Goal: Task Accomplishment & Management: Use online tool/utility

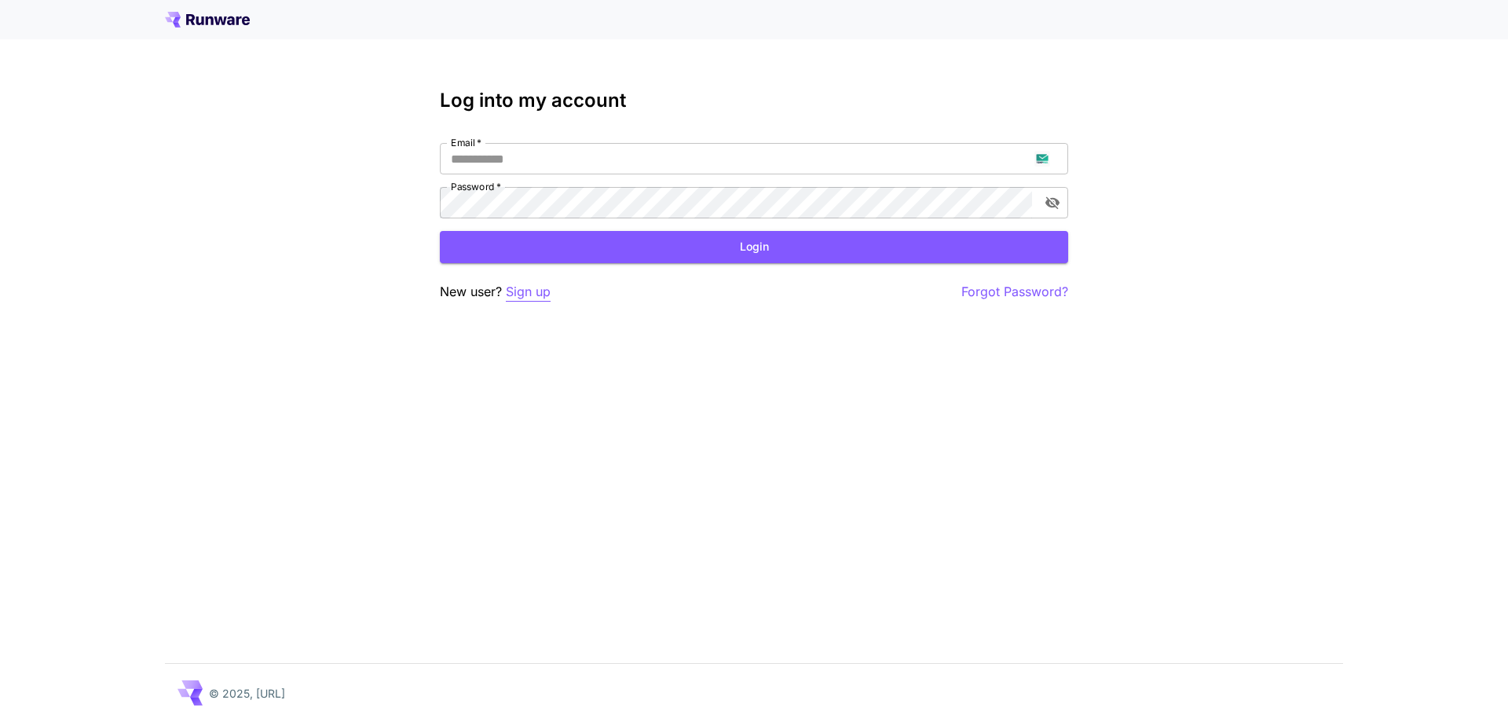
click at [535, 298] on p "Sign up" at bounding box center [528, 292] width 45 height 20
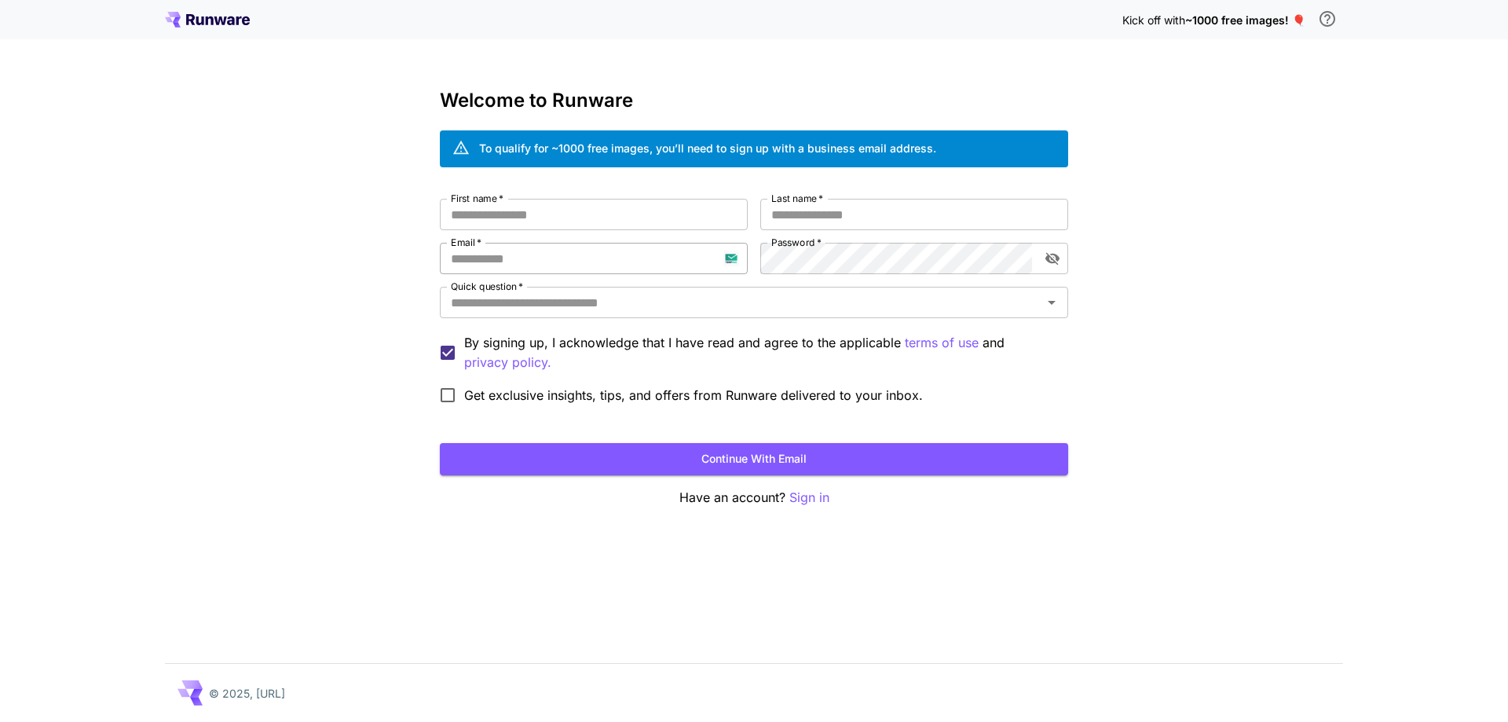
click at [546, 256] on input "Email   *" at bounding box center [594, 258] width 308 height 31
paste input "**********"
type input "**********"
click at [669, 225] on input "First name   *" at bounding box center [594, 214] width 308 height 31
type input "*****"
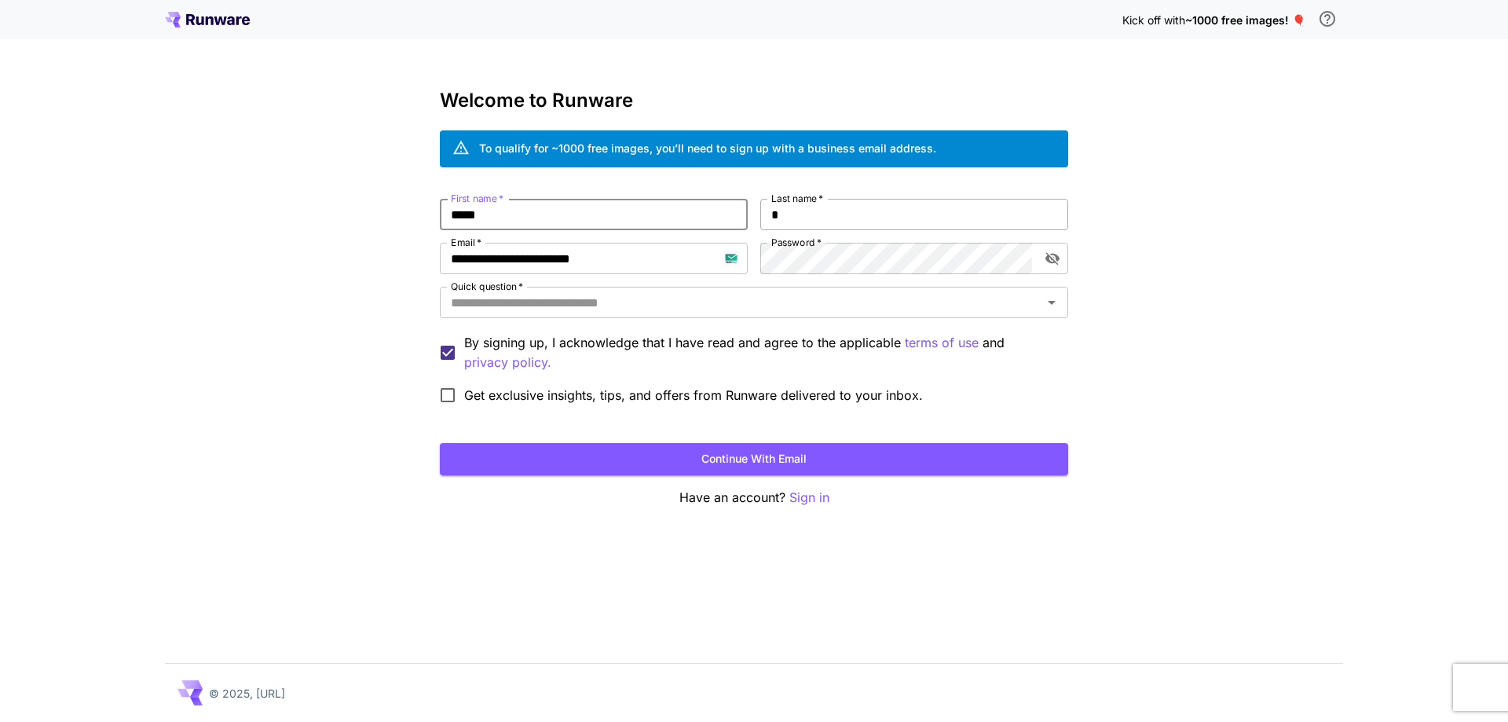
click at [800, 218] on input "*" at bounding box center [914, 214] width 308 height 31
type input "****"
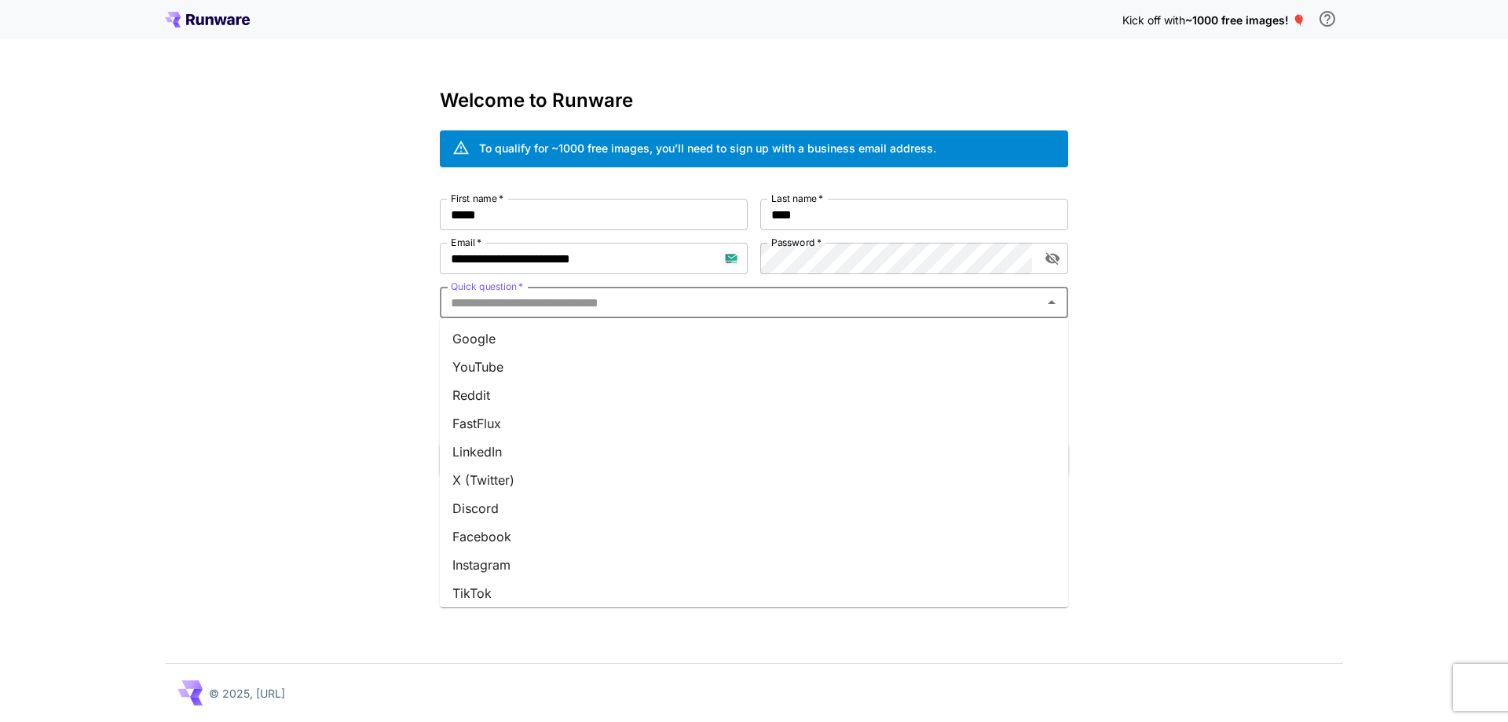
click at [773, 313] on input "Quick question   *" at bounding box center [741, 302] width 593 height 22
click at [771, 338] on li "Google" at bounding box center [754, 338] width 628 height 28
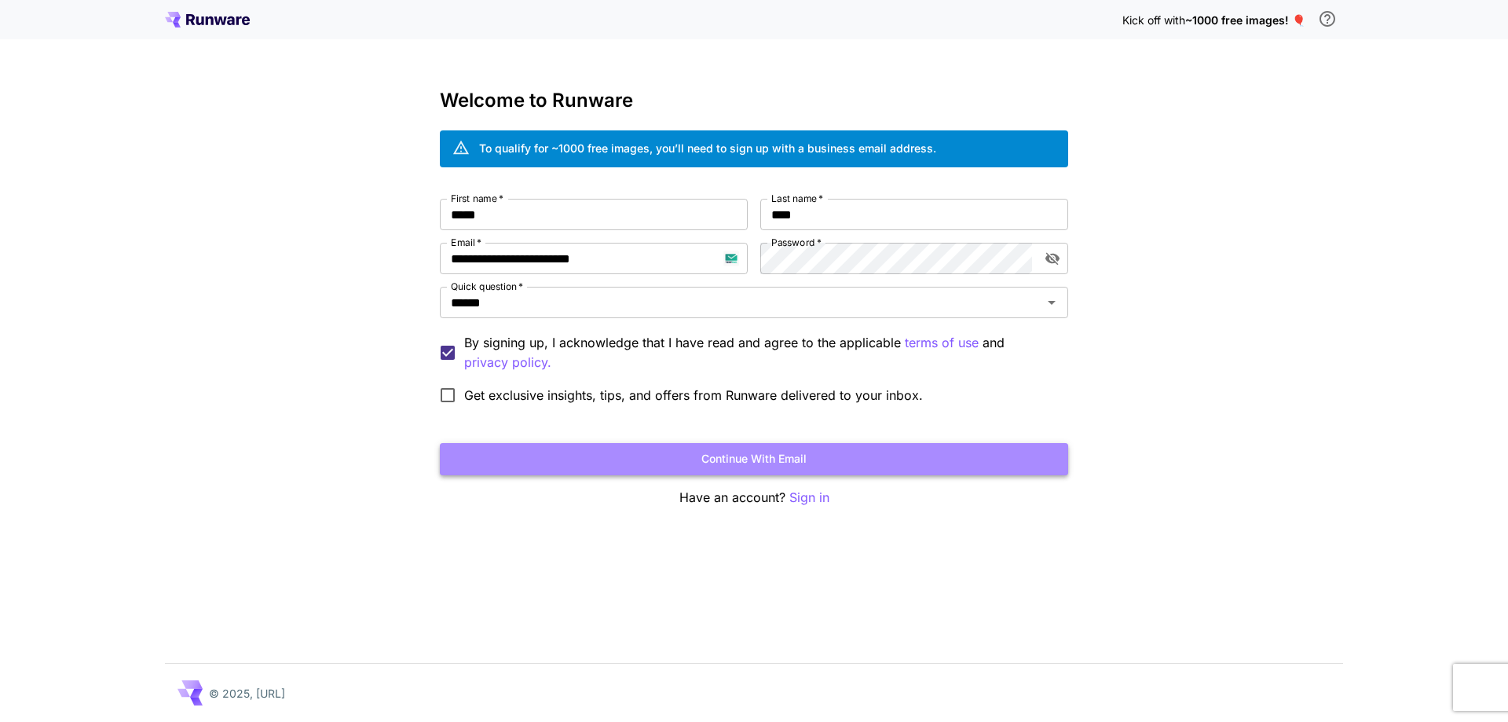
click at [792, 467] on button "Continue with email" at bounding box center [754, 459] width 628 height 32
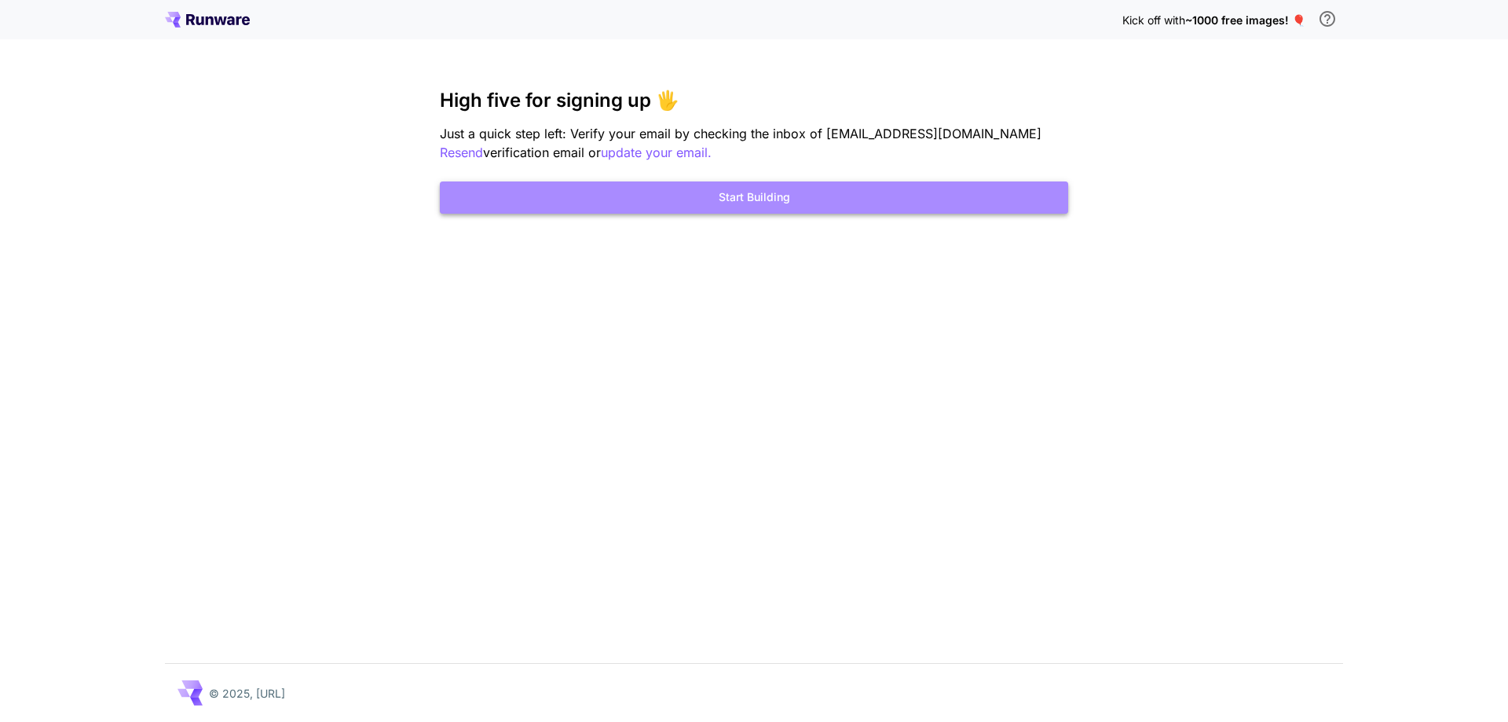
click at [818, 201] on button "Start Building" at bounding box center [754, 197] width 628 height 32
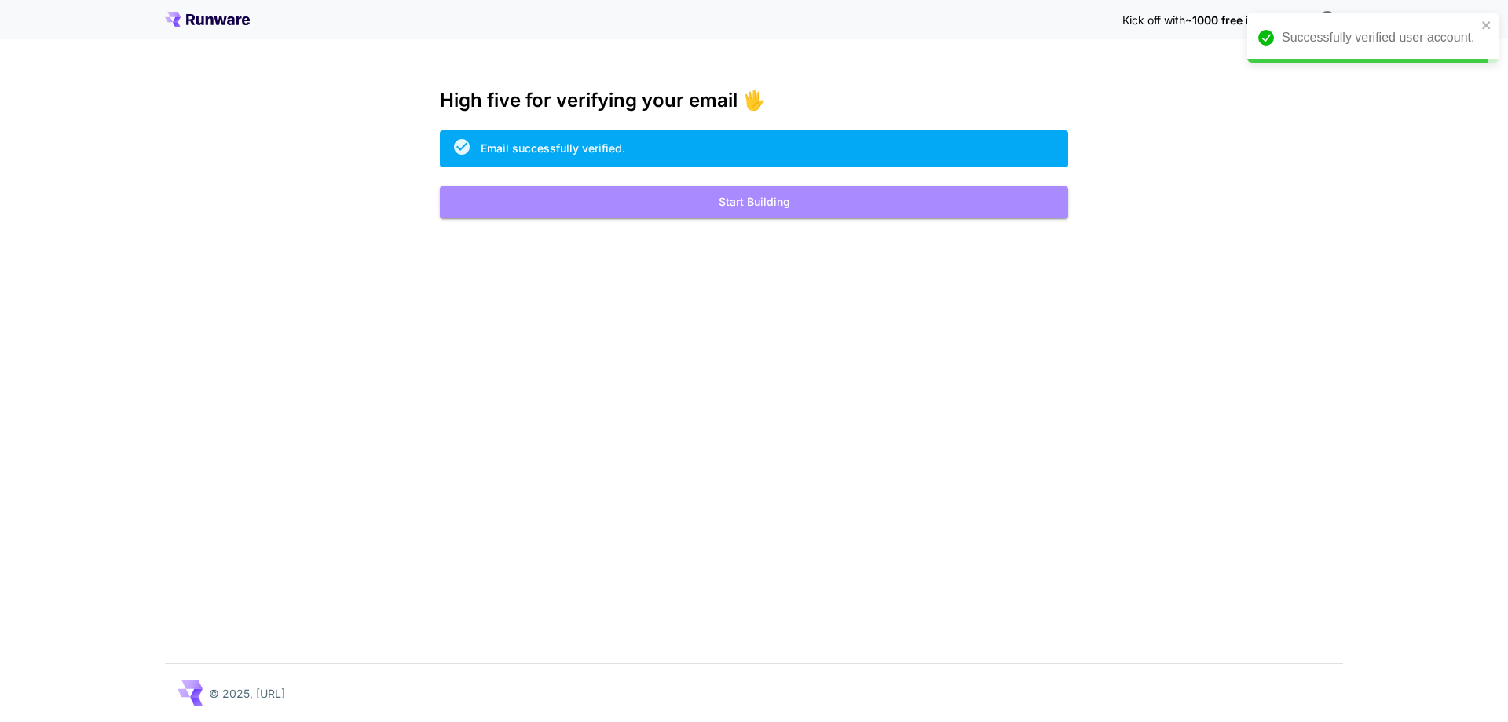
click at [667, 208] on button "Start Building" at bounding box center [754, 202] width 628 height 32
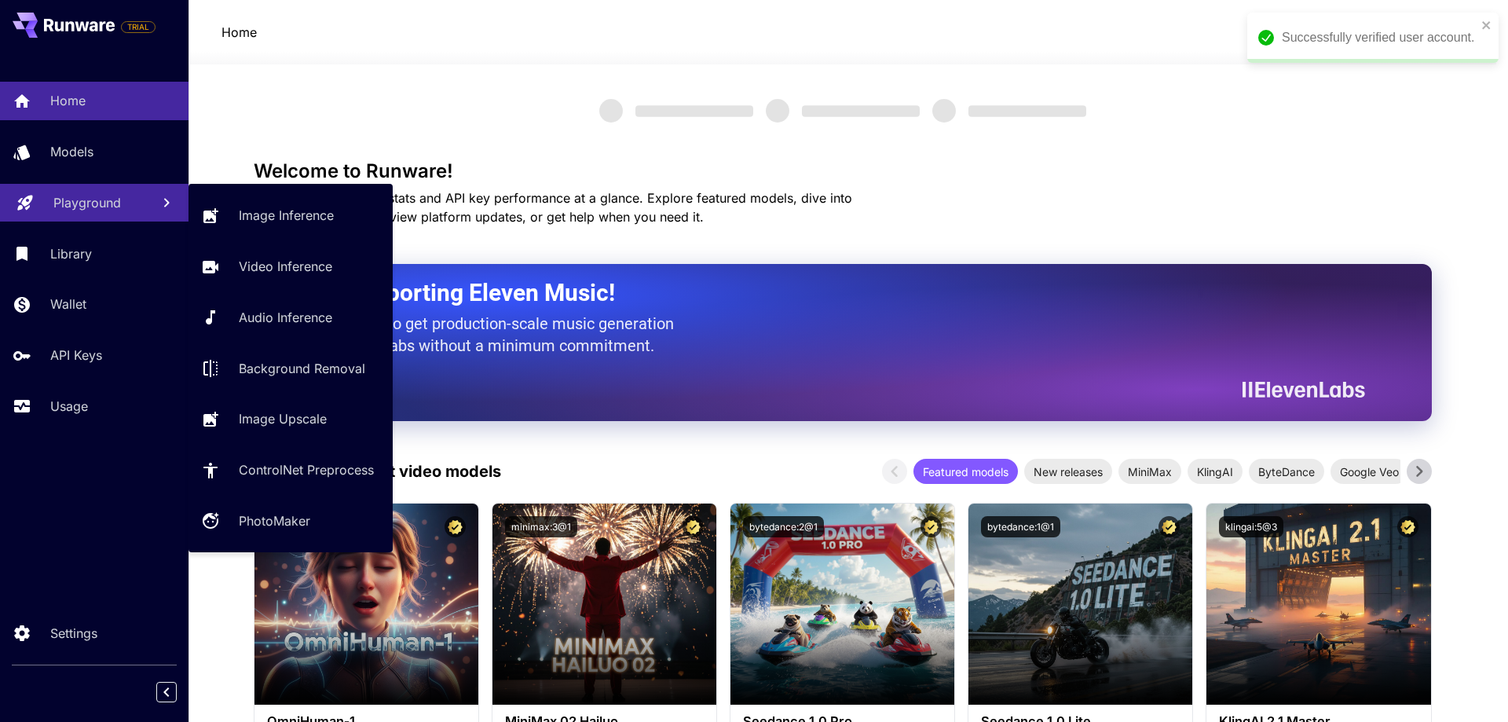
click at [85, 209] on p "Playground" at bounding box center [87, 202] width 68 height 19
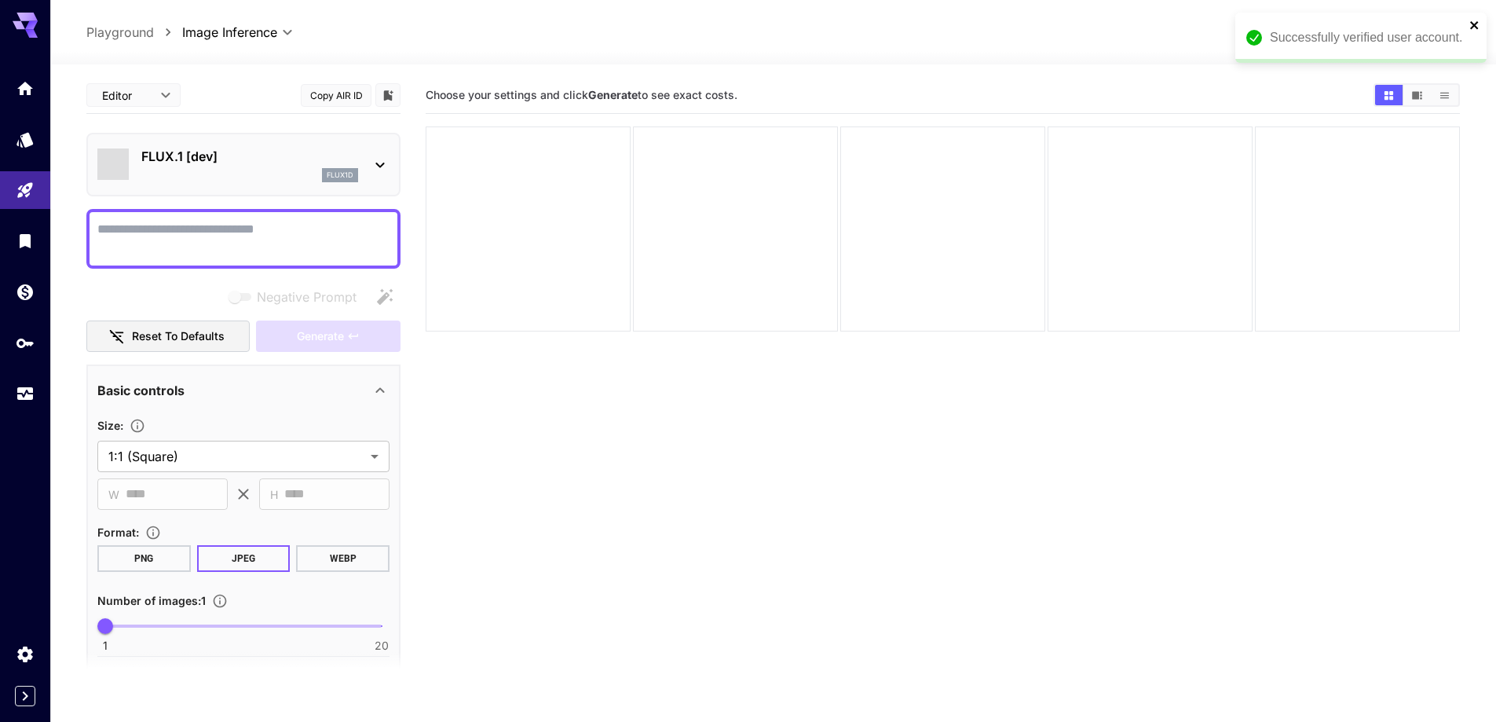
click at [1470, 25] on icon "close" at bounding box center [1475, 25] width 11 height 13
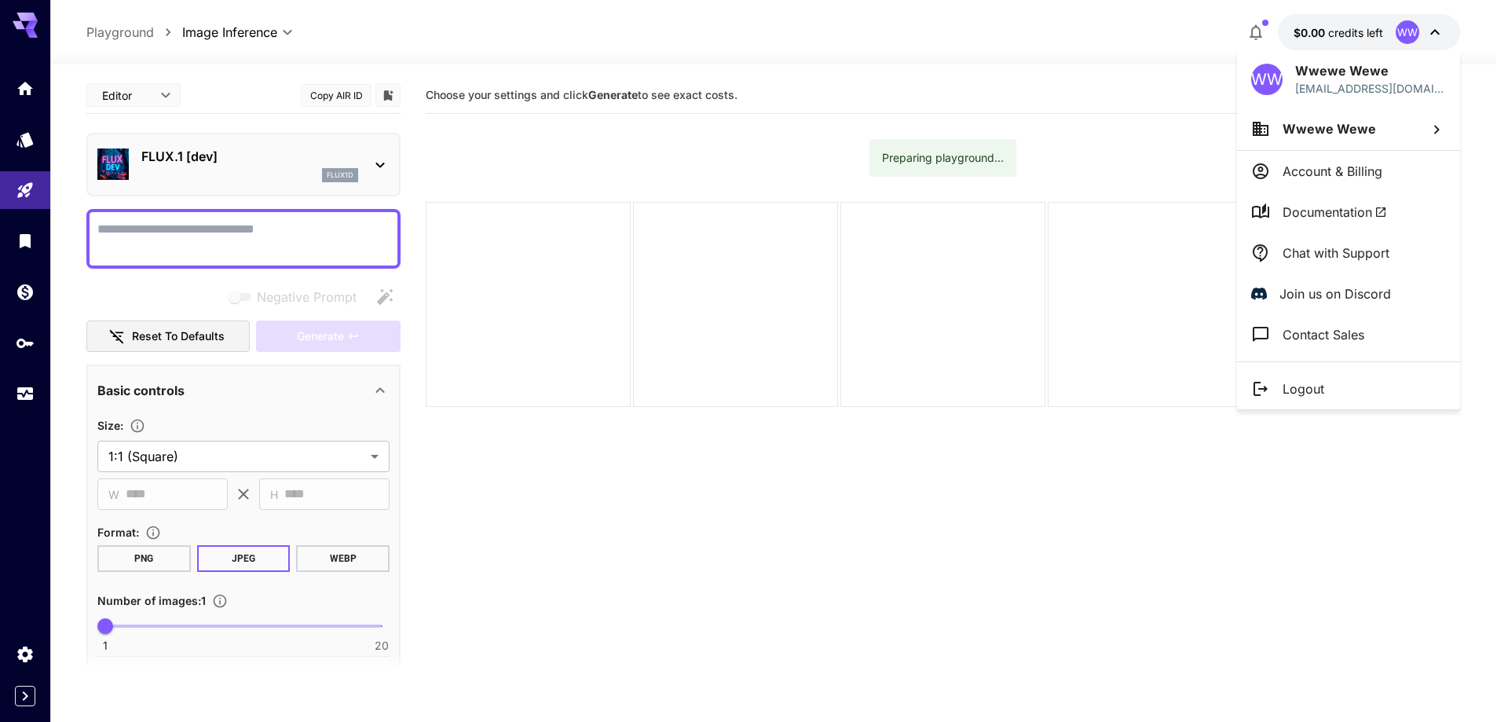
click at [1364, 29] on div at bounding box center [754, 361] width 1508 height 722
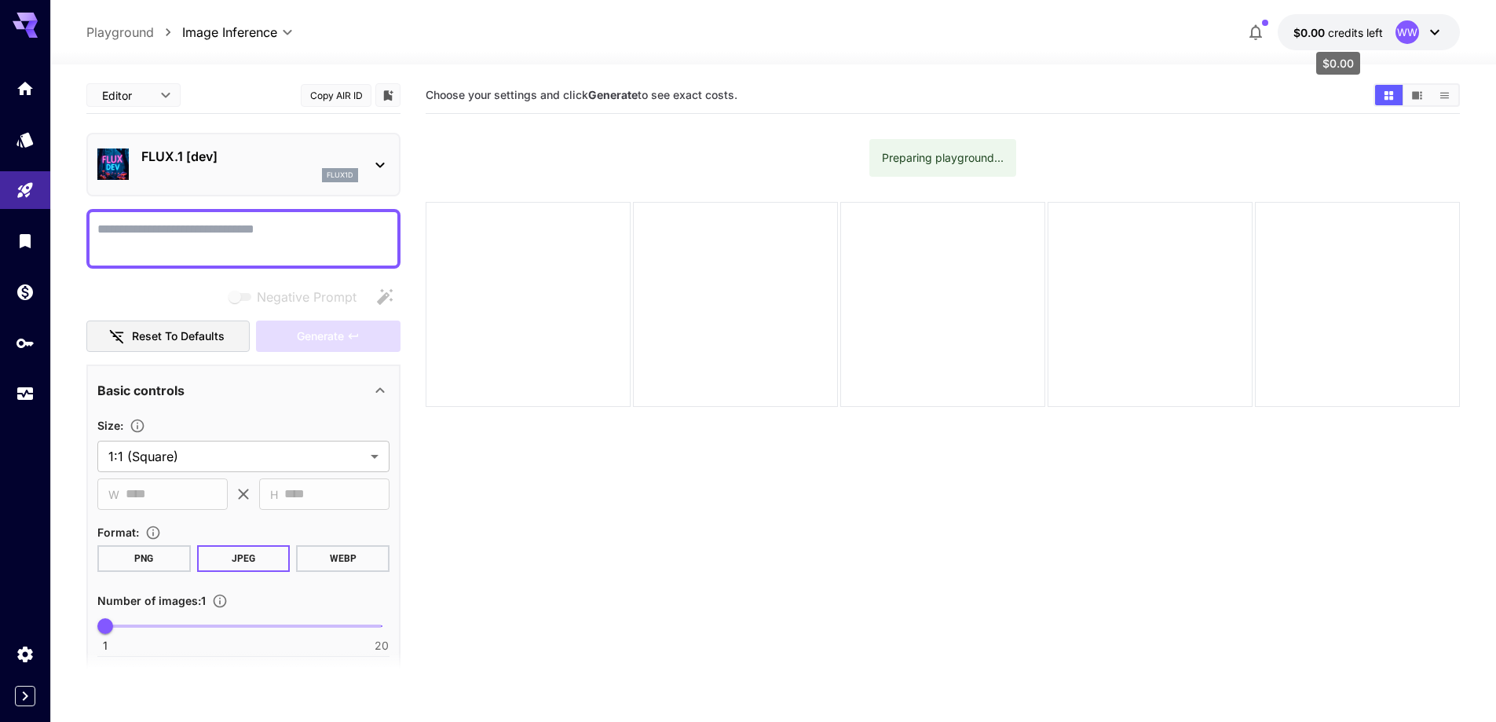
click at [1364, 29] on span "credits left" at bounding box center [1355, 32] width 55 height 13
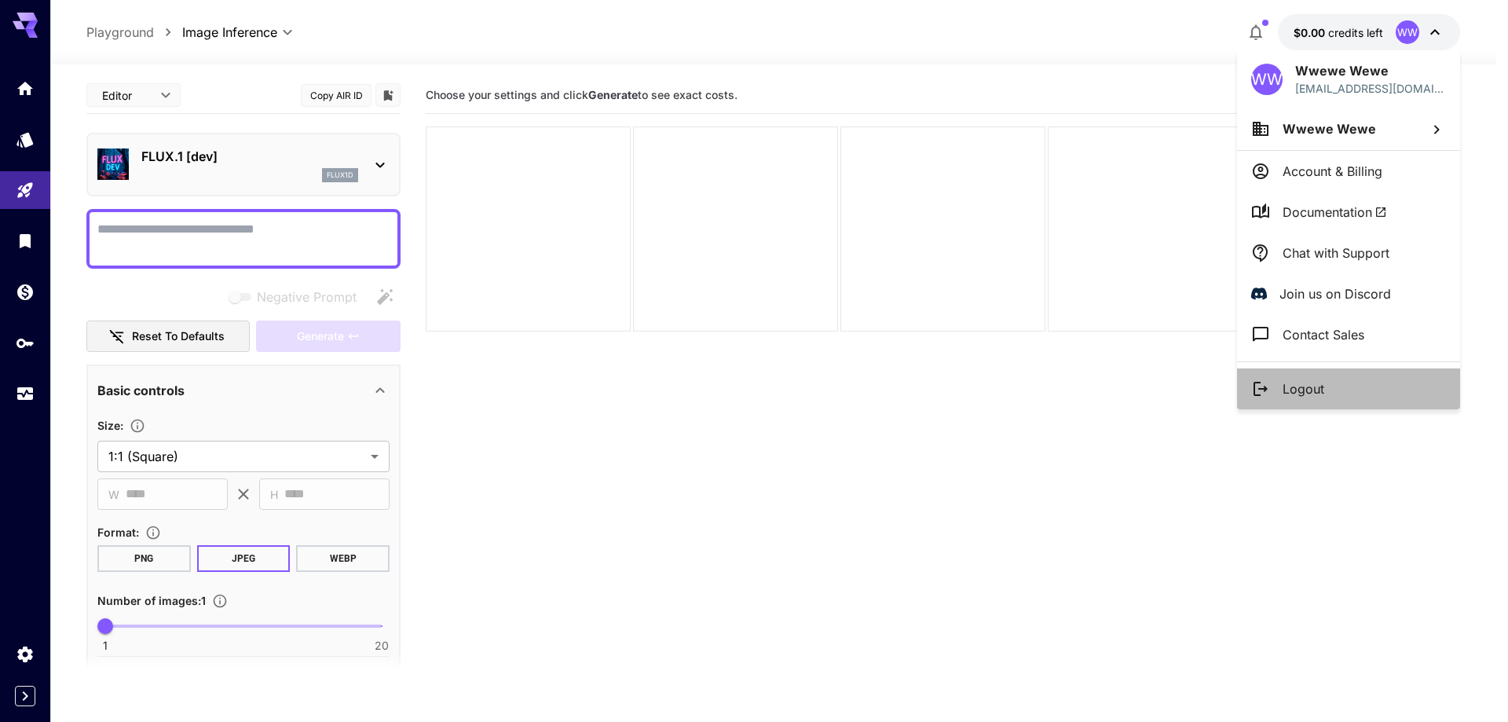
click at [1318, 393] on p "Logout" at bounding box center [1304, 388] width 42 height 19
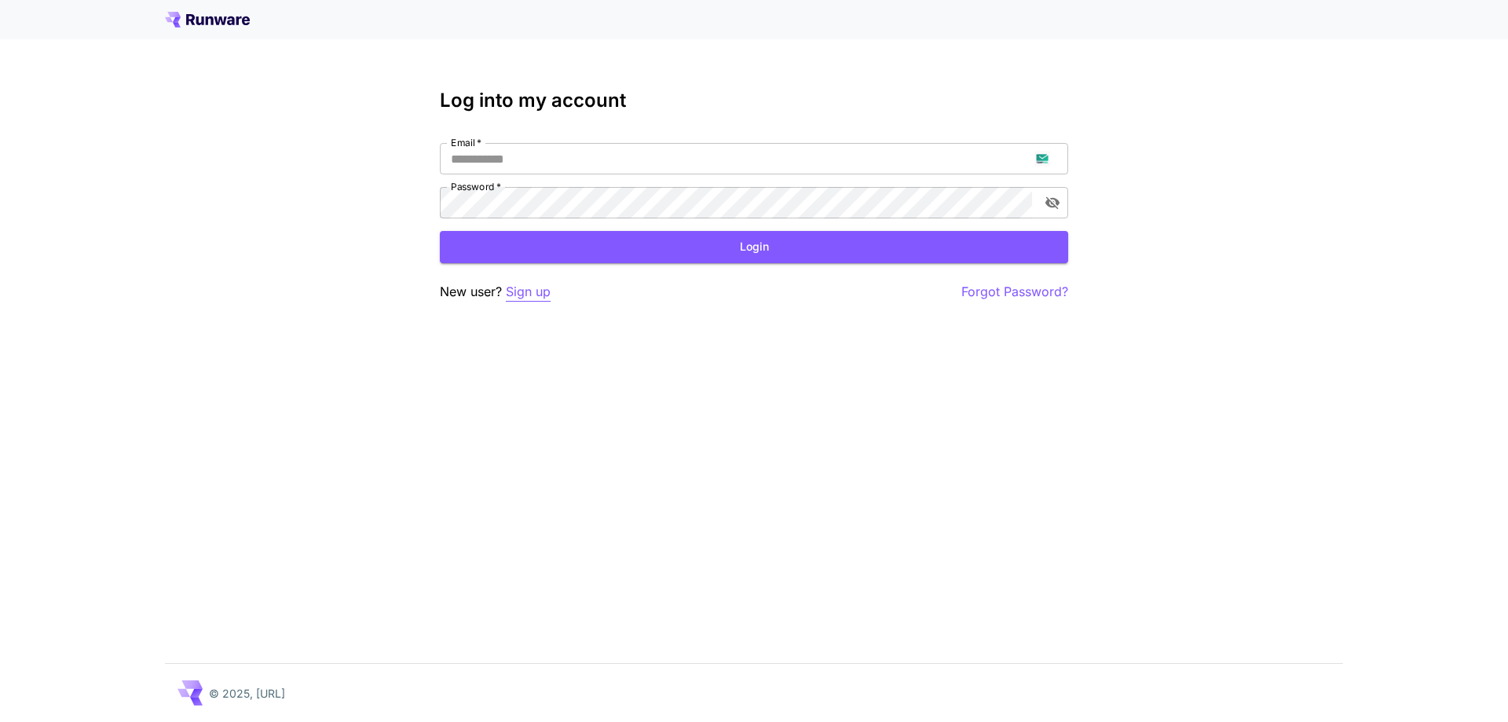
click at [522, 298] on p "Sign up" at bounding box center [528, 292] width 45 height 20
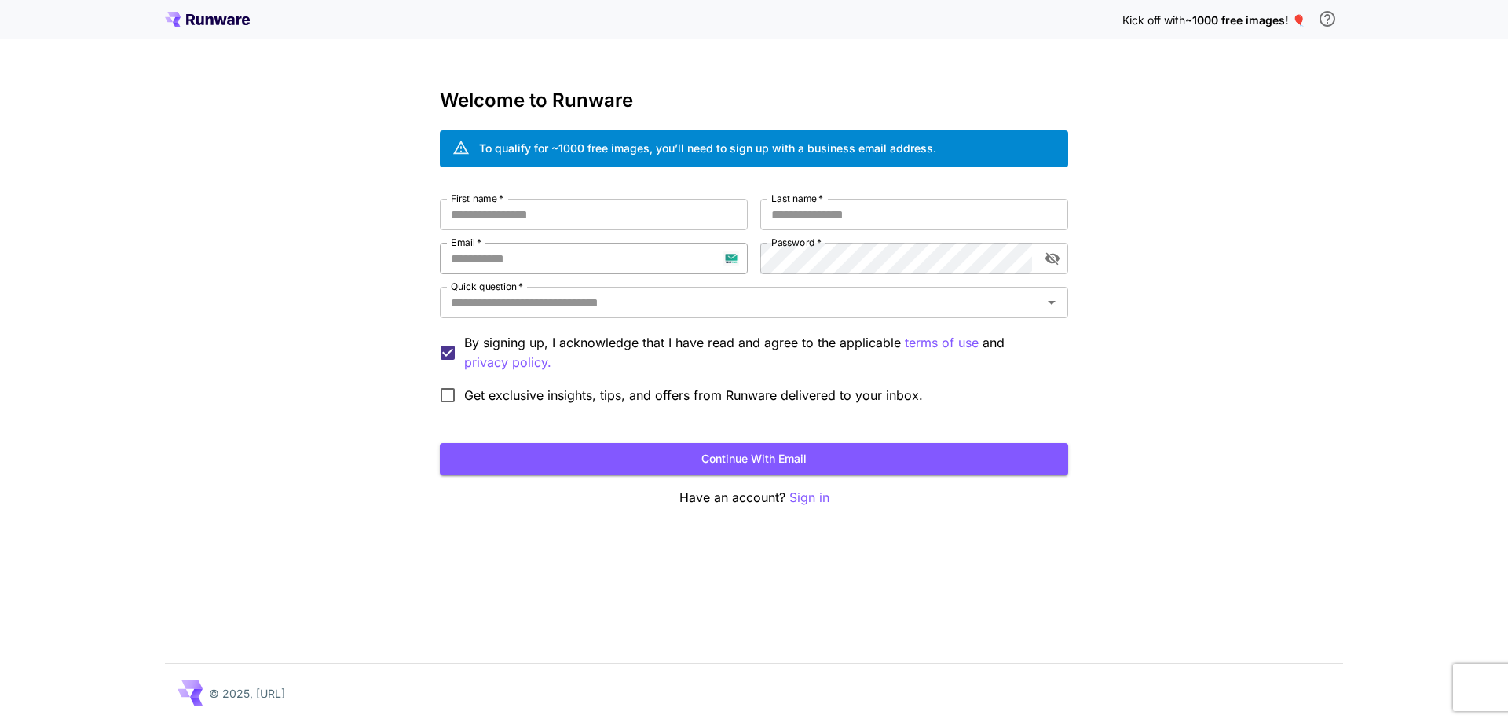
click at [556, 262] on input "Email   *" at bounding box center [594, 258] width 308 height 31
paste input "**********"
type input "**********"
click at [646, 205] on input "First name   *" at bounding box center [594, 214] width 308 height 31
type input "****"
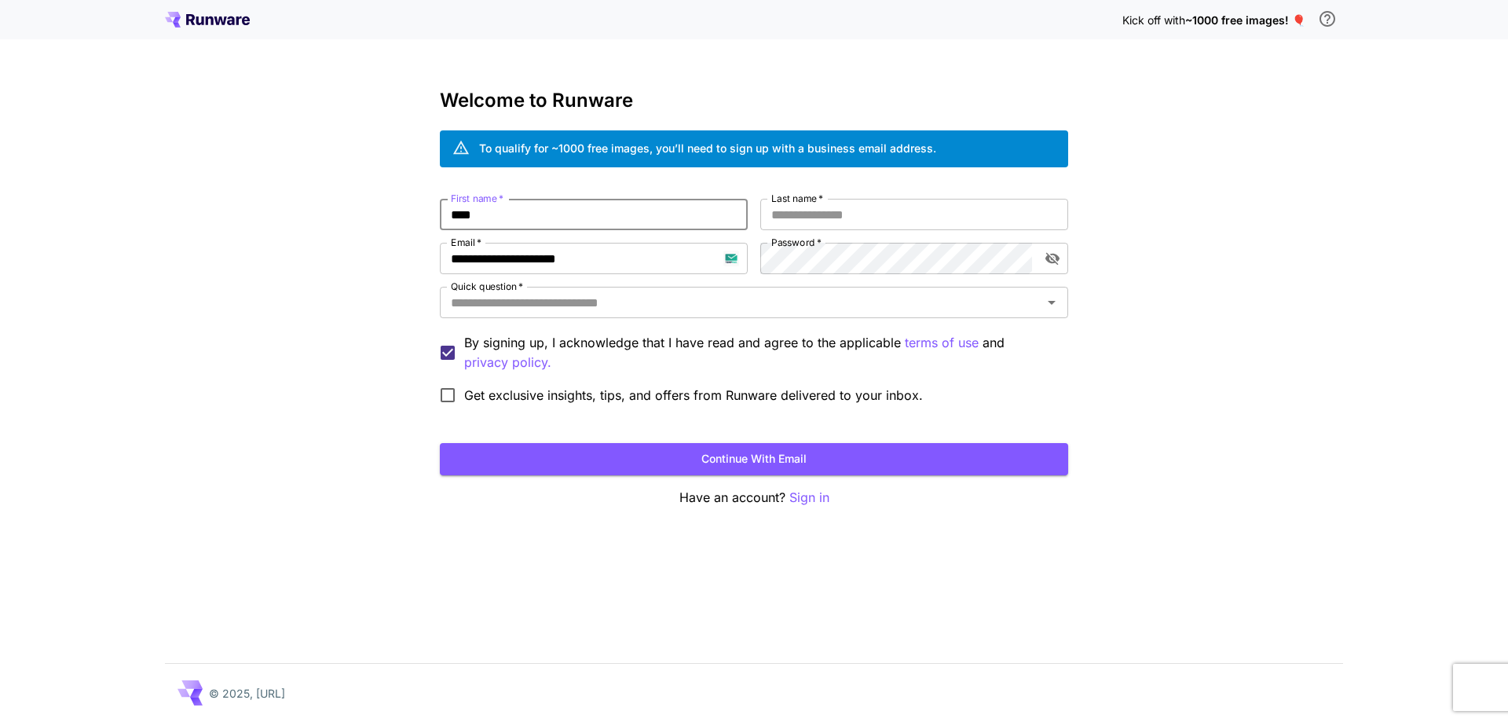
click at [826, 230] on div "**********" at bounding box center [754, 305] width 628 height 213
click at [841, 218] on input "*" at bounding box center [914, 214] width 308 height 31
type input "***"
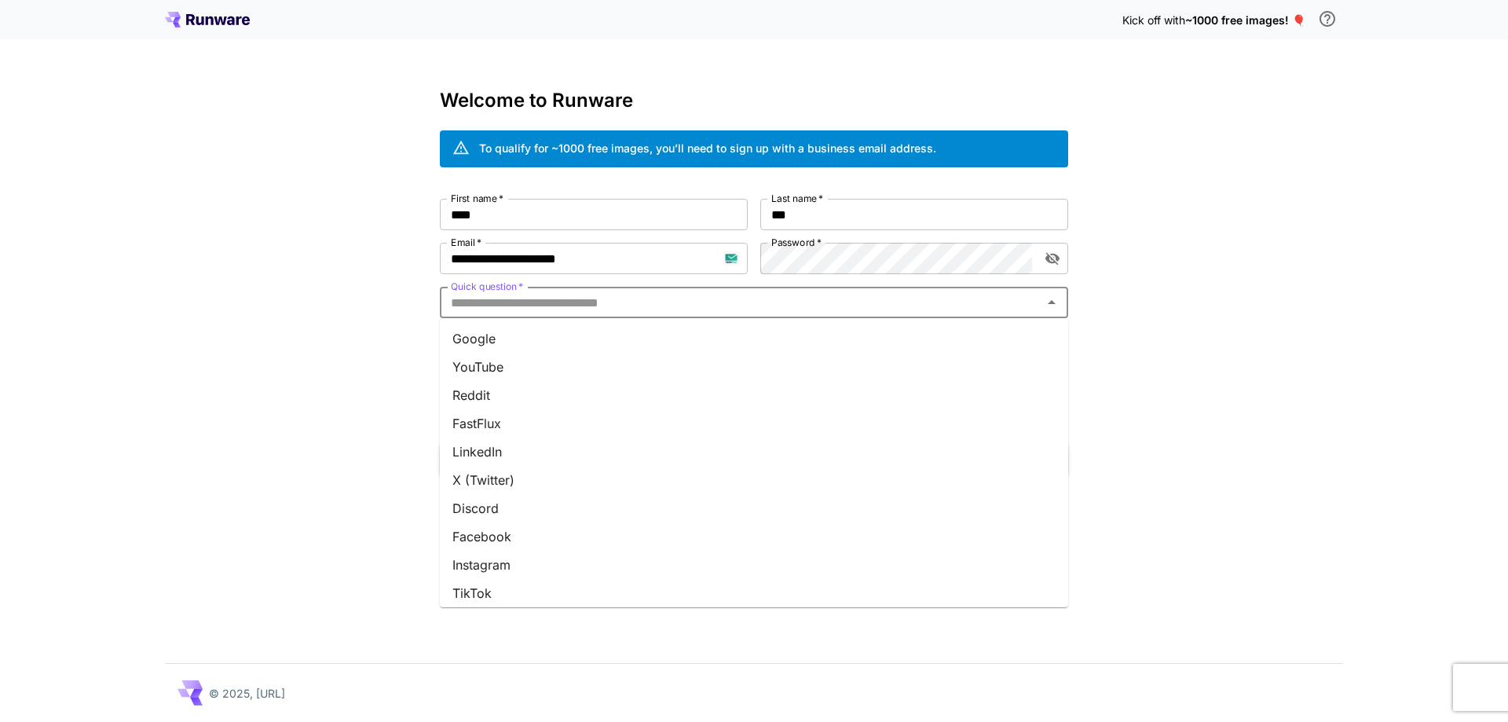
click at [761, 309] on input "Quick question   *" at bounding box center [741, 302] width 593 height 22
click at [751, 334] on li "Google" at bounding box center [754, 338] width 628 height 28
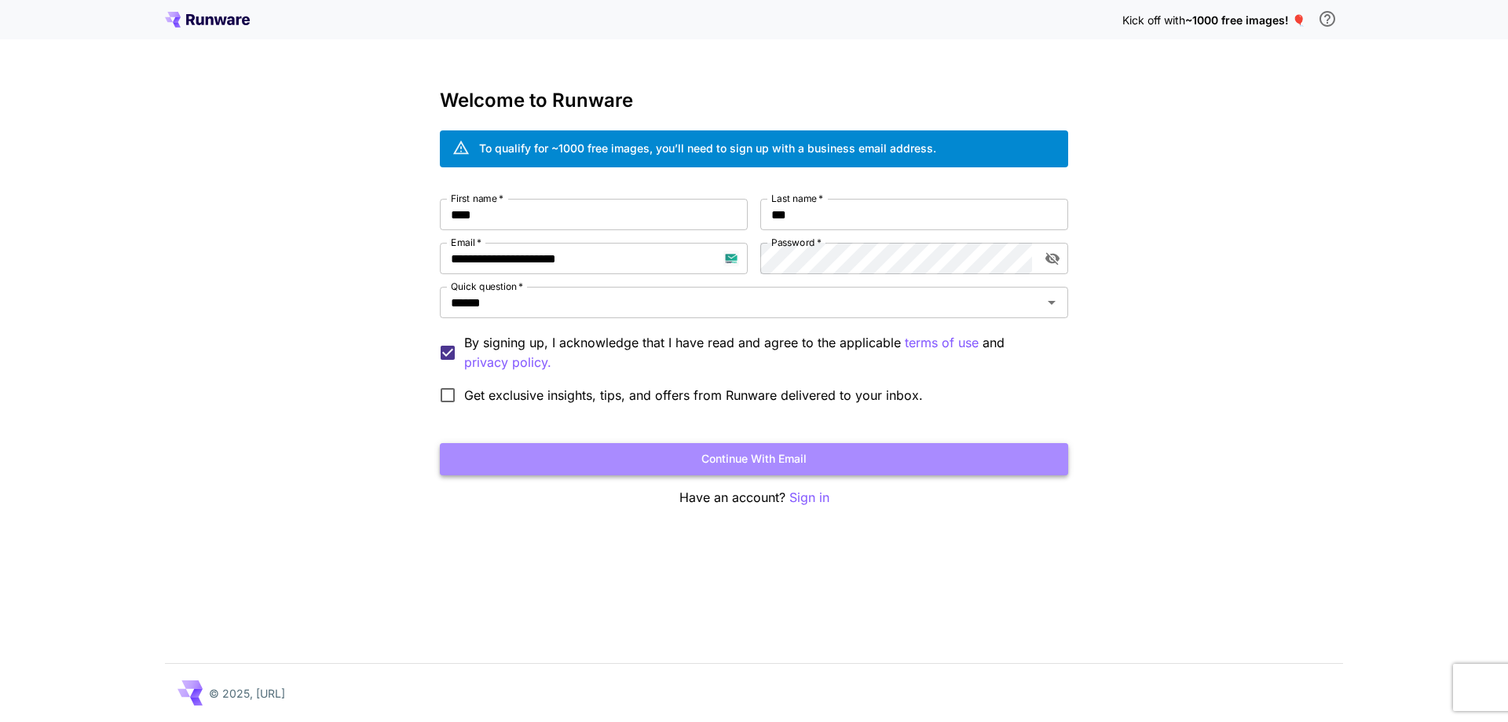
click at [851, 456] on button "Continue with email" at bounding box center [754, 459] width 628 height 32
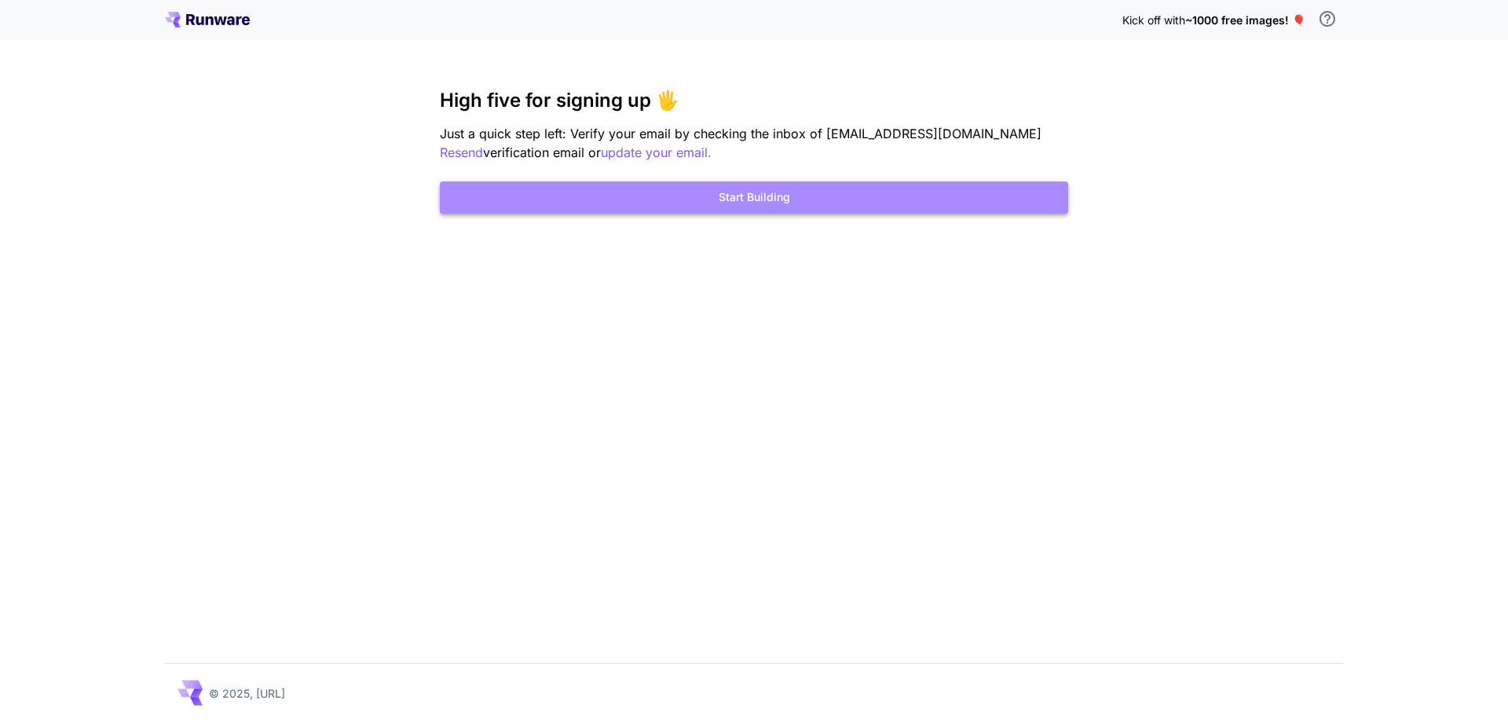
click at [827, 188] on button "Start Building" at bounding box center [754, 197] width 628 height 32
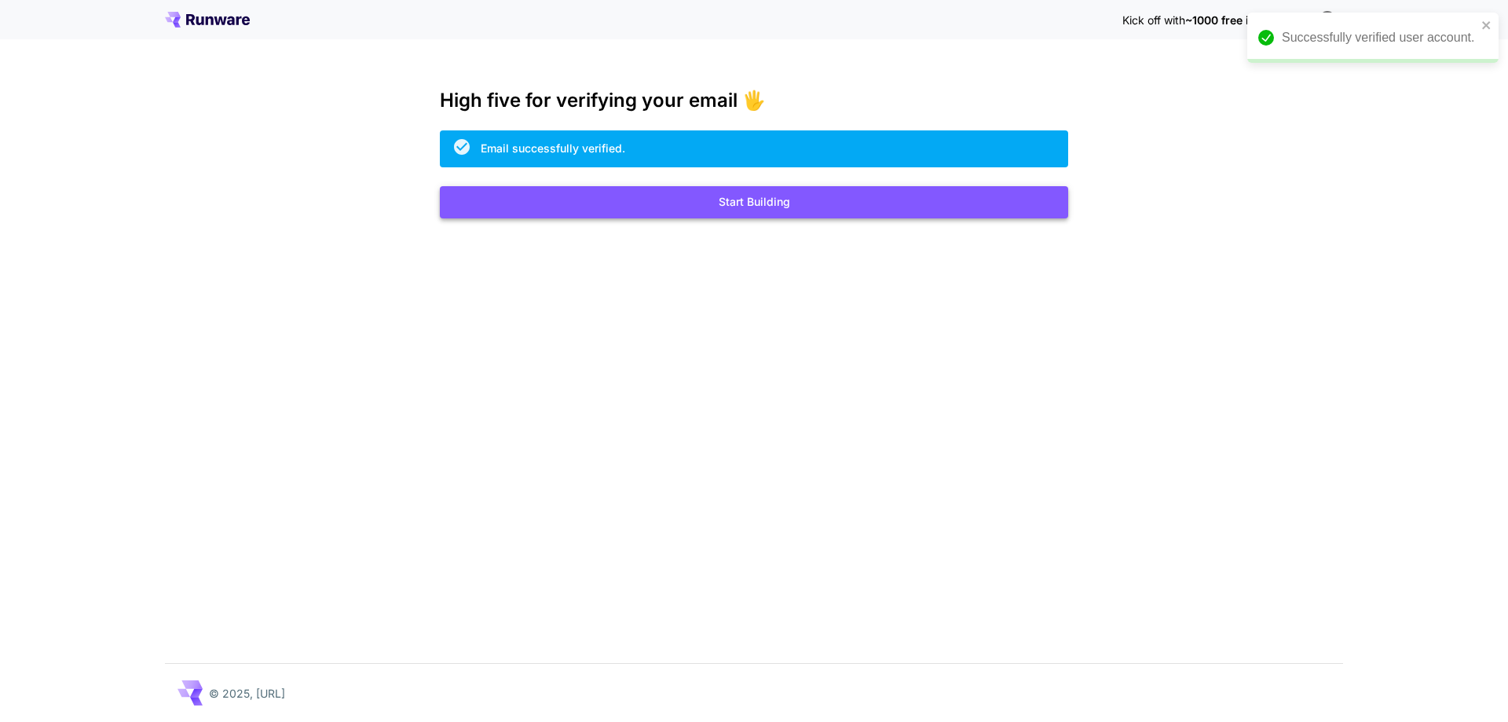
click at [685, 196] on button "Start Building" at bounding box center [754, 202] width 628 height 32
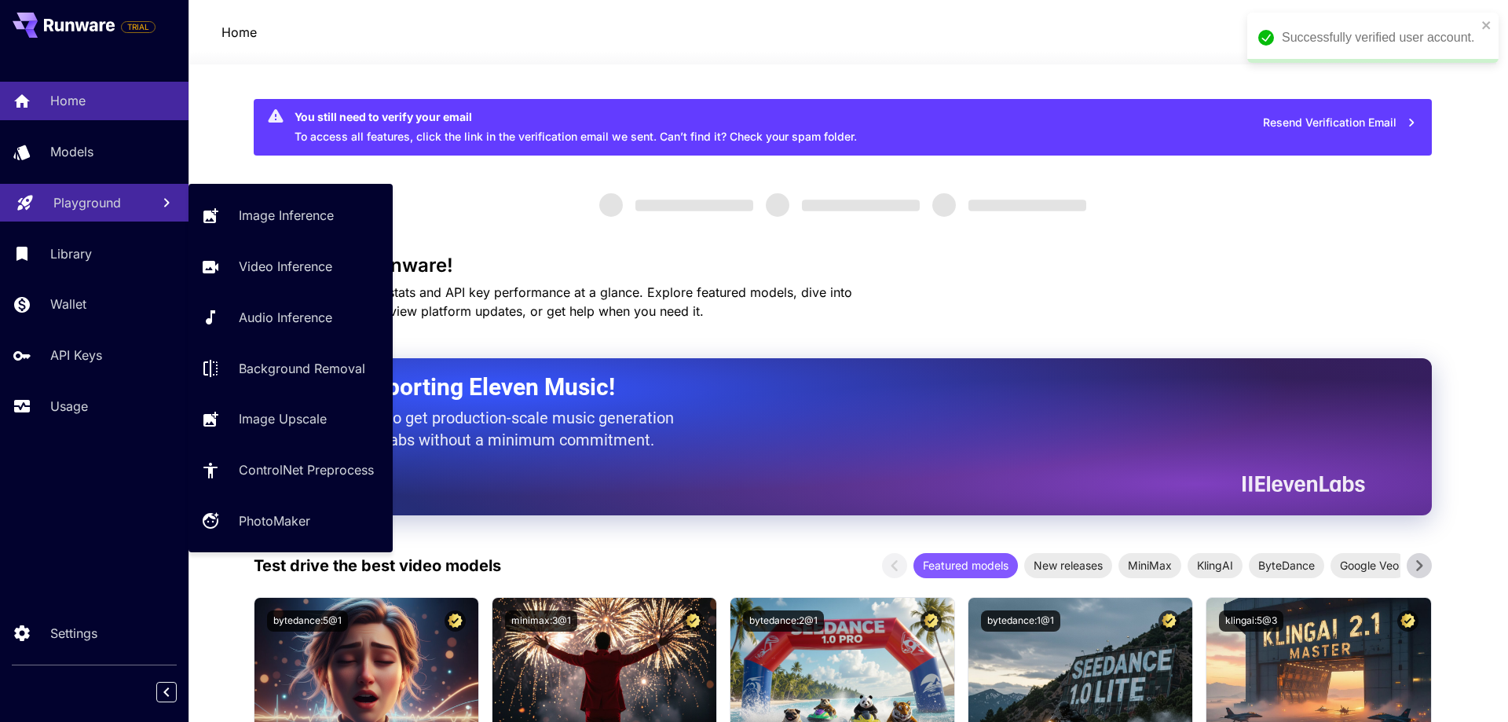
click at [113, 200] on p "Playground" at bounding box center [87, 202] width 68 height 19
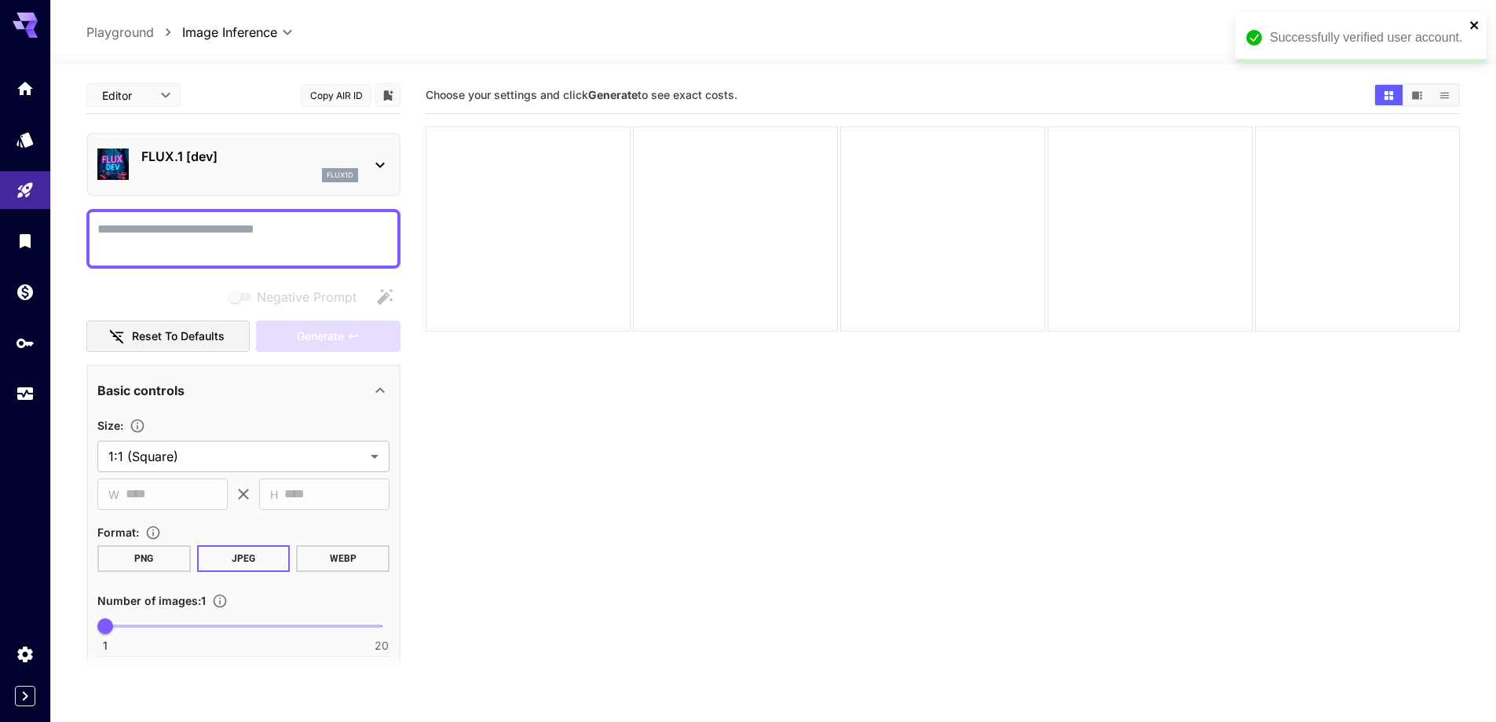
click at [1470, 26] on icon "close" at bounding box center [1475, 25] width 11 height 13
click at [239, 168] on div "flux1d" at bounding box center [249, 175] width 217 height 14
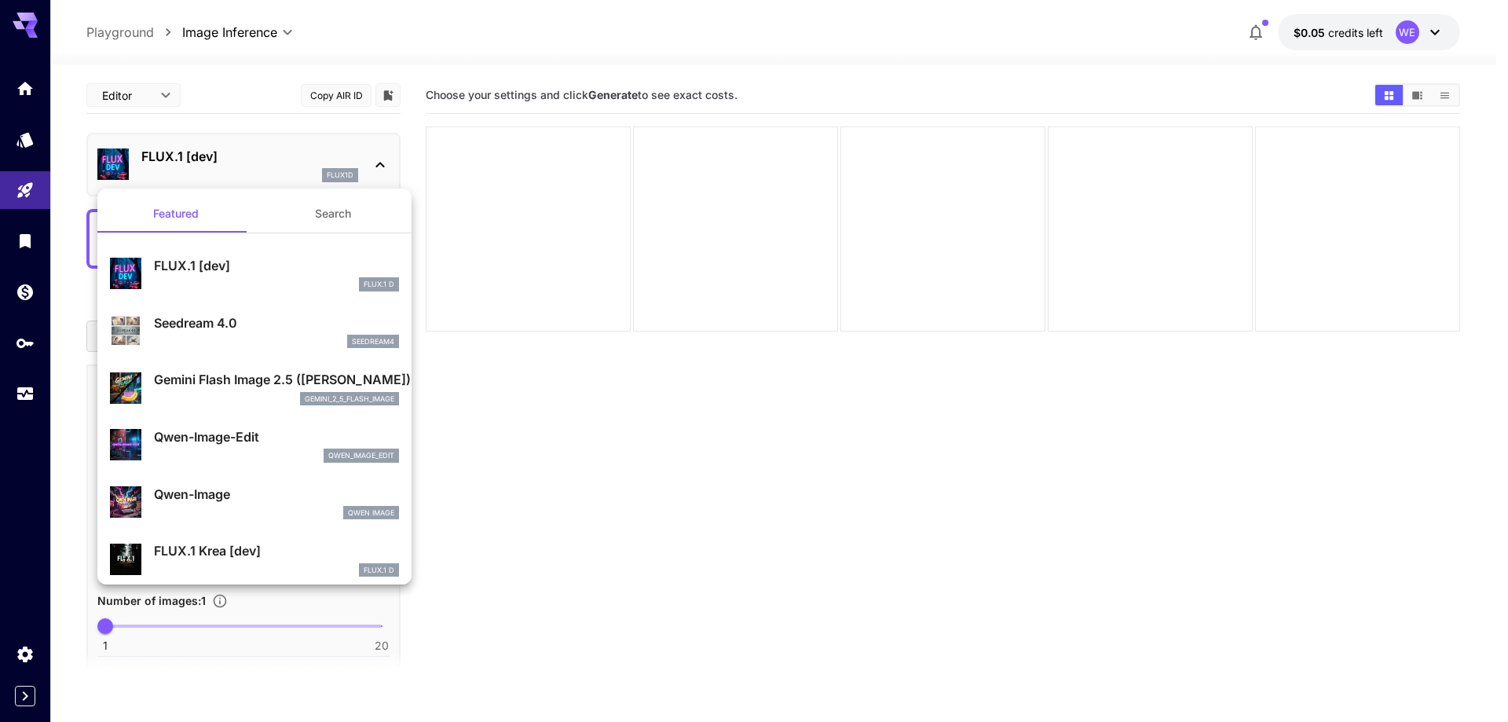
click at [320, 222] on button "Search" at bounding box center [332, 214] width 157 height 38
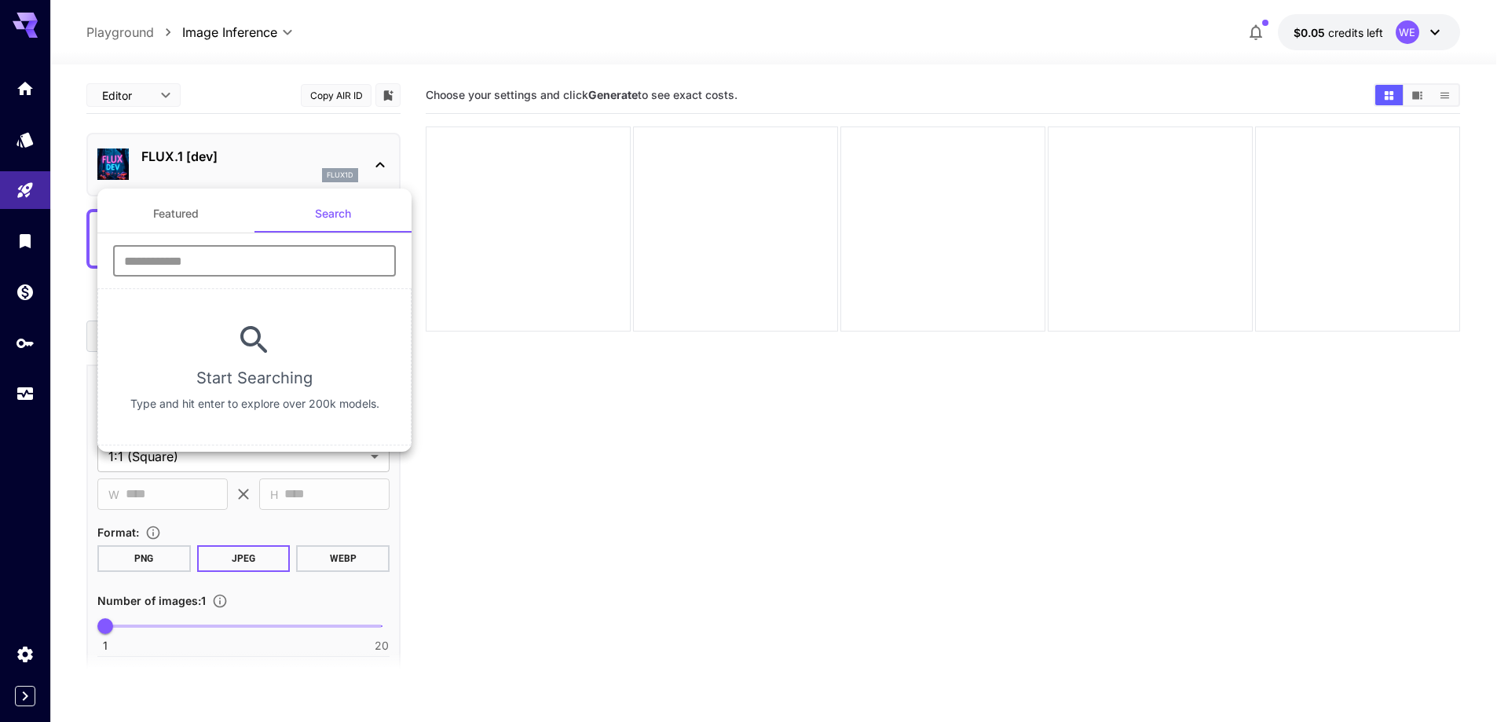
click at [267, 265] on input "text" at bounding box center [254, 260] width 283 height 31
type input "****"
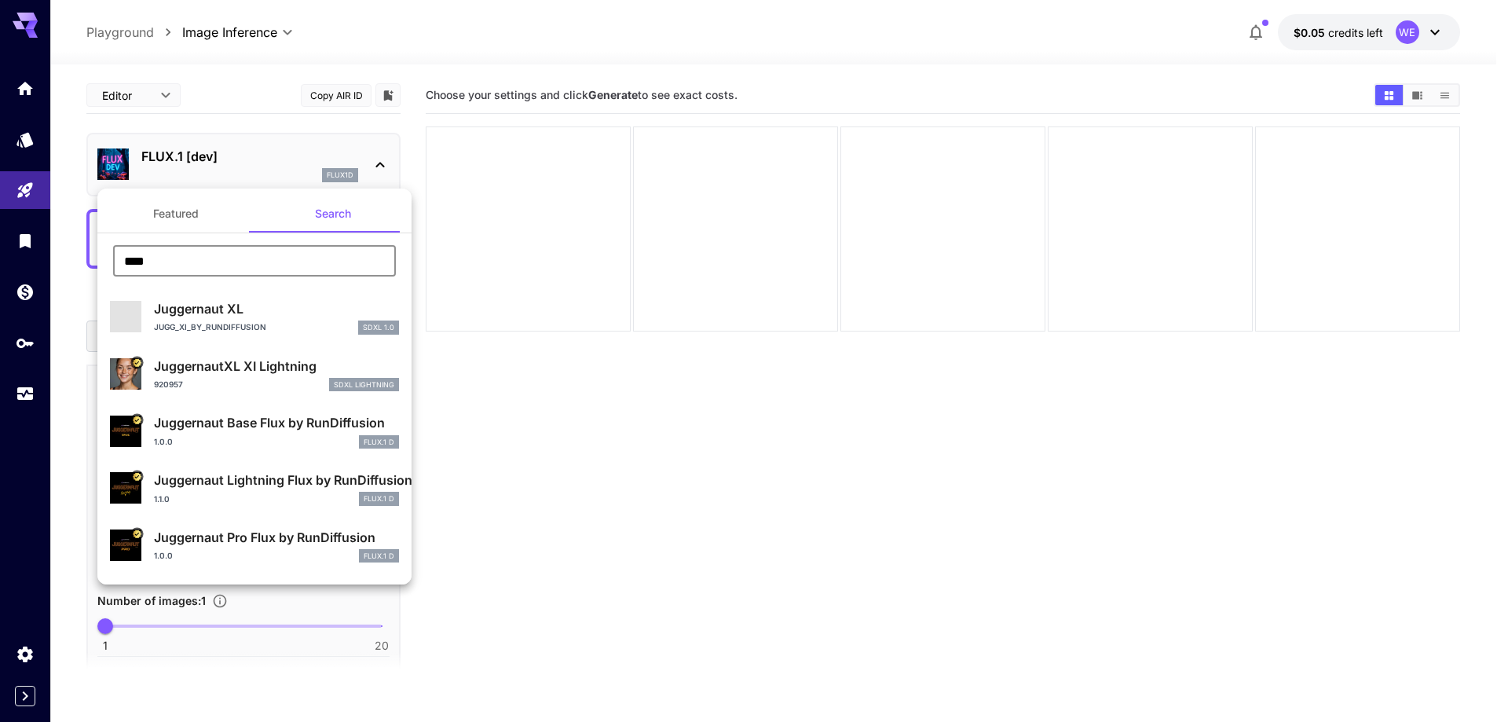
click at [273, 317] on p "Juggernaut XL" at bounding box center [276, 308] width 245 height 19
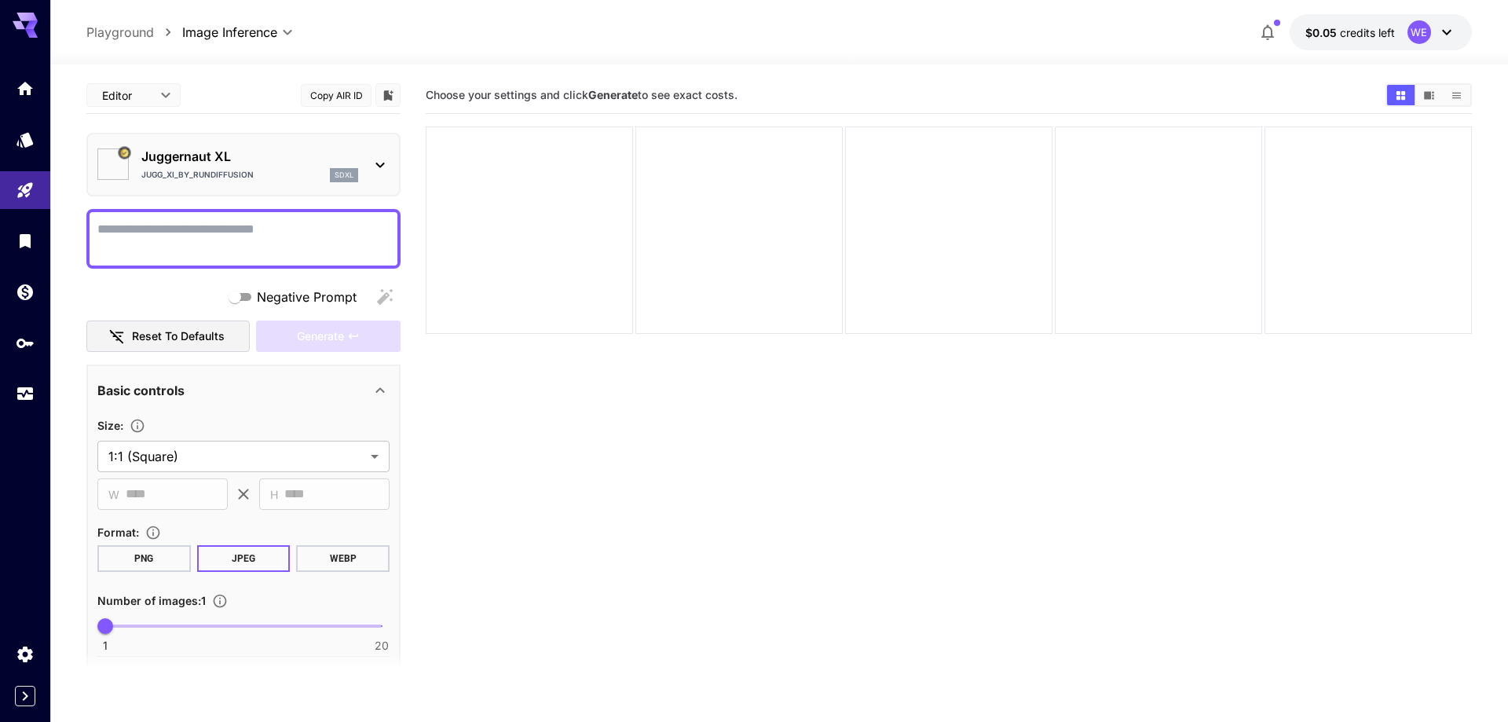
type input "**"
type input "***"
type input "*******"
click at [226, 242] on textarea "Negative Prompt" at bounding box center [243, 239] width 292 height 38
paste textarea "**********"
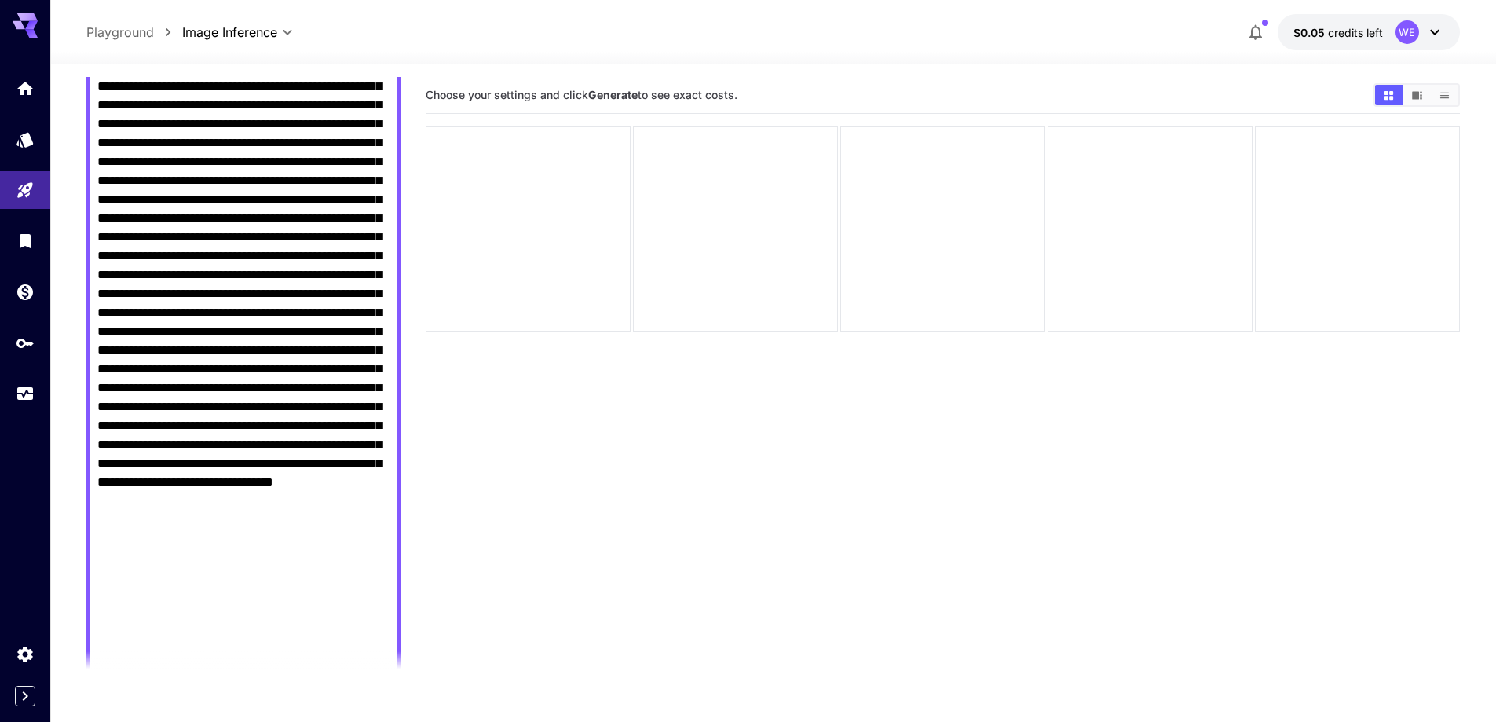
scroll to position [943, 0]
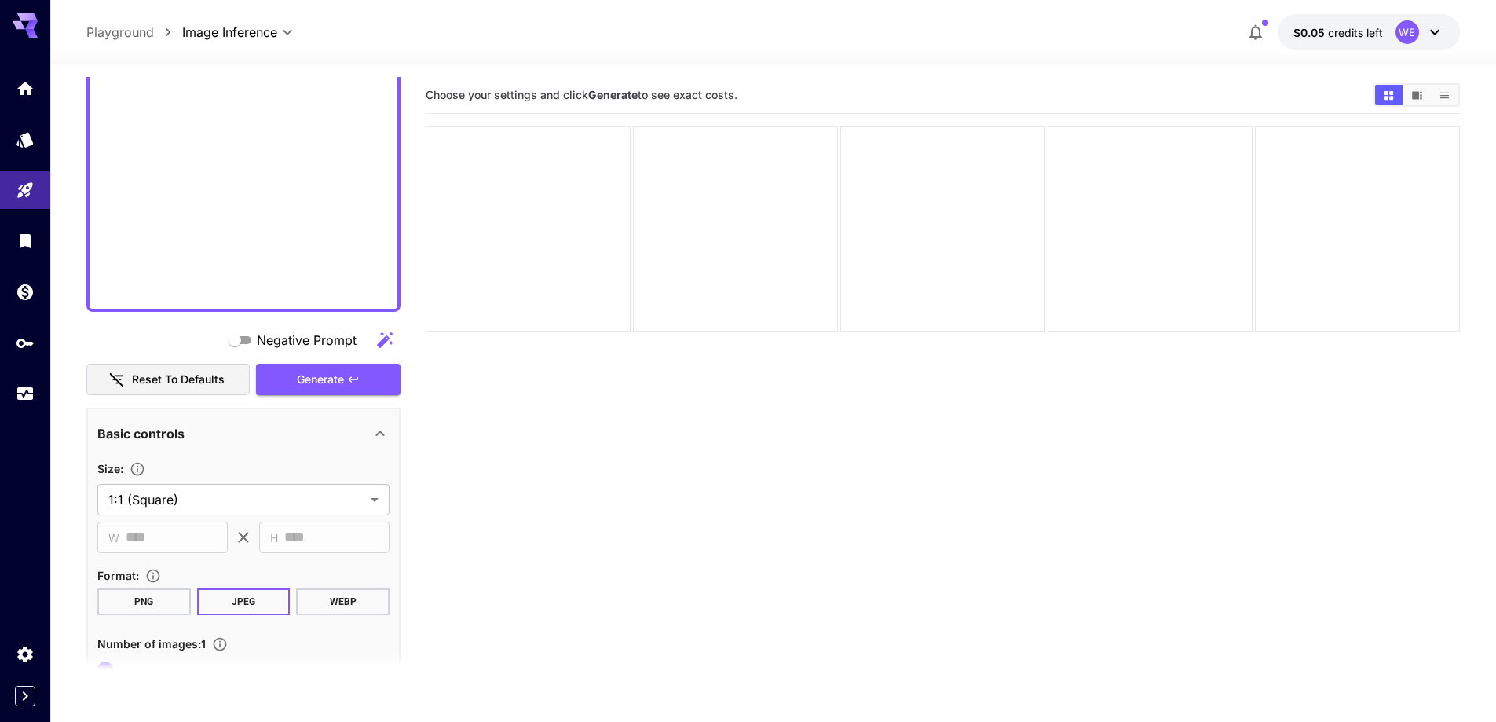
scroll to position [1335, 0]
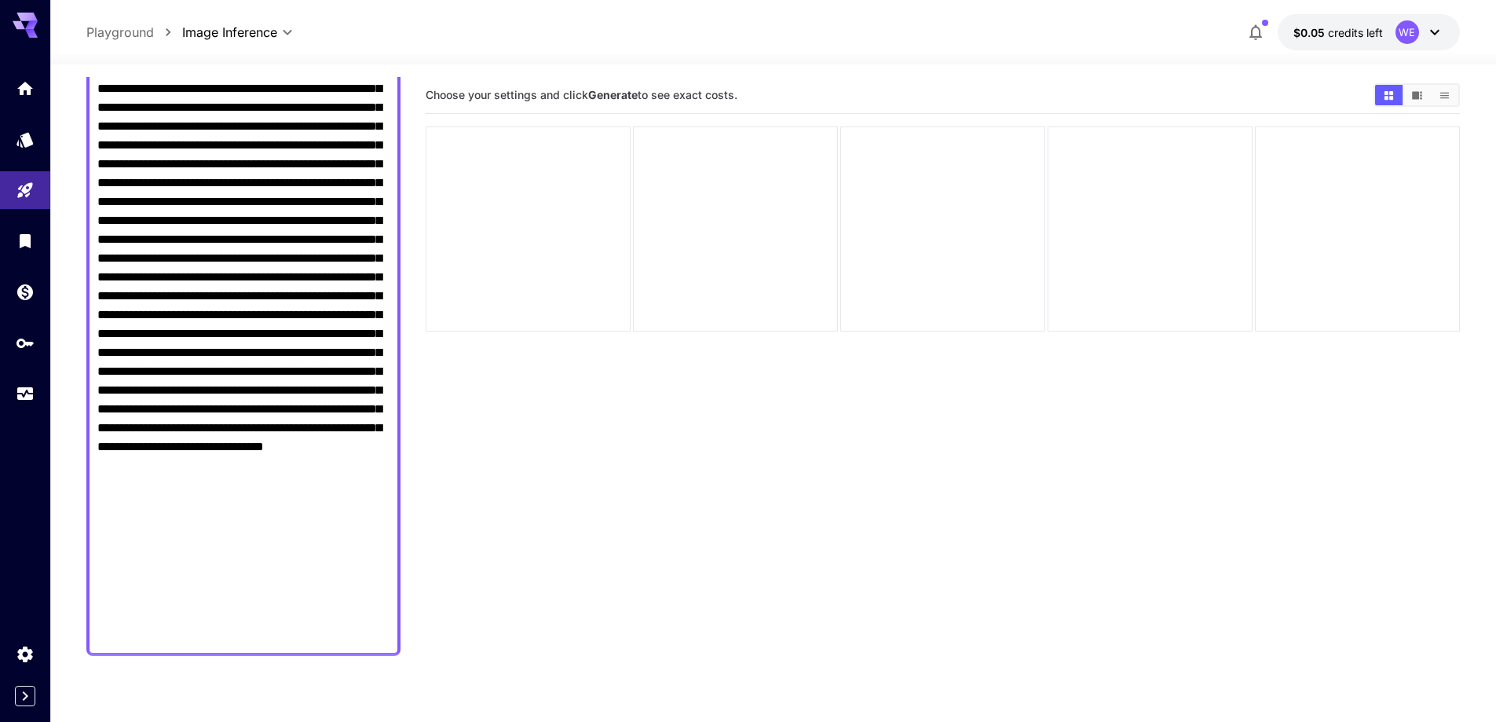
scroll to position [822, 0]
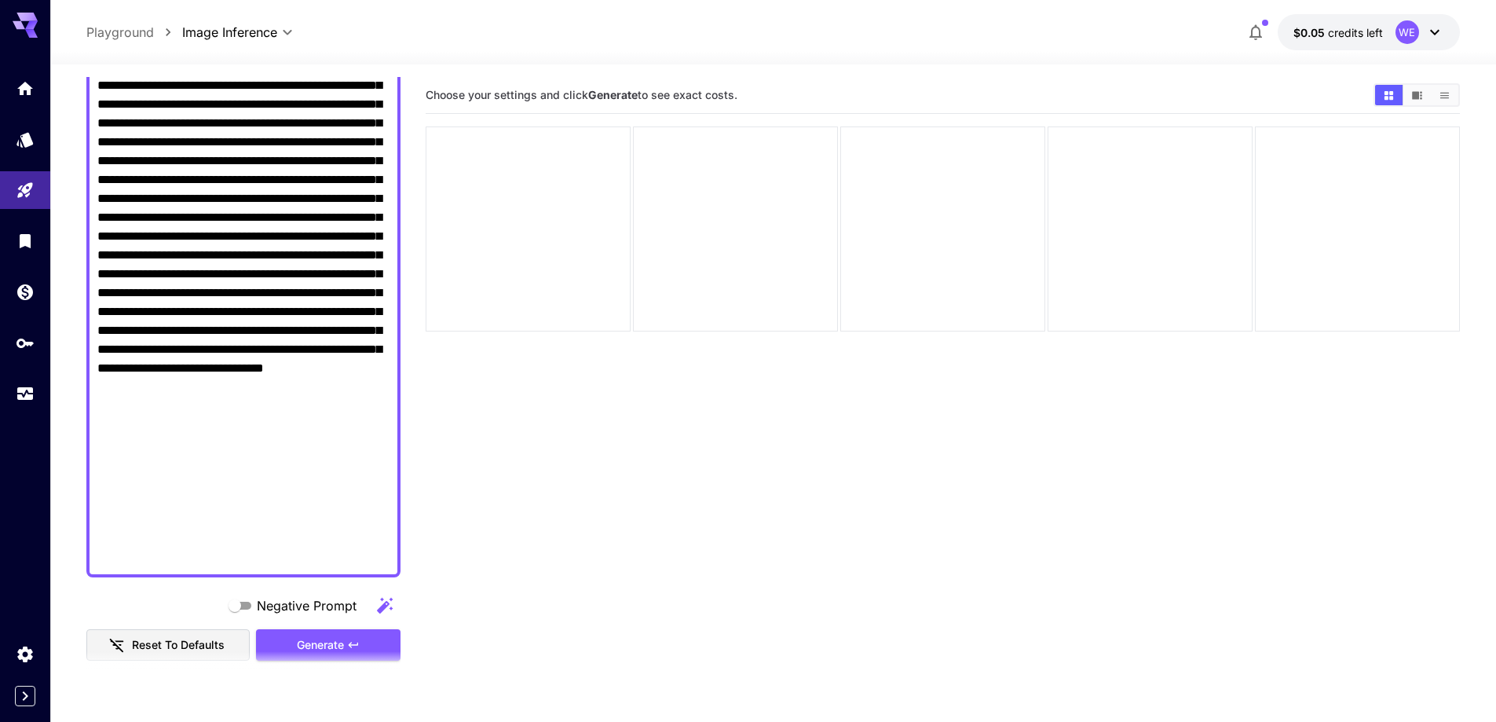
drag, startPoint x: 297, startPoint y: 437, endPoint x: 320, endPoint y: 560, distance: 125.4
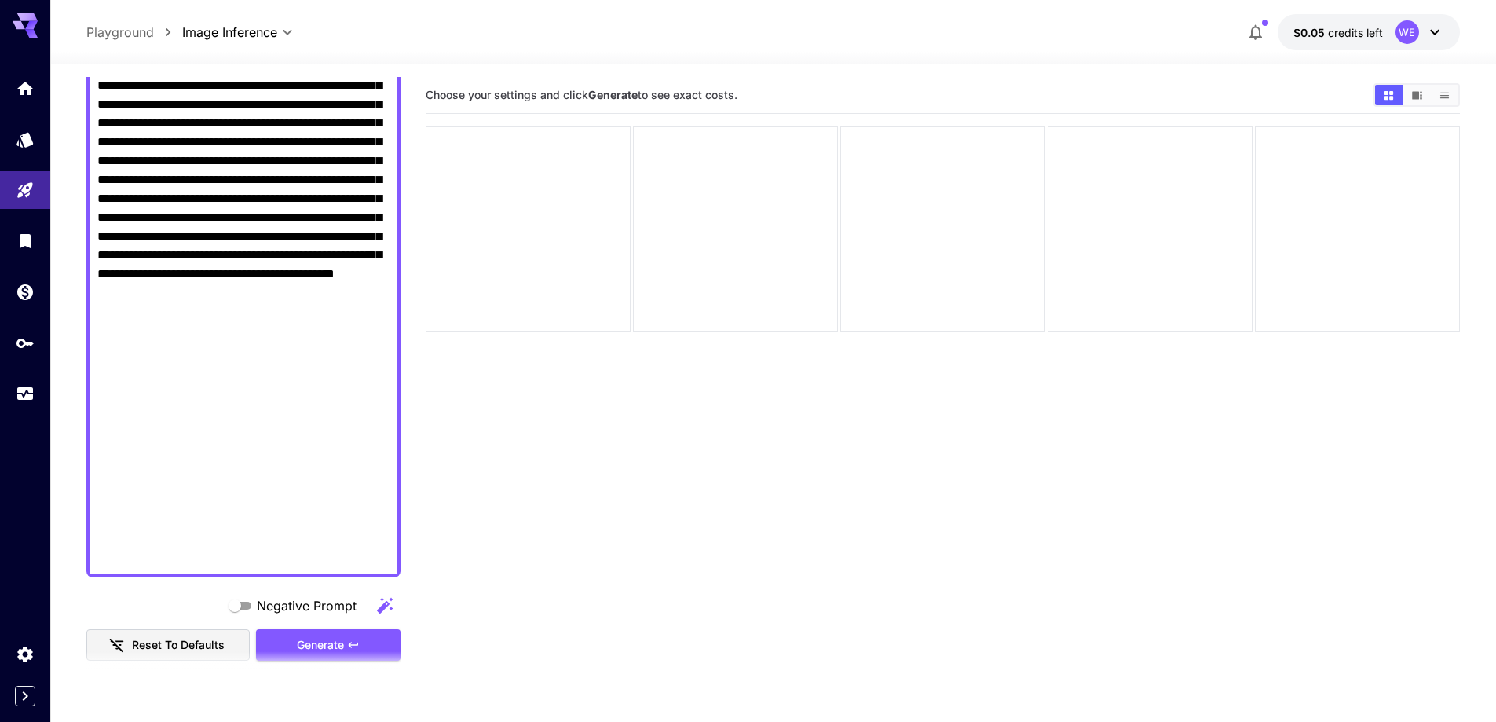
scroll to position [1181, 0]
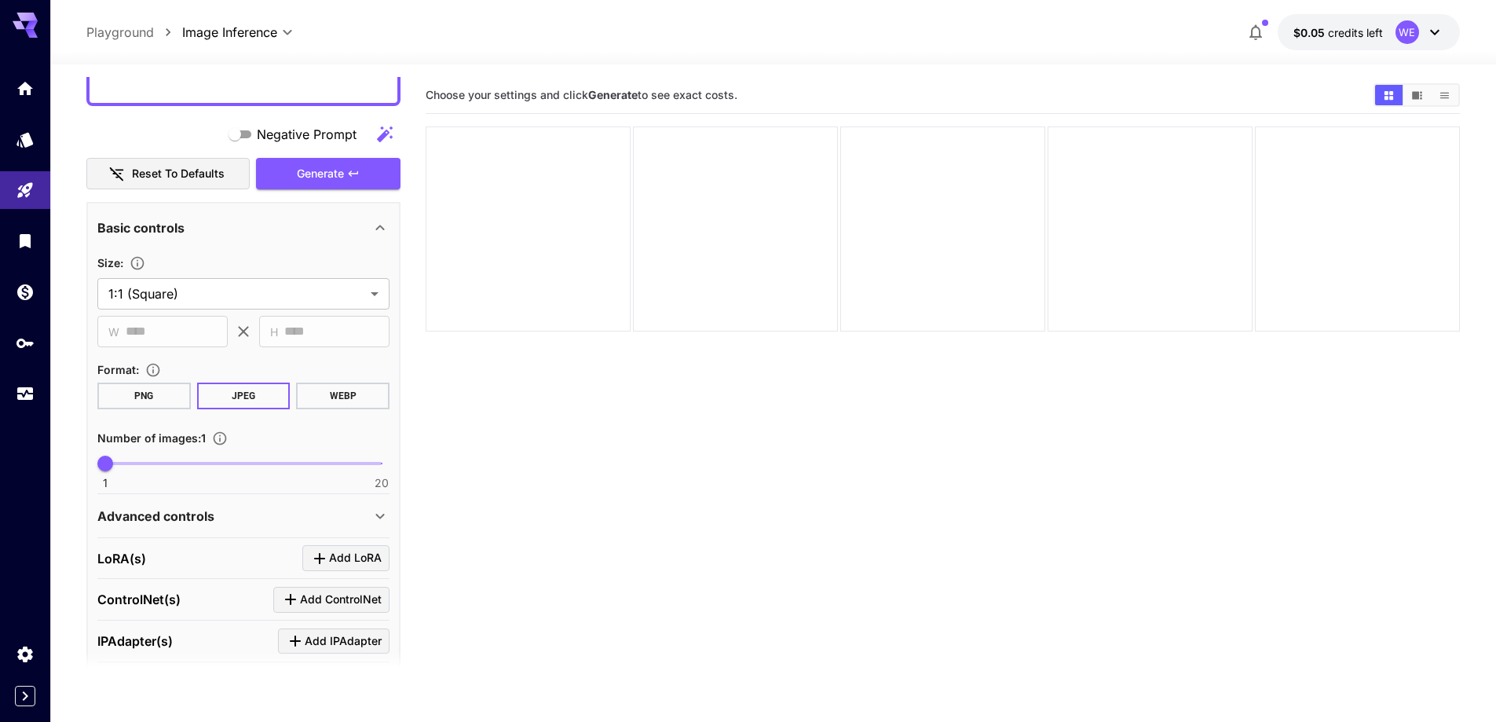
type textarea "**********"
type input "**"
drag, startPoint x: 253, startPoint y: 457, endPoint x: 266, endPoint y: 458, distance: 13.4
click at [266, 458] on span "1 20 12" at bounding box center [243, 464] width 276 height 24
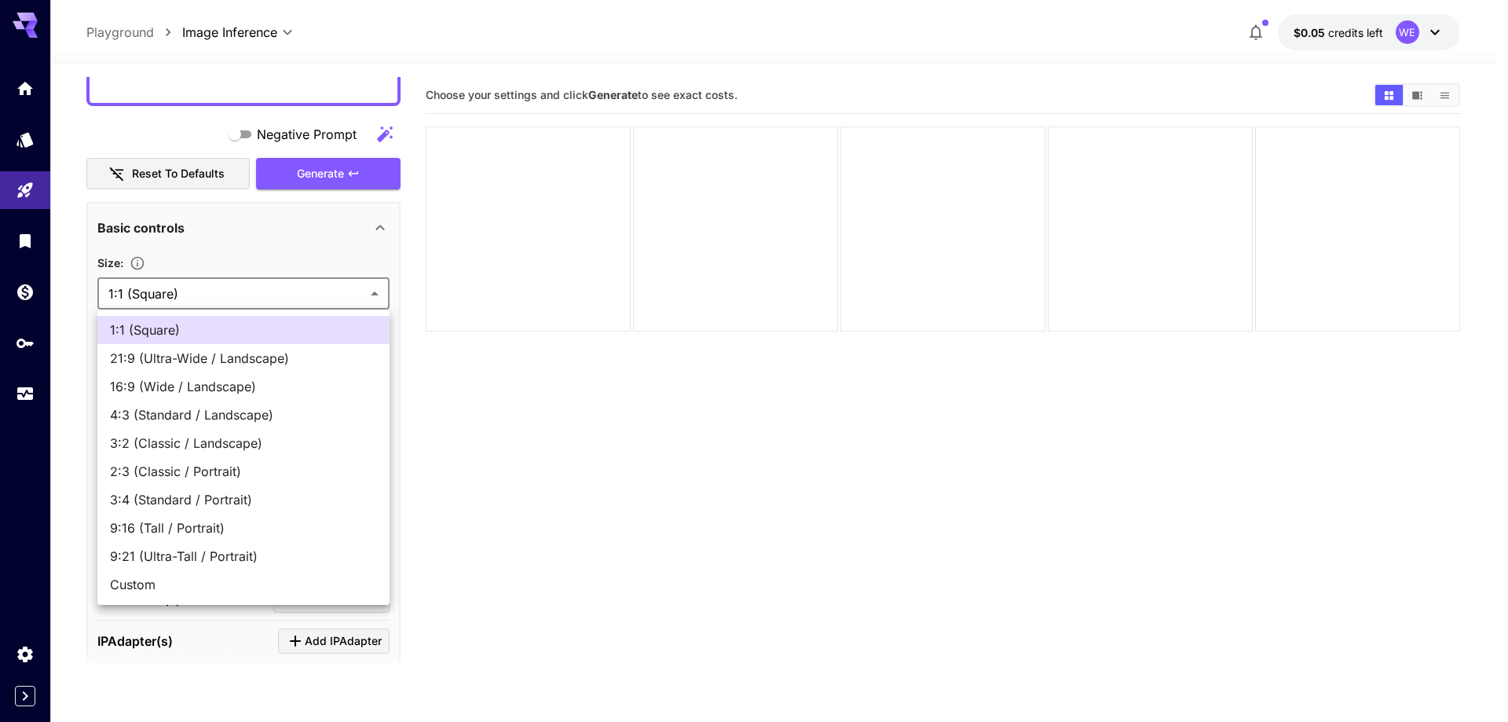
click at [271, 285] on body "**********" at bounding box center [754, 423] width 1508 height 846
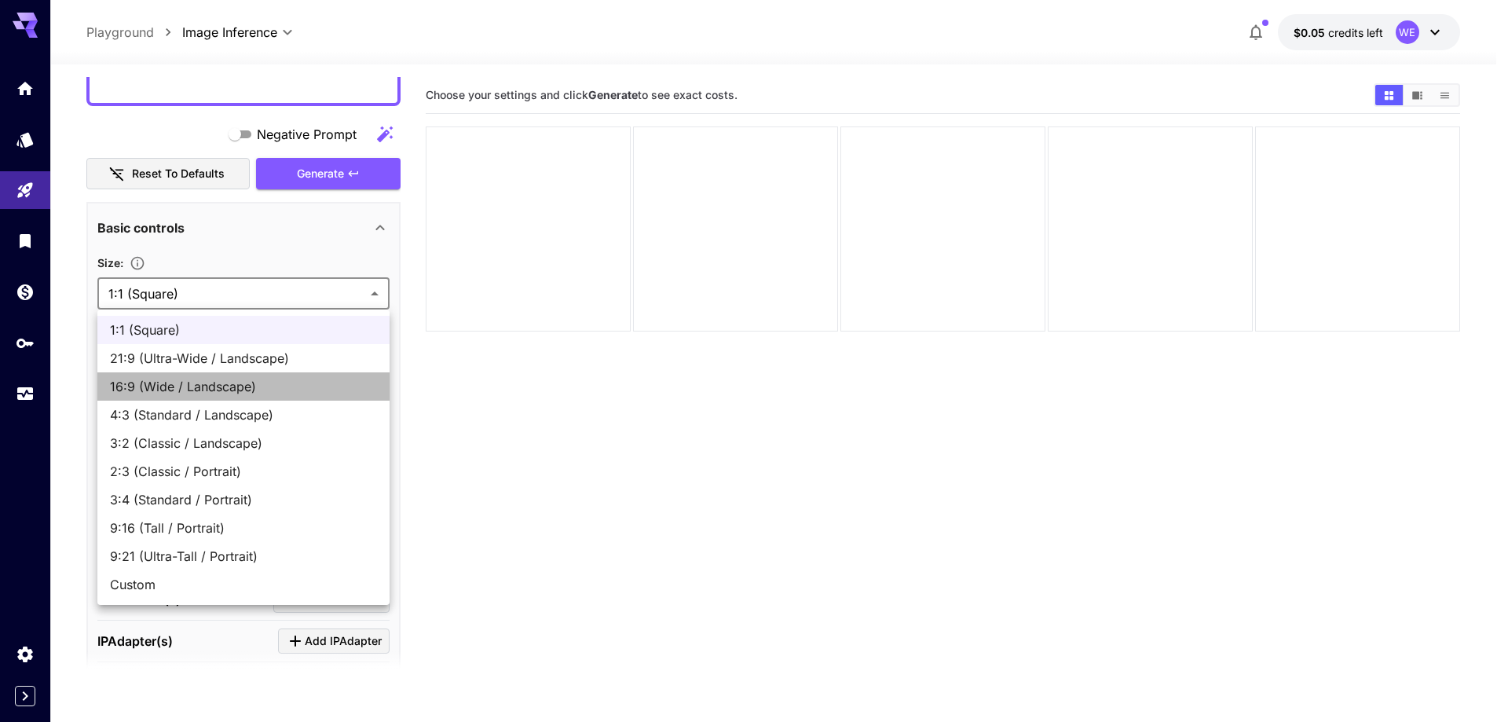
click at [249, 387] on span "16:9 (Wide / Landscape)" at bounding box center [243, 386] width 267 height 19
type input "**********"
type input "****"
type input "***"
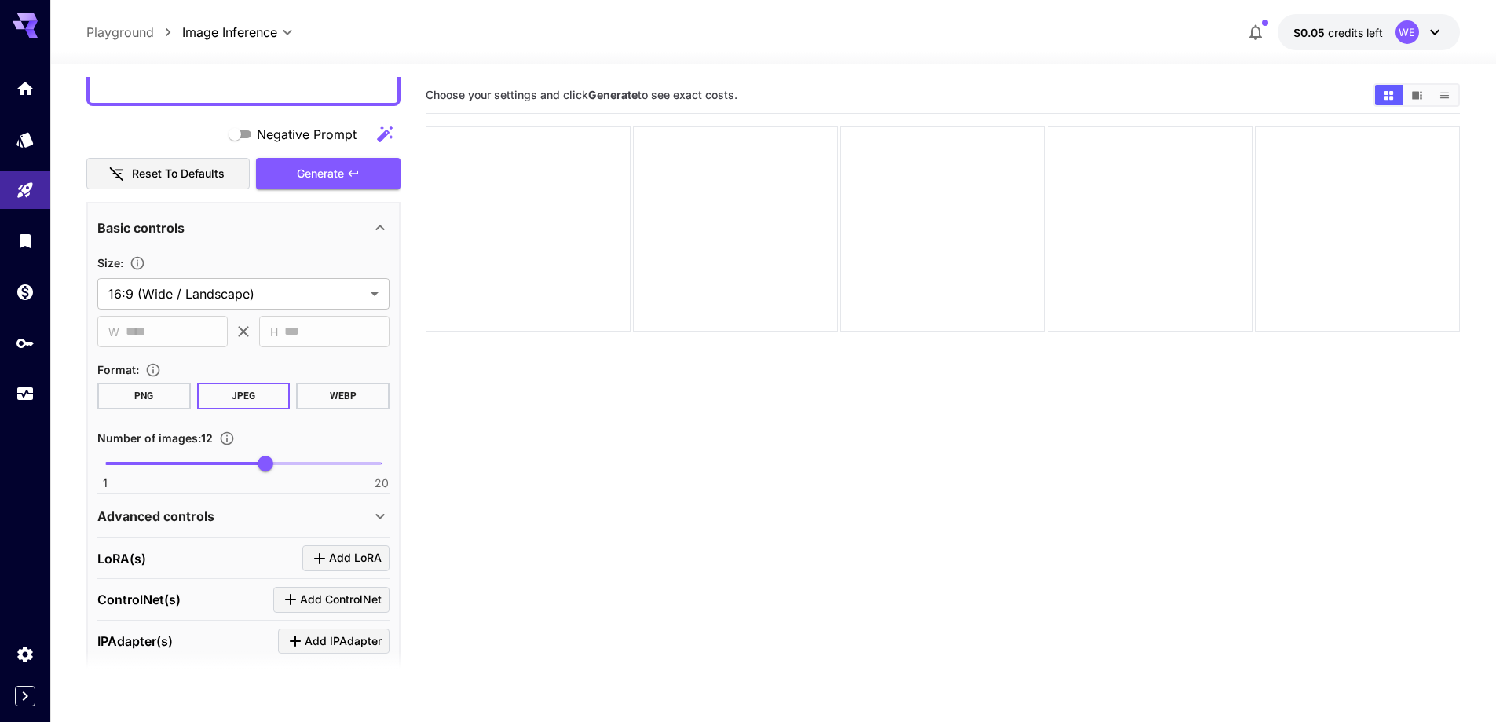
click at [606, 538] on section "Choose your settings and click Generate to see exact costs." at bounding box center [943, 438] width 1034 height 722
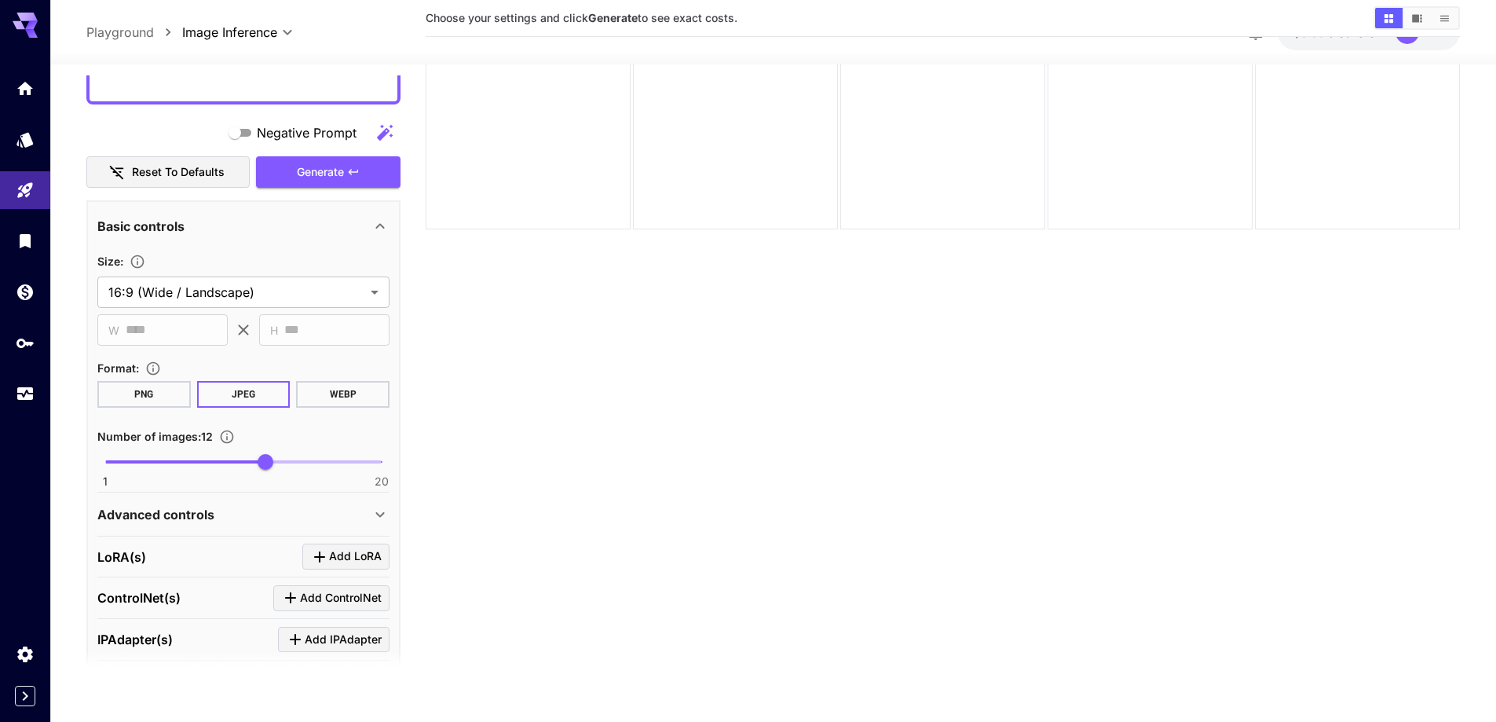
scroll to position [124, 0]
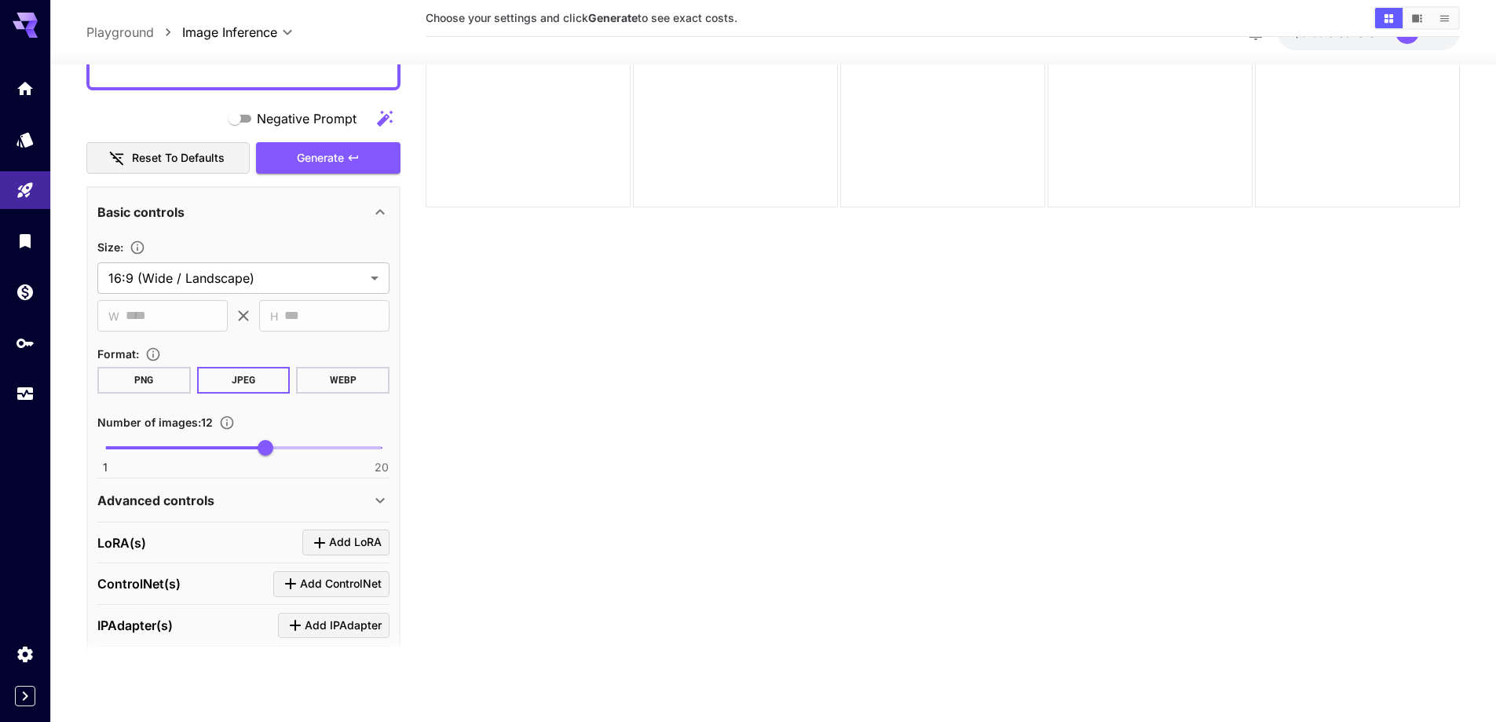
click at [224, 497] on div "Advanced controls" at bounding box center [233, 499] width 273 height 19
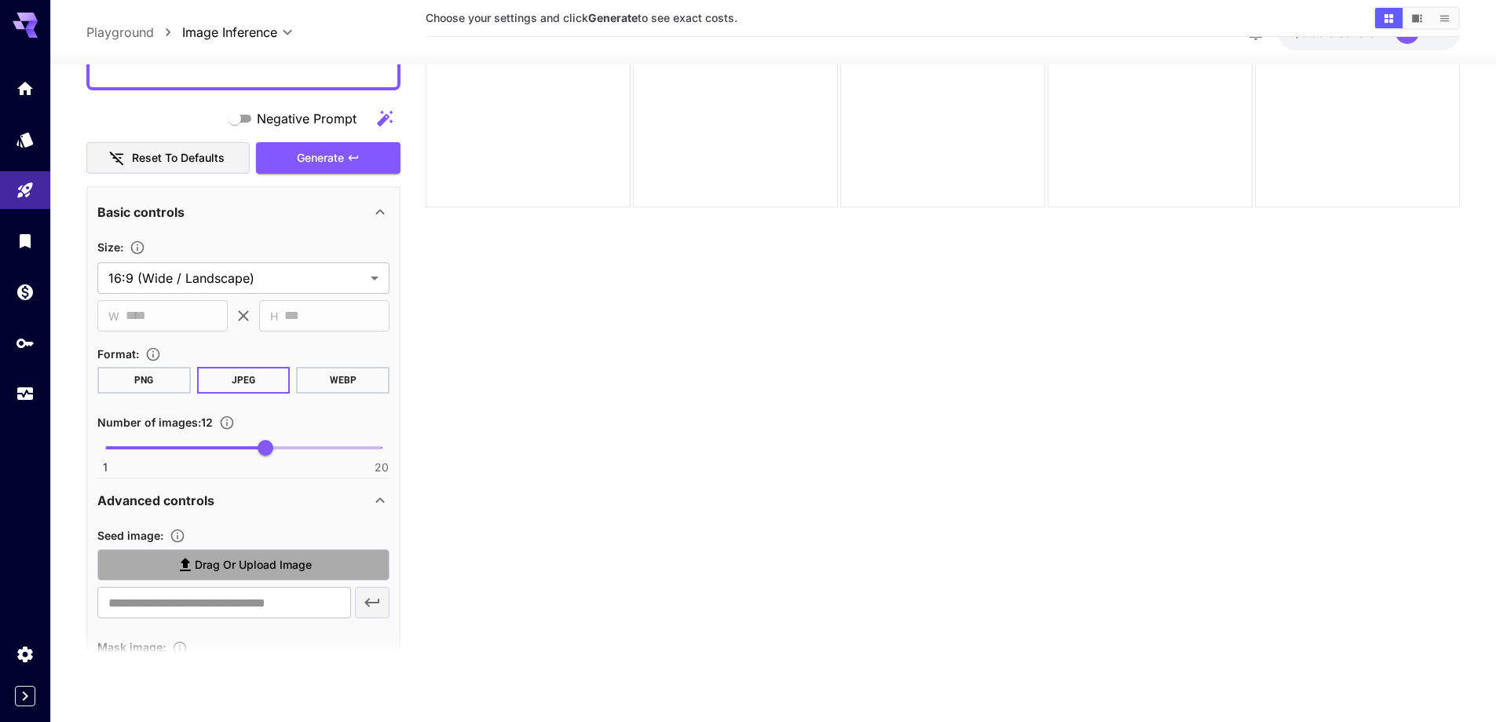
click at [218, 560] on span "Drag or upload image" at bounding box center [253, 565] width 117 height 20
click at [0, 0] on input "Drag or upload image" at bounding box center [0, 0] width 0 height 0
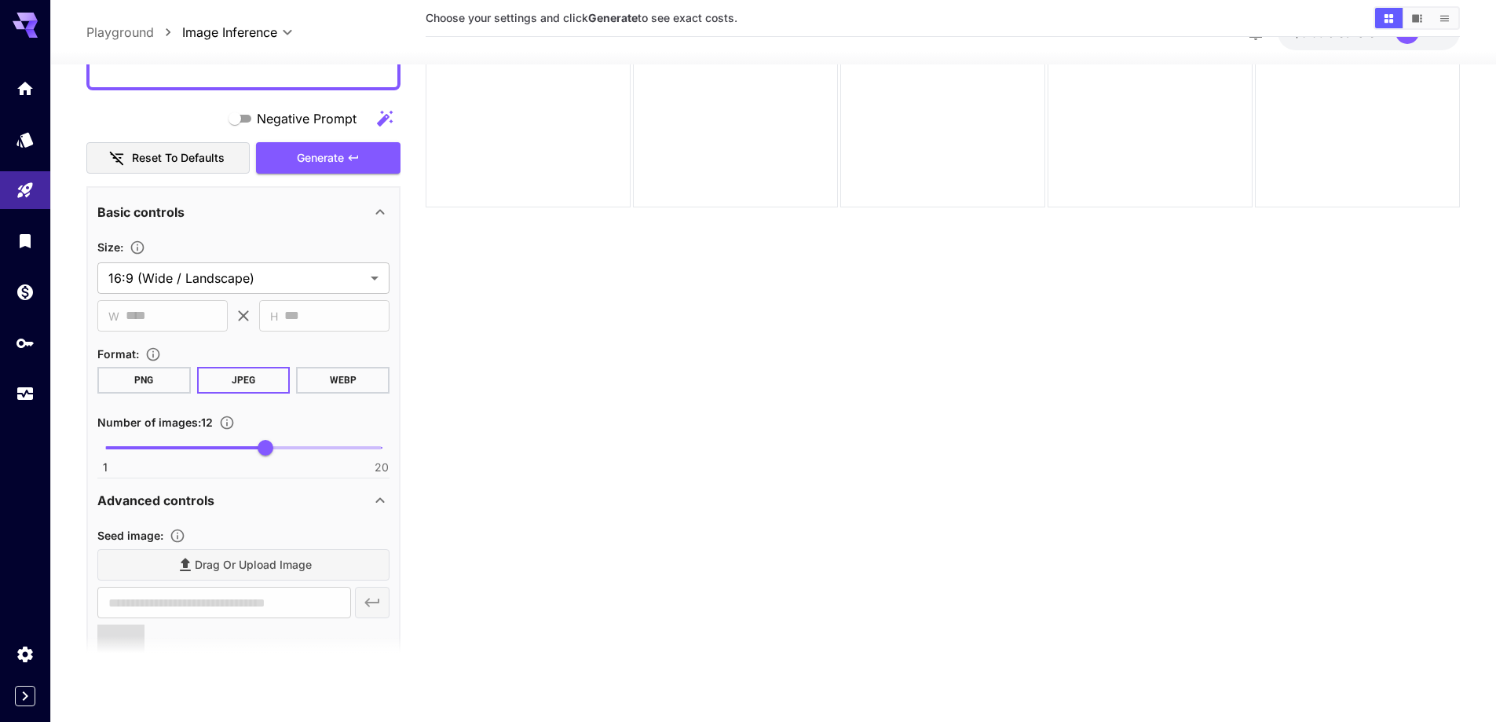
type input "**********"
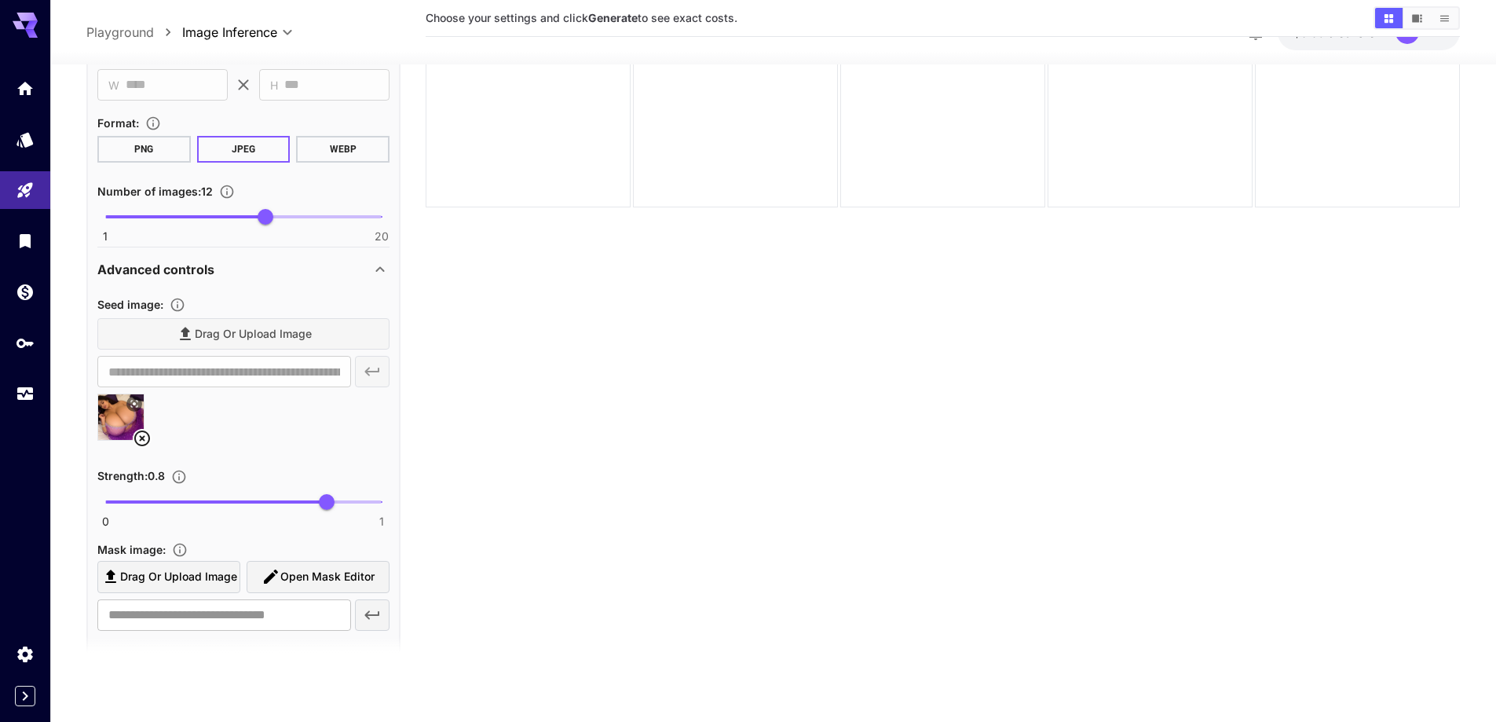
scroll to position [1495, 0]
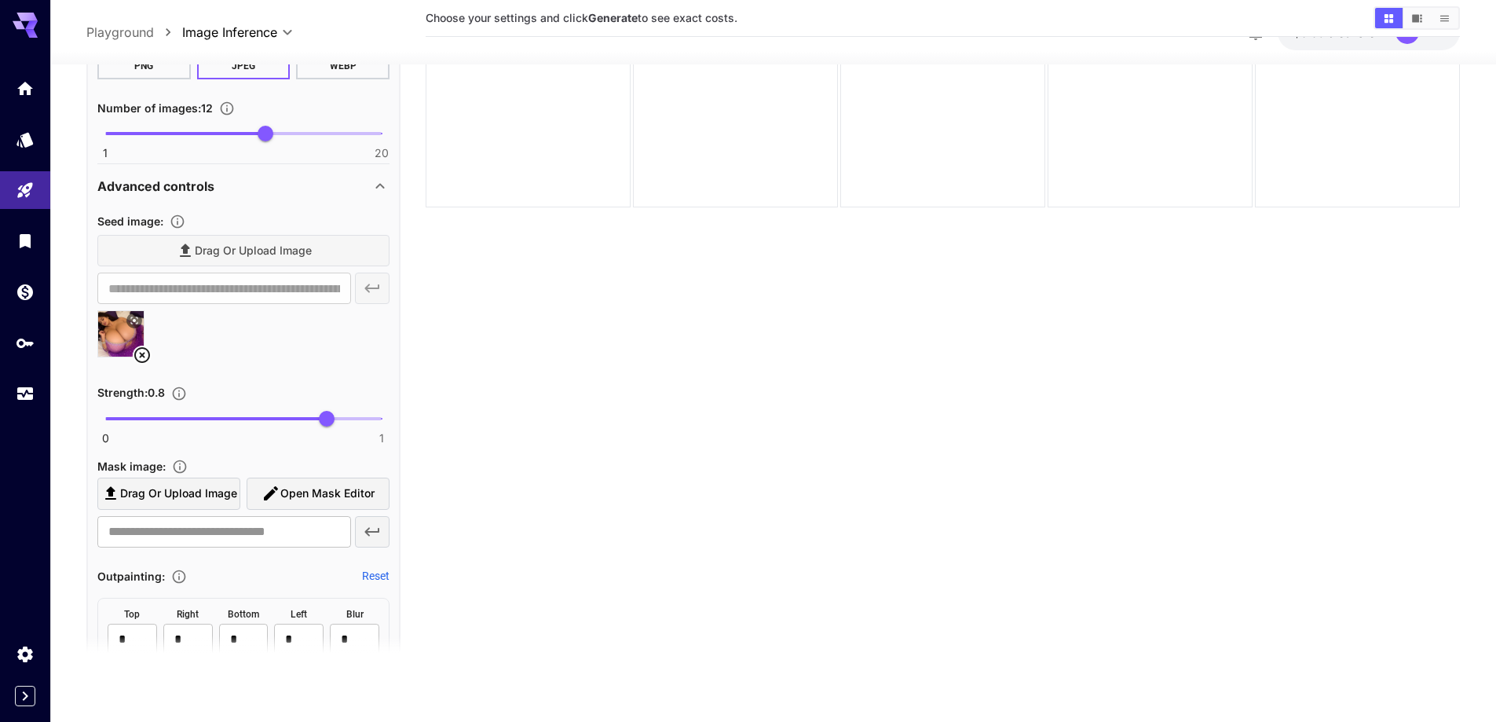
type input "****"
click at [293, 419] on span "0 1 0.68" at bounding box center [243, 419] width 276 height 24
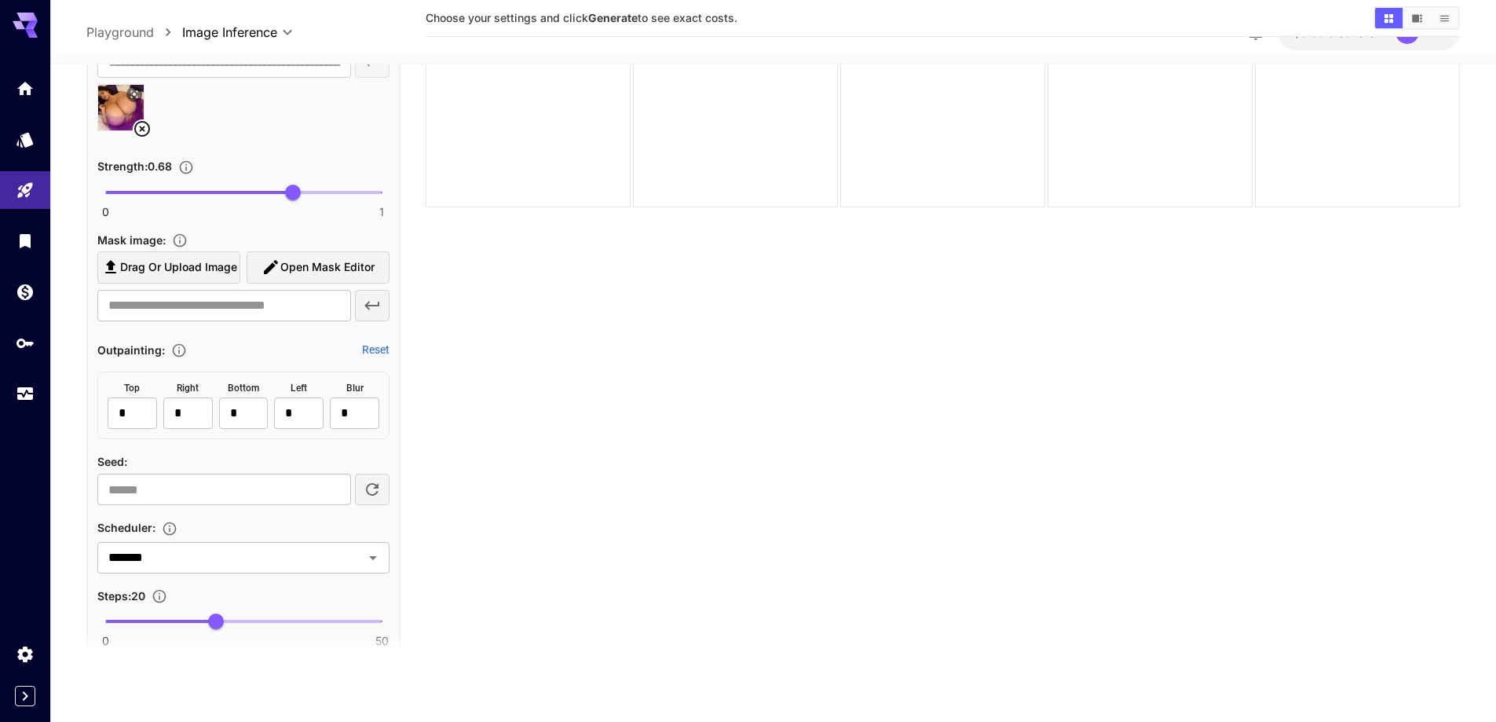
scroll to position [1809, 0]
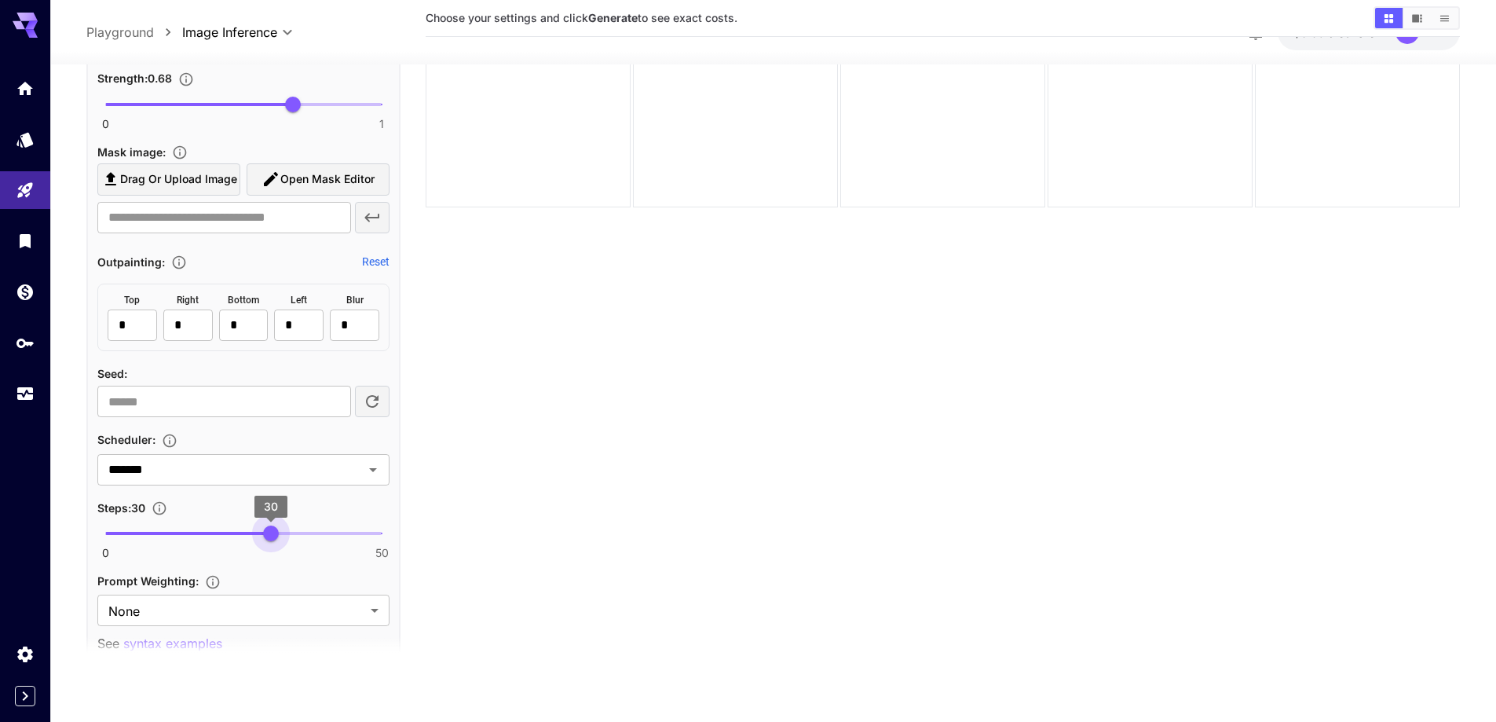
type input "**"
drag, startPoint x: 262, startPoint y: 540, endPoint x: 274, endPoint y: 547, distance: 13.4
click at [274, 545] on span "0 50 31" at bounding box center [243, 534] width 276 height 24
click at [236, 627] on div "Prompt Weighting : None **** ​ See syntax examples" at bounding box center [243, 612] width 292 height 82
click at [242, 616] on body "**********" at bounding box center [754, 299] width 1508 height 846
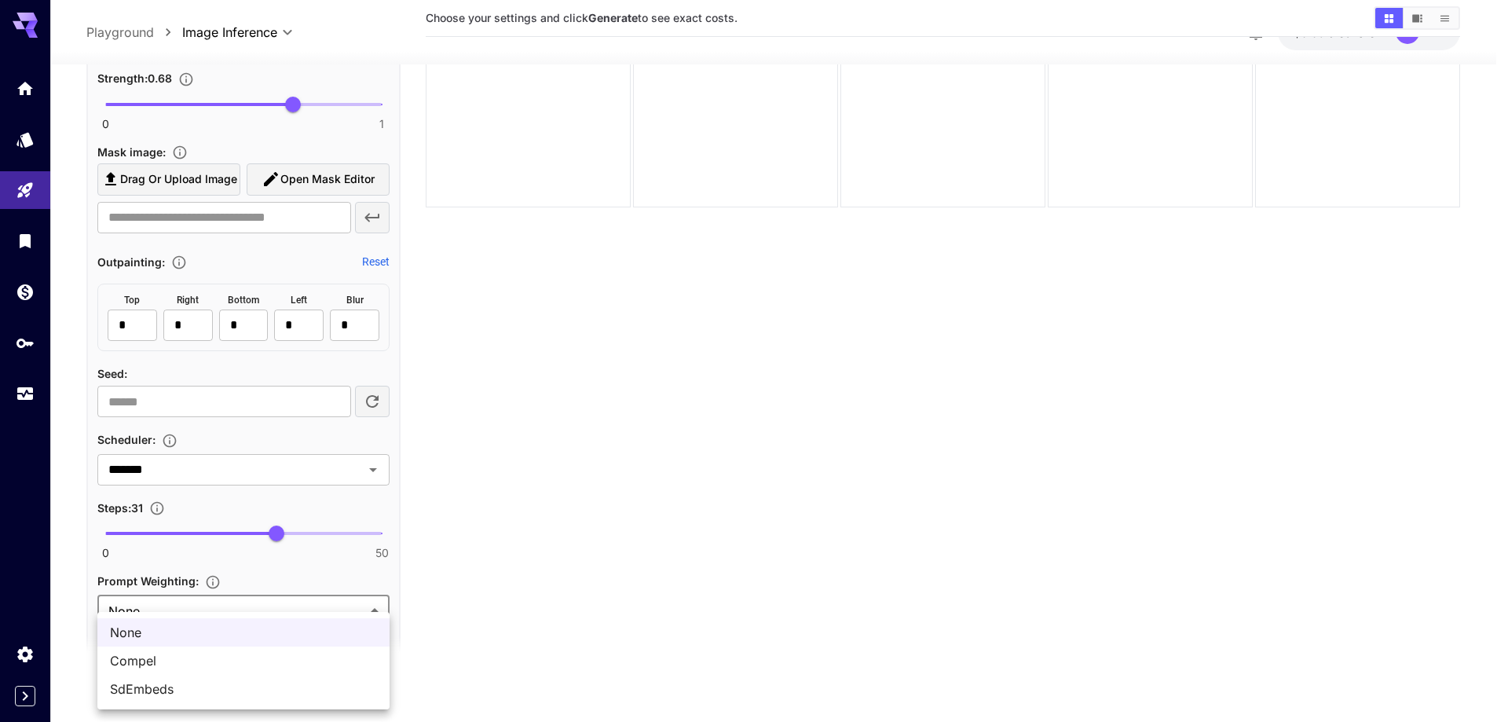
click at [165, 694] on span "SdEmbeds" at bounding box center [243, 688] width 267 height 19
type input "********"
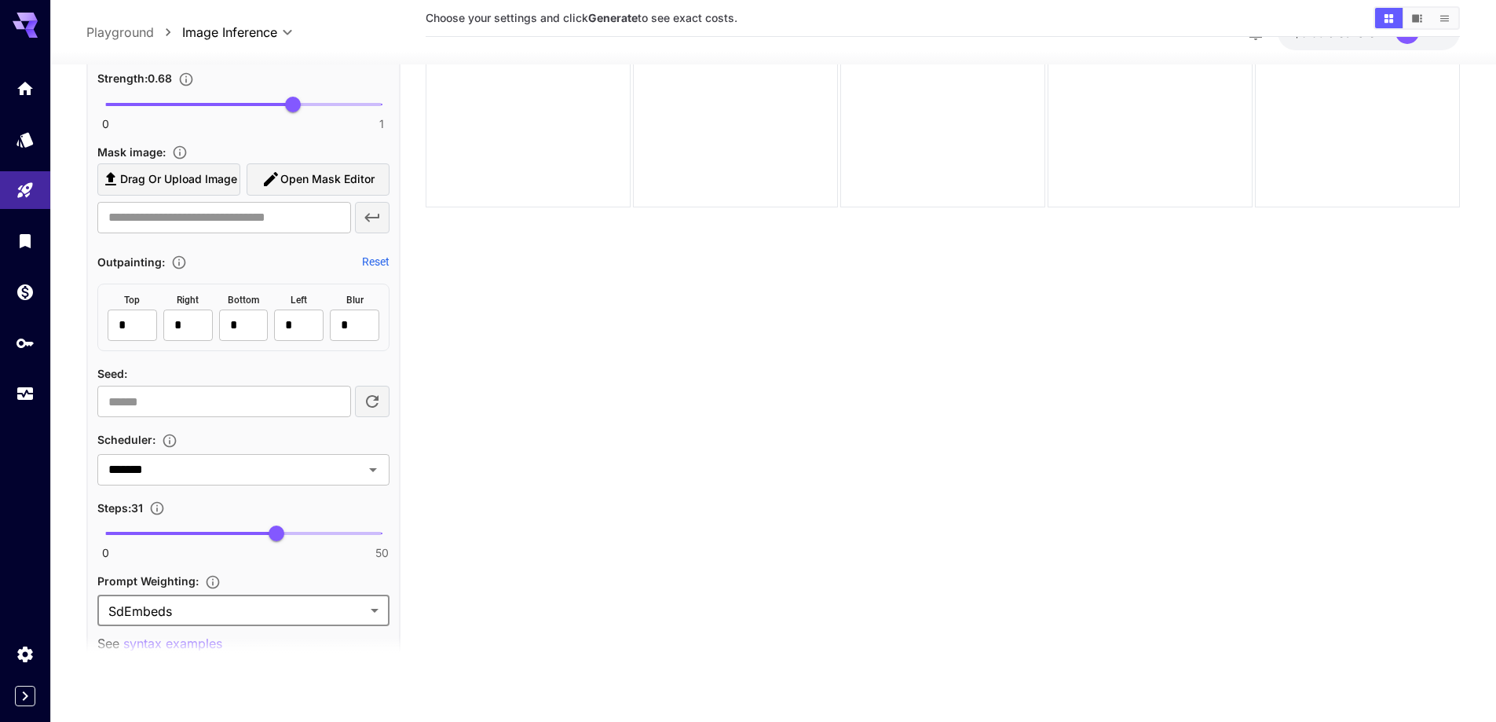
click at [505, 582] on section "Choose your settings and click Generate to see exact costs." at bounding box center [943, 314] width 1034 height 722
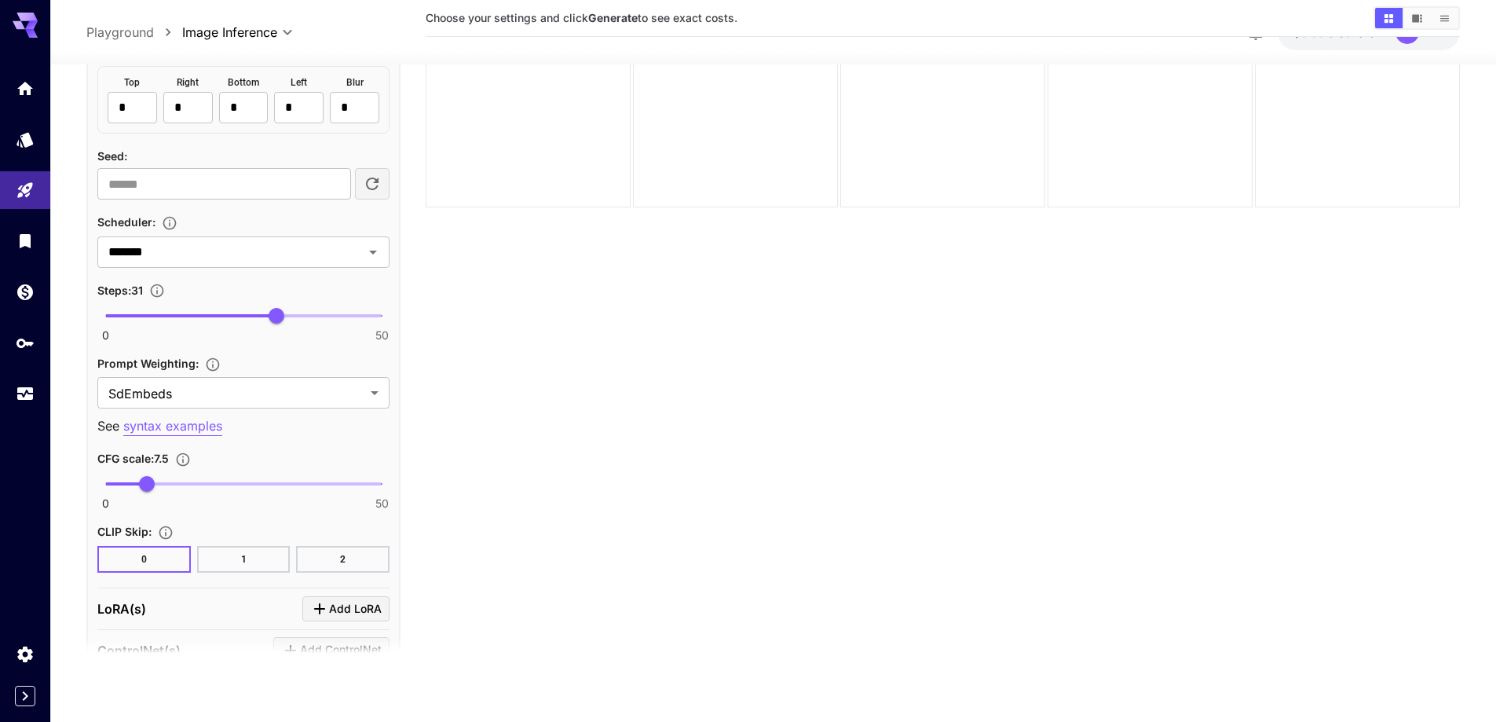
scroll to position [2045, 0]
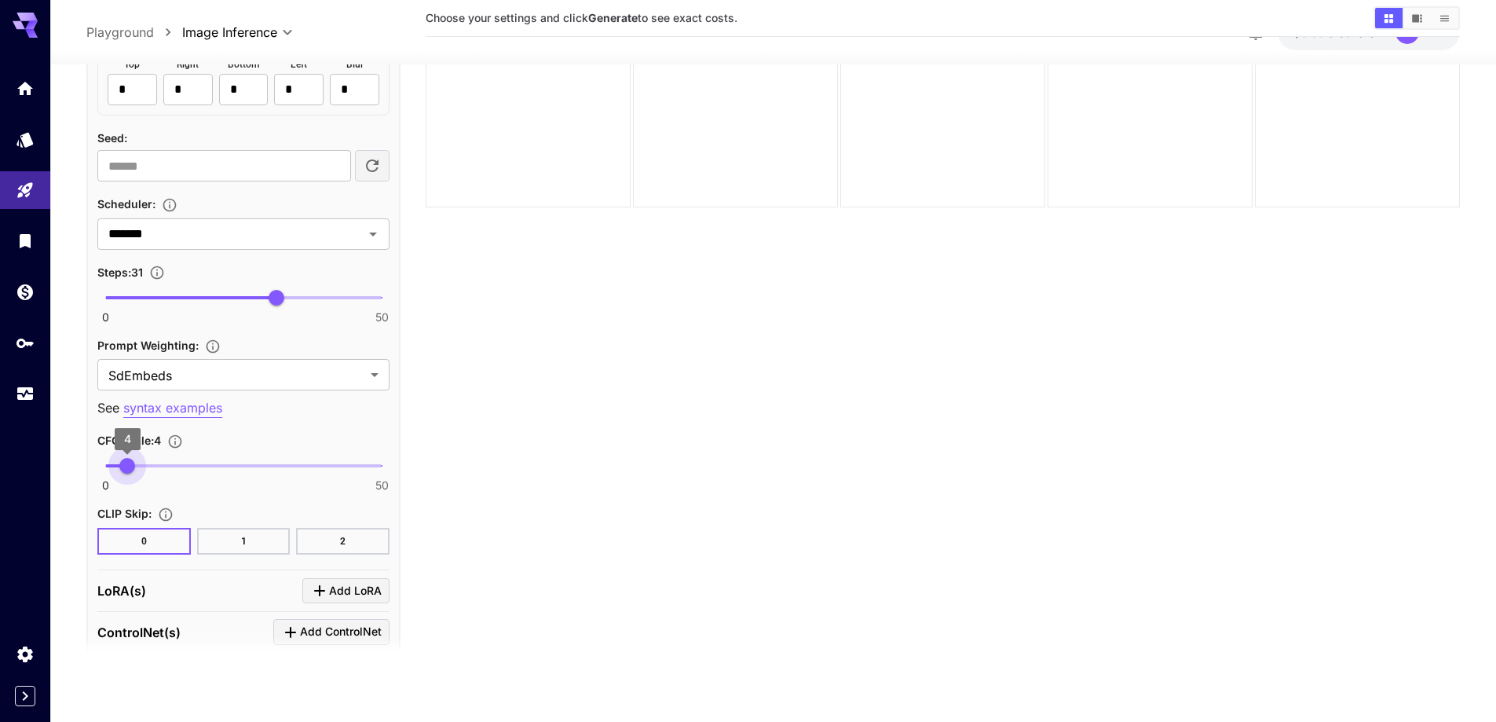
type input "***"
click at [128, 462] on span "0 50 4.1" at bounding box center [243, 466] width 276 height 24
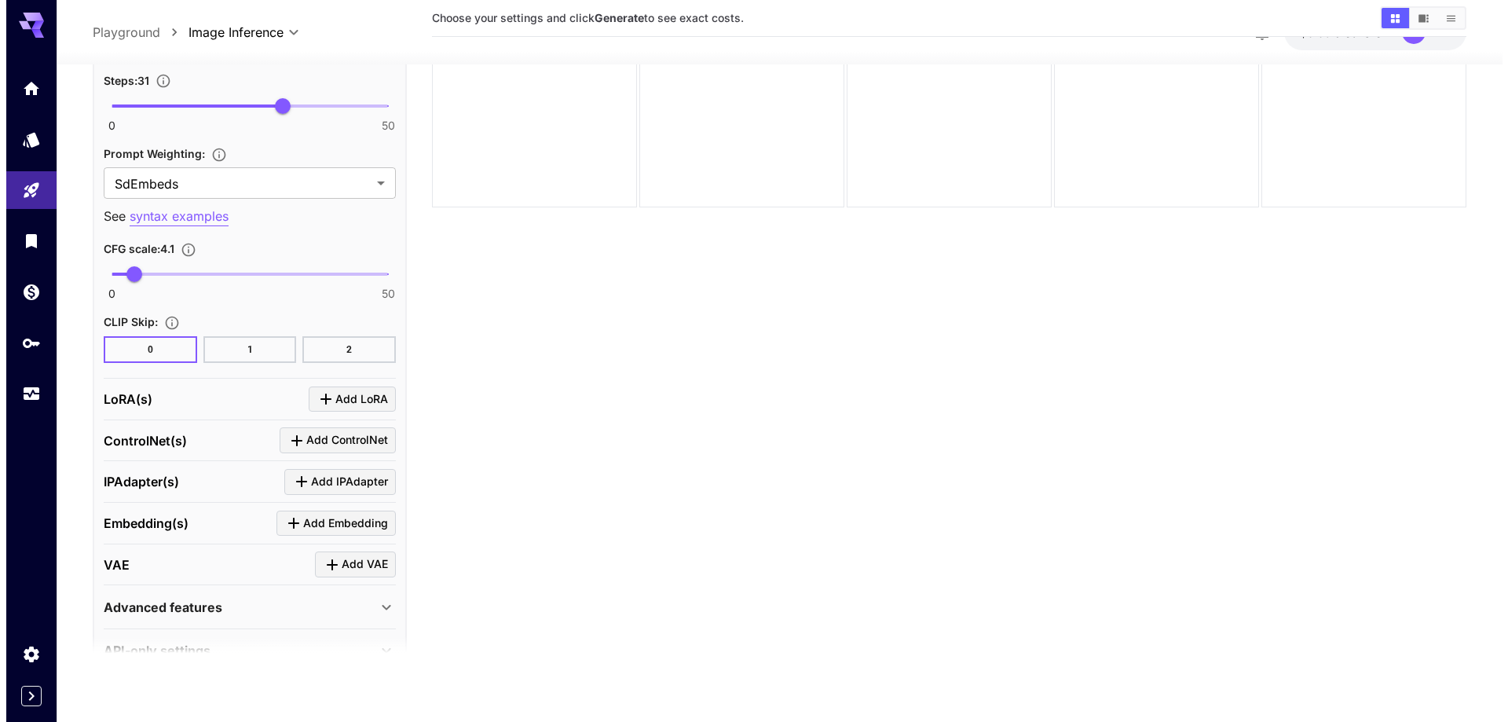
scroll to position [2274, 0]
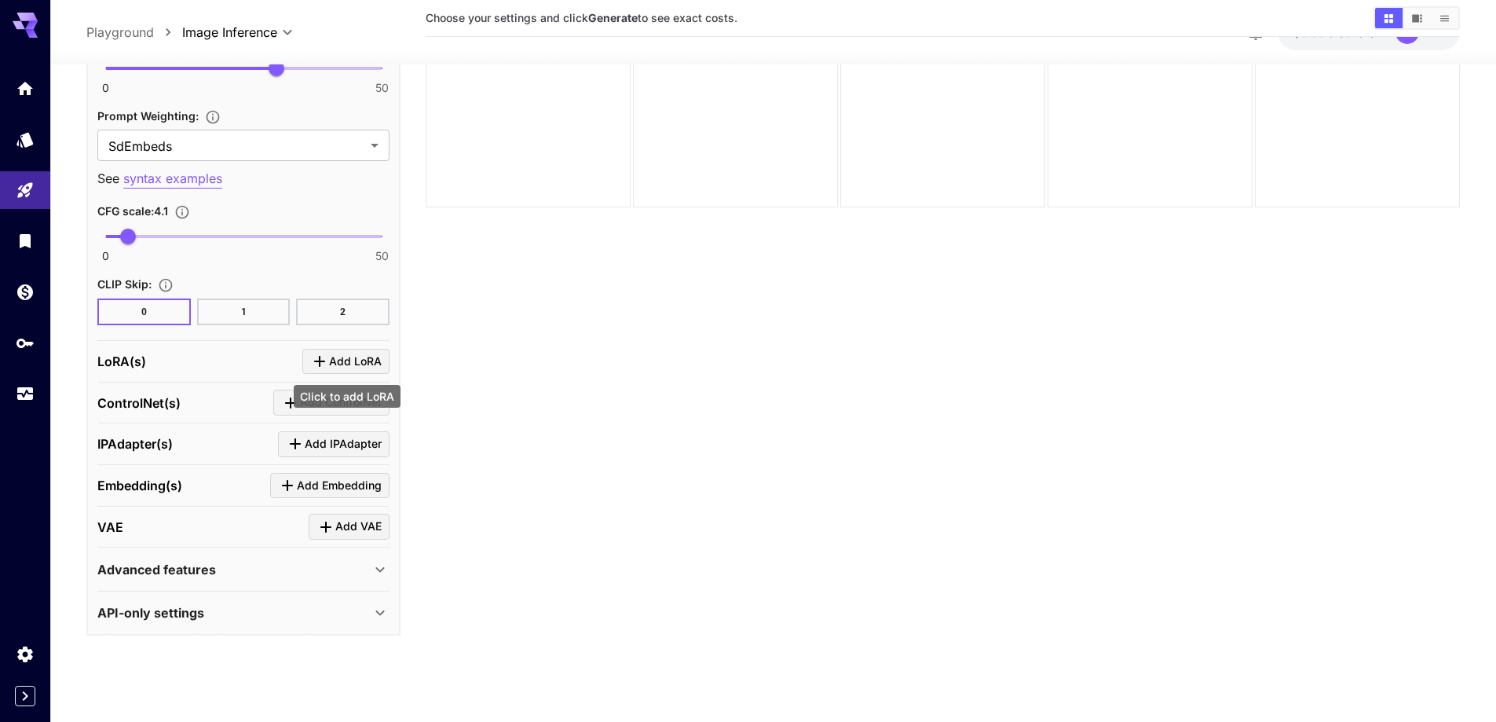
click at [331, 367] on span "Add LoRA" at bounding box center [355, 362] width 53 height 20
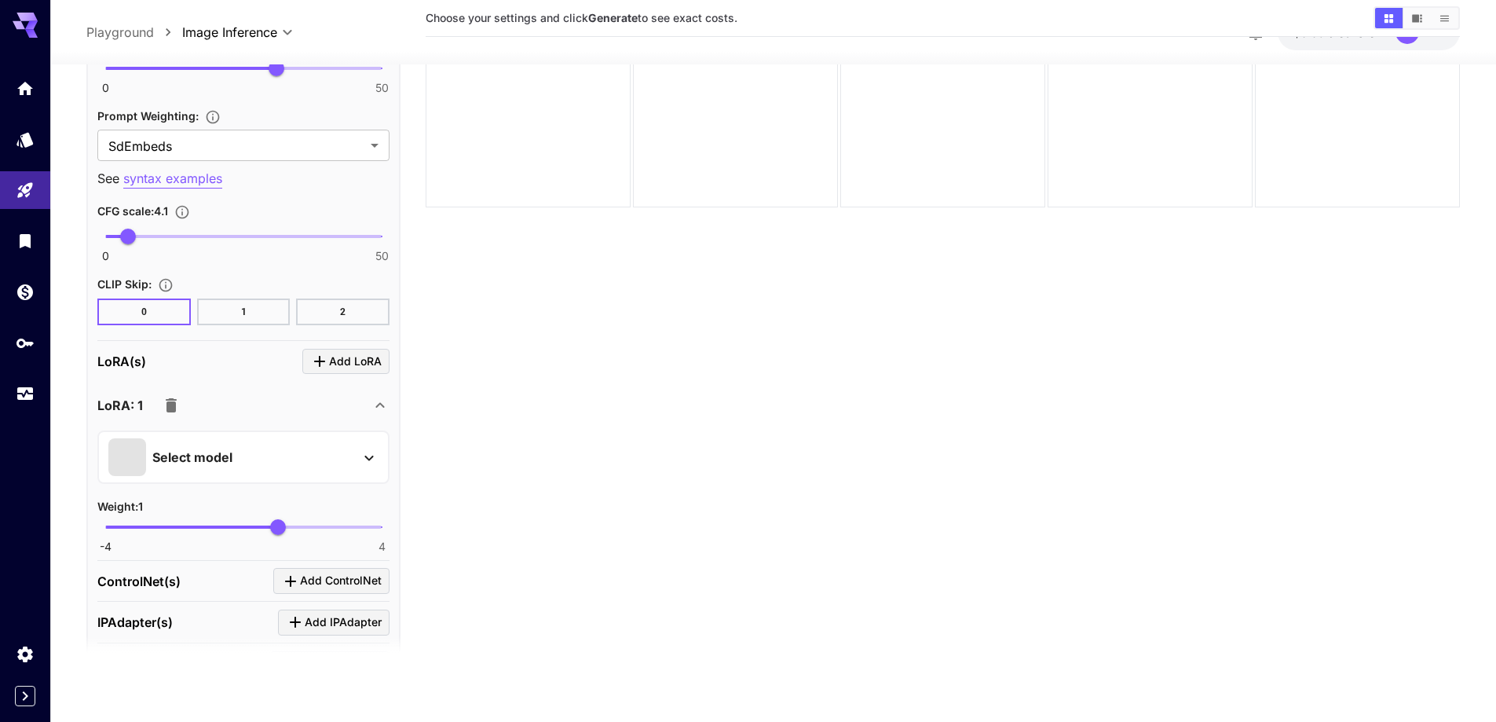
click at [283, 452] on div "Select model" at bounding box center [230, 457] width 245 height 38
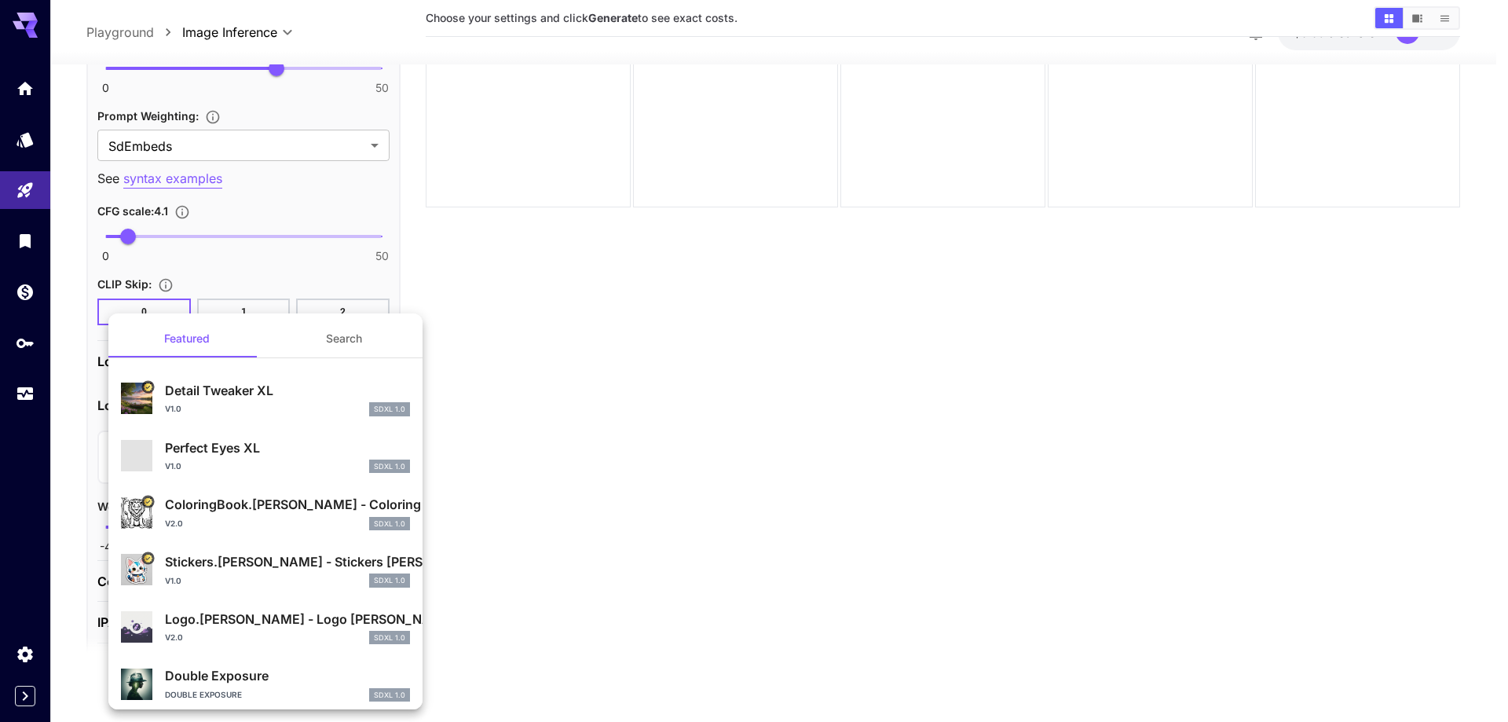
click at [343, 349] on button "Search" at bounding box center [343, 339] width 157 height 38
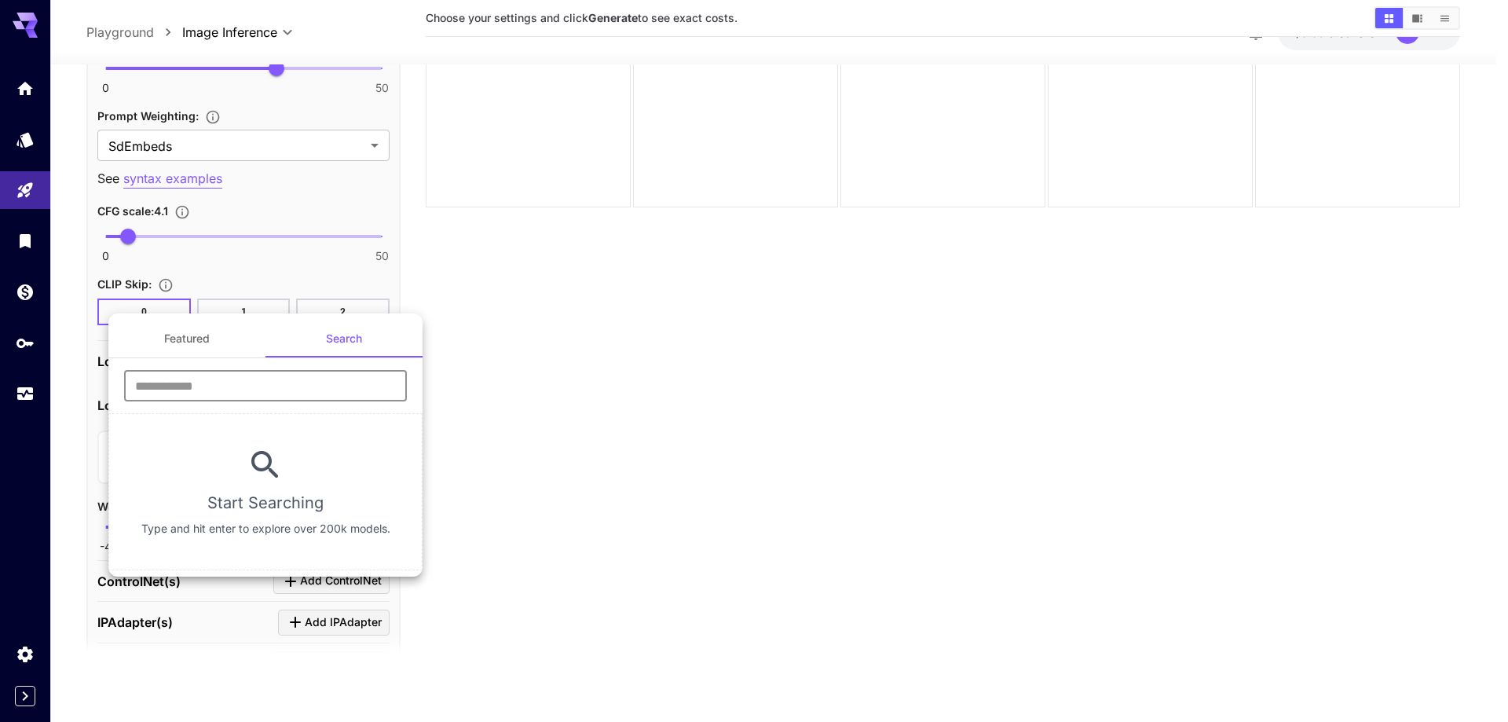
click at [302, 396] on input "text" at bounding box center [265, 385] width 283 height 31
type input "****"
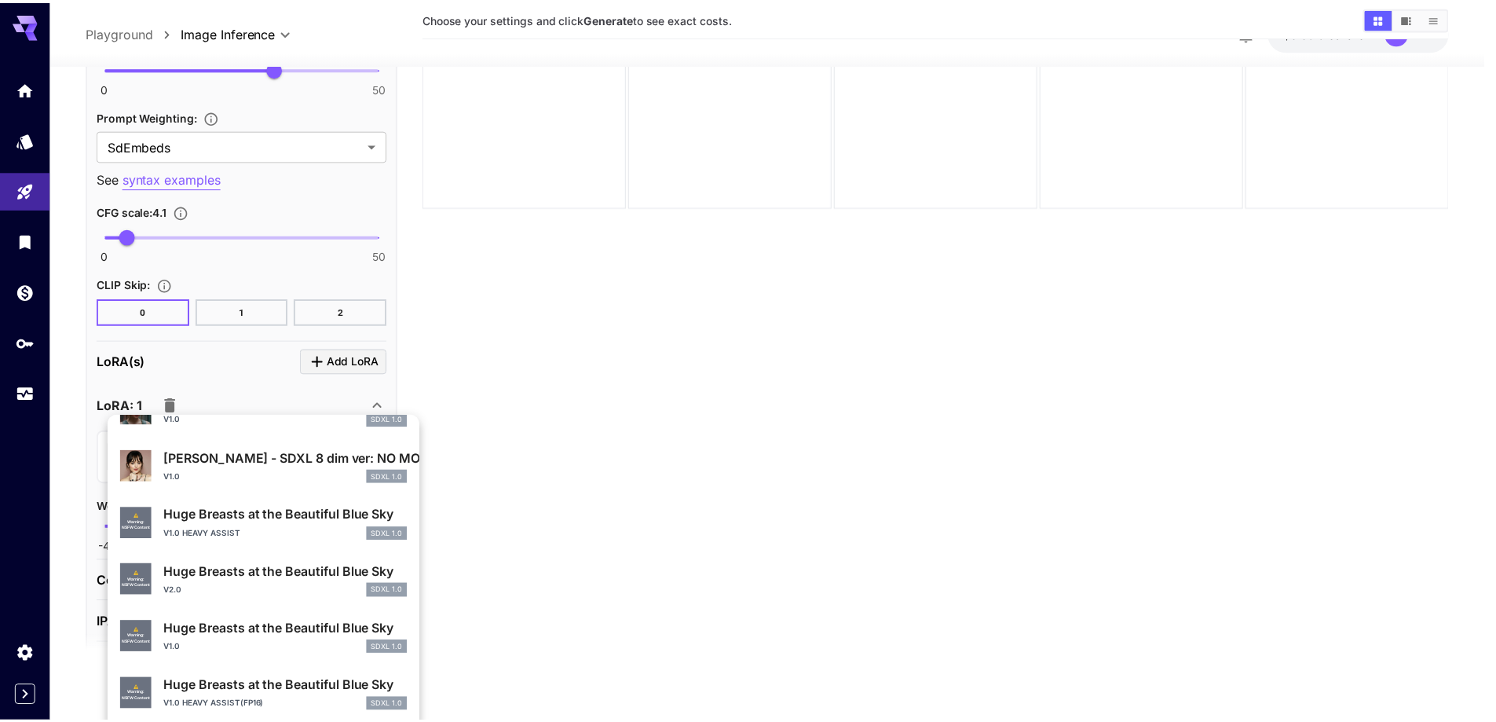
scroll to position [550, 0]
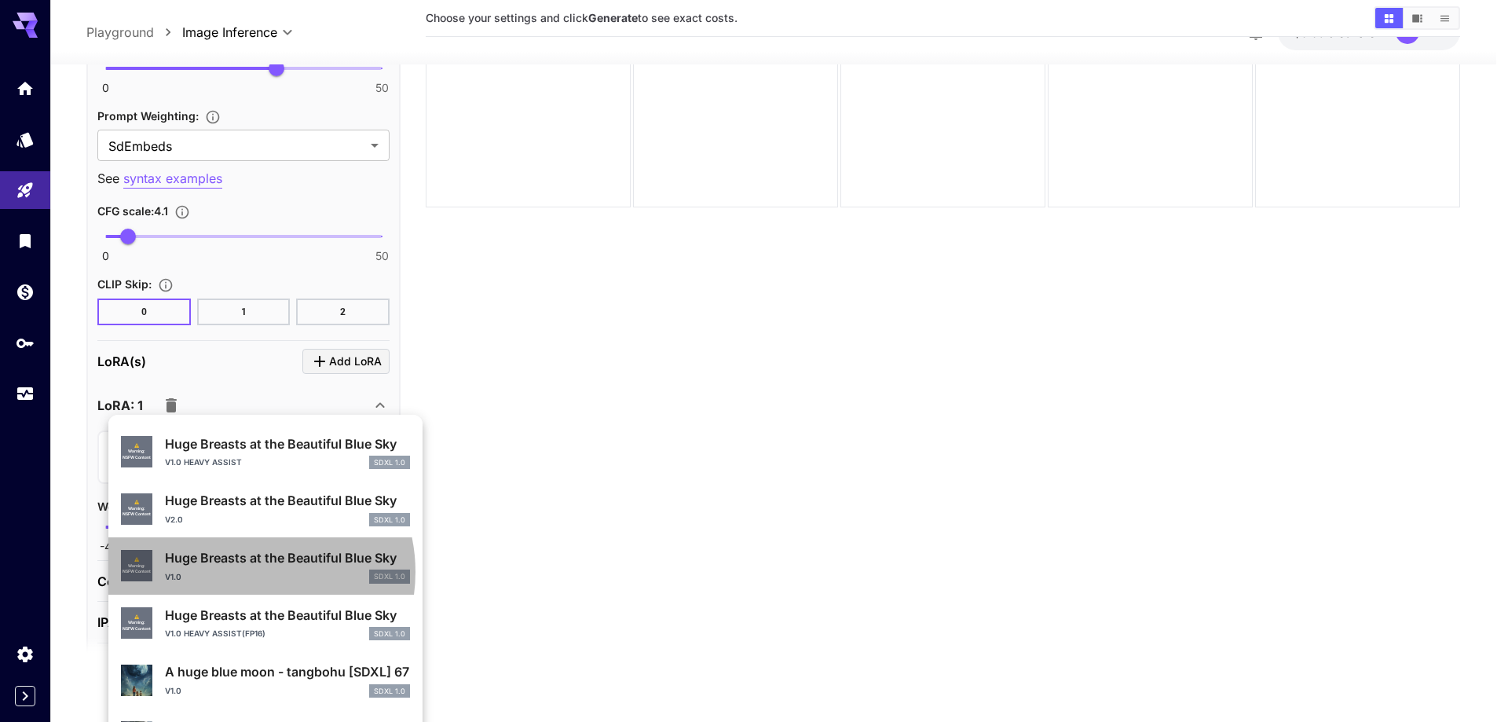
click at [246, 572] on div "v1.0 SDXL 1.0" at bounding box center [287, 576] width 245 height 14
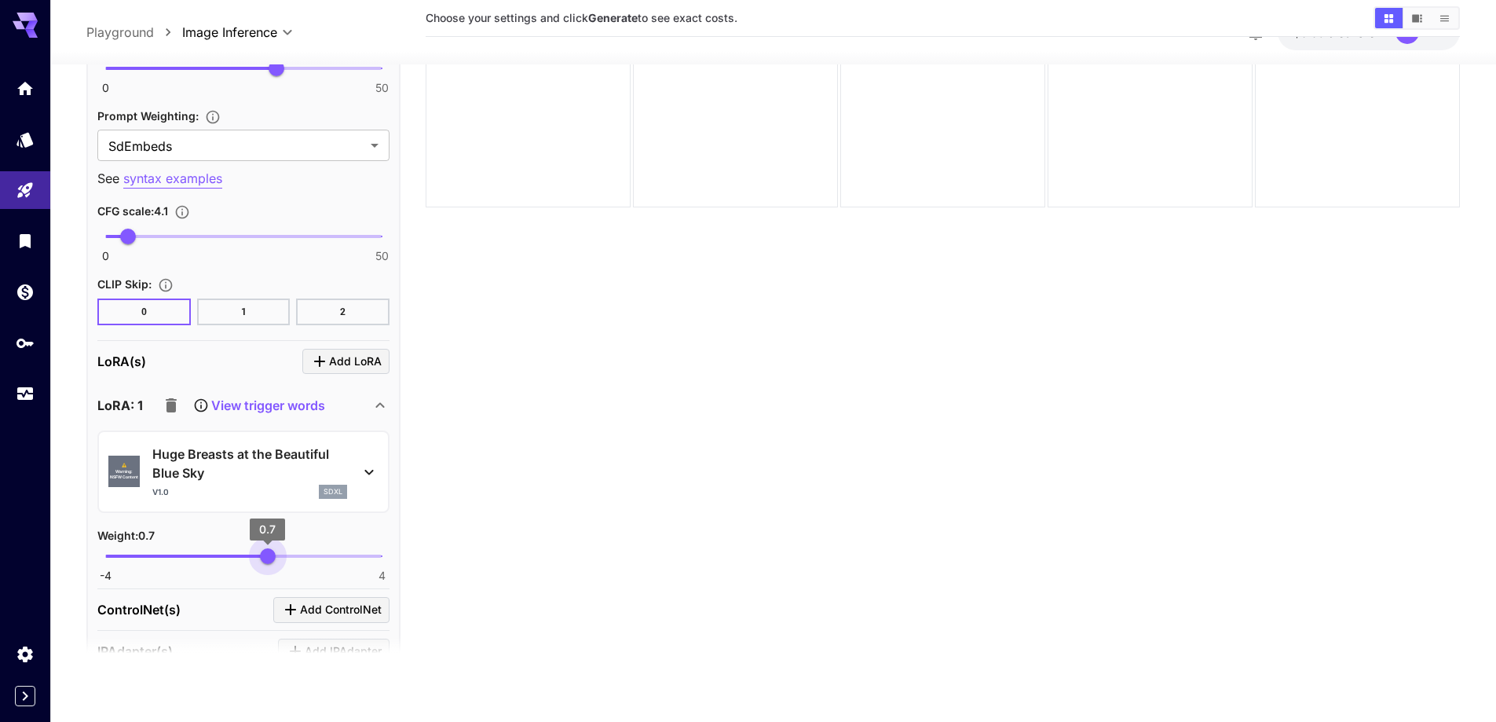
click at [268, 560] on span "0.7" at bounding box center [268, 556] width 16 height 16
type input "****"
click at [265, 558] on span "0.61" at bounding box center [265, 556] width 16 height 16
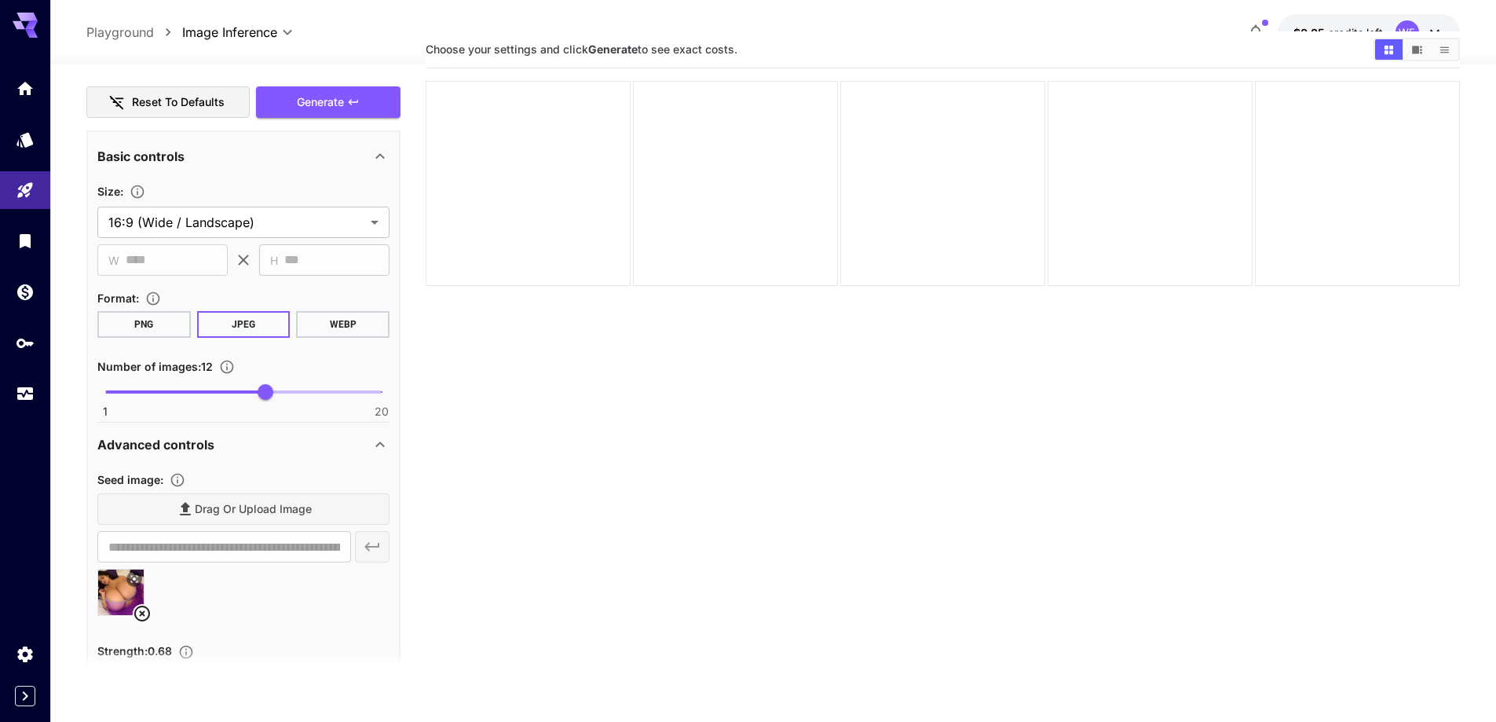
scroll to position [1096, 0]
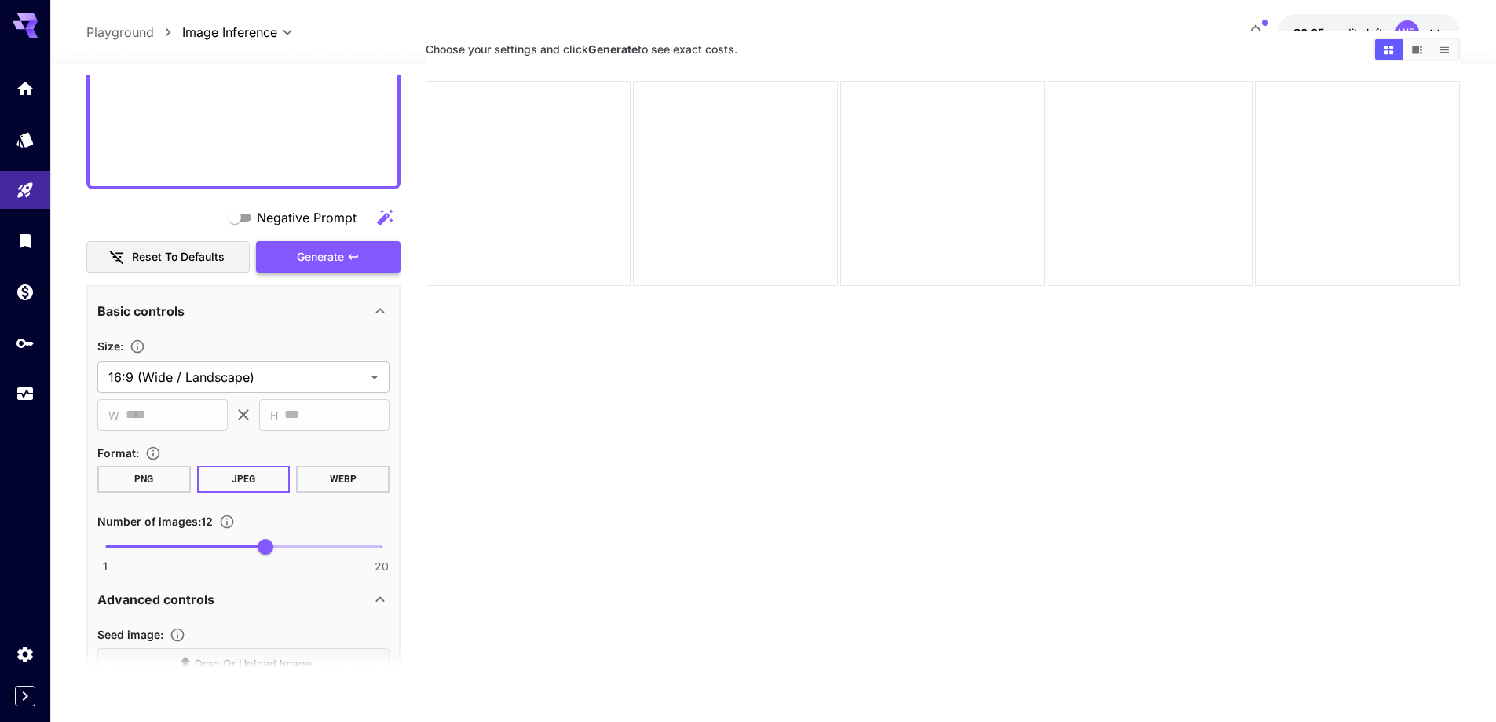
click at [317, 249] on span "Generate" at bounding box center [320, 257] width 47 height 20
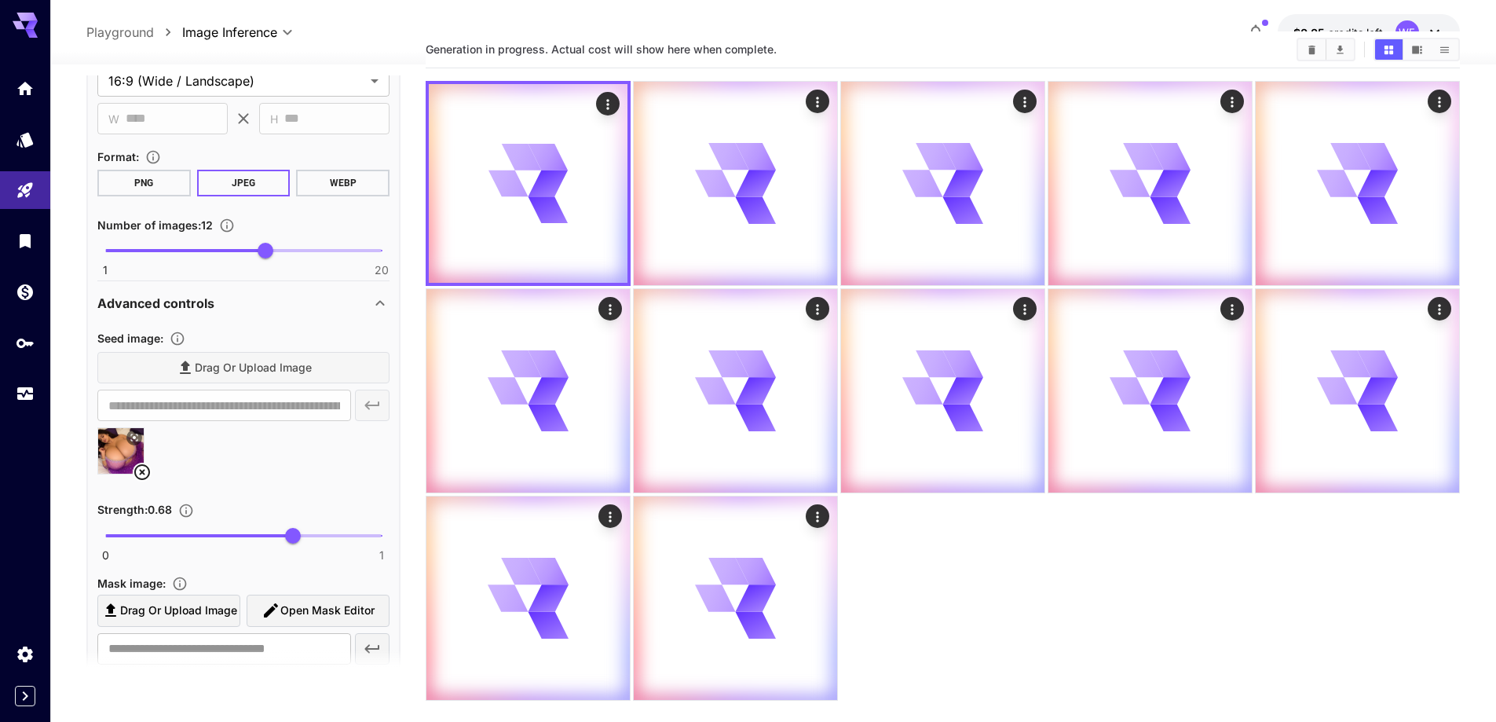
scroll to position [1410, 0]
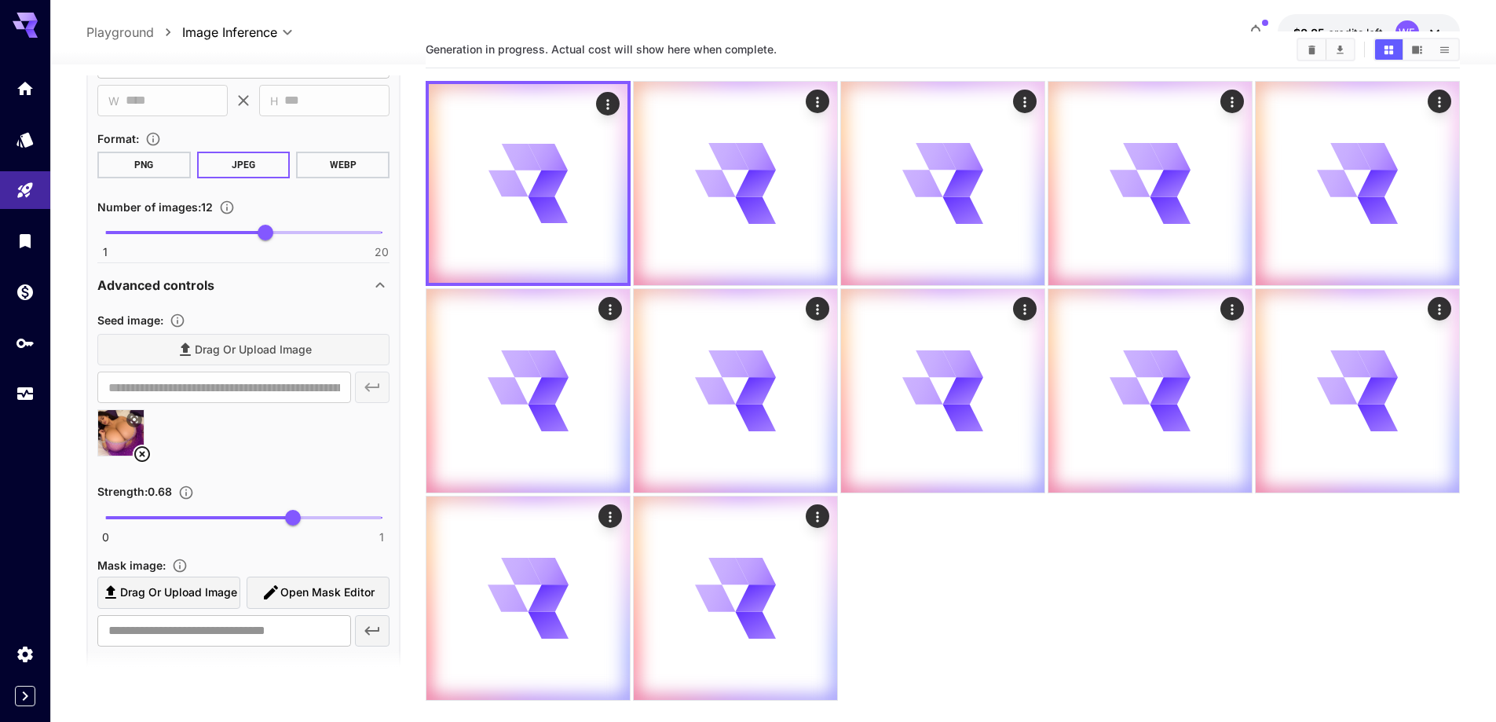
drag, startPoint x: 140, startPoint y: 453, endPoint x: 1135, endPoint y: 654, distance: 1015.3
click at [1135, 654] on div at bounding box center [943, 391] width 1034 height 620
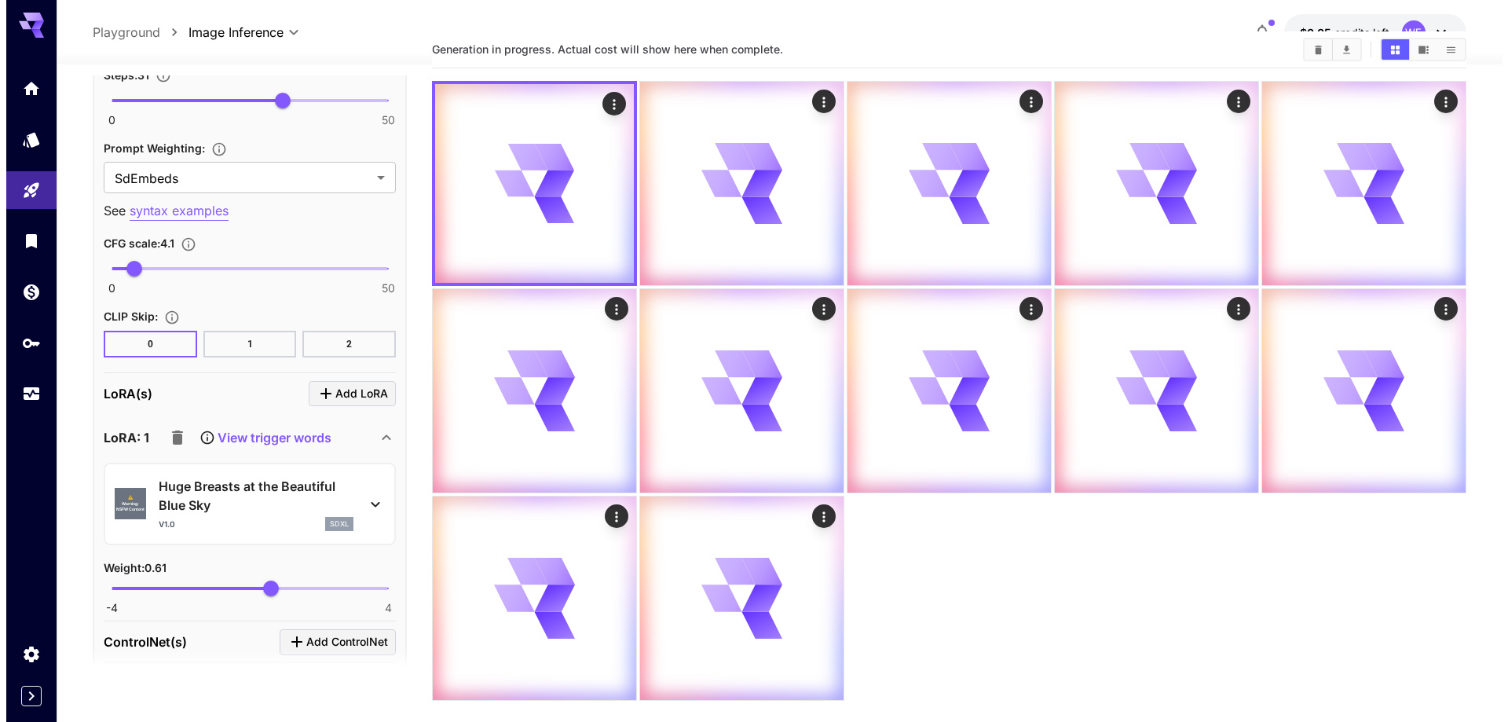
scroll to position [2352, 0]
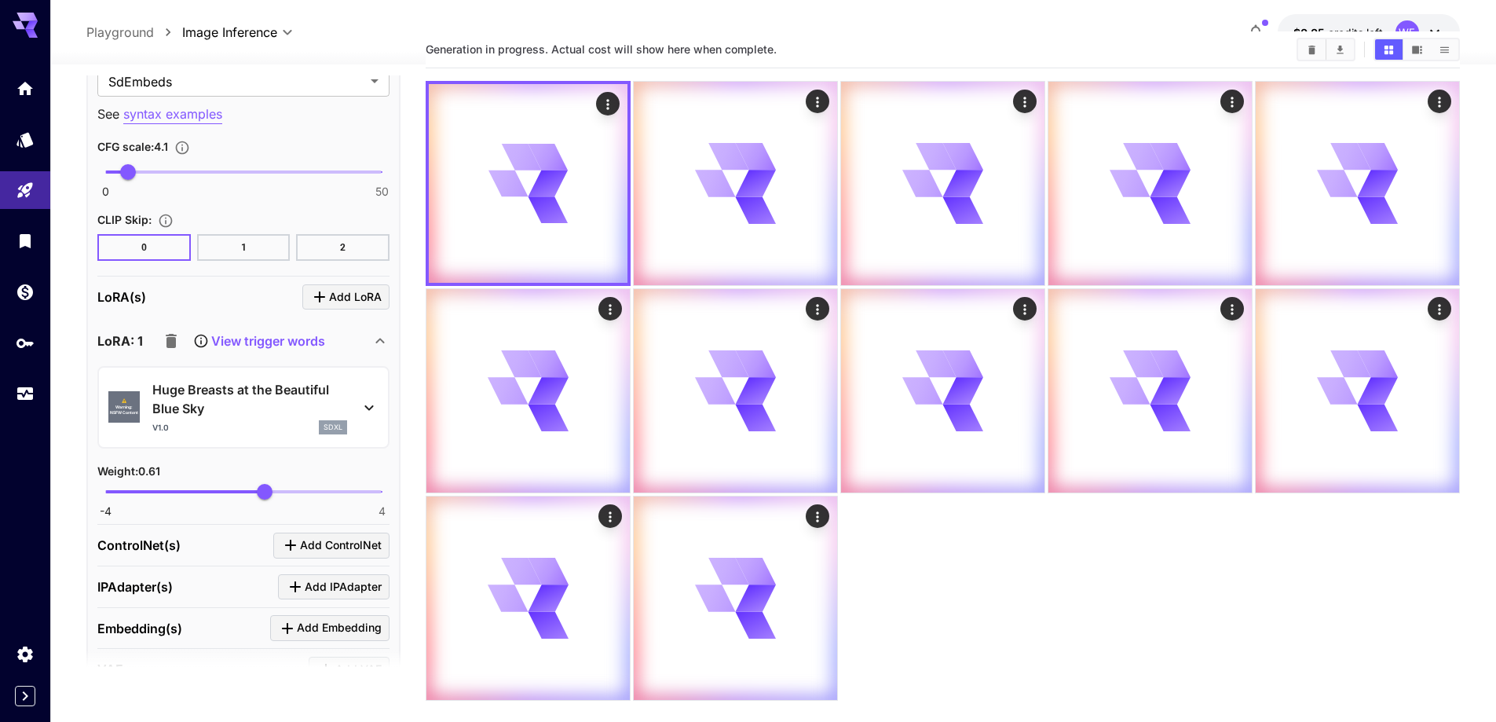
click at [201, 427] on div "v1.0 sdxl" at bounding box center [249, 427] width 195 height 14
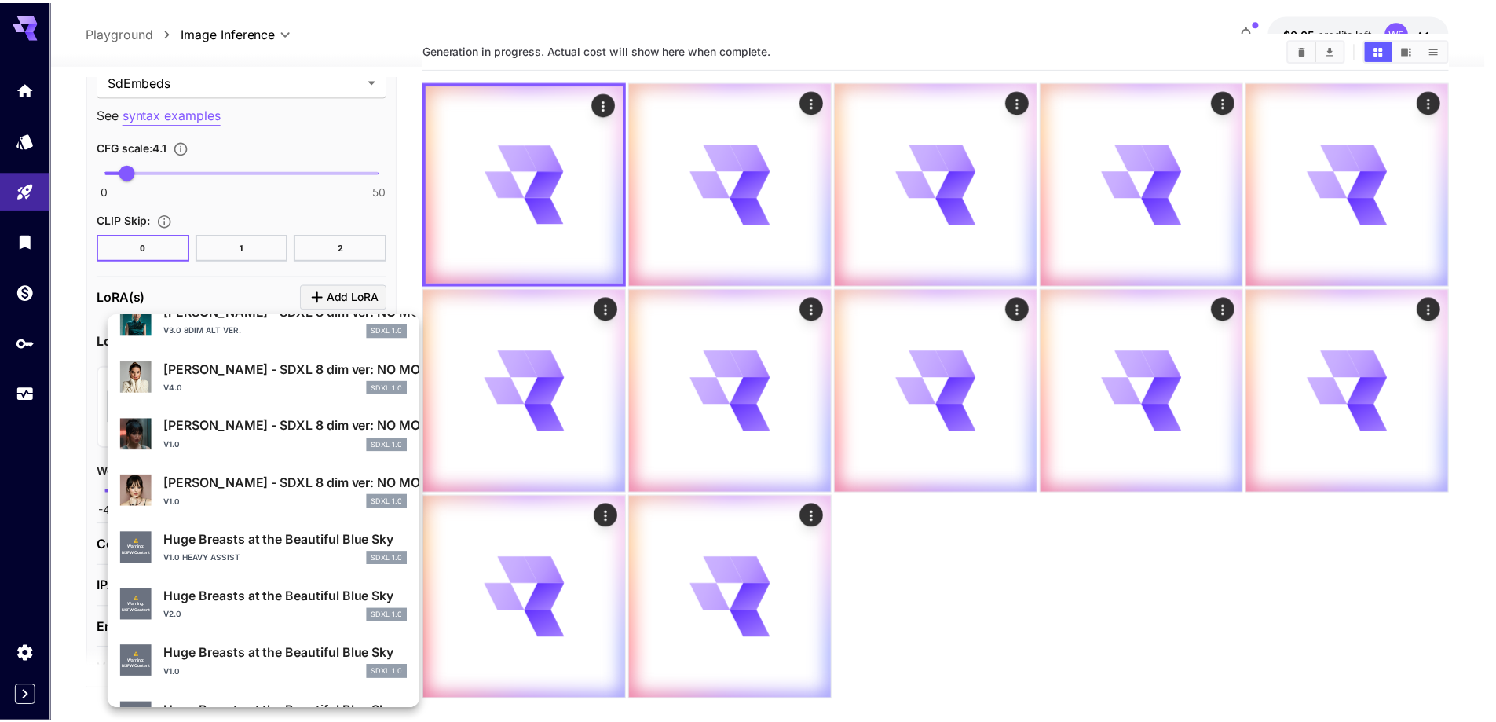
scroll to position [393, 0]
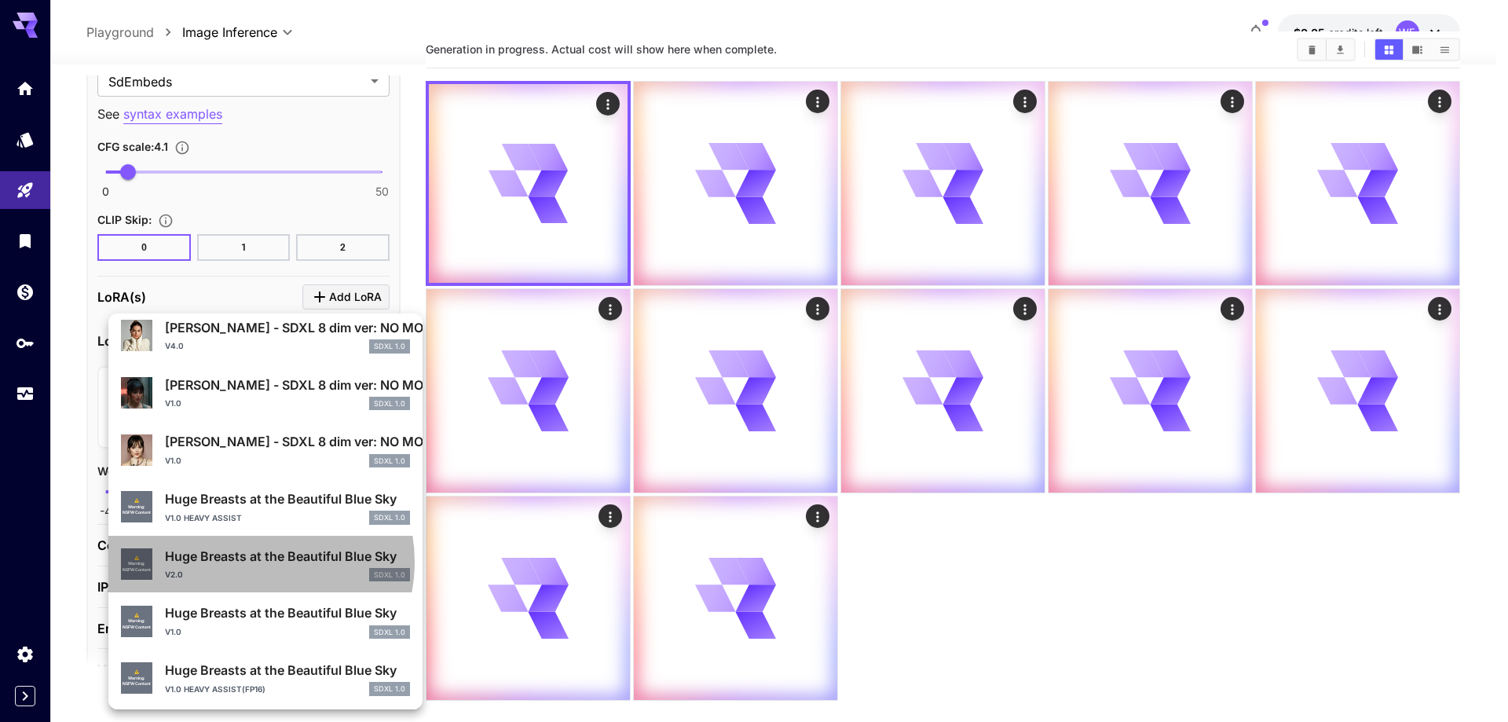
click at [251, 562] on p "Huge Breasts at the Beautiful Blue Sky" at bounding box center [287, 556] width 245 height 19
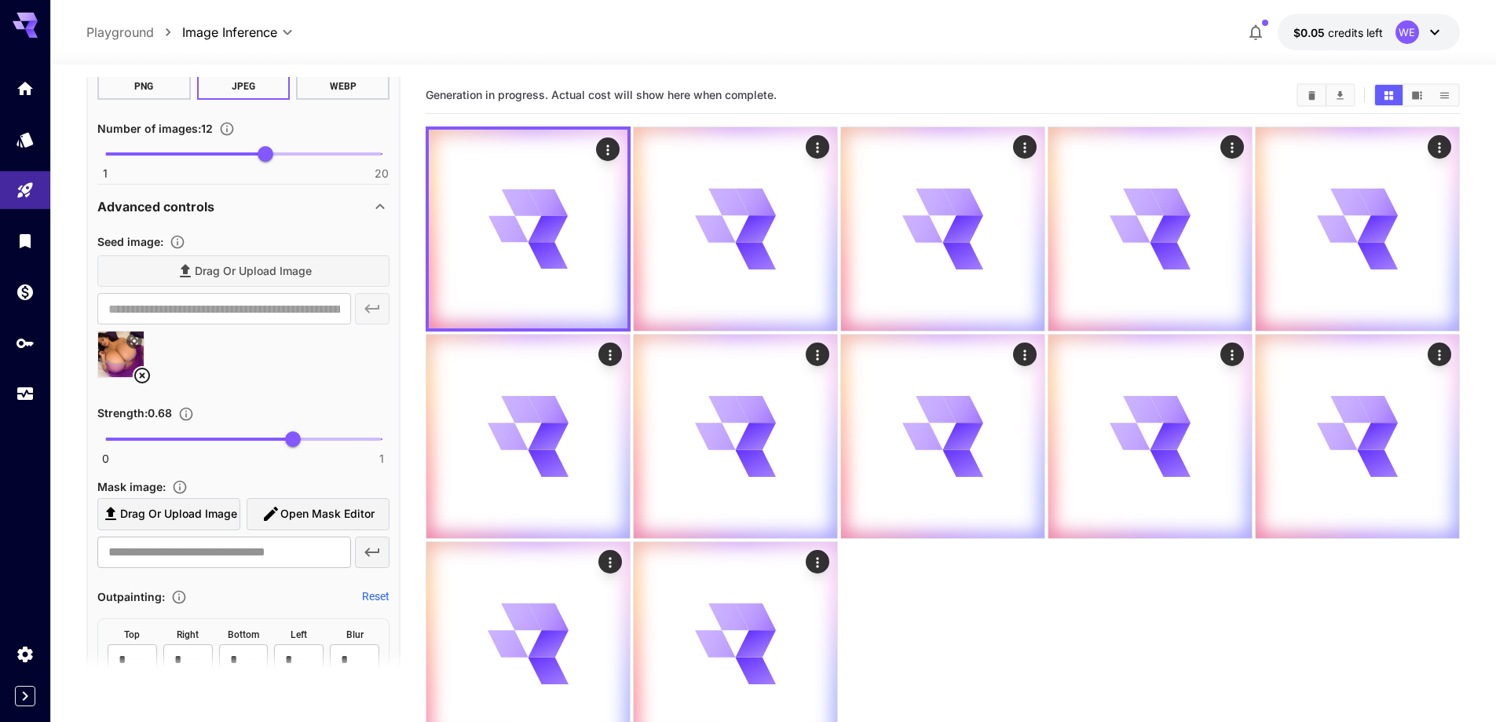
scroll to position [1488, 0]
click at [1317, 97] on icon "Clear All" at bounding box center [1312, 96] width 12 height 12
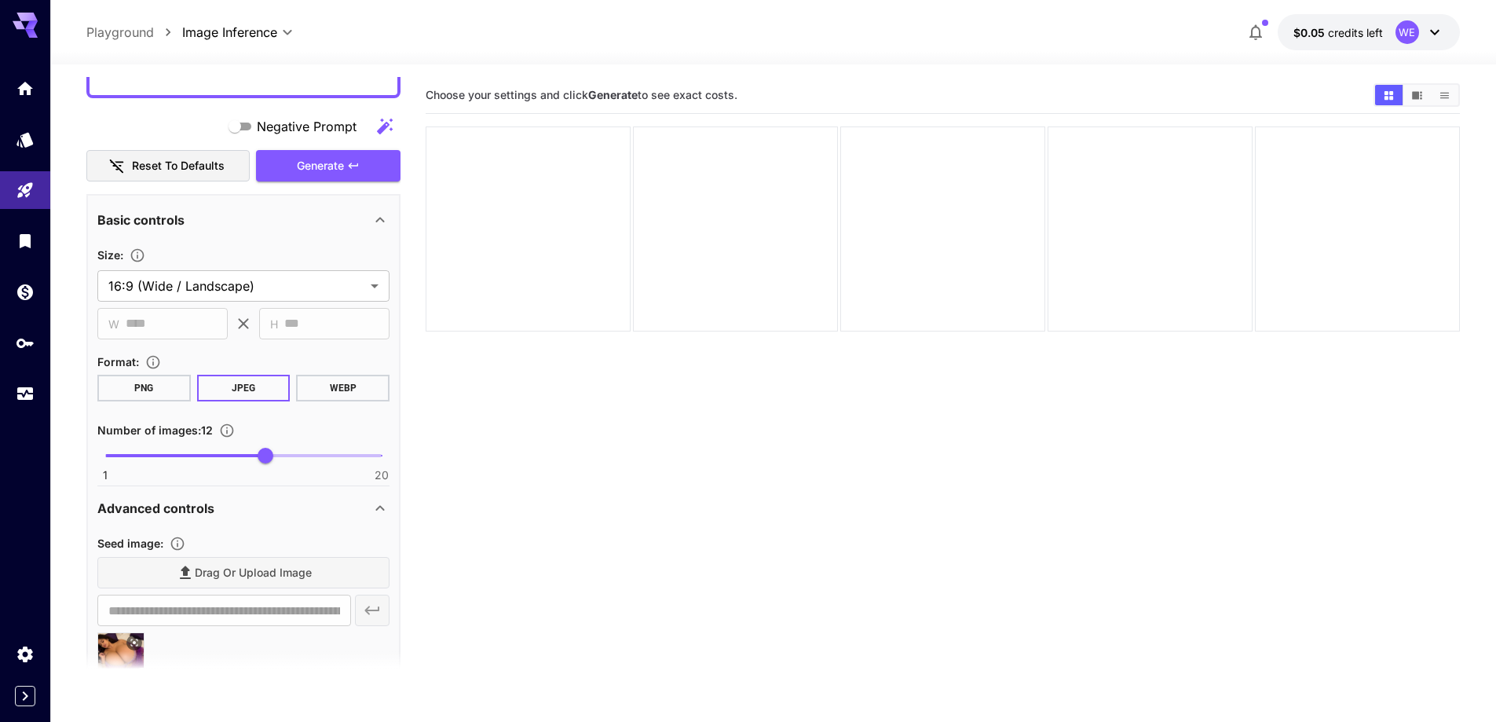
scroll to position [1174, 0]
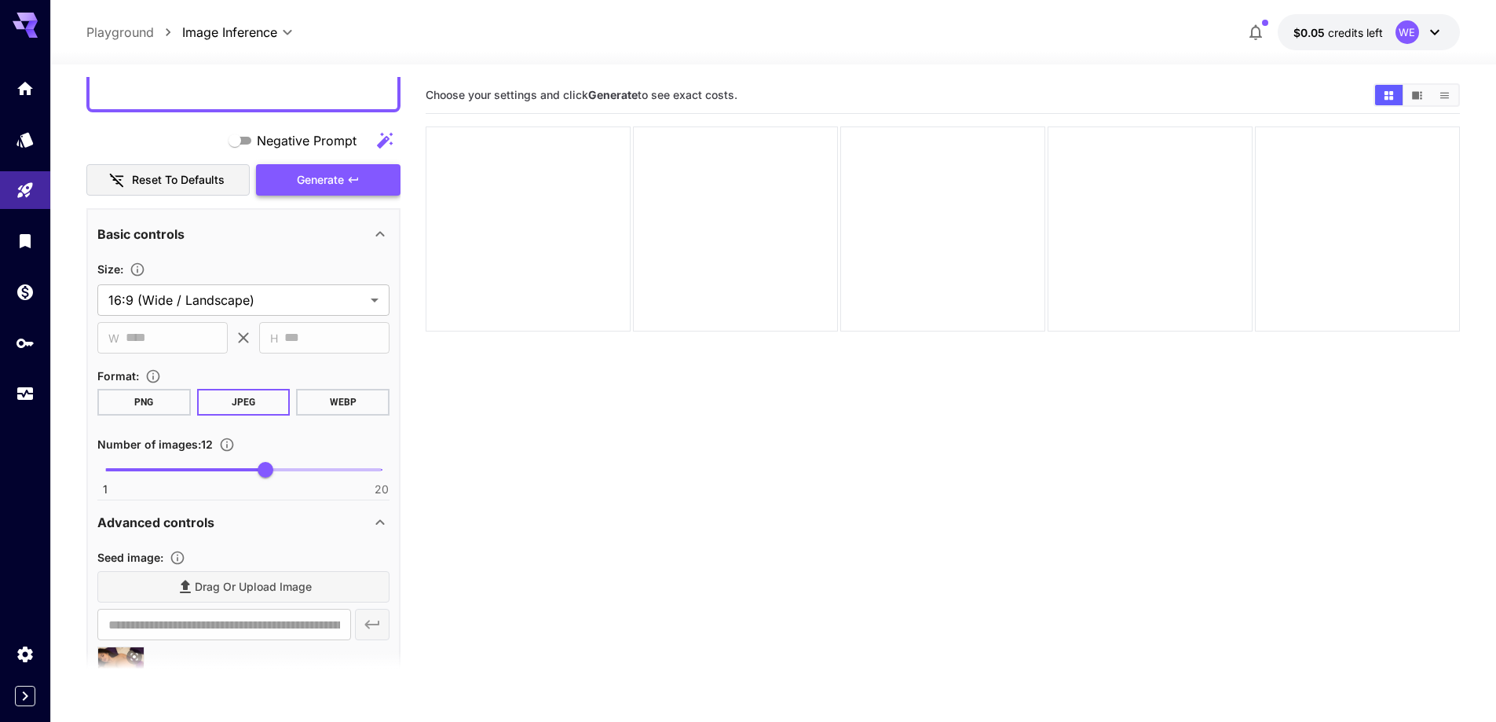
click at [314, 179] on span "Generate" at bounding box center [320, 180] width 47 height 20
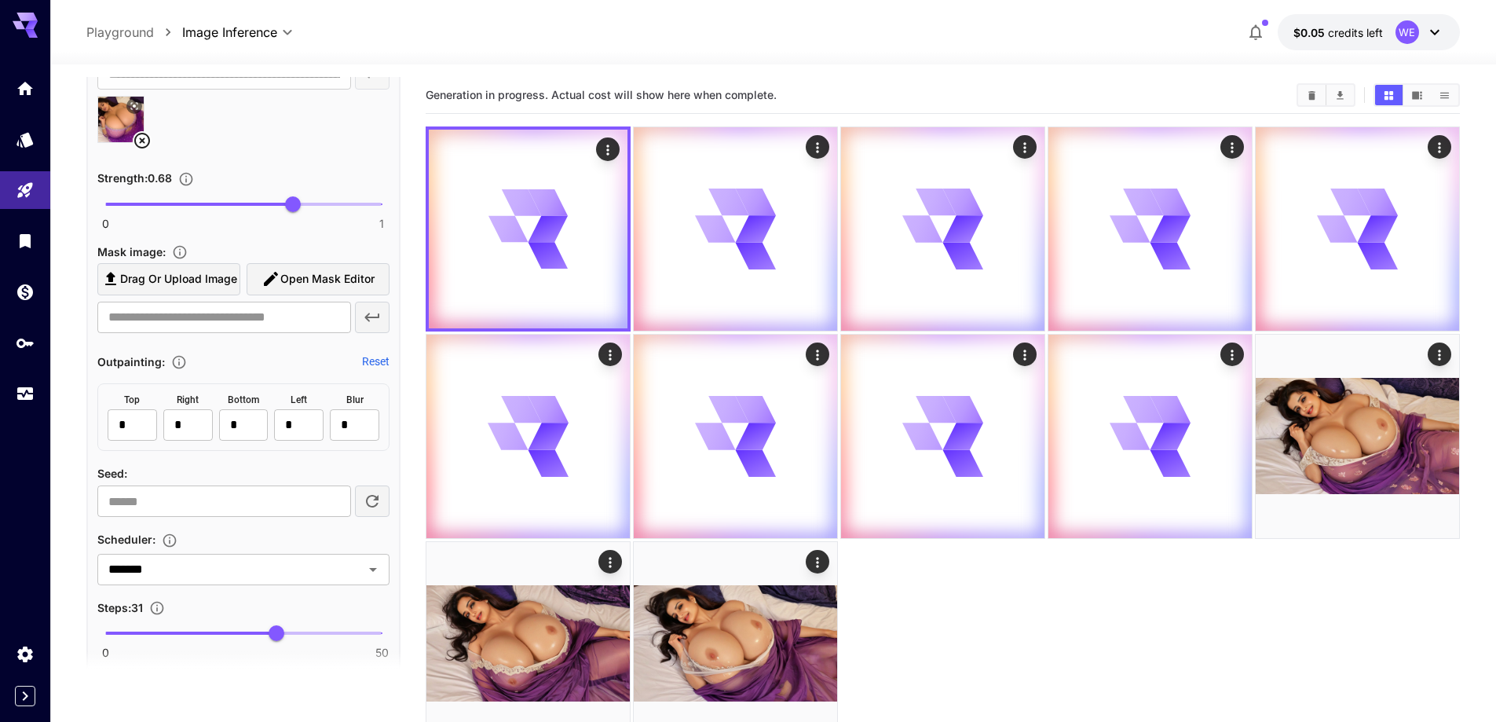
scroll to position [1724, 0]
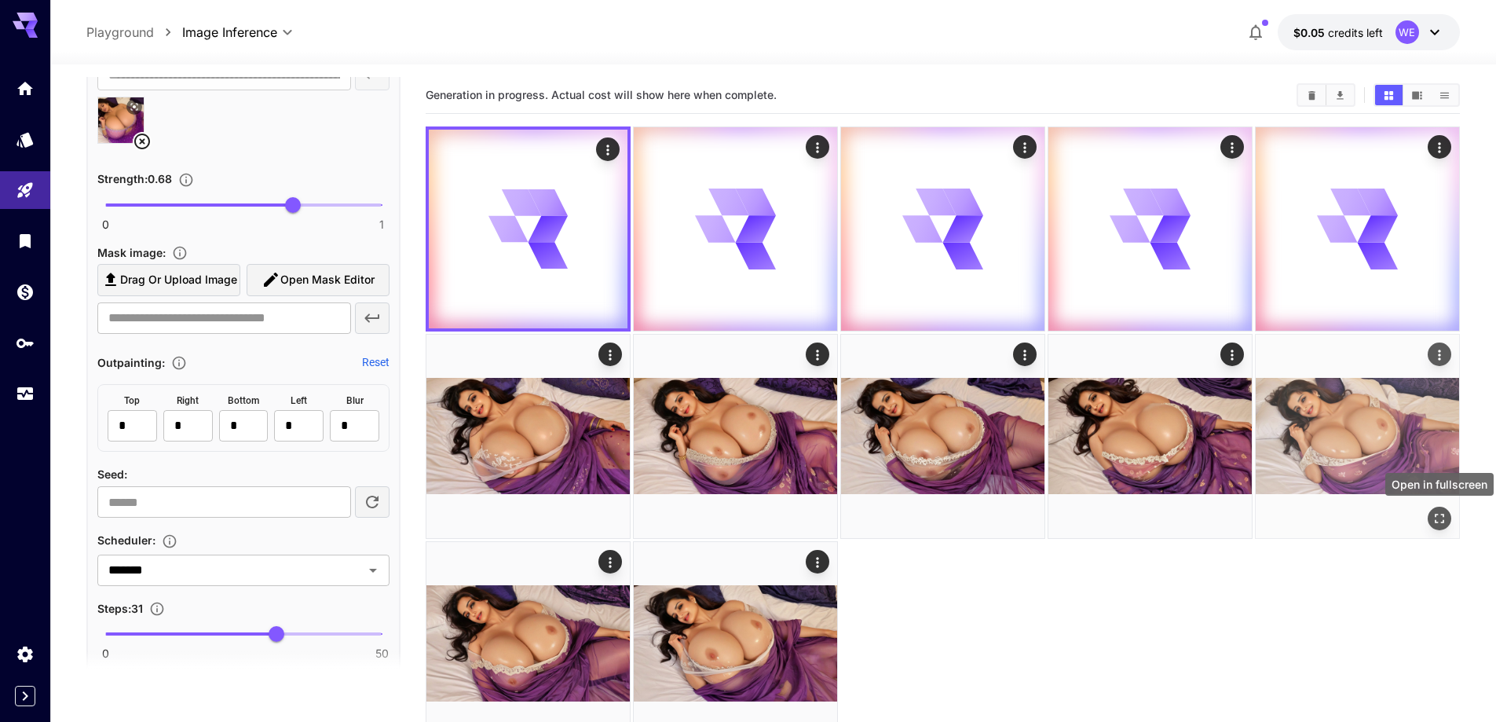
click at [1439, 517] on icon "Open in fullscreen" at bounding box center [1440, 519] width 16 height 16
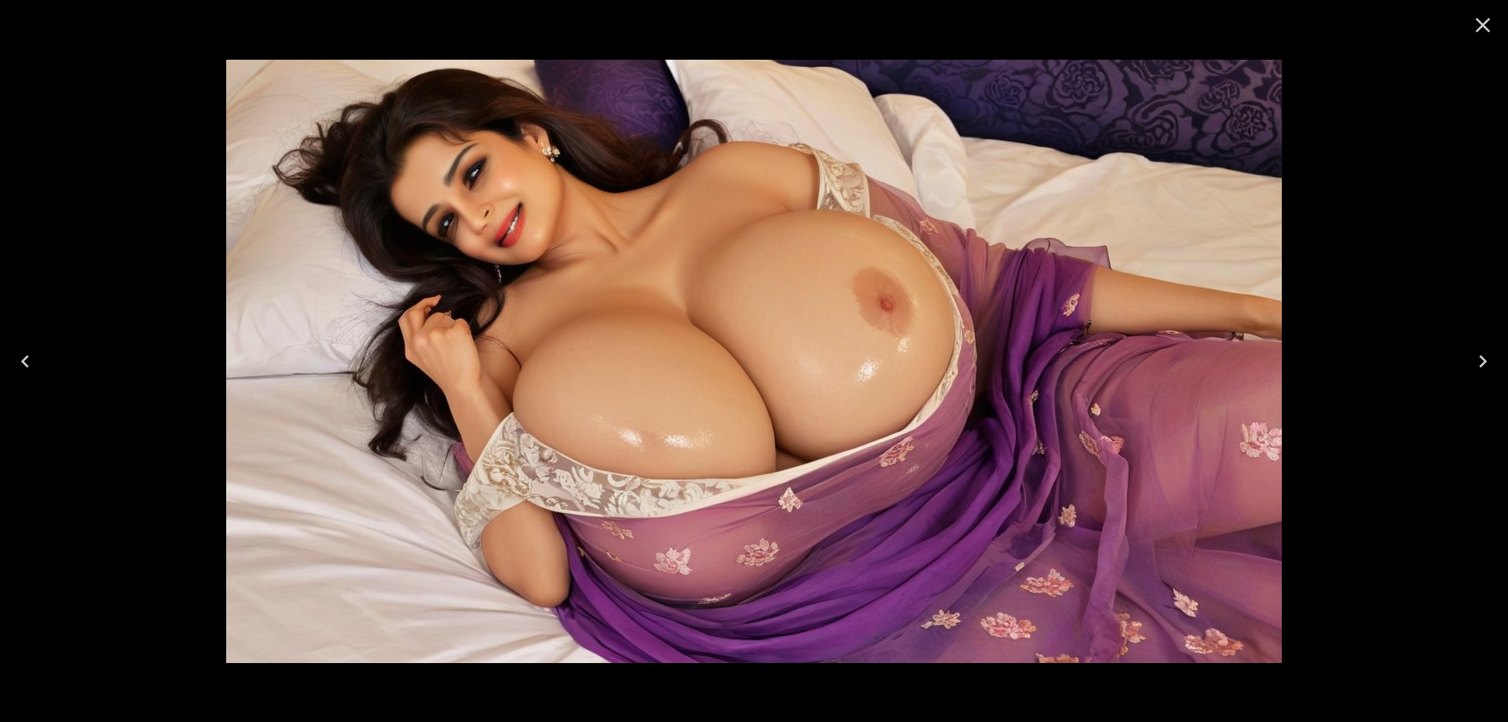
click at [1477, 32] on icon "Close" at bounding box center [1482, 25] width 25 height 25
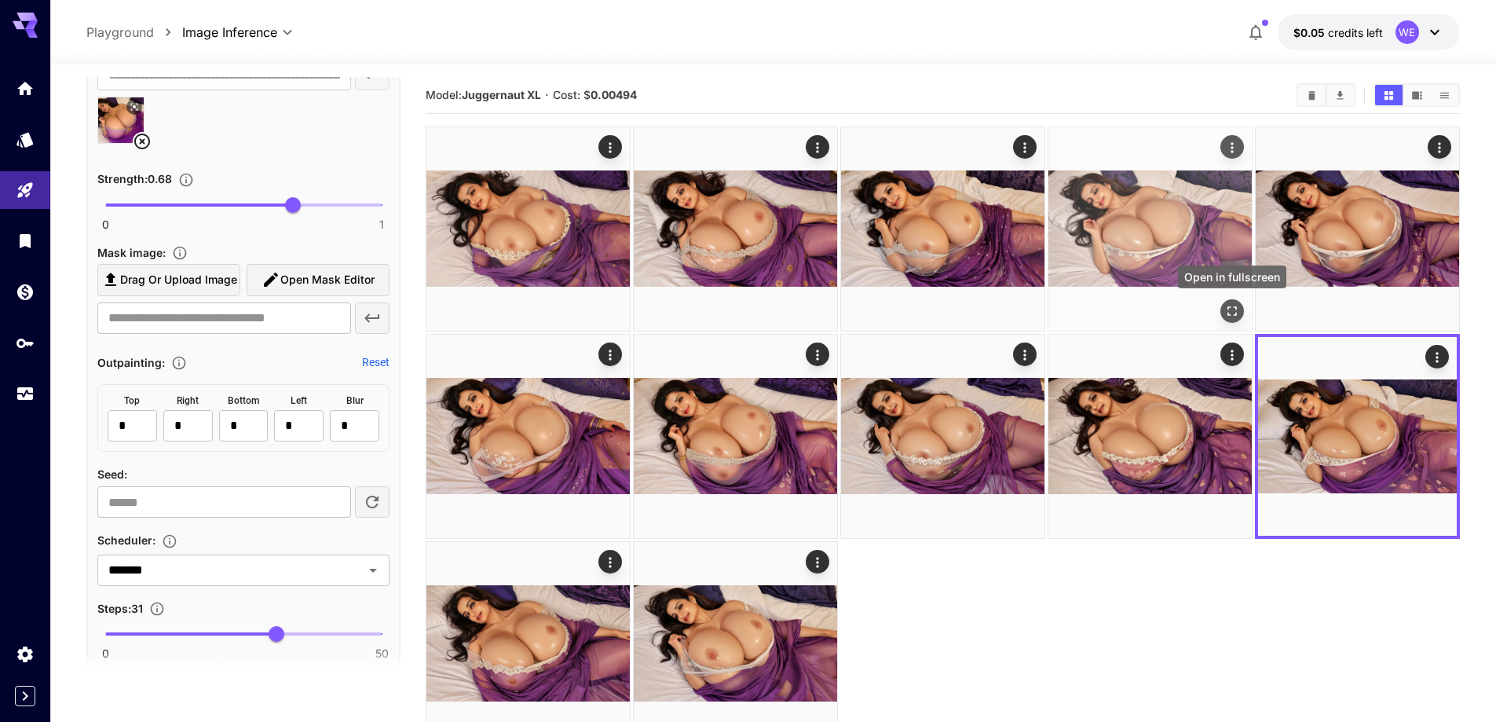
click at [1230, 303] on icon "Open in fullscreen" at bounding box center [1233, 311] width 16 height 16
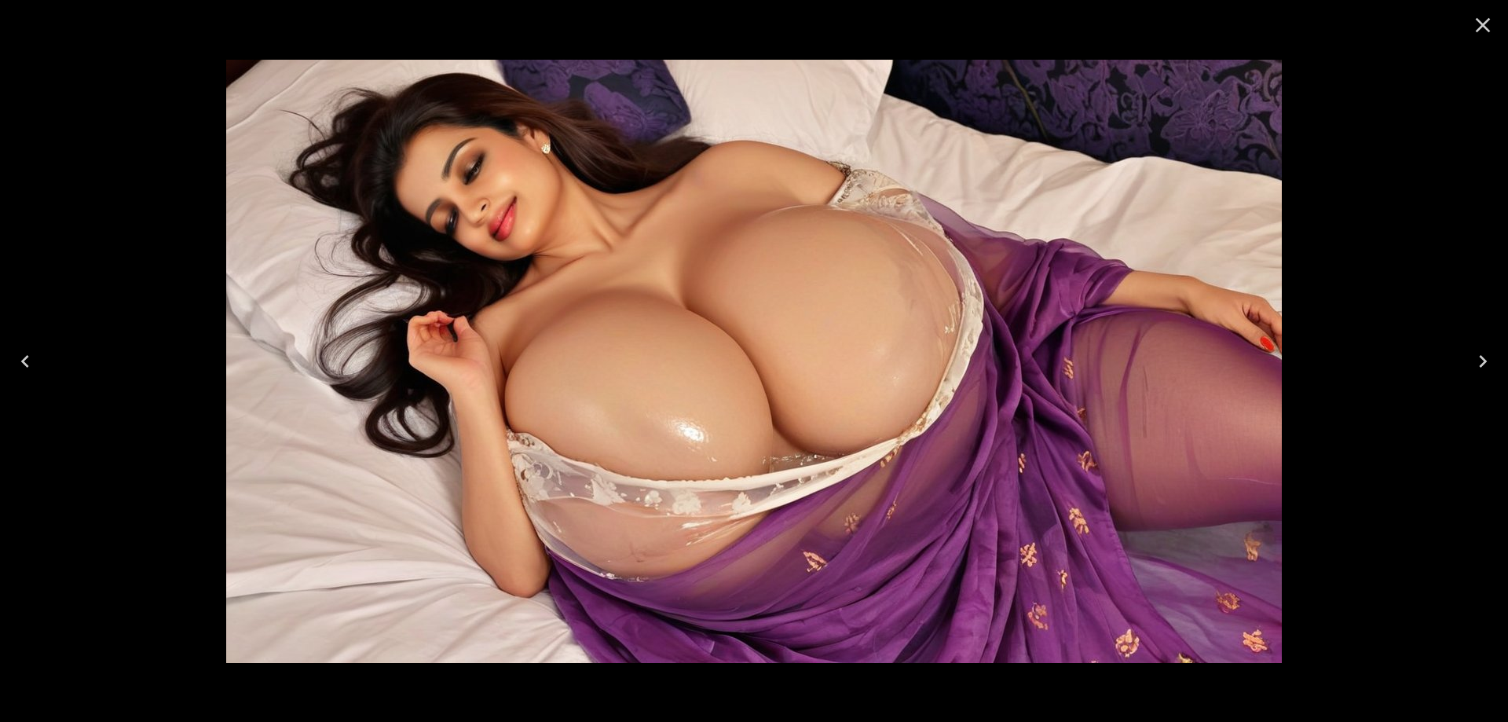
click at [1493, 23] on icon "Close" at bounding box center [1482, 25] width 25 height 25
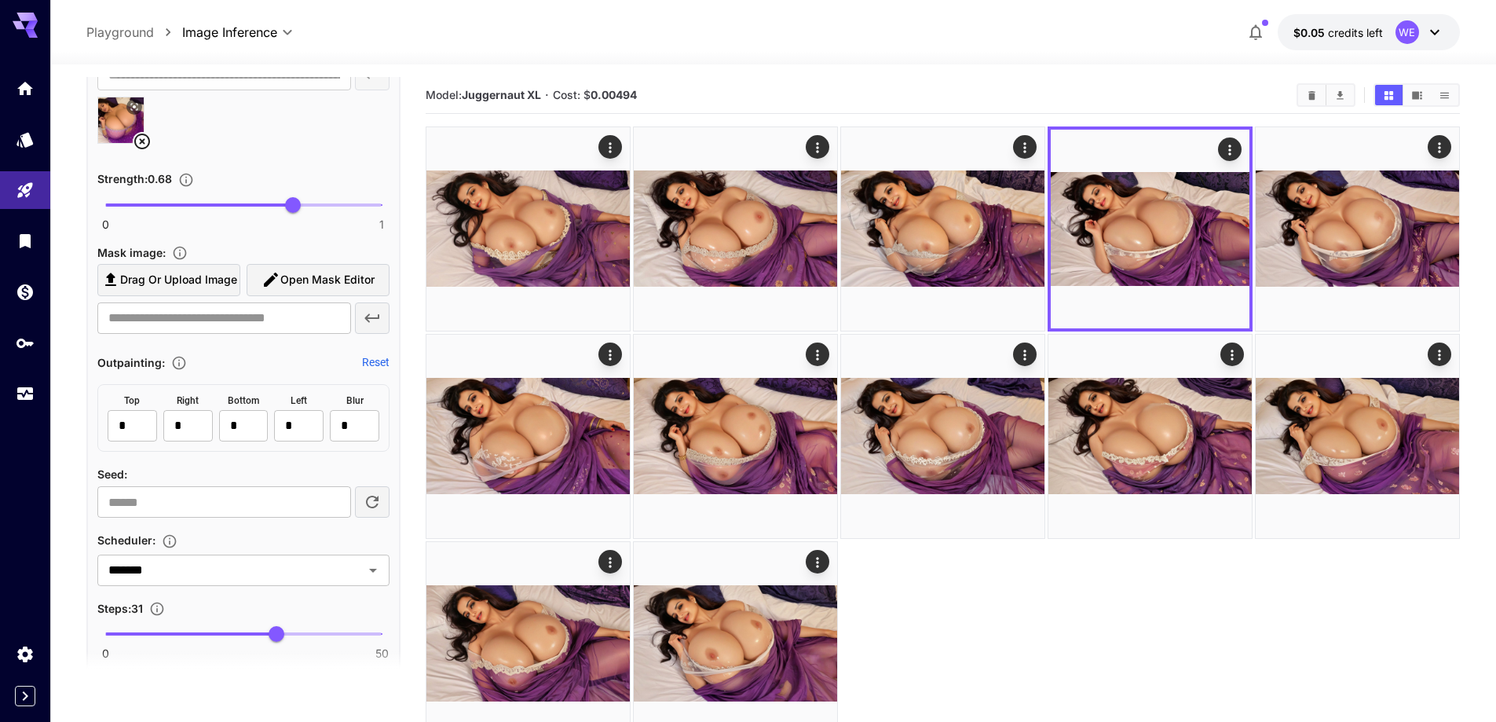
scroll to position [1567, 0]
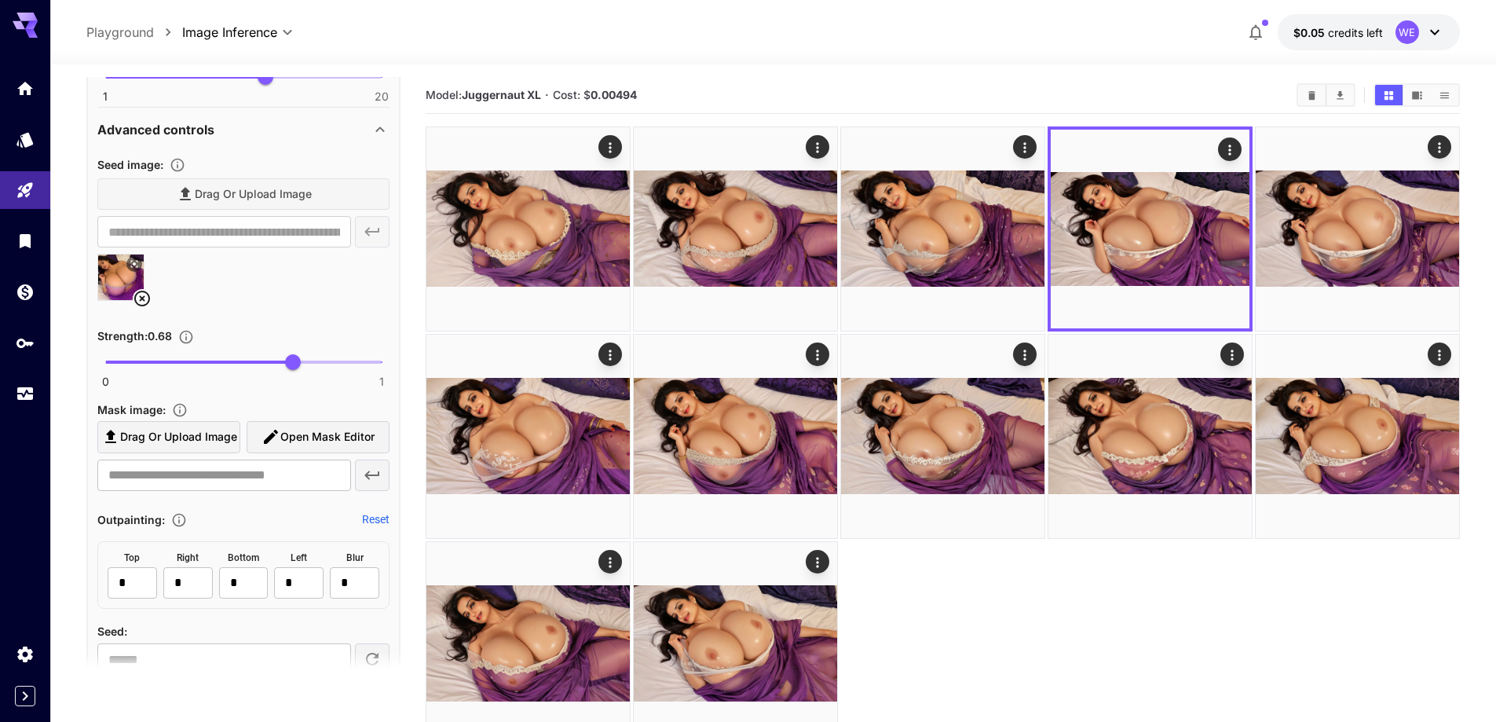
click at [140, 295] on icon at bounding box center [142, 298] width 19 height 19
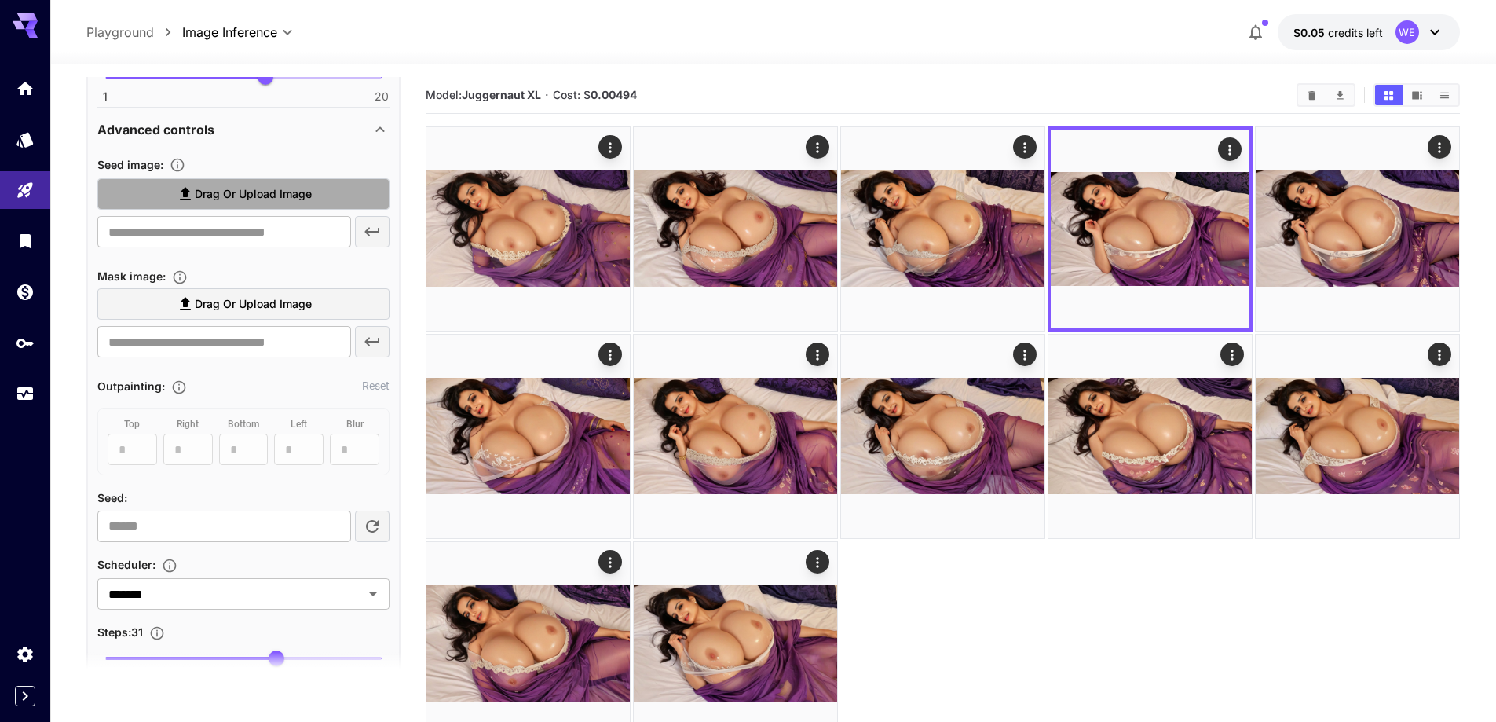
click at [222, 183] on label "Drag or upload image" at bounding box center [243, 194] width 292 height 32
click at [0, 0] on input "Drag or upload image" at bounding box center [0, 0] width 0 height 0
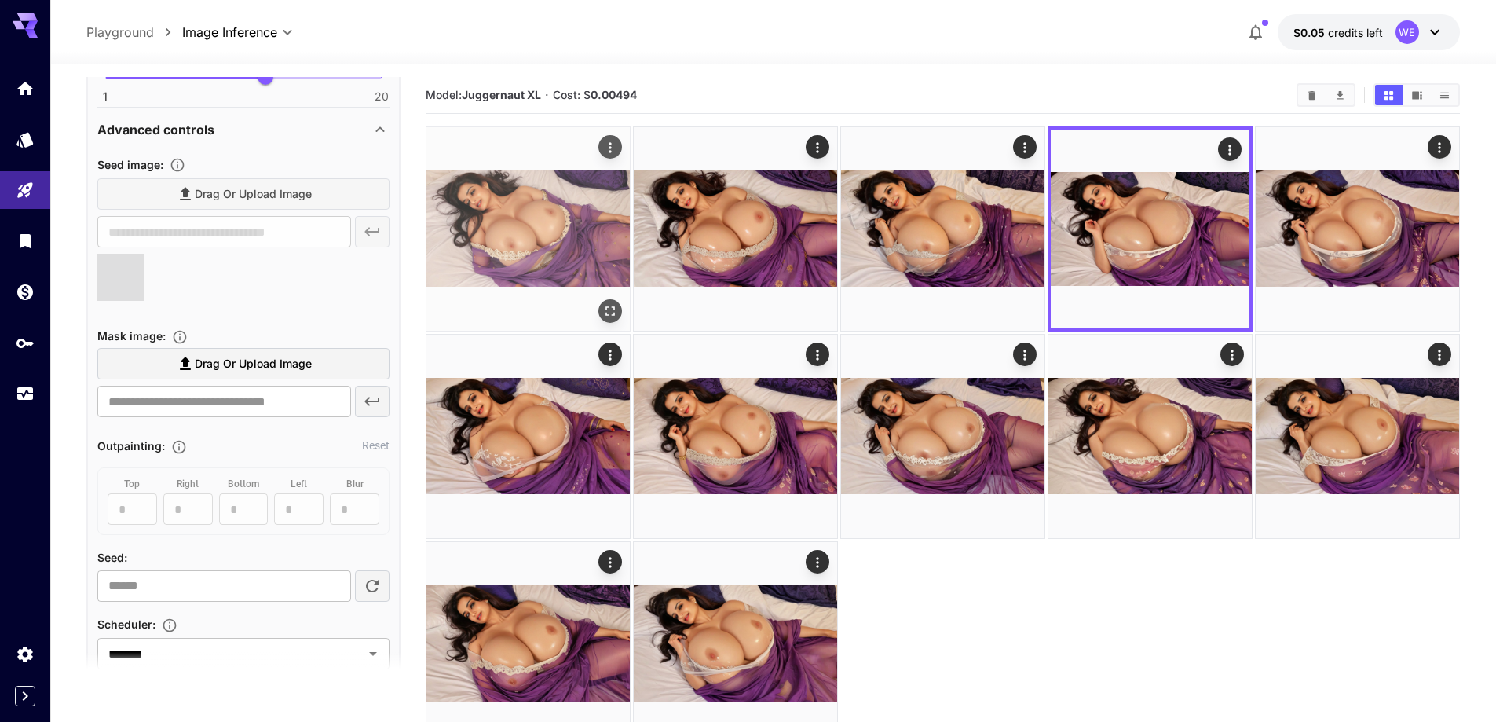
type input "**********"
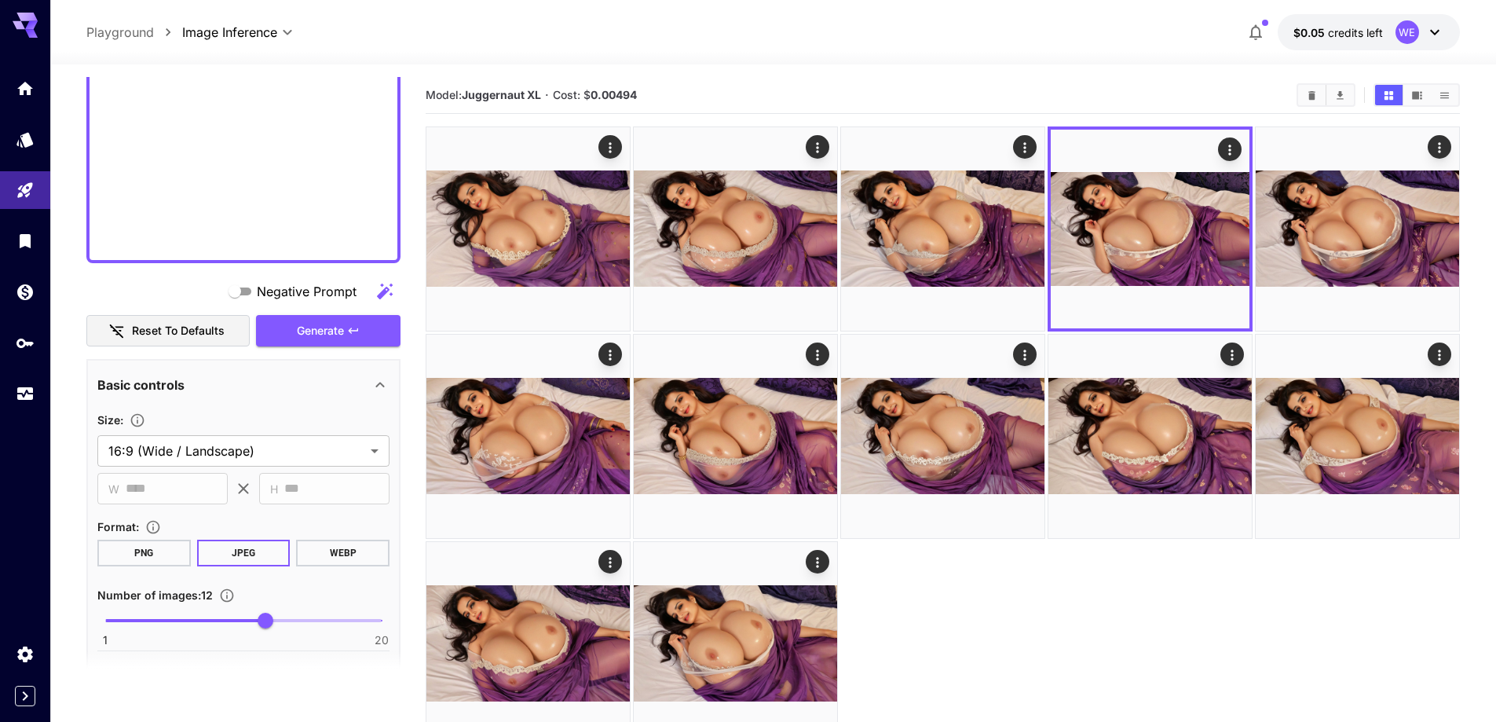
scroll to position [1017, 0]
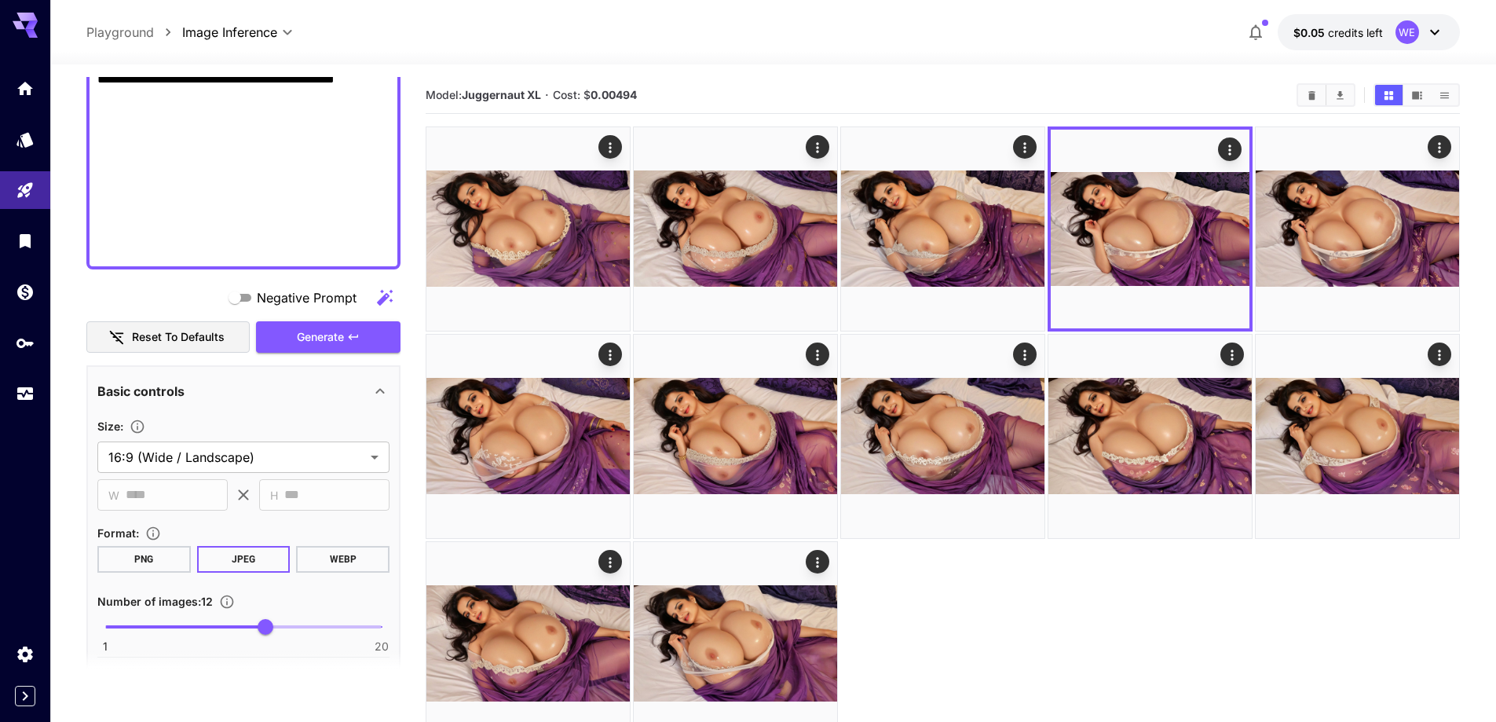
click at [379, 319] on div "Negative Prompt Reset to defaults Generate" at bounding box center [243, 317] width 314 height 71
click at [374, 321] on button "Generate" at bounding box center [328, 337] width 145 height 32
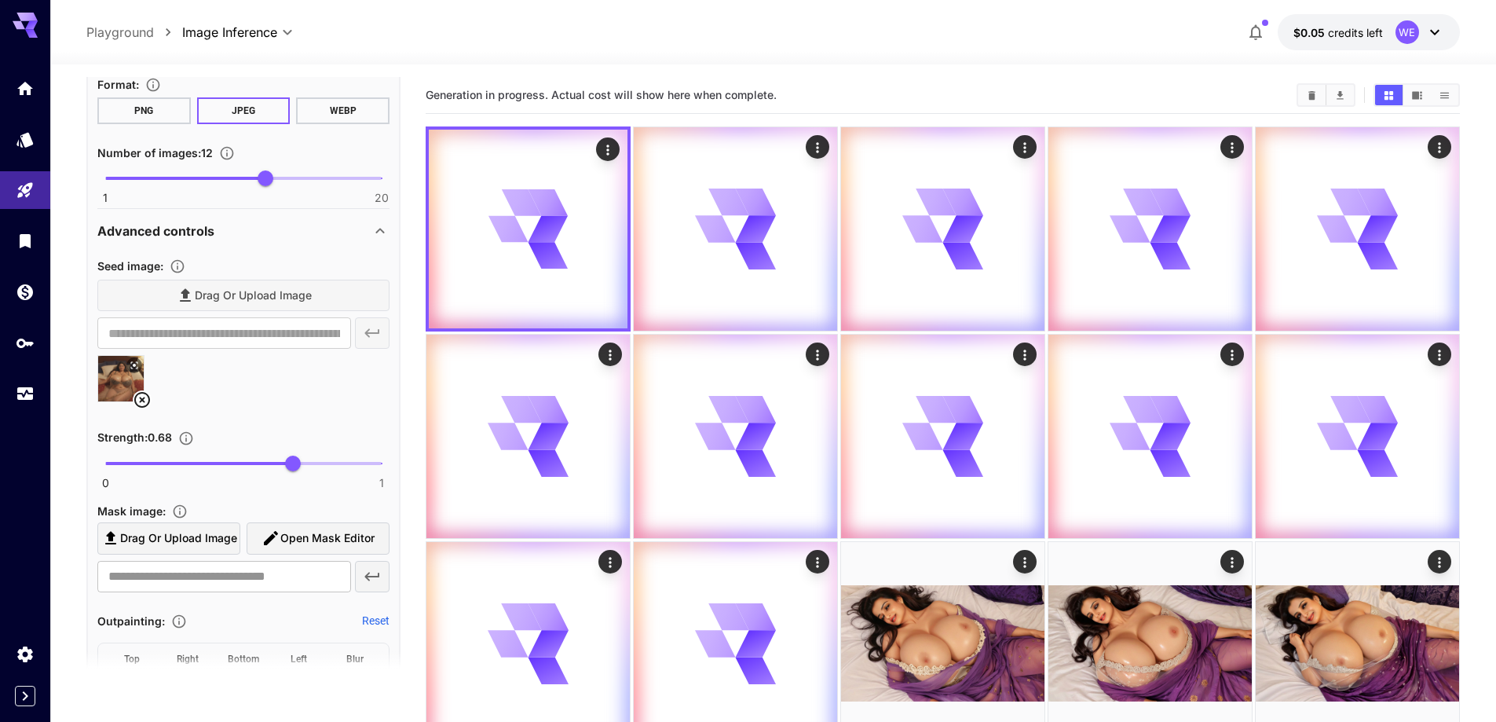
scroll to position [1488, 0]
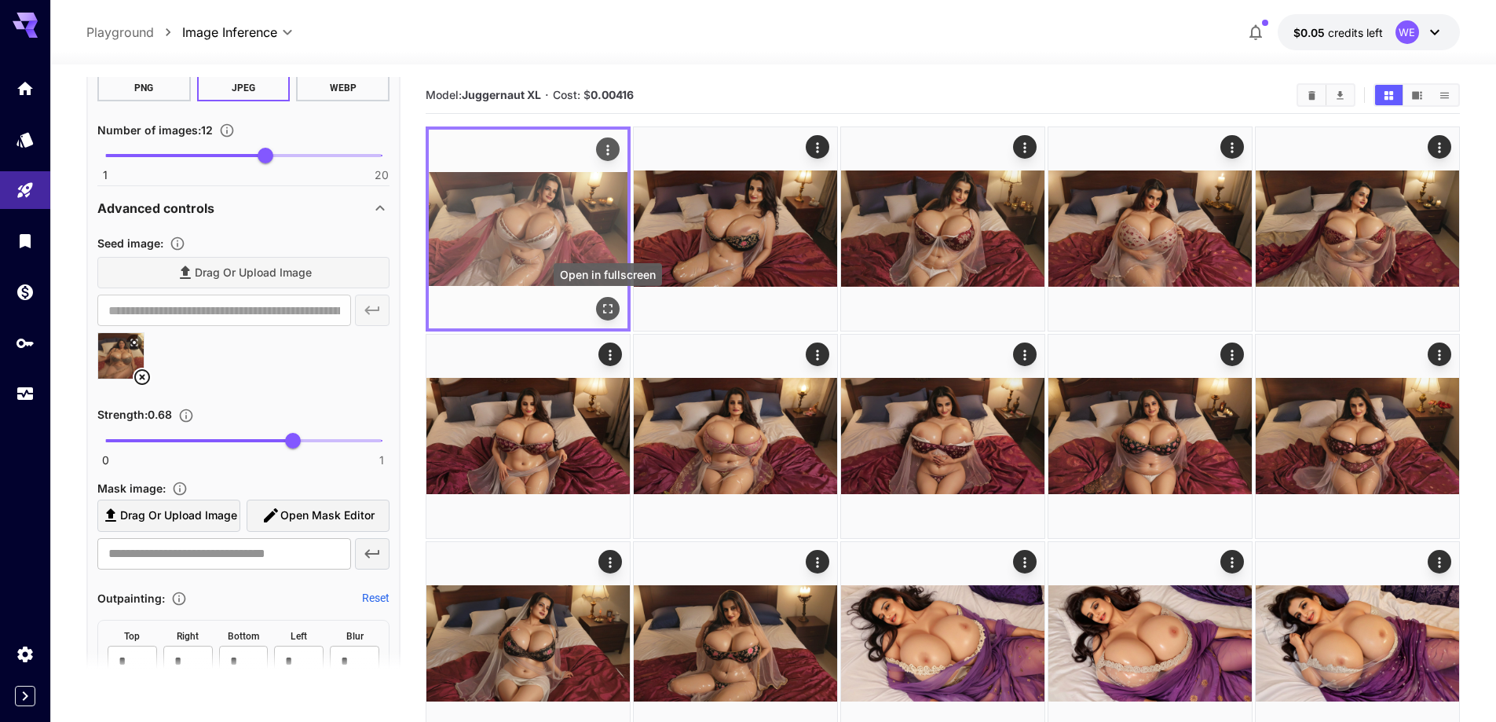
click at [610, 307] on icon "Open in fullscreen" at bounding box center [608, 309] width 16 height 16
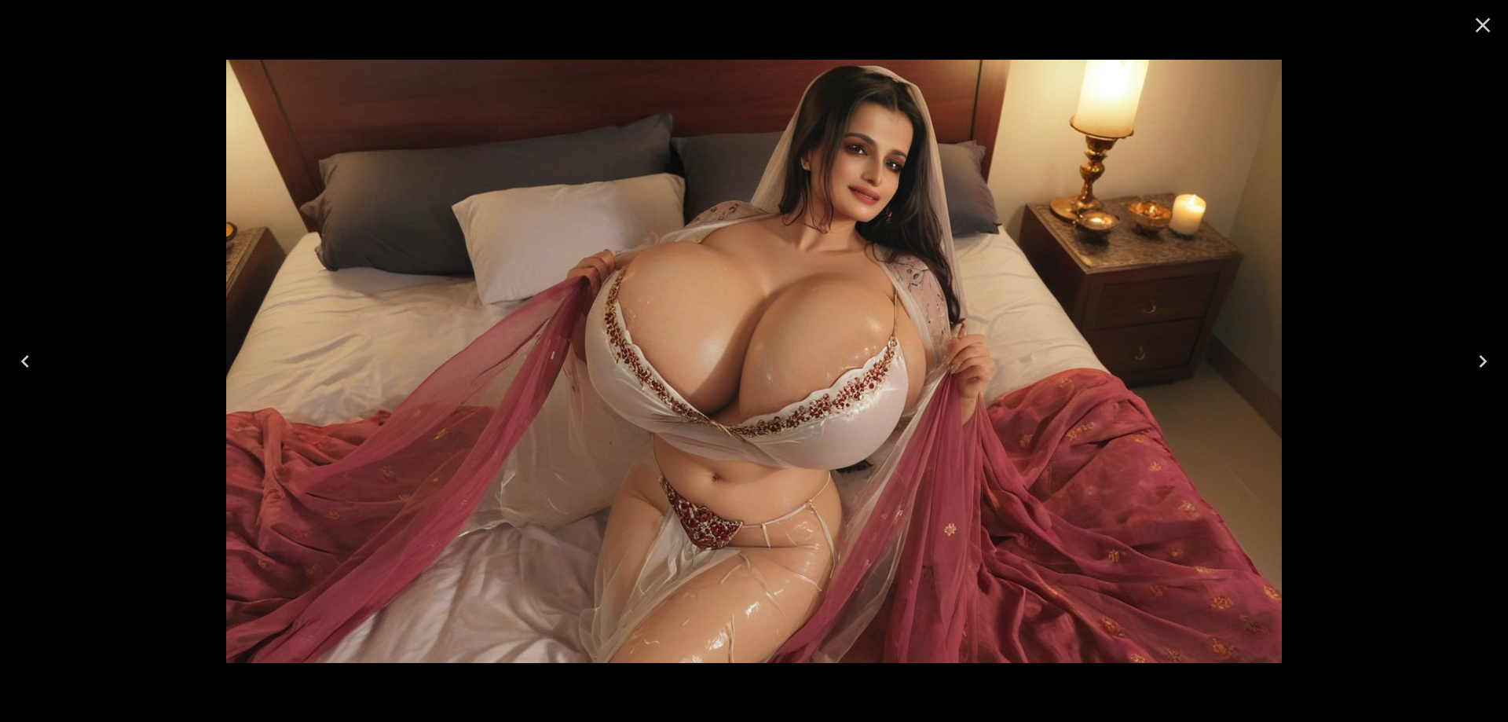
click at [1488, 369] on icon "Next" at bounding box center [1482, 361] width 25 height 25
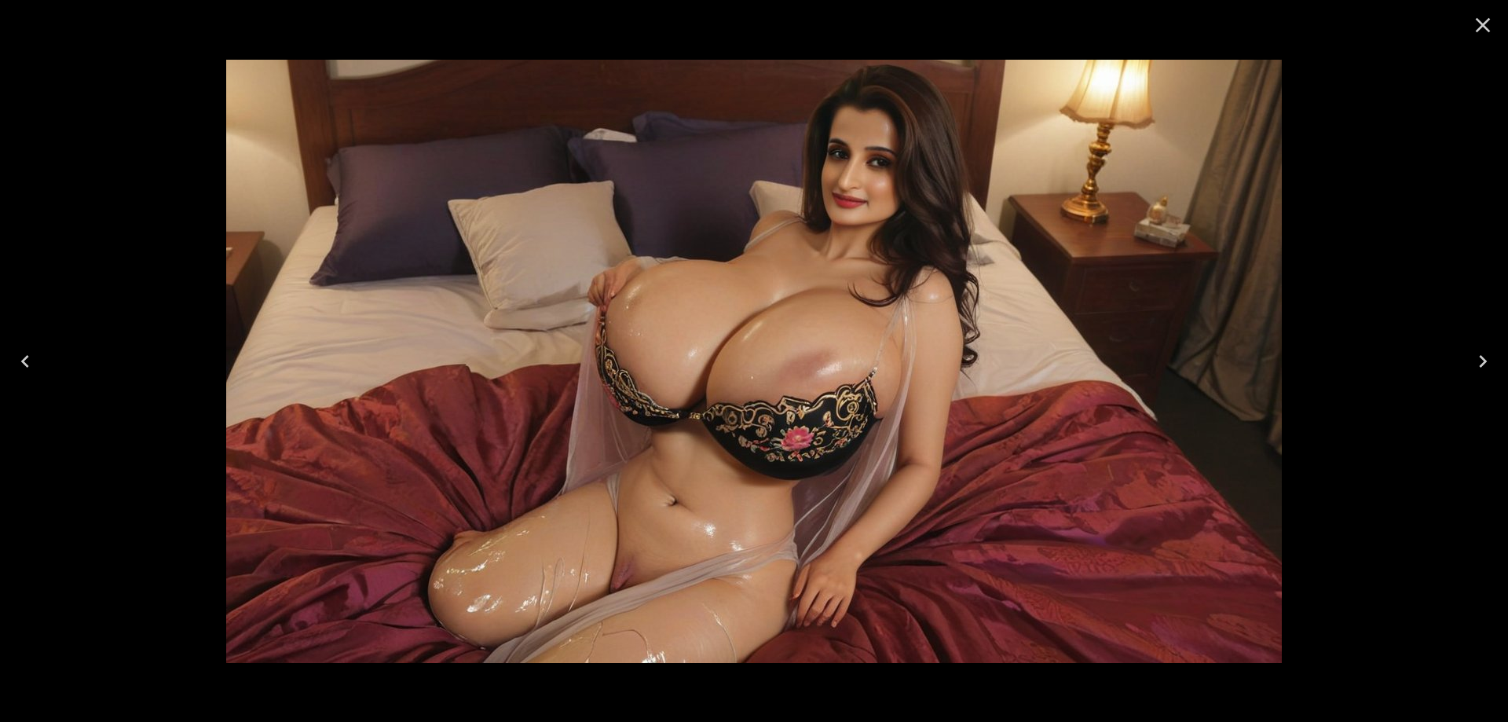
click at [1488, 369] on icon "Next" at bounding box center [1482, 361] width 25 height 25
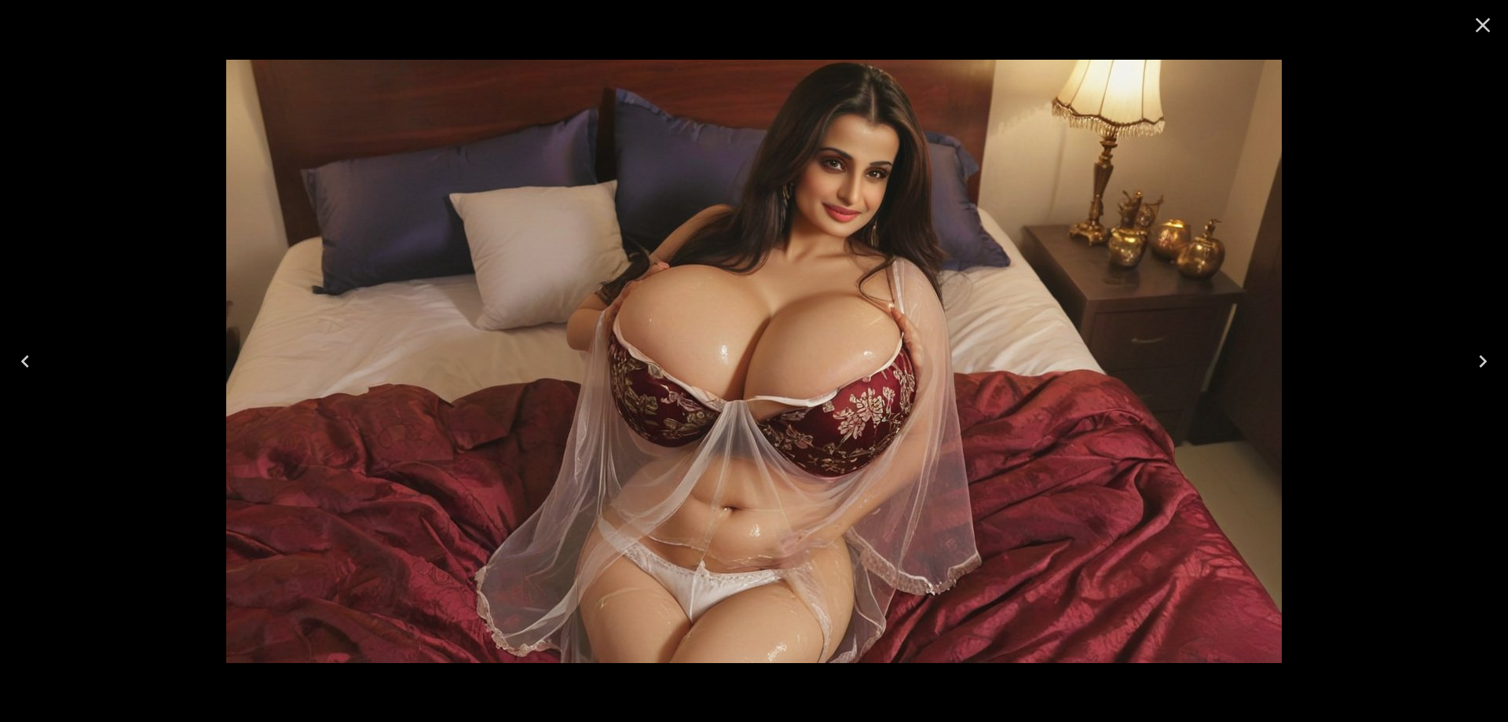
click at [1488, 369] on icon "Next" at bounding box center [1482, 361] width 25 height 25
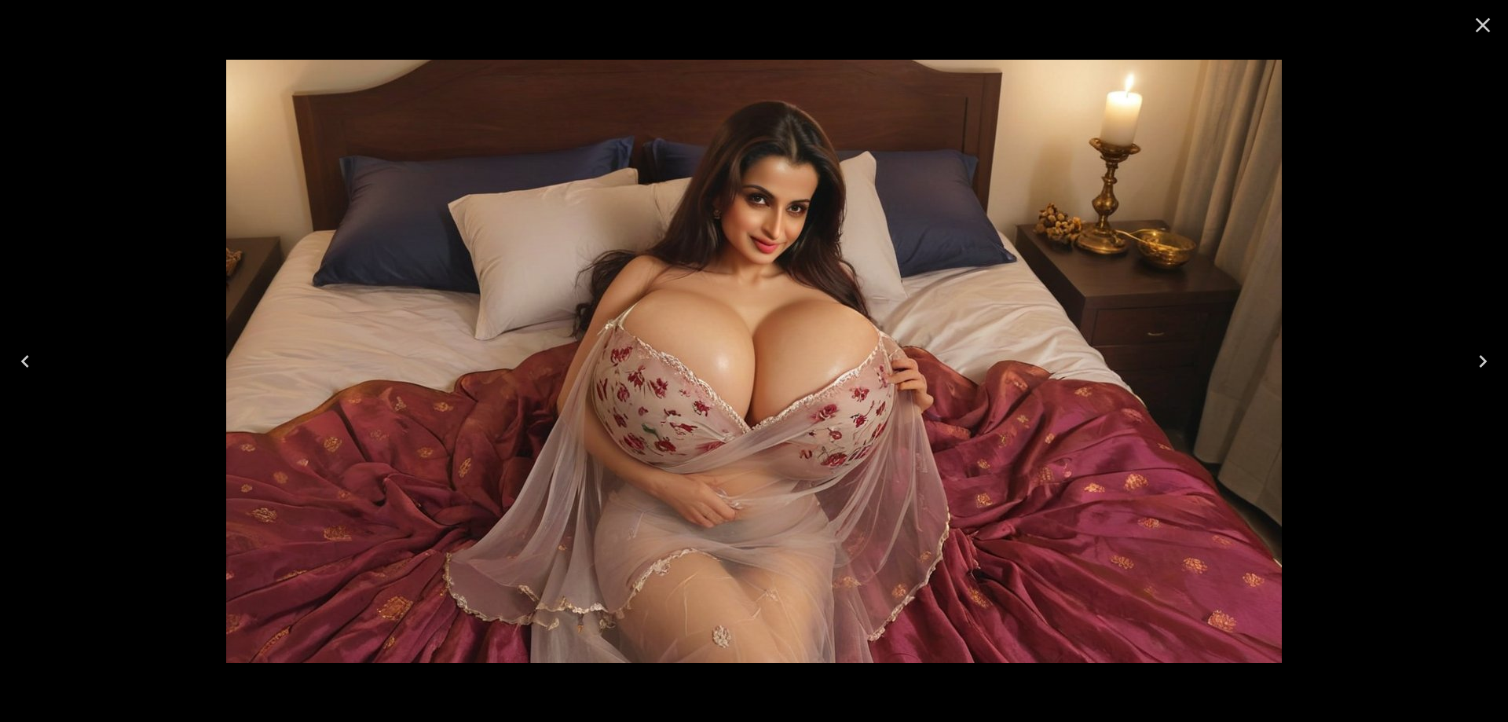
click at [1482, 31] on icon "Close" at bounding box center [1482, 25] width 25 height 25
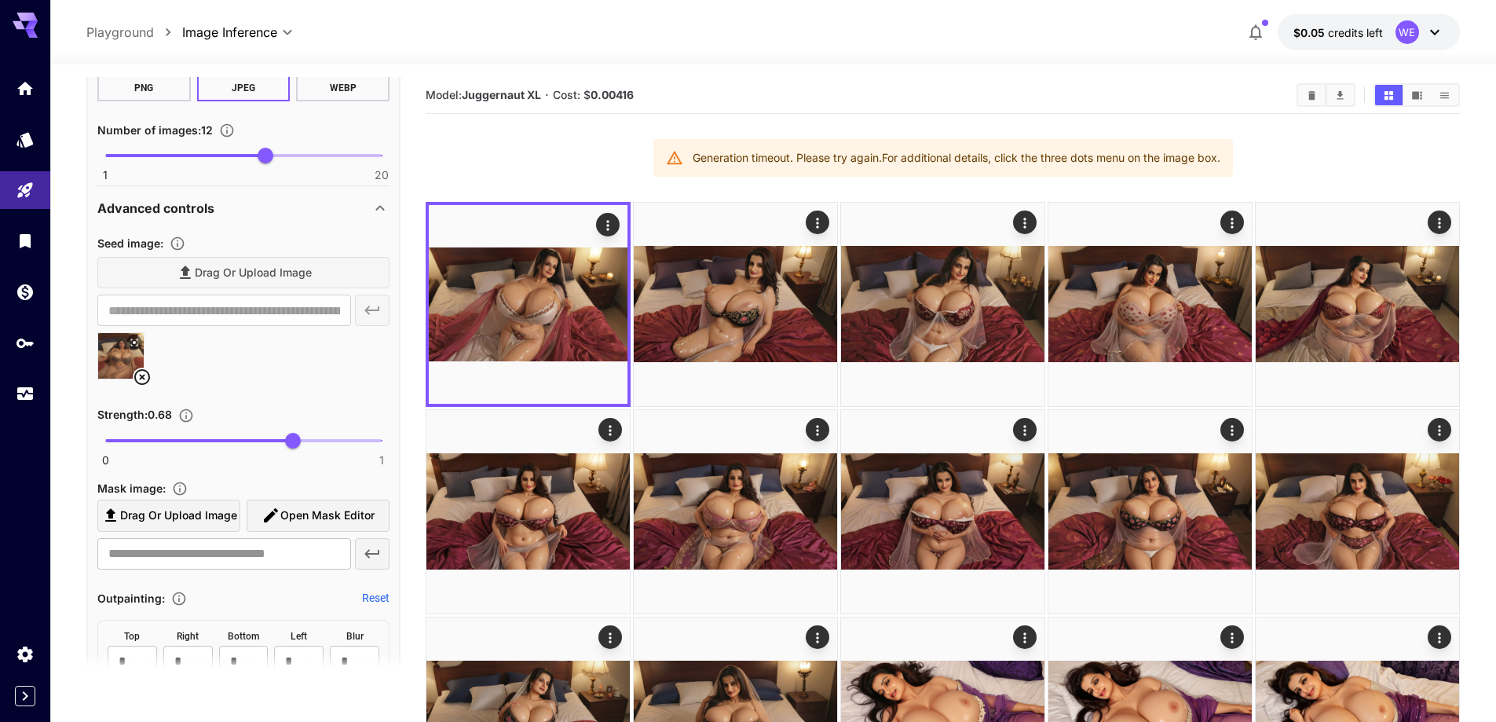
click at [141, 376] on icon at bounding box center [142, 377] width 16 height 16
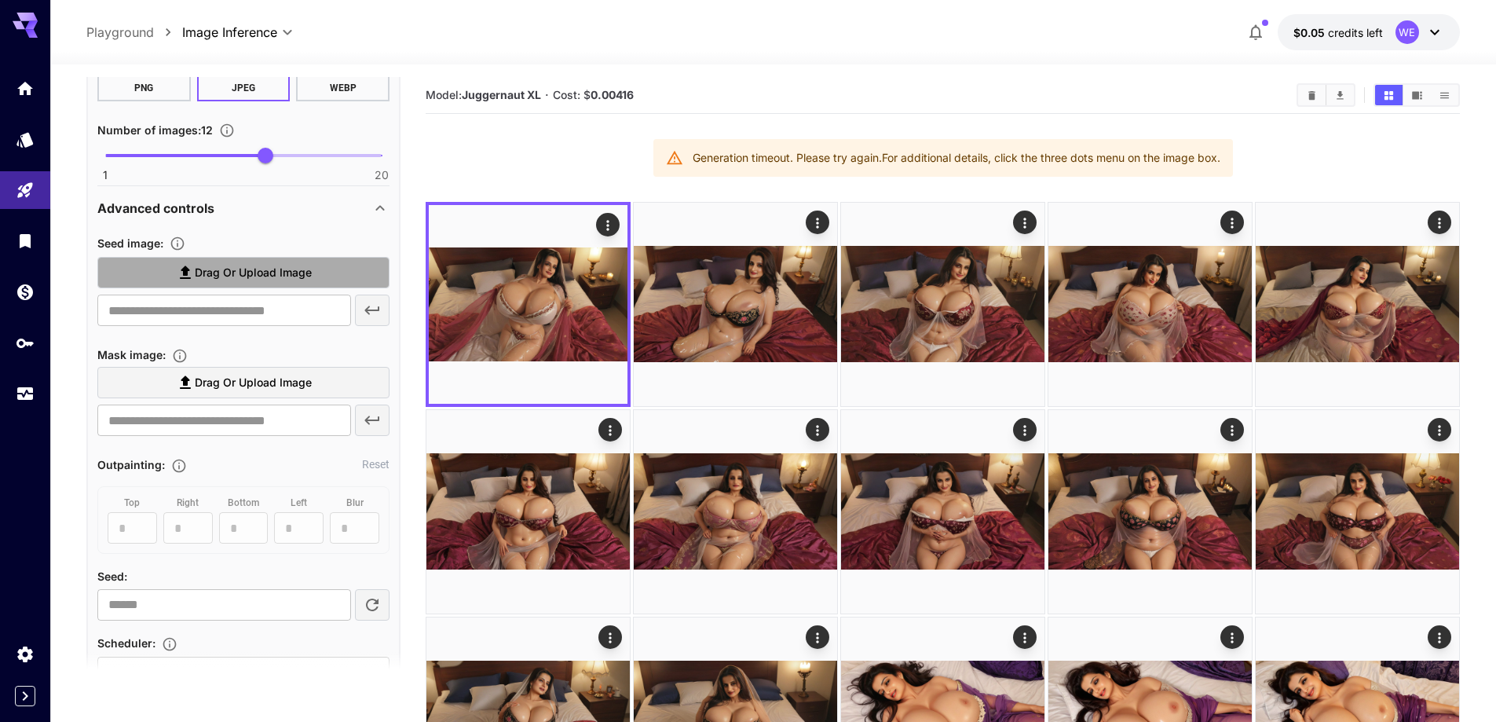
click at [242, 273] on span "Drag or upload image" at bounding box center [253, 273] width 117 height 20
click at [0, 0] on input "Drag or upload image" at bounding box center [0, 0] width 0 height 0
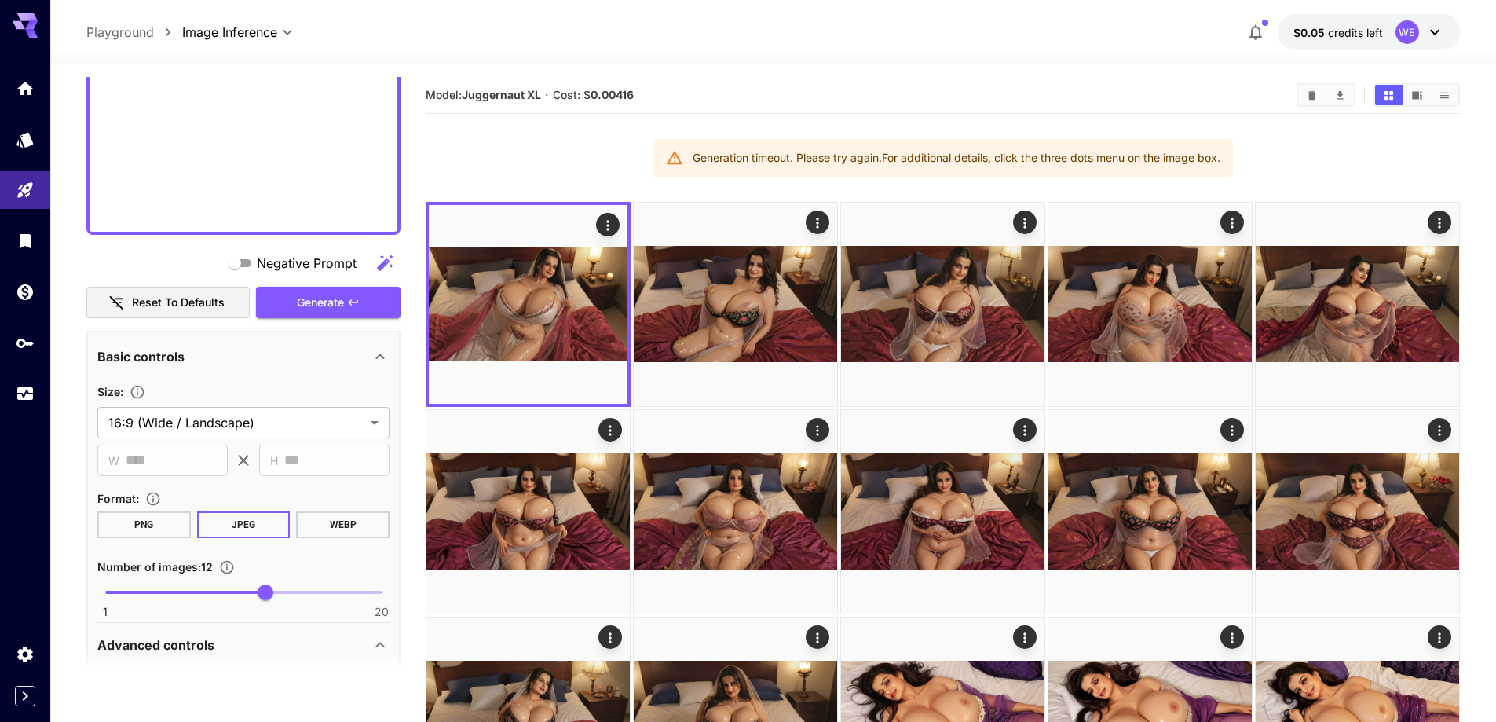
type input "**********"
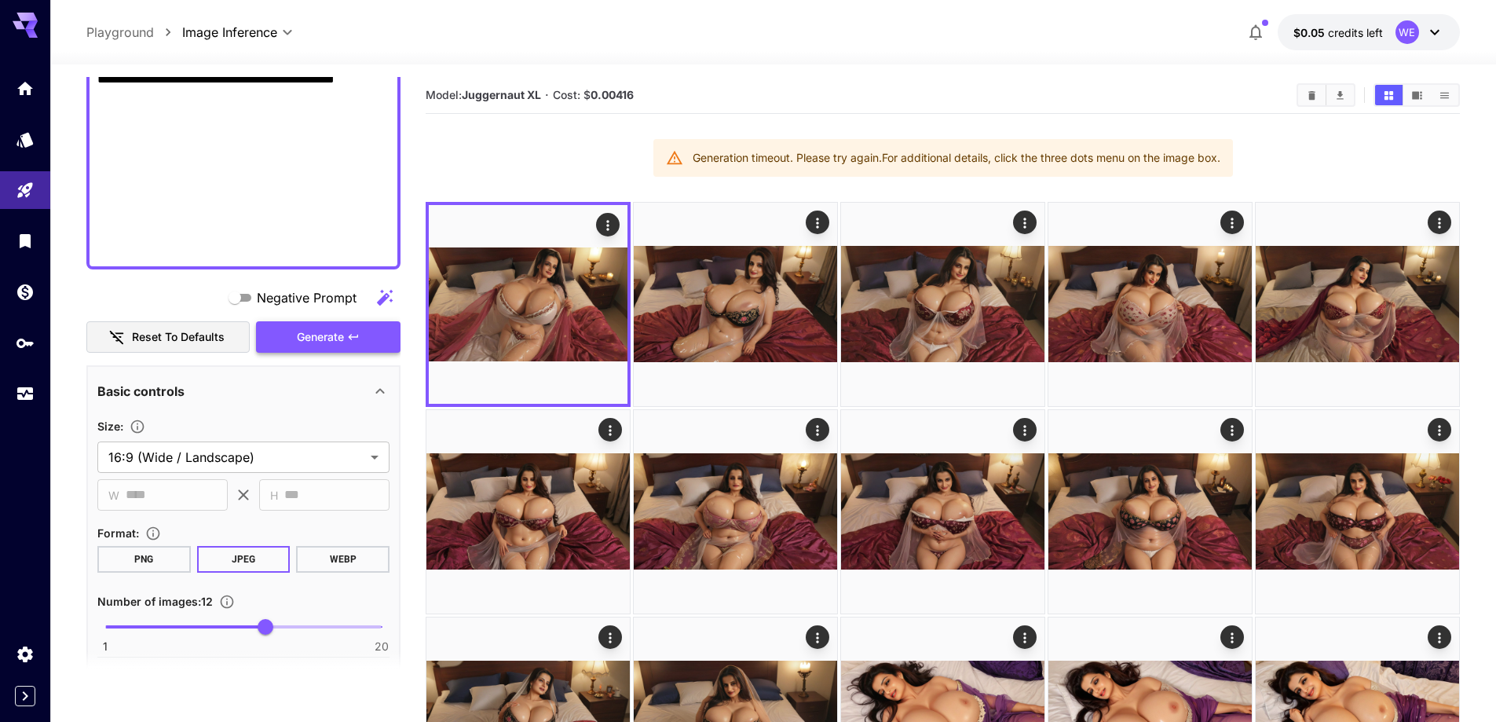
click at [303, 339] on span "Generate" at bounding box center [320, 338] width 47 height 20
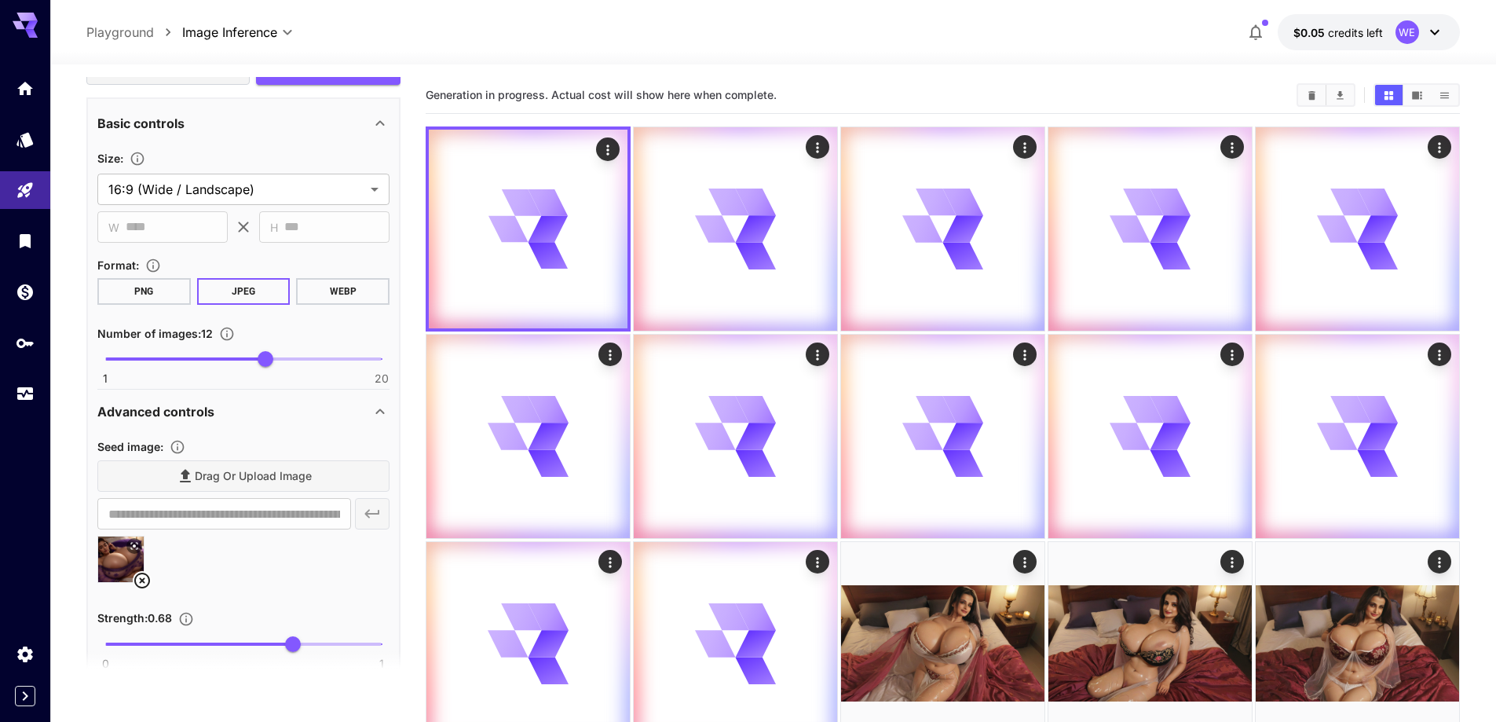
scroll to position [1410, 0]
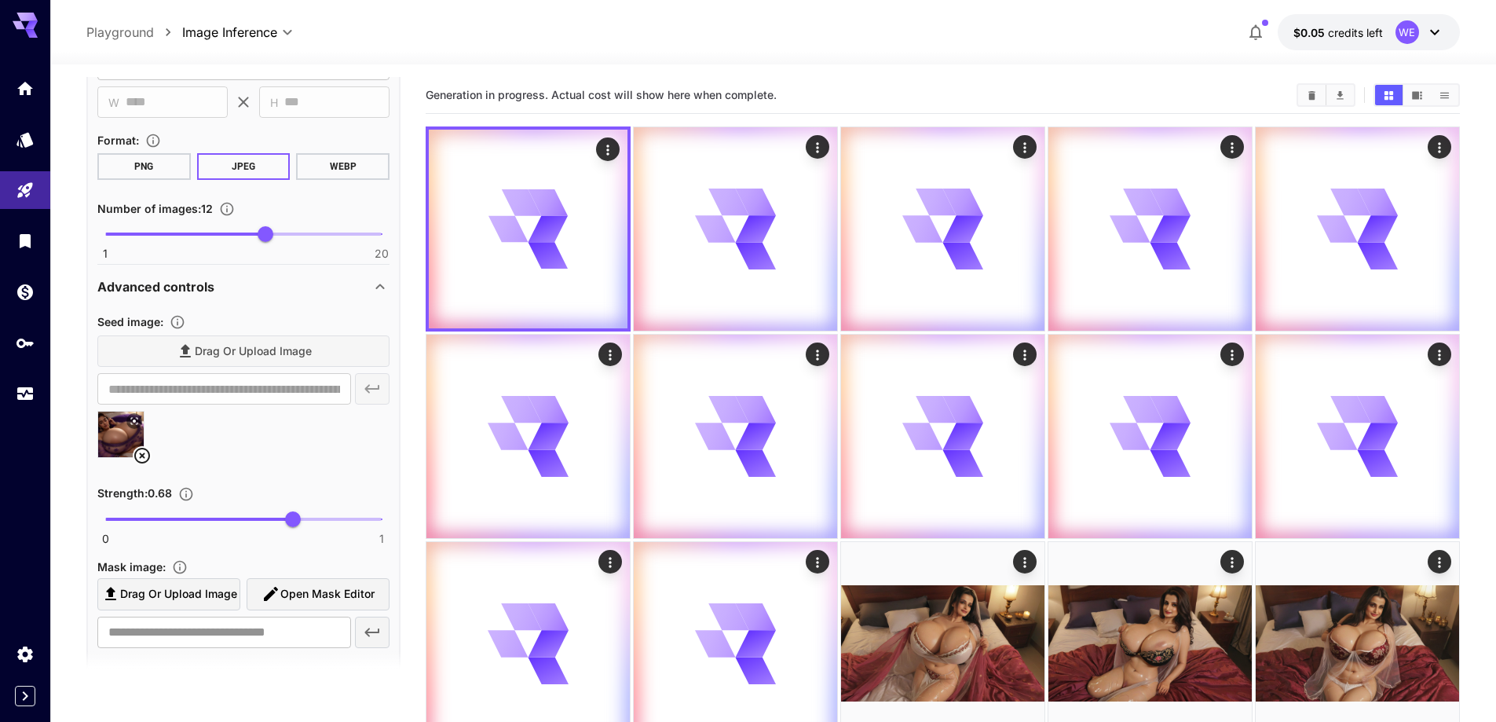
click at [147, 454] on icon at bounding box center [142, 455] width 19 height 19
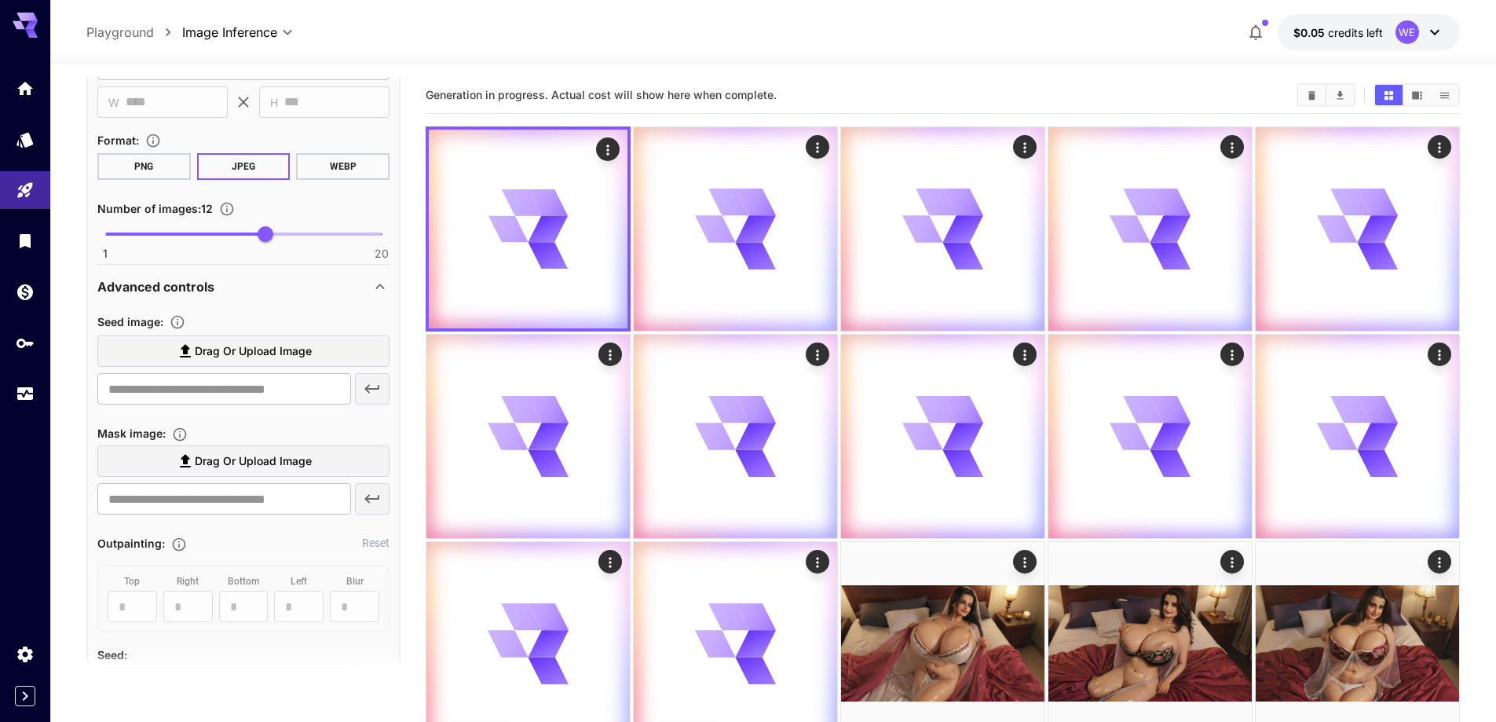
click at [240, 344] on span "Drag or upload image" at bounding box center [253, 352] width 117 height 20
click at [0, 0] on input "Drag or upload image" at bounding box center [0, 0] width 0 height 0
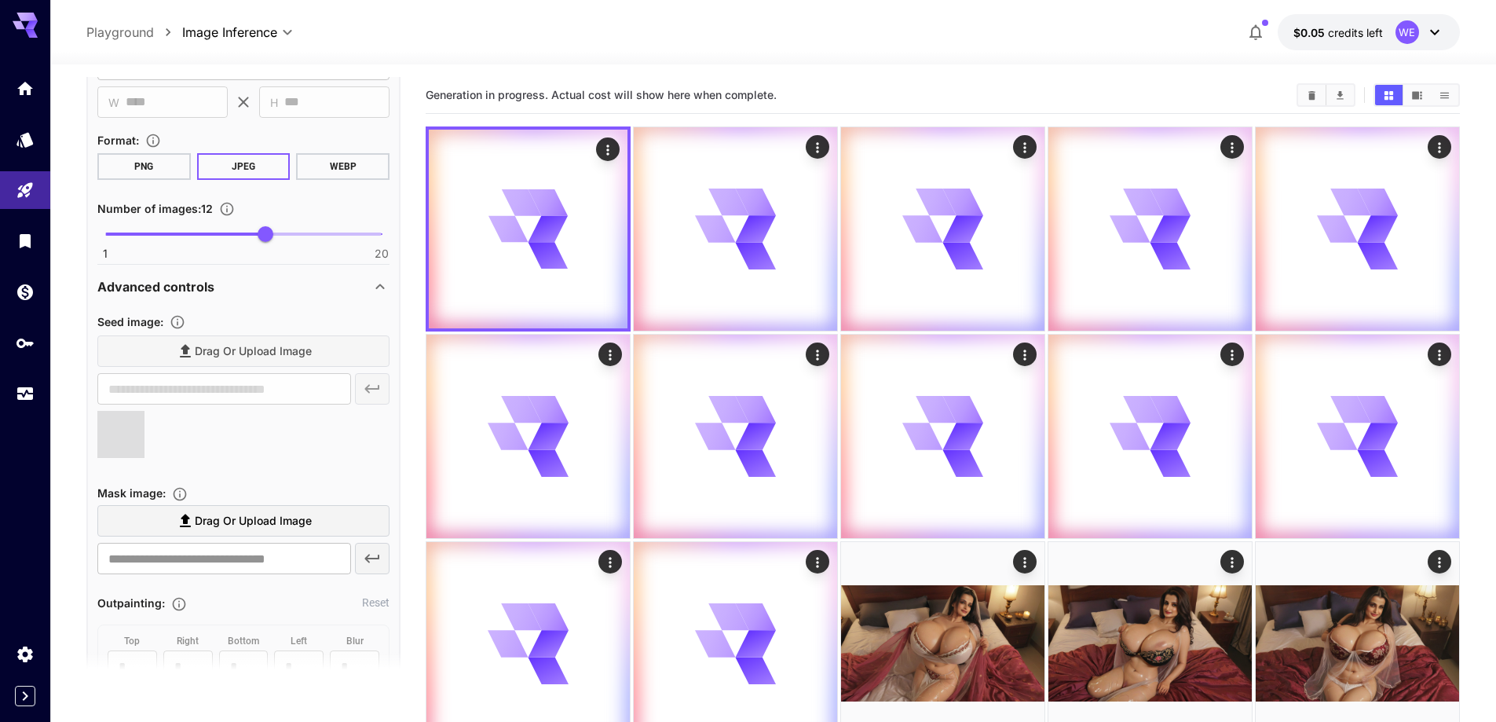
type input "**********"
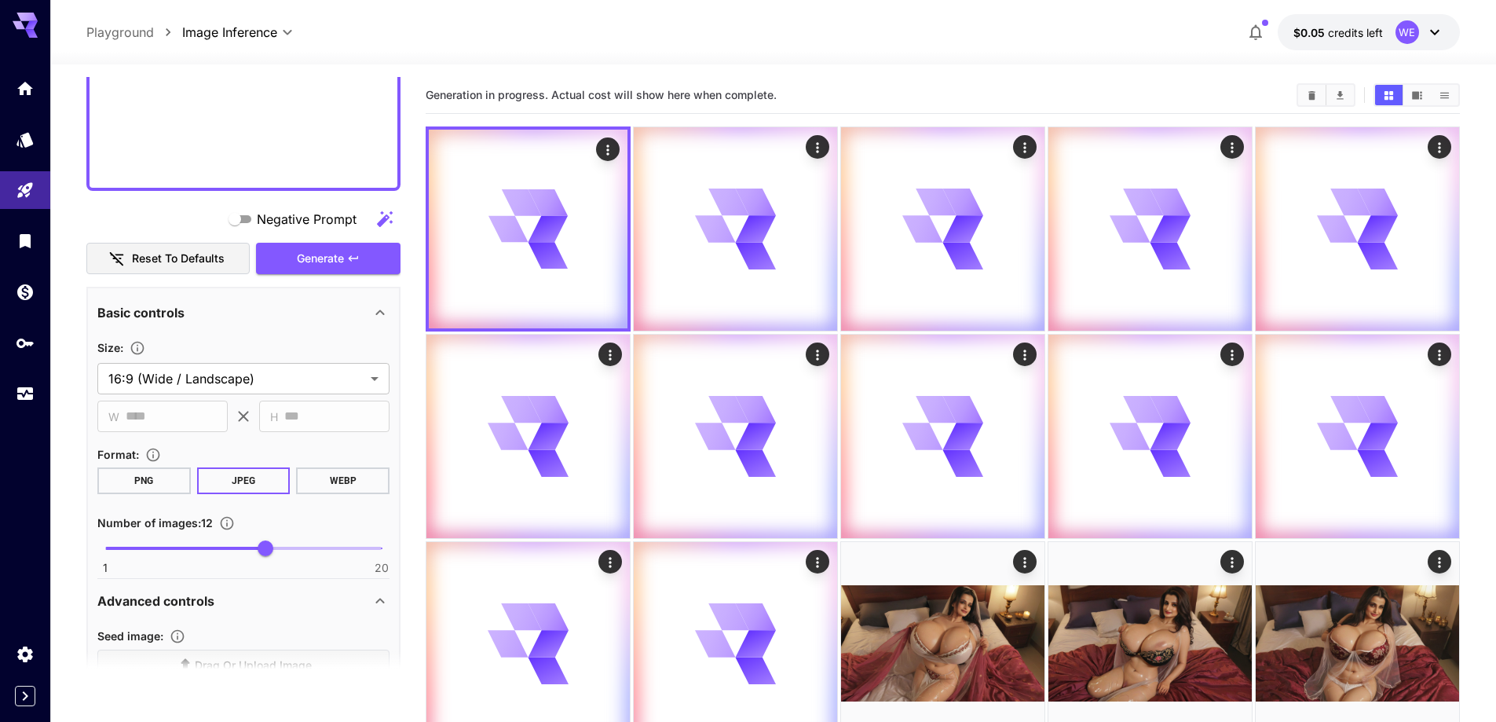
scroll to position [1017, 0]
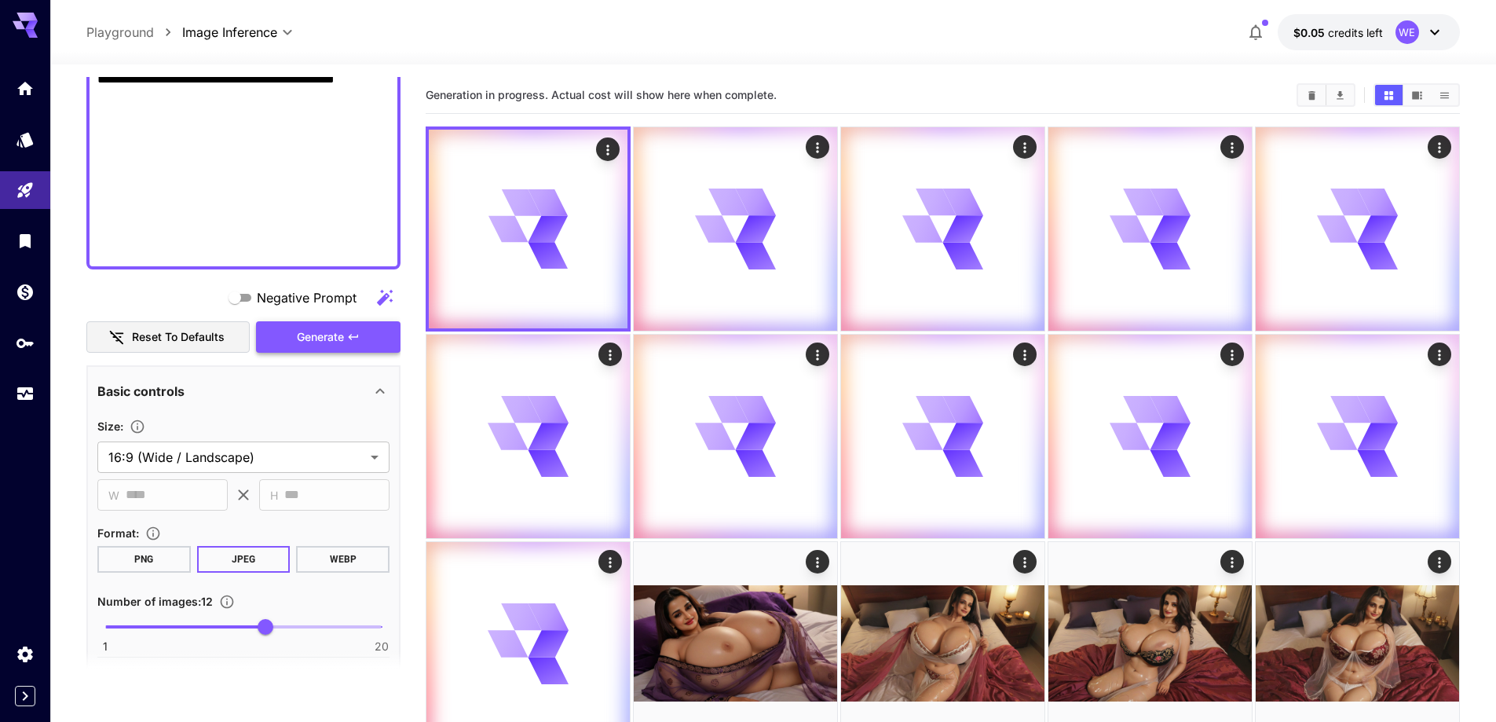
click at [347, 335] on icon "button" at bounding box center [353, 337] width 13 height 13
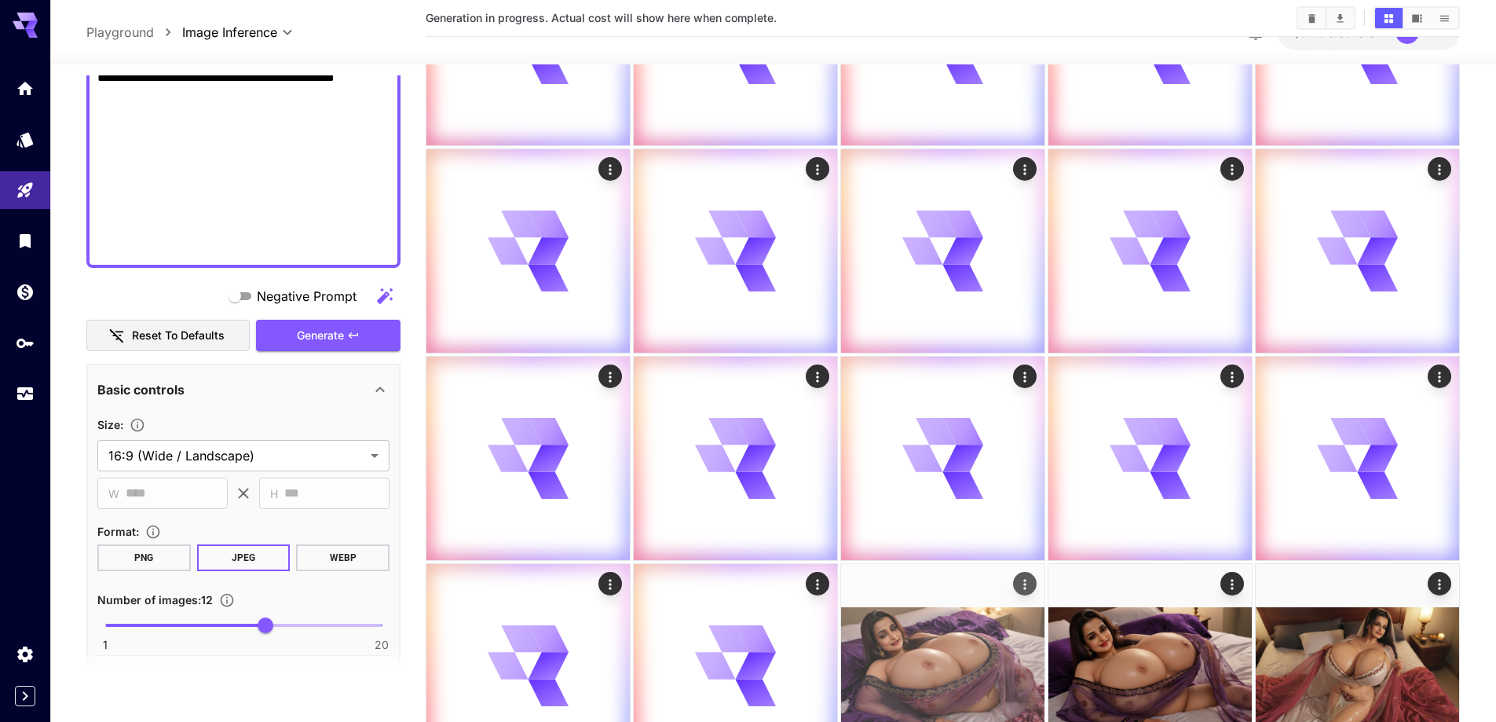
scroll to position [471, 0]
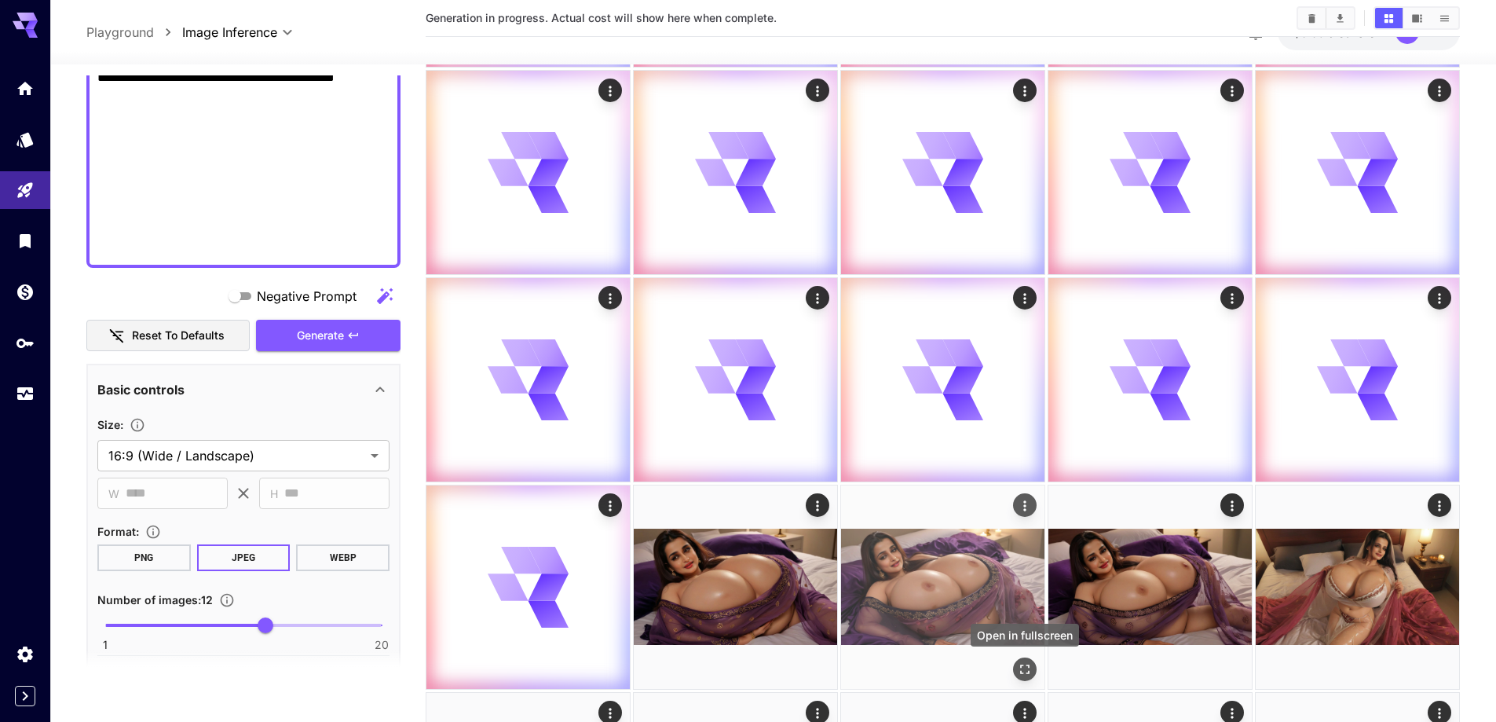
click at [1025, 666] on icon "Open in fullscreen" at bounding box center [1025, 669] width 16 height 16
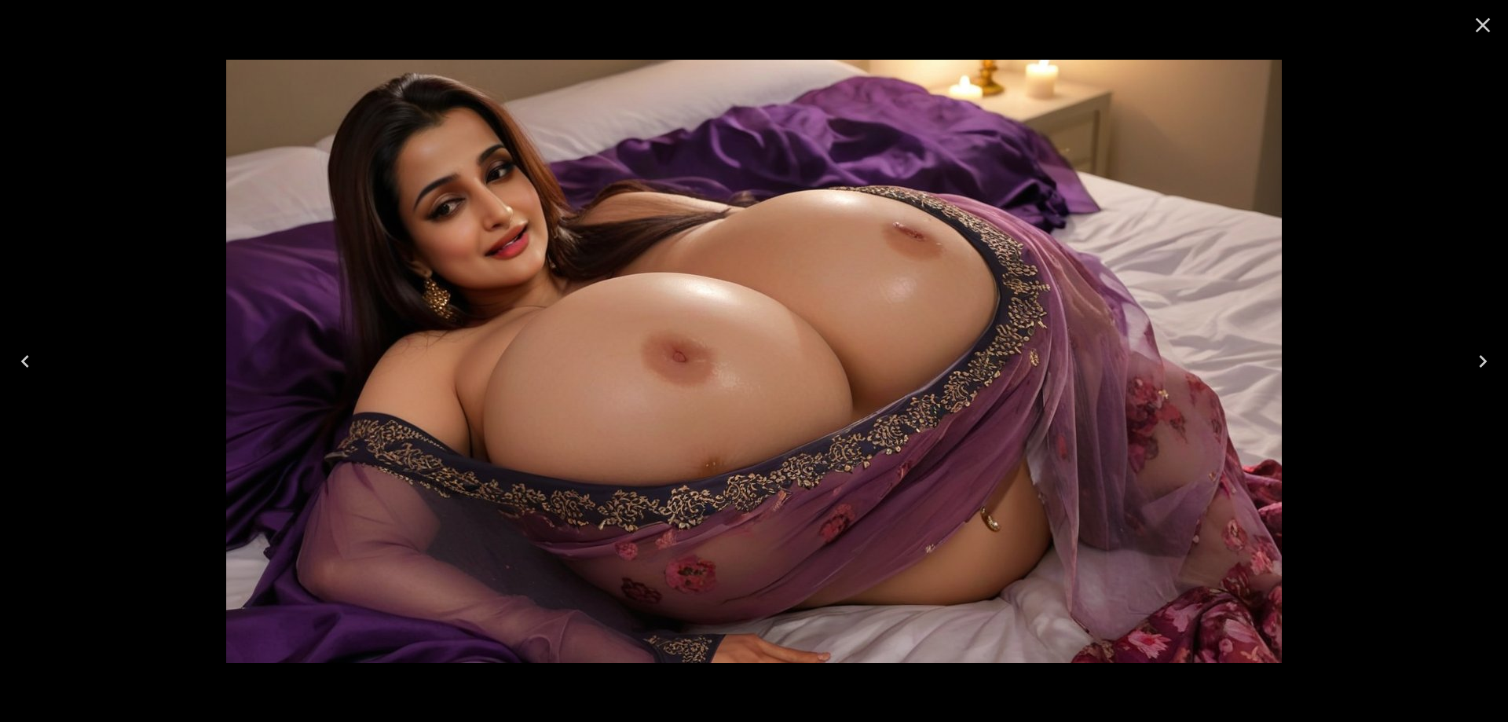
click at [1478, 357] on icon "Next" at bounding box center [1482, 361] width 25 height 25
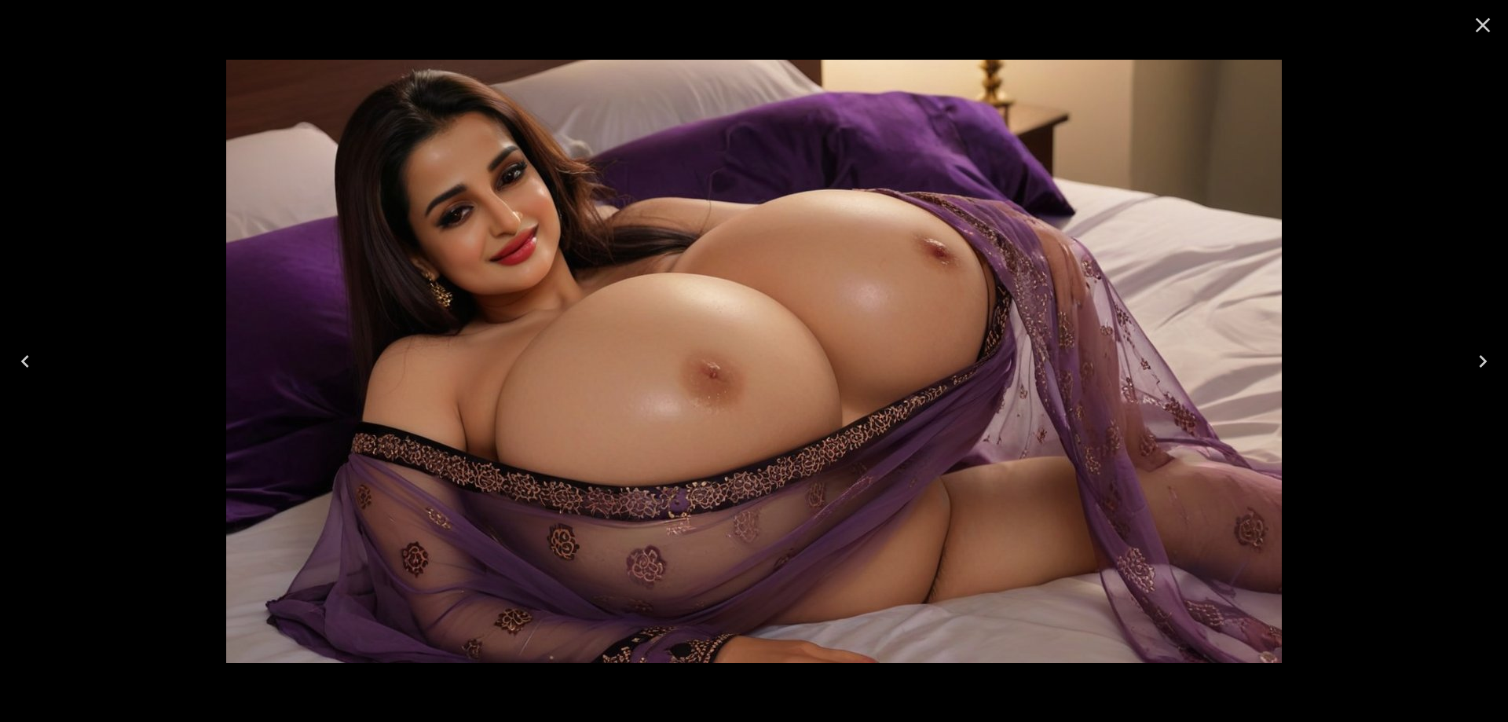
click at [1488, 30] on icon "Close" at bounding box center [1483, 25] width 15 height 15
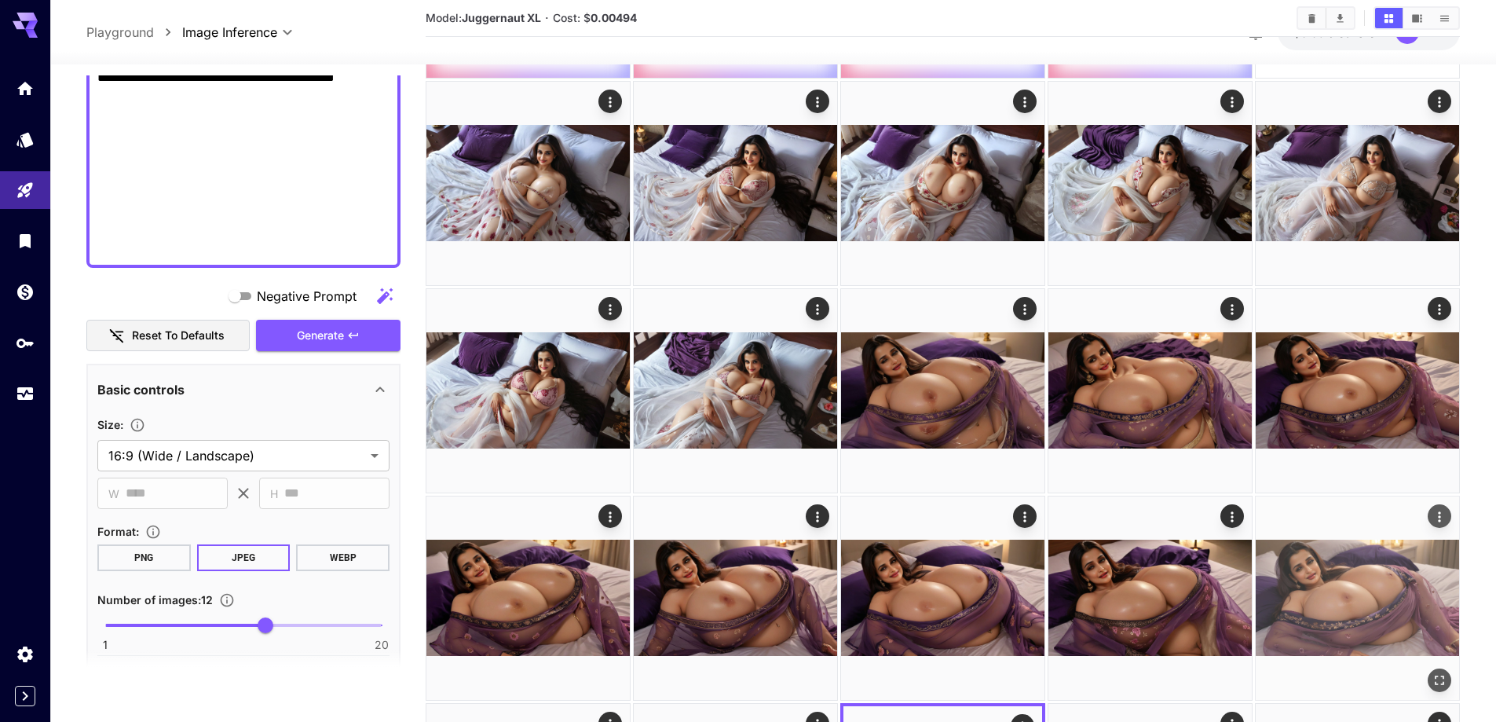
scroll to position [236, 0]
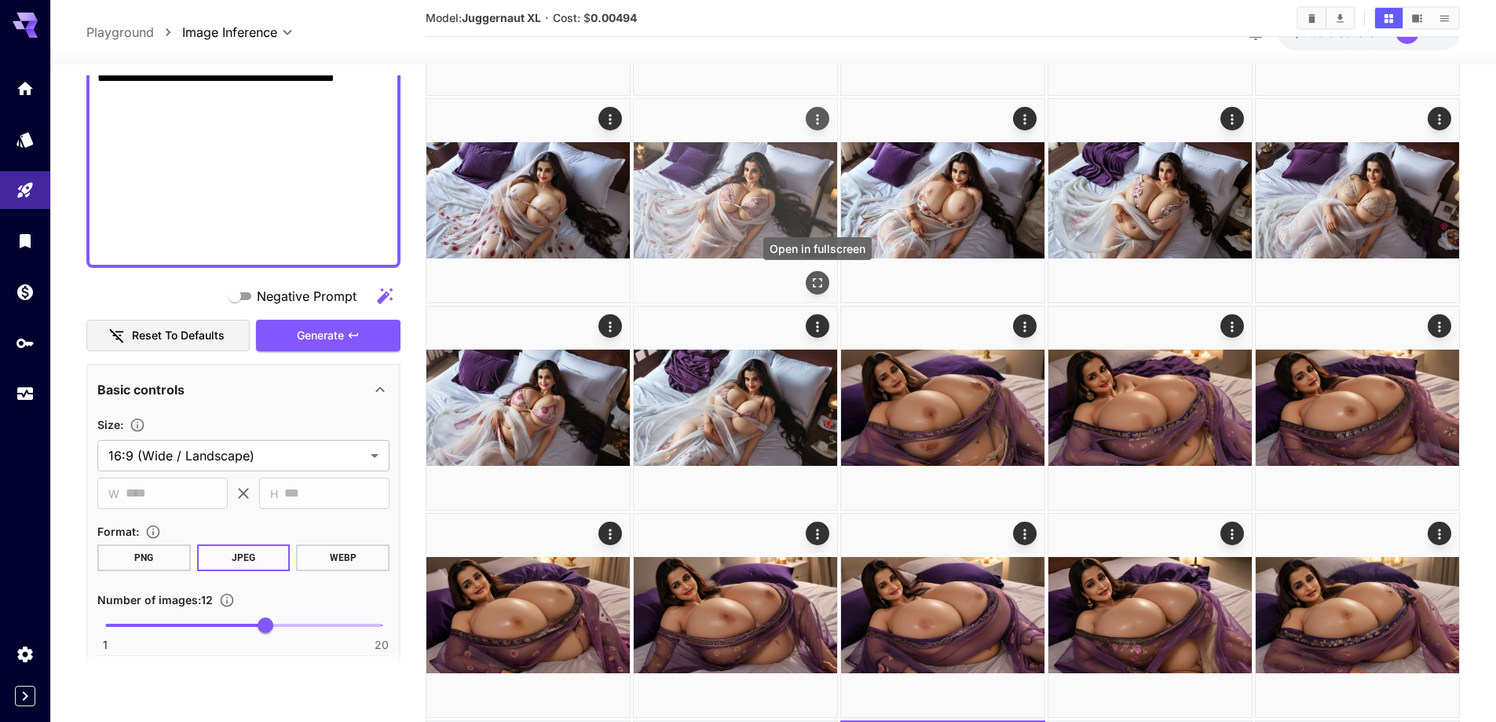
click at [807, 279] on button "Open in fullscreen" at bounding box center [818, 283] width 24 height 24
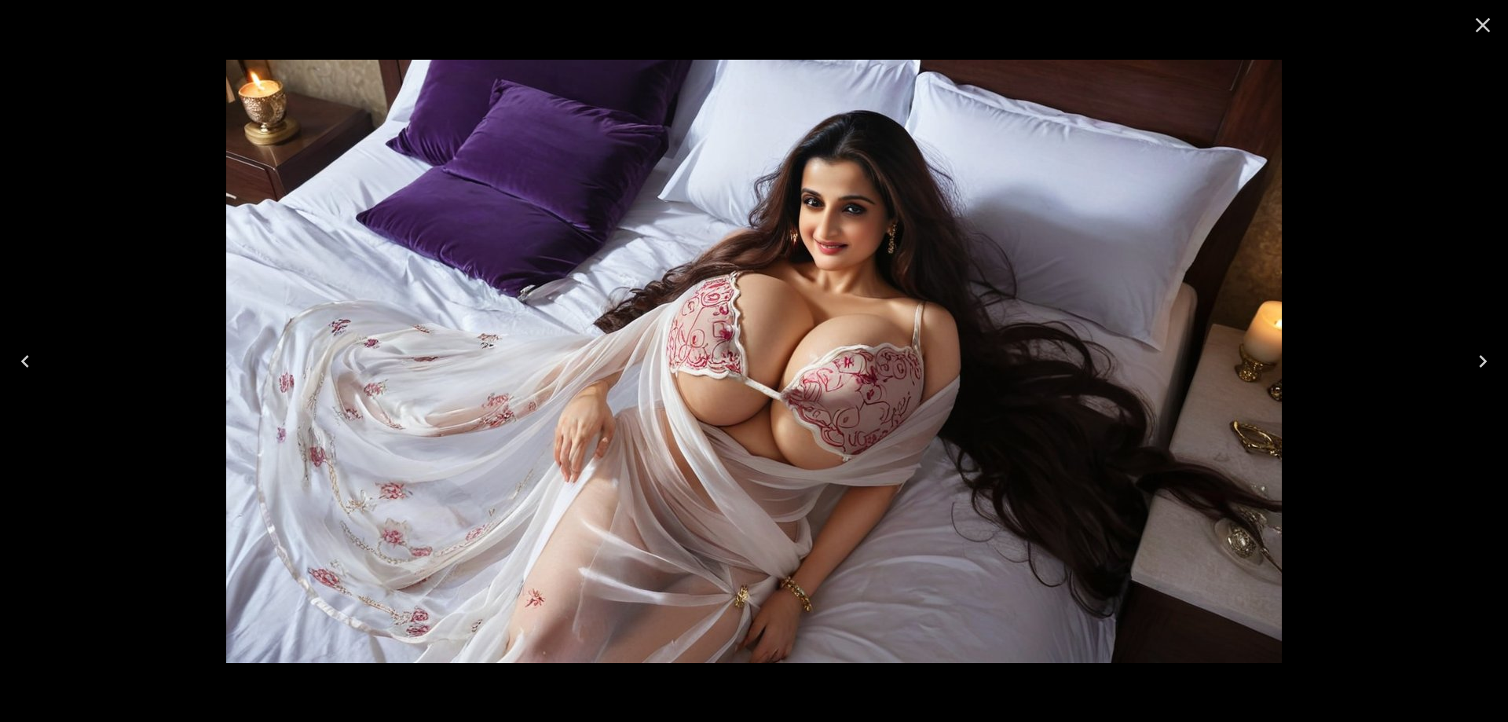
click at [1481, 361] on icon "Next" at bounding box center [1482, 361] width 25 height 25
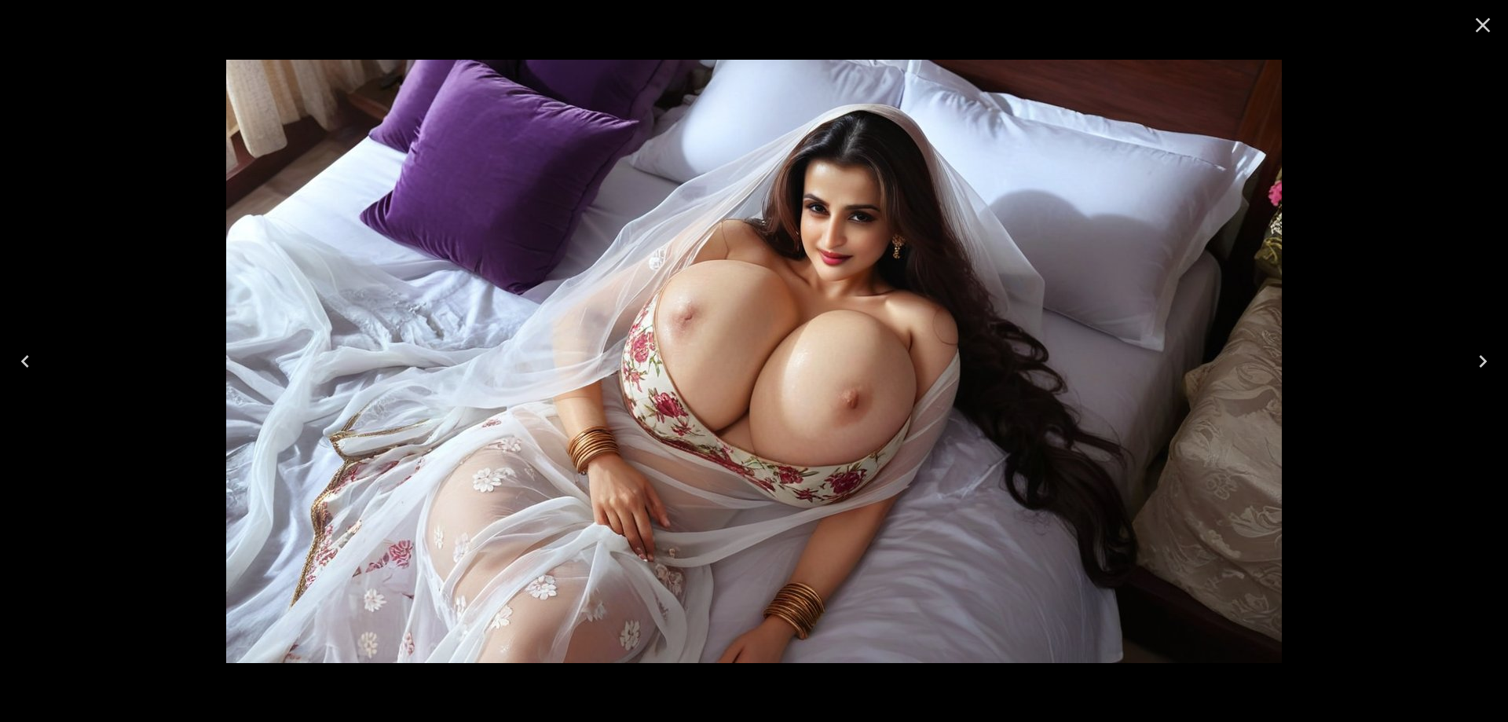
click at [1481, 361] on icon "Next" at bounding box center [1482, 361] width 25 height 25
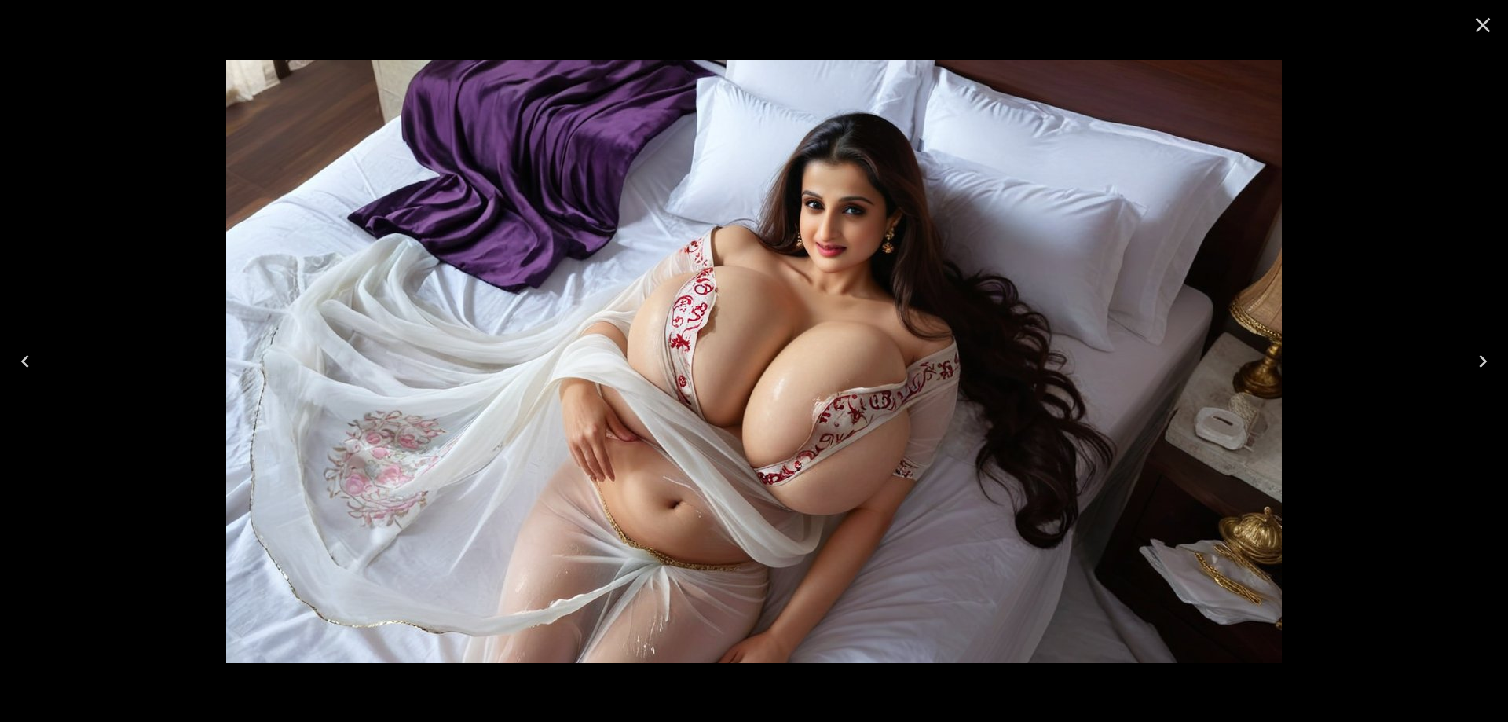
click at [1479, 27] on icon "Close" at bounding box center [1482, 25] width 25 height 25
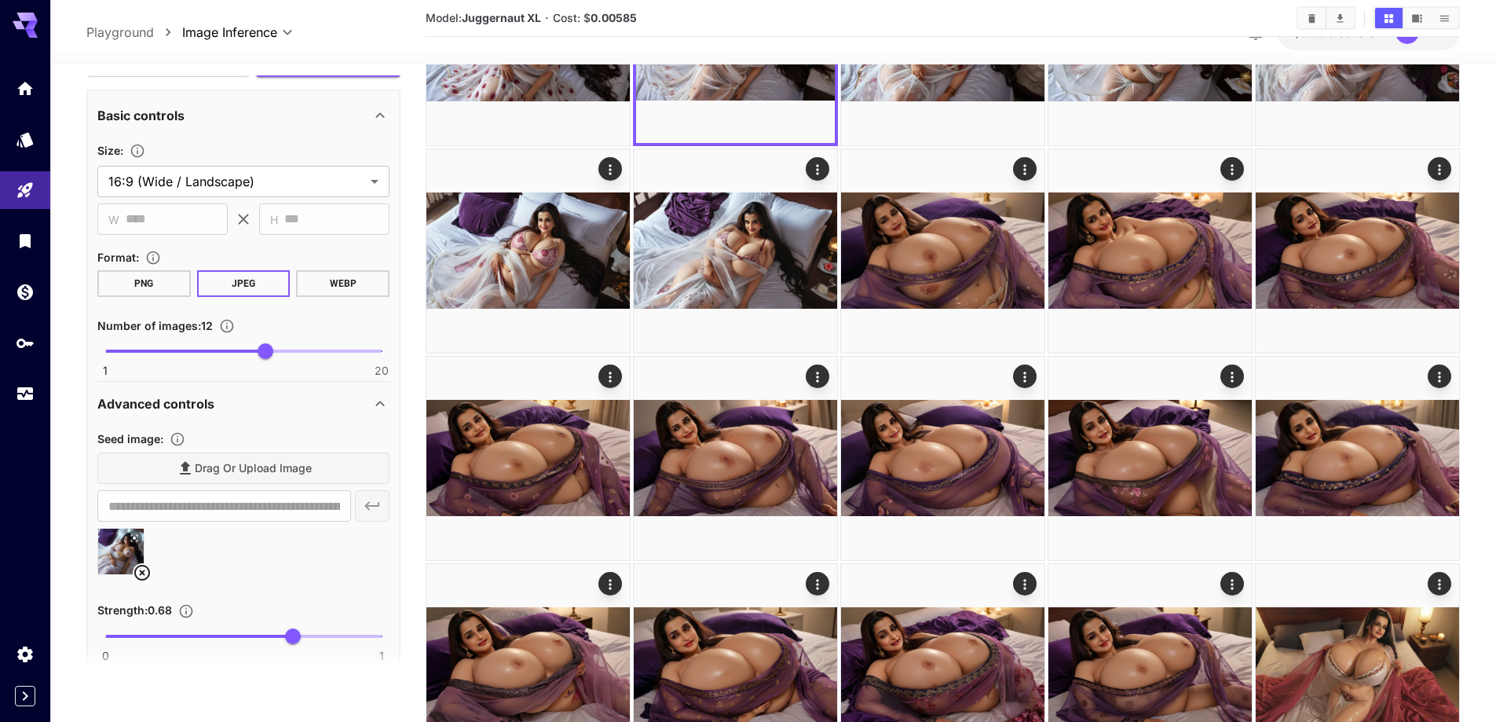
scroll to position [1331, 0]
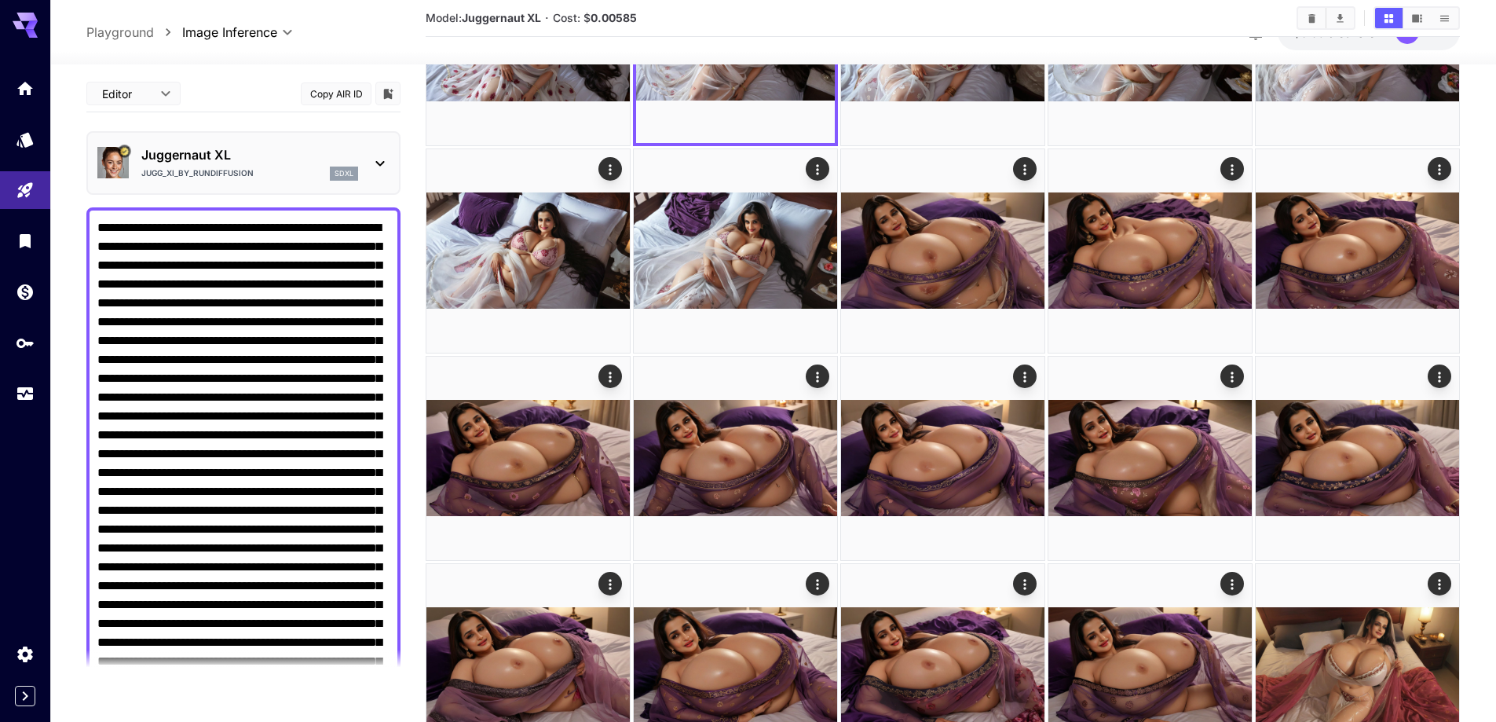
scroll to position [1331, 0]
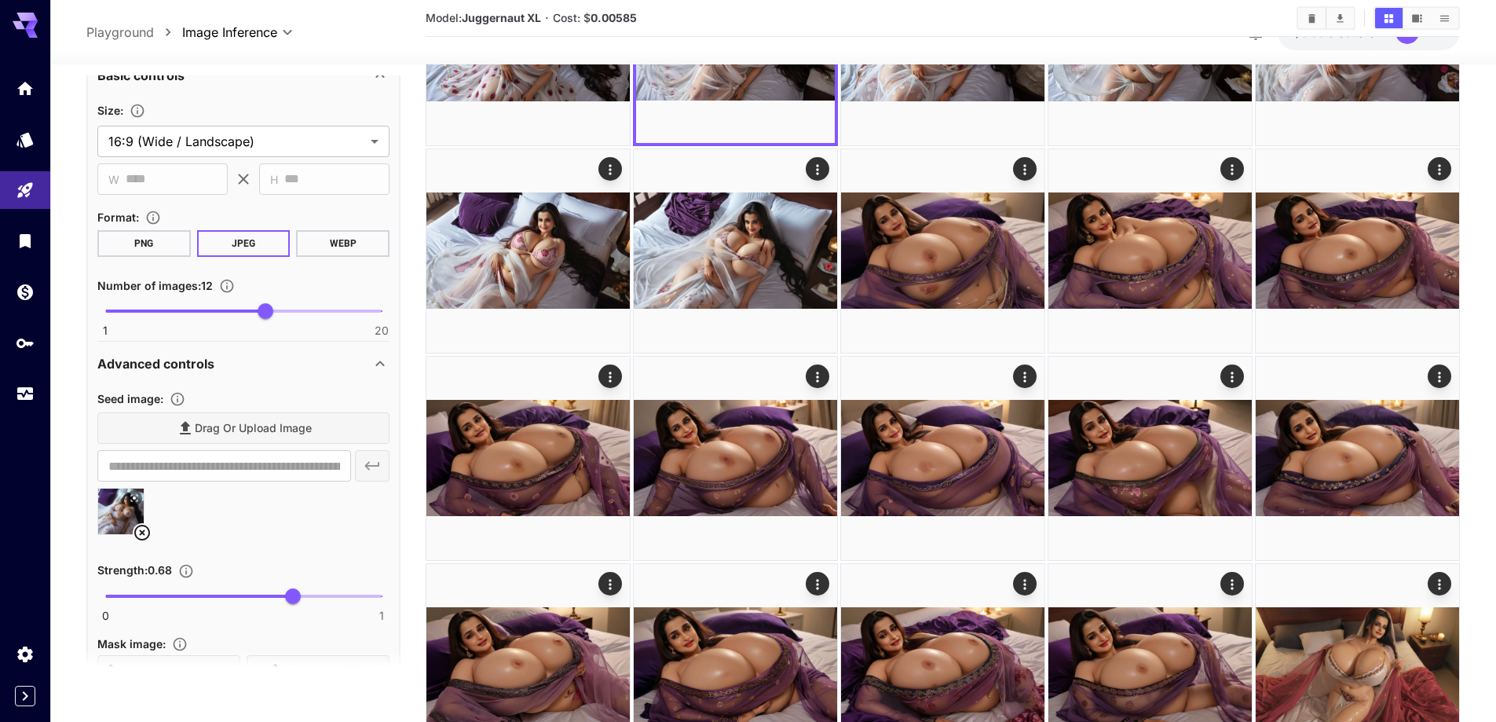
click at [143, 534] on icon at bounding box center [142, 533] width 16 height 16
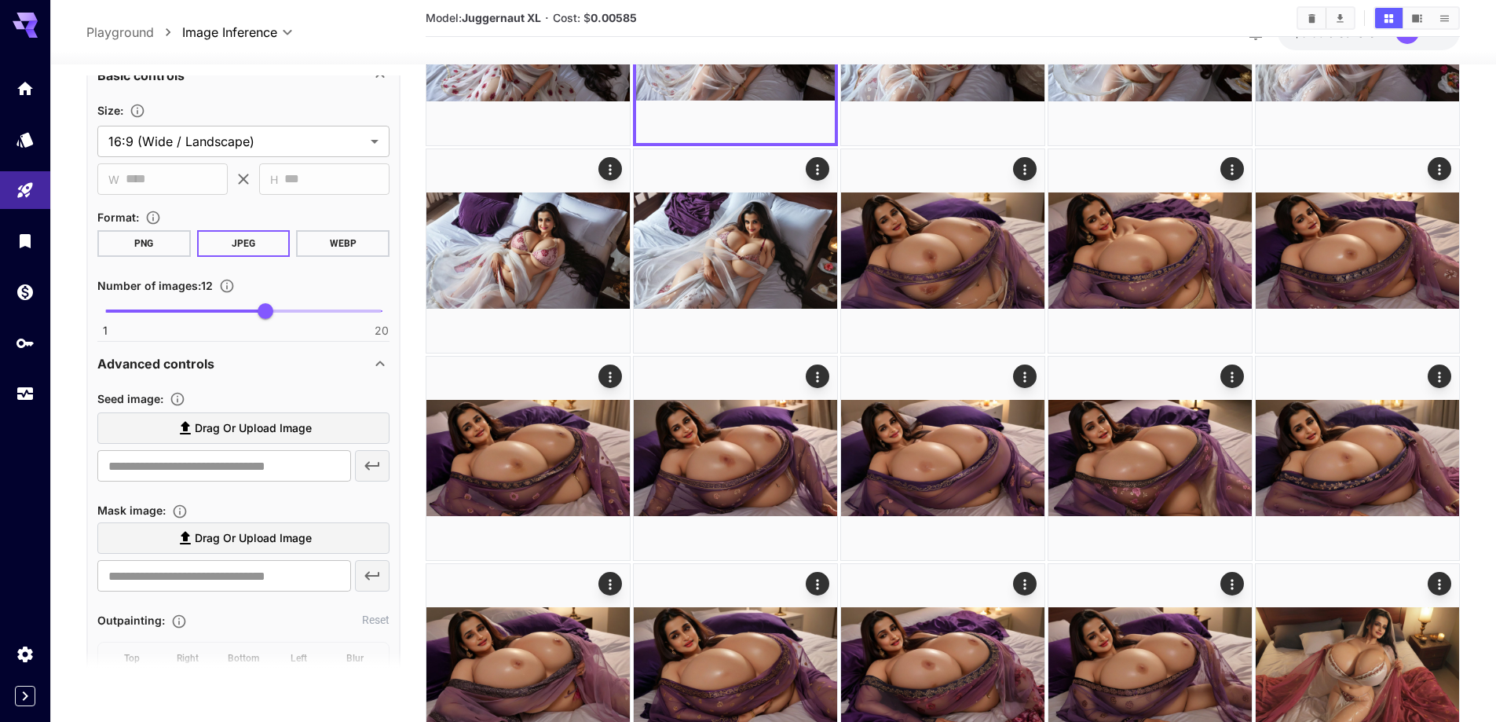
click at [276, 421] on span "Drag or upload image" at bounding box center [253, 429] width 117 height 20
click at [0, 0] on input "Drag or upload image" at bounding box center [0, 0] width 0 height 0
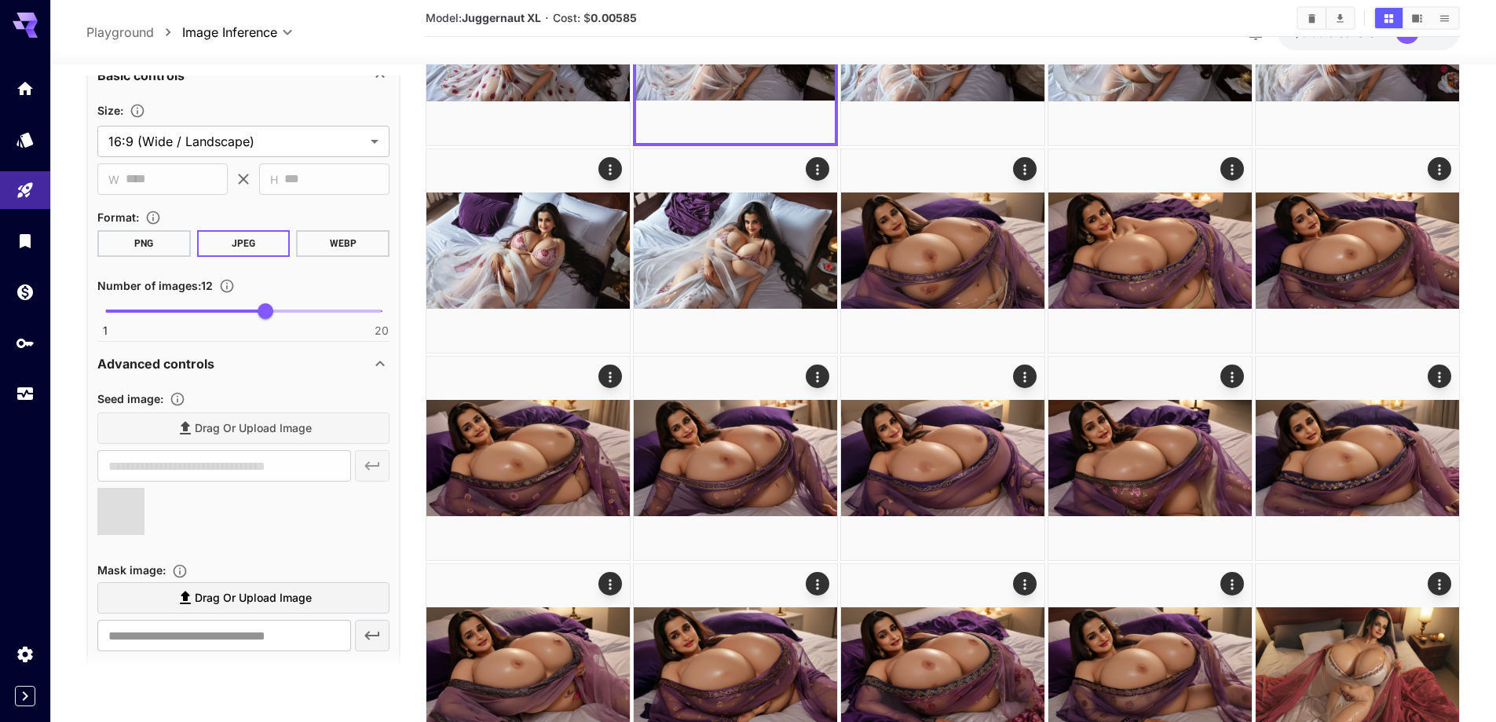
type input "**********"
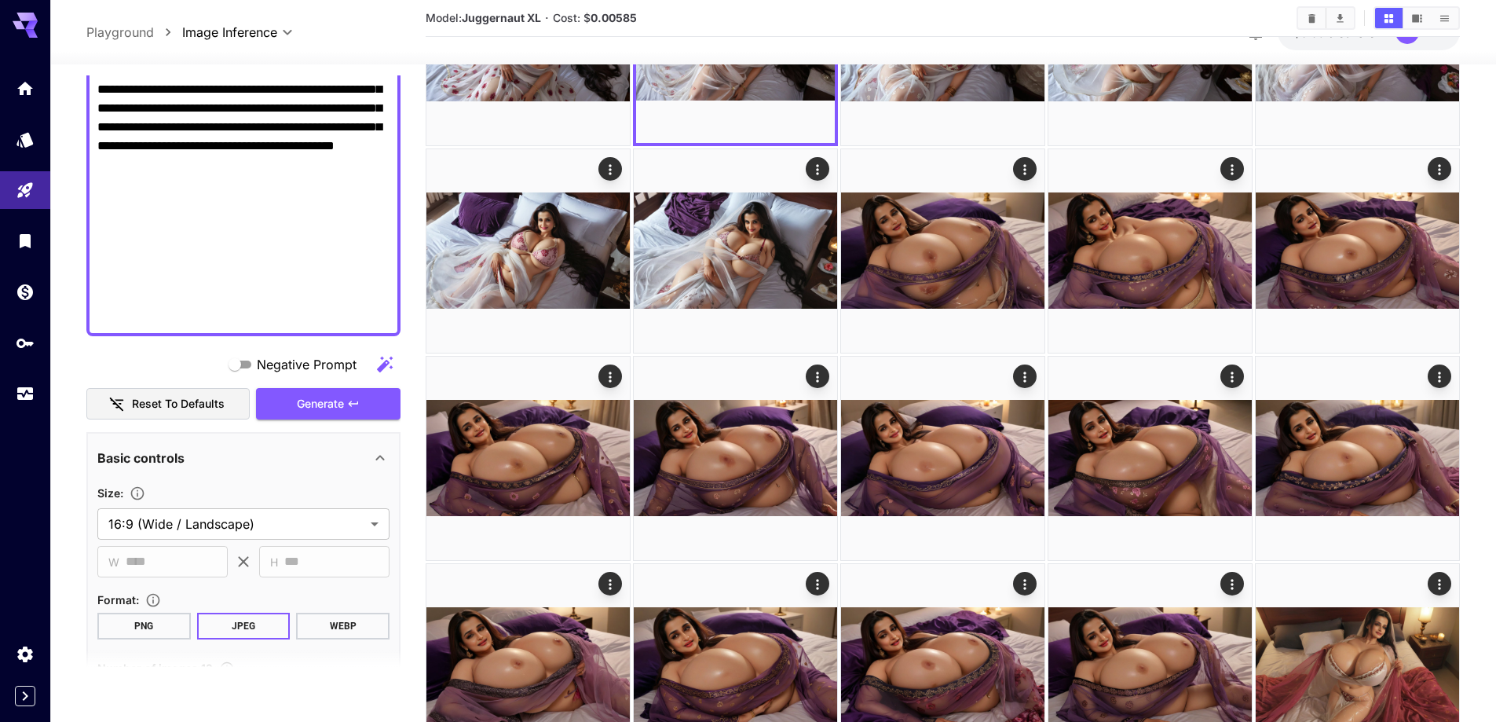
scroll to position [939, 0]
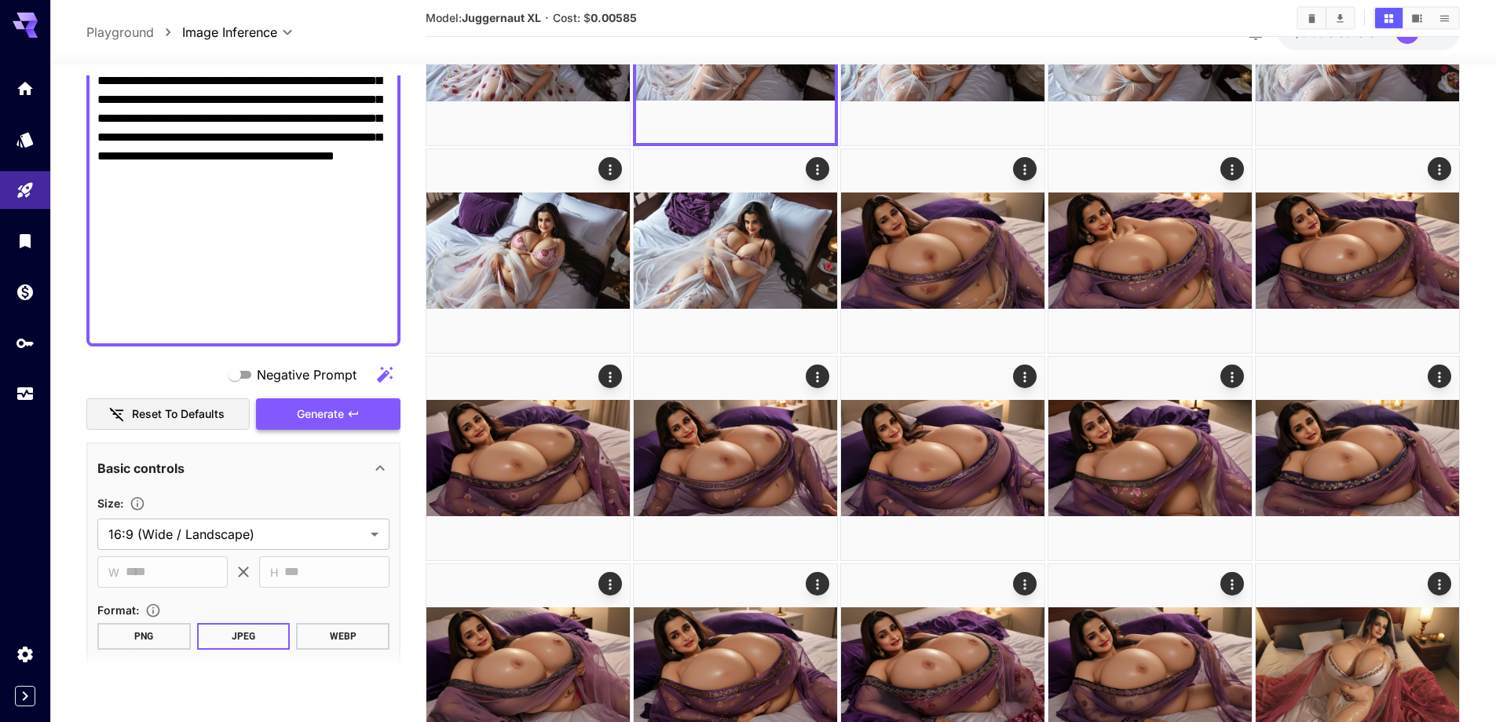
click at [309, 406] on span "Generate" at bounding box center [320, 415] width 47 height 20
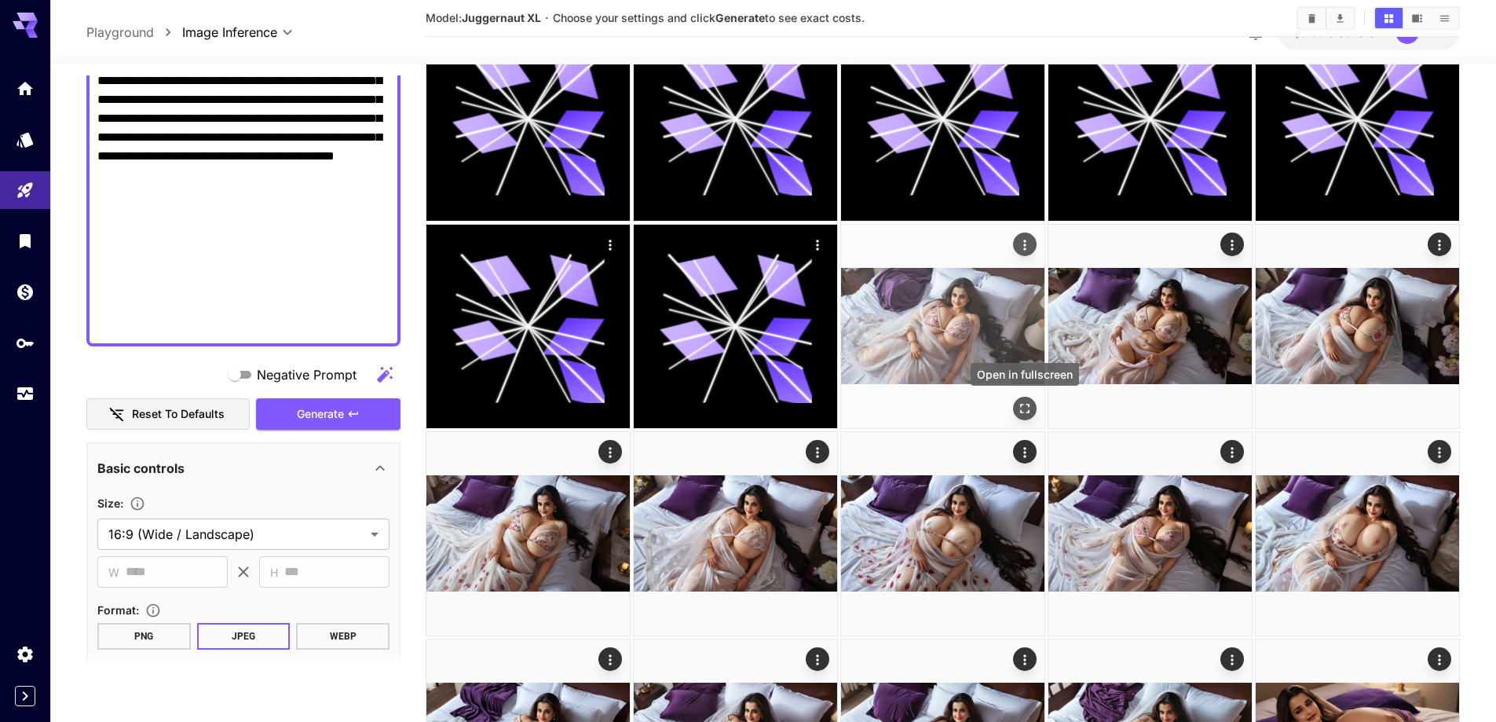
click at [1023, 408] on icon "Open in fullscreen" at bounding box center [1025, 409] width 16 height 16
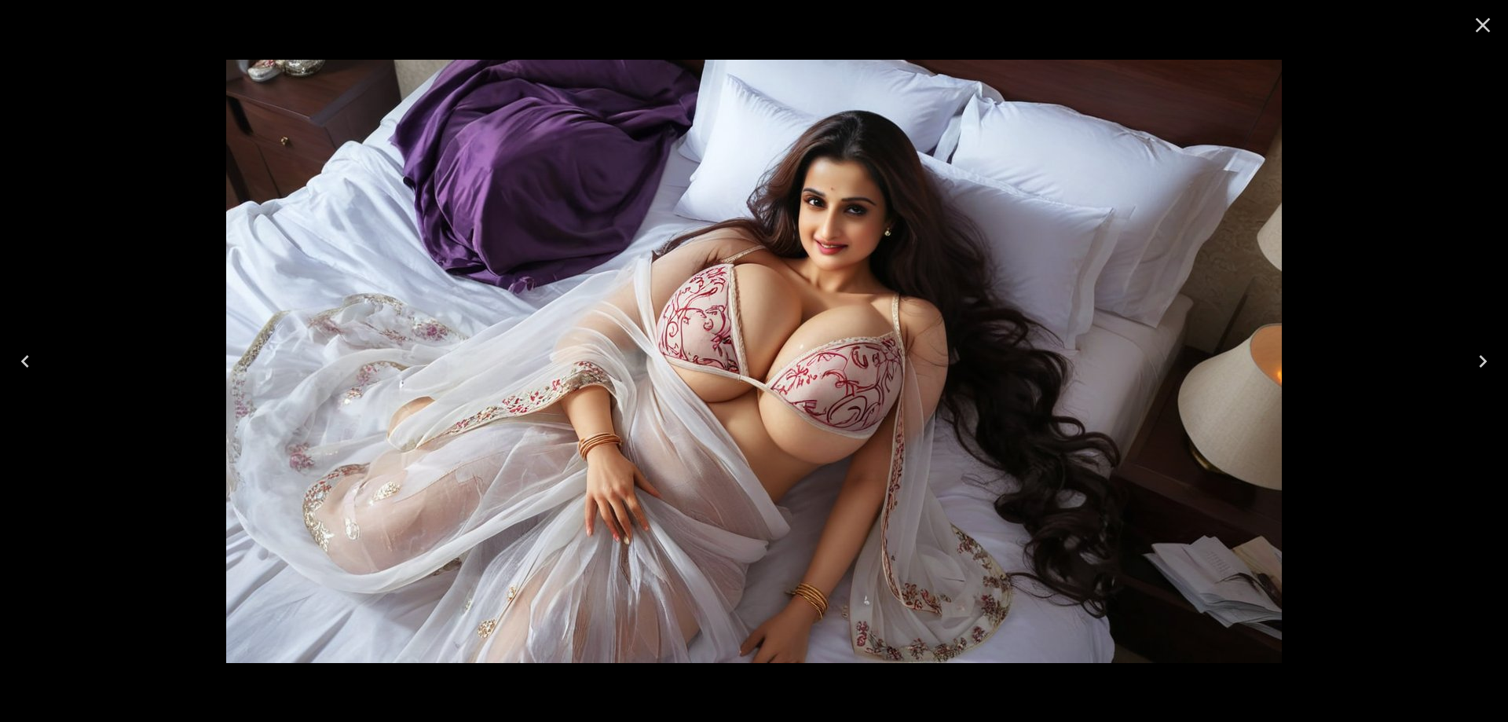
click at [1482, 347] on button "Next" at bounding box center [1483, 361] width 50 height 63
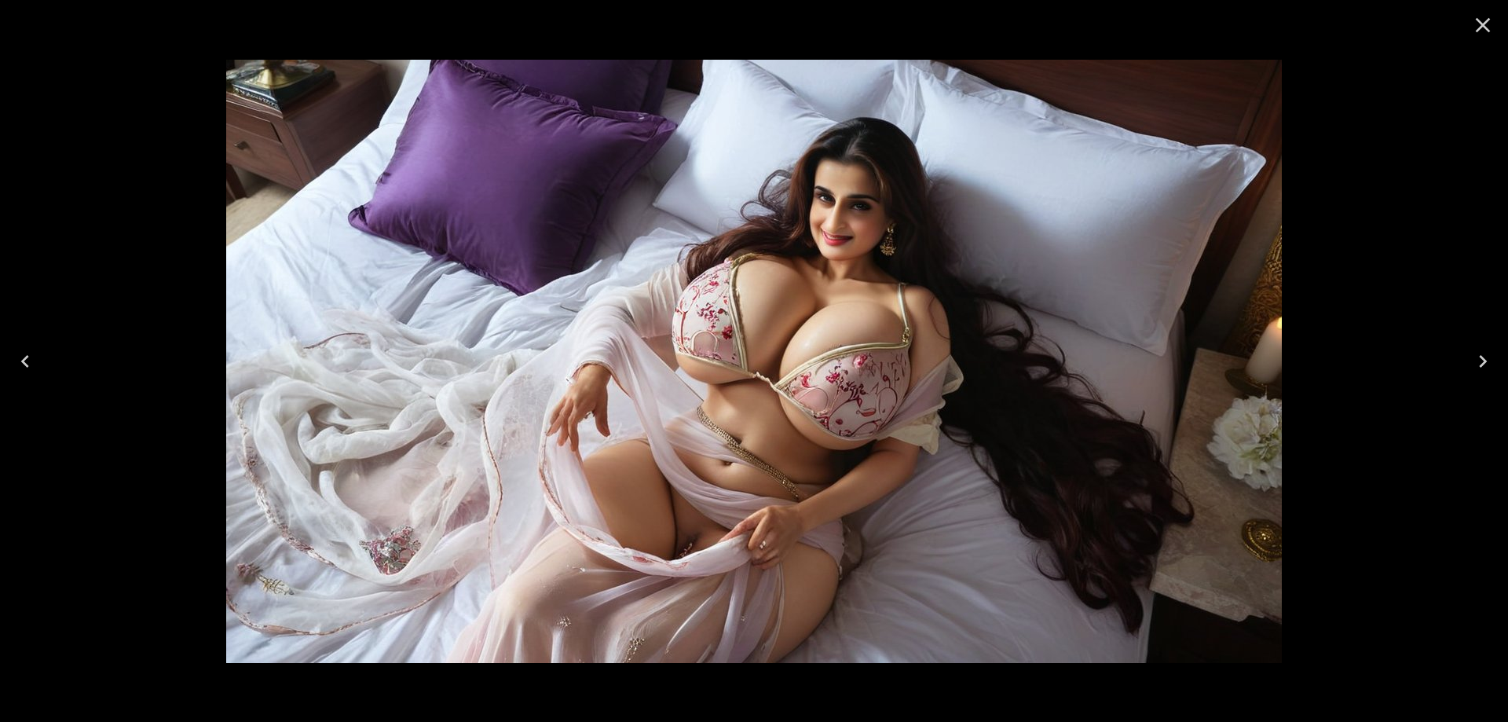
click at [1482, 347] on button "Next" at bounding box center [1483, 361] width 50 height 63
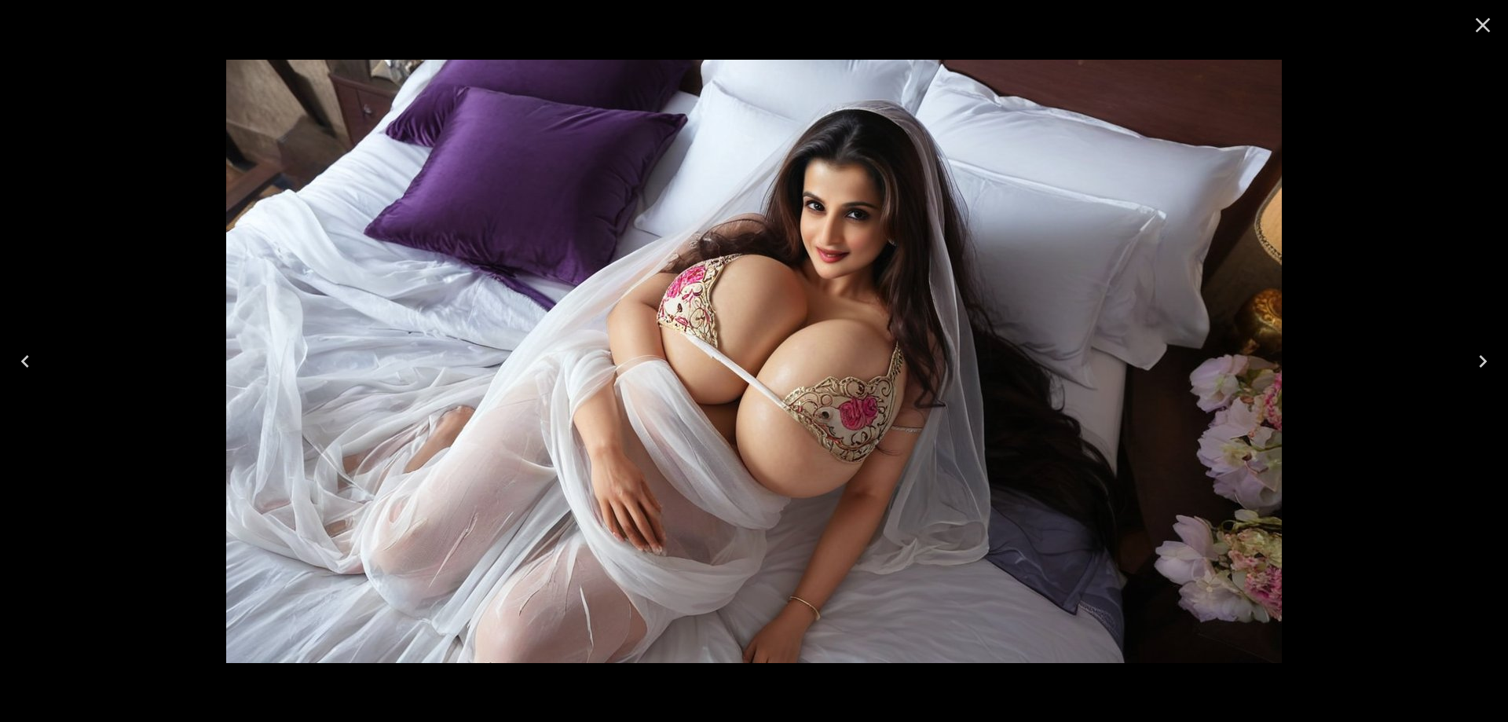
click at [1480, 360] on icon "Next" at bounding box center [1482, 361] width 25 height 25
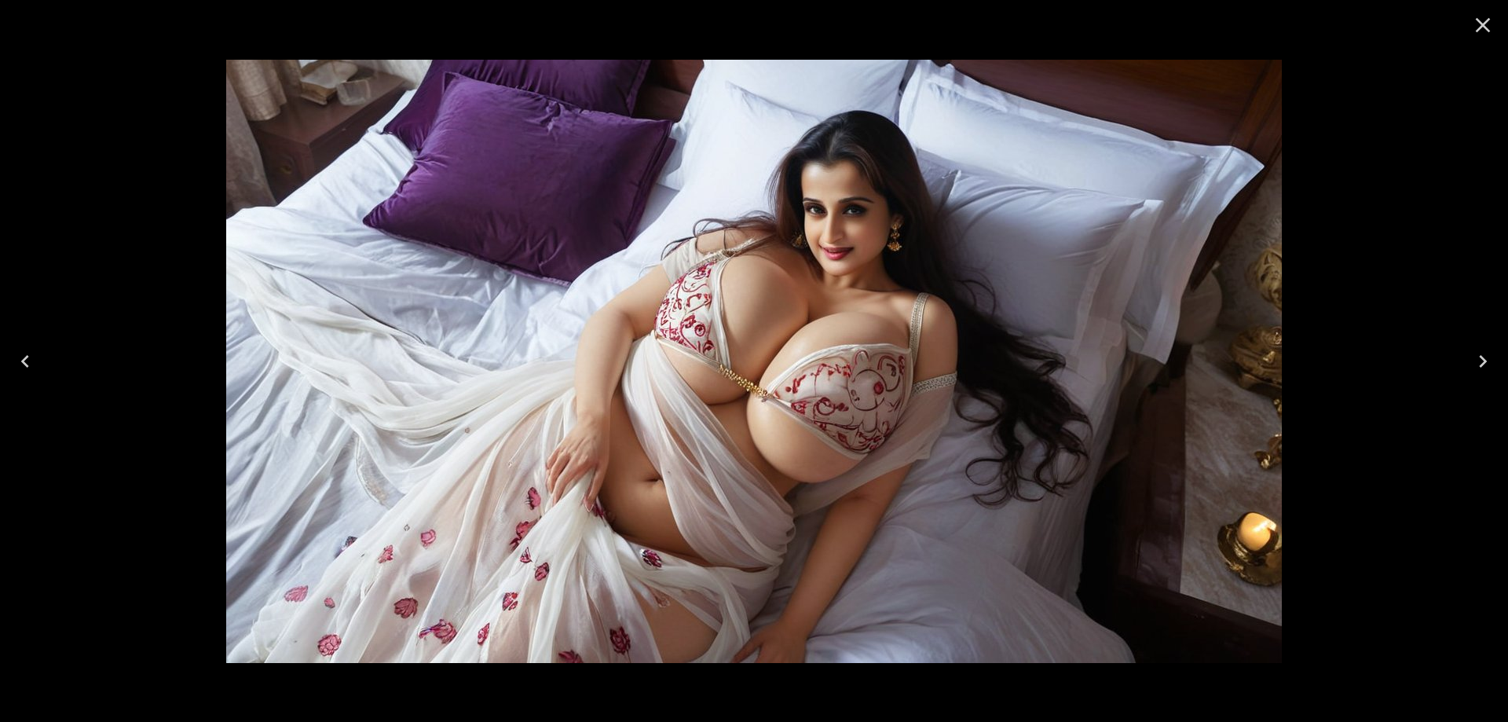
click at [1495, 368] on icon "Next" at bounding box center [1482, 361] width 25 height 25
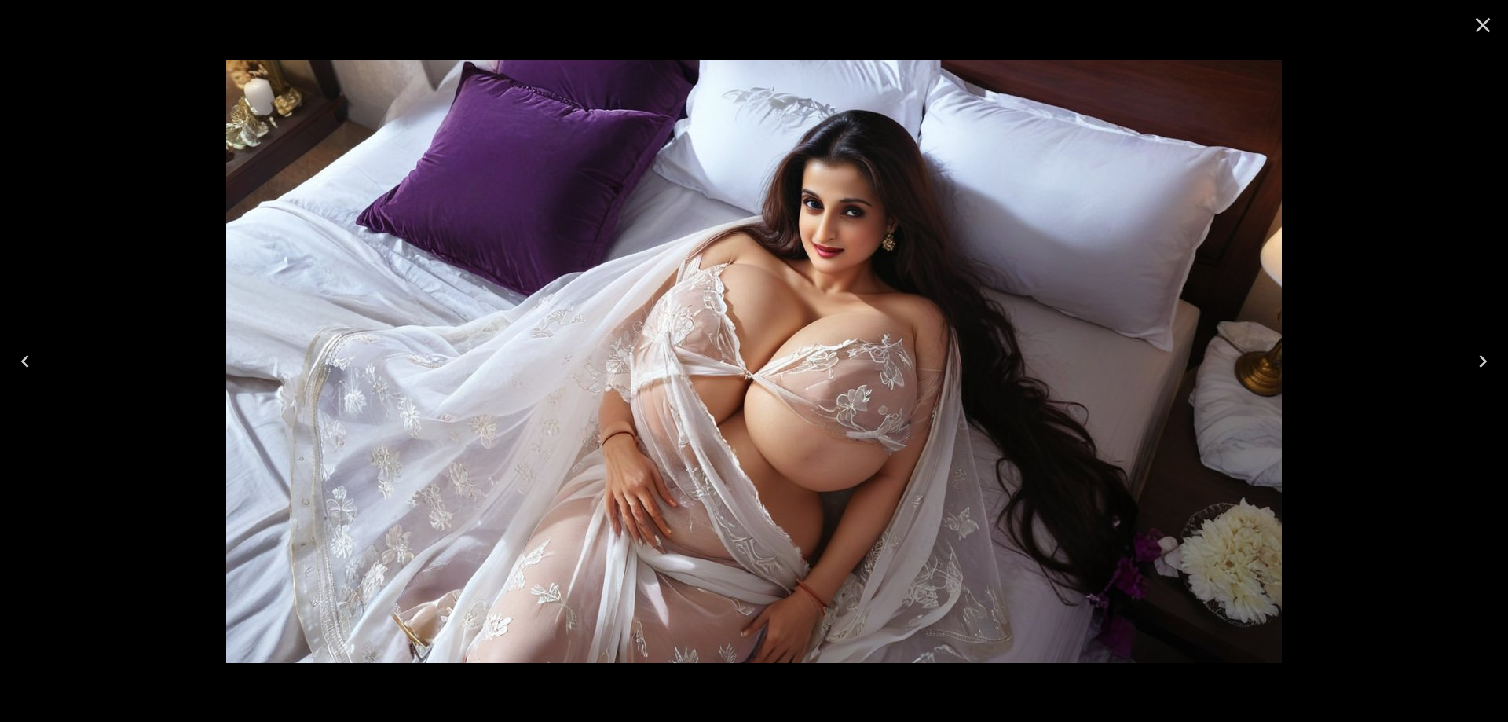
click at [1495, 368] on icon "Next" at bounding box center [1482, 361] width 25 height 25
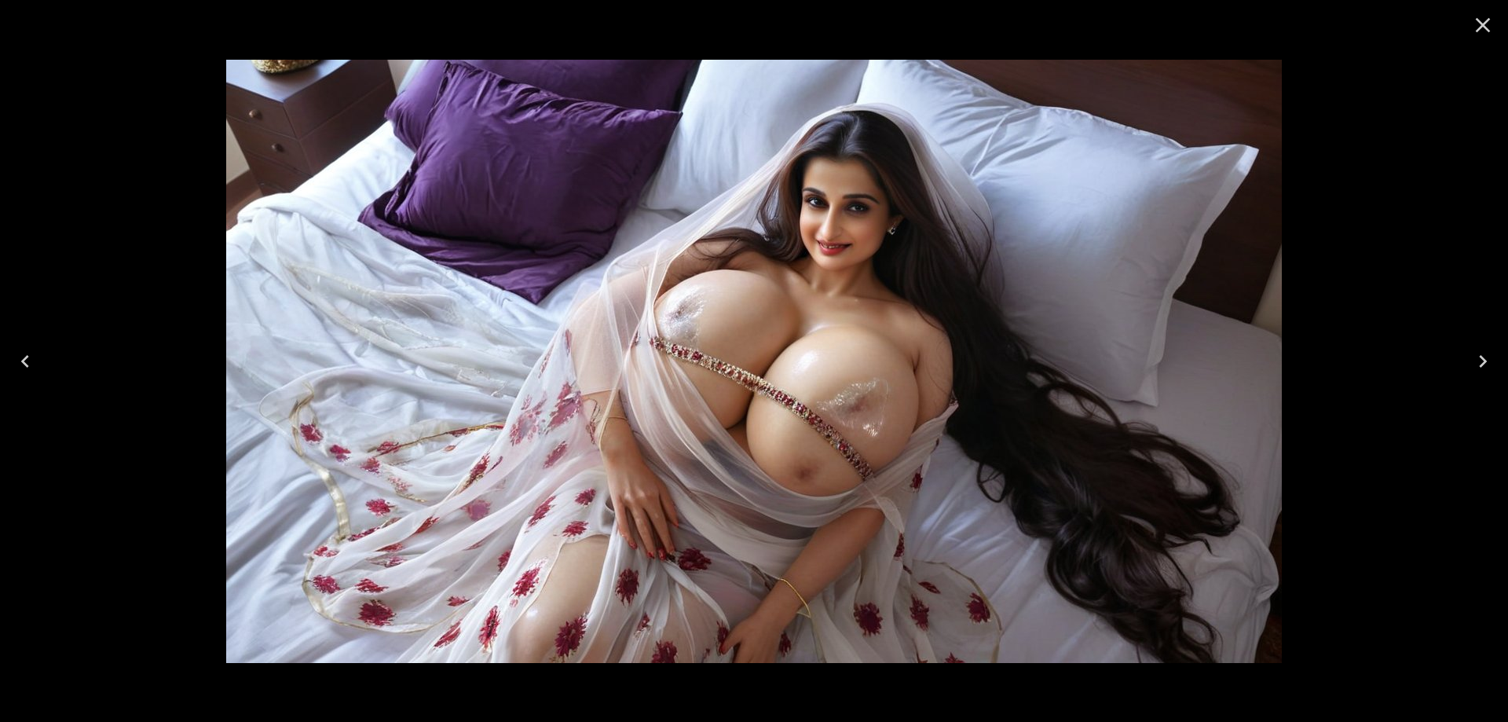
click at [1463, 364] on button "Next" at bounding box center [1483, 361] width 50 height 63
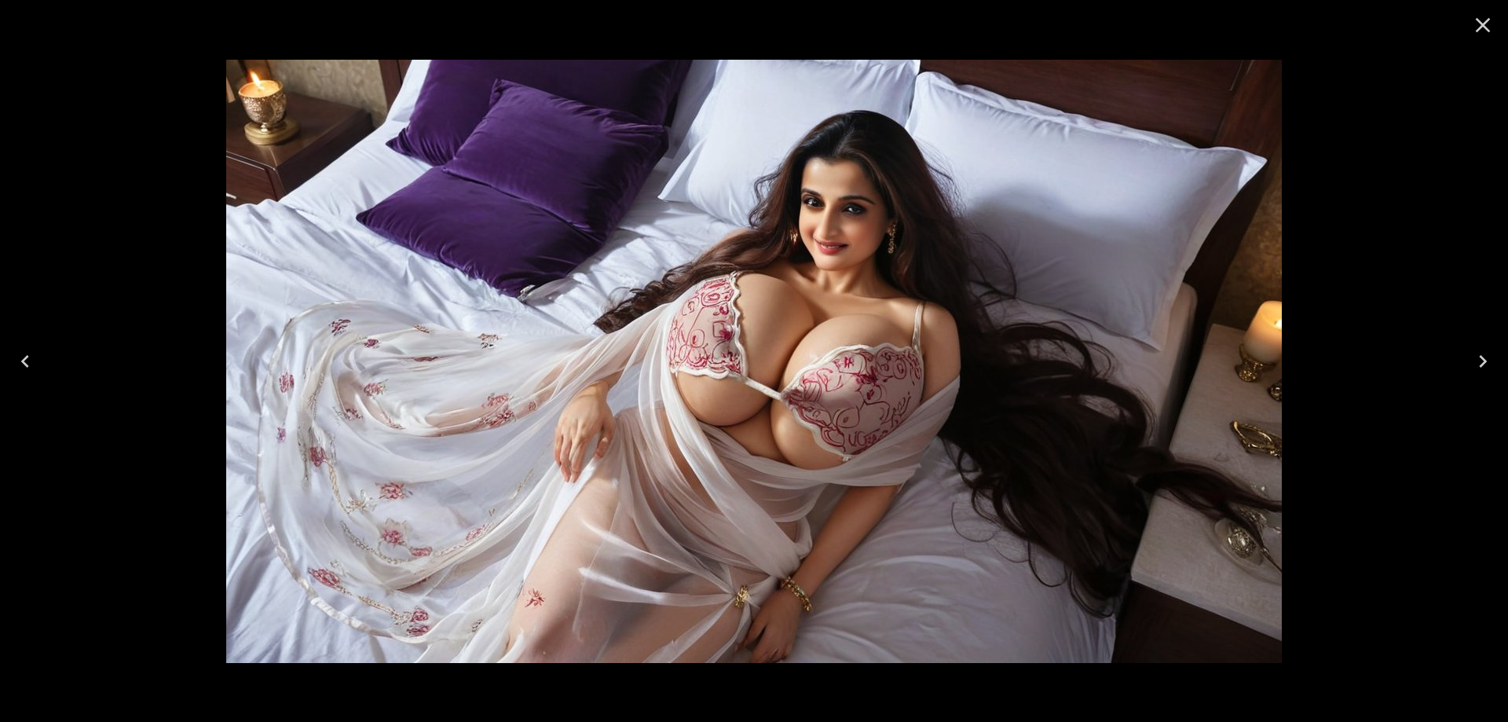
click at [1463, 364] on button "Next" at bounding box center [1483, 361] width 50 height 63
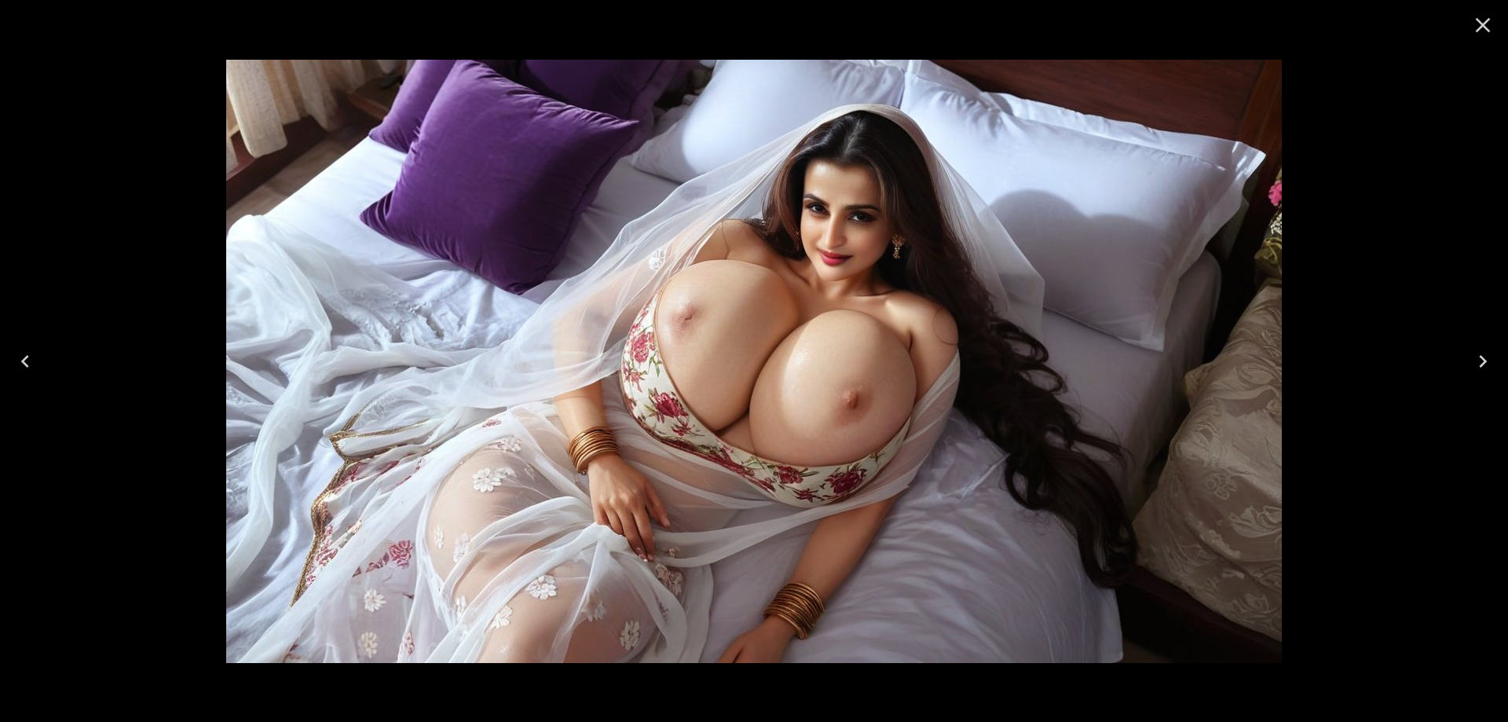
click at [1474, 373] on button "Next" at bounding box center [1483, 361] width 50 height 63
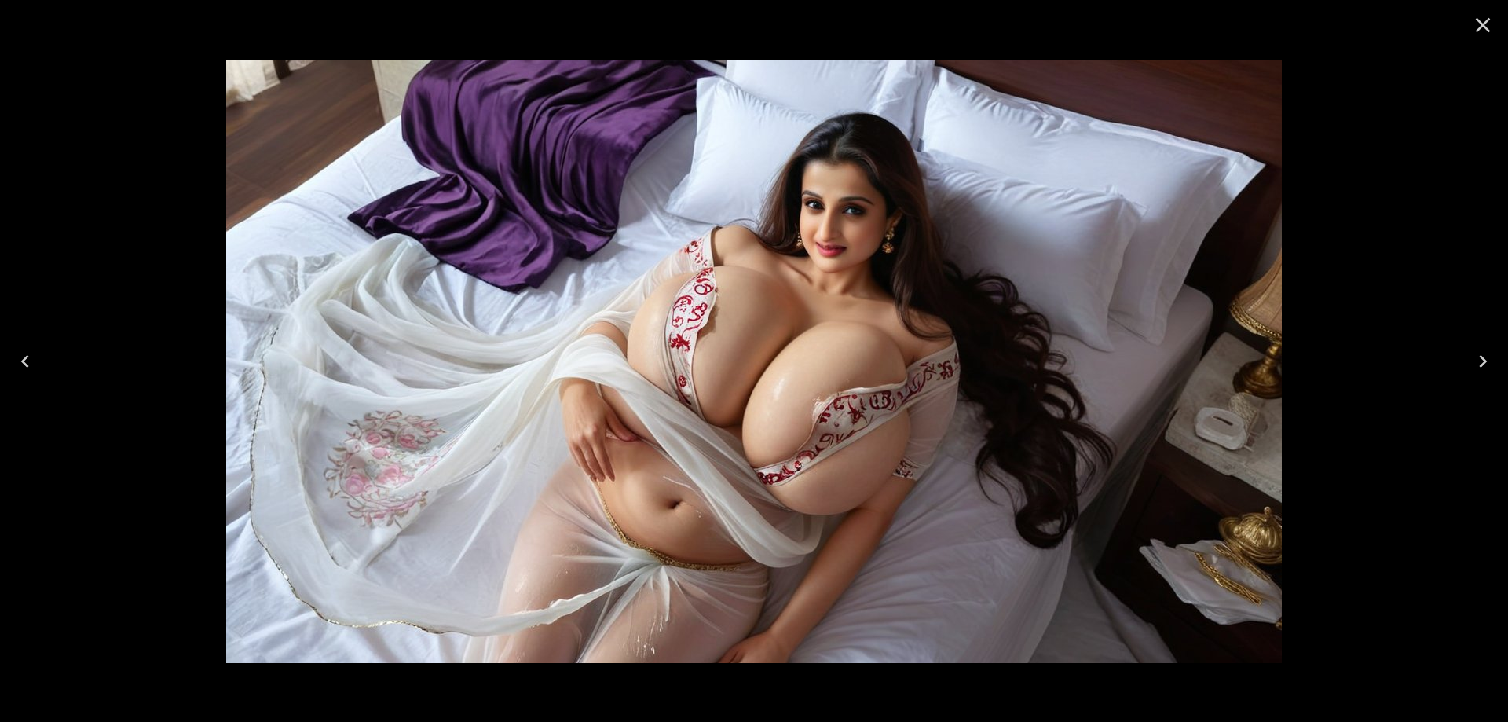
click at [1474, 373] on icon "Next" at bounding box center [1482, 361] width 25 height 25
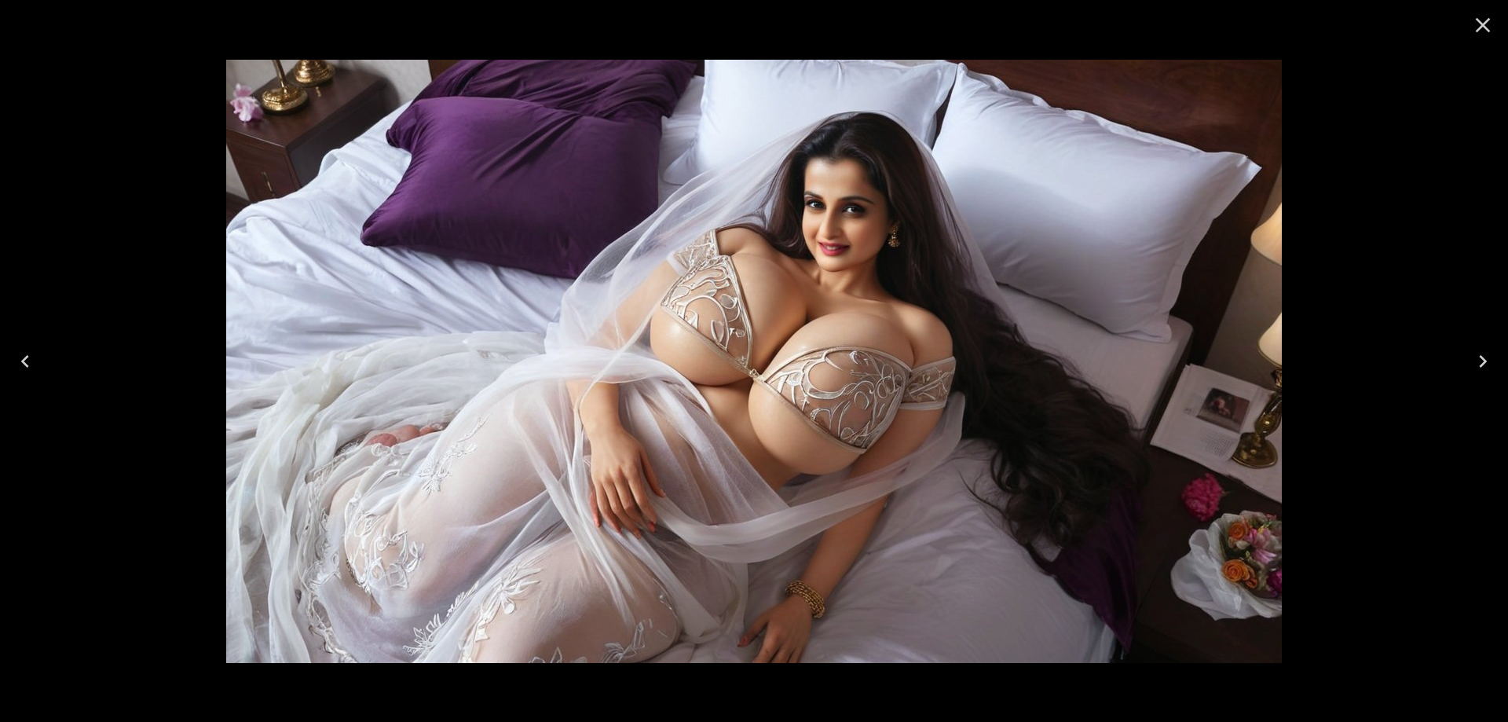
click at [1489, 349] on icon "Next" at bounding box center [1482, 361] width 25 height 25
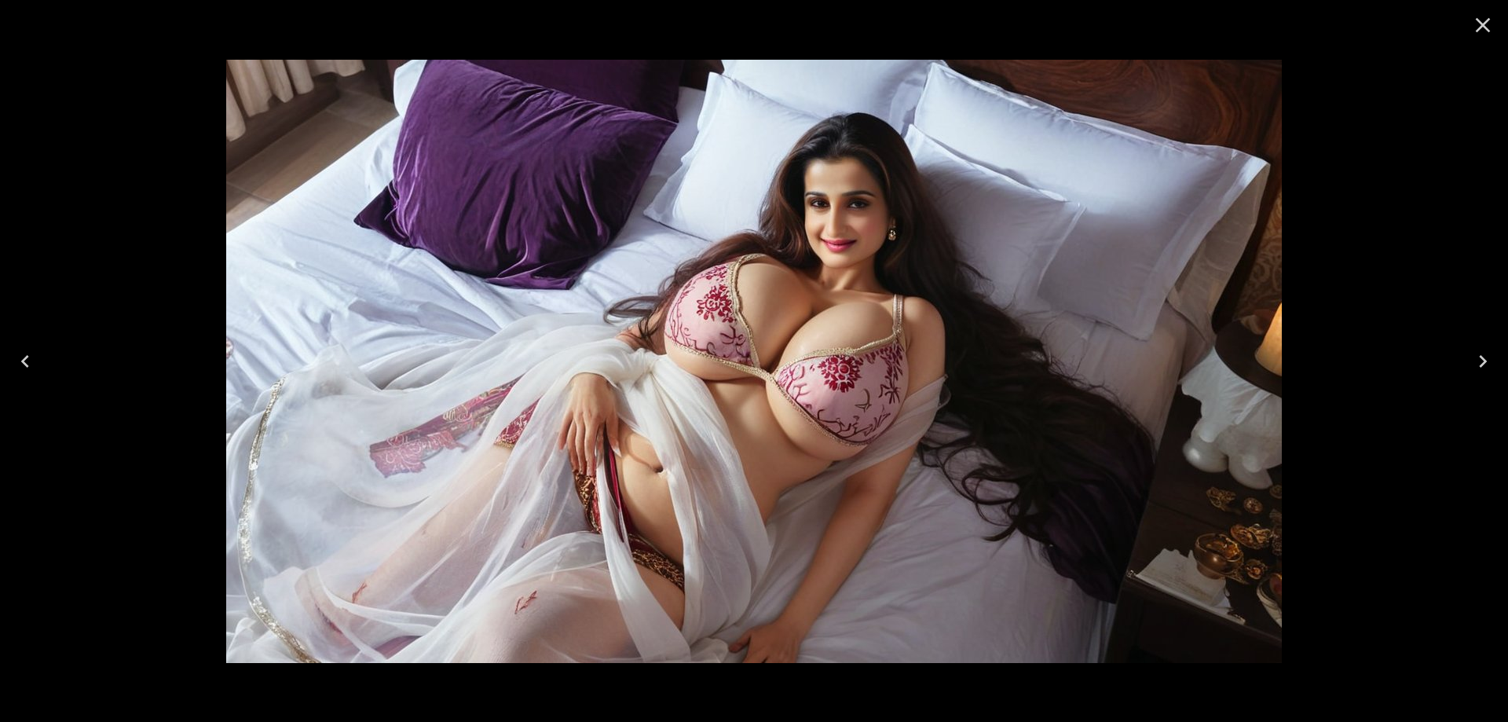
click at [1489, 349] on icon "Next" at bounding box center [1482, 361] width 25 height 25
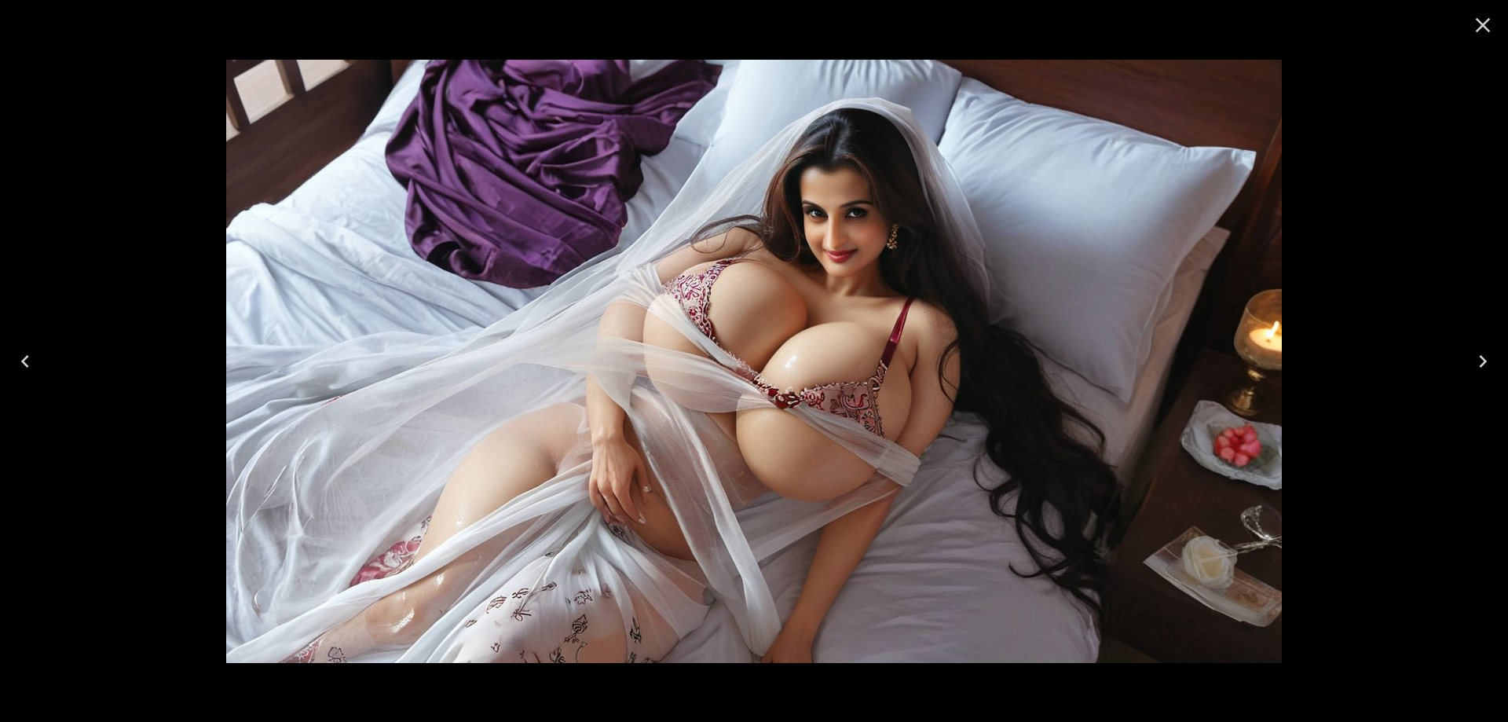
click at [1467, 360] on button "Next" at bounding box center [1483, 361] width 50 height 63
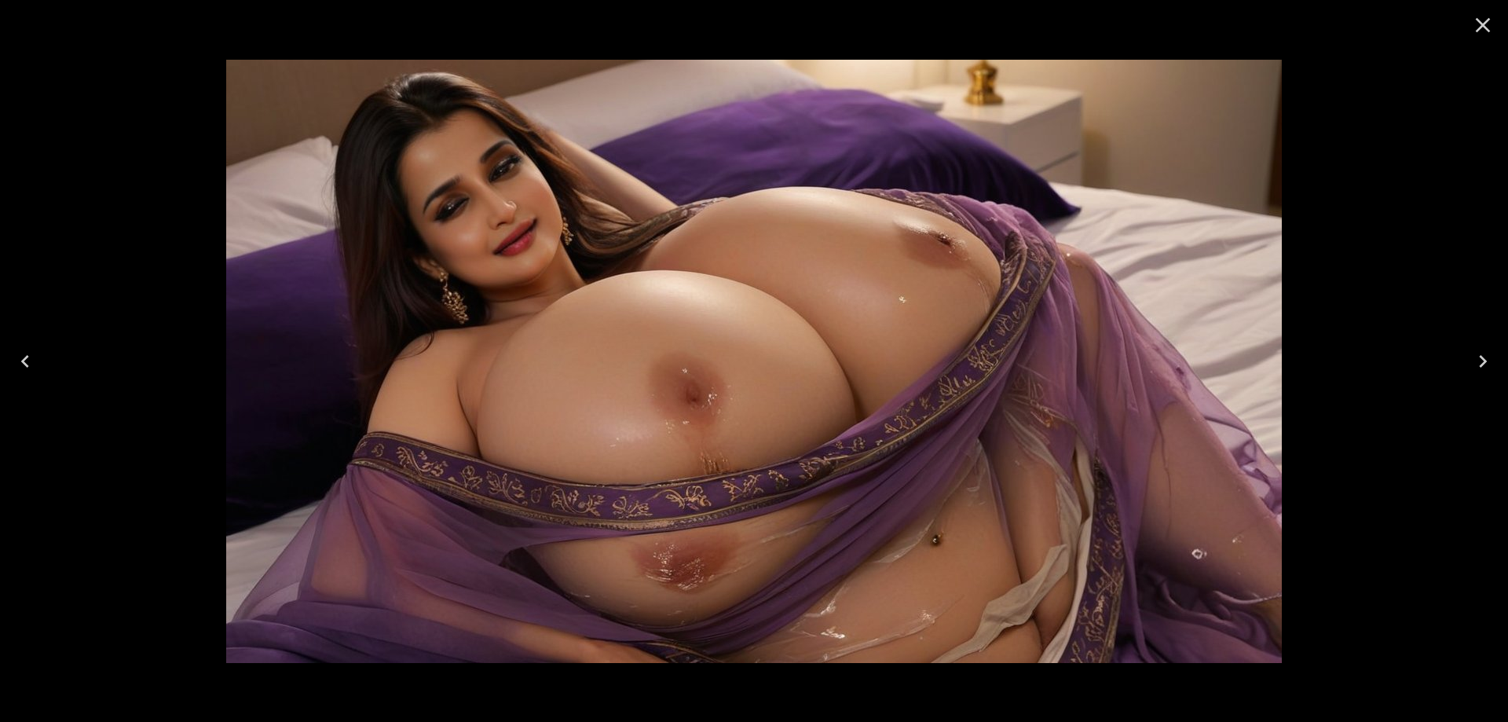
click at [1483, 361] on icon "Next" at bounding box center [1482, 361] width 25 height 25
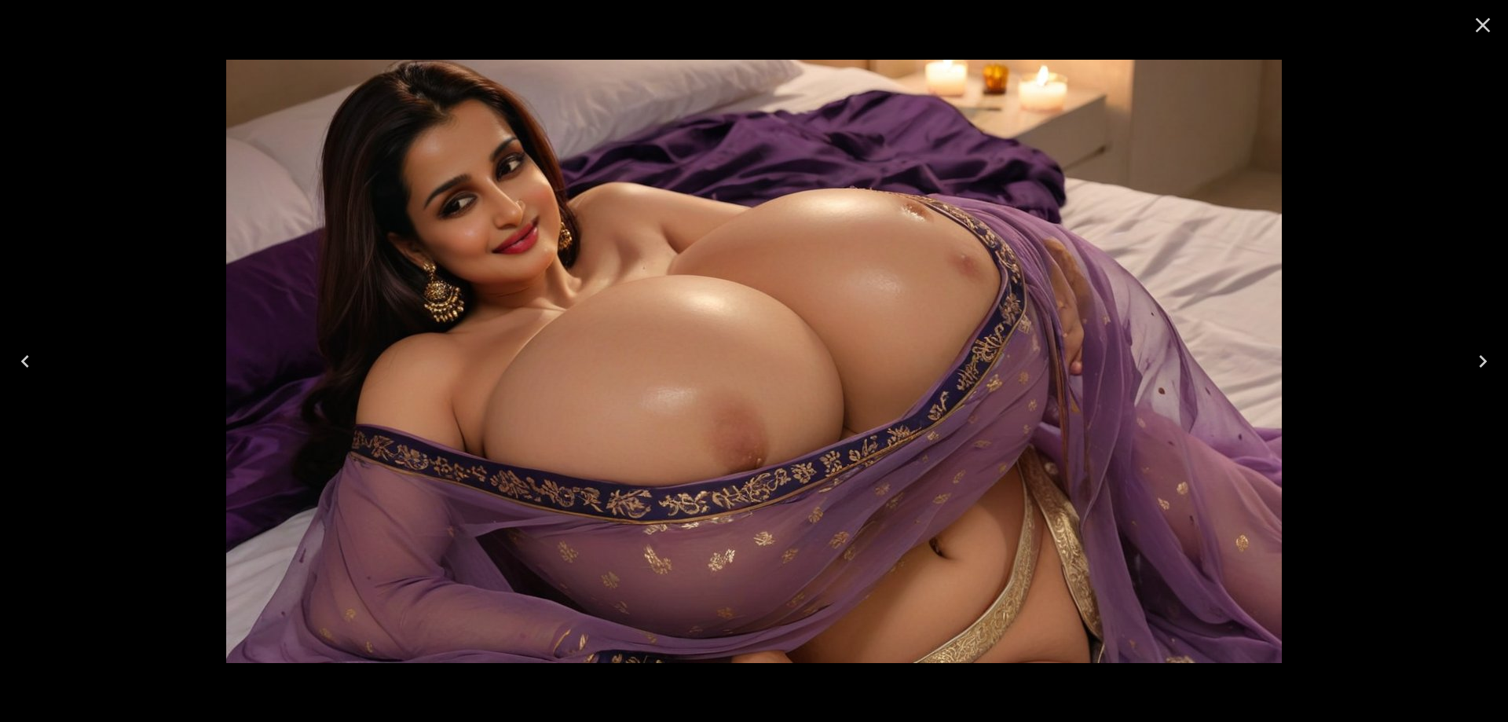
click at [1474, 358] on icon "Next" at bounding box center [1482, 361] width 25 height 25
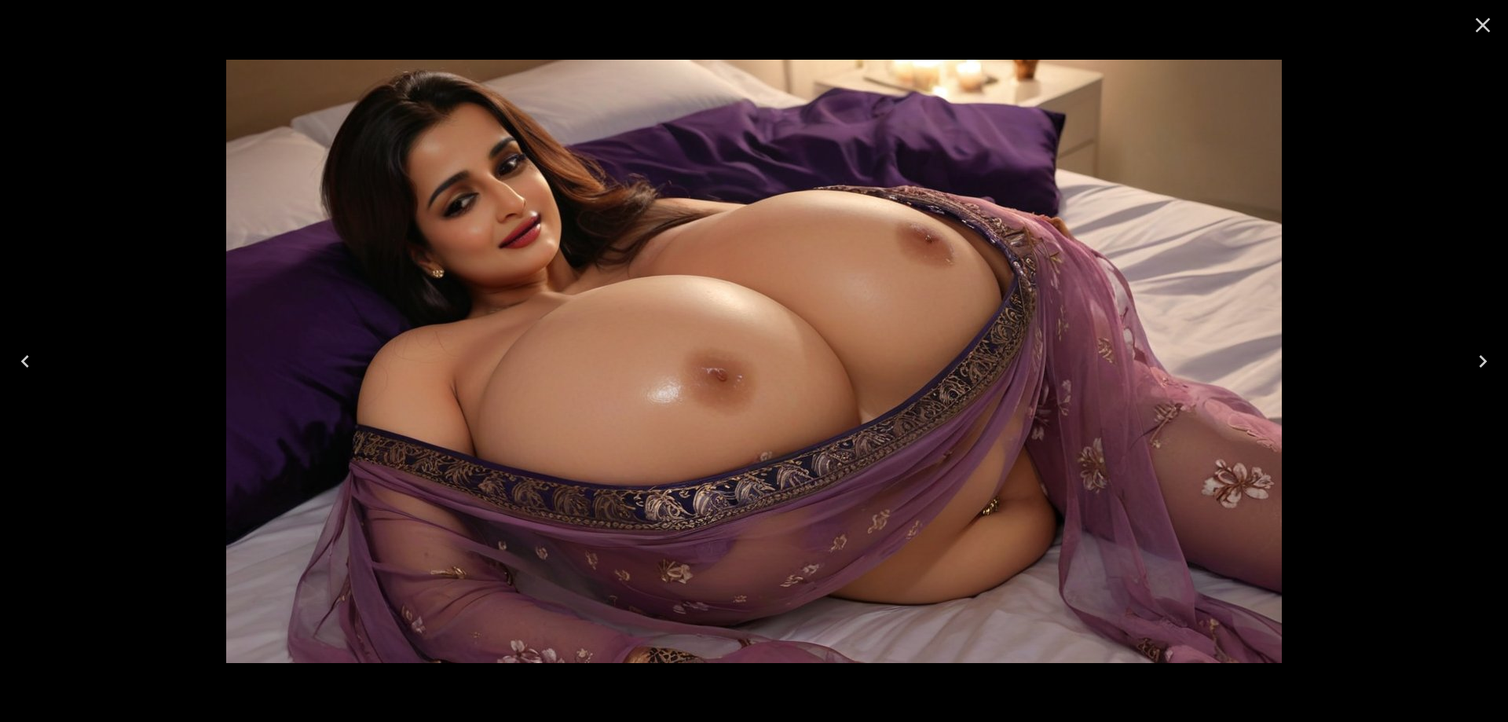
click at [1477, 362] on icon "Next" at bounding box center [1482, 361] width 25 height 25
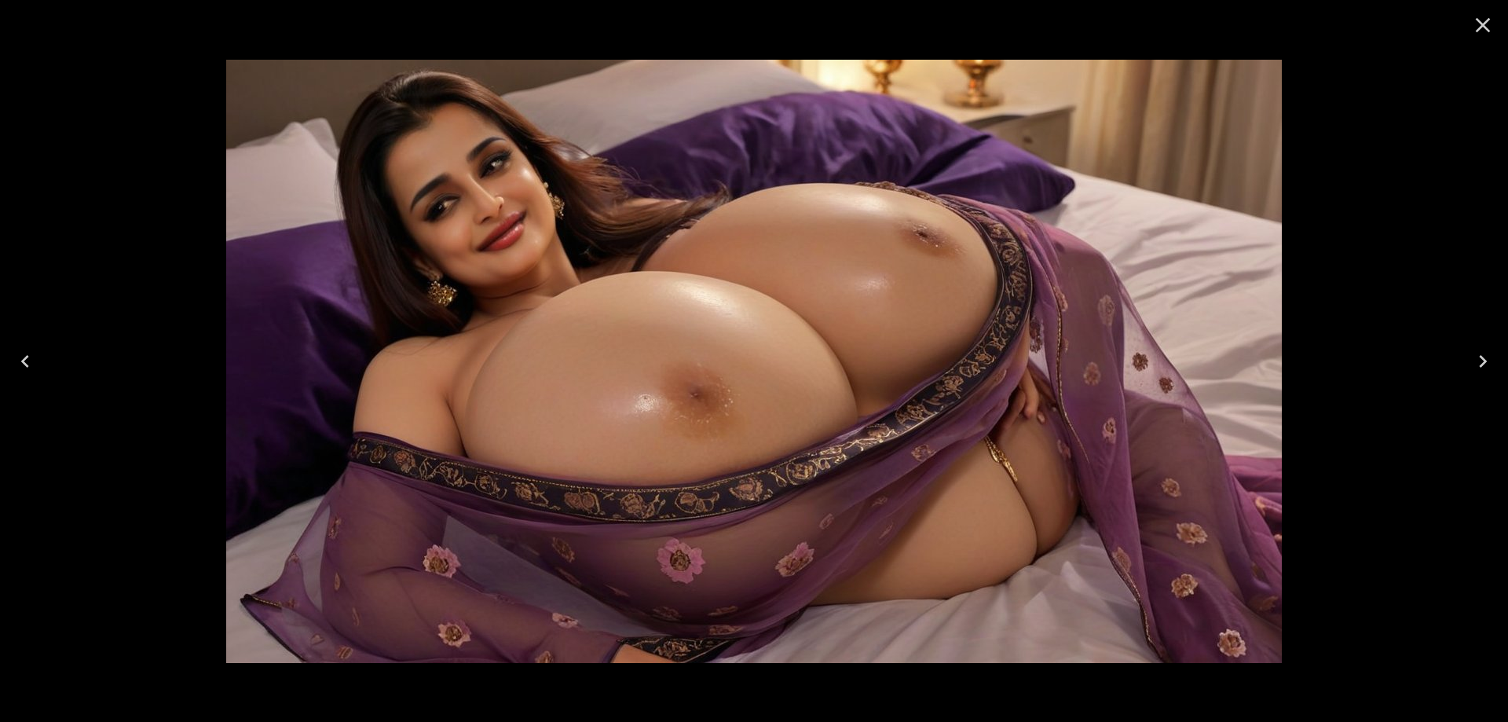
click at [1486, 353] on icon "Next" at bounding box center [1482, 361] width 25 height 25
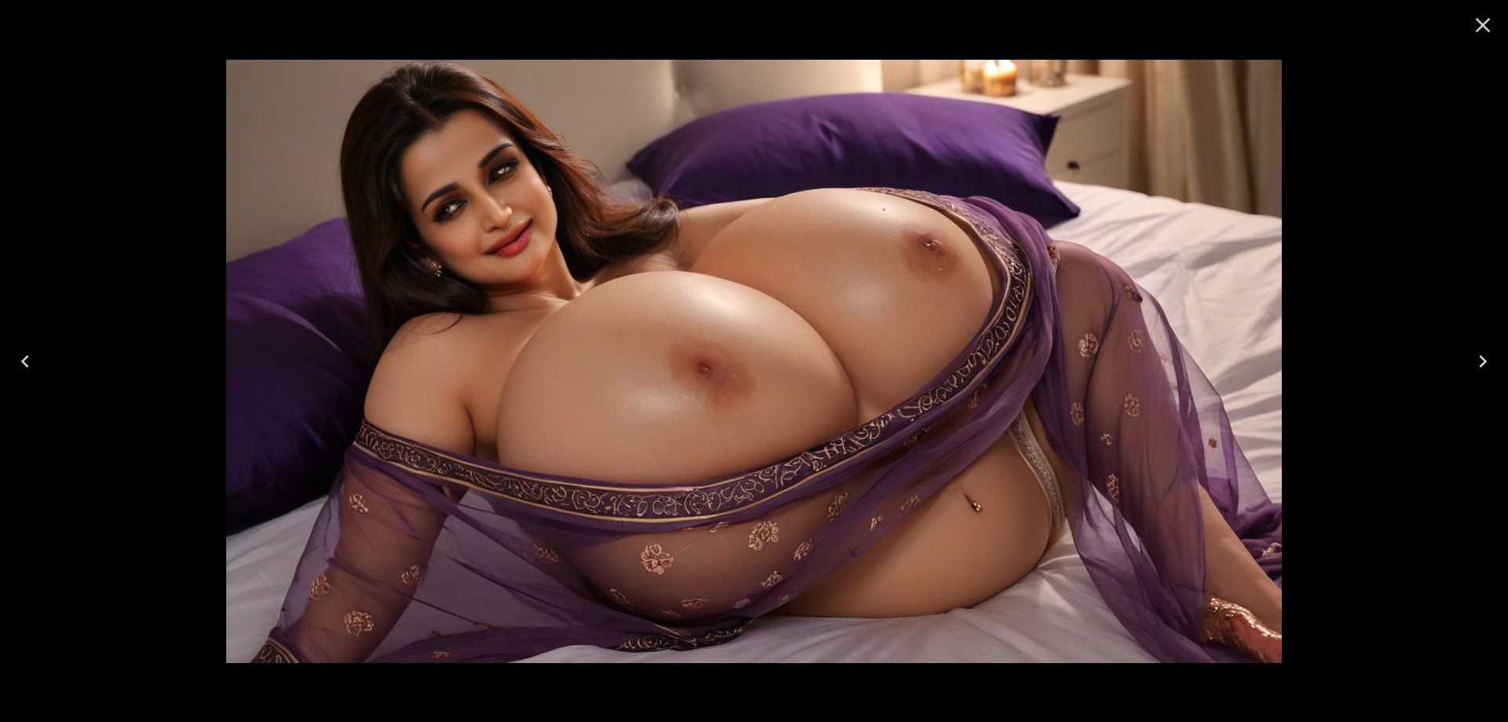
click at [1486, 353] on icon "Next" at bounding box center [1482, 361] width 25 height 25
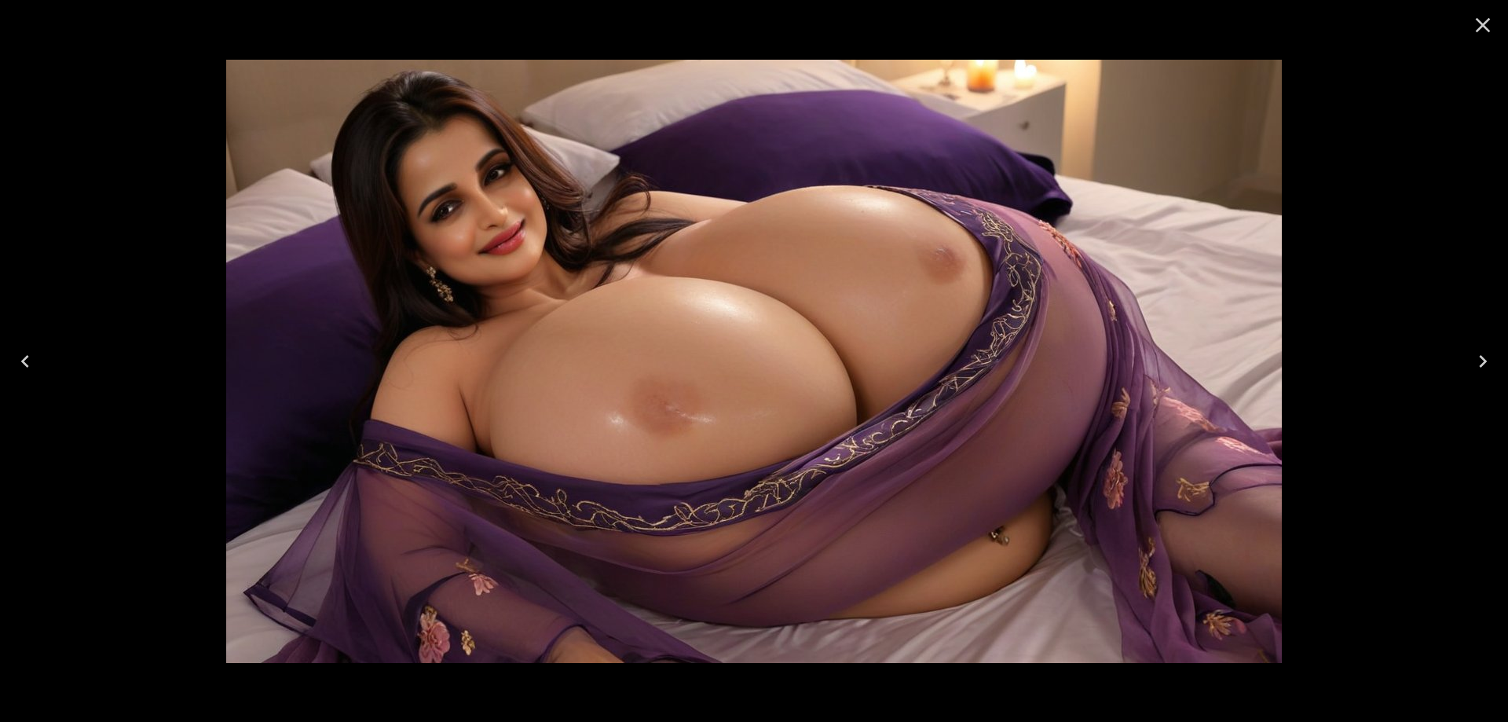
click at [1481, 364] on icon "Next" at bounding box center [1482, 361] width 25 height 25
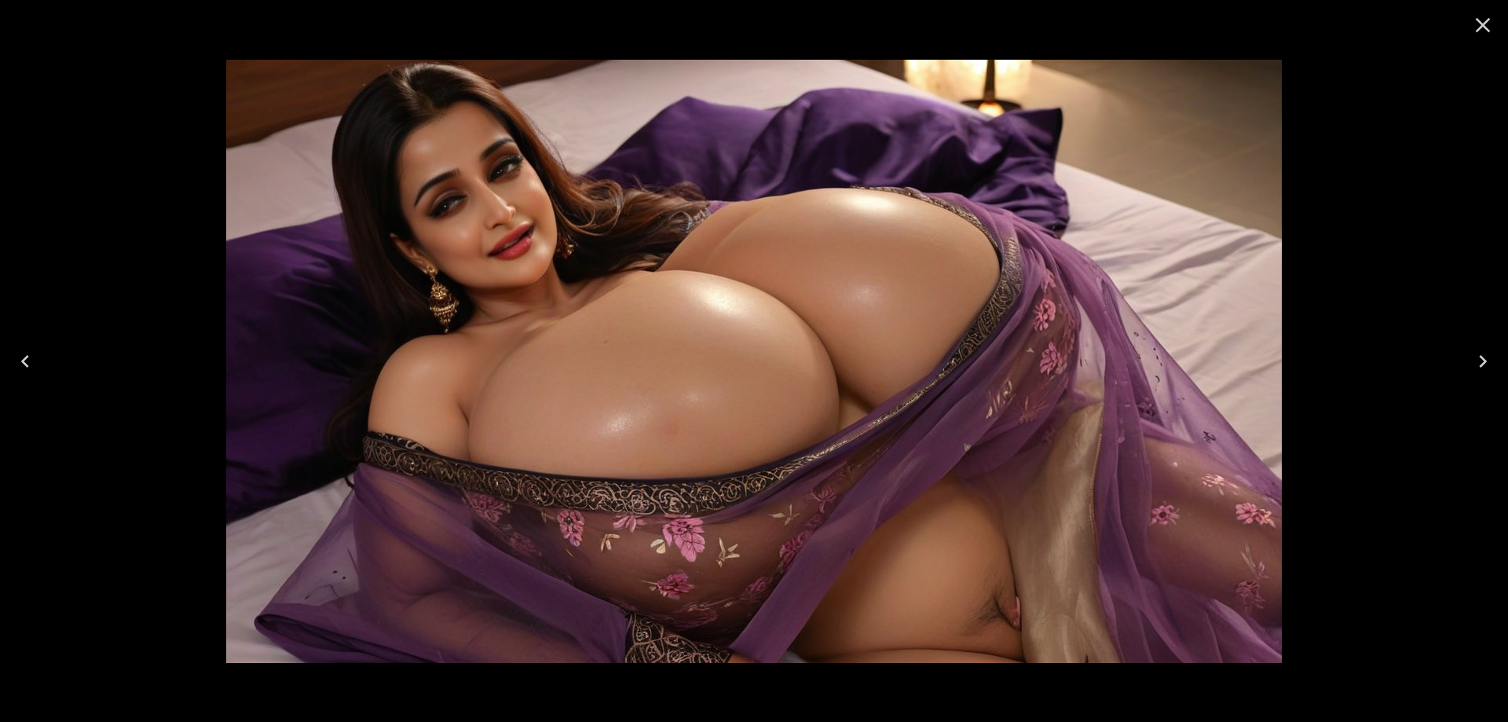
click at [1481, 364] on icon "Next" at bounding box center [1482, 361] width 25 height 25
click at [1482, 364] on icon "Next" at bounding box center [1482, 361] width 25 height 25
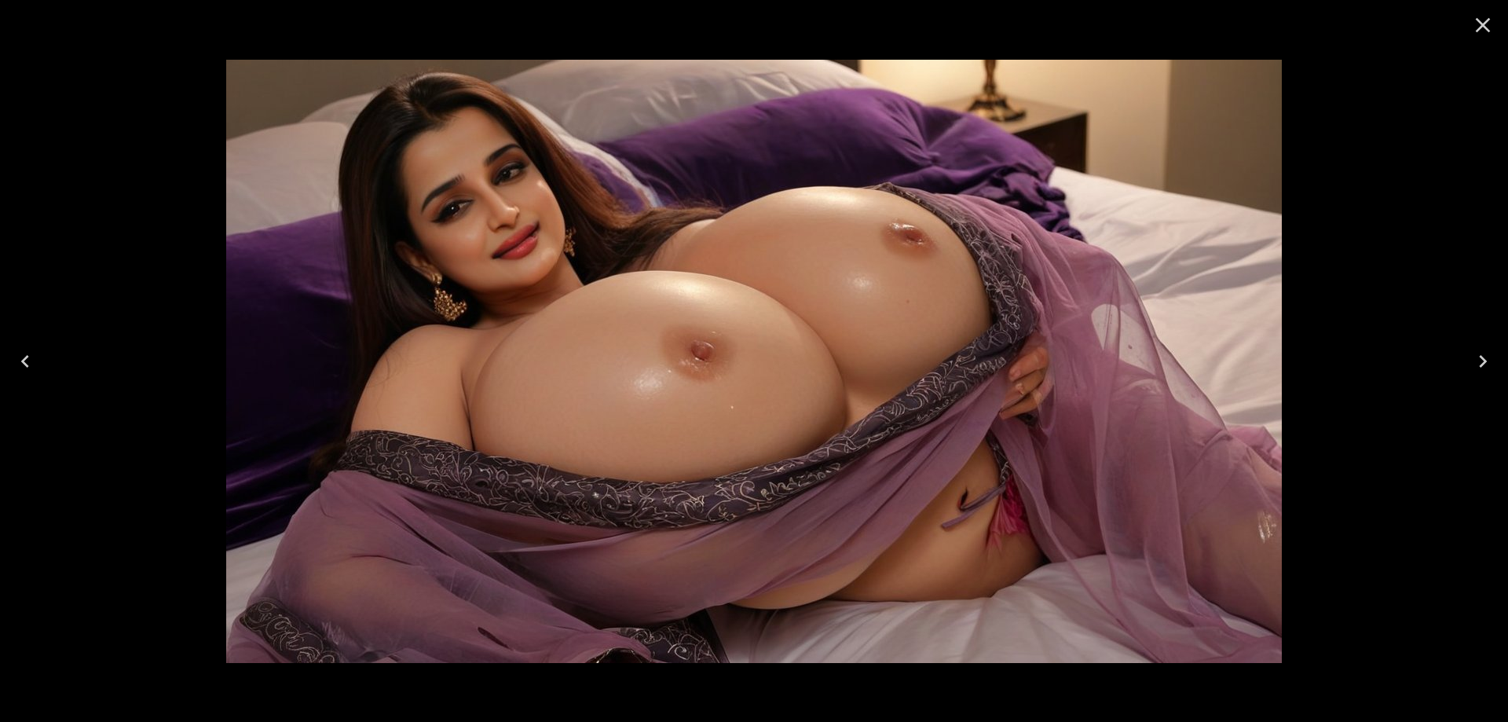
click at [1482, 364] on icon "Next" at bounding box center [1483, 361] width 8 height 13
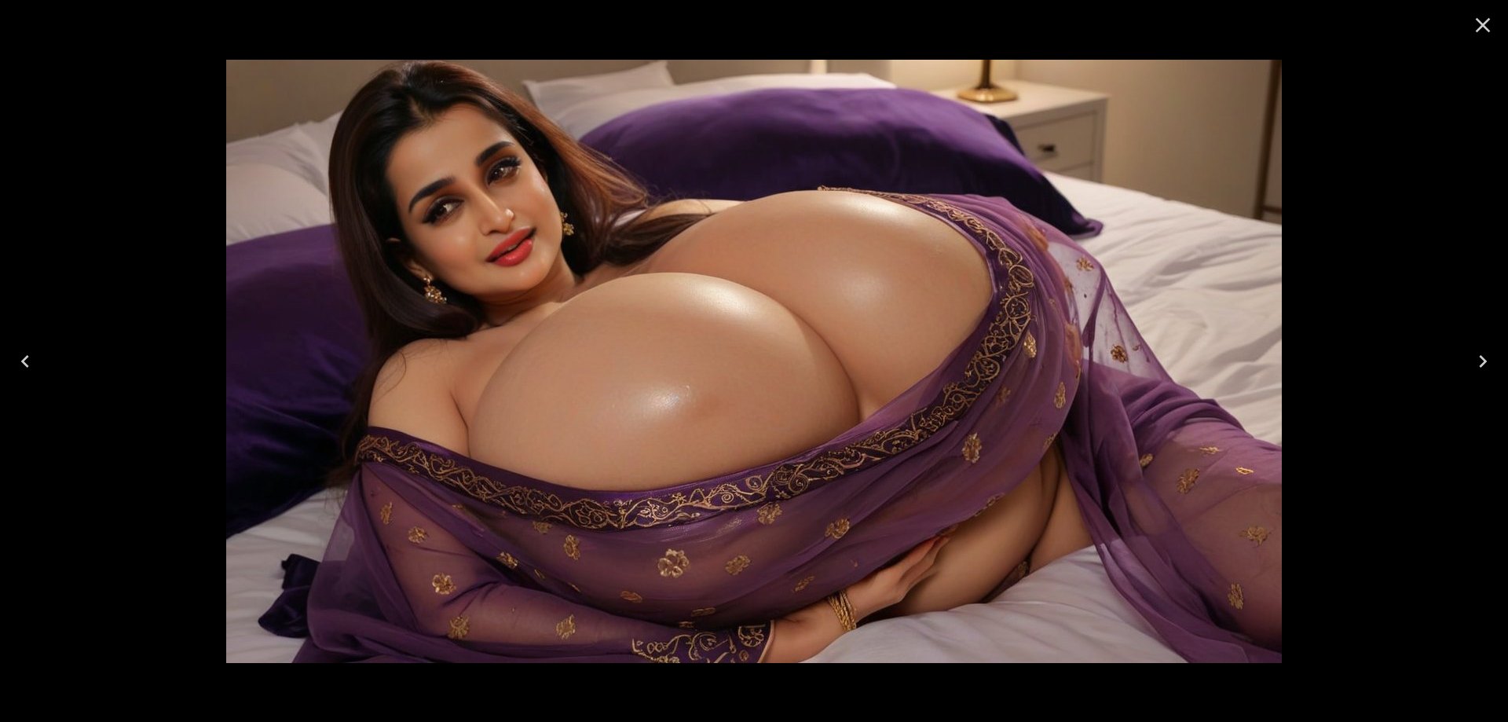
click at [1482, 364] on icon "Next" at bounding box center [1483, 361] width 8 height 13
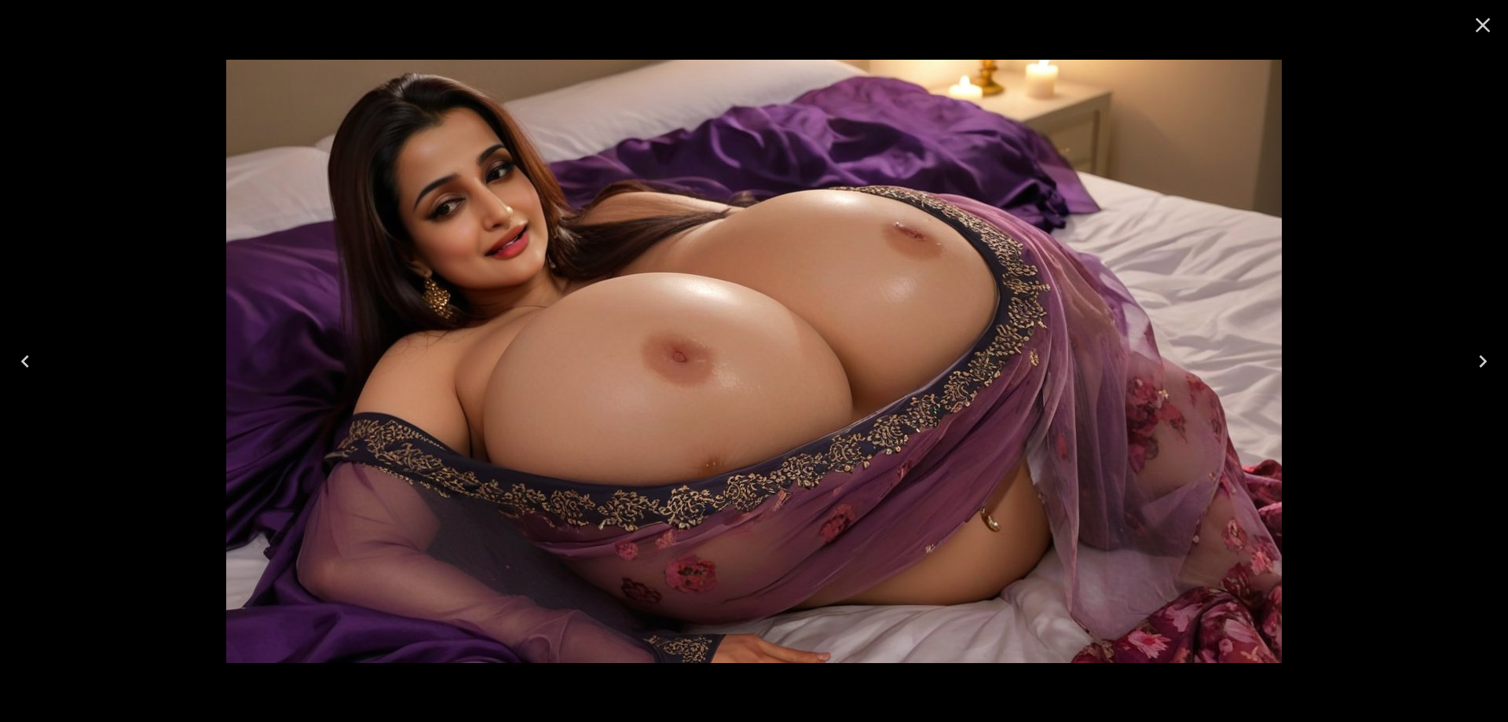
click at [1482, 364] on icon "Next" at bounding box center [1483, 361] width 8 height 13
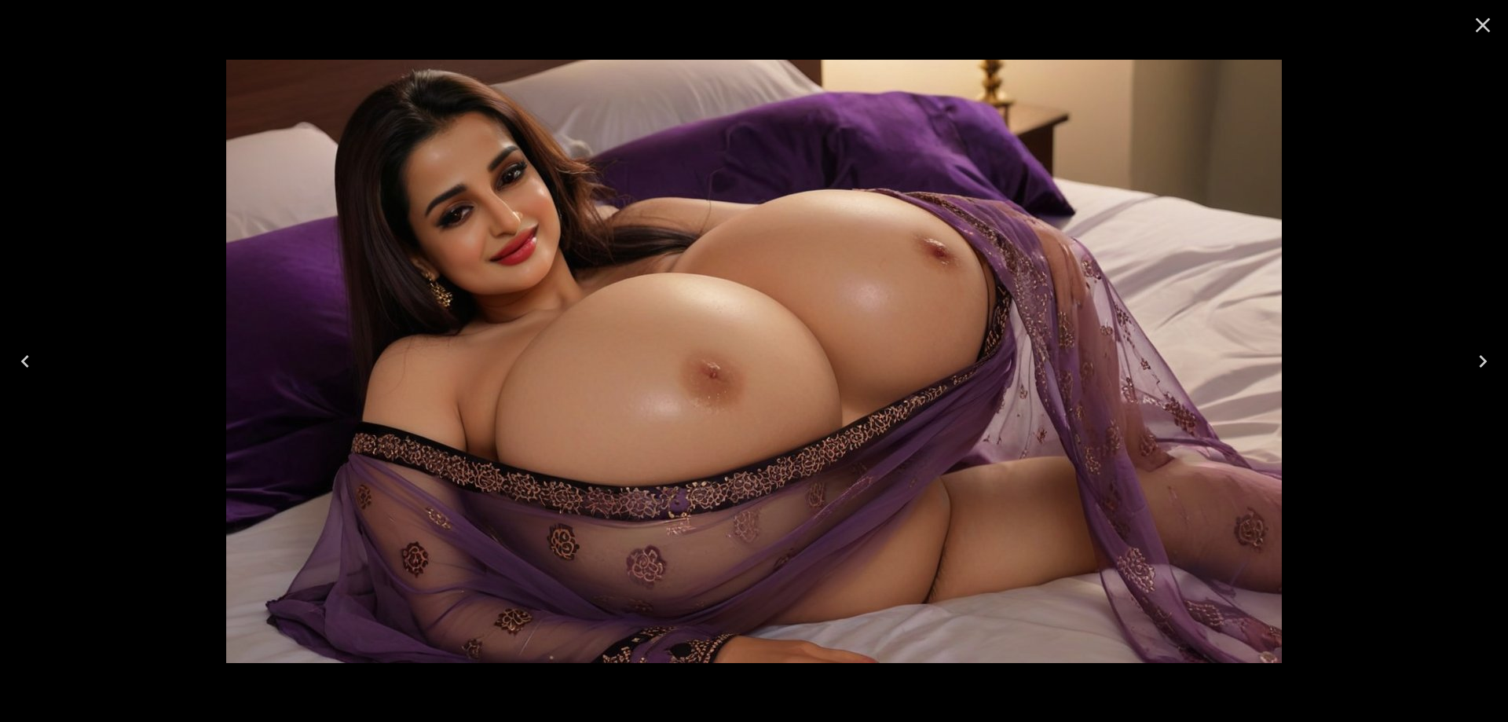
click at [1482, 364] on icon "Next" at bounding box center [1483, 361] width 8 height 13
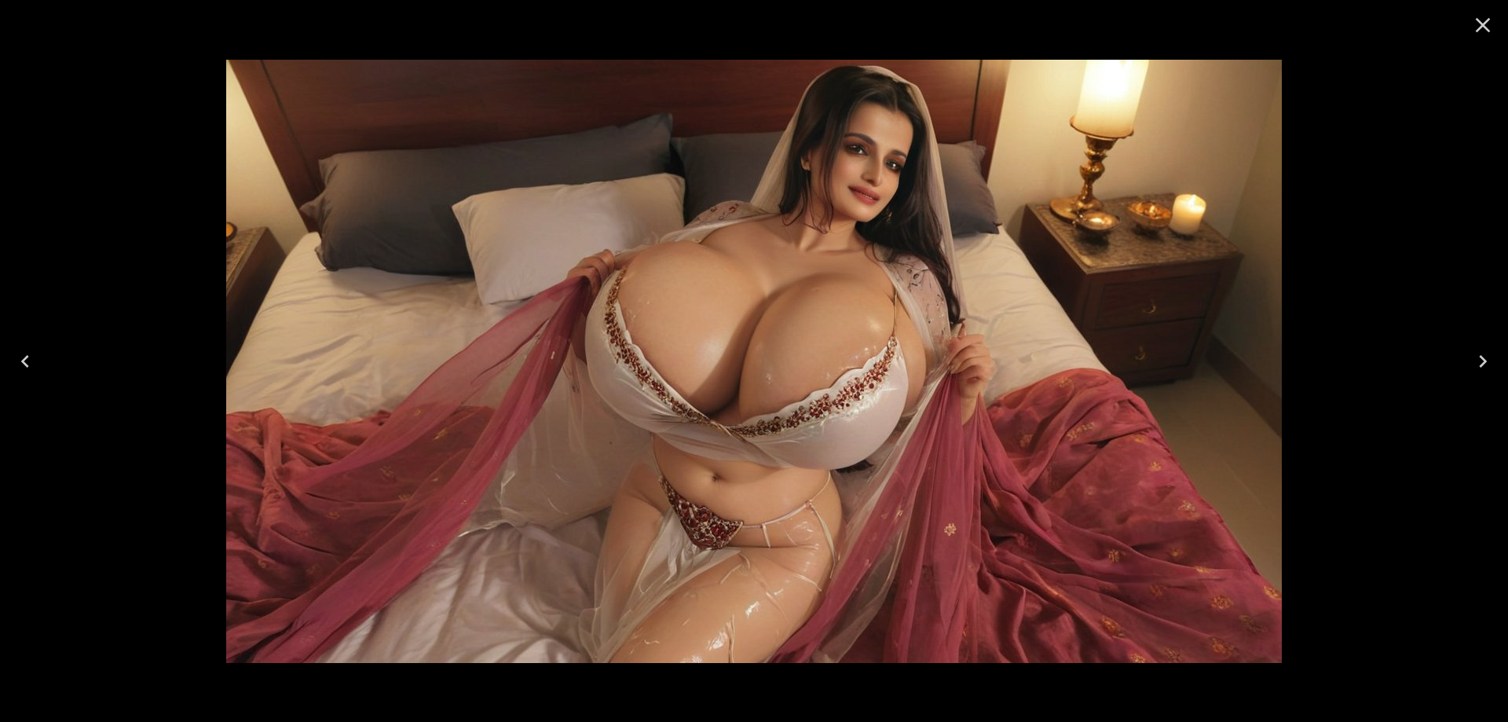
click at [1482, 364] on icon "Next" at bounding box center [1483, 361] width 8 height 13
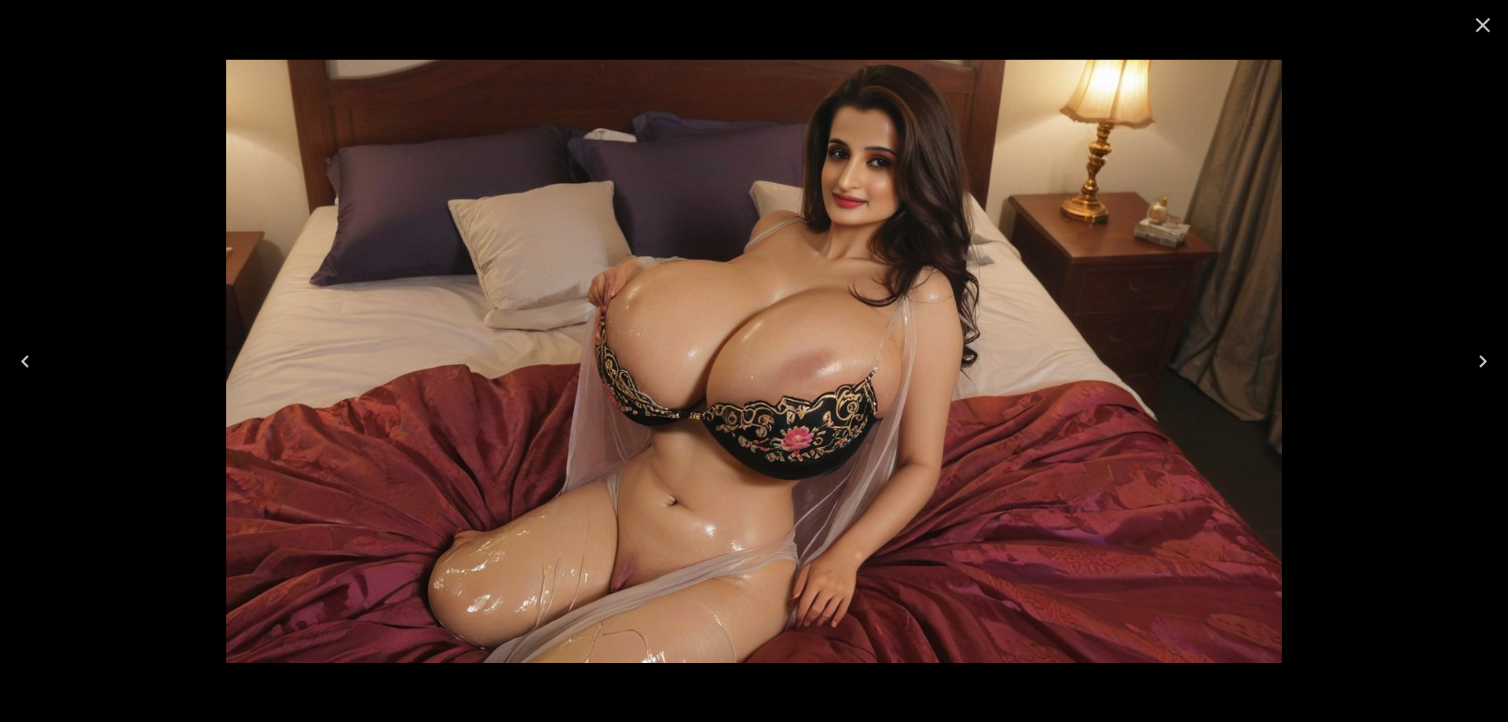
click at [1474, 359] on icon "Next" at bounding box center [1482, 361] width 25 height 25
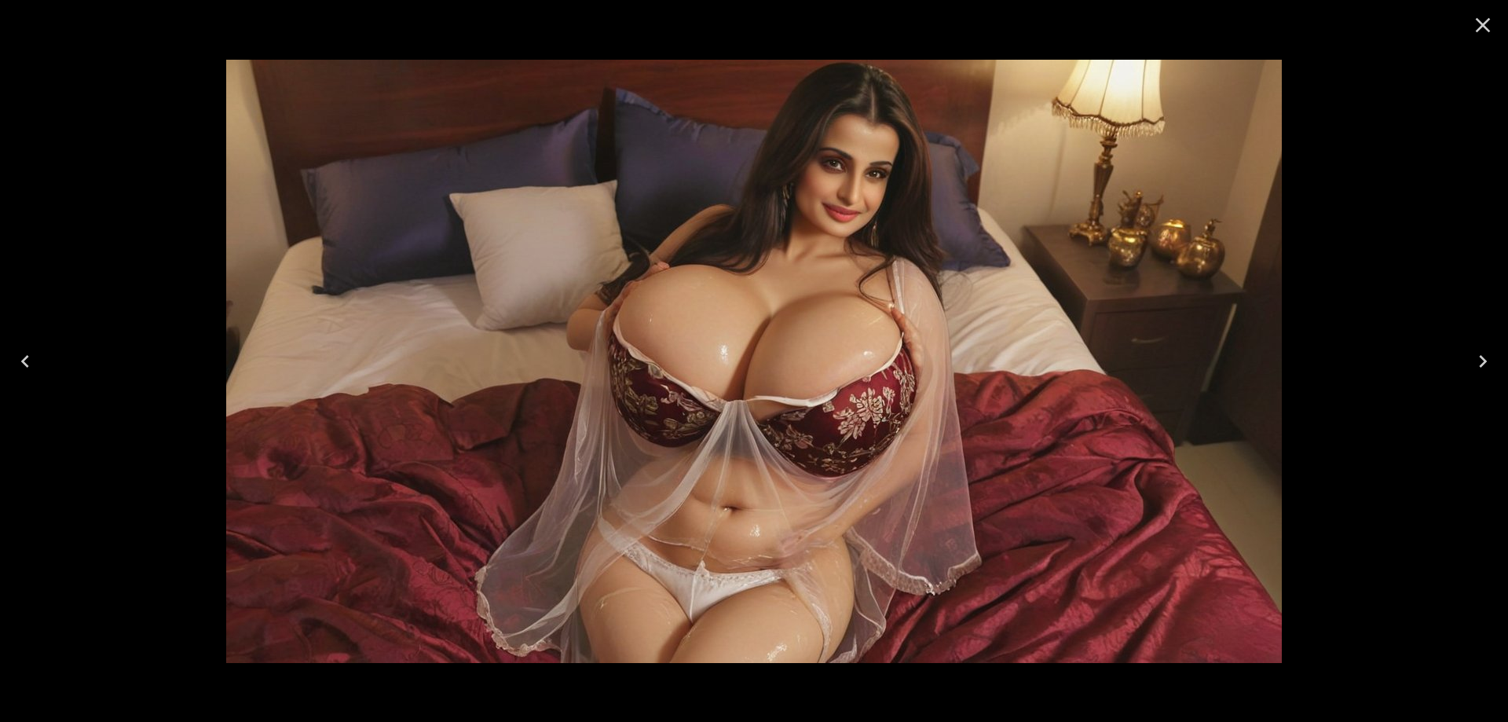
click at [1485, 339] on button "Next" at bounding box center [1483, 361] width 50 height 63
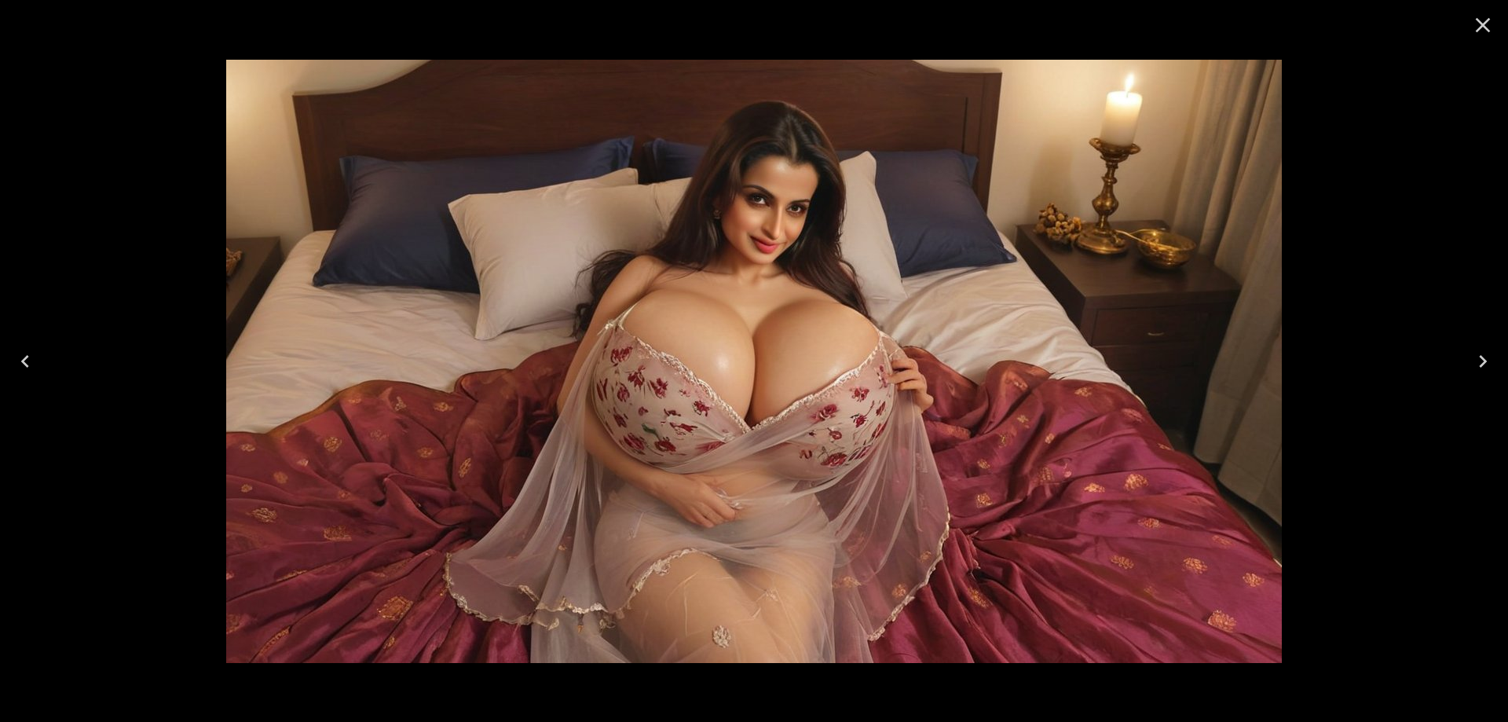
click at [1496, 345] on button "Next" at bounding box center [1483, 361] width 50 height 63
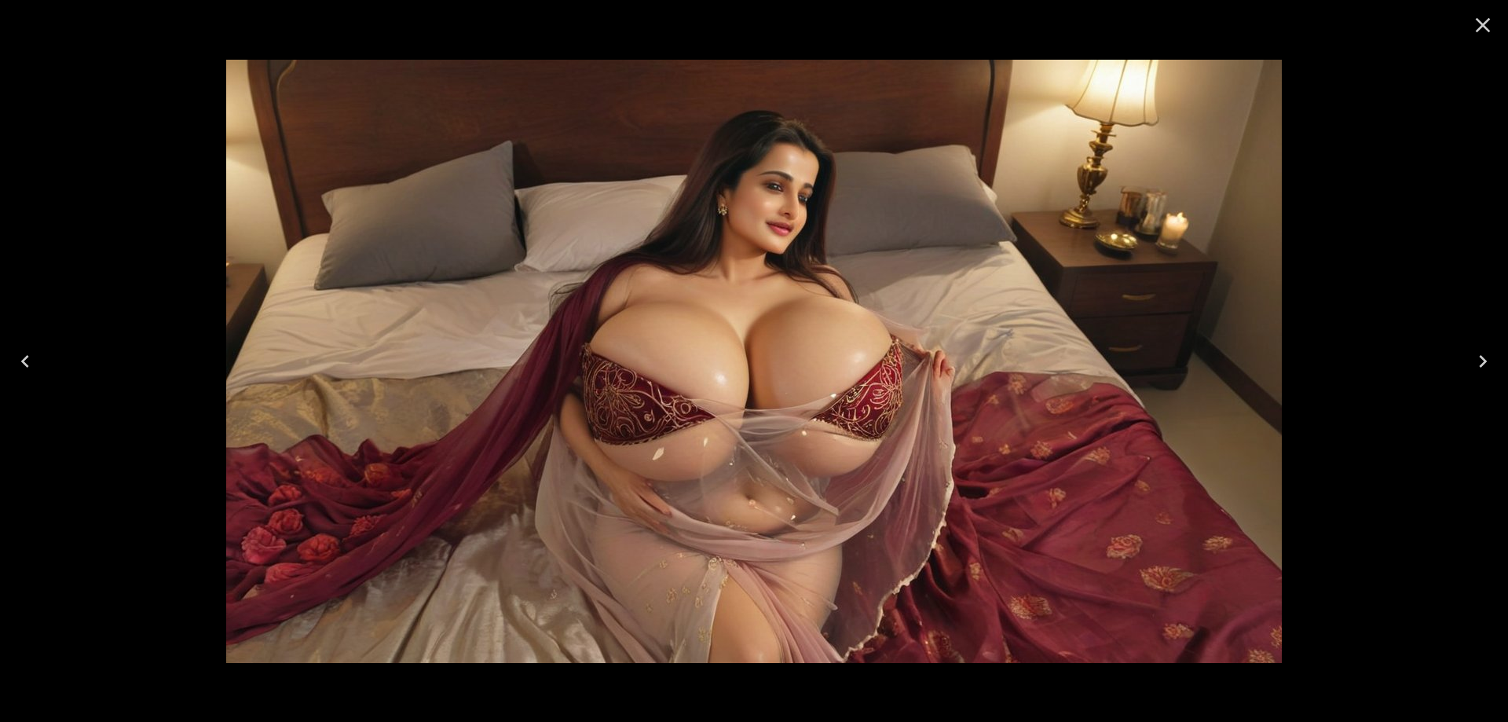
click at [1476, 362] on icon "Next" at bounding box center [1482, 361] width 25 height 25
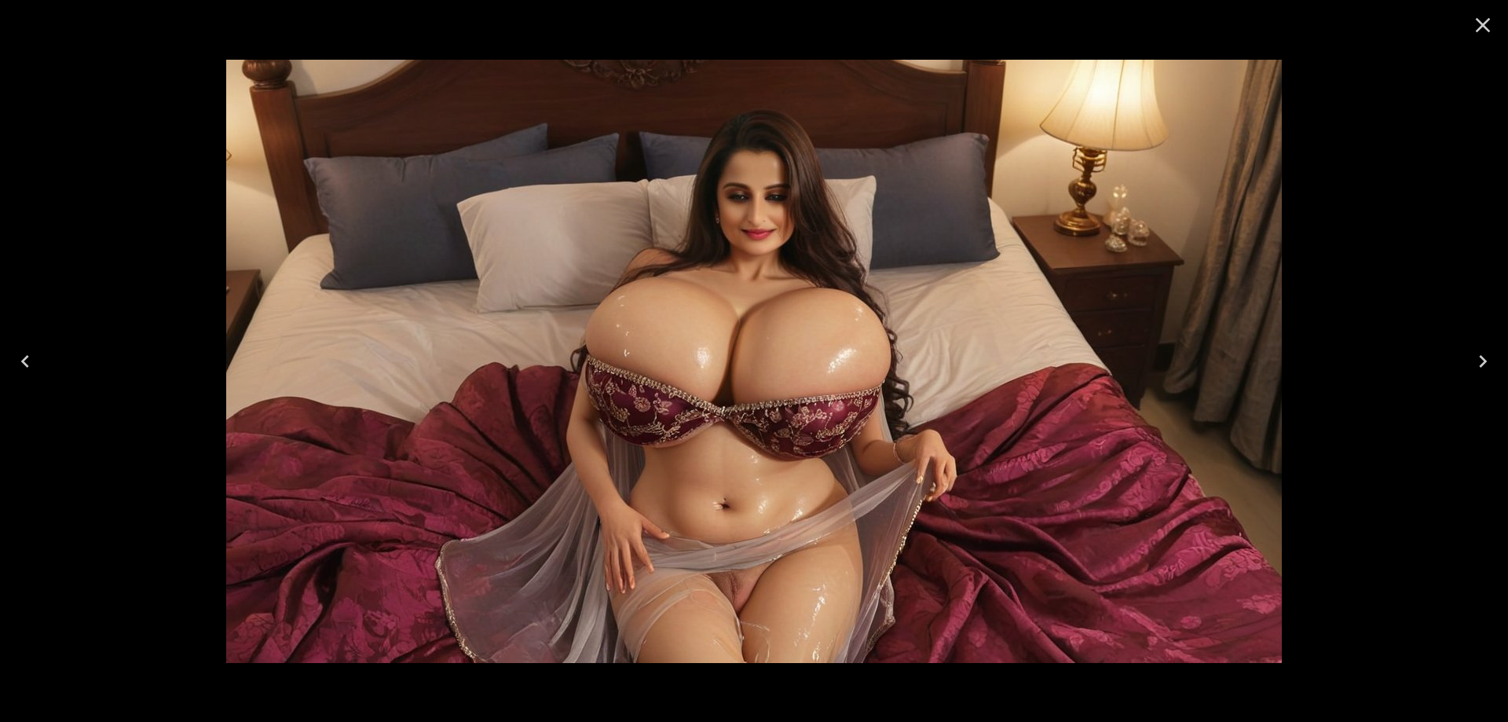
click at [1485, 364] on icon "Next" at bounding box center [1482, 361] width 25 height 25
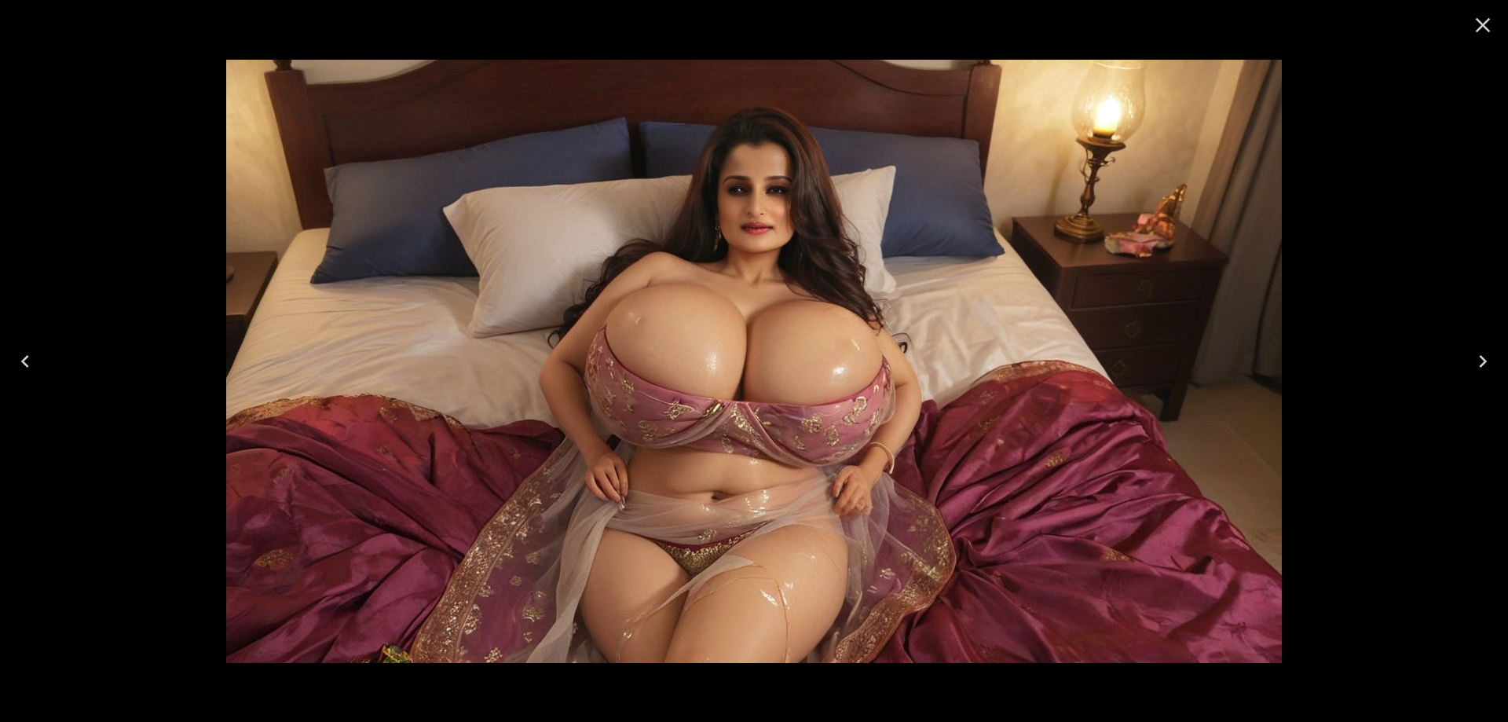
click at [1470, 347] on button "Next" at bounding box center [1483, 361] width 50 height 63
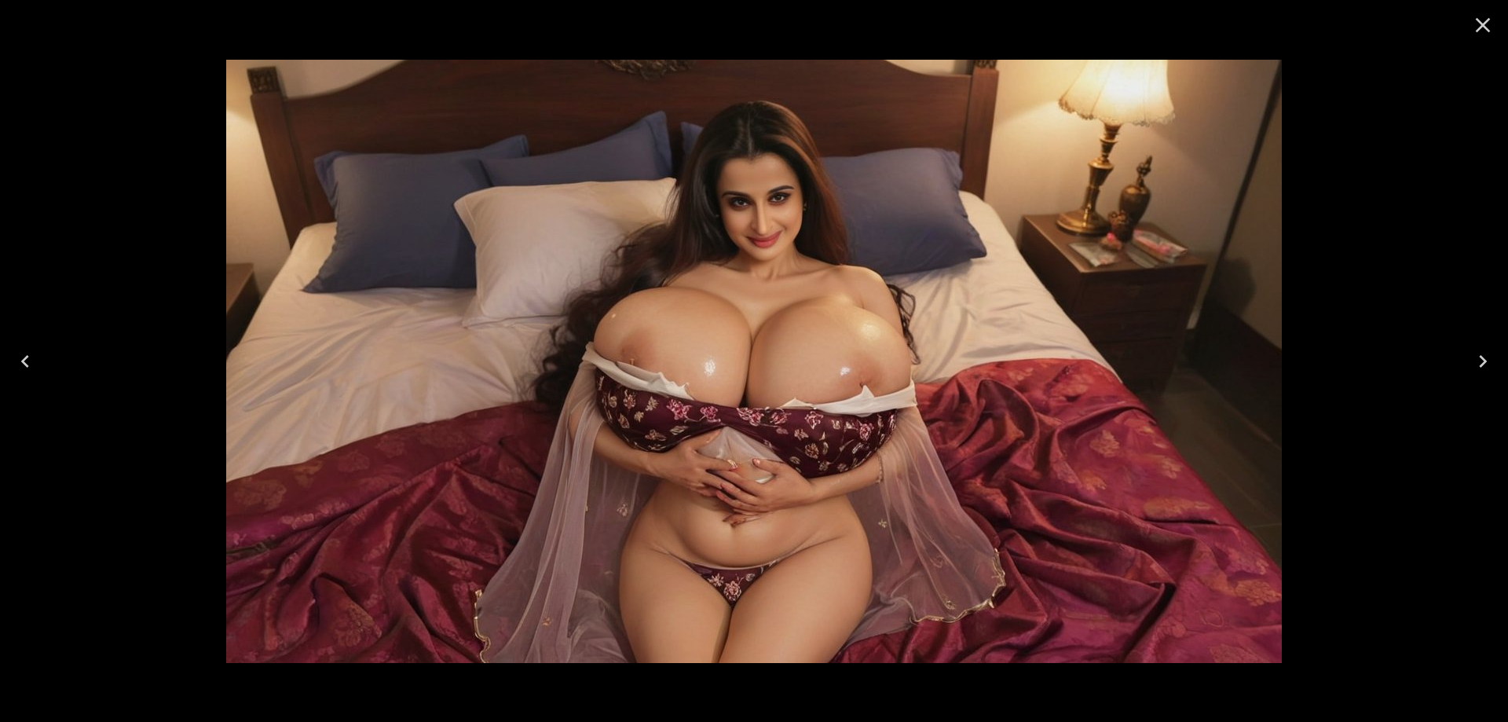
click at [1489, 362] on icon "Next" at bounding box center [1482, 361] width 25 height 25
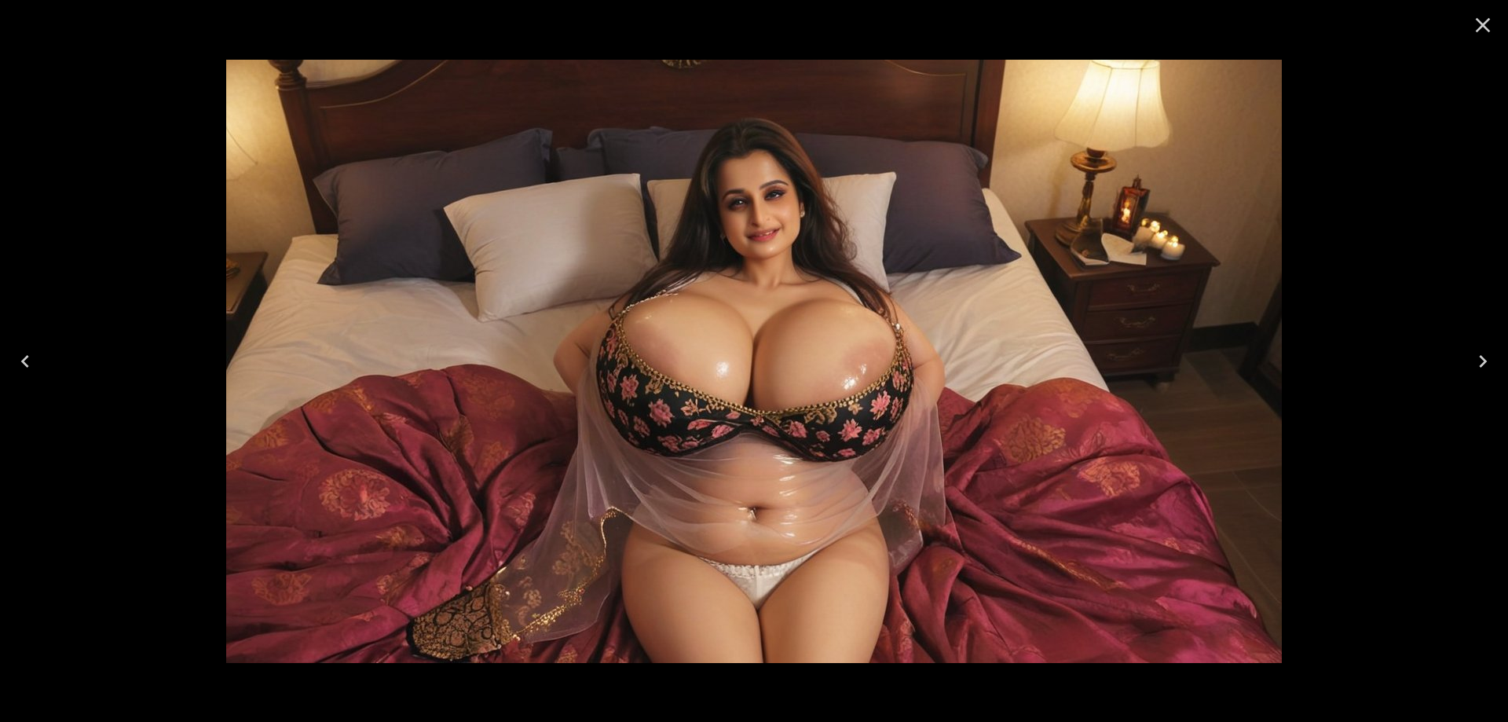
click at [1489, 362] on icon "Next" at bounding box center [1482, 361] width 25 height 25
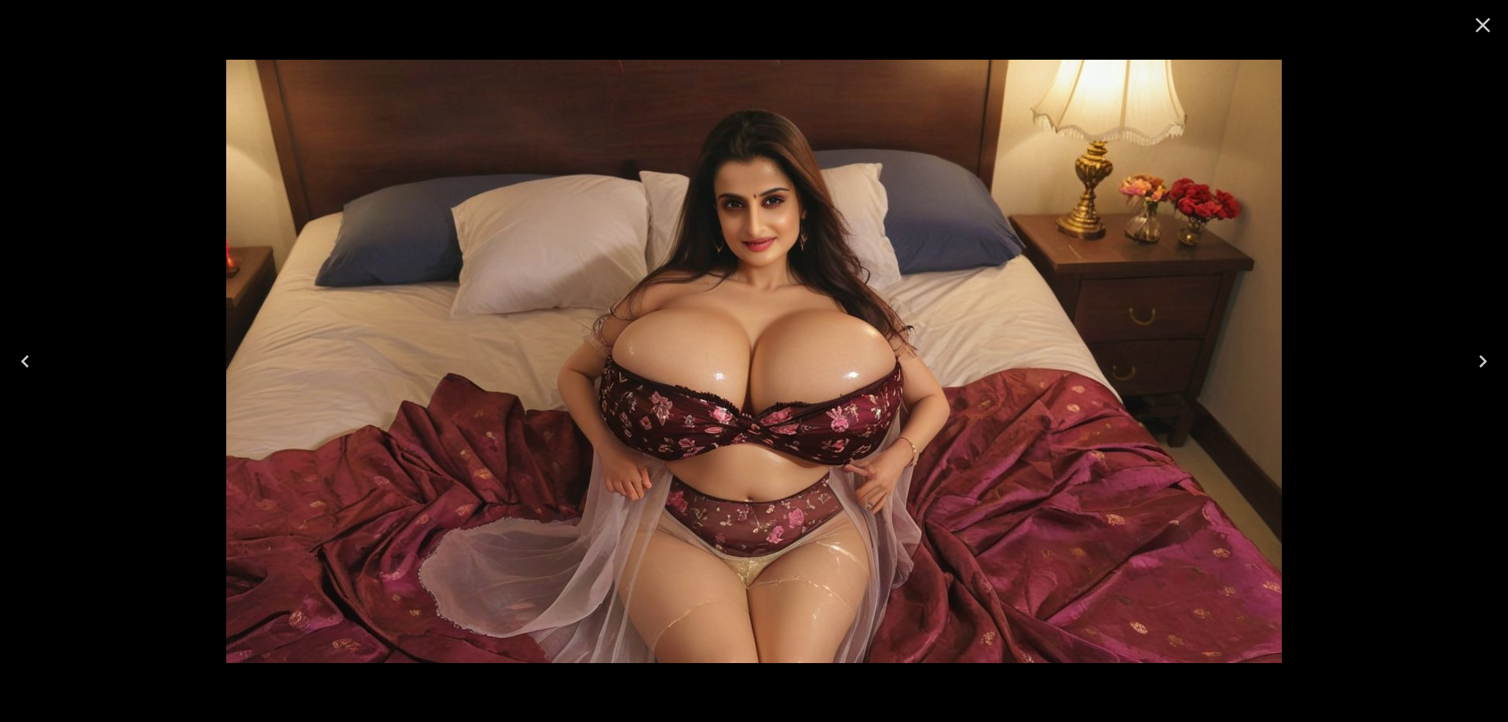
click at [1489, 362] on icon "Next" at bounding box center [1482, 361] width 25 height 25
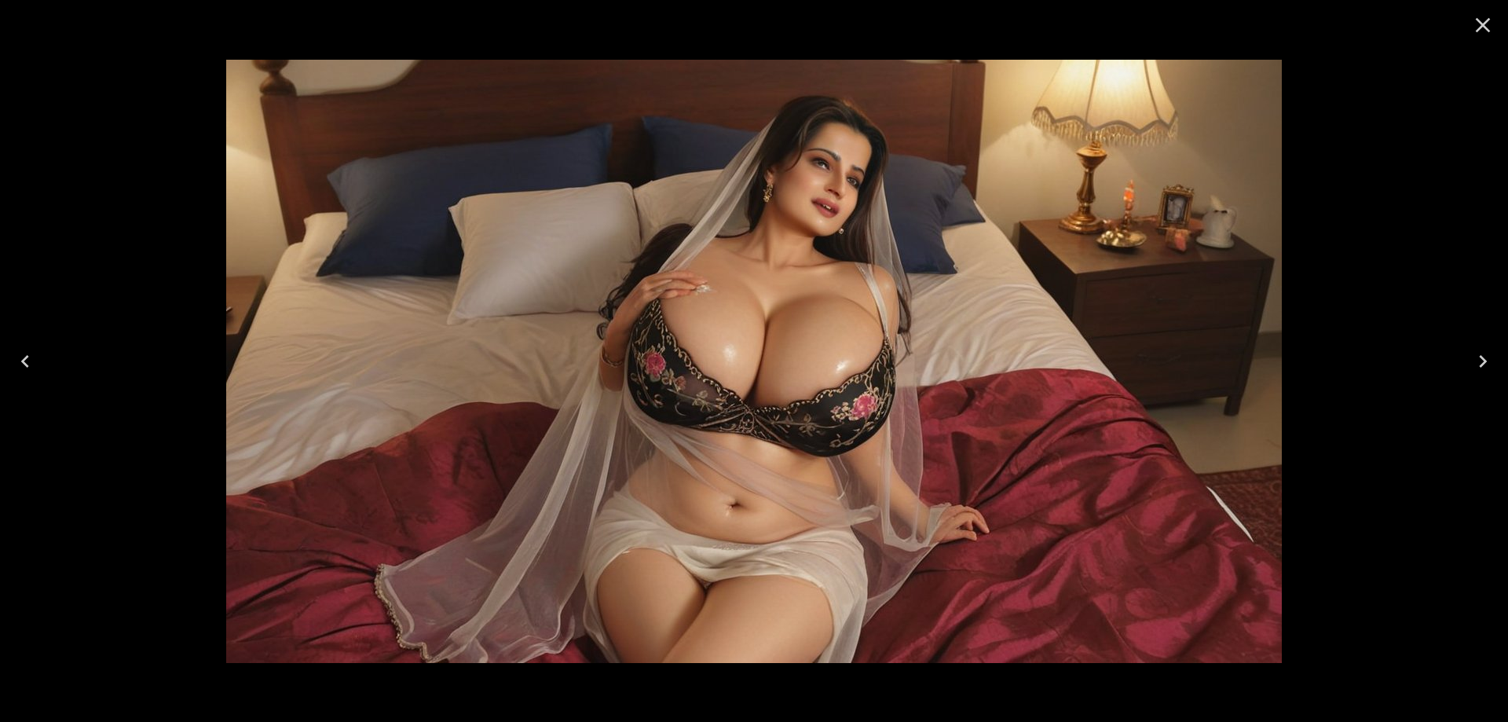
click at [1471, 35] on icon "Close" at bounding box center [1482, 25] width 25 height 25
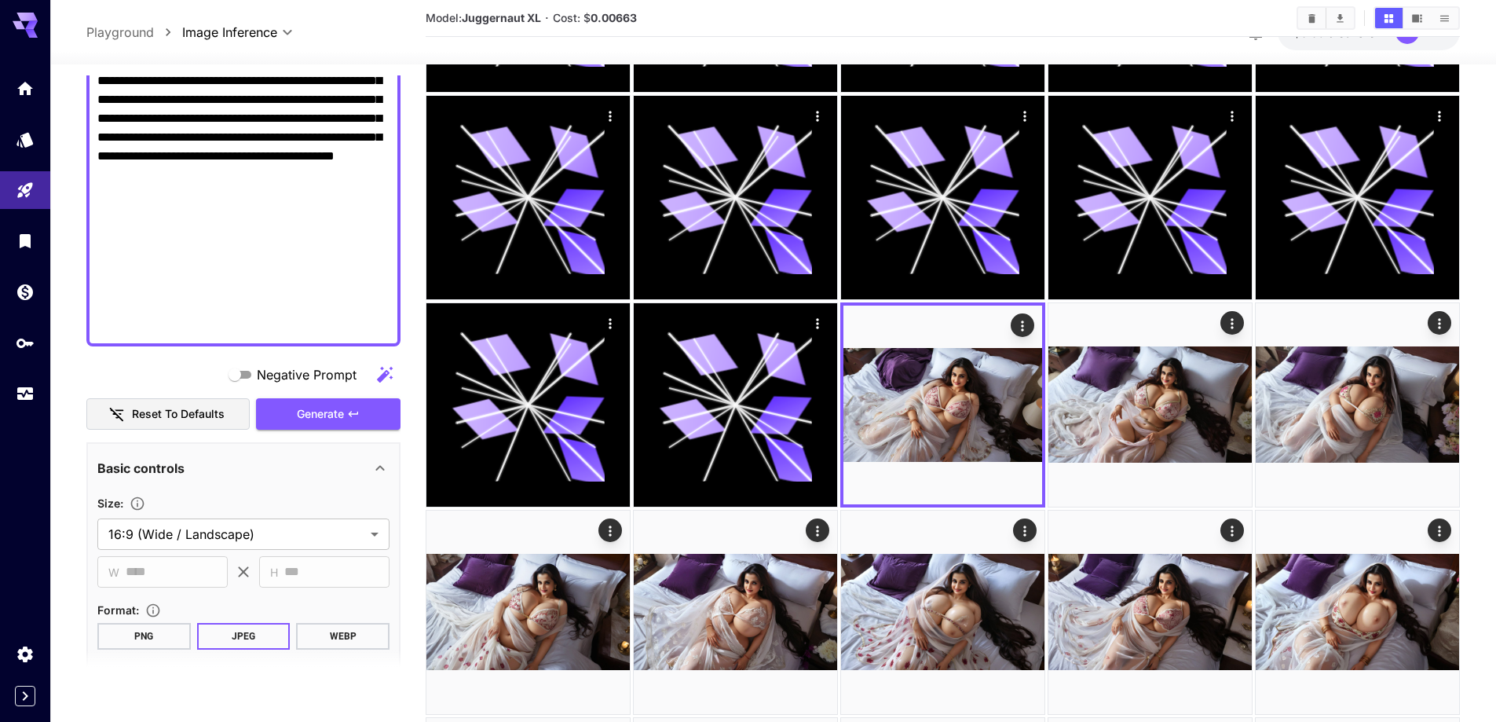
click at [1308, 15] on icon "Clear All" at bounding box center [1312, 19] width 12 height 12
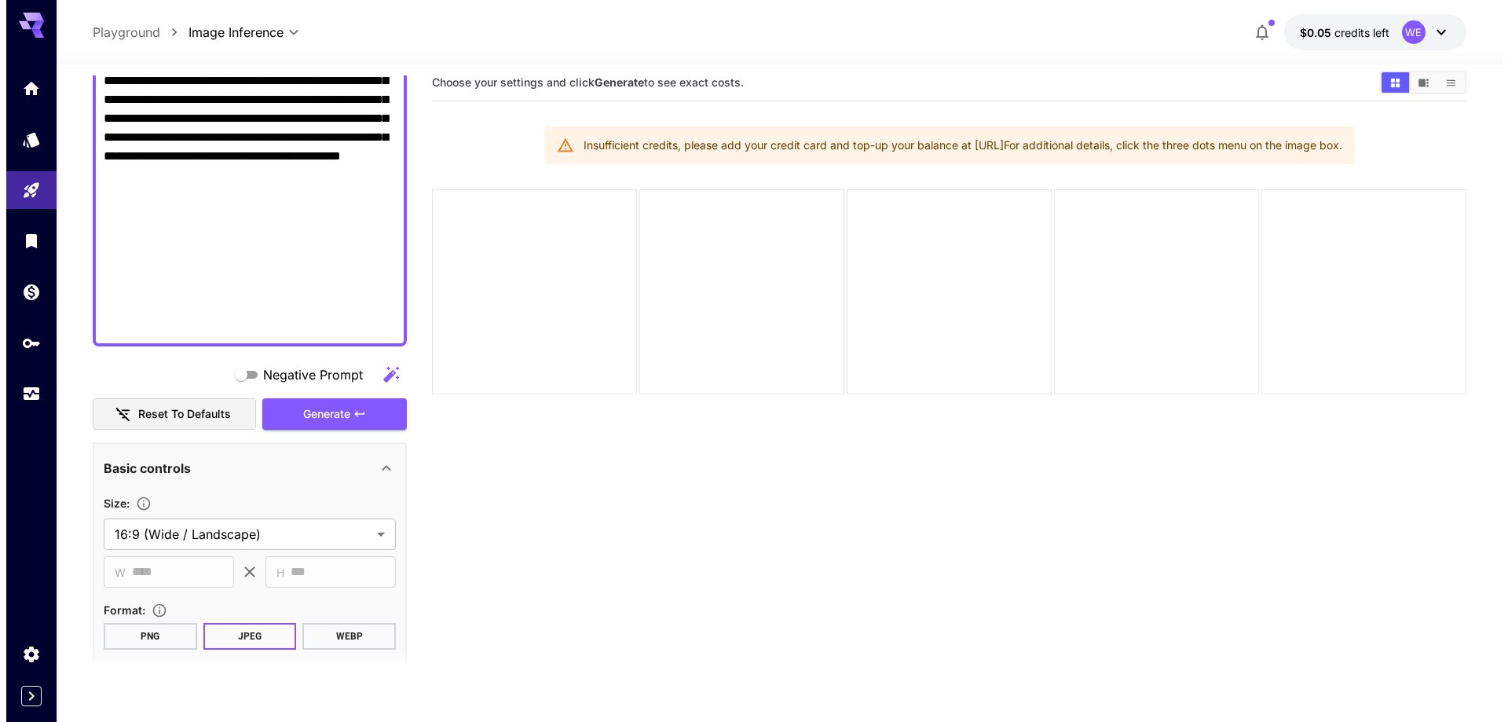
scroll to position [0, 0]
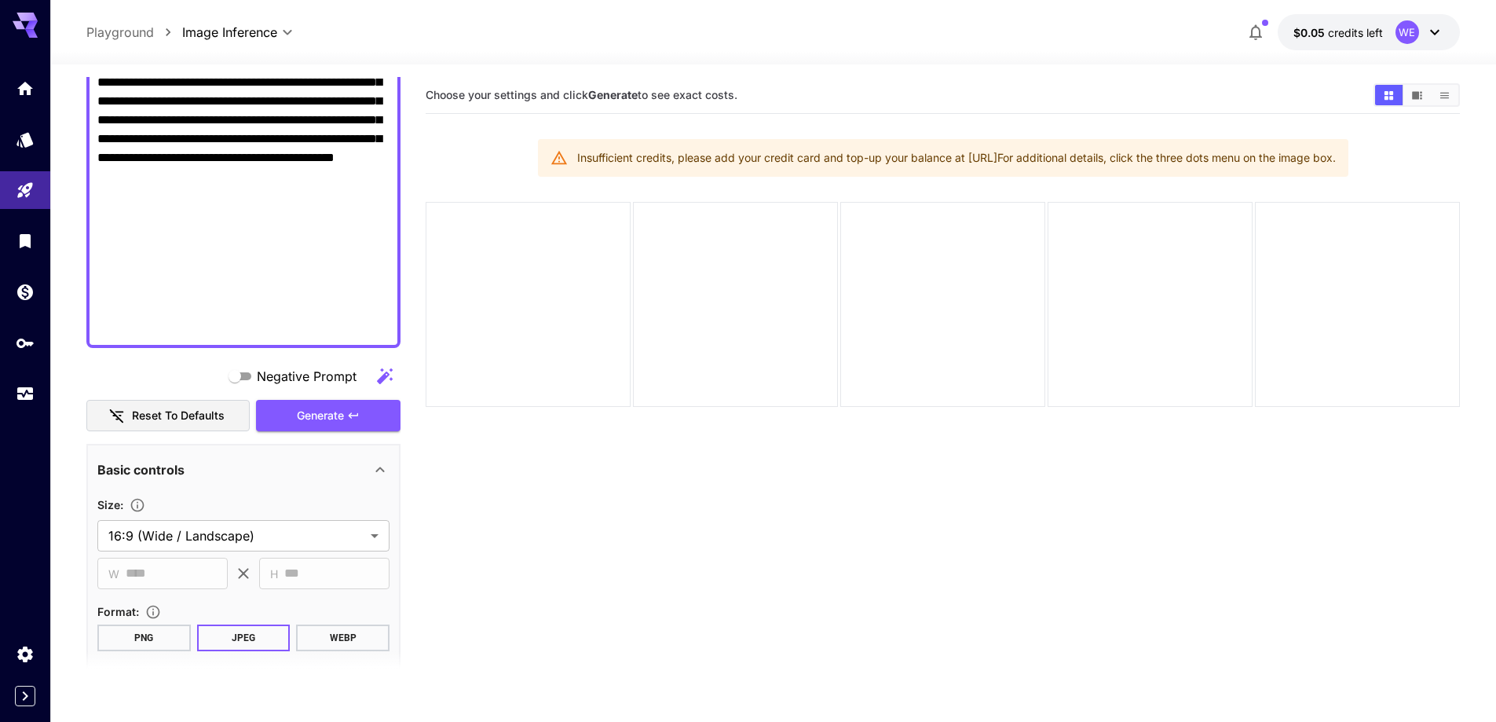
click at [1307, 44] on button "$0.05 credits left WE" at bounding box center [1369, 32] width 182 height 36
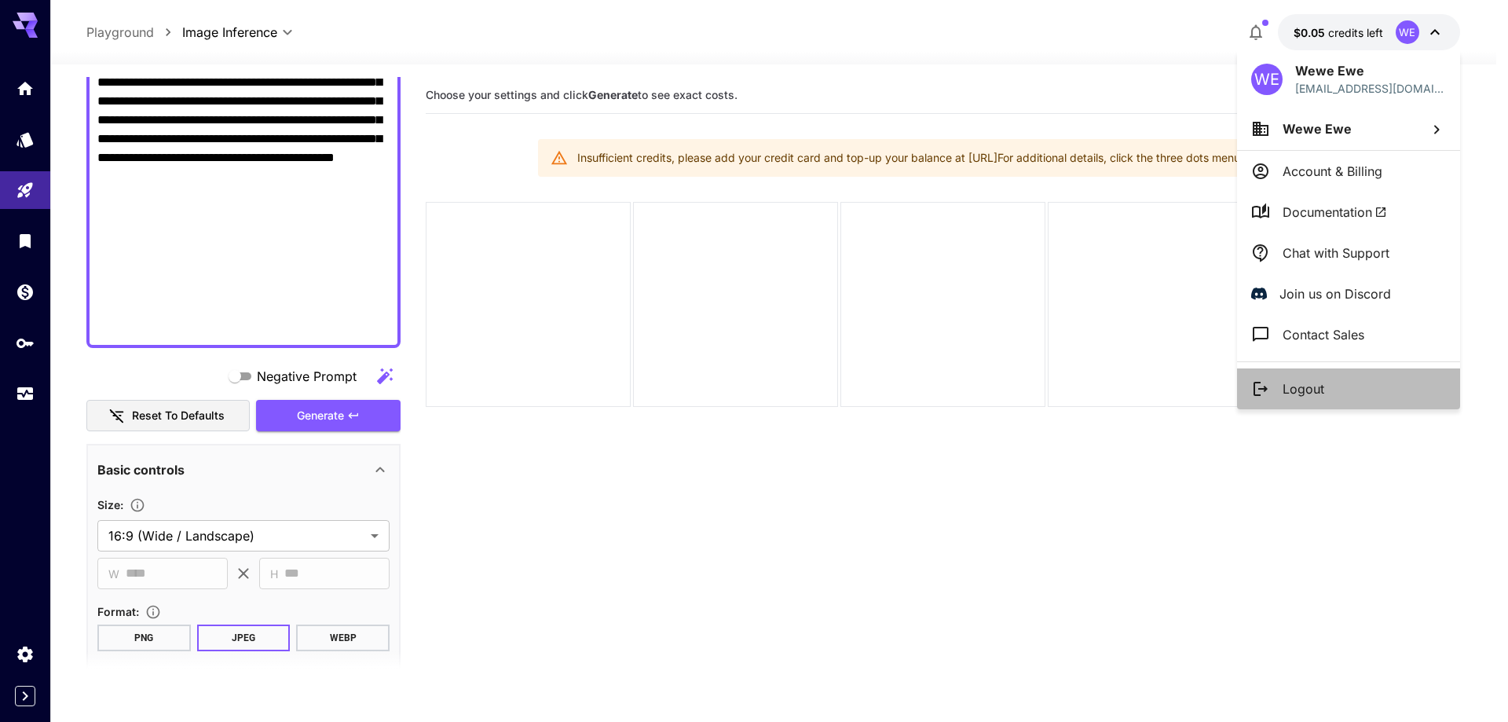
click at [1267, 382] on icon at bounding box center [1260, 388] width 19 height 19
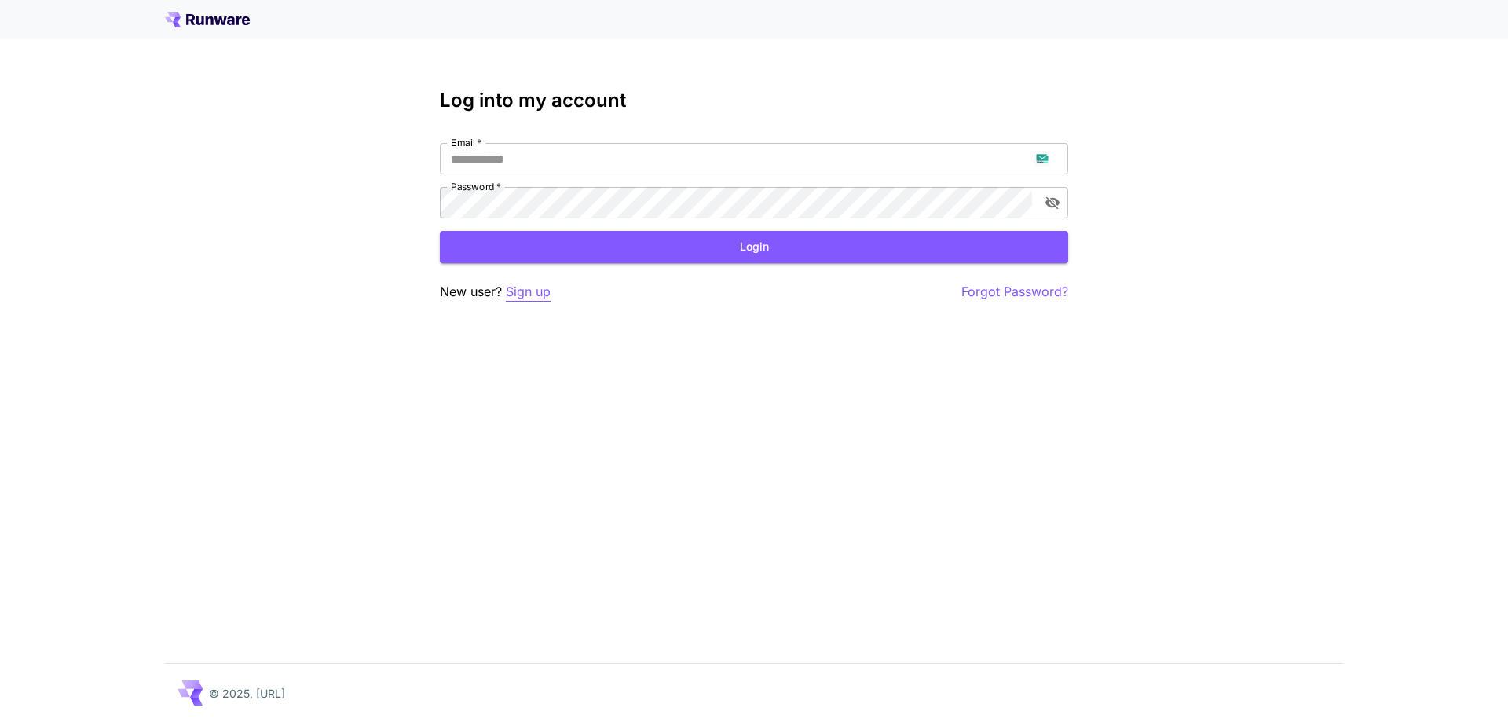
click at [547, 293] on p "Sign up" at bounding box center [528, 292] width 45 height 20
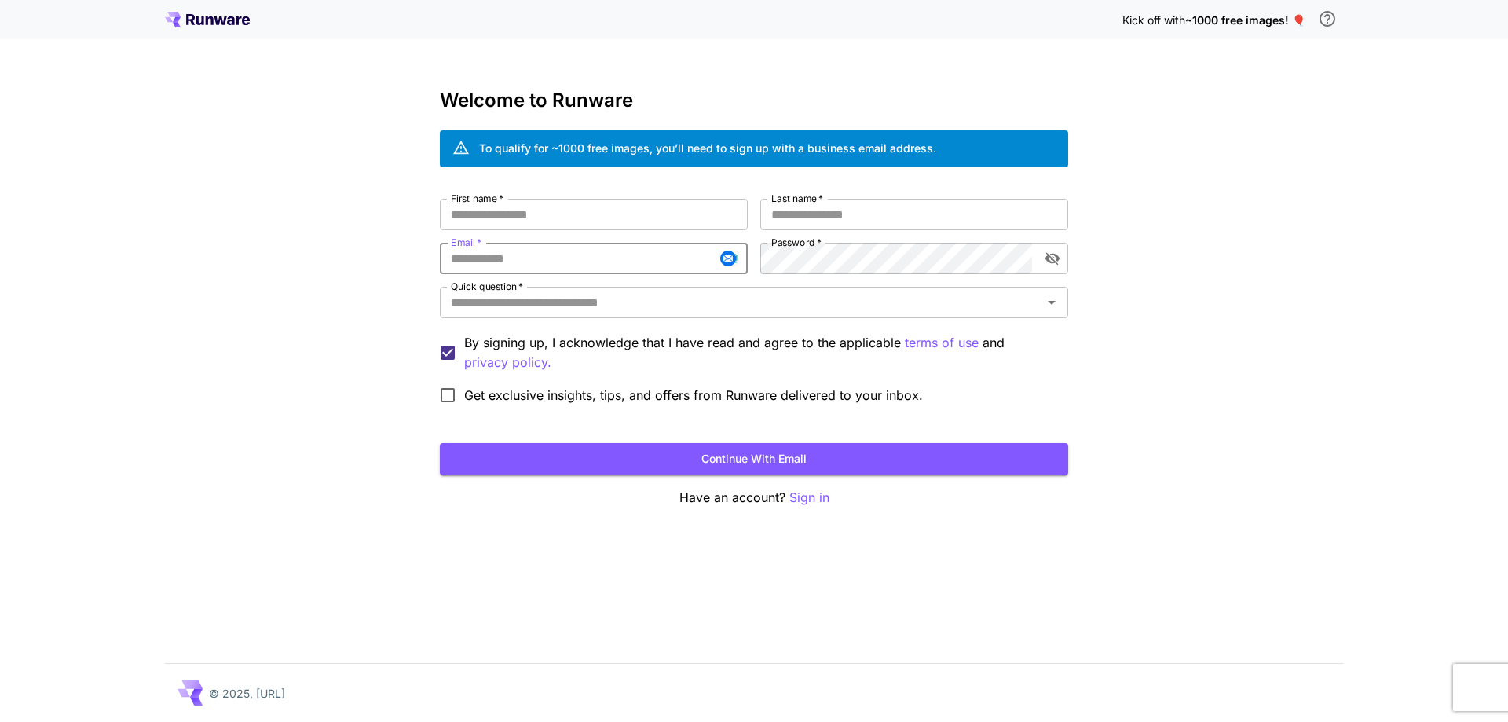
click at [594, 265] on input "Email   *" at bounding box center [594, 258] width 308 height 31
paste input "**********"
type input "**********"
click at [707, 218] on input "First name   *" at bounding box center [594, 214] width 308 height 31
type input "**"
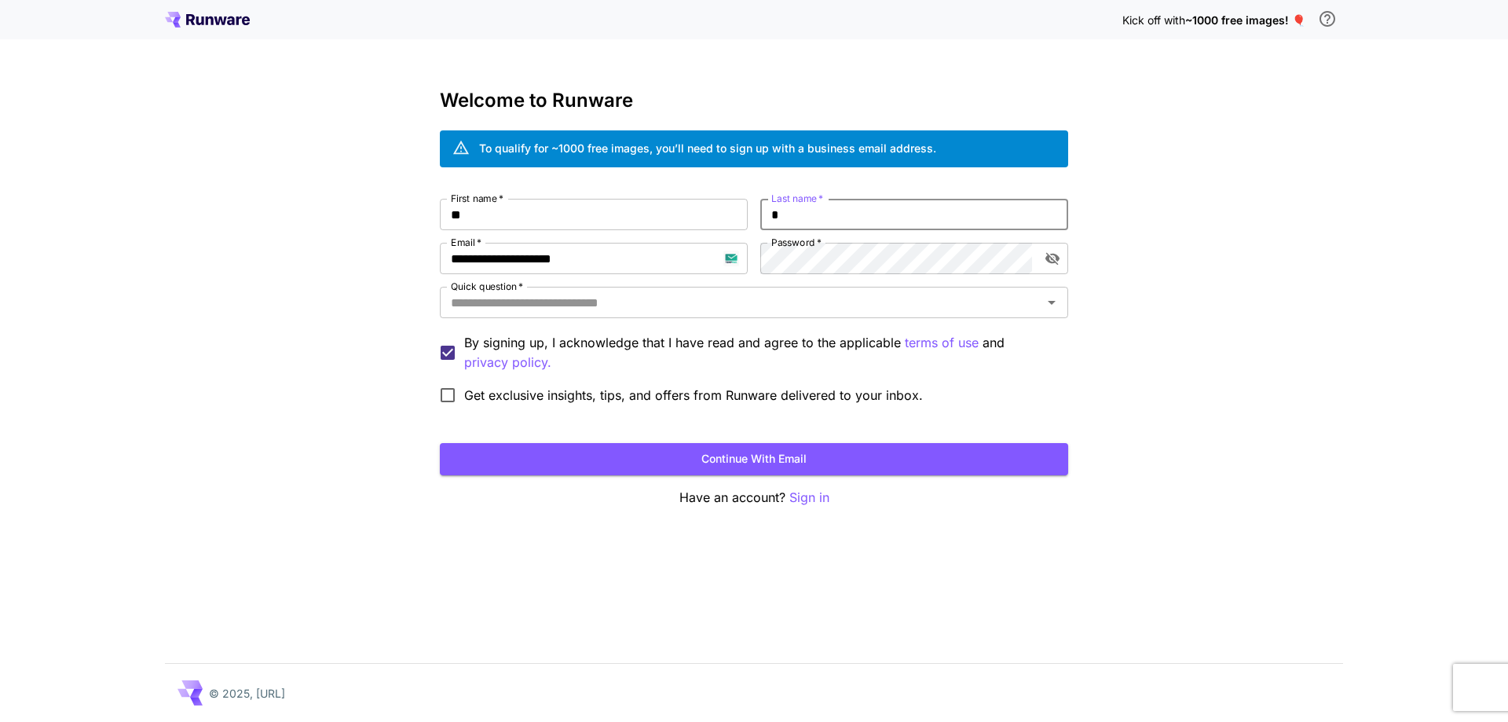
click at [839, 202] on input "*" at bounding box center [914, 214] width 308 height 31
type input "****"
click at [829, 312] on input "Quick question   *" at bounding box center [741, 302] width 593 height 22
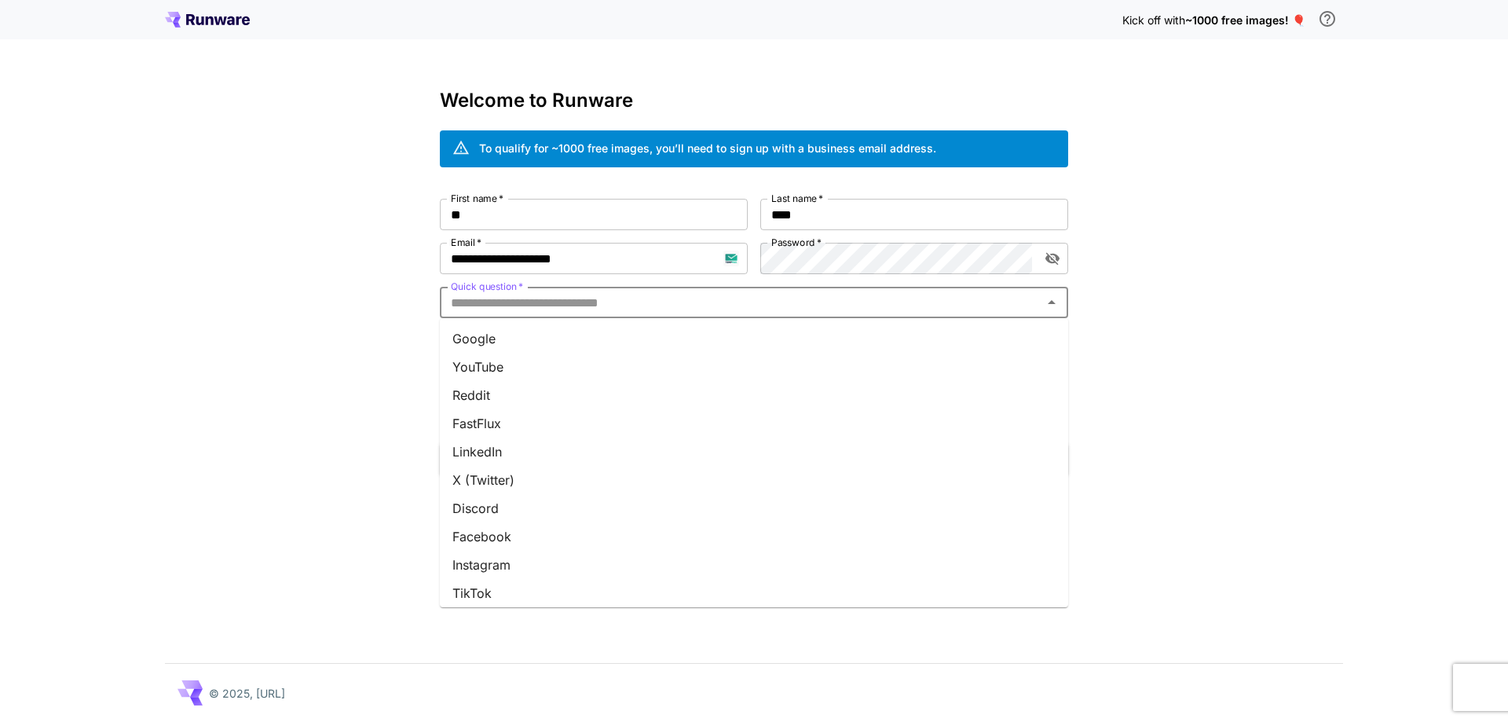
click at [829, 331] on li "Google" at bounding box center [754, 338] width 628 height 28
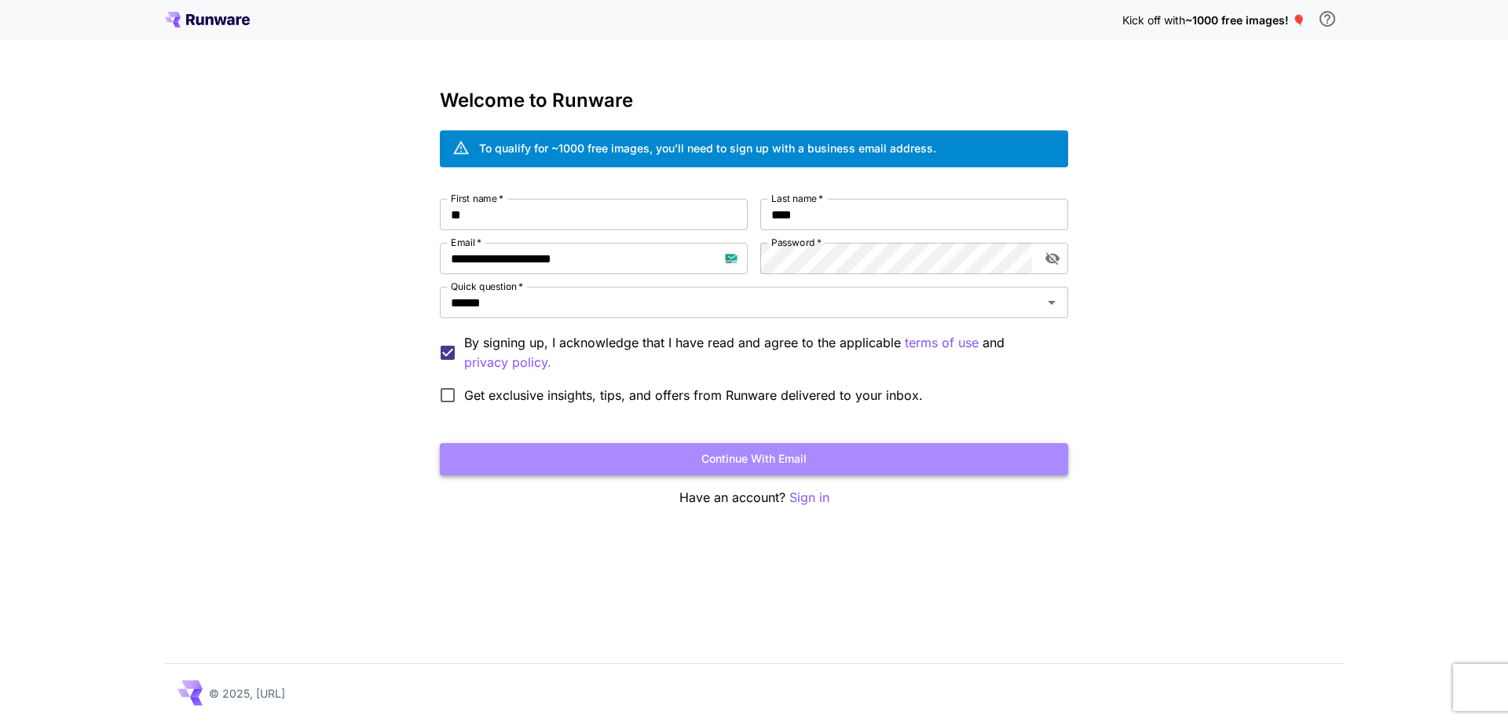
click at [855, 460] on button "Continue with email" at bounding box center [754, 459] width 628 height 32
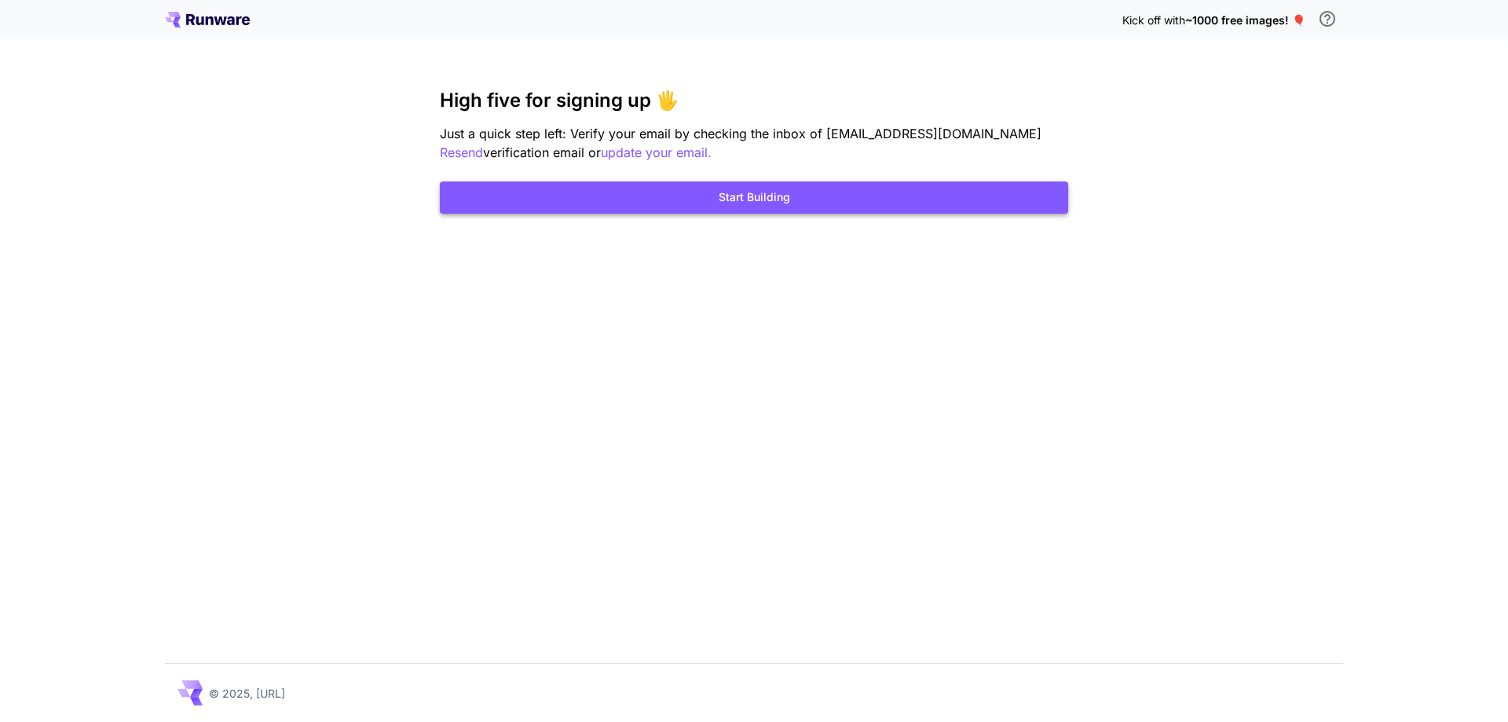
click at [822, 200] on button "Start Building" at bounding box center [754, 197] width 628 height 32
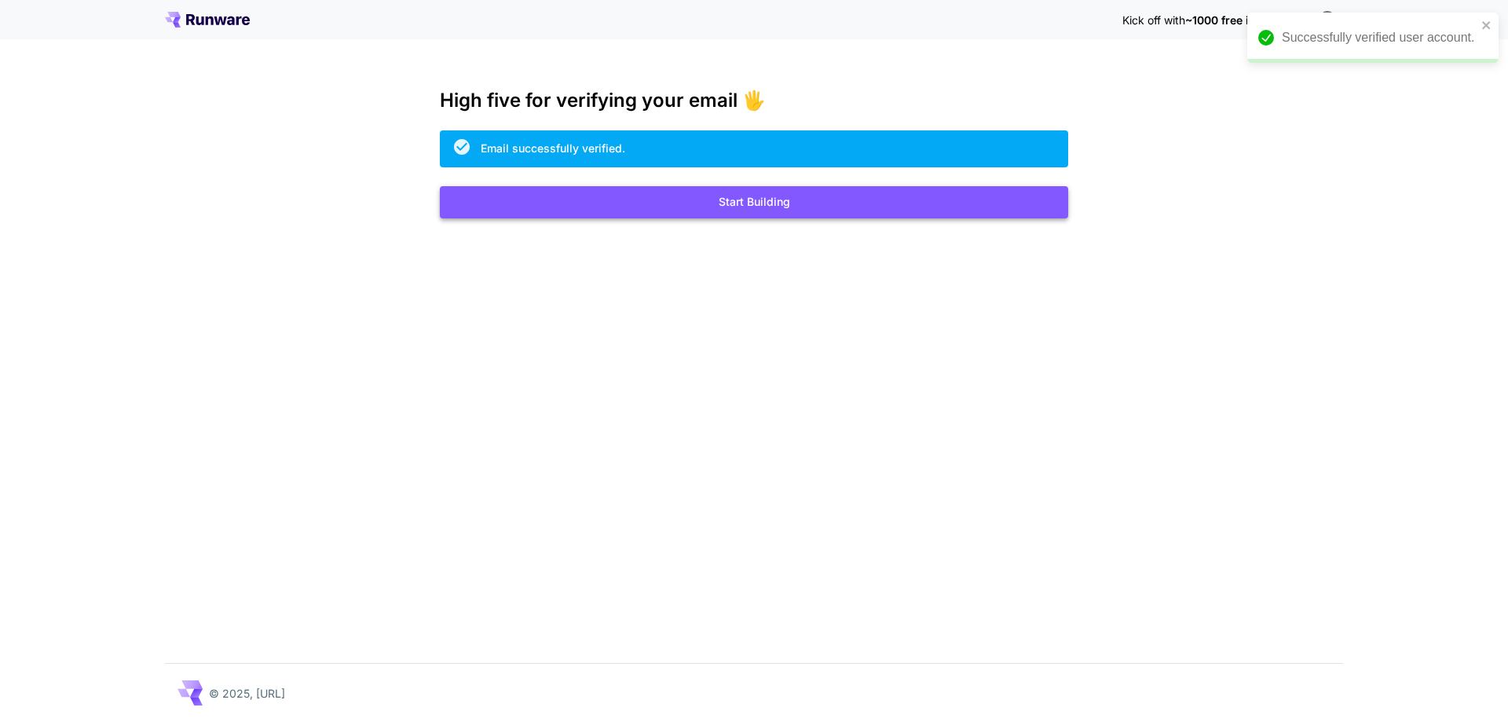
click at [522, 187] on button "Start Building" at bounding box center [754, 202] width 628 height 32
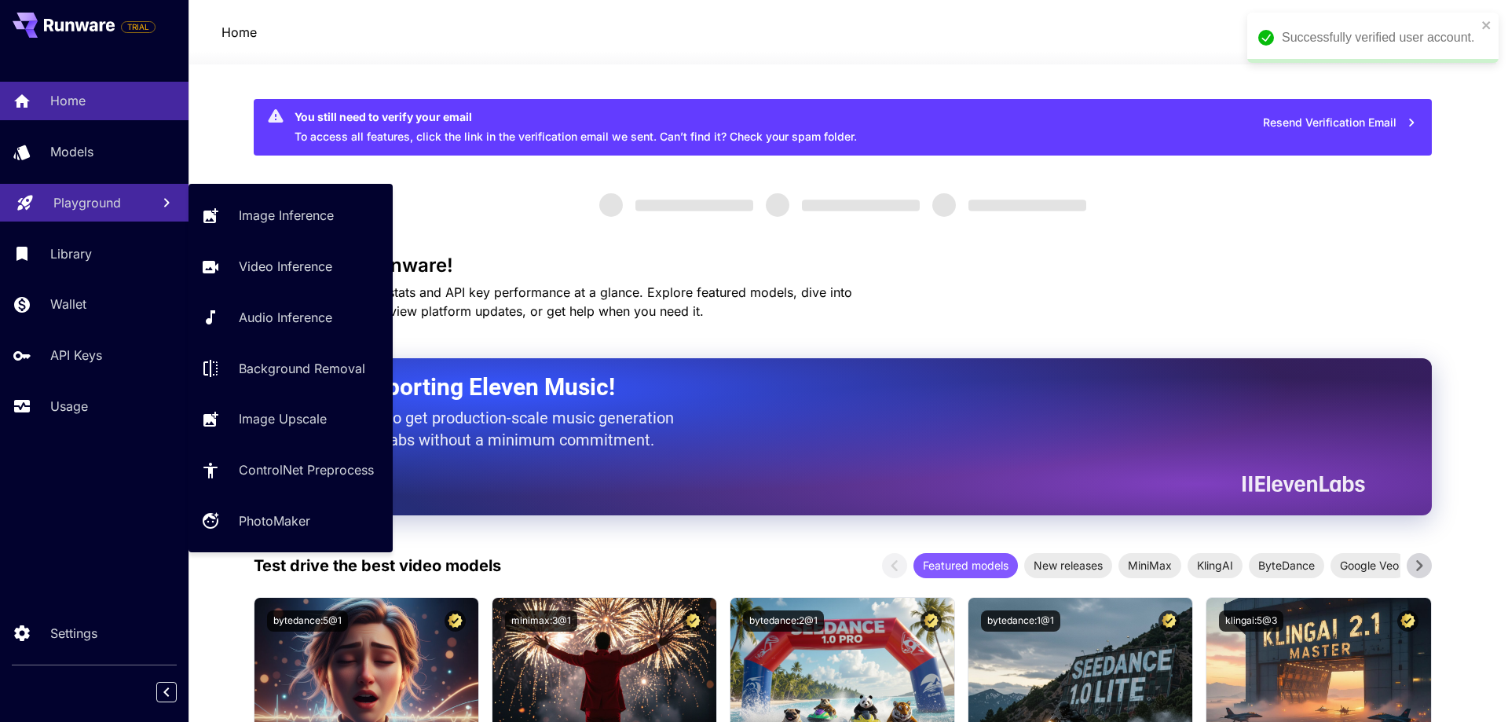
click at [113, 208] on p "Playground" at bounding box center [87, 202] width 68 height 19
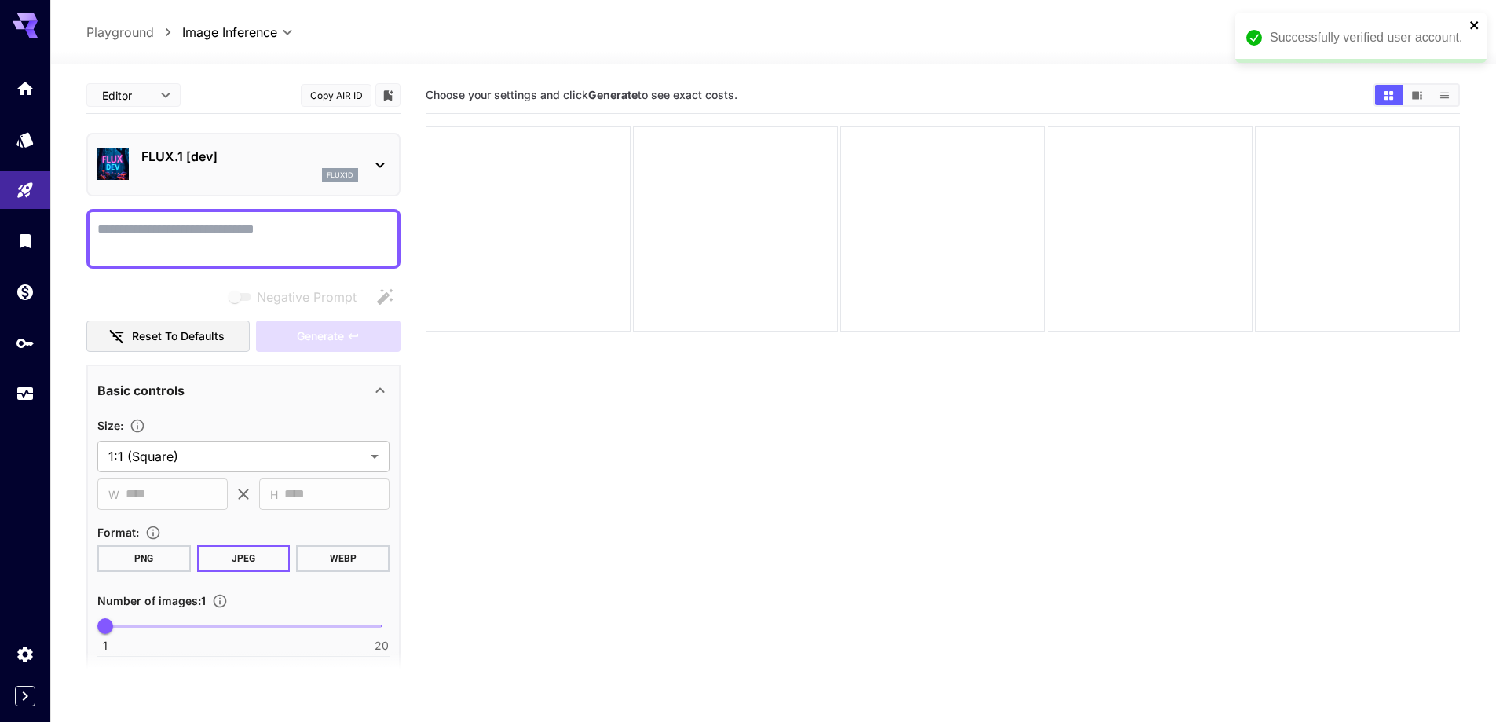
click at [1477, 20] on icon "close" at bounding box center [1475, 25] width 11 height 13
click at [130, 227] on textarea "Negative Prompt" at bounding box center [243, 239] width 292 height 38
click at [181, 162] on p "FLUX.1 [dev]" at bounding box center [249, 156] width 217 height 19
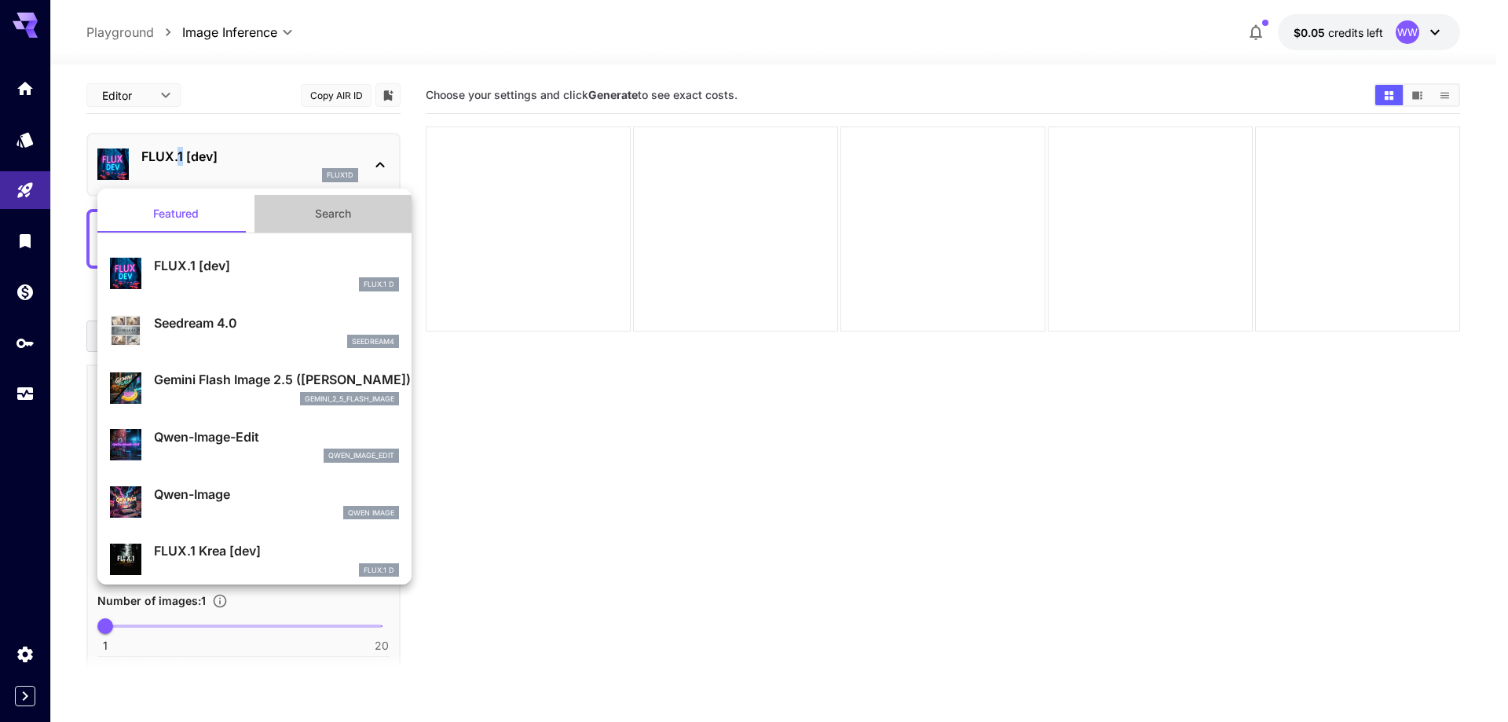
click at [326, 212] on button "Search" at bounding box center [332, 214] width 157 height 38
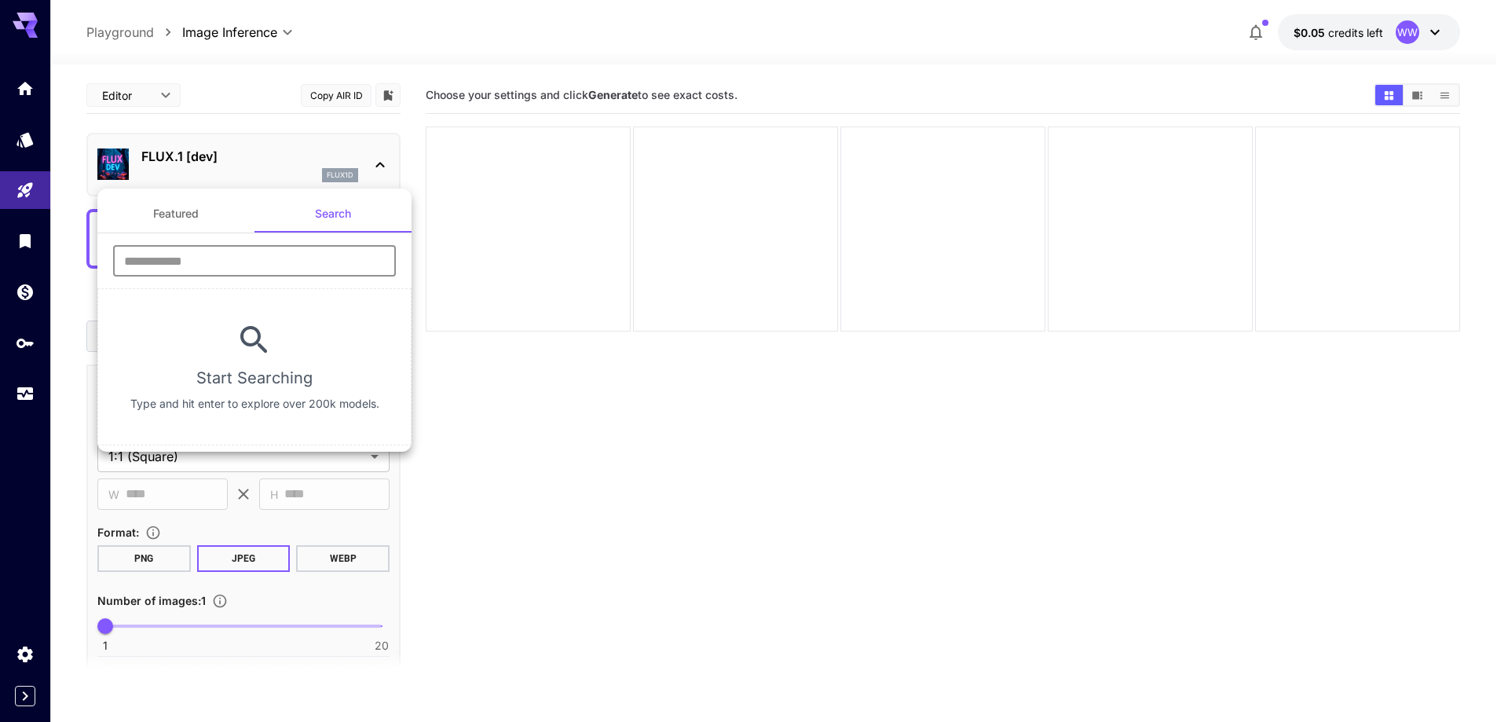
click at [295, 259] on input "text" at bounding box center [254, 260] width 283 height 31
type input "****"
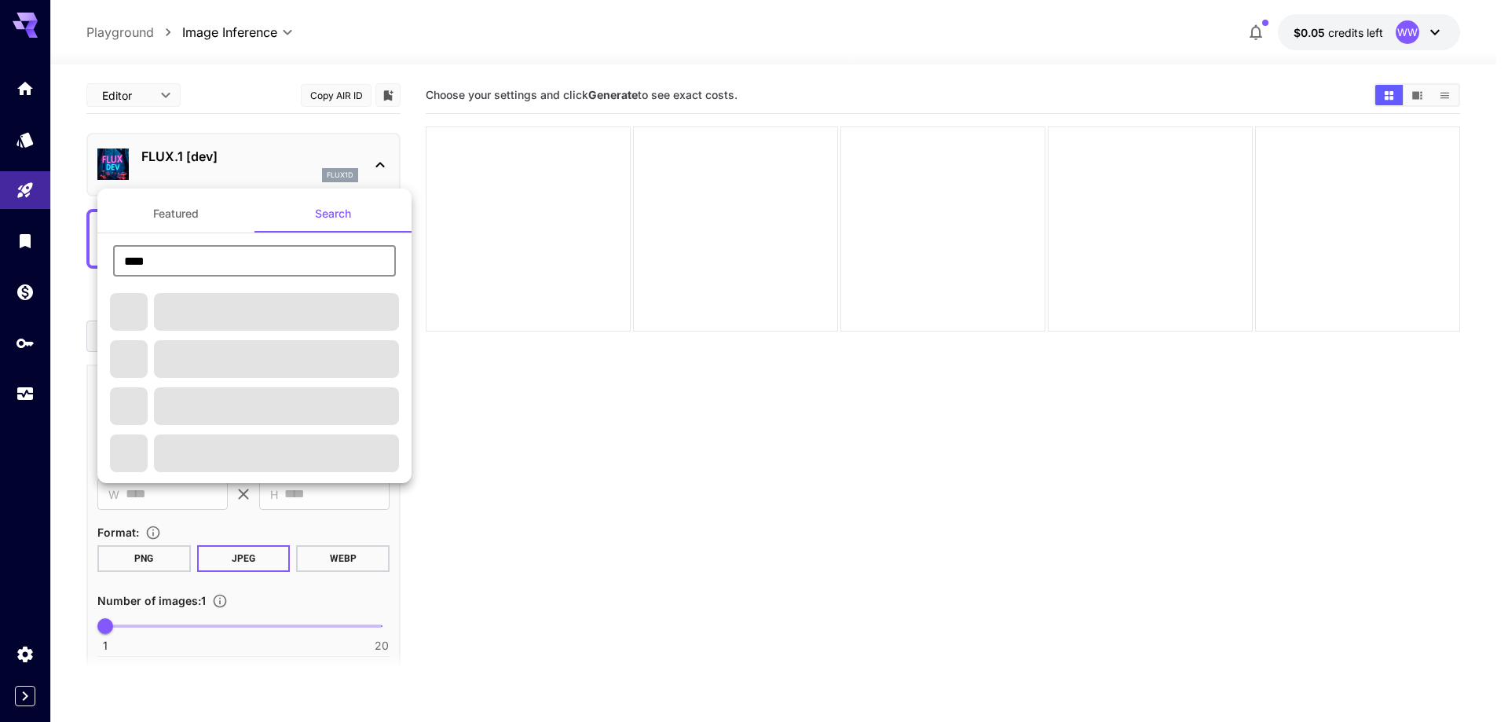
click at [254, 261] on input "****" at bounding box center [254, 260] width 283 height 31
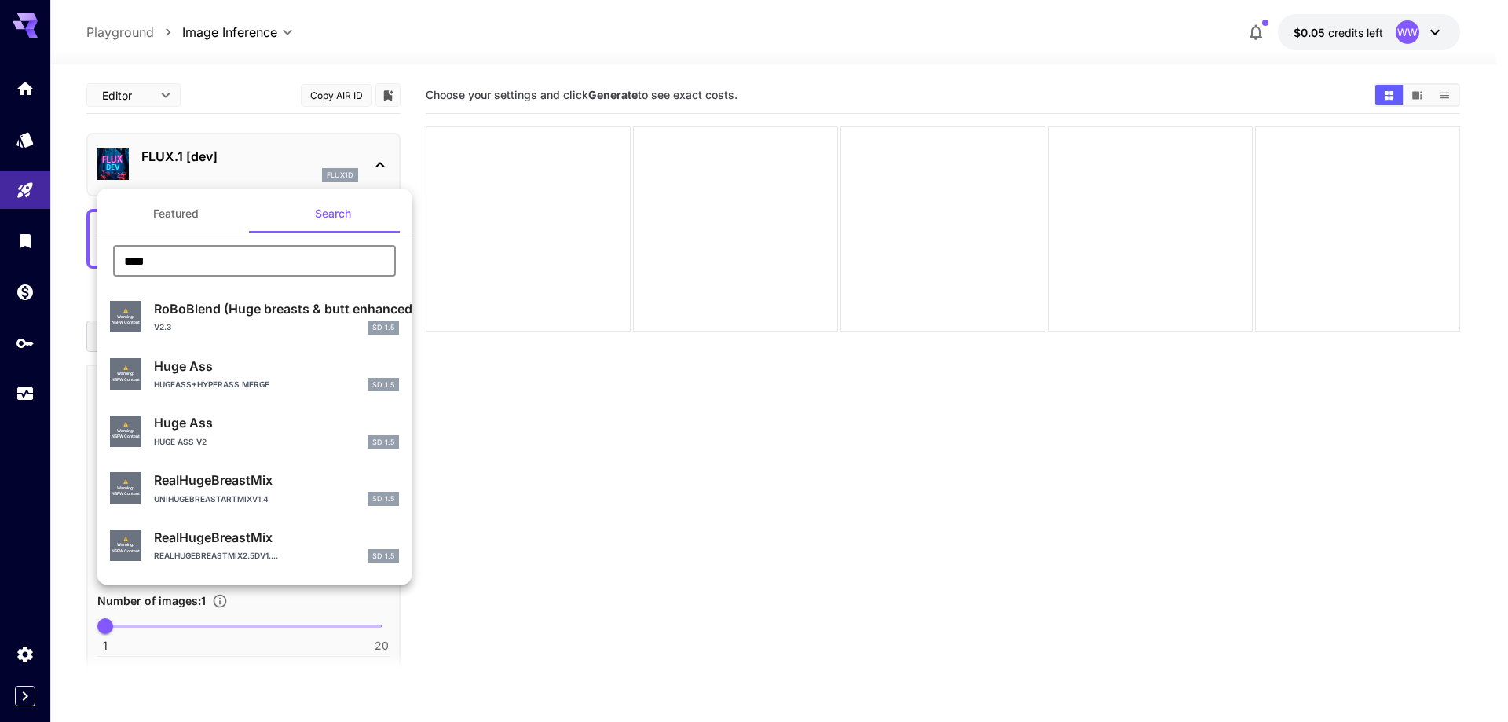
click at [254, 261] on input "****" at bounding box center [254, 260] width 283 height 31
click at [606, 504] on div at bounding box center [754, 361] width 1508 height 722
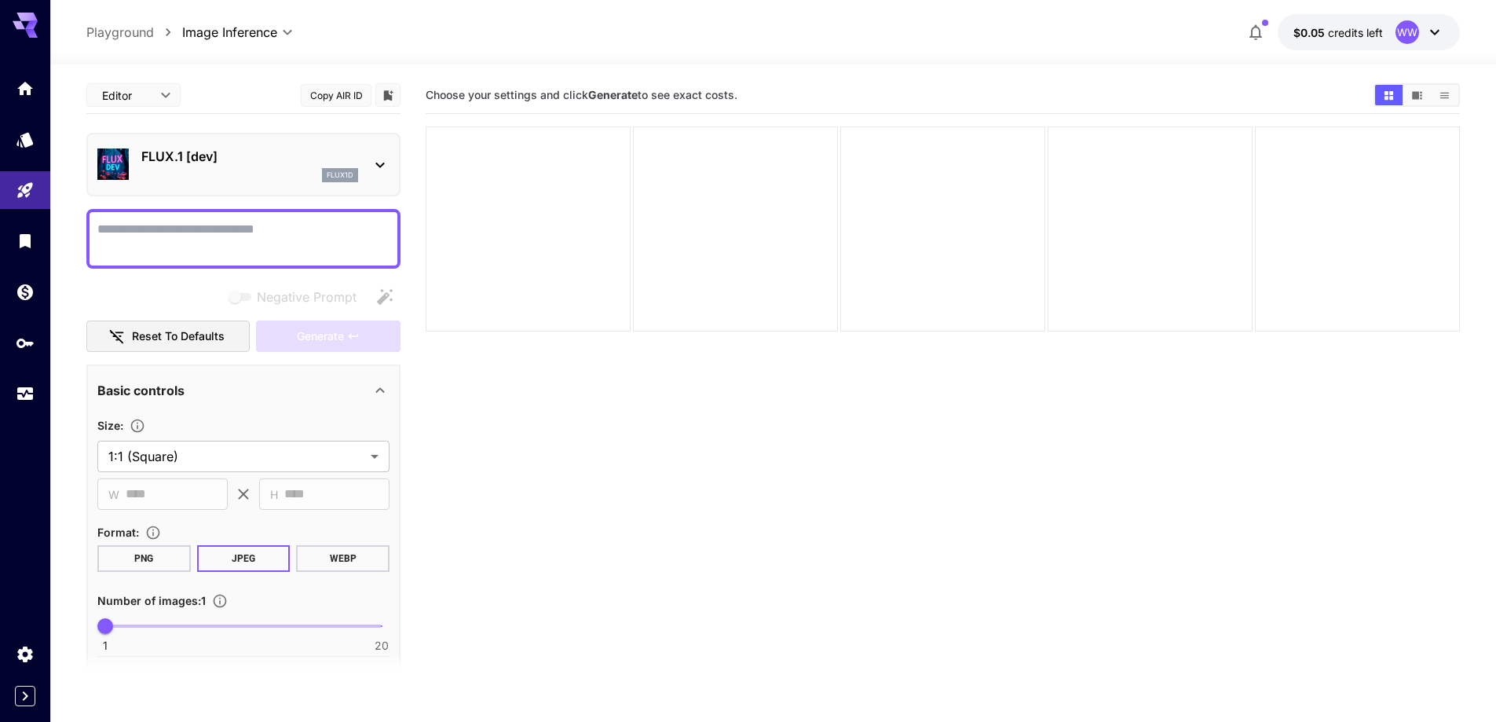
click at [284, 151] on p "FLUX.1 [dev]" at bounding box center [249, 156] width 217 height 19
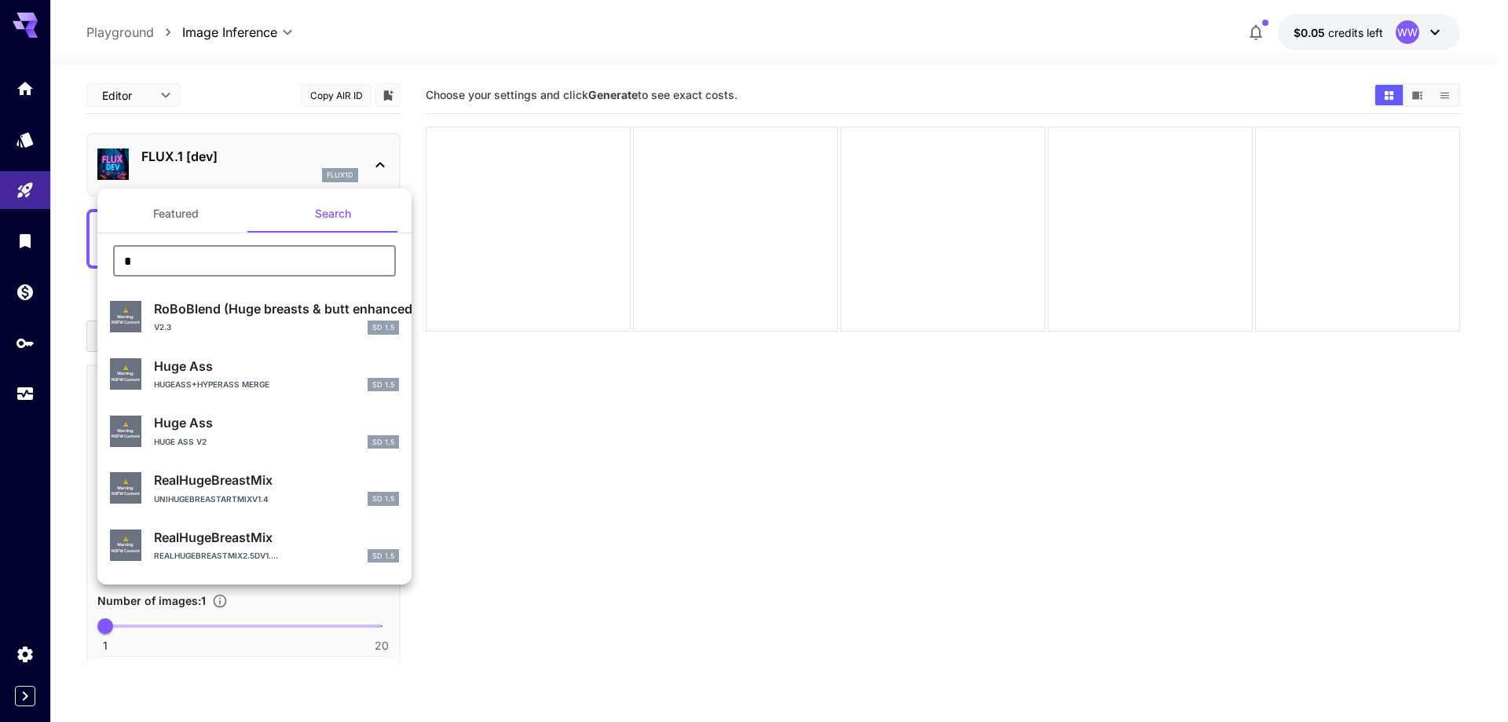
click at [249, 260] on input "text" at bounding box center [254, 260] width 283 height 31
type input "****"
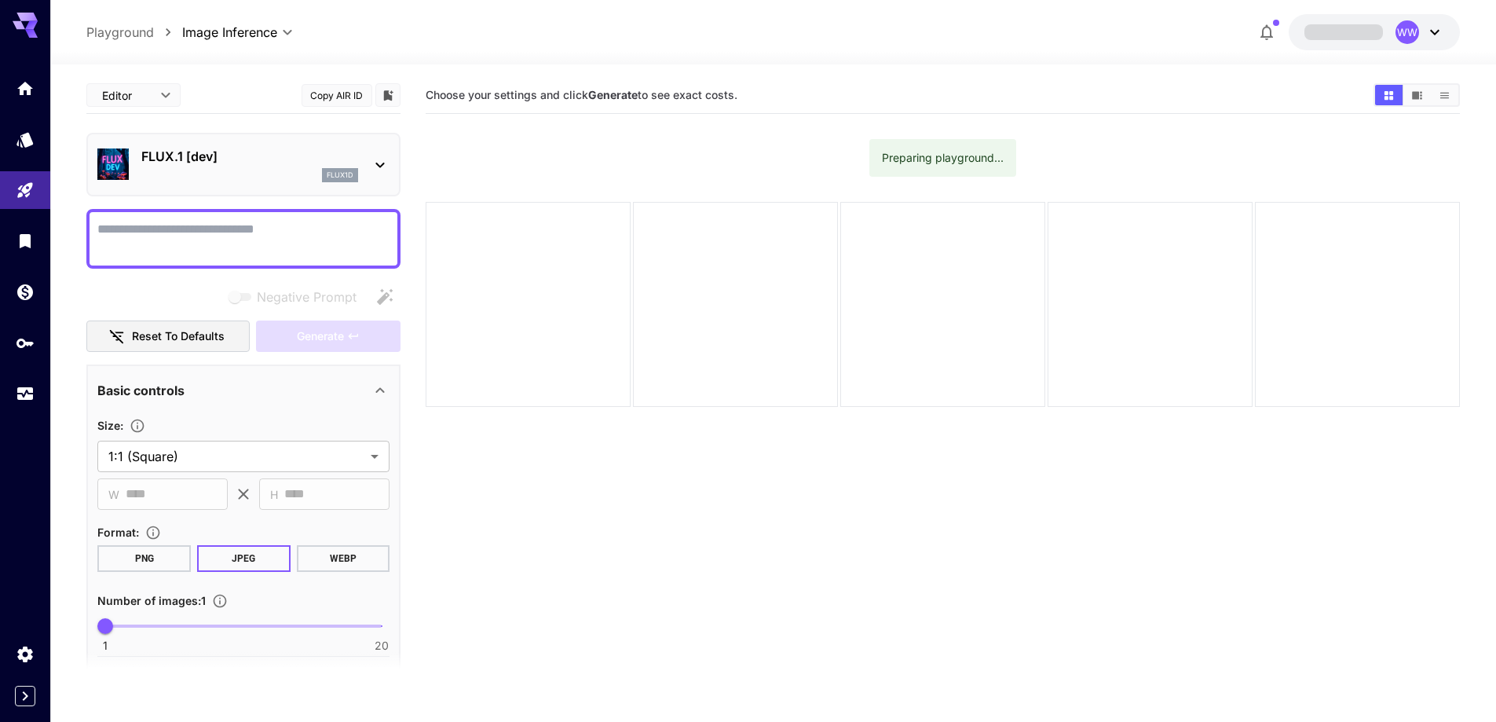
click at [254, 174] on div "flux1d" at bounding box center [249, 175] width 217 height 14
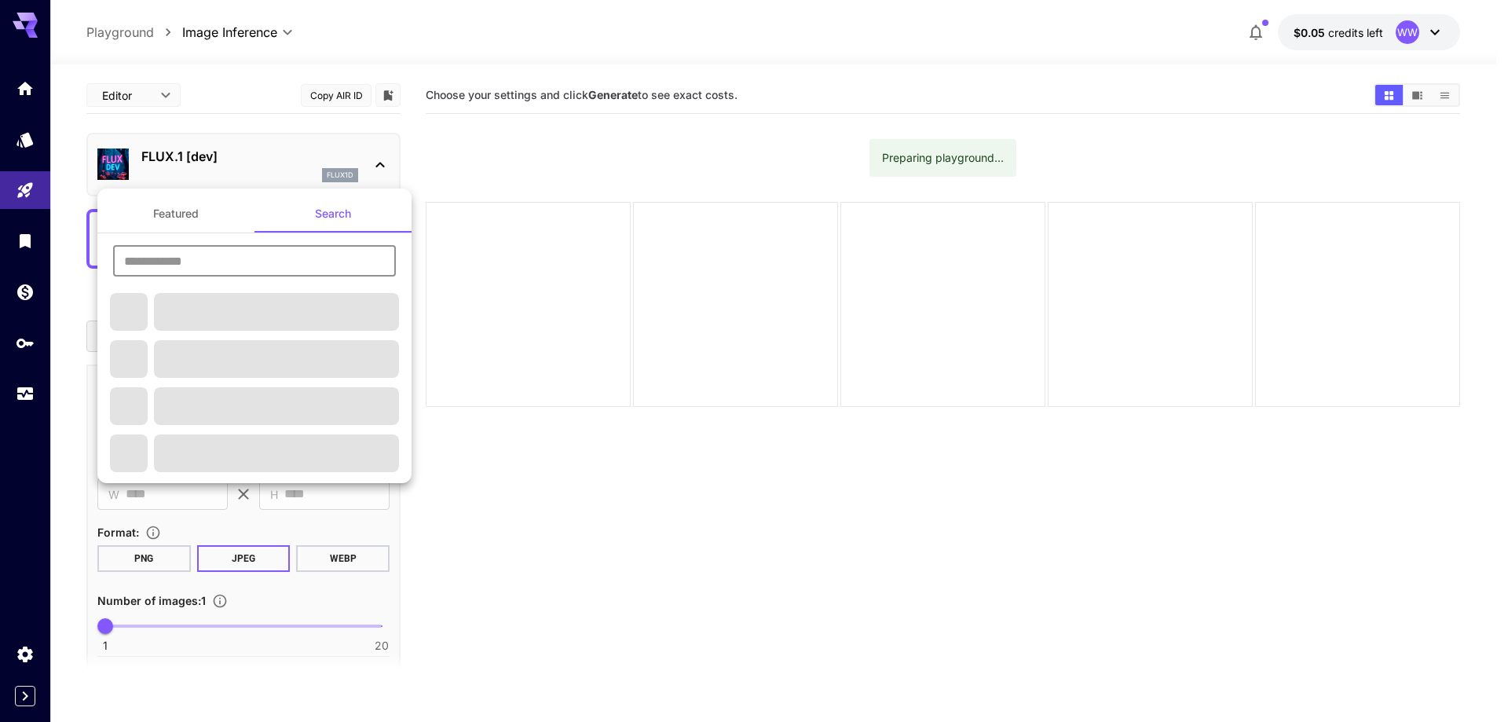
click at [245, 272] on input "text" at bounding box center [254, 260] width 283 height 31
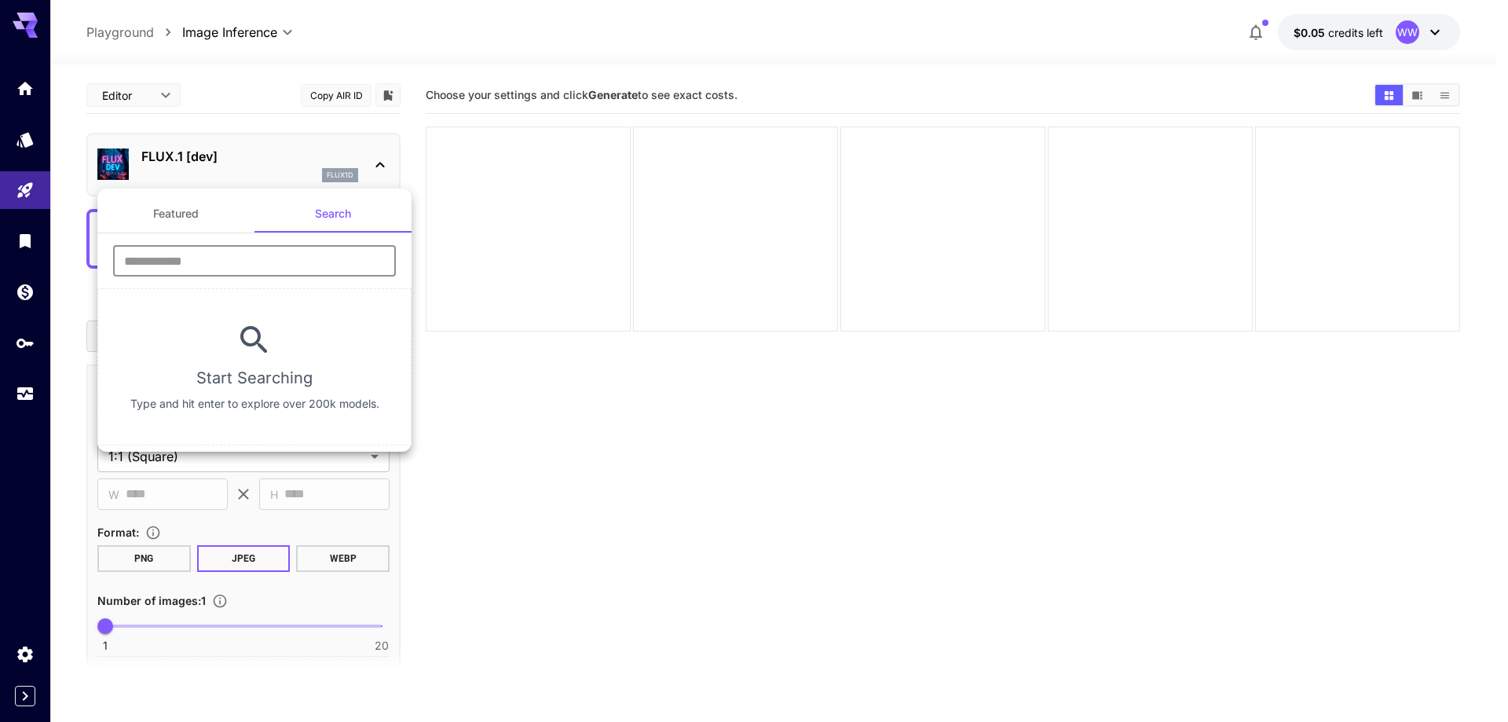
click at [328, 259] on input "text" at bounding box center [254, 260] width 283 height 31
type input "****"
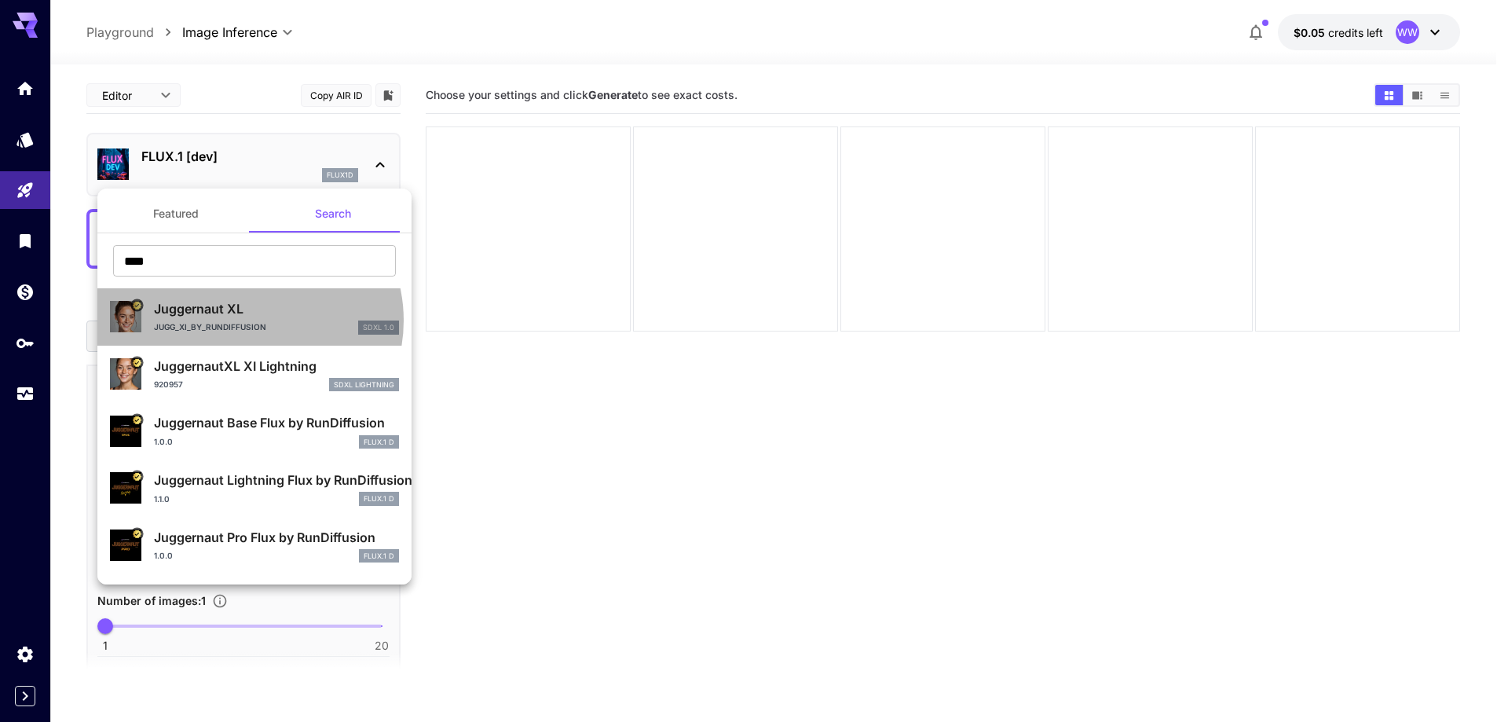
click at [247, 320] on div "Jugg_XI_by_RunDiffusion SDXL 1.0" at bounding box center [276, 327] width 245 height 14
type input "**"
type input "***"
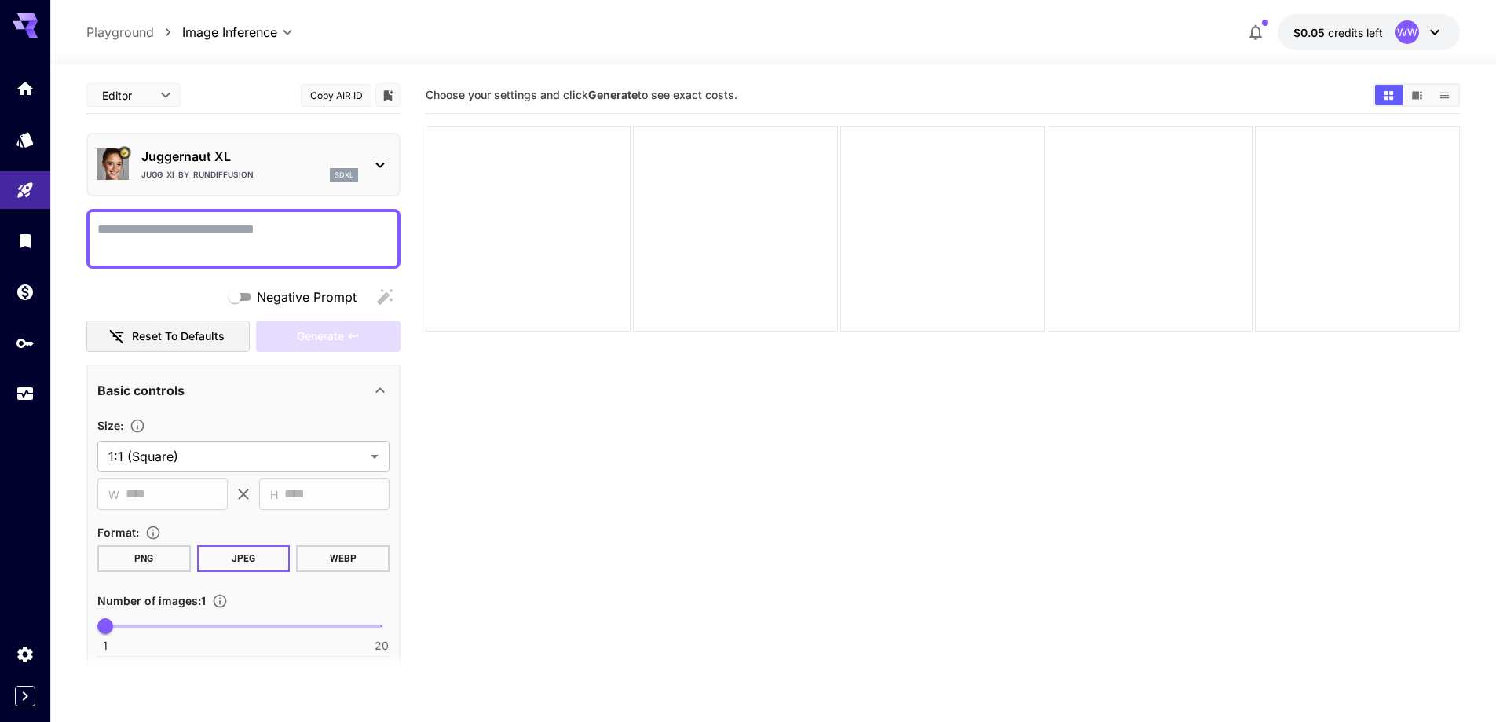
click at [295, 236] on textarea "Negative Prompt" at bounding box center [243, 239] width 292 height 38
paste textarea "**********"
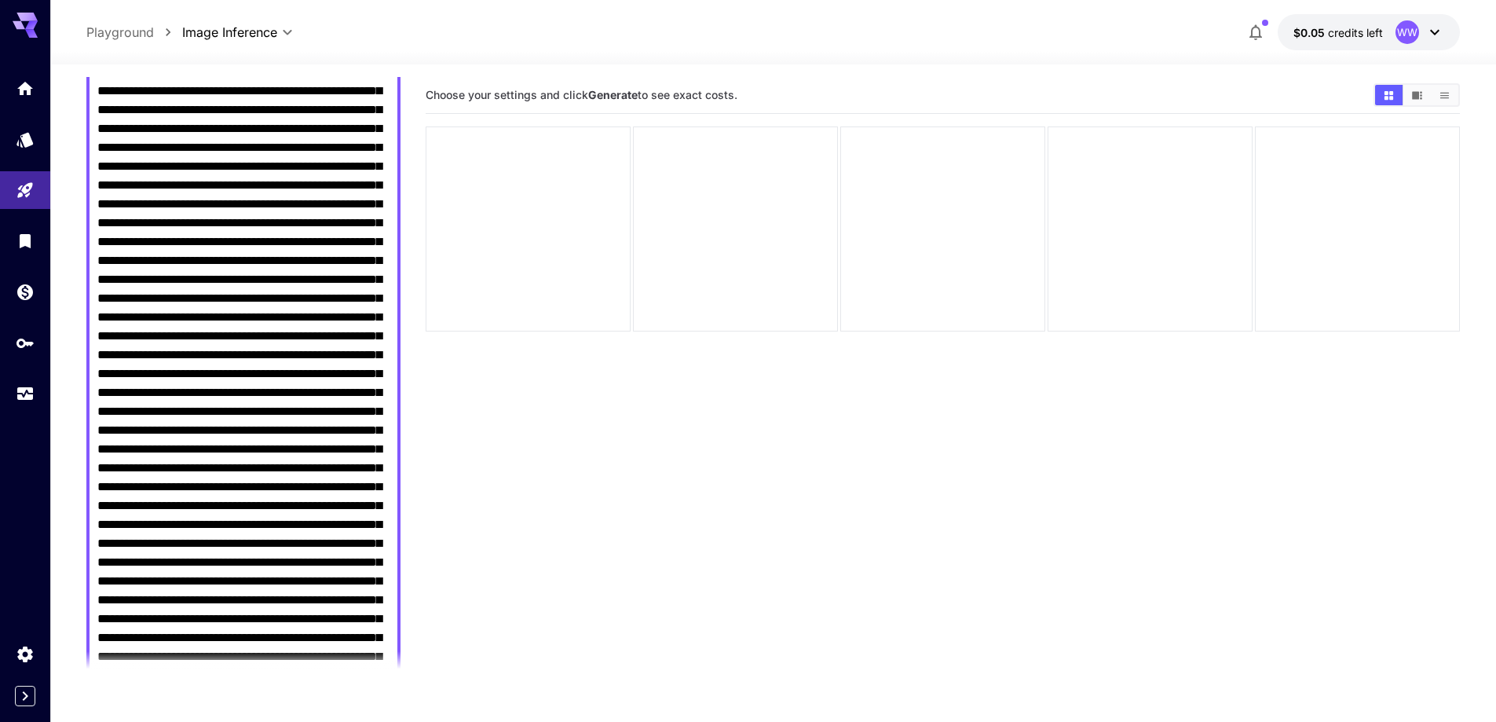
scroll to position [785, 0]
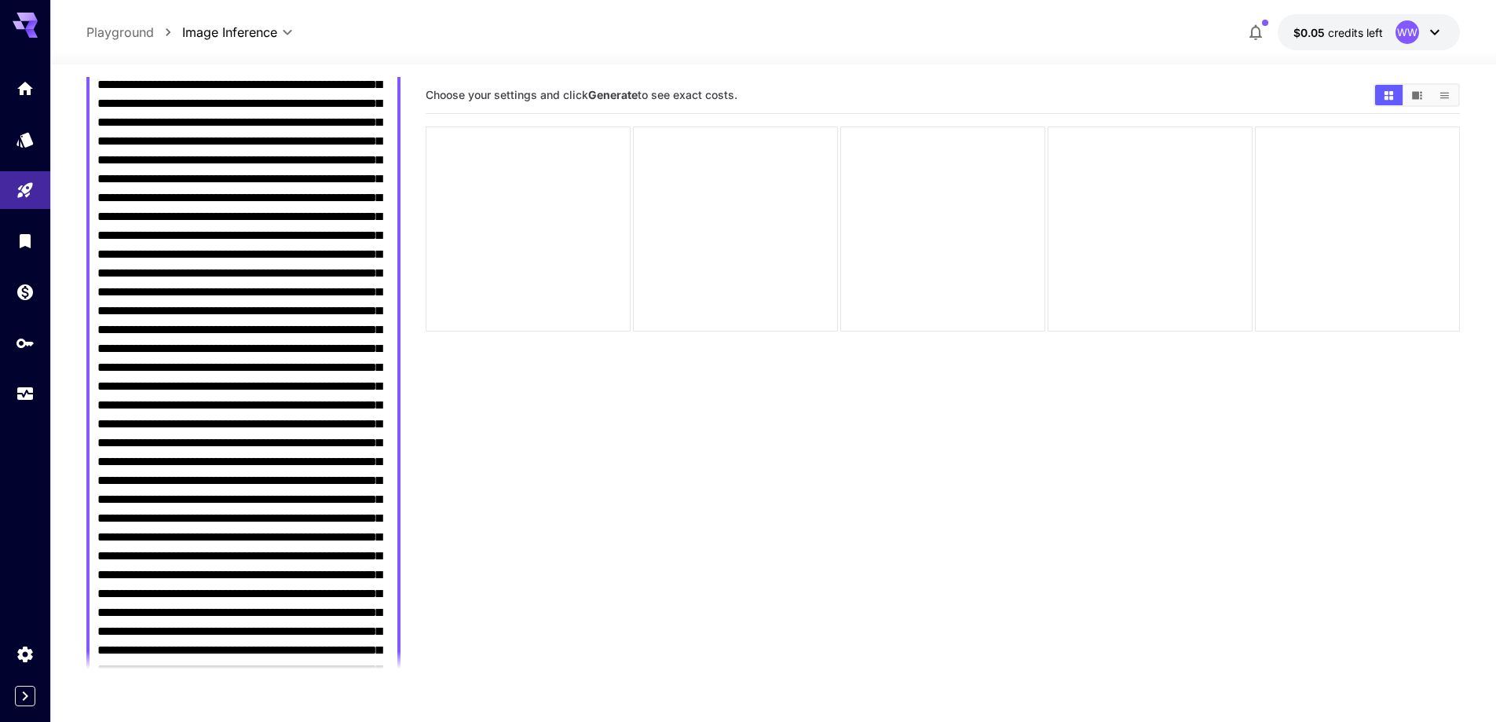
click at [309, 333] on textarea "Negative Prompt" at bounding box center [243, 480] width 292 height 2092
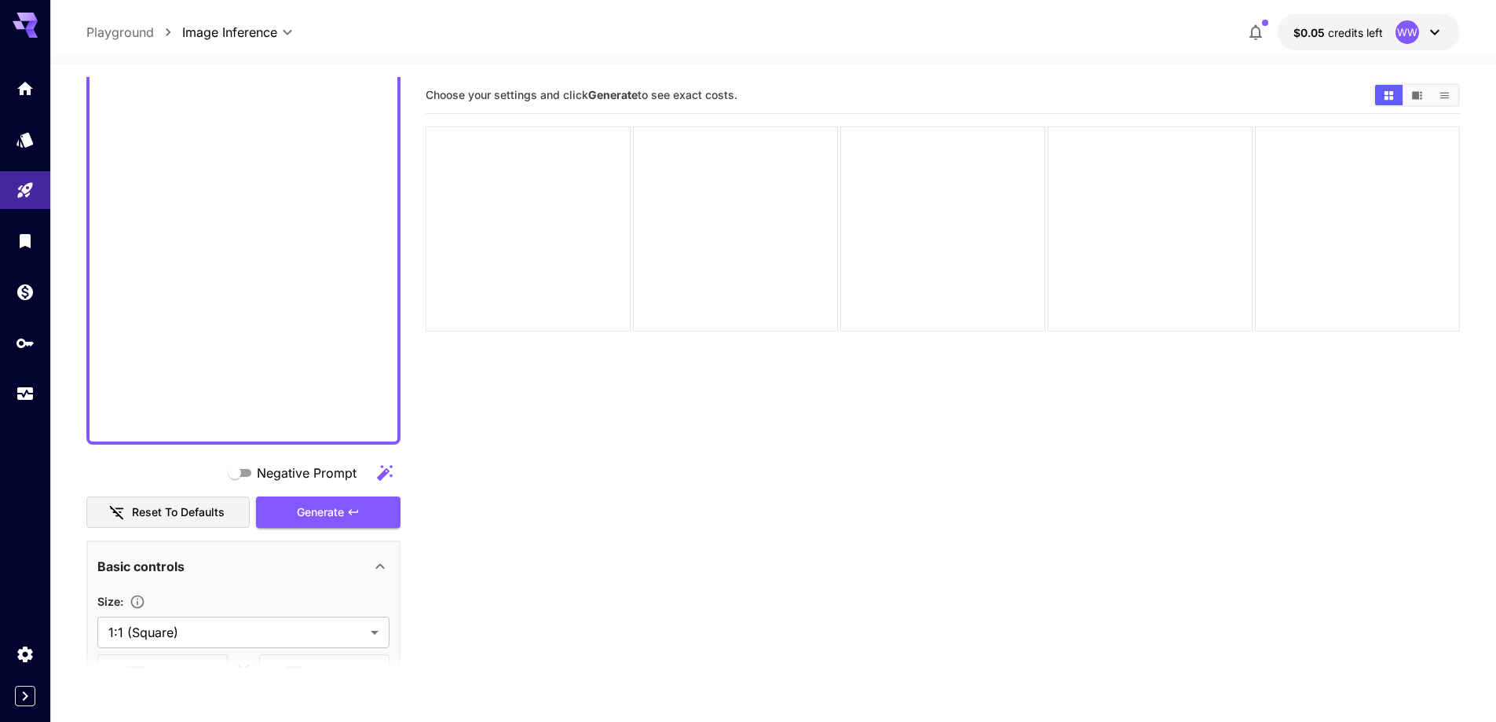
scroll to position [1885, 0]
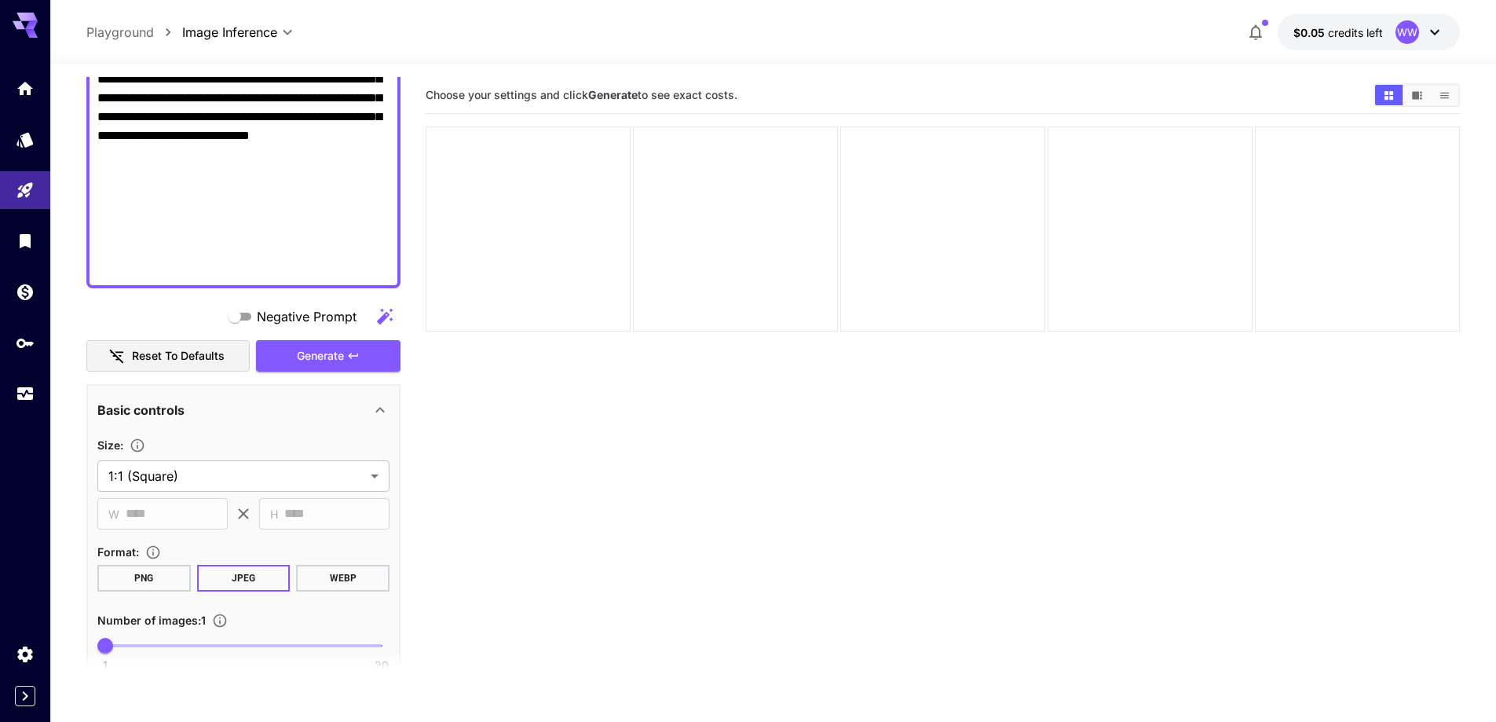
scroll to position [864, 0]
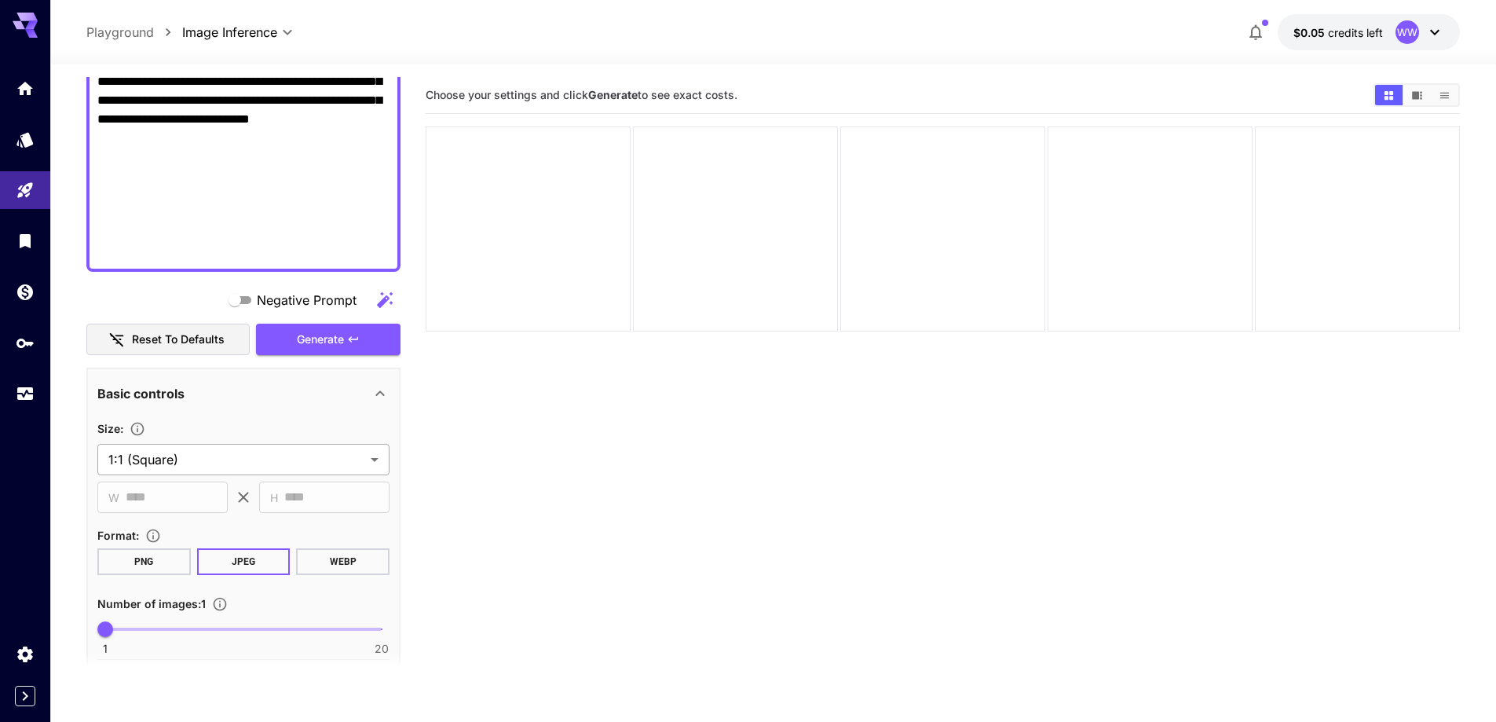
type textarea "**********"
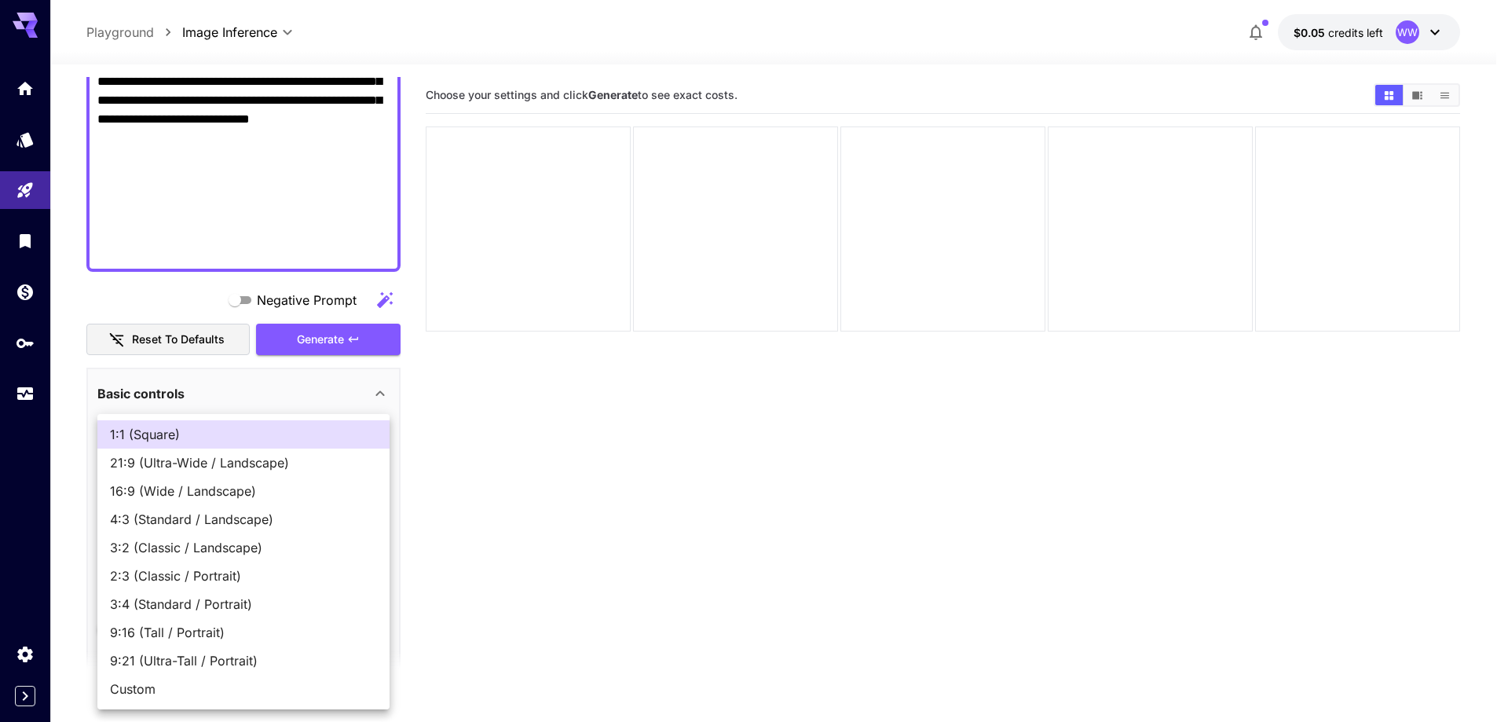
click at [281, 464] on body "**********" at bounding box center [754, 423] width 1508 height 846
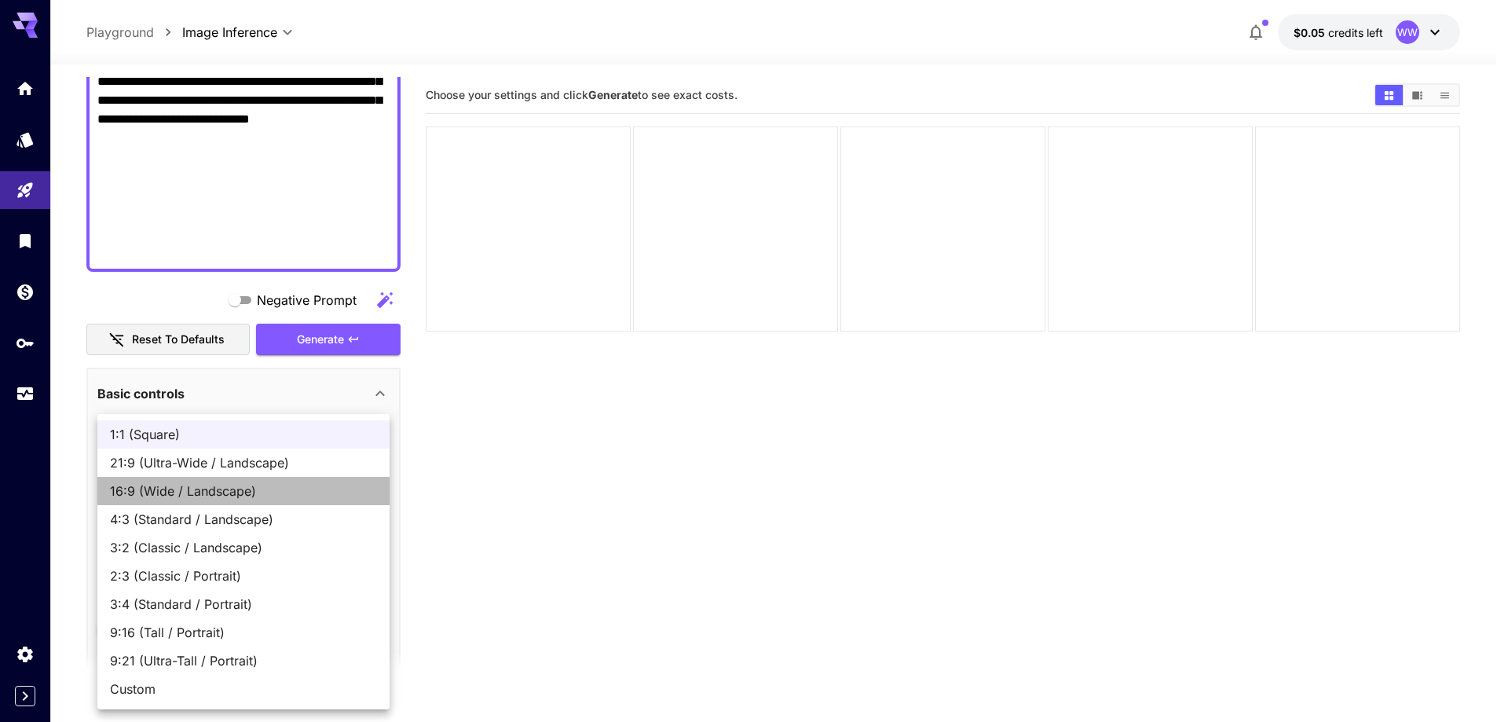
click at [256, 496] on span "16:9 (Wide / Landscape)" at bounding box center [243, 490] width 267 height 19
type input "**********"
type input "****"
type input "***"
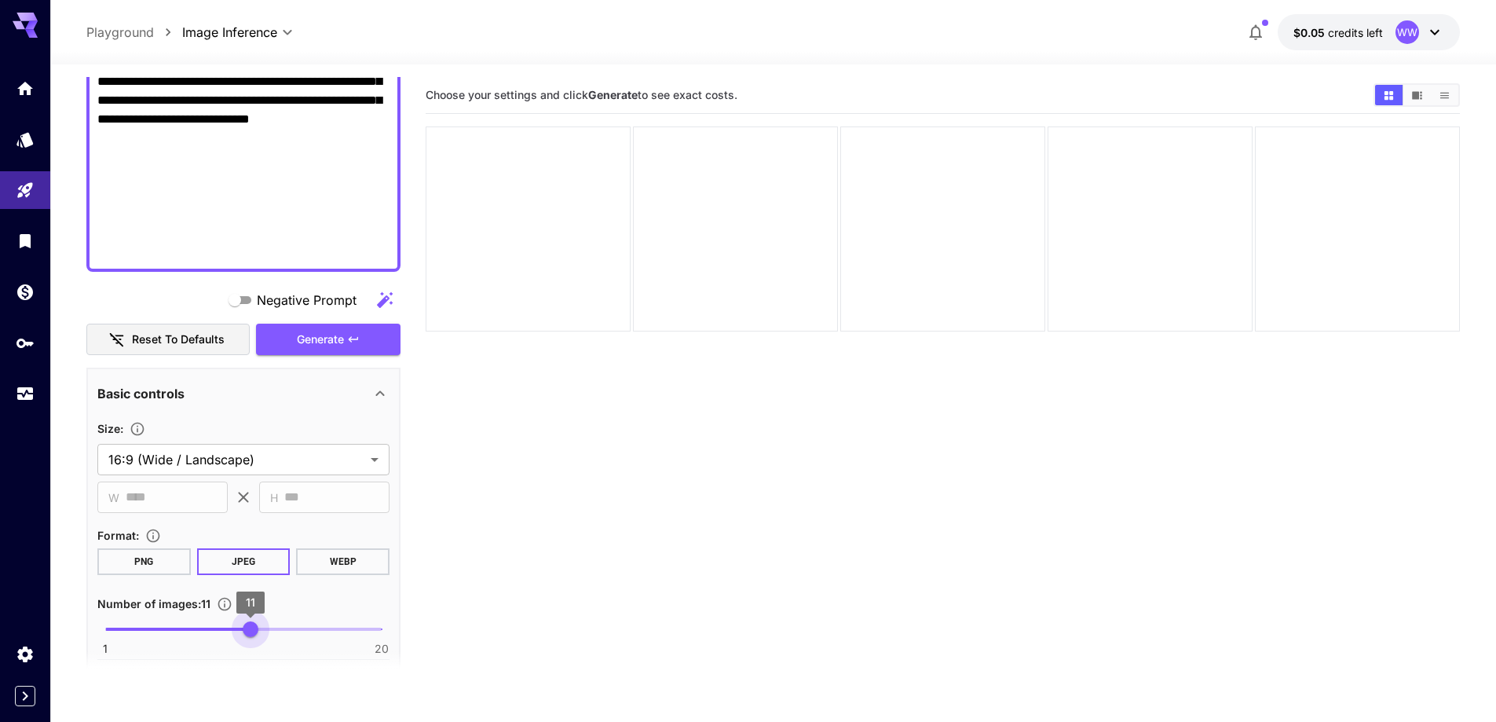
type input "**"
drag, startPoint x: 244, startPoint y: 628, endPoint x: 260, endPoint y: 628, distance: 15.7
click at [260, 628] on span "1 20 12" at bounding box center [243, 629] width 276 height 24
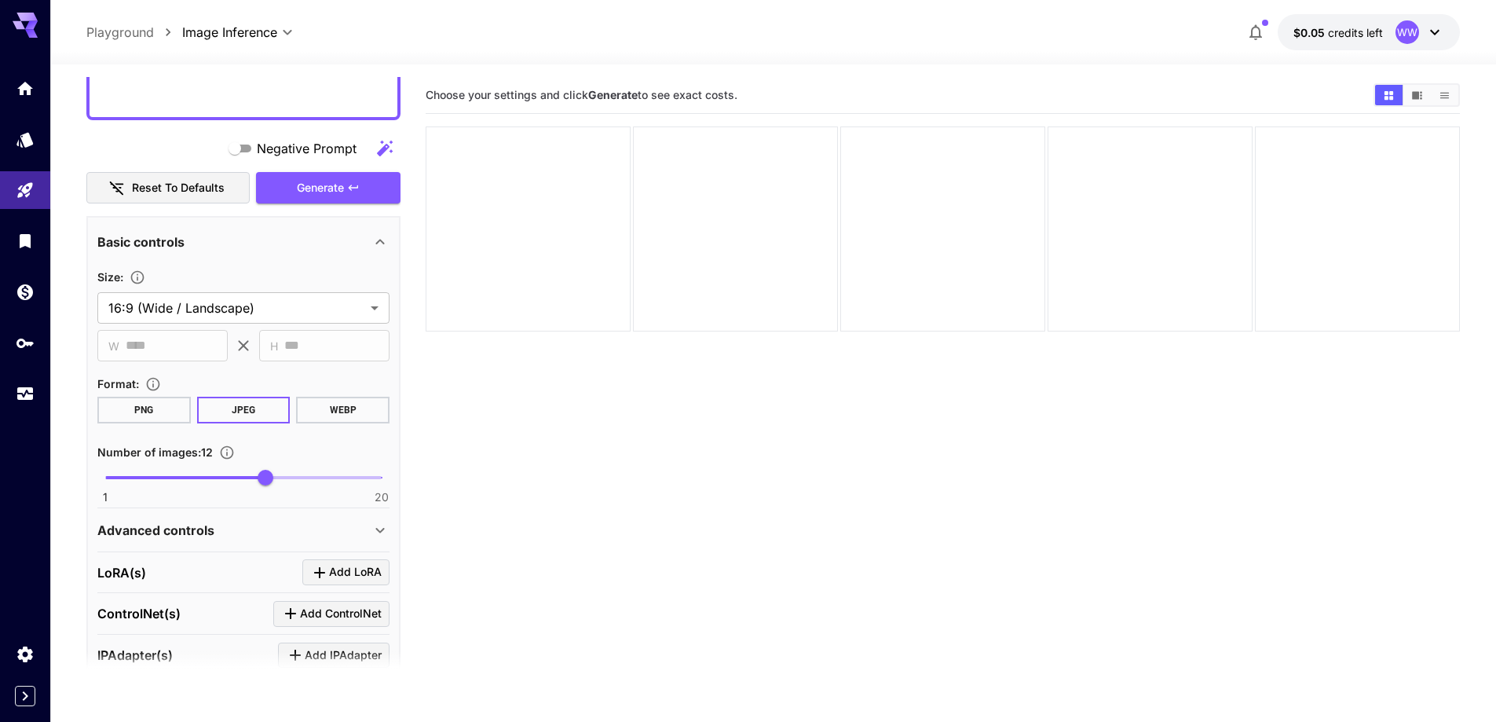
scroll to position [1021, 0]
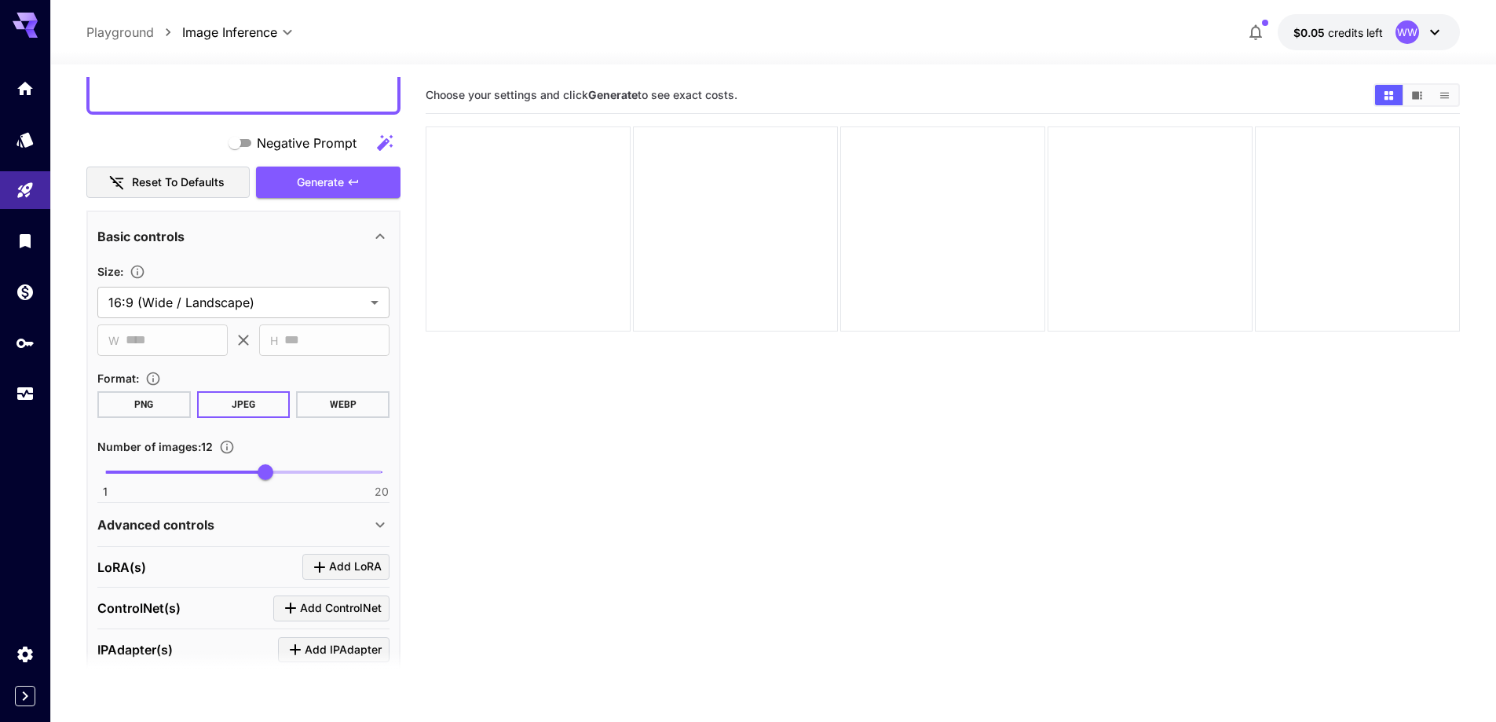
click at [345, 525] on div "Advanced controls" at bounding box center [233, 524] width 273 height 19
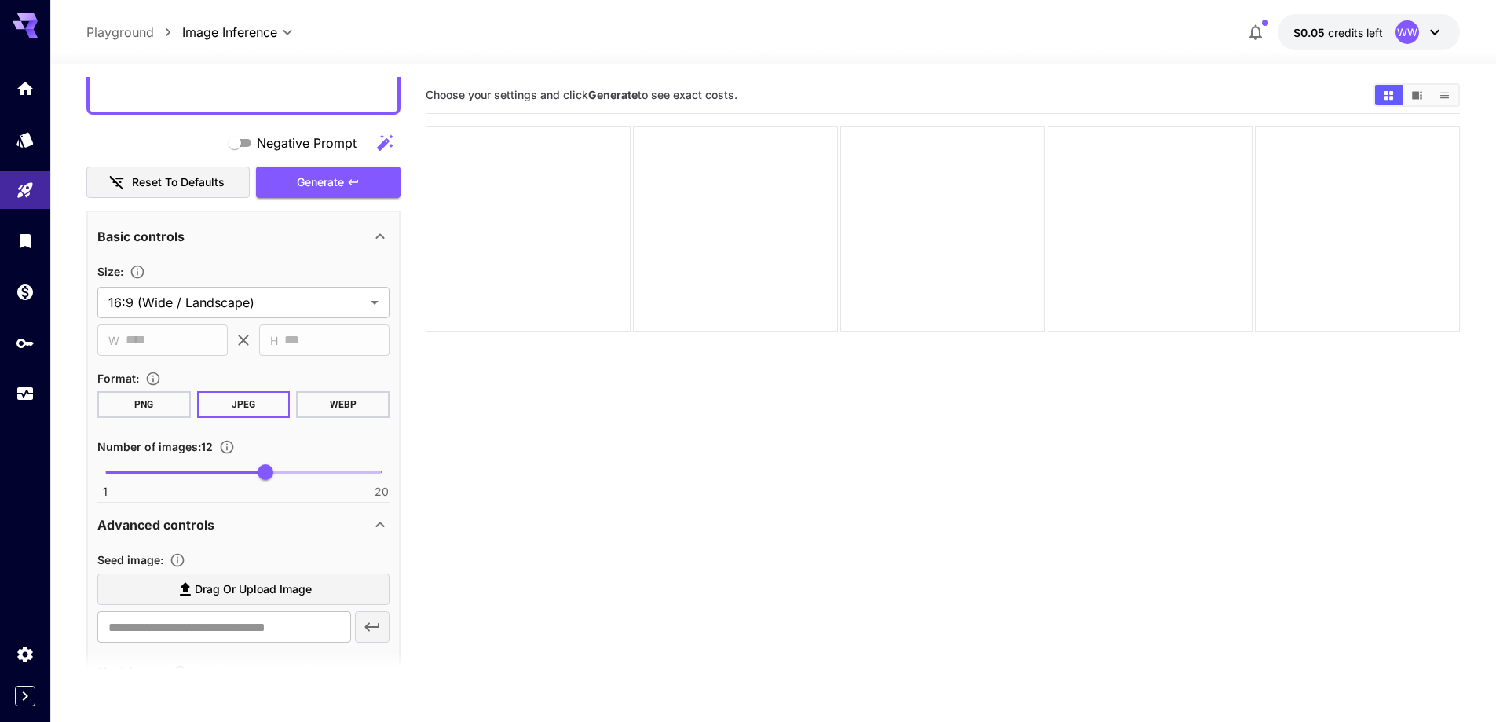
click at [280, 593] on span "Drag or upload image" at bounding box center [253, 590] width 117 height 20
click at [0, 0] on input "Drag or upload image" at bounding box center [0, 0] width 0 height 0
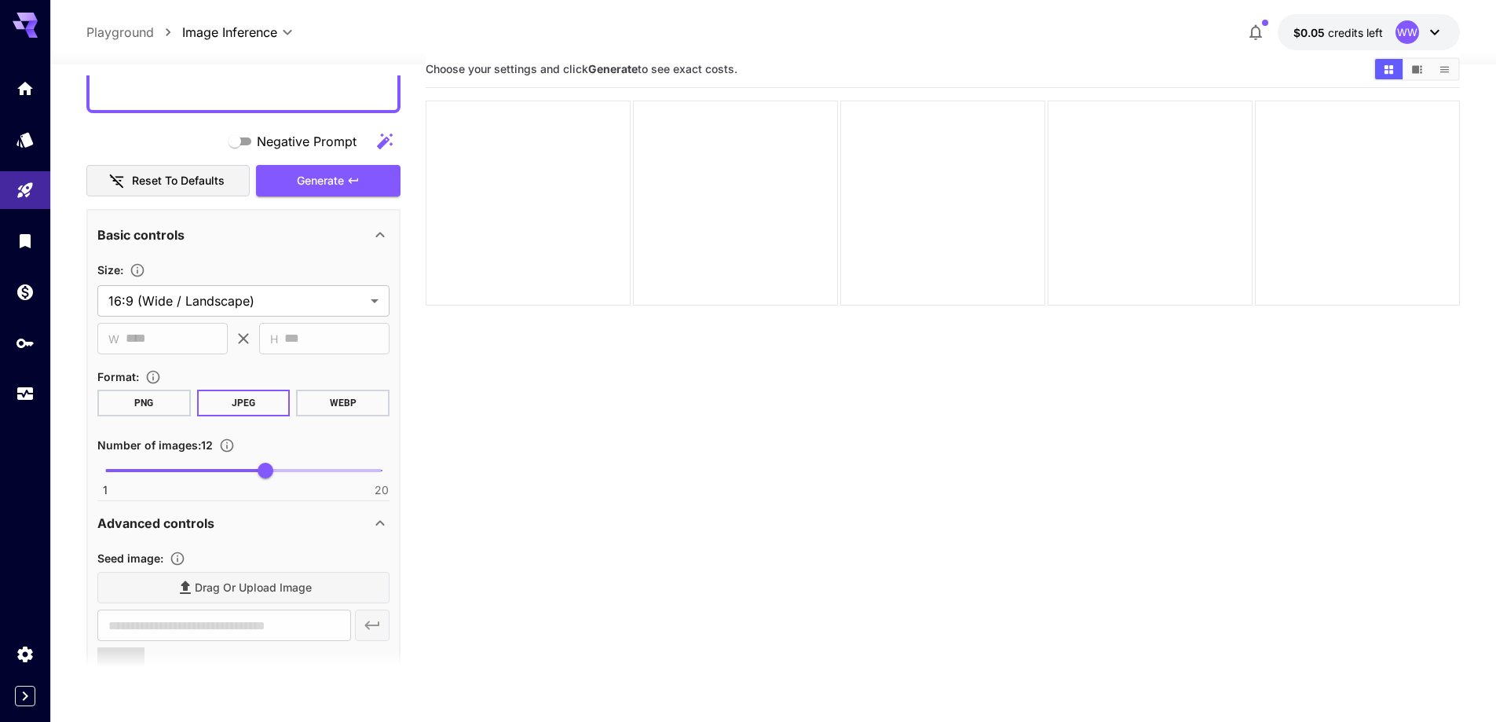
scroll to position [124, 0]
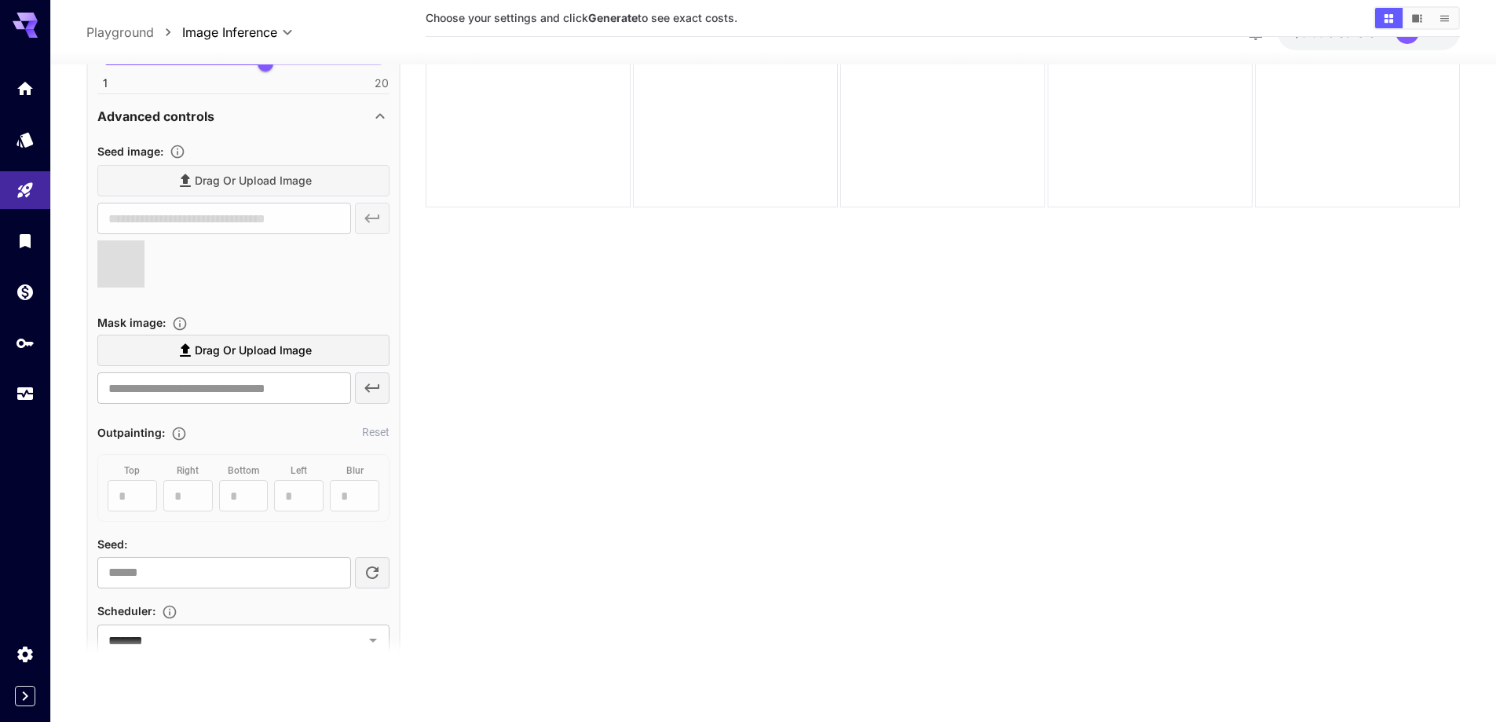
type input "**********"
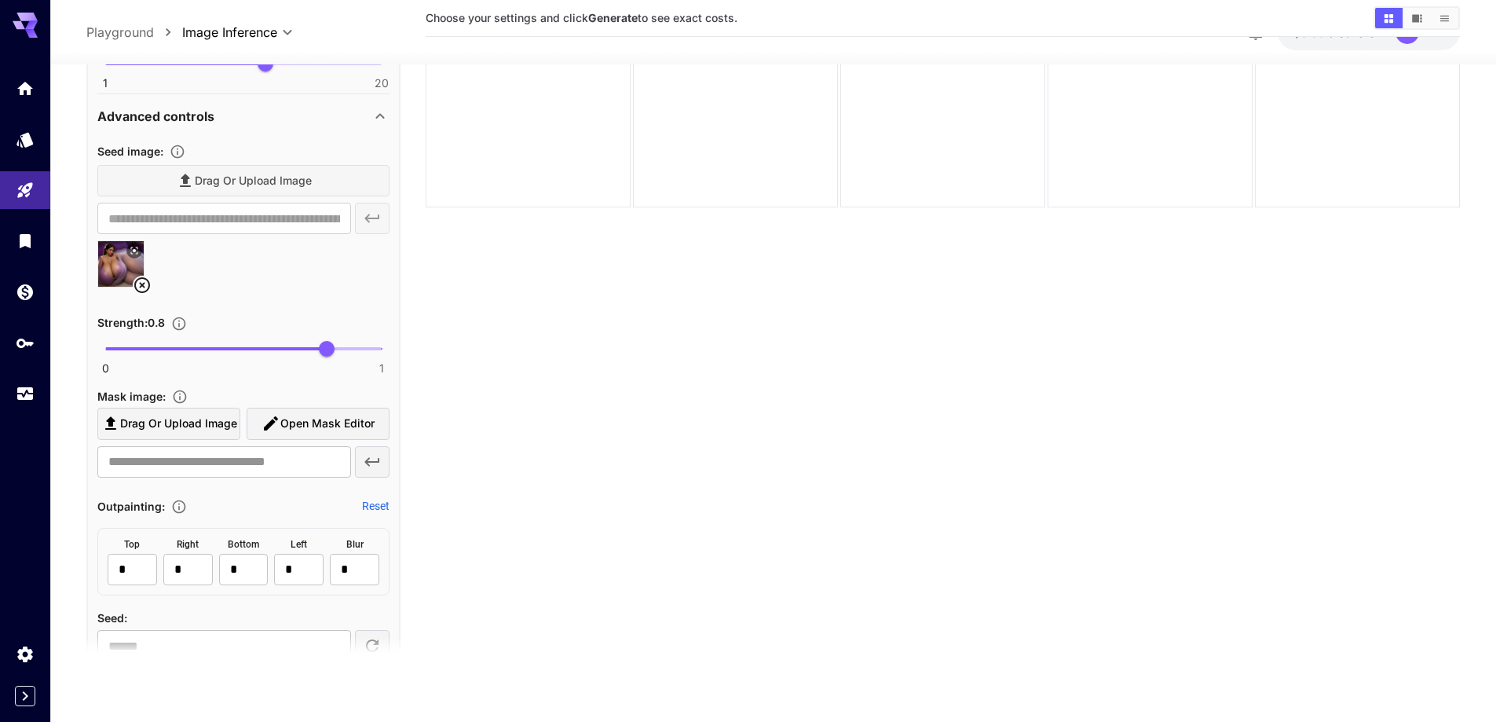
scroll to position [1492, 0]
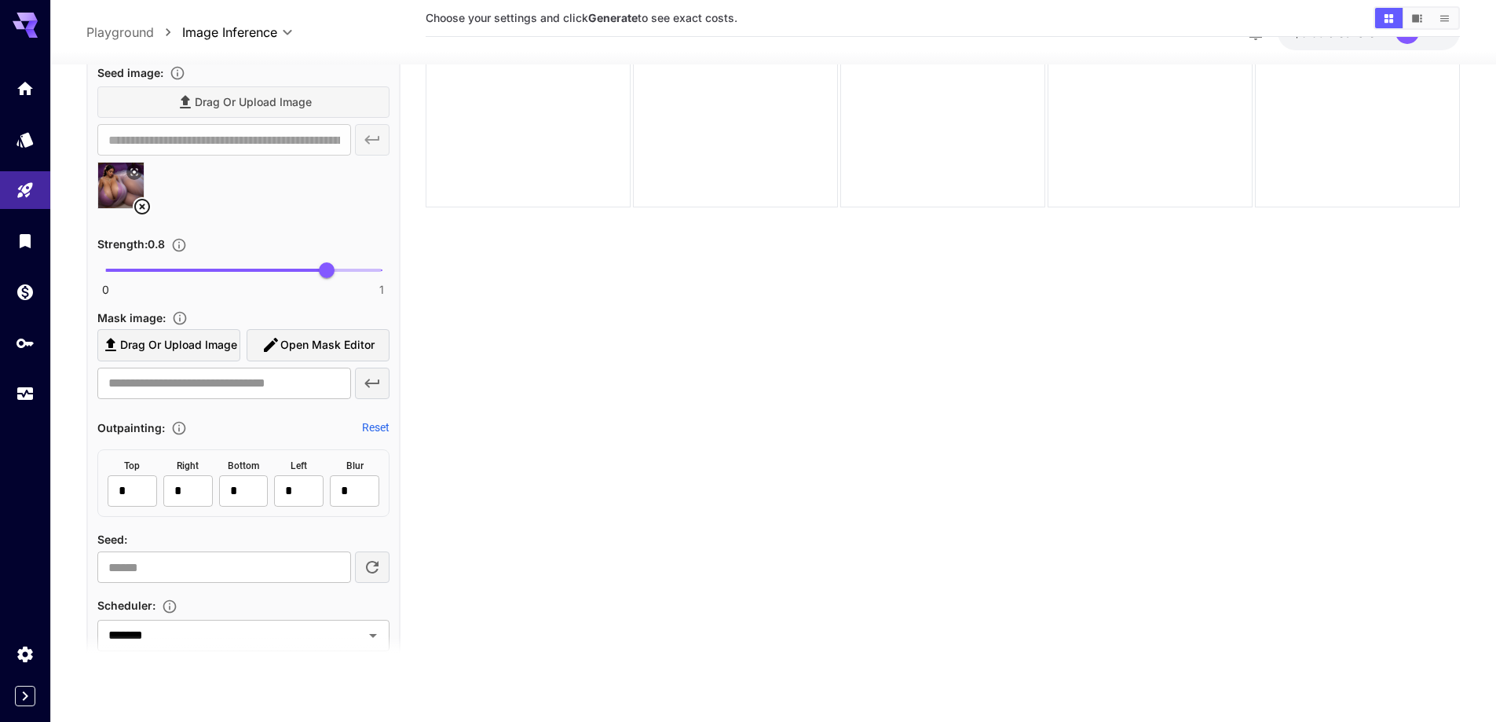
type input "****"
click at [295, 271] on span "0 1 0.69" at bounding box center [243, 270] width 276 height 24
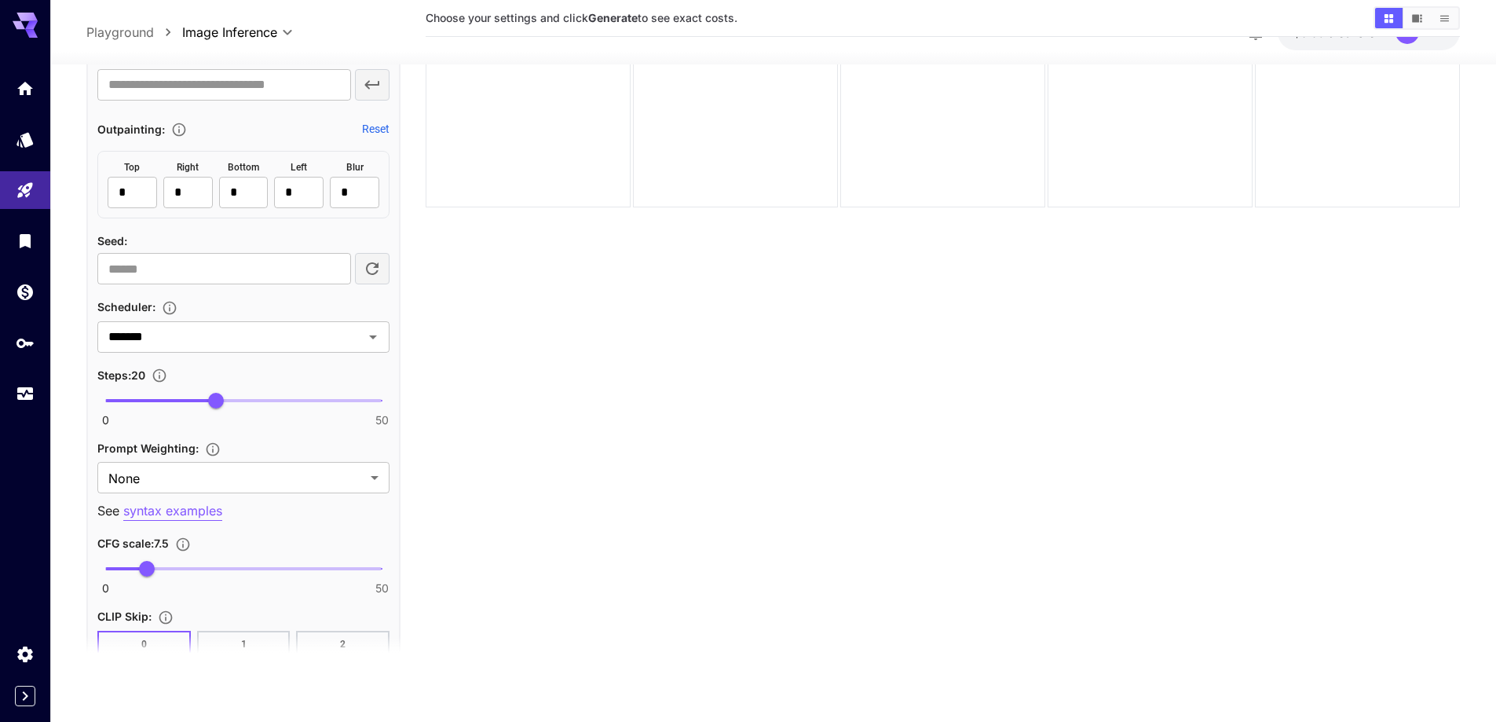
scroll to position [1807, 0]
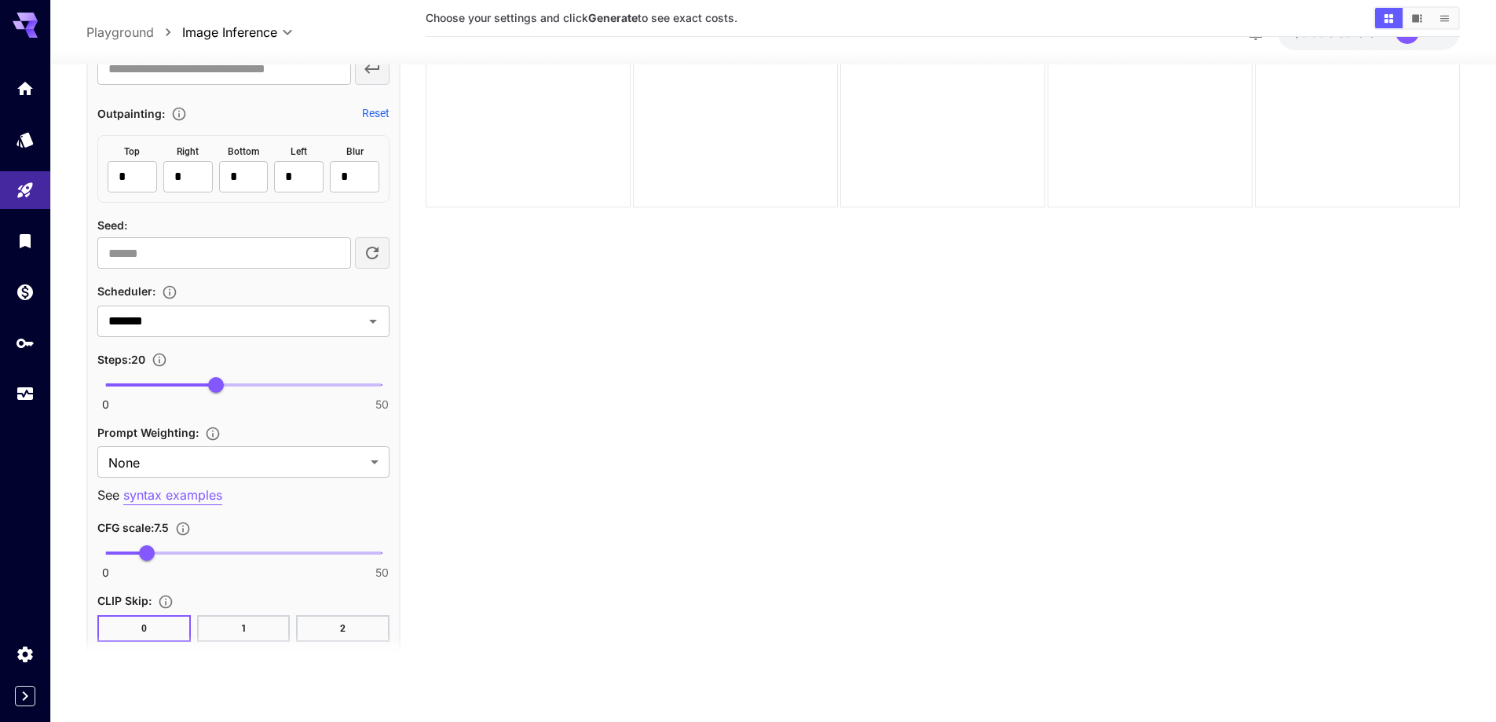
type input "**"
click at [263, 388] on span "0 50 29" at bounding box center [243, 385] width 276 height 24
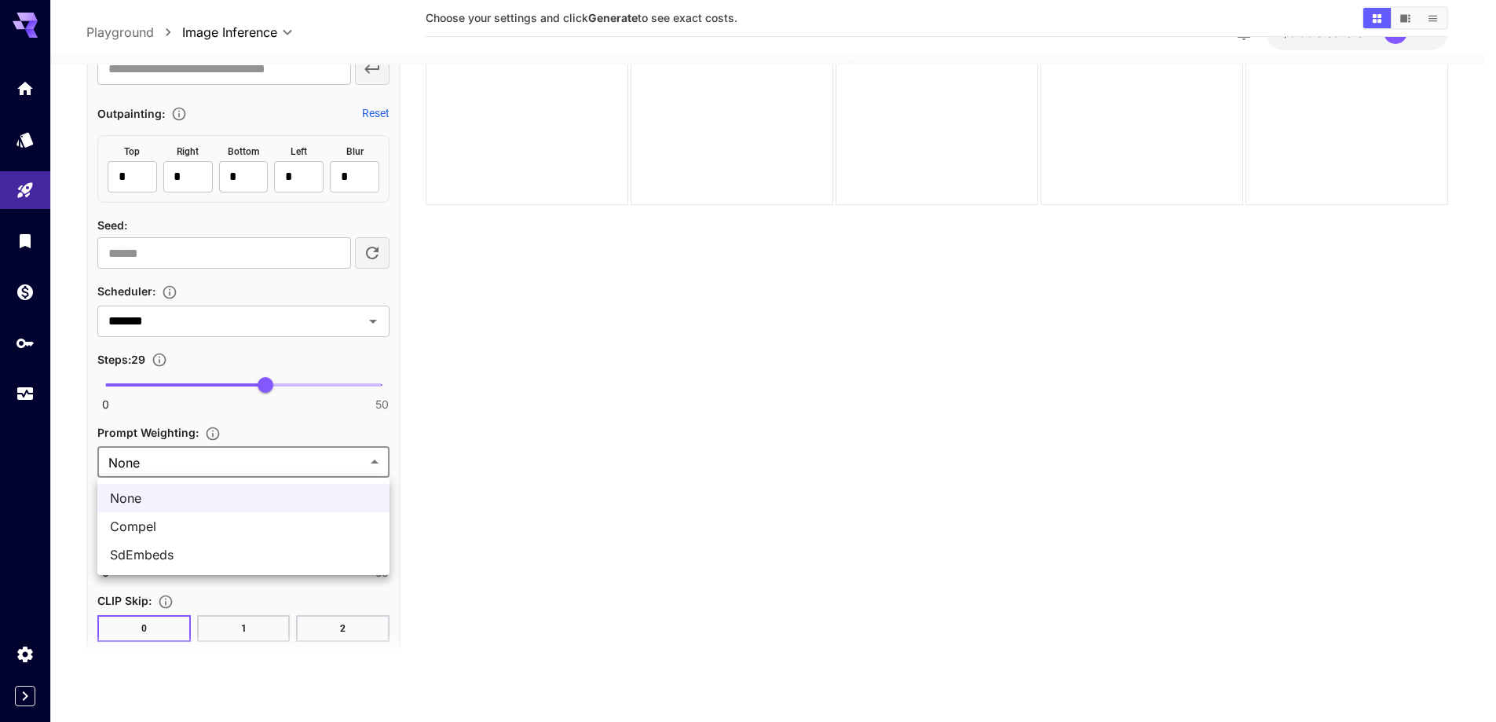
click at [254, 463] on body "**********" at bounding box center [748, 299] width 1496 height 846
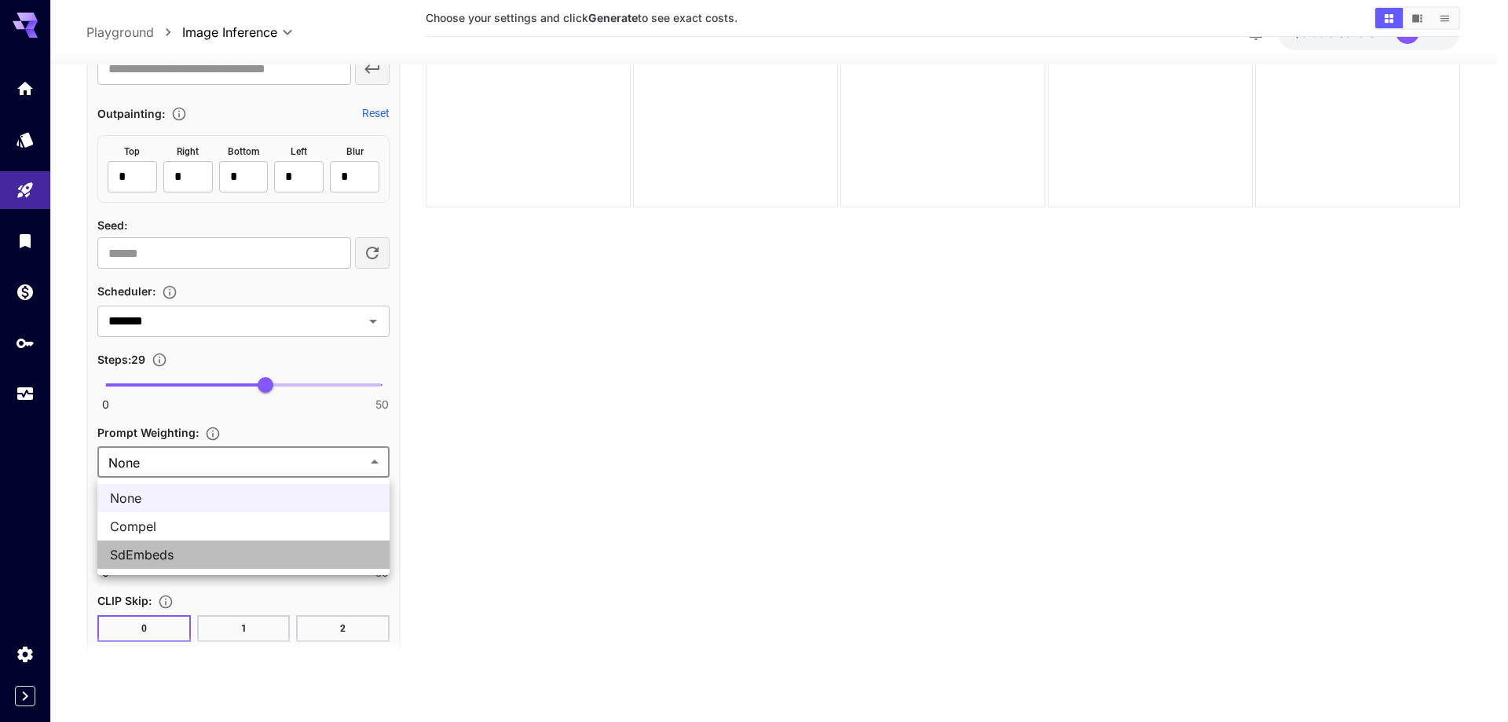
click at [200, 543] on li "SdEmbeds" at bounding box center [243, 554] width 292 height 28
type input "********"
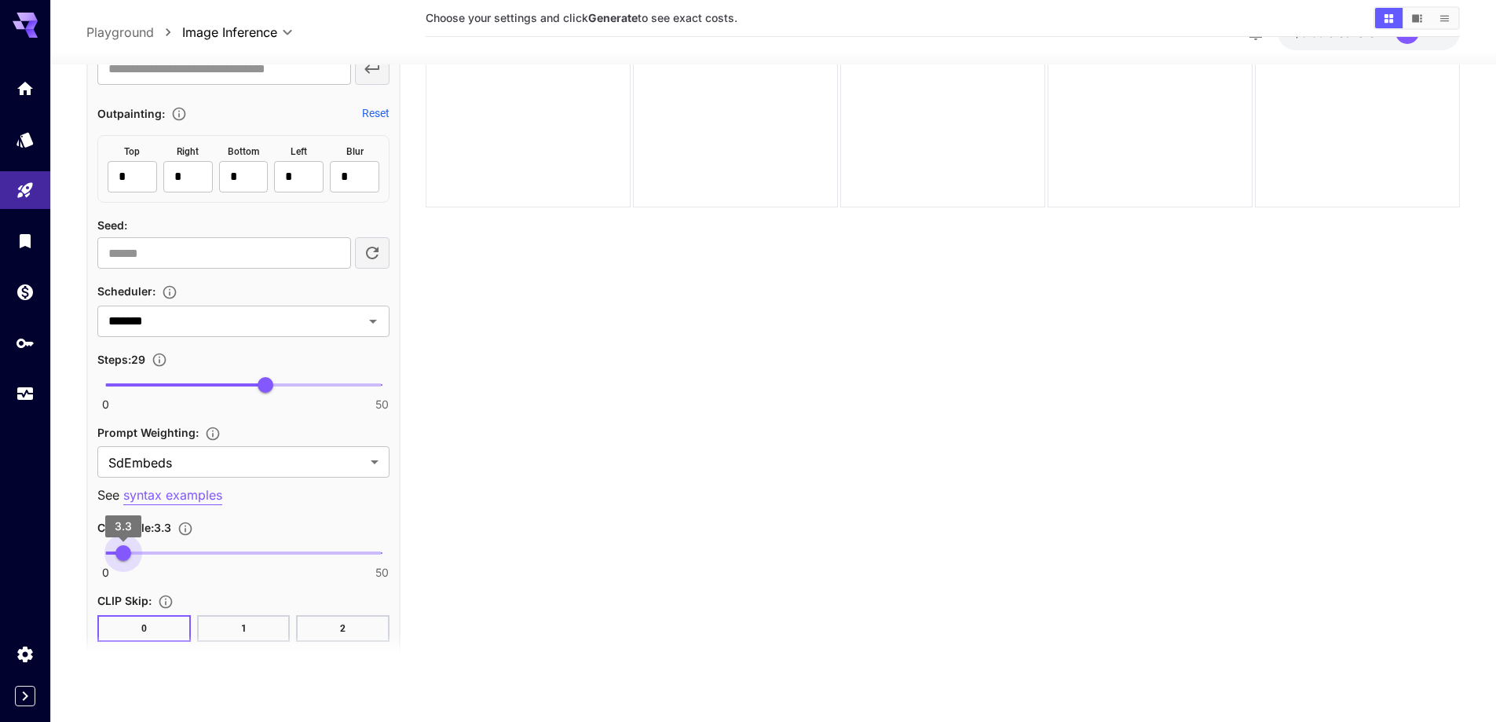
type input "***"
drag, startPoint x: 137, startPoint y: 545, endPoint x: 126, endPoint y: 553, distance: 13.5
click at [126, 553] on span "3.7" at bounding box center [126, 553] width 16 height 16
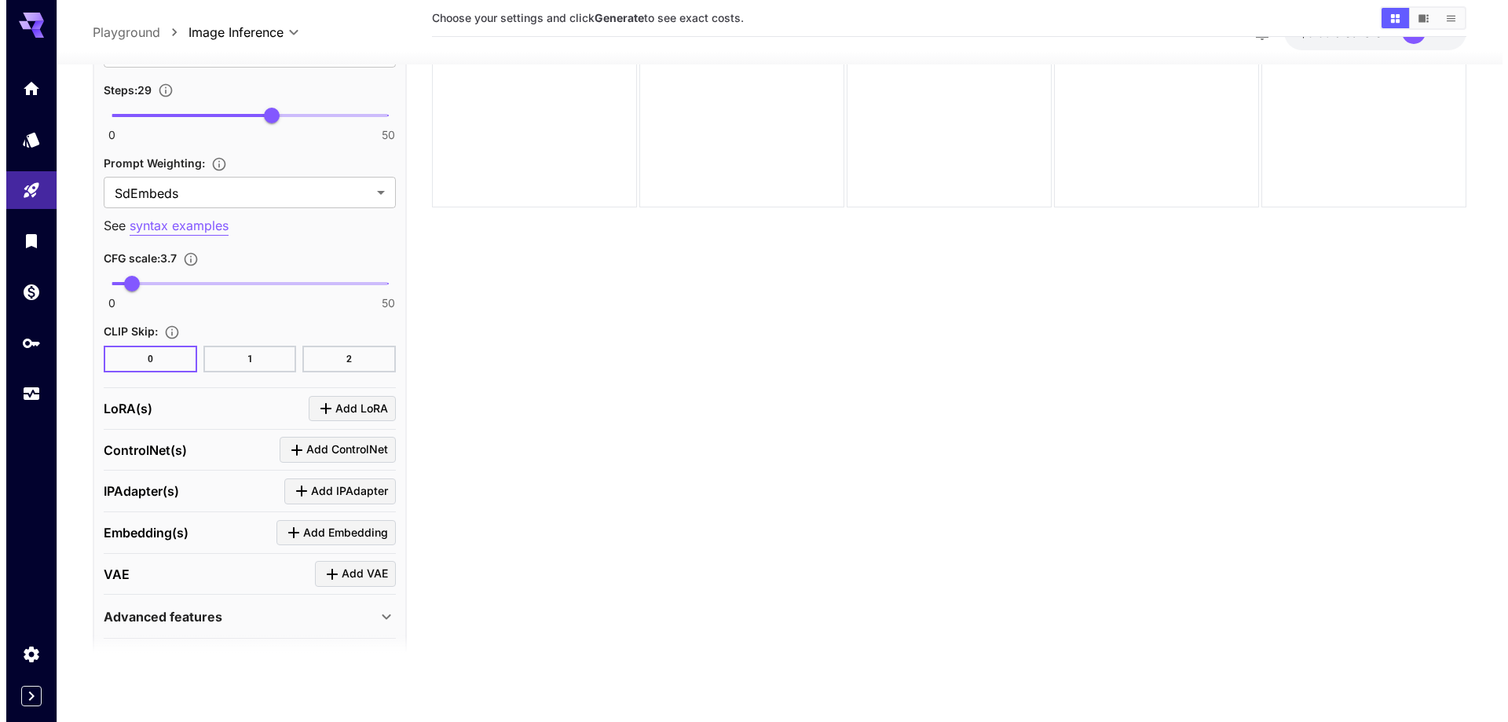
scroll to position [2121, 0]
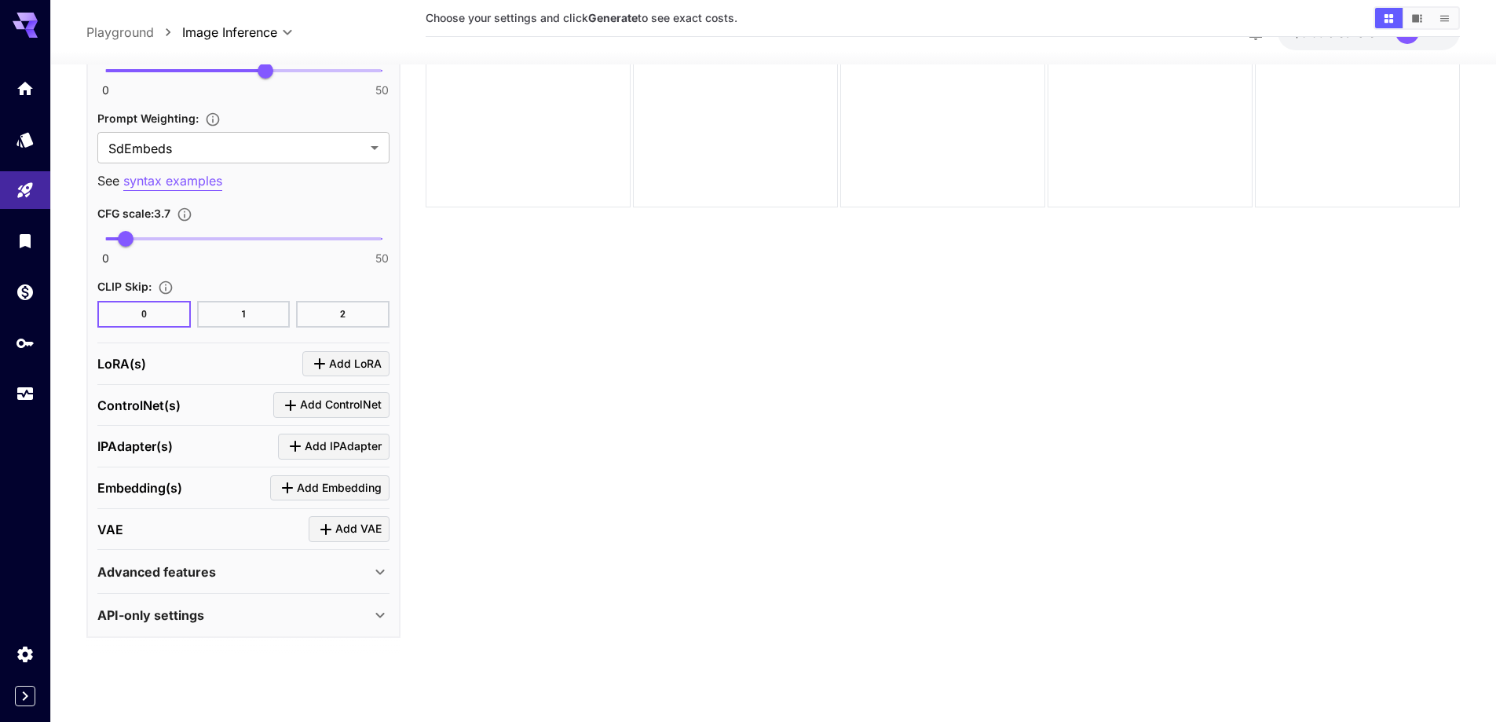
click at [328, 357] on icon "Click to add LoRA" at bounding box center [319, 363] width 19 height 19
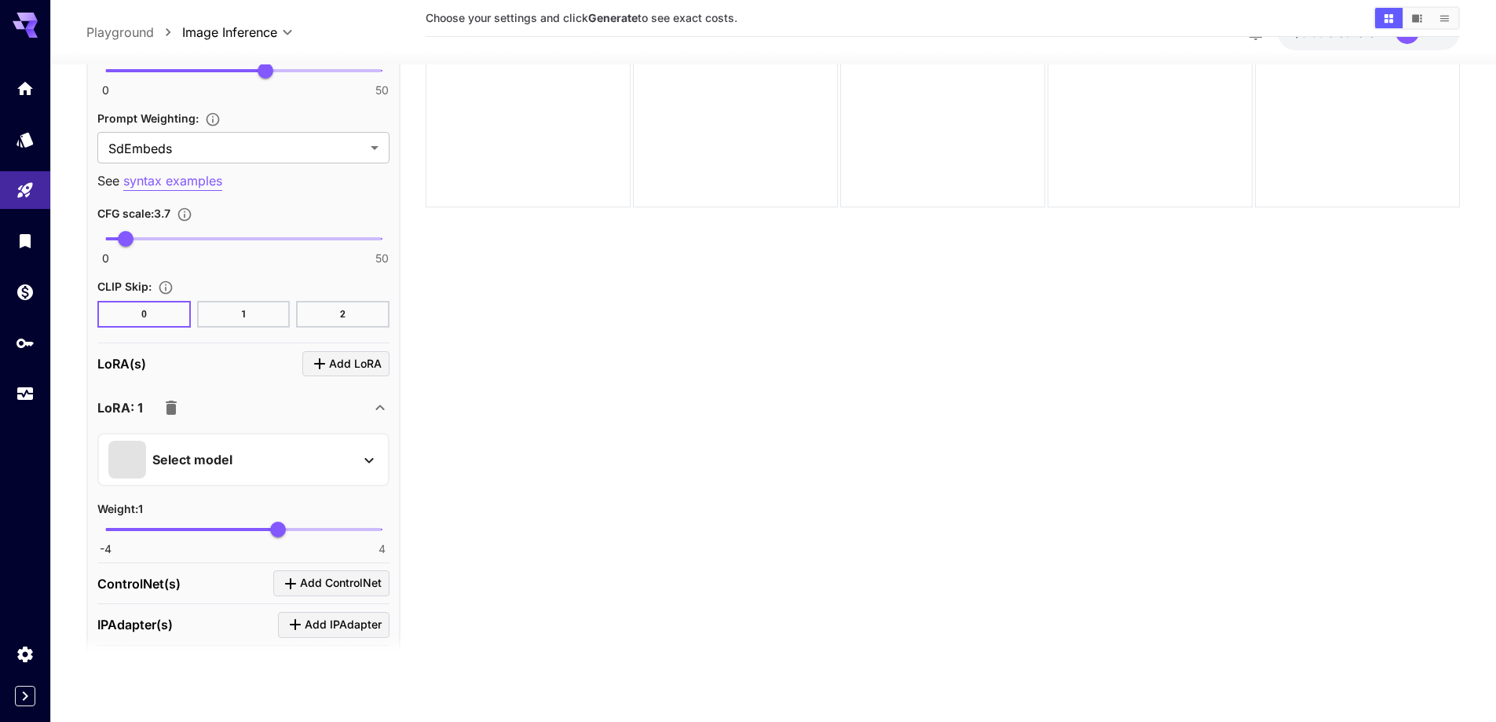
click at [278, 475] on div "Select model" at bounding box center [230, 460] width 245 height 38
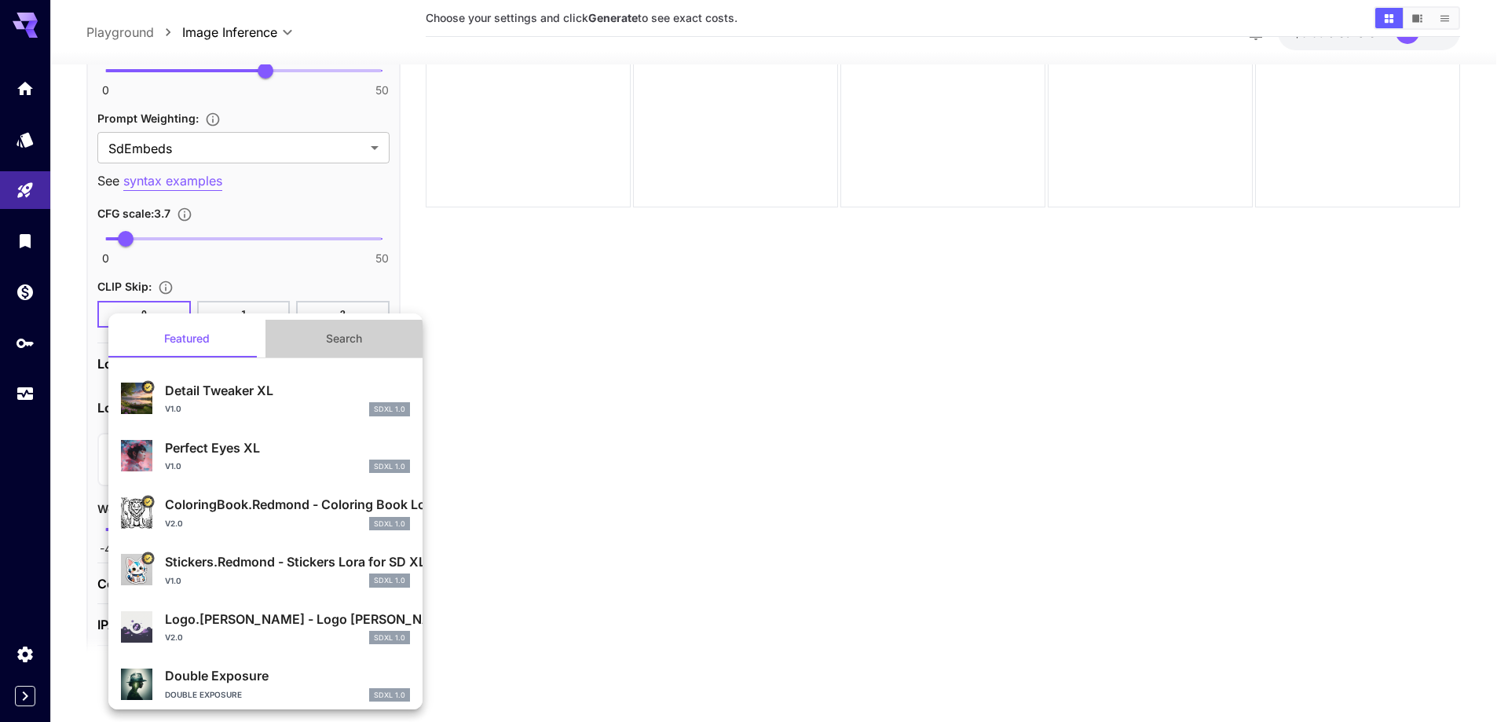
click at [348, 348] on button "Search" at bounding box center [343, 339] width 157 height 38
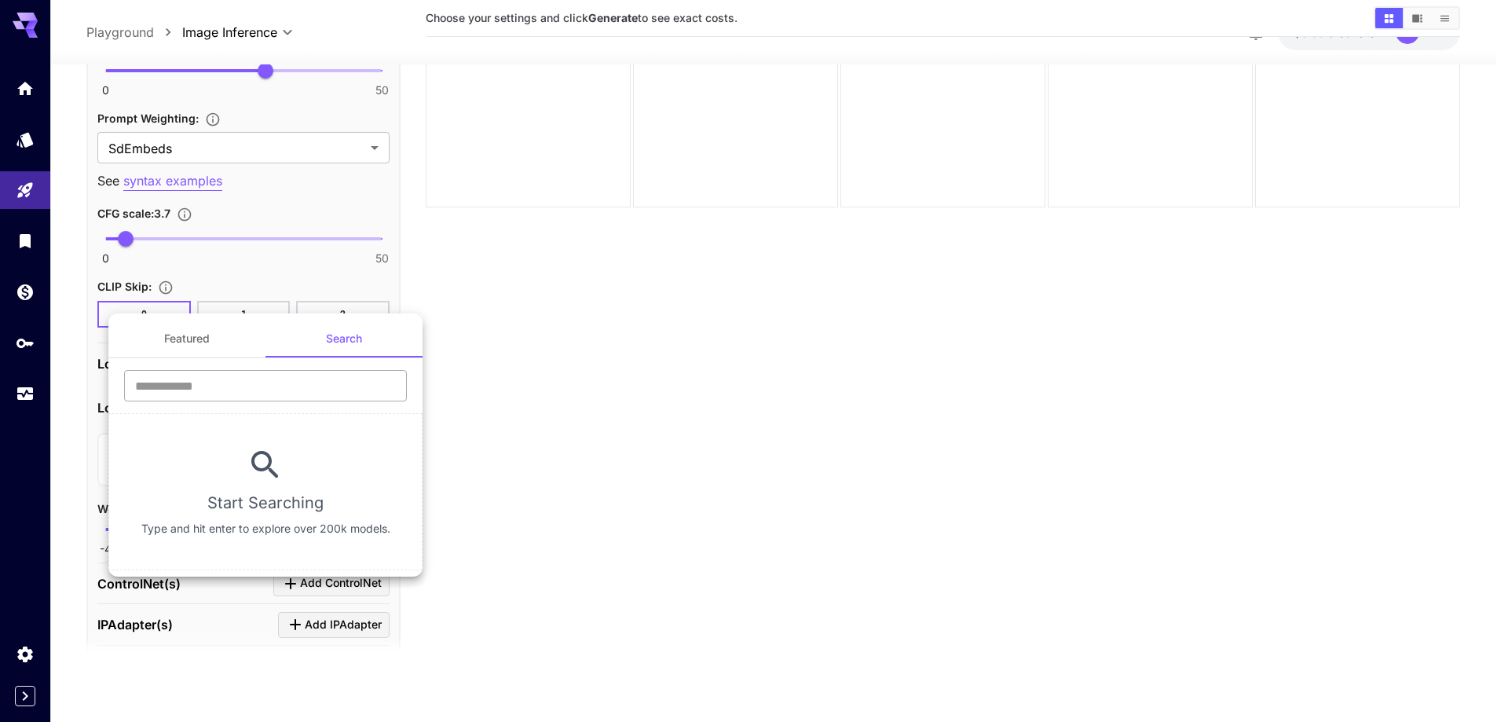
click at [317, 386] on input "text" at bounding box center [265, 385] width 283 height 31
type input "****"
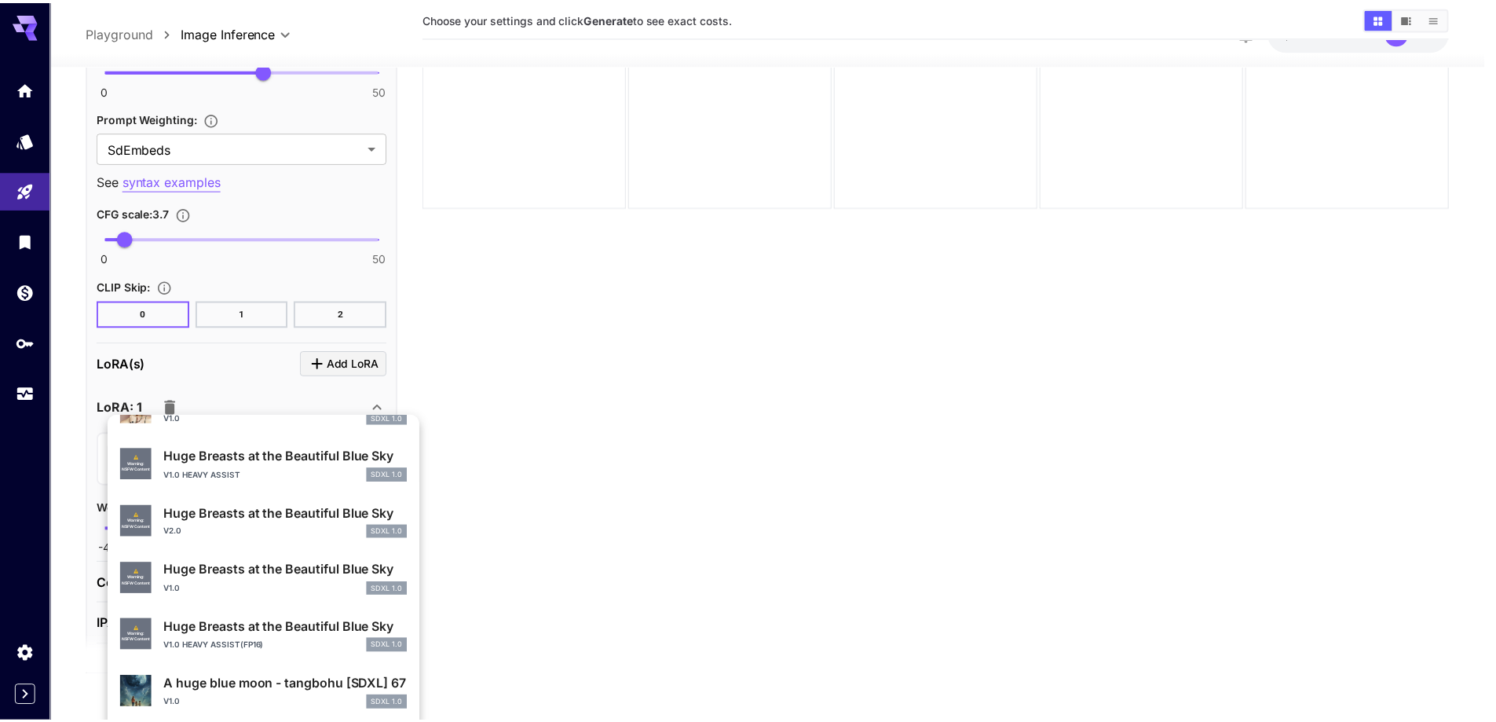
scroll to position [551, 0]
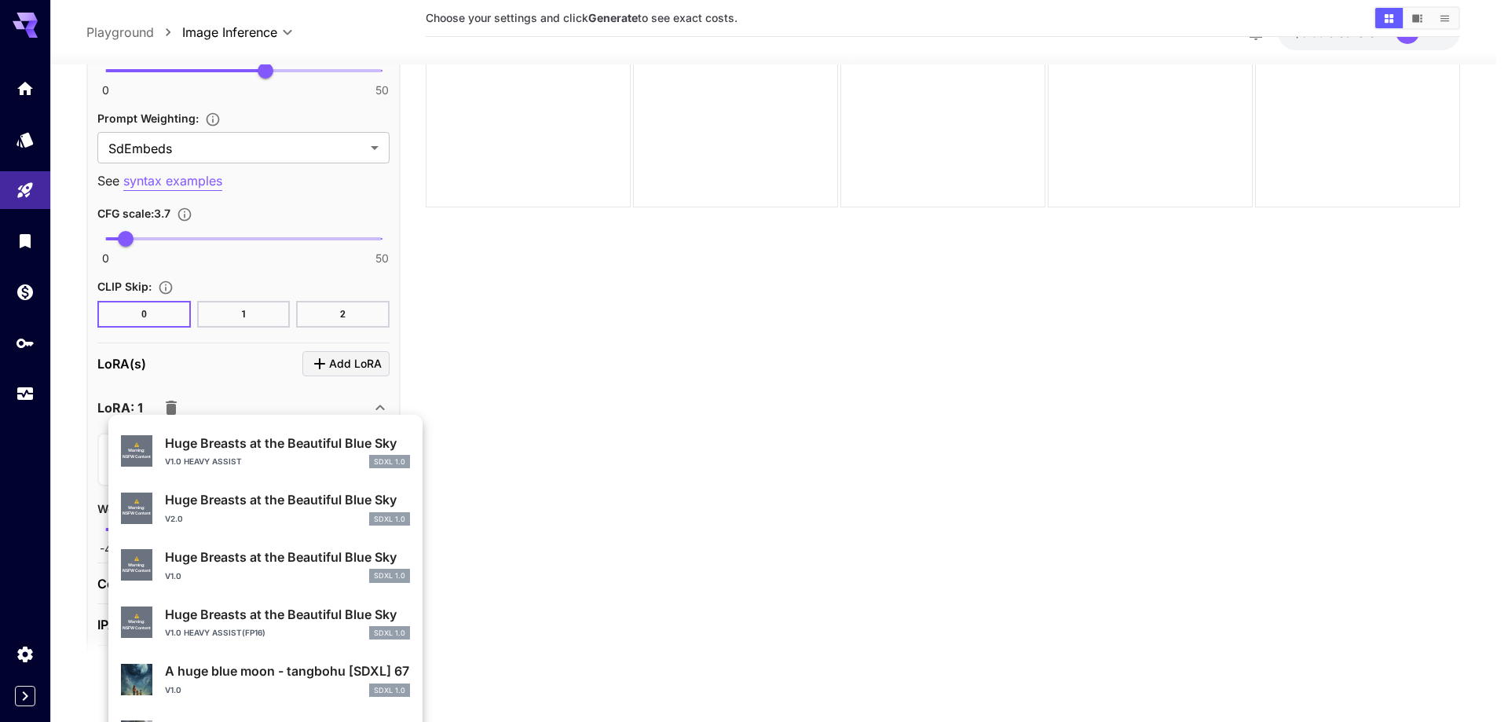
click at [250, 572] on div "v1.0 SDXL 1.0" at bounding box center [287, 576] width 245 height 14
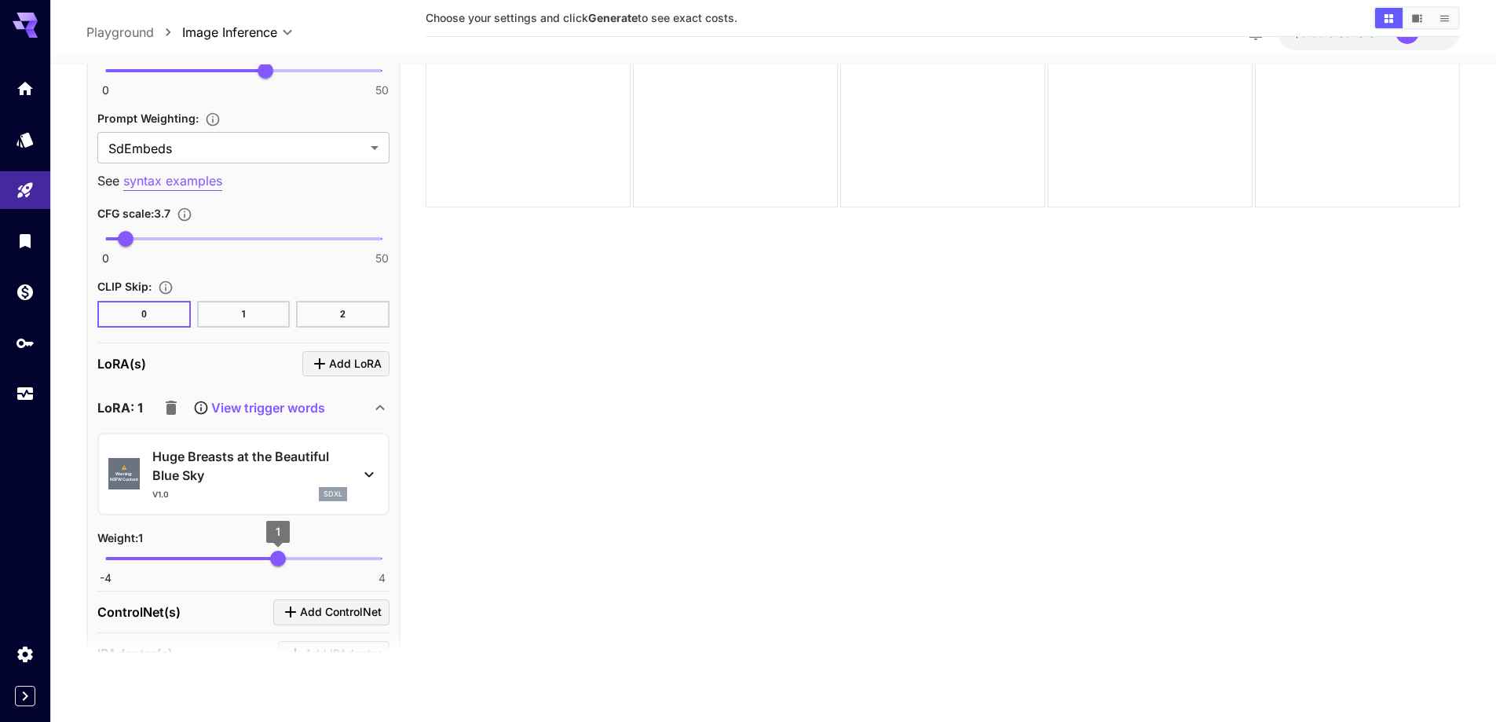
type input "****"
click at [267, 560] on span "0.68" at bounding box center [267, 559] width 16 height 16
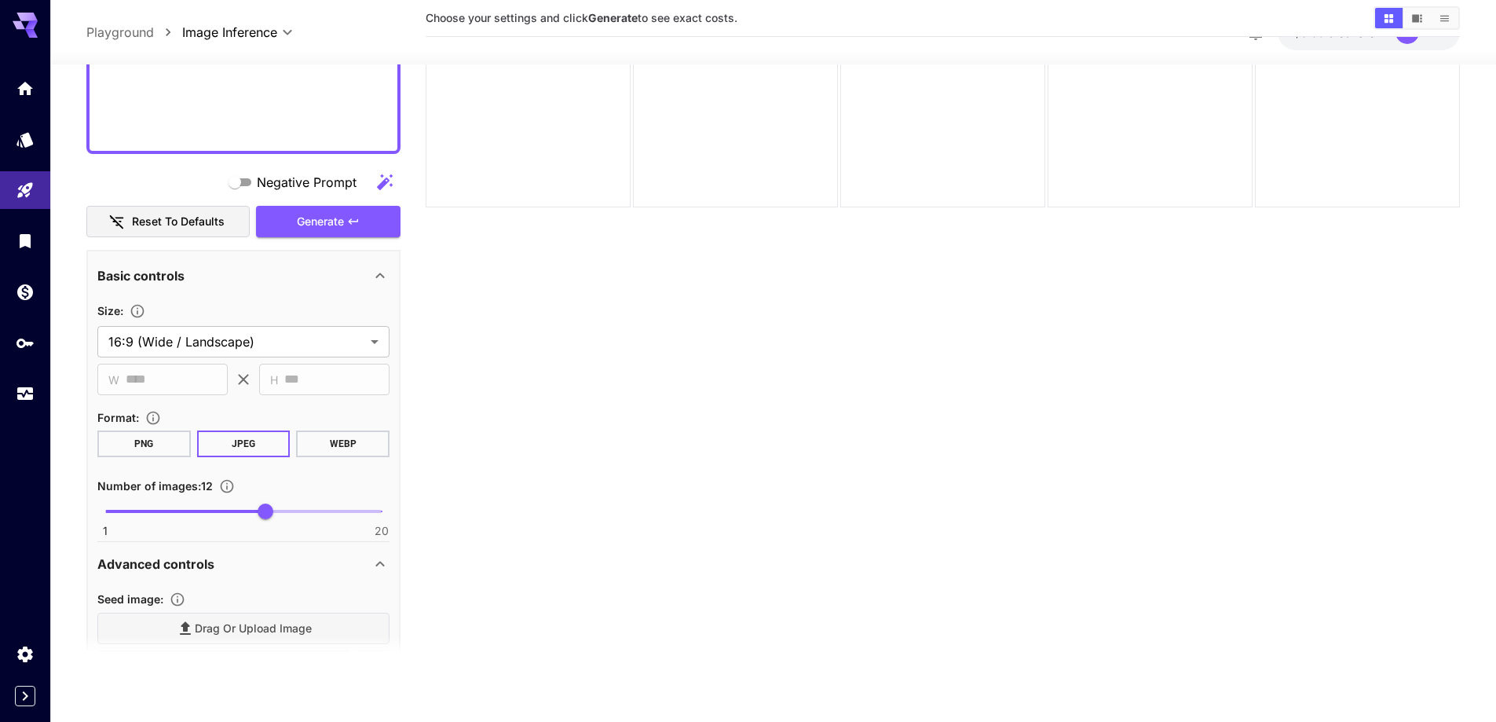
scroll to position [943, 0]
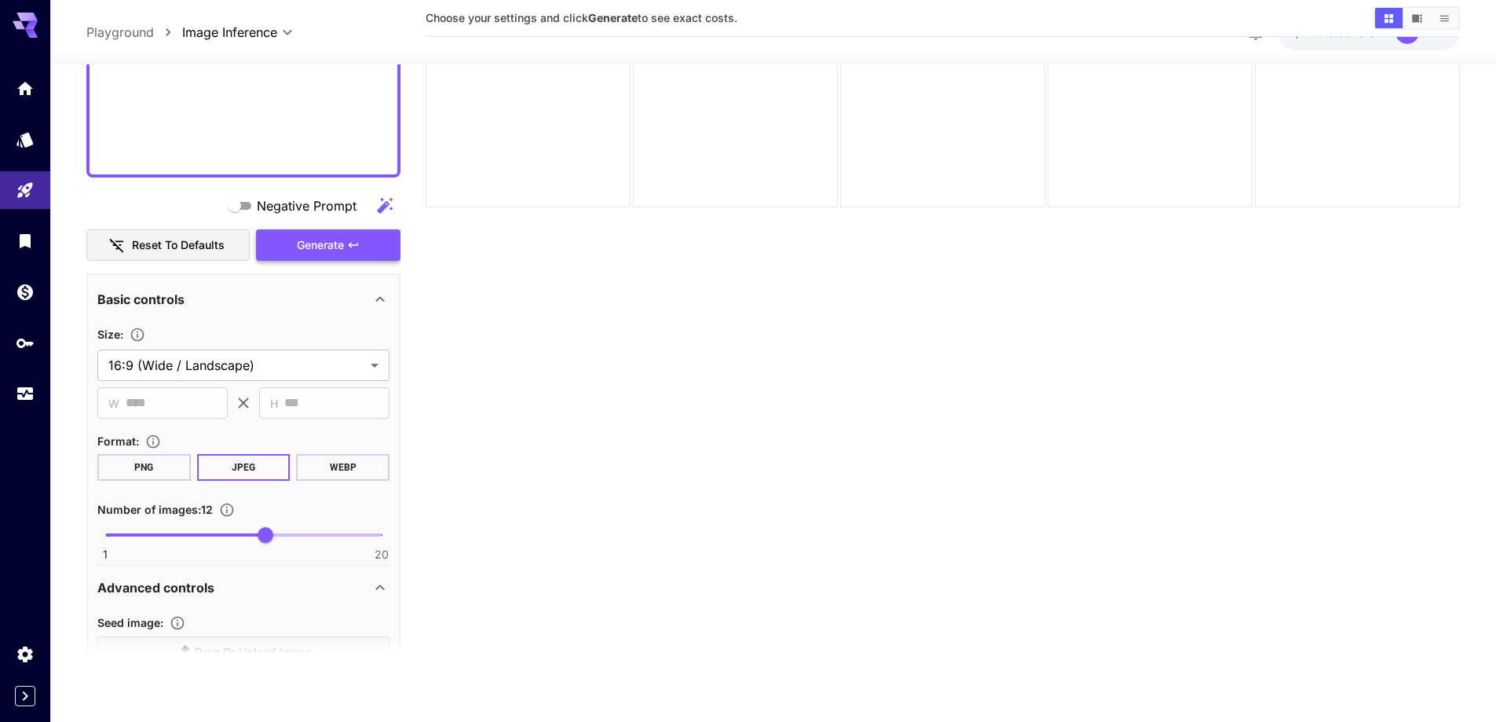
click at [305, 250] on span "Generate" at bounding box center [320, 246] width 47 height 20
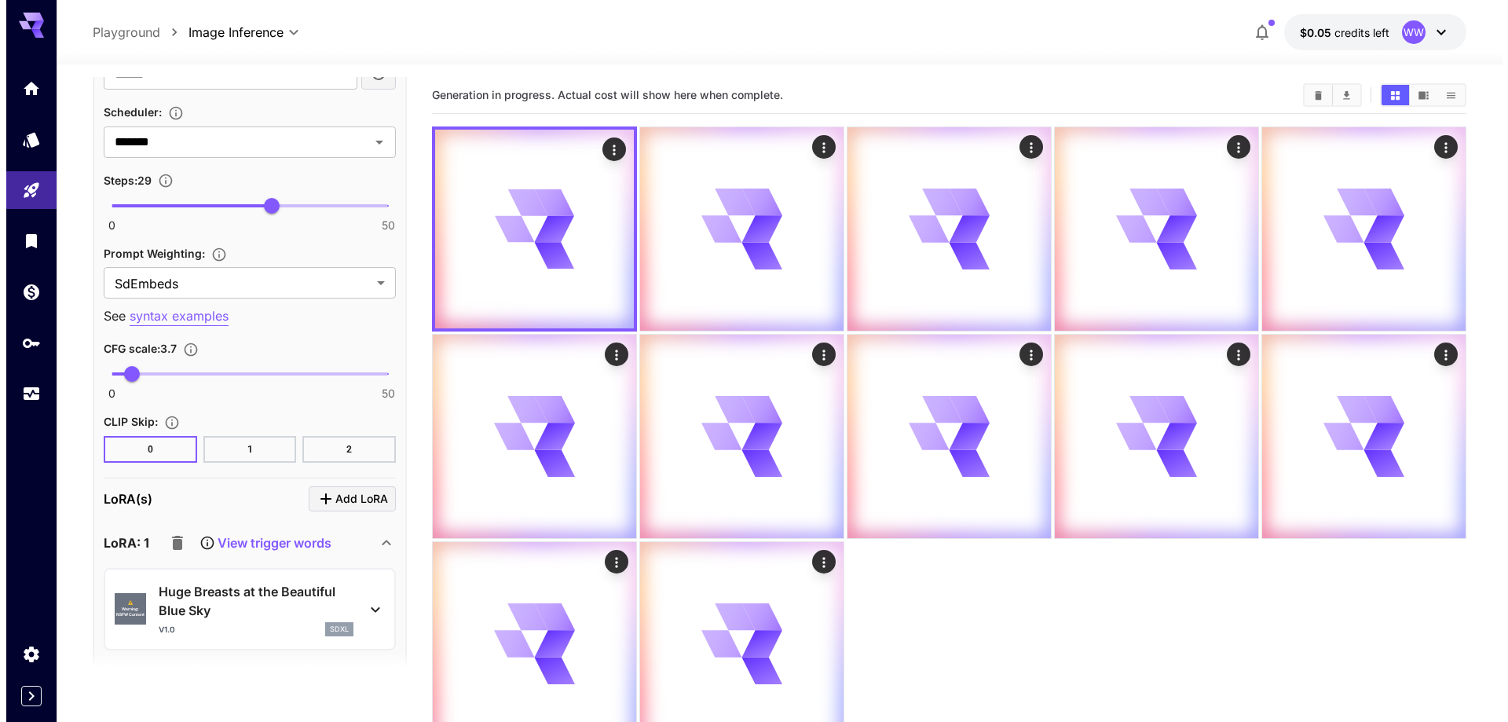
scroll to position [2042, 0]
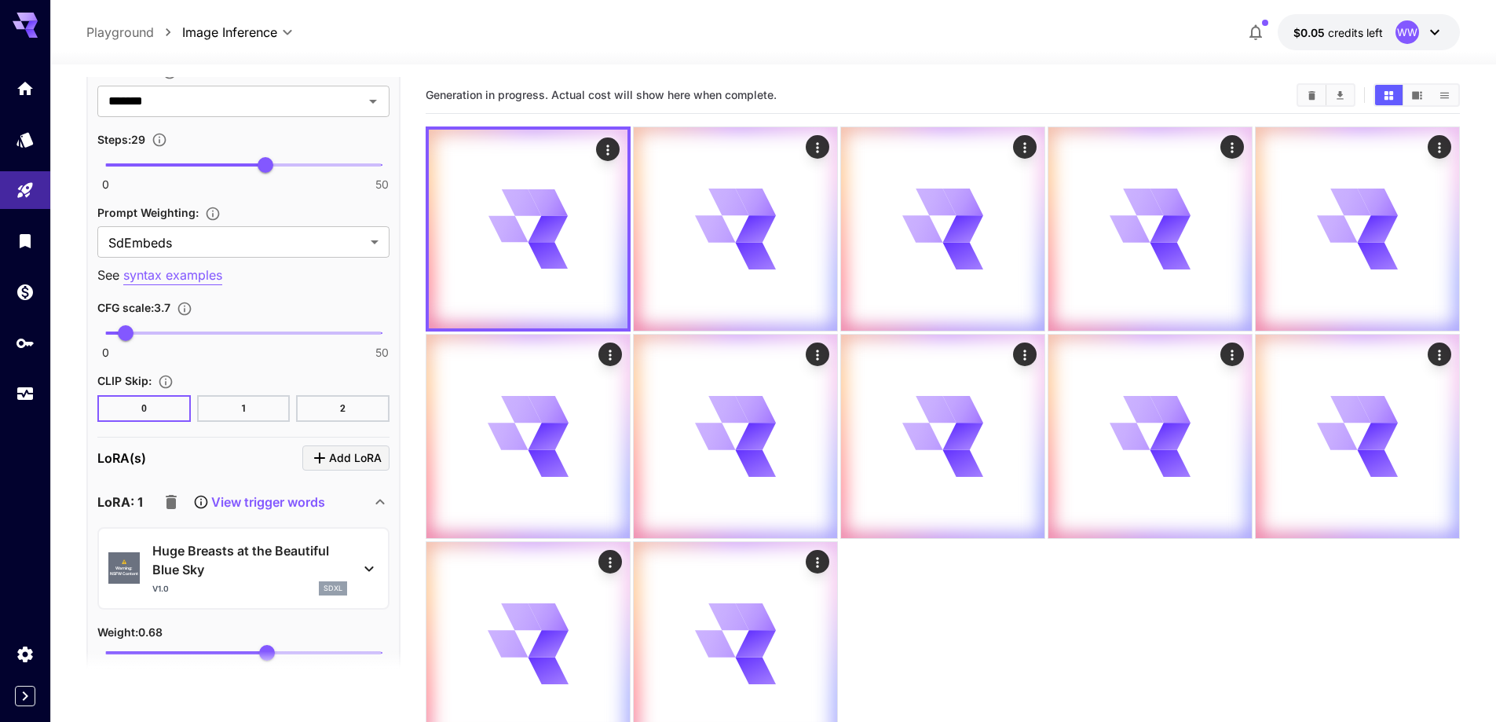
click at [256, 542] on p "Huge Breasts at the Beautiful Blue Sky" at bounding box center [249, 560] width 195 height 38
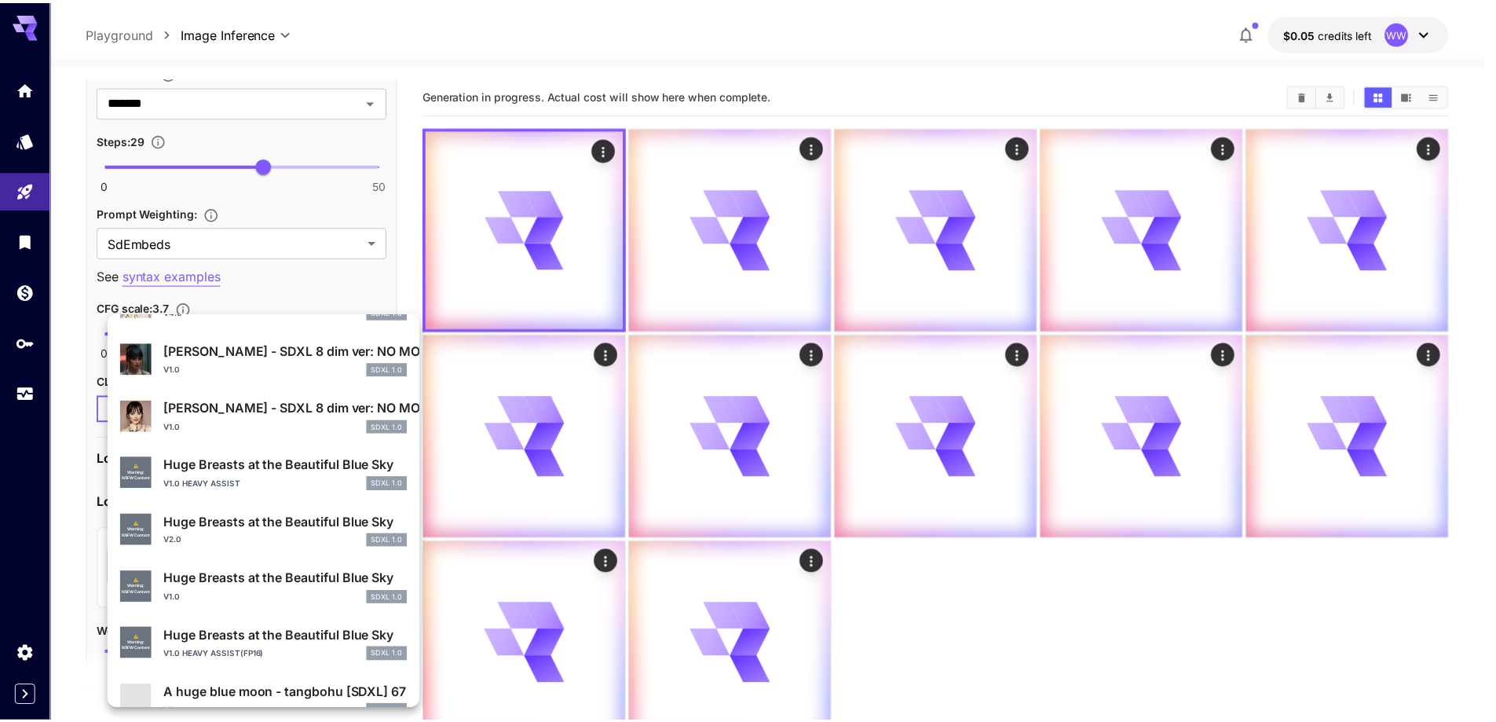
scroll to position [471, 0]
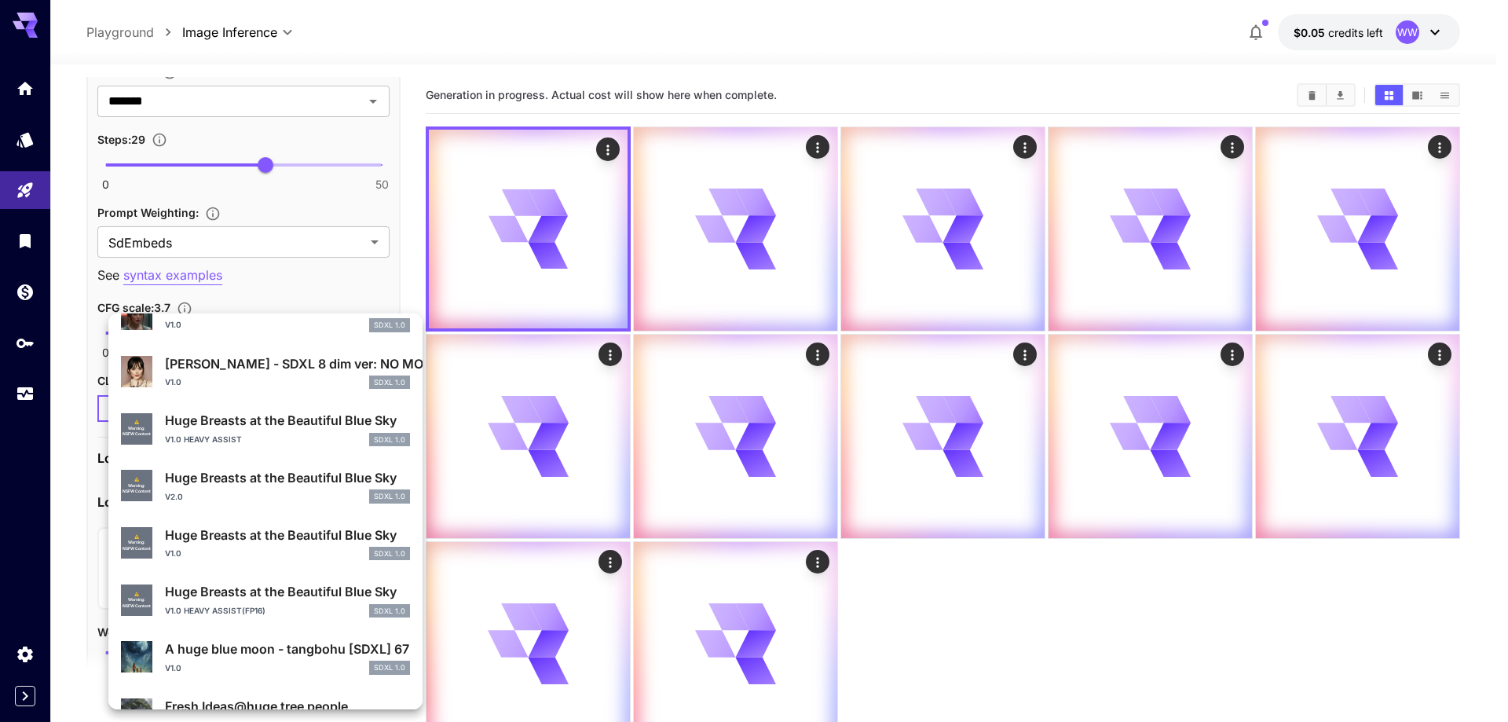
click at [248, 488] on div "Huge Breasts at the Beautiful Blue Sky v2.0 SDXL 1.0" at bounding box center [287, 485] width 245 height 35
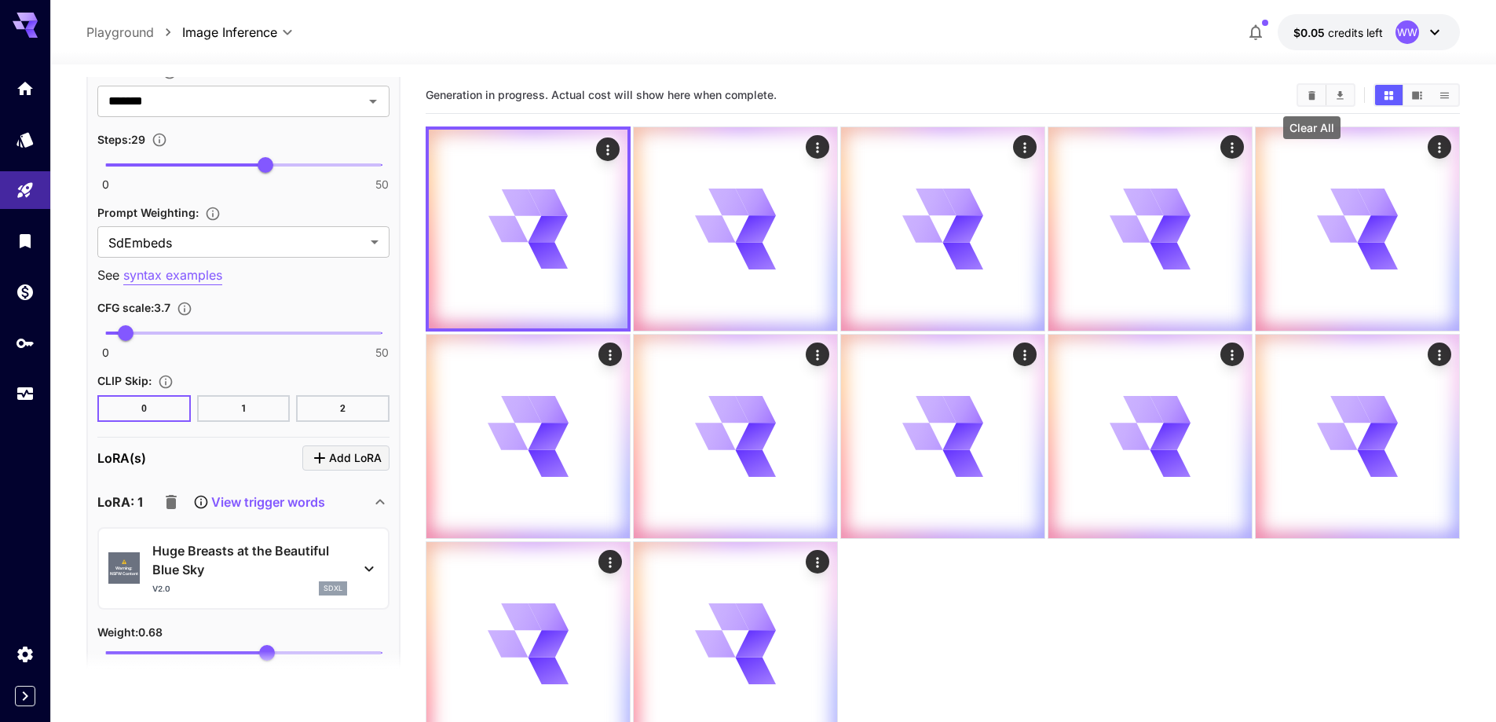
click at [1305, 96] on button "Clear All" at bounding box center [1311, 95] width 27 height 20
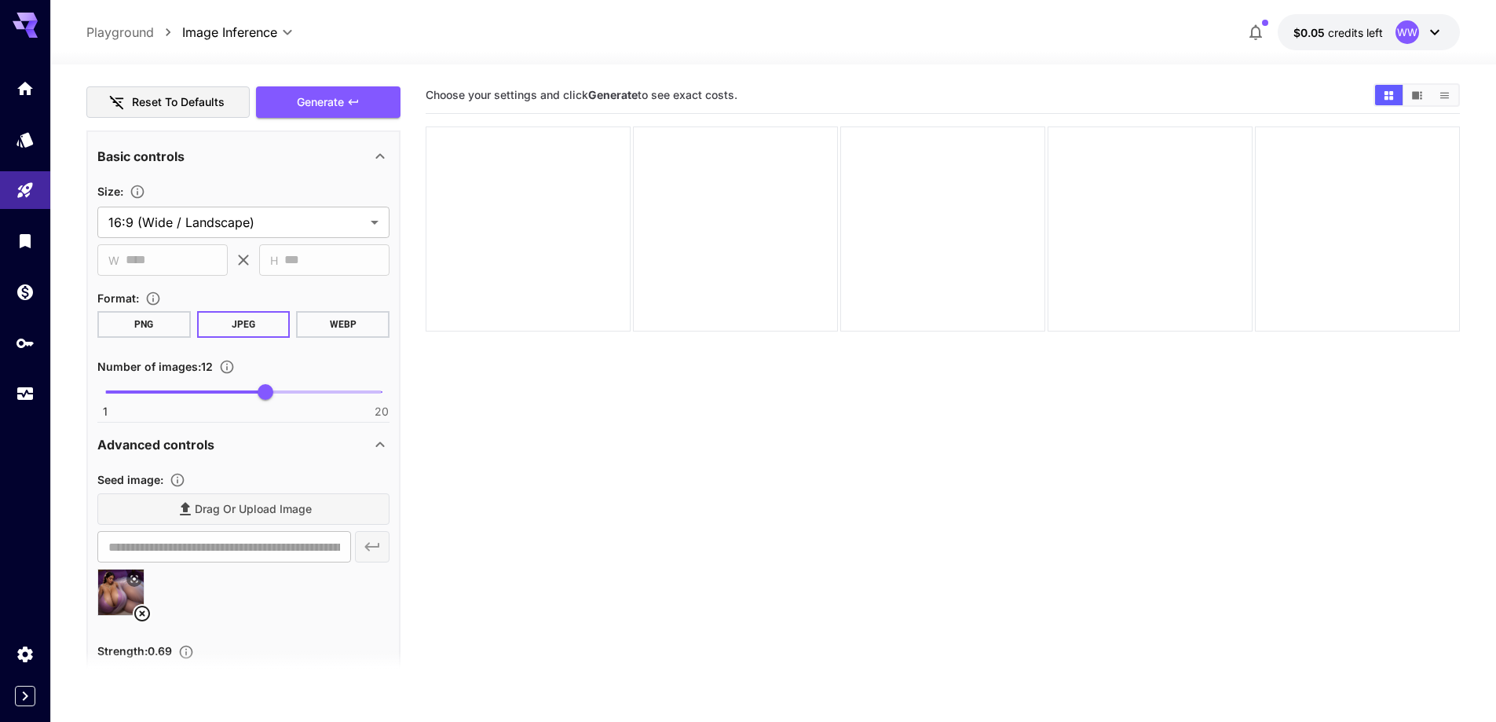
scroll to position [1100, 0]
click at [343, 103] on span "Generate" at bounding box center [320, 104] width 47 height 20
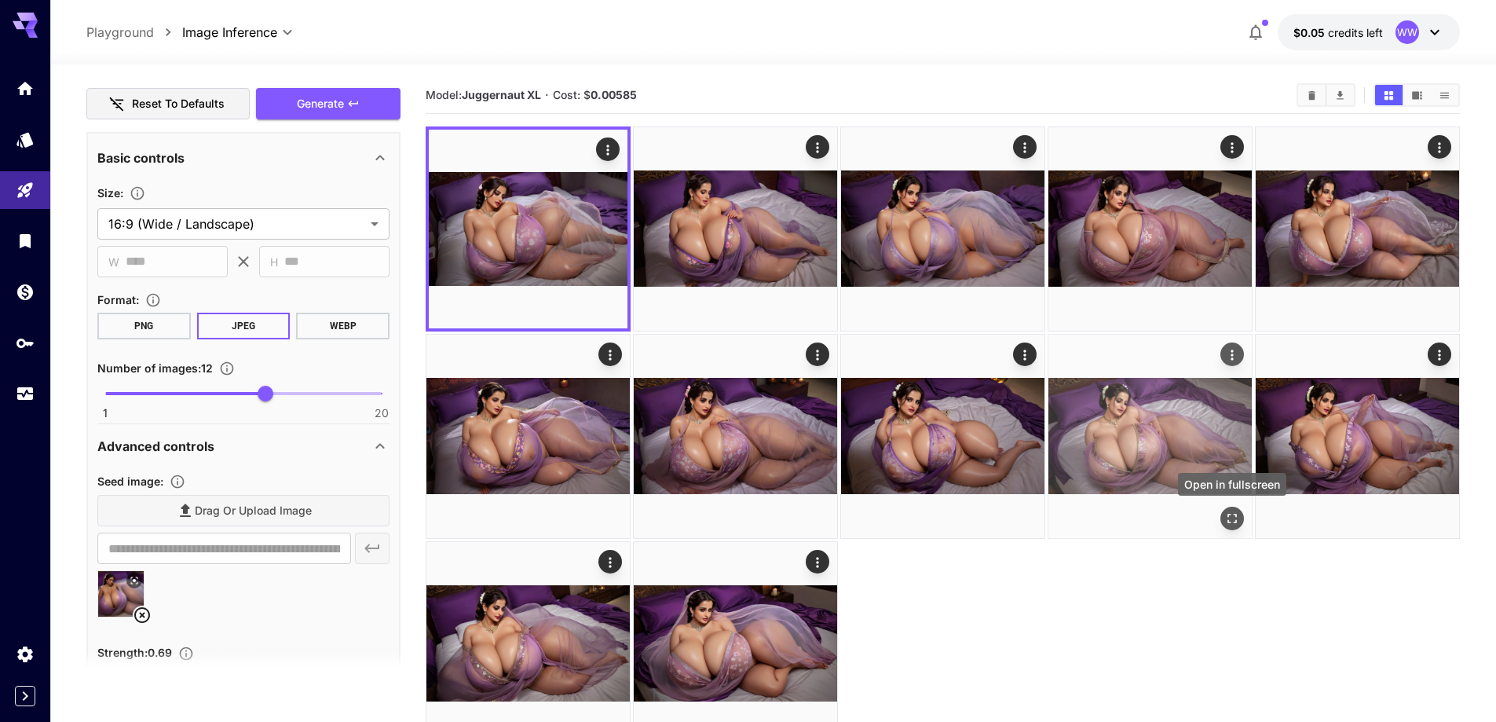
click at [1229, 513] on icon "Open in fullscreen" at bounding box center [1233, 519] width 16 height 16
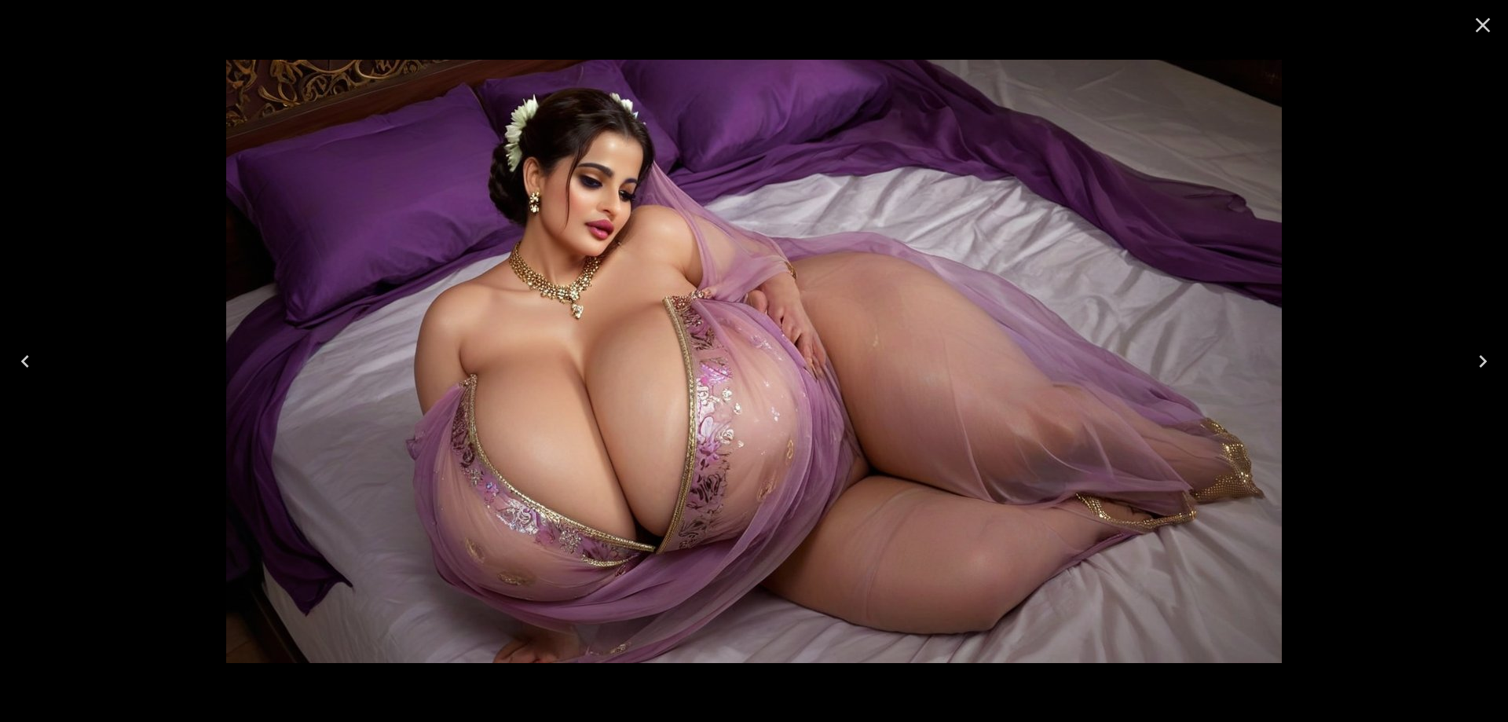
click at [37, 351] on icon "Previous" at bounding box center [25, 361] width 25 height 25
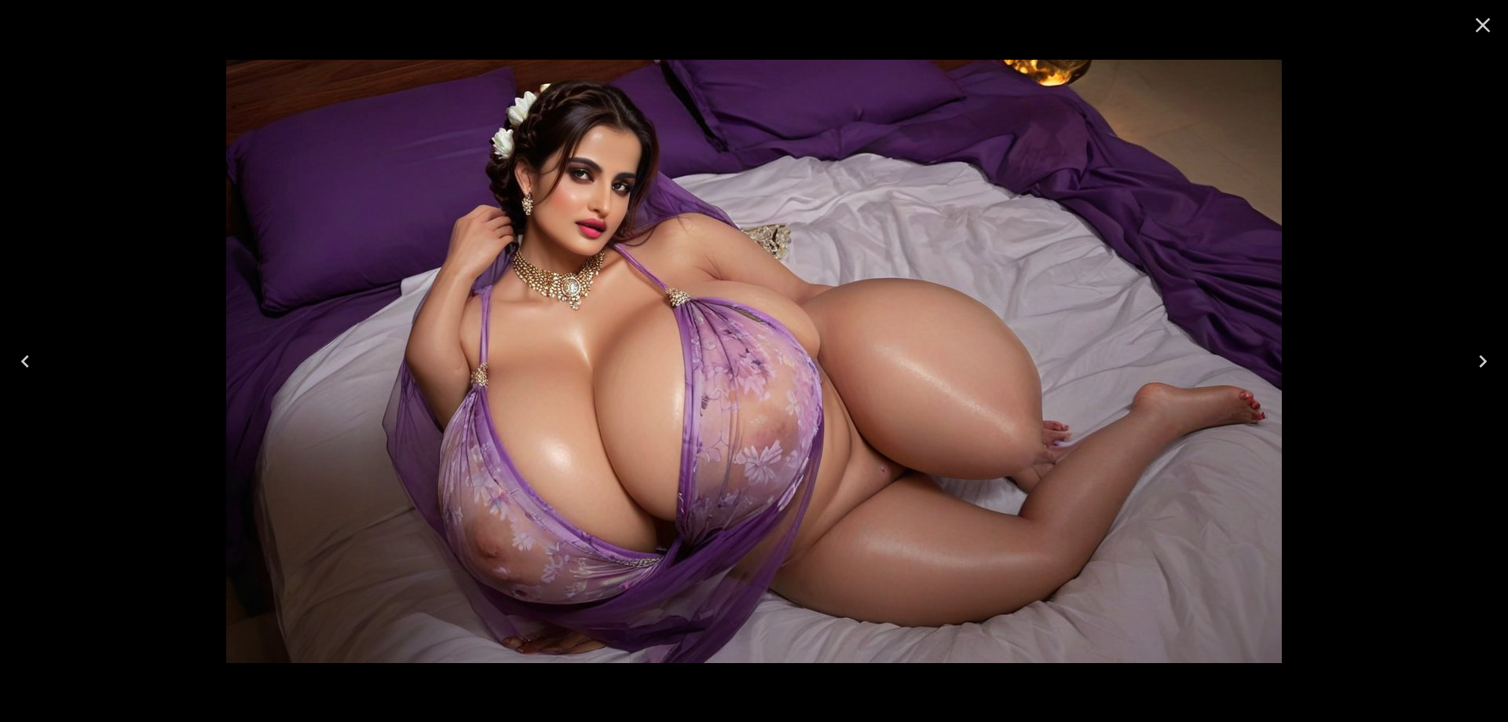
click at [38, 351] on button "Previous" at bounding box center [25, 361] width 50 height 63
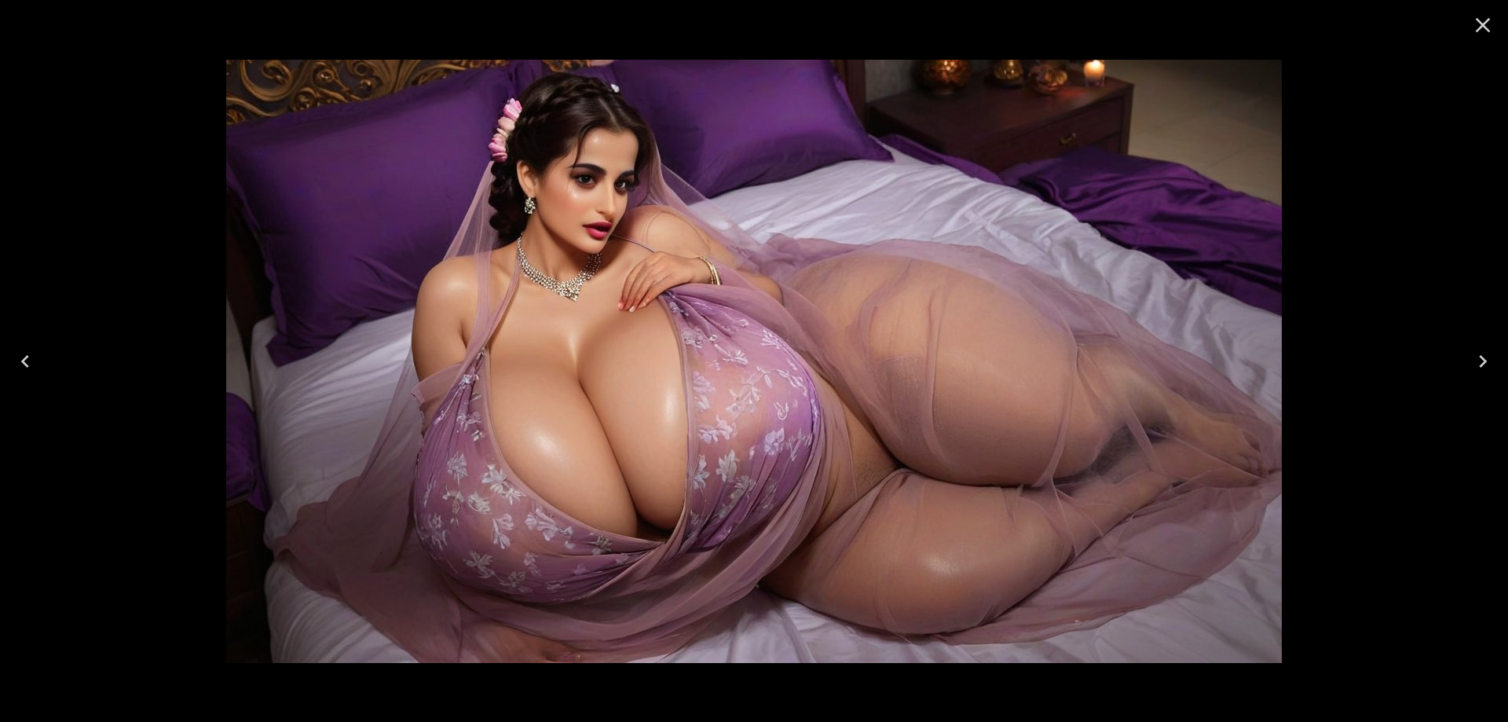
click at [38, 351] on button "Previous" at bounding box center [25, 361] width 50 height 63
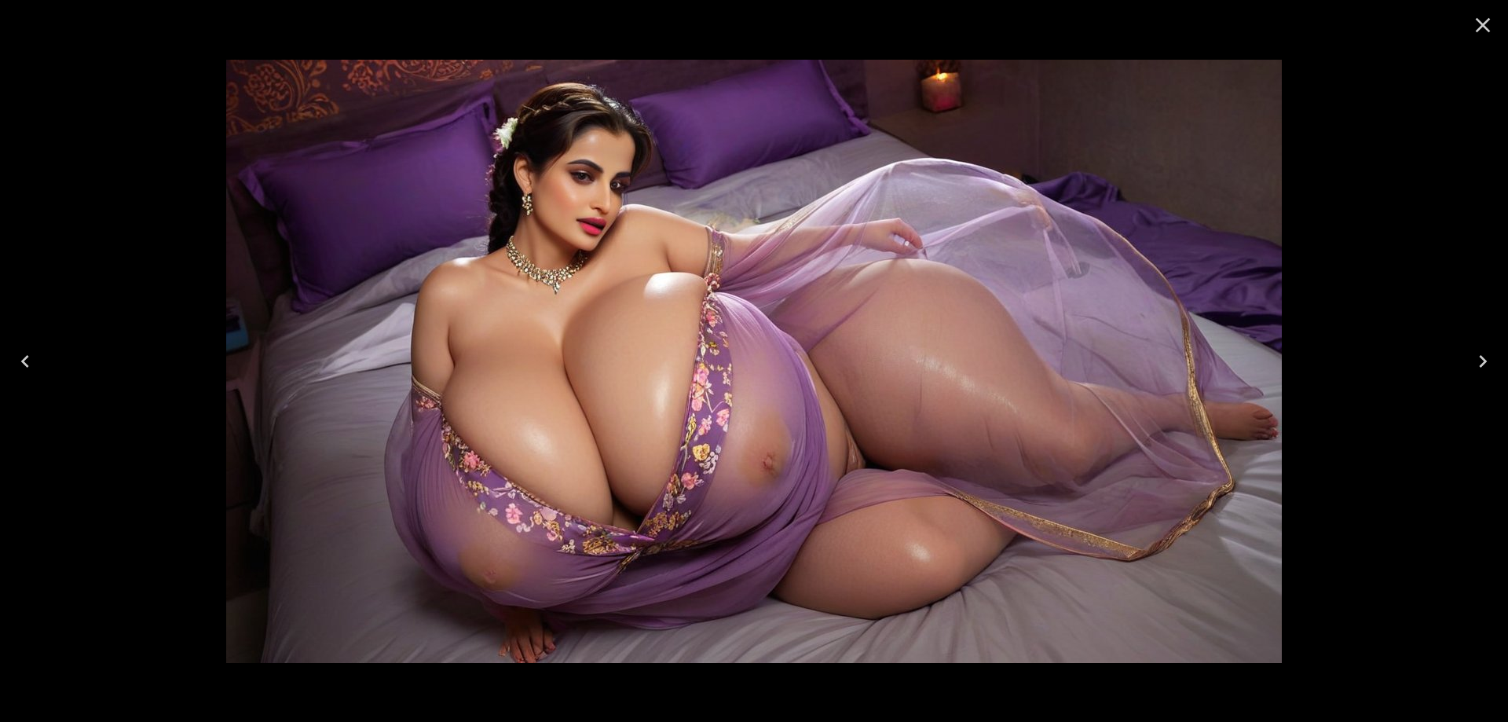
click at [38, 351] on button "Previous" at bounding box center [25, 361] width 50 height 63
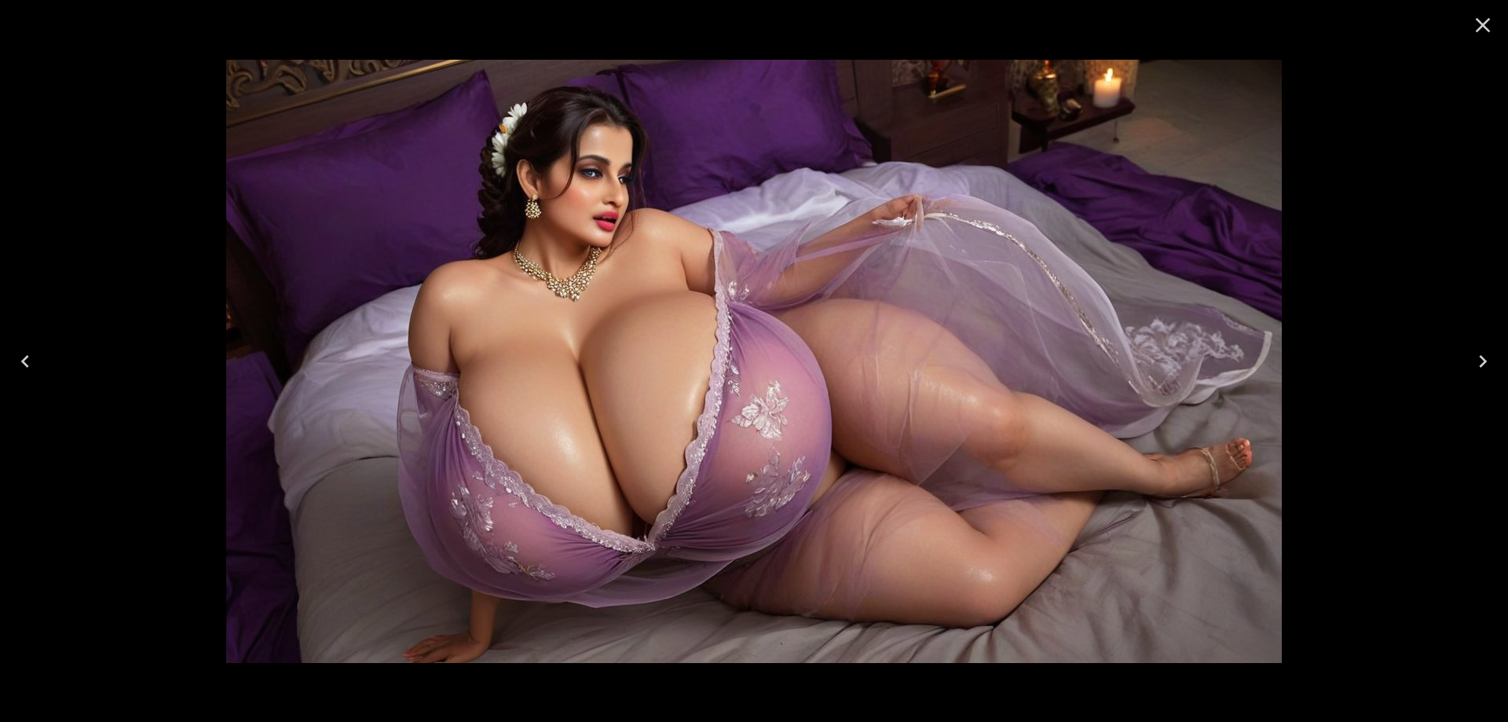
click at [38, 351] on button "Previous" at bounding box center [25, 361] width 50 height 63
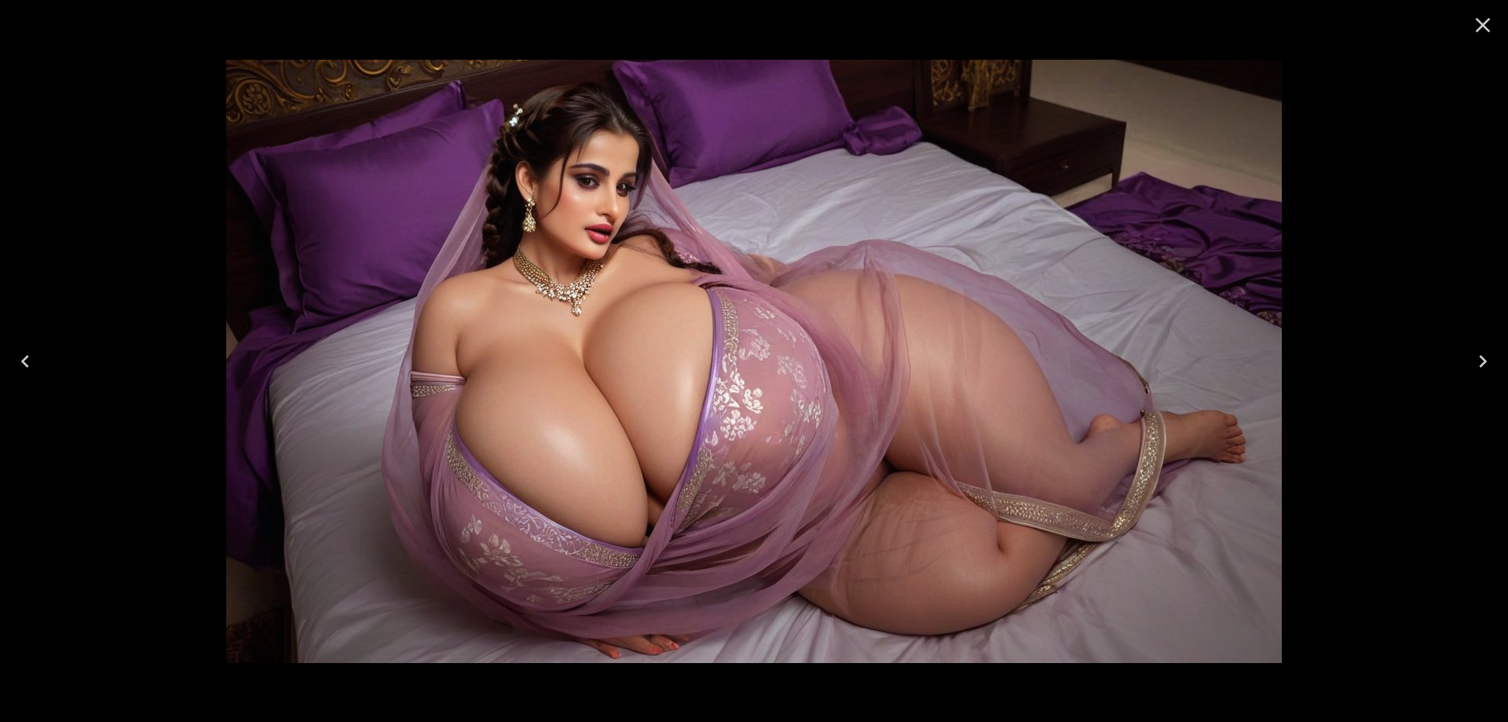
click at [38, 351] on button "Previous" at bounding box center [25, 361] width 50 height 63
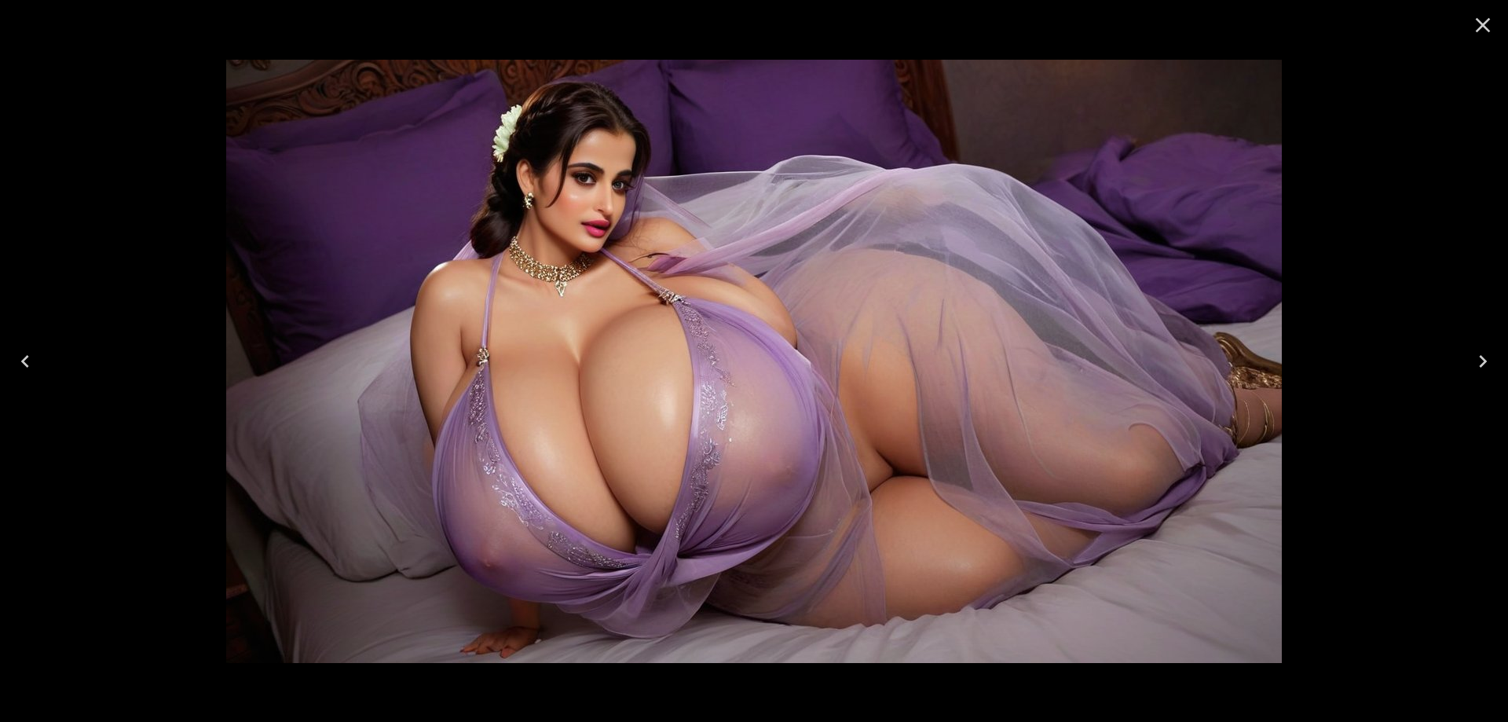
click at [38, 351] on button "Previous" at bounding box center [25, 361] width 50 height 63
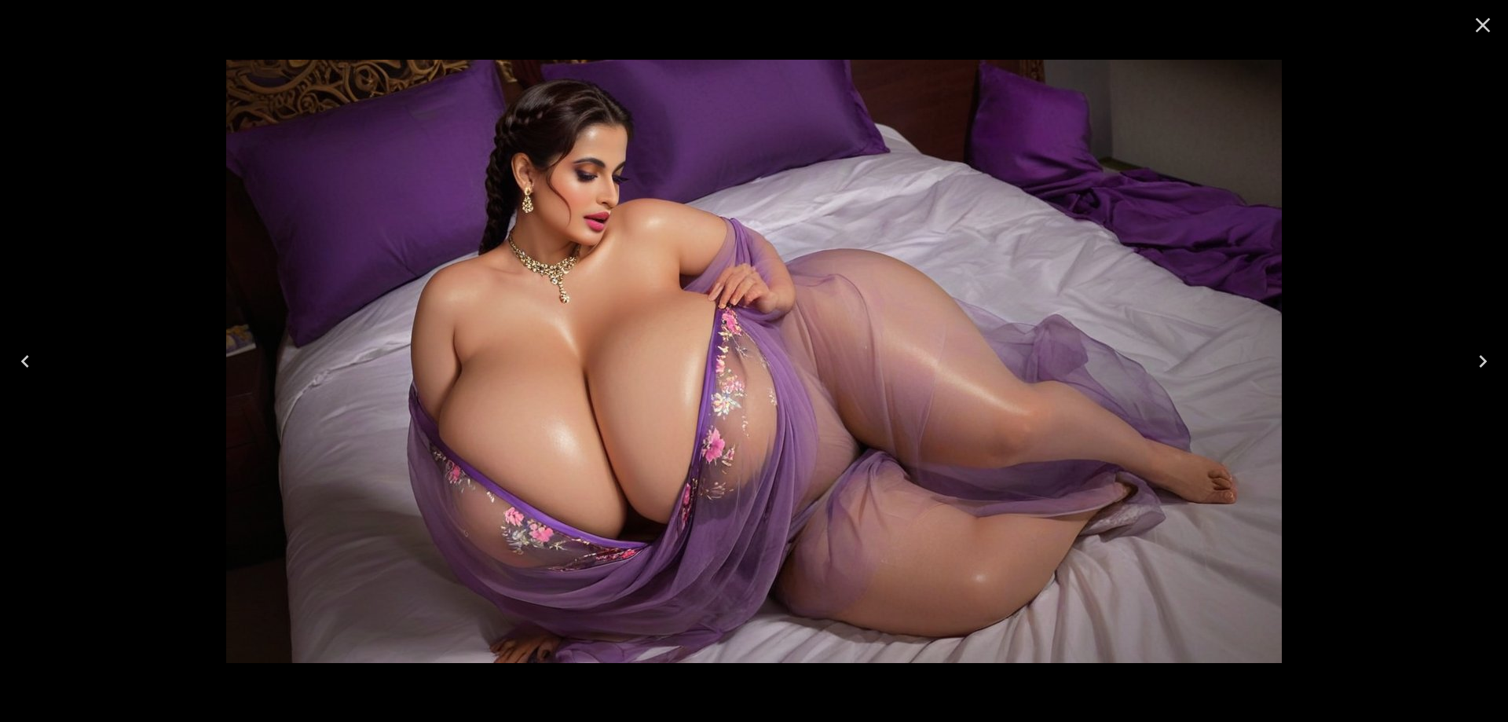
click at [1476, 28] on icon "Close" at bounding box center [1482, 25] width 25 height 25
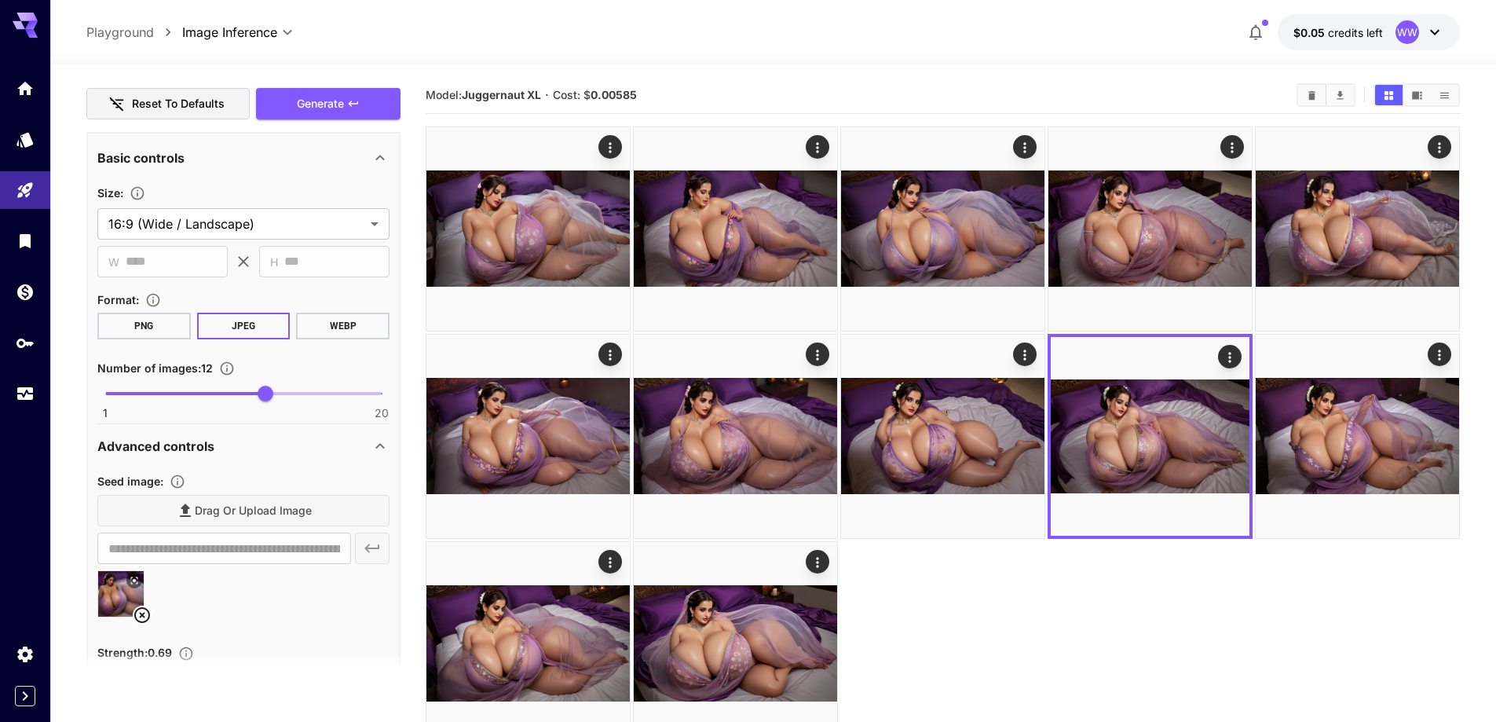
click at [141, 614] on icon at bounding box center [142, 615] width 16 height 16
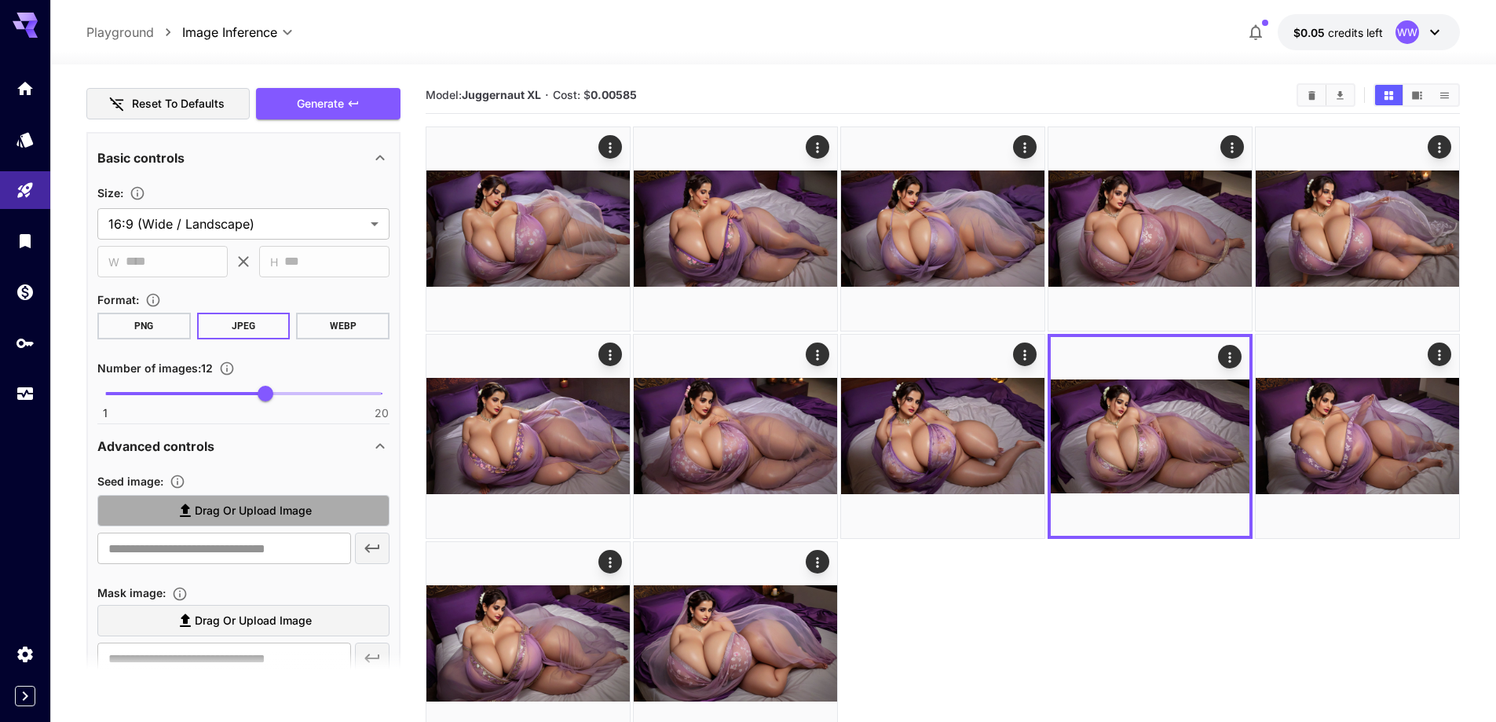
click at [240, 515] on span "Drag or upload image" at bounding box center [253, 511] width 117 height 20
click at [0, 0] on input "Drag or upload image" at bounding box center [0, 0] width 0 height 0
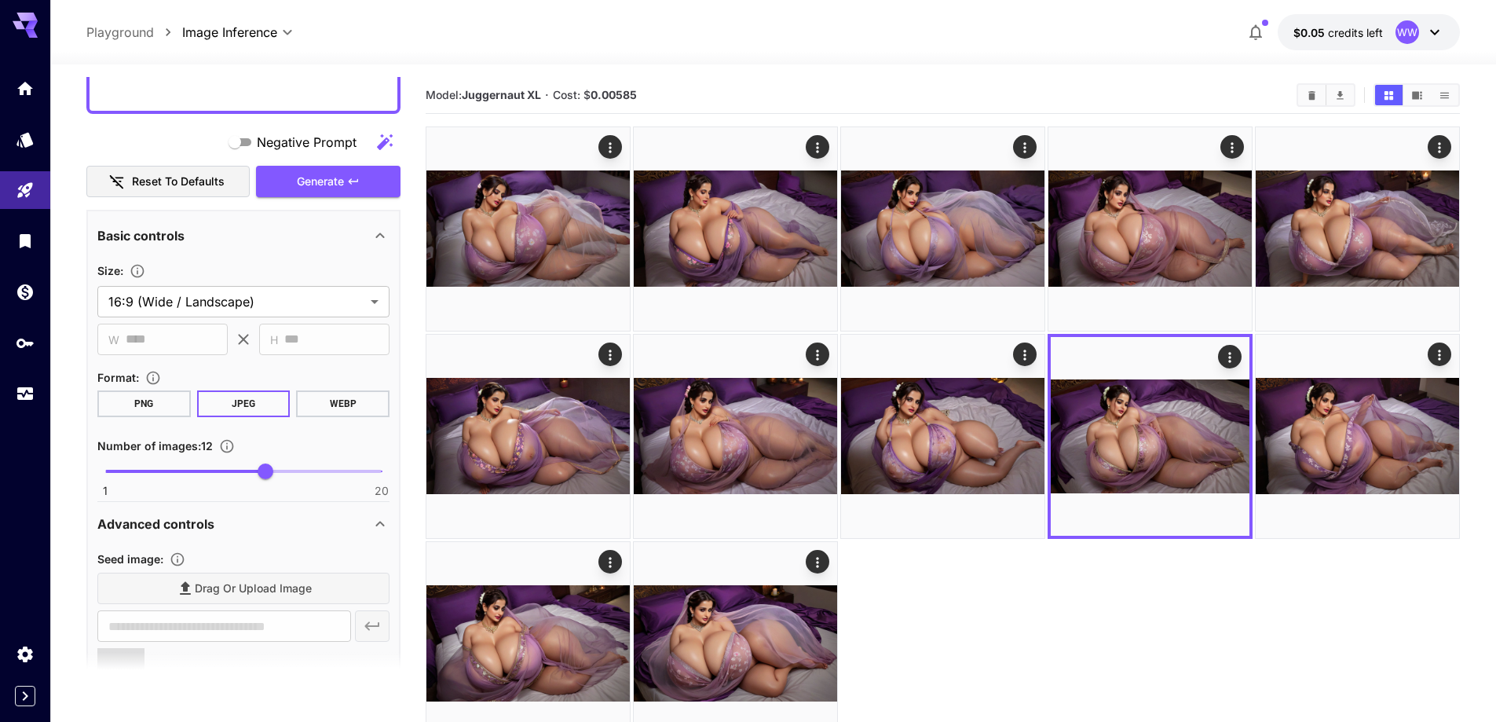
scroll to position [1021, 0]
type input "**********"
click at [318, 199] on div "**********" at bounding box center [243, 508] width 314 height 2905
click at [324, 189] on span "Generate" at bounding box center [320, 183] width 47 height 20
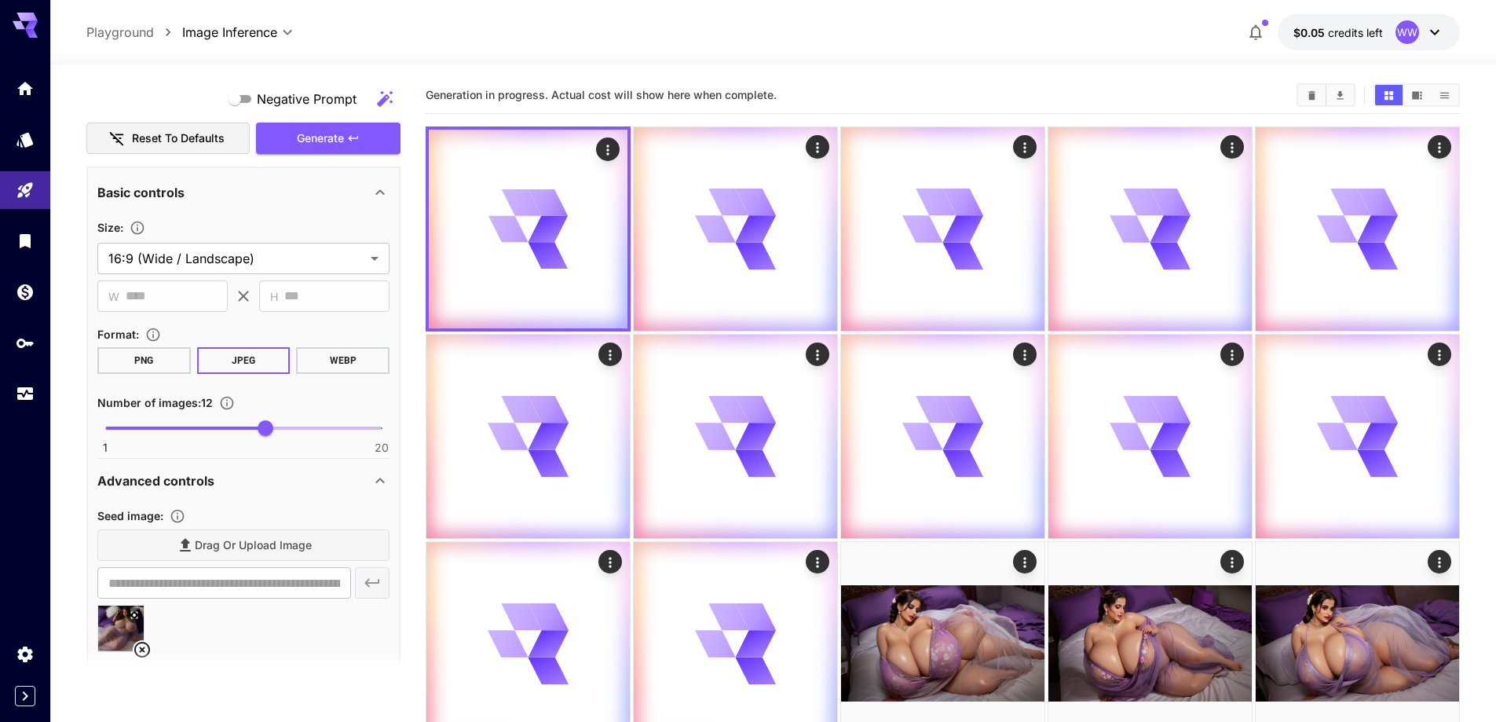
scroll to position [1178, 0]
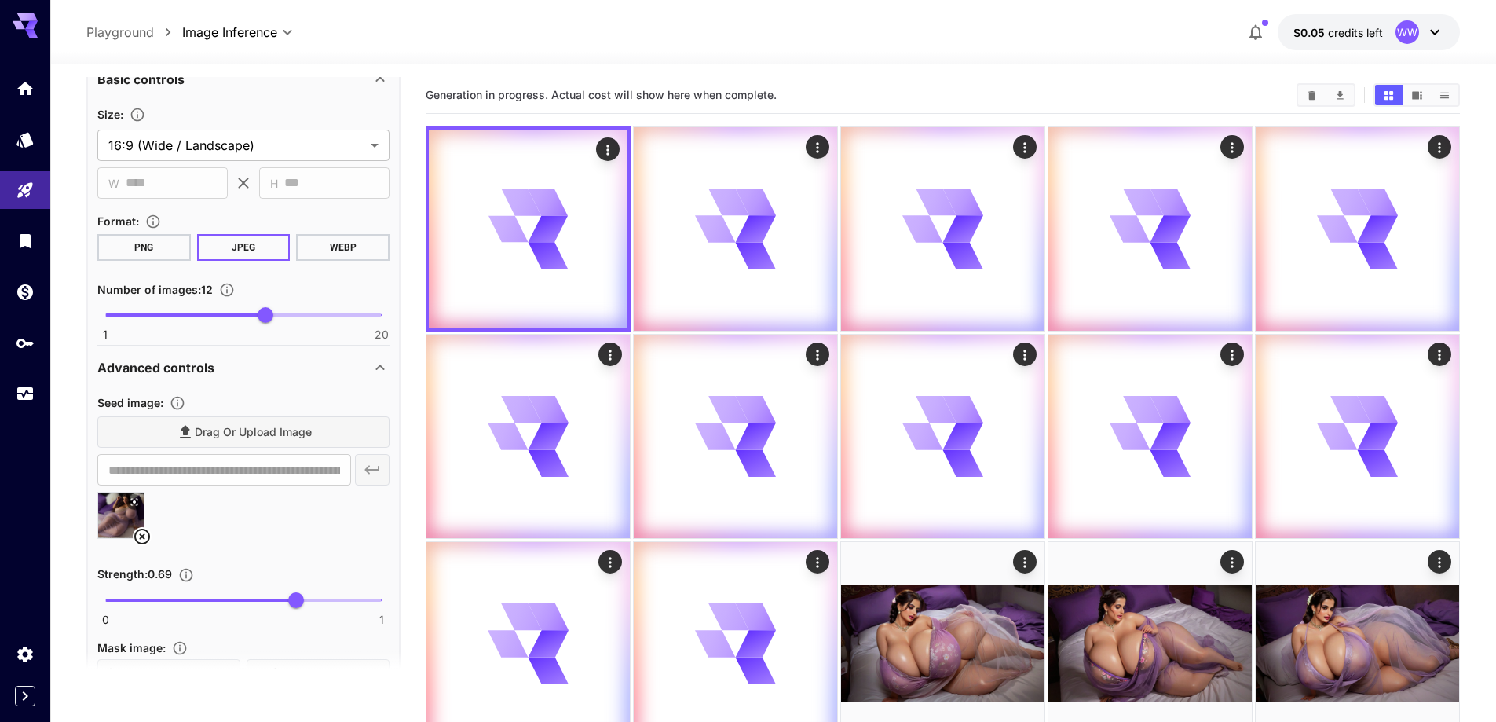
click at [138, 540] on icon at bounding box center [142, 536] width 19 height 19
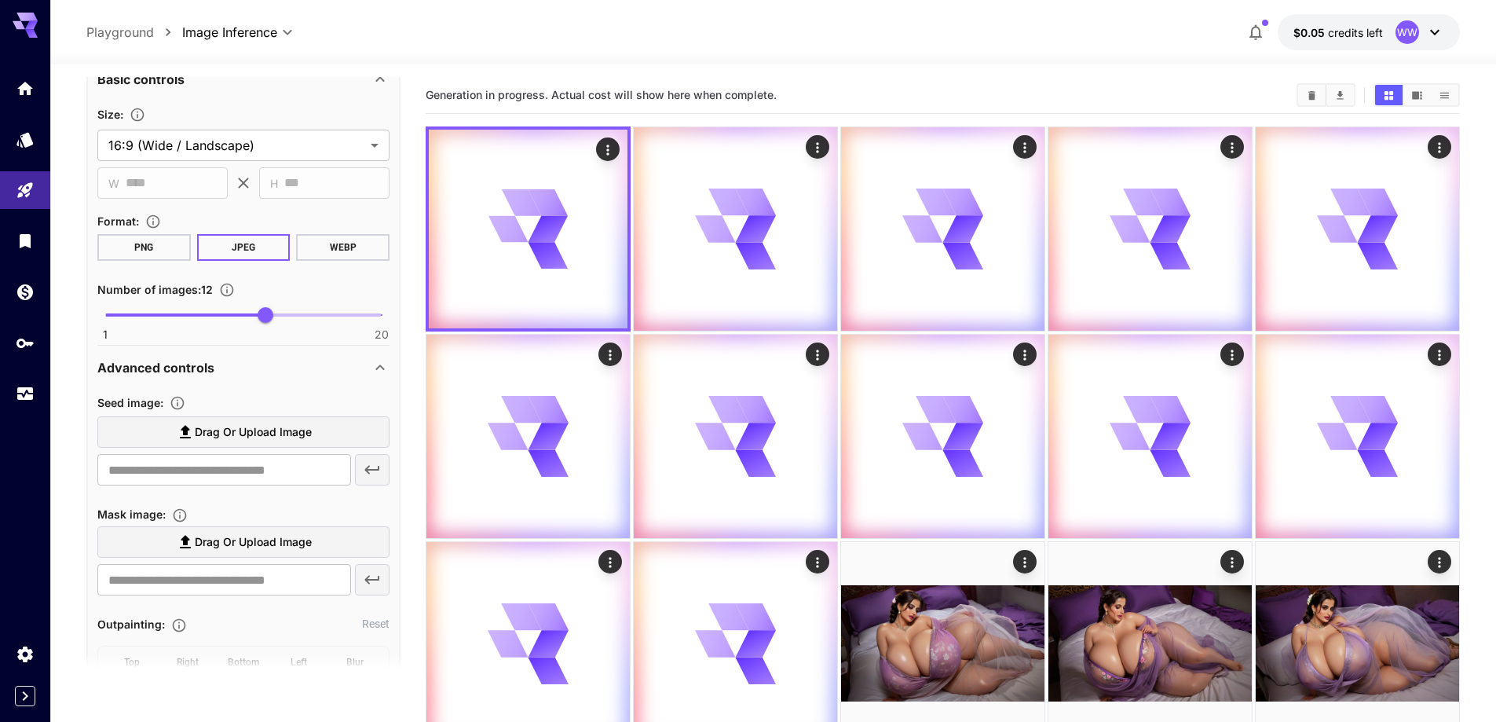
click at [254, 424] on span "Drag or upload image" at bounding box center [253, 433] width 117 height 20
click at [0, 0] on input "Drag or upload image" at bounding box center [0, 0] width 0 height 0
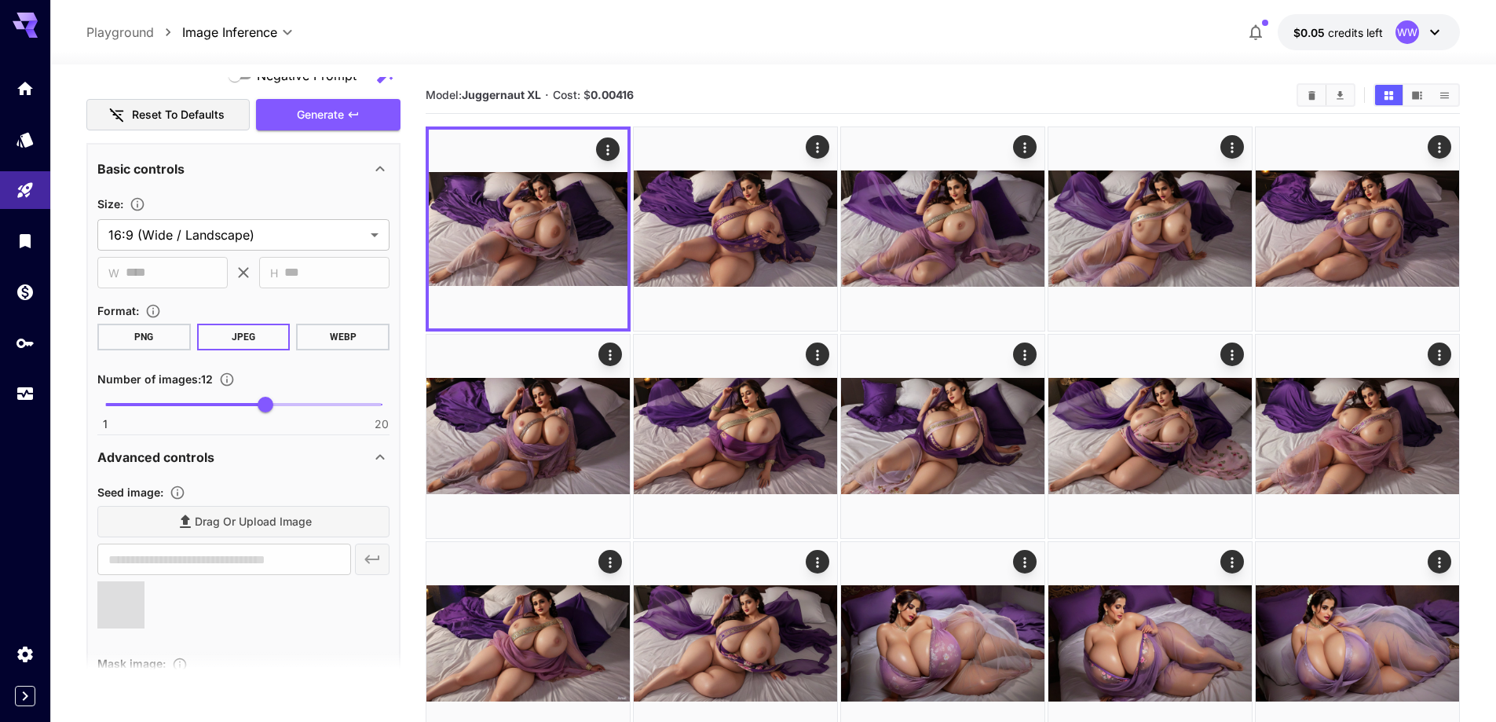
type input "**********"
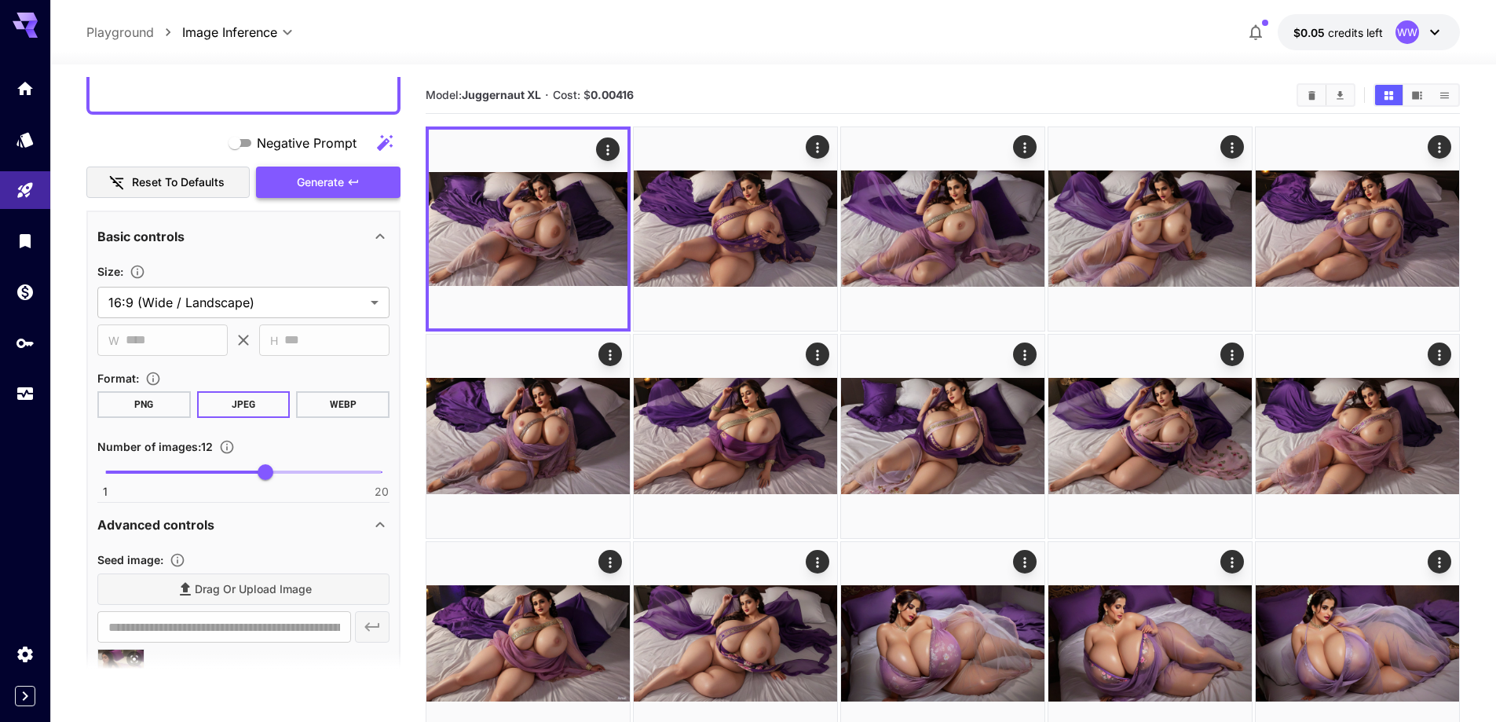
drag, startPoint x: 331, startPoint y: 185, endPoint x: 375, endPoint y: 264, distance: 90.7
click at [331, 184] on span "Generate" at bounding box center [320, 183] width 47 height 20
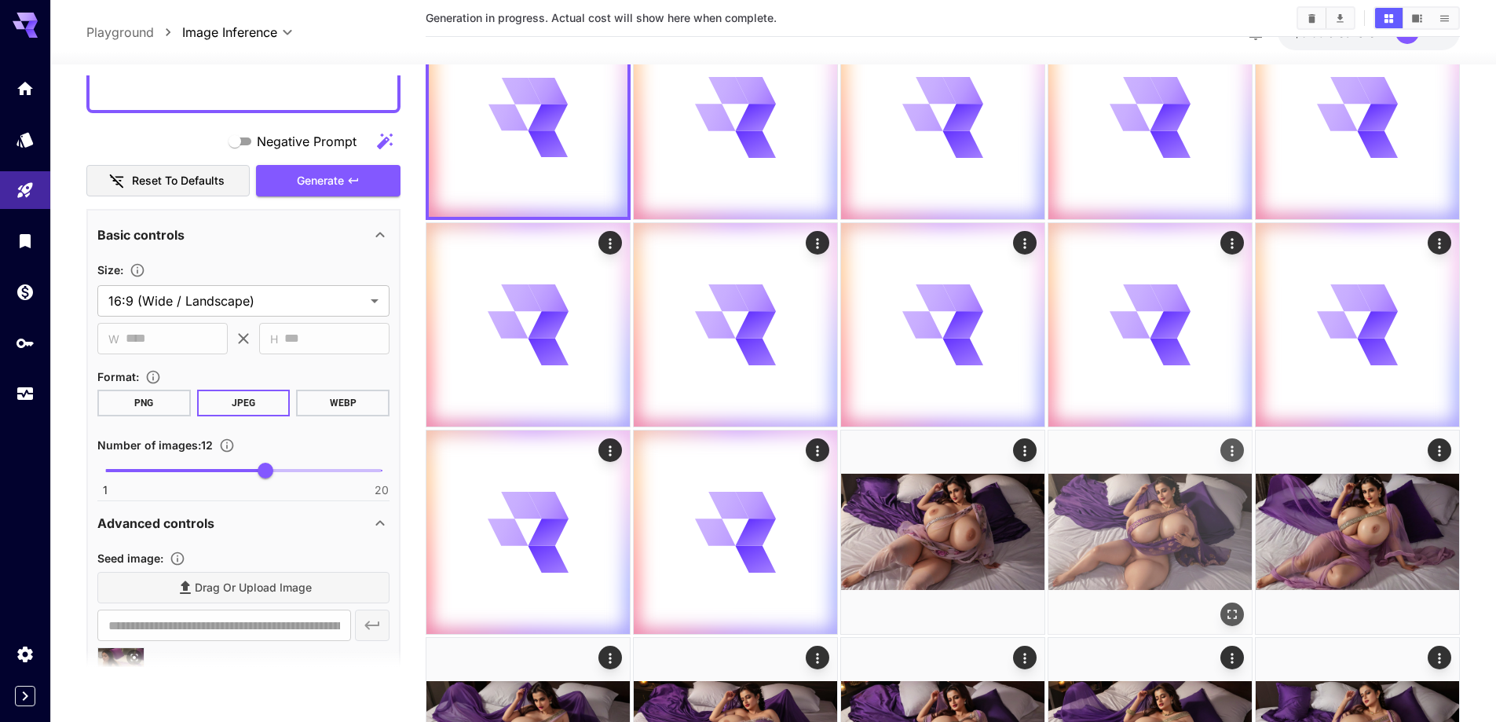
scroll to position [157, 0]
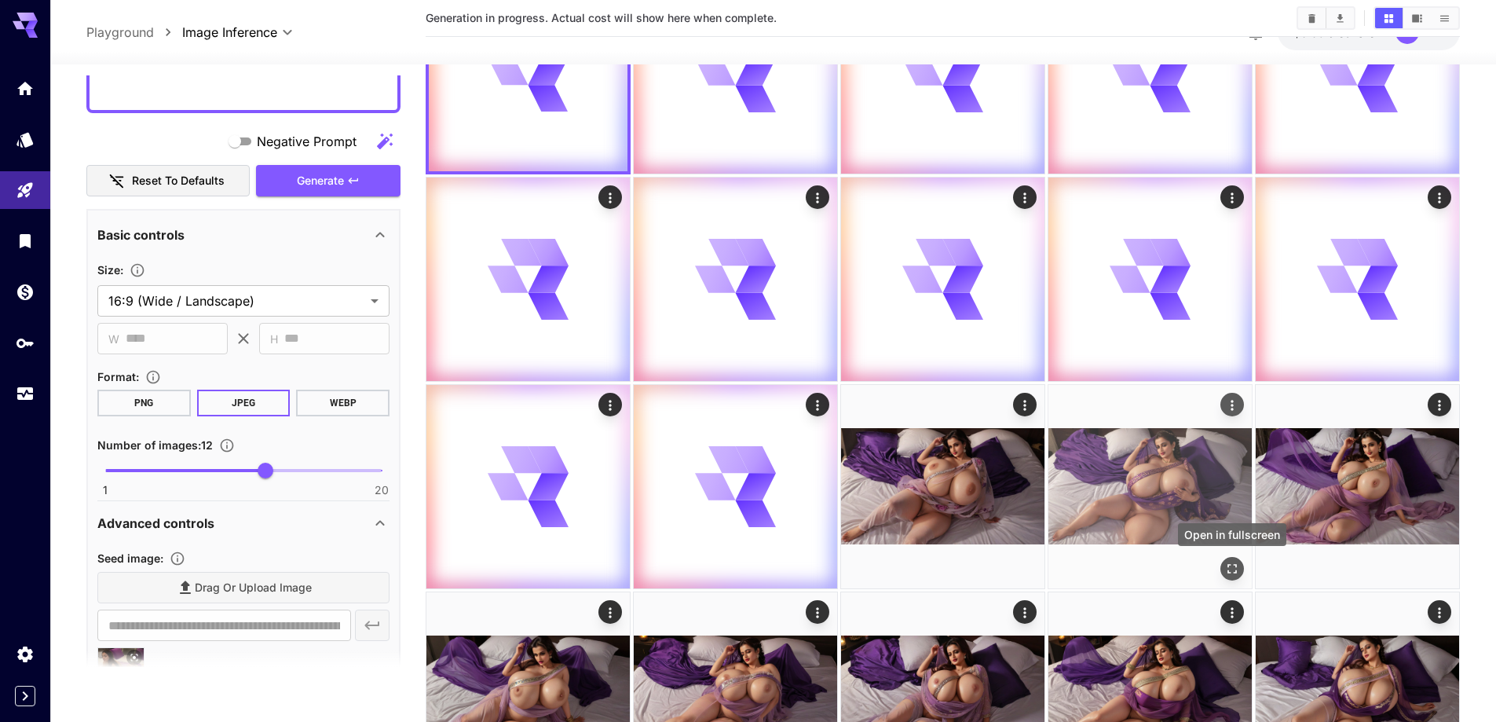
click at [1232, 569] on icon "Open in fullscreen" at bounding box center [1233, 569] width 16 height 16
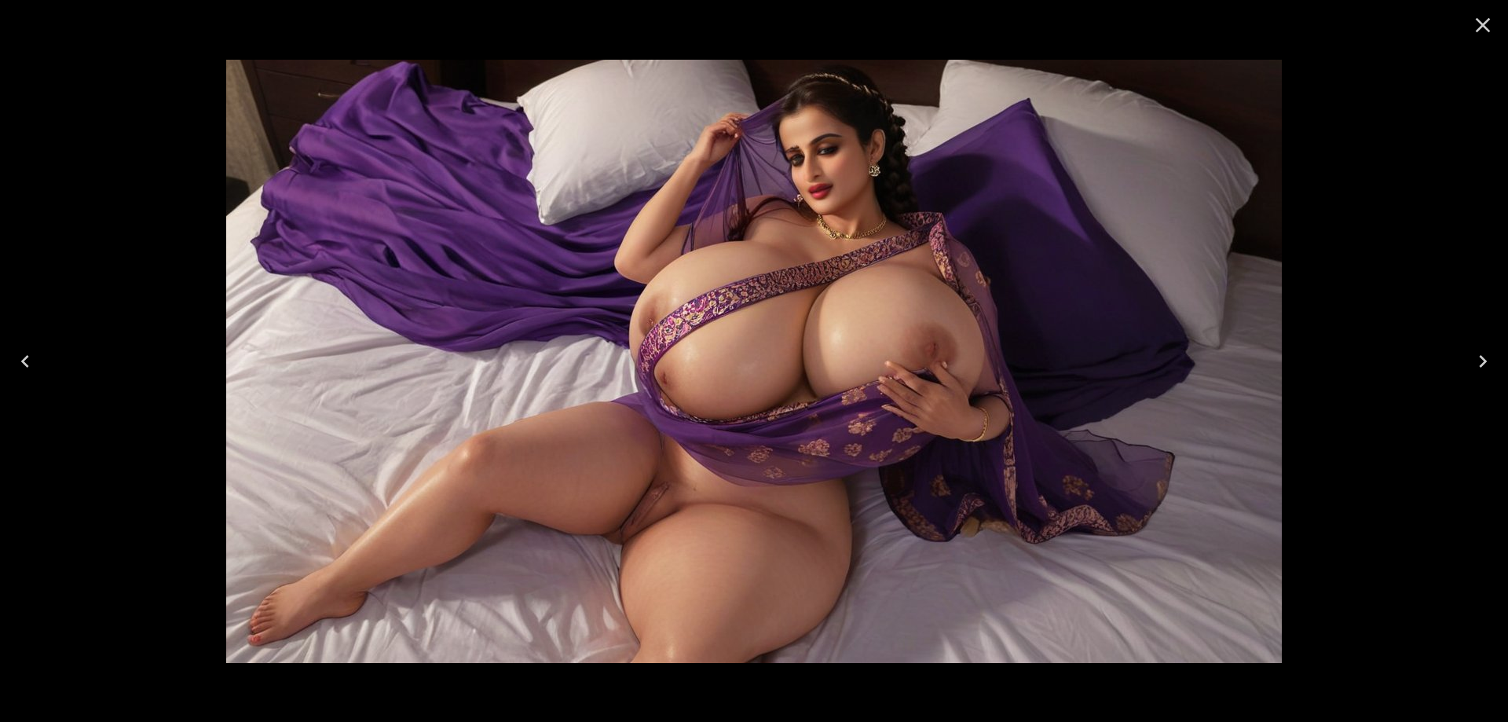
click at [1488, 364] on icon "Next" at bounding box center [1482, 361] width 25 height 25
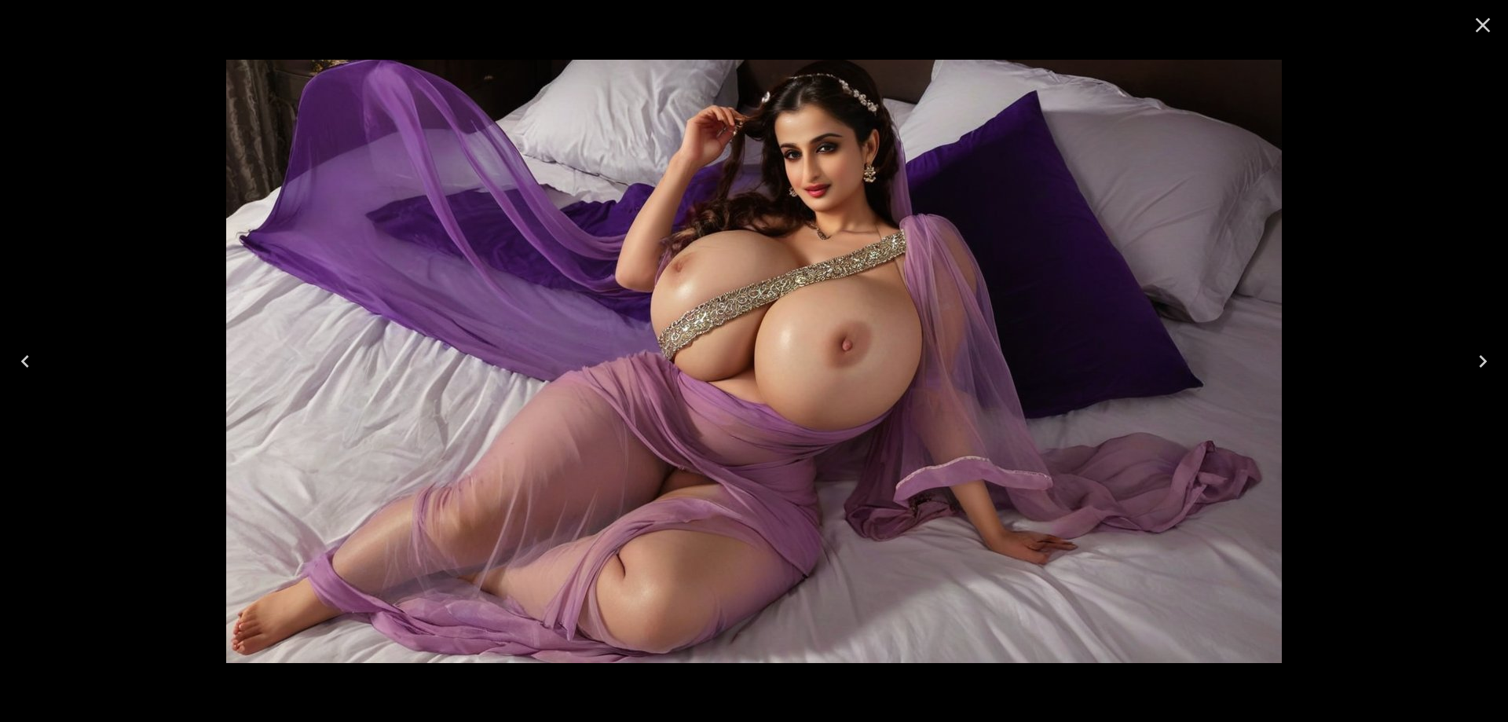
click at [1488, 364] on icon "Next" at bounding box center [1482, 361] width 25 height 25
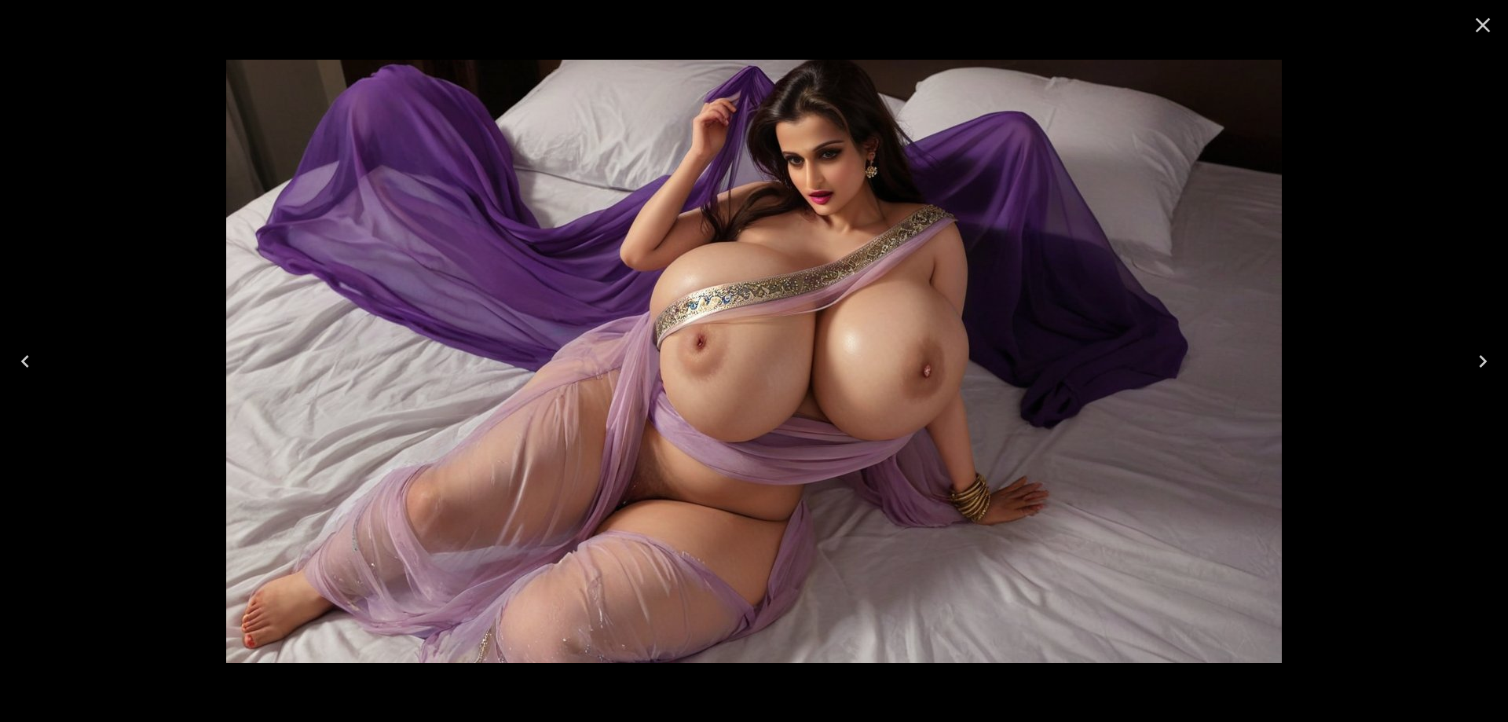
click at [1488, 364] on icon "Next" at bounding box center [1482, 361] width 25 height 25
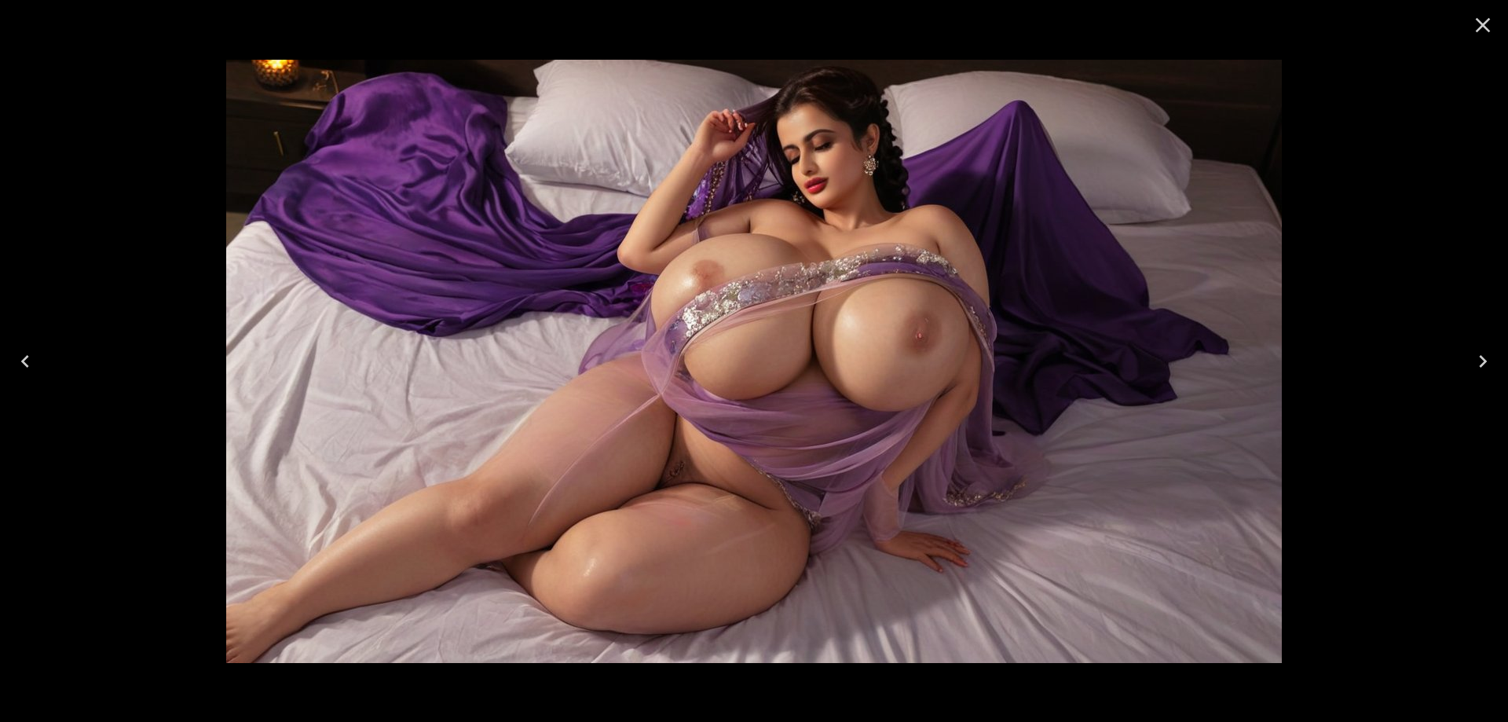
click at [1488, 364] on icon "Next" at bounding box center [1482, 361] width 25 height 25
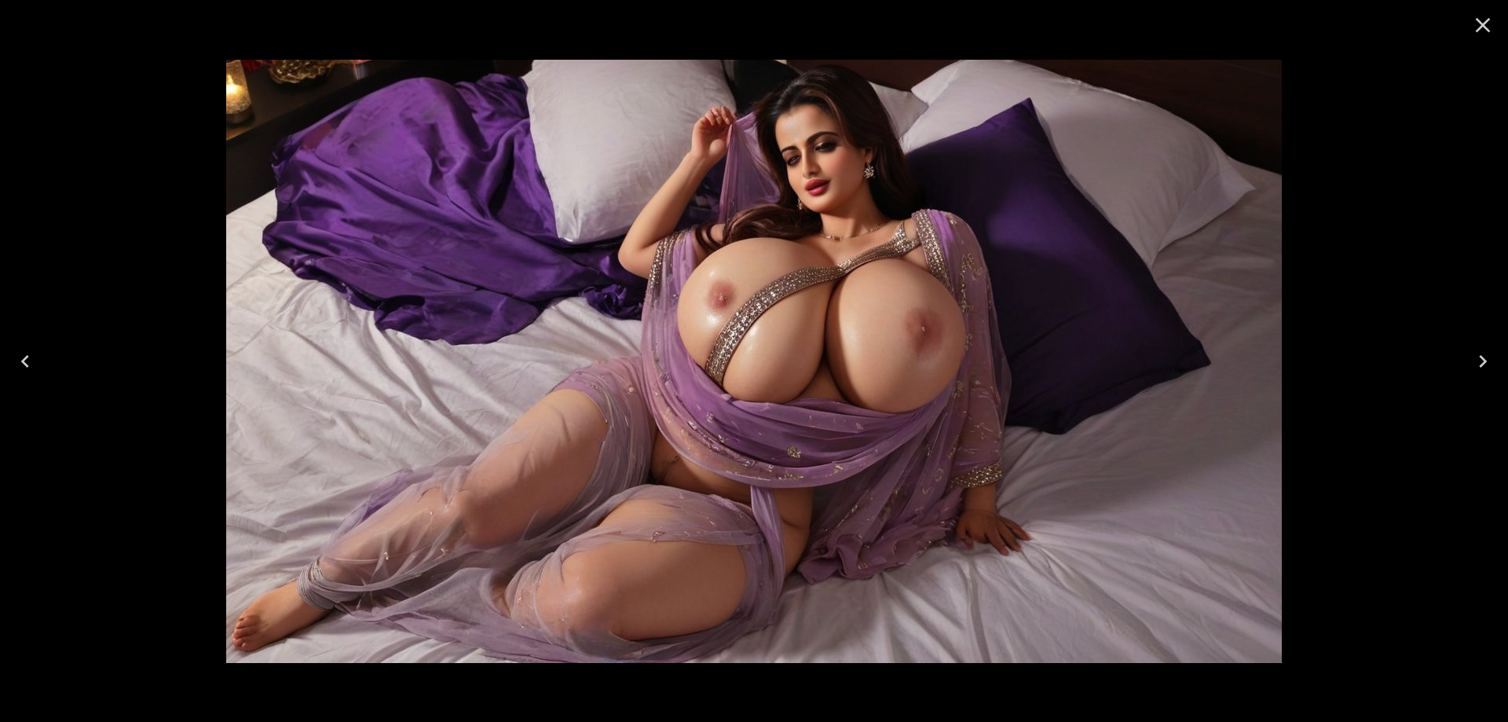
click at [1488, 364] on icon "Next" at bounding box center [1482, 361] width 25 height 25
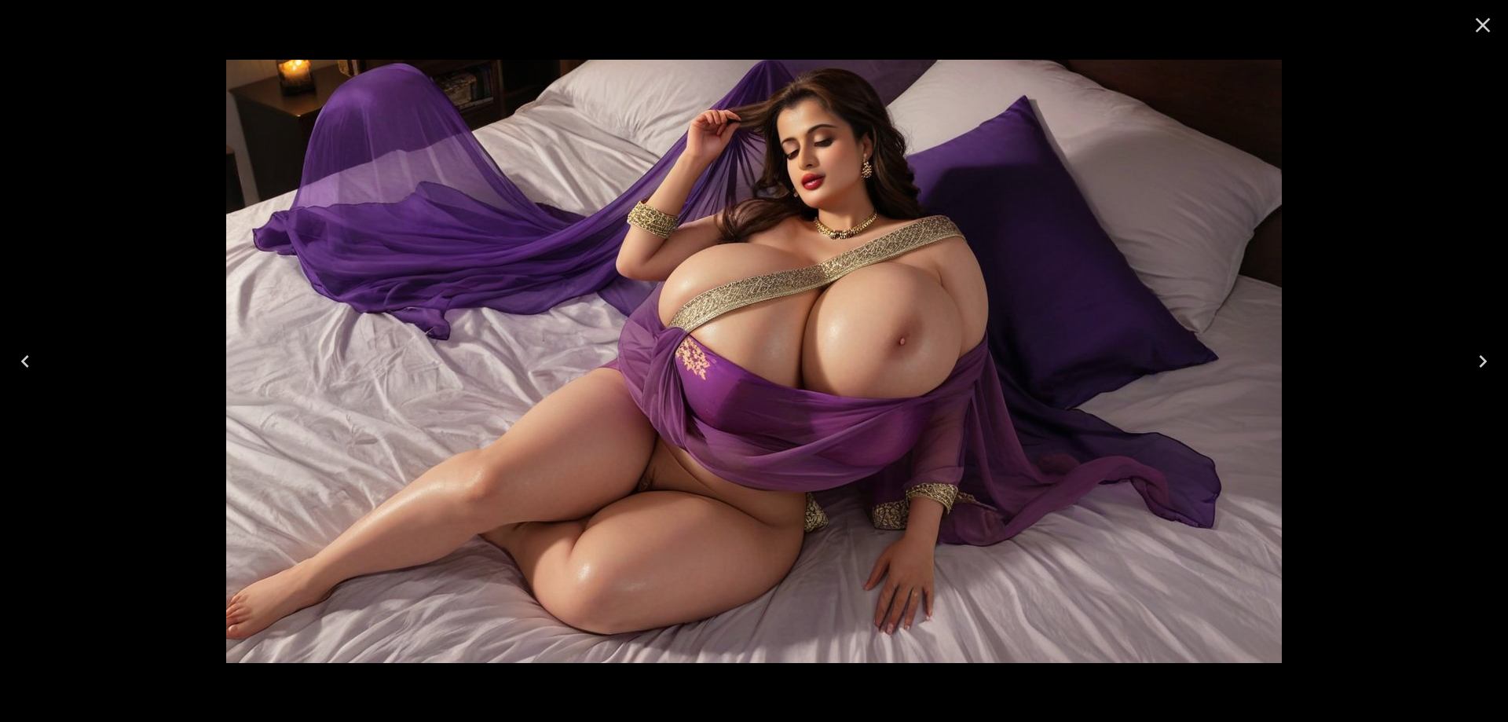
click at [1488, 364] on icon "Next" at bounding box center [1482, 361] width 25 height 25
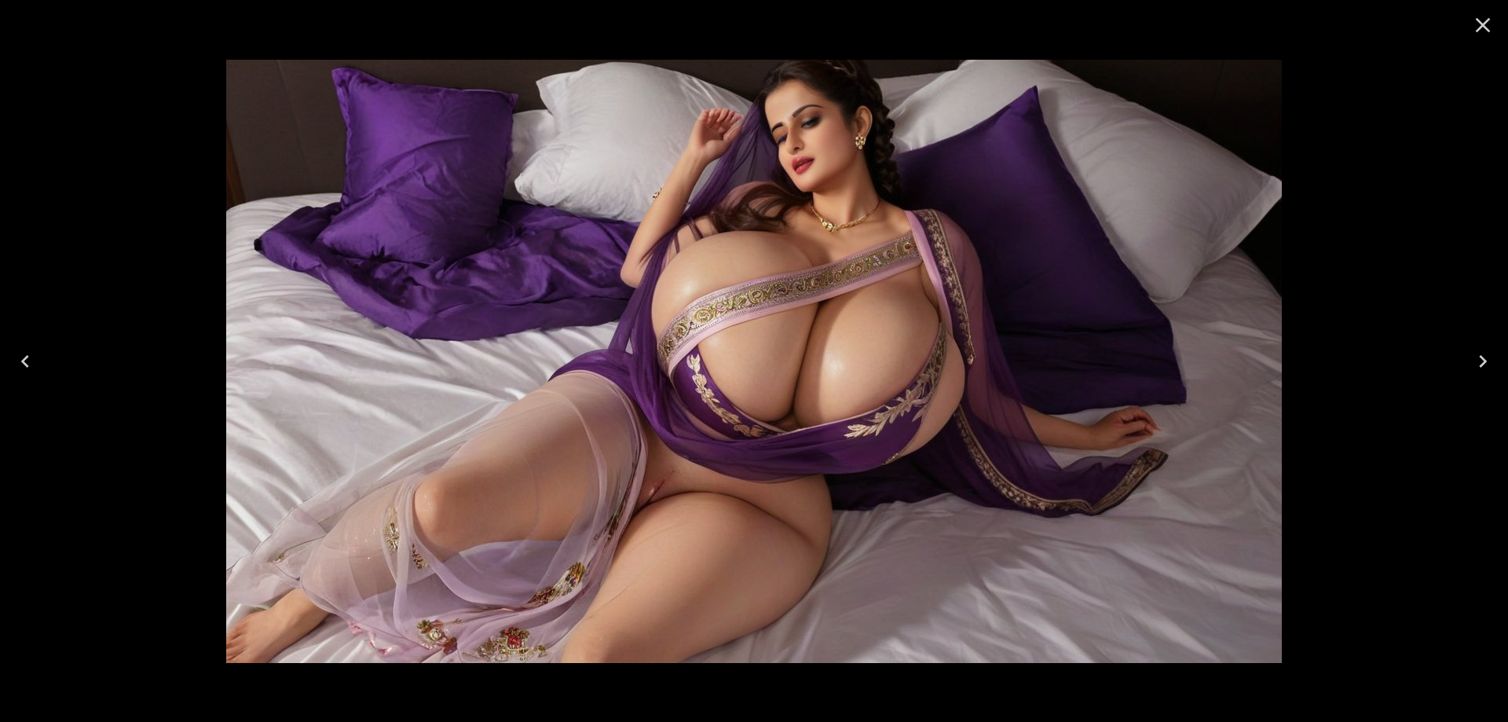
click at [1488, 364] on icon "Next" at bounding box center [1482, 361] width 25 height 25
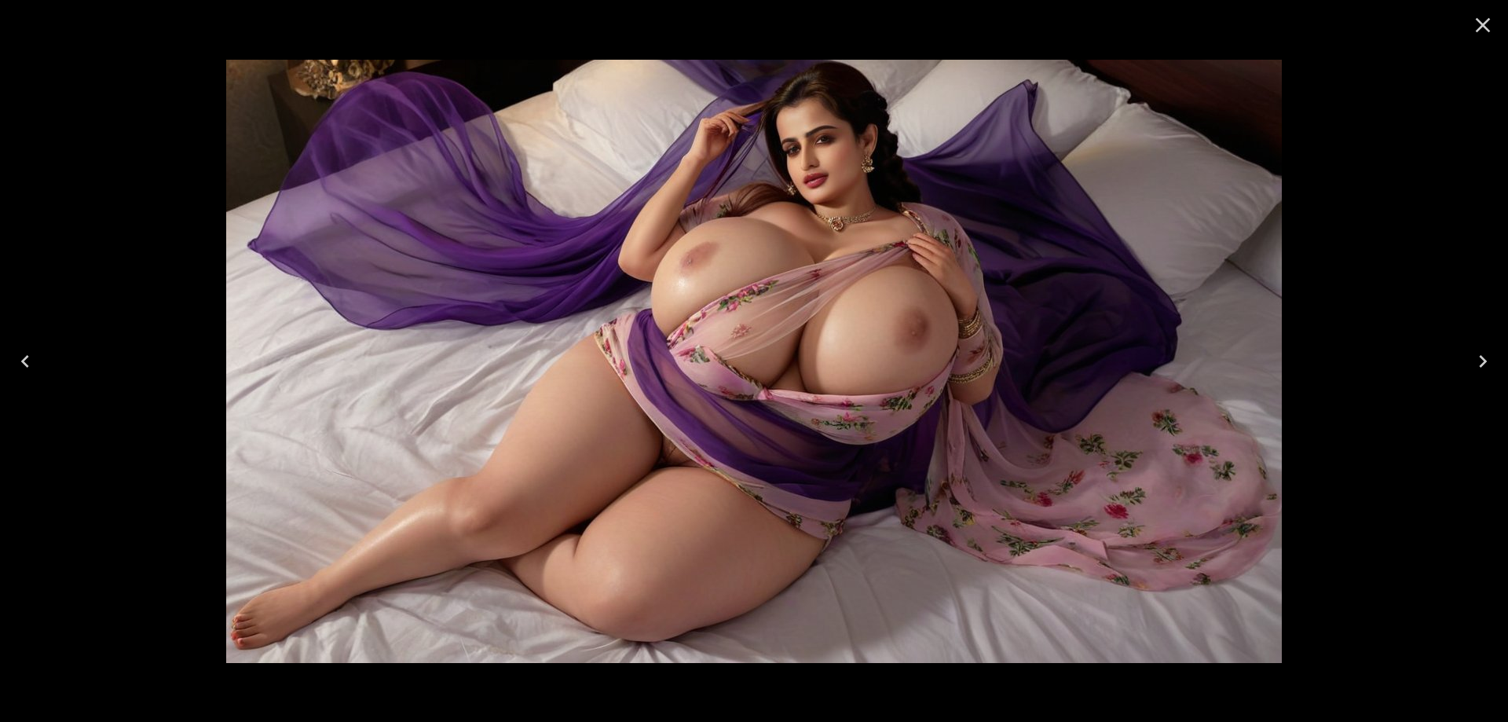
click at [1484, 34] on icon "Close" at bounding box center [1482, 25] width 25 height 25
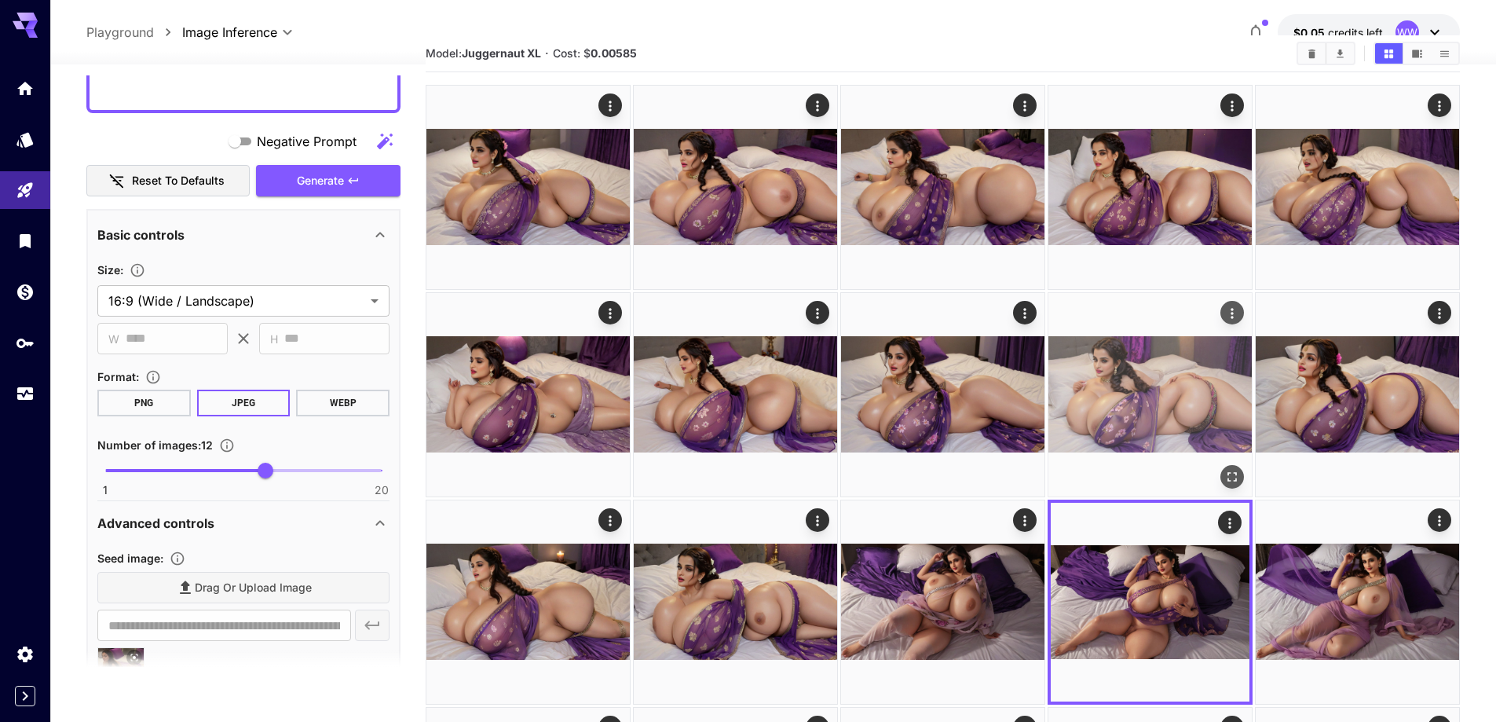
scroll to position [0, 0]
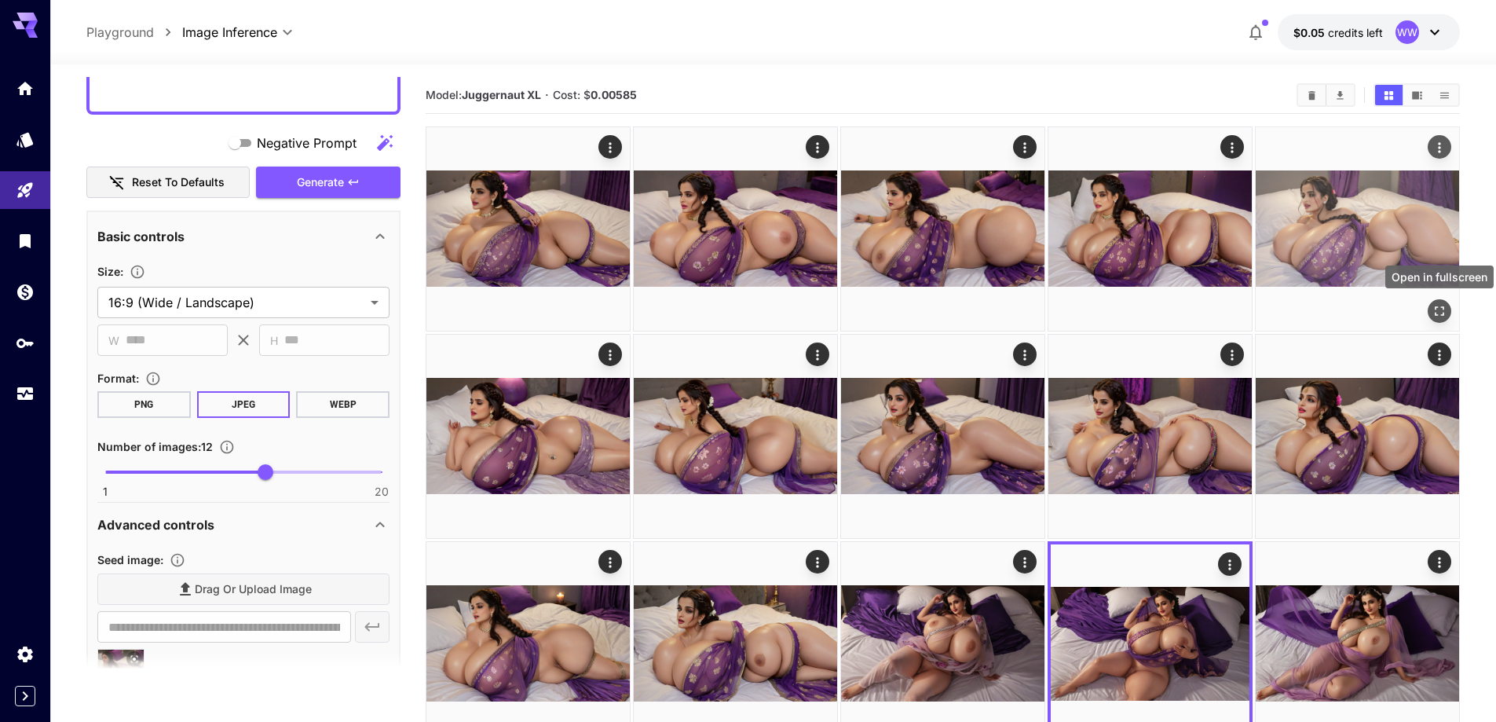
click at [1438, 310] on icon "Open in fullscreen" at bounding box center [1440, 311] width 16 height 16
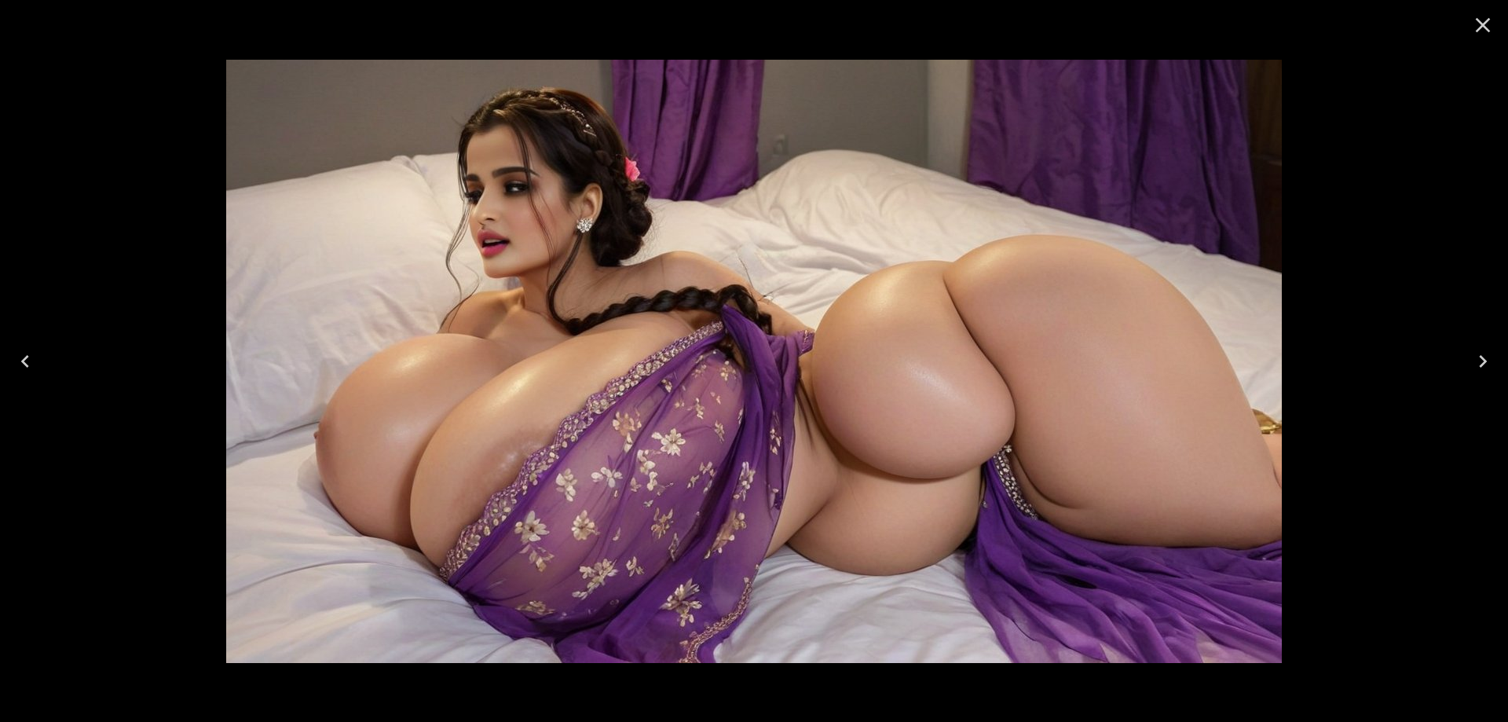
click at [1478, 357] on icon "Next" at bounding box center [1482, 361] width 25 height 25
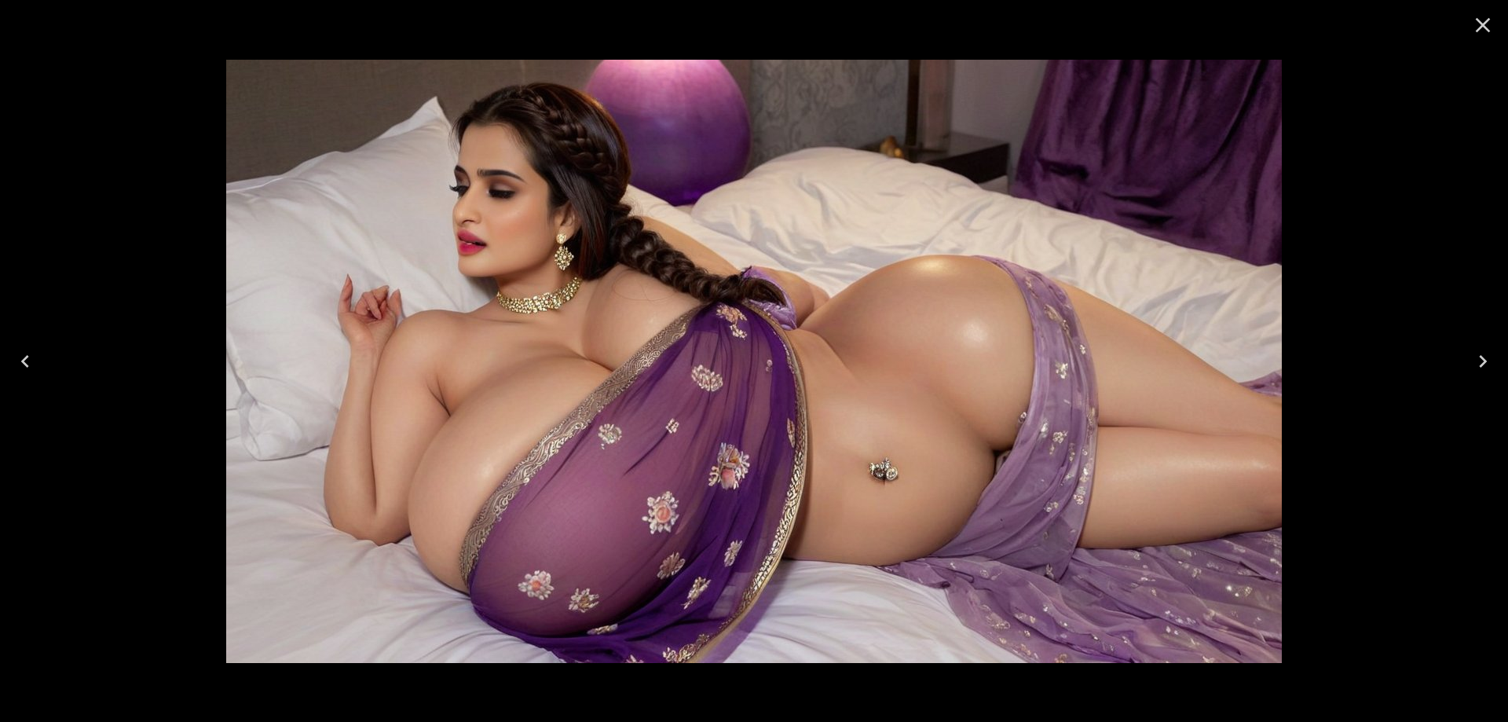
click at [1478, 357] on icon "Next" at bounding box center [1482, 361] width 25 height 25
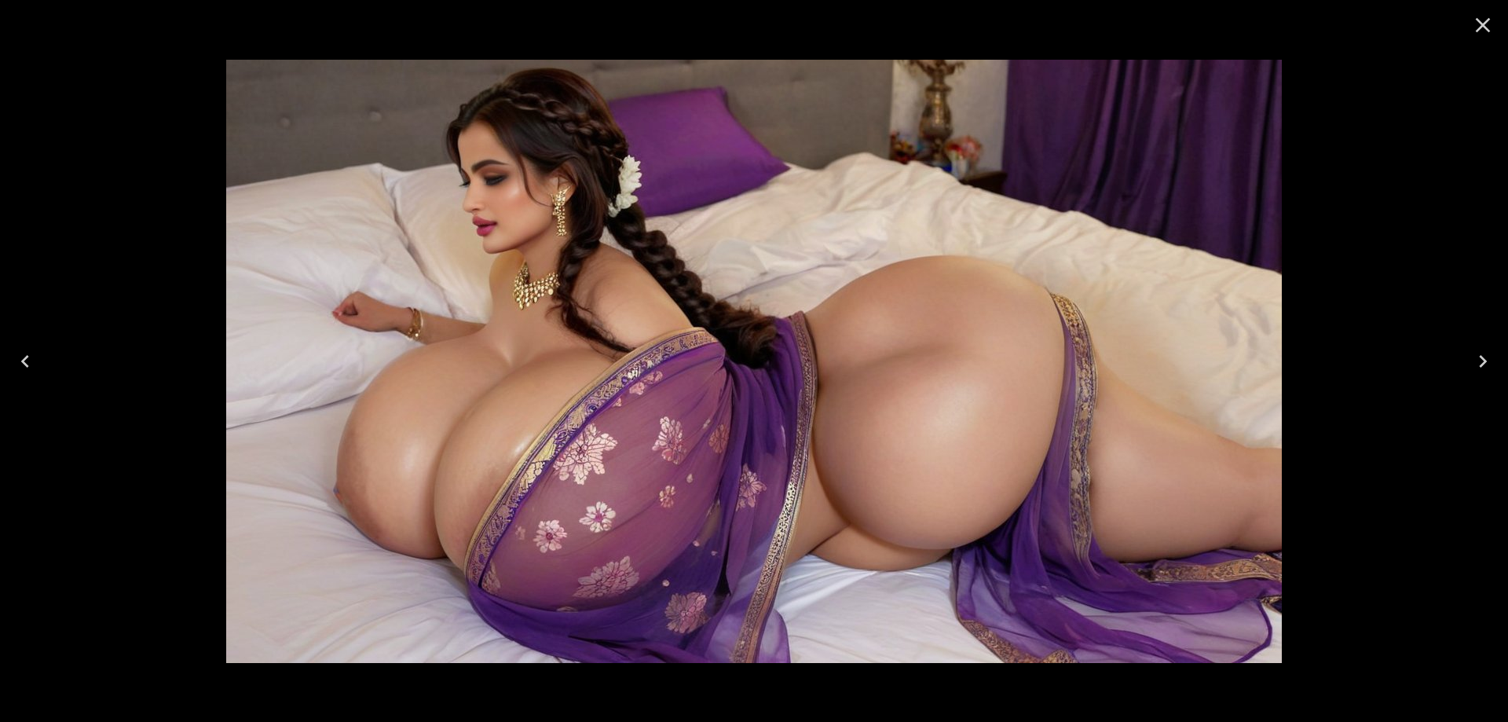
click at [1478, 357] on icon "Next" at bounding box center [1482, 361] width 25 height 25
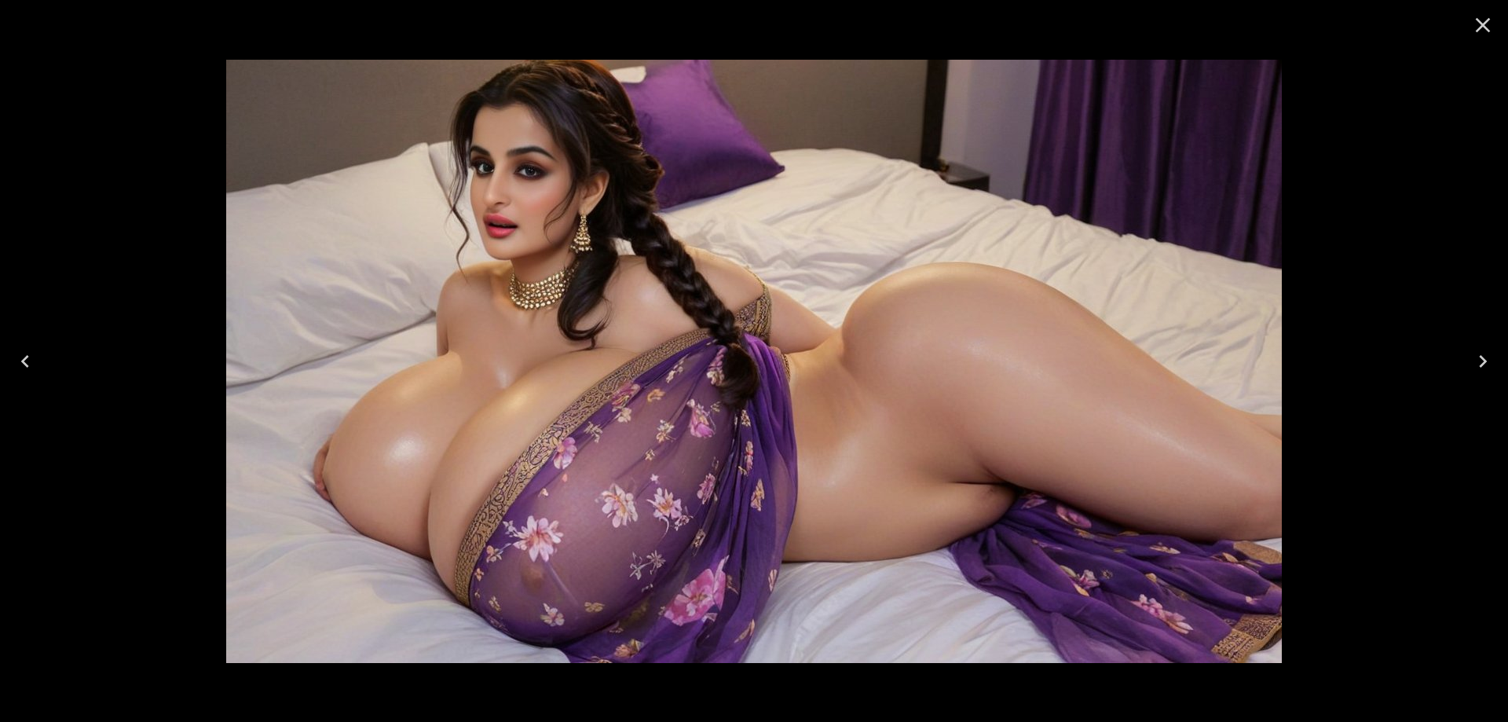
click at [1482, 33] on icon "Close" at bounding box center [1482, 25] width 25 height 25
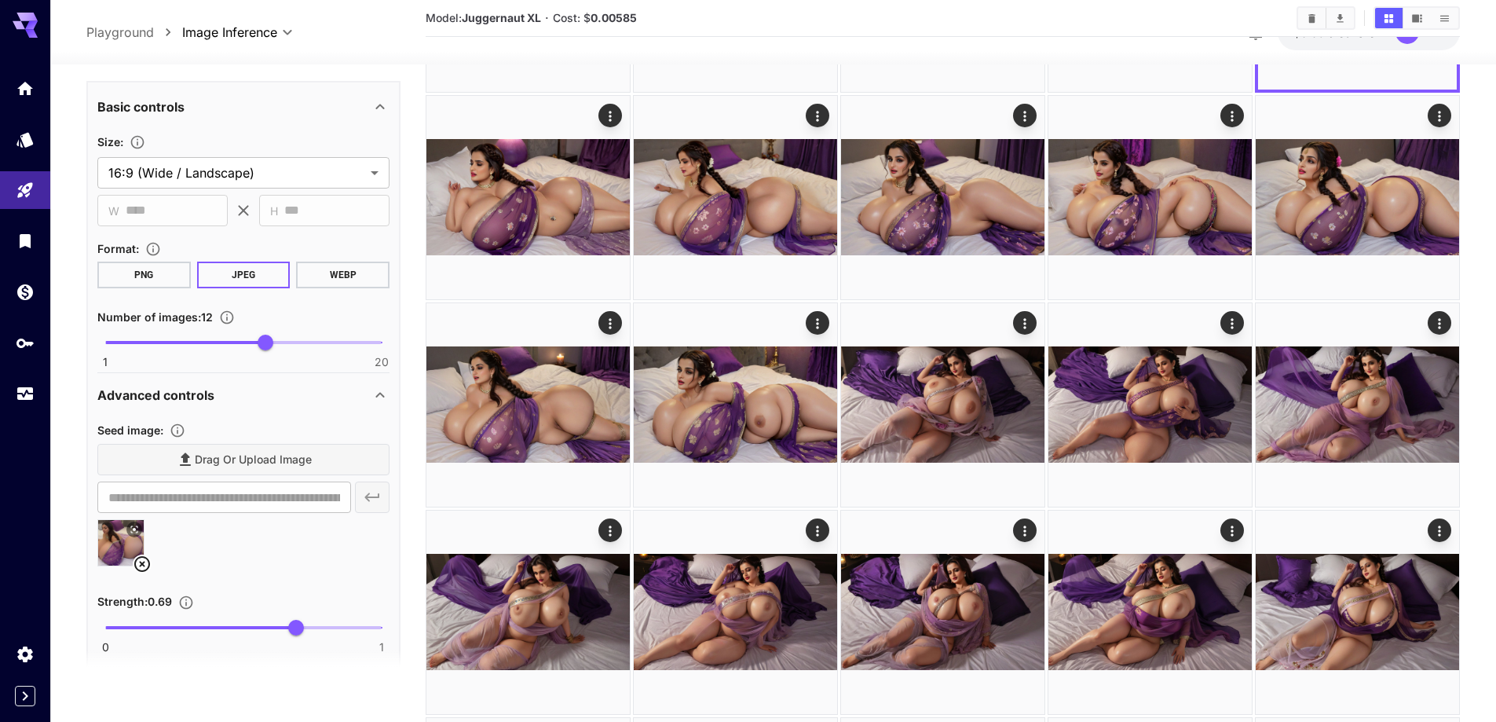
scroll to position [1178, 0]
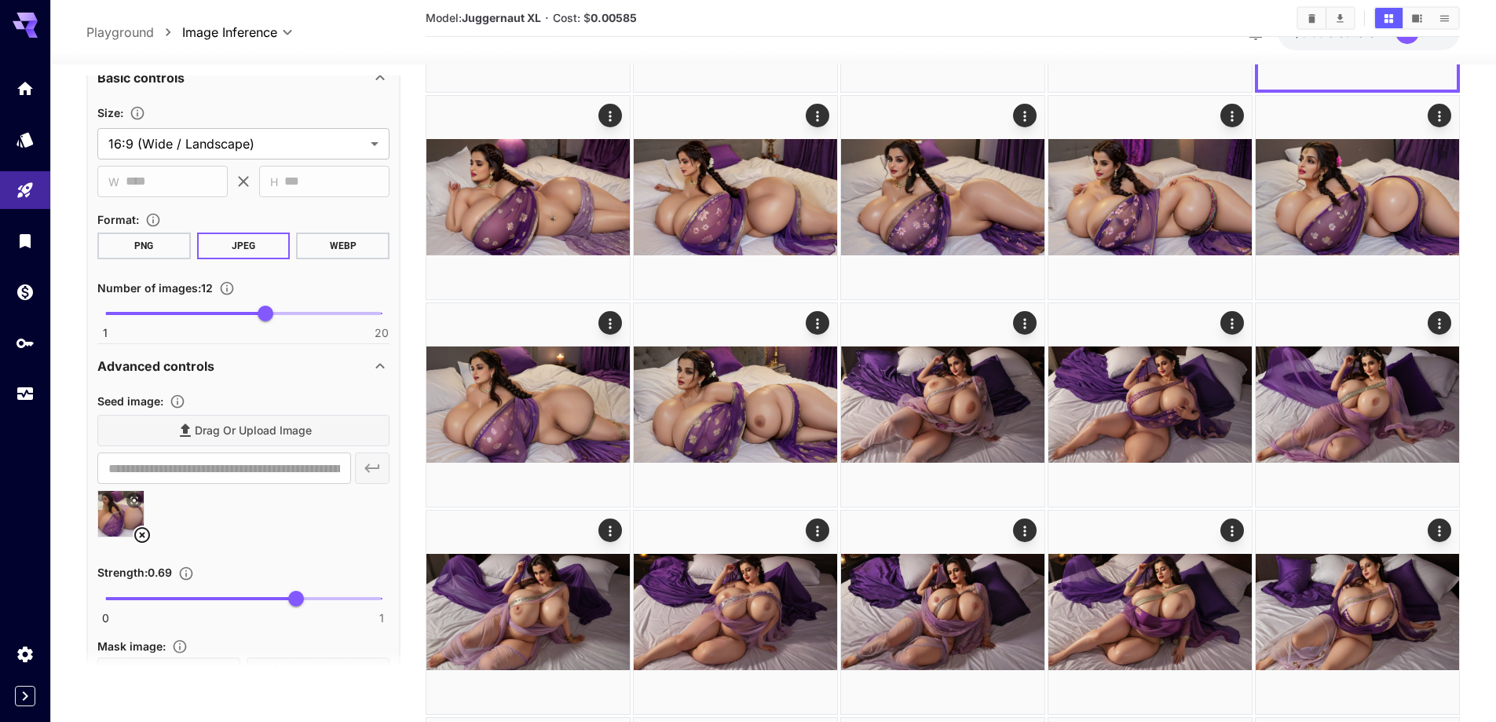
click at [140, 533] on icon at bounding box center [142, 535] width 16 height 16
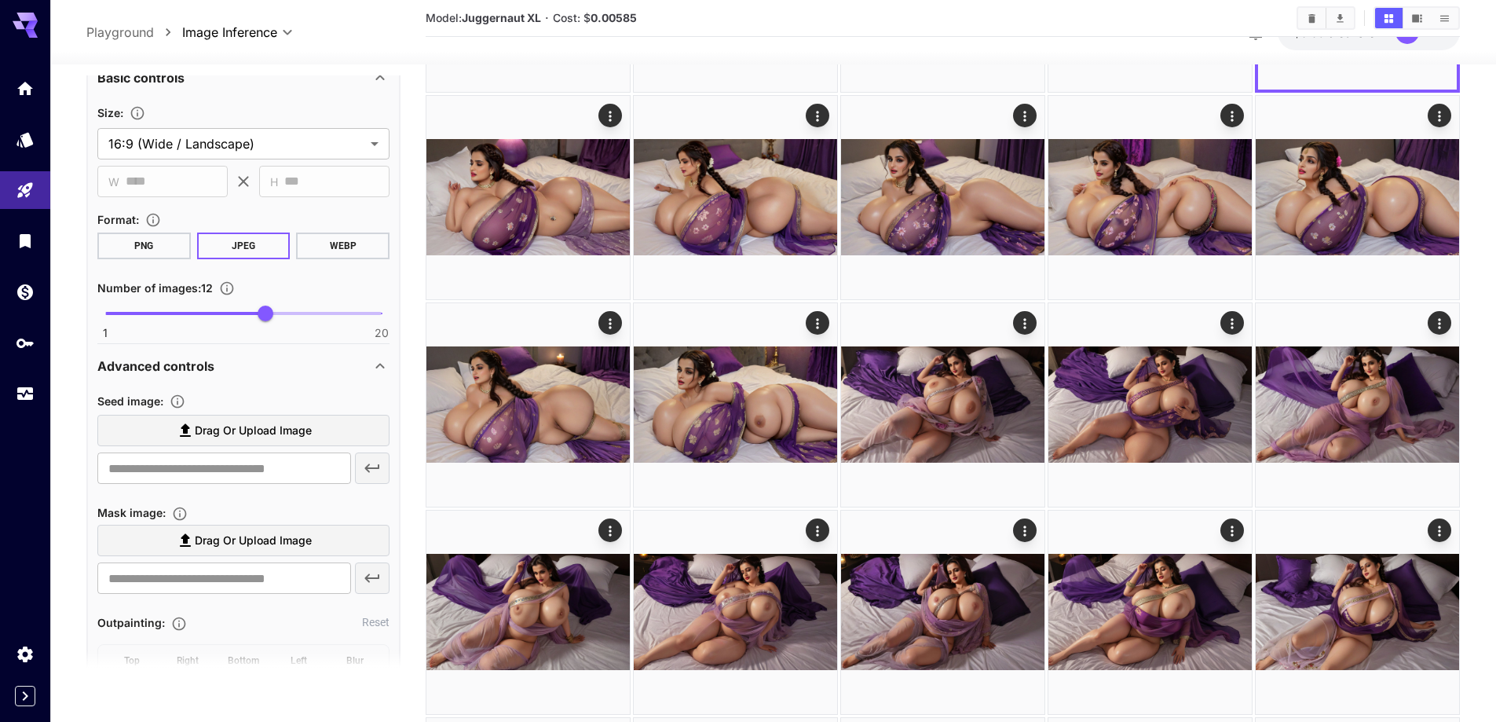
click at [295, 417] on label "Drag or upload image" at bounding box center [243, 431] width 292 height 32
click at [0, 0] on input "Drag or upload image" at bounding box center [0, 0] width 0 height 0
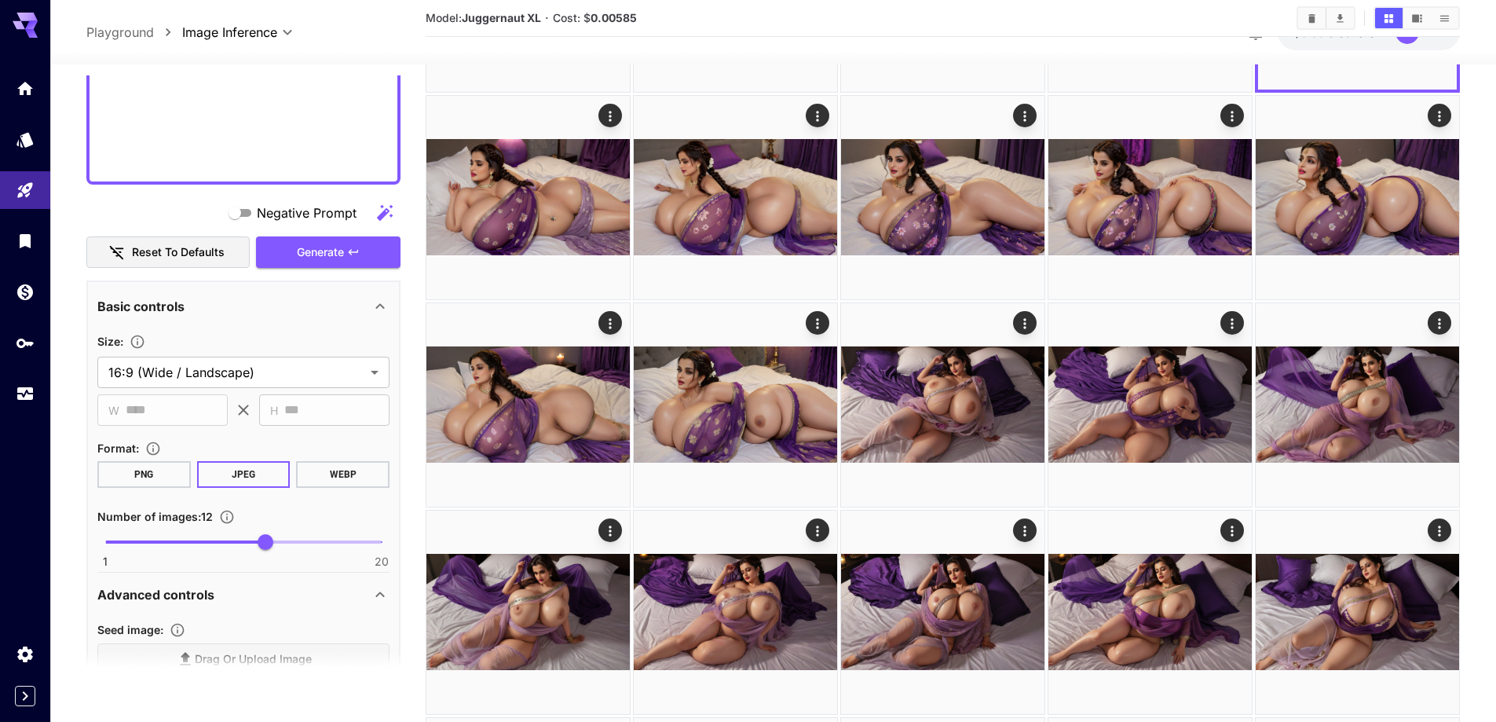
scroll to position [943, 0]
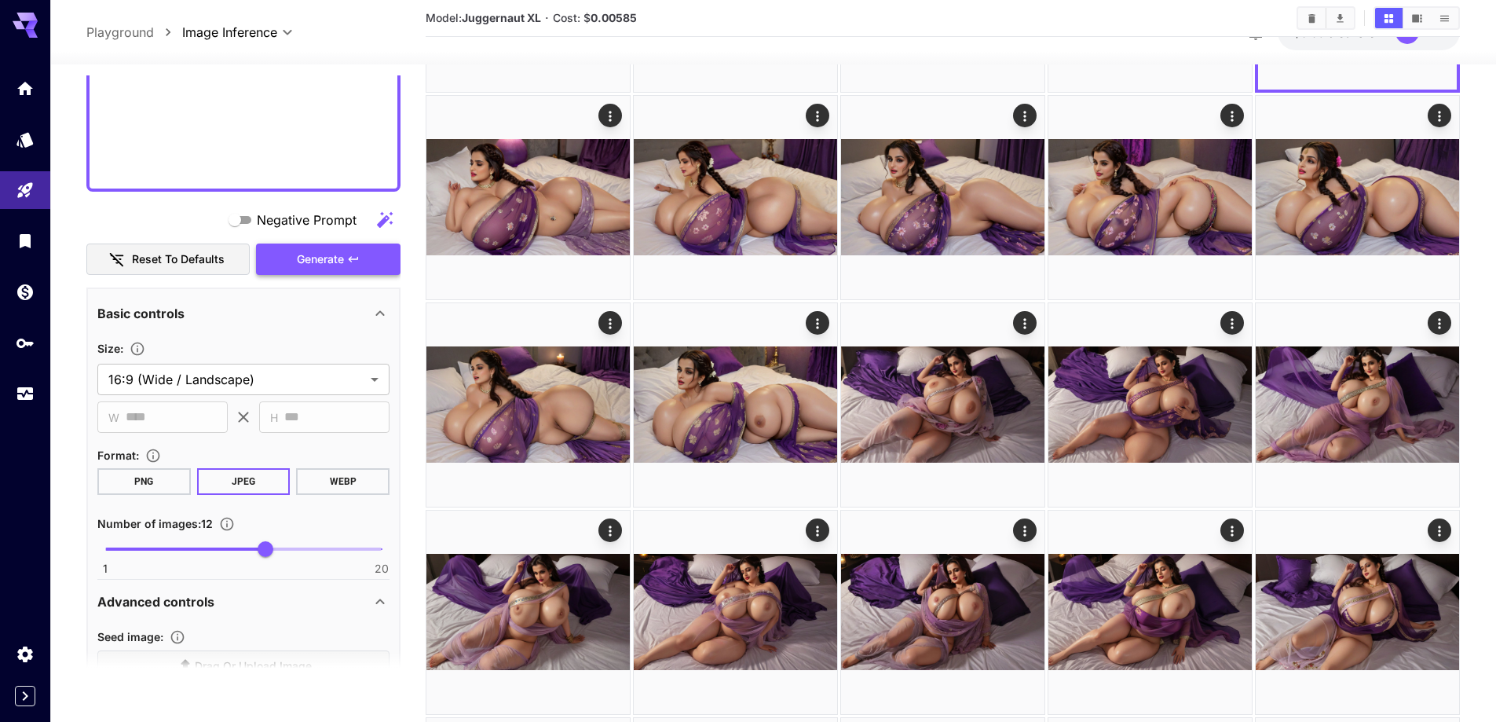
click at [336, 253] on span "Generate" at bounding box center [320, 260] width 47 height 20
type input "**********"
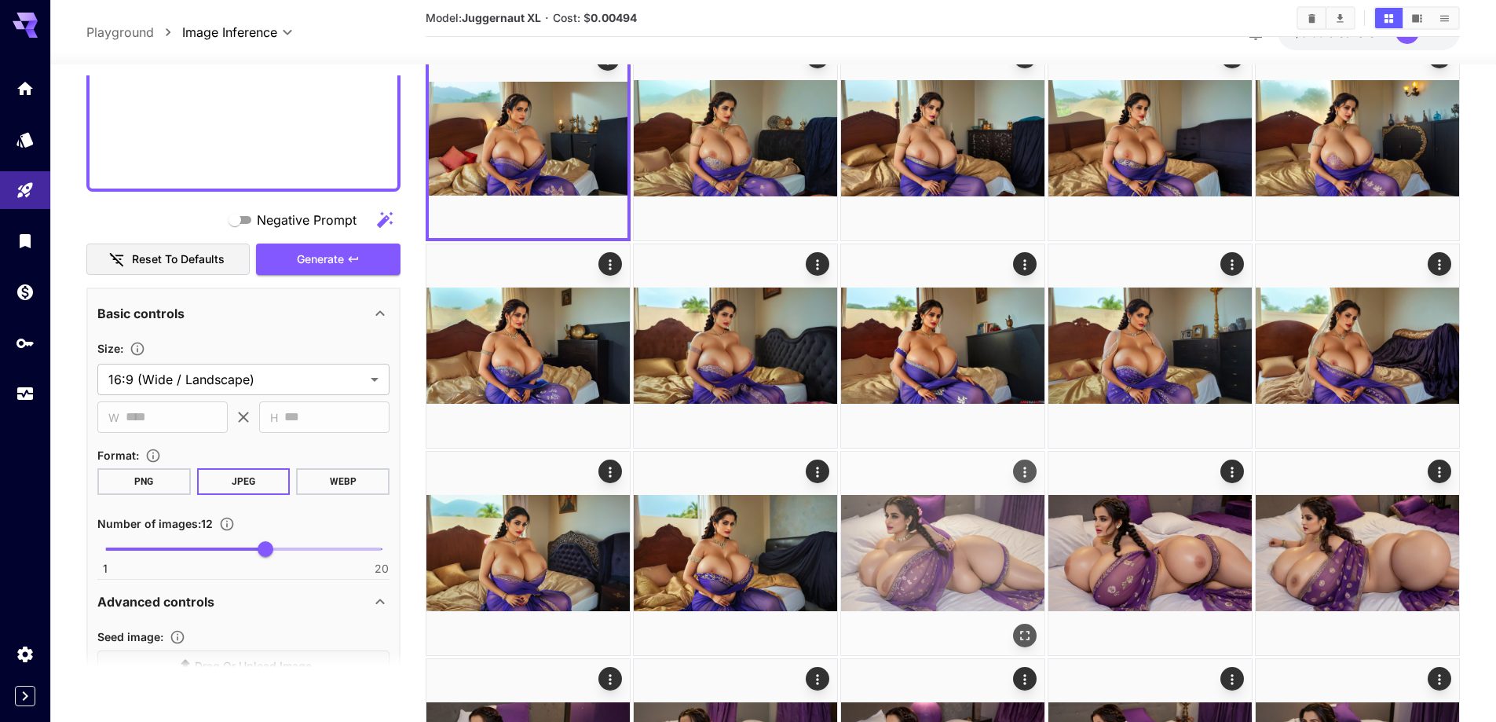
scroll to position [0, 0]
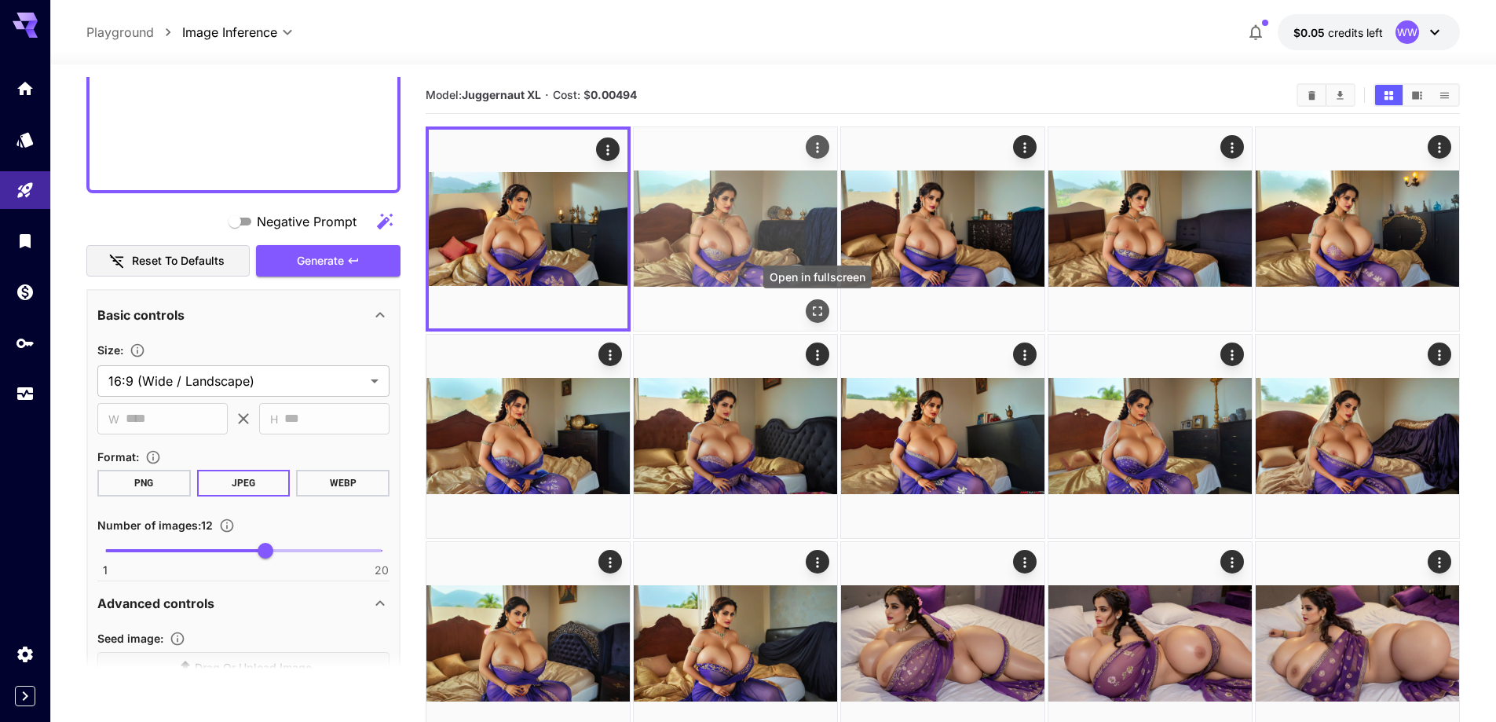
click at [817, 315] on icon "Open in fullscreen" at bounding box center [818, 311] width 16 height 16
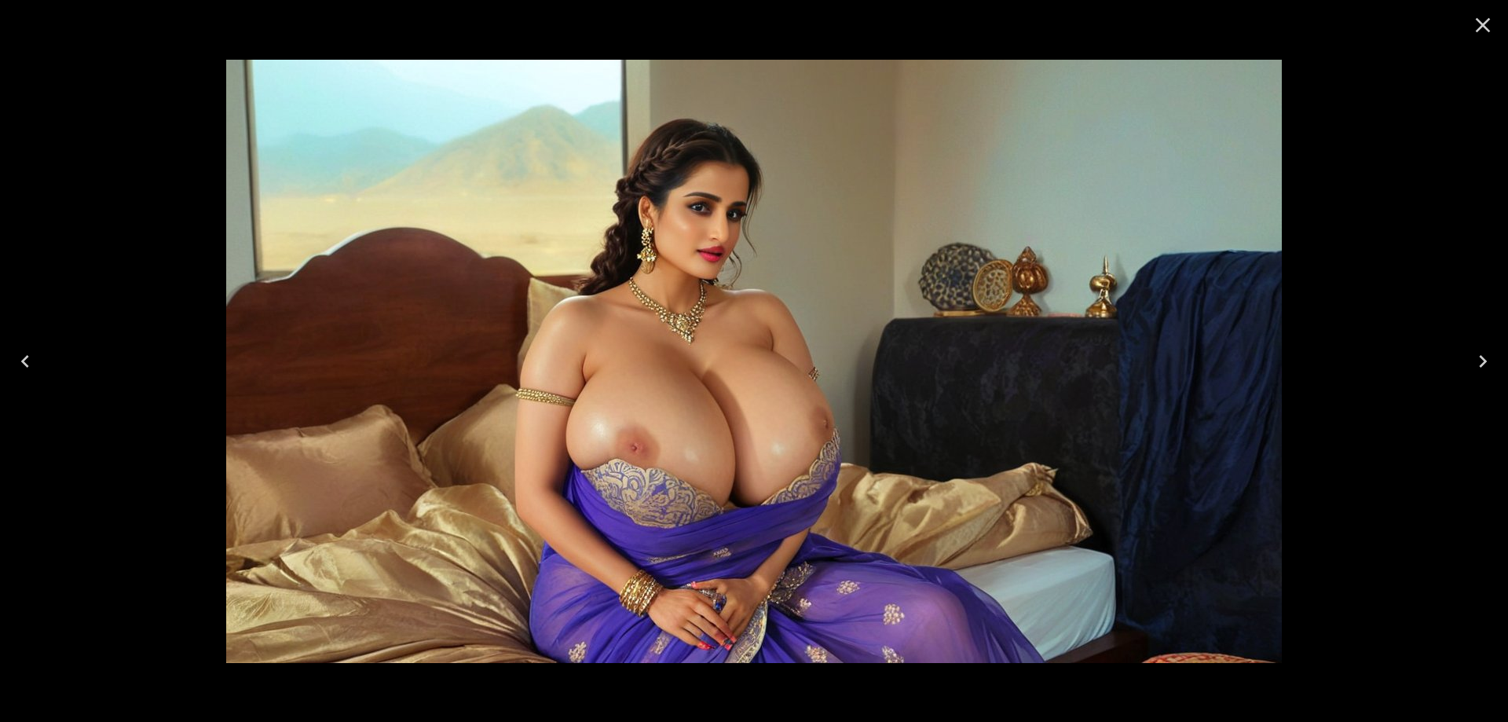
click at [1474, 357] on icon "Next" at bounding box center [1482, 361] width 25 height 25
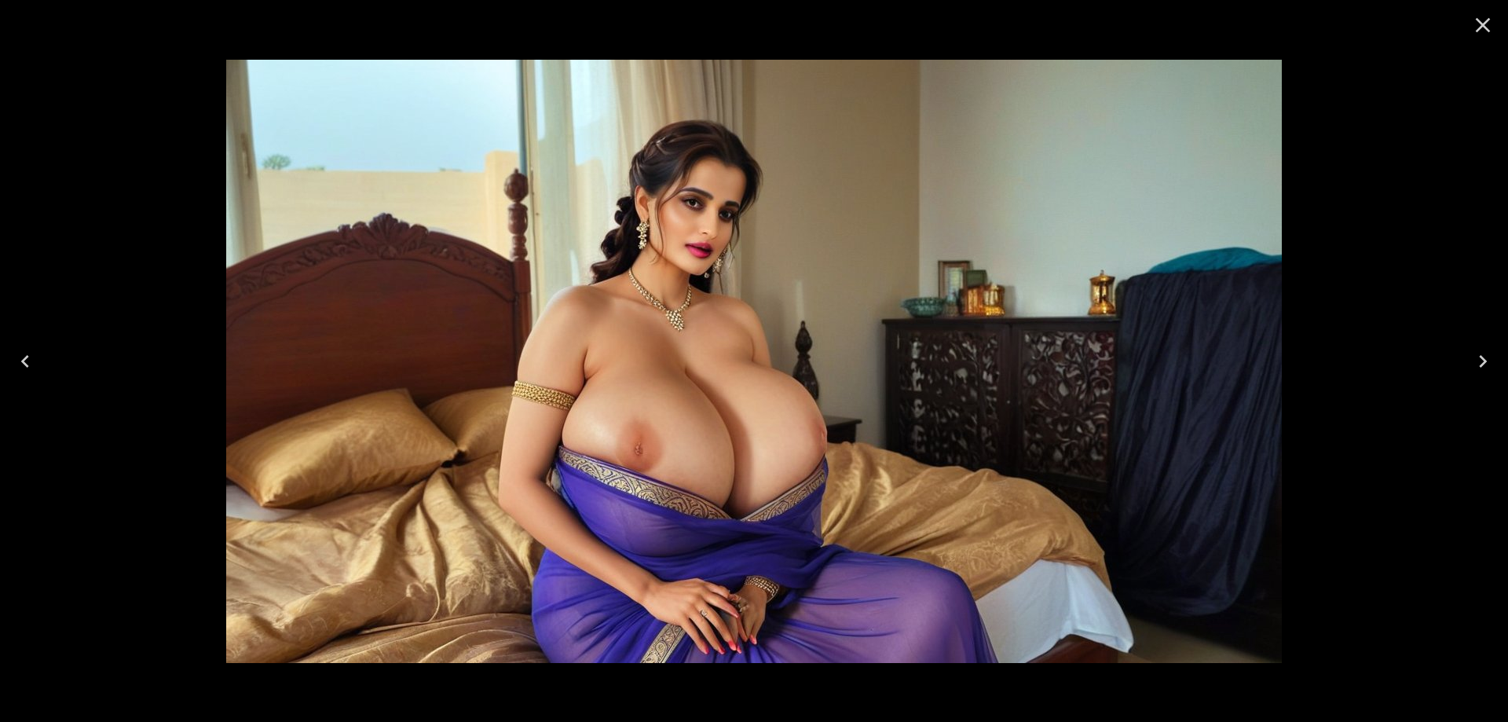
click at [1474, 357] on icon "Next" at bounding box center [1482, 361] width 25 height 25
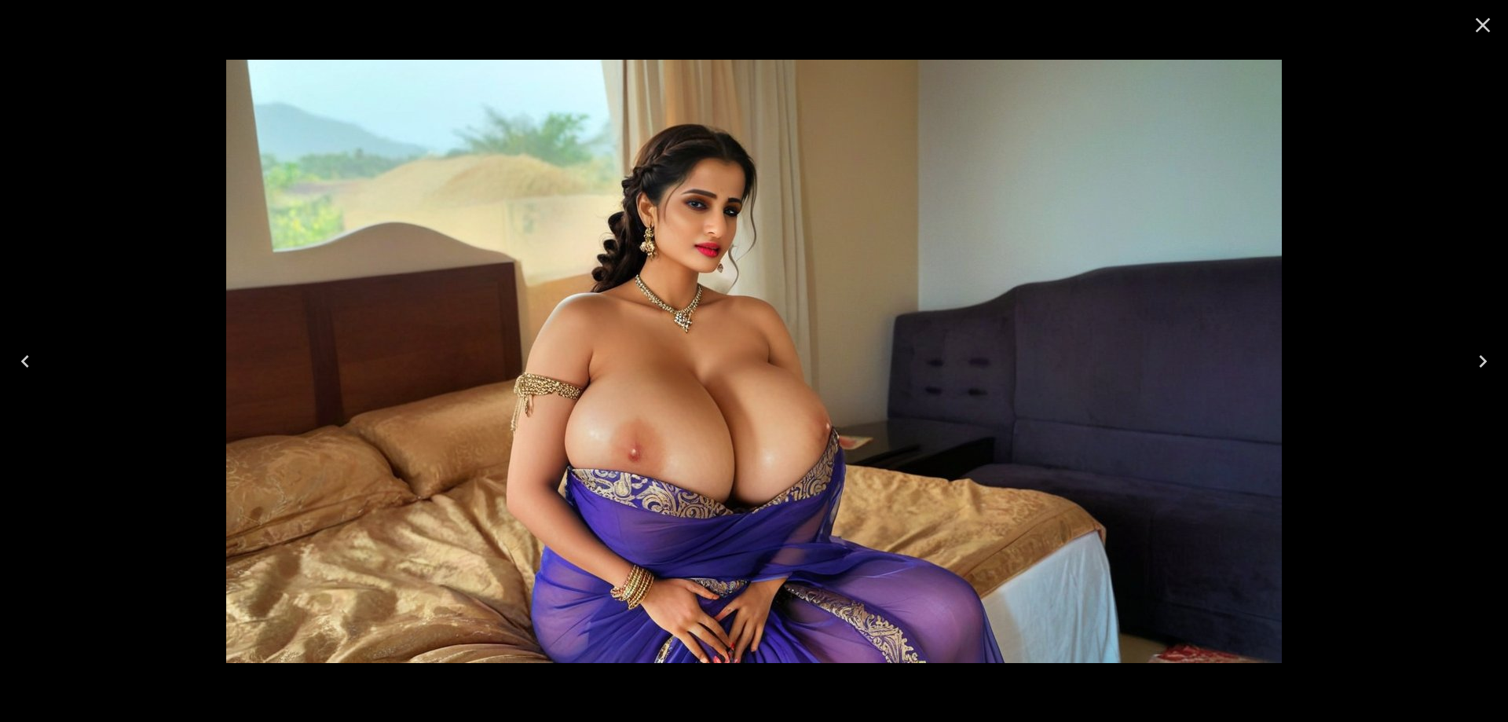
click at [1474, 357] on icon "Next" at bounding box center [1482, 361] width 25 height 25
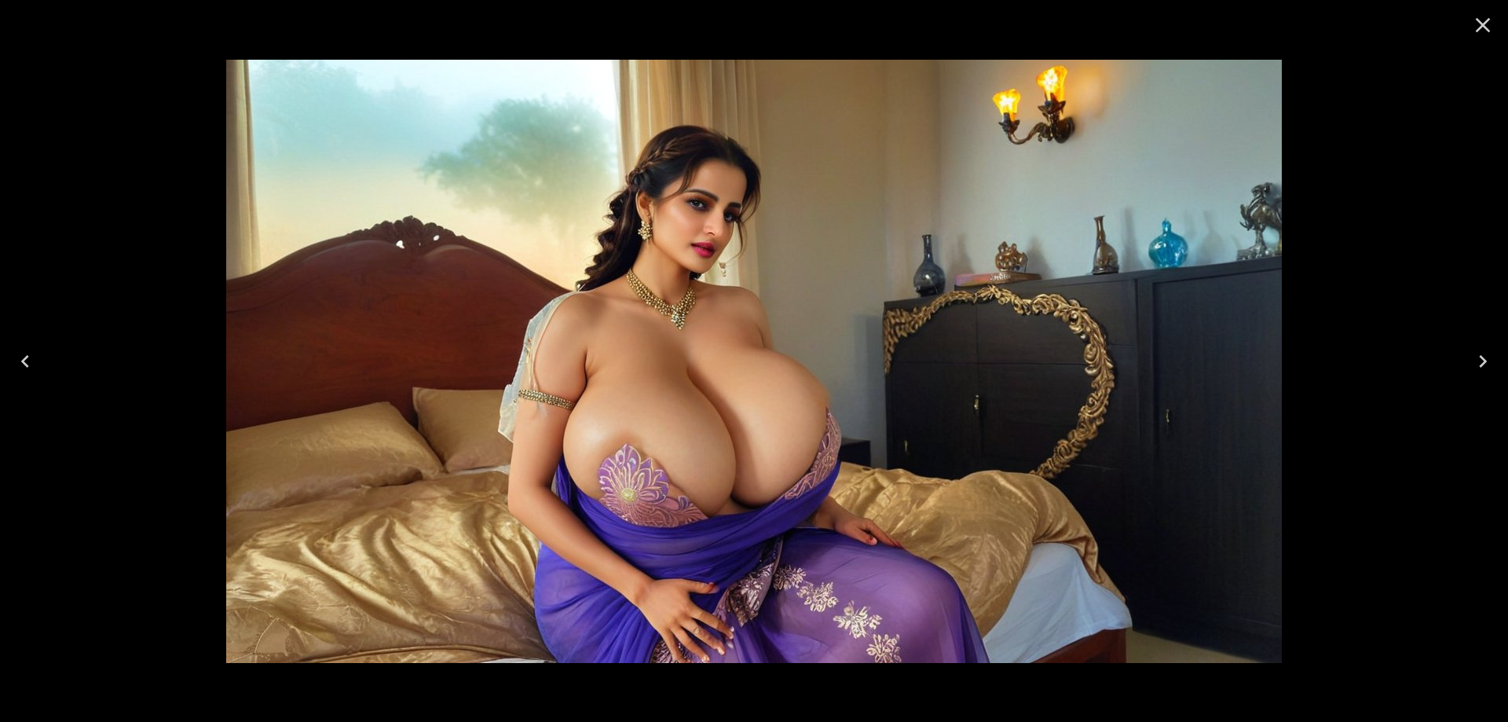
click at [1474, 357] on icon "Next" at bounding box center [1482, 361] width 25 height 25
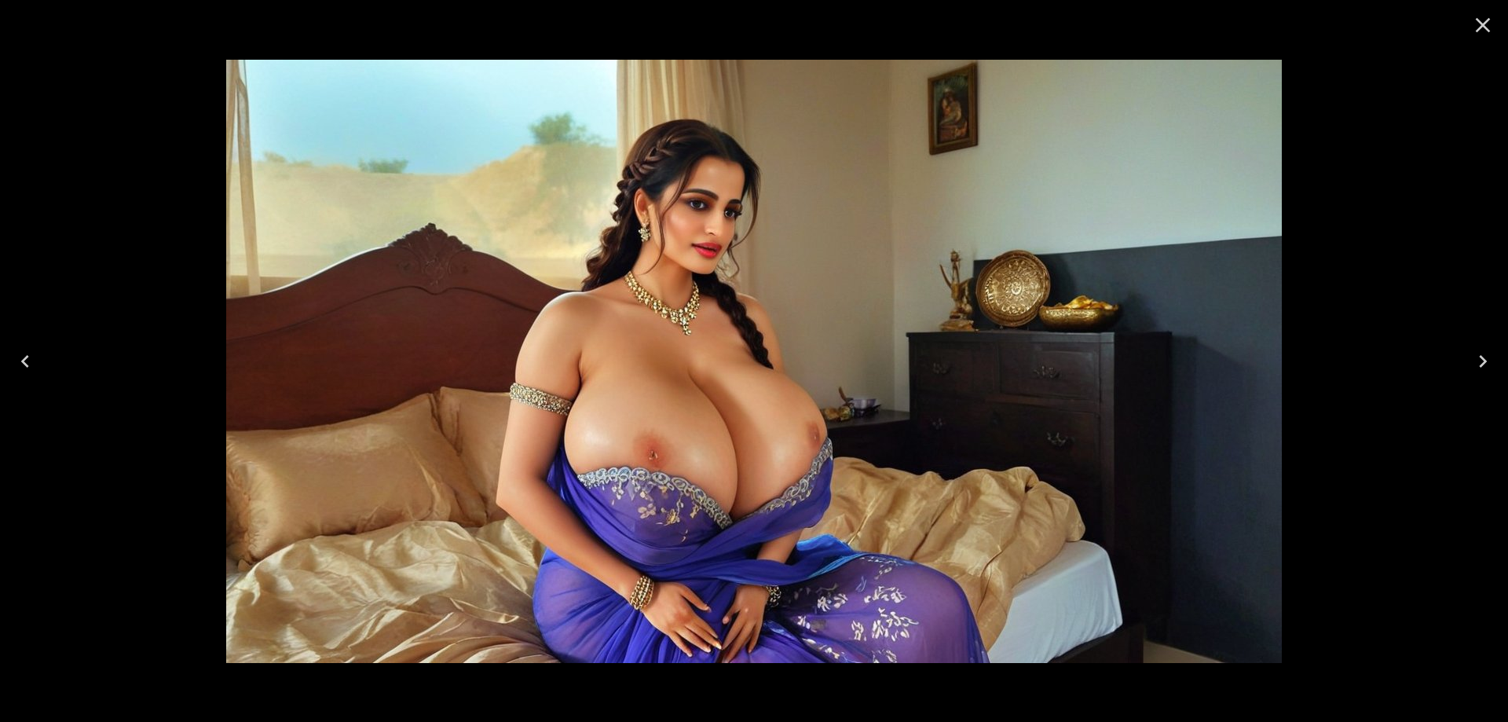
click at [1483, 38] on button "Close" at bounding box center [1483, 25] width 38 height 38
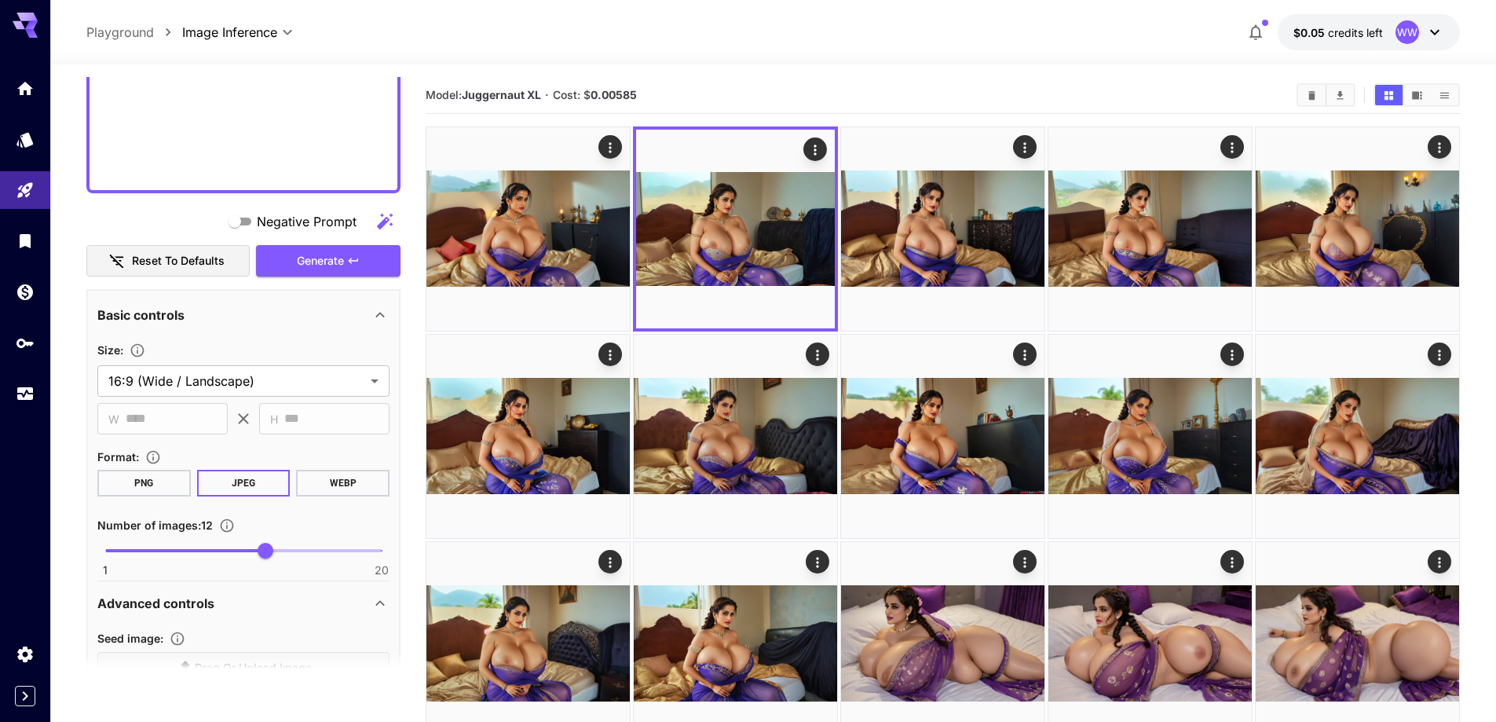
scroll to position [1100, 0]
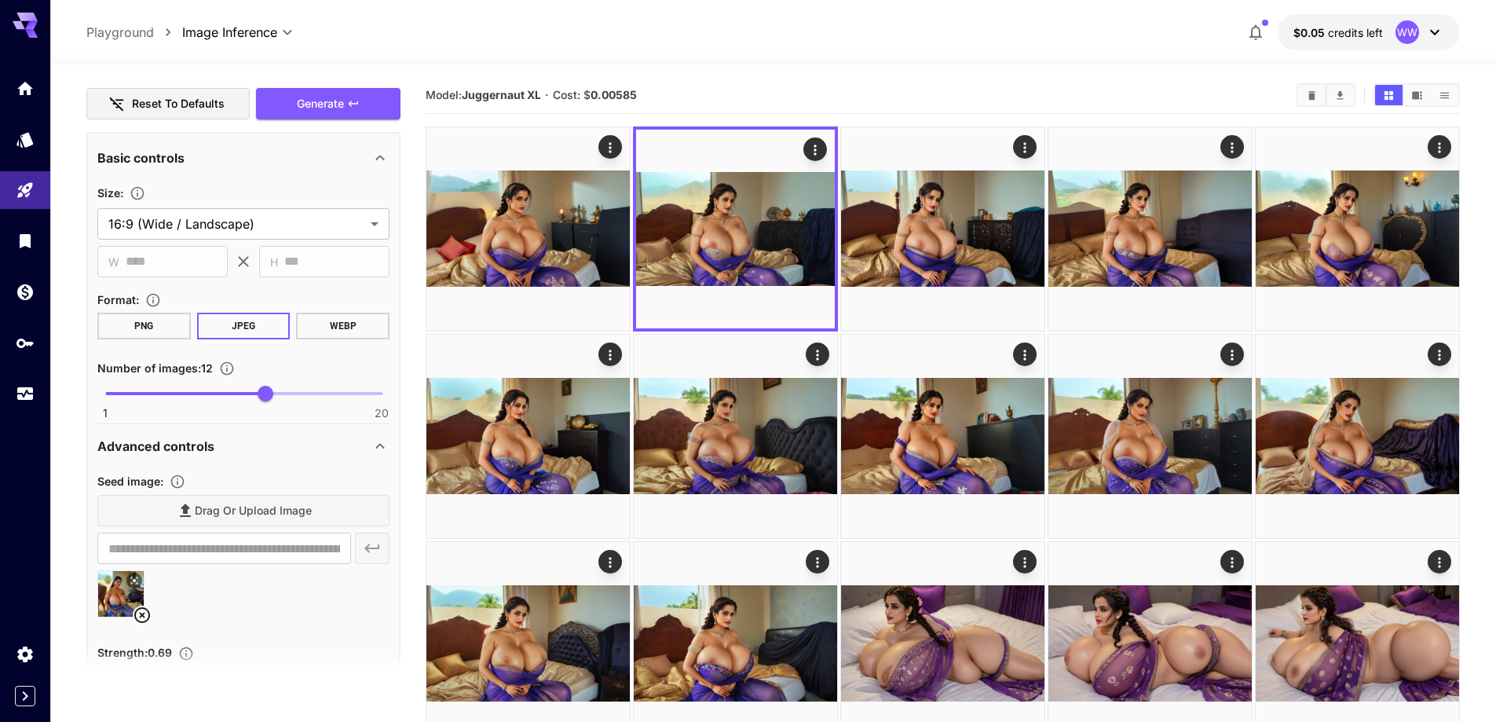
click at [137, 610] on icon at bounding box center [142, 615] width 16 height 16
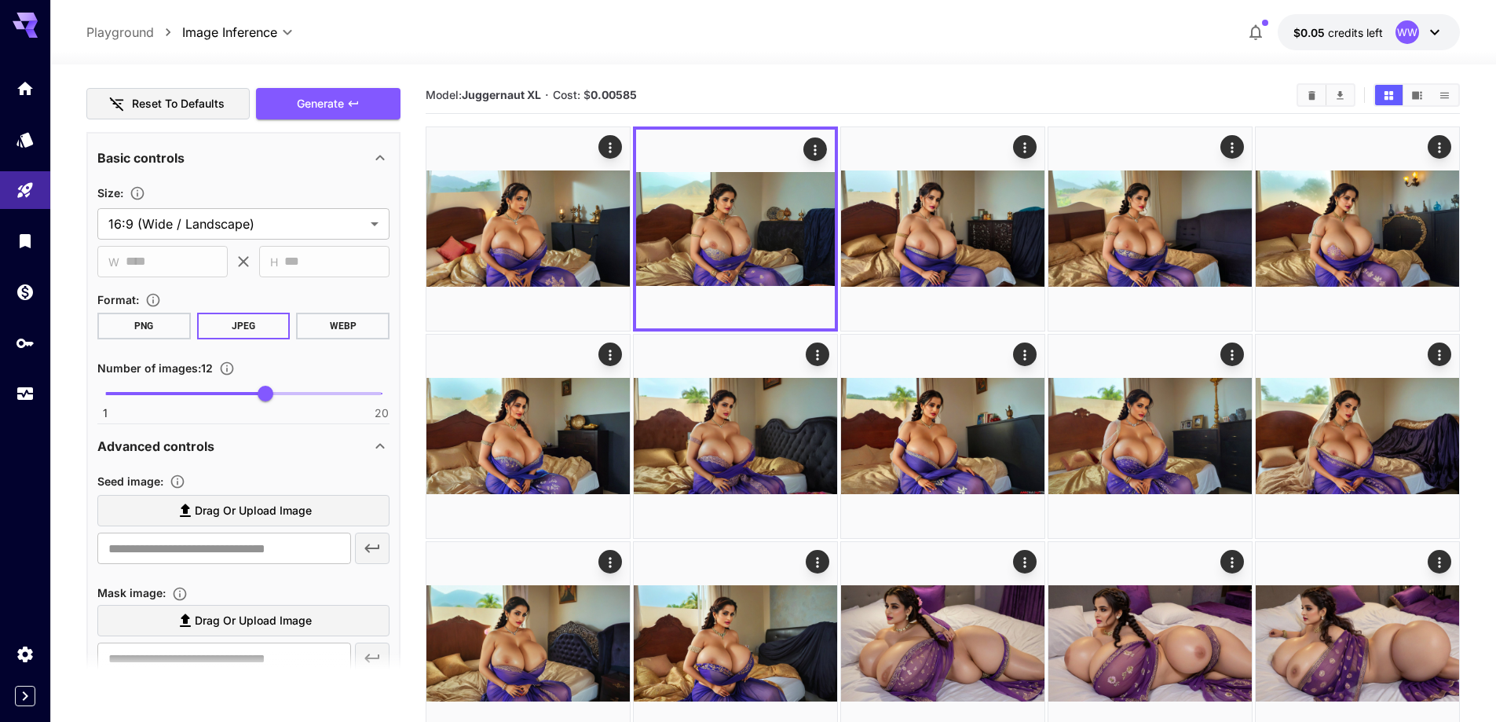
click at [286, 501] on span "Drag or upload image" at bounding box center [253, 511] width 117 height 20
click at [0, 0] on input "Drag or upload image" at bounding box center [0, 0] width 0 height 0
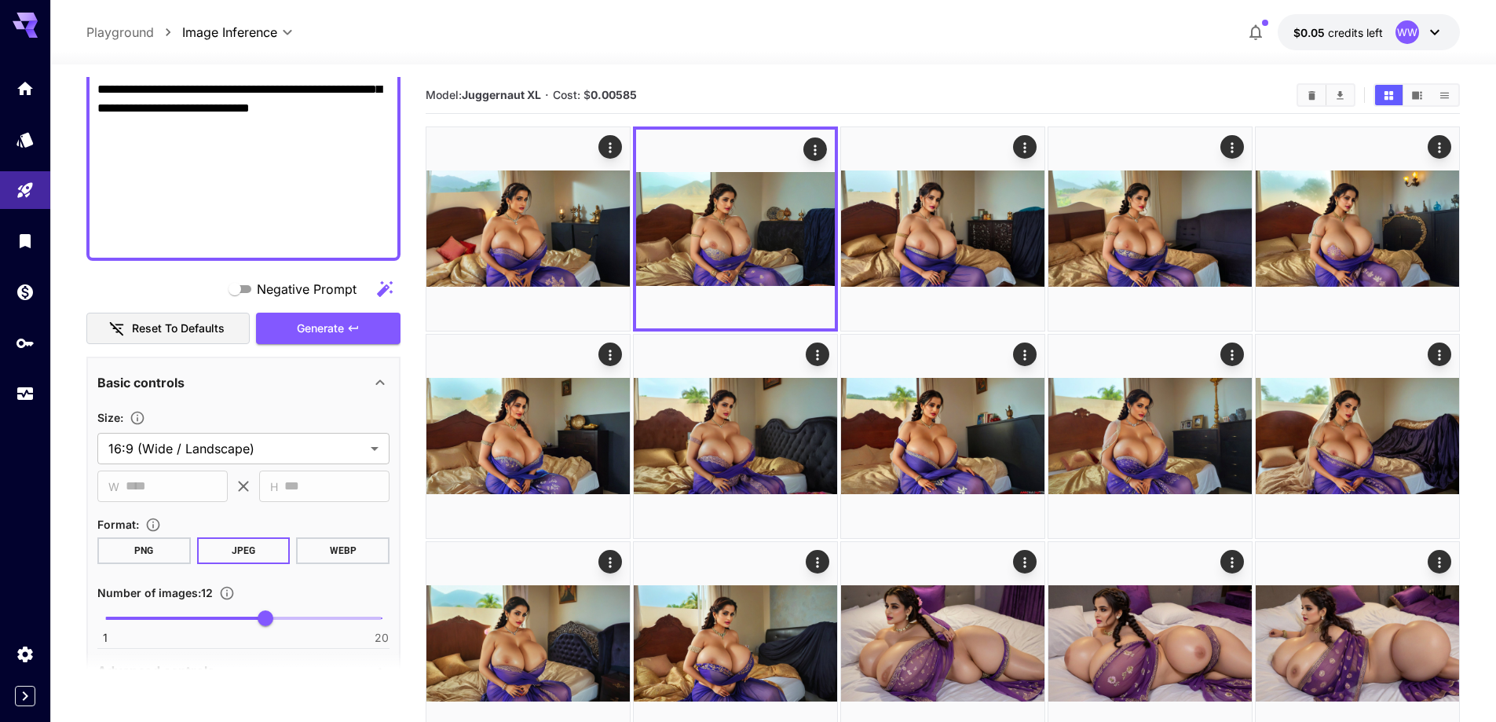
scroll to position [864, 0]
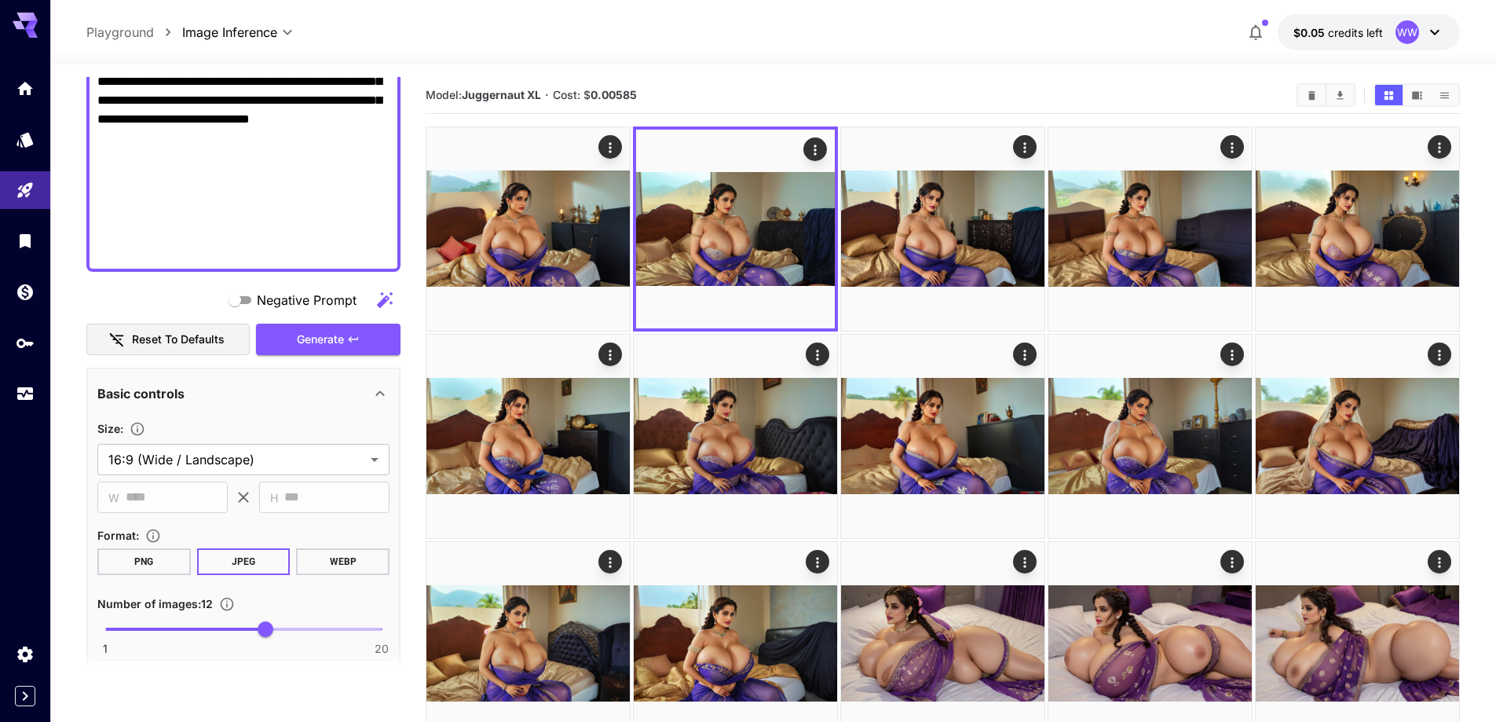
type input "**********"
click at [344, 338] on span "Generate" at bounding box center [320, 340] width 47 height 20
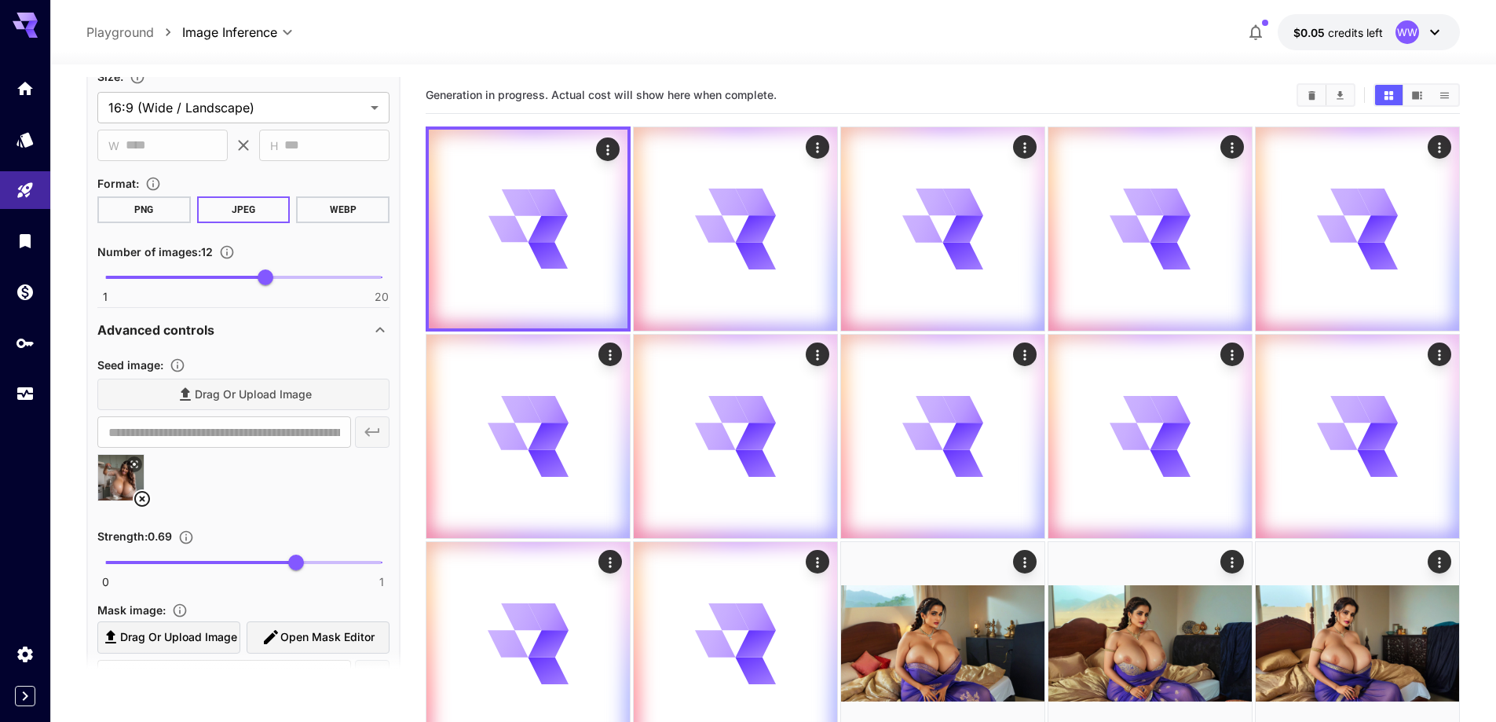
scroll to position [1257, 0]
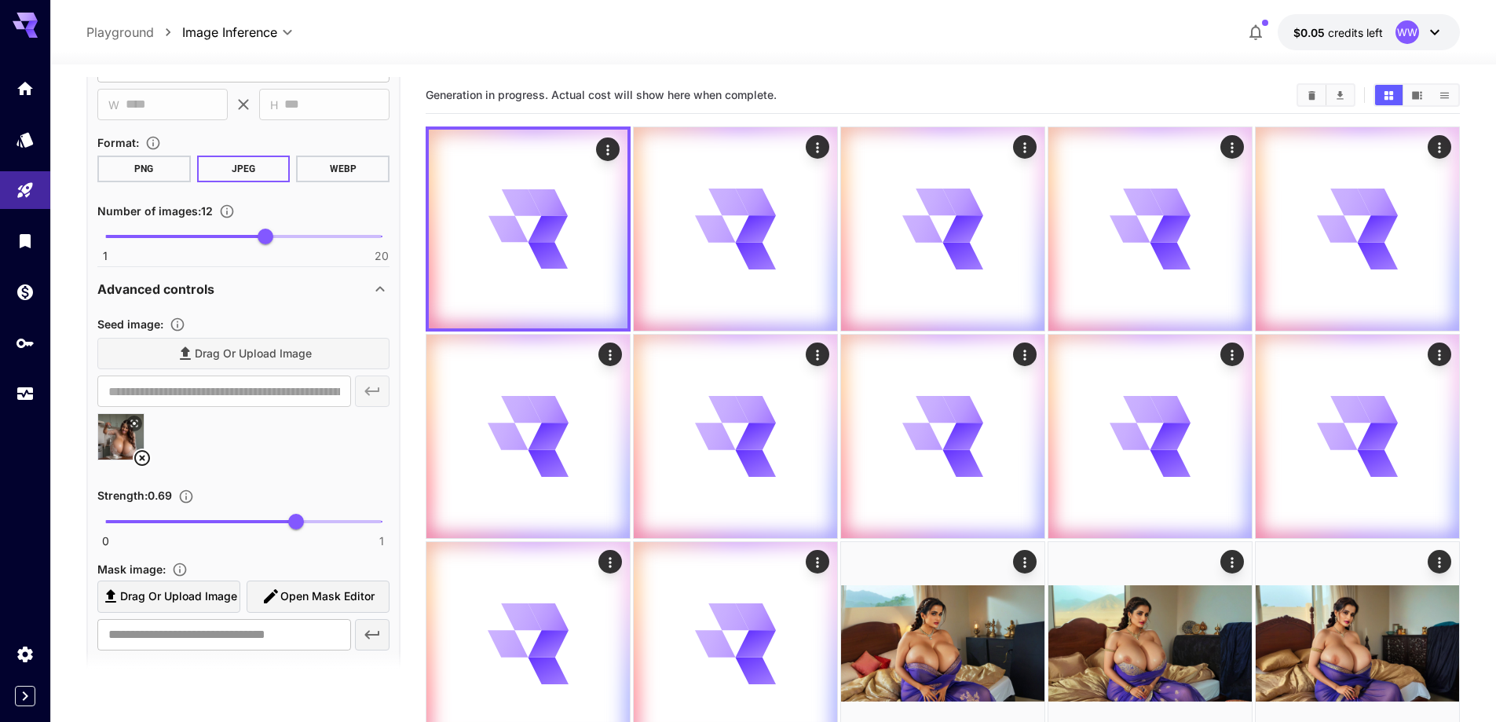
click at [147, 461] on icon at bounding box center [142, 458] width 19 height 19
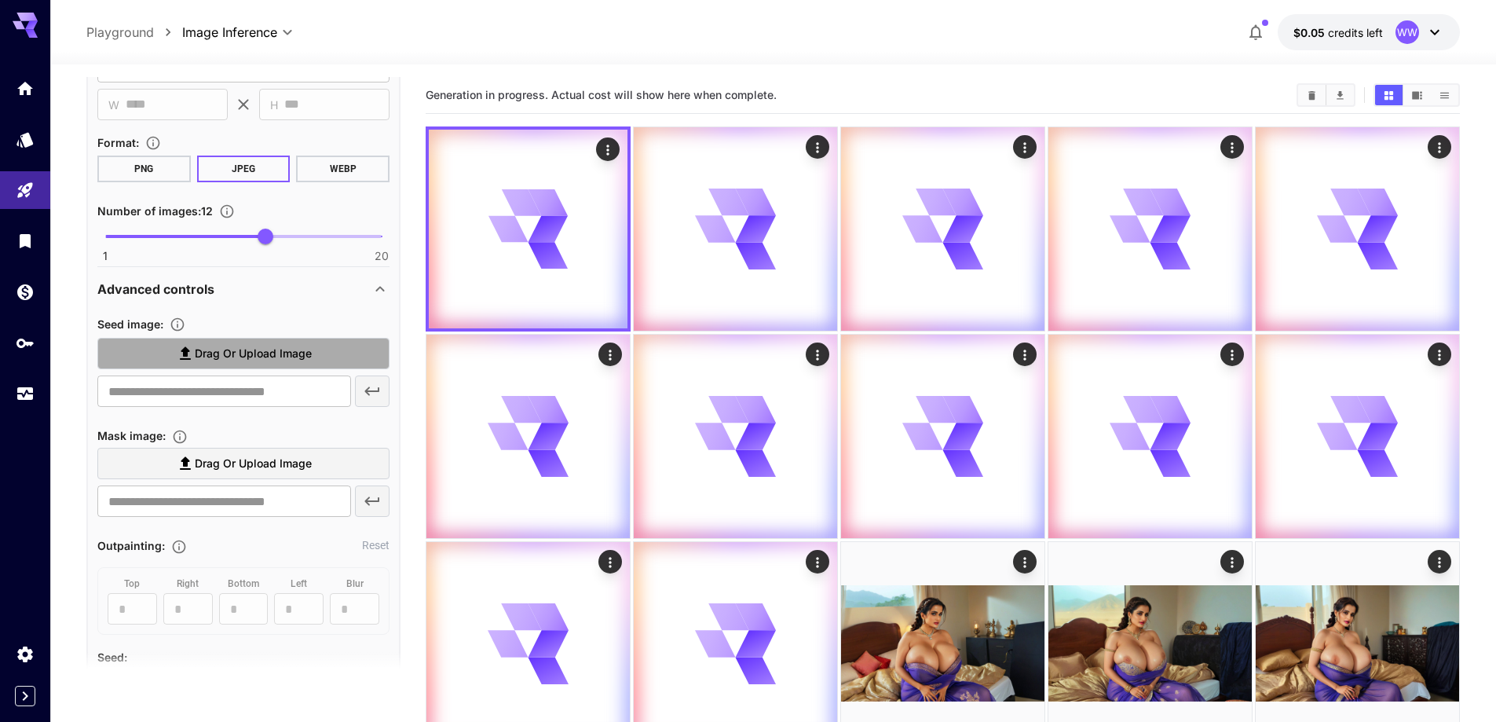
click at [295, 359] on span "Drag or upload image" at bounding box center [253, 354] width 117 height 20
click at [0, 0] on input "Drag or upload image" at bounding box center [0, 0] width 0 height 0
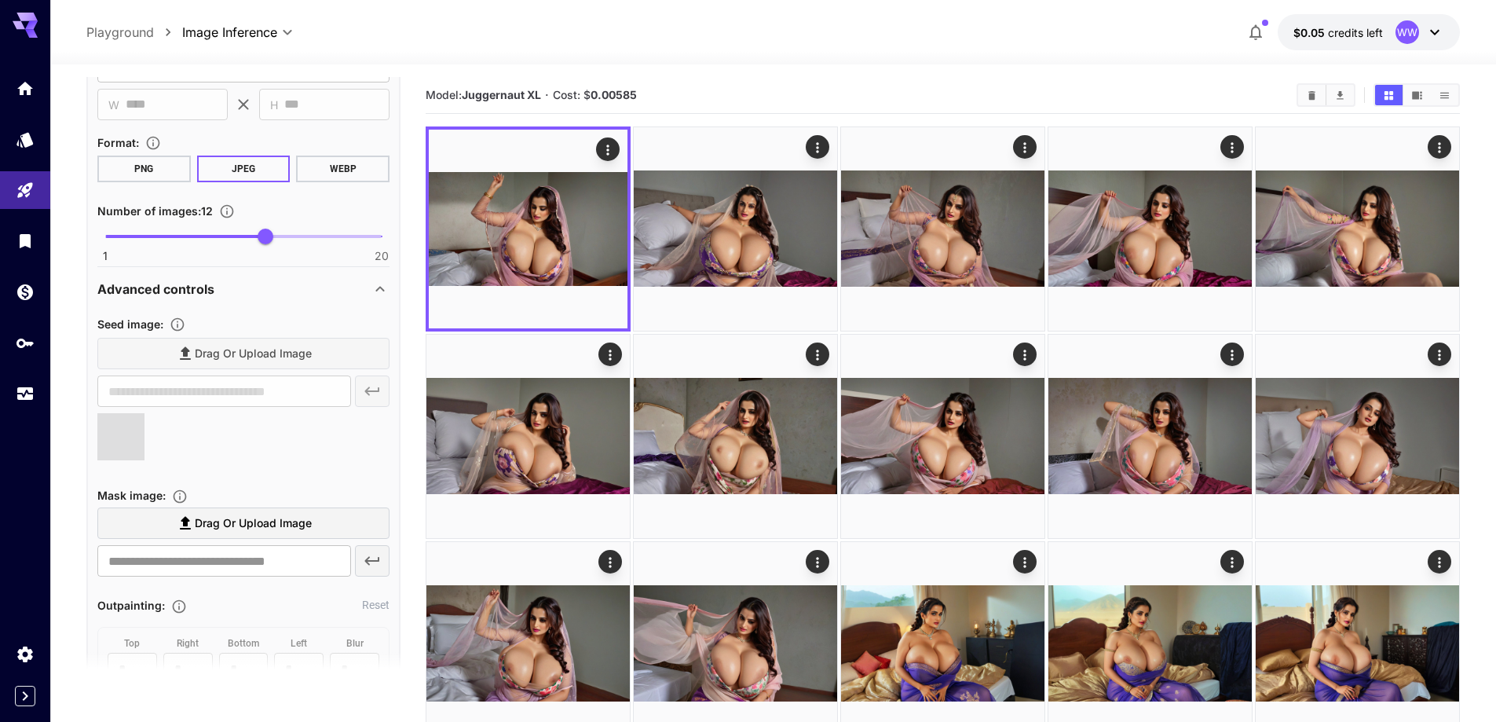
type input "**********"
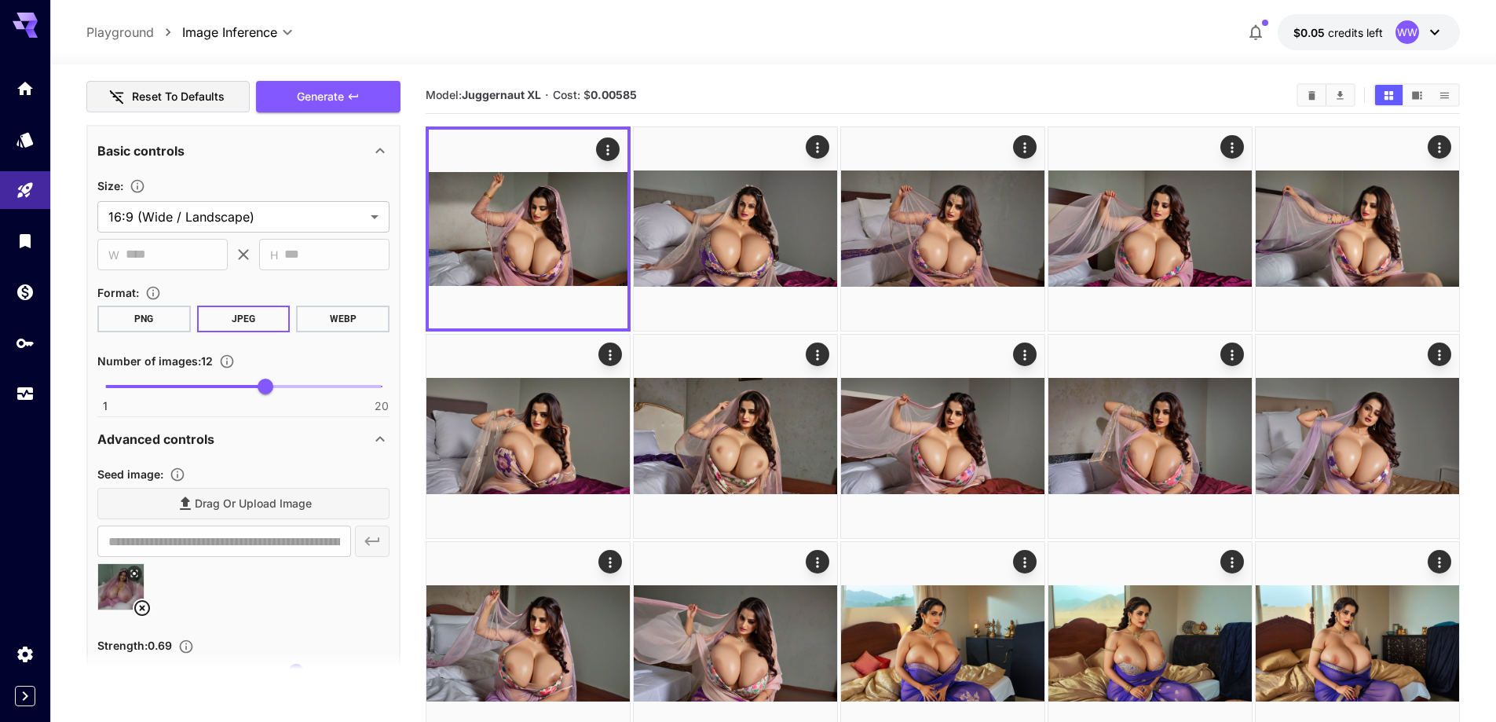
scroll to position [1100, 0]
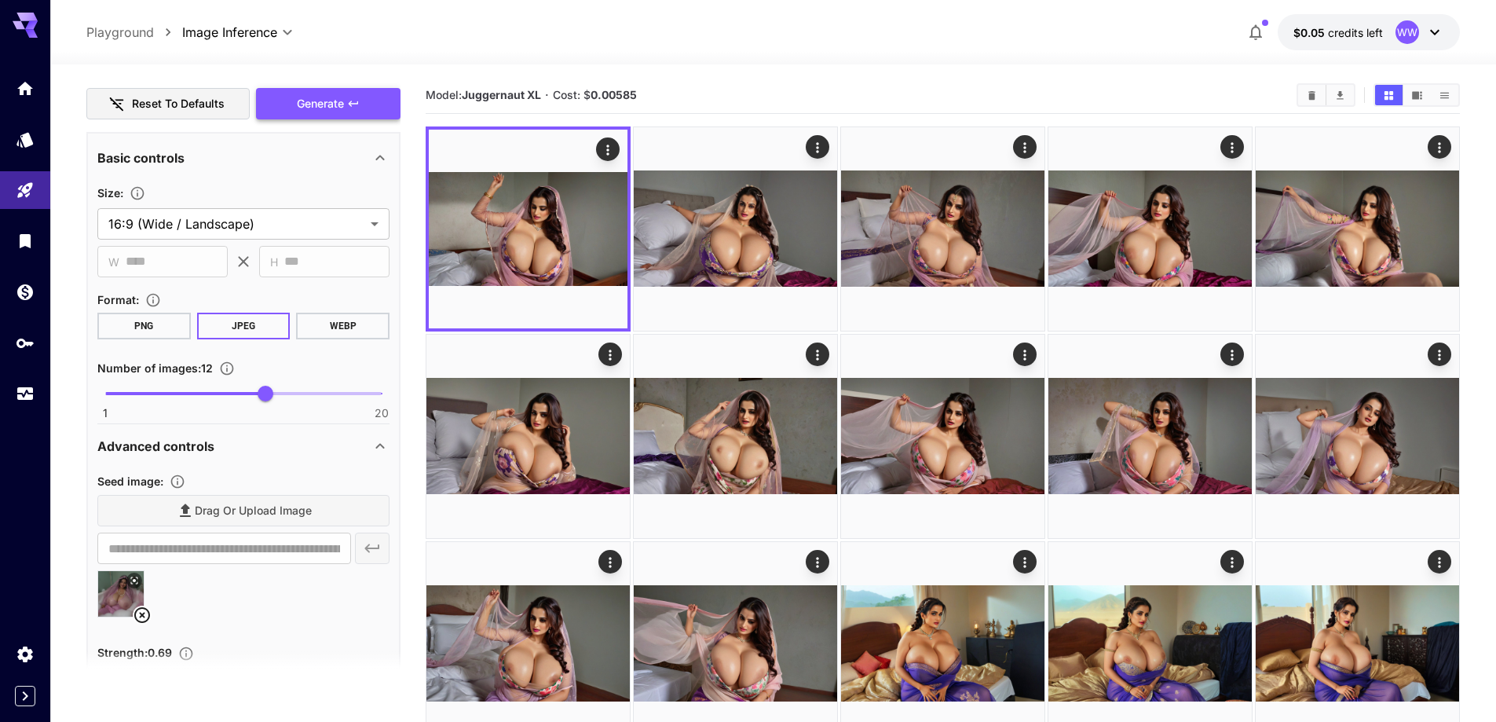
click at [327, 104] on span "Generate" at bounding box center [320, 104] width 47 height 20
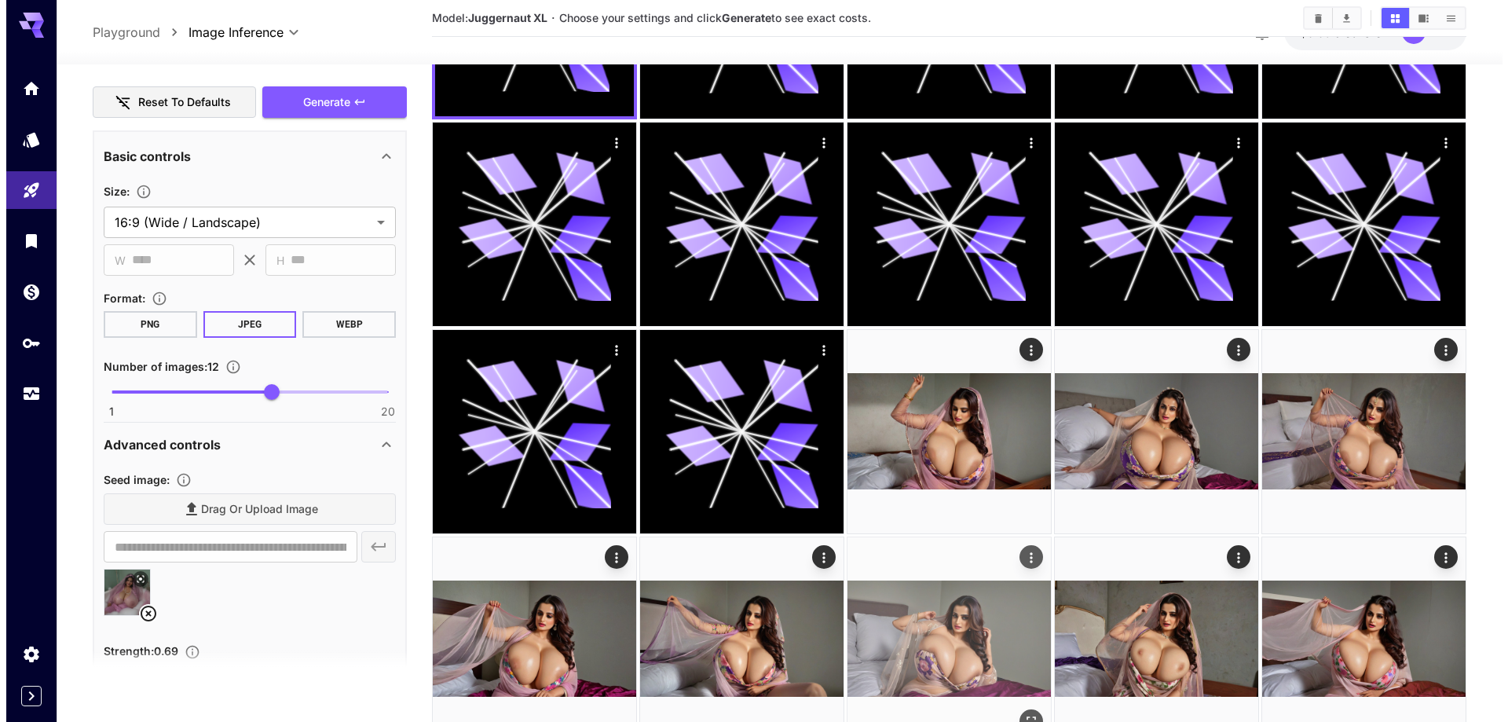
scroll to position [314, 0]
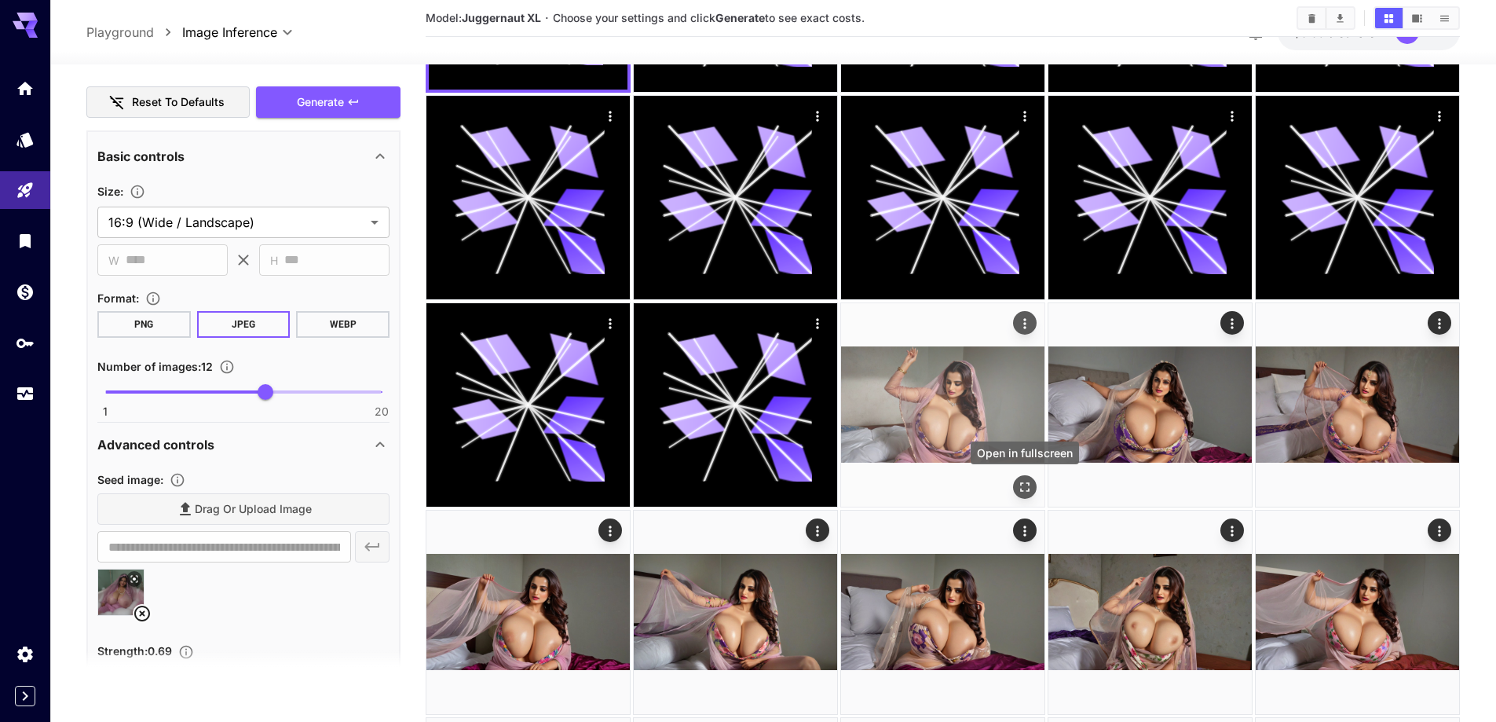
click at [1019, 487] on icon "Open in fullscreen" at bounding box center [1025, 487] width 16 height 16
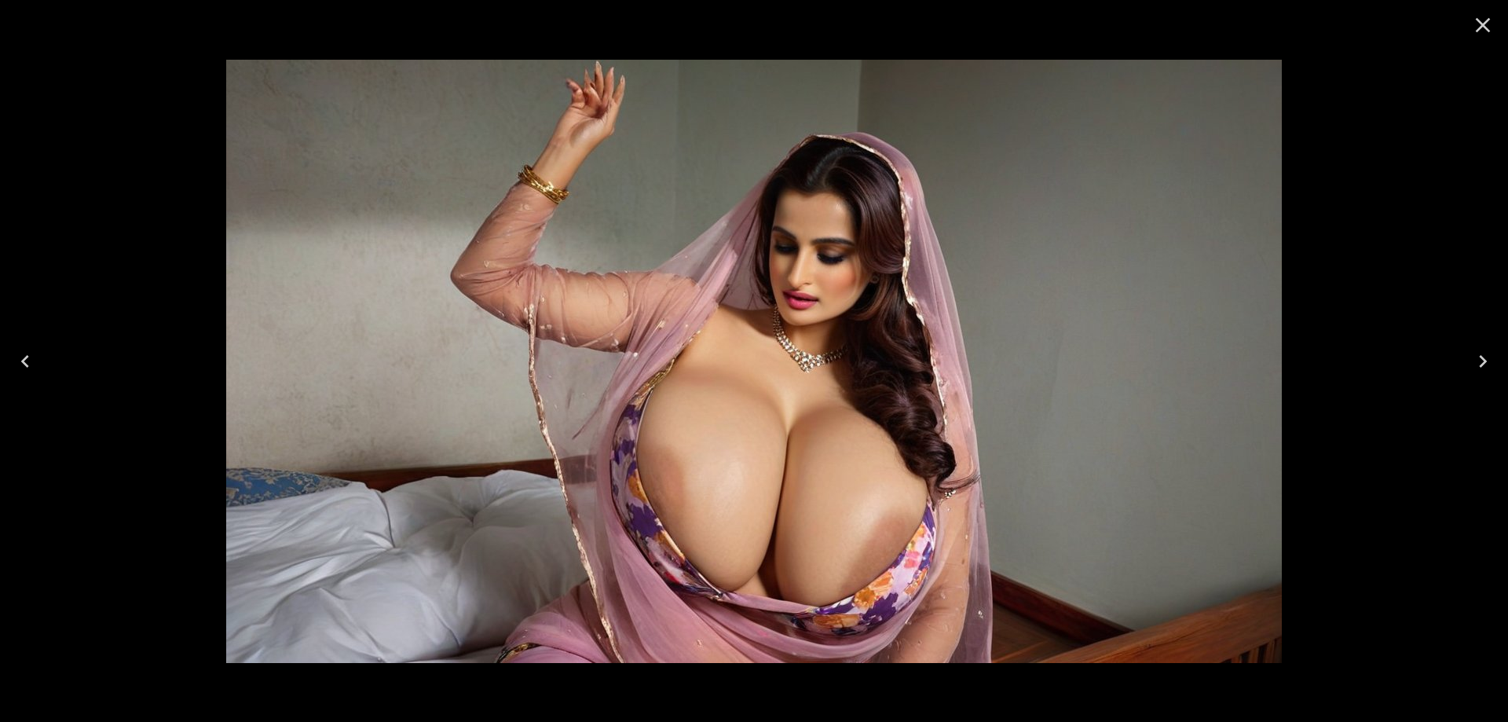
click at [1472, 354] on icon "Next" at bounding box center [1482, 361] width 25 height 25
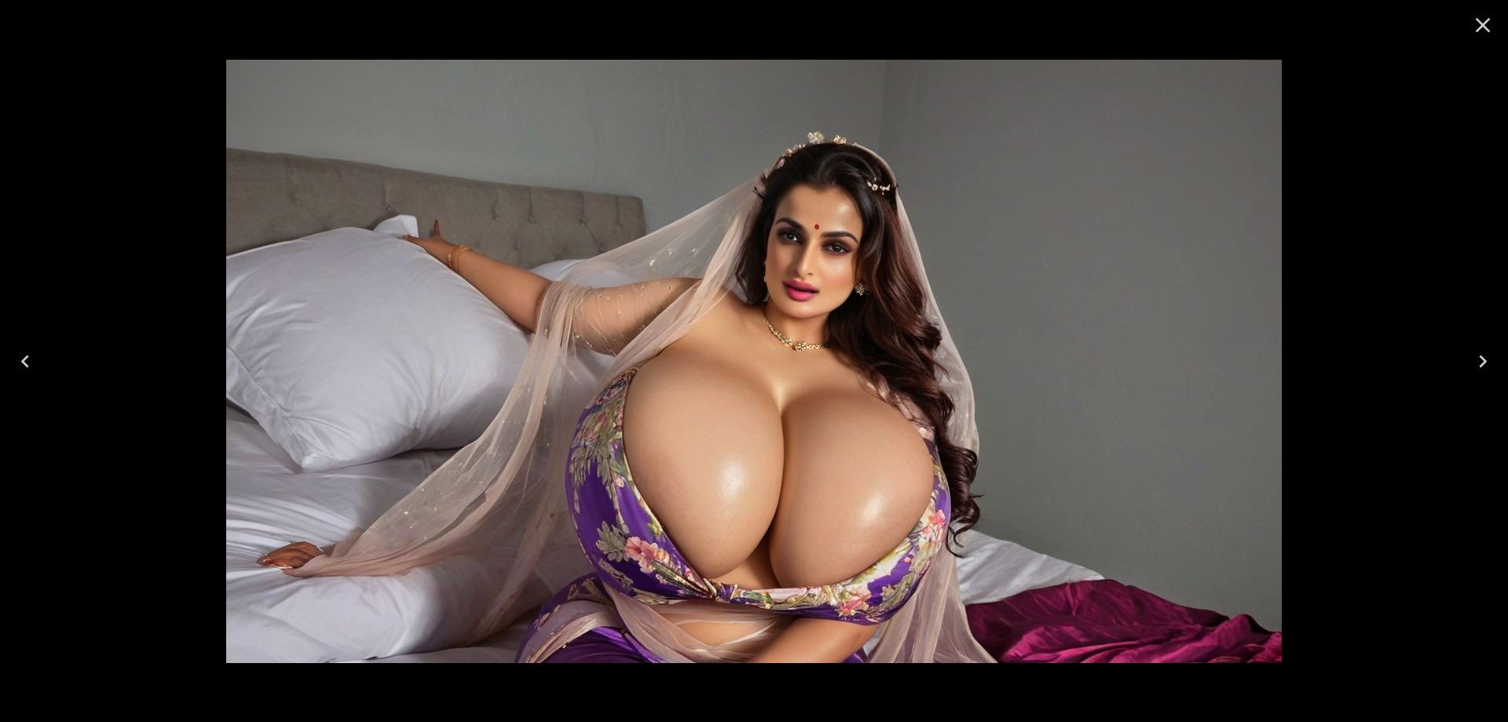
click at [1464, 363] on button "Next" at bounding box center [1483, 361] width 50 height 63
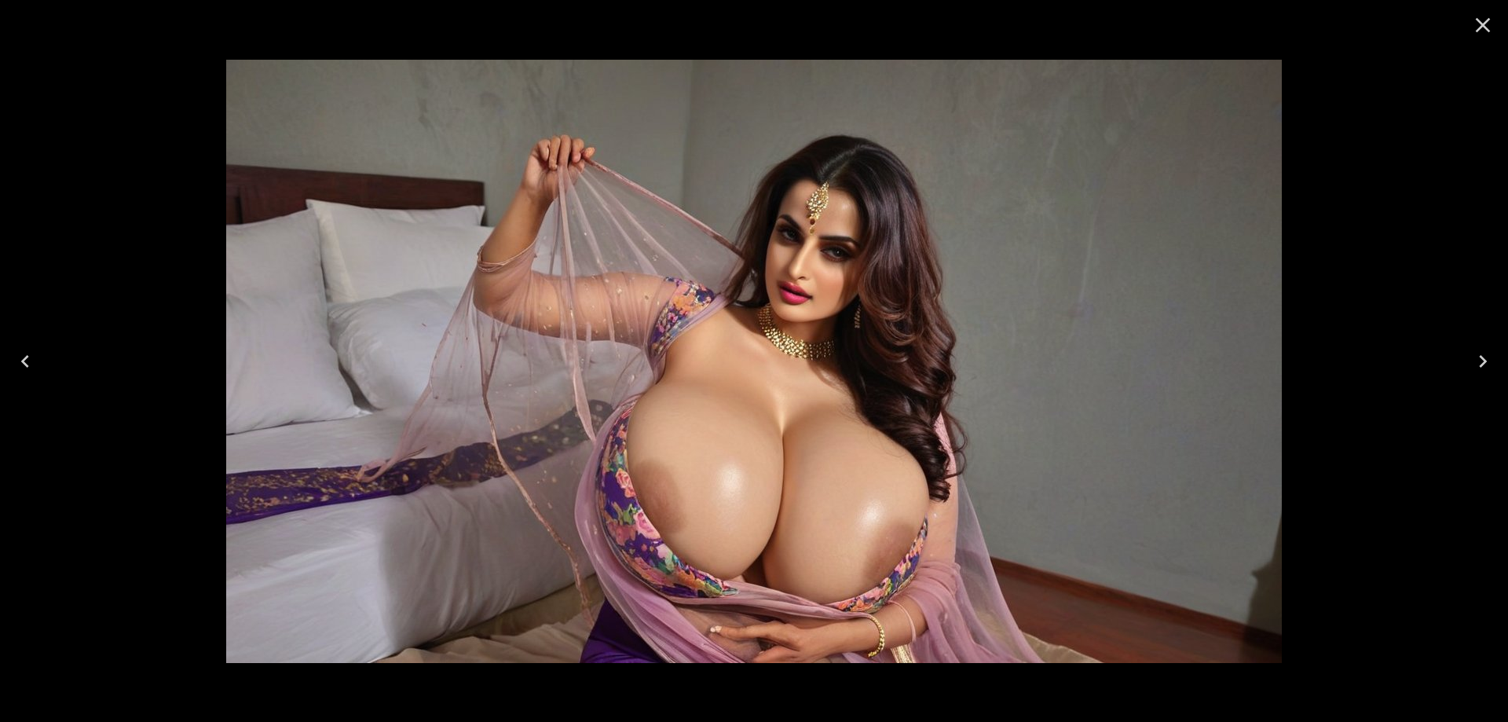
click at [1491, 354] on icon "Next" at bounding box center [1482, 361] width 25 height 25
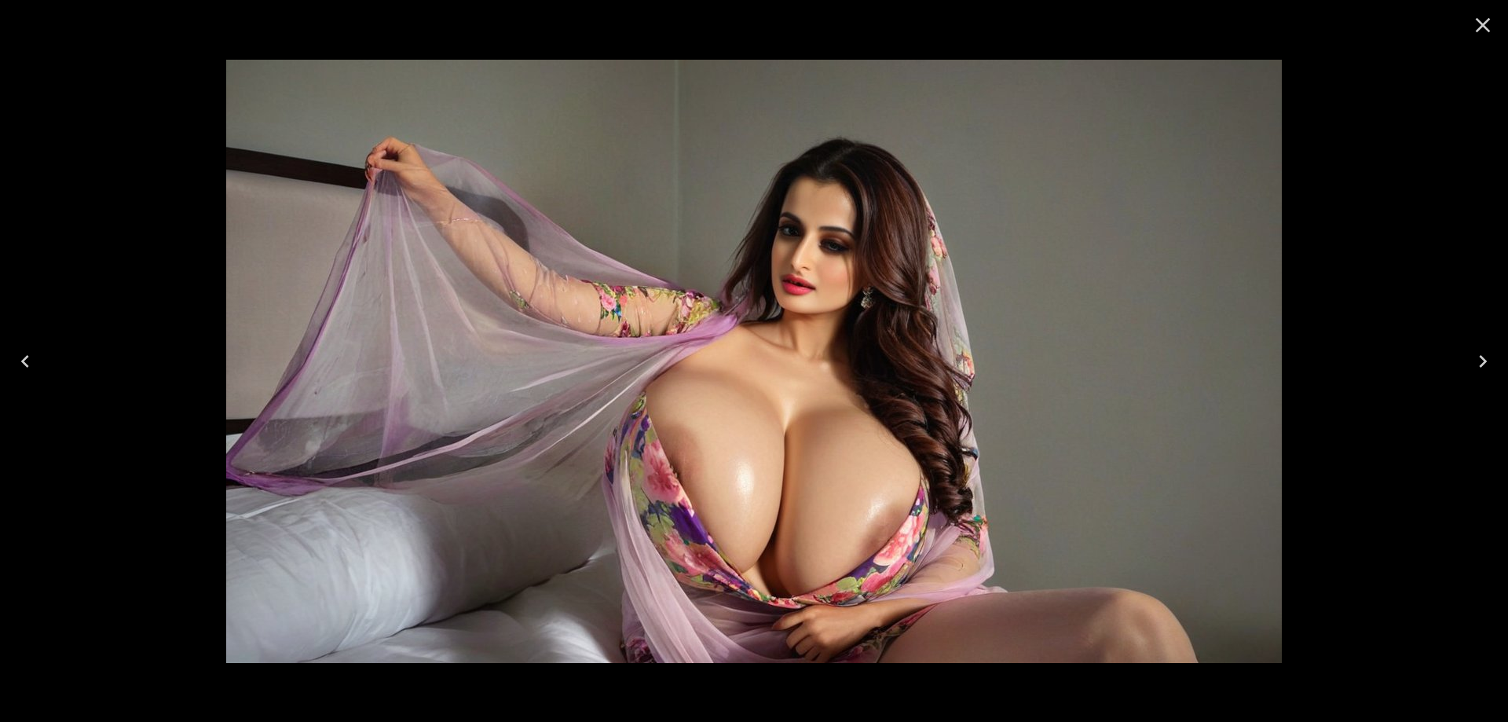
scroll to position [1100, 0]
click at [1464, 359] on button "Next" at bounding box center [1483, 361] width 50 height 63
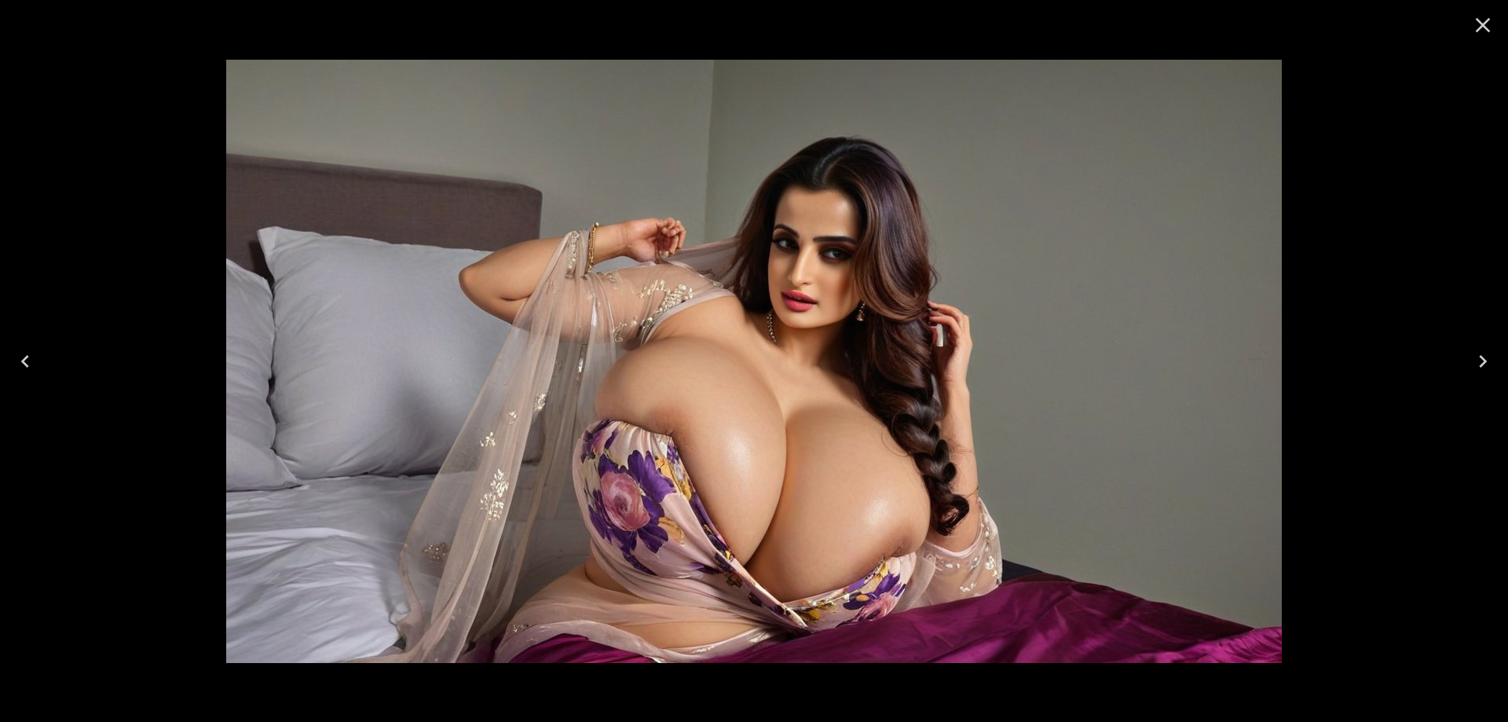
click at [1494, 361] on icon "Next" at bounding box center [1482, 361] width 25 height 25
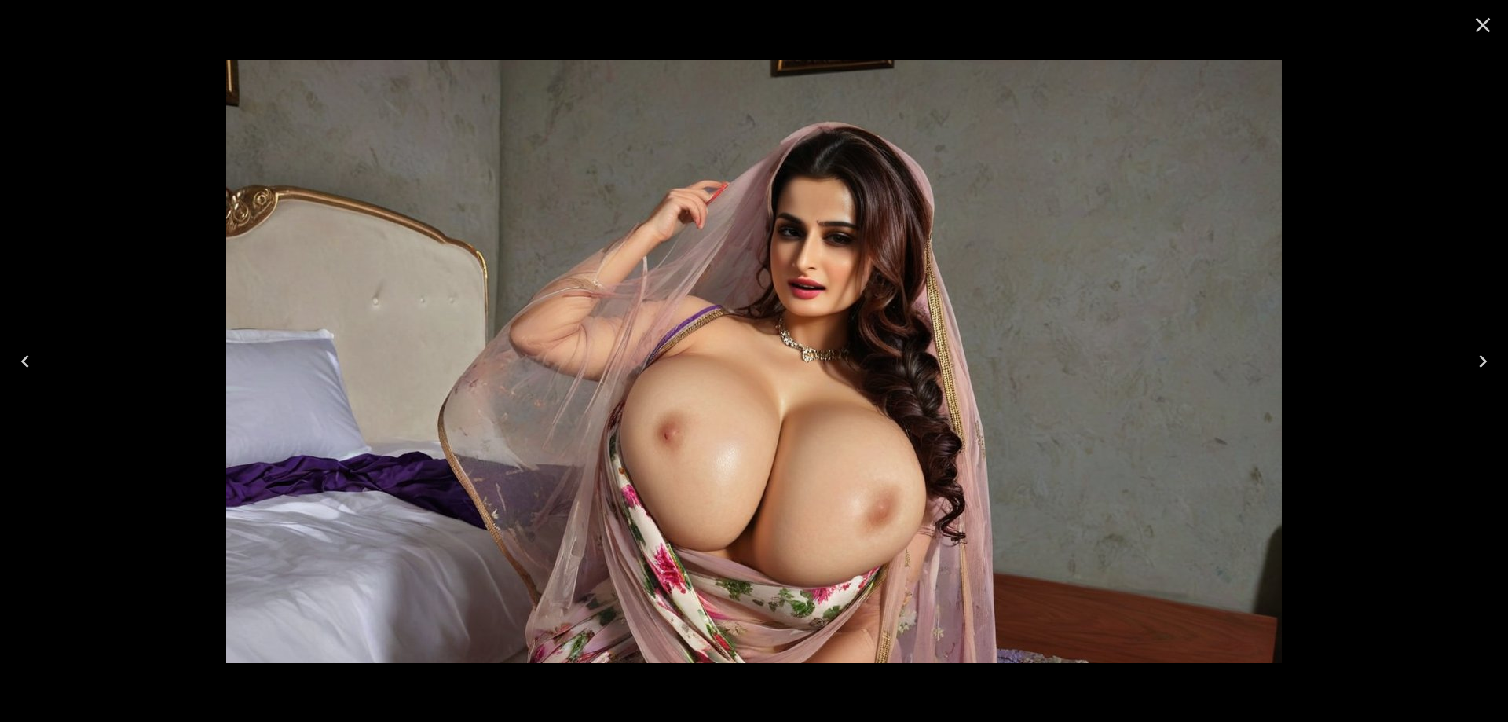
click at [1494, 361] on icon "Next" at bounding box center [1482, 361] width 25 height 25
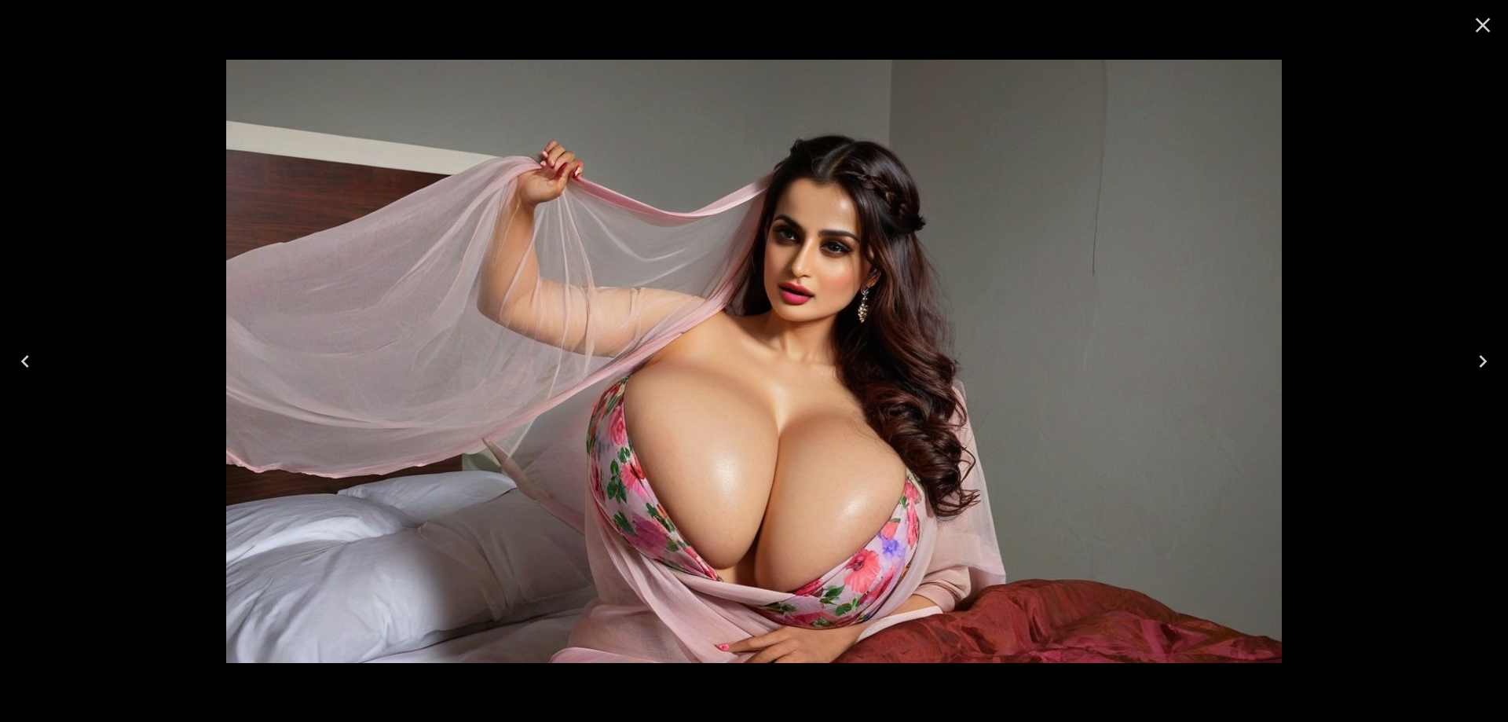
click at [1472, 347] on button "Next" at bounding box center [1483, 361] width 50 height 63
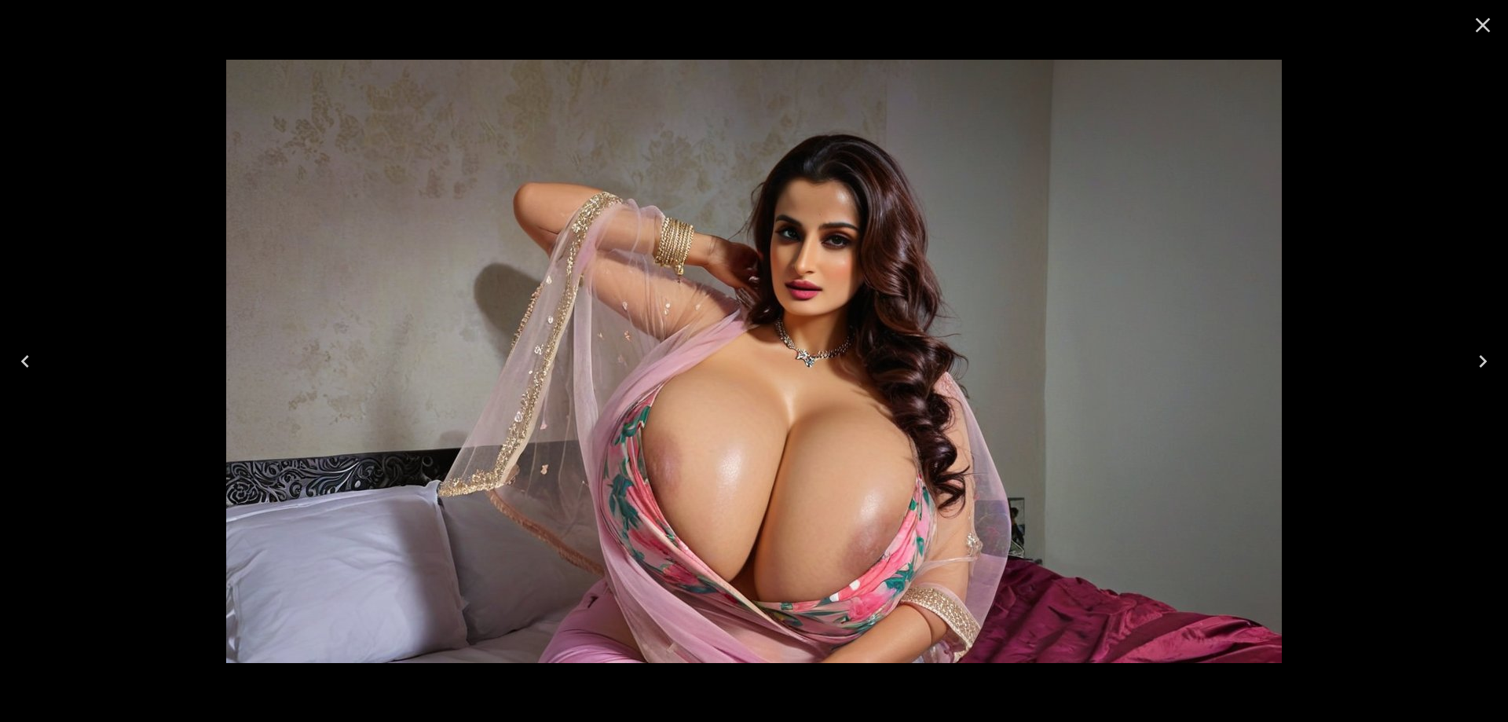
click at [1472, 355] on icon "Next" at bounding box center [1482, 361] width 25 height 25
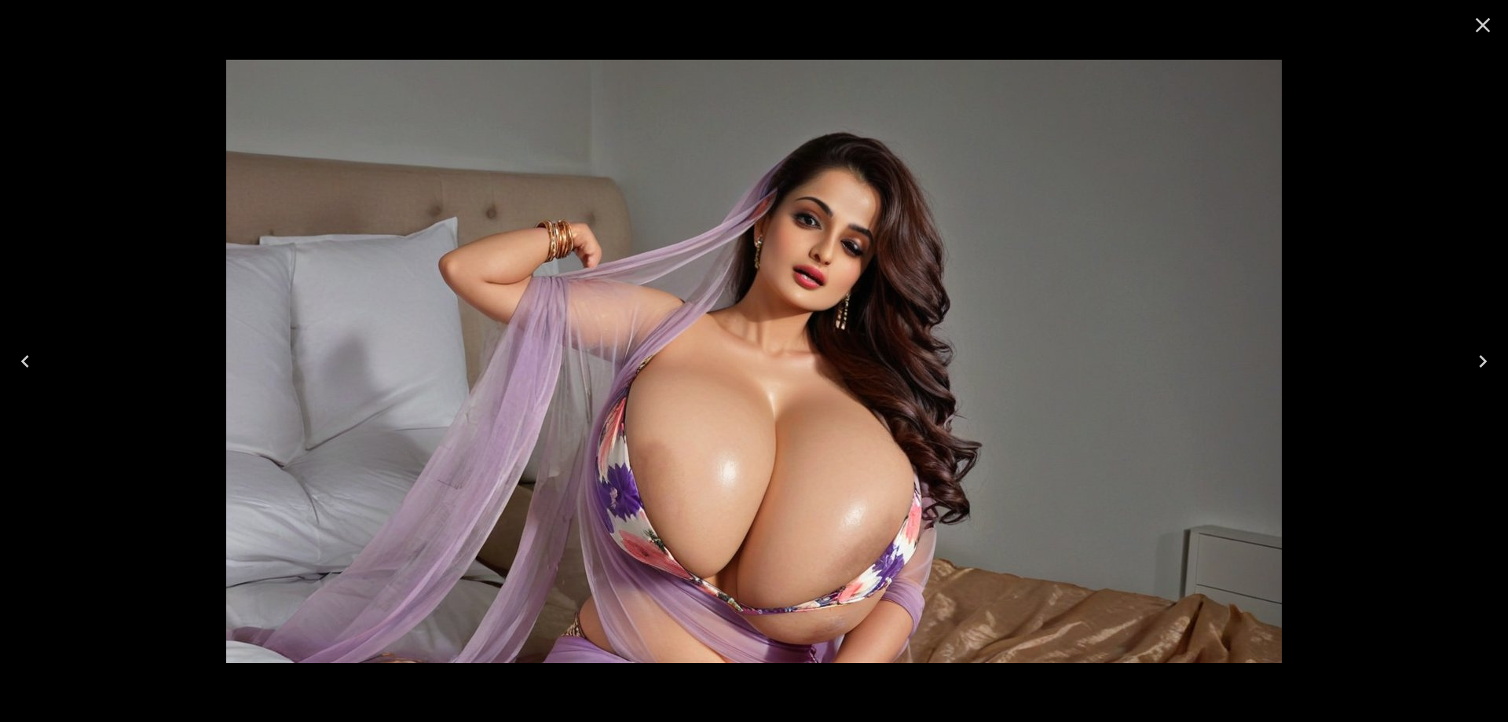
click at [1477, 366] on icon "Next" at bounding box center [1482, 361] width 25 height 25
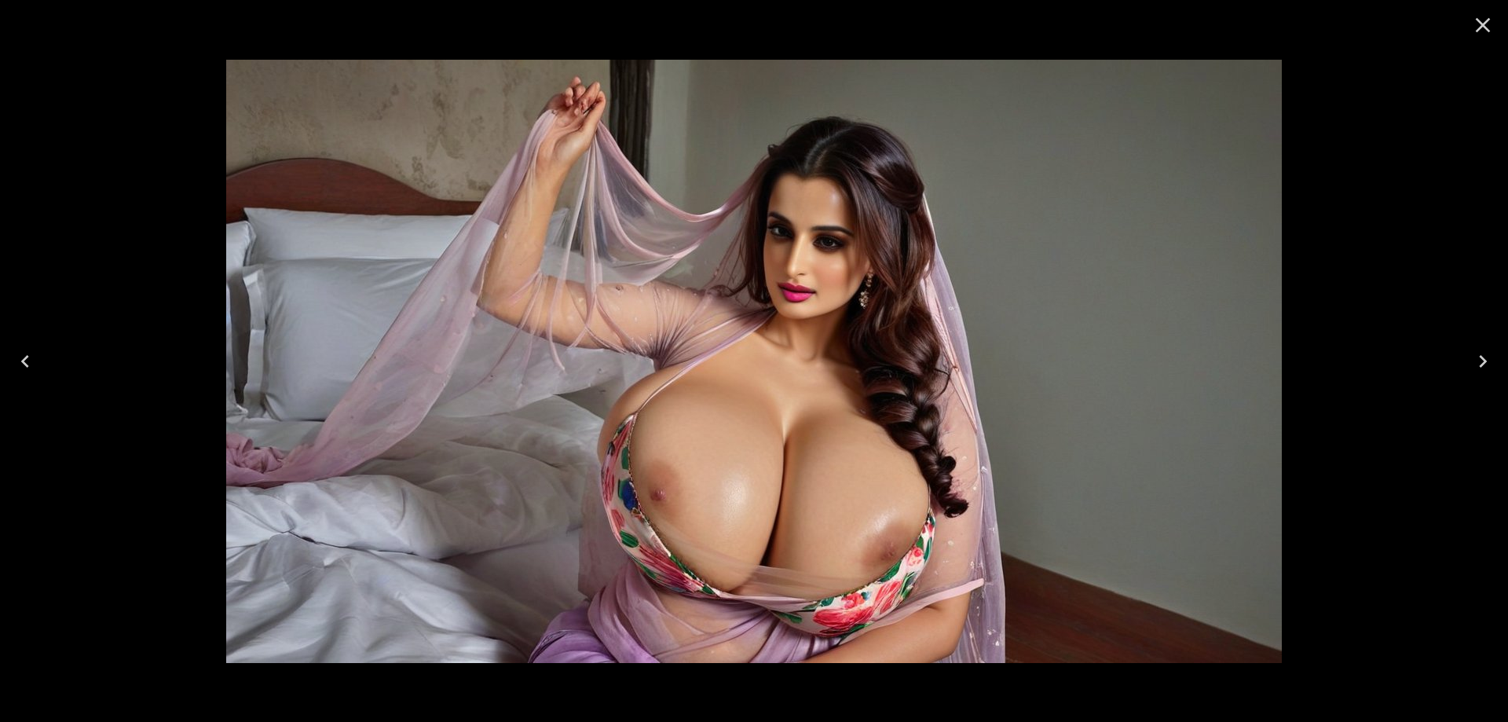
click at [1477, 366] on icon "Next" at bounding box center [1482, 361] width 25 height 25
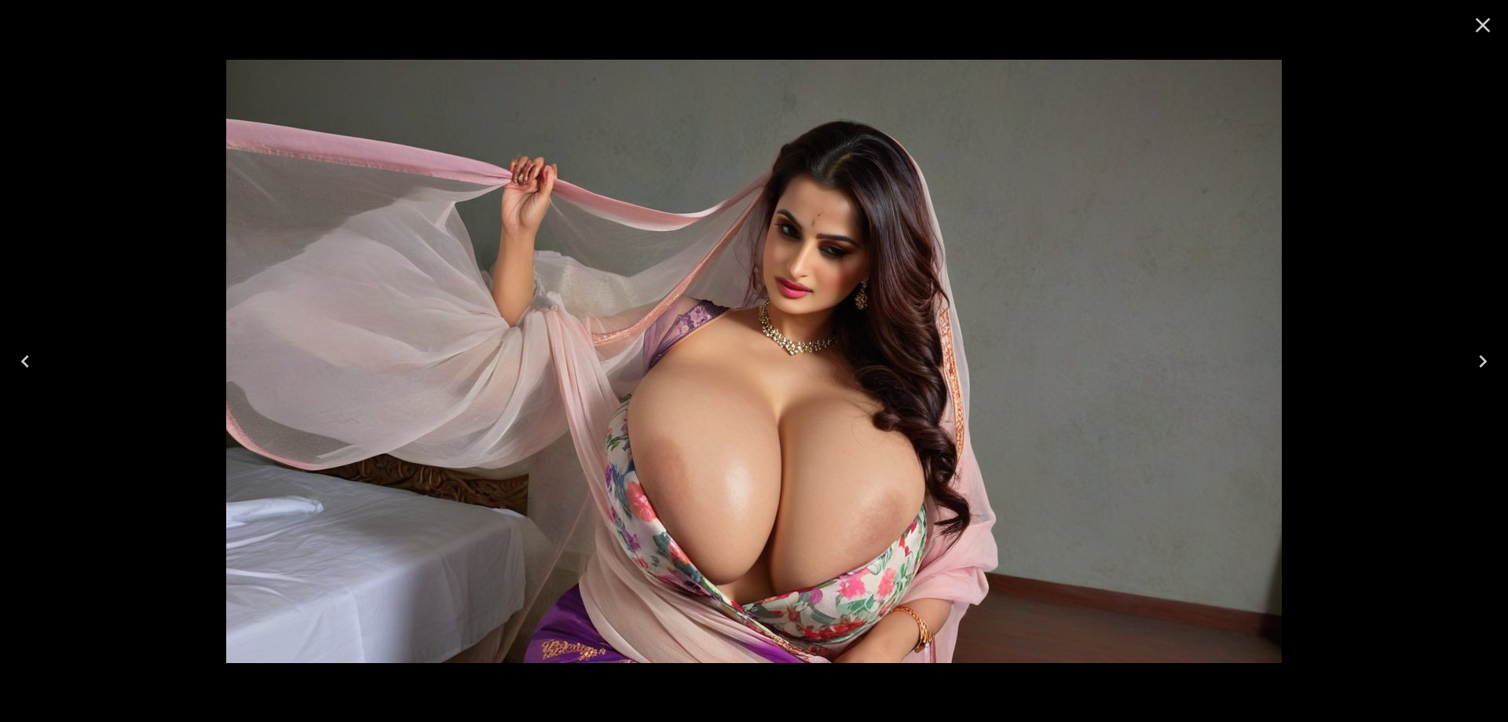
click at [1477, 366] on icon "Next" at bounding box center [1482, 361] width 25 height 25
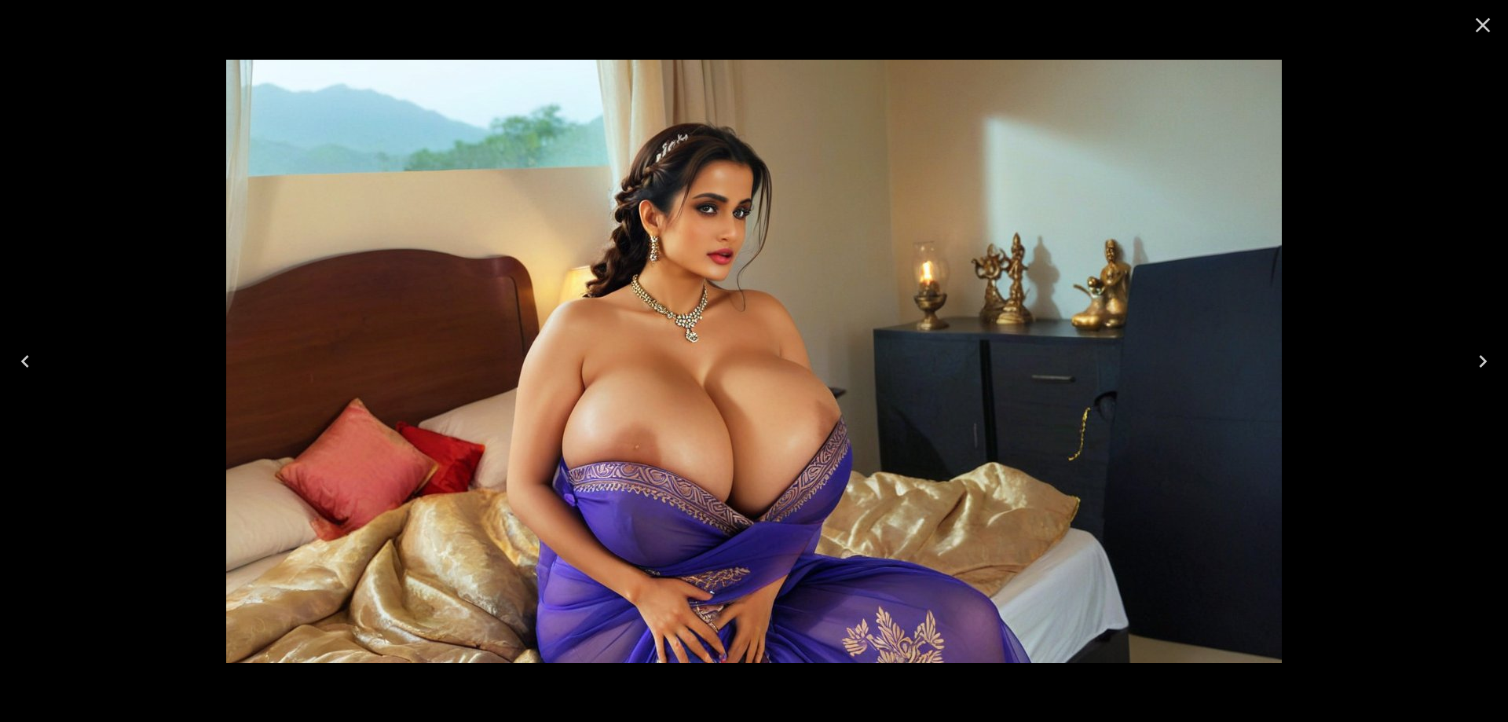
click at [1477, 366] on icon "Next" at bounding box center [1482, 361] width 25 height 25
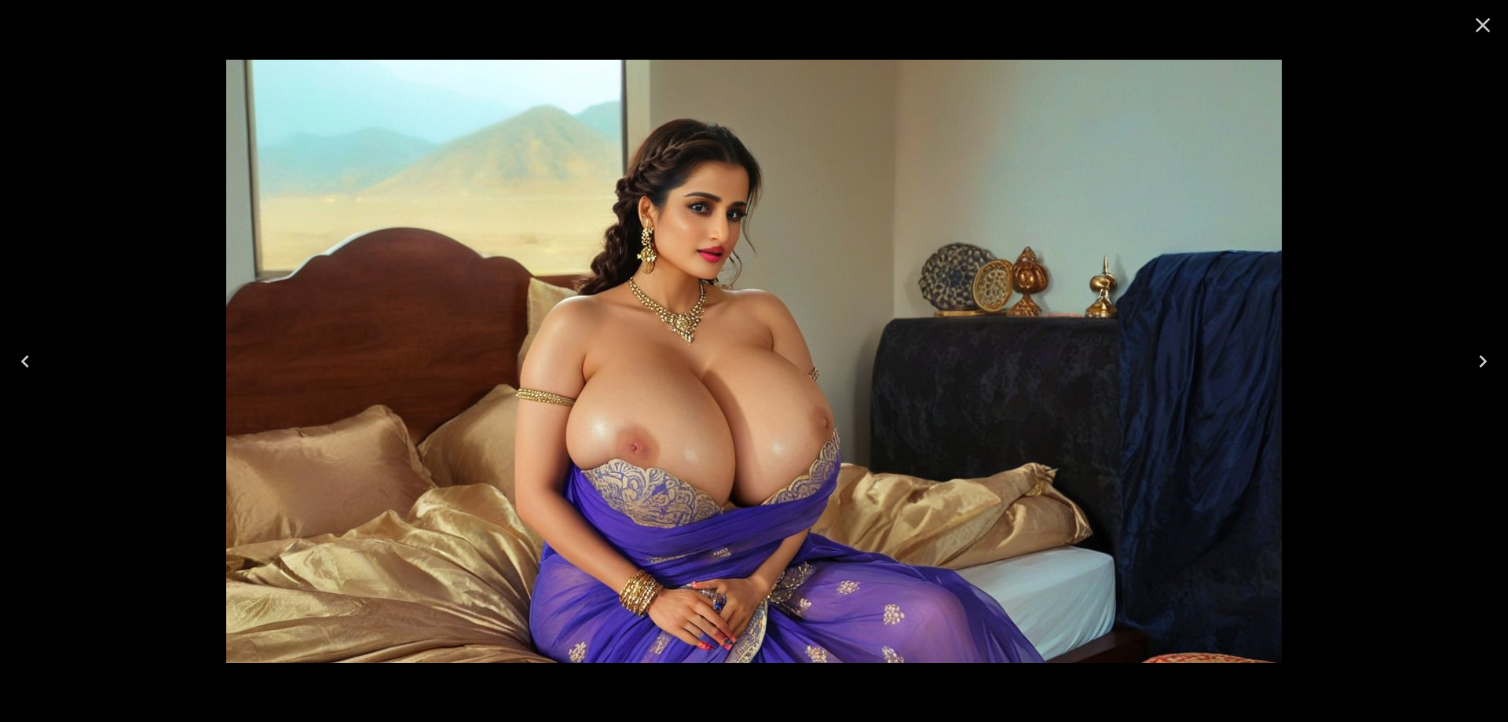
click at [43, 354] on button "Previous" at bounding box center [25, 361] width 50 height 63
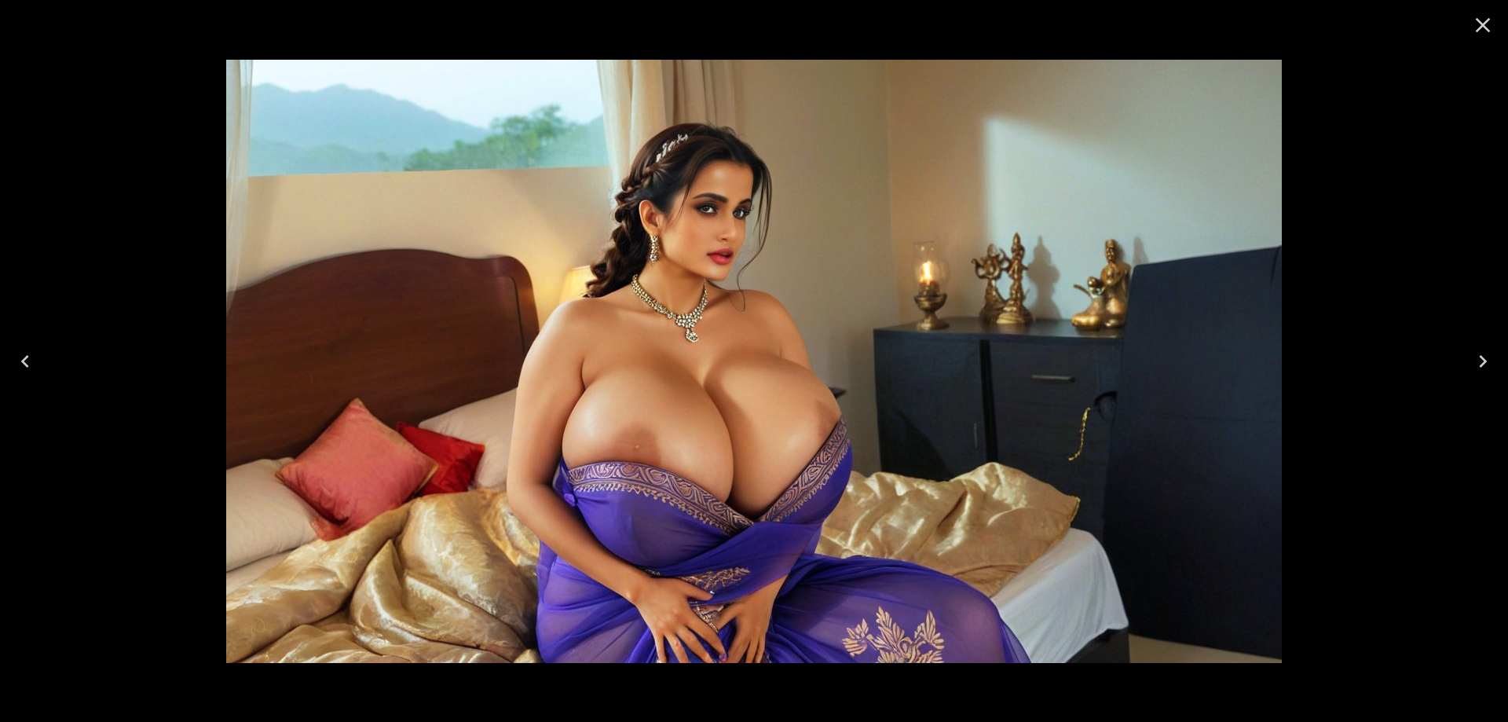
click at [1480, 351] on icon "Next" at bounding box center [1482, 361] width 25 height 25
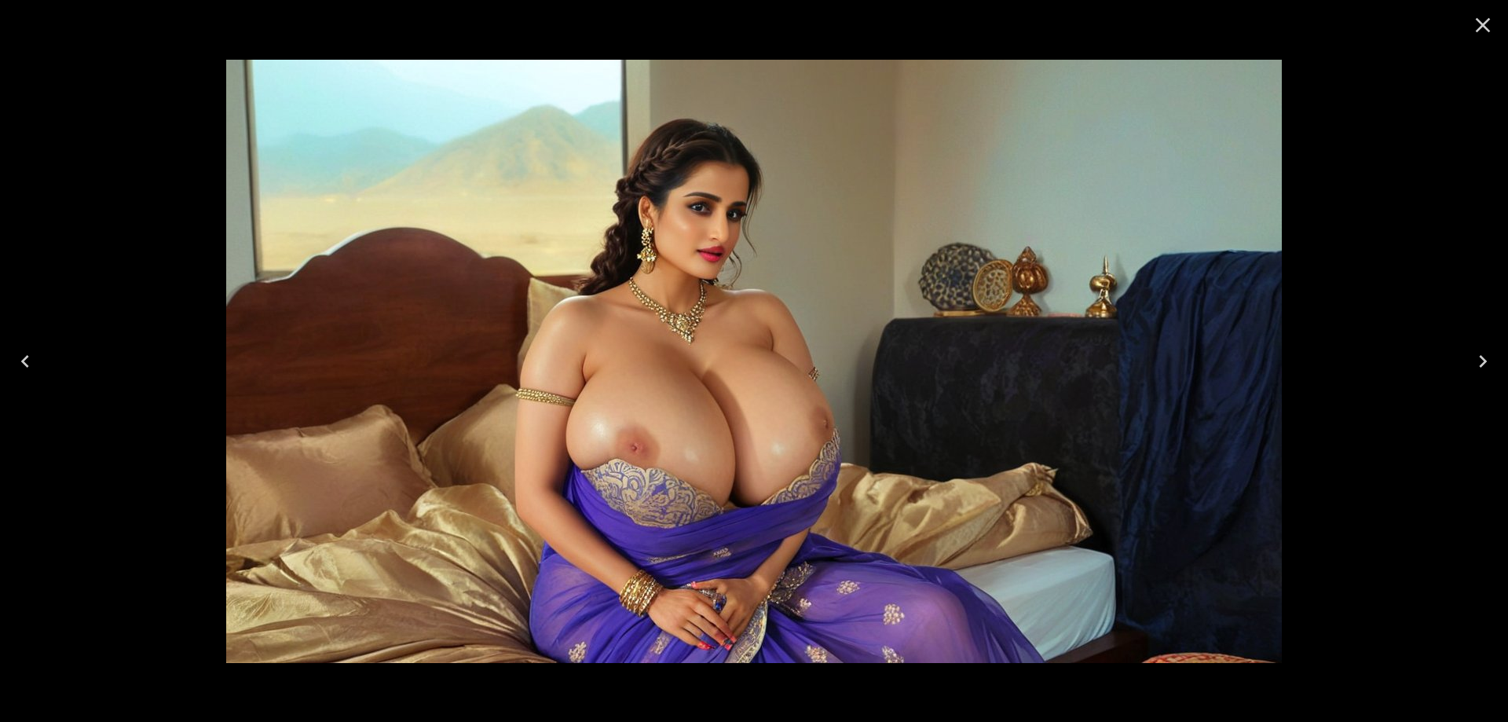
click at [1480, 351] on icon "Next" at bounding box center [1482, 361] width 25 height 25
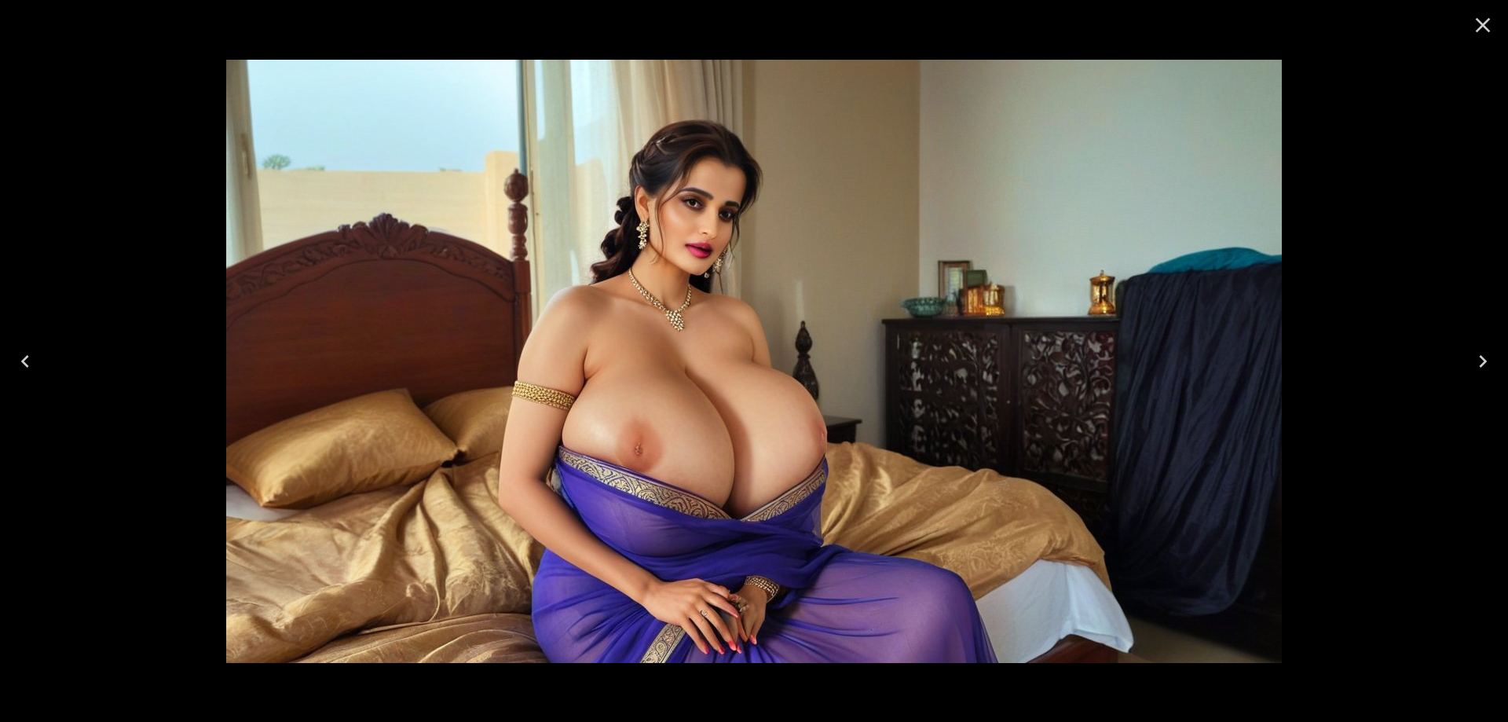
click at [1480, 351] on icon "Next" at bounding box center [1482, 361] width 25 height 25
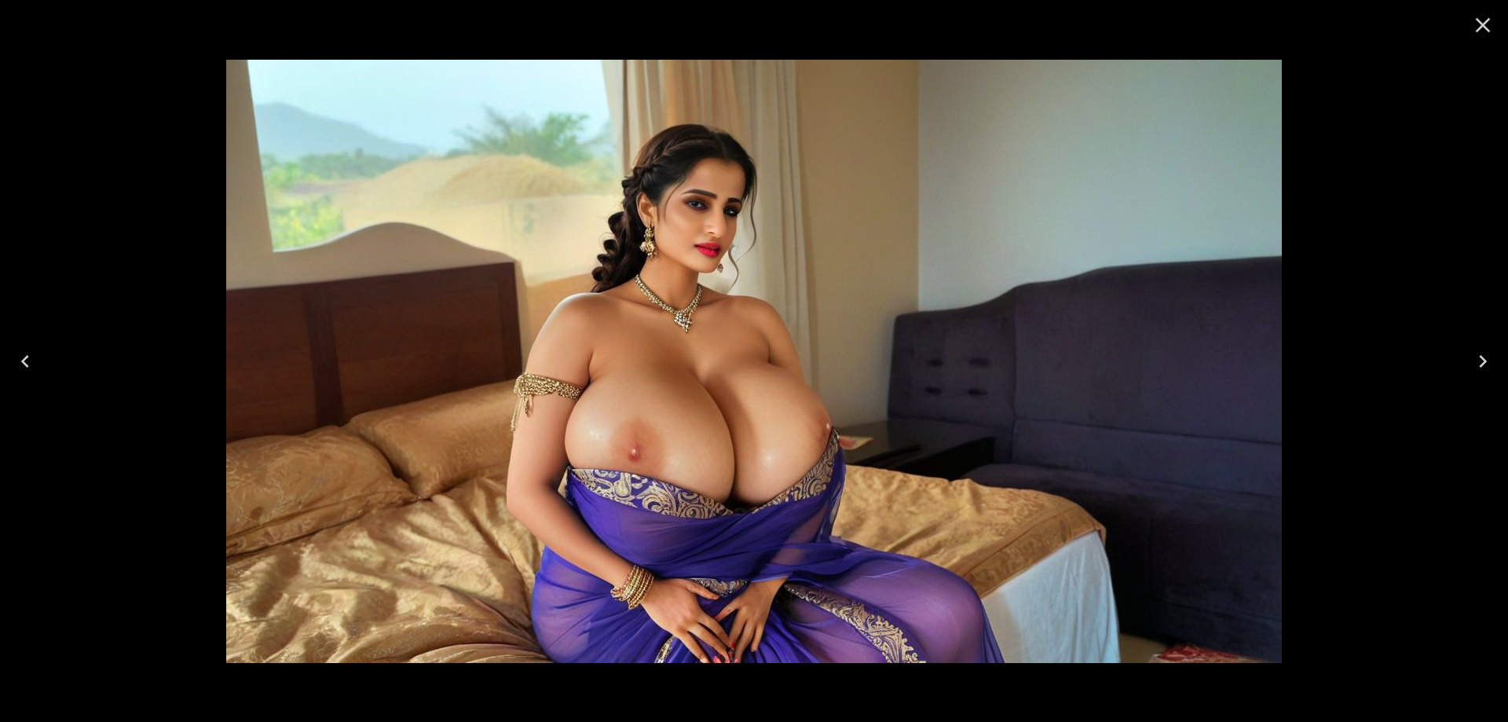
click at [1473, 339] on button "Next" at bounding box center [1483, 361] width 50 height 63
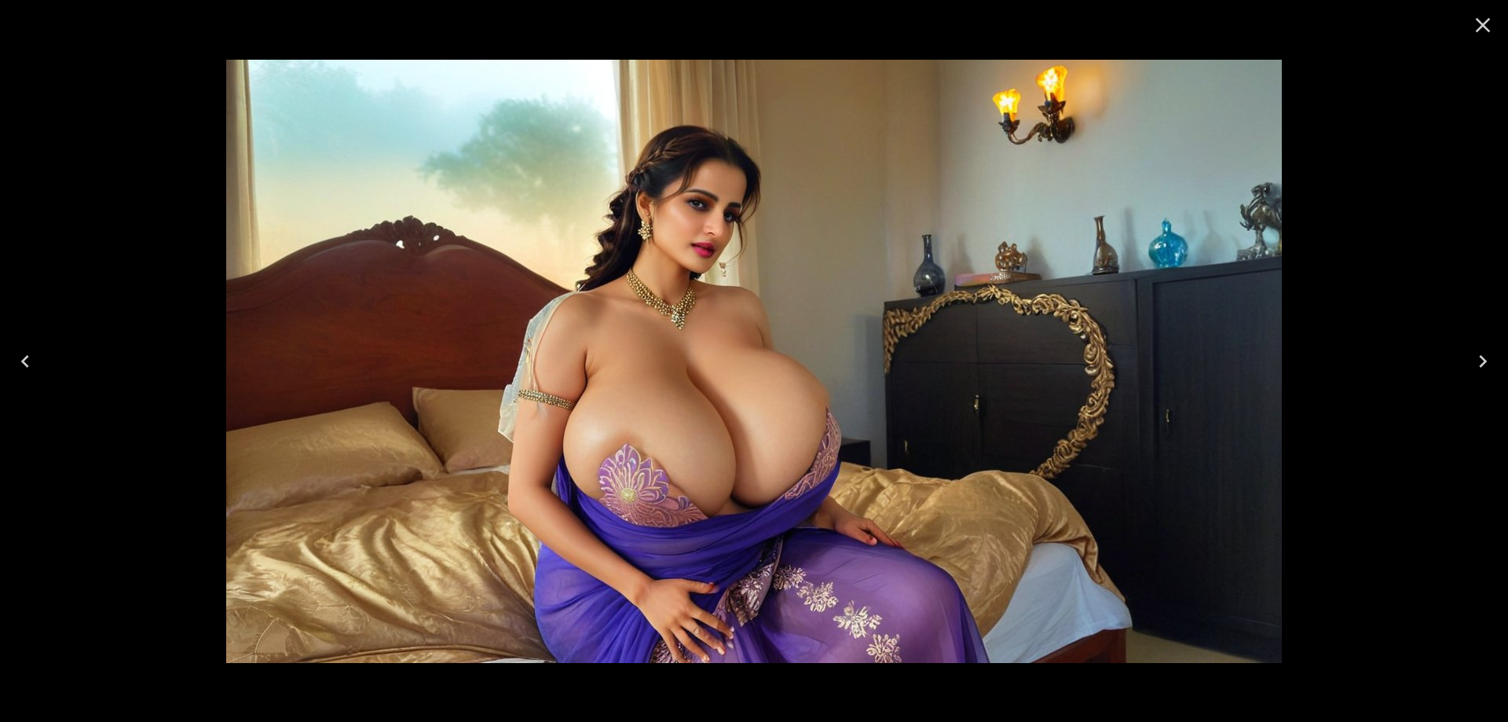
click at [1473, 339] on button "Next" at bounding box center [1483, 361] width 50 height 63
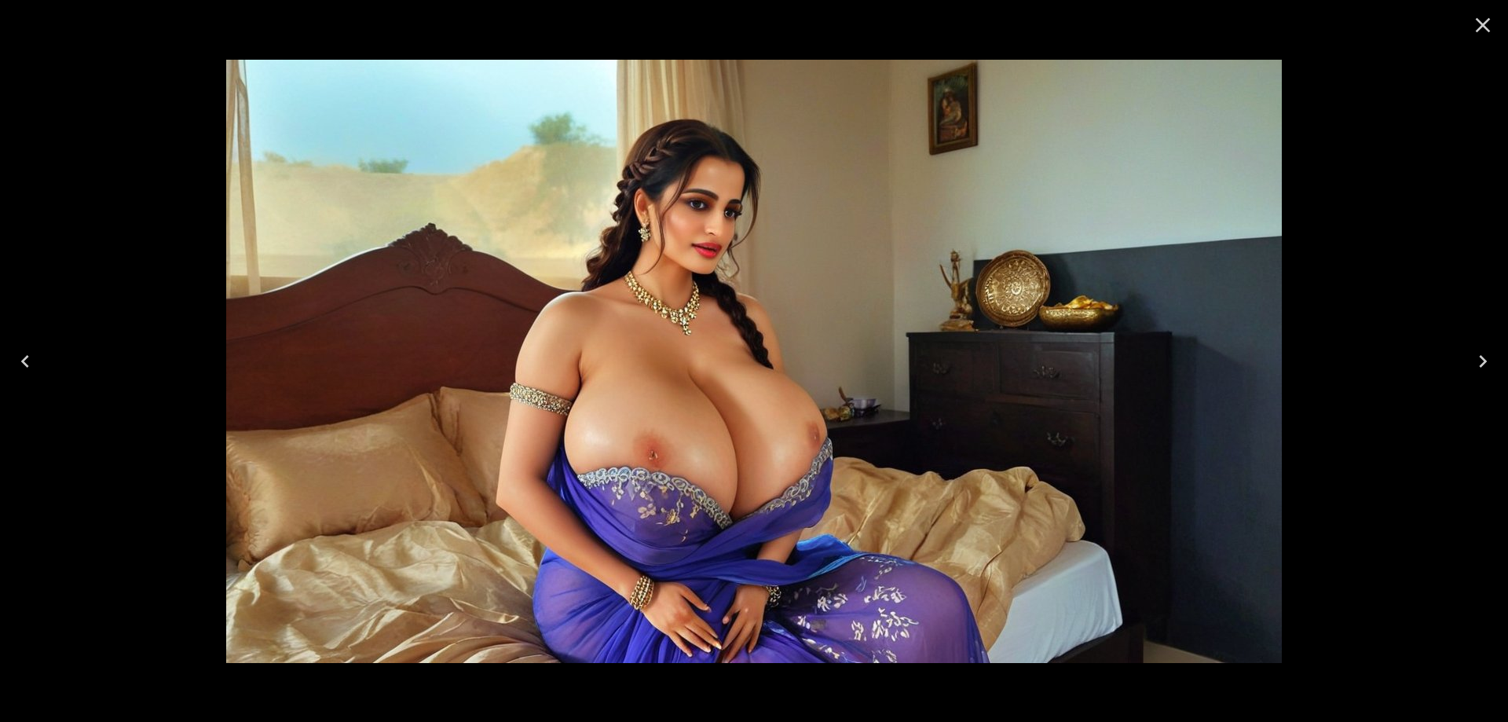
click at [1474, 339] on button "Next" at bounding box center [1483, 361] width 50 height 63
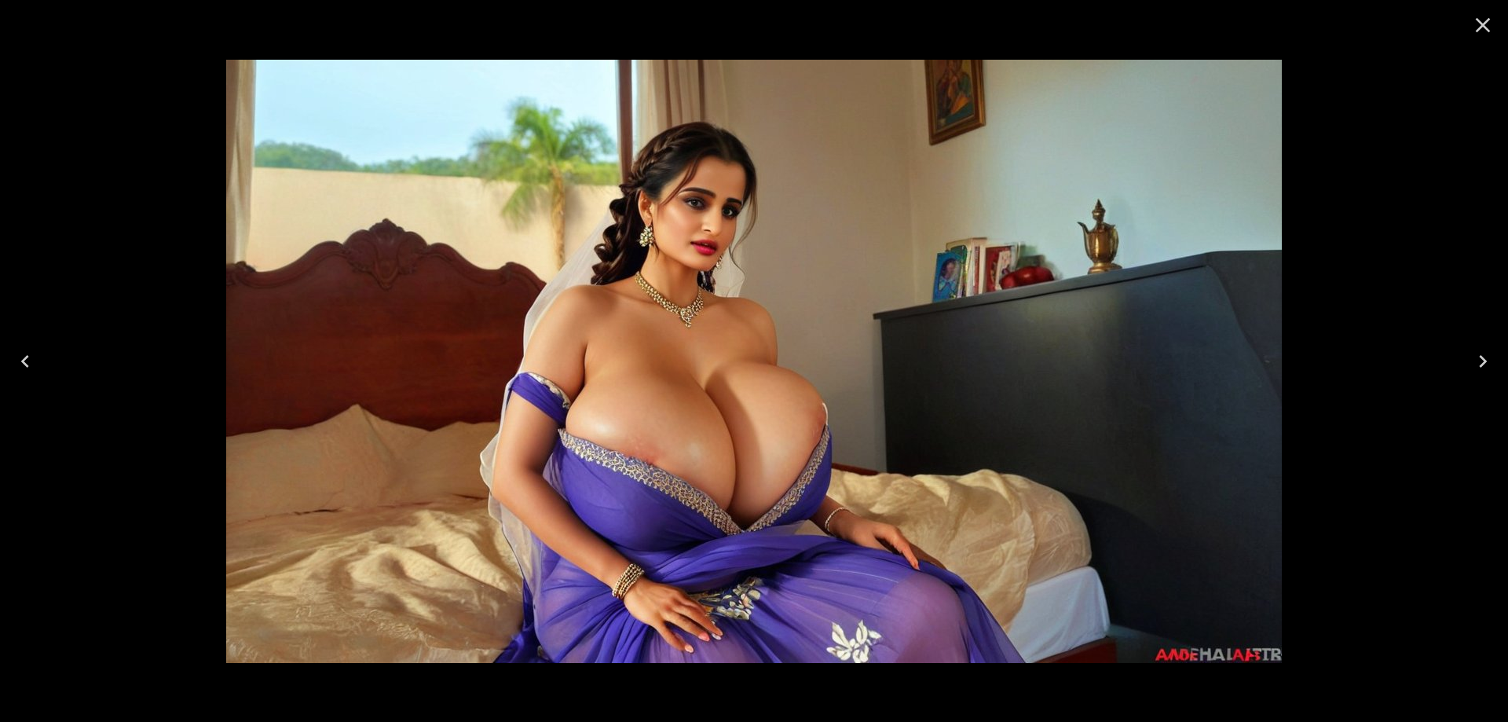
click at [1474, 339] on button "Next" at bounding box center [1483, 361] width 50 height 63
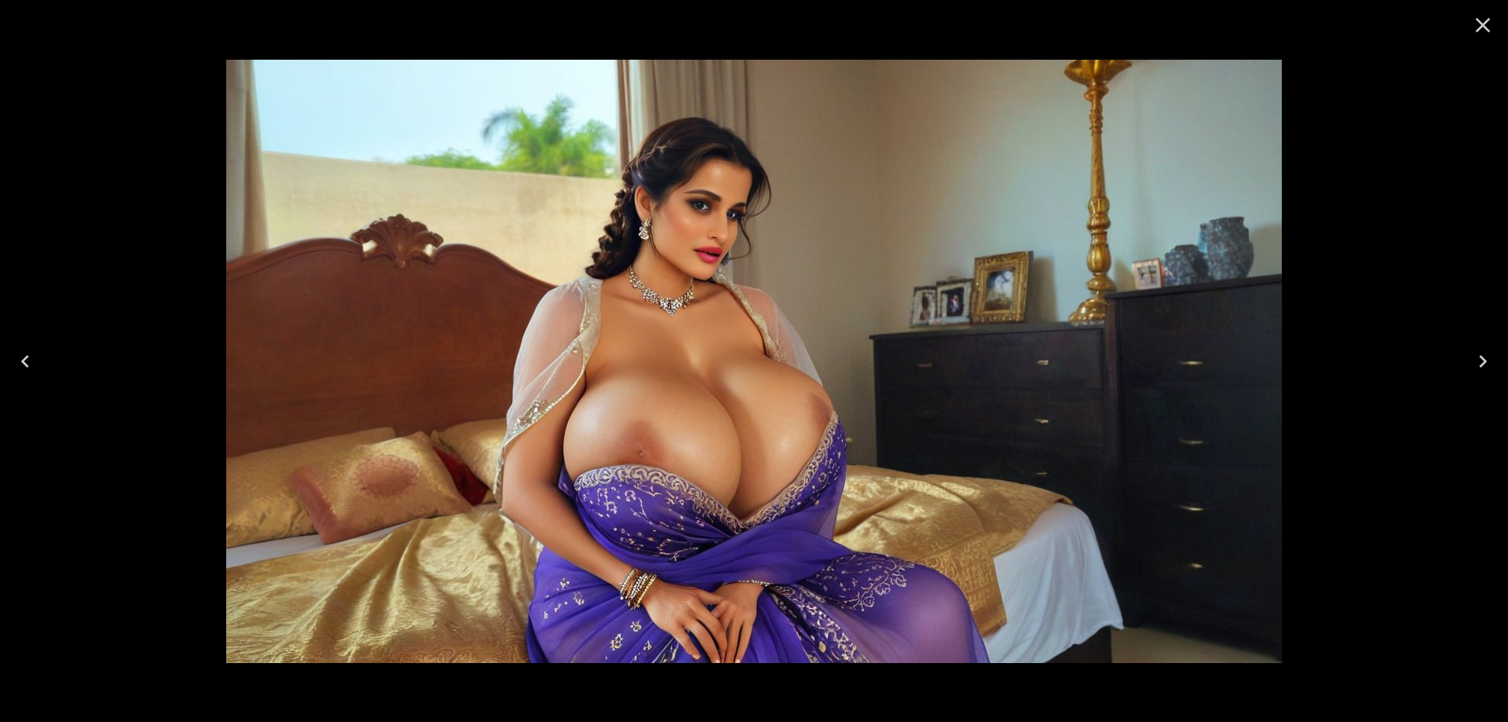
click at [1474, 339] on button "Next" at bounding box center [1483, 361] width 50 height 63
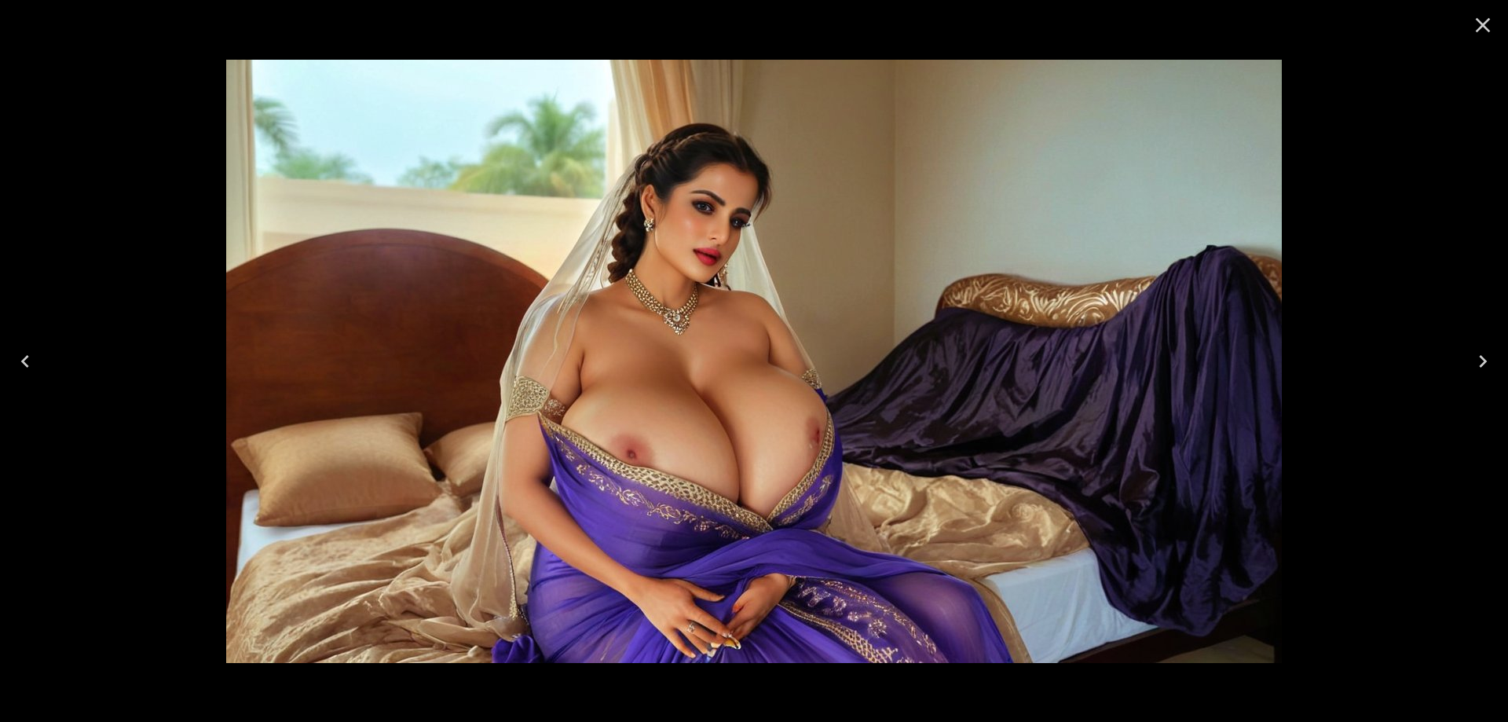
click at [1481, 361] on icon "Next" at bounding box center [1482, 361] width 25 height 25
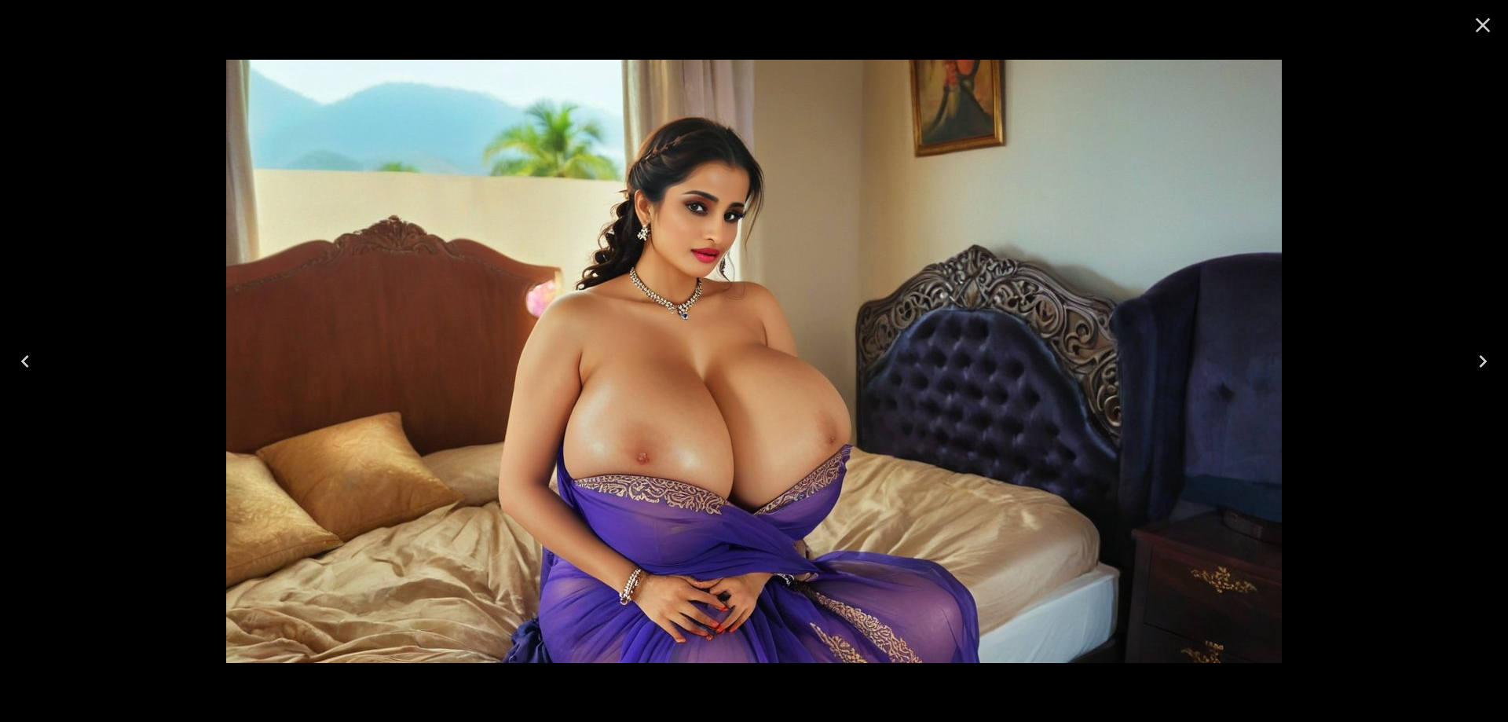
click at [1481, 361] on icon "Next" at bounding box center [1482, 361] width 25 height 25
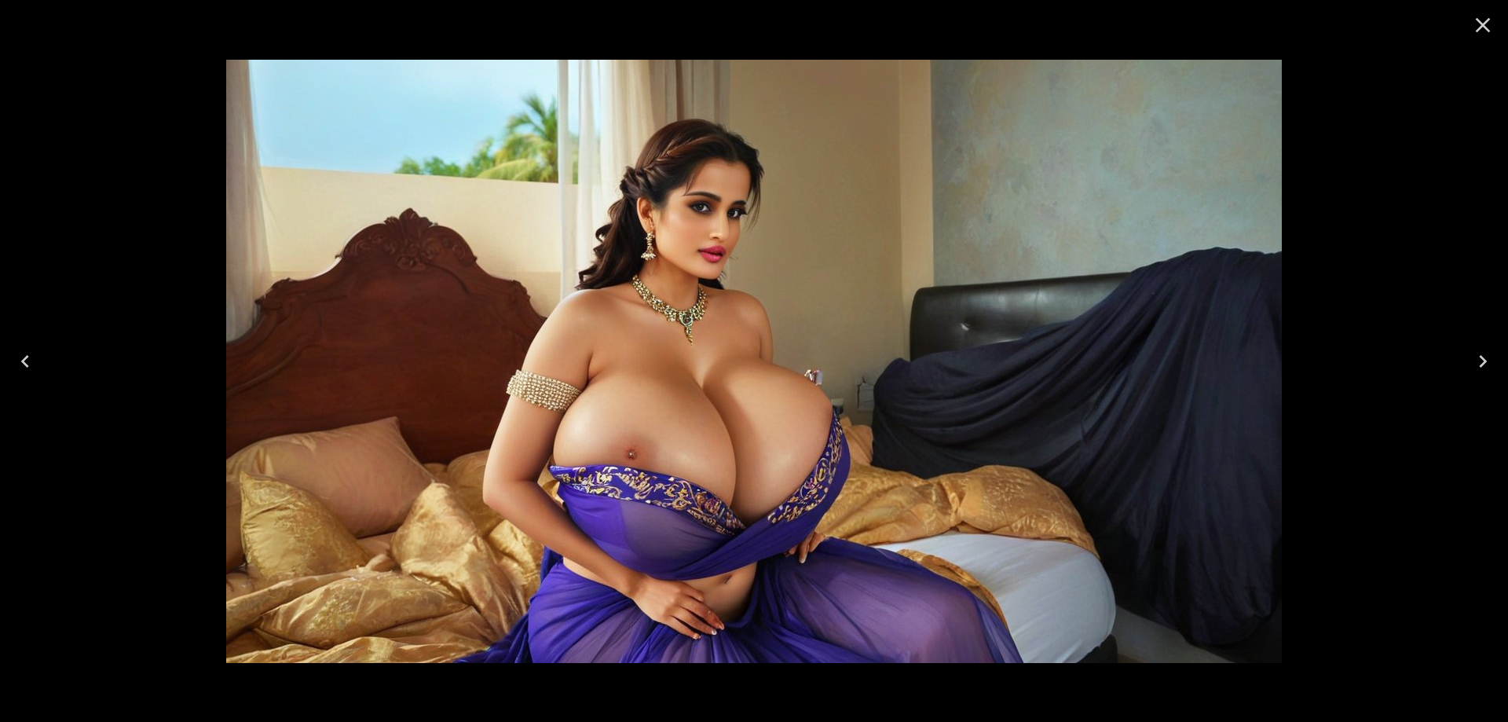
click at [1481, 361] on icon "Next" at bounding box center [1482, 361] width 25 height 25
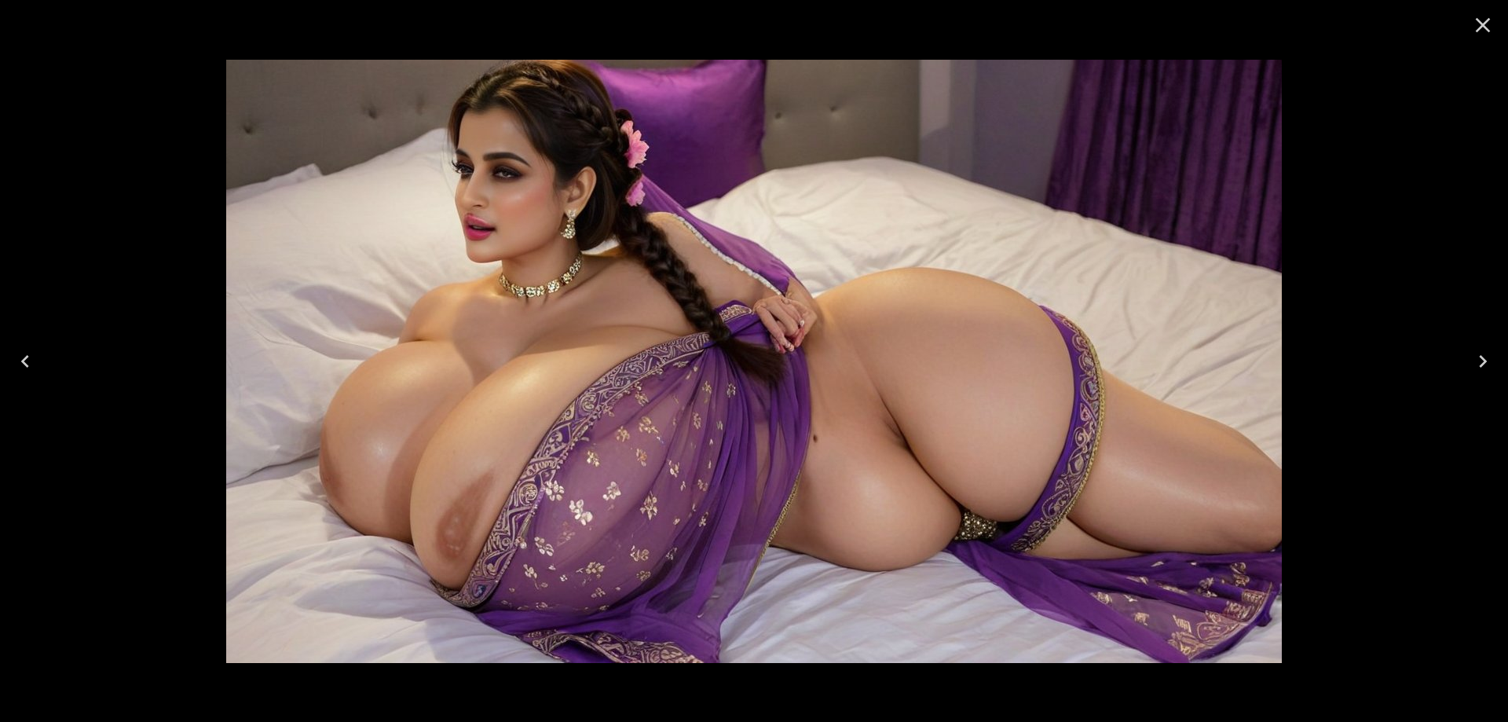
click at [1481, 361] on icon "Next" at bounding box center [1482, 361] width 25 height 25
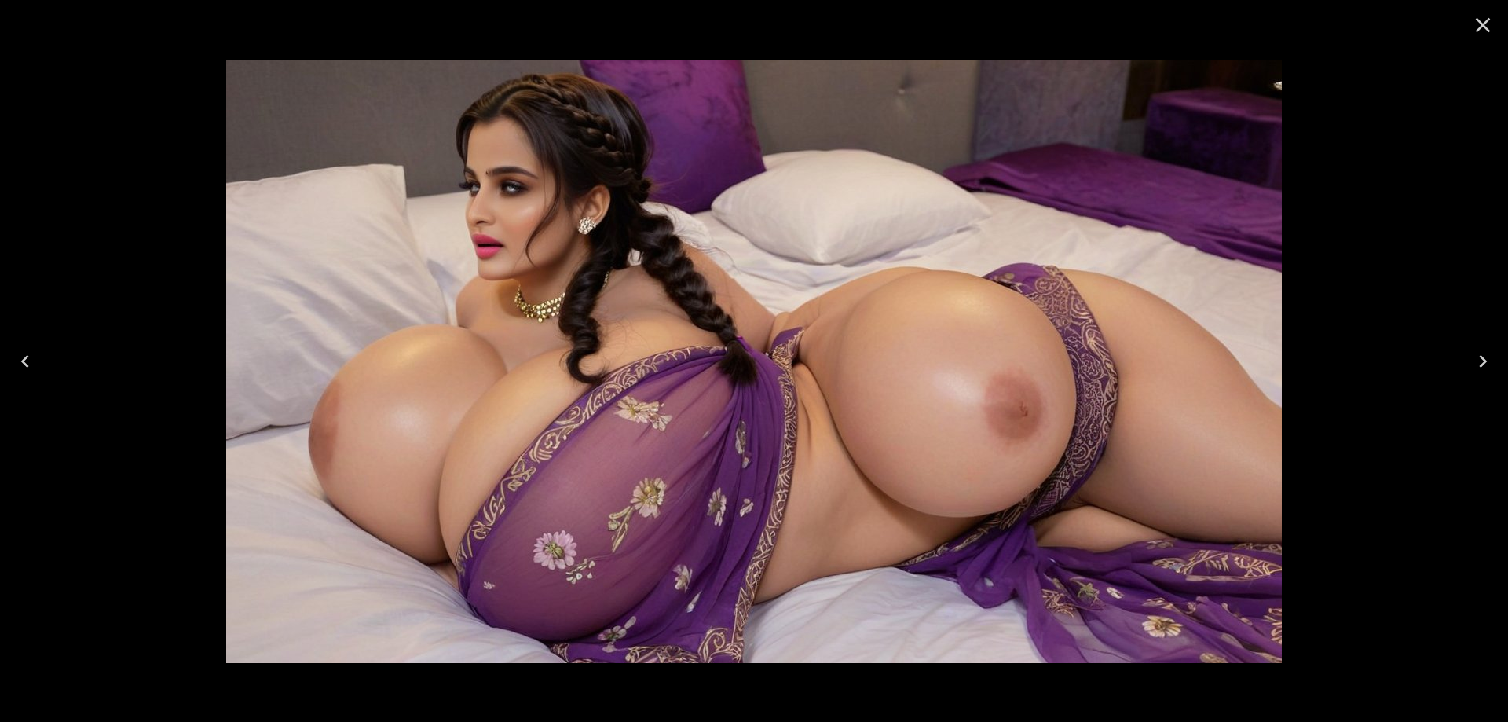
click at [1481, 361] on icon "Next" at bounding box center [1482, 361] width 25 height 25
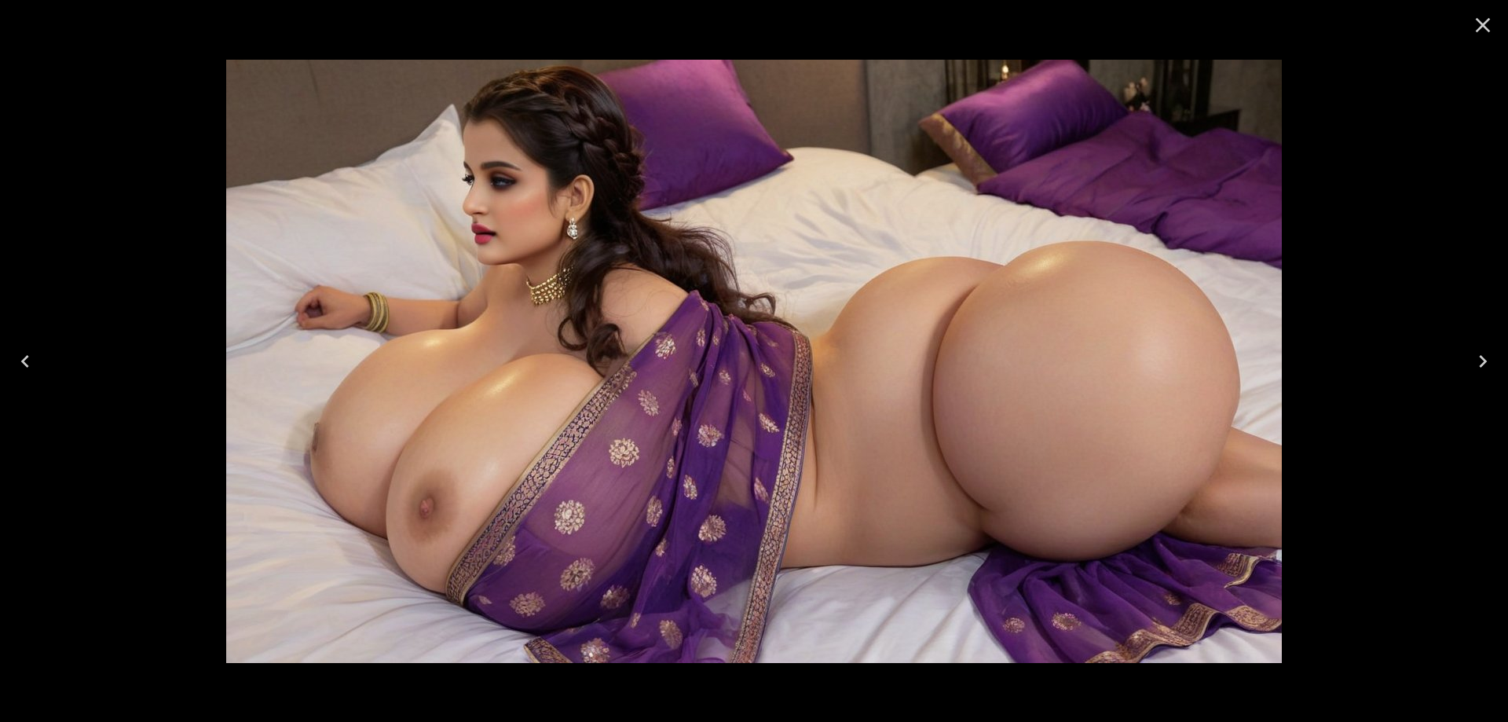
click at [1481, 361] on icon "Next" at bounding box center [1482, 361] width 25 height 25
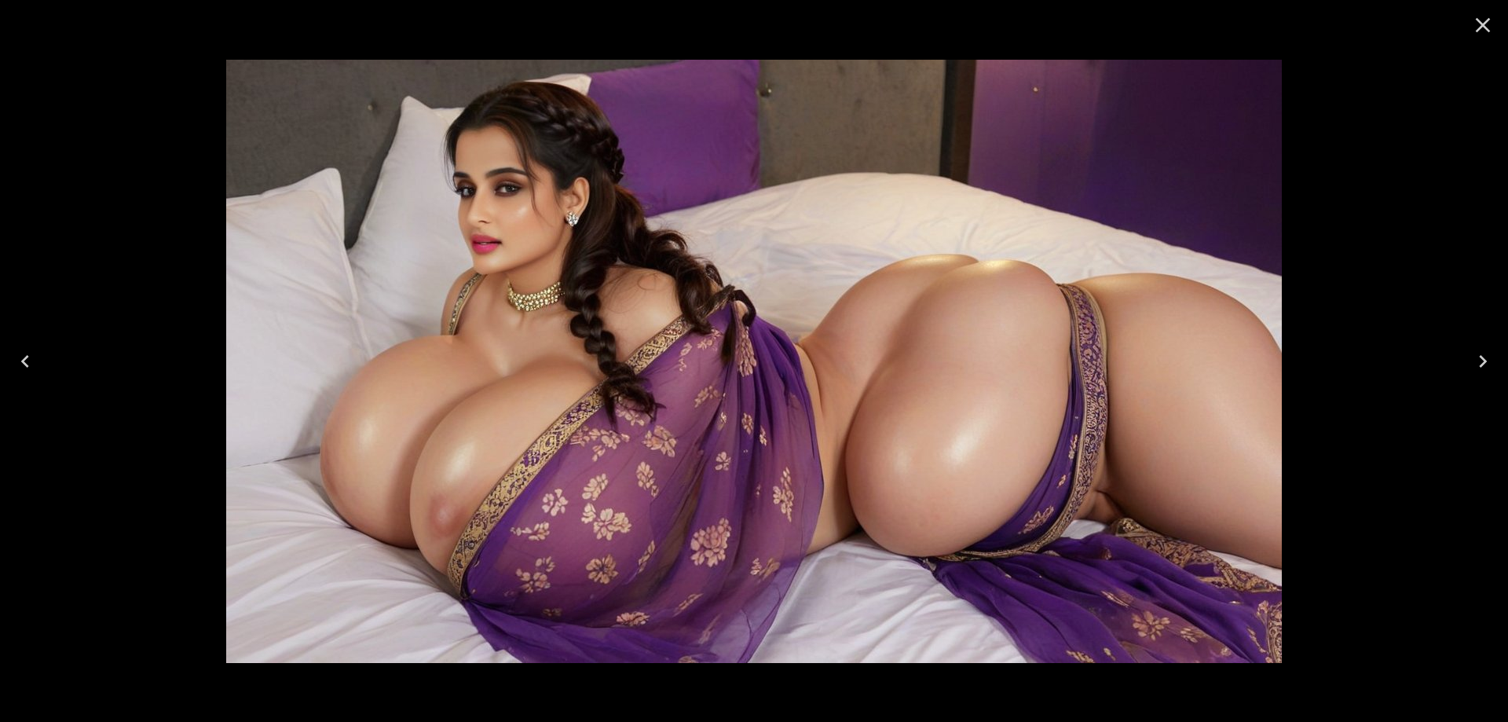
click at [1481, 361] on icon "Next" at bounding box center [1482, 361] width 25 height 25
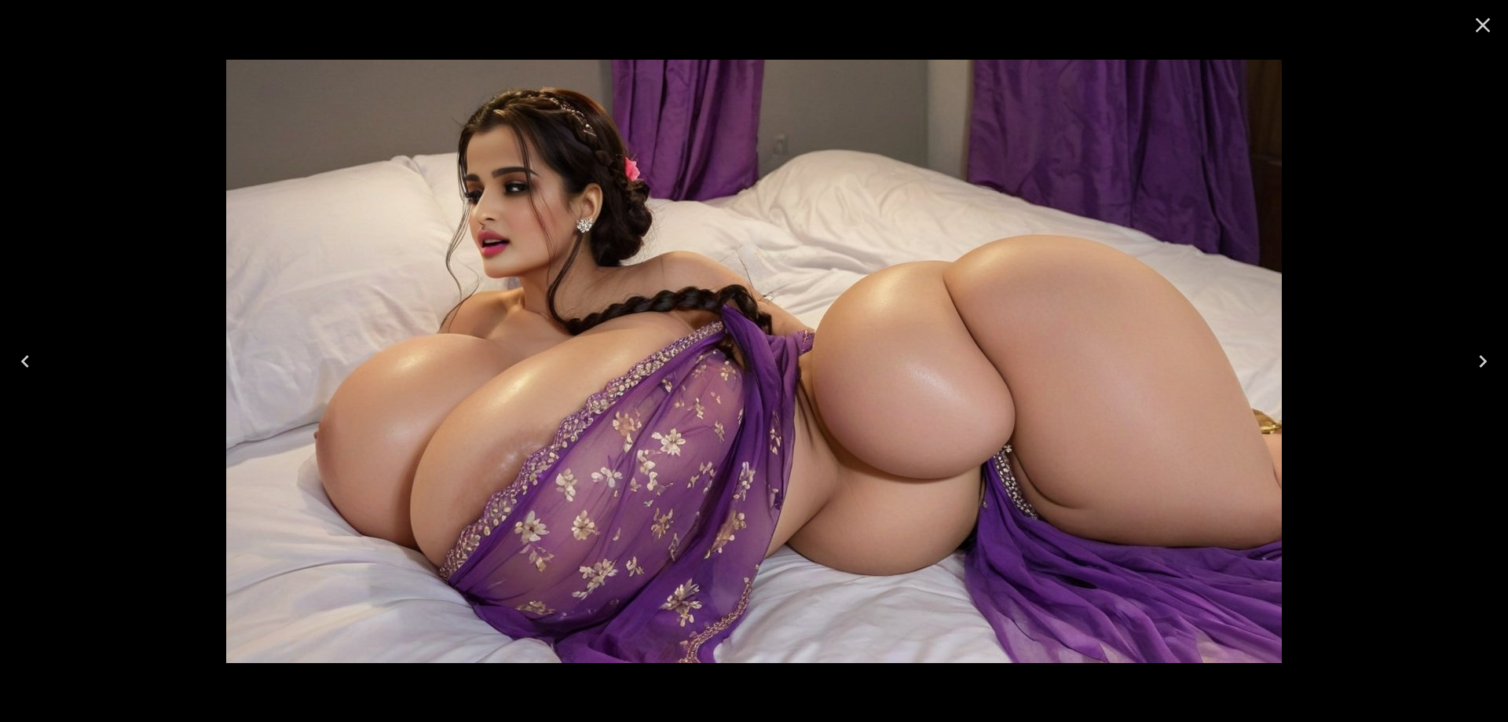
click at [1481, 361] on icon "Next" at bounding box center [1482, 361] width 25 height 25
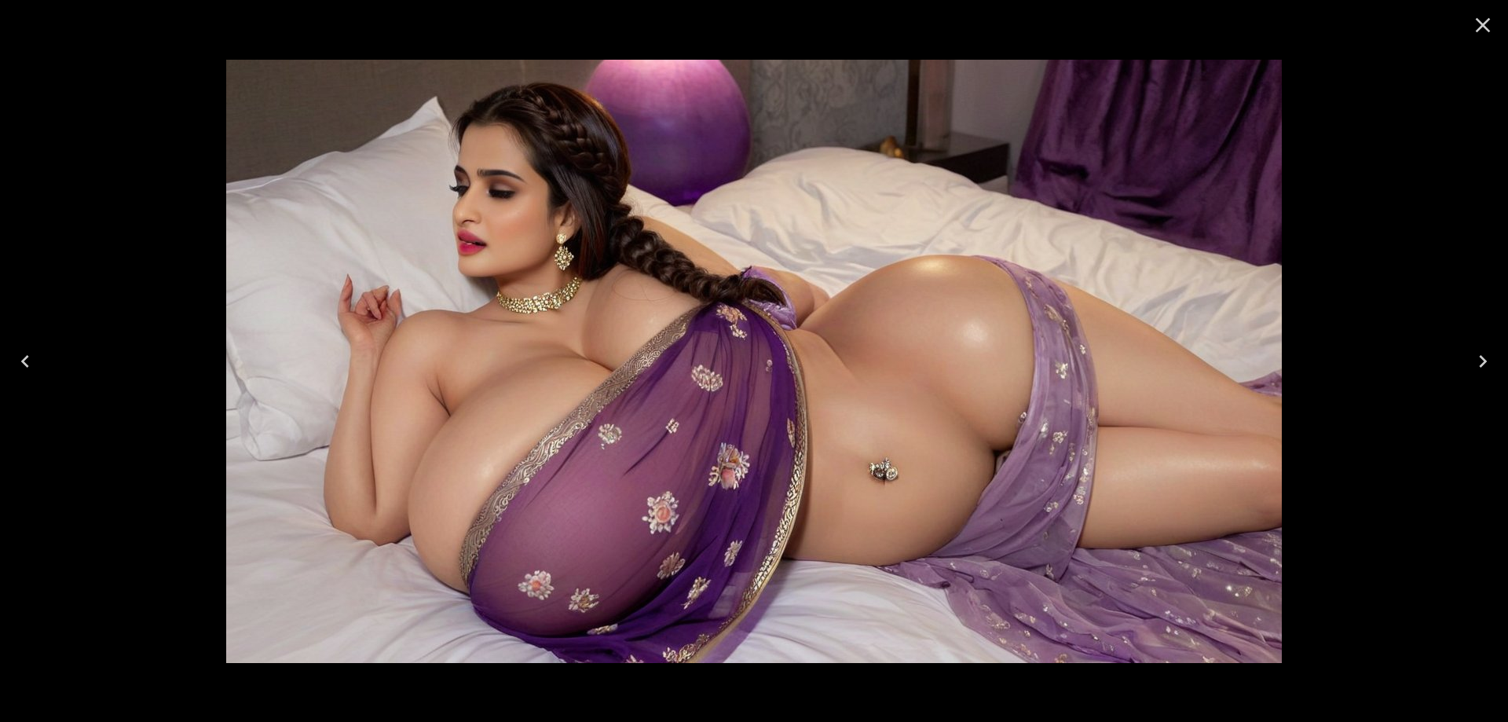
click at [1481, 361] on icon "Next" at bounding box center [1482, 361] width 25 height 25
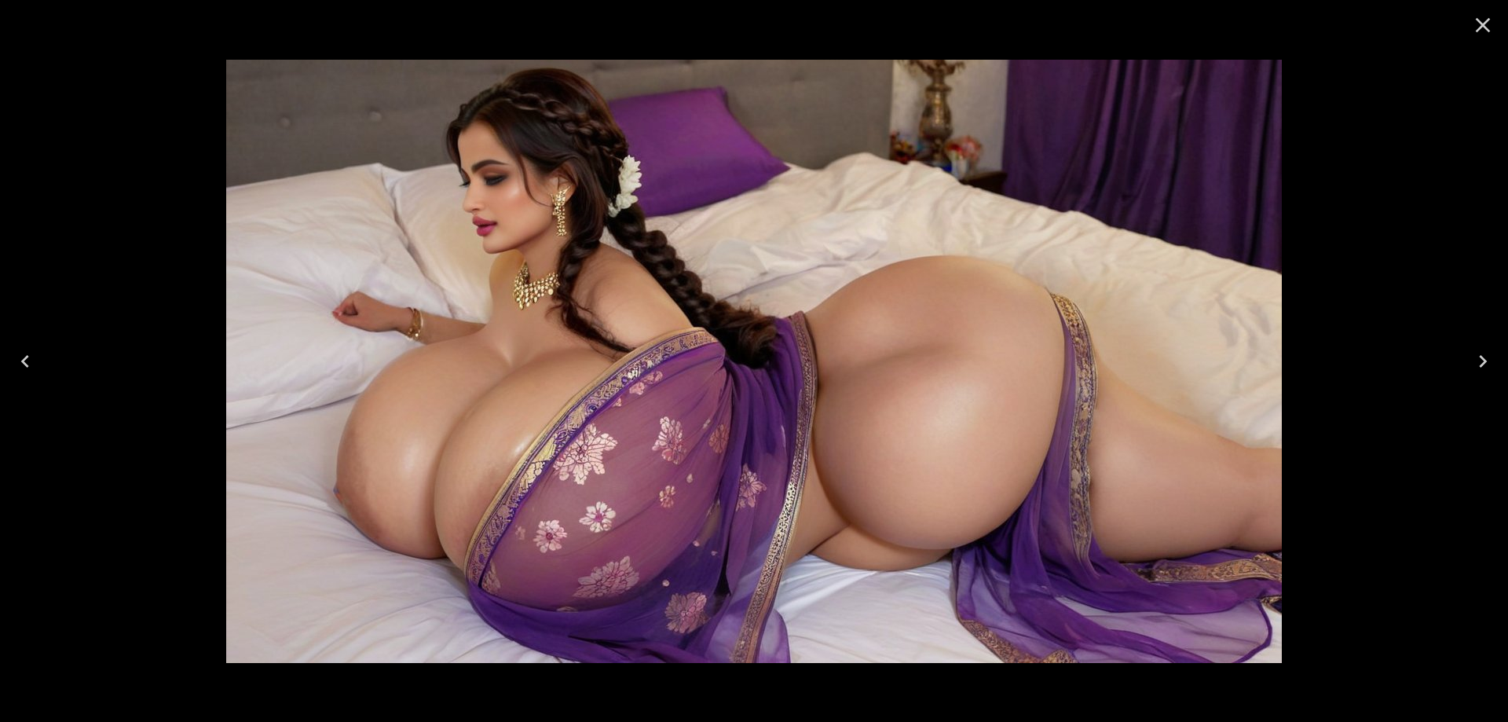
click at [1481, 361] on icon "Next" at bounding box center [1482, 361] width 25 height 25
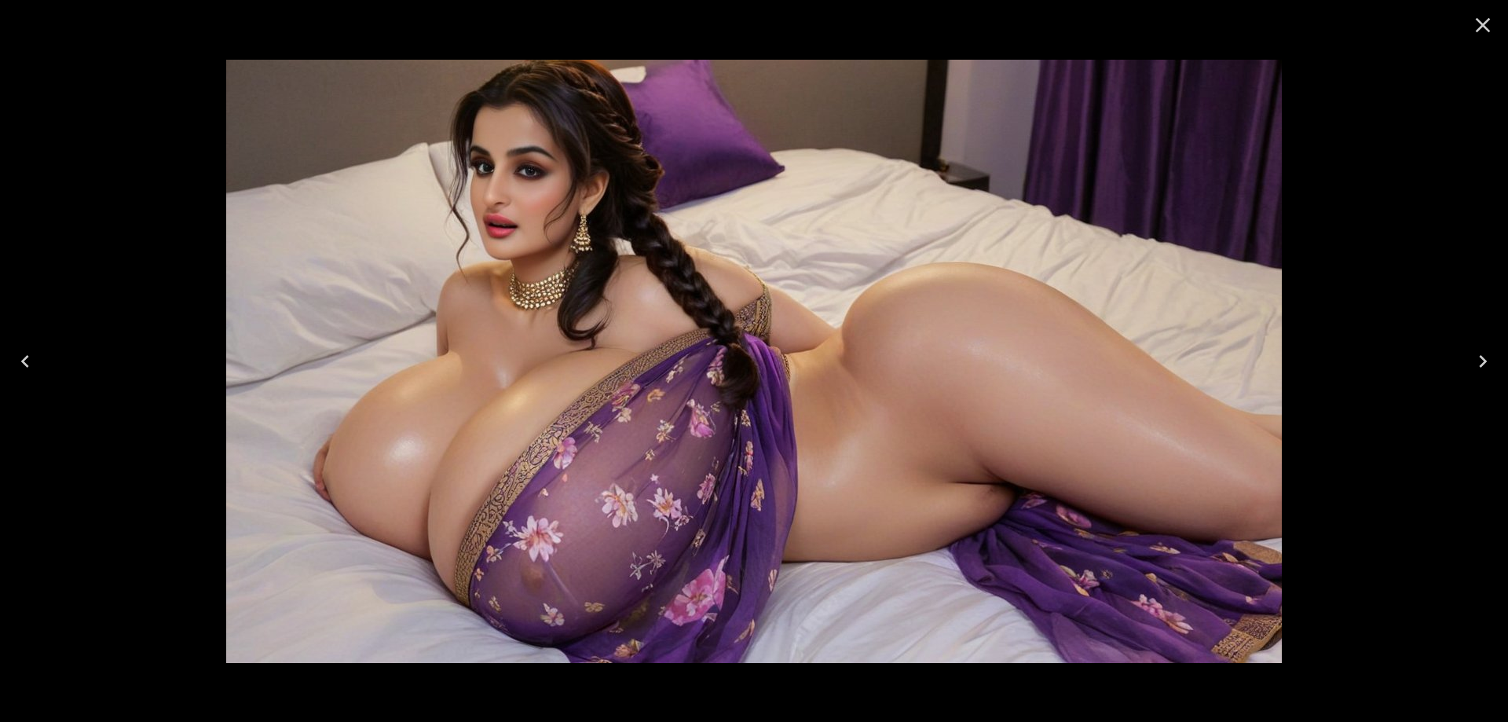
click at [1481, 361] on icon "Next" at bounding box center [1482, 361] width 25 height 25
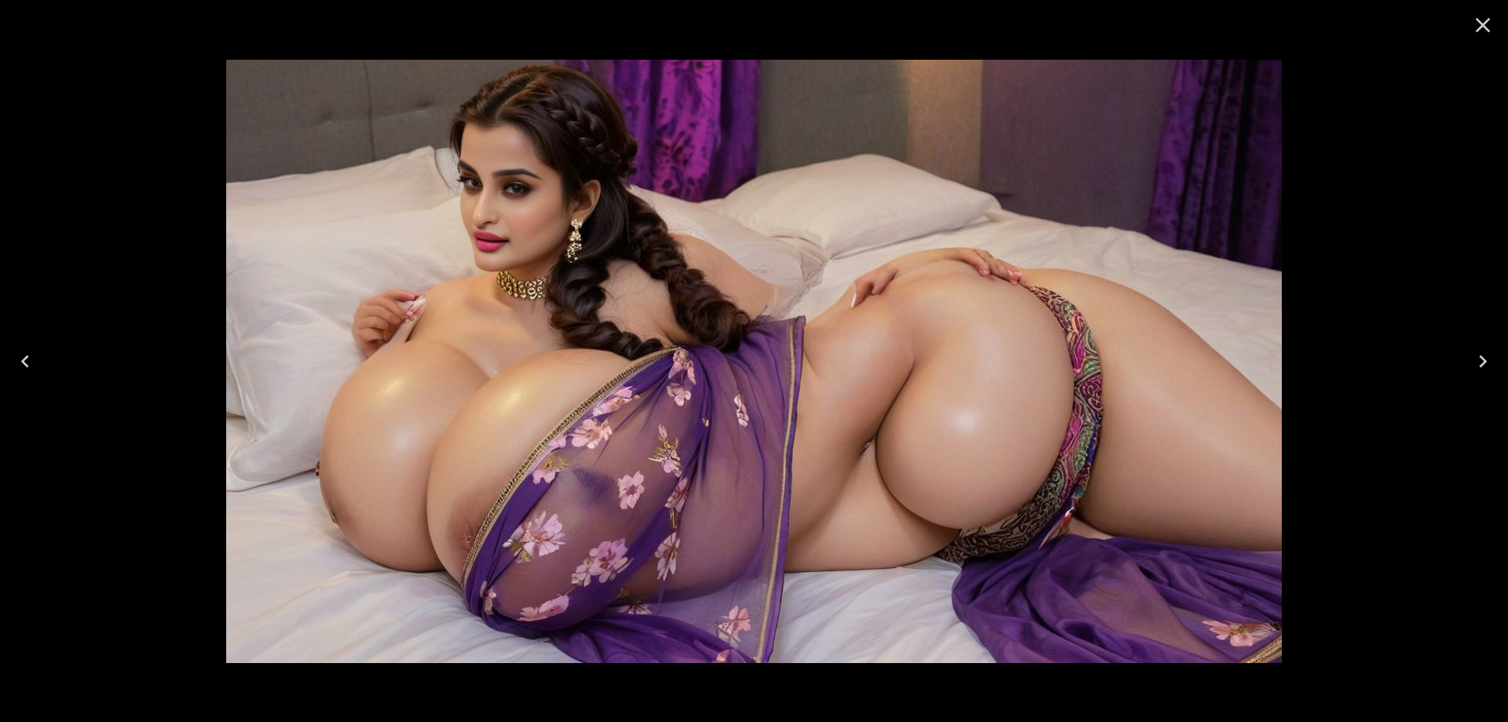
click at [1481, 361] on icon "Next" at bounding box center [1482, 361] width 25 height 25
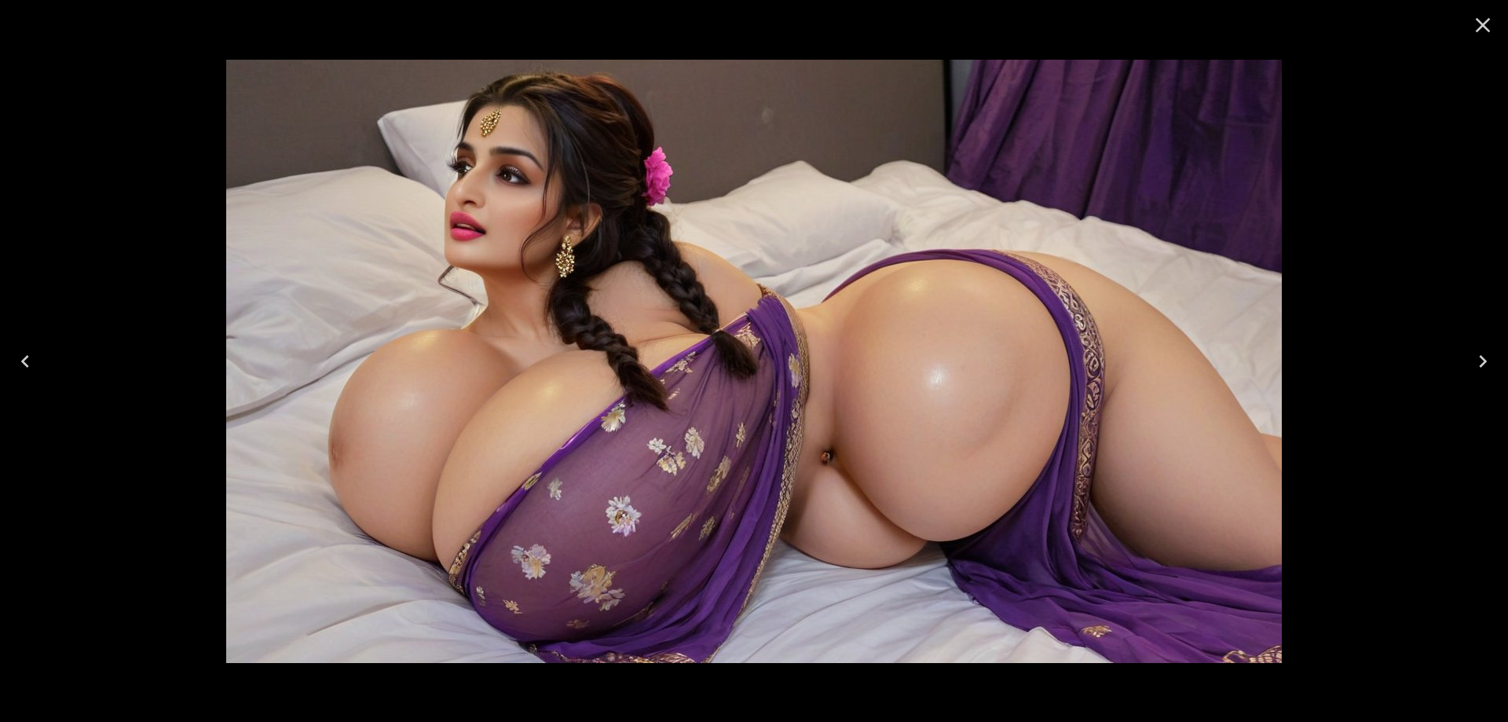
click at [1481, 361] on icon "Next" at bounding box center [1482, 361] width 25 height 25
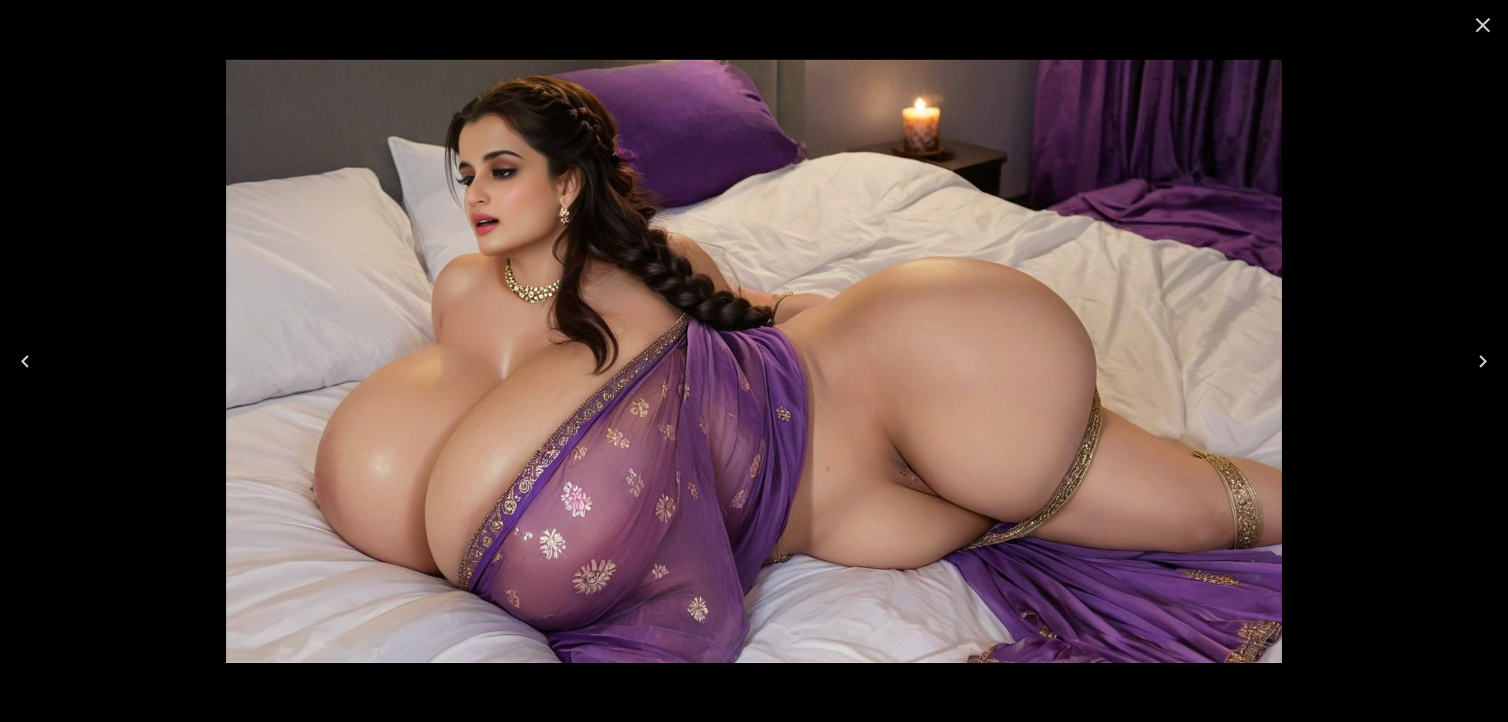
click at [1481, 361] on icon "Next" at bounding box center [1482, 361] width 25 height 25
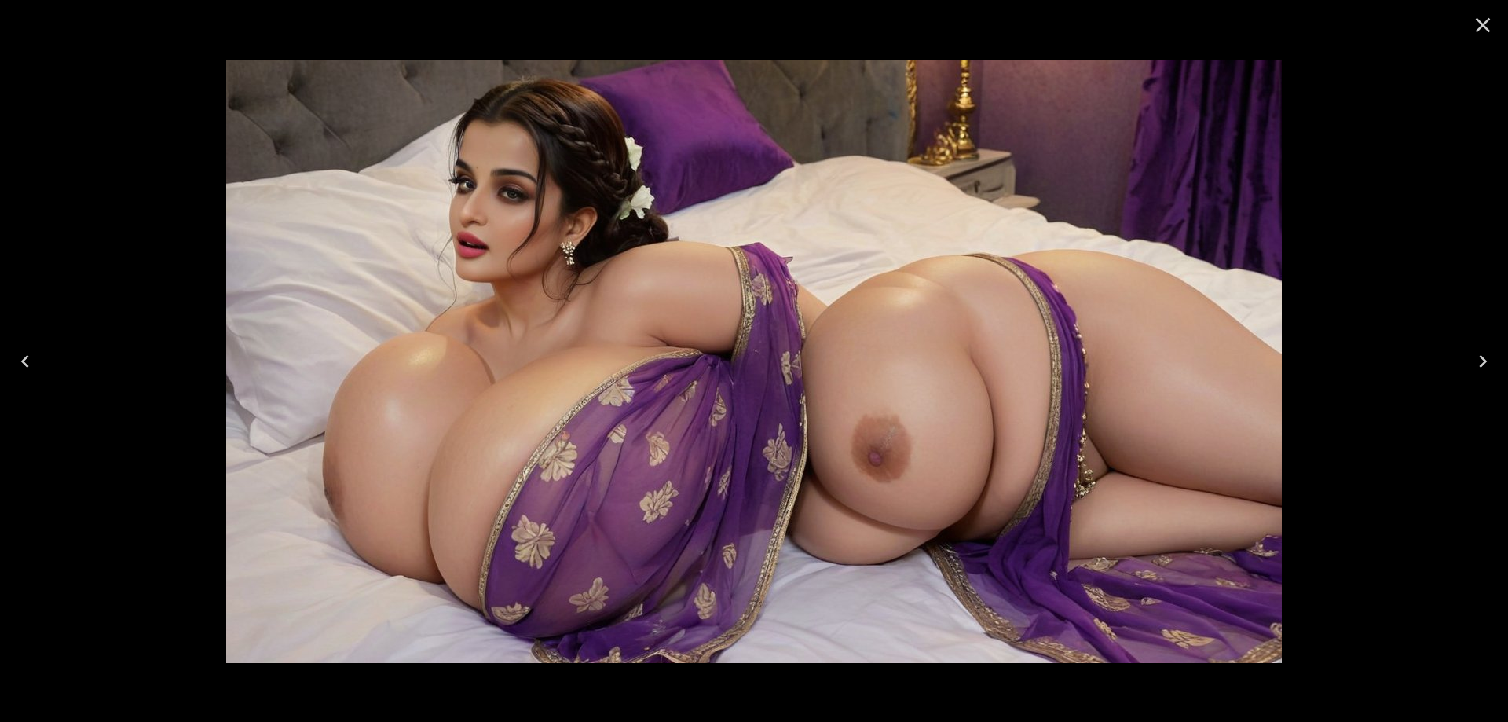
click at [1481, 361] on icon "Next" at bounding box center [1482, 361] width 25 height 25
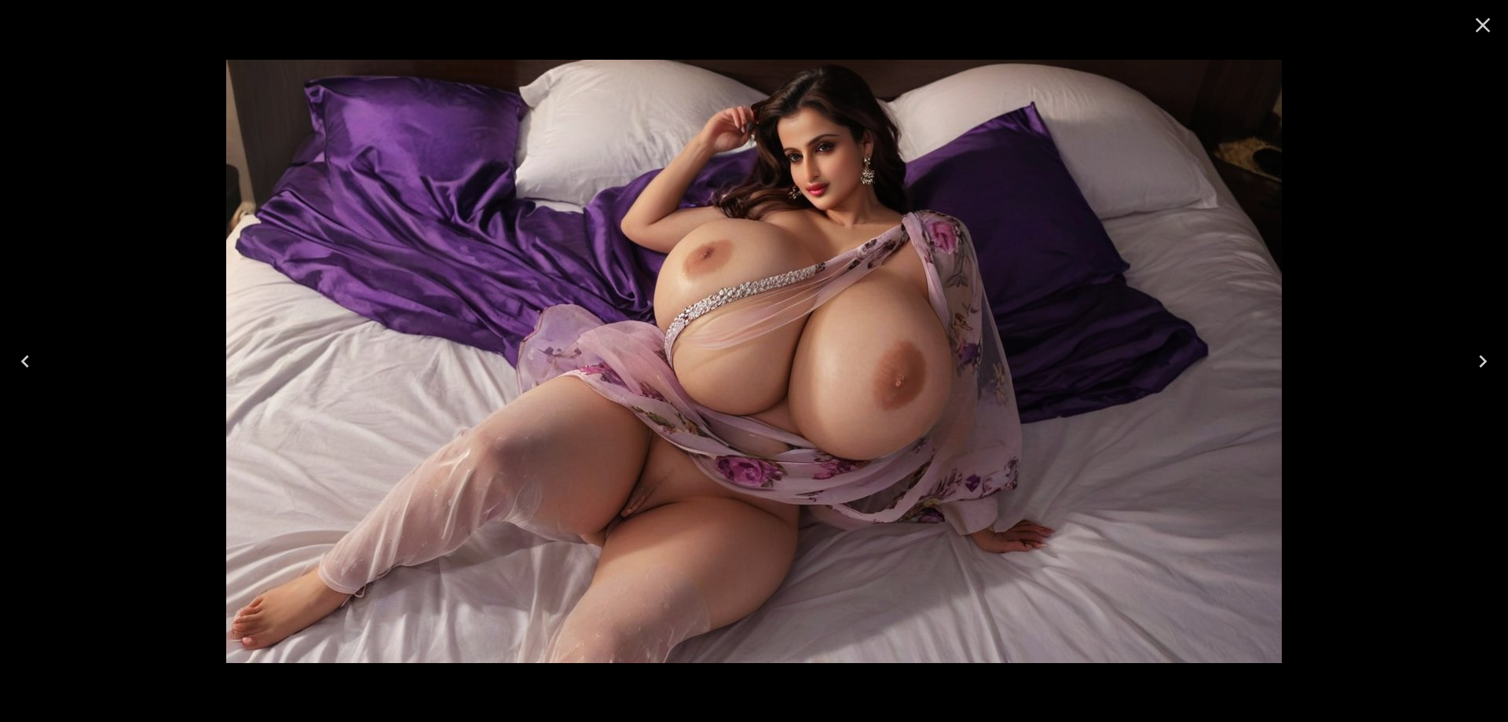
drag, startPoint x: 1038, startPoint y: 345, endPoint x: 1189, endPoint y: 282, distance: 164.1
click at [1187, 282] on img at bounding box center [754, 361] width 1056 height 603
click at [1477, 356] on icon "Next" at bounding box center [1482, 361] width 25 height 25
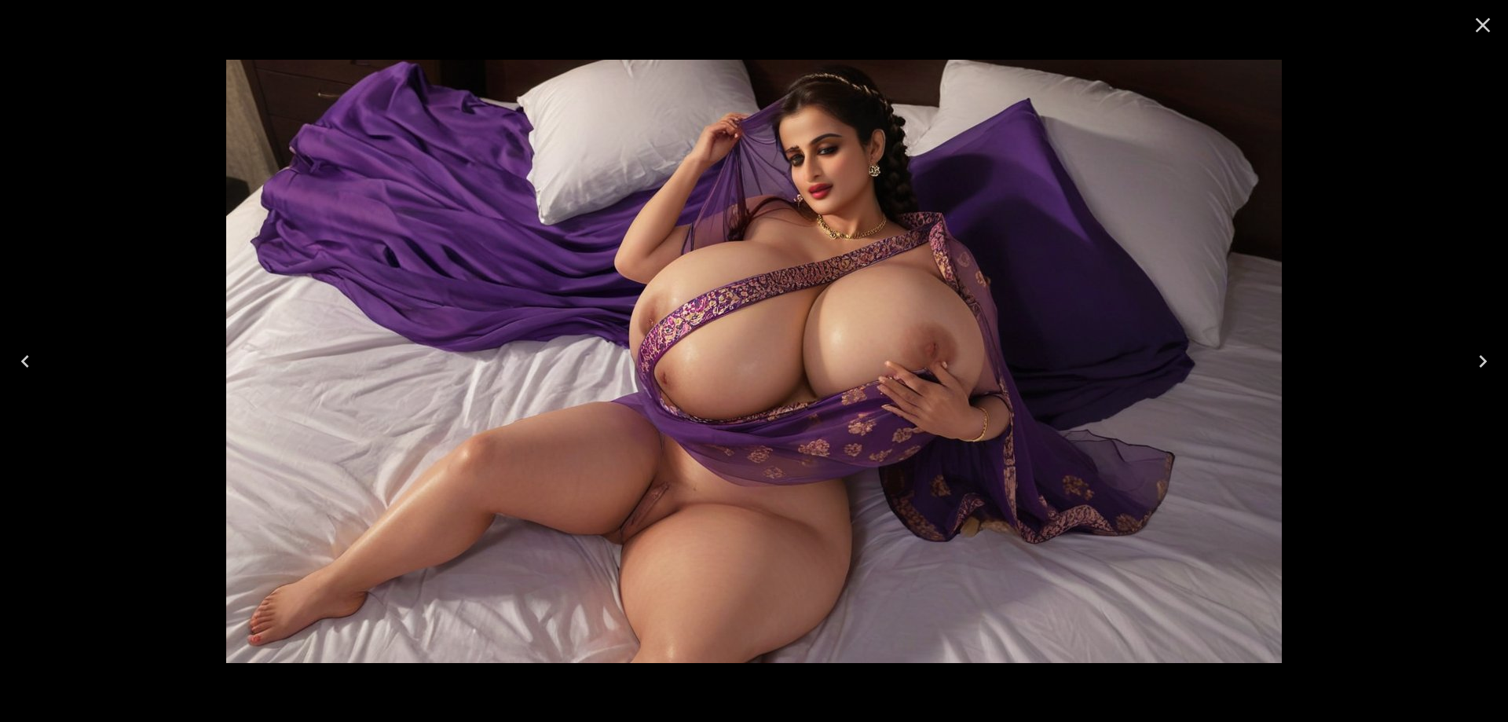
click at [1483, 366] on icon "Next" at bounding box center [1482, 361] width 25 height 25
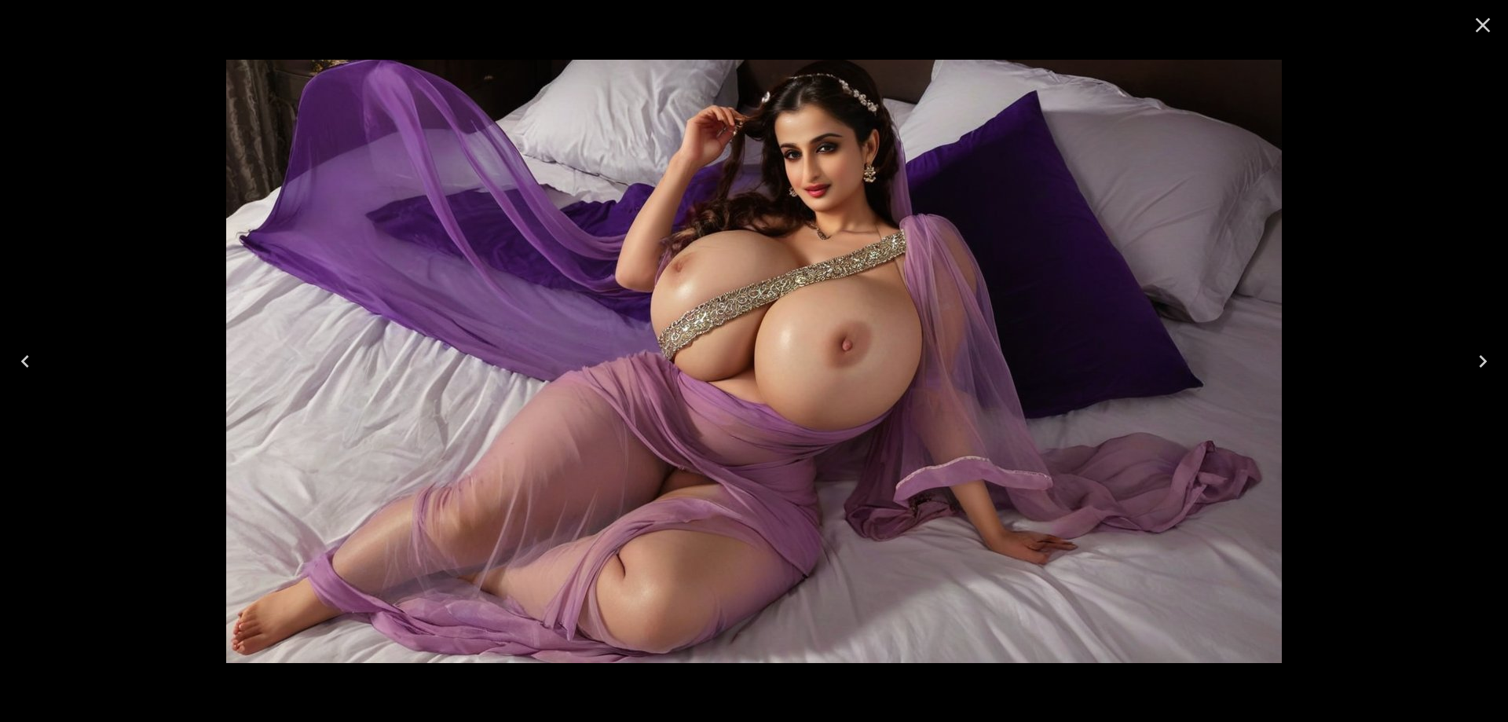
click at [1483, 365] on icon "Next" at bounding box center [1482, 361] width 25 height 25
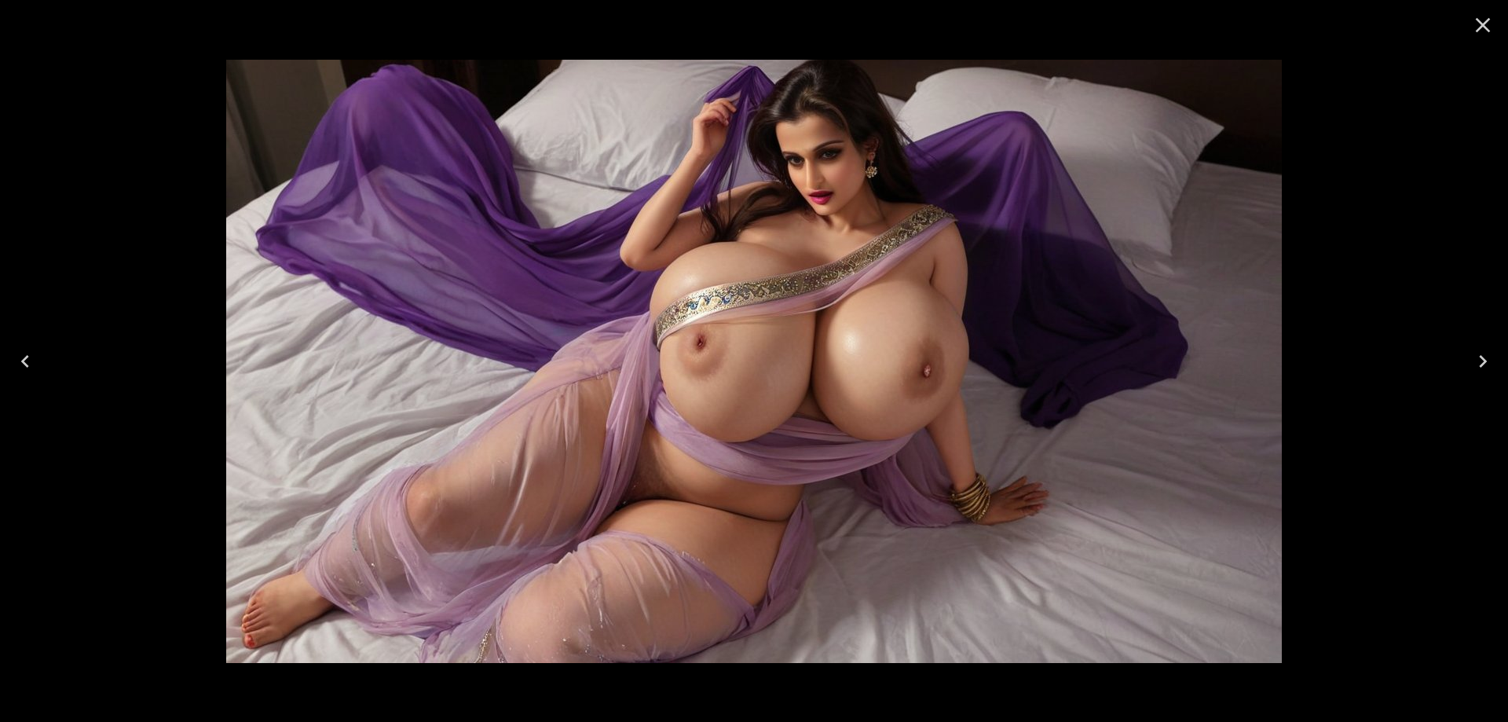
click at [1483, 365] on icon "Next" at bounding box center [1482, 361] width 25 height 25
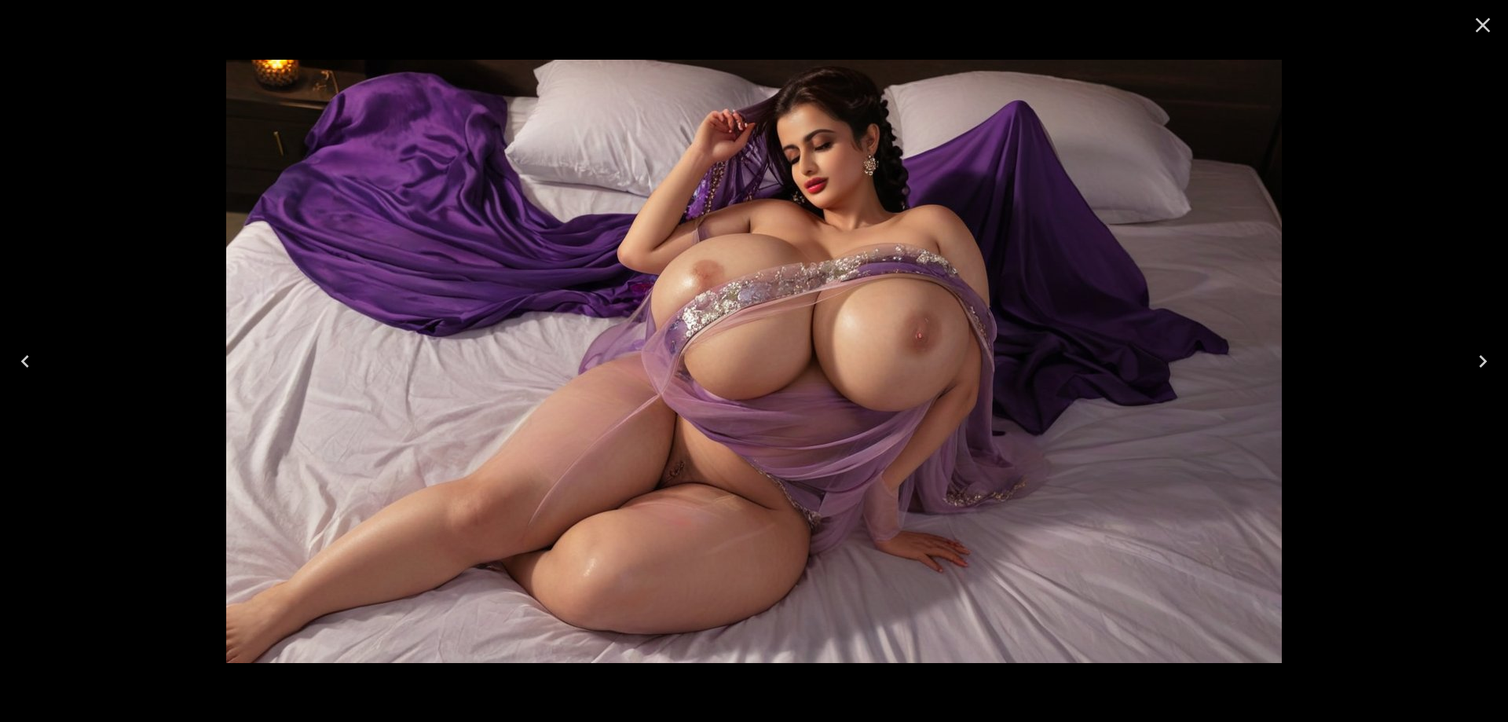
click at [1483, 365] on icon "Next" at bounding box center [1482, 361] width 25 height 25
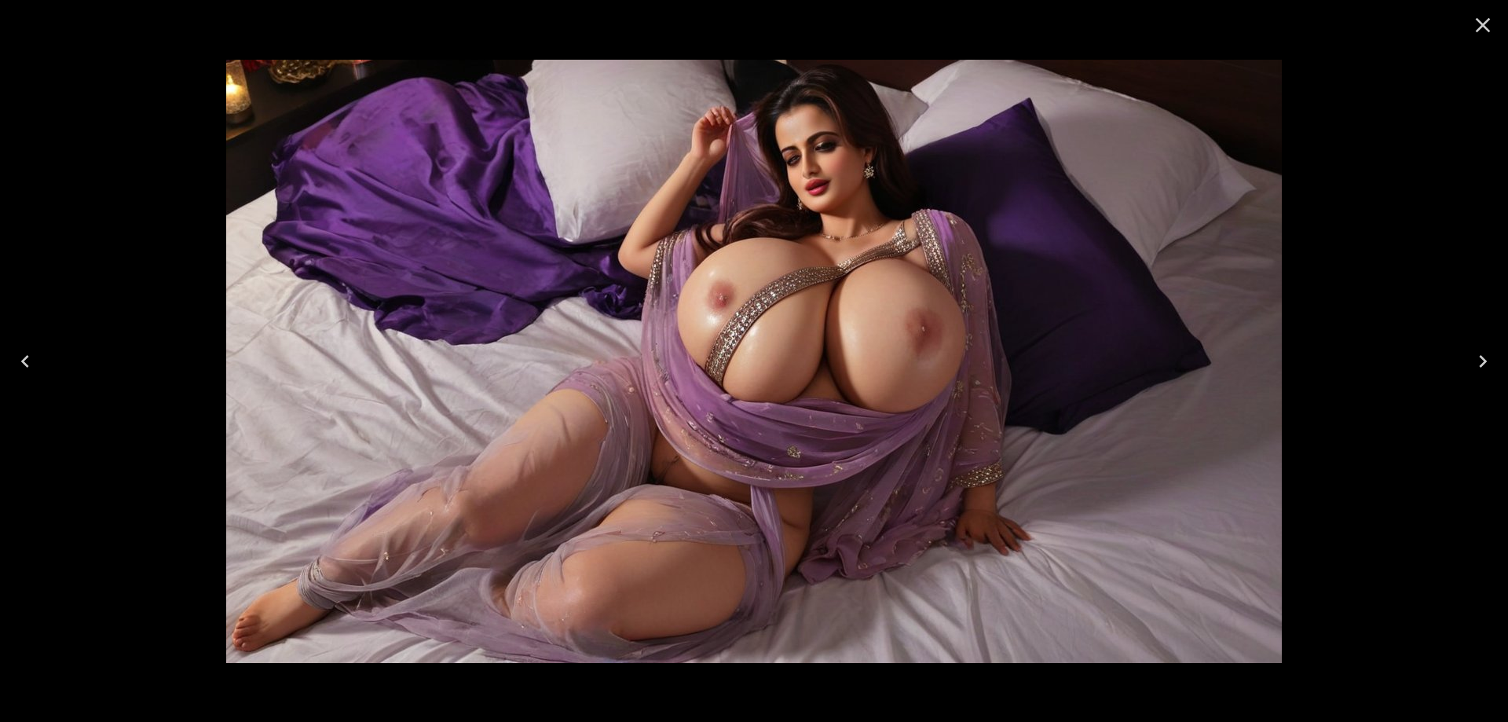
click at [1483, 365] on icon "Next" at bounding box center [1482, 361] width 25 height 25
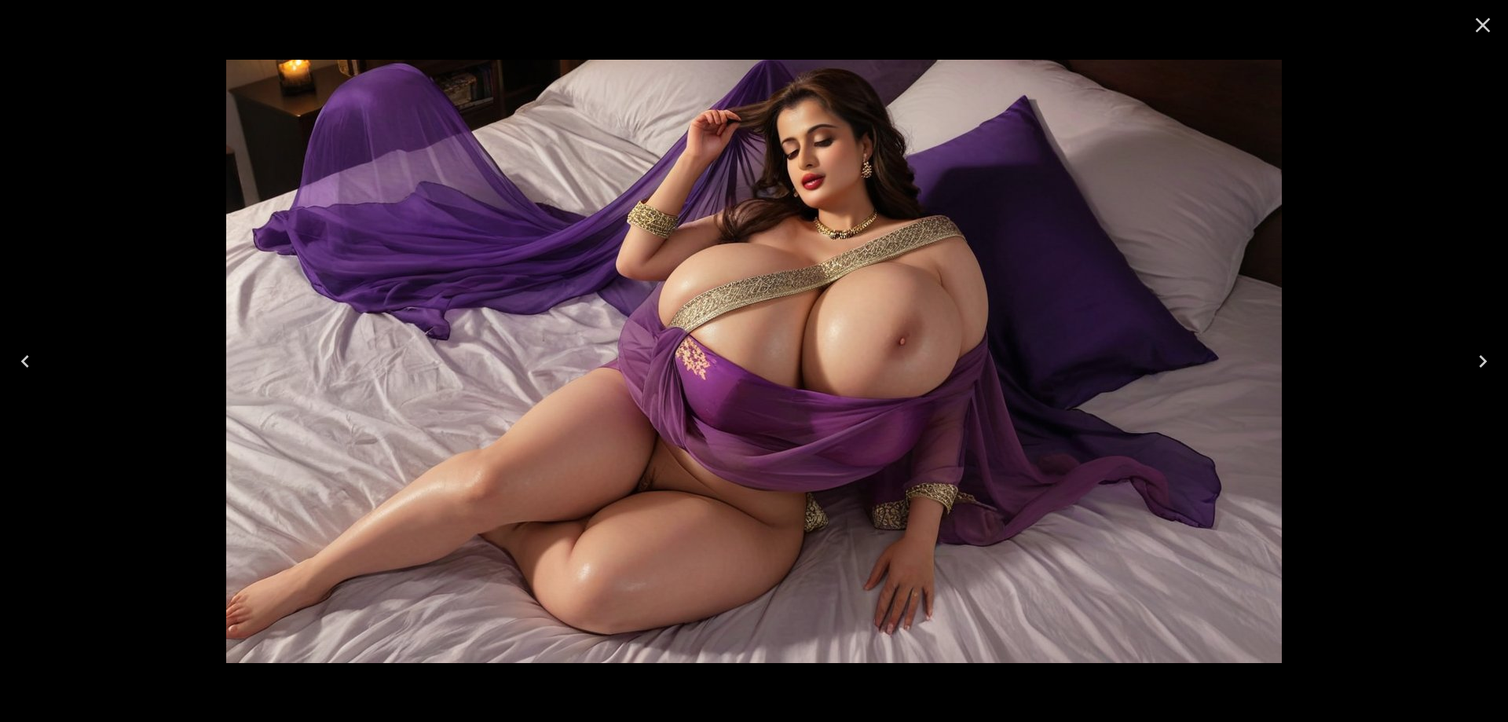
click at [1483, 365] on icon "Next" at bounding box center [1482, 361] width 25 height 25
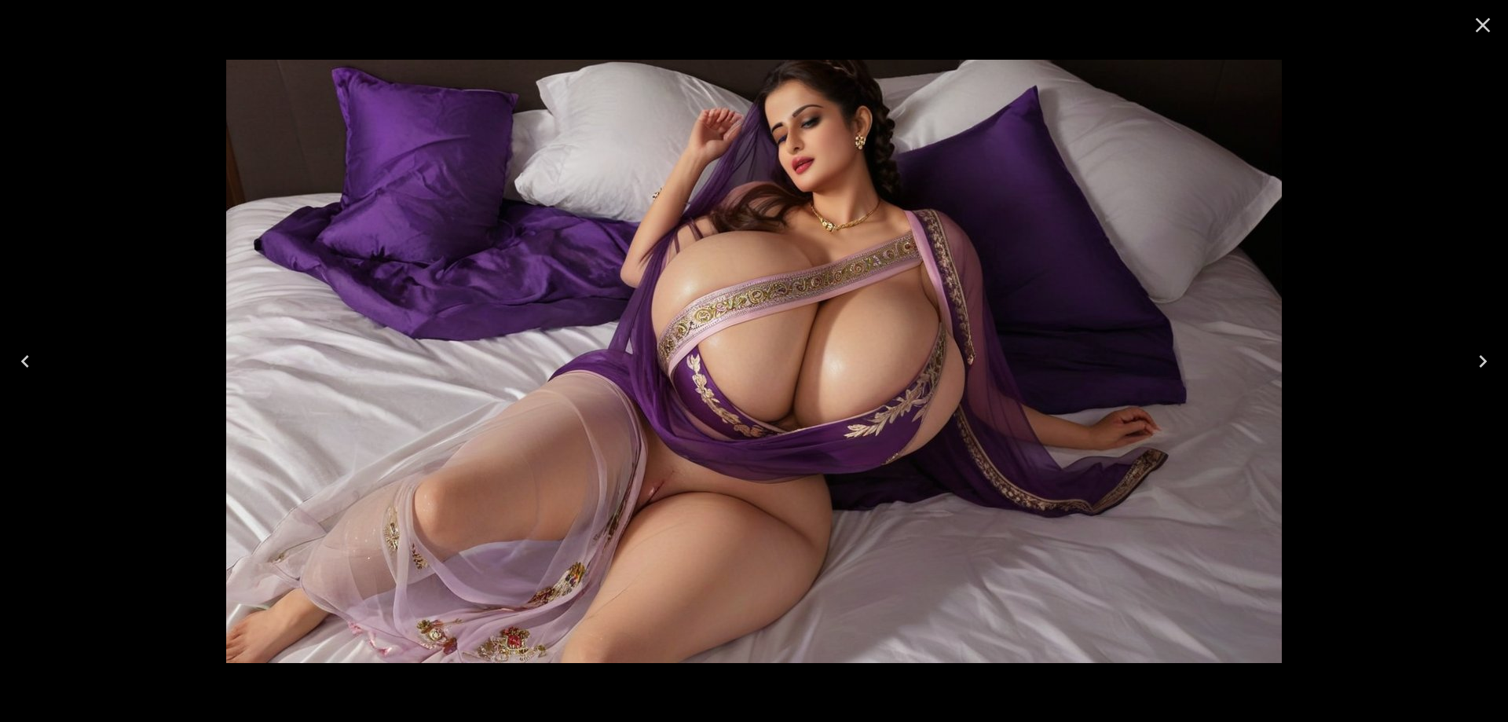
click at [1483, 365] on icon "Next" at bounding box center [1482, 361] width 25 height 25
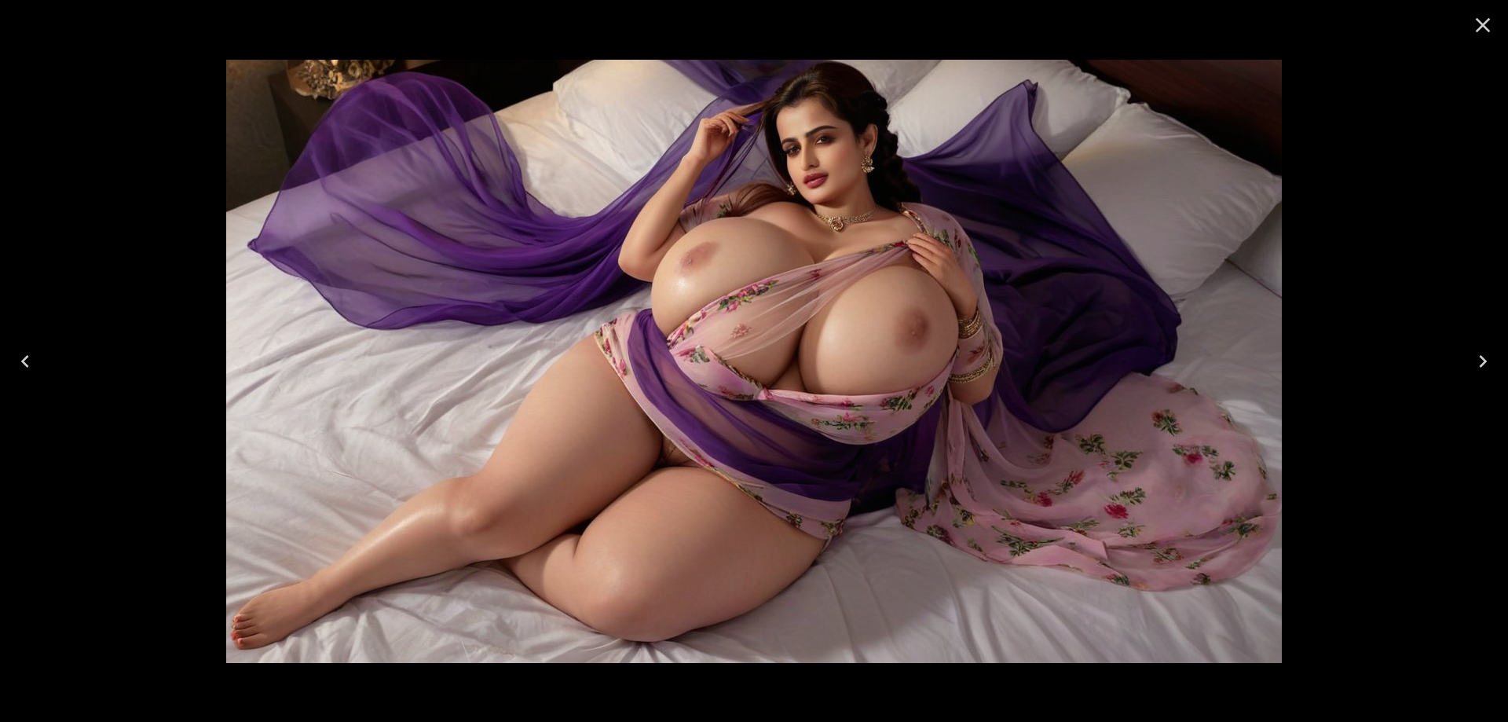
click at [1483, 365] on icon "Next" at bounding box center [1482, 361] width 25 height 25
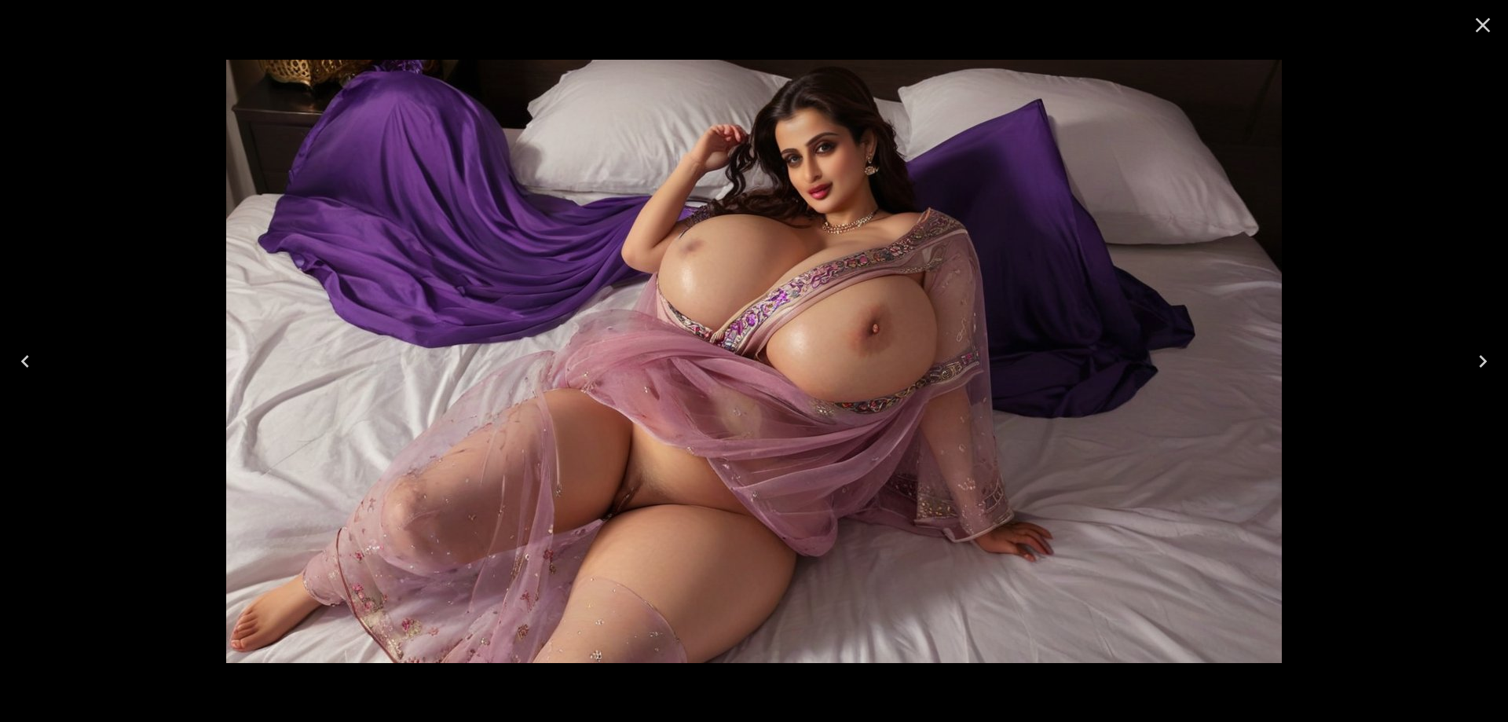
click at [1483, 365] on icon "Next" at bounding box center [1482, 361] width 25 height 25
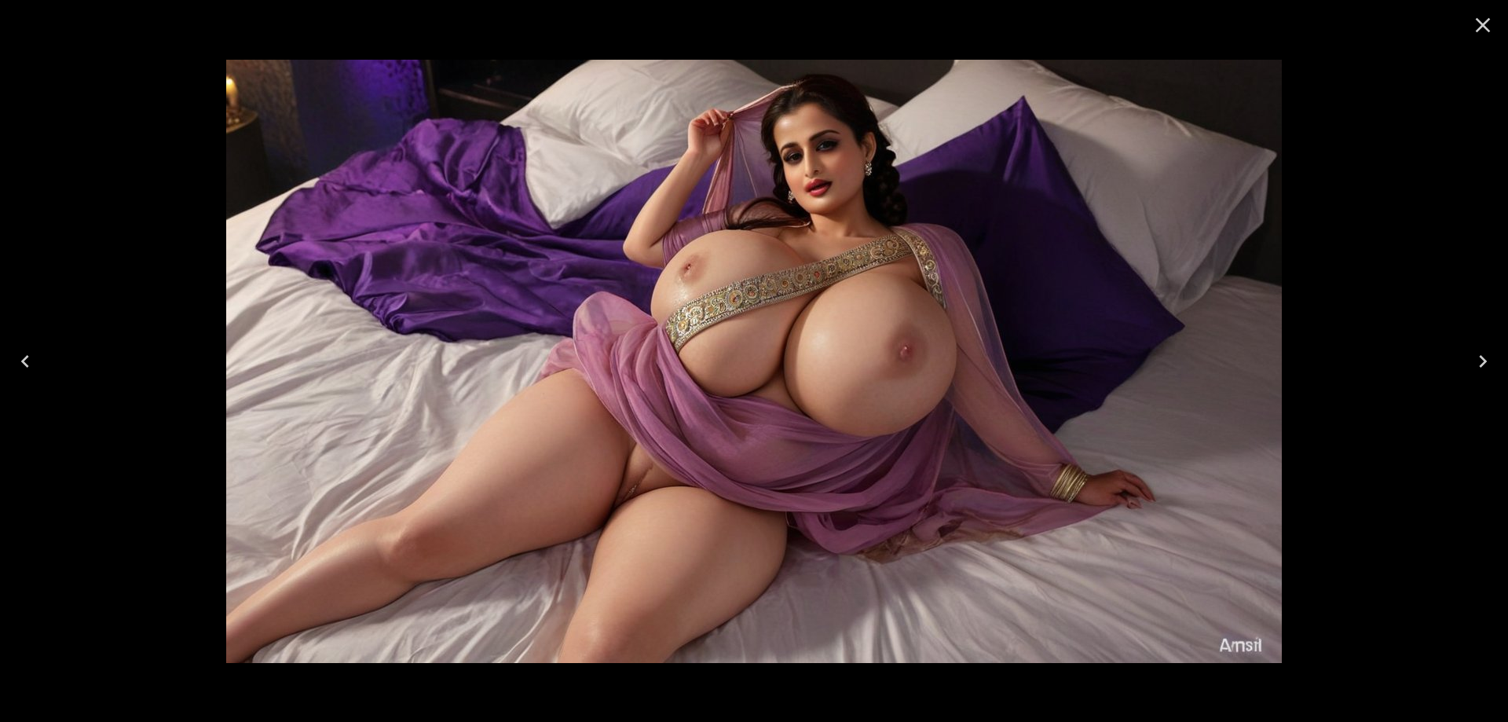
click at [1483, 365] on icon "Next" at bounding box center [1482, 361] width 25 height 25
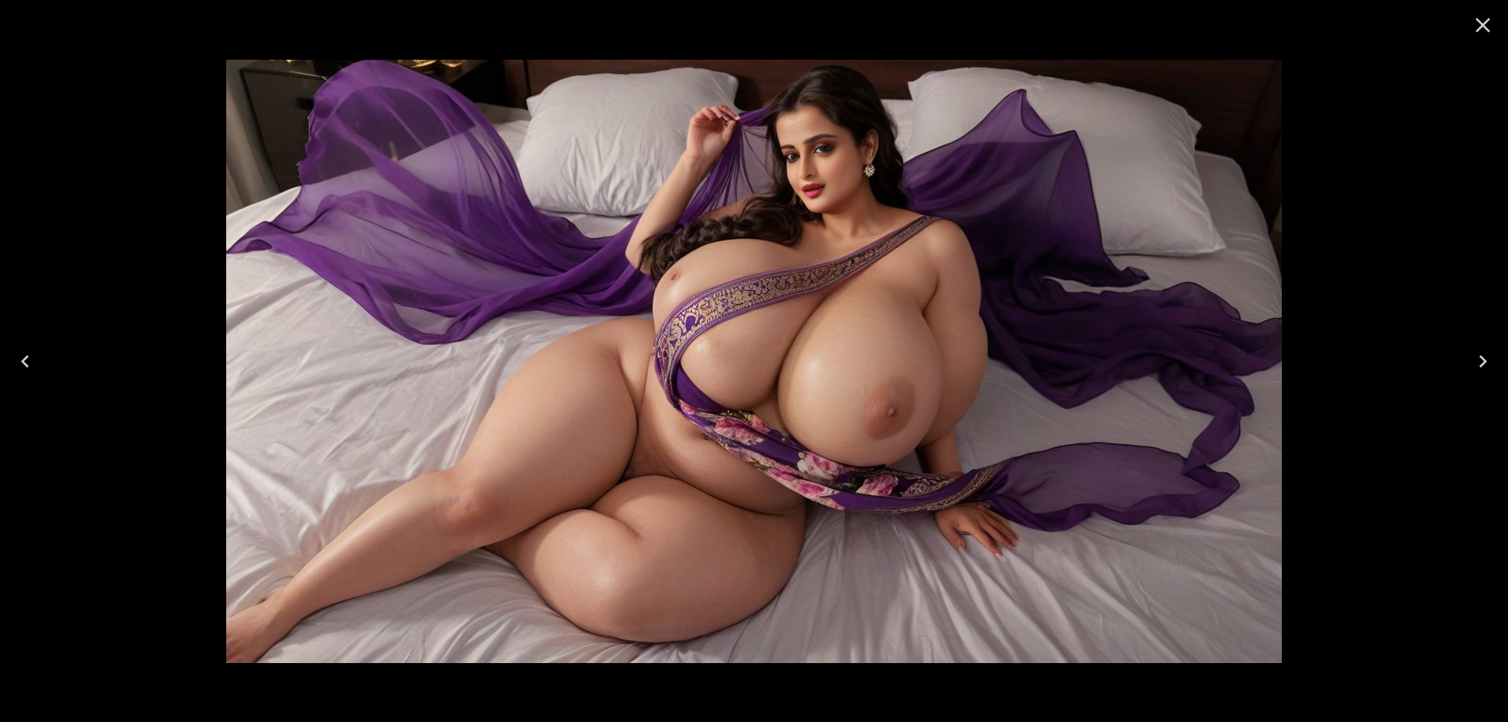
click at [1483, 365] on icon "Next" at bounding box center [1482, 361] width 25 height 25
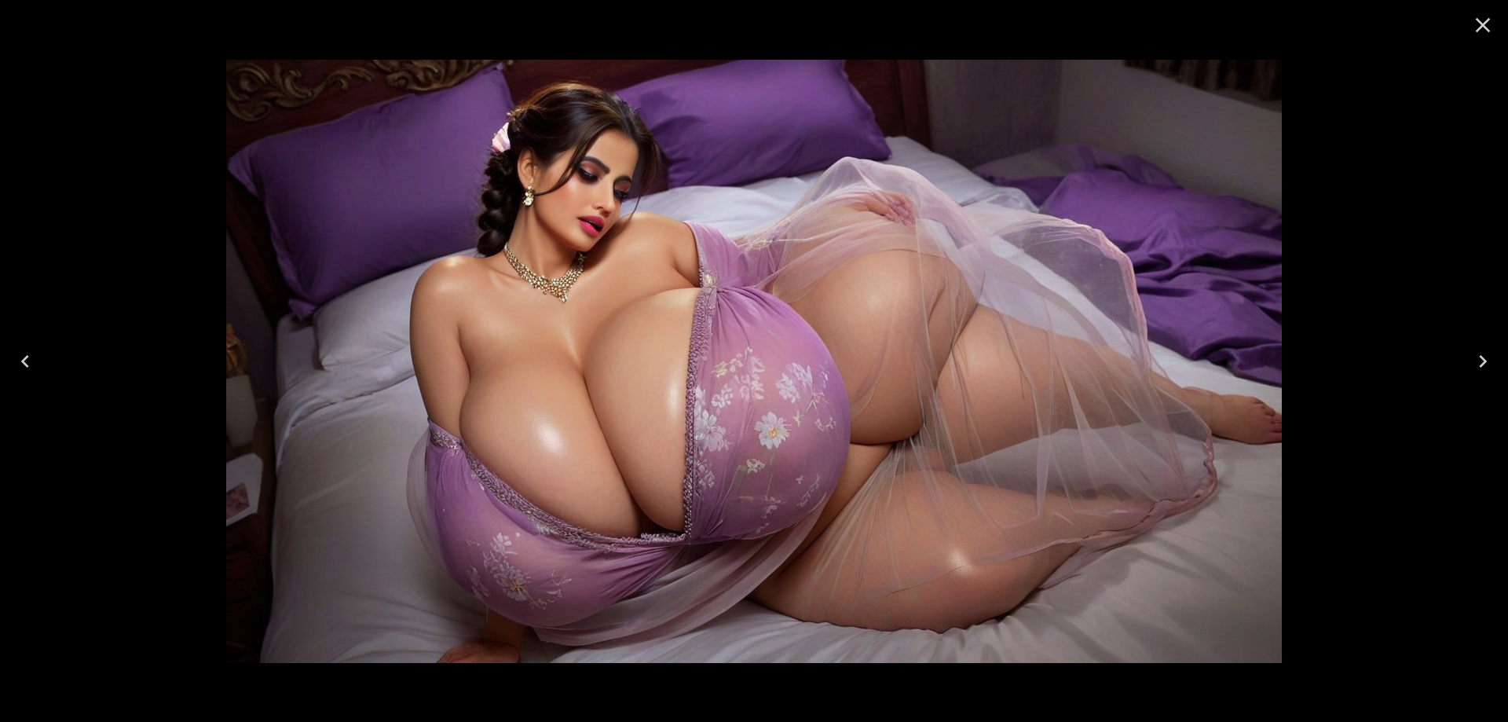
click at [1483, 365] on icon "Next" at bounding box center [1482, 361] width 25 height 25
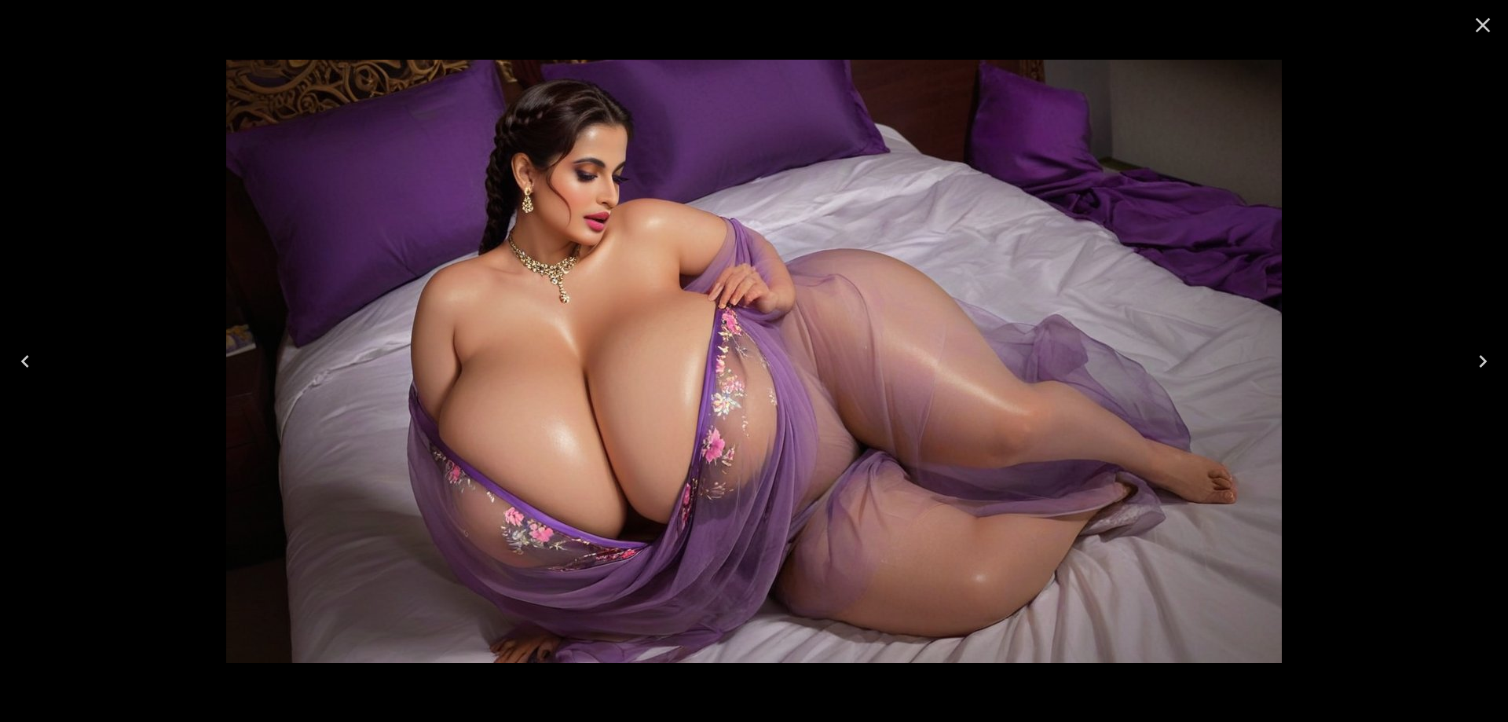
click at [1475, 357] on icon "Next" at bounding box center [1482, 361] width 25 height 25
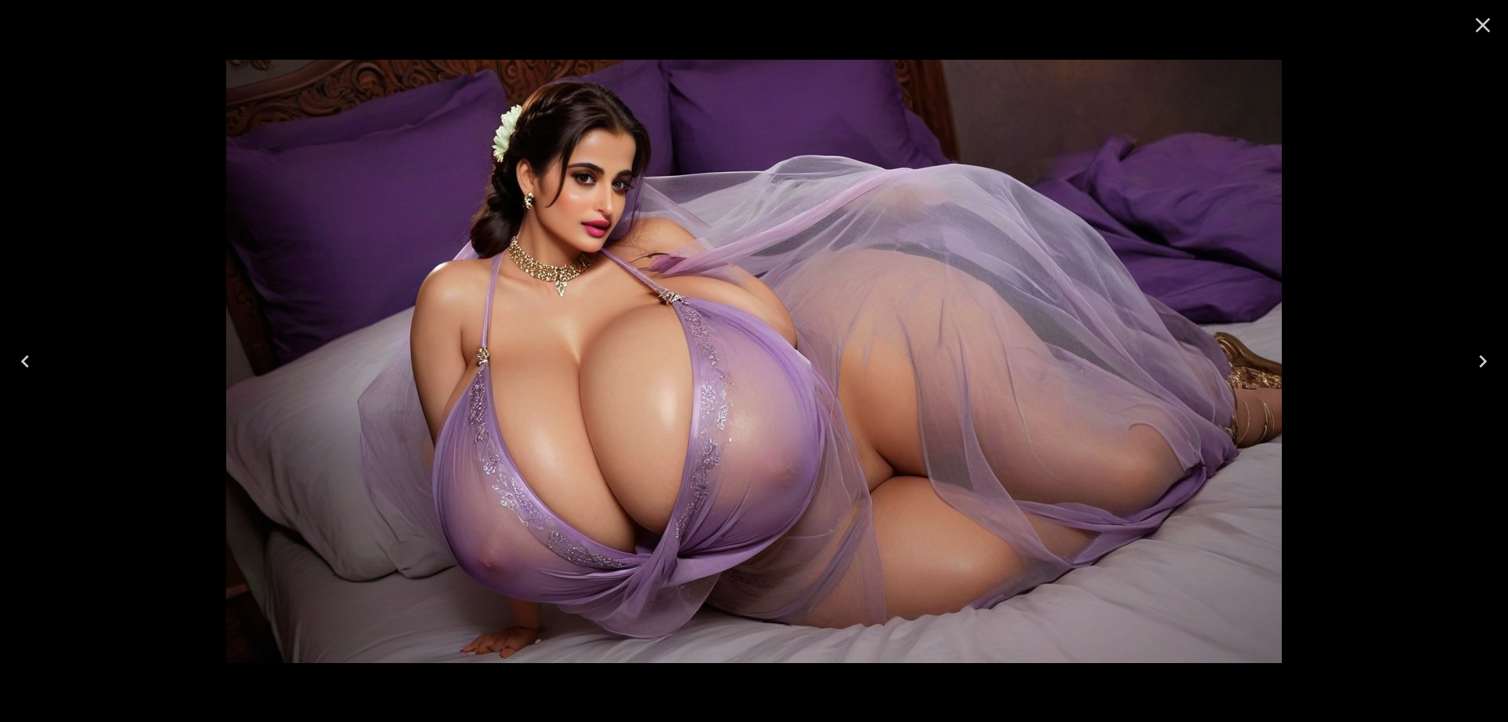
click at [1451, 364] on div at bounding box center [754, 361] width 1508 height 722
click at [1474, 356] on icon "Next" at bounding box center [1482, 361] width 25 height 25
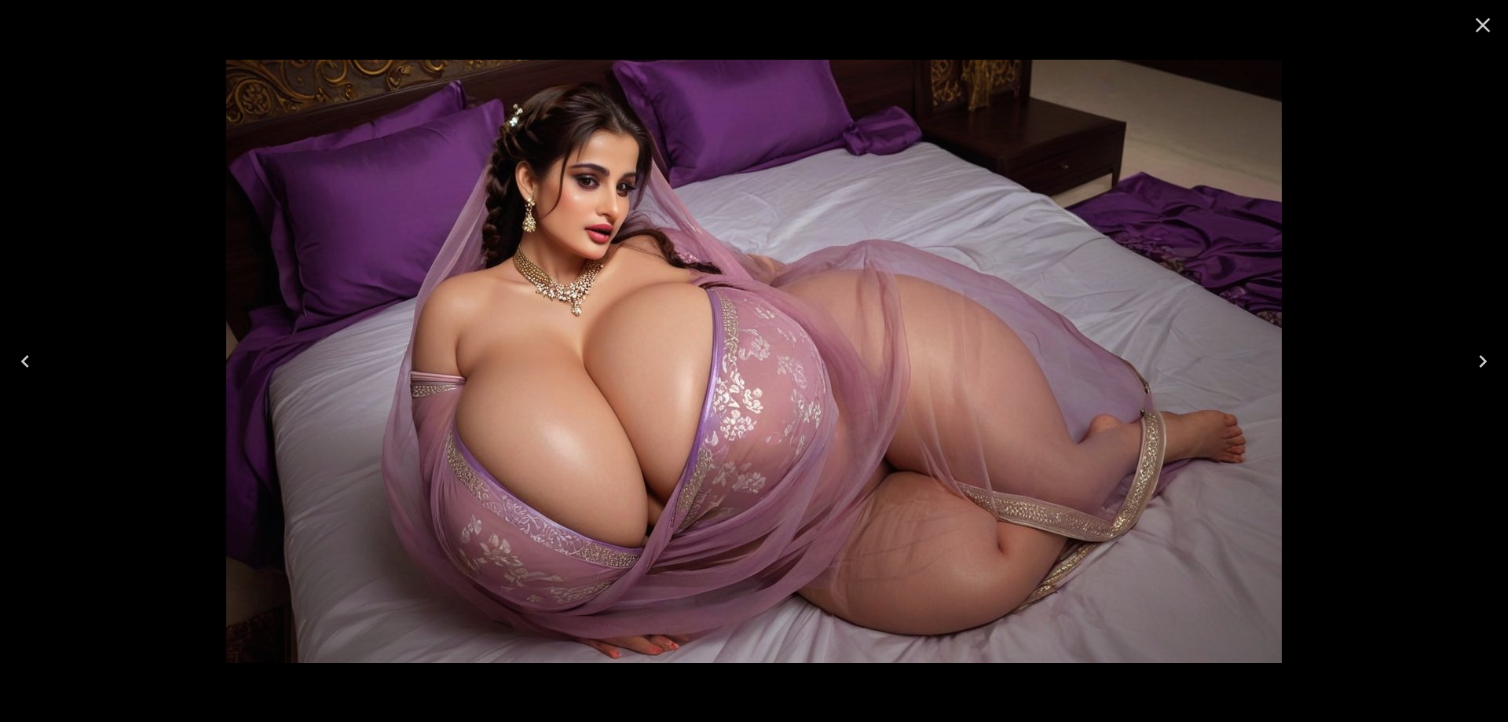
click at [1477, 350] on icon "Next" at bounding box center [1482, 361] width 25 height 25
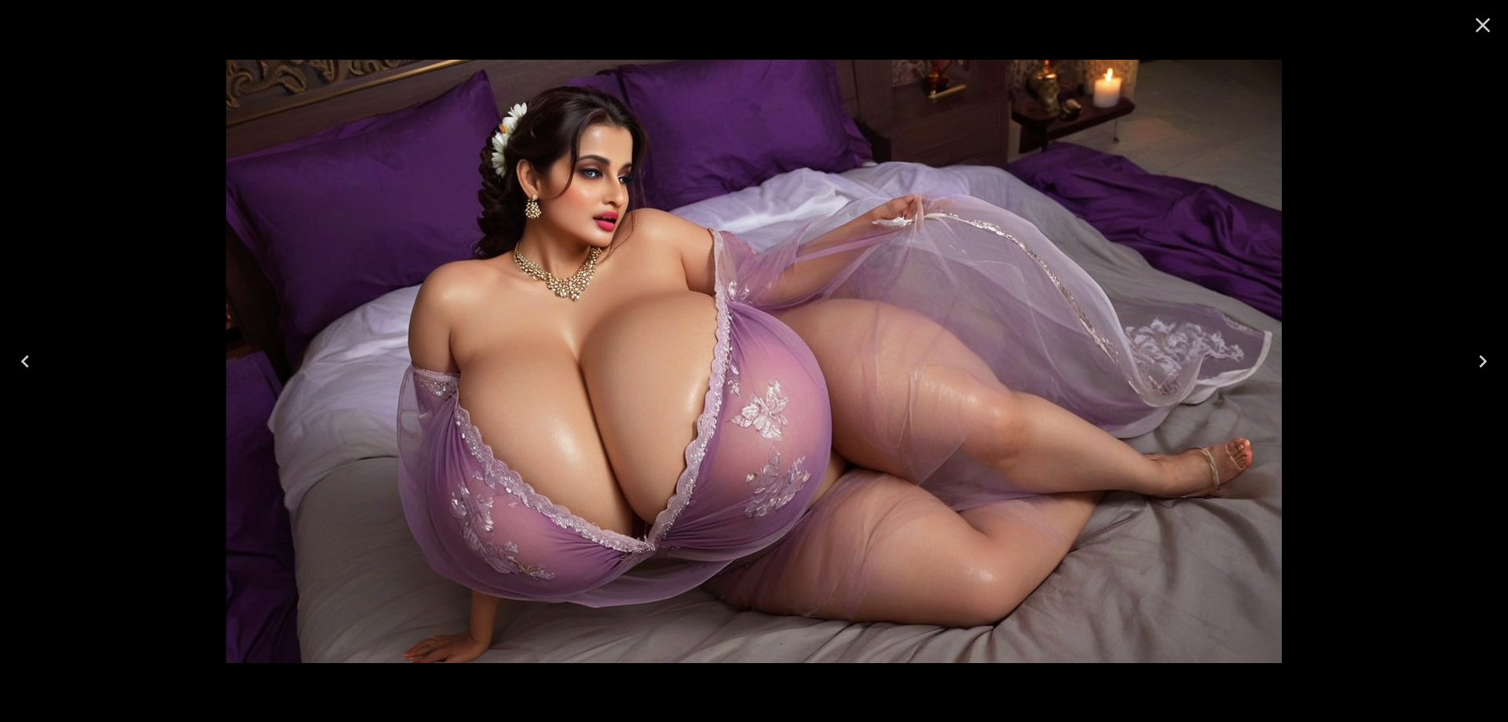
click at [1473, 354] on icon "Next" at bounding box center [1482, 361] width 25 height 25
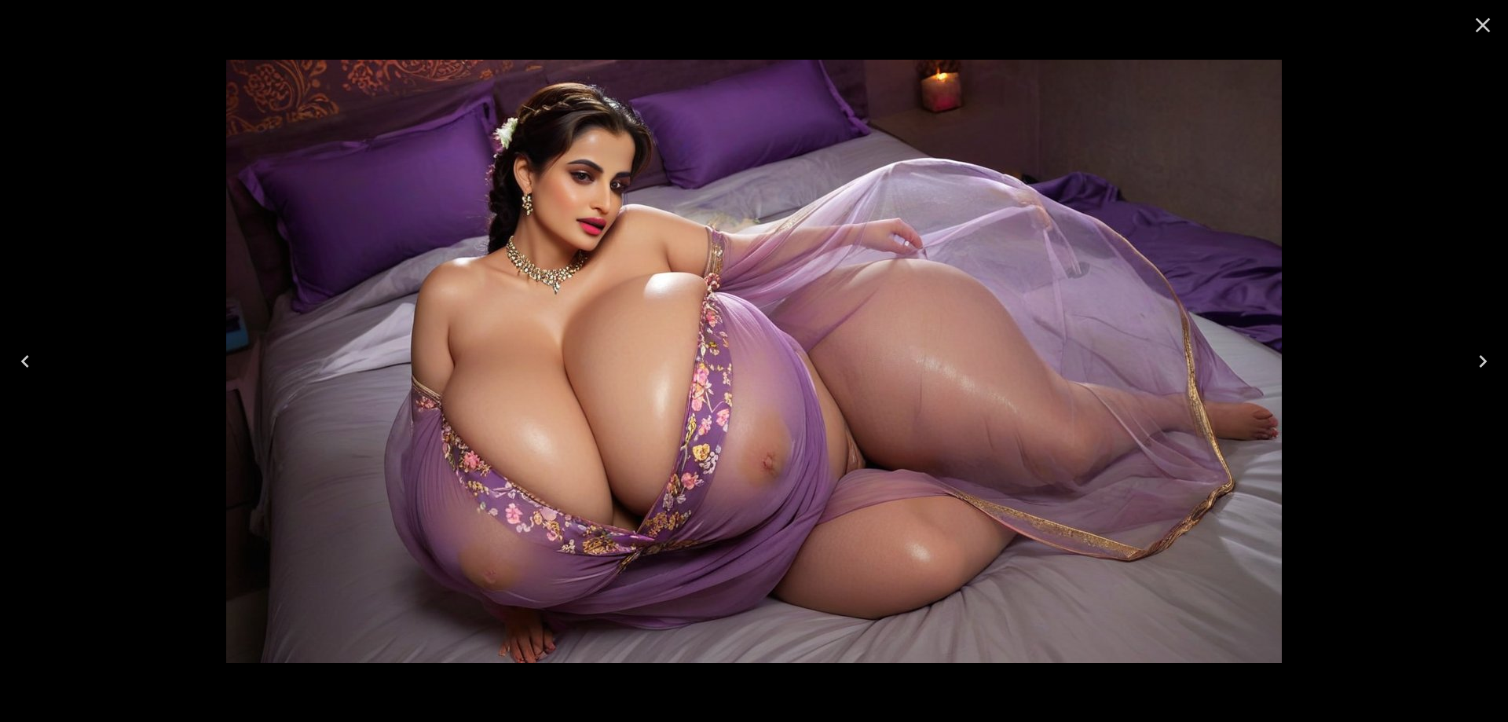
click at [1473, 354] on icon "Next" at bounding box center [1482, 361] width 25 height 25
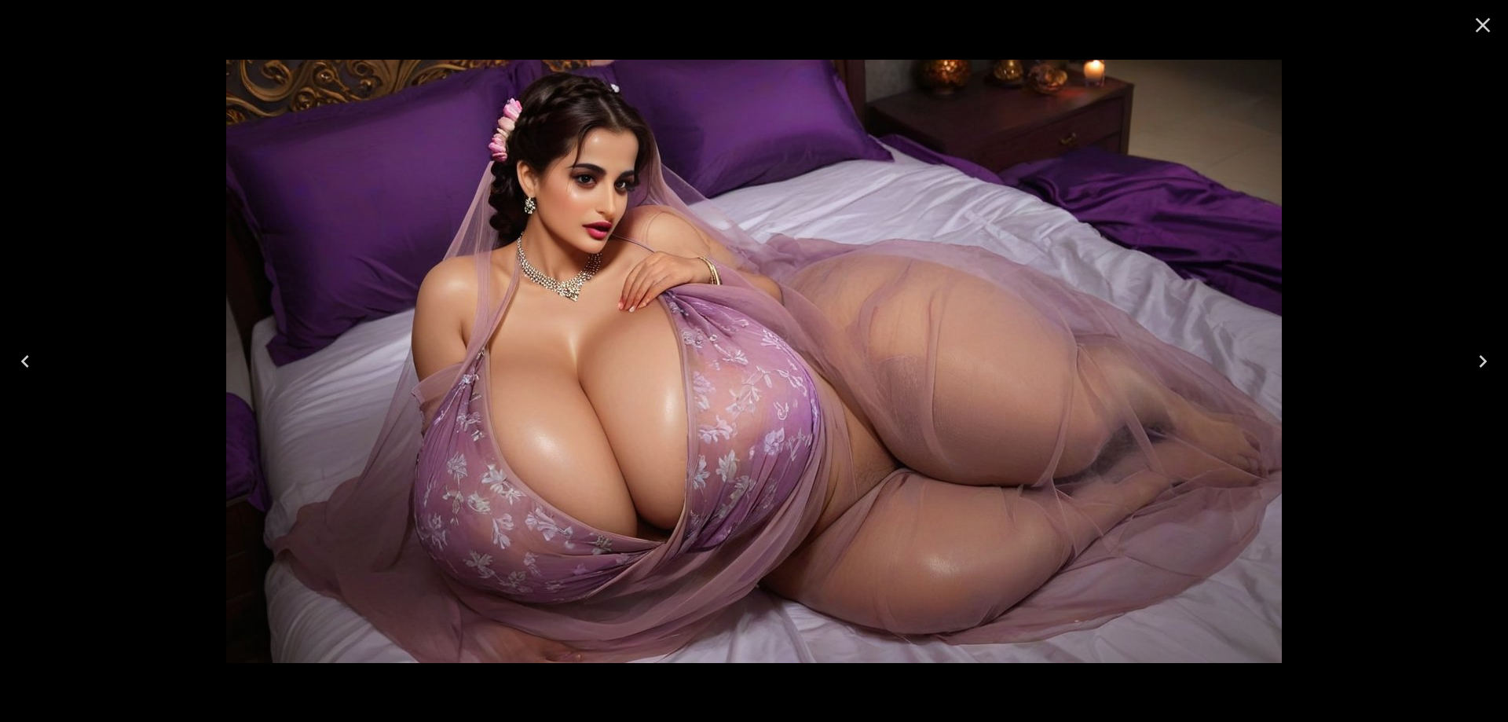
click at [1475, 372] on icon "Next" at bounding box center [1482, 361] width 25 height 25
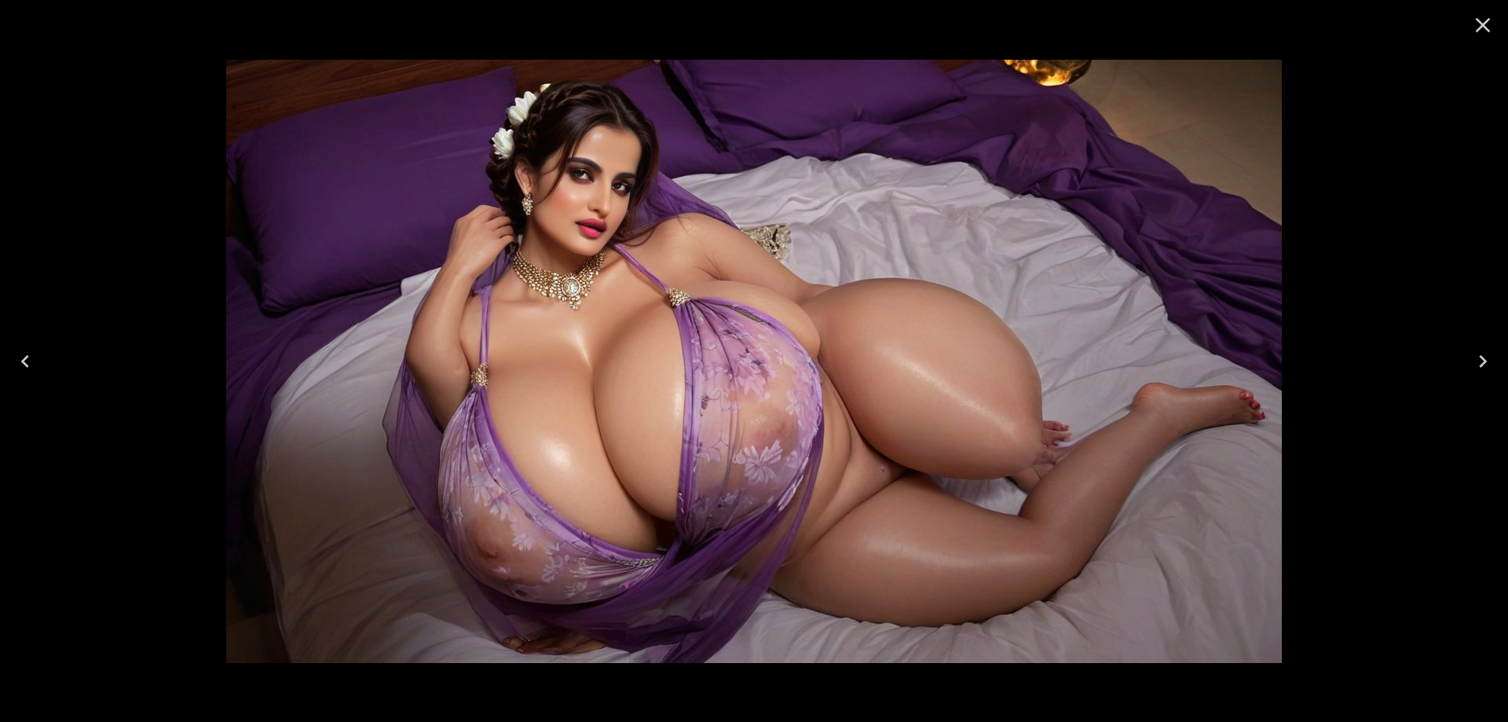
click at [1477, 356] on icon "Next" at bounding box center [1482, 361] width 25 height 25
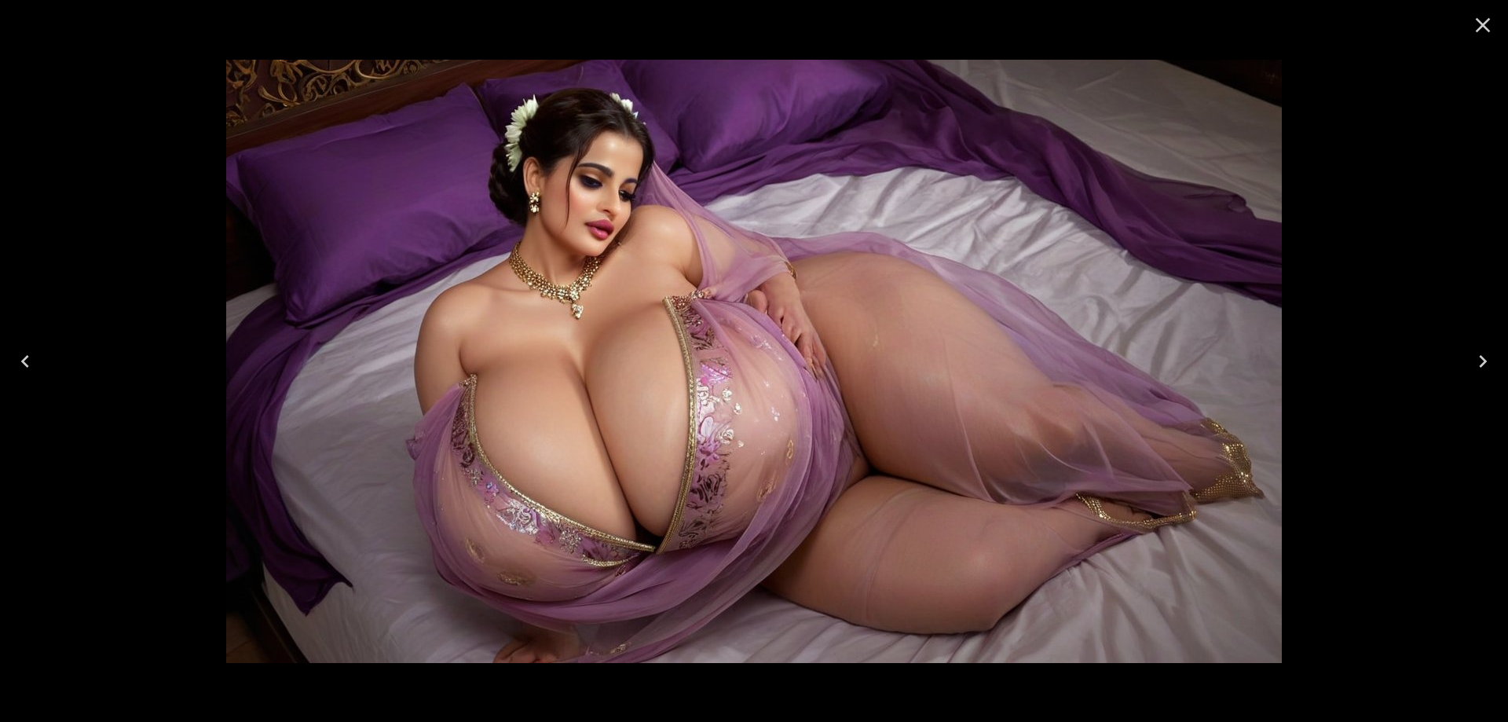
click at [1477, 356] on icon "Next" at bounding box center [1482, 361] width 25 height 25
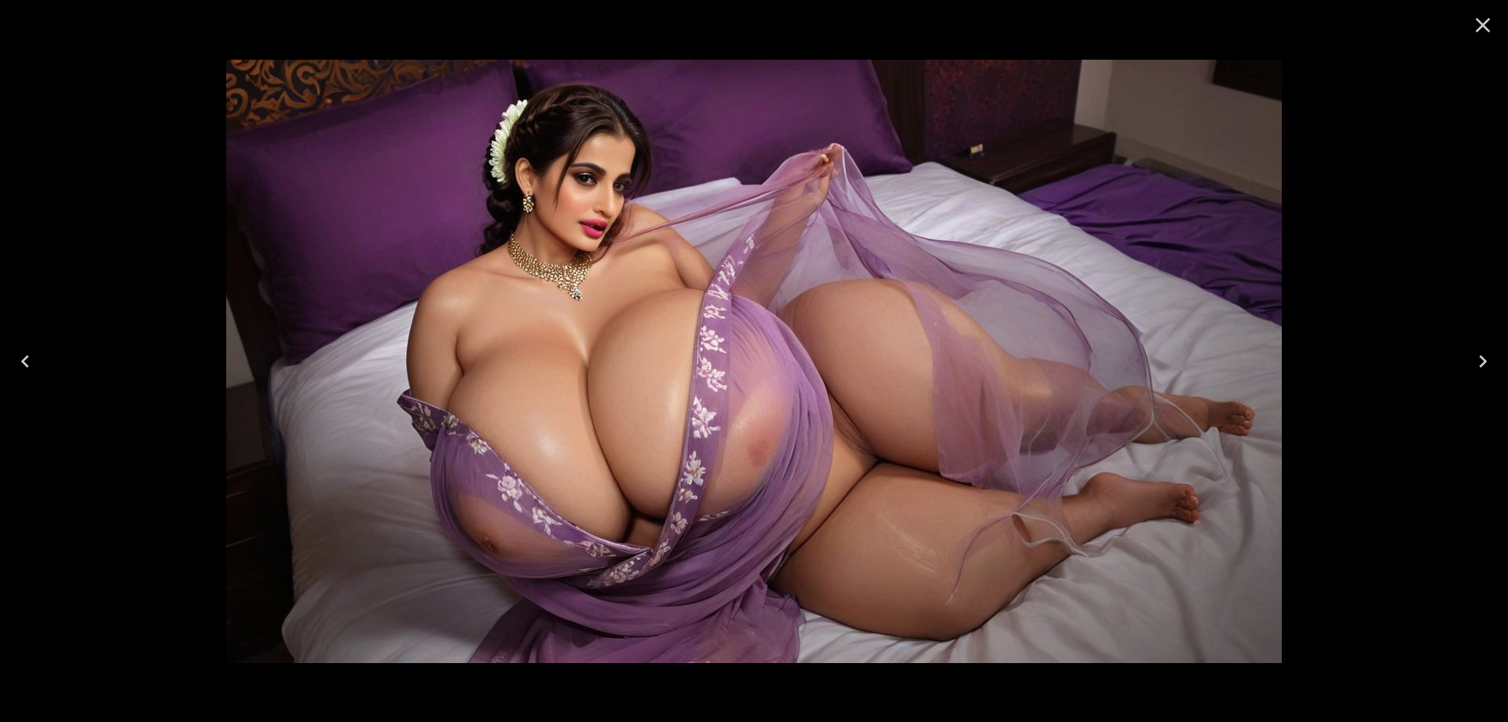
click at [1477, 356] on icon "Next" at bounding box center [1482, 361] width 25 height 25
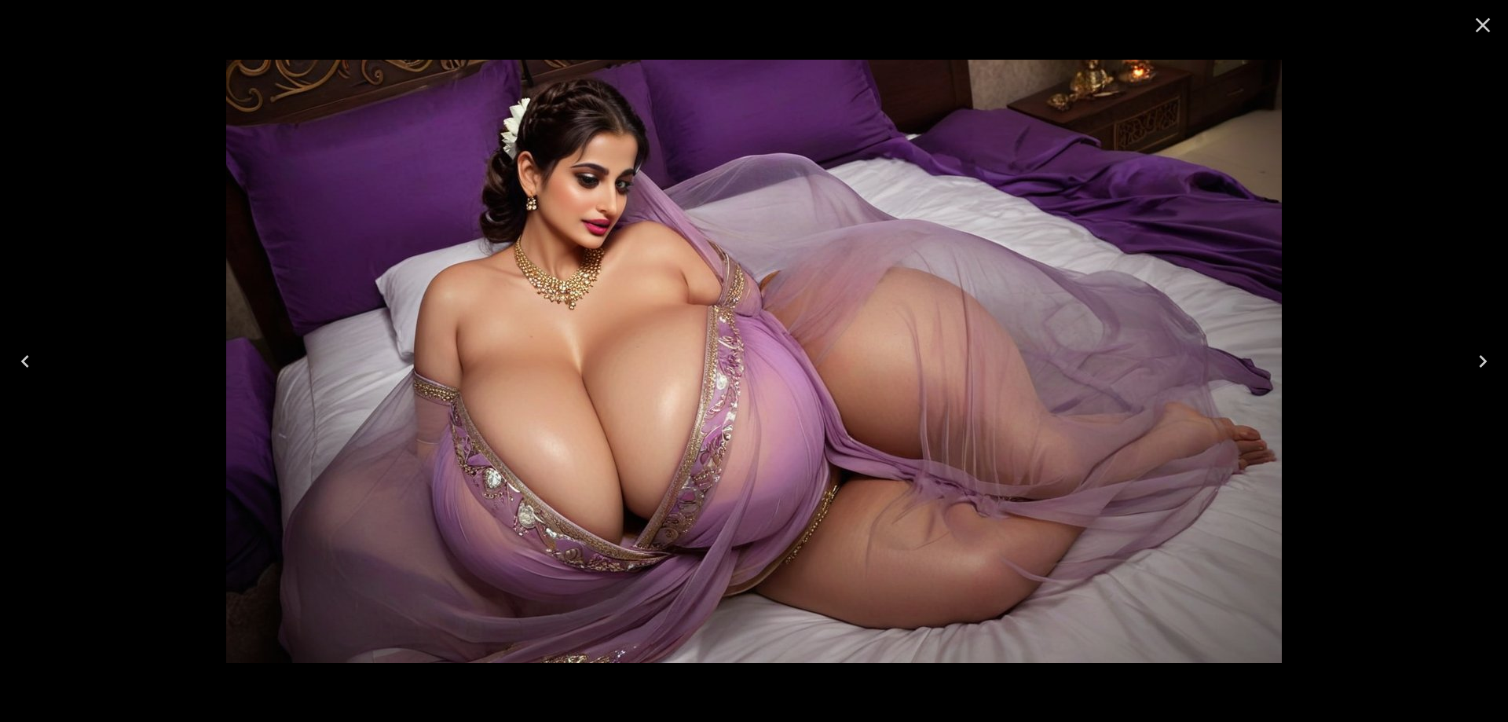
click at [1496, 362] on button "Next" at bounding box center [1483, 361] width 50 height 63
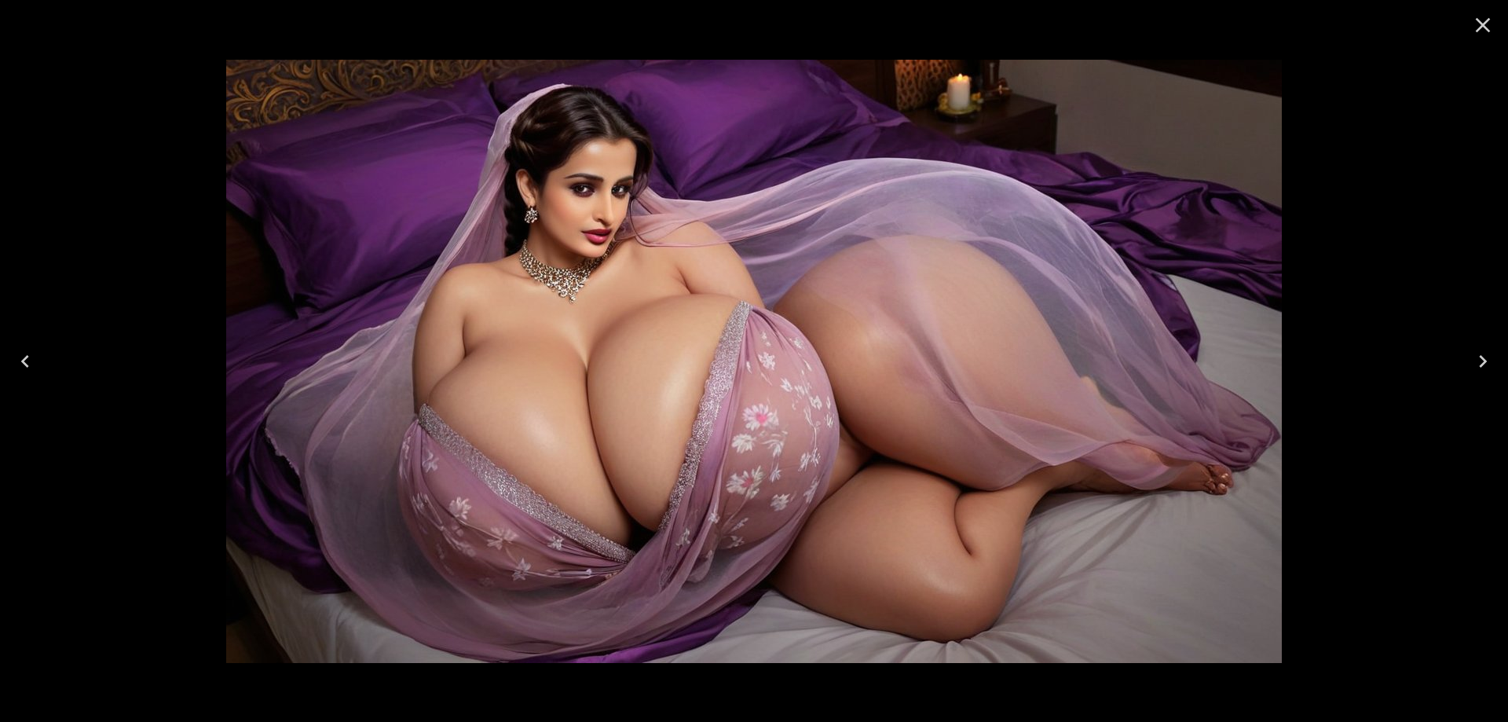
click at [1497, 361] on button "Next" at bounding box center [1483, 361] width 50 height 63
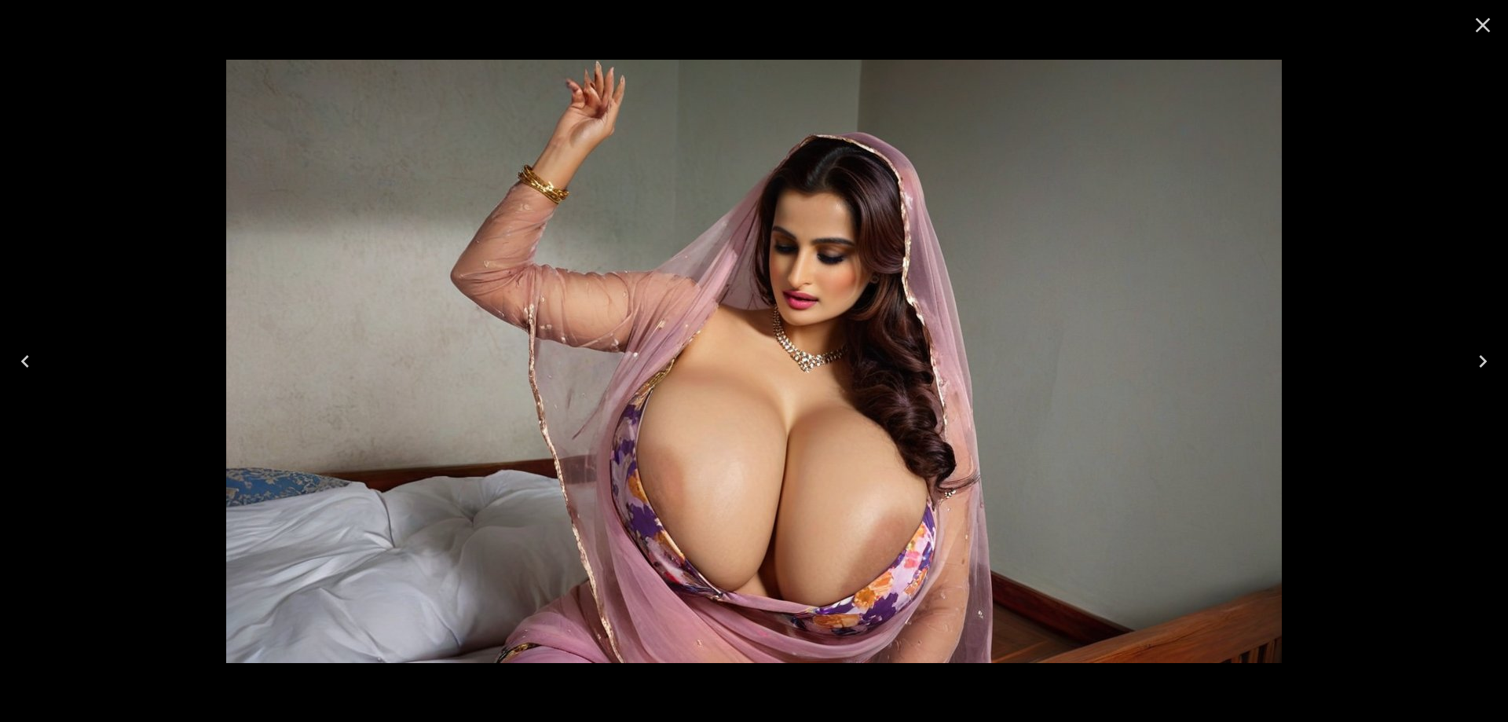
click at [1497, 361] on button "Next" at bounding box center [1483, 361] width 50 height 63
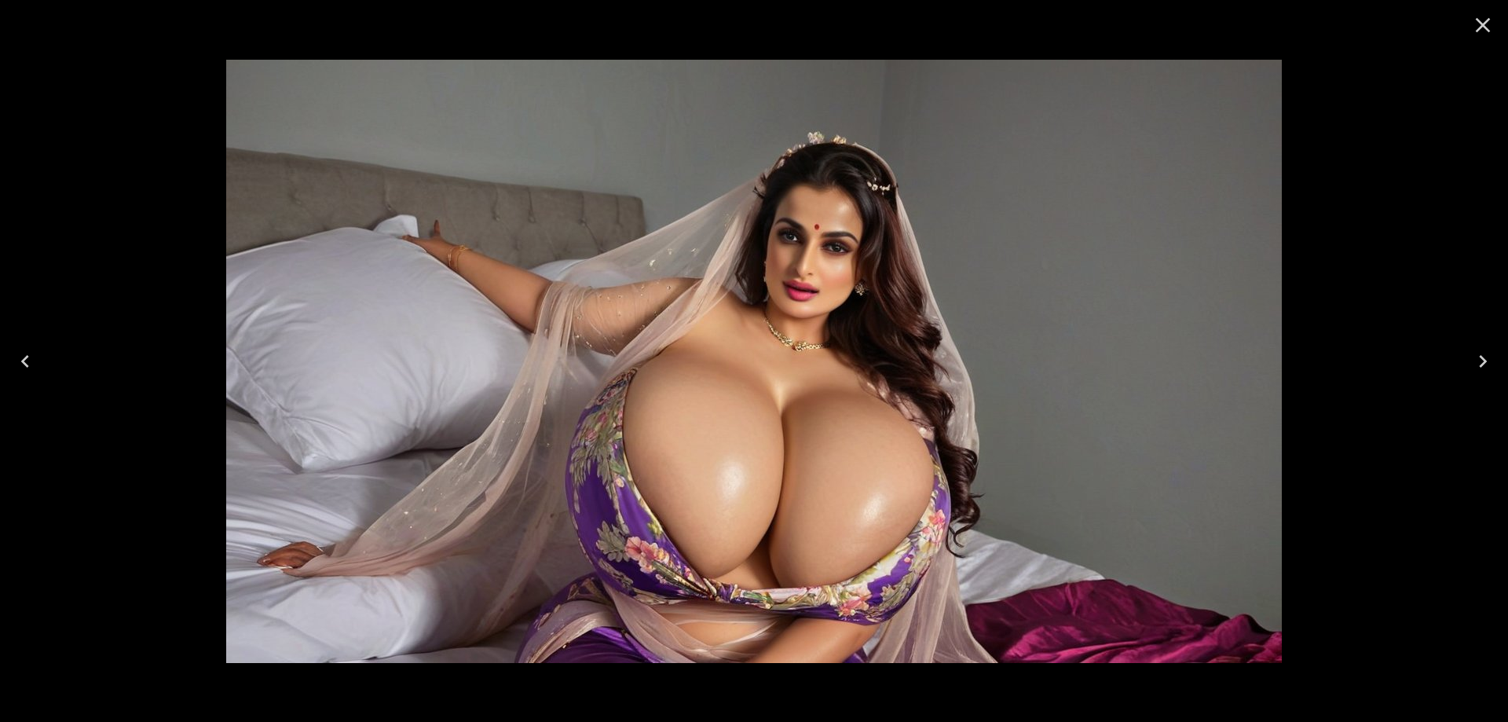
click at [1478, 16] on icon "Close" at bounding box center [1482, 25] width 25 height 25
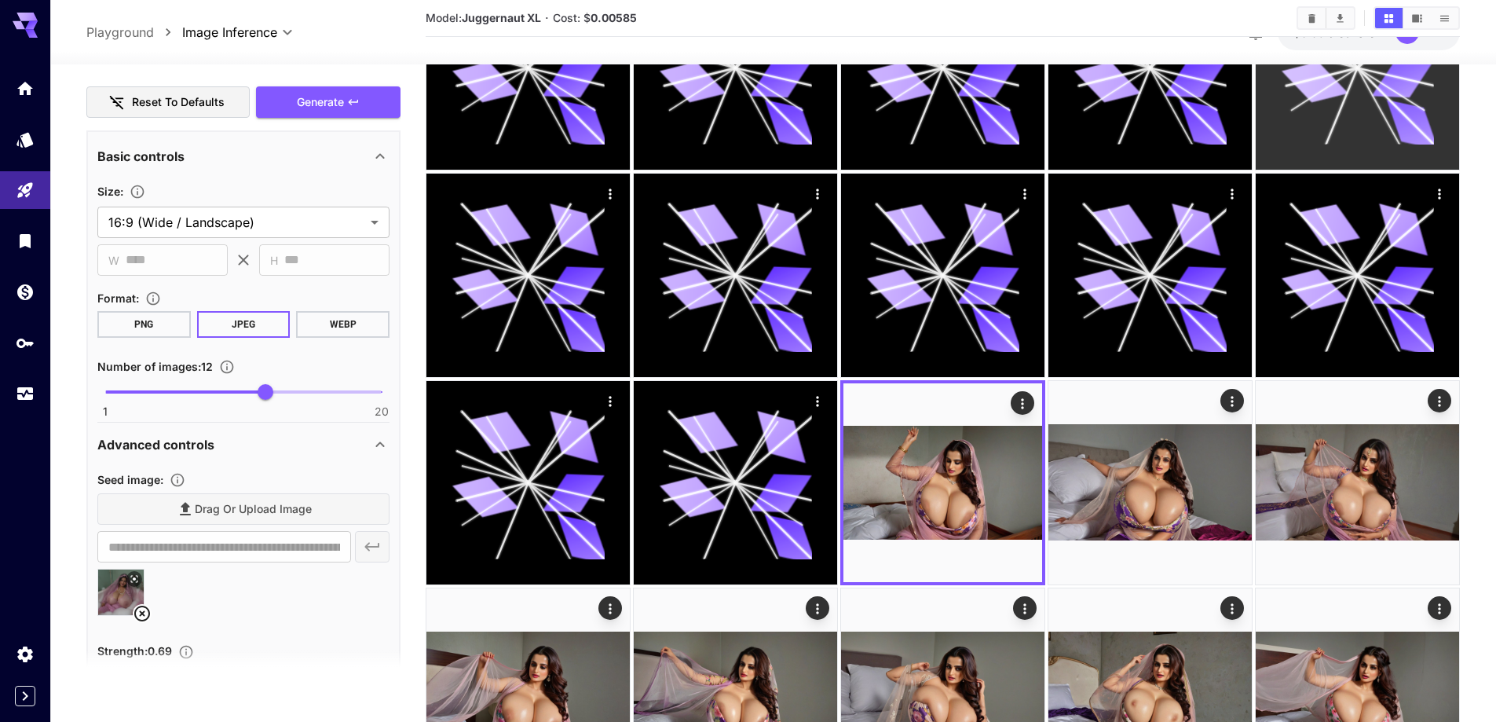
scroll to position [236, 0]
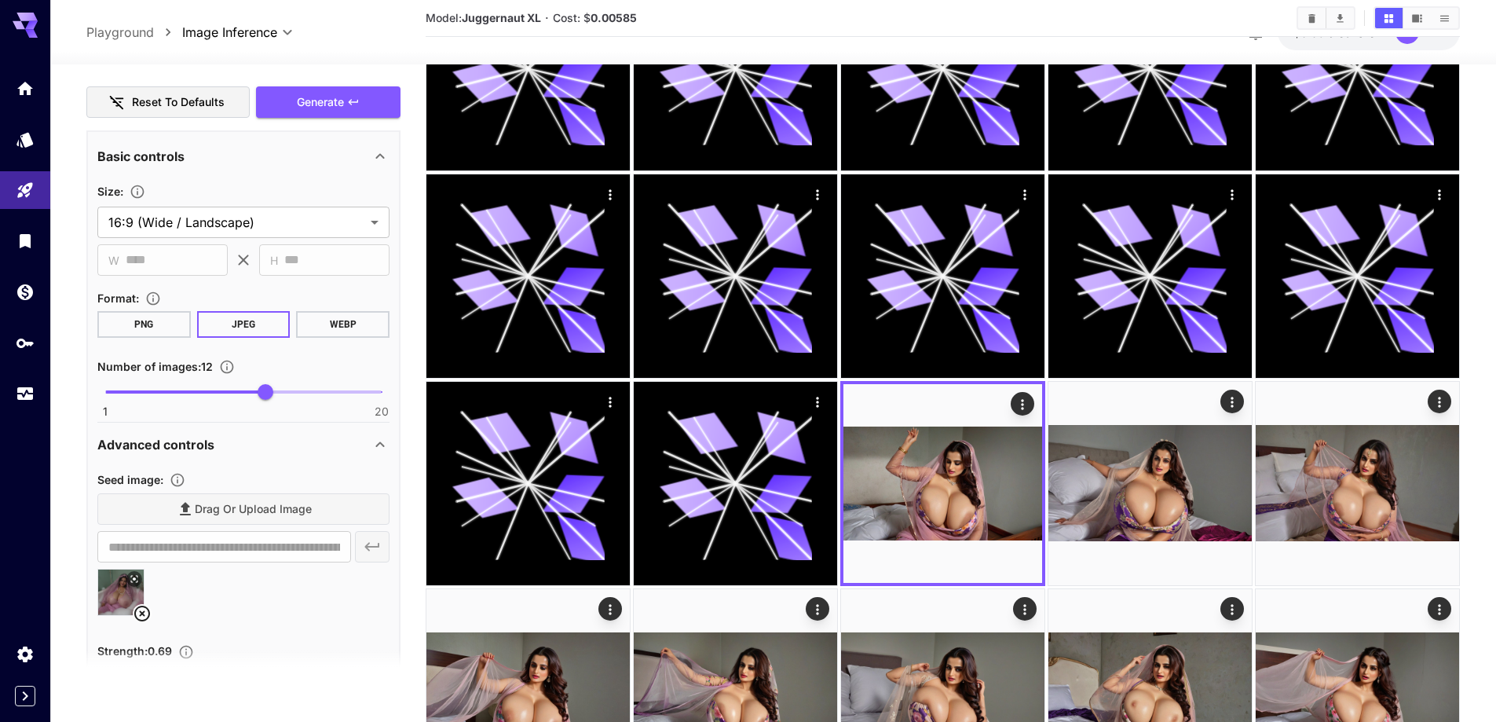
click at [1313, 29] on div at bounding box center [1326, 18] width 59 height 24
click at [1315, 20] on icon "Clear All" at bounding box center [1312, 19] width 12 height 12
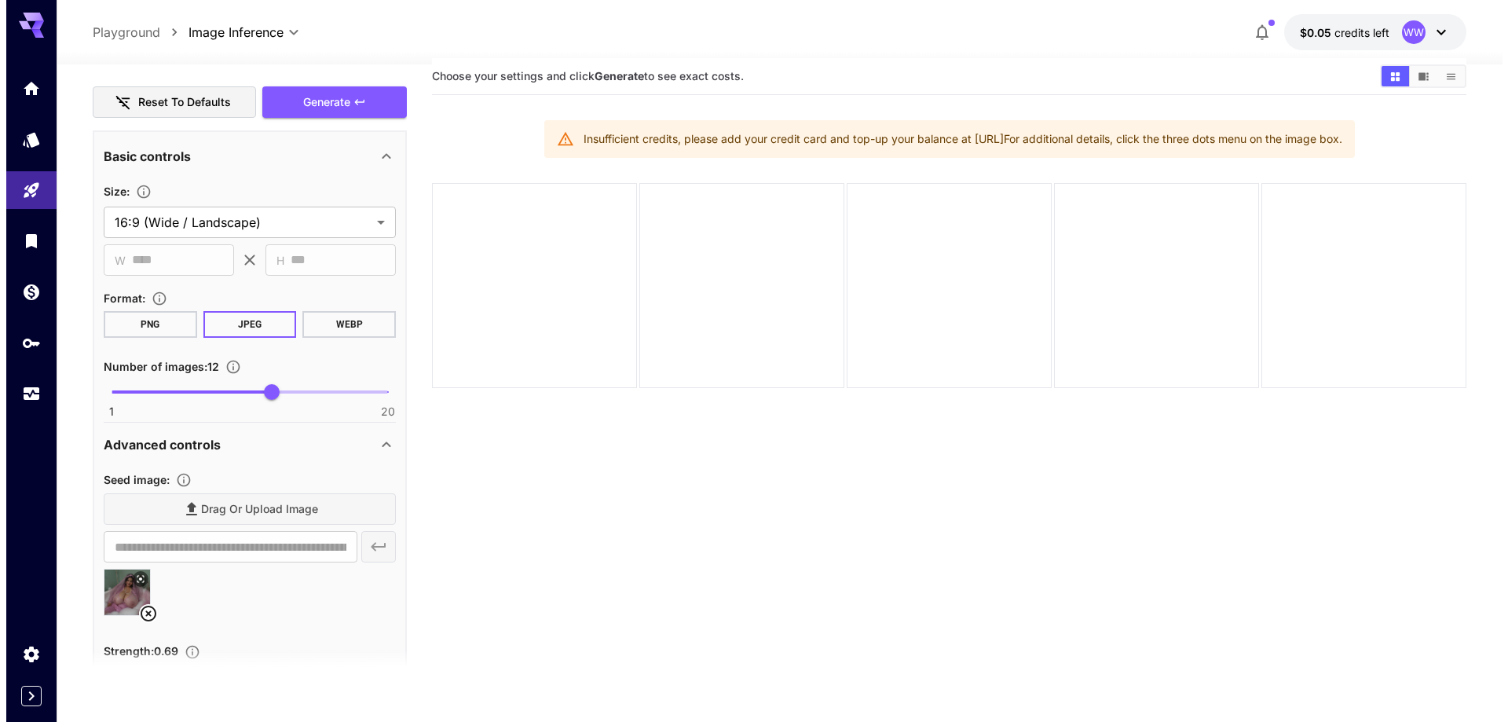
scroll to position [0, 0]
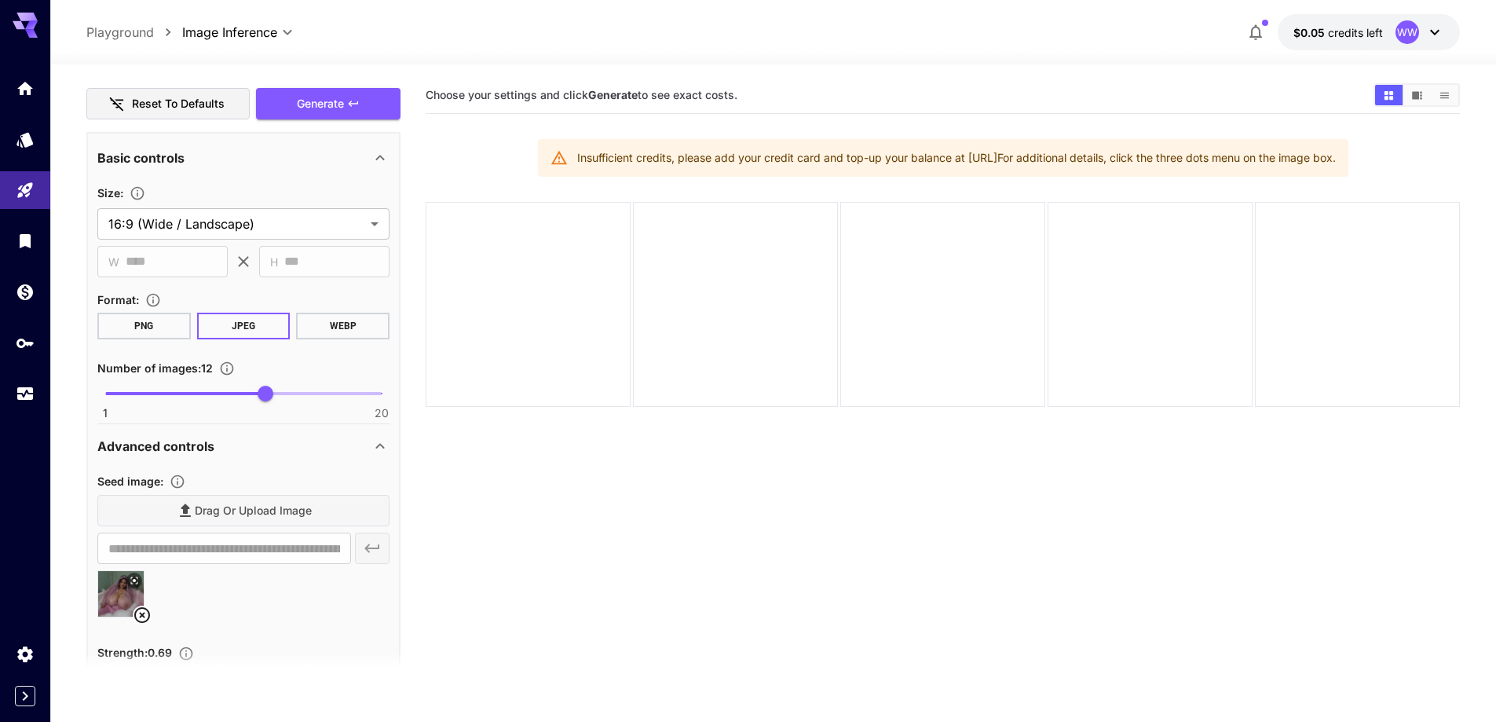
click at [1349, 41] on button "$0.05 credits left WW" at bounding box center [1369, 32] width 182 height 36
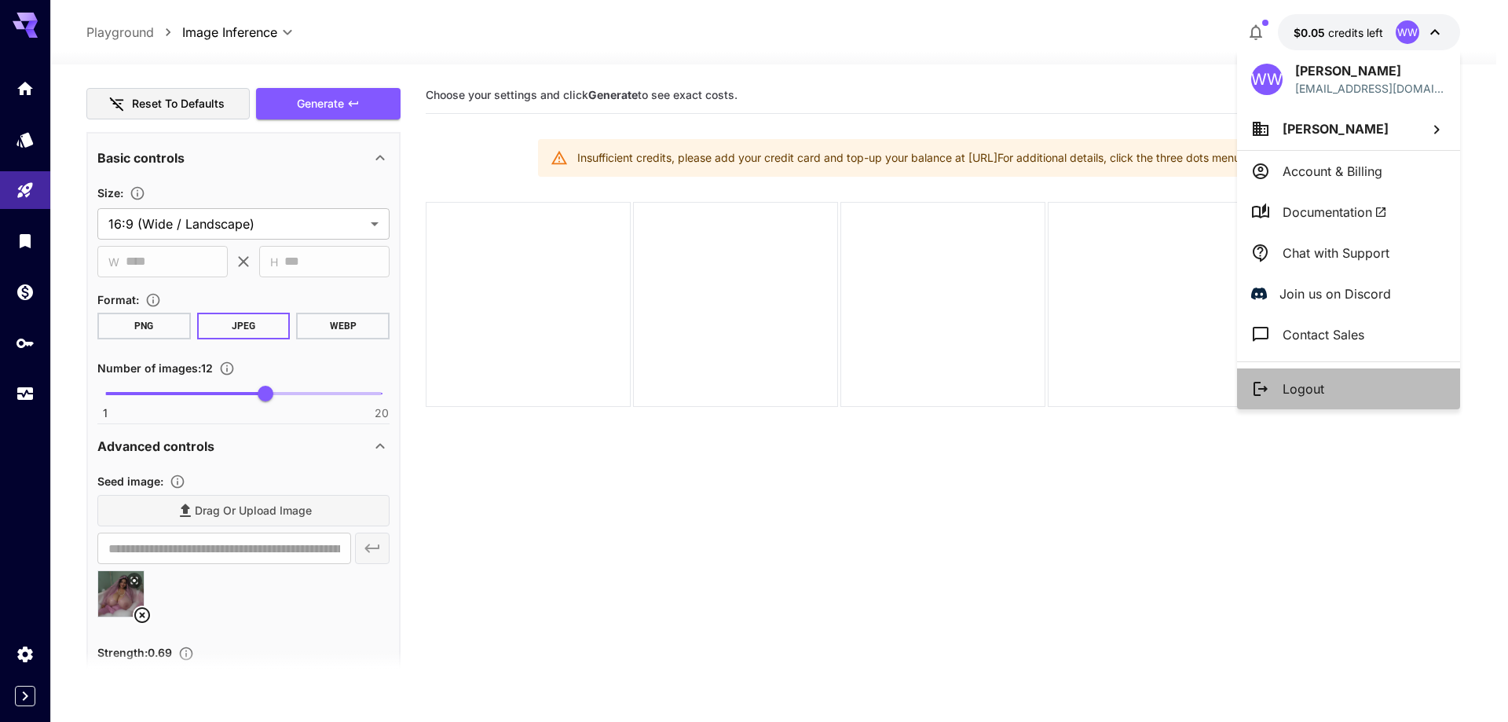
click at [1332, 389] on li "Logout" at bounding box center [1348, 388] width 223 height 41
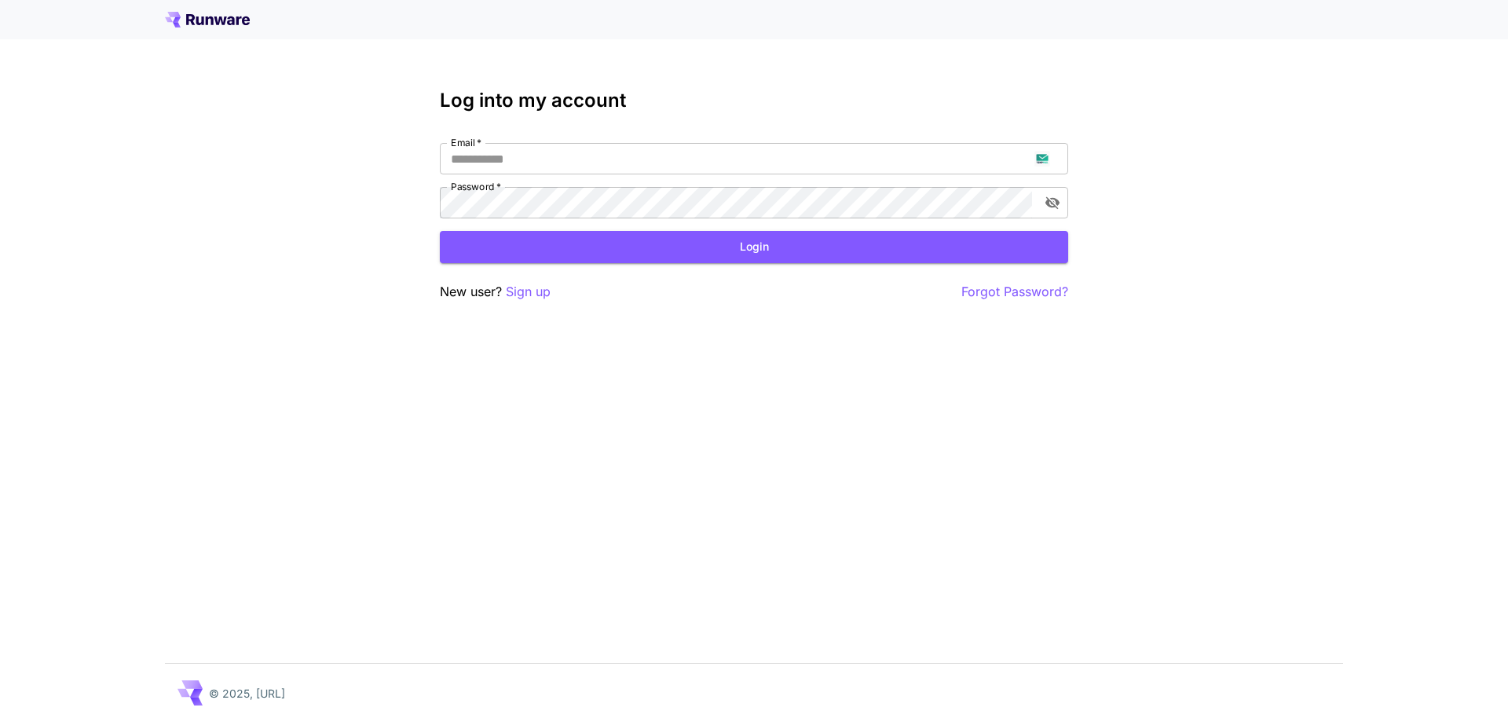
click at [542, 291] on p "Sign up" at bounding box center [528, 292] width 45 height 20
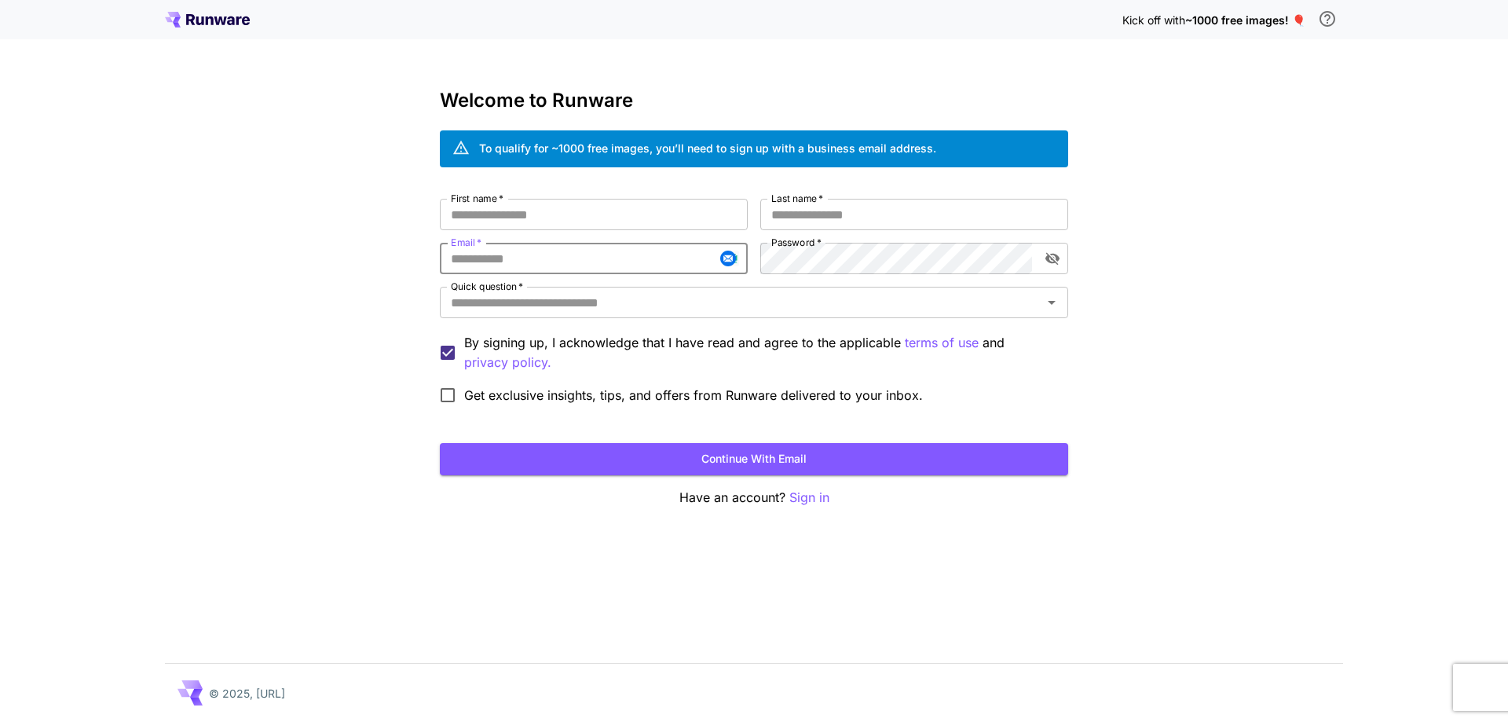
click at [556, 266] on input "Email   *" at bounding box center [594, 258] width 308 height 31
paste input "**********"
type input "**********"
click at [640, 218] on input "First name   *" at bounding box center [594, 214] width 308 height 31
type input "*****"
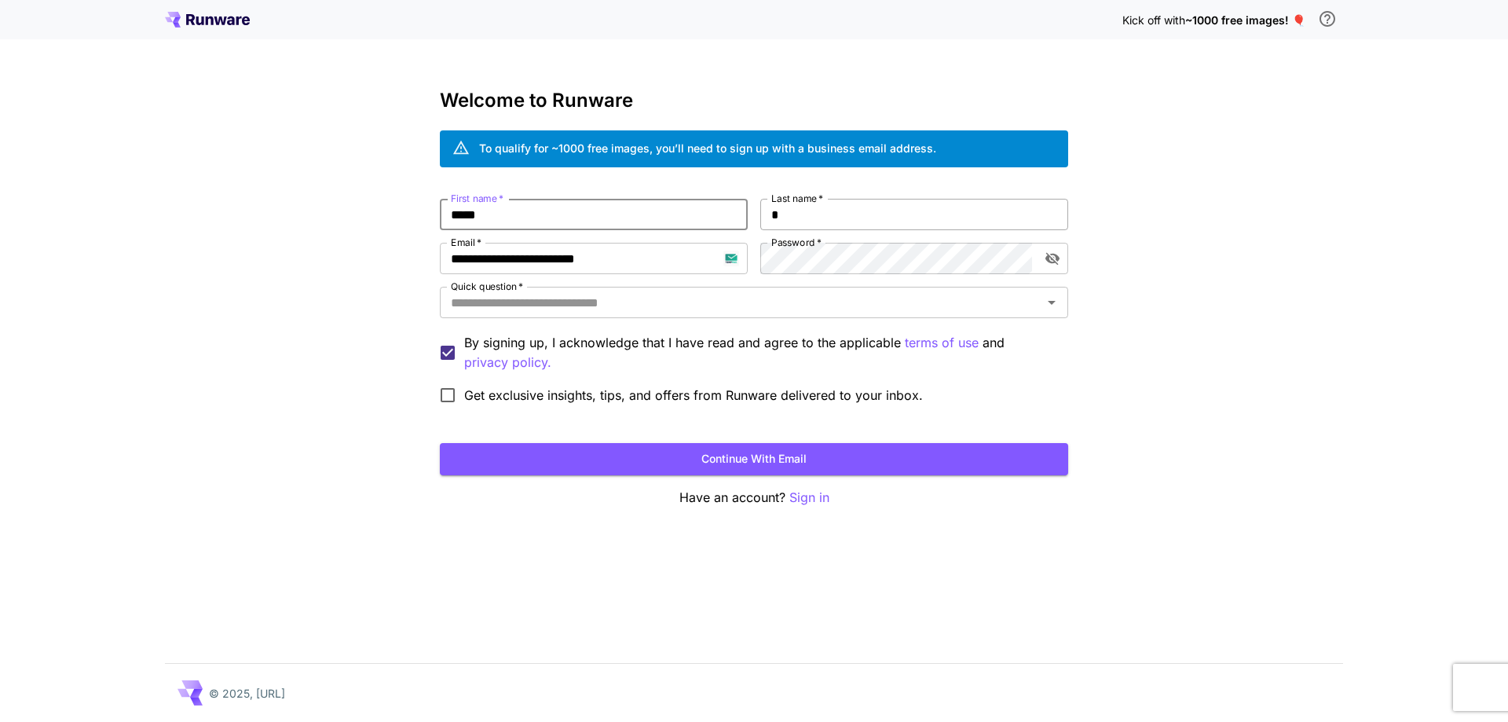
click at [840, 217] on input "*" at bounding box center [914, 214] width 308 height 31
type input "***"
click at [815, 309] on input "Quick question   *" at bounding box center [741, 302] width 593 height 22
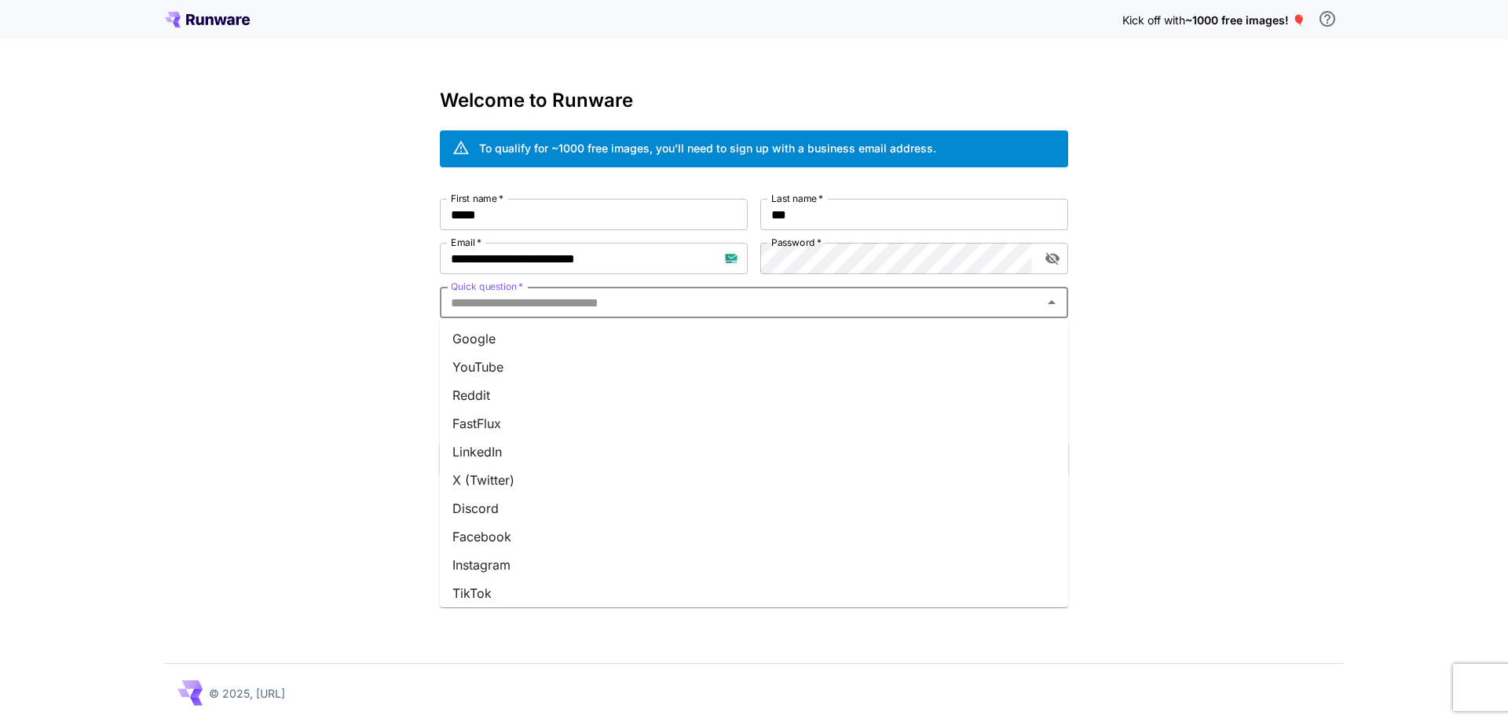
click at [809, 330] on li "Google" at bounding box center [754, 338] width 628 height 28
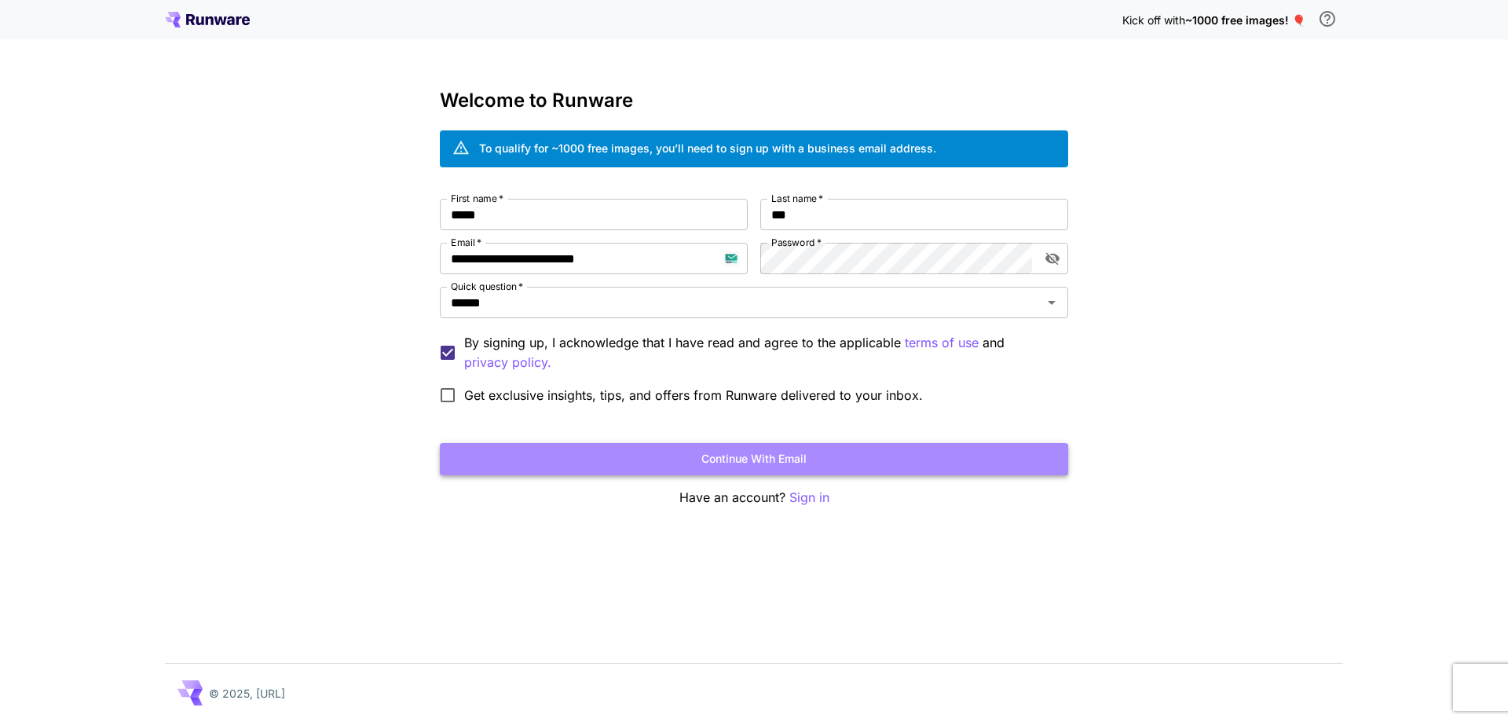
click at [833, 457] on button "Continue with email" at bounding box center [754, 459] width 628 height 32
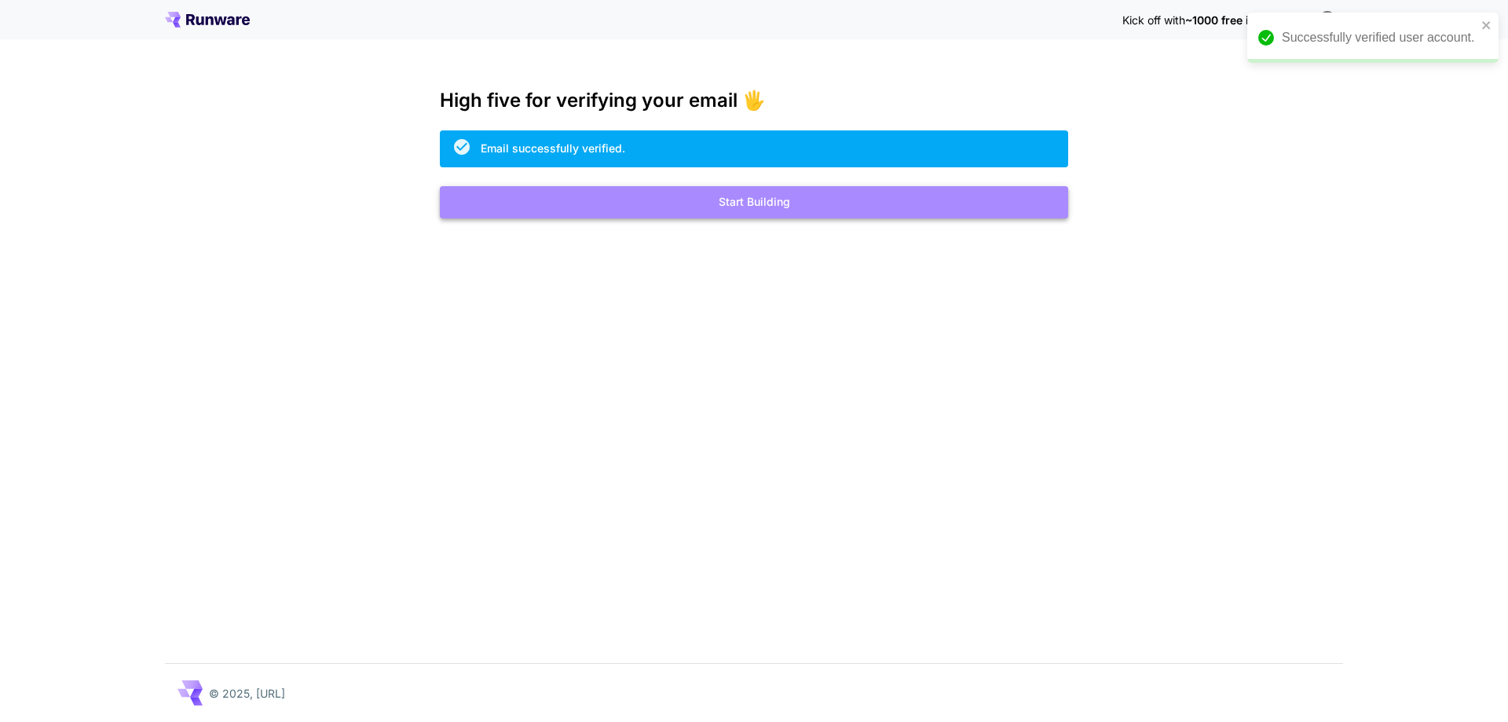
click at [703, 217] on button "Start Building" at bounding box center [754, 202] width 628 height 32
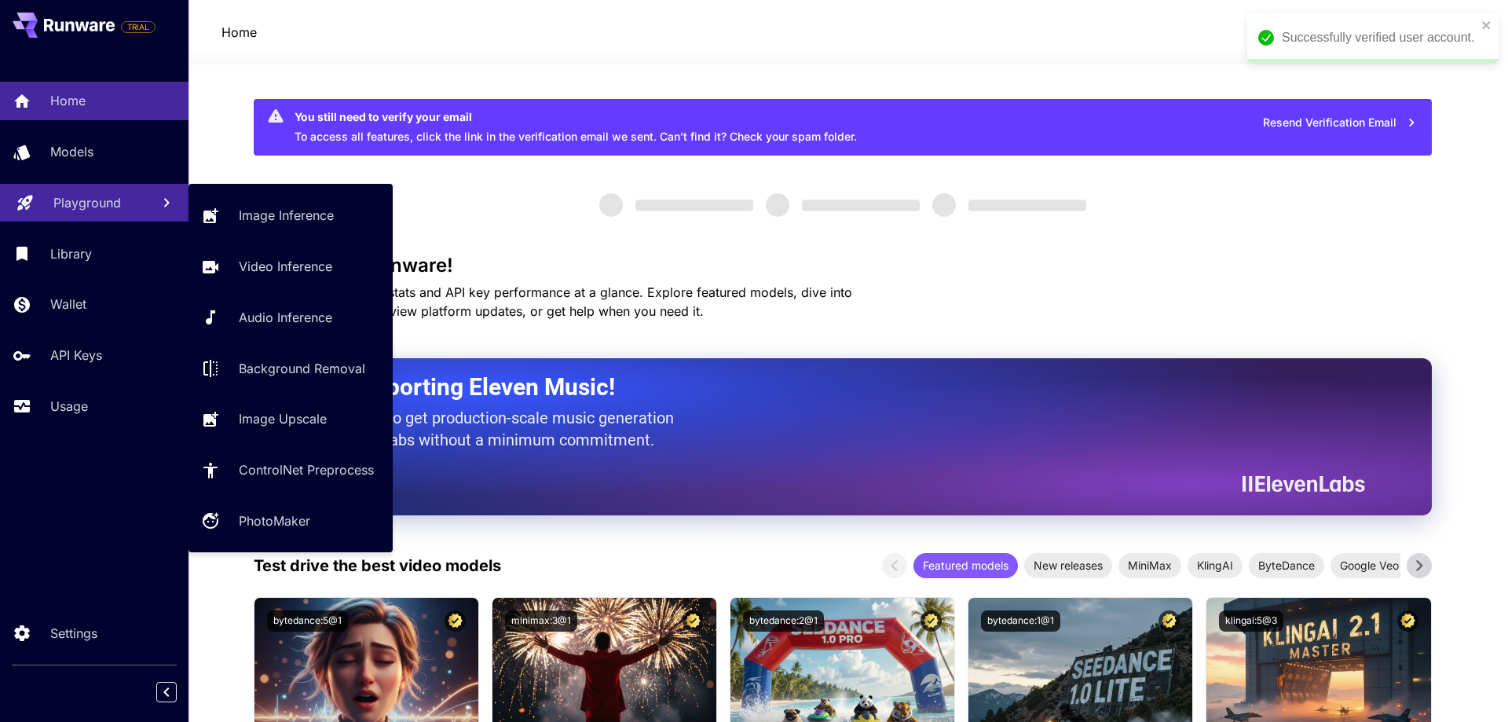
click at [87, 196] on p "Playground" at bounding box center [87, 202] width 68 height 19
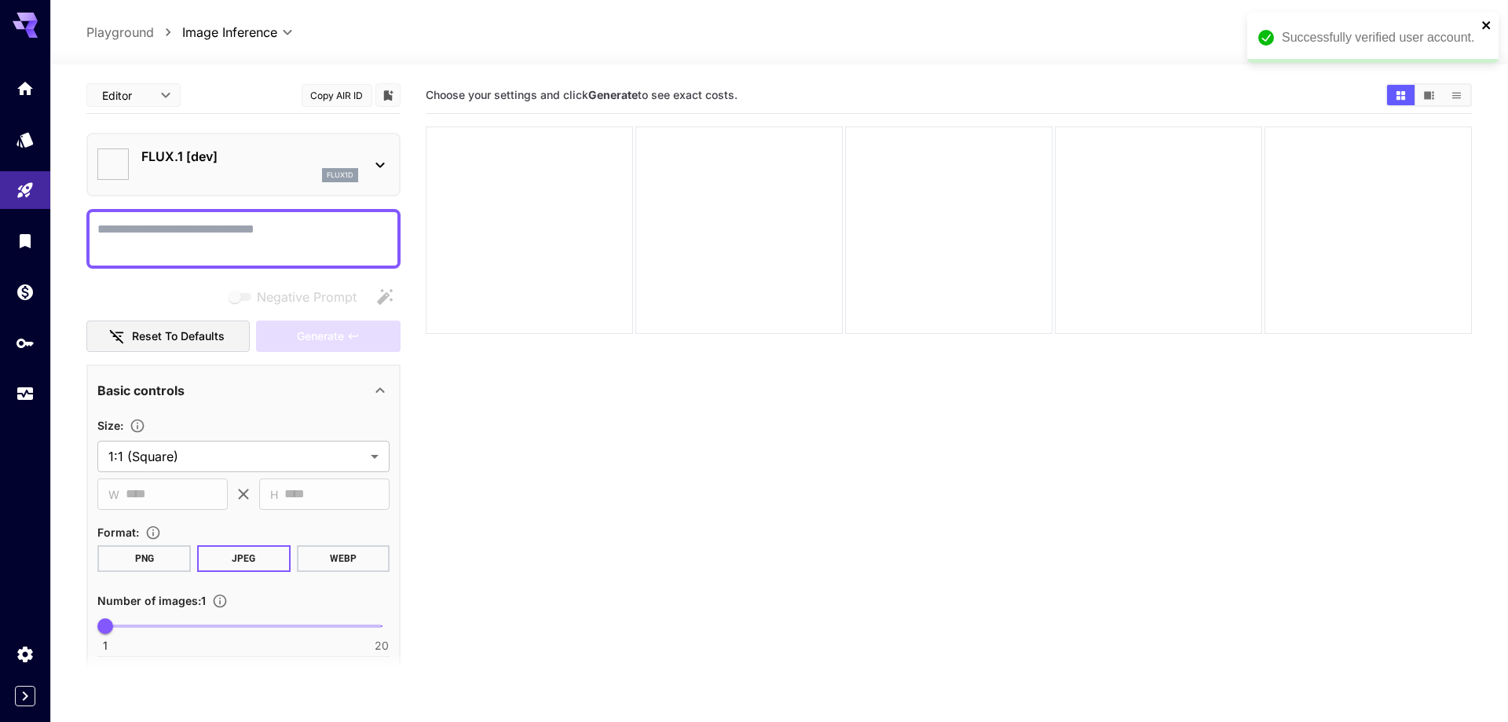
type input "**********"
click at [1474, 28] on icon "close" at bounding box center [1475, 25] width 11 height 13
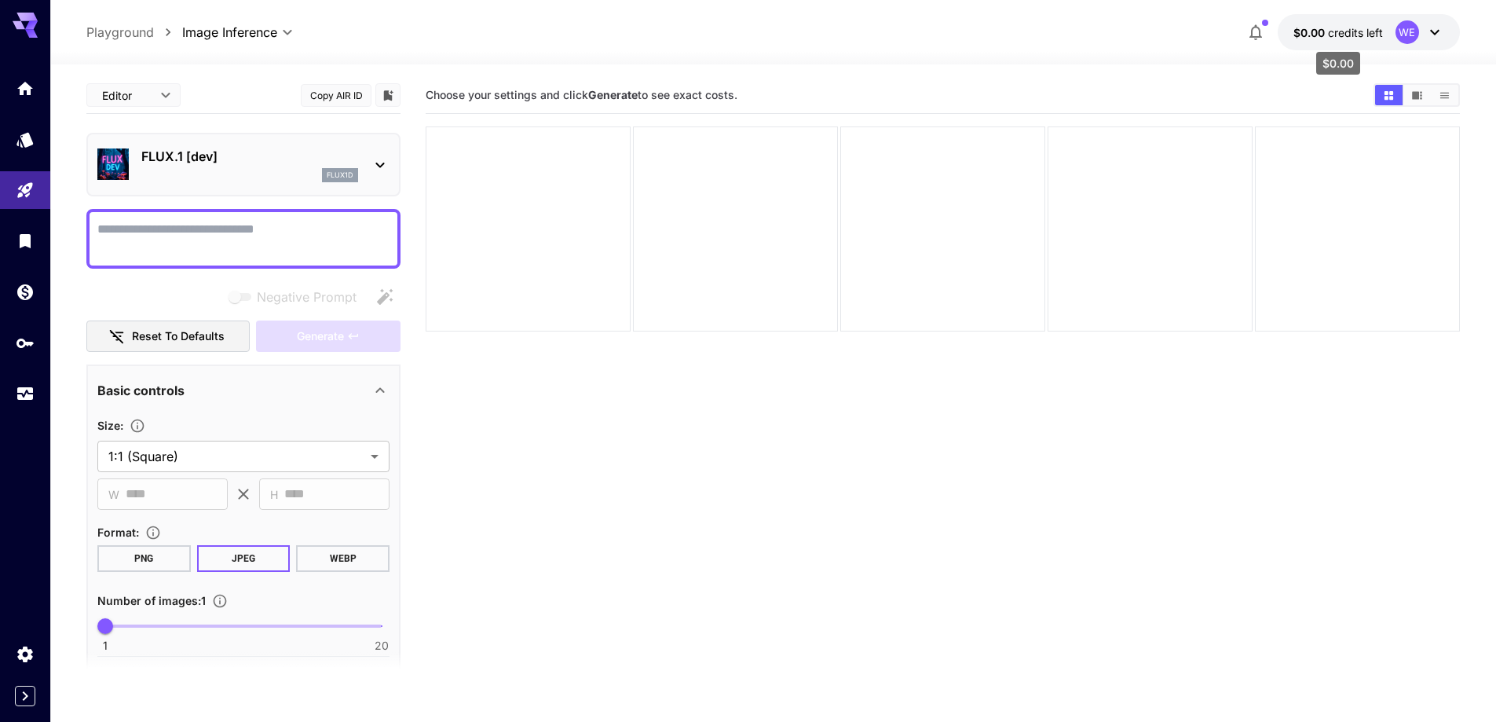
click at [1381, 36] on span "credits left" at bounding box center [1355, 32] width 55 height 13
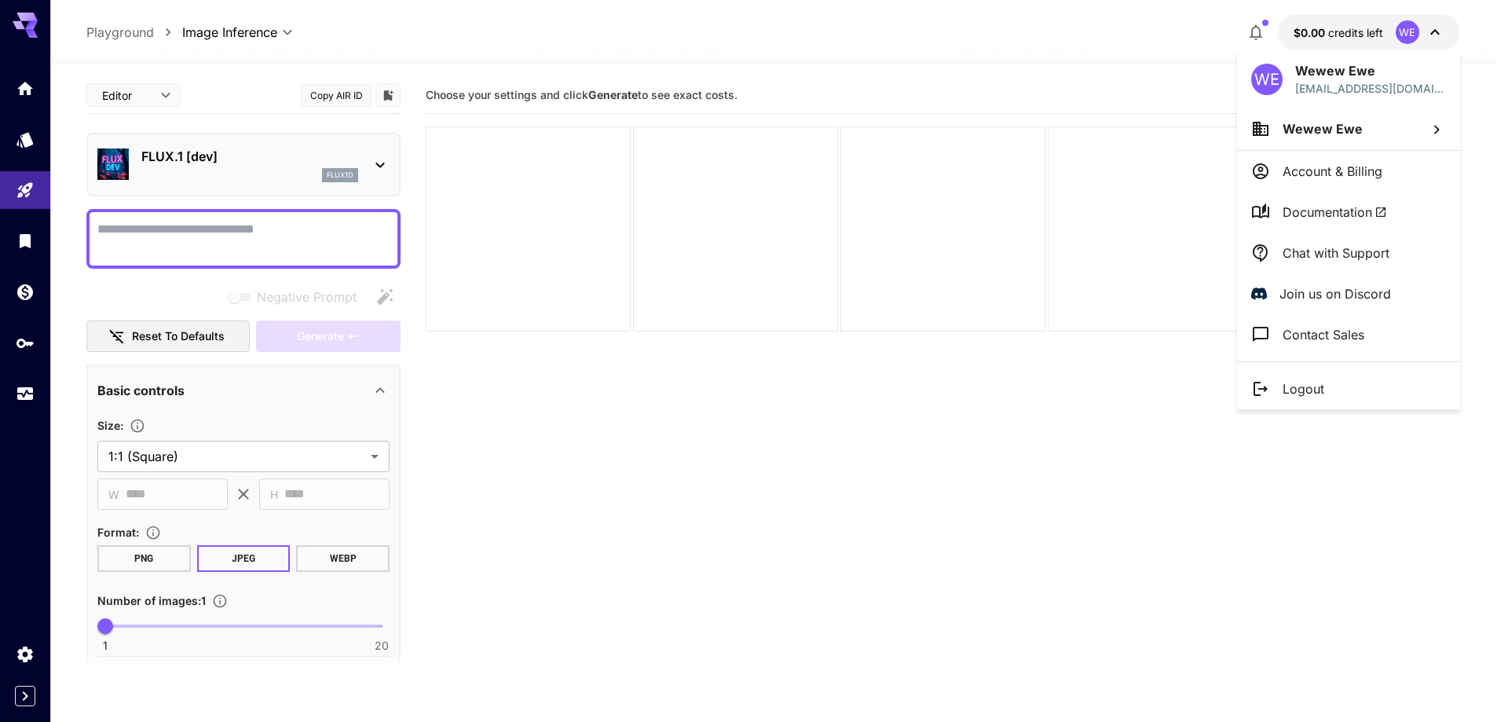
click at [1312, 386] on p "Logout" at bounding box center [1304, 388] width 42 height 19
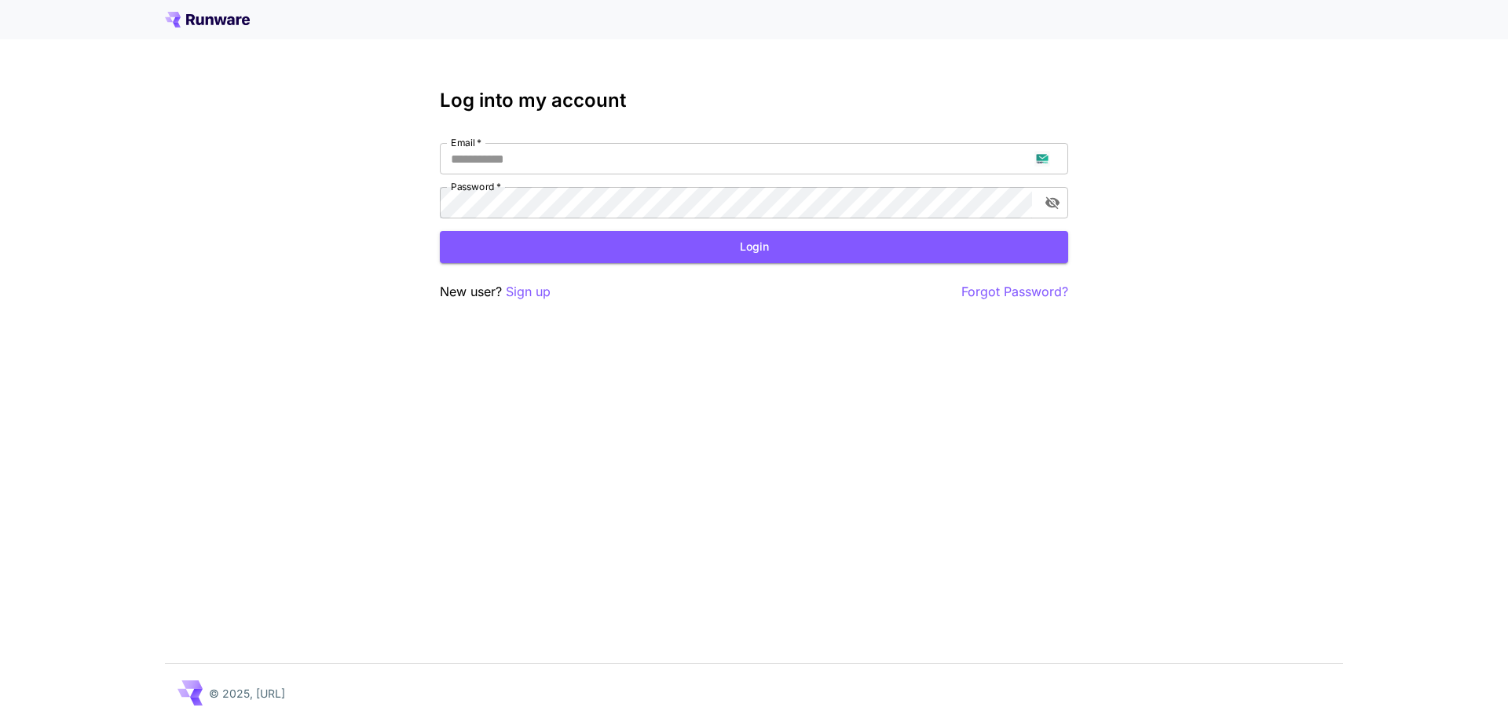
click at [1483, 116] on div "Log into my account Email   * Email   * Password   * Password   * Login New use…" at bounding box center [754, 361] width 1508 height 722
click at [536, 296] on p "Sign up" at bounding box center [528, 292] width 45 height 20
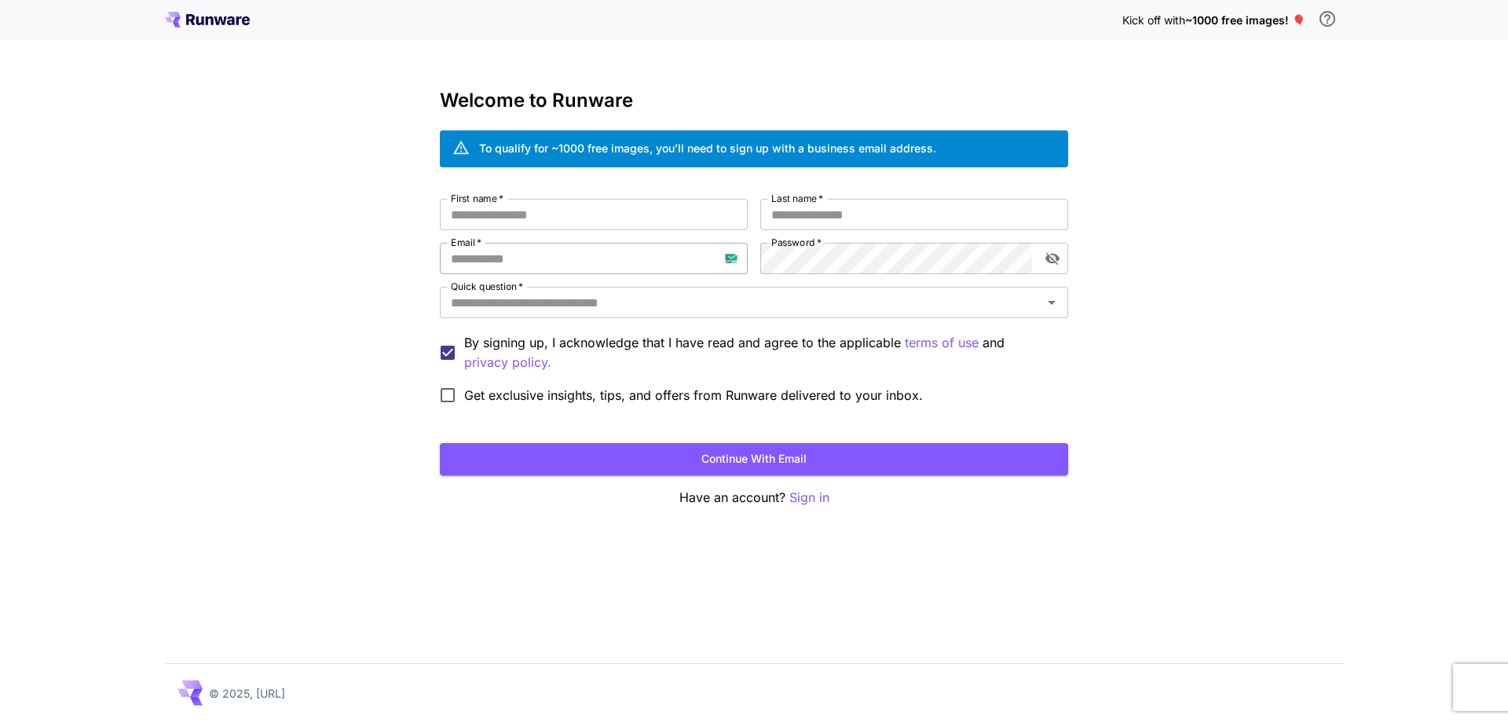
click at [558, 253] on input "Email   *" at bounding box center [594, 258] width 308 height 31
paste input "**********"
type input "**********"
click at [682, 218] on input "First name   *" at bounding box center [594, 214] width 308 height 31
type input "****"
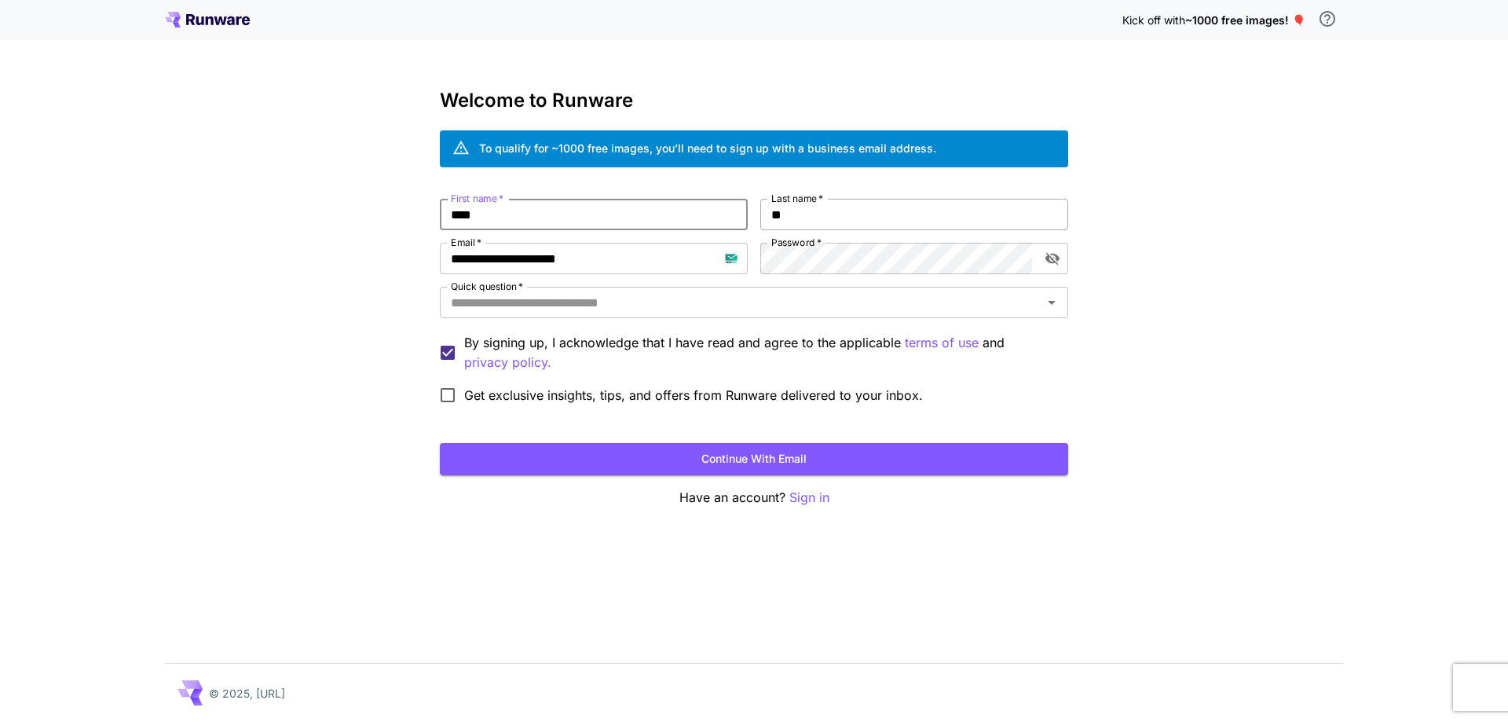
click at [779, 211] on input "**" at bounding box center [914, 214] width 308 height 31
type input "****"
click at [785, 302] on input "Quick question   *" at bounding box center [741, 302] width 593 height 22
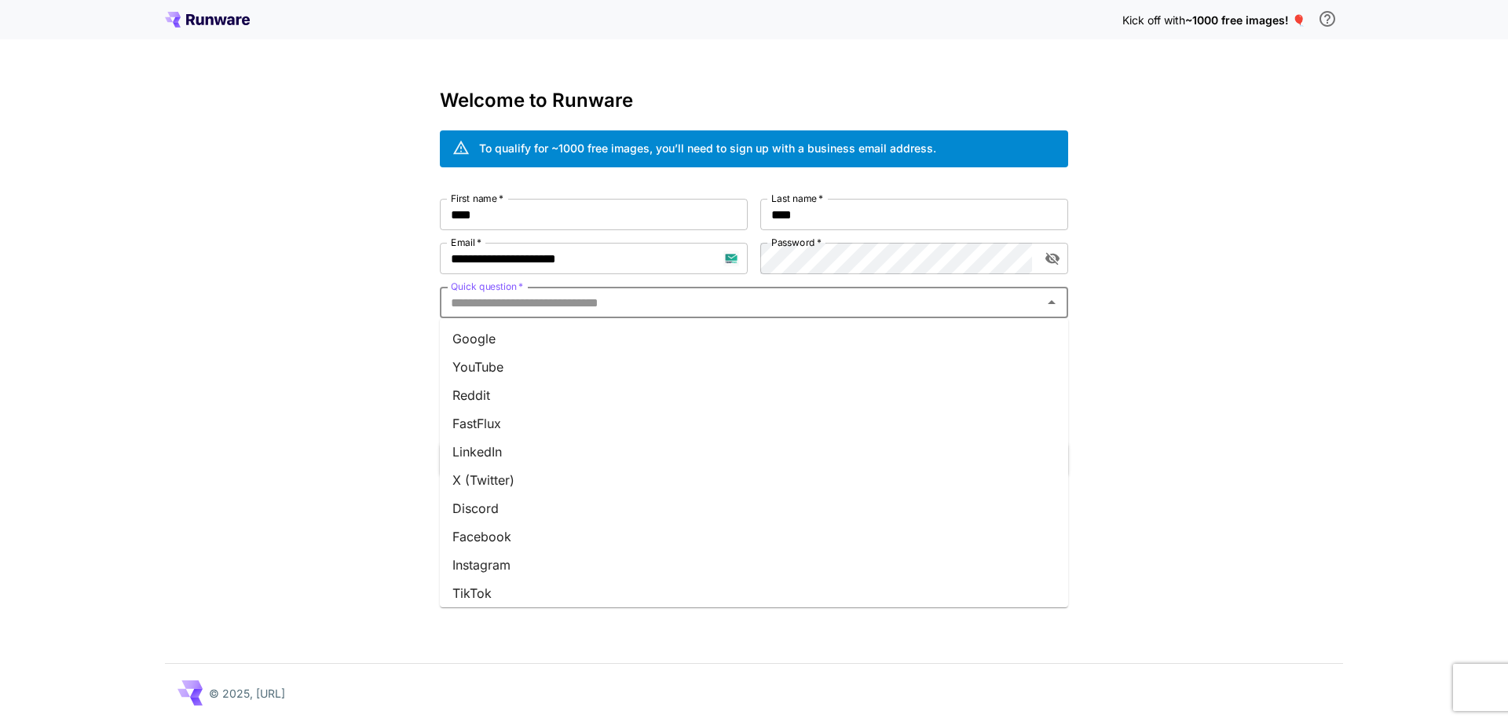
click at [784, 345] on li "Google" at bounding box center [754, 338] width 628 height 28
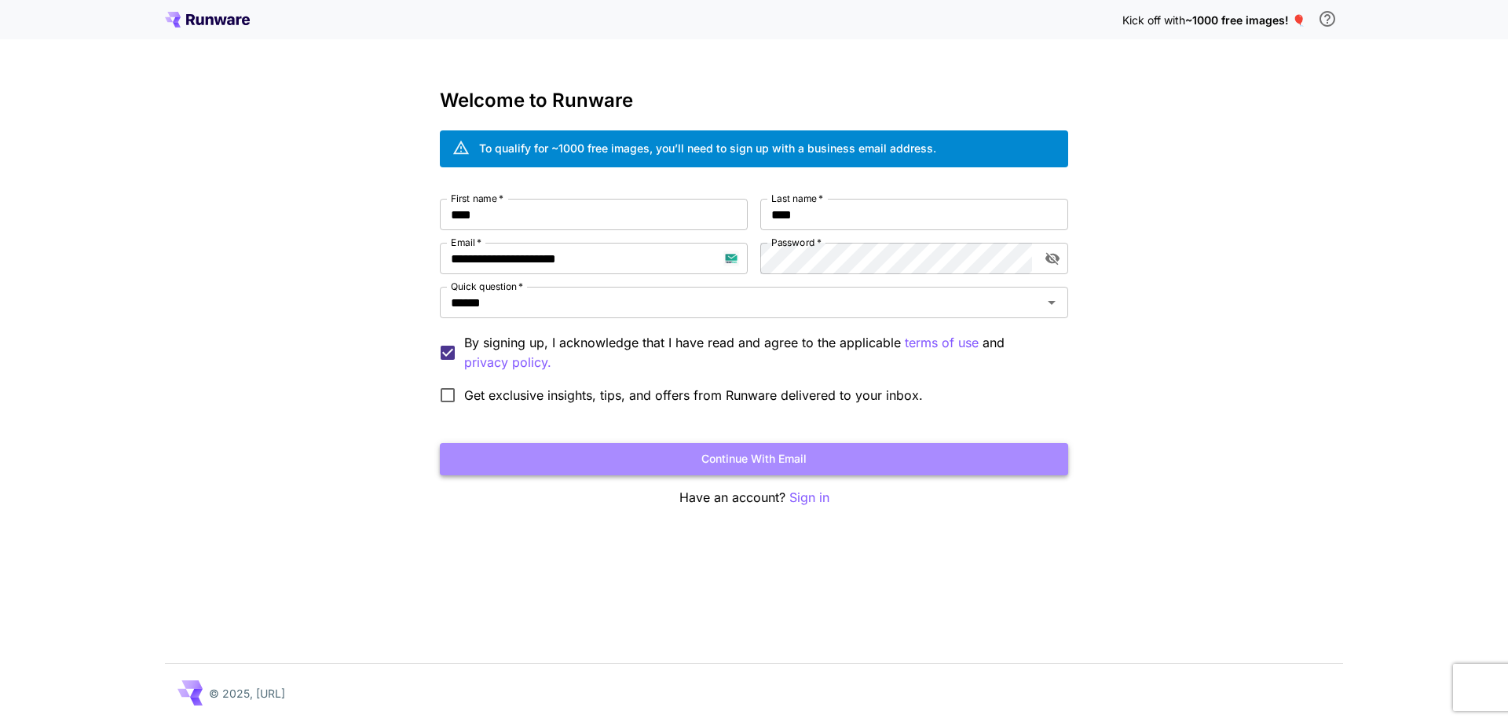
click at [841, 452] on button "Continue with email" at bounding box center [754, 459] width 628 height 32
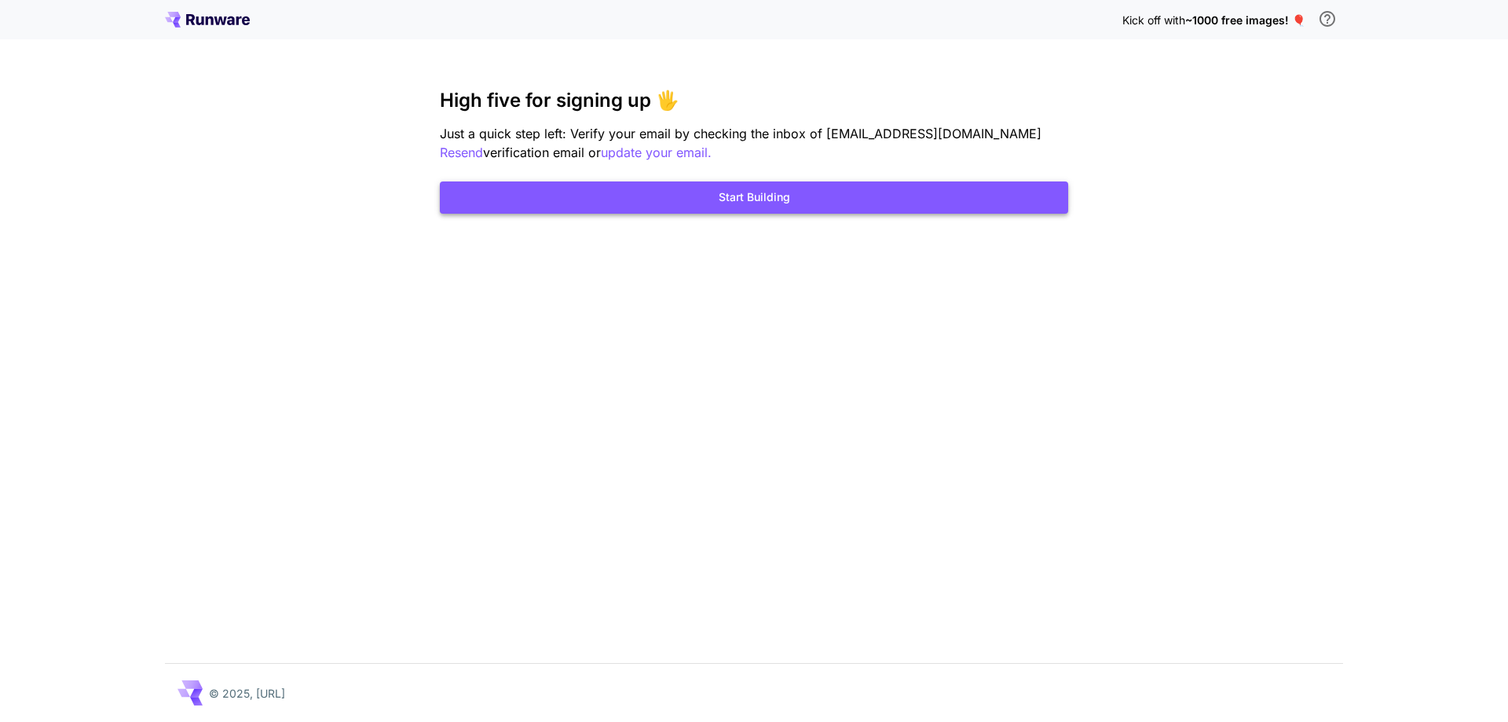
click at [839, 203] on button "Start Building" at bounding box center [754, 197] width 628 height 32
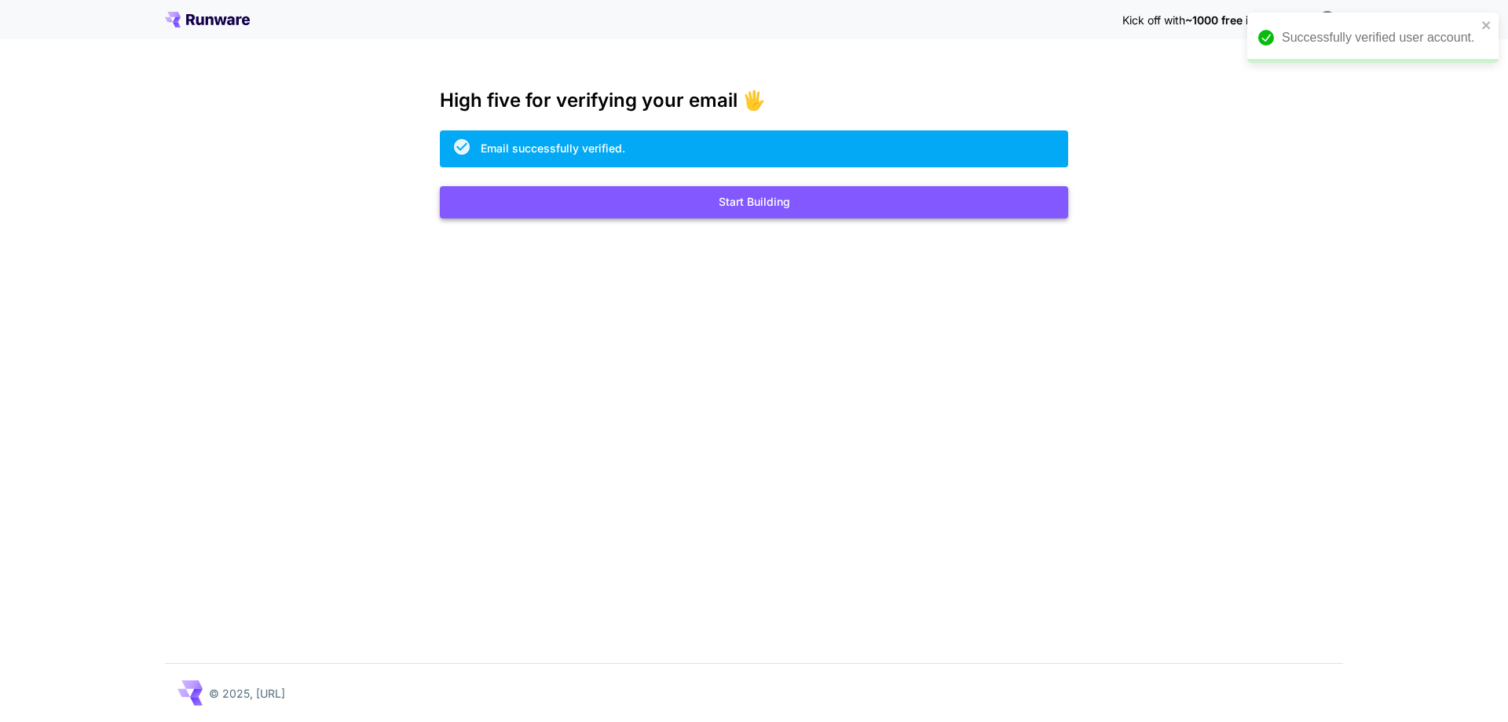
click at [635, 213] on button "Start Building" at bounding box center [754, 202] width 628 height 32
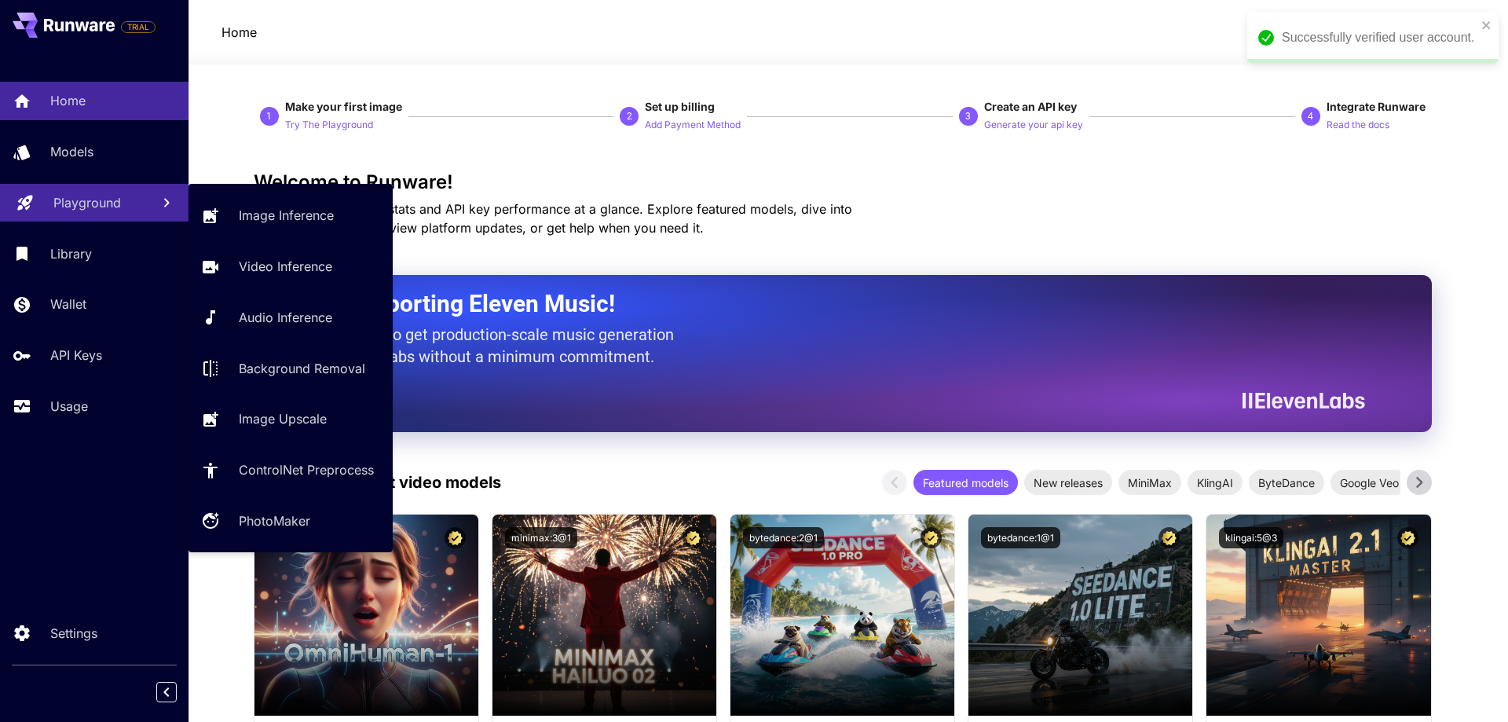
click at [93, 208] on p "Playground" at bounding box center [87, 202] width 68 height 19
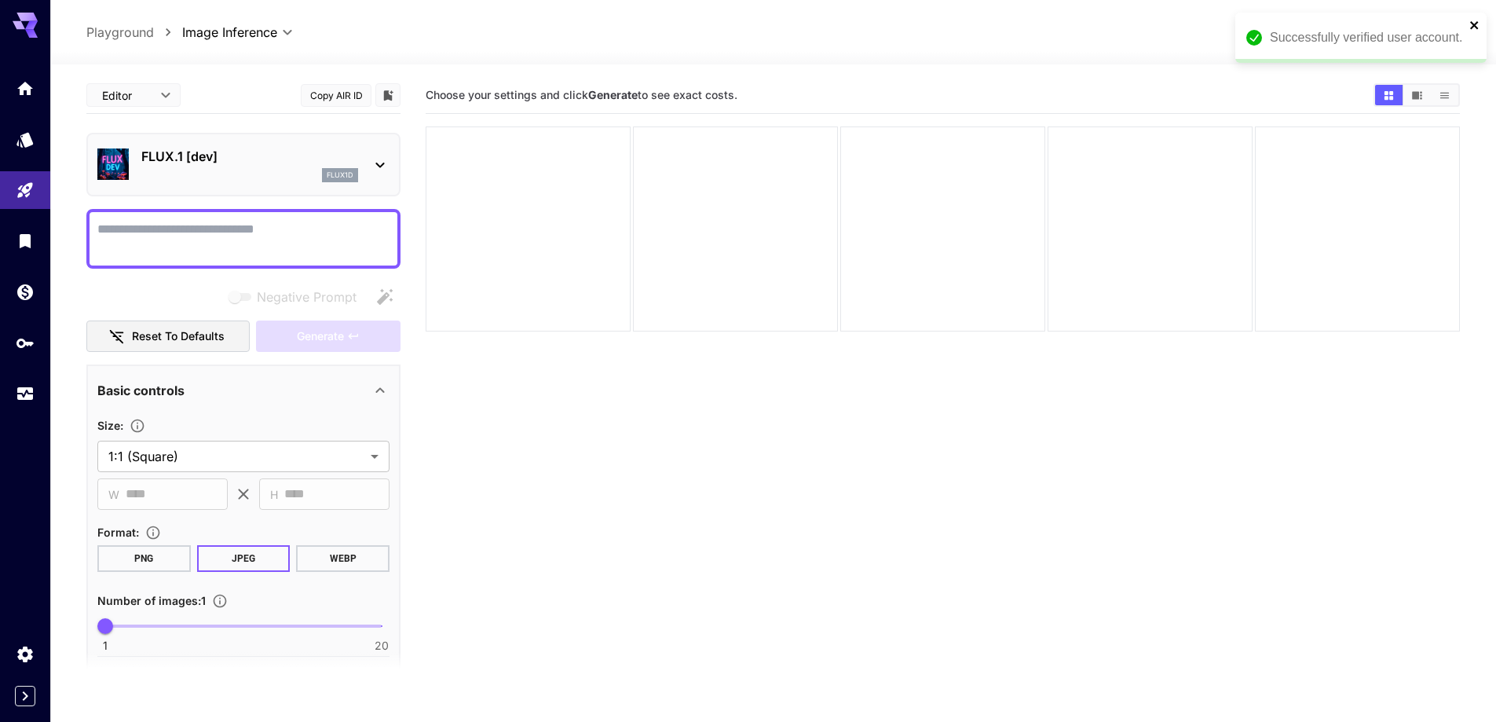
click at [1477, 20] on icon "close" at bounding box center [1475, 25] width 11 height 13
click at [239, 181] on div "flux1d" at bounding box center [249, 175] width 217 height 14
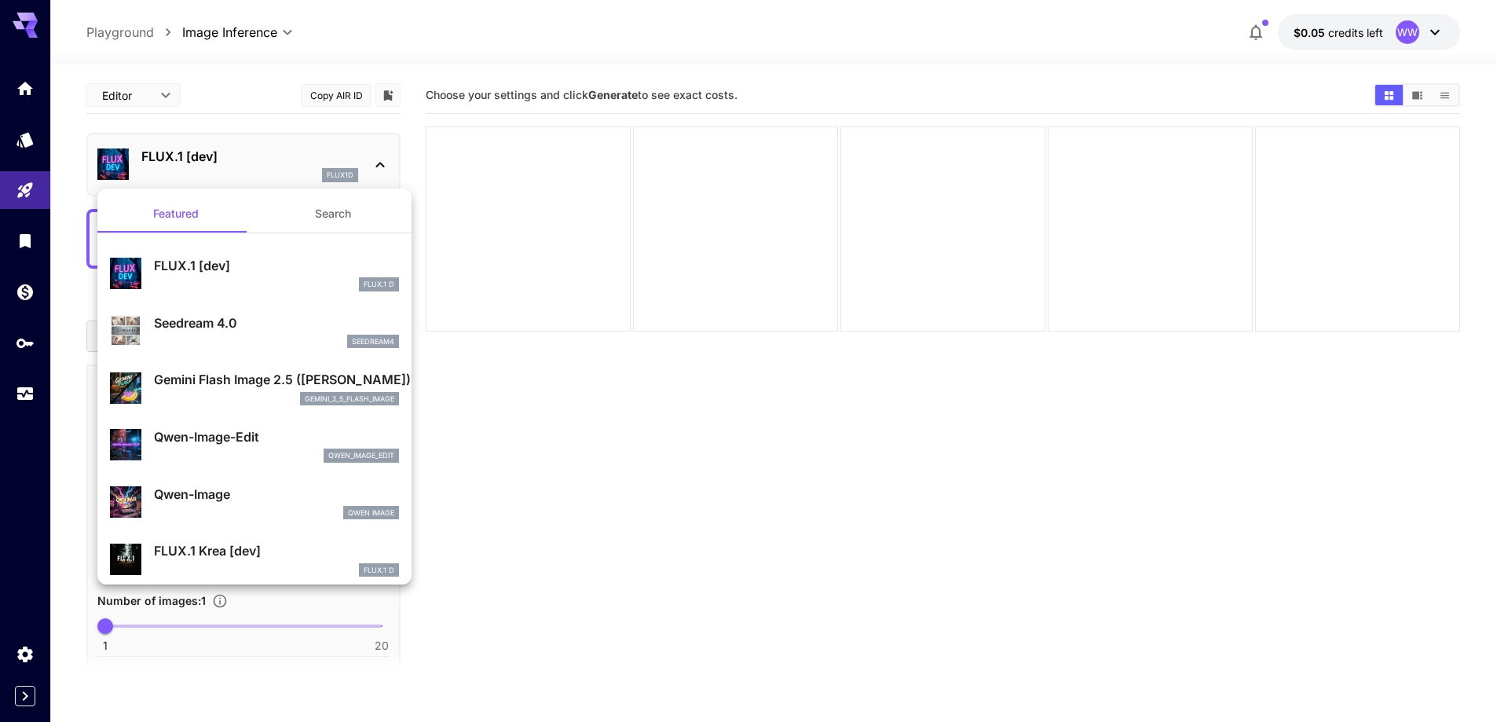
click at [302, 214] on button "Search" at bounding box center [332, 214] width 157 height 38
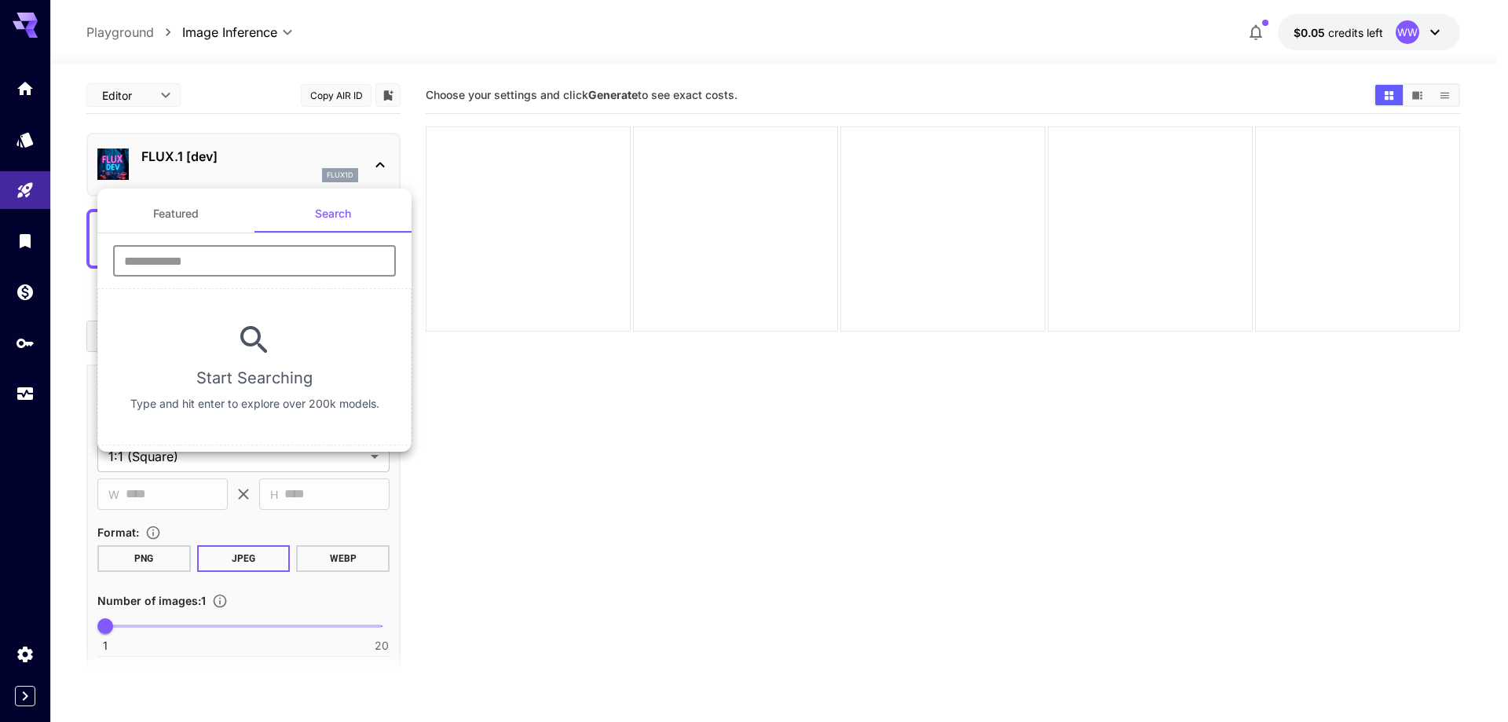
click at [295, 262] on input "text" at bounding box center [254, 260] width 283 height 31
type input "****"
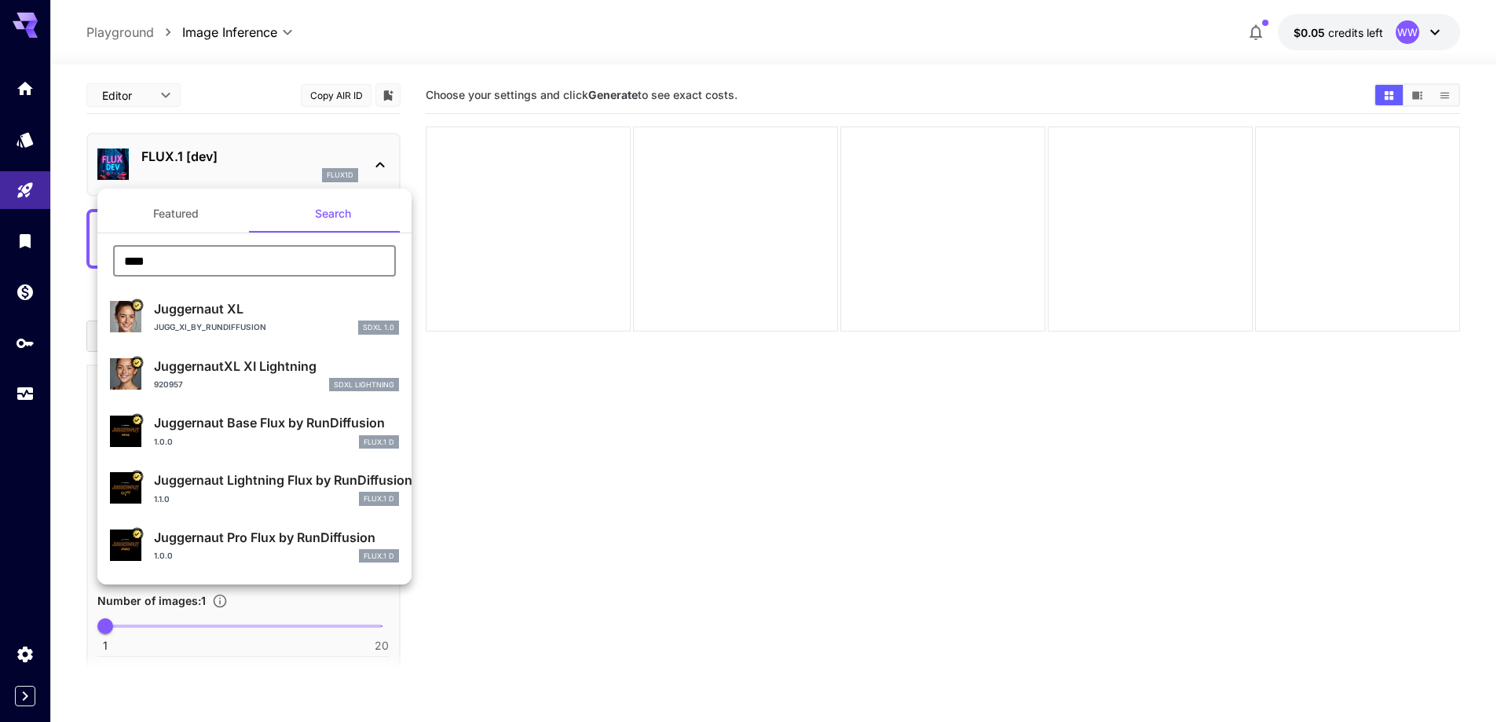
click at [323, 309] on p "Juggernaut XL" at bounding box center [276, 308] width 245 height 19
type input "**"
type input "***"
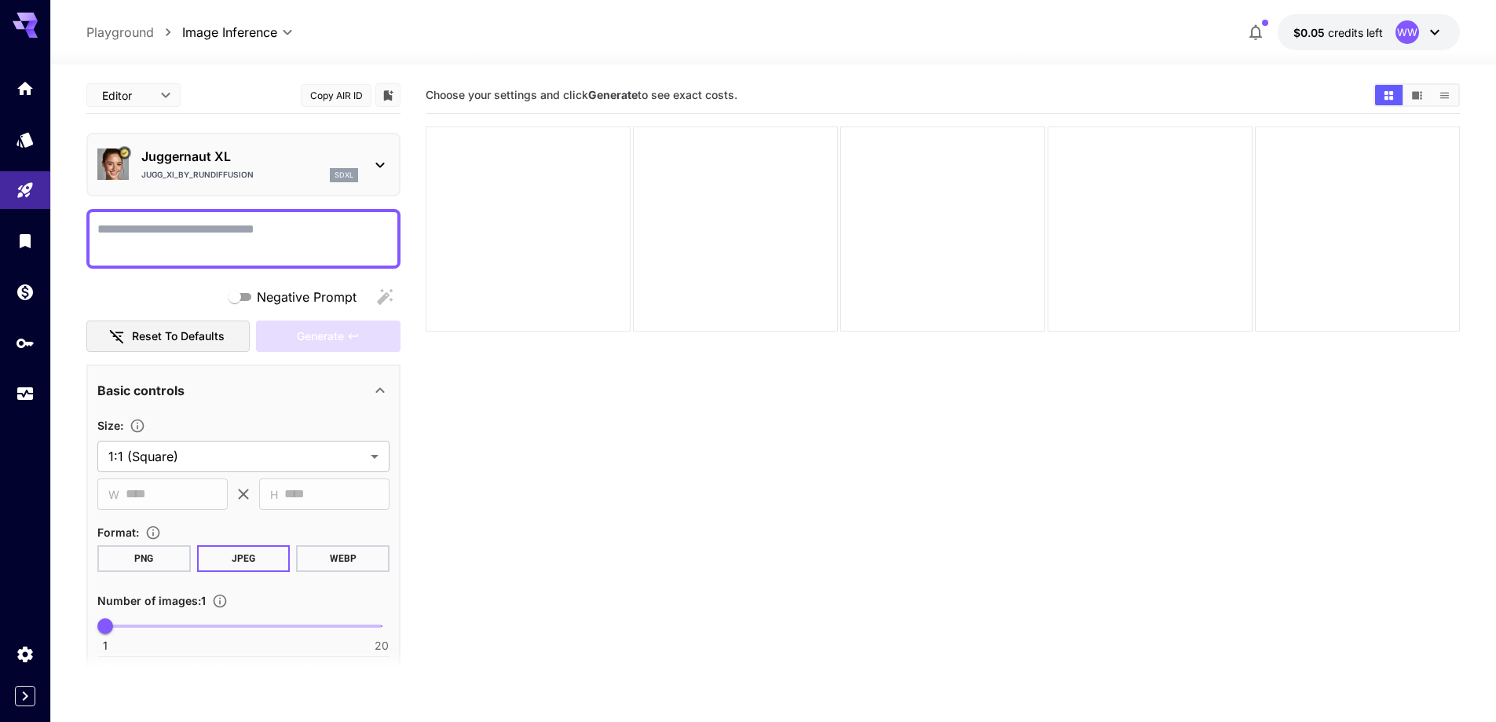
click at [370, 221] on textarea "Negative Prompt" at bounding box center [243, 239] width 292 height 38
paste textarea "**********"
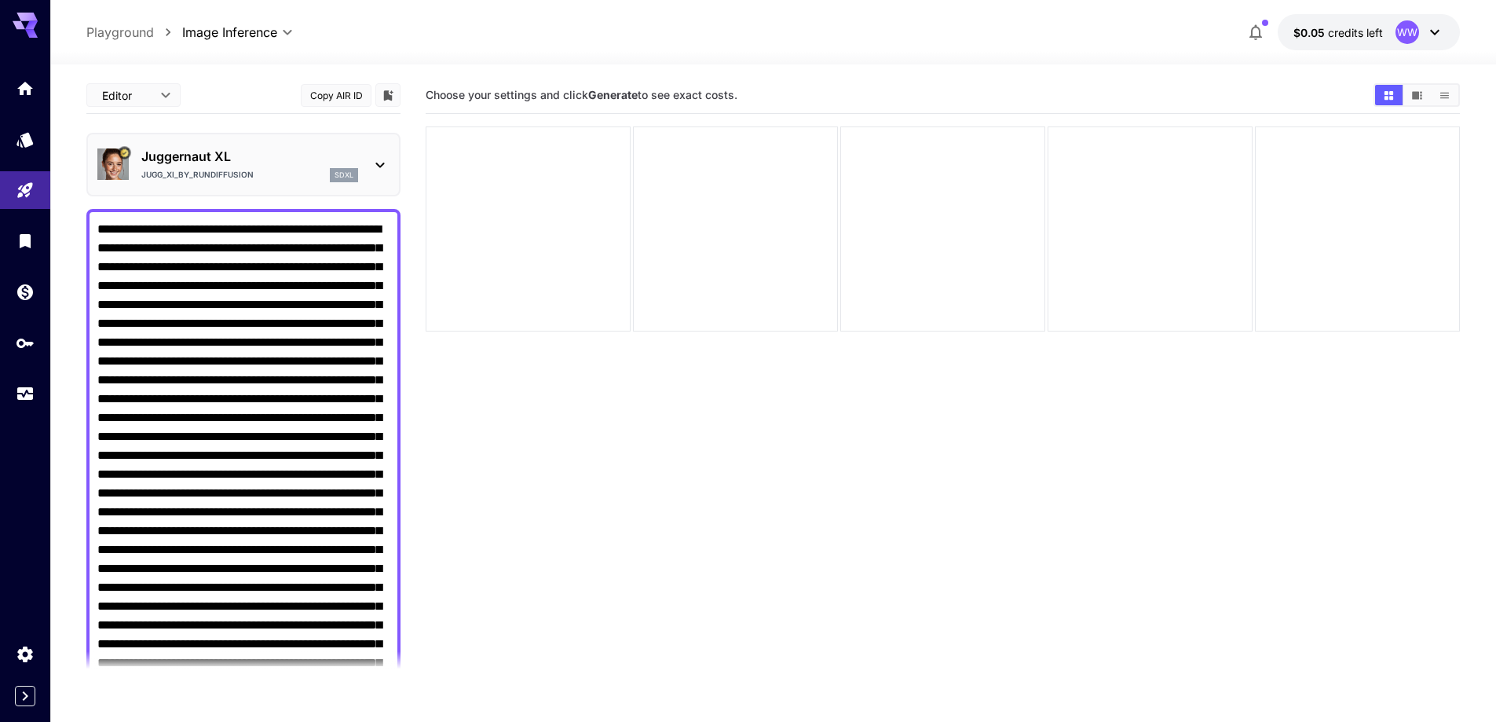
drag, startPoint x: 204, startPoint y: 342, endPoint x: 213, endPoint y: 349, distance: 10.7
drag, startPoint x: 331, startPoint y: 339, endPoint x: 347, endPoint y: 343, distance: 16.4
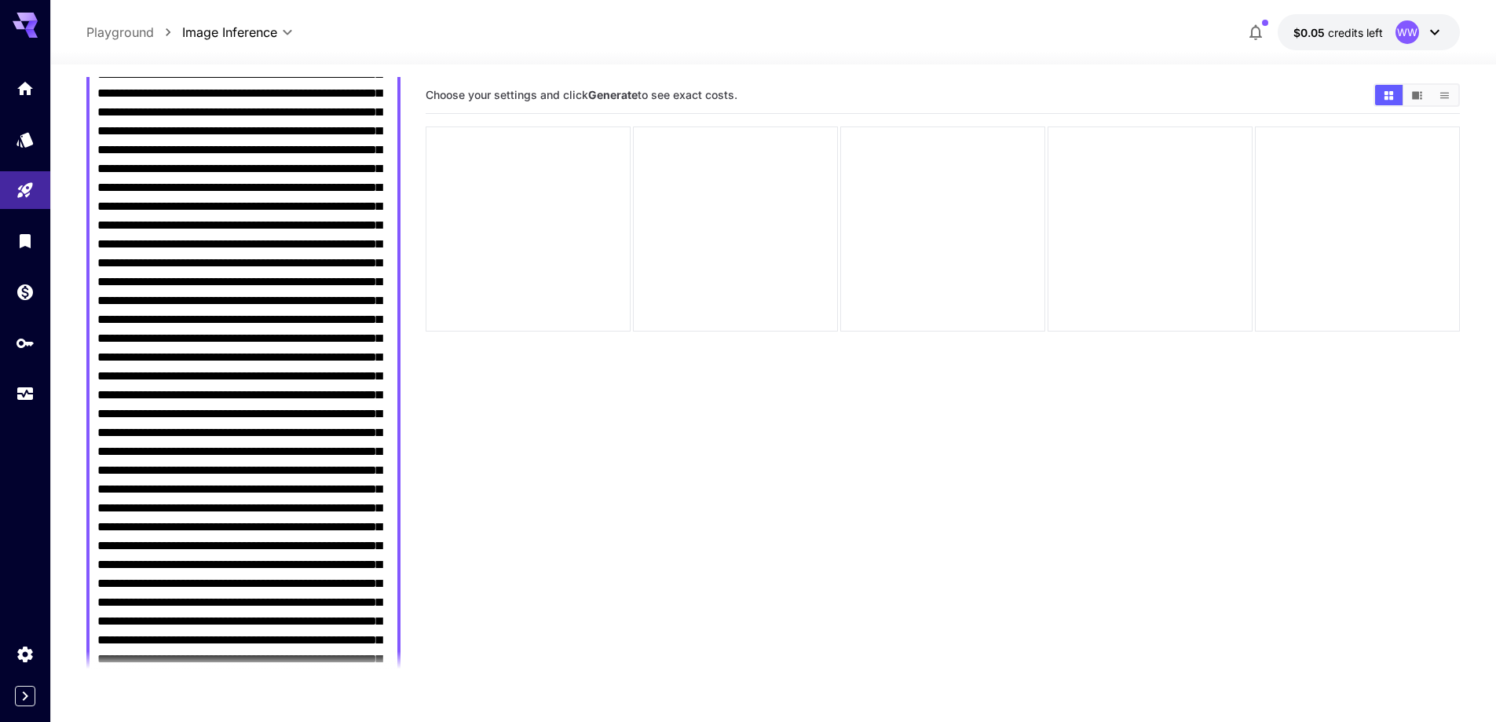
scroll to position [864, 0]
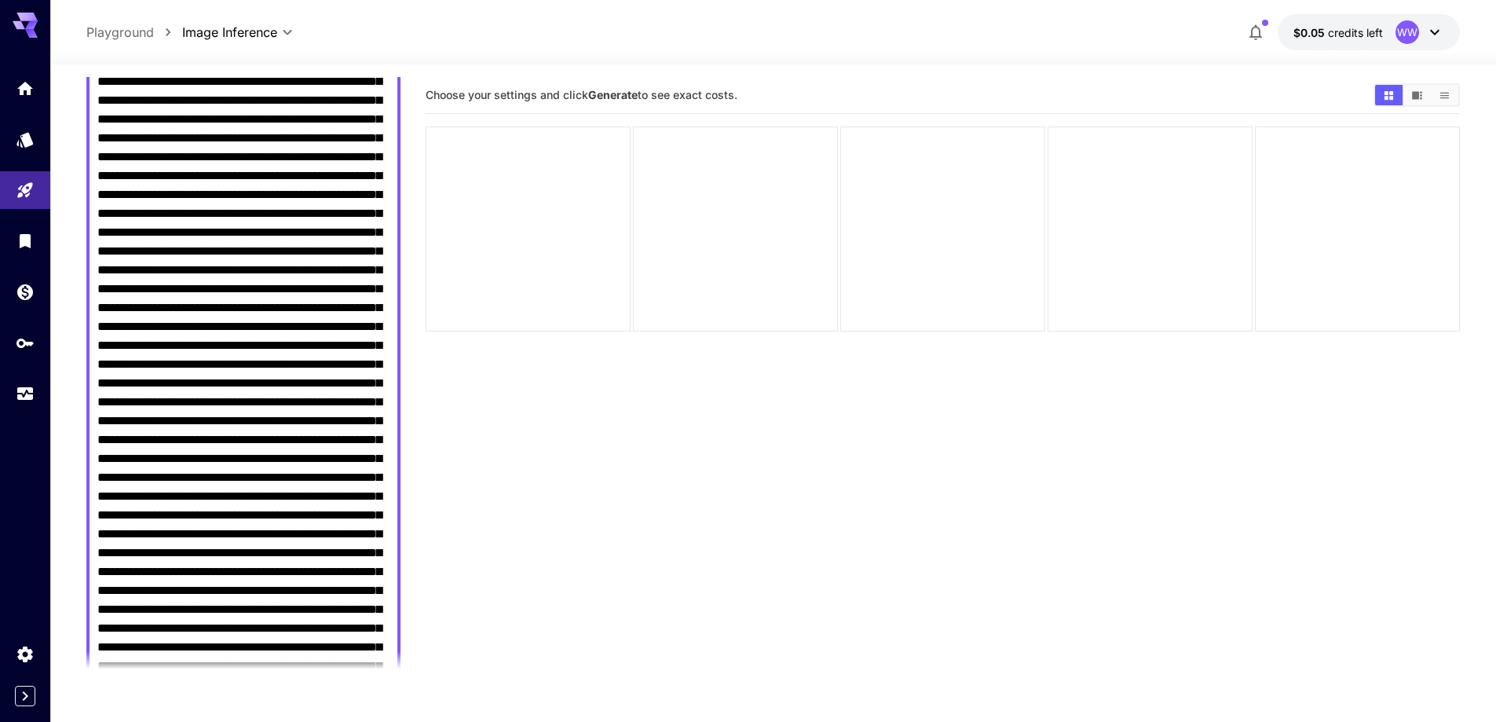
click at [294, 379] on textarea "Negative Prompt" at bounding box center [243, 402] width 292 height 2092
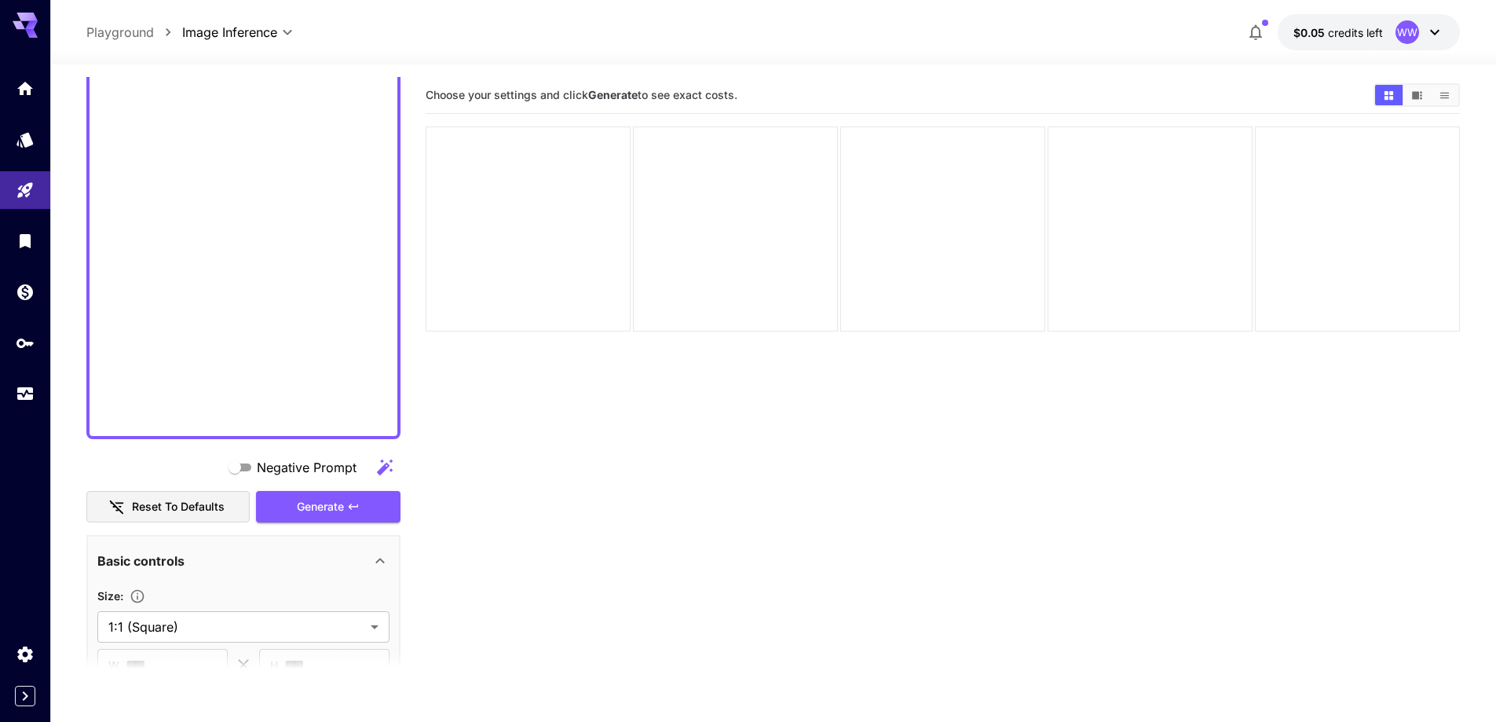
scroll to position [1885, 0]
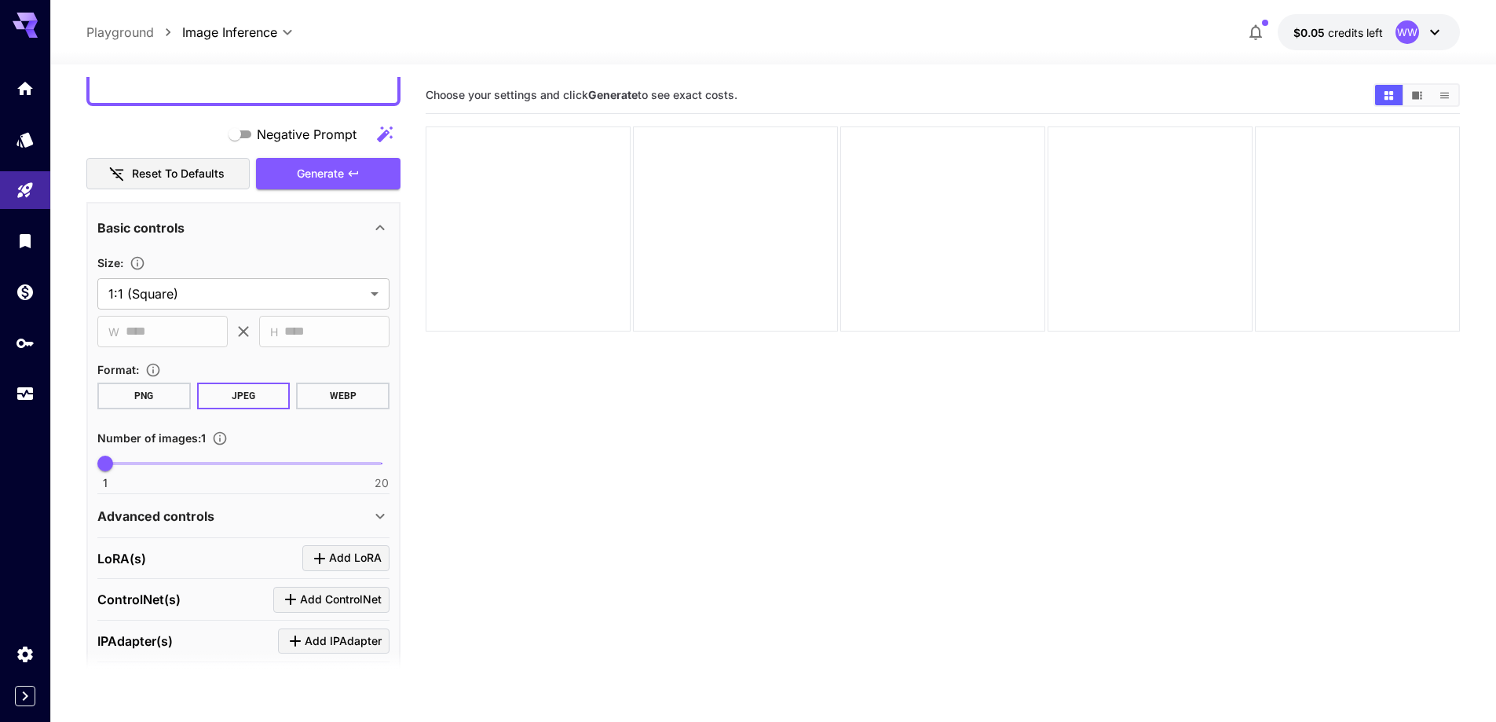
scroll to position [1240, 0]
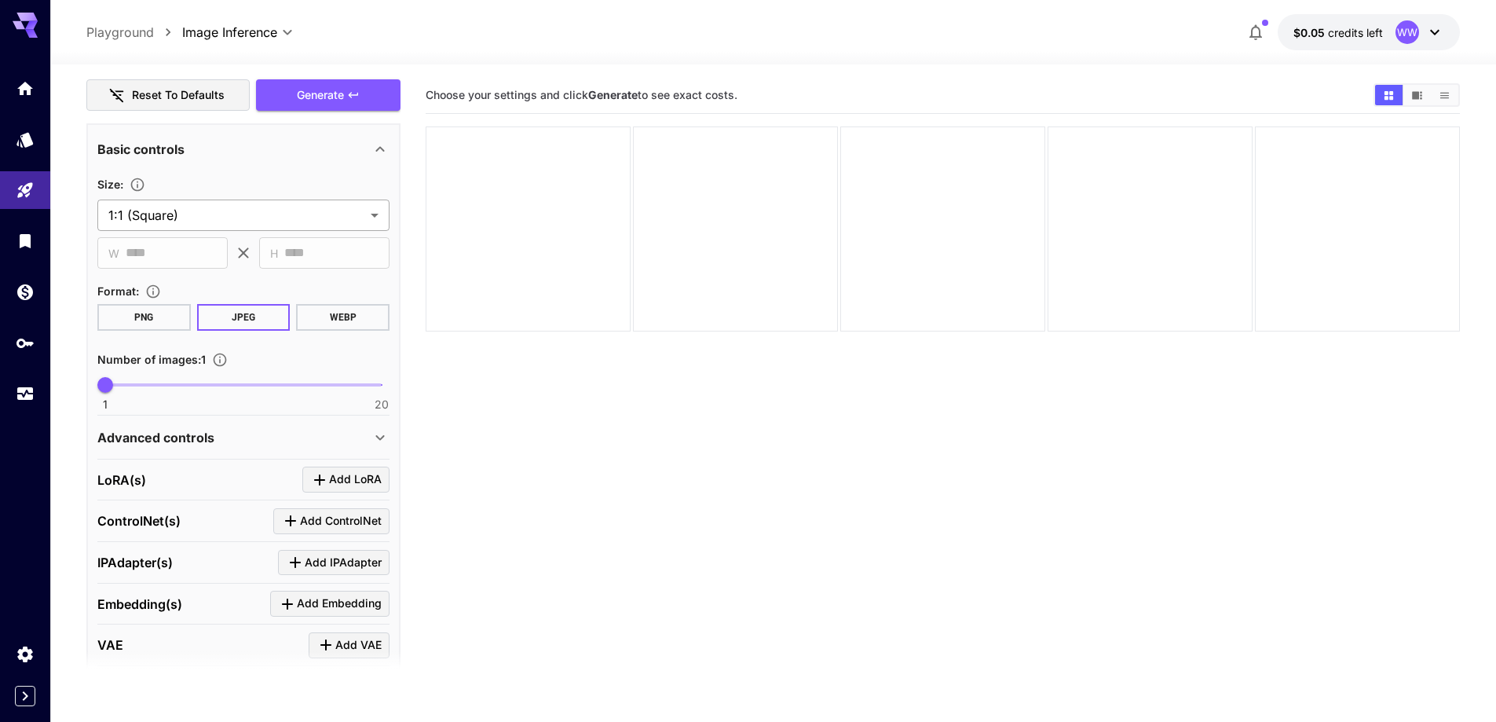
type textarea "**********"
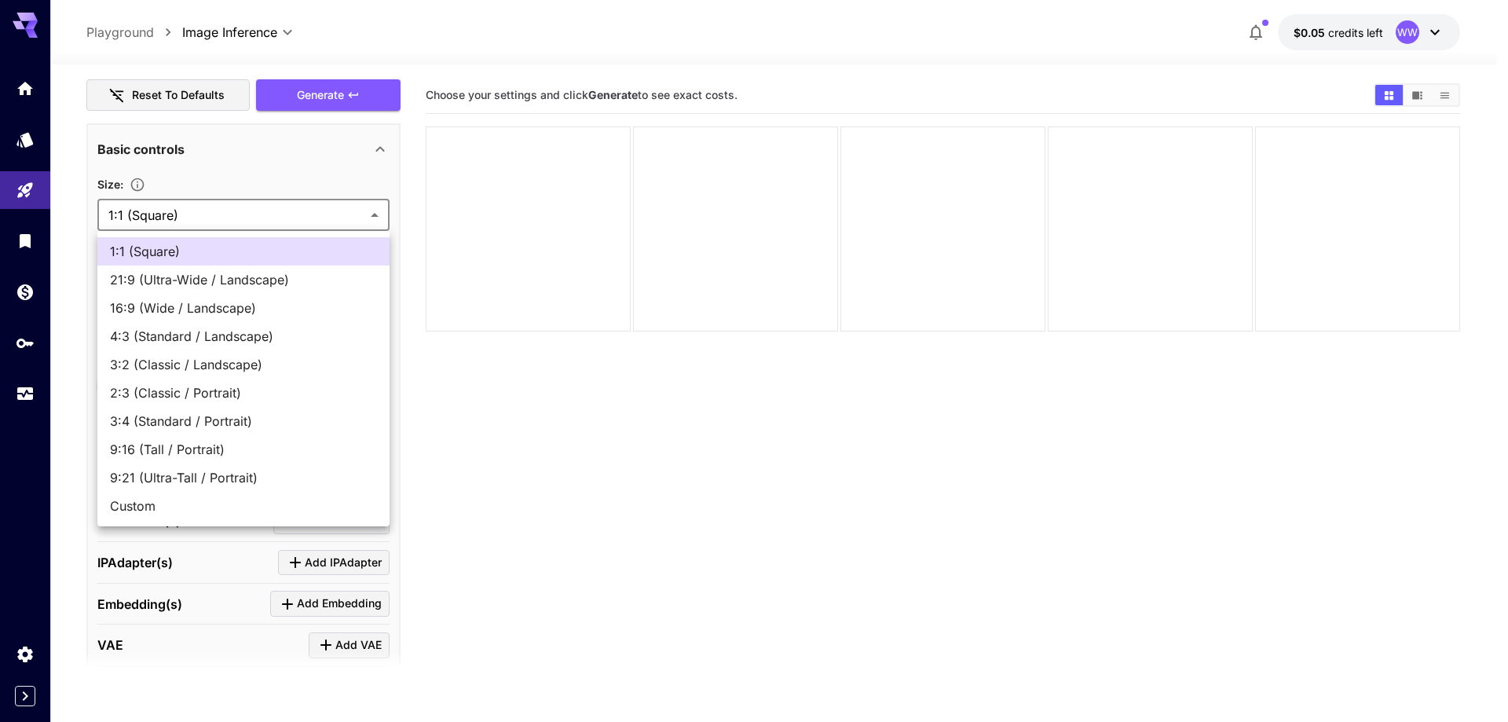
click at [295, 212] on body "**********" at bounding box center [754, 423] width 1508 height 846
click at [250, 314] on span "16:9 (Wide / Landscape)" at bounding box center [243, 307] width 267 height 19
type input "**********"
type input "****"
type input "***"
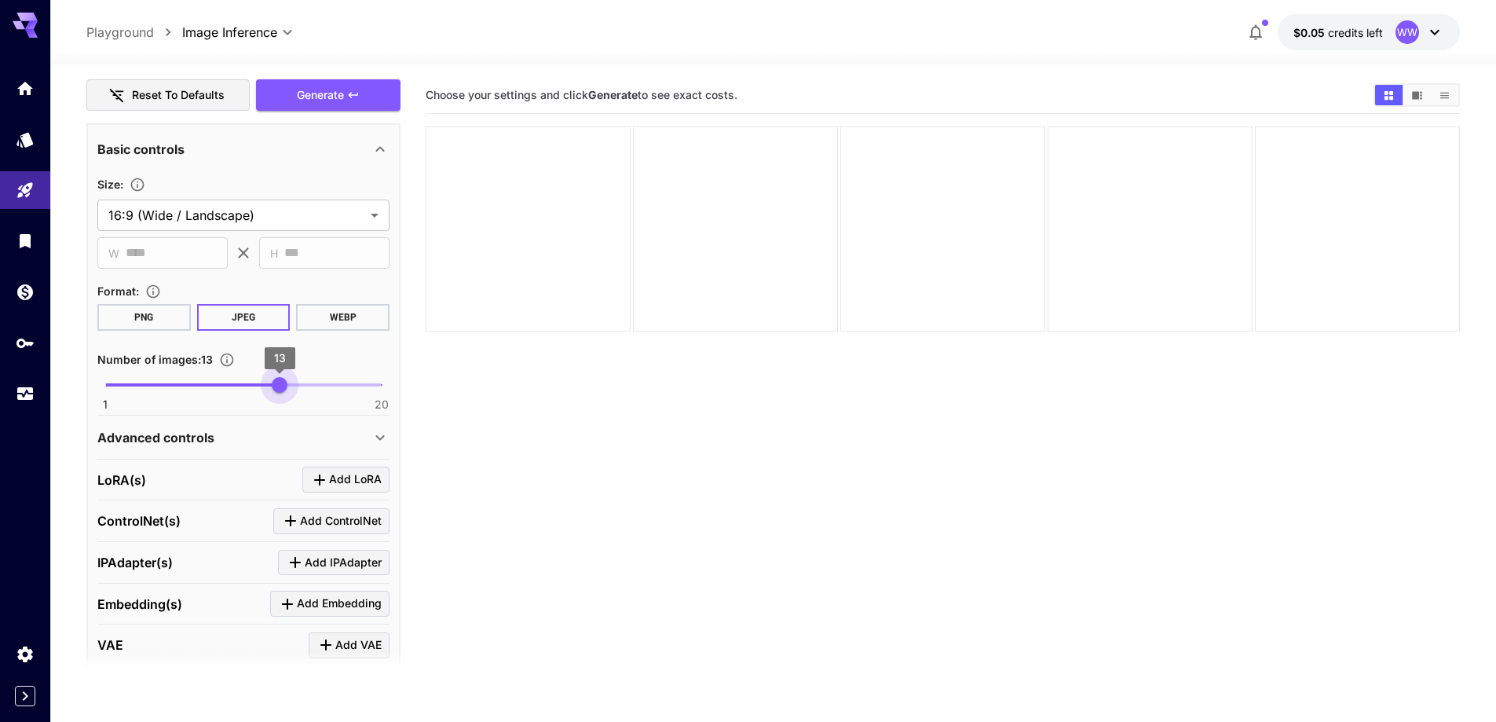
type input "**"
drag, startPoint x: 280, startPoint y: 380, endPoint x: 291, endPoint y: 385, distance: 12.0
click at [291, 385] on span "1 20 14" at bounding box center [243, 385] width 276 height 24
click at [254, 436] on div "Advanced controls" at bounding box center [233, 437] width 273 height 19
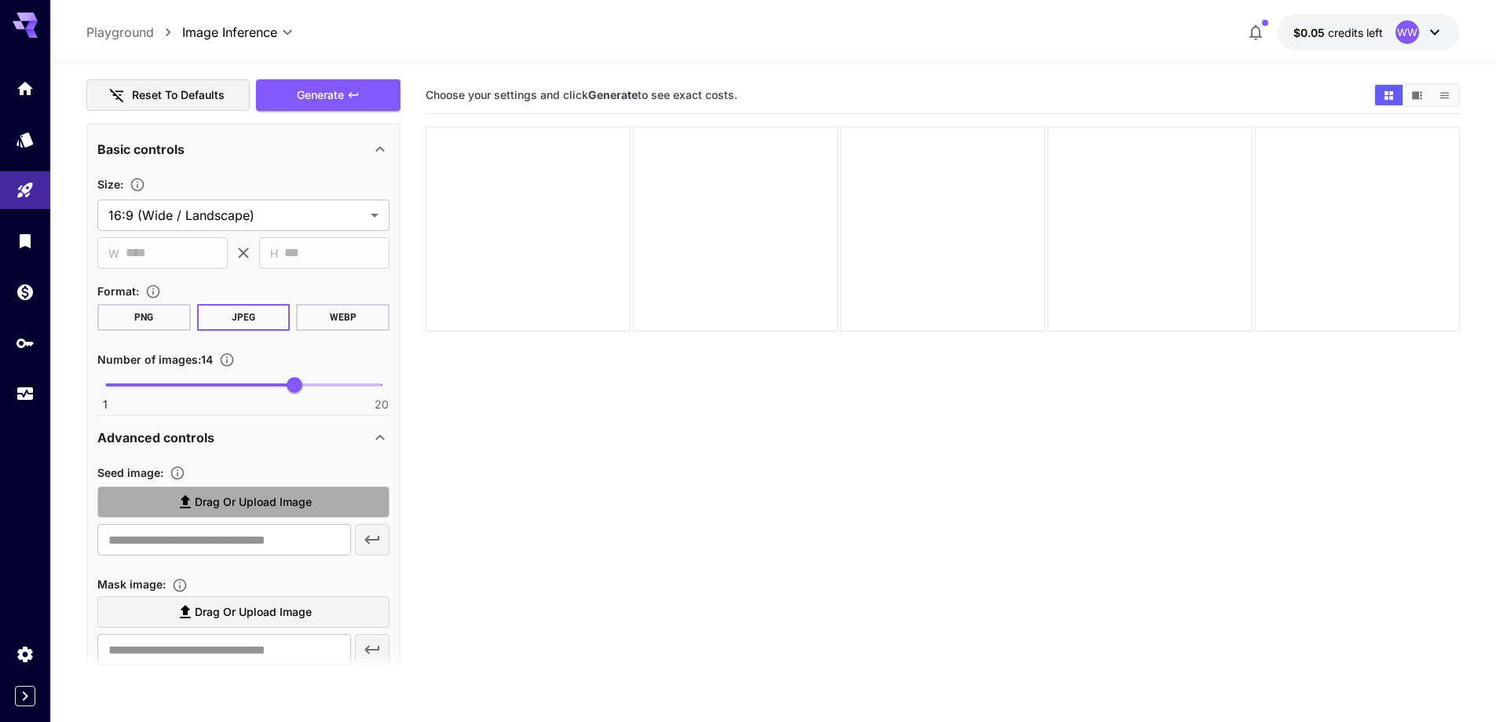
click at [215, 507] on span "Drag or upload image" at bounding box center [253, 502] width 117 height 20
click at [0, 0] on input "Drag or upload image" at bounding box center [0, 0] width 0 height 0
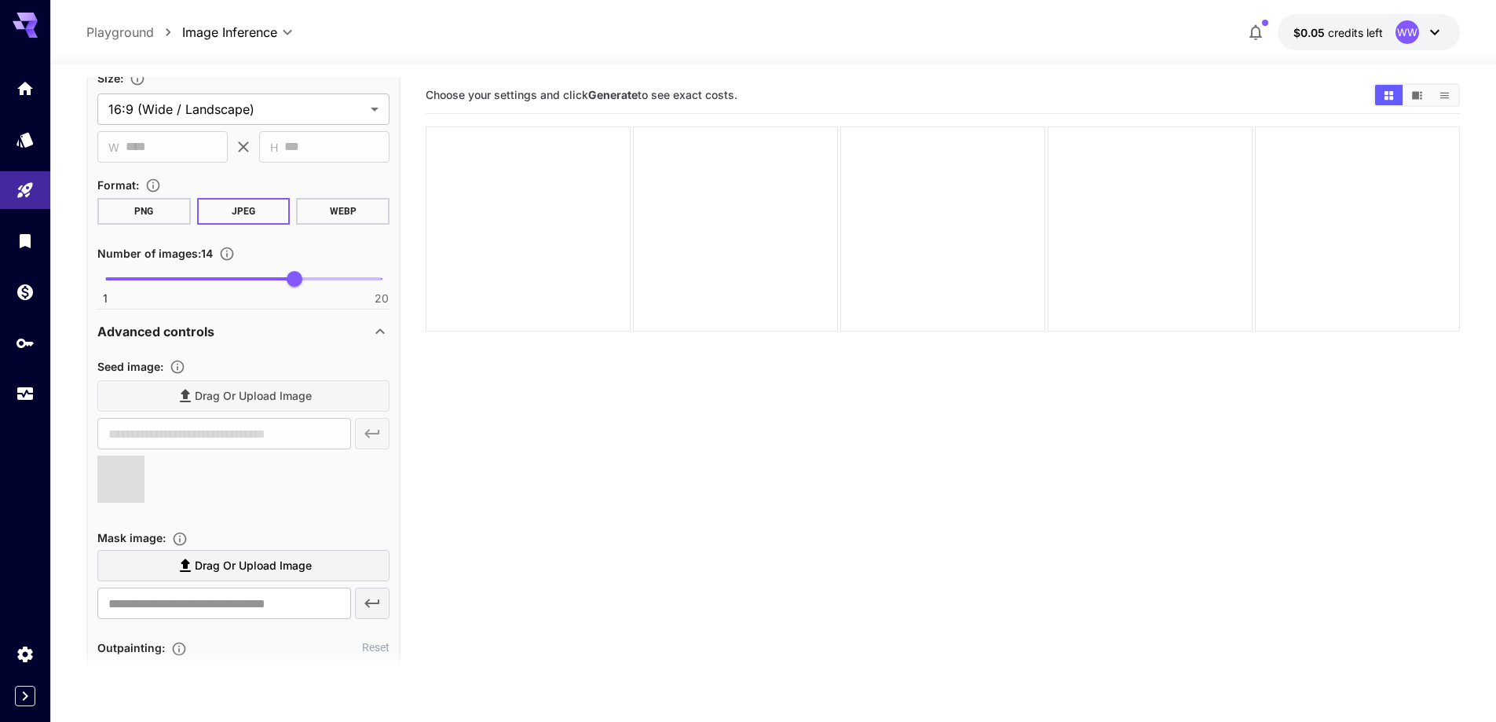
type input "**********"
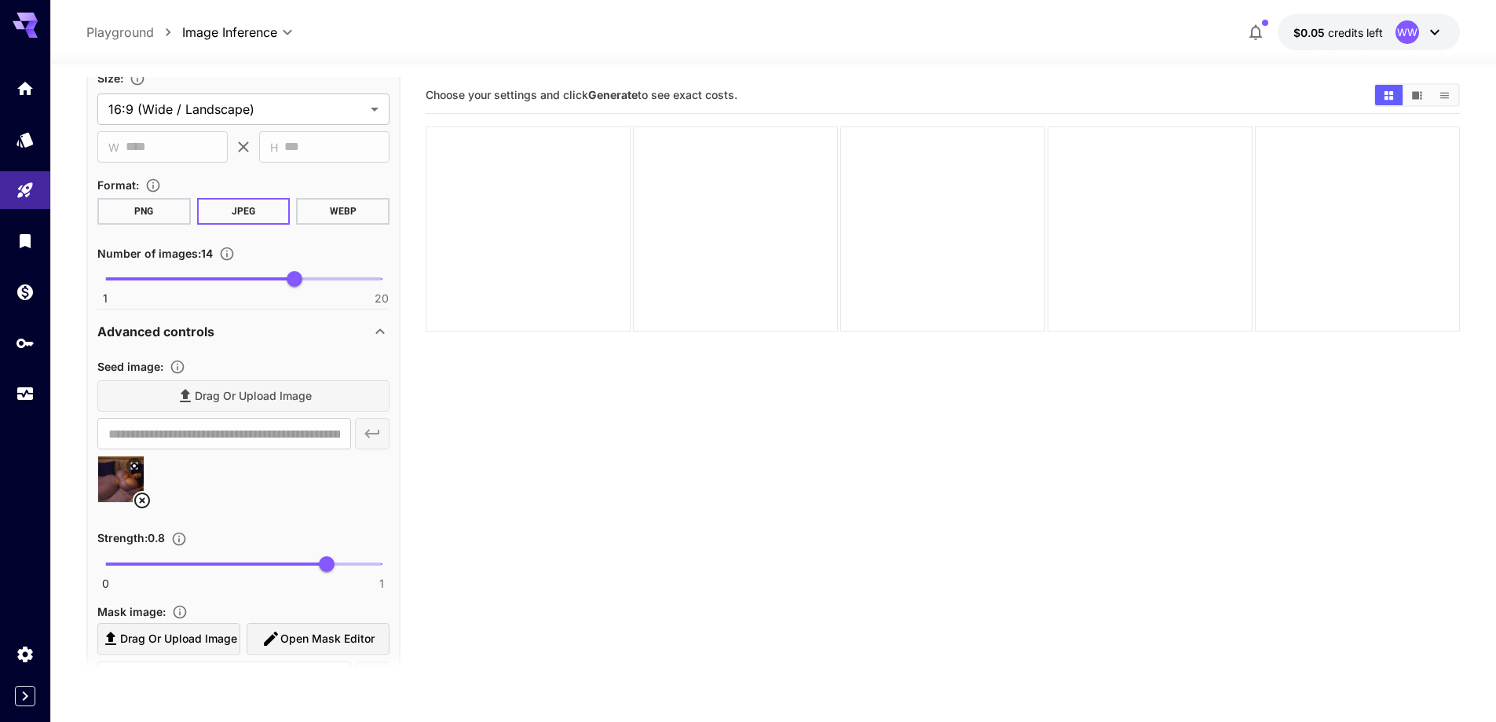
scroll to position [1554, 0]
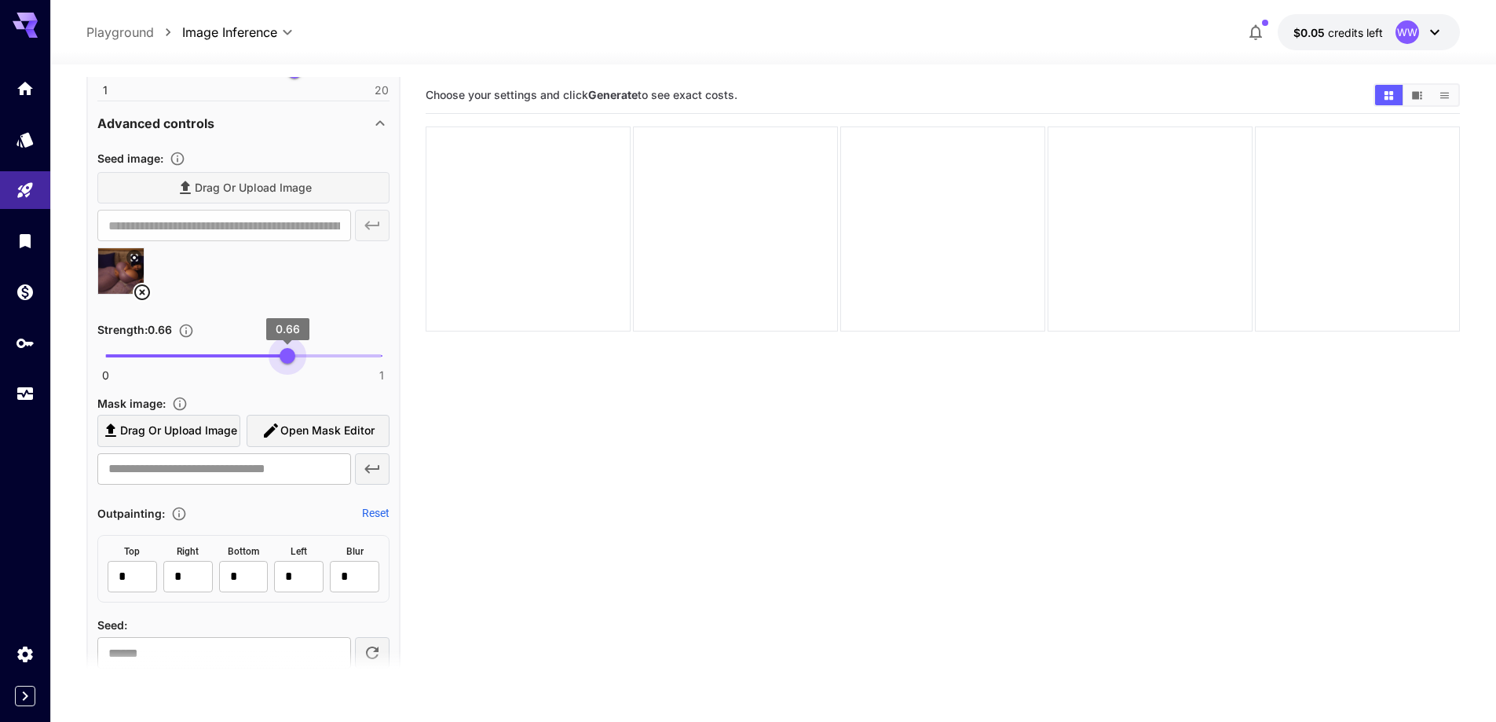
drag, startPoint x: 309, startPoint y: 357, endPoint x: 289, endPoint y: 361, distance: 20.7
click at [289, 361] on span "0.66" at bounding box center [288, 356] width 16 height 16
type input "****"
click at [277, 358] on span "0.62" at bounding box center [277, 356] width 16 height 16
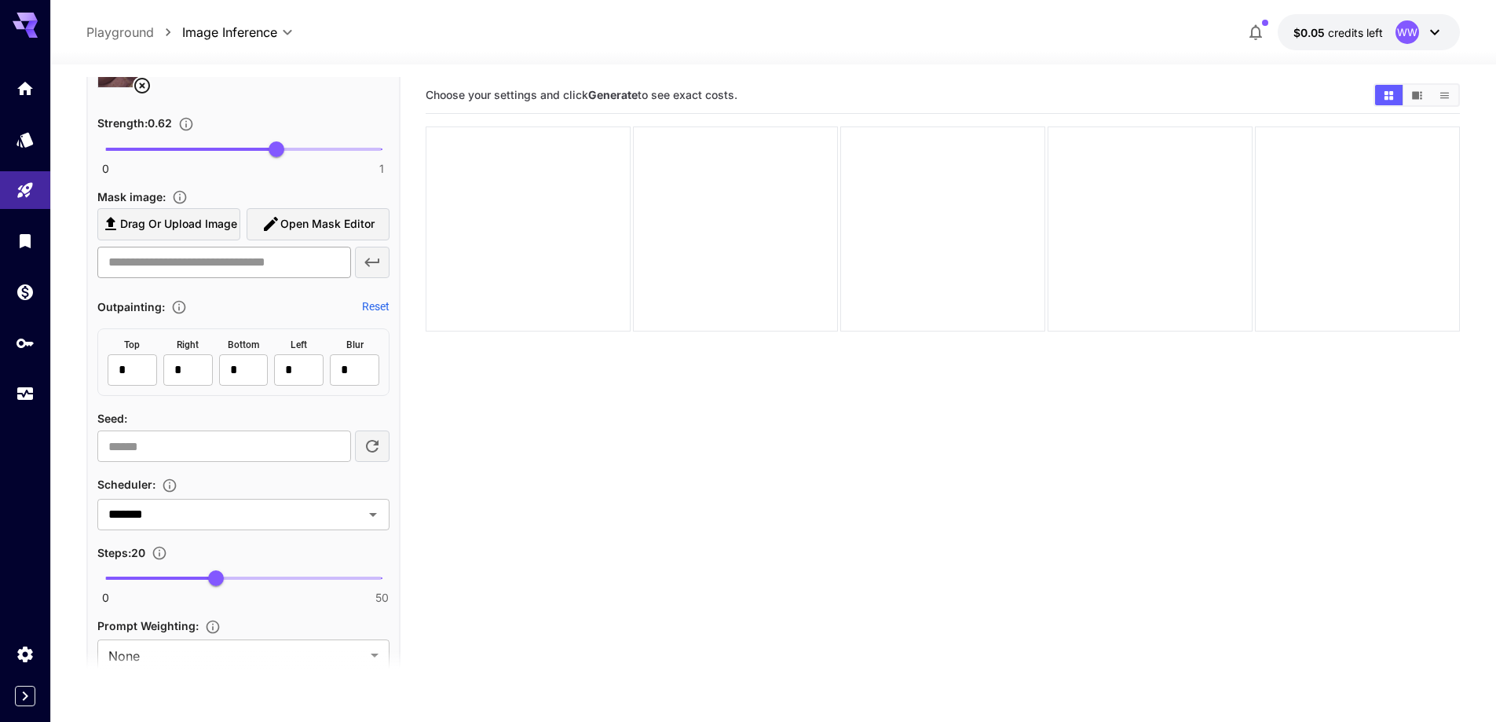
scroll to position [1790, 0]
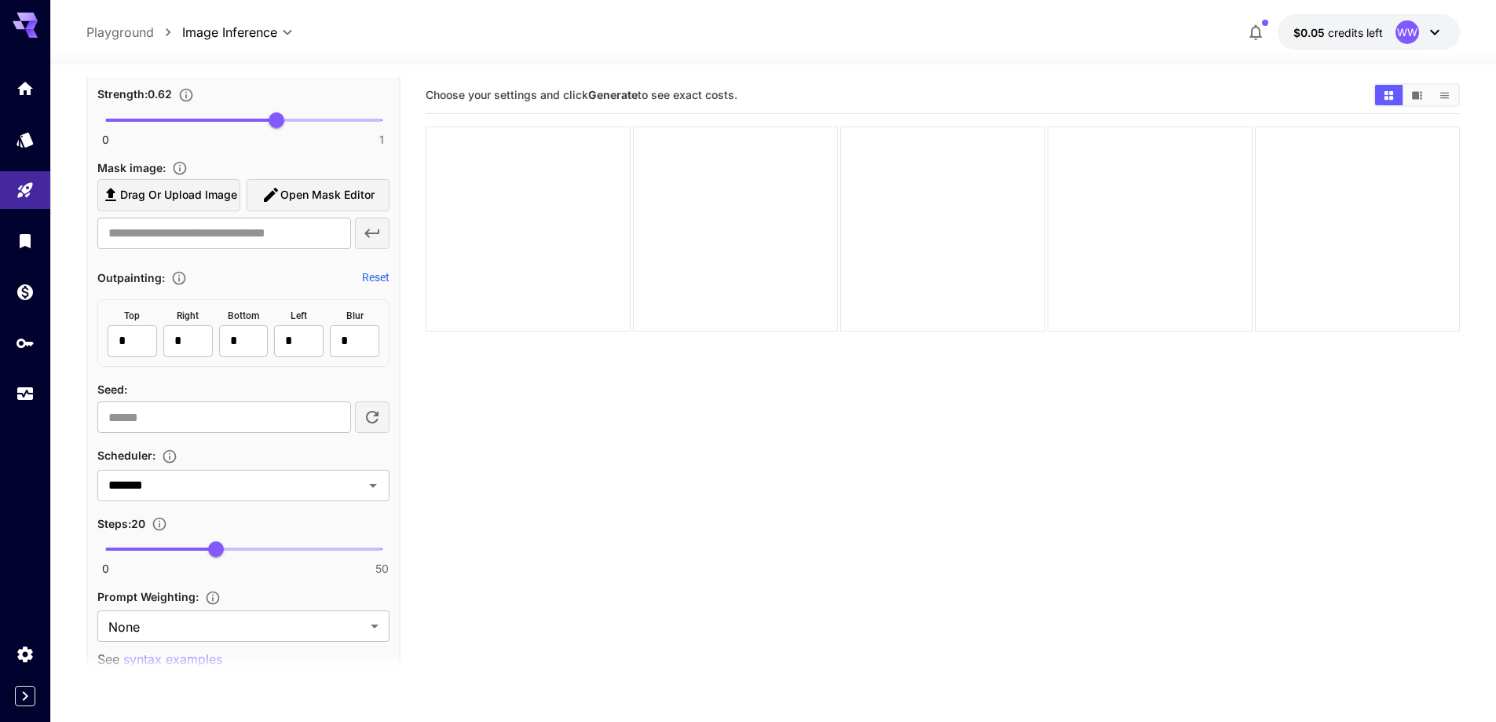
type input "**"
click at [266, 545] on span "0 50 29" at bounding box center [243, 549] width 276 height 24
click at [259, 623] on body "**********" at bounding box center [748, 423] width 1496 height 846
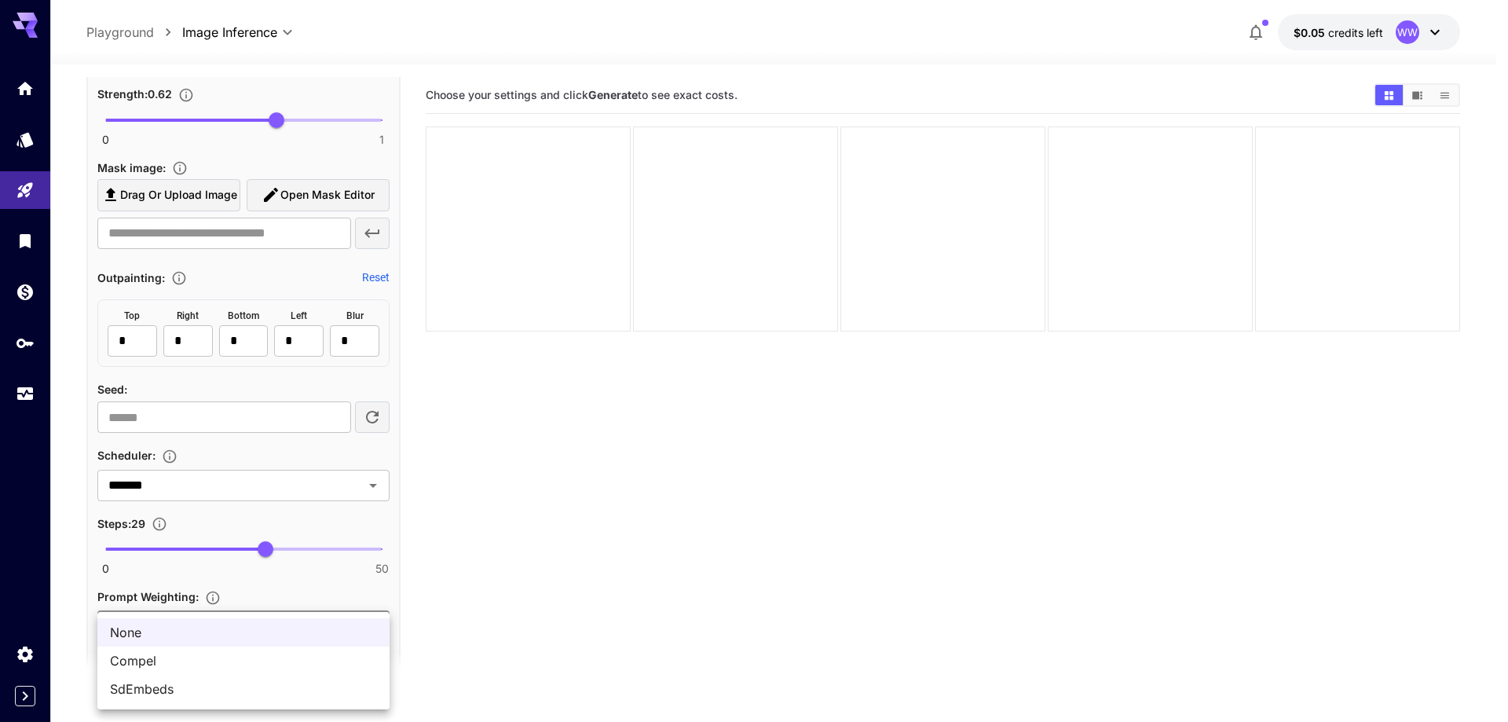
click at [245, 677] on li "SdEmbeds" at bounding box center [243, 689] width 292 height 28
type input "********"
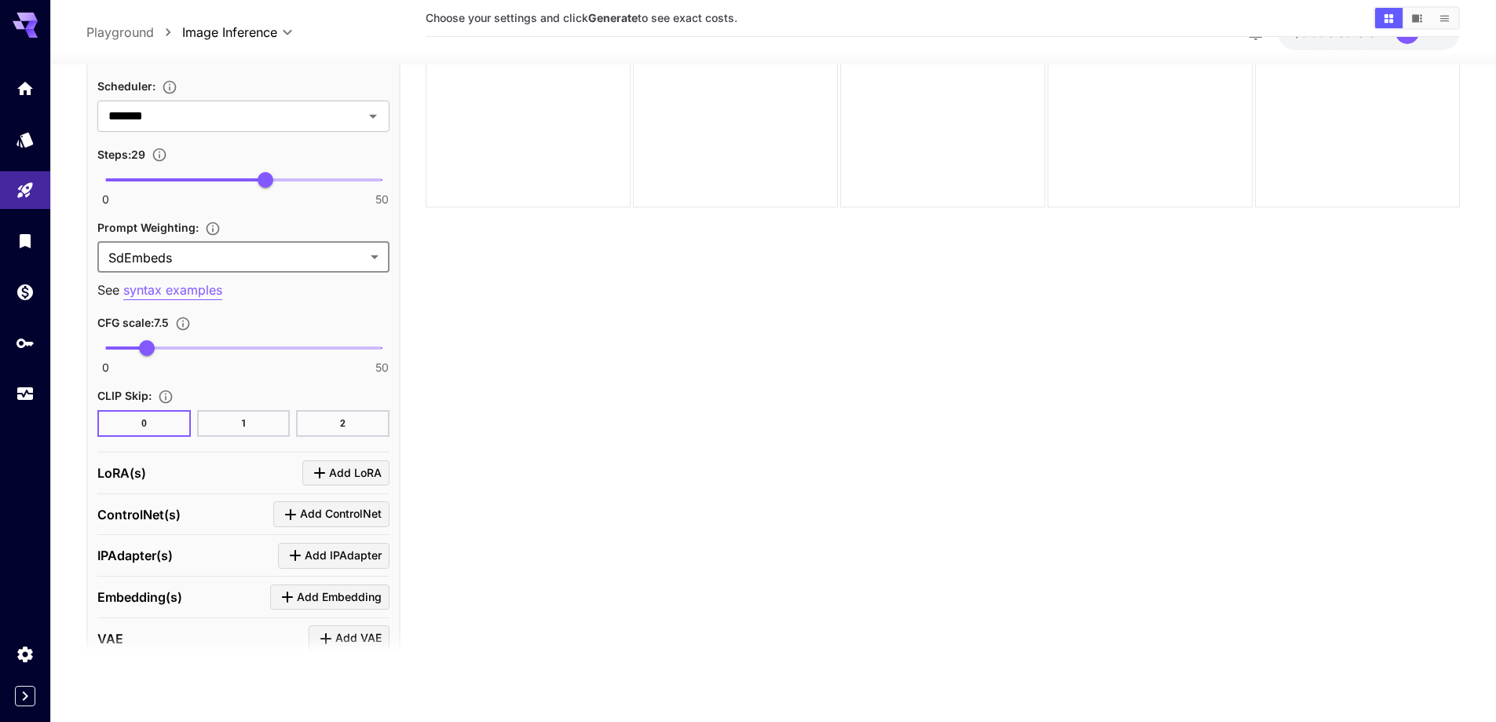
scroll to position [2183, 0]
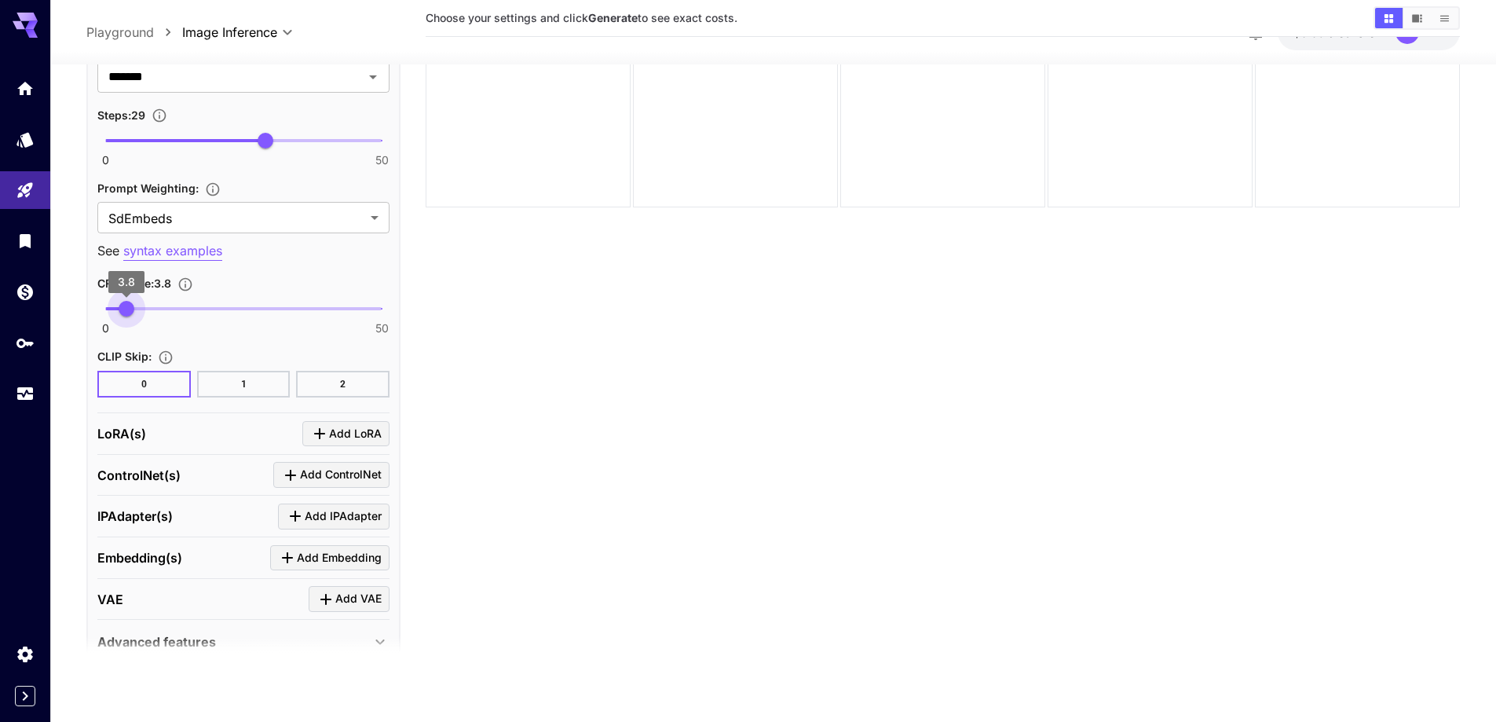
type input "***"
click at [126, 303] on span "0 50 3.8" at bounding box center [243, 309] width 276 height 24
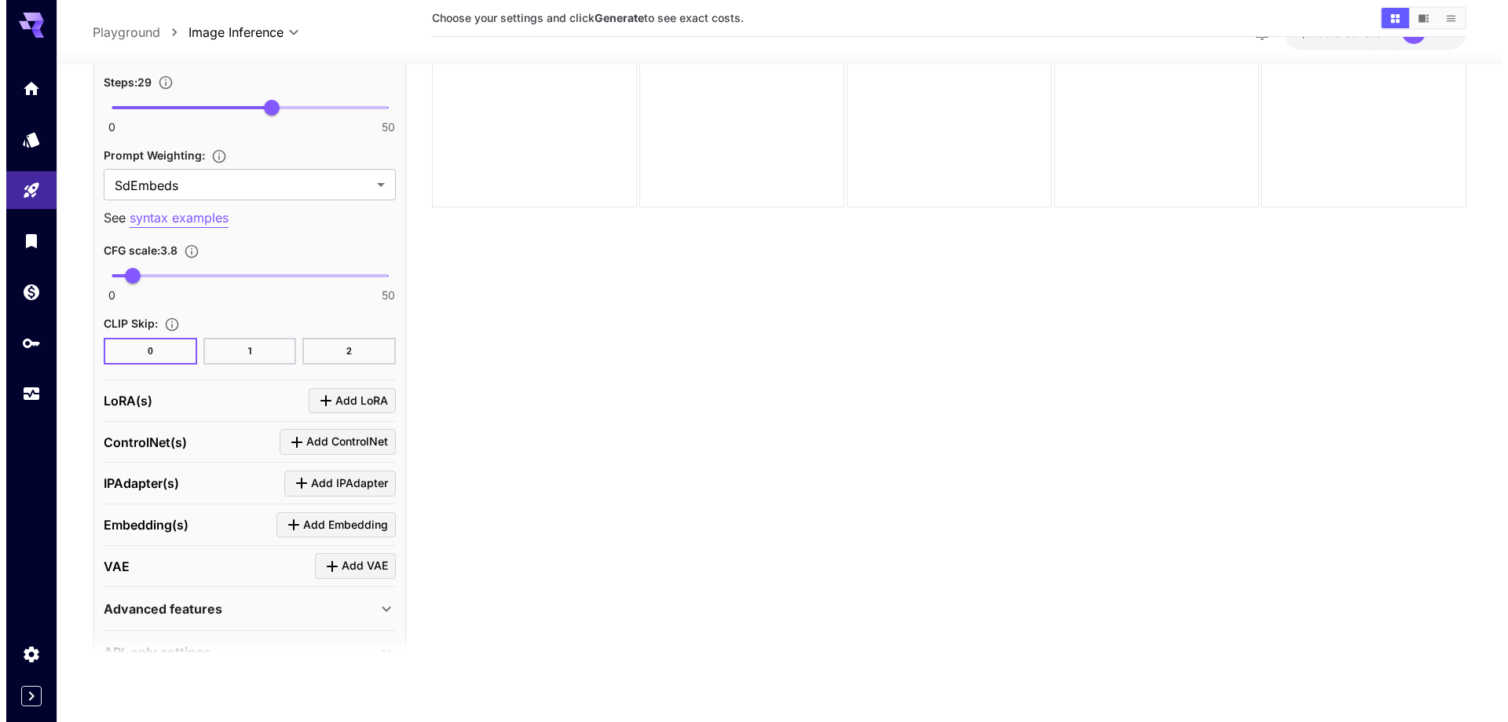
scroll to position [2255, 0]
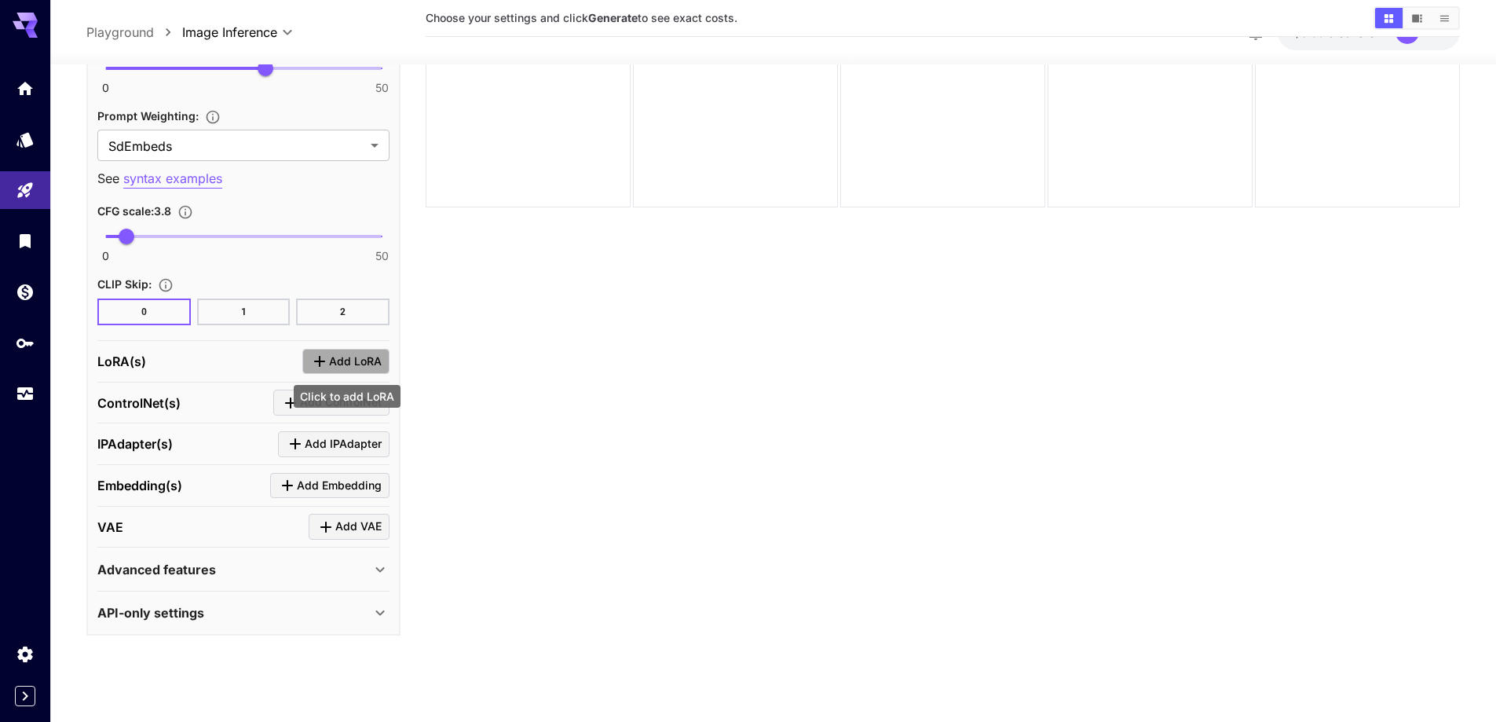
click at [353, 364] on span "Add LoRA" at bounding box center [355, 362] width 53 height 20
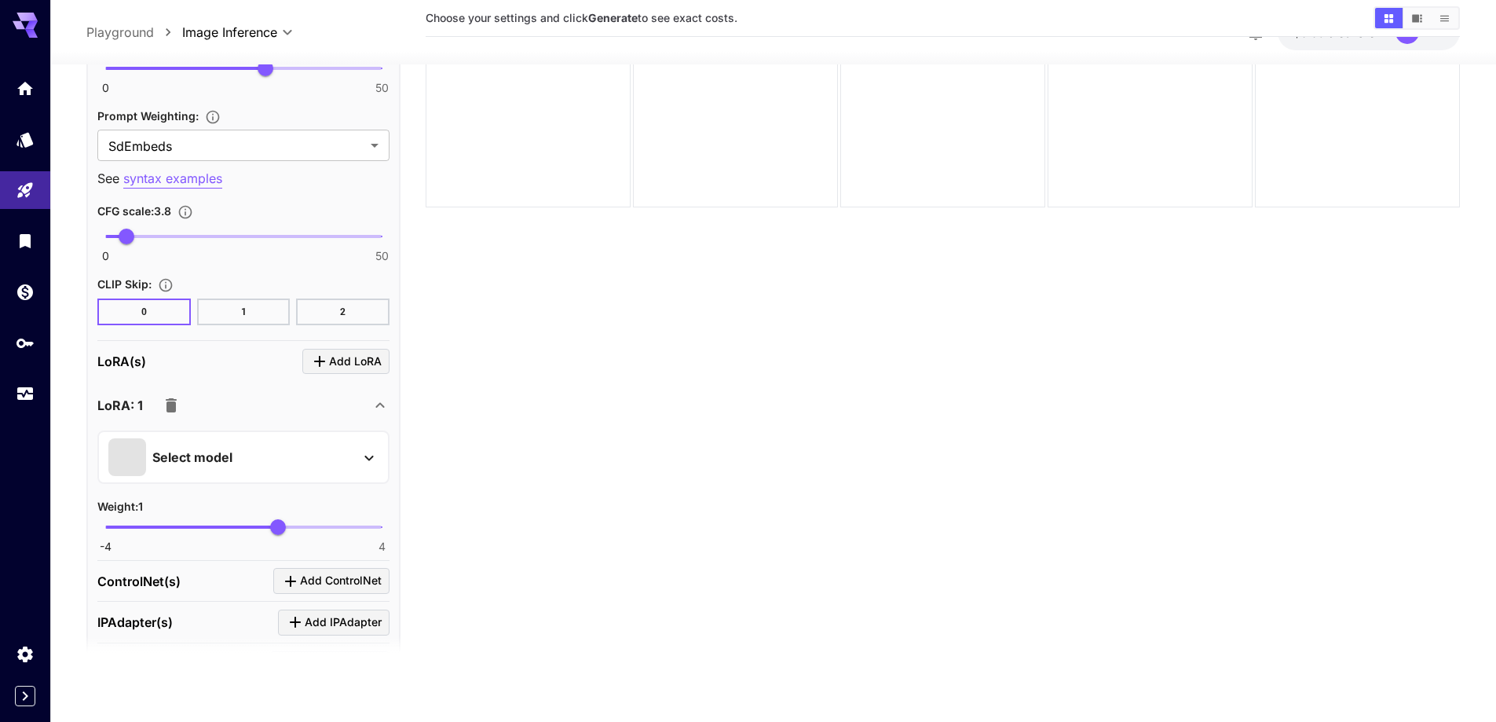
click at [261, 451] on div "Select model" at bounding box center [230, 457] width 245 height 38
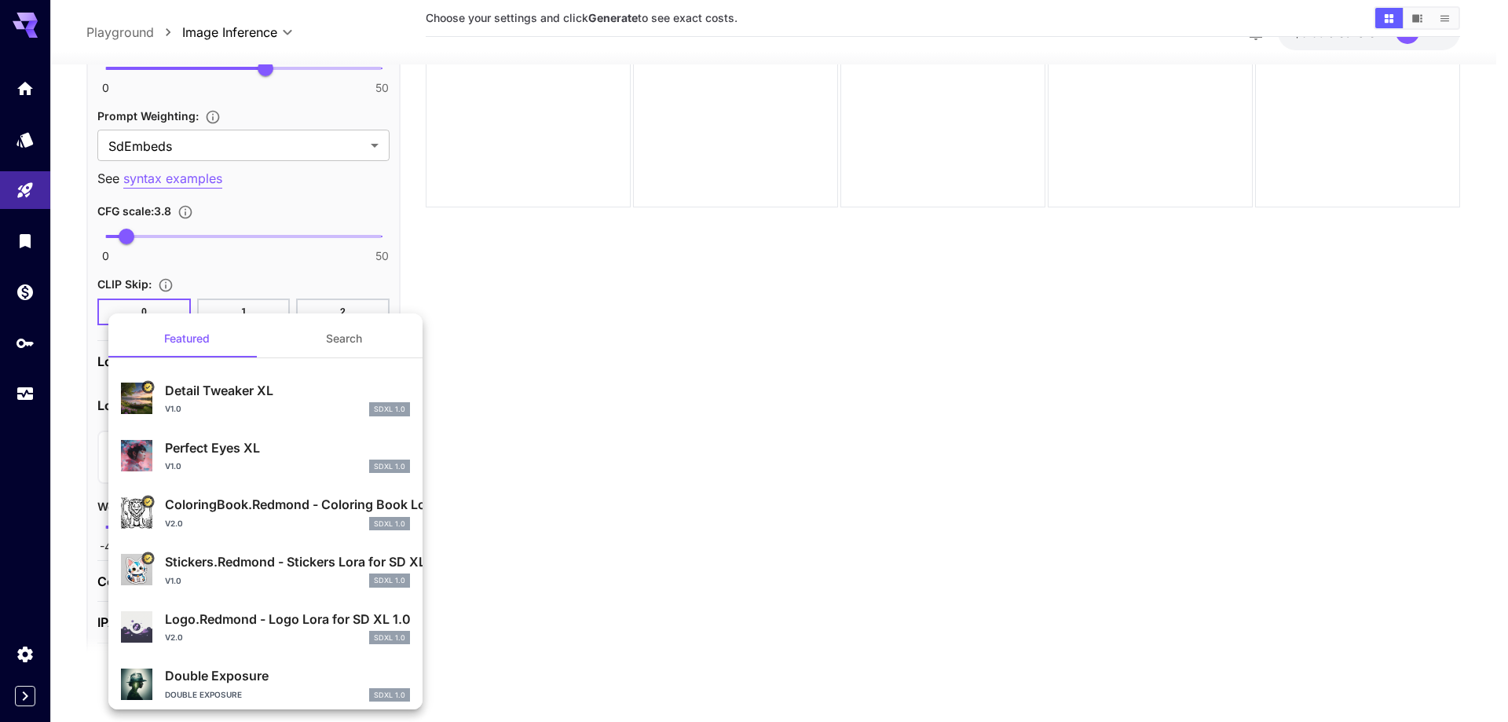
click at [339, 335] on button "Search" at bounding box center [343, 339] width 157 height 38
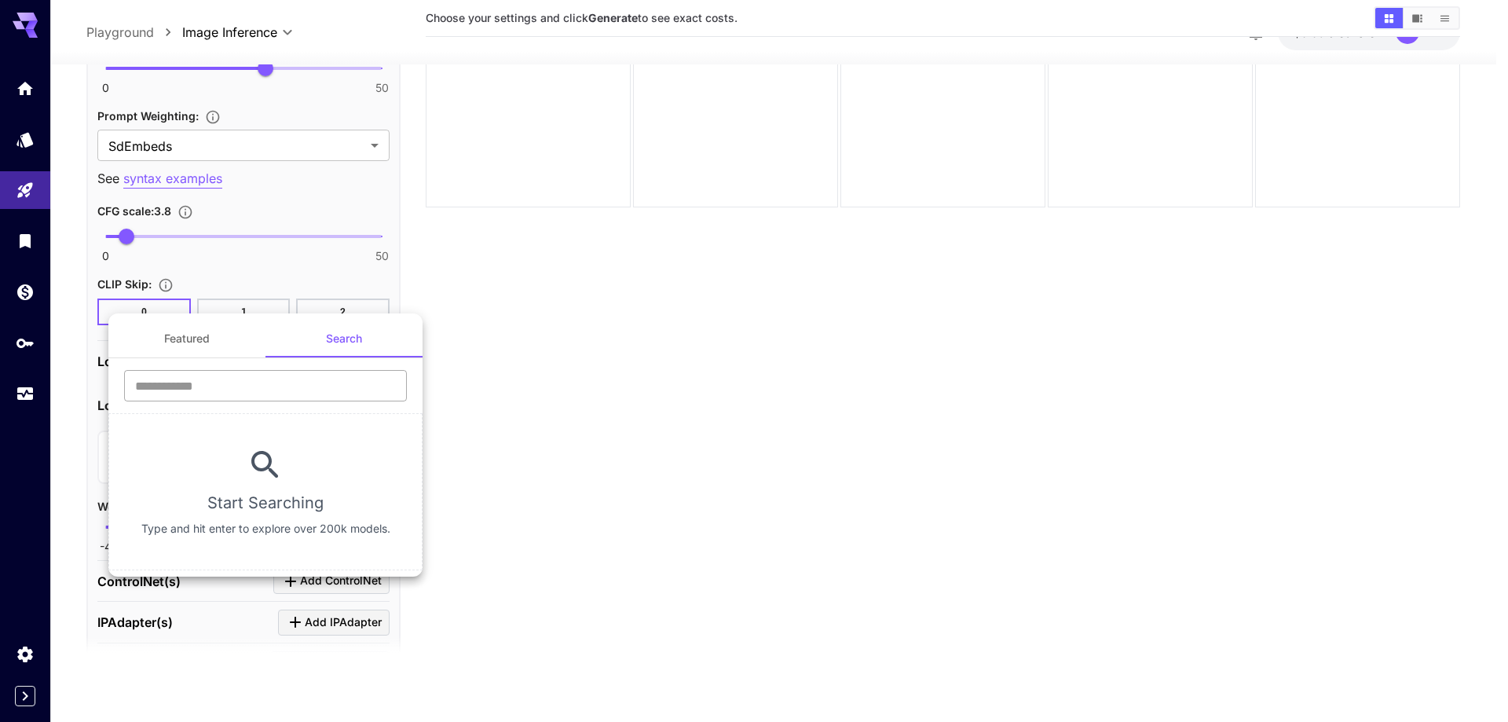
click at [300, 385] on input "text" at bounding box center [265, 385] width 283 height 31
type input "****"
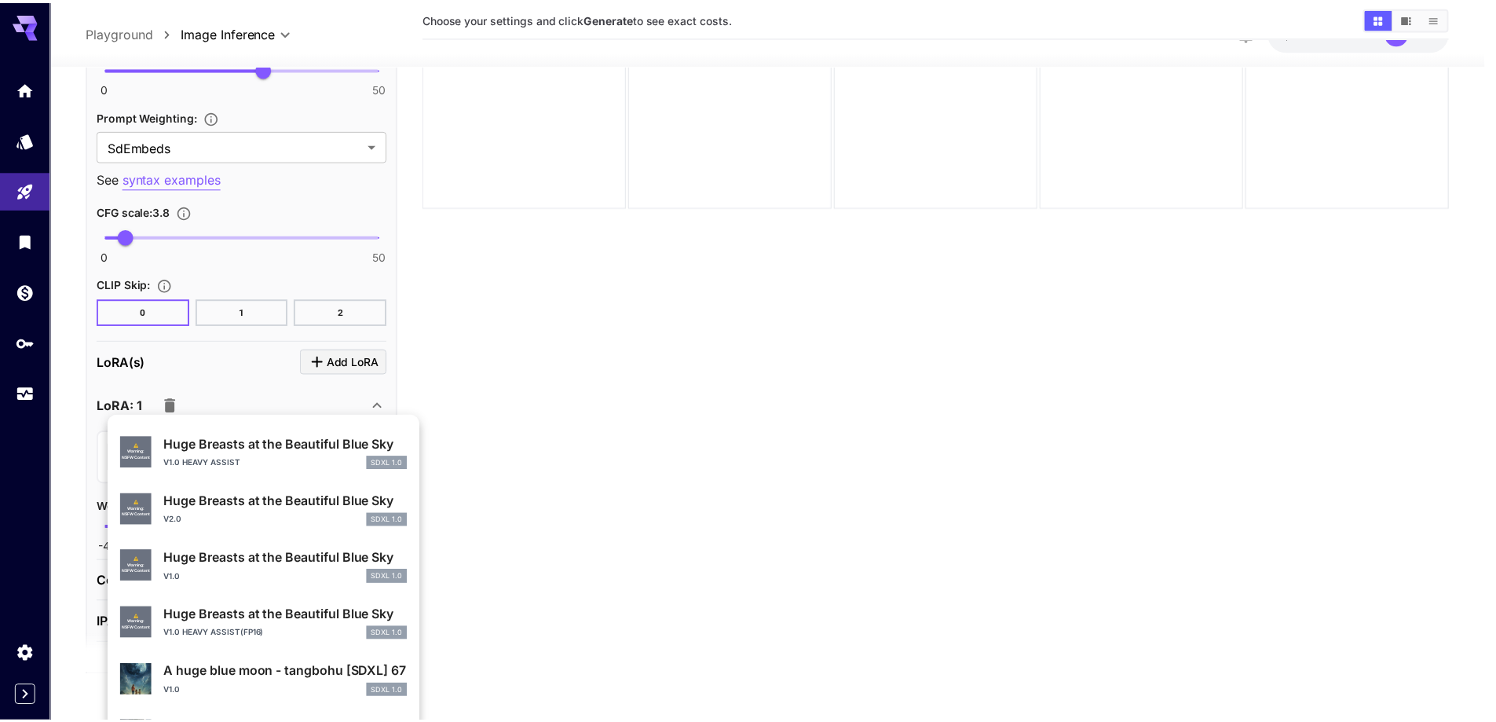
scroll to position [550, 0]
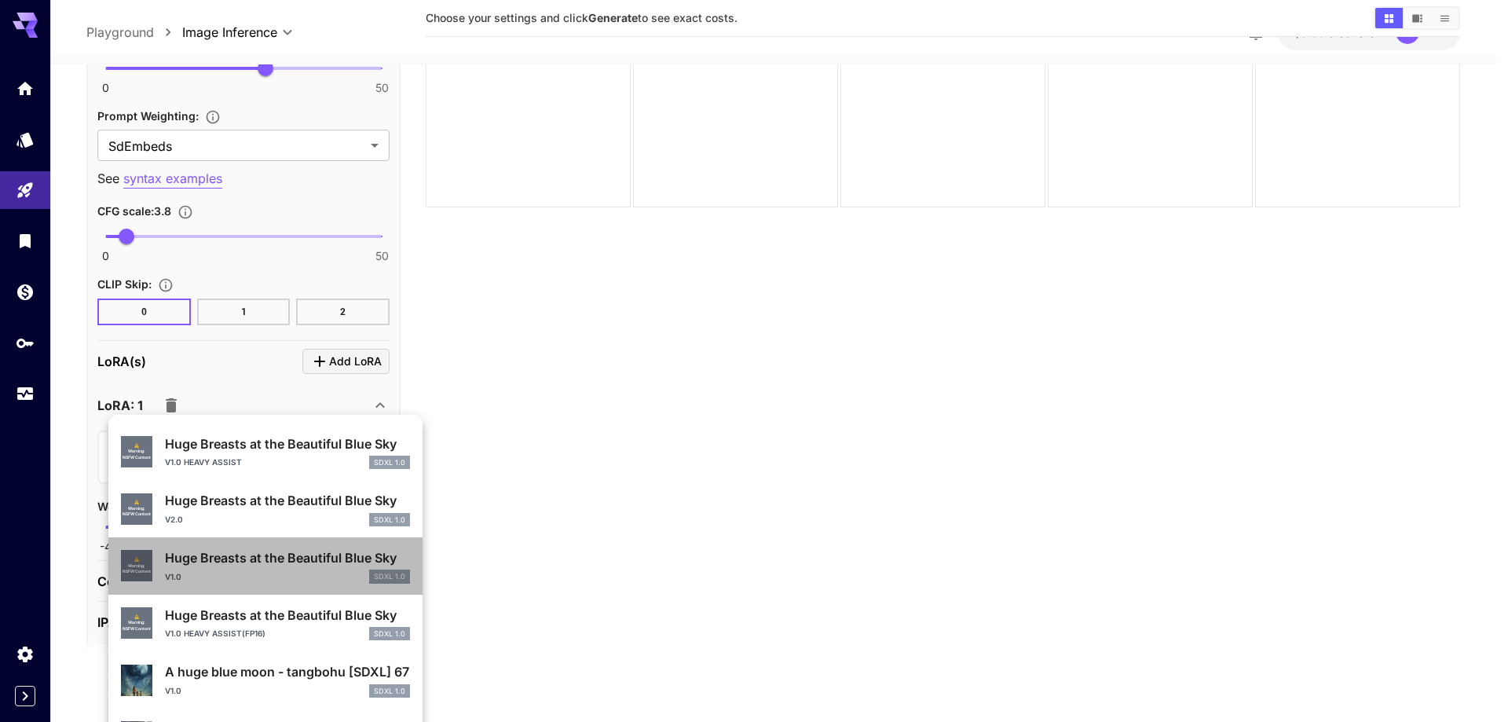
click at [318, 569] on div "v1.0 SDXL 1.0" at bounding box center [287, 576] width 245 height 14
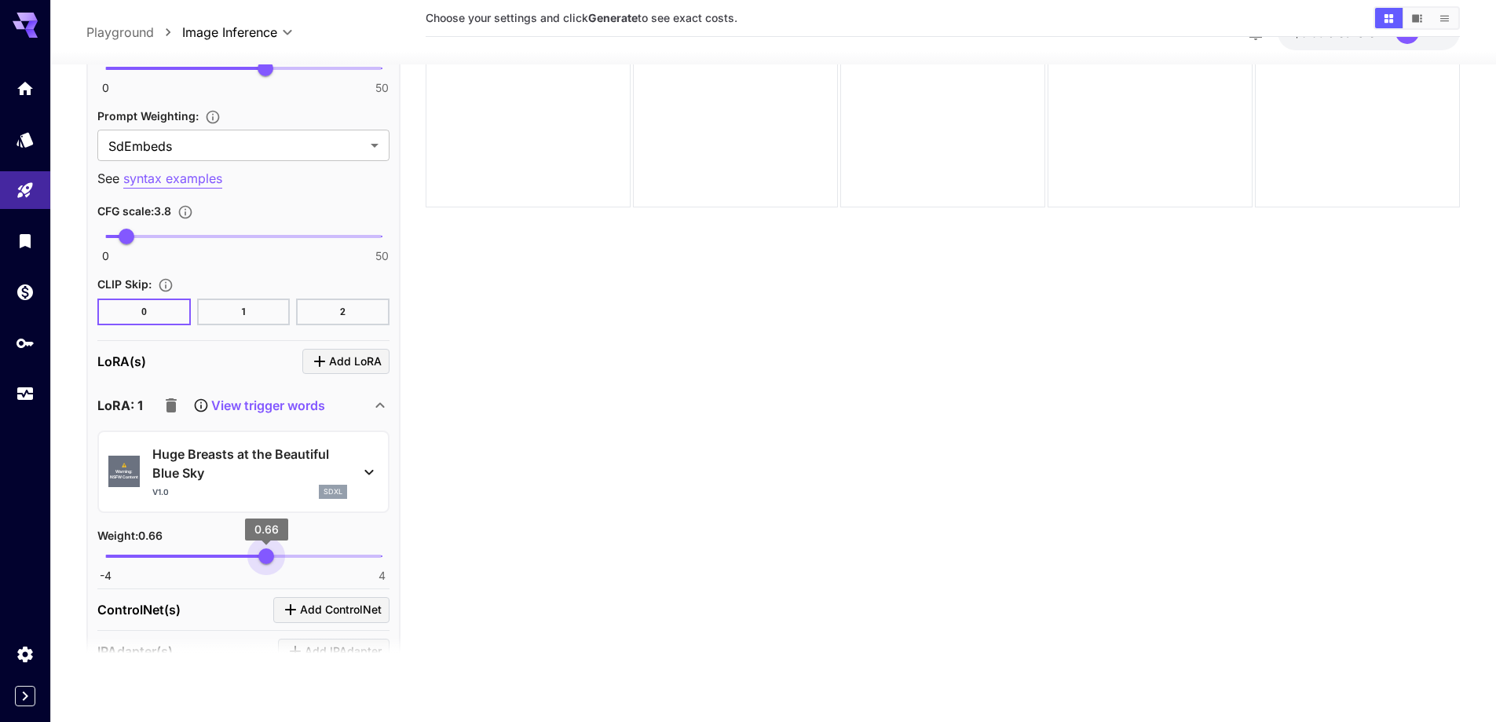
type input "****"
click at [265, 555] on span "0.64" at bounding box center [266, 556] width 16 height 16
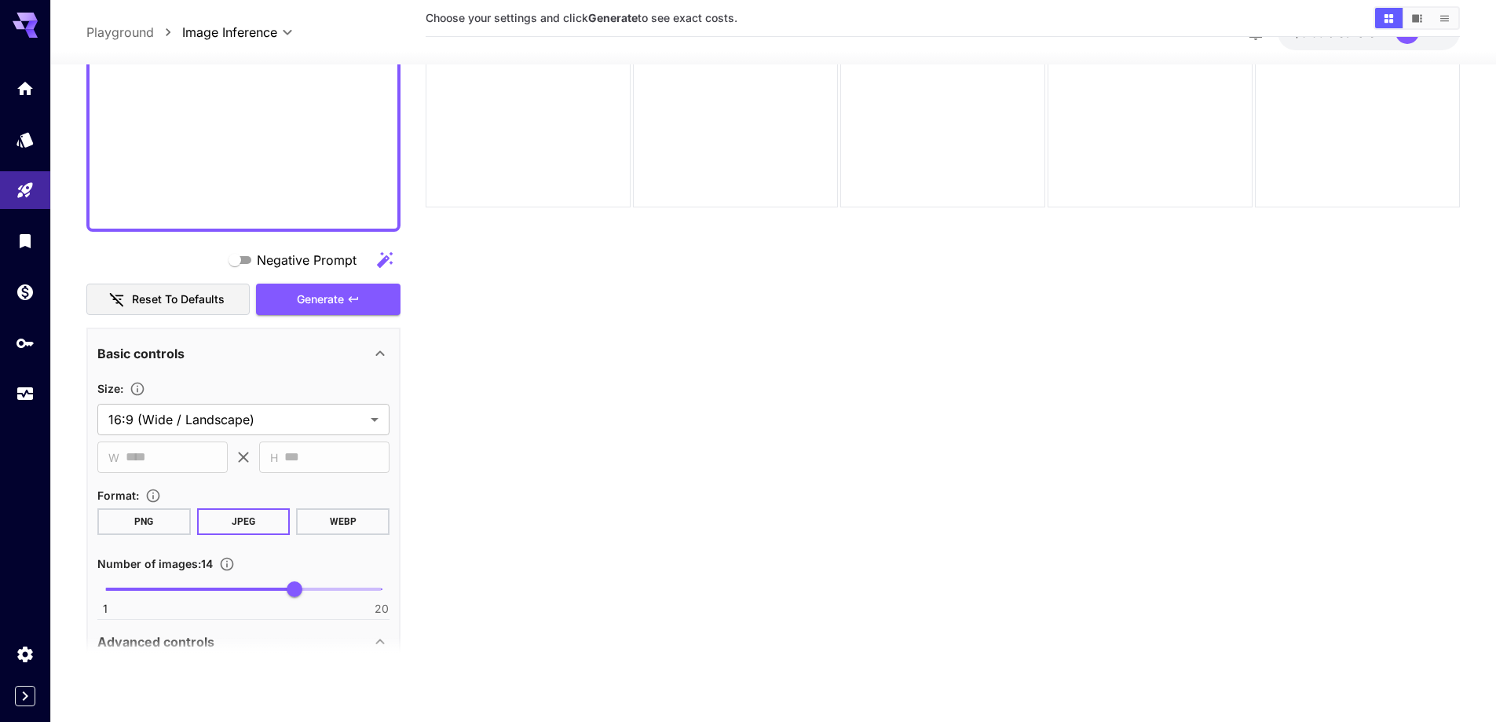
scroll to position [920, 0]
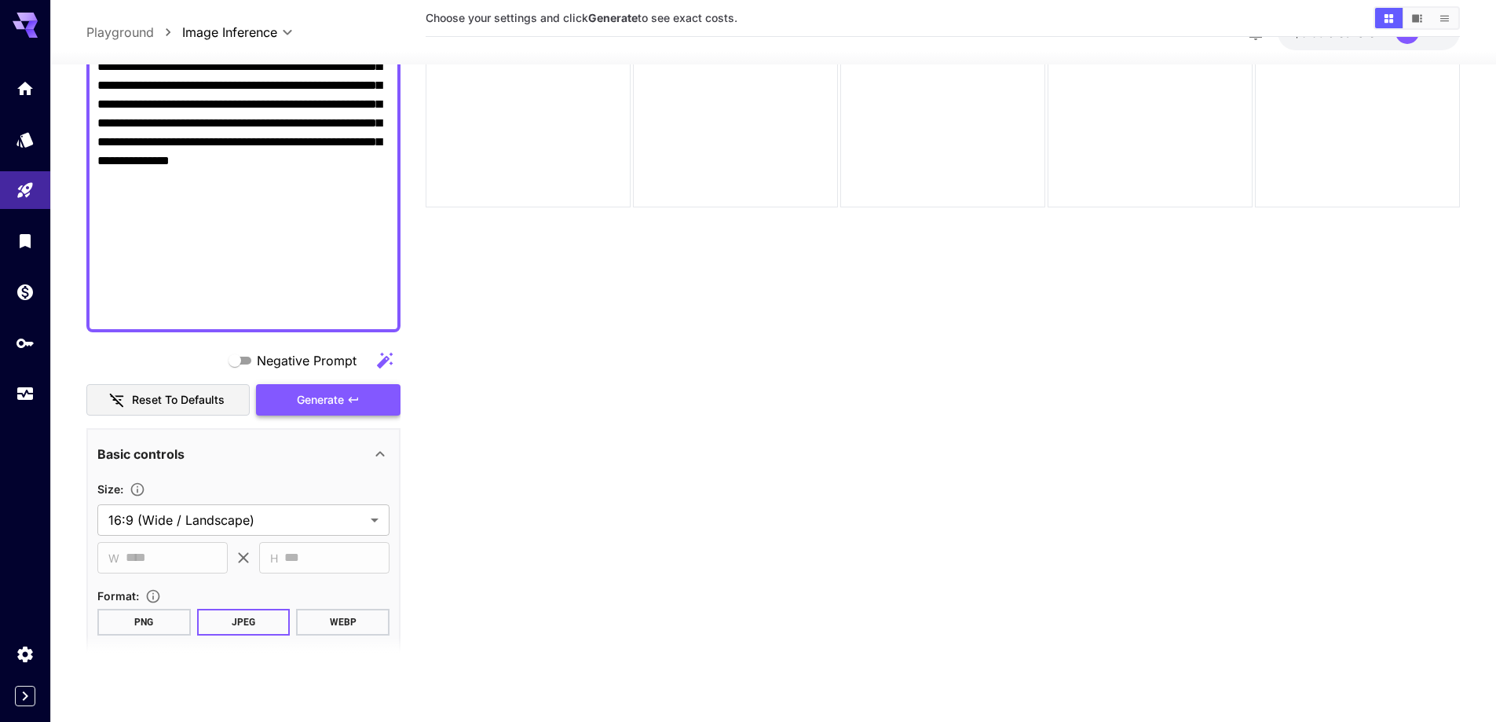
click at [343, 395] on span "Generate" at bounding box center [320, 400] width 47 height 20
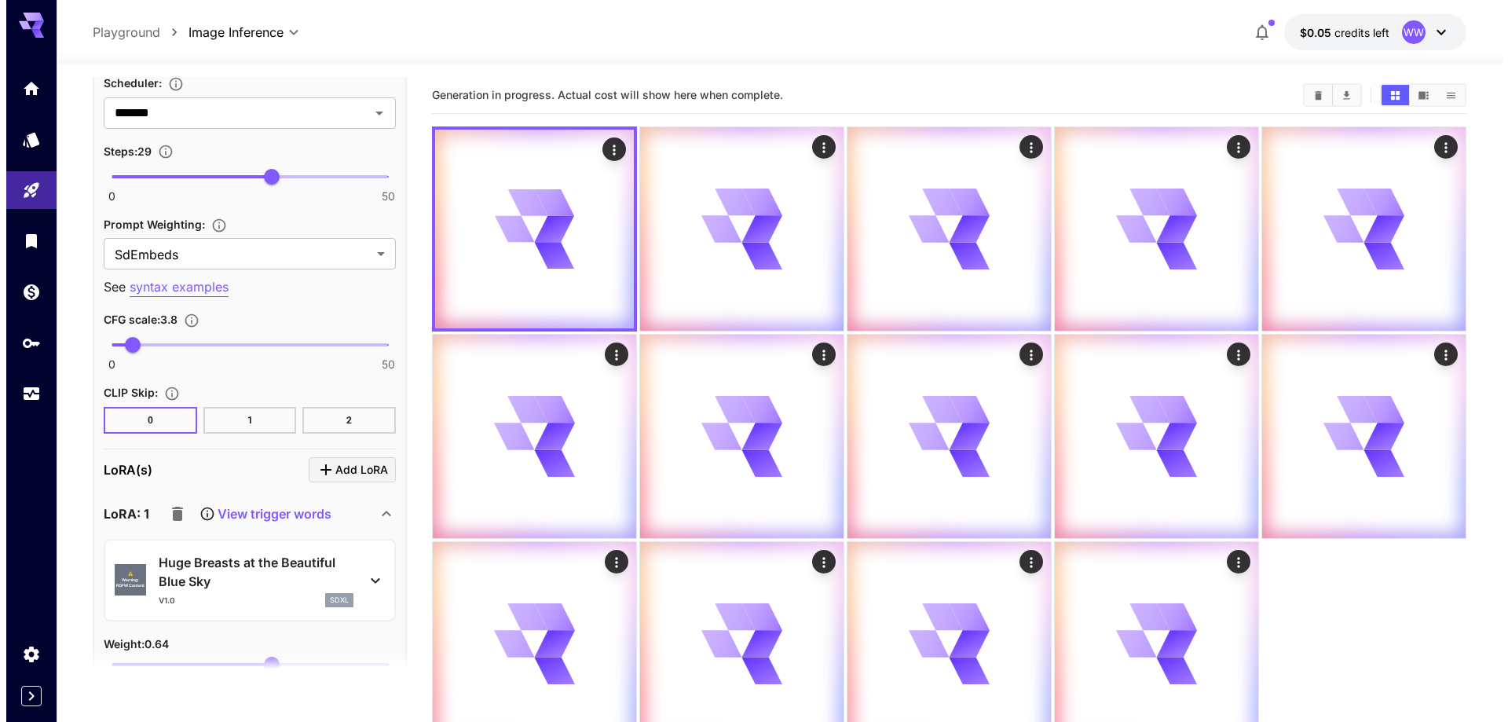
scroll to position [2177, 0]
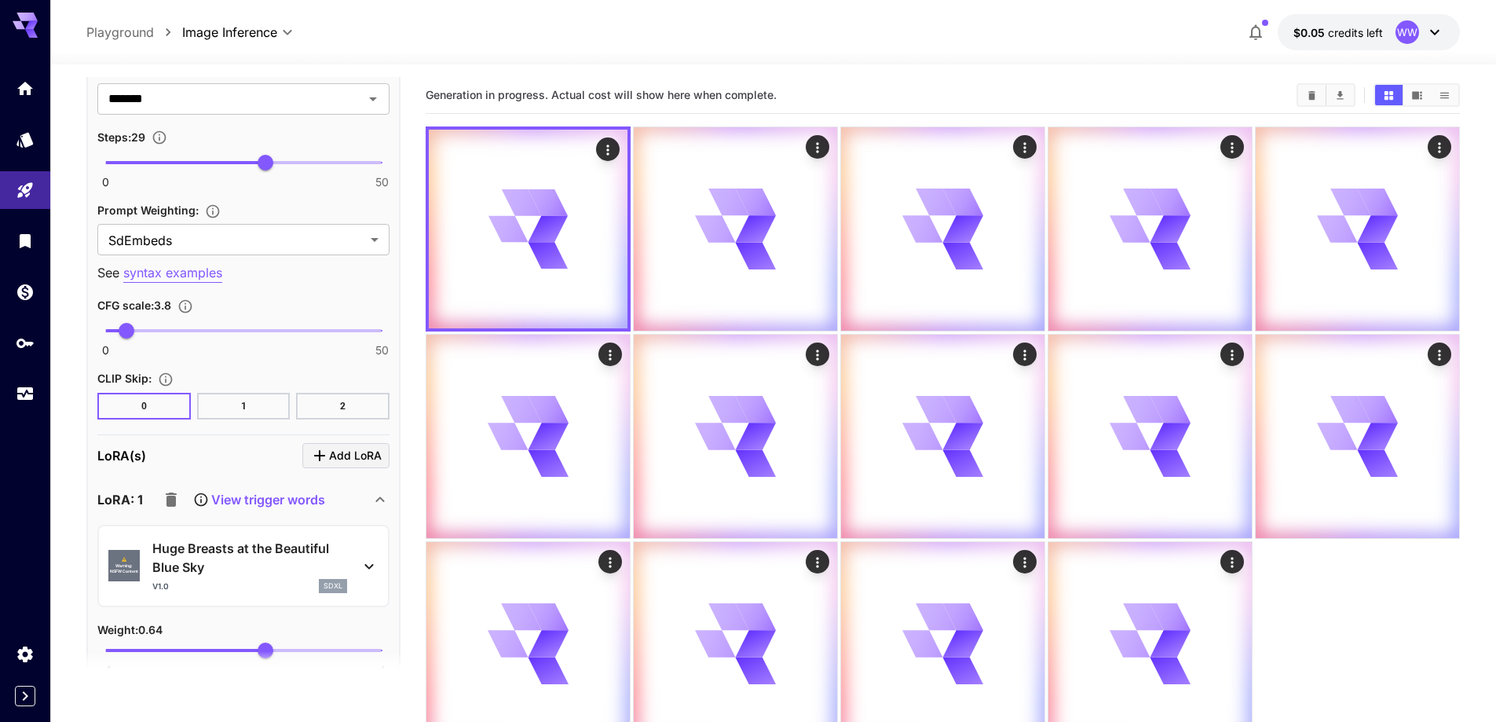
click at [261, 593] on div "⚠️ Warning: NSFW Content Huge Breasts at the Beautiful Blue Sky v1.0 sdxl" at bounding box center [243, 566] width 270 height 67
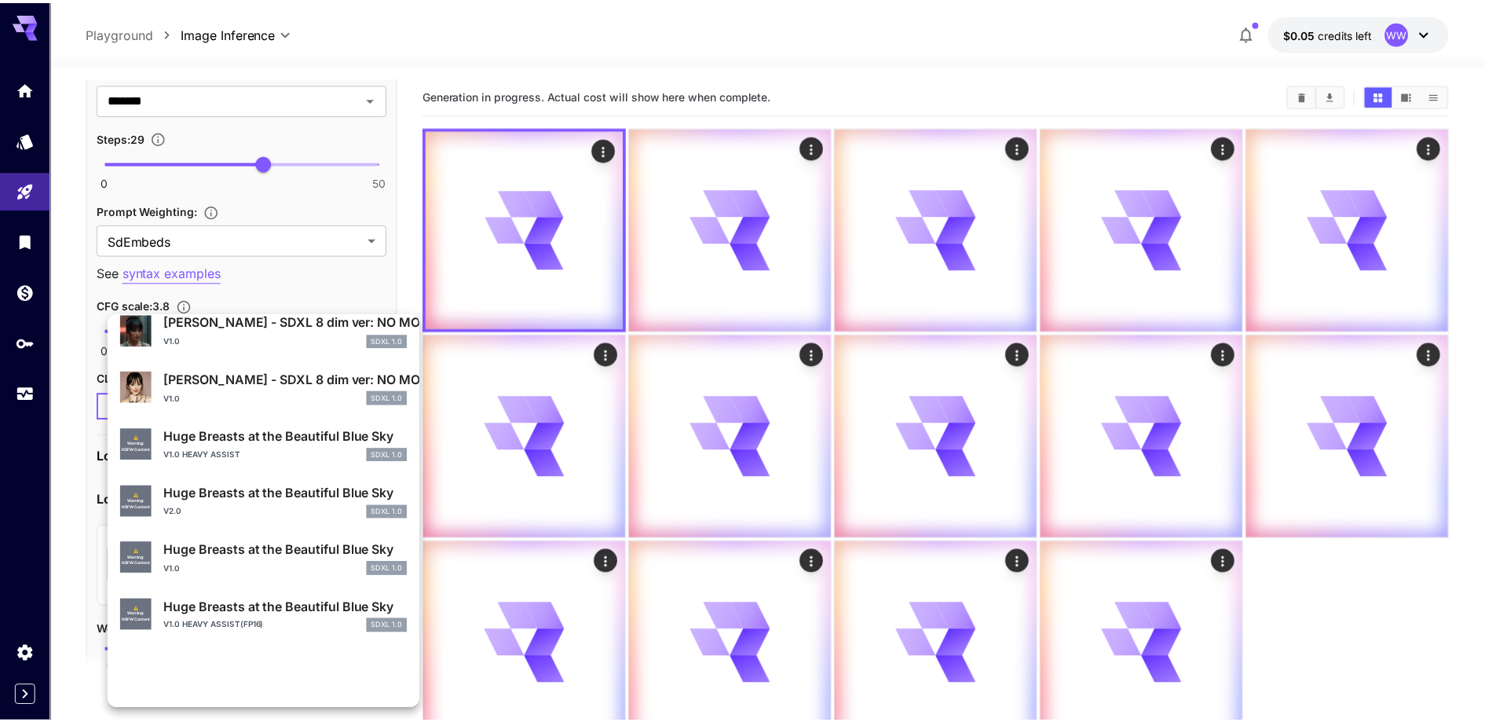
scroll to position [471, 0]
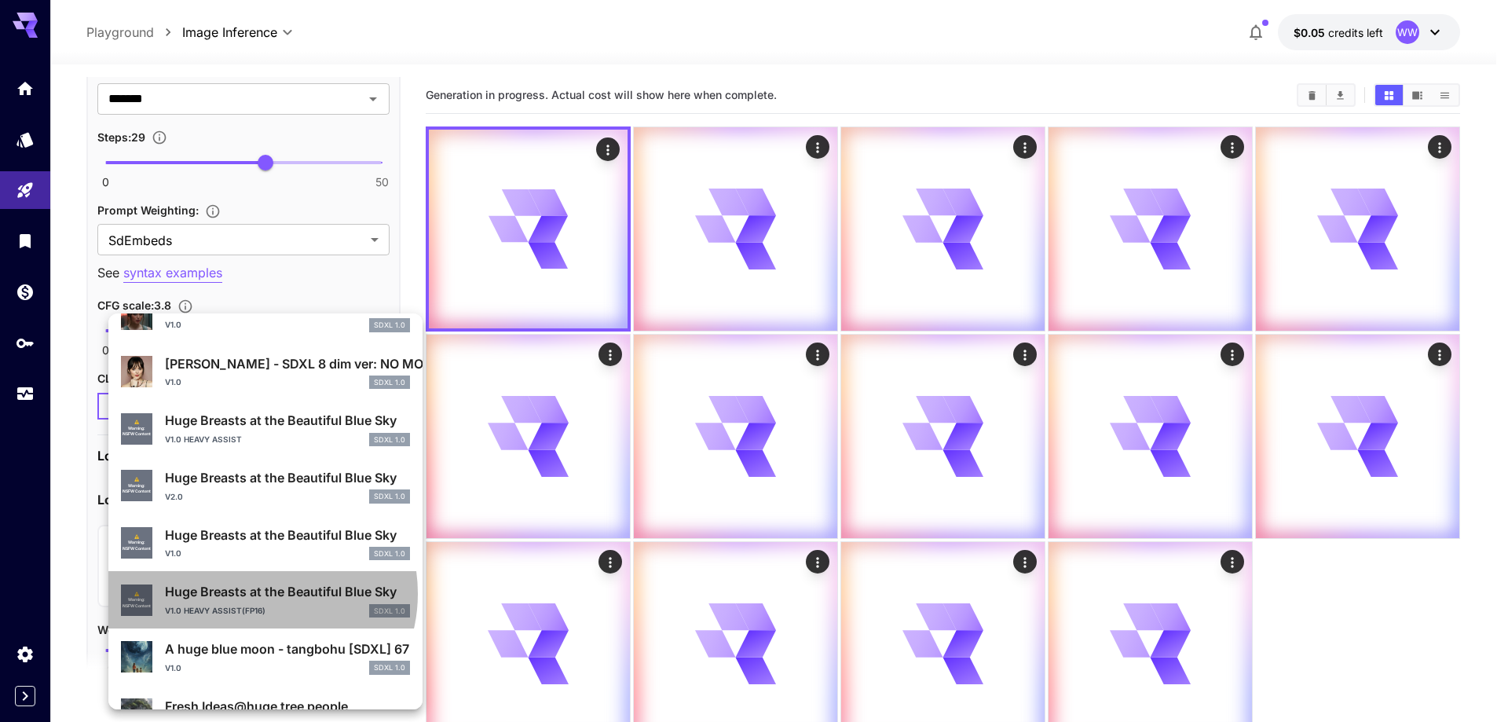
click at [261, 593] on p "Huge Breasts at the Beautiful Blue Sky" at bounding box center [287, 591] width 245 height 19
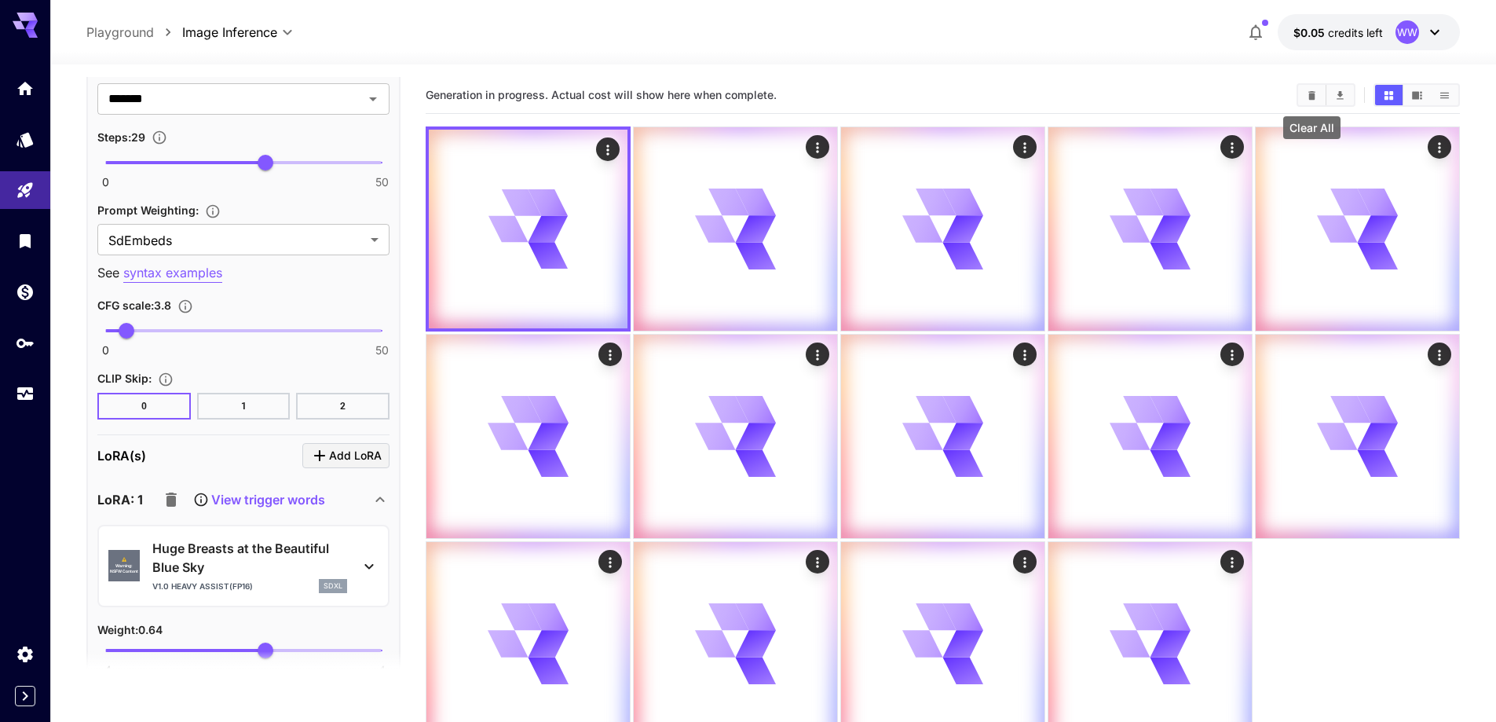
click at [1320, 98] on button "Clear All" at bounding box center [1311, 95] width 27 height 20
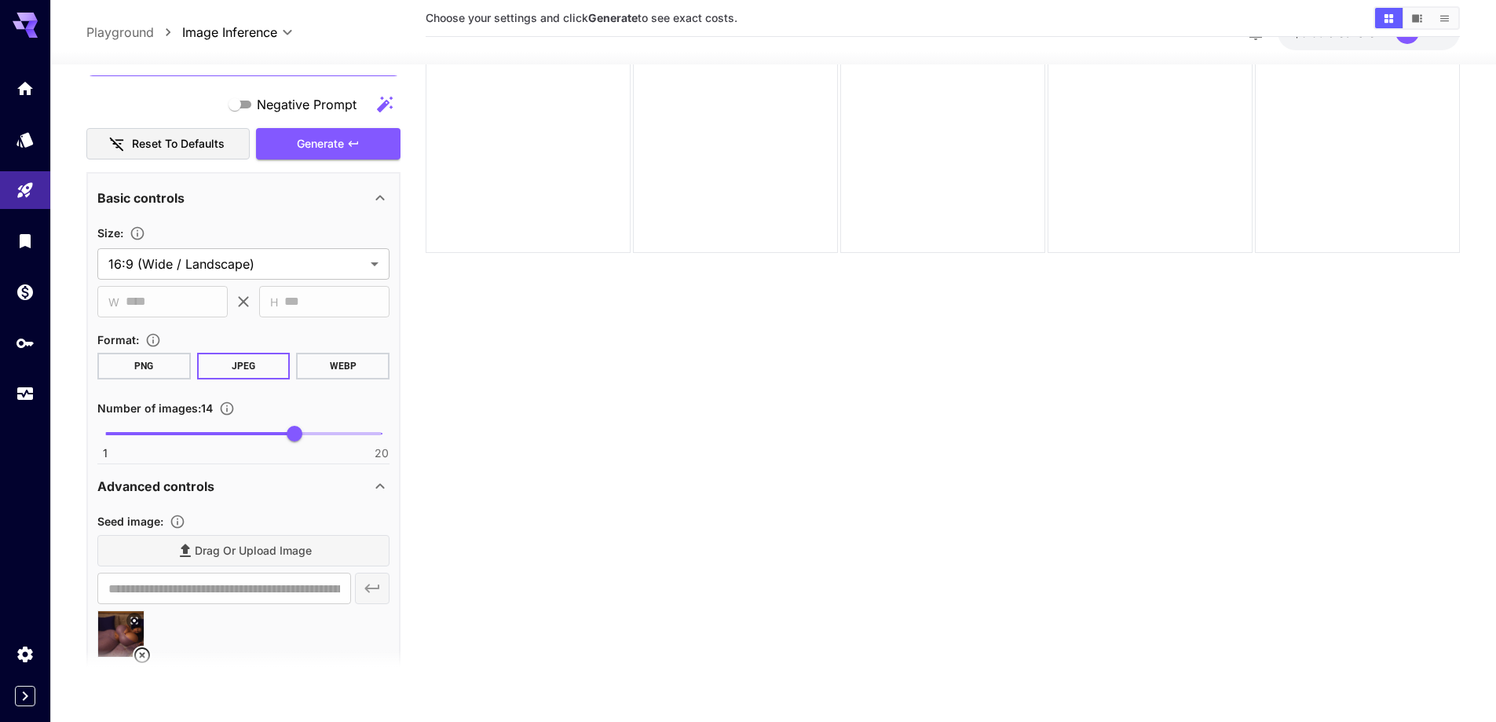
scroll to position [1155, 0]
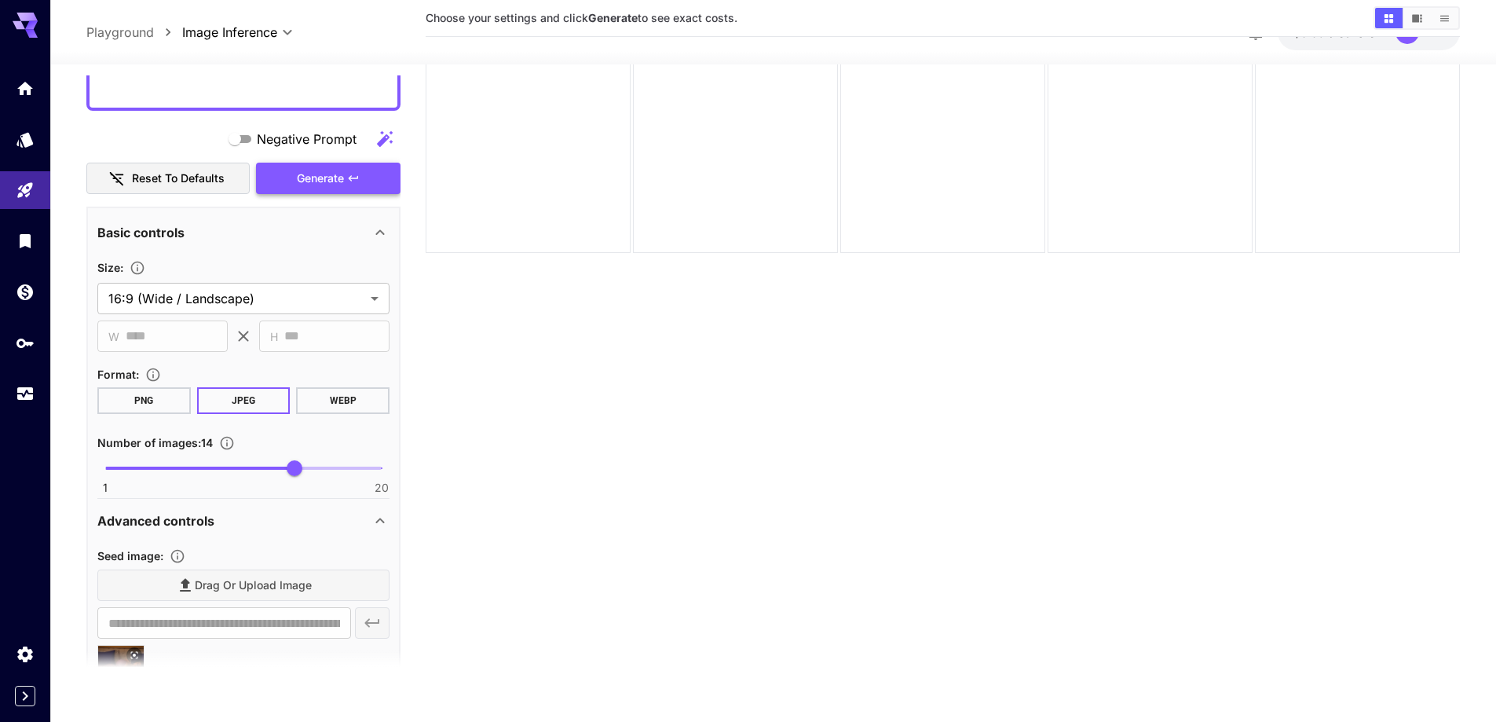
click at [290, 170] on button "Generate" at bounding box center [328, 179] width 145 height 32
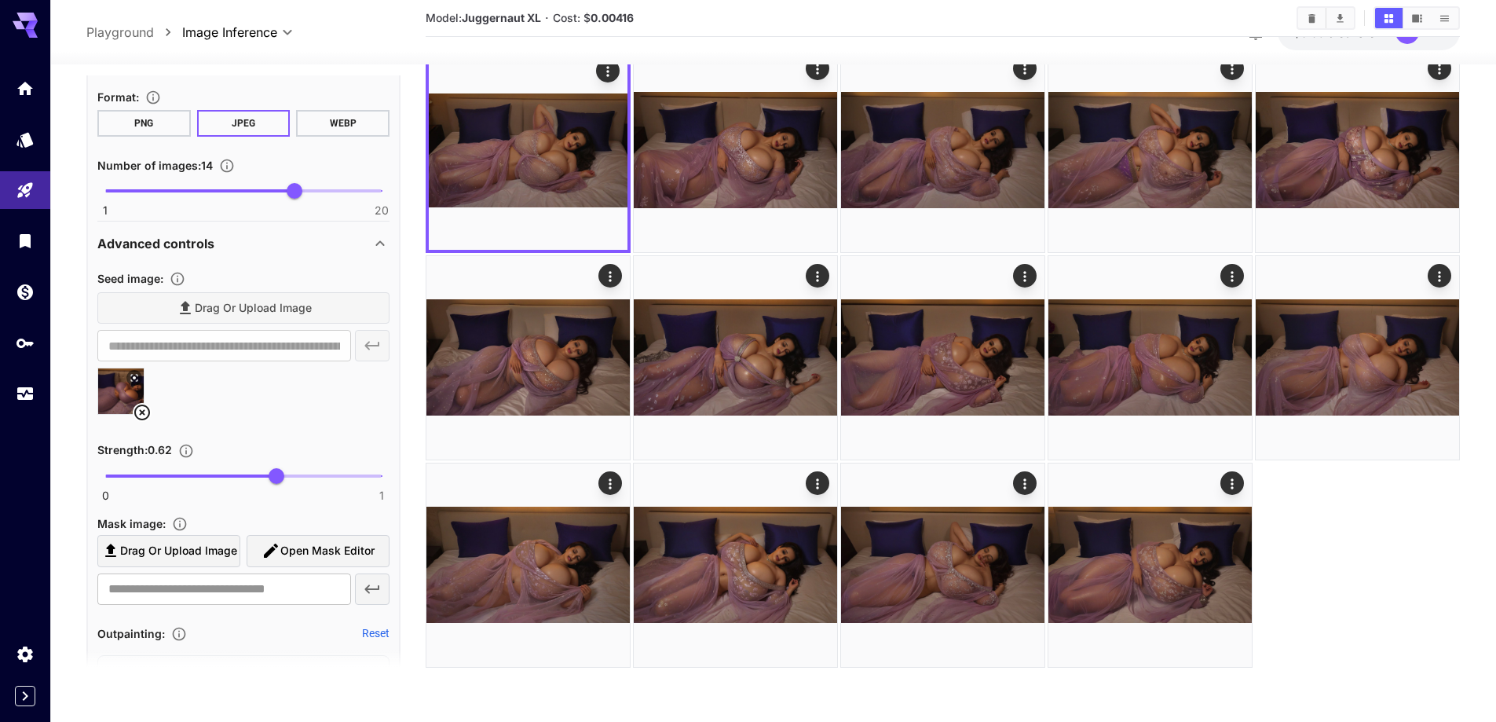
scroll to position [1470, 0]
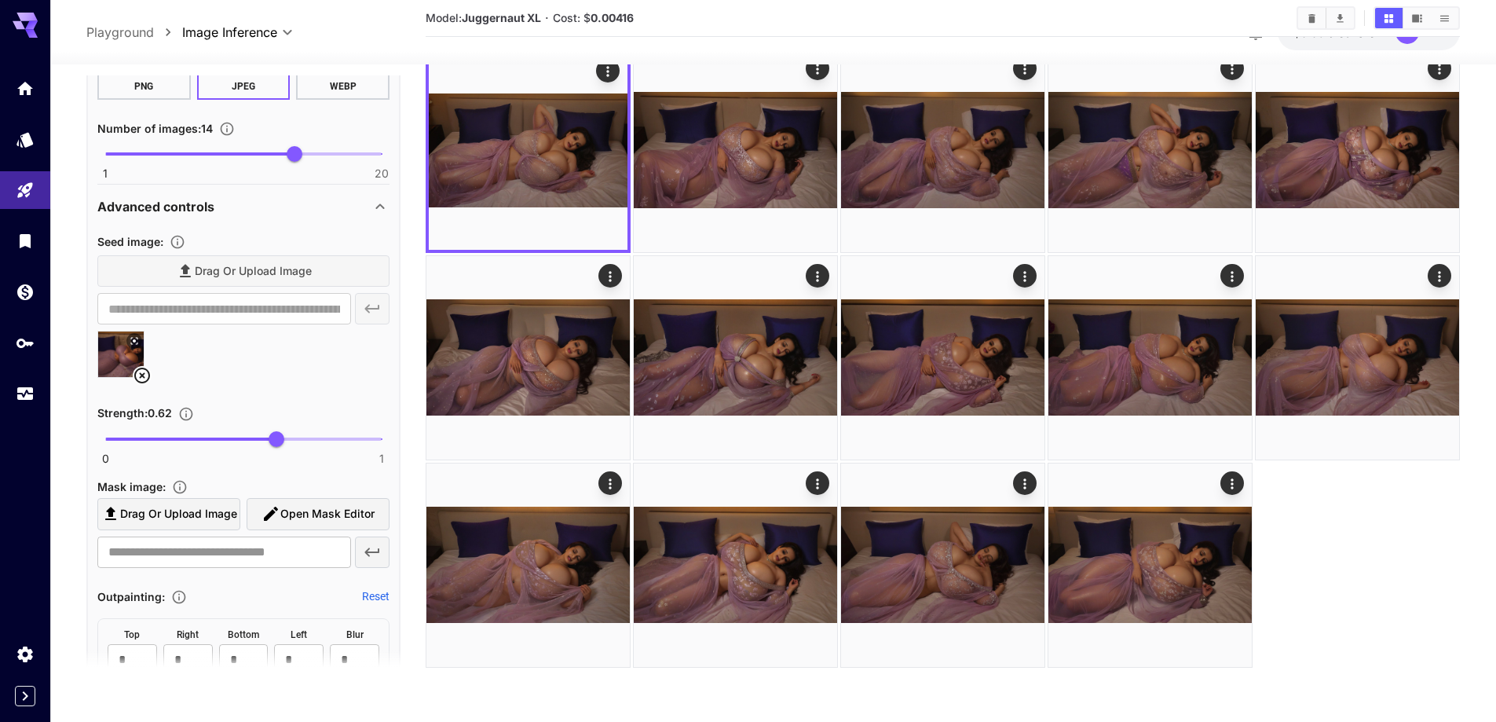
click at [141, 369] on icon at bounding box center [142, 376] width 16 height 16
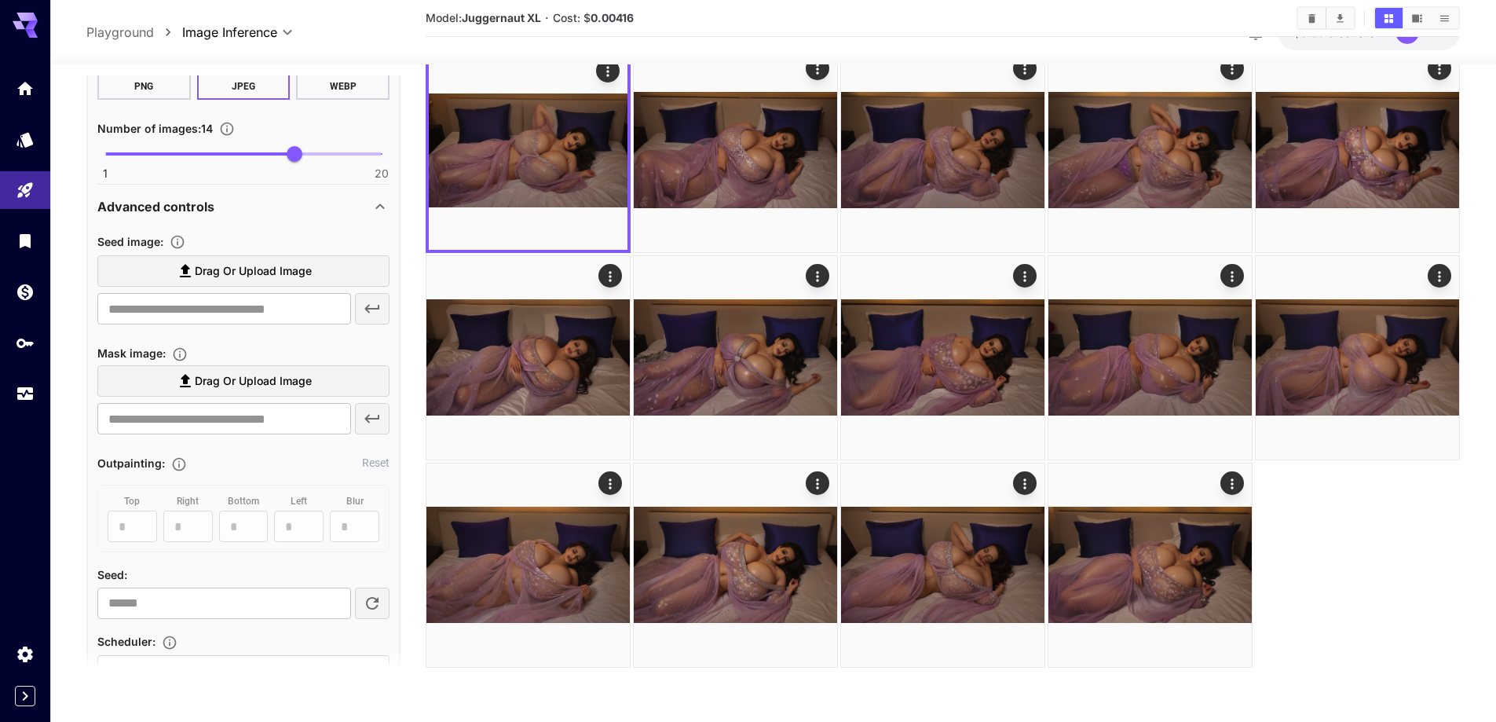
click at [320, 272] on label "Drag or upload image" at bounding box center [243, 271] width 292 height 32
click at [0, 0] on input "Drag or upload image" at bounding box center [0, 0] width 0 height 0
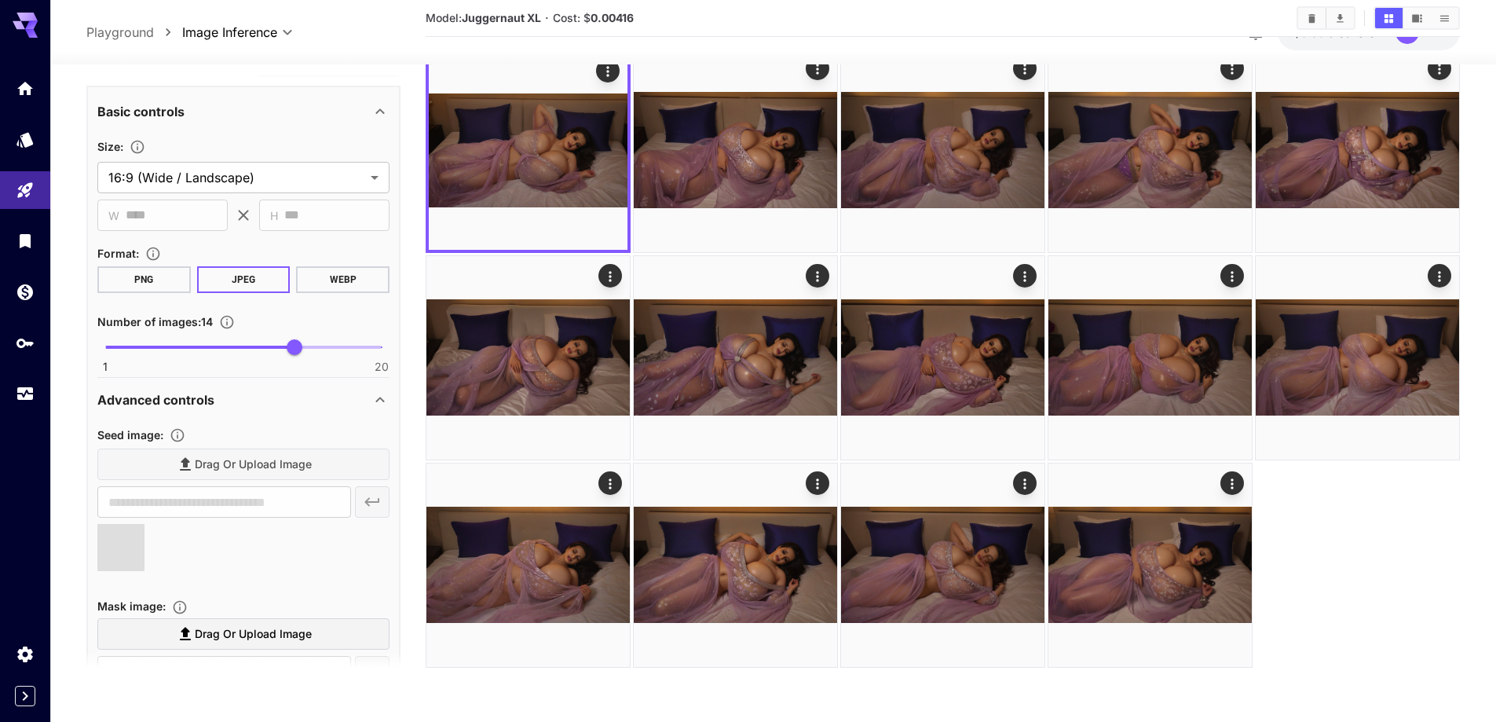
type input "**********"
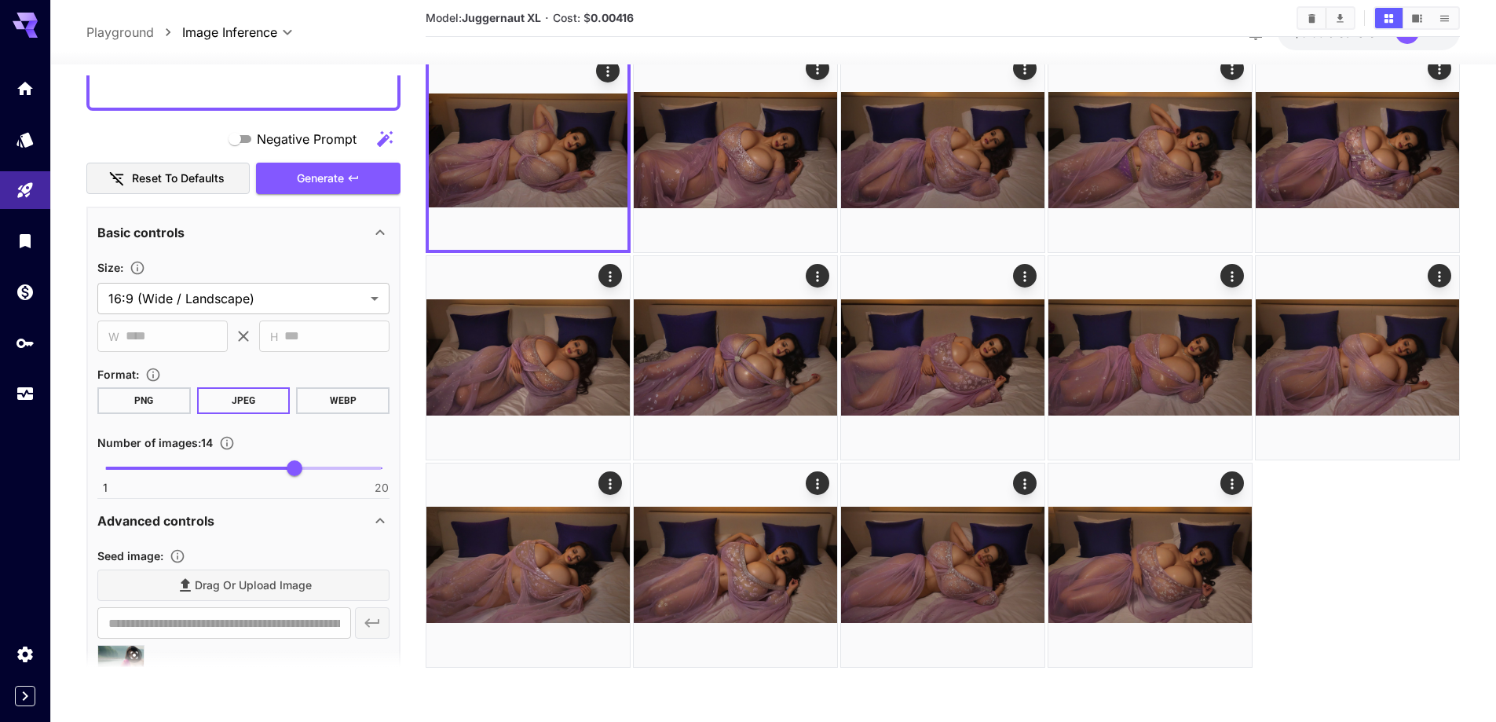
scroll to position [1077, 0]
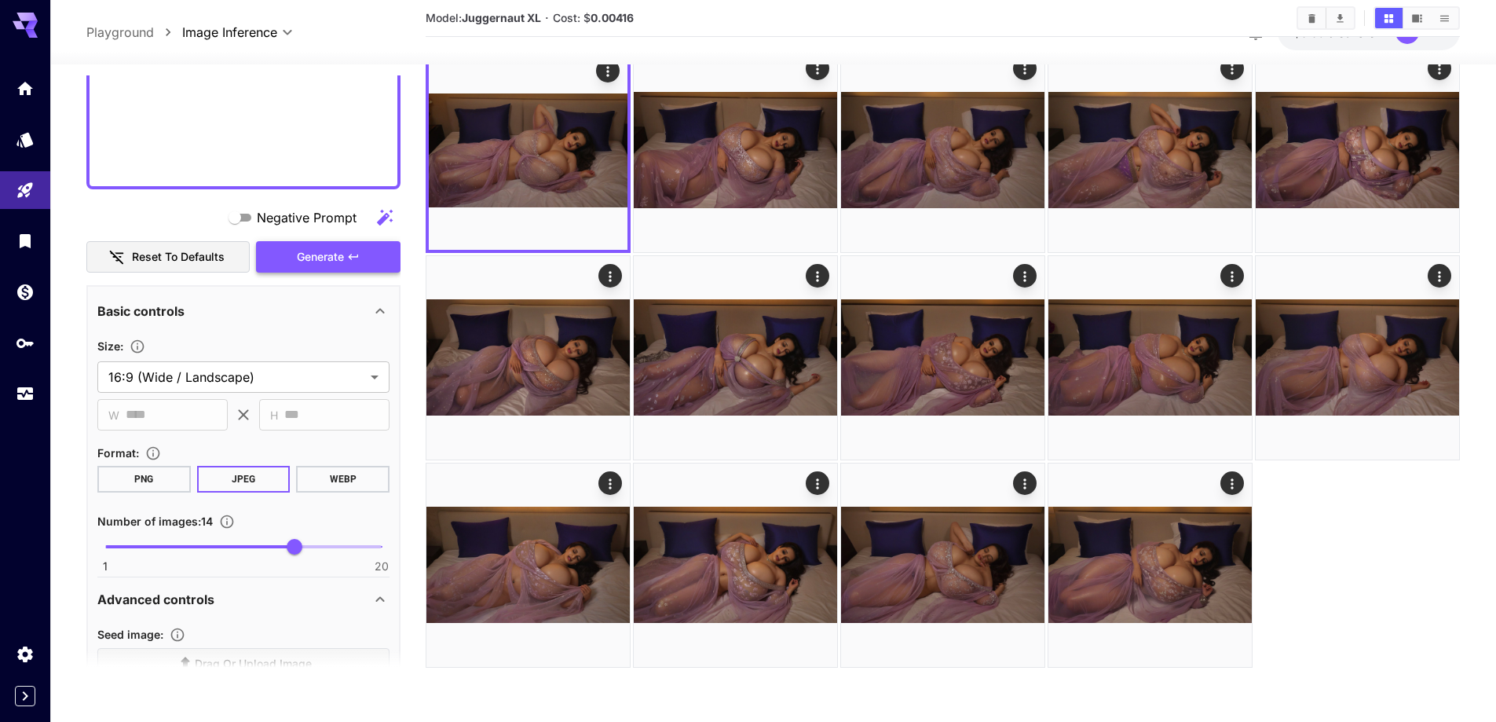
click at [304, 261] on span "Generate" at bounding box center [320, 257] width 47 height 20
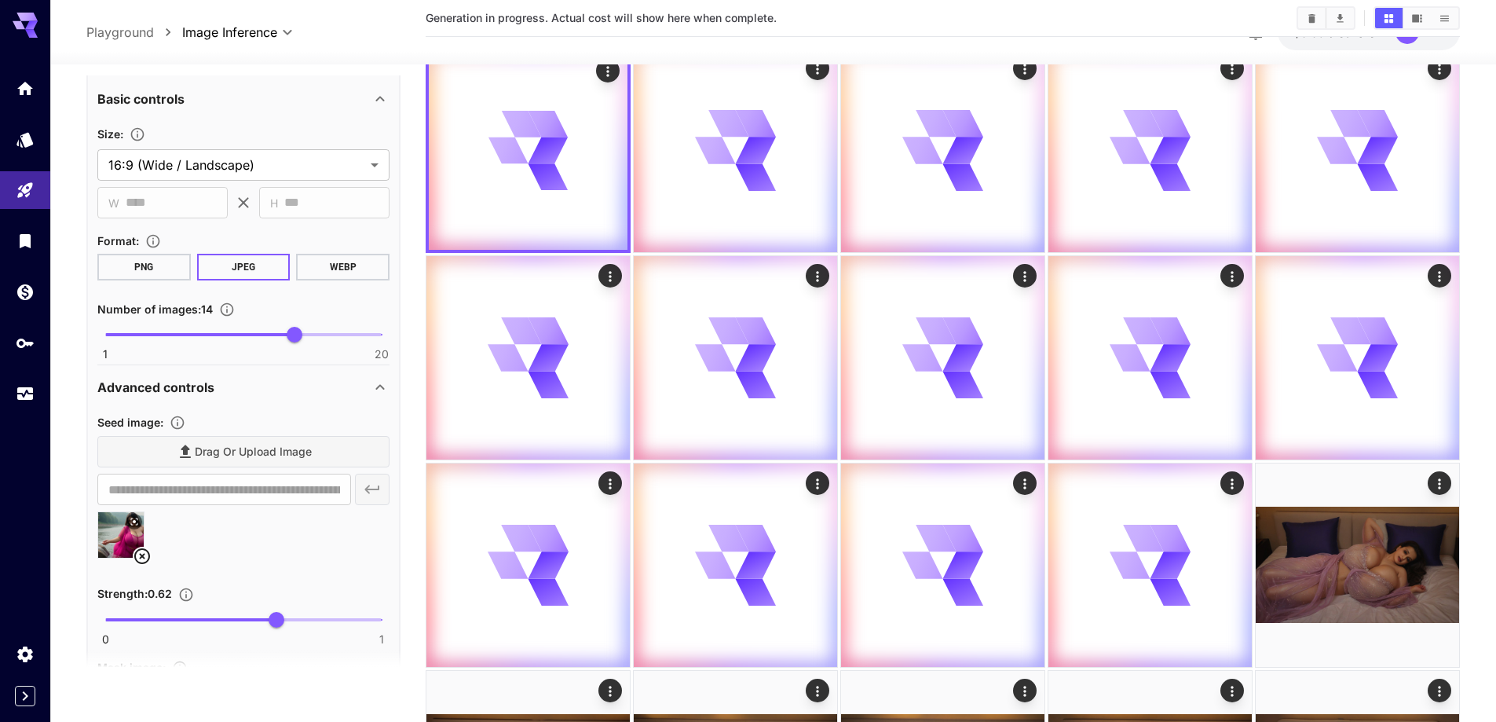
scroll to position [1313, 0]
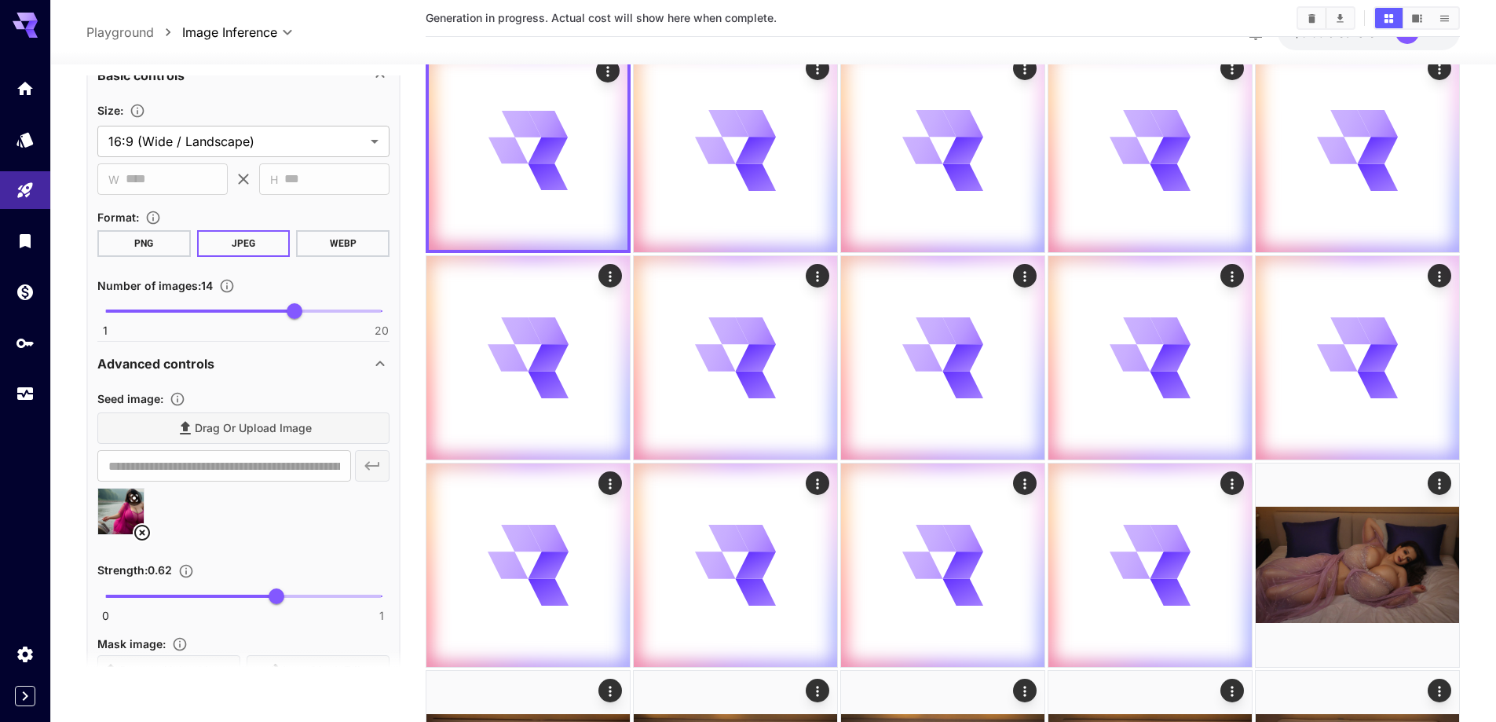
click at [147, 537] on icon at bounding box center [142, 533] width 16 height 16
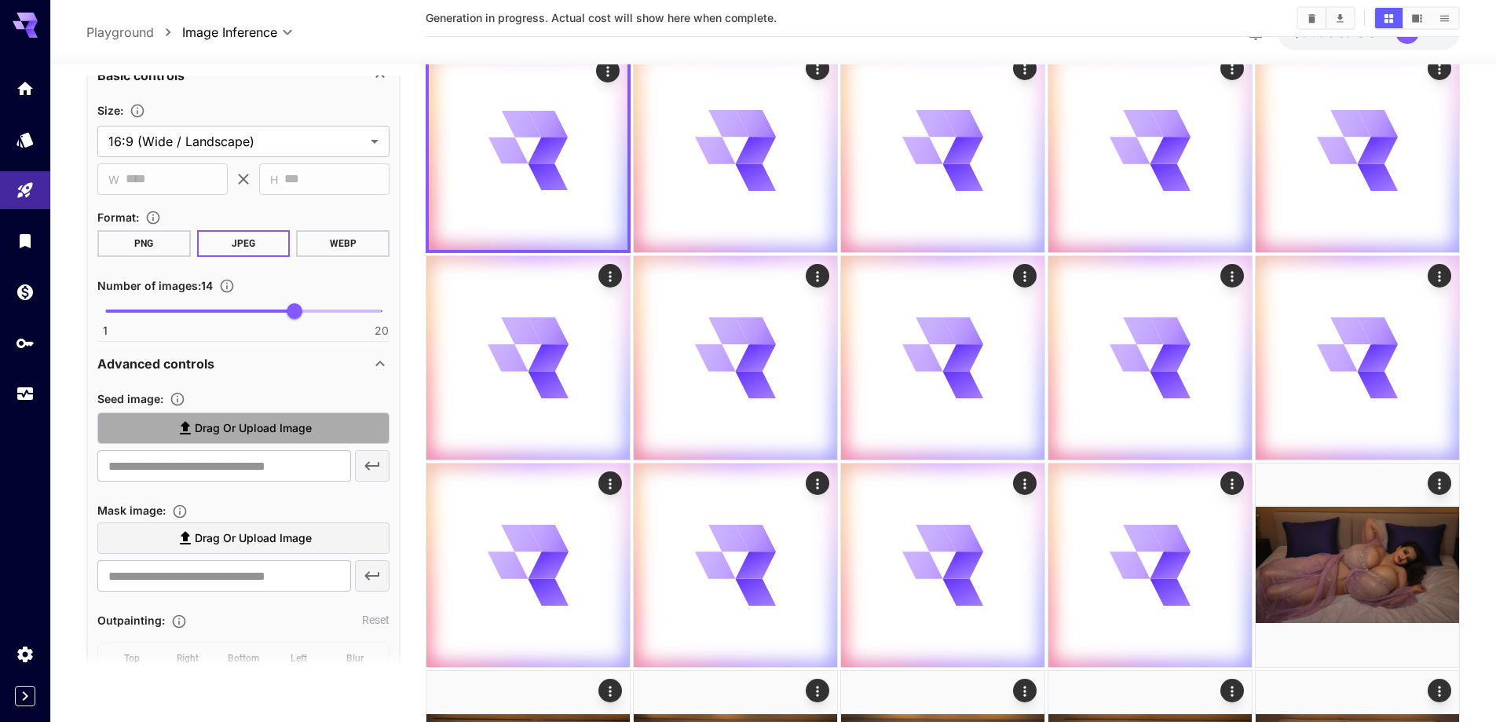
click at [273, 421] on span "Drag or upload image" at bounding box center [253, 429] width 117 height 20
click at [0, 0] on input "Drag or upload image" at bounding box center [0, 0] width 0 height 0
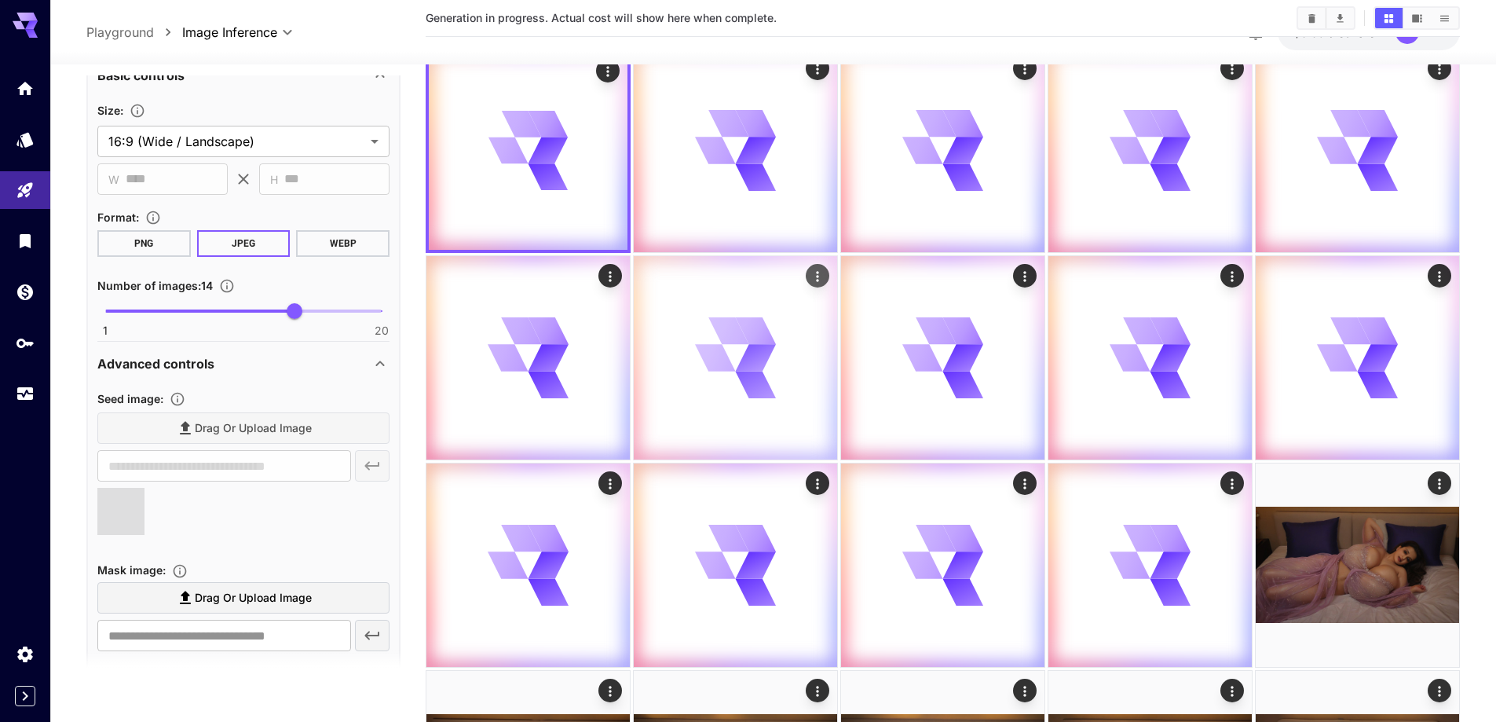
type input "**********"
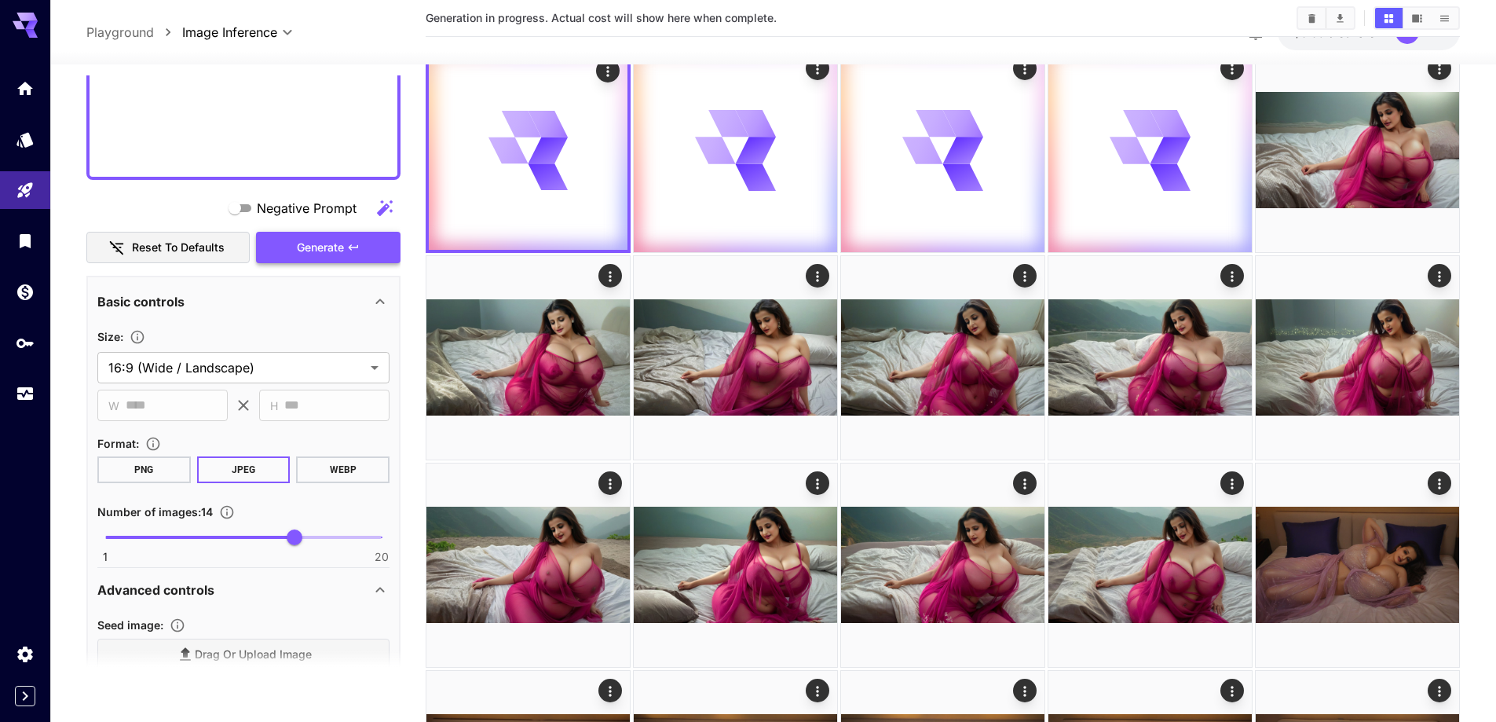
scroll to position [1077, 0]
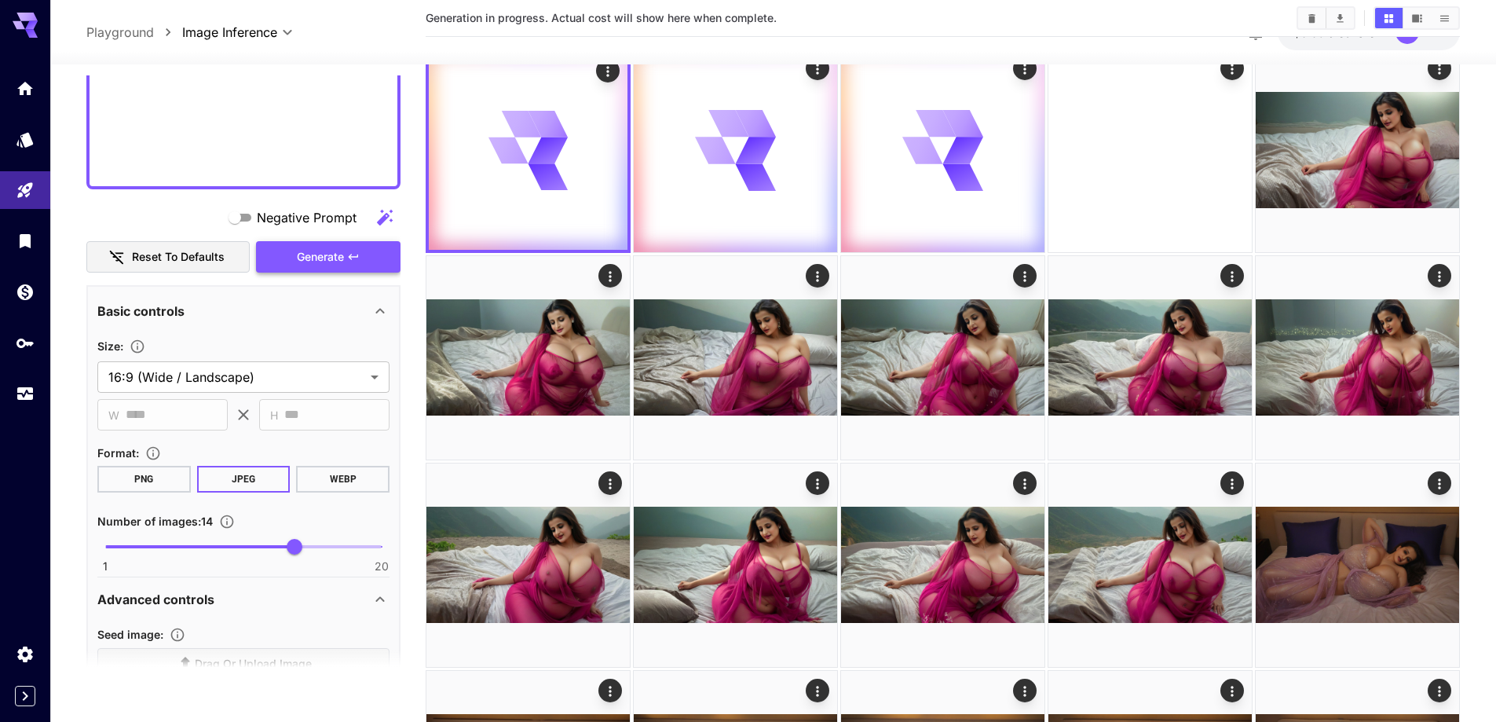
click at [331, 257] on span "Generate" at bounding box center [320, 257] width 47 height 20
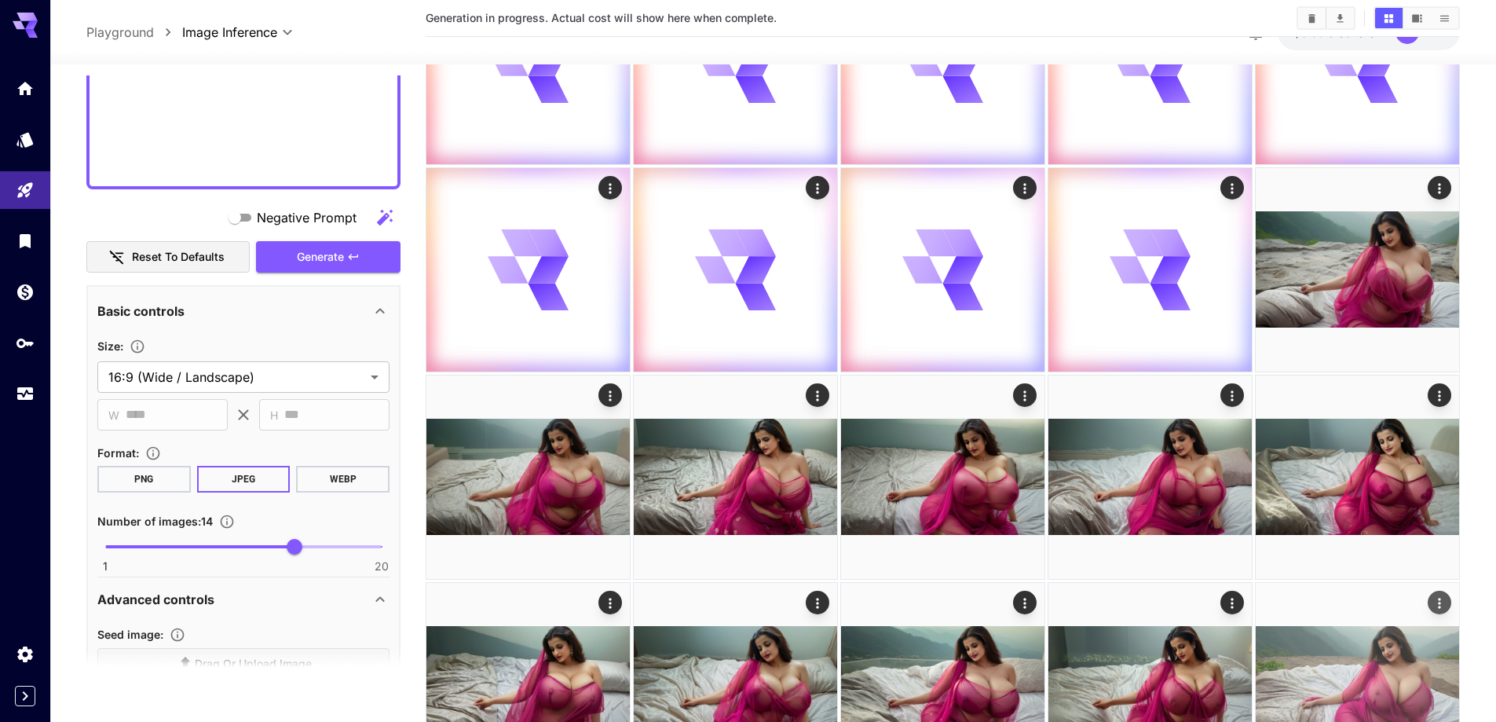
scroll to position [393, 0]
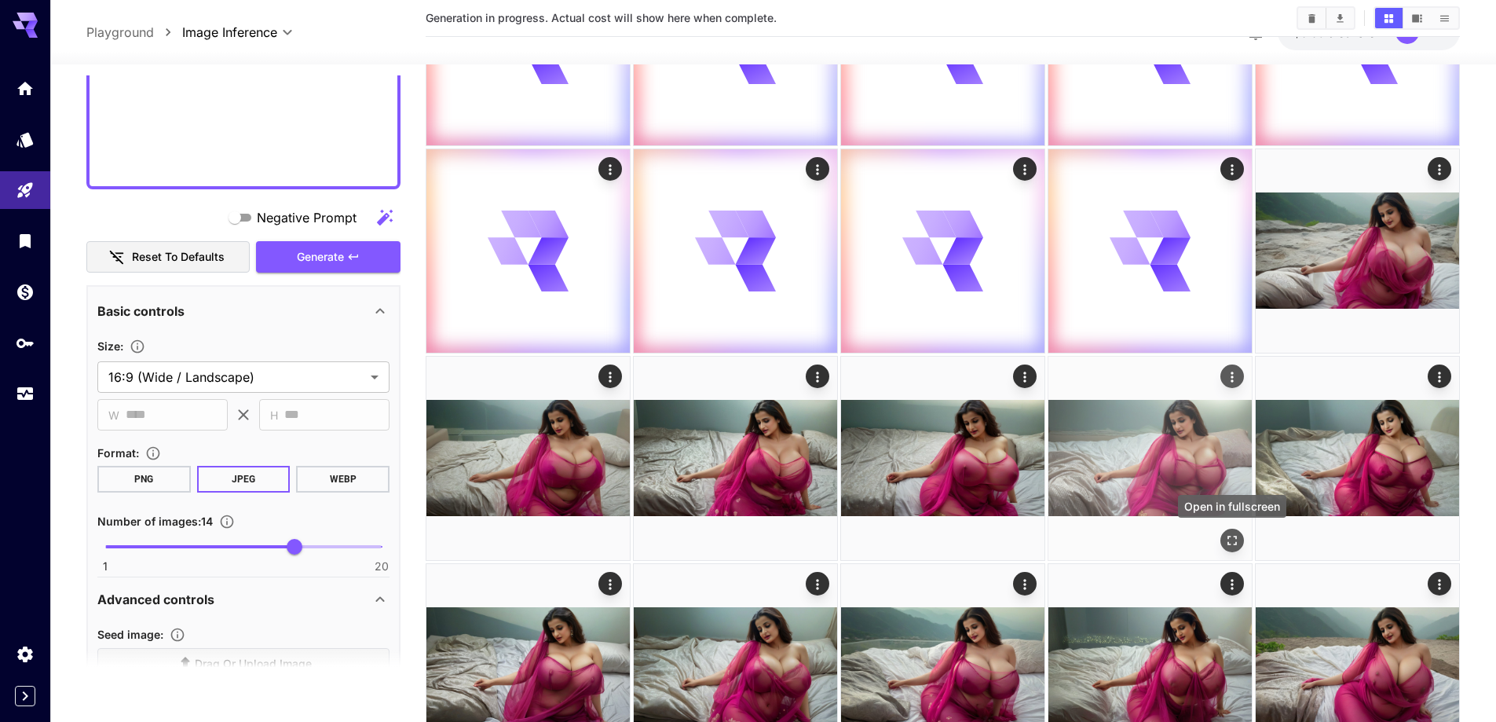
click at [1236, 539] on icon "Open in fullscreen" at bounding box center [1233, 541] width 16 height 16
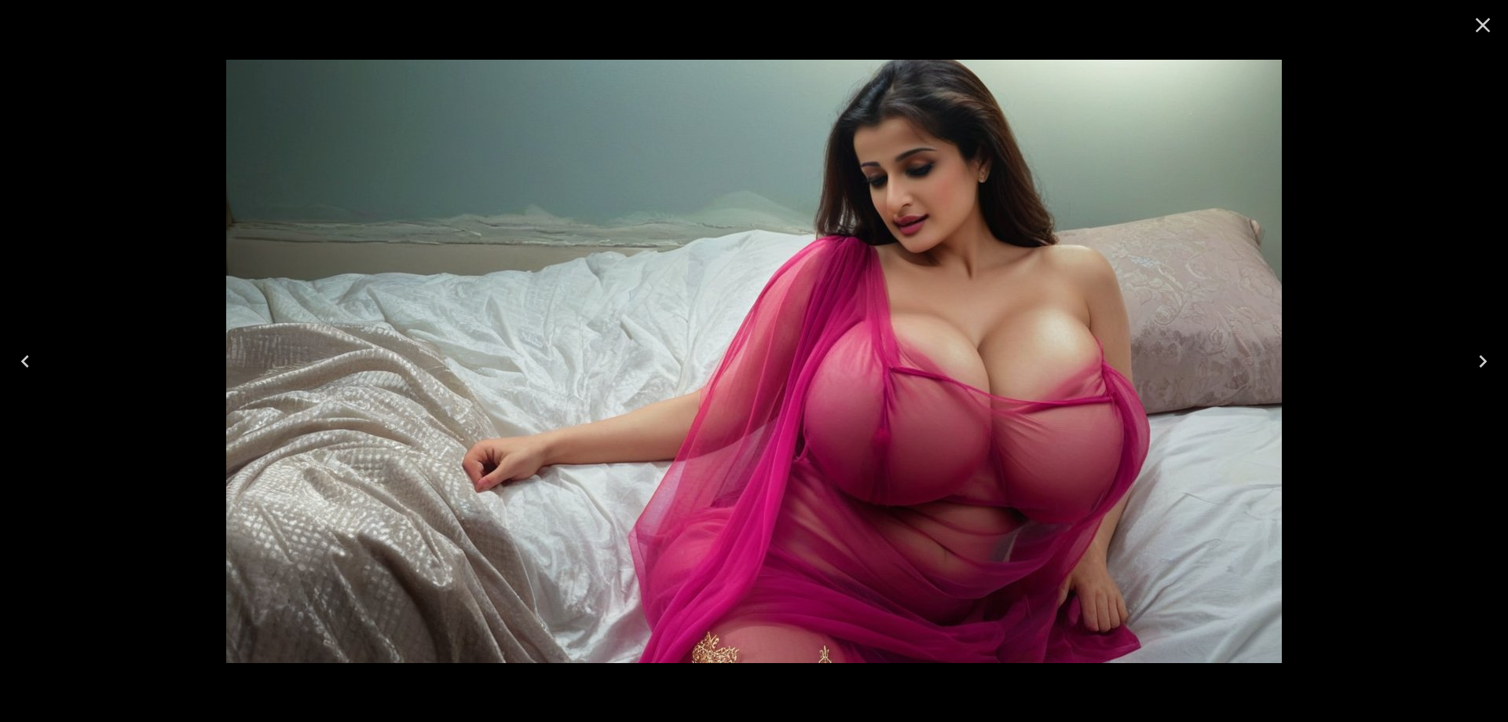
click at [1466, 367] on button "Next" at bounding box center [1483, 361] width 50 height 63
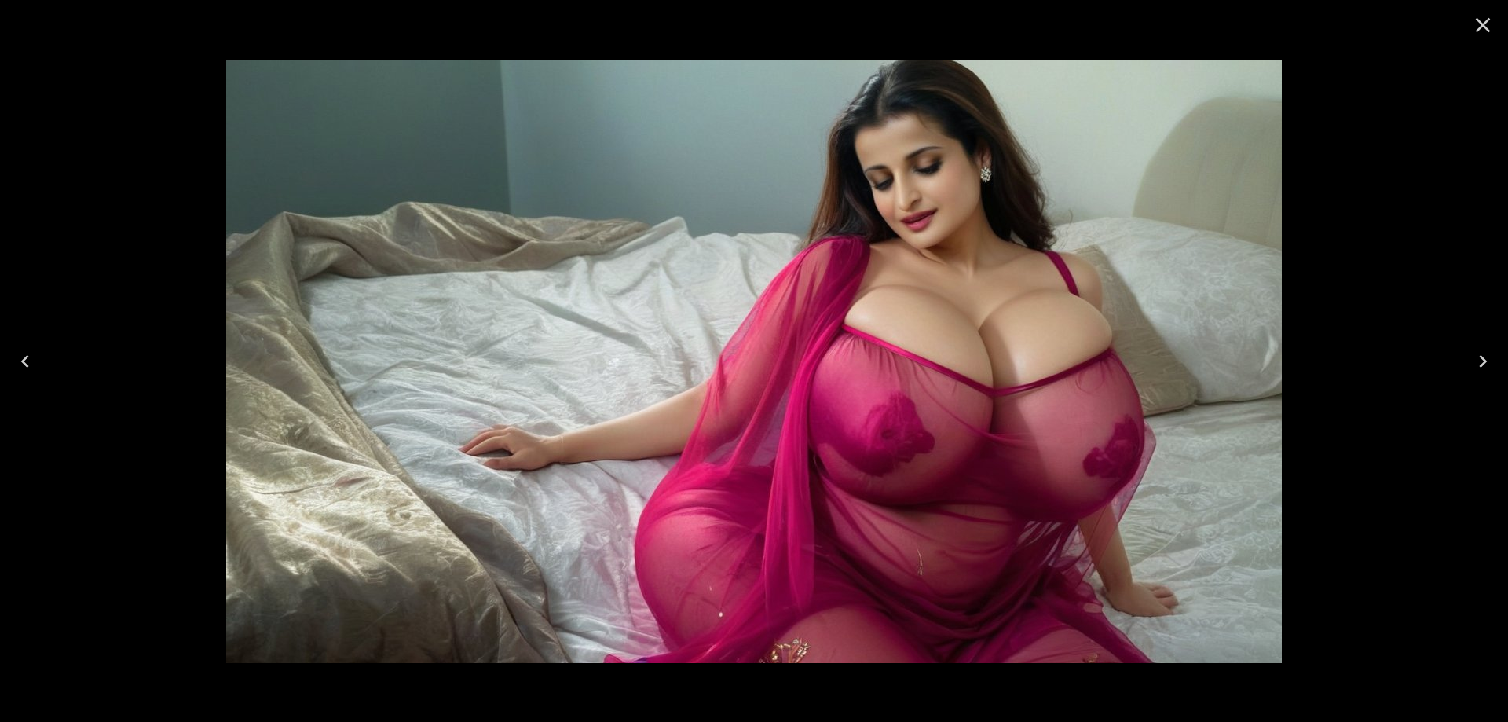
click at [1489, 30] on icon "Close" at bounding box center [1482, 25] width 25 height 25
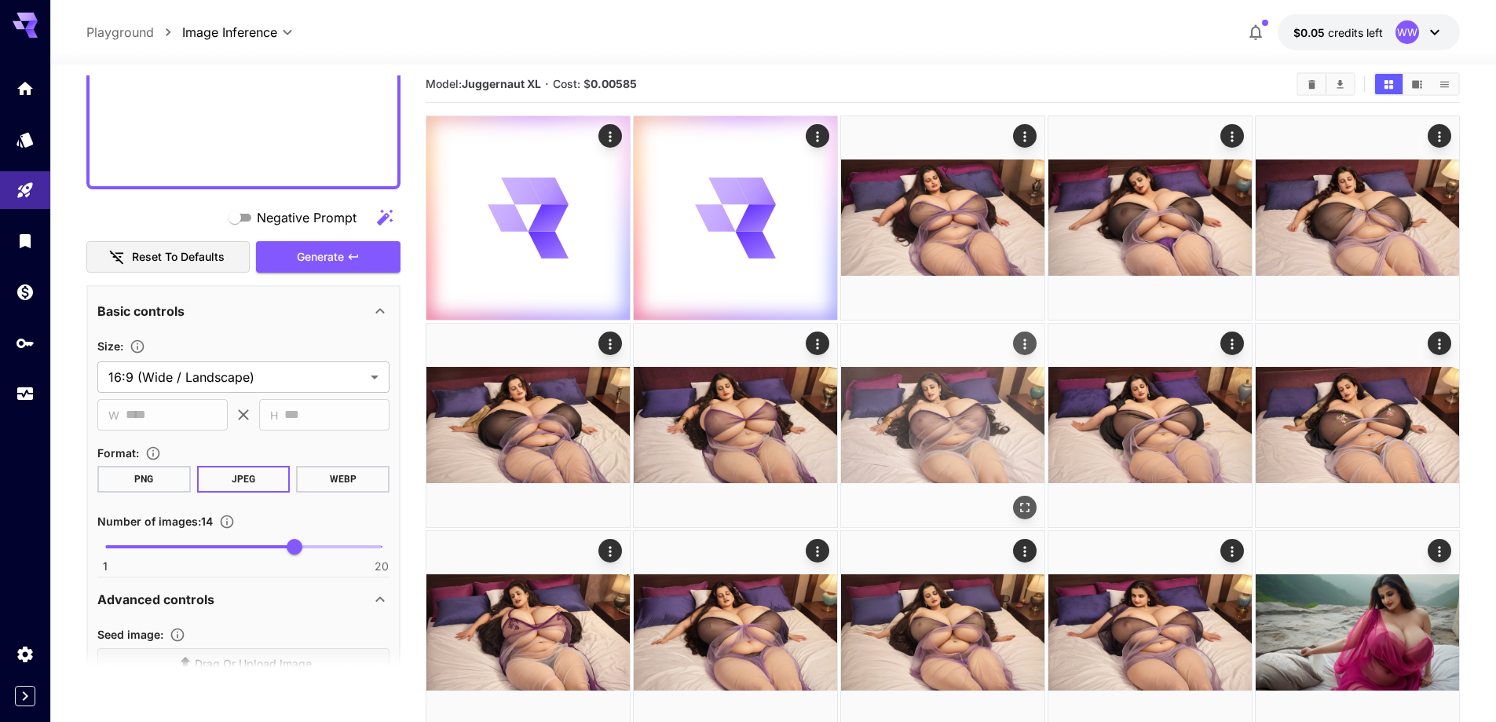
scroll to position [0, 0]
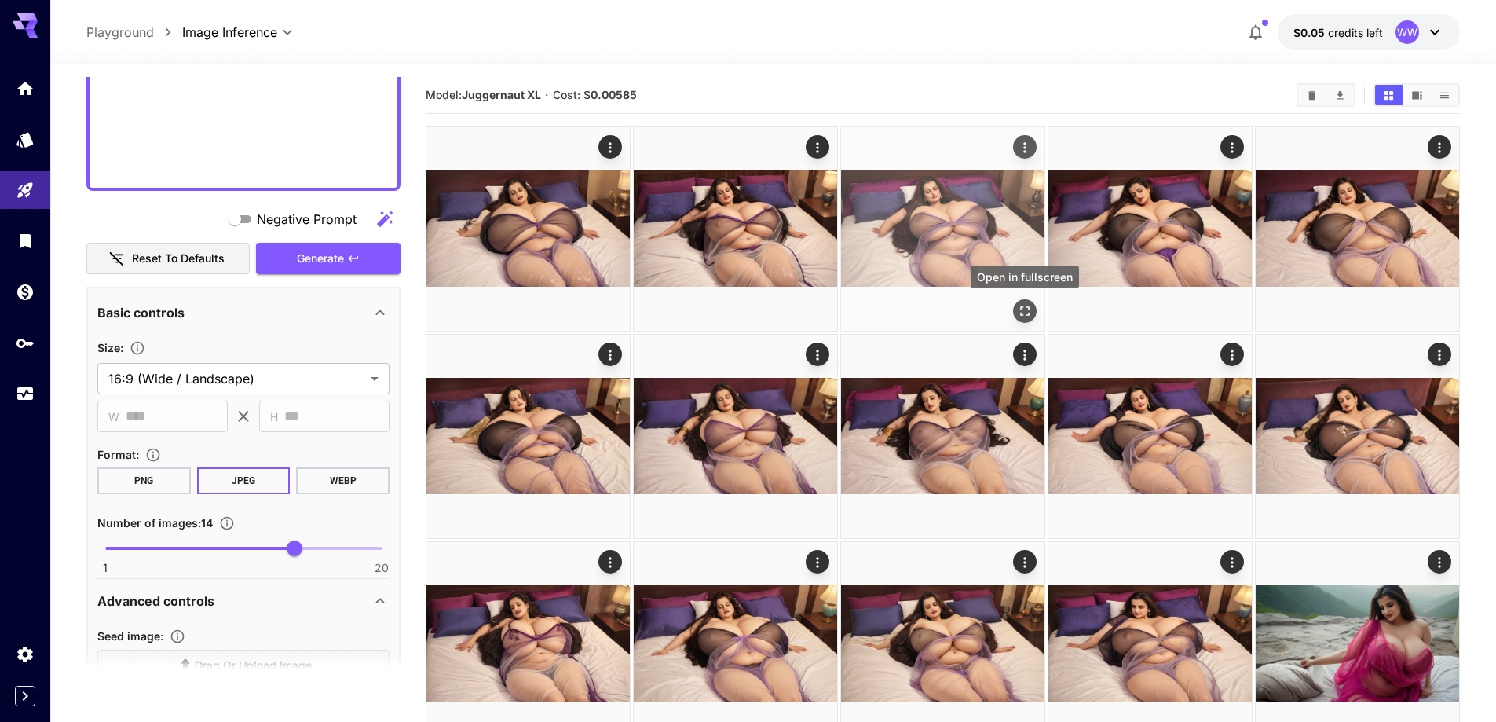
click at [1028, 309] on icon "Open in fullscreen" at bounding box center [1024, 310] width 9 height 9
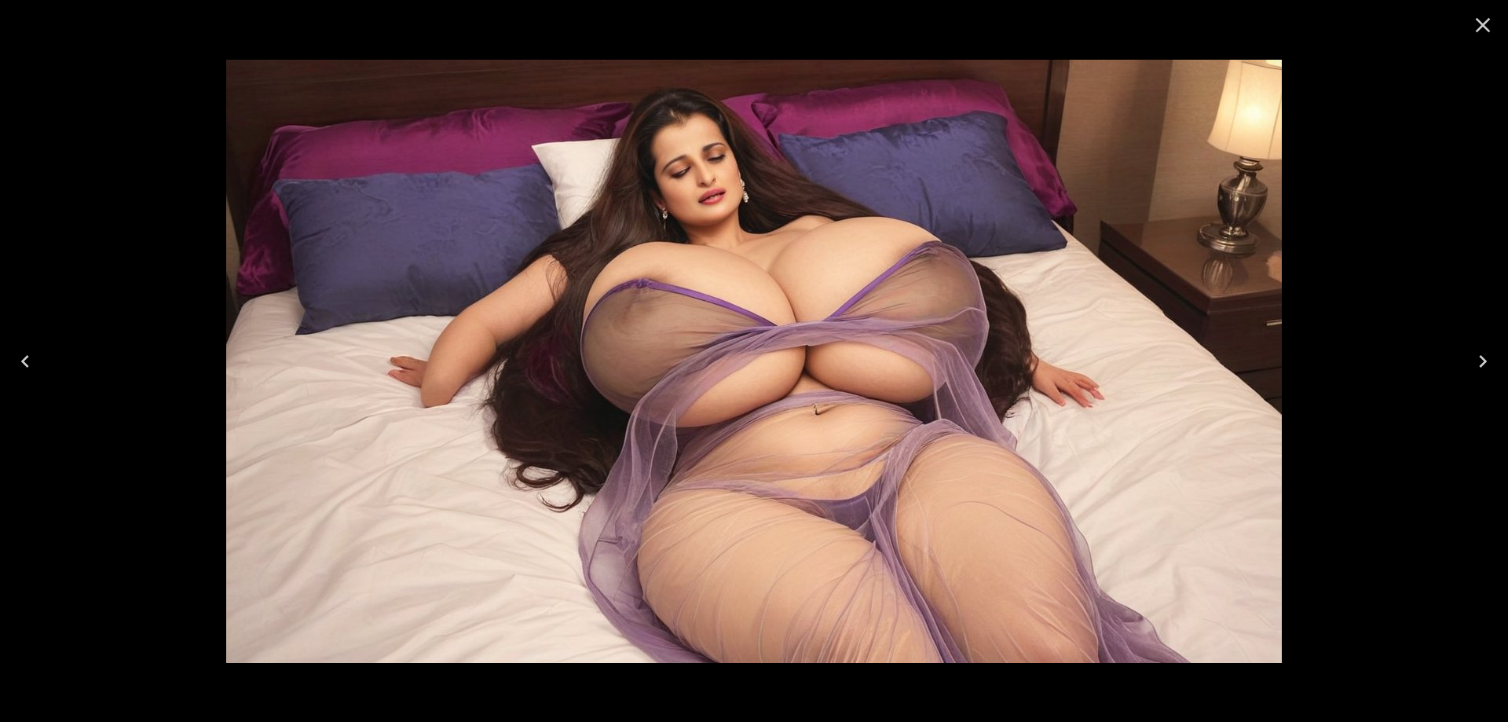
click at [1481, 36] on icon "Close" at bounding box center [1482, 25] width 25 height 25
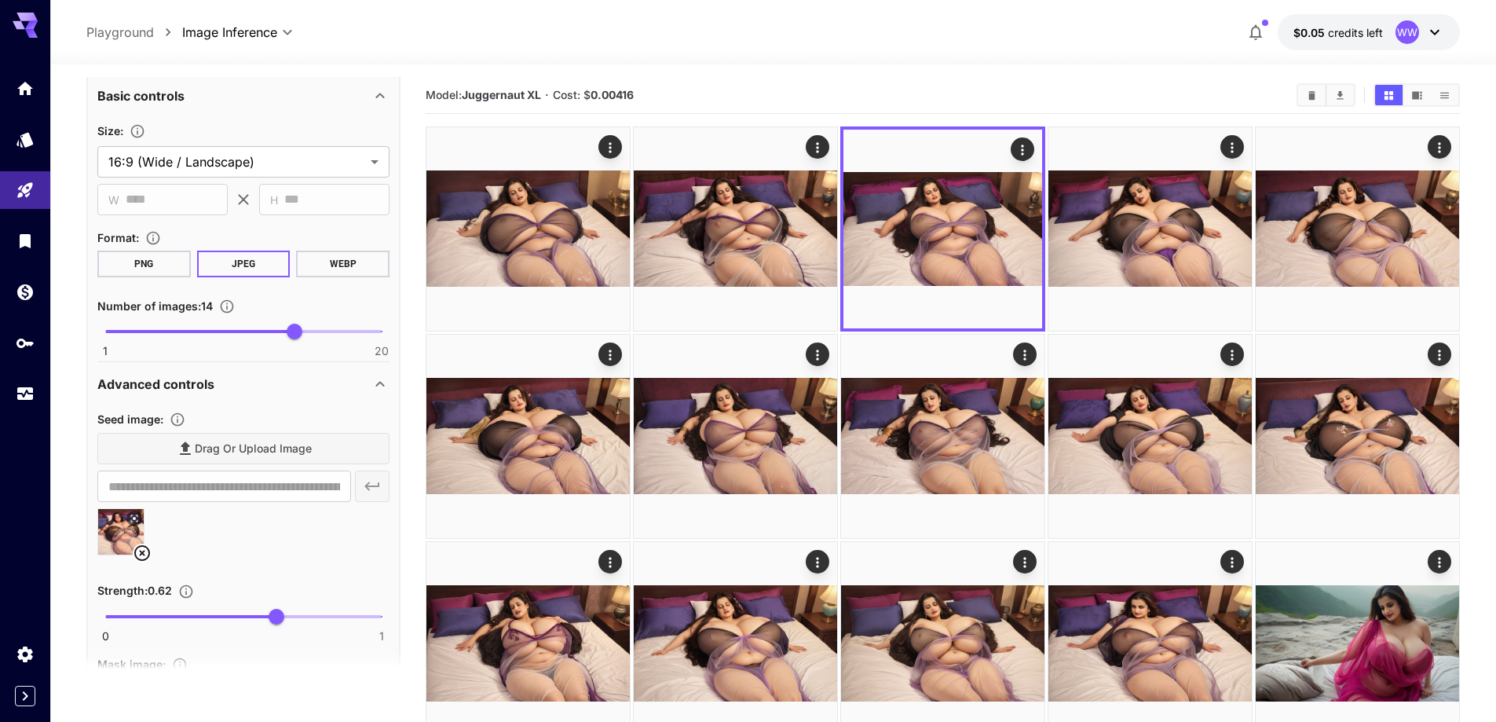
scroll to position [1391, 0]
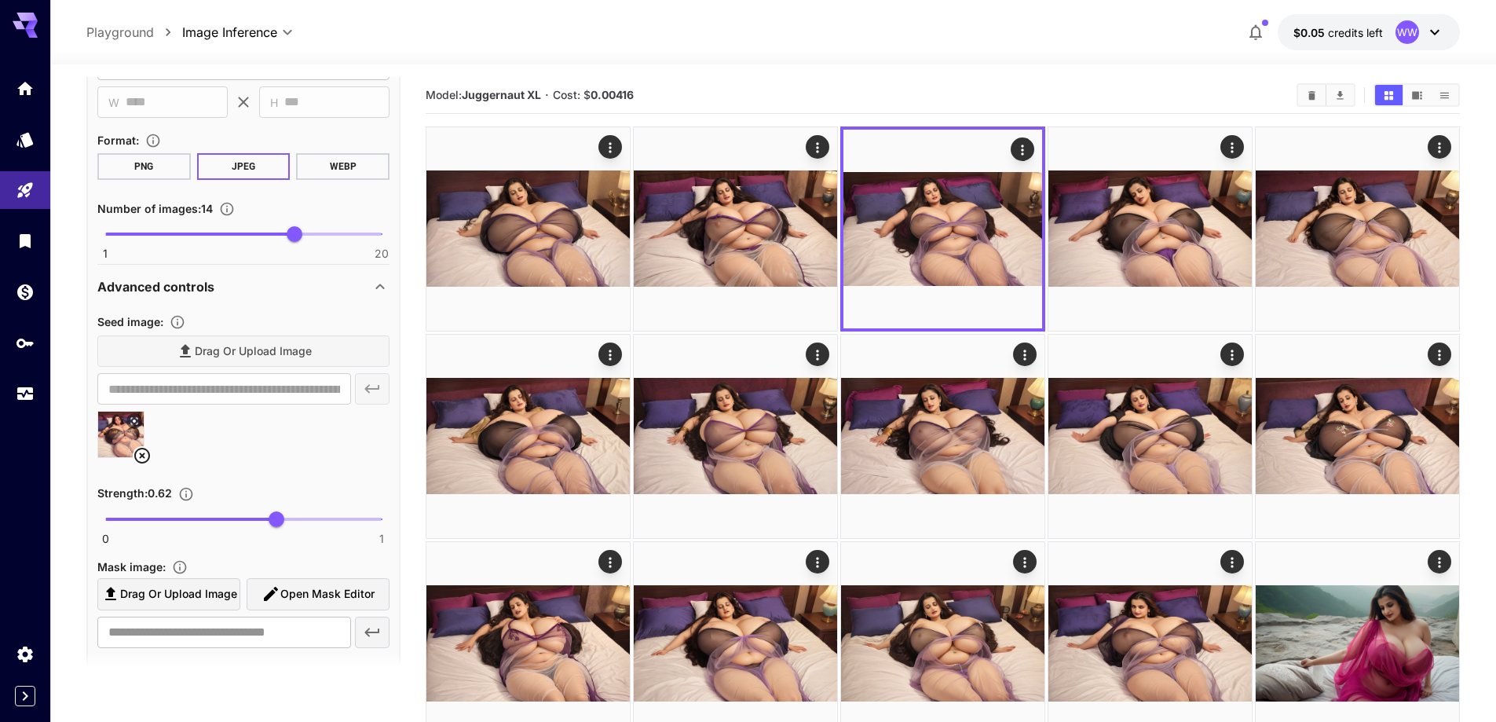
click at [144, 458] on icon at bounding box center [142, 456] width 16 height 16
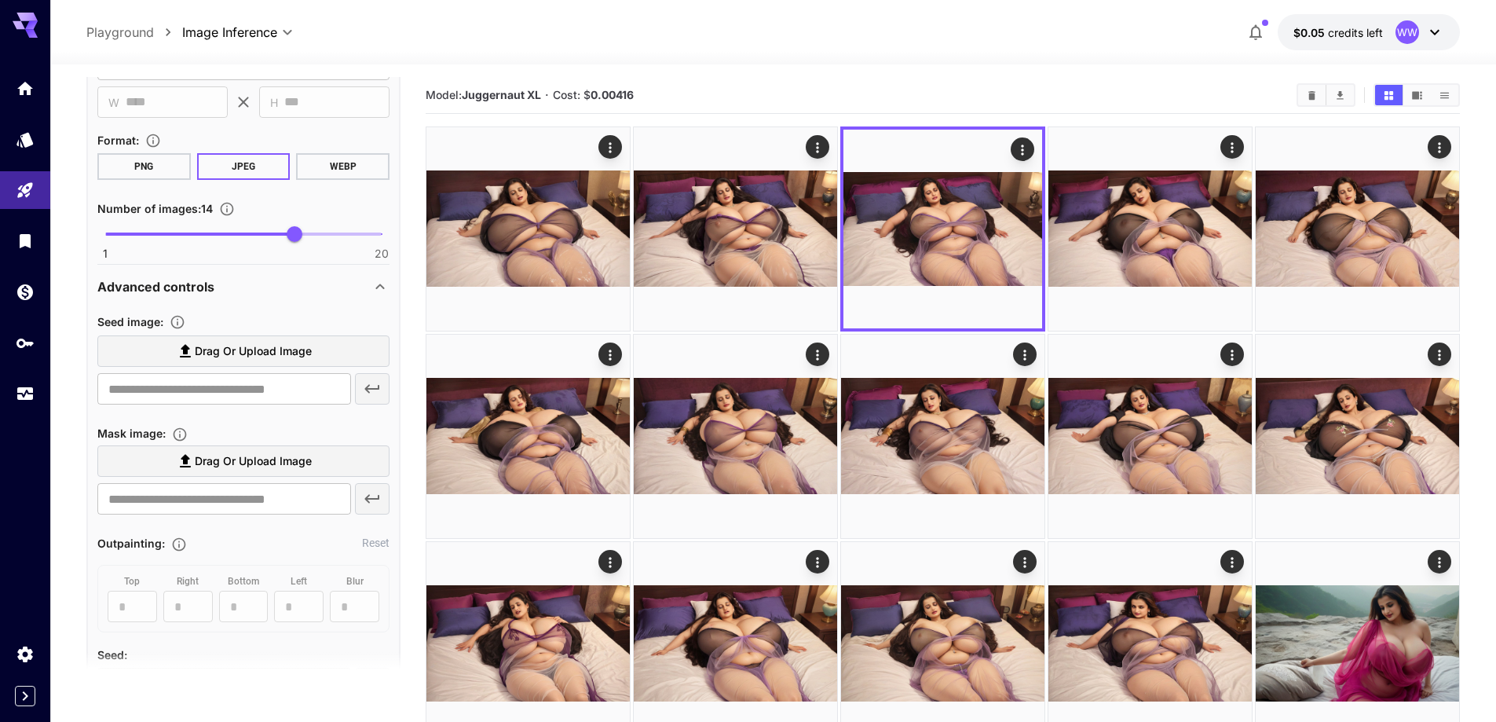
click at [273, 343] on span "Drag or upload image" at bounding box center [253, 352] width 117 height 20
click at [0, 0] on input "Drag or upload image" at bounding box center [0, 0] width 0 height 0
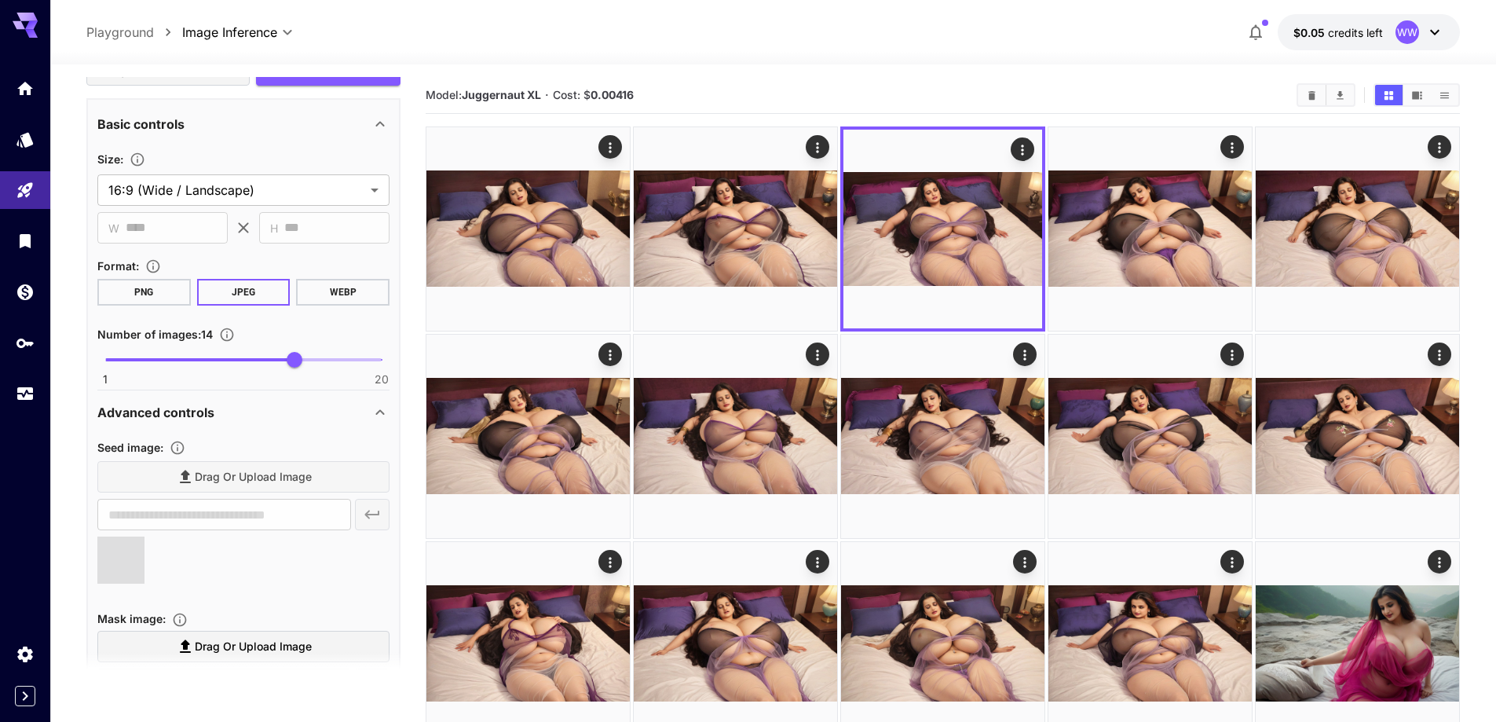
type input "**********"
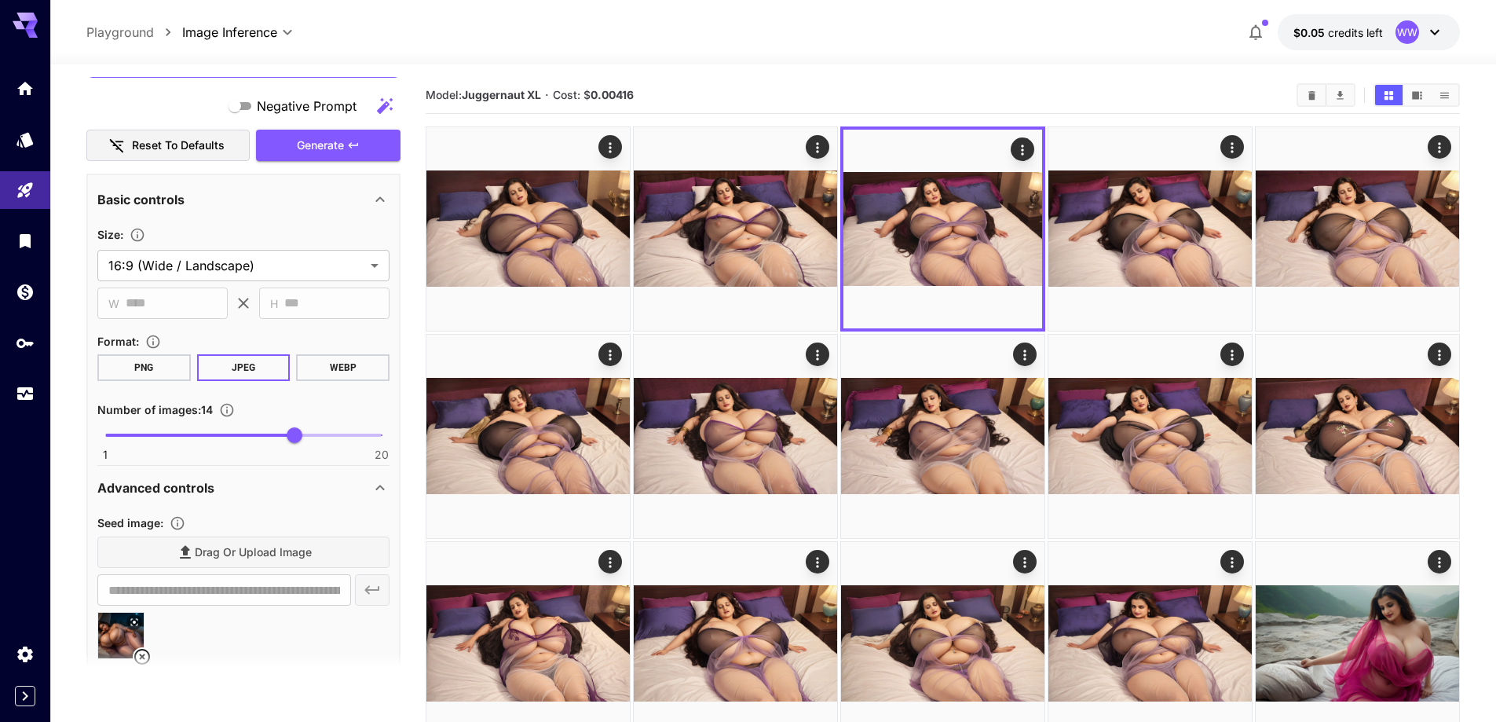
scroll to position [1155, 0]
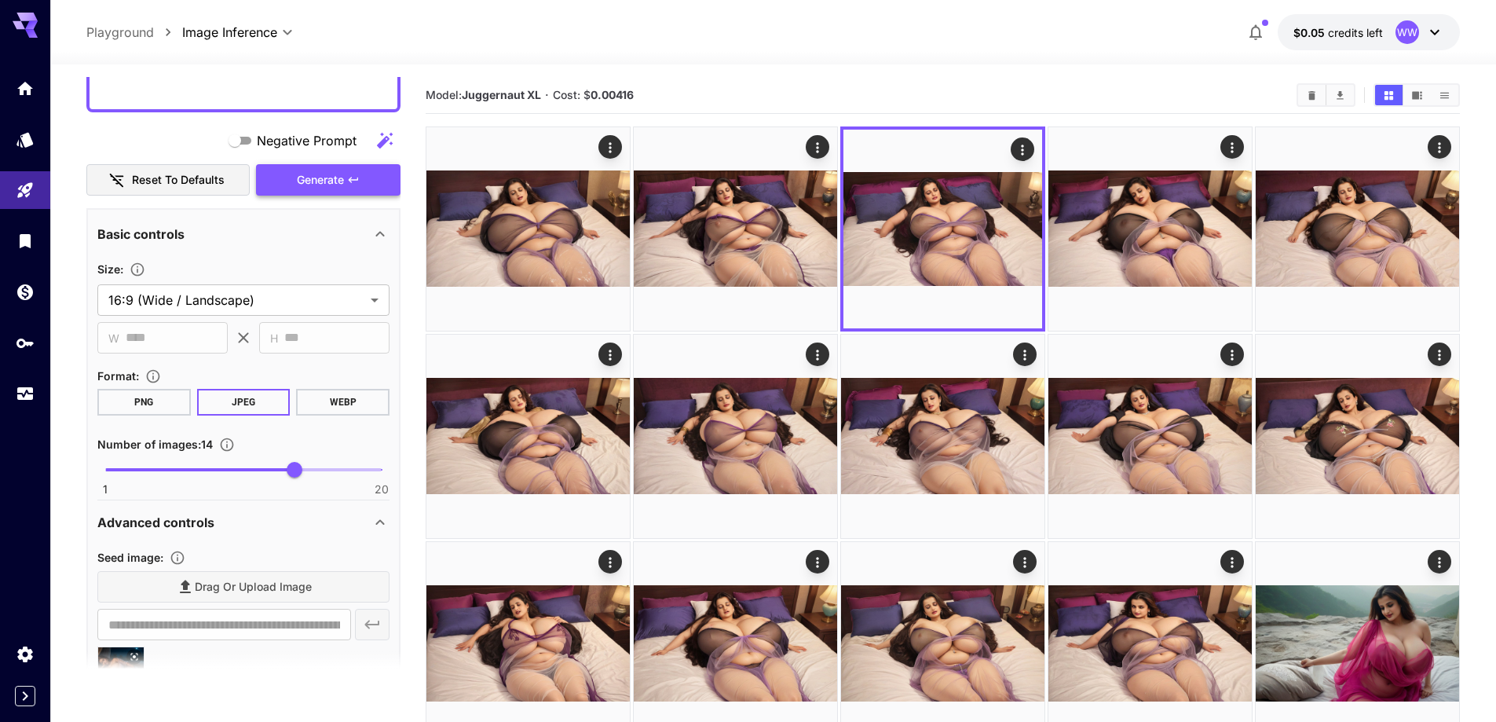
click at [311, 181] on span "Generate" at bounding box center [320, 180] width 47 height 20
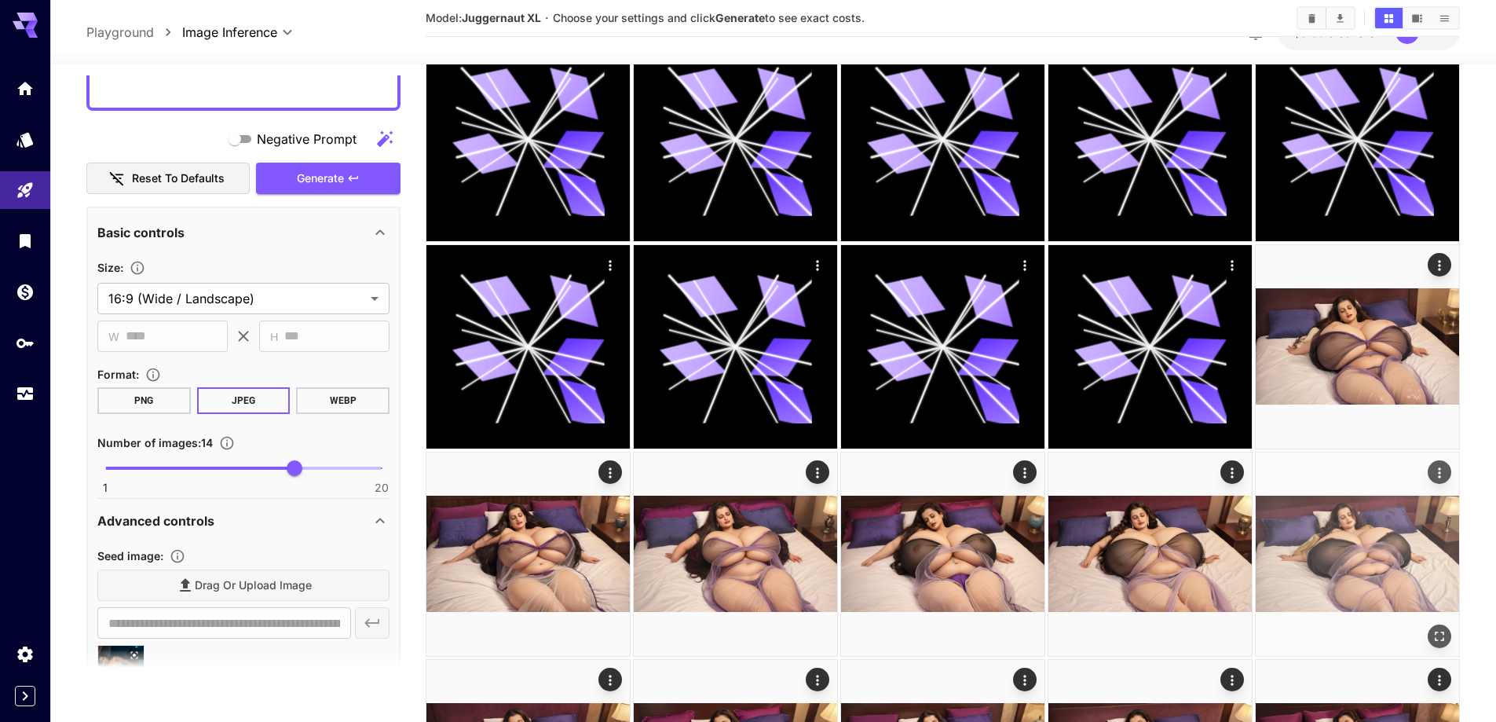
scroll to position [393, 0]
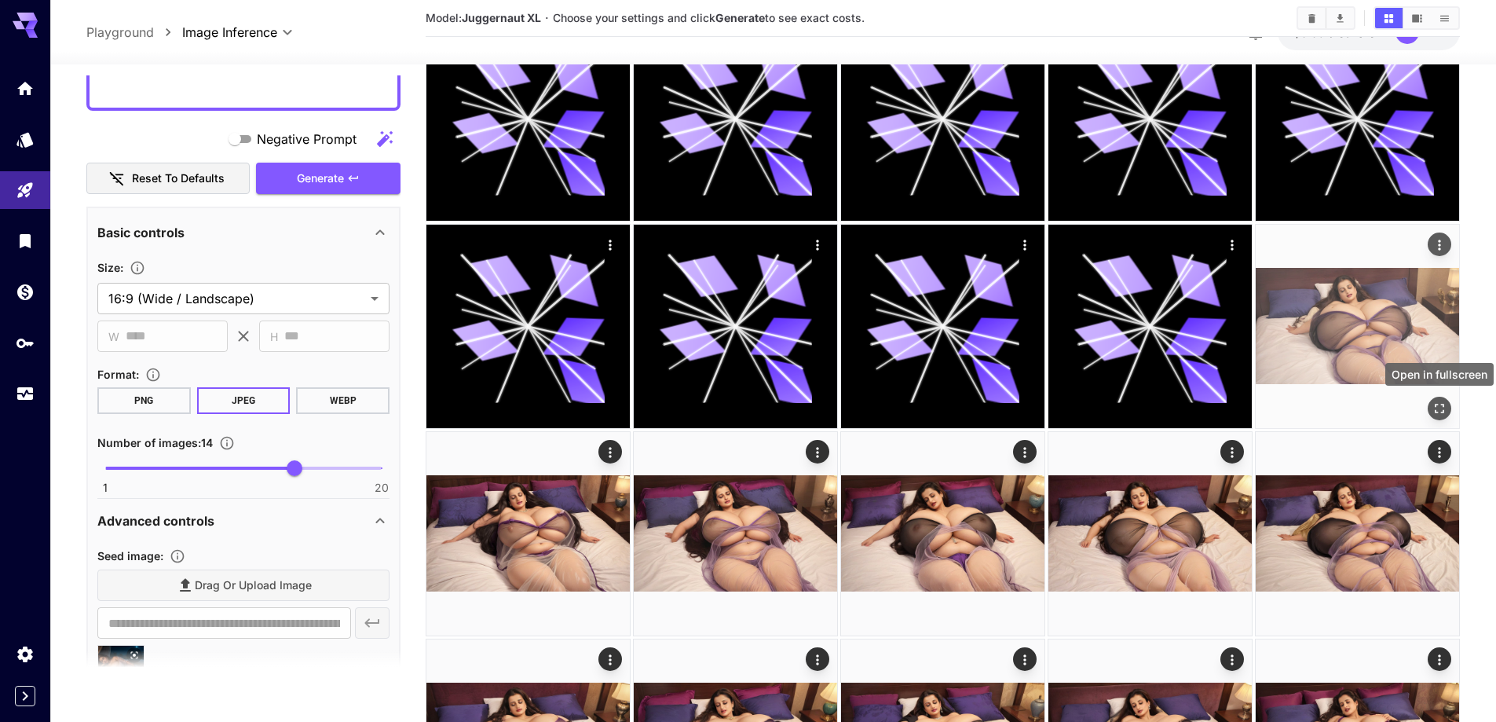
click at [1441, 403] on icon "Open in fullscreen" at bounding box center [1440, 409] width 16 height 16
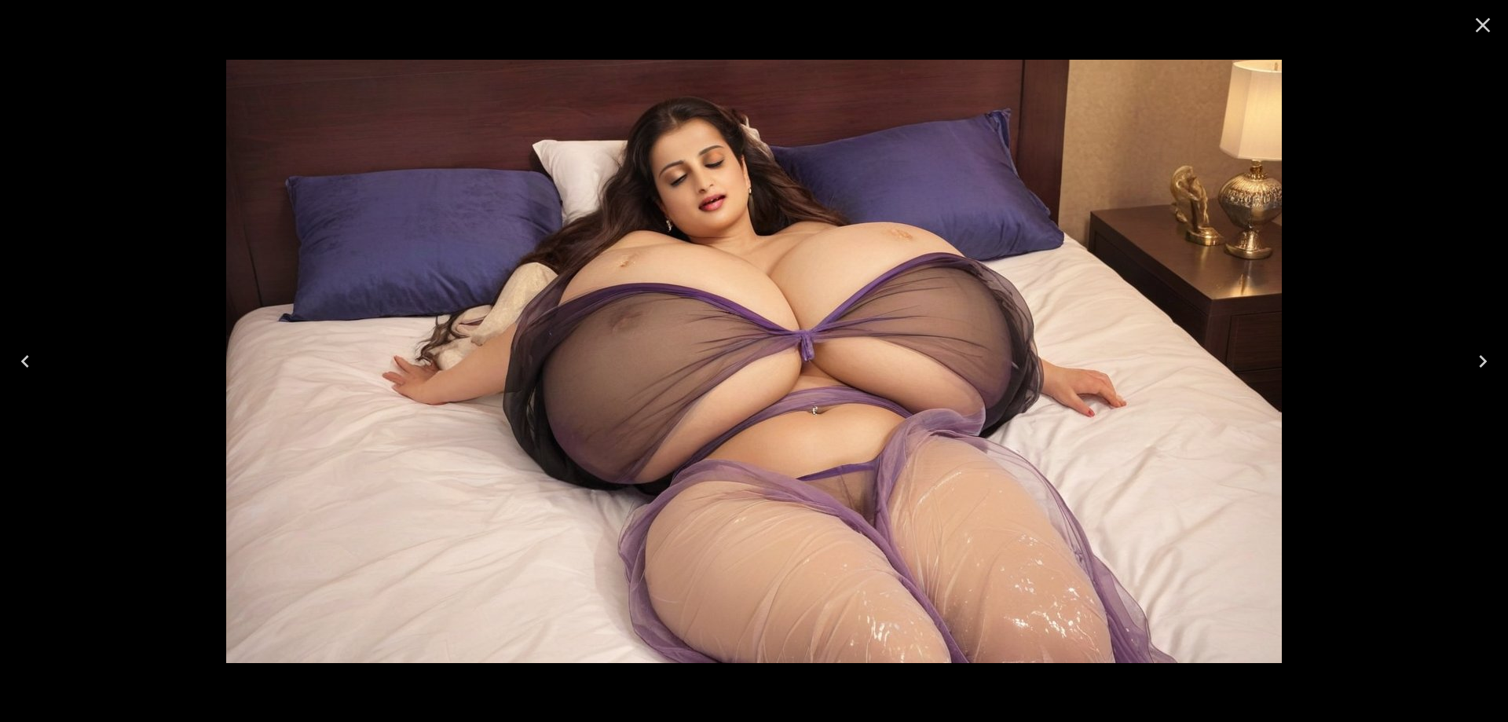
click at [1476, 351] on icon "Next" at bounding box center [1482, 361] width 25 height 25
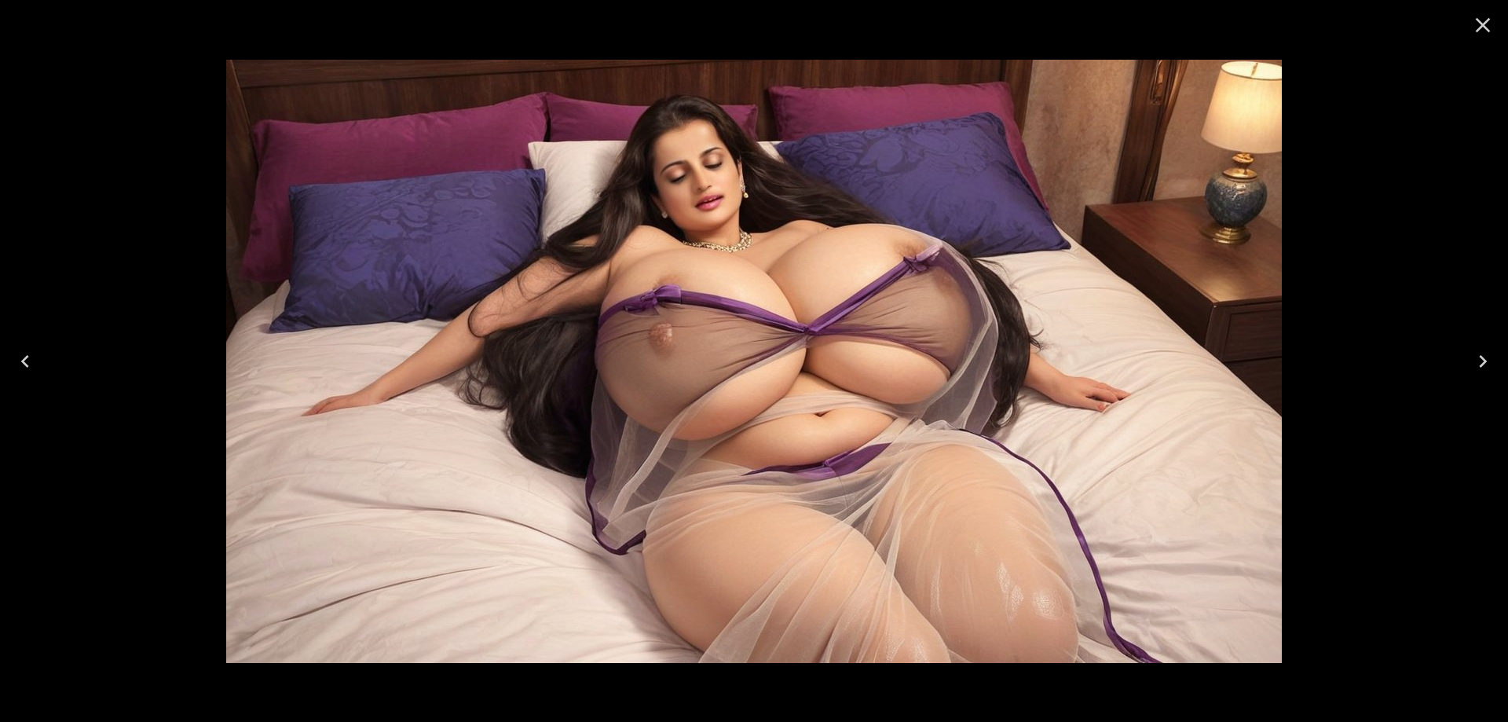
drag, startPoint x: 1050, startPoint y: 269, endPoint x: 1060, endPoint y: 229, distance: 40.6
click at [1060, 229] on img at bounding box center [754, 361] width 1056 height 603
click at [1494, 375] on button "Next" at bounding box center [1483, 361] width 50 height 63
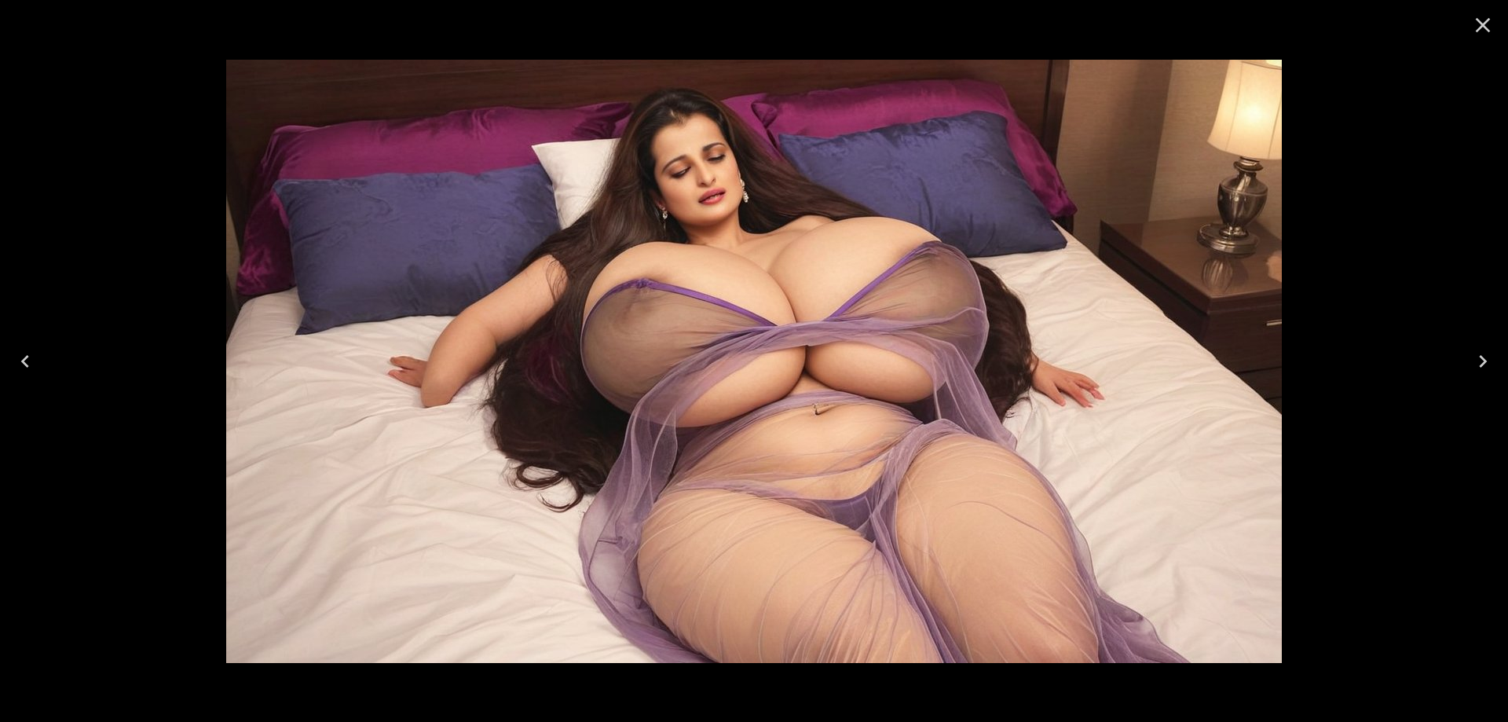
click at [1477, 349] on icon "Next" at bounding box center [1482, 361] width 25 height 25
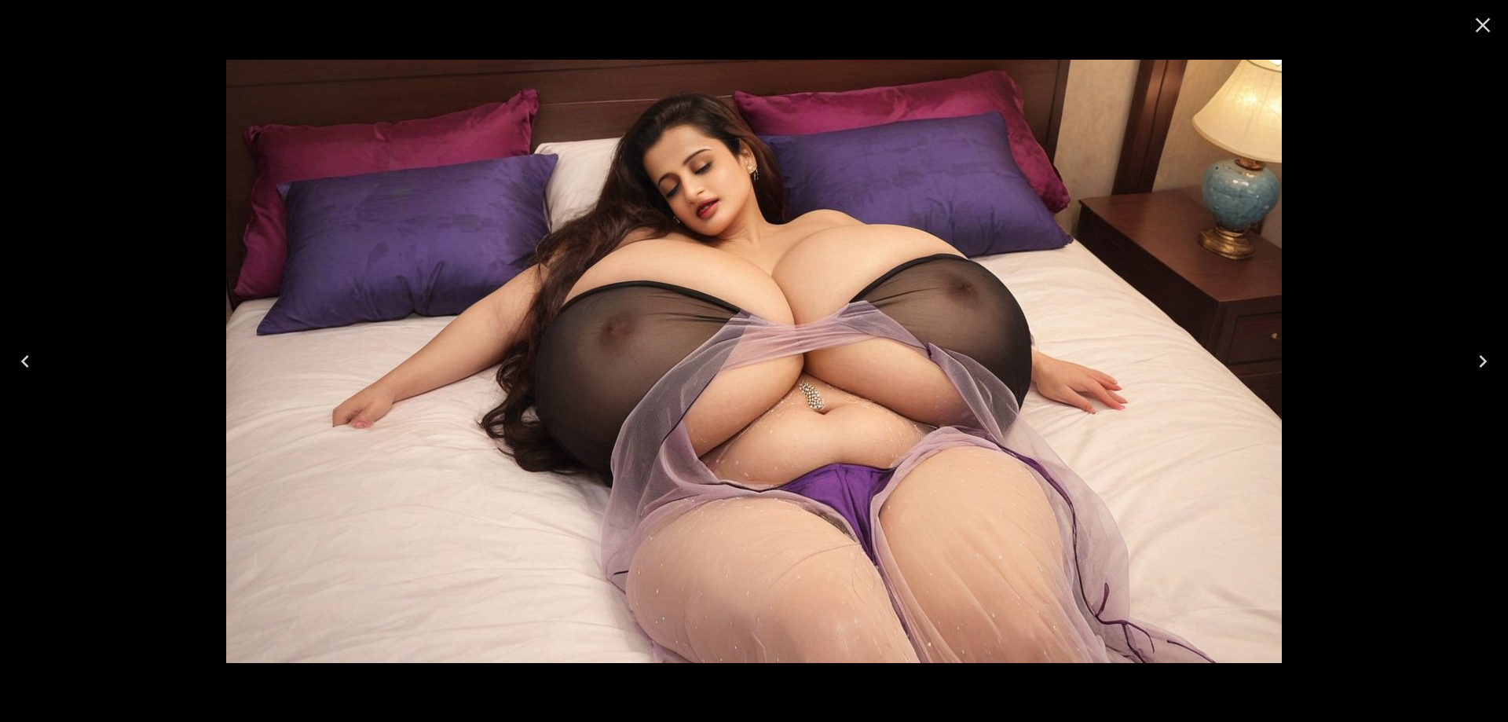
click at [1478, 349] on icon "Next" at bounding box center [1482, 361] width 25 height 25
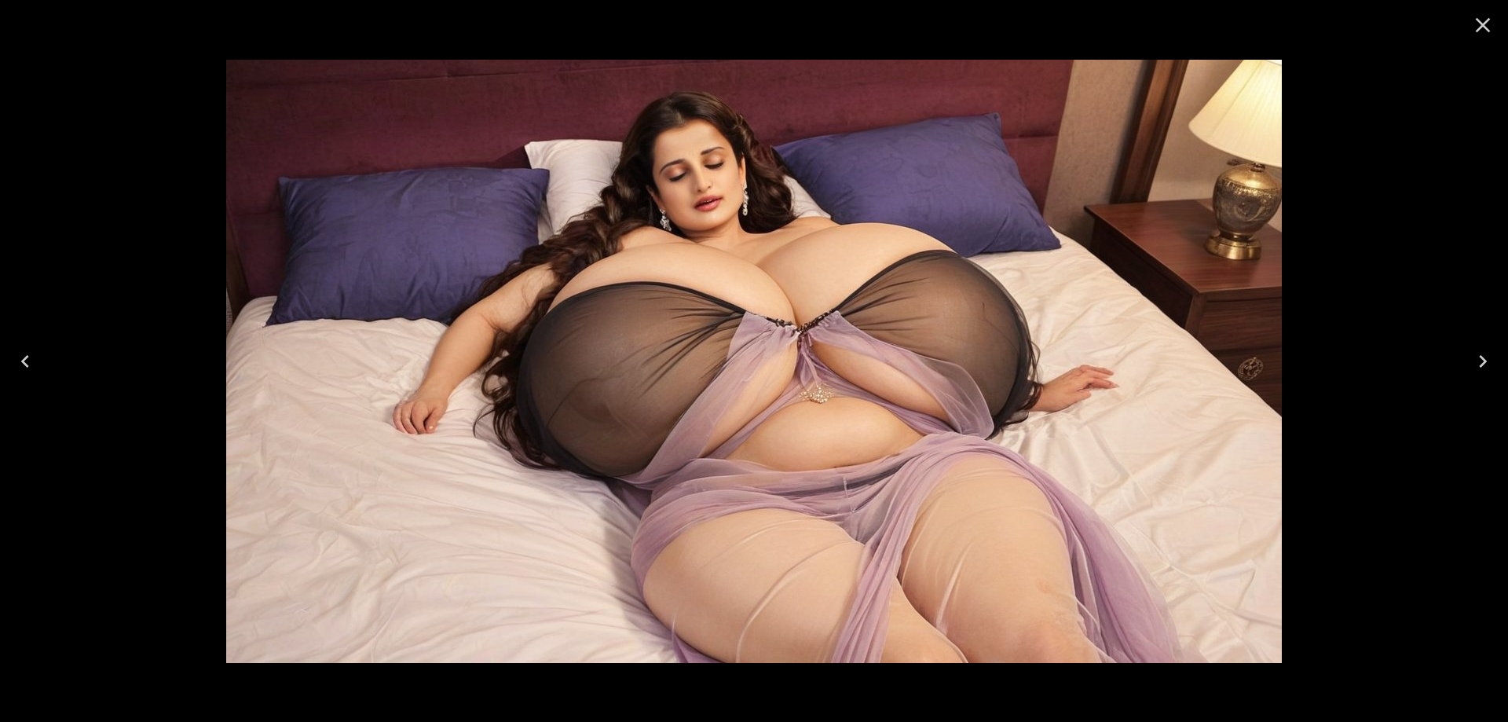
click at [1487, 355] on icon "Next" at bounding box center [1482, 361] width 25 height 25
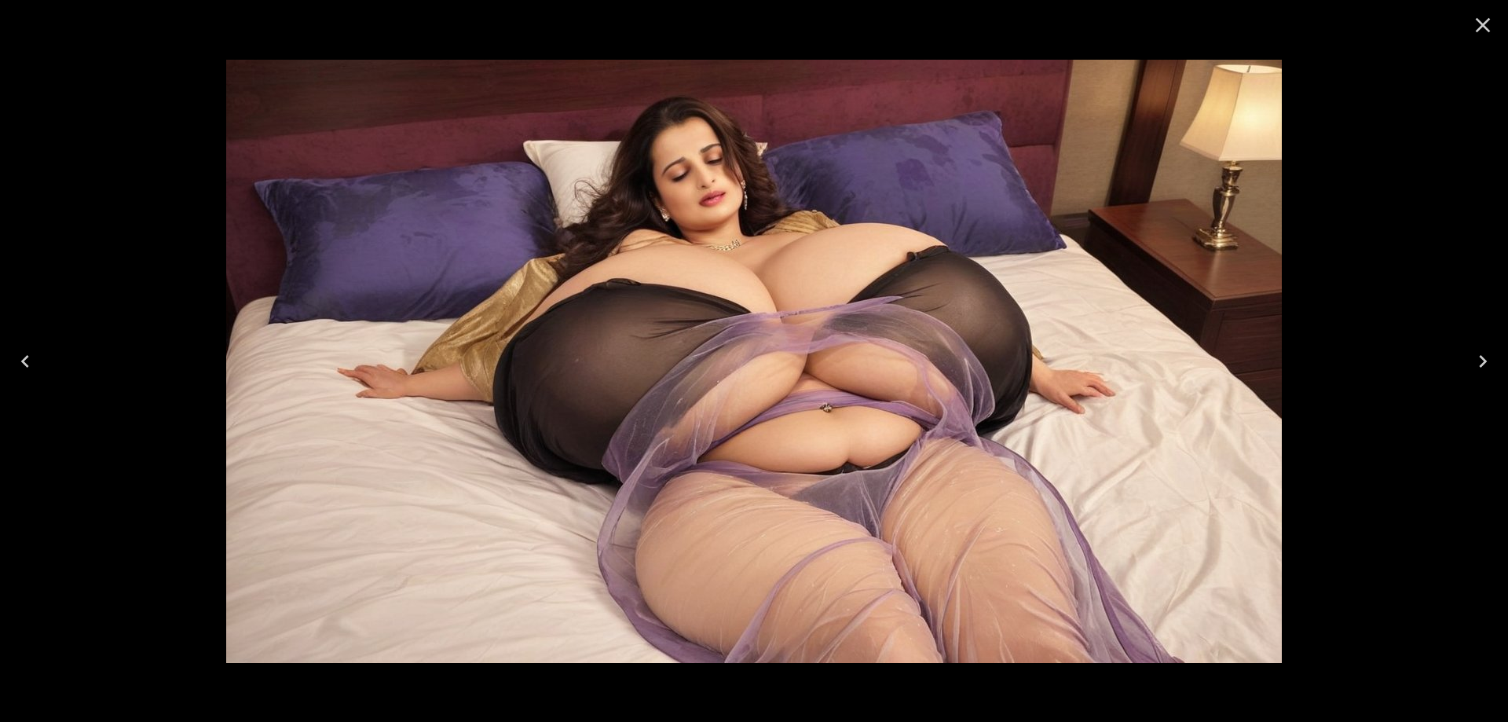
click at [1487, 355] on icon "Next" at bounding box center [1482, 361] width 25 height 25
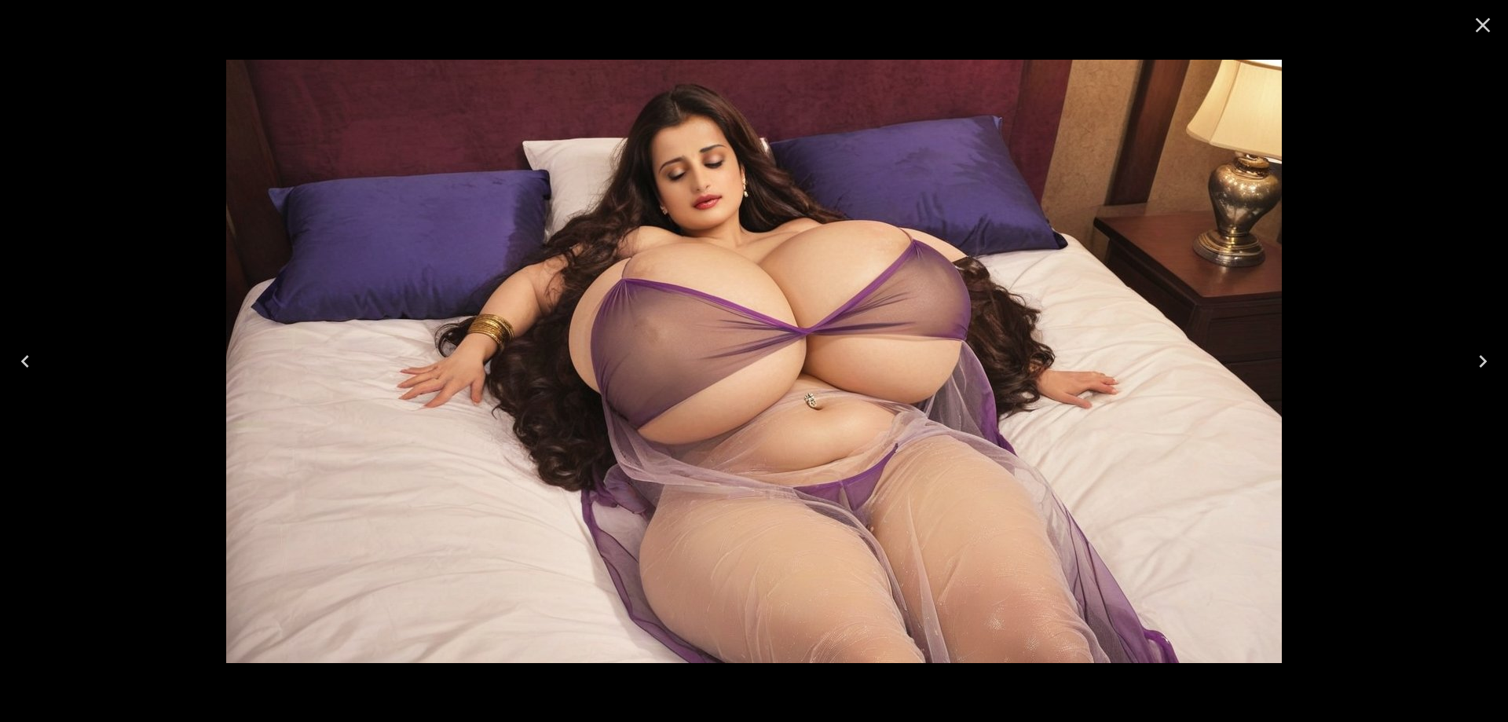
click at [1487, 355] on icon "Next" at bounding box center [1482, 361] width 25 height 25
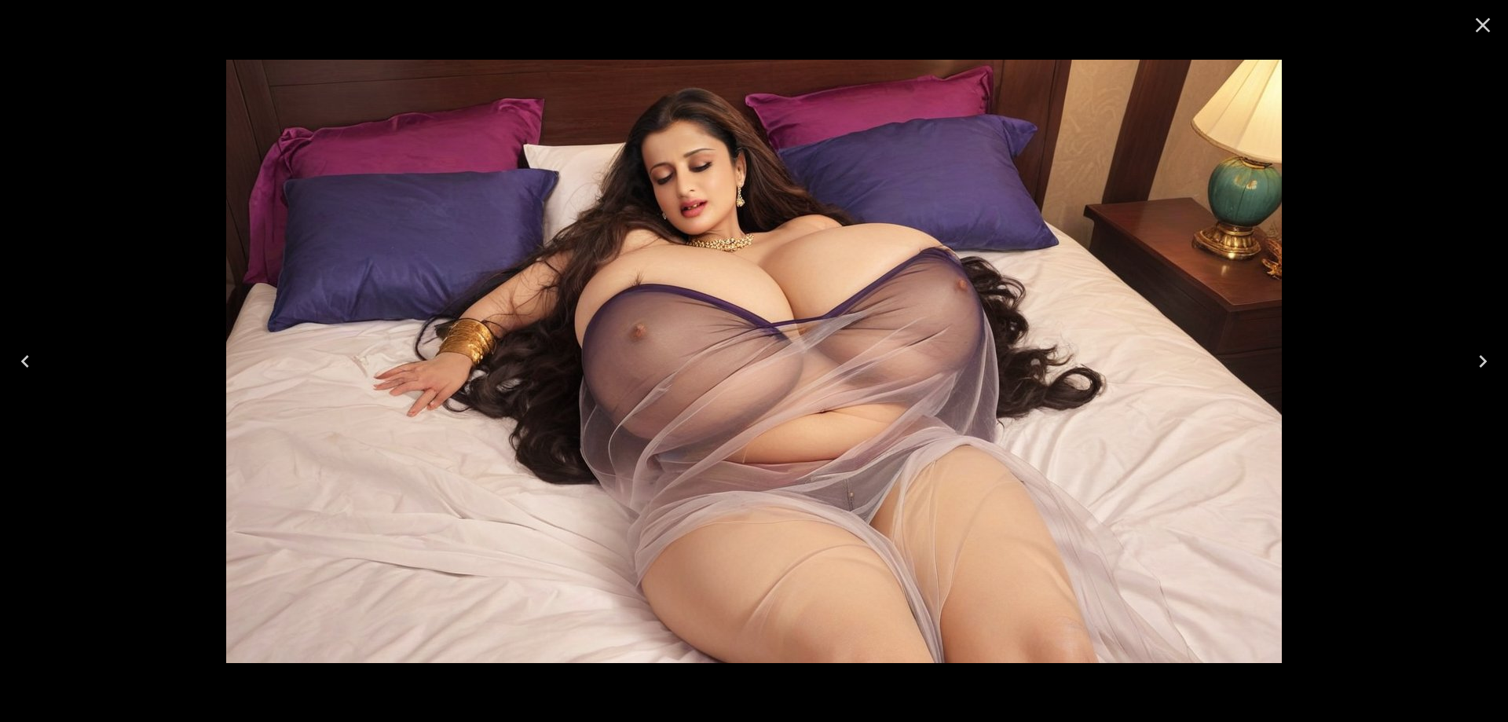
click at [1487, 355] on icon "Next" at bounding box center [1482, 361] width 25 height 25
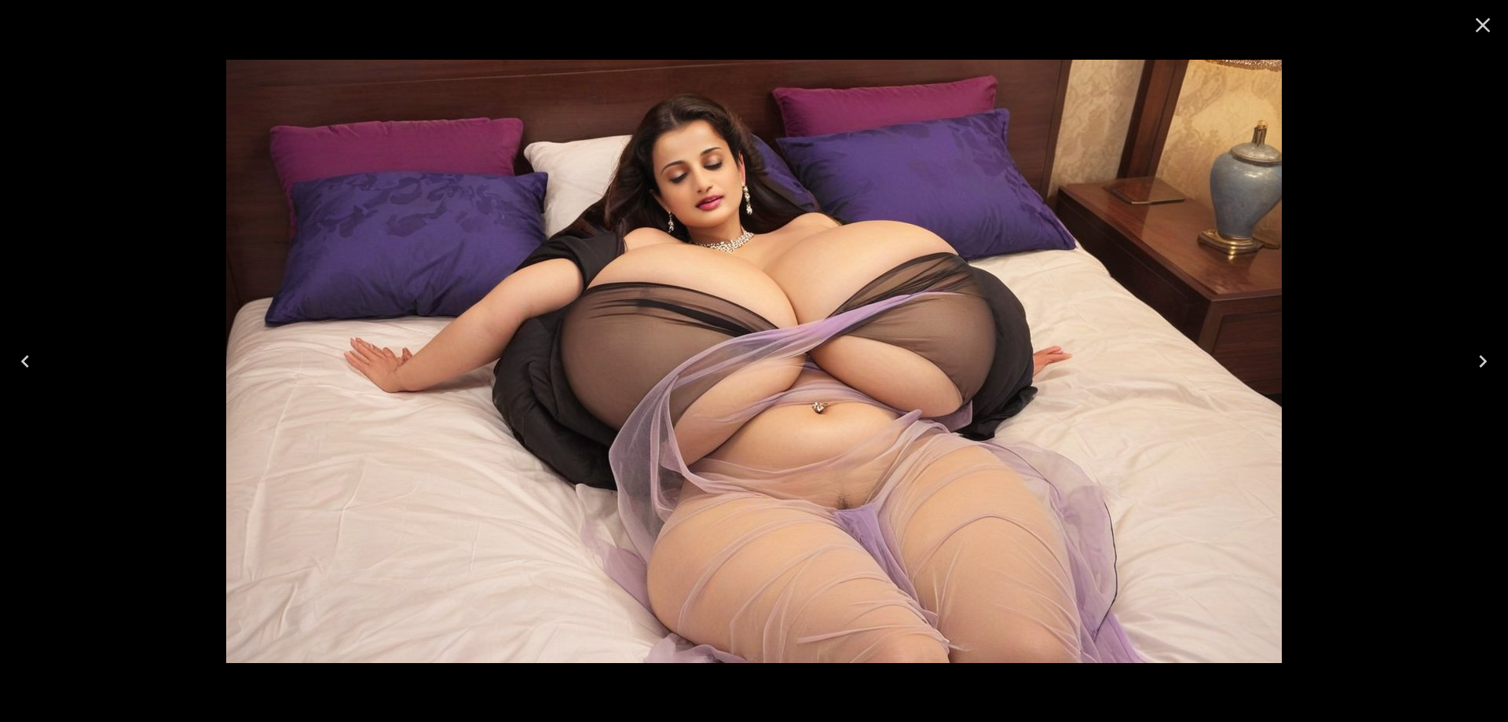
click at [1487, 355] on icon "Next" at bounding box center [1482, 361] width 25 height 25
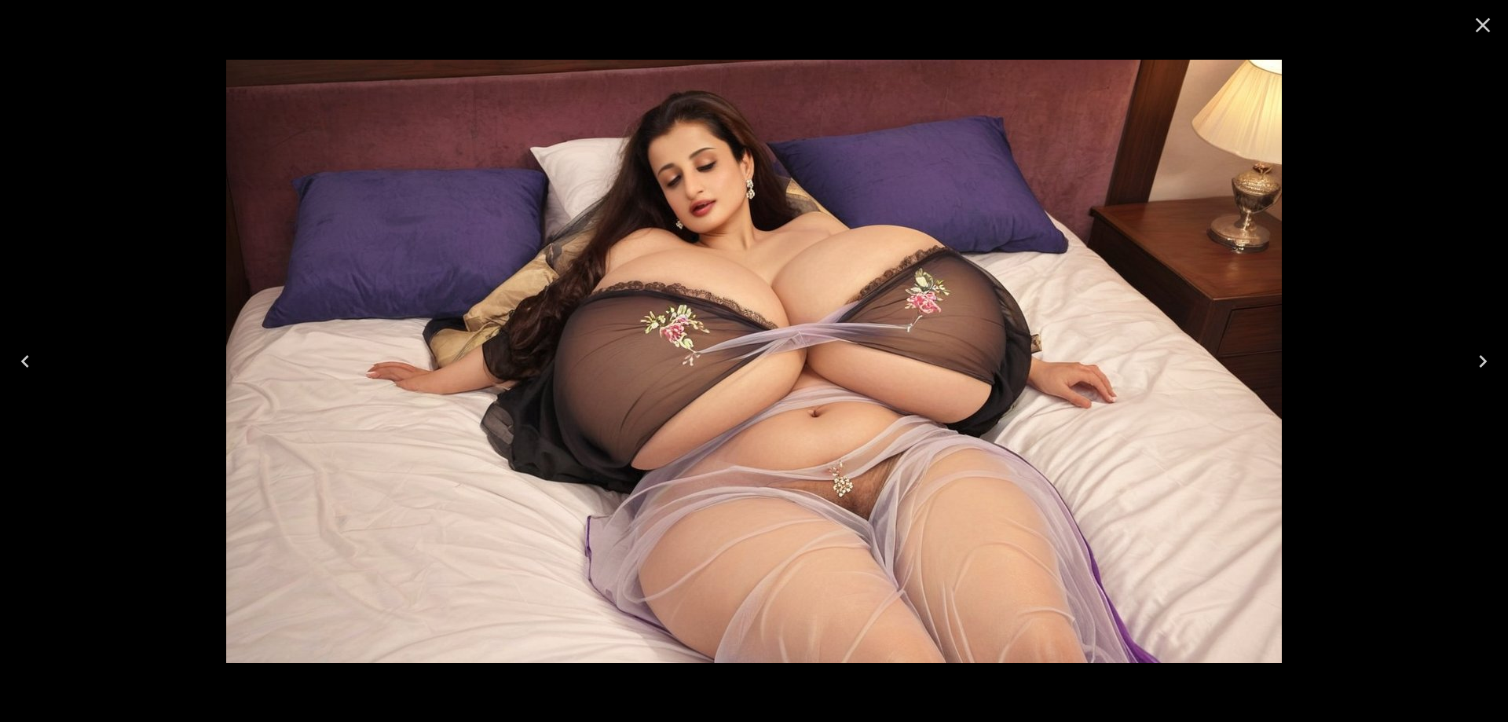
click at [1487, 355] on icon "Next" at bounding box center [1482, 361] width 25 height 25
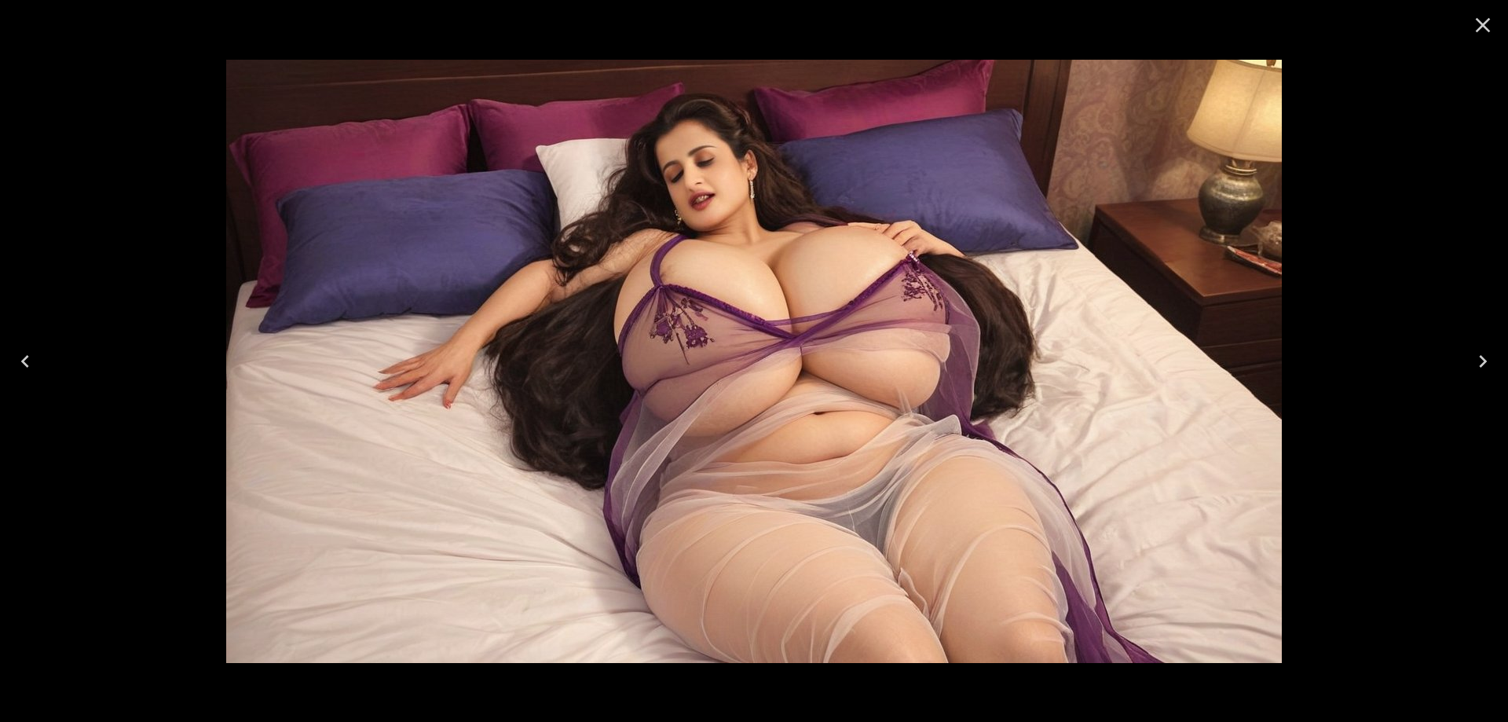
click at [1487, 355] on icon "Next" at bounding box center [1482, 361] width 25 height 25
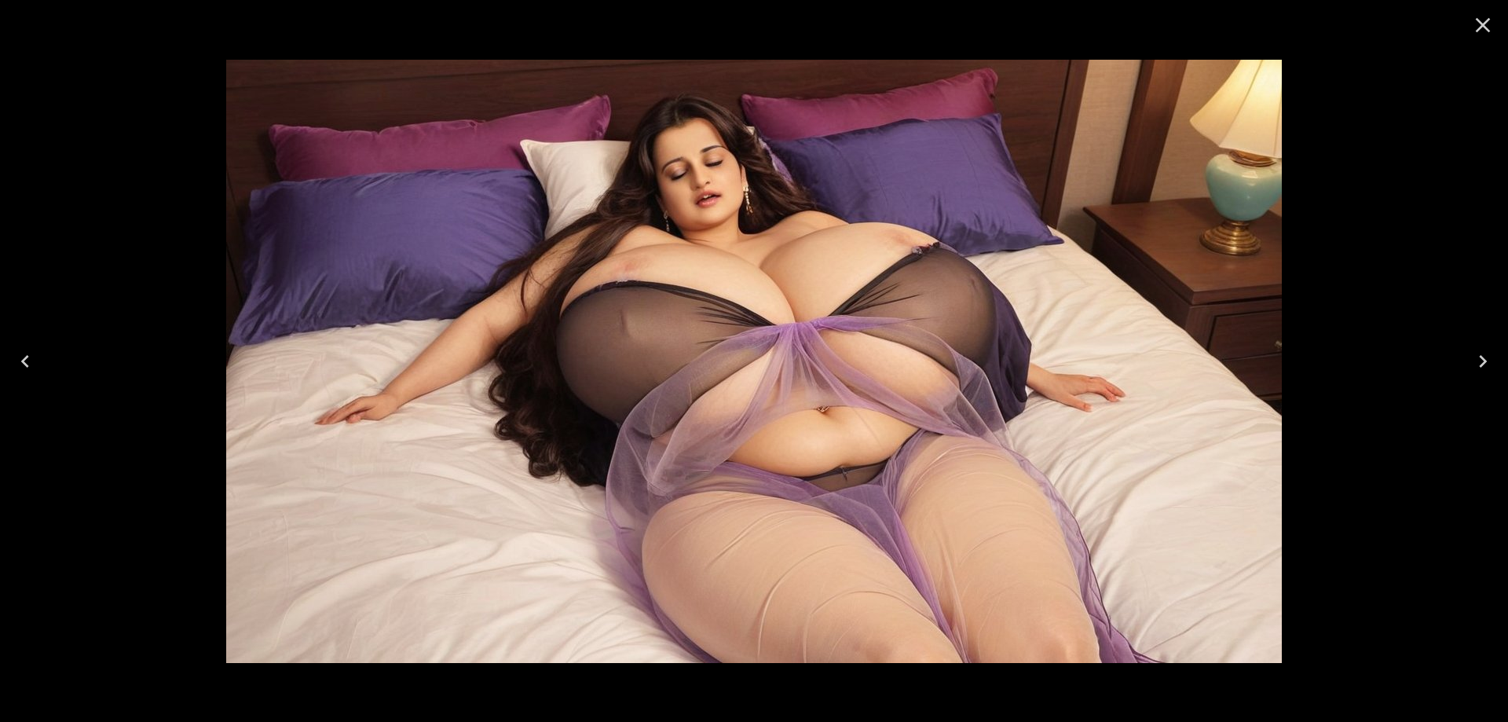
click at [1487, 355] on icon "Next" at bounding box center [1482, 361] width 25 height 25
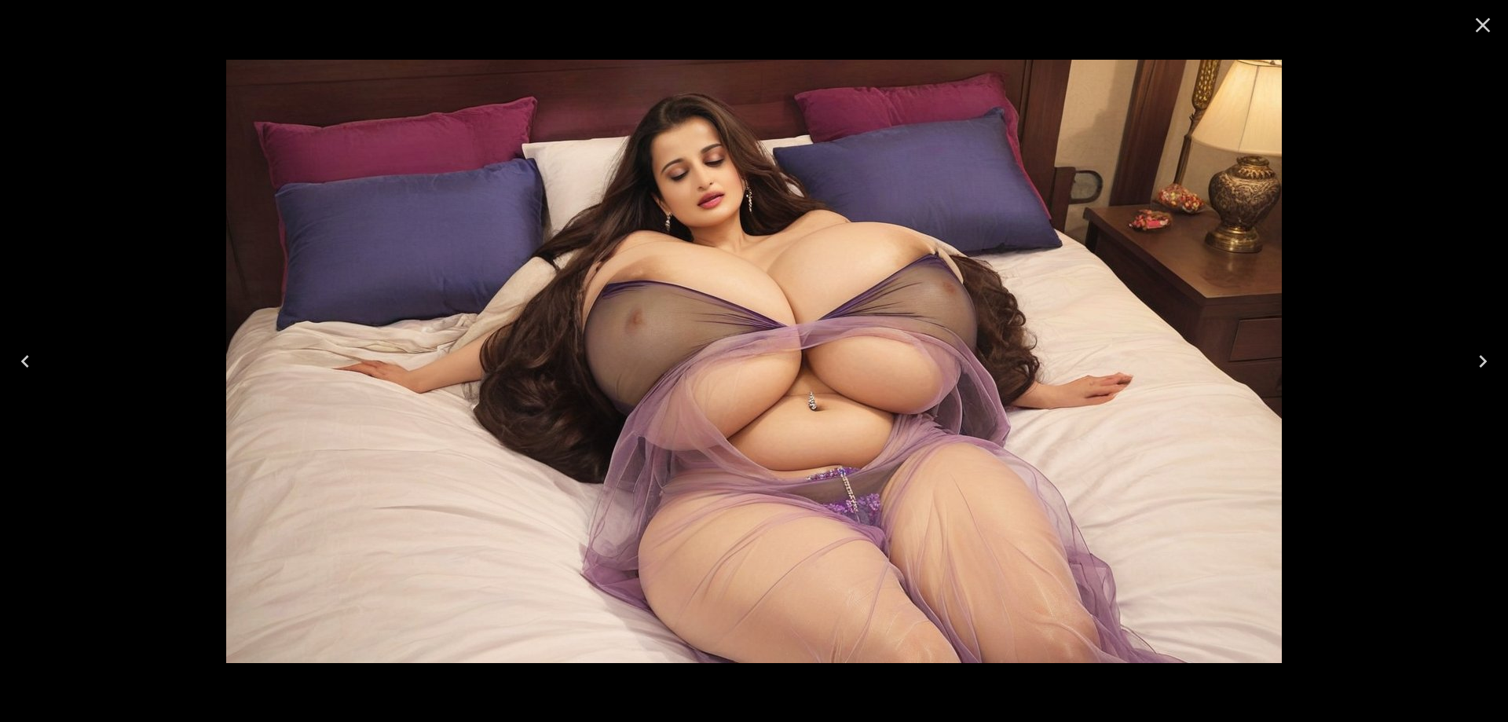
click at [1487, 355] on icon "Next" at bounding box center [1482, 361] width 25 height 25
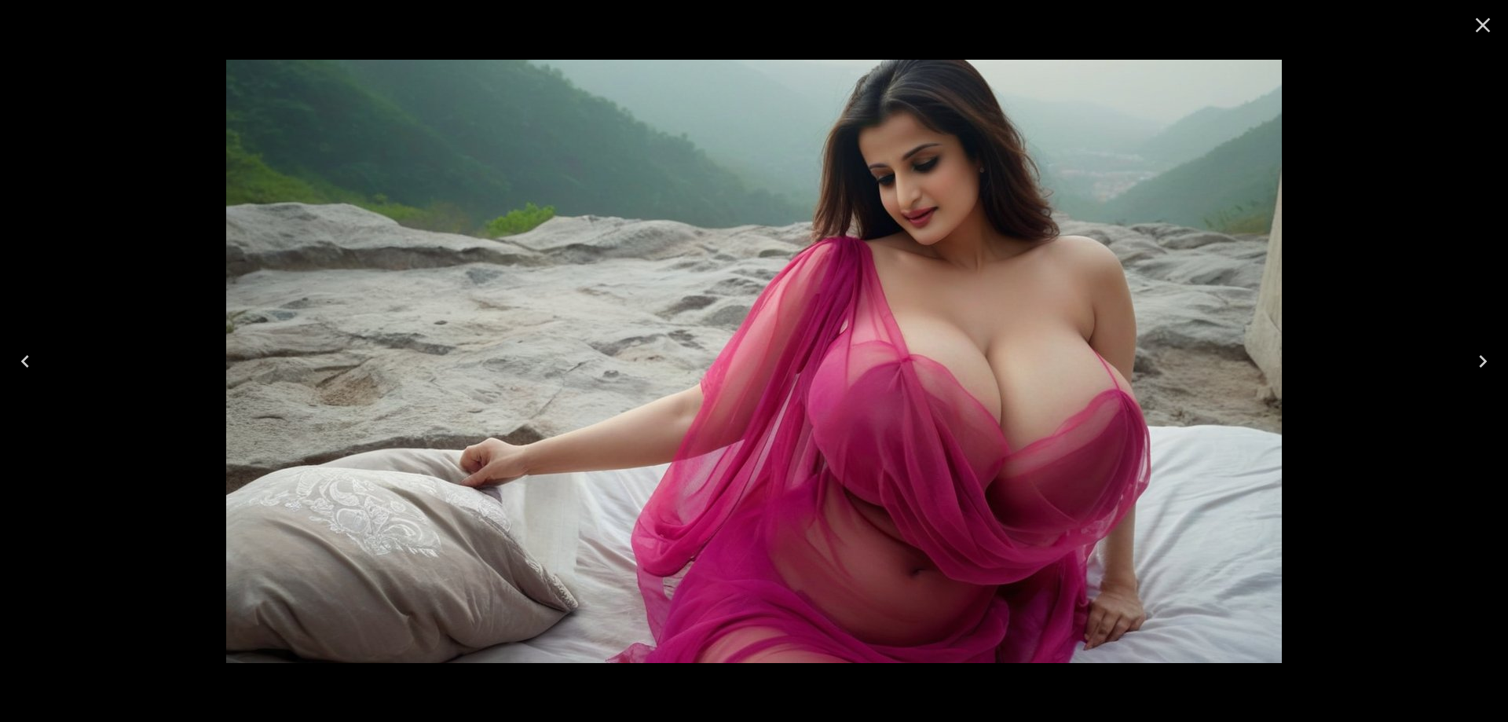
click at [1487, 355] on icon "Next" at bounding box center [1482, 361] width 25 height 25
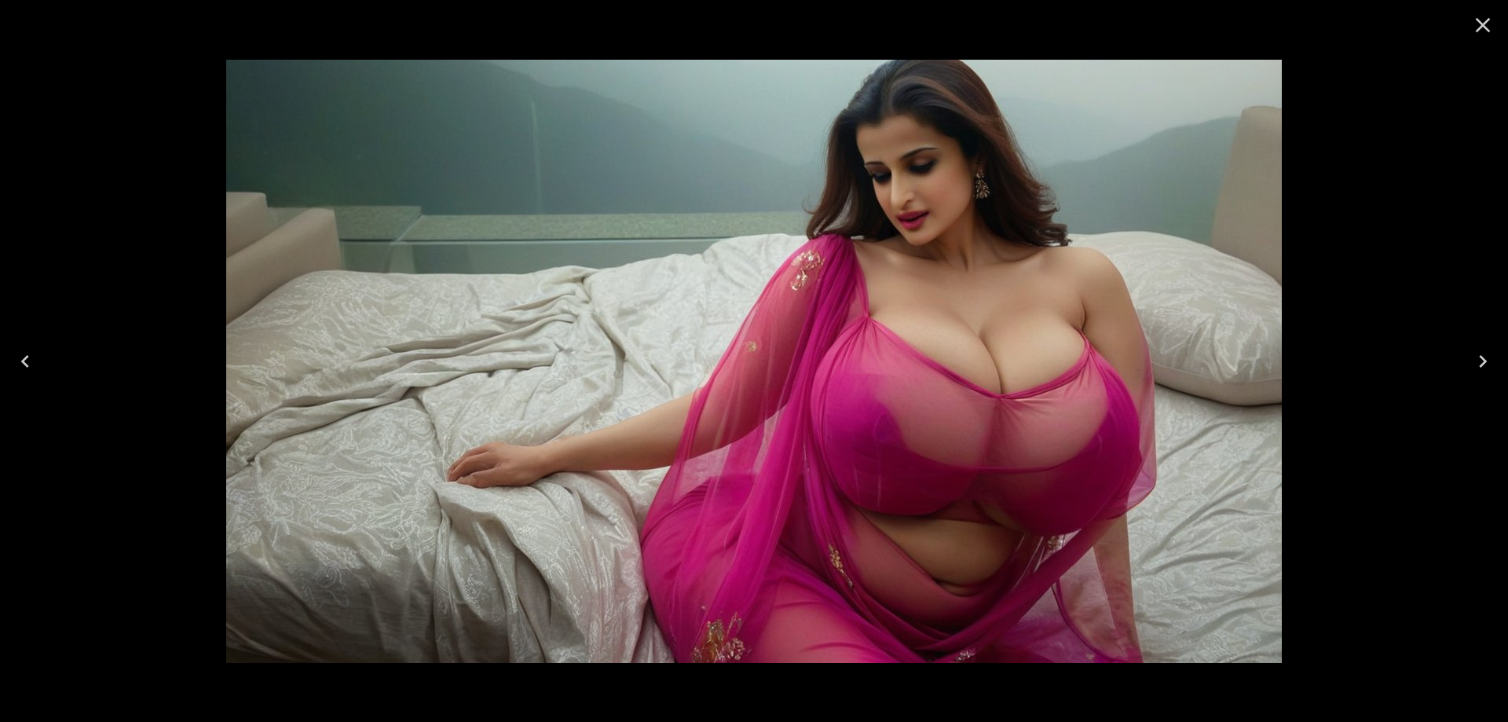
click at [1487, 355] on icon "Next" at bounding box center [1482, 361] width 25 height 25
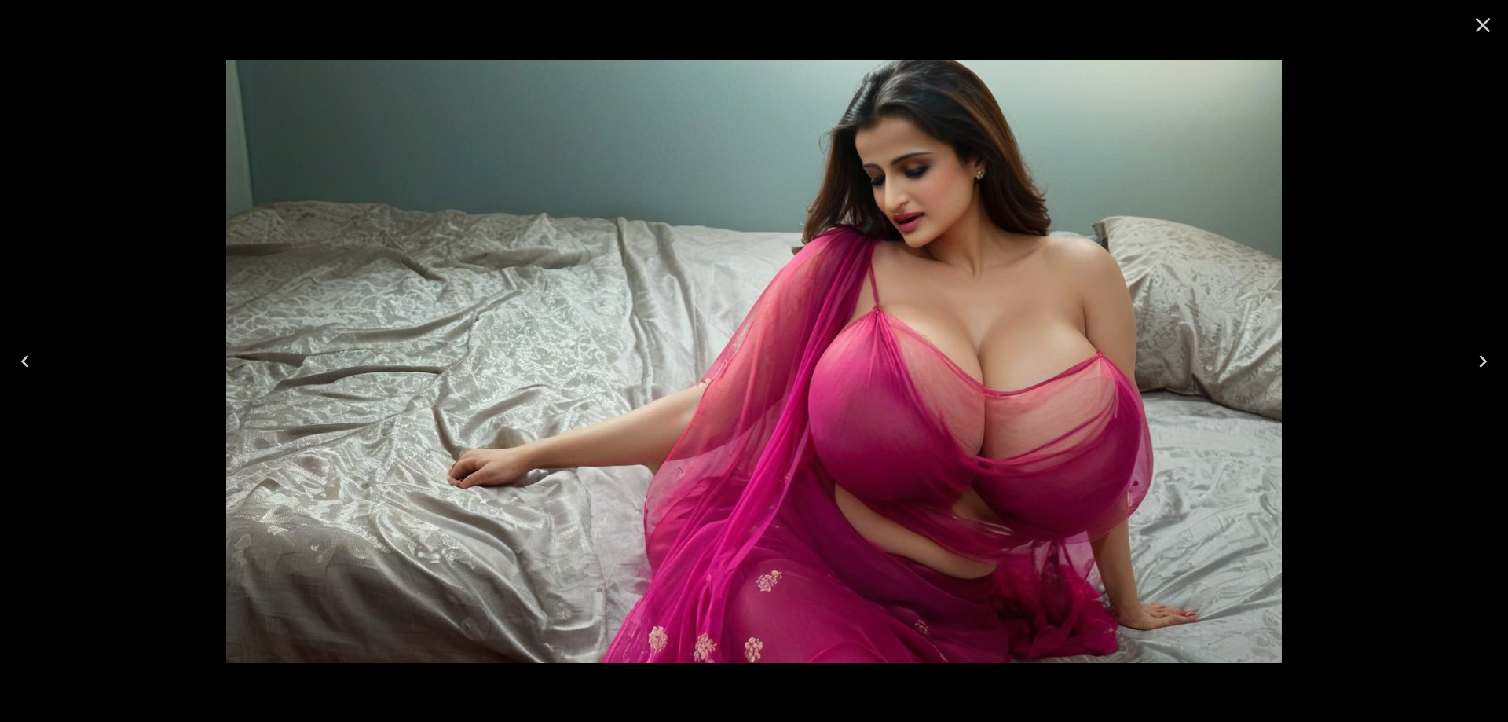
click at [1492, 375] on button "Next" at bounding box center [1483, 361] width 50 height 63
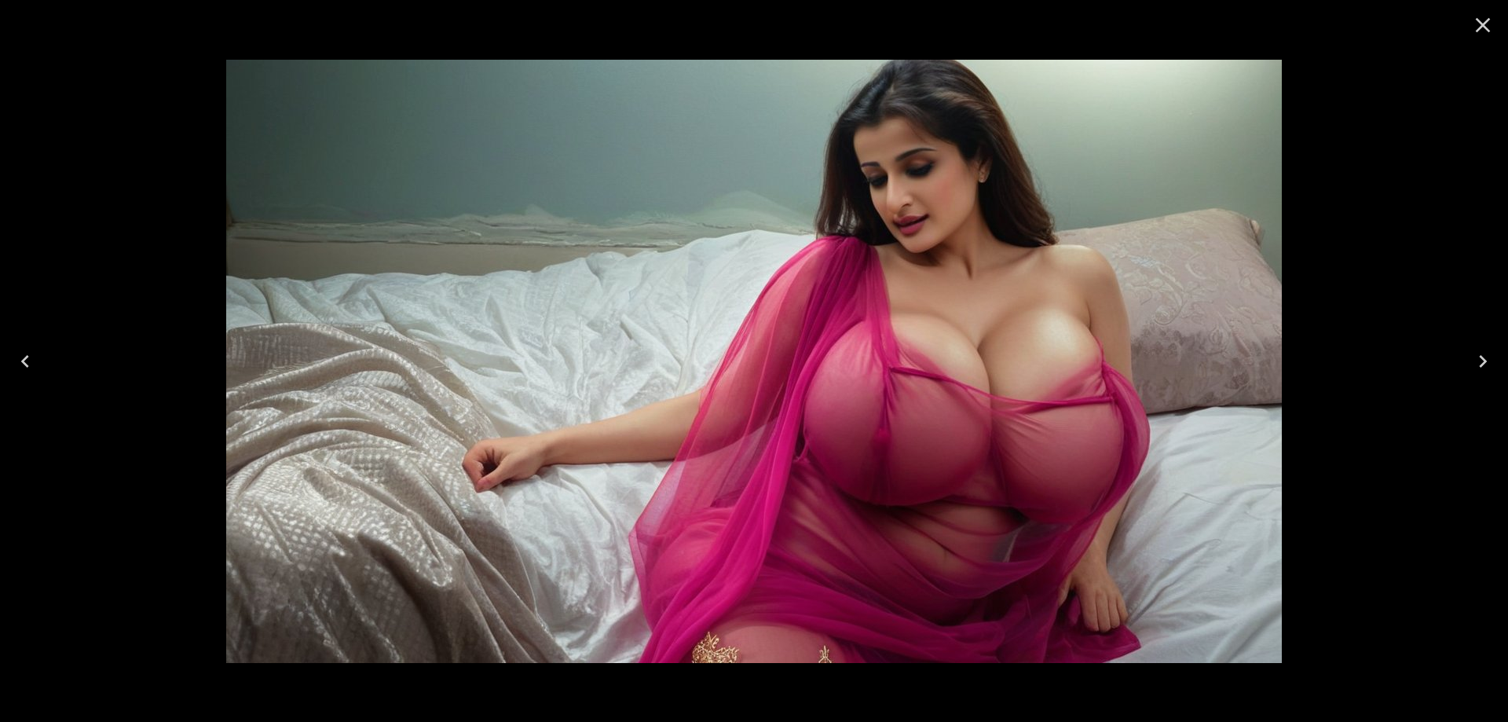
click at [1492, 375] on button "Next" at bounding box center [1483, 361] width 50 height 63
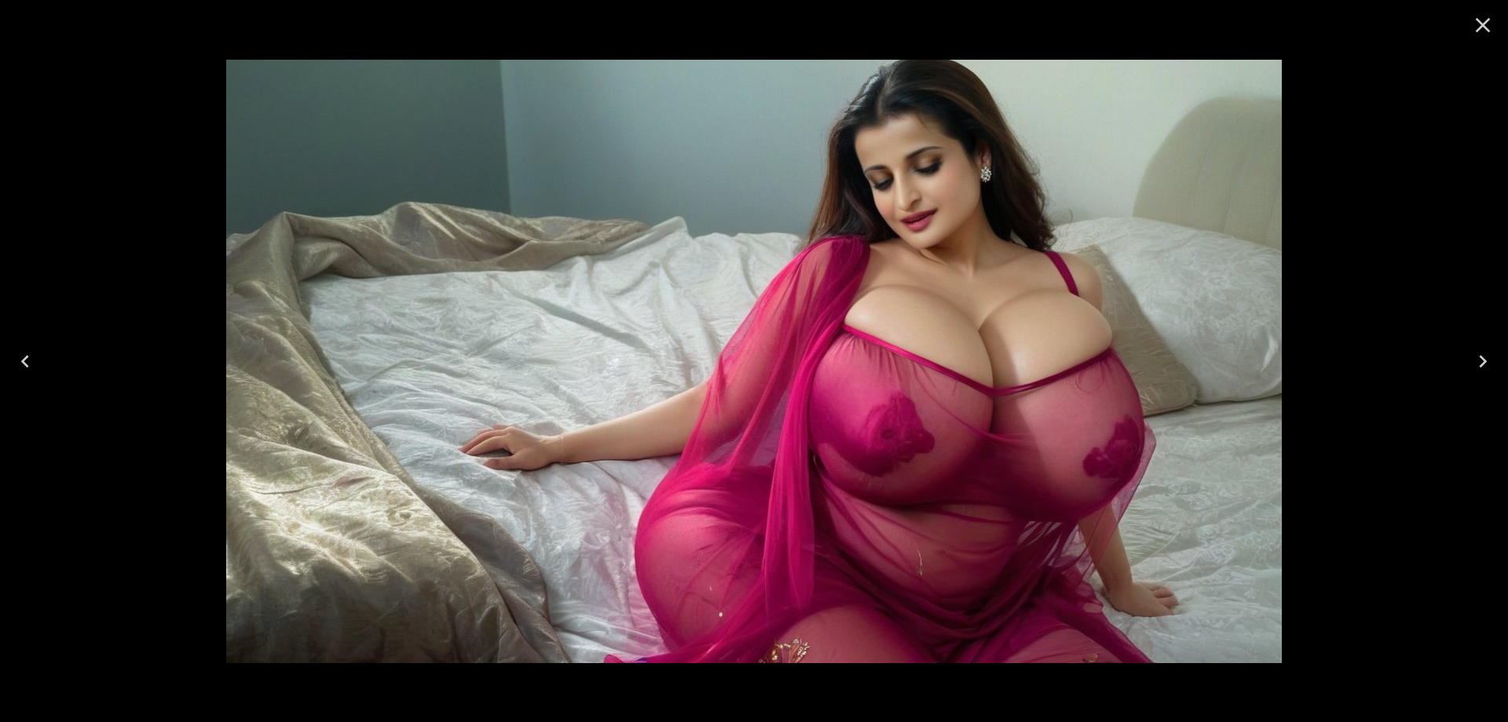
click at [1492, 375] on button "Next" at bounding box center [1483, 361] width 50 height 63
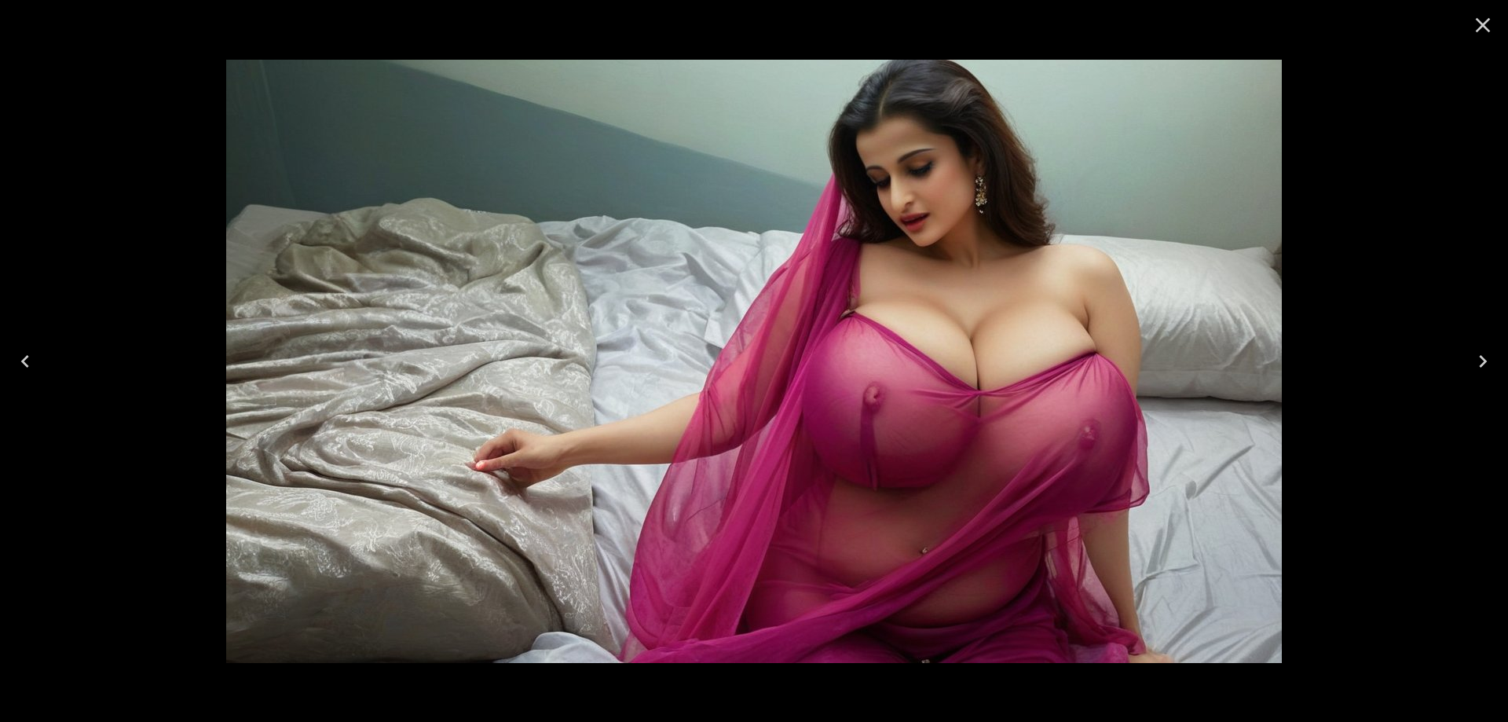
click at [1492, 375] on button "Next" at bounding box center [1483, 361] width 50 height 63
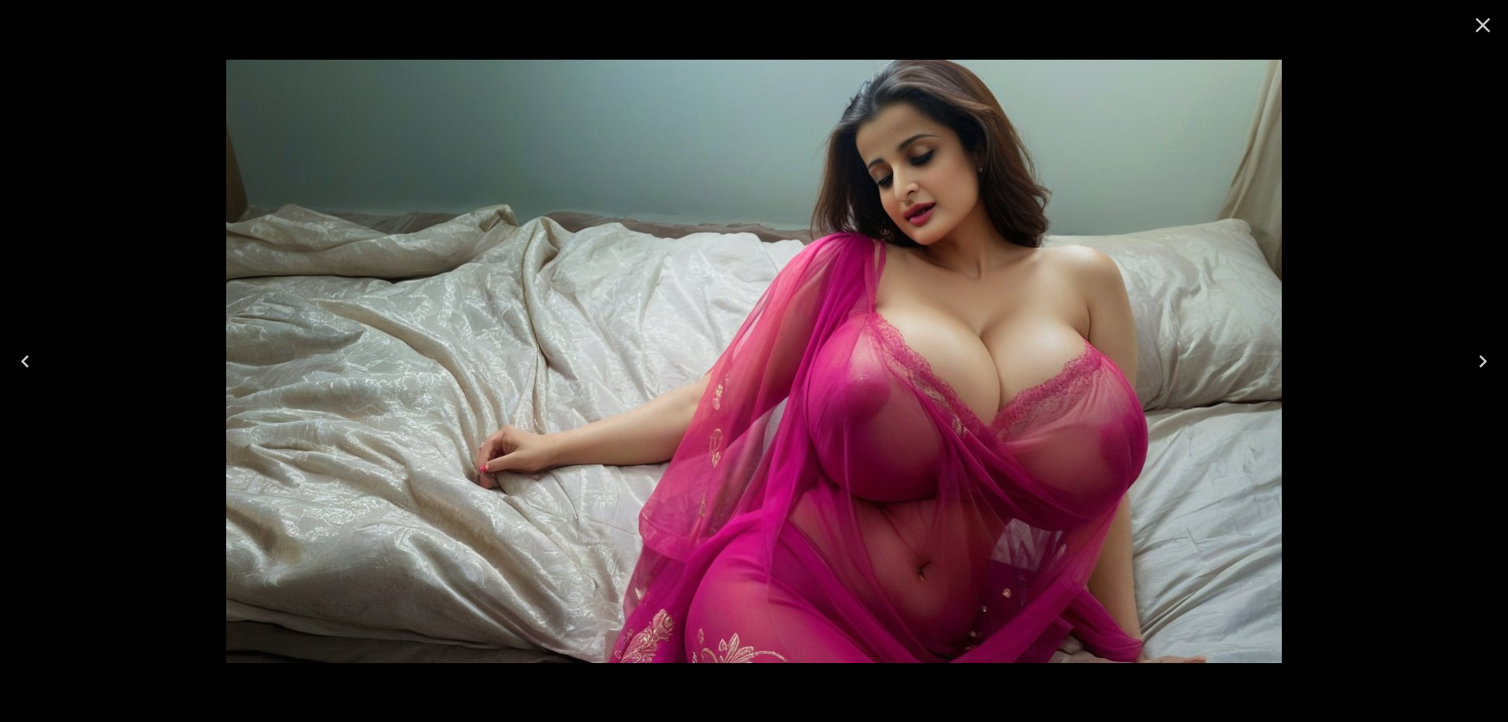
click at [1492, 375] on button "Next" at bounding box center [1483, 361] width 50 height 63
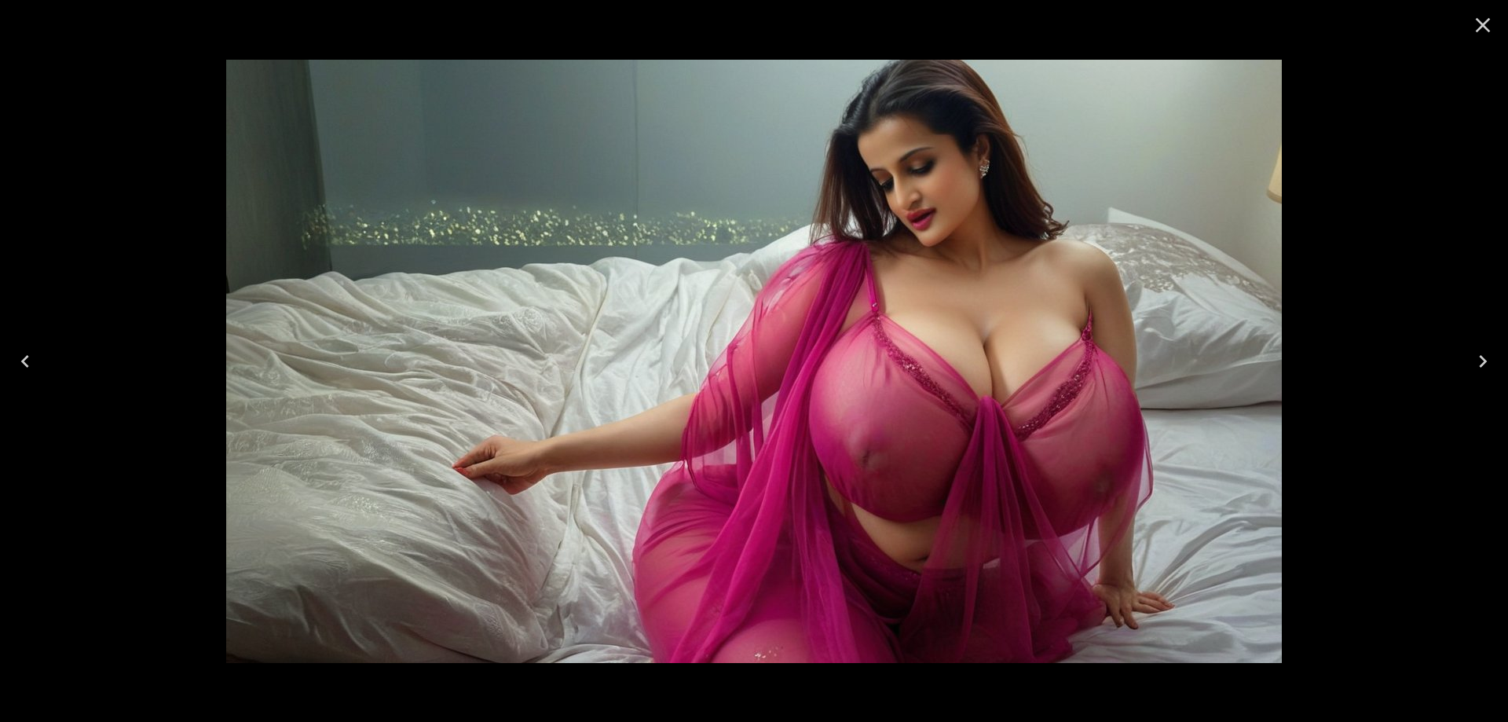
click at [1492, 375] on button "Next" at bounding box center [1483, 361] width 50 height 63
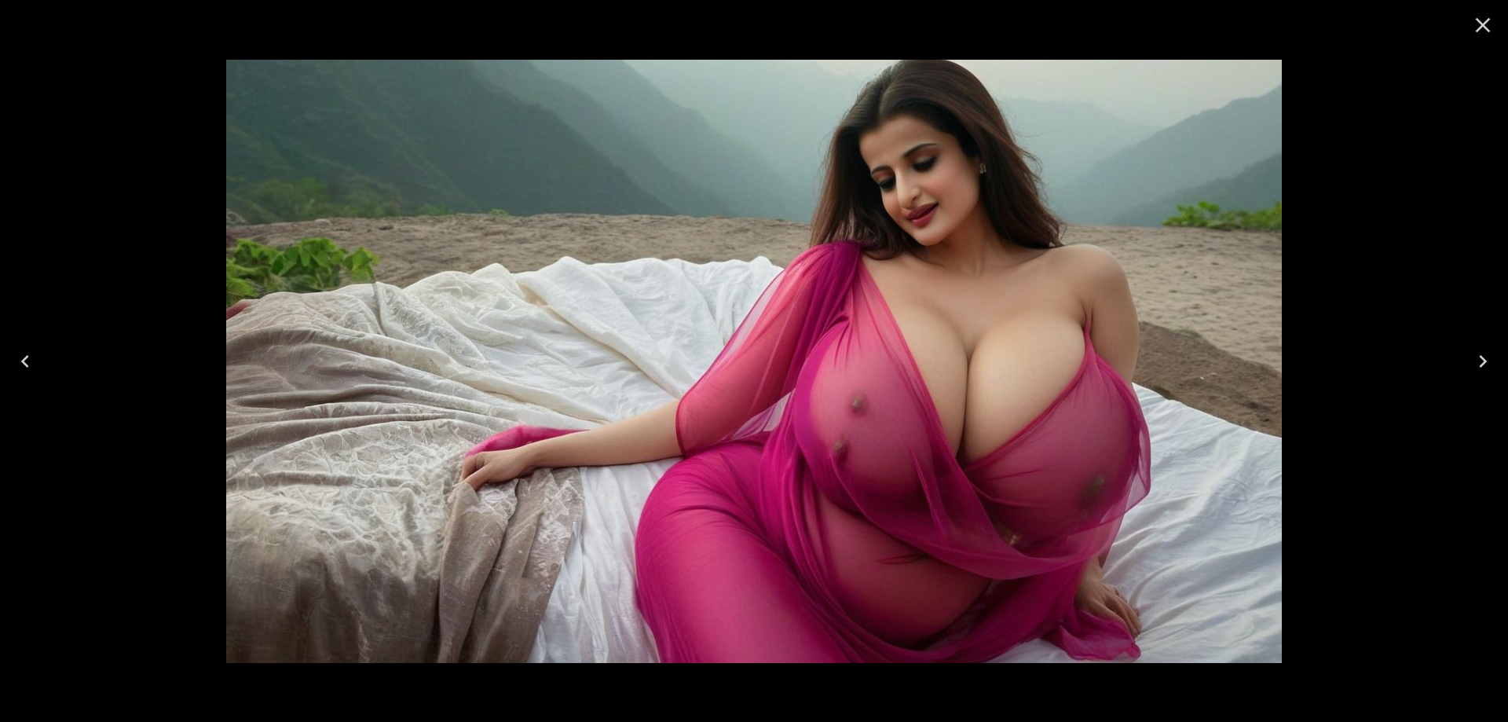
click at [1492, 375] on button "Next" at bounding box center [1483, 361] width 50 height 63
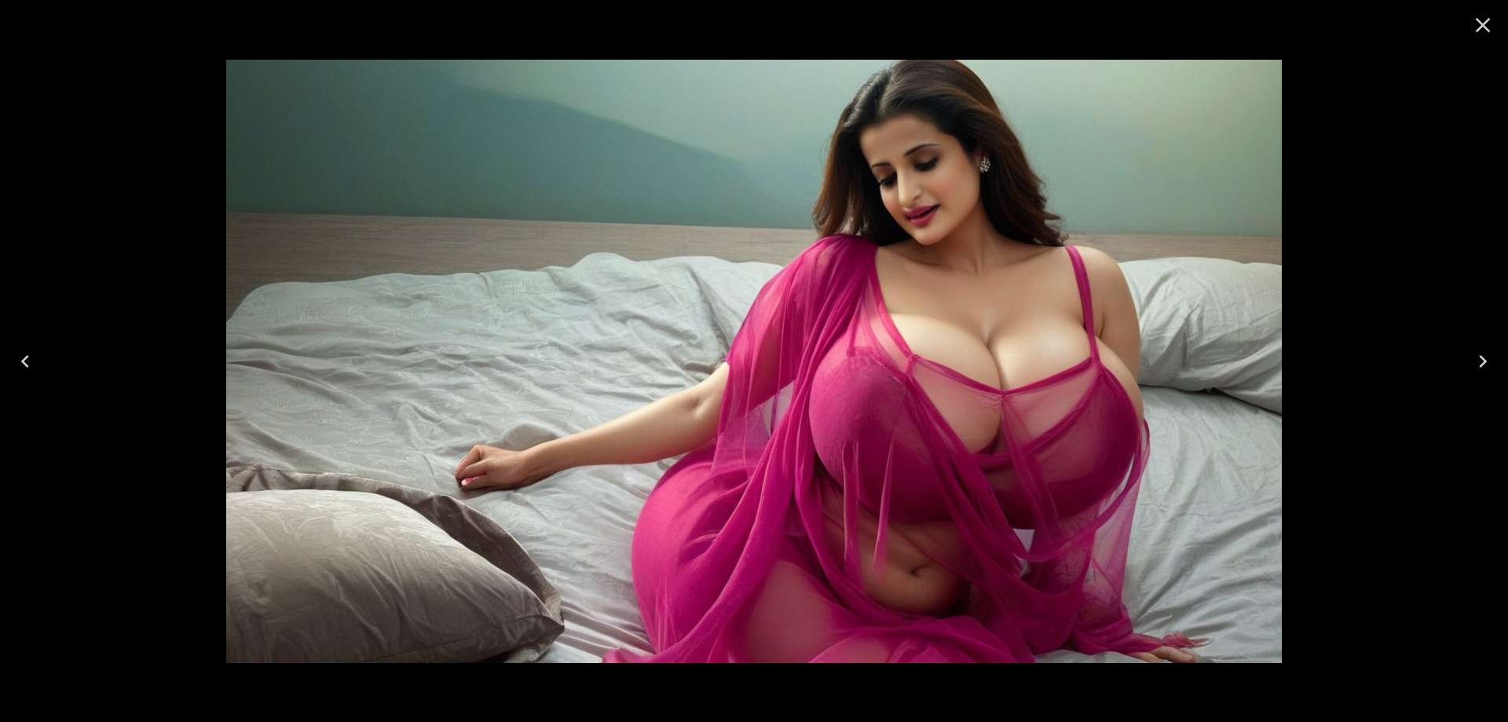
click at [1492, 375] on button "Next" at bounding box center [1483, 361] width 50 height 63
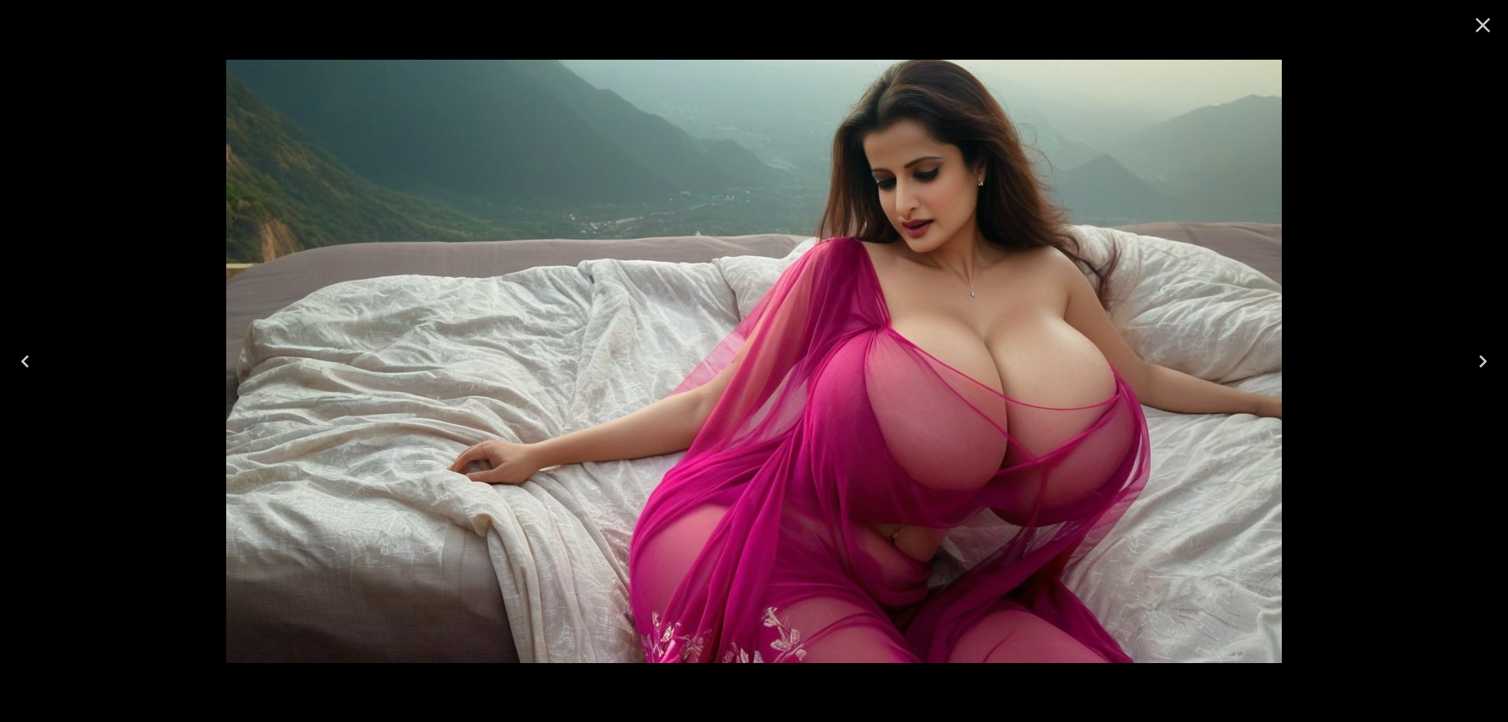
click at [1492, 375] on button "Next" at bounding box center [1483, 361] width 50 height 63
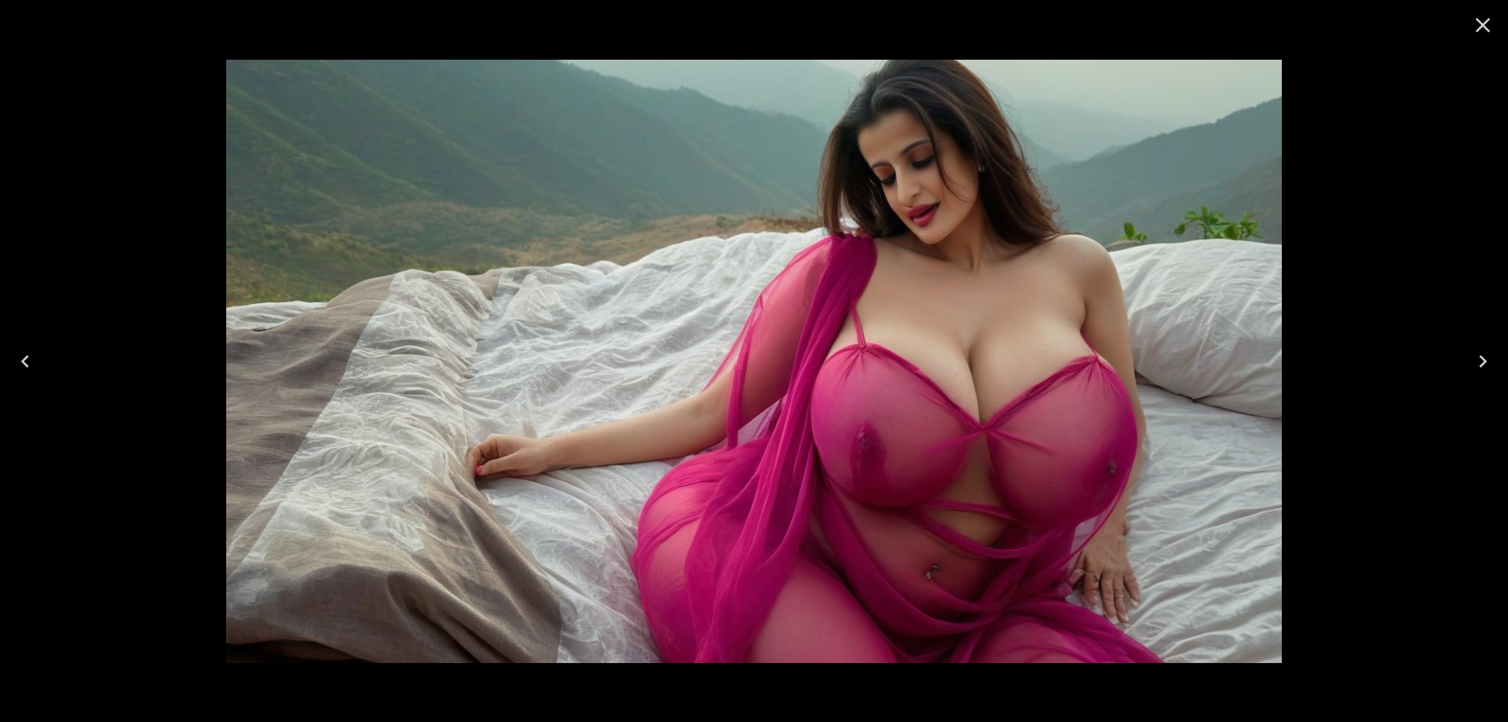
click at [1492, 375] on button "Next" at bounding box center [1483, 361] width 50 height 63
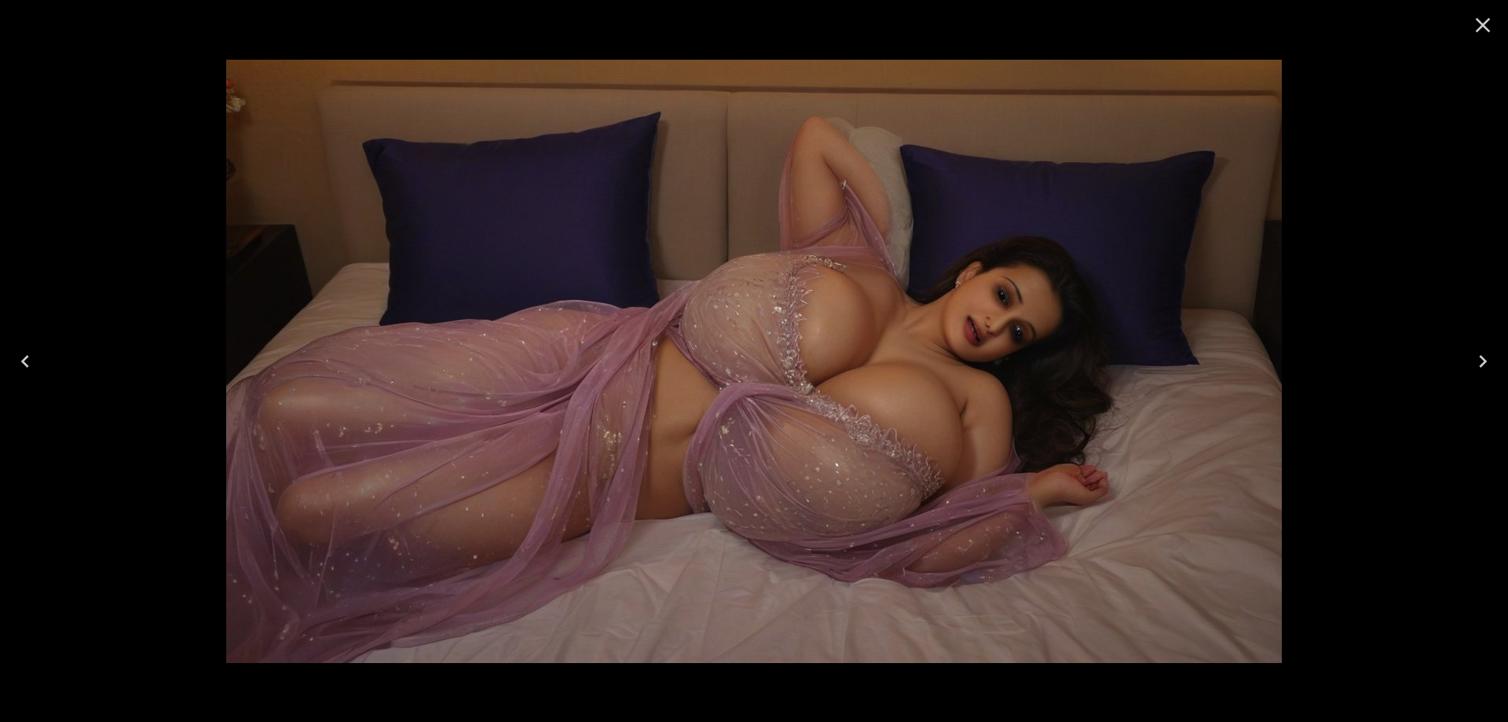
click at [1492, 375] on button "Next" at bounding box center [1483, 361] width 50 height 63
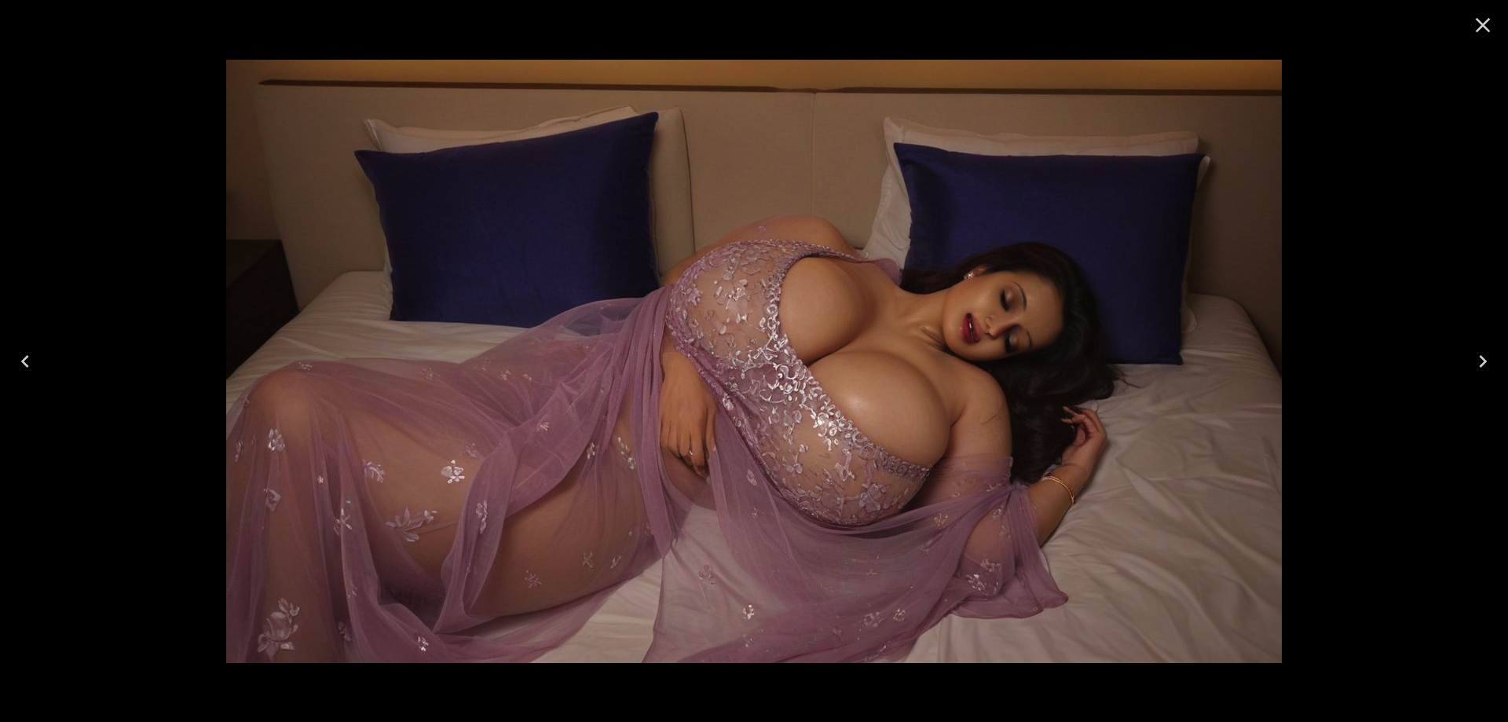
click at [20, 353] on icon "Previous" at bounding box center [25, 361] width 25 height 25
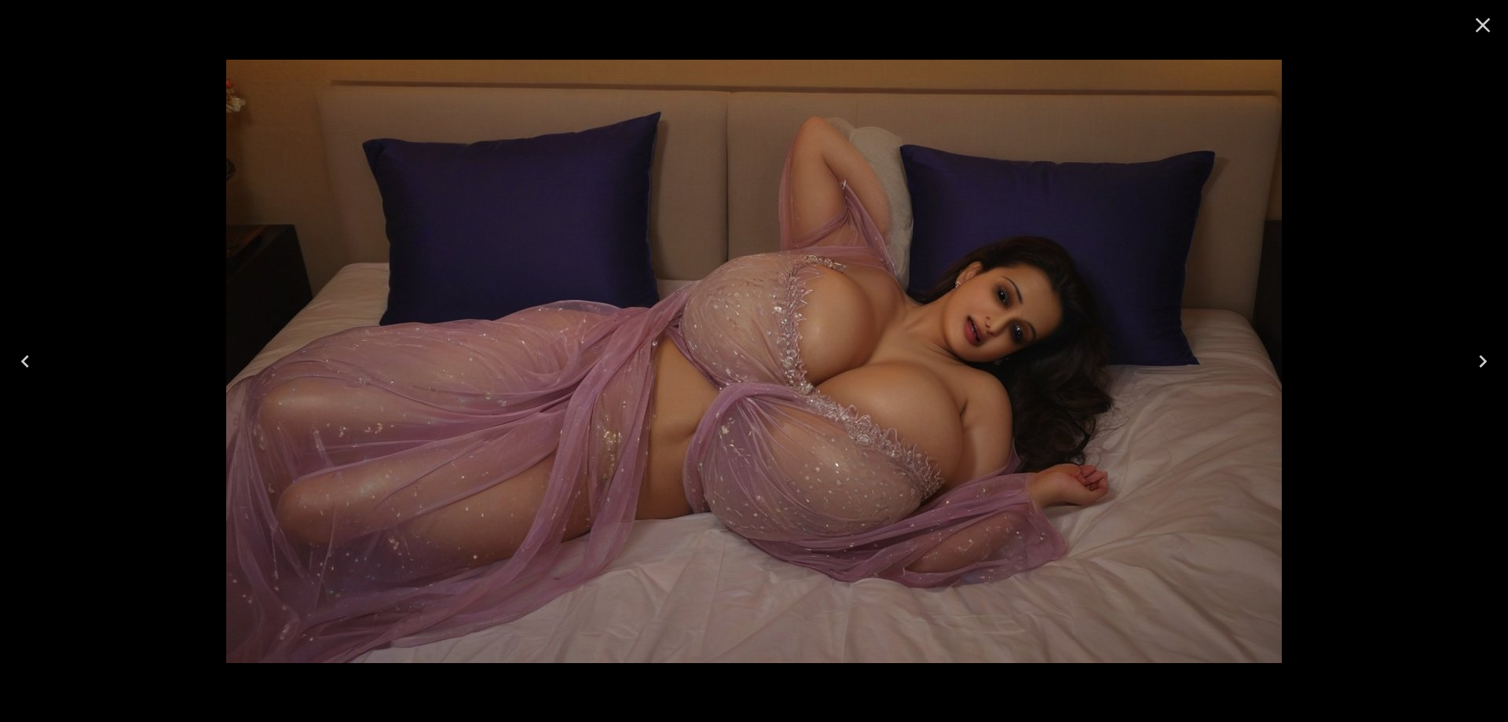
click at [1486, 365] on icon "Next" at bounding box center [1482, 361] width 25 height 25
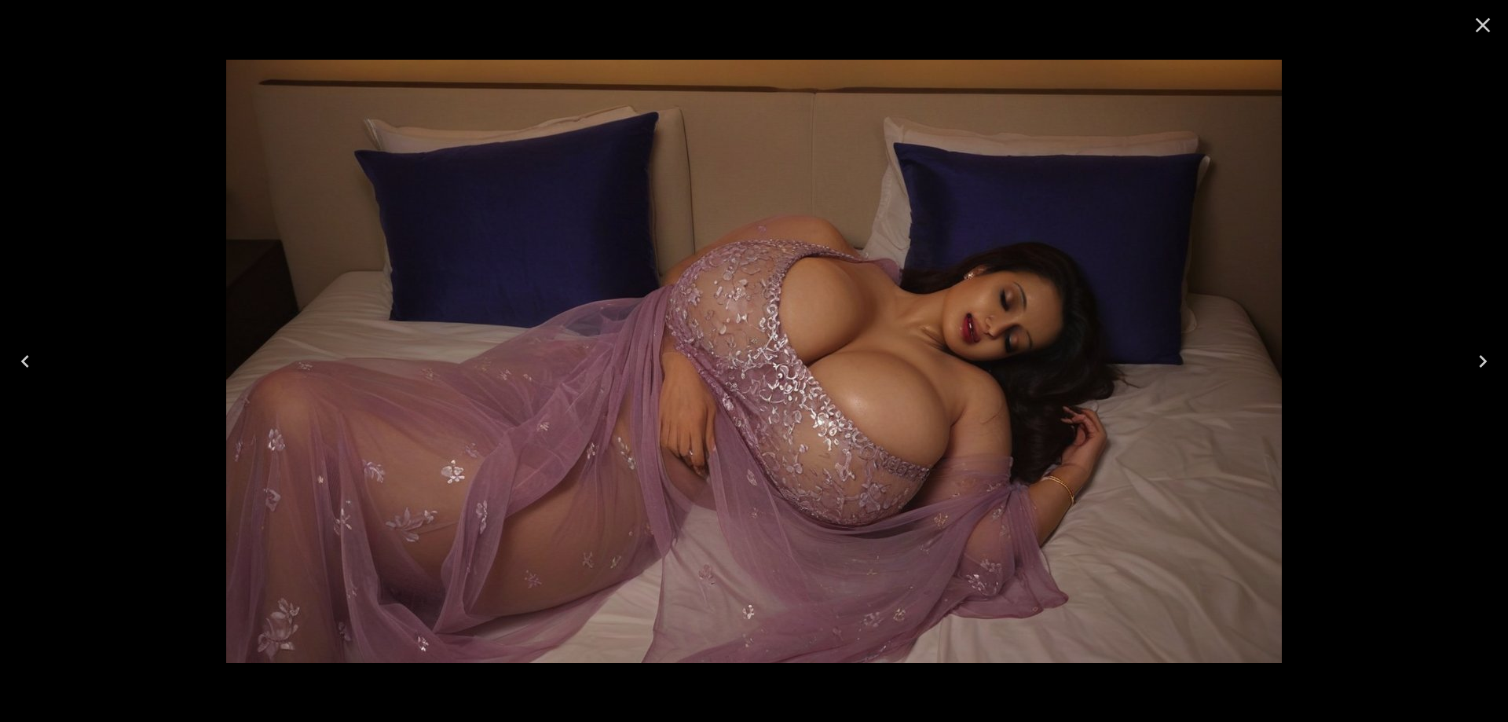
click at [1471, 367] on icon "Next" at bounding box center [1482, 361] width 25 height 25
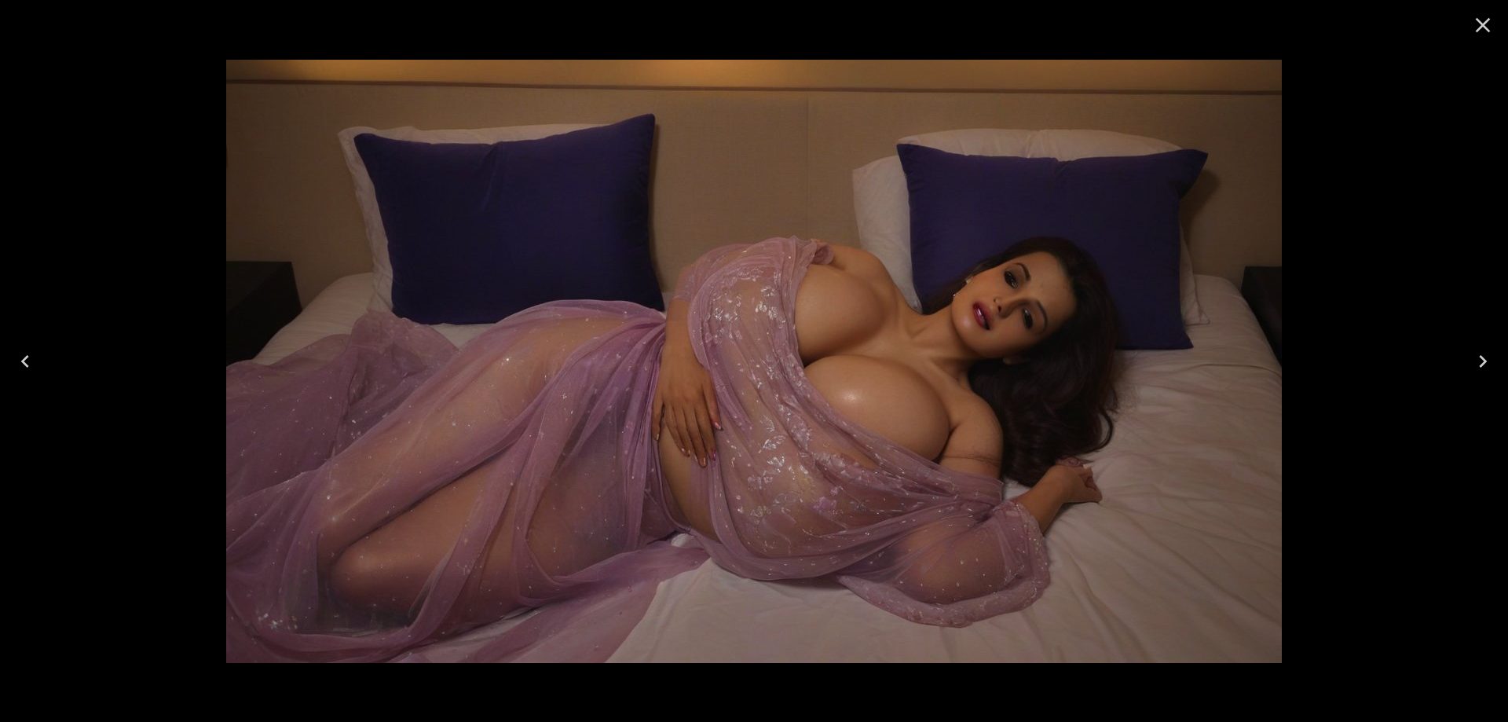
click at [1471, 367] on icon "Next" at bounding box center [1482, 361] width 25 height 25
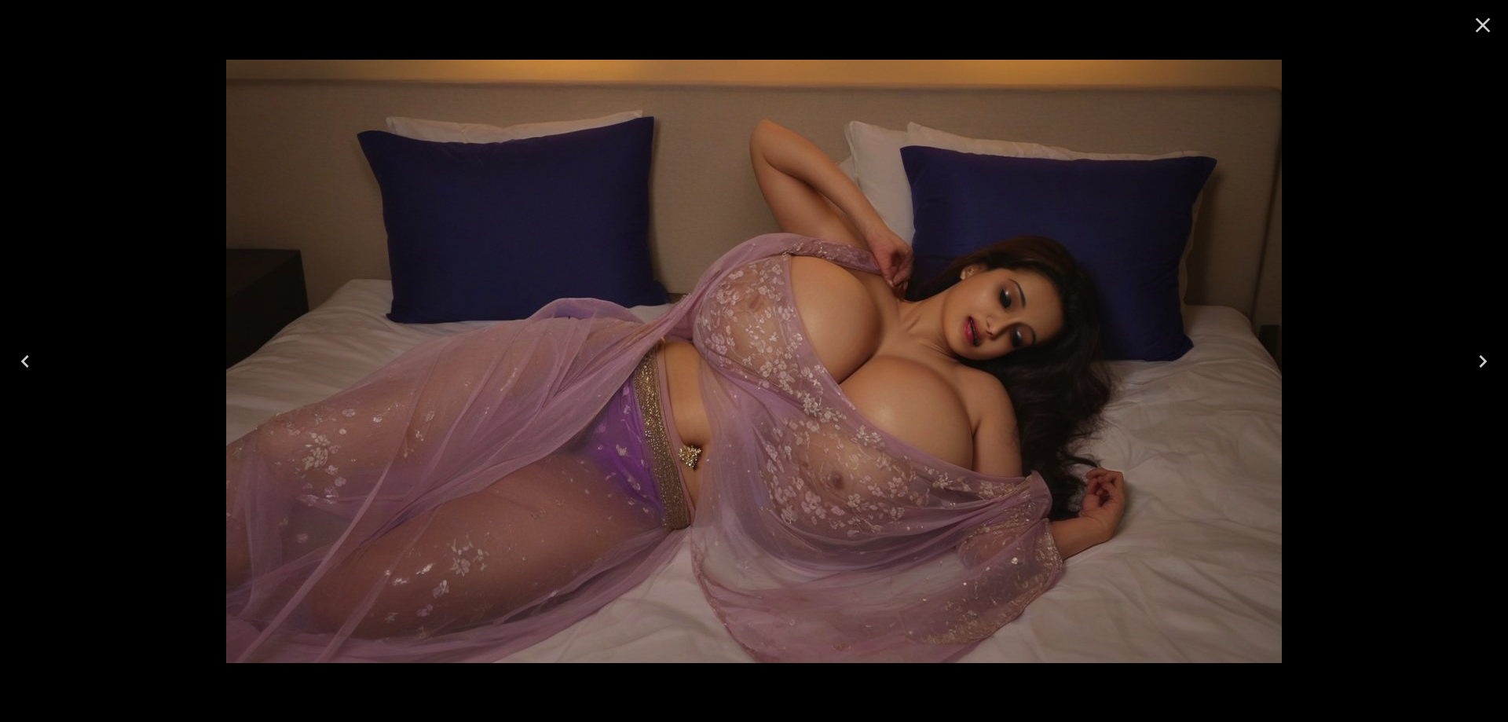
click at [1471, 367] on icon "Next" at bounding box center [1482, 361] width 25 height 25
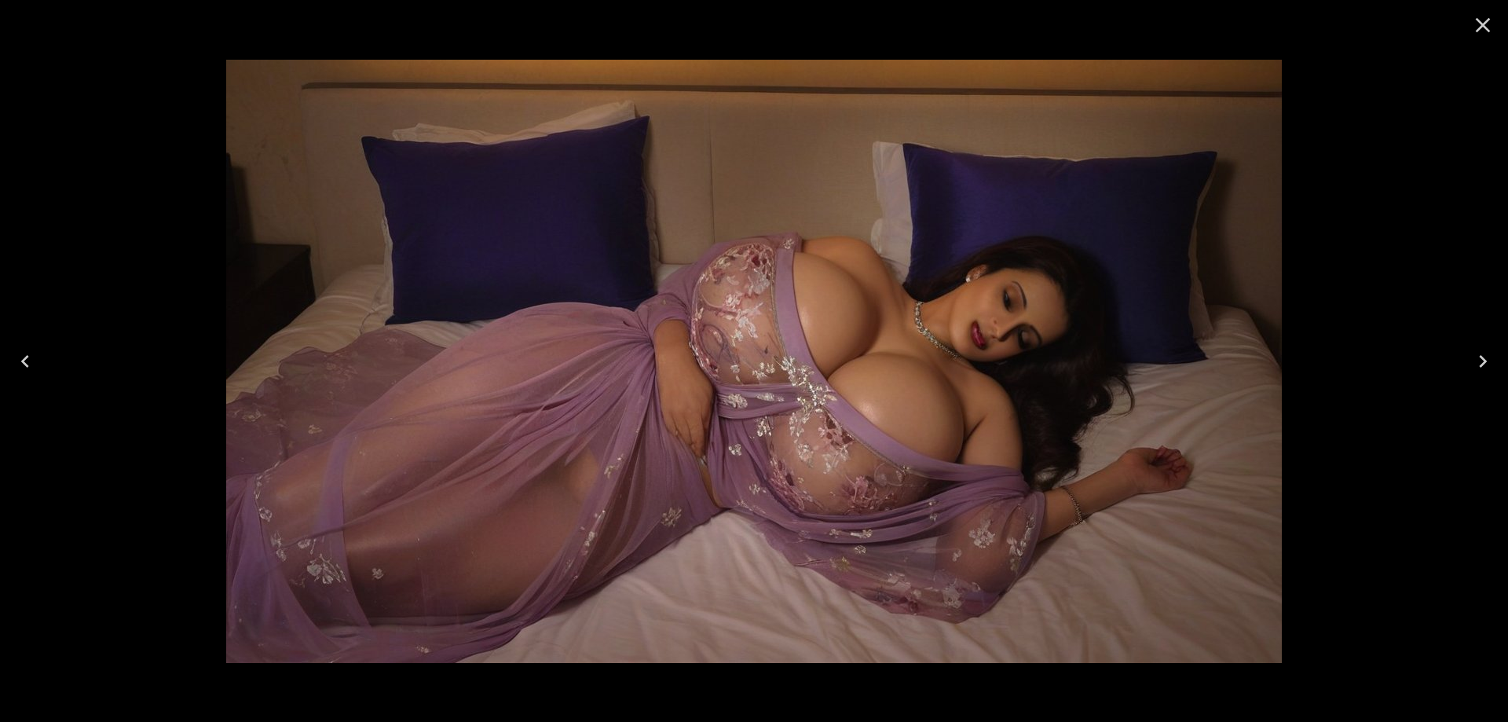
click at [1471, 367] on icon "Next" at bounding box center [1482, 361] width 25 height 25
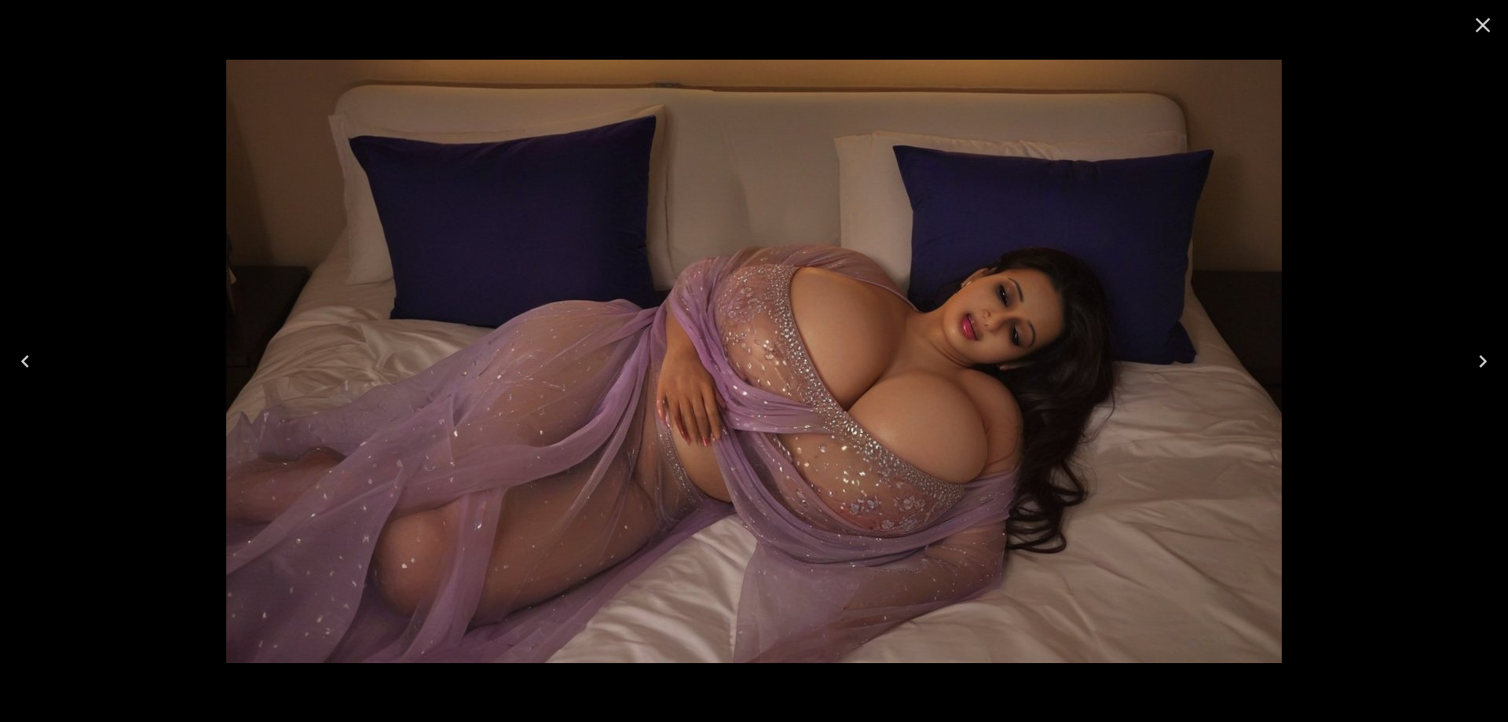
click at [1472, 346] on button "Next" at bounding box center [1483, 361] width 50 height 63
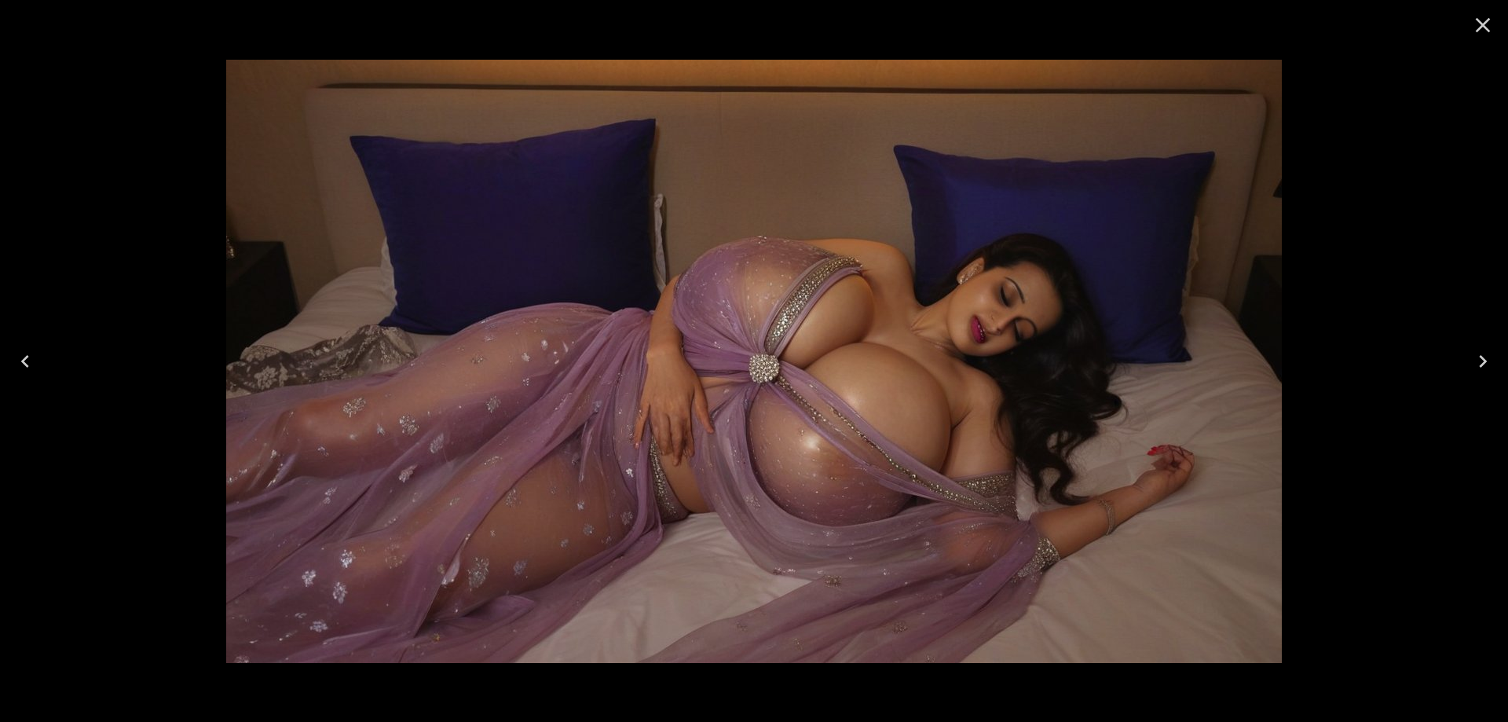
click at [1465, 358] on button "Next" at bounding box center [1483, 361] width 50 height 63
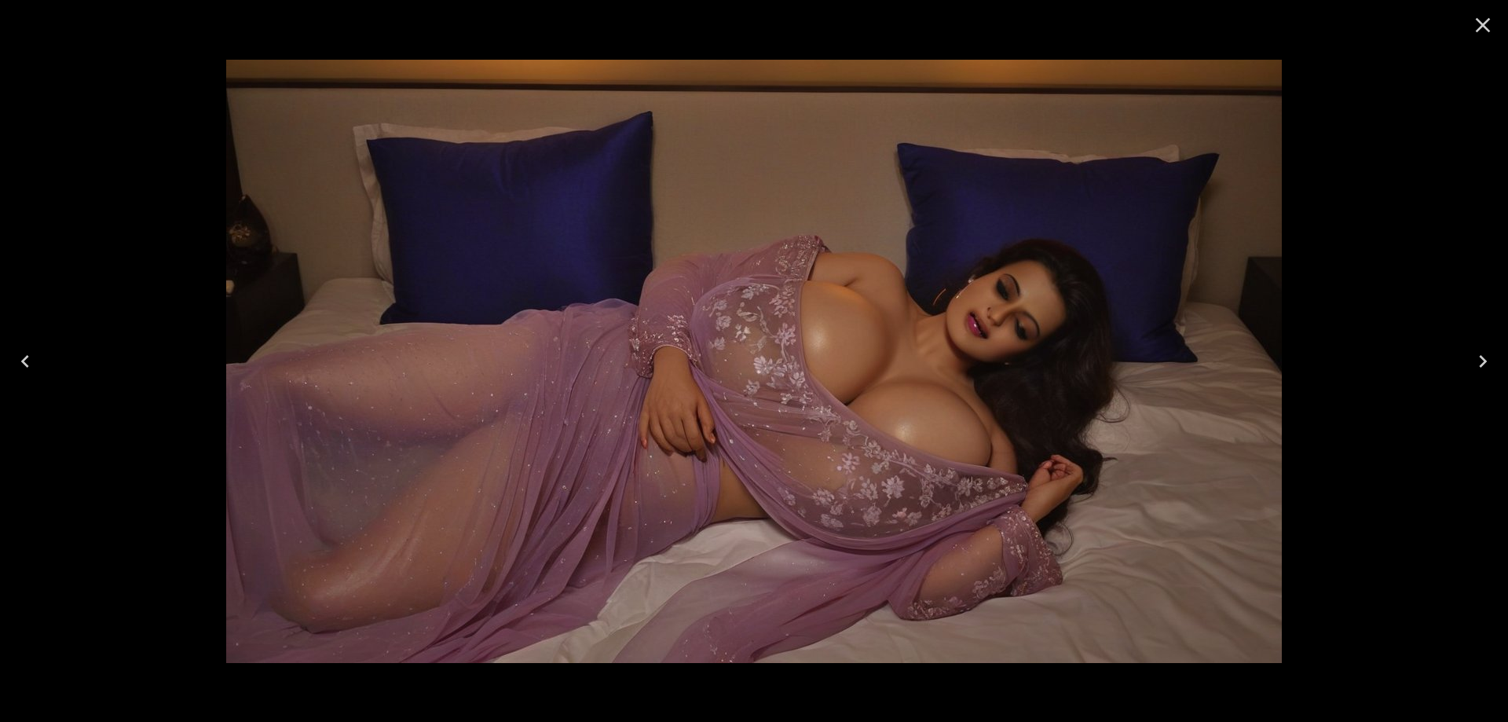
click at [1507, 353] on button "Next" at bounding box center [1483, 361] width 50 height 63
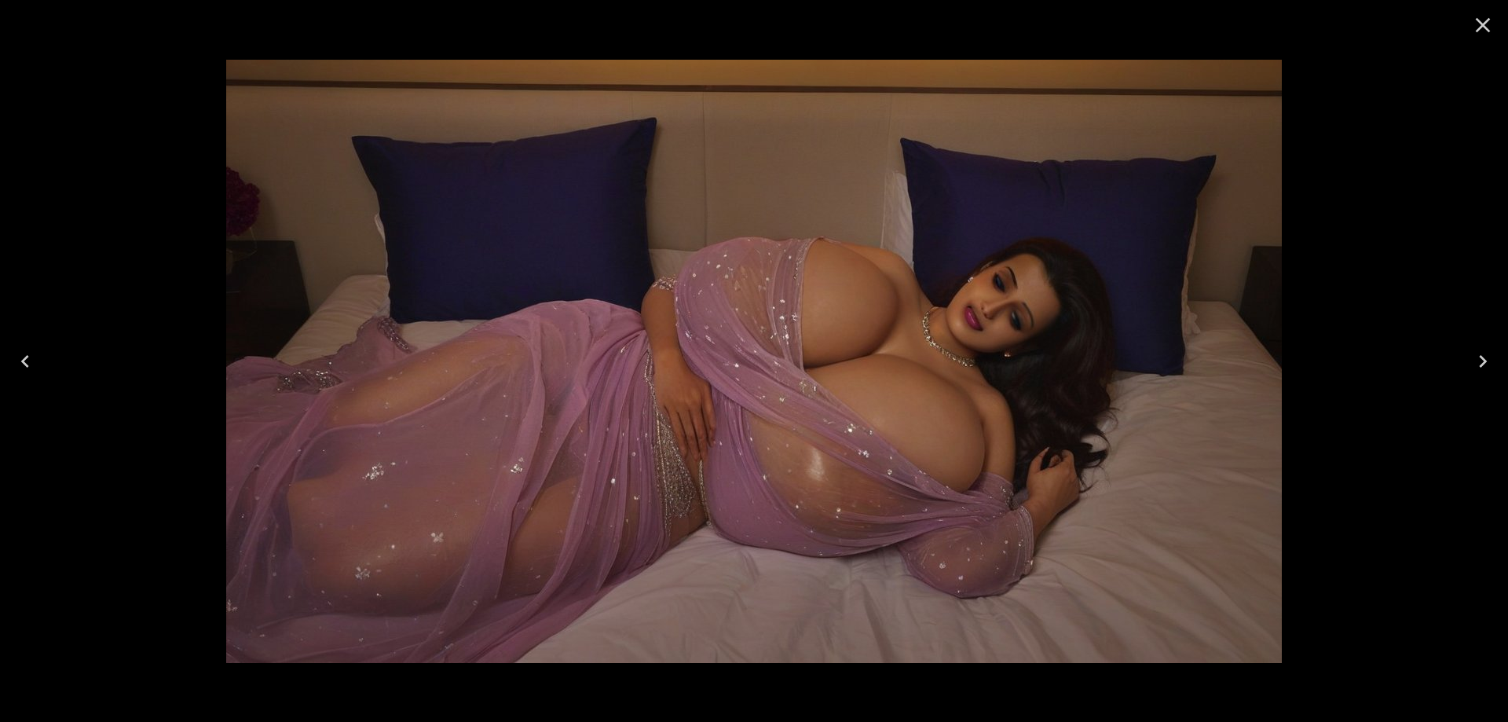
click at [1483, 352] on icon "Next" at bounding box center [1482, 361] width 25 height 25
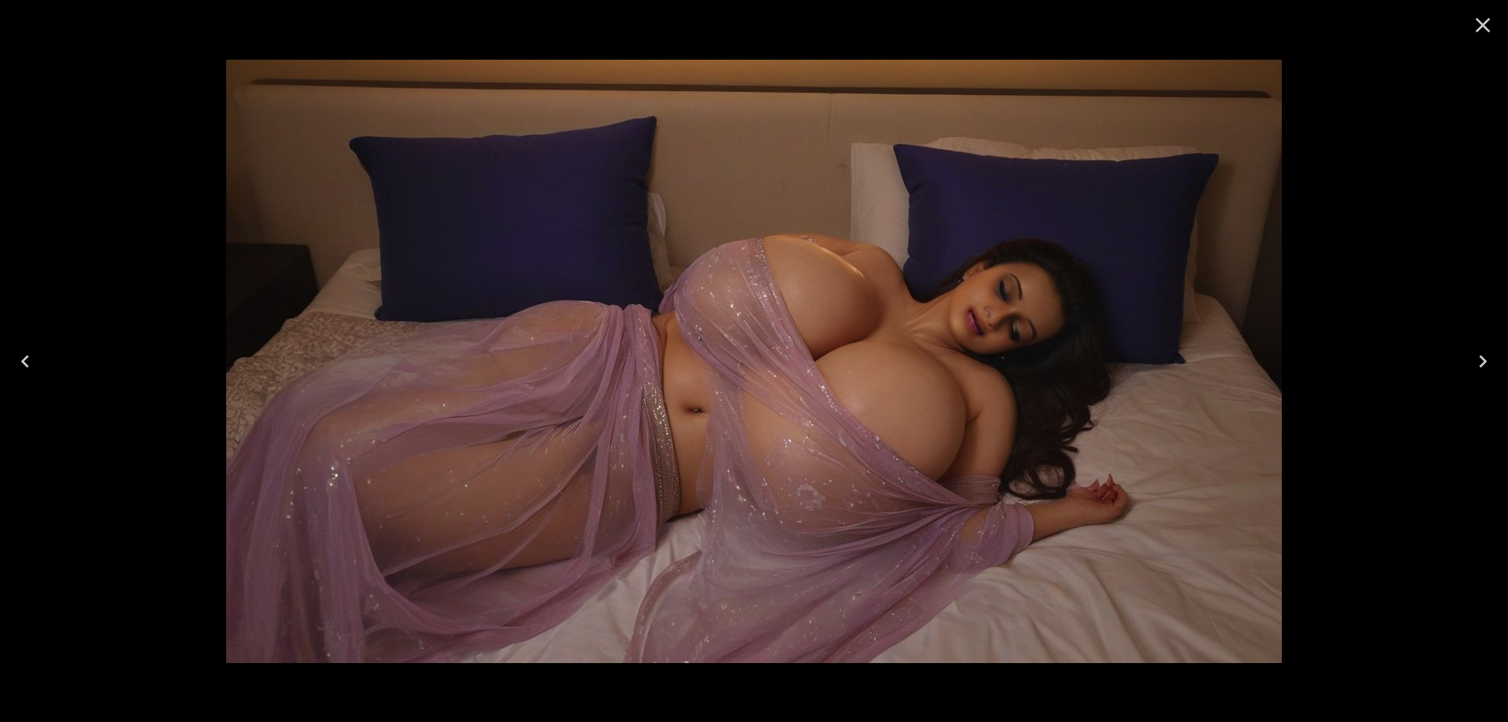
click at [1486, 360] on icon "Next" at bounding box center [1482, 361] width 25 height 25
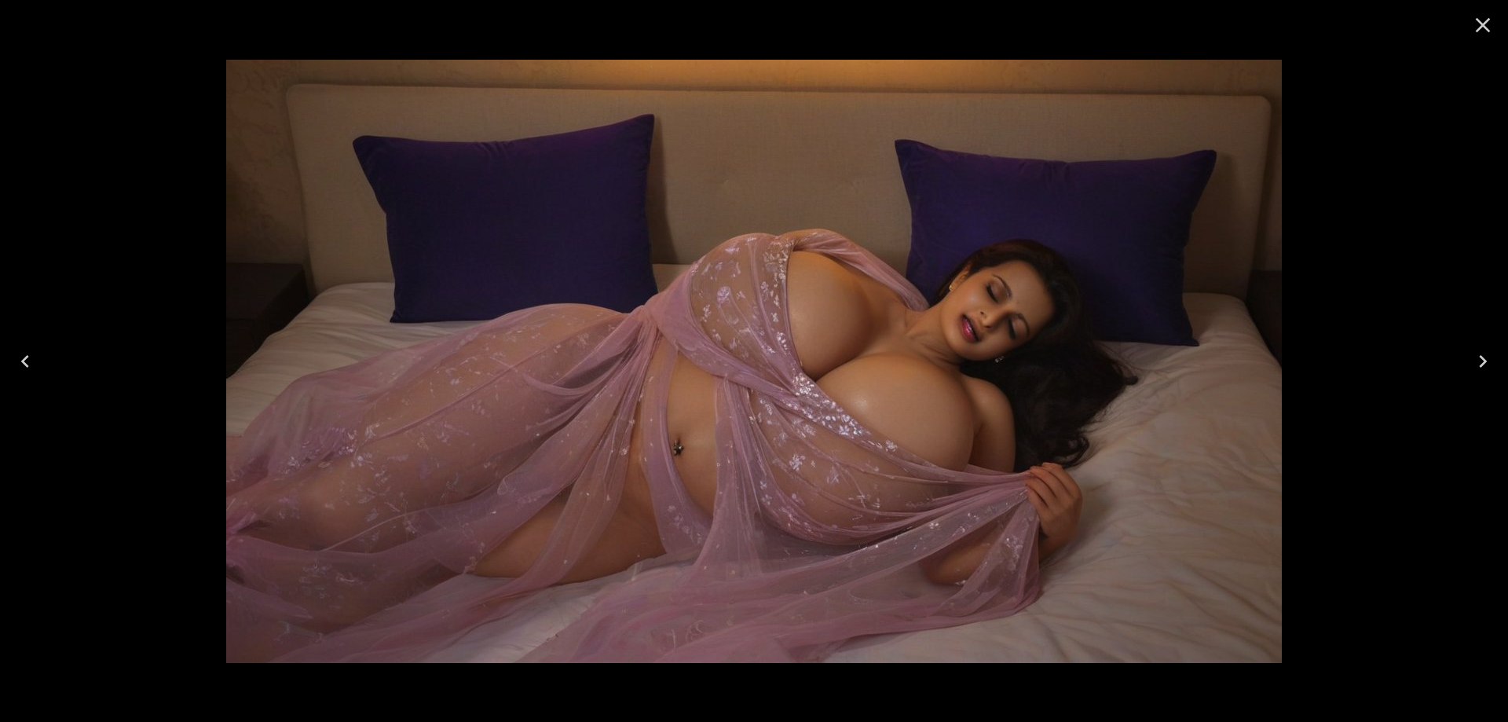
click at [1487, 362] on icon "Next" at bounding box center [1482, 361] width 25 height 25
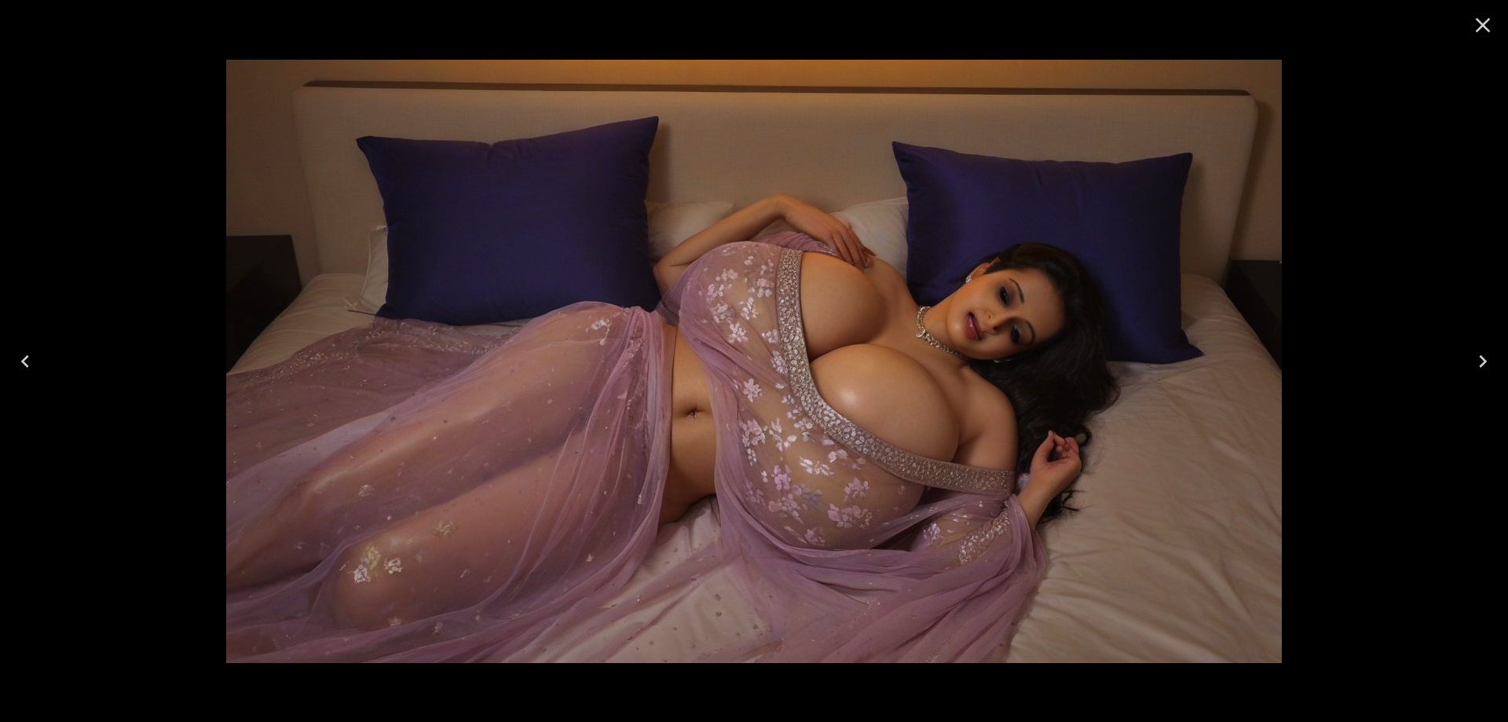
click at [1482, 351] on icon "Next" at bounding box center [1482, 361] width 25 height 25
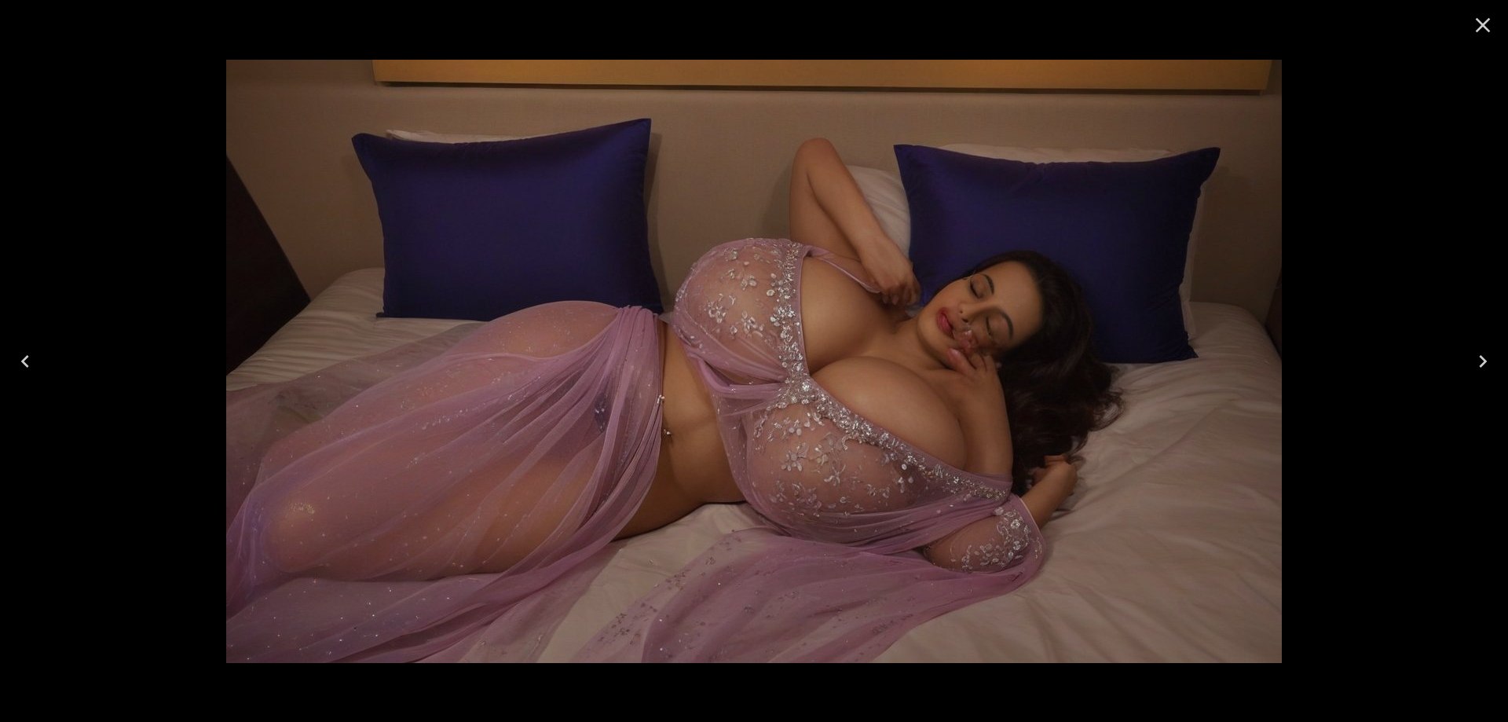
click at [1482, 352] on icon "Next" at bounding box center [1482, 361] width 25 height 25
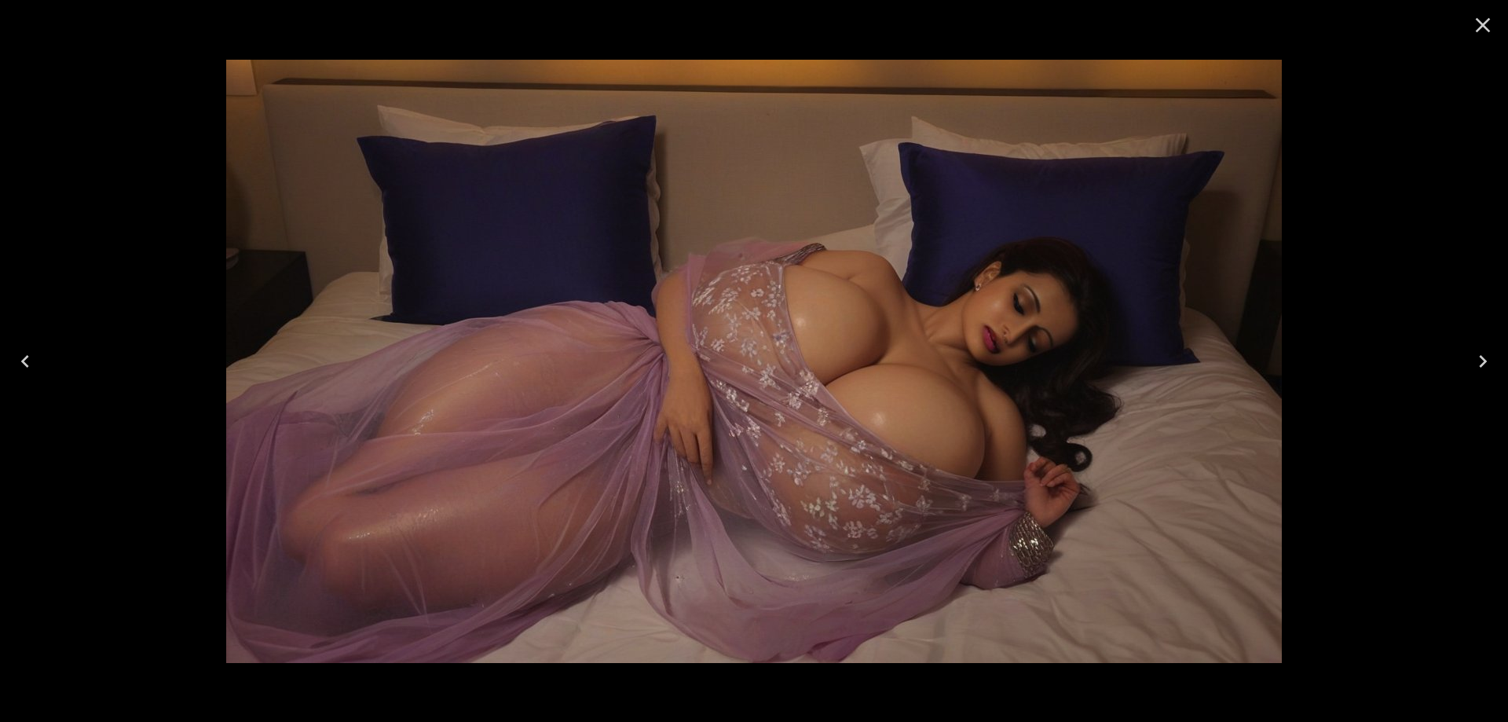
click at [1482, 352] on icon "Next" at bounding box center [1482, 361] width 25 height 25
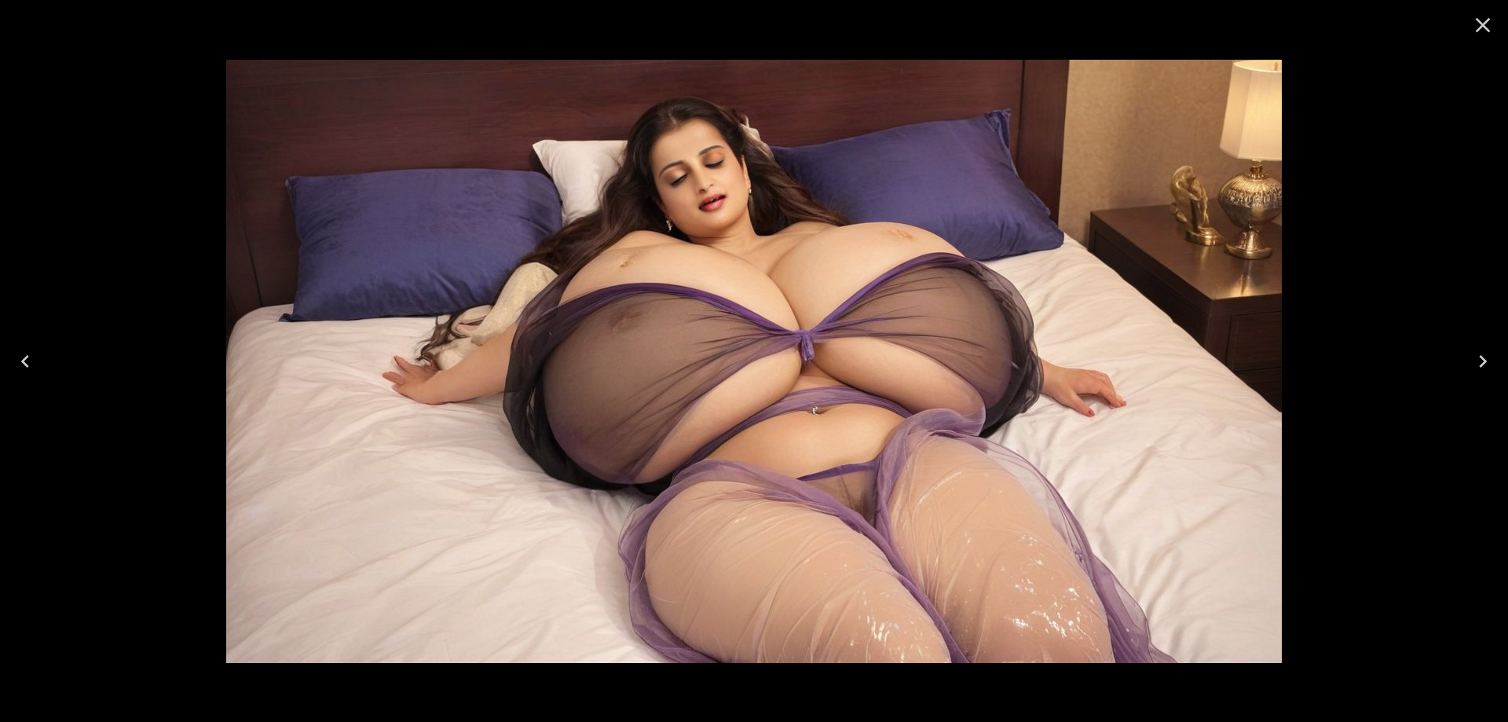
click at [1474, 34] on icon "Close" at bounding box center [1482, 25] width 25 height 25
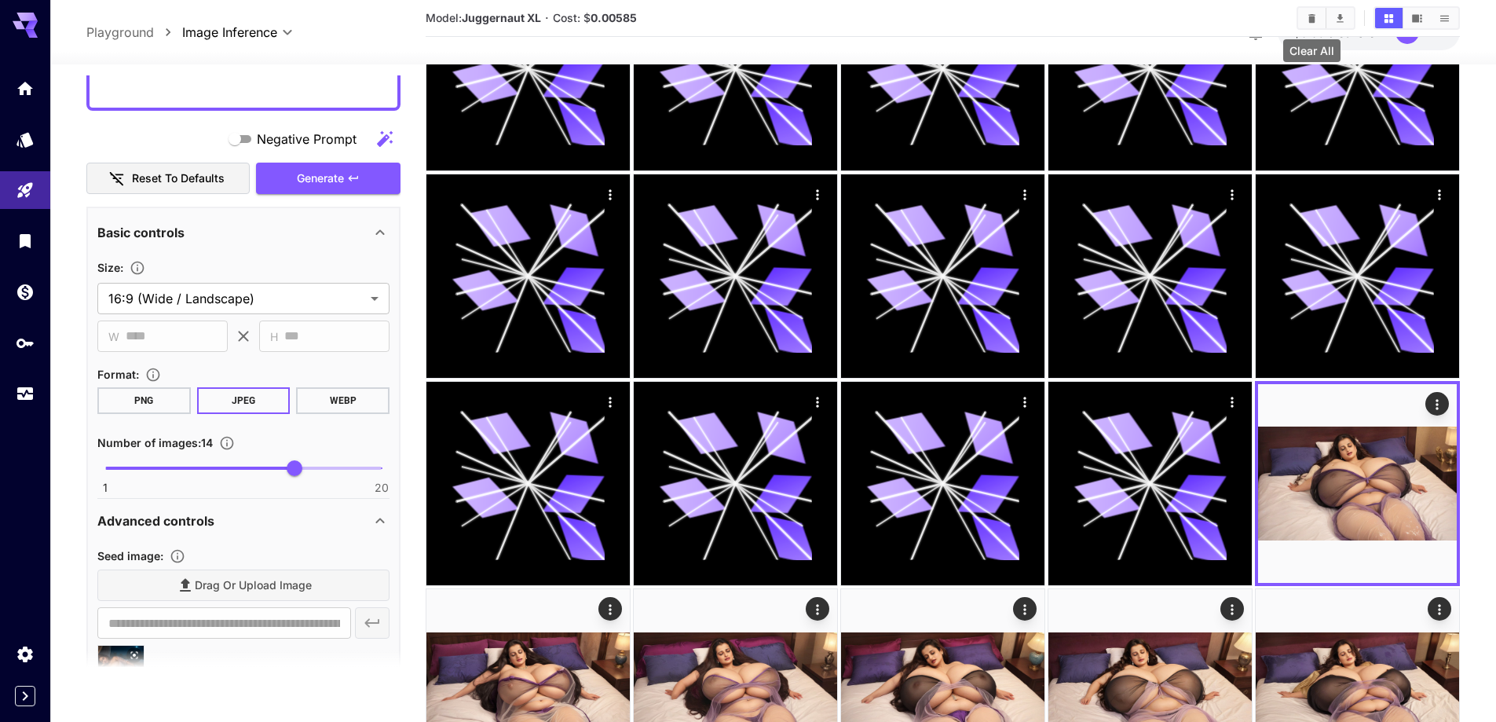
click at [1310, 24] on button "Clear All" at bounding box center [1311, 18] width 27 height 20
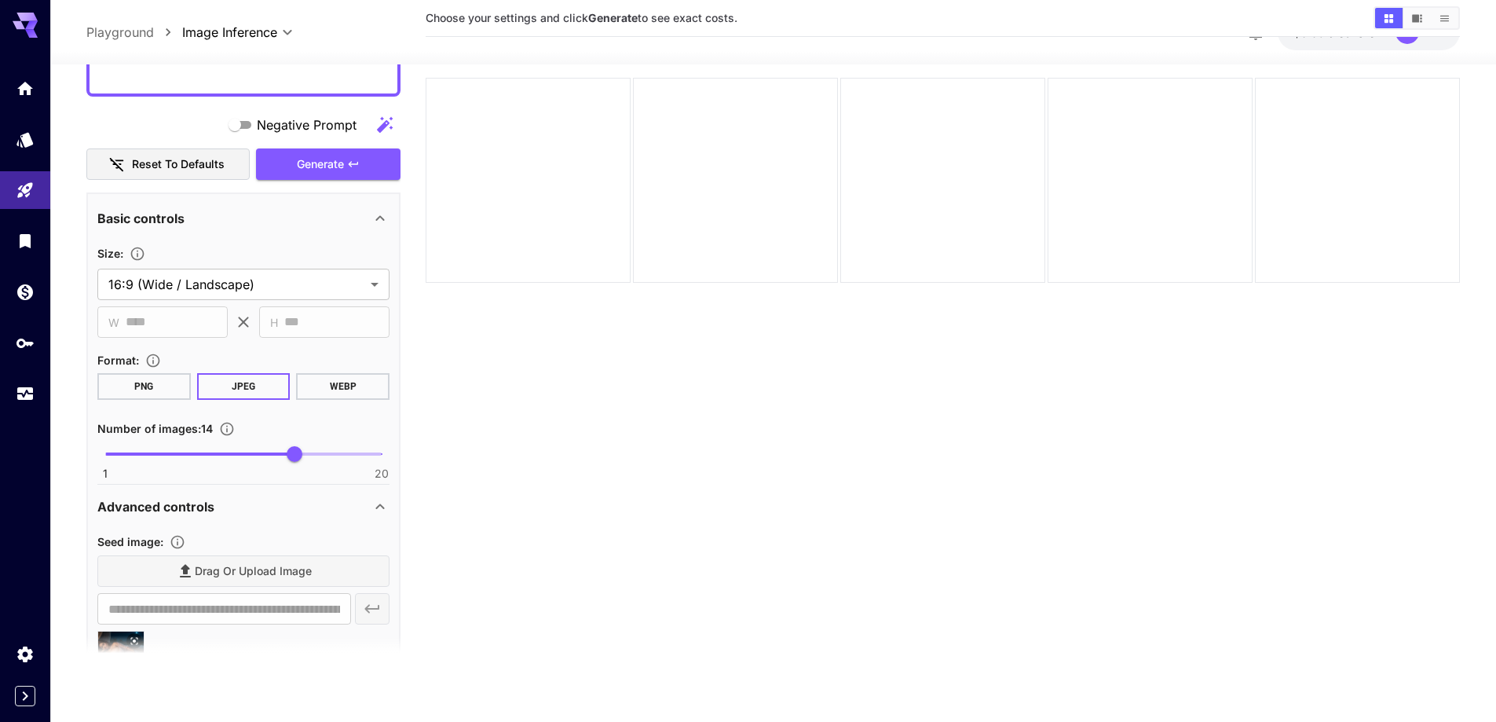
scroll to position [124, 0]
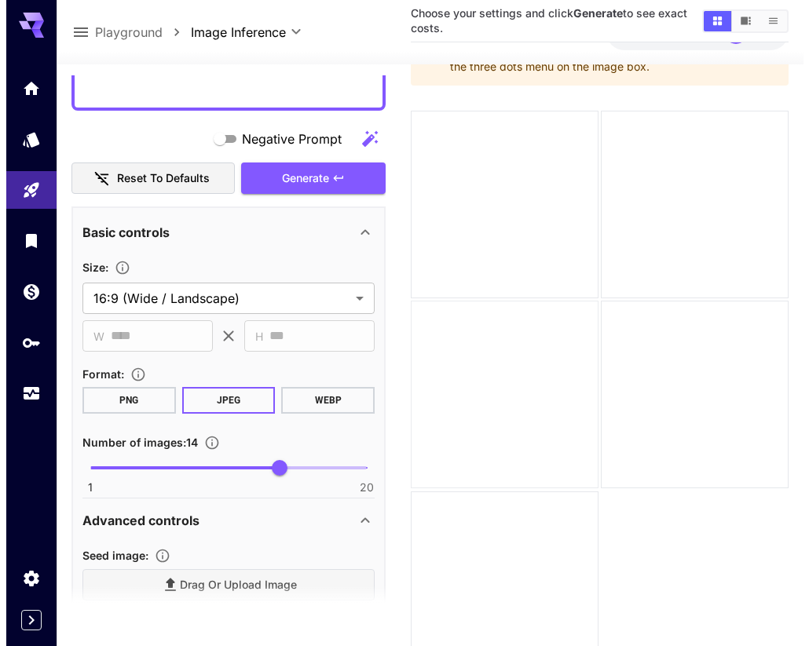
scroll to position [46, 0]
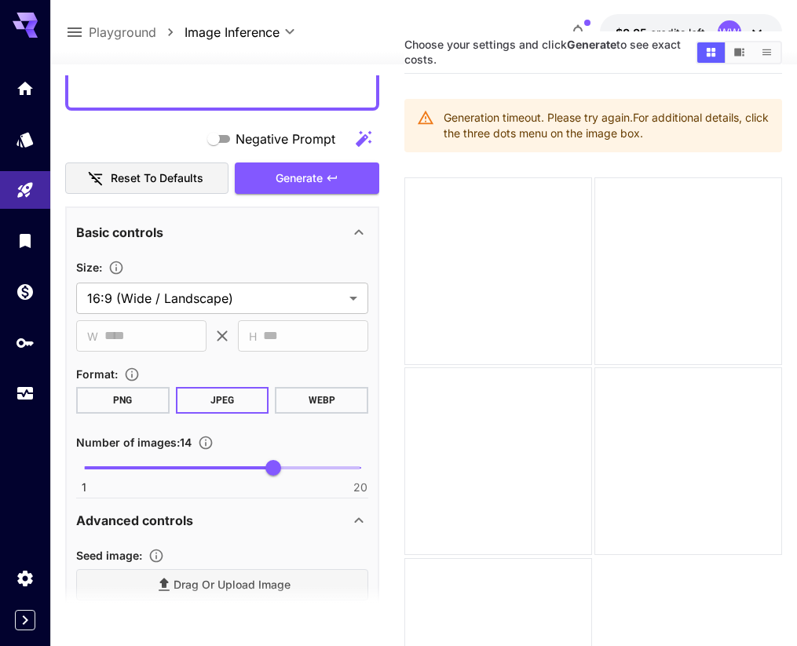
click at [738, 27] on div "WW" at bounding box center [742, 32] width 49 height 24
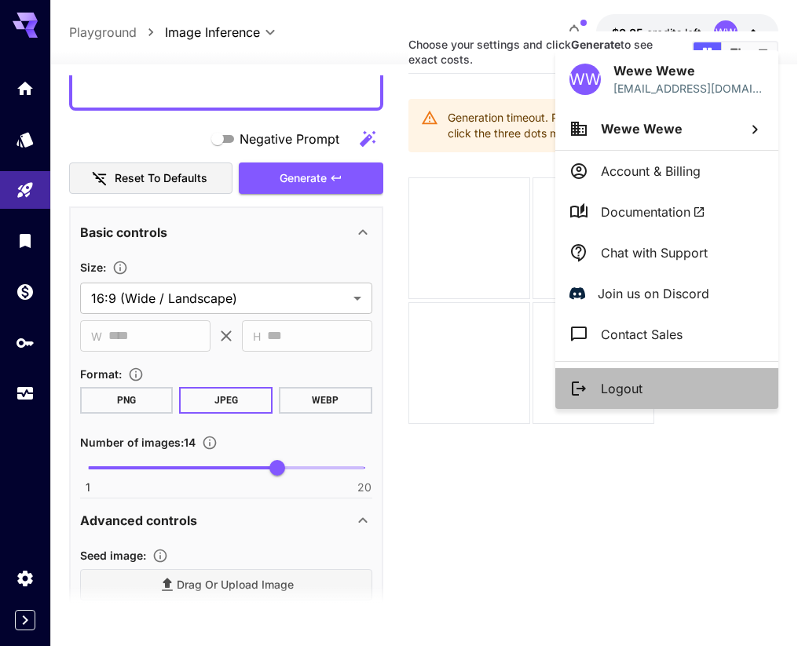
click at [620, 386] on p "Logout" at bounding box center [622, 388] width 42 height 19
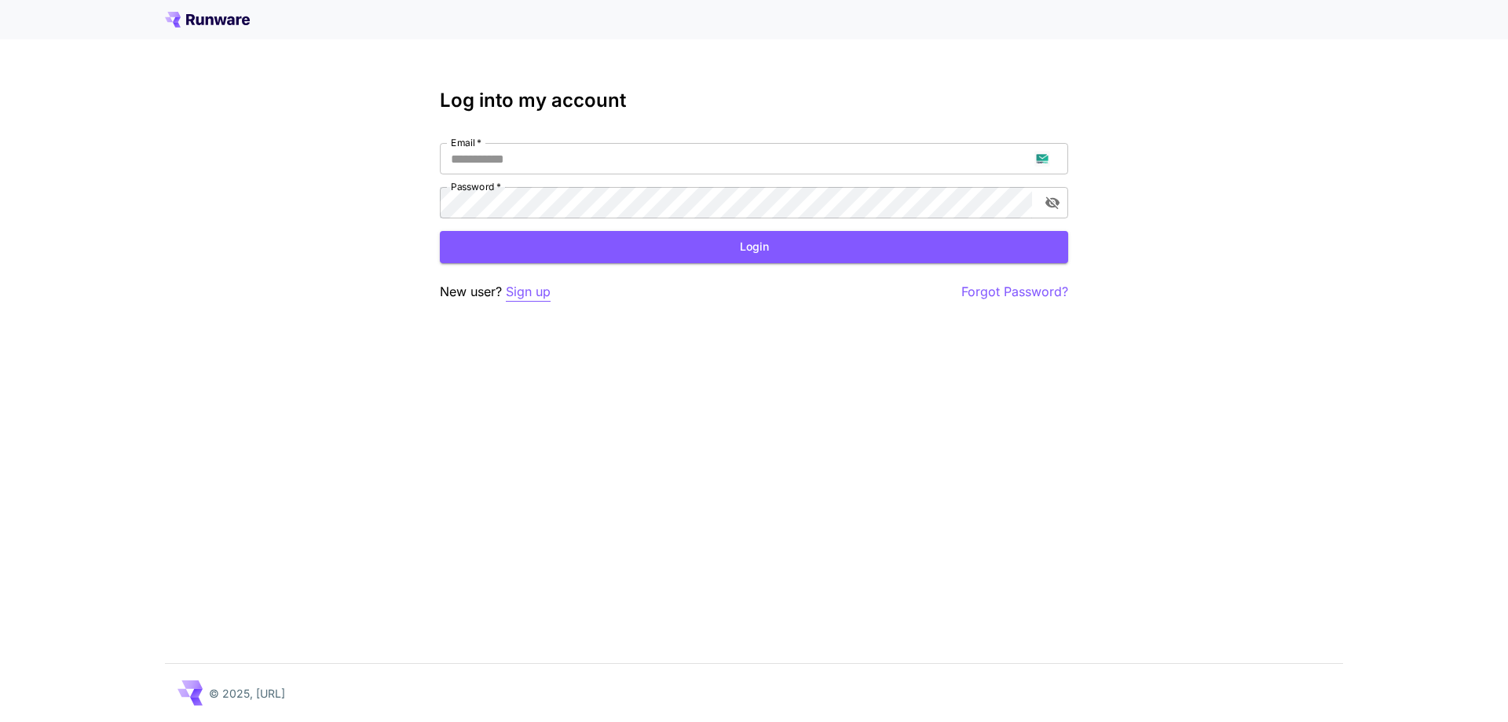
click at [528, 298] on p "Sign up" at bounding box center [528, 292] width 45 height 20
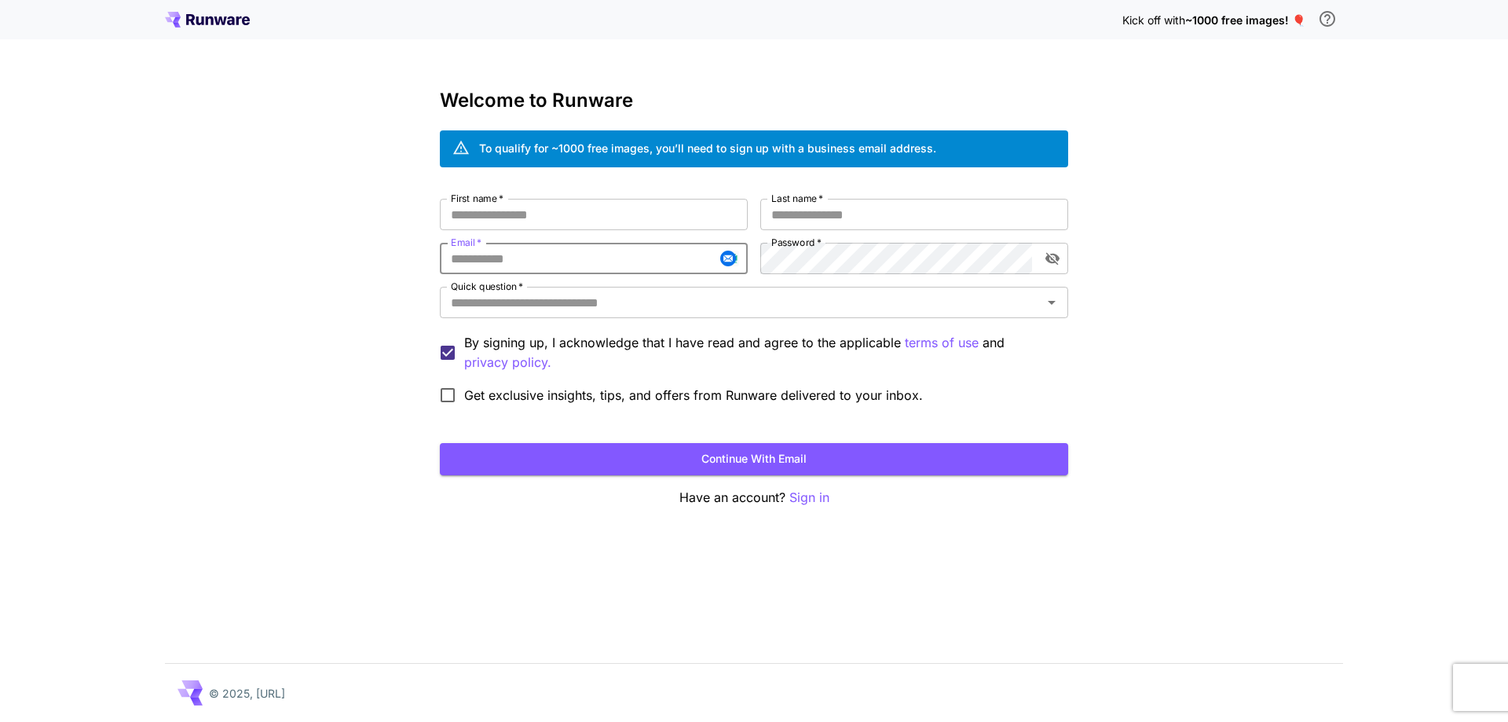
click at [615, 261] on input "Email   *" at bounding box center [594, 258] width 308 height 31
paste input "**********"
type input "**********"
click at [588, 218] on input "First name   *" at bounding box center [594, 214] width 308 height 31
type input "*****"
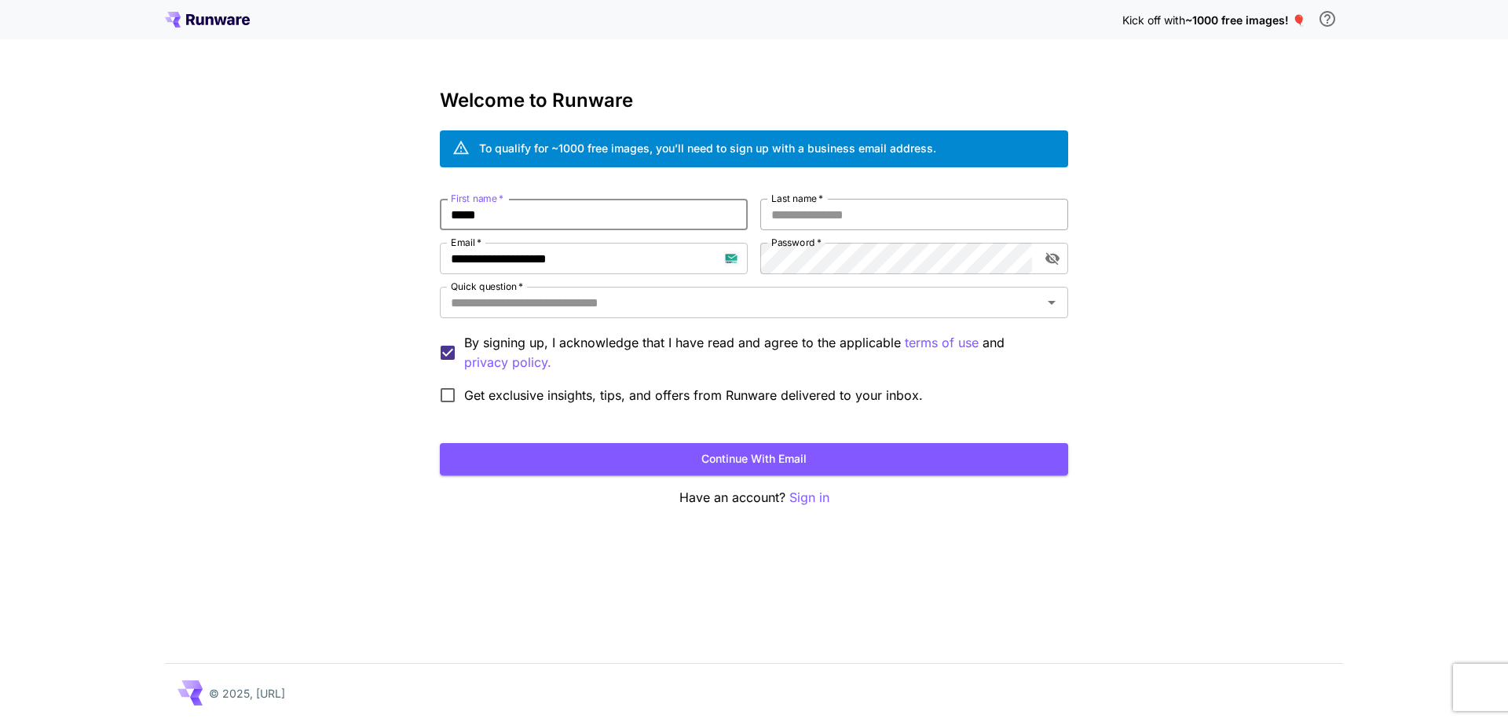
click at [813, 214] on input "Last name   *" at bounding box center [914, 214] width 308 height 31
type input "***"
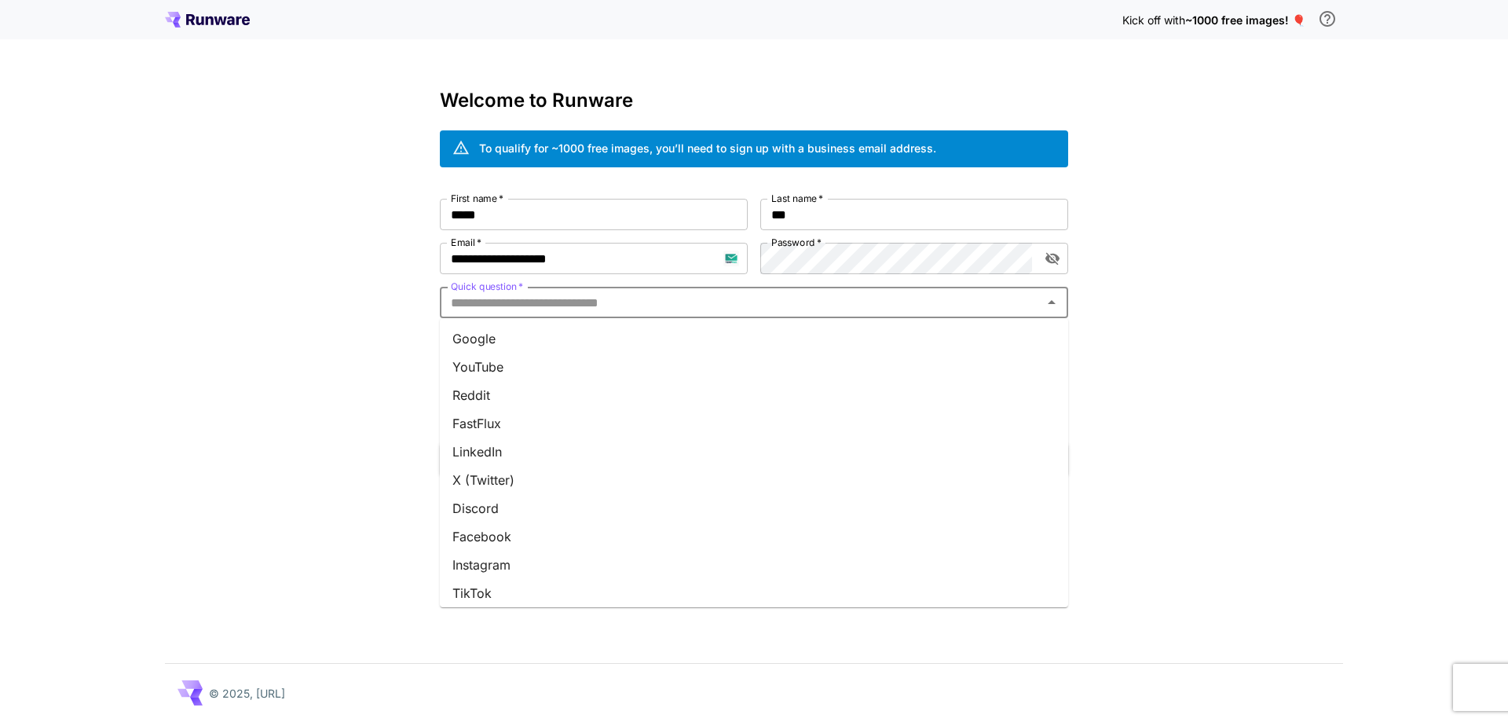
click at [795, 303] on input "Quick question   *" at bounding box center [741, 302] width 593 height 22
click at [795, 332] on li "Google" at bounding box center [754, 338] width 628 height 28
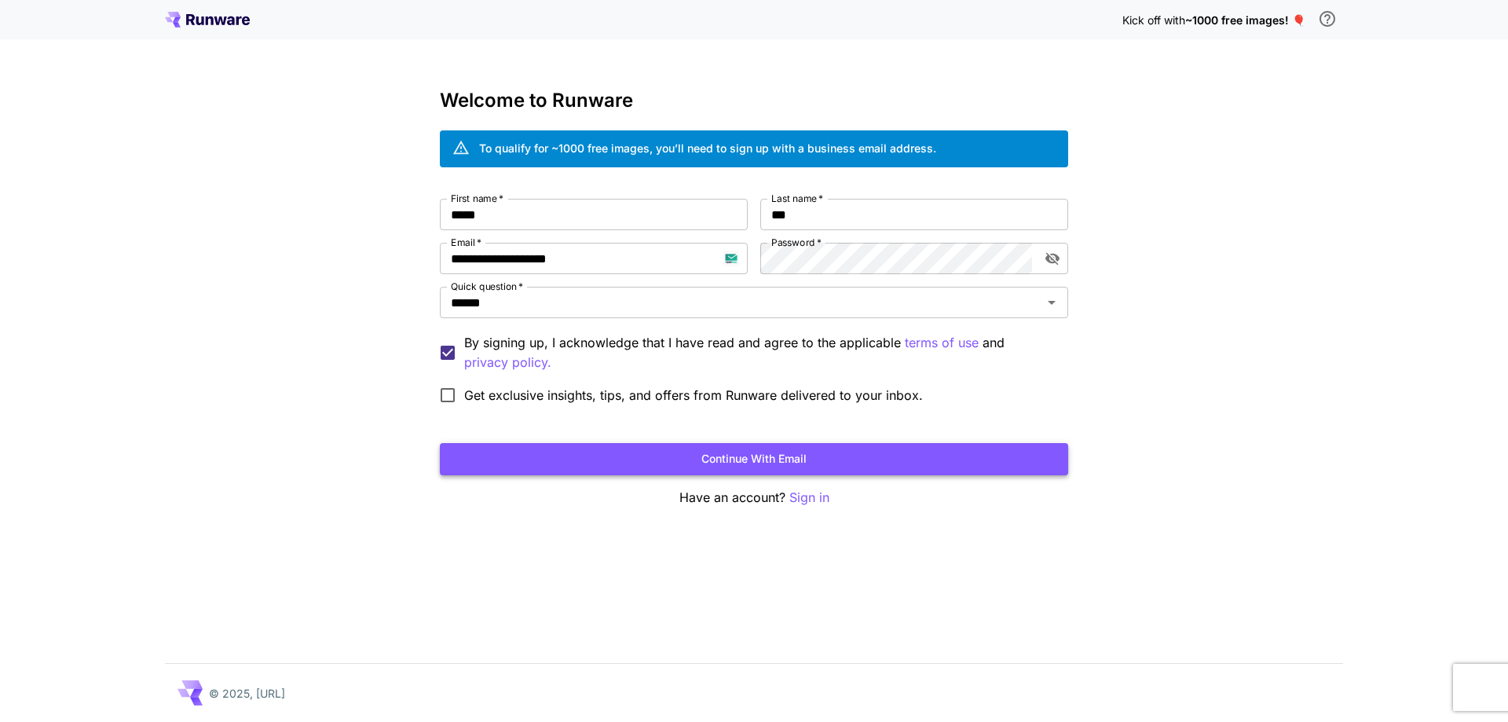
click at [873, 463] on button "Continue with email" at bounding box center [754, 459] width 628 height 32
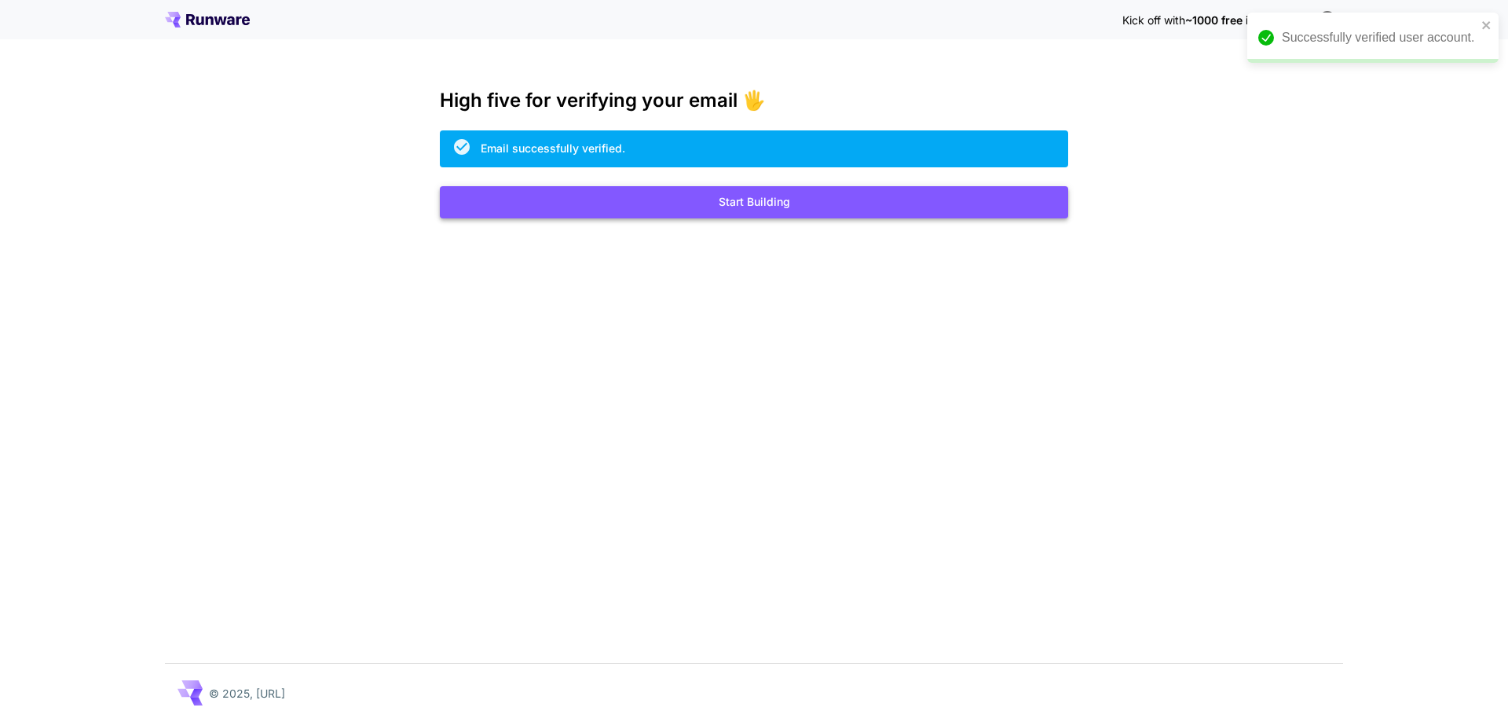
click at [822, 214] on button "Start Building" at bounding box center [754, 202] width 628 height 32
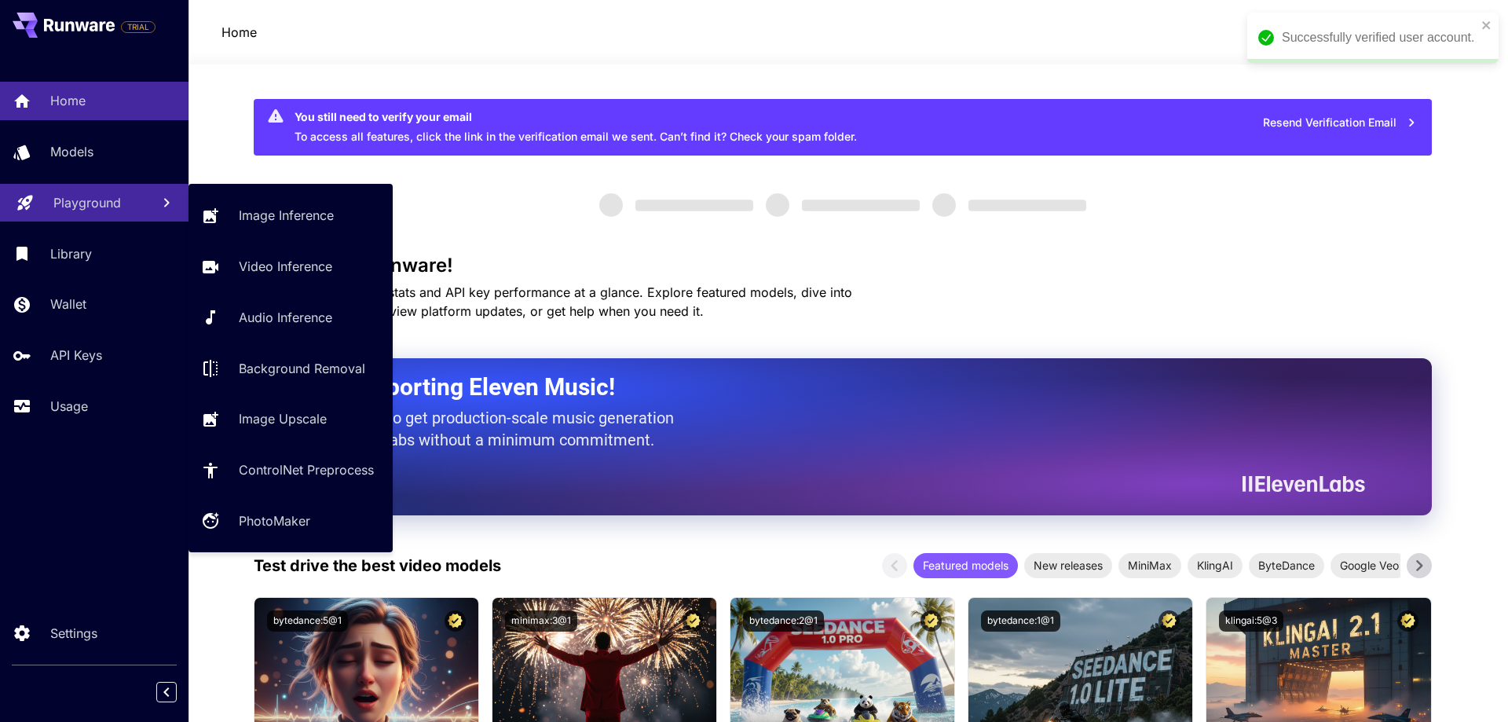
click at [89, 207] on p "Playground" at bounding box center [87, 202] width 68 height 19
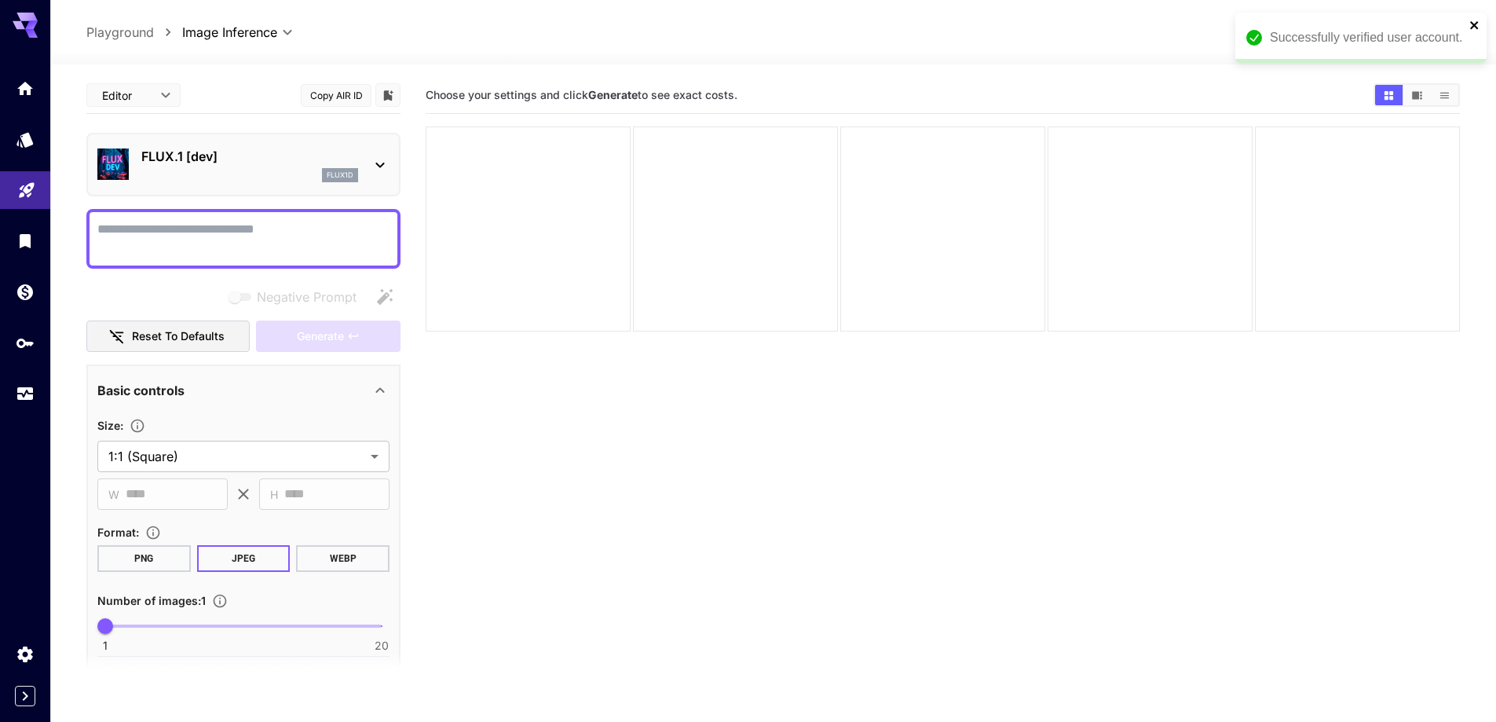
click at [1477, 24] on icon "close" at bounding box center [1475, 25] width 11 height 13
click at [1360, 31] on span "credits left" at bounding box center [1355, 32] width 55 height 13
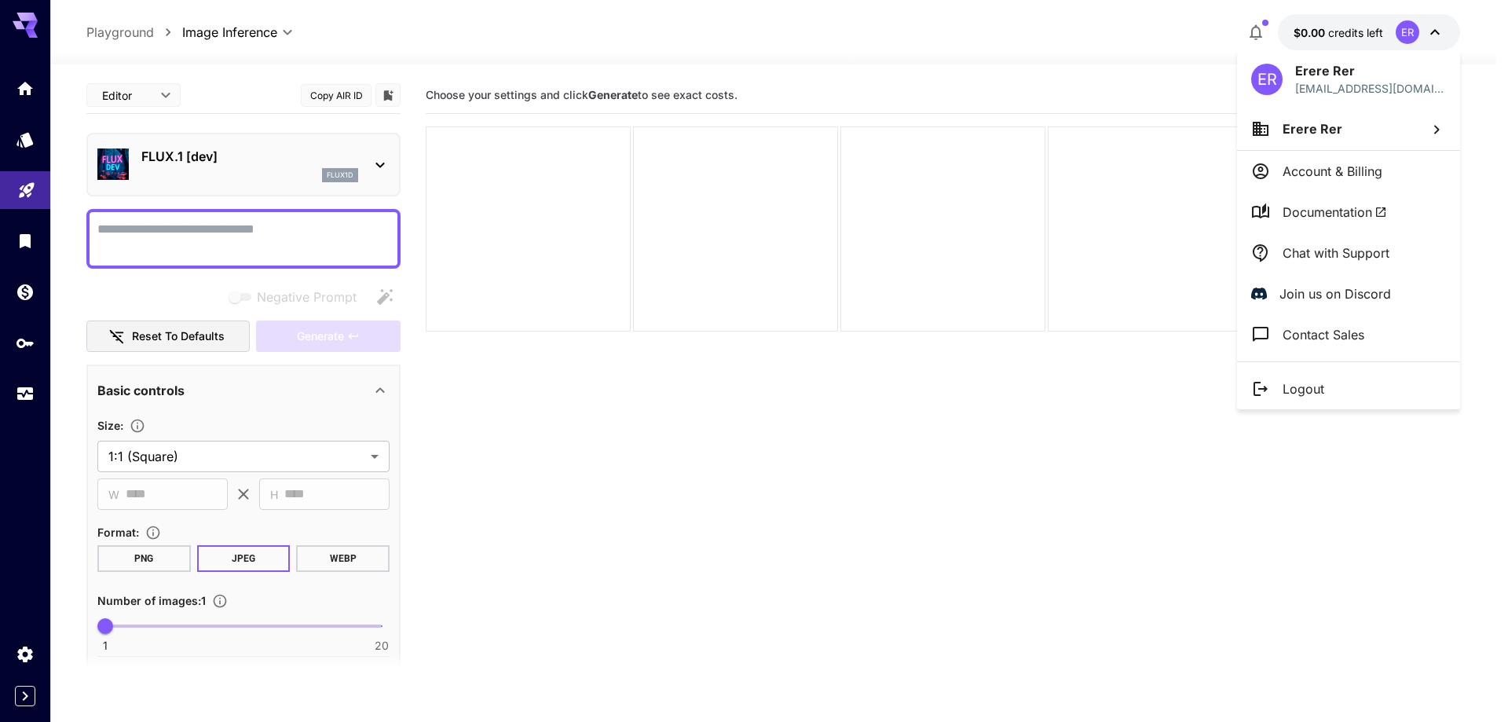
click at [1328, 387] on li "Logout" at bounding box center [1348, 388] width 223 height 41
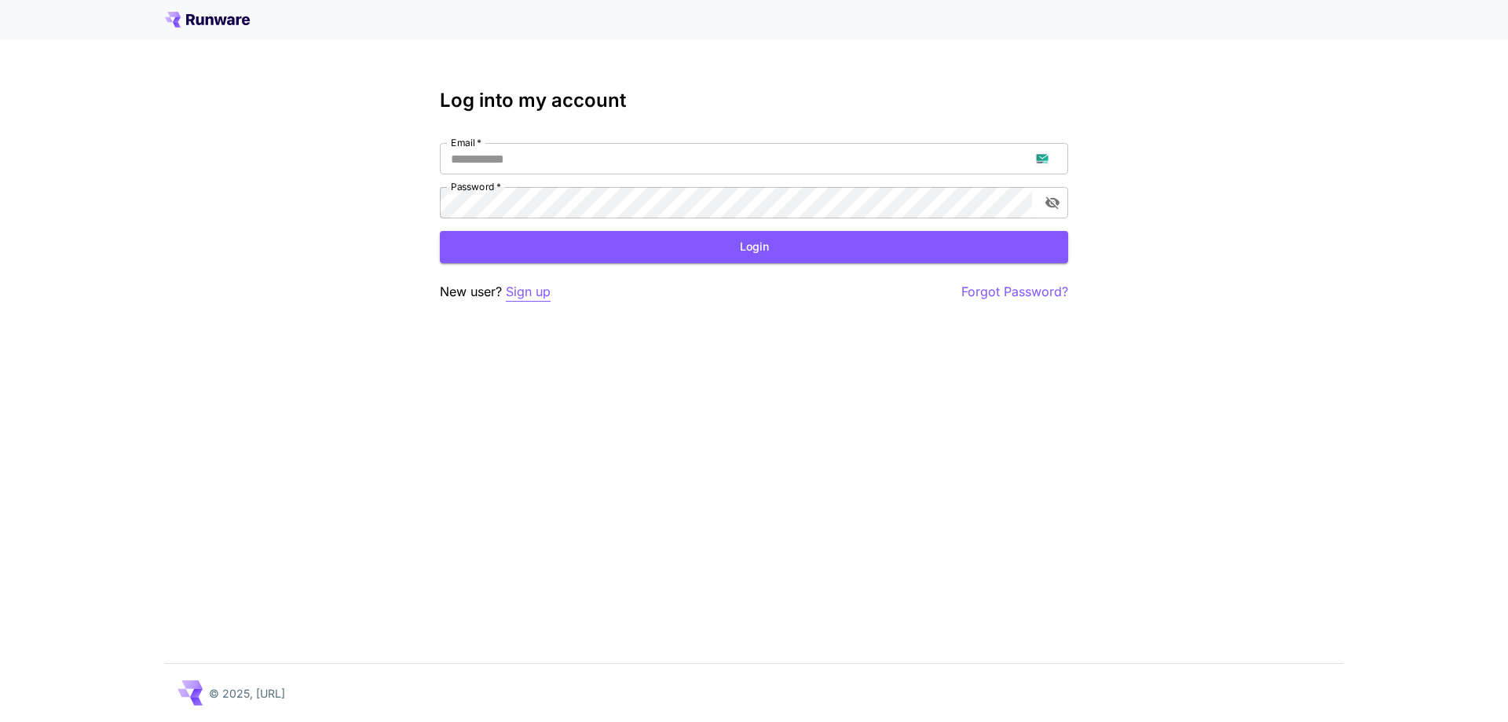
click at [522, 293] on p "Sign up" at bounding box center [528, 292] width 45 height 20
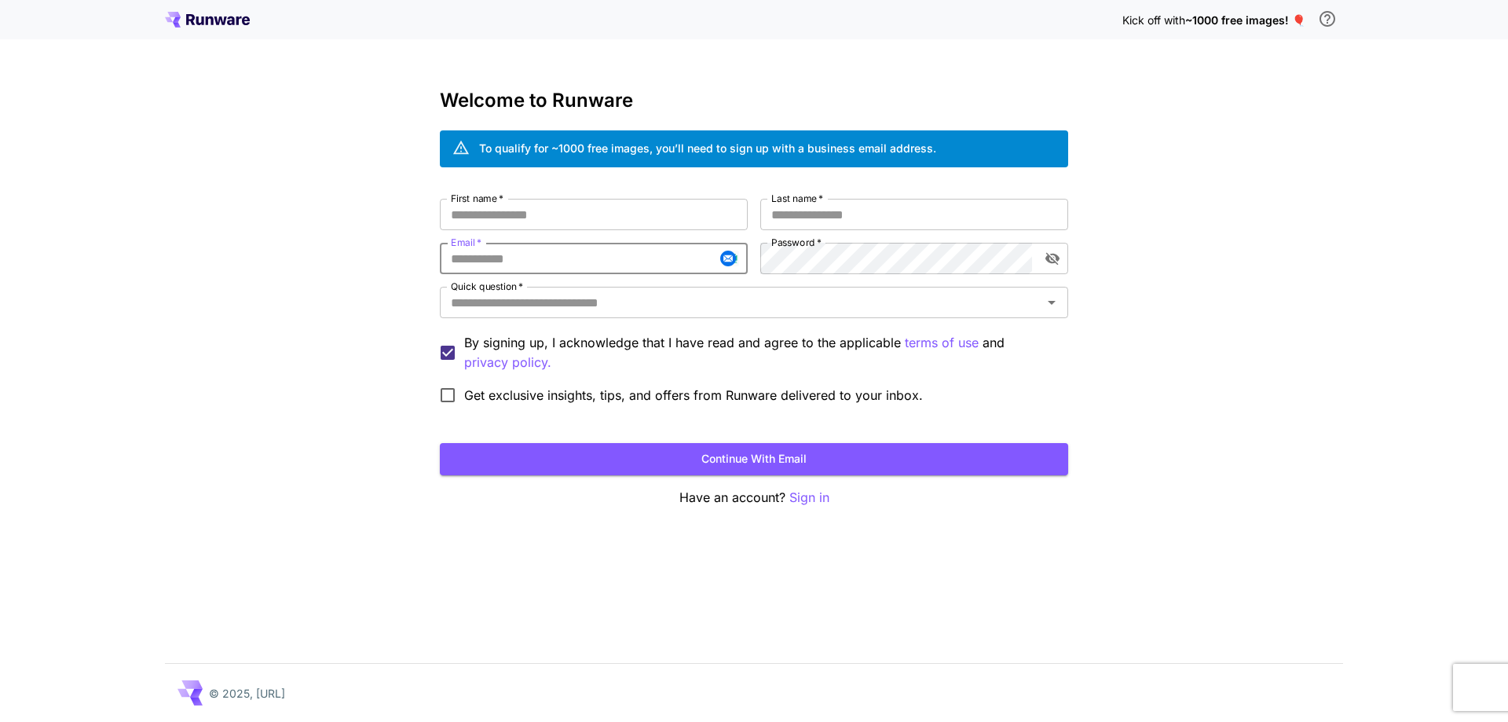
click at [580, 258] on input "Email   *" at bounding box center [594, 258] width 308 height 31
paste input "**********"
type input "**********"
click at [782, 243] on label "Password   *" at bounding box center [796, 242] width 50 height 13
click at [627, 214] on input "First name   *" at bounding box center [594, 214] width 308 height 31
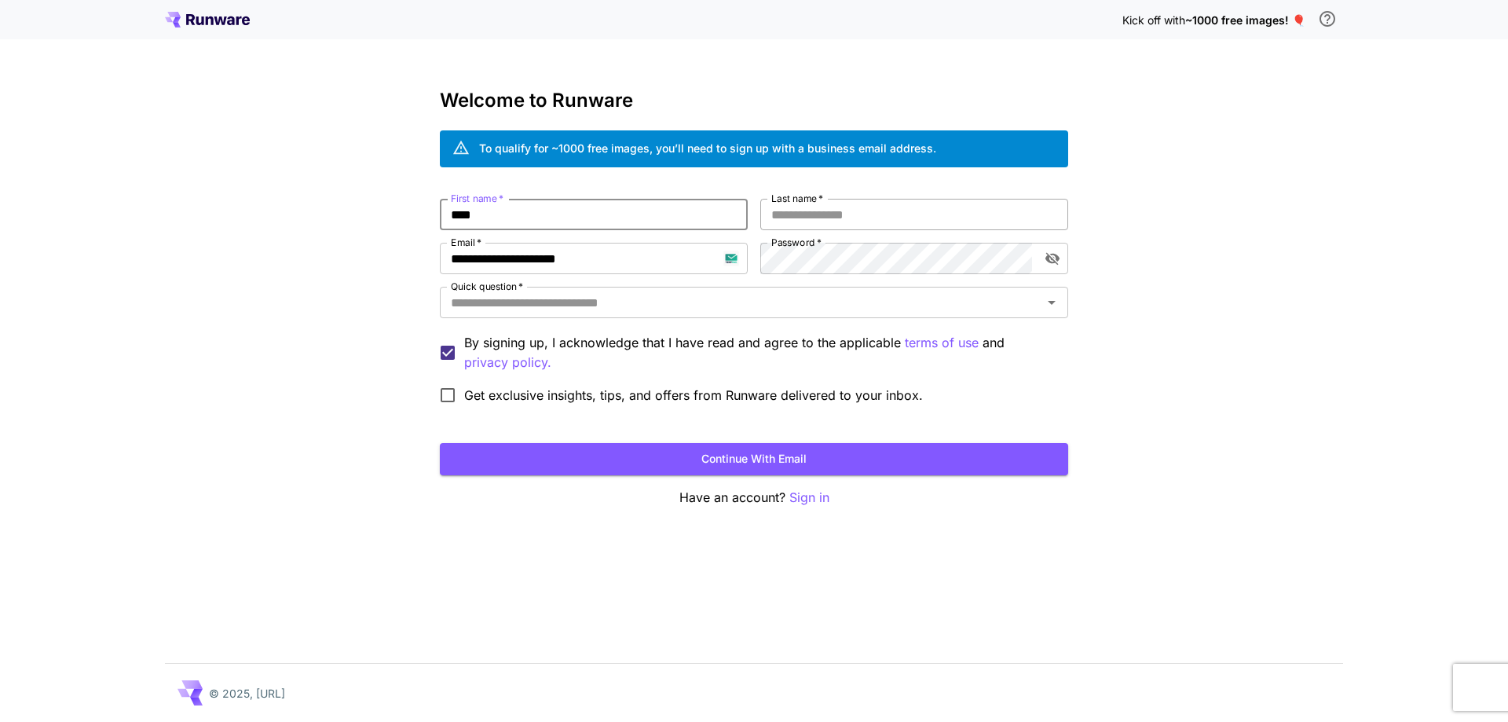
type input "****"
click at [818, 218] on input "*" at bounding box center [914, 214] width 308 height 31
type input "****"
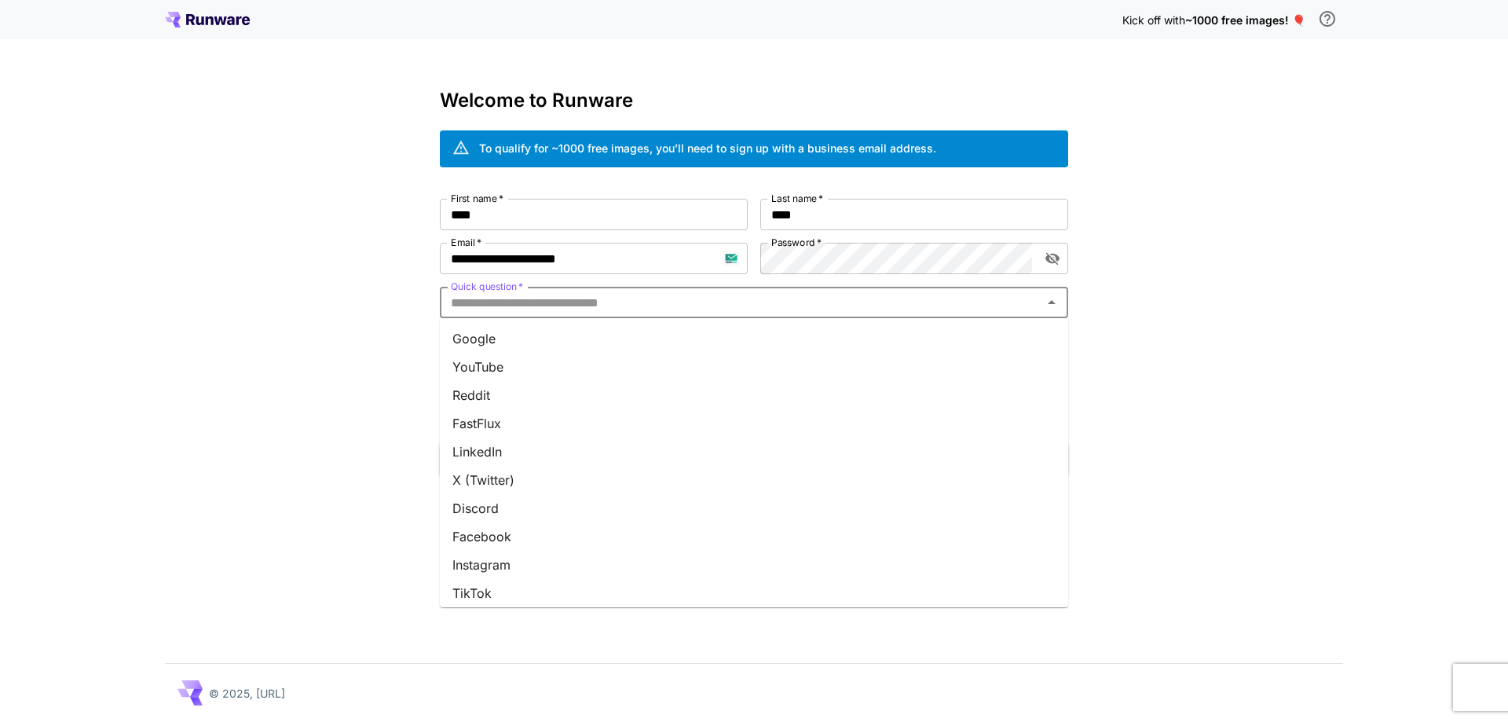
click at [783, 306] on input "Quick question   *" at bounding box center [741, 302] width 593 height 22
click at [775, 326] on li "Google" at bounding box center [754, 338] width 628 height 28
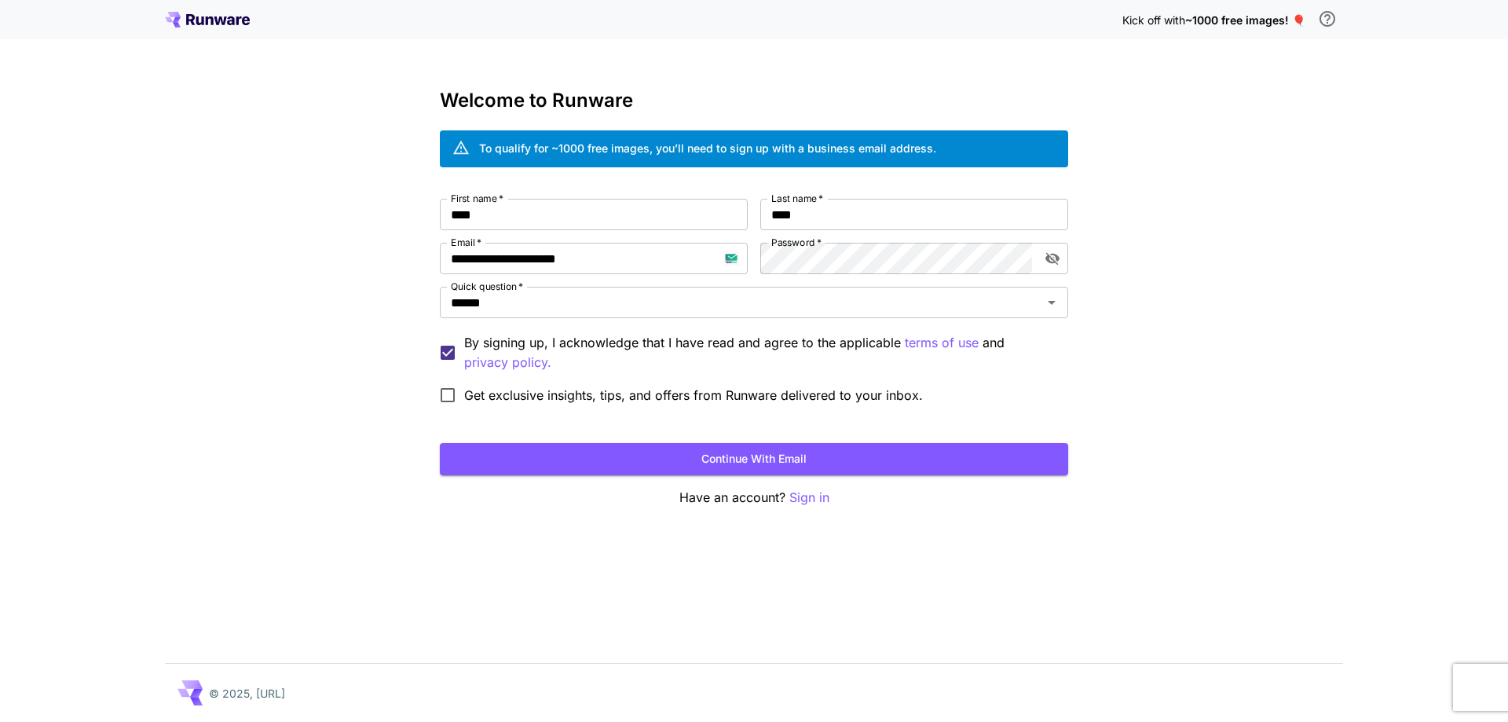
click at [891, 459] on button "Continue with email" at bounding box center [754, 459] width 628 height 32
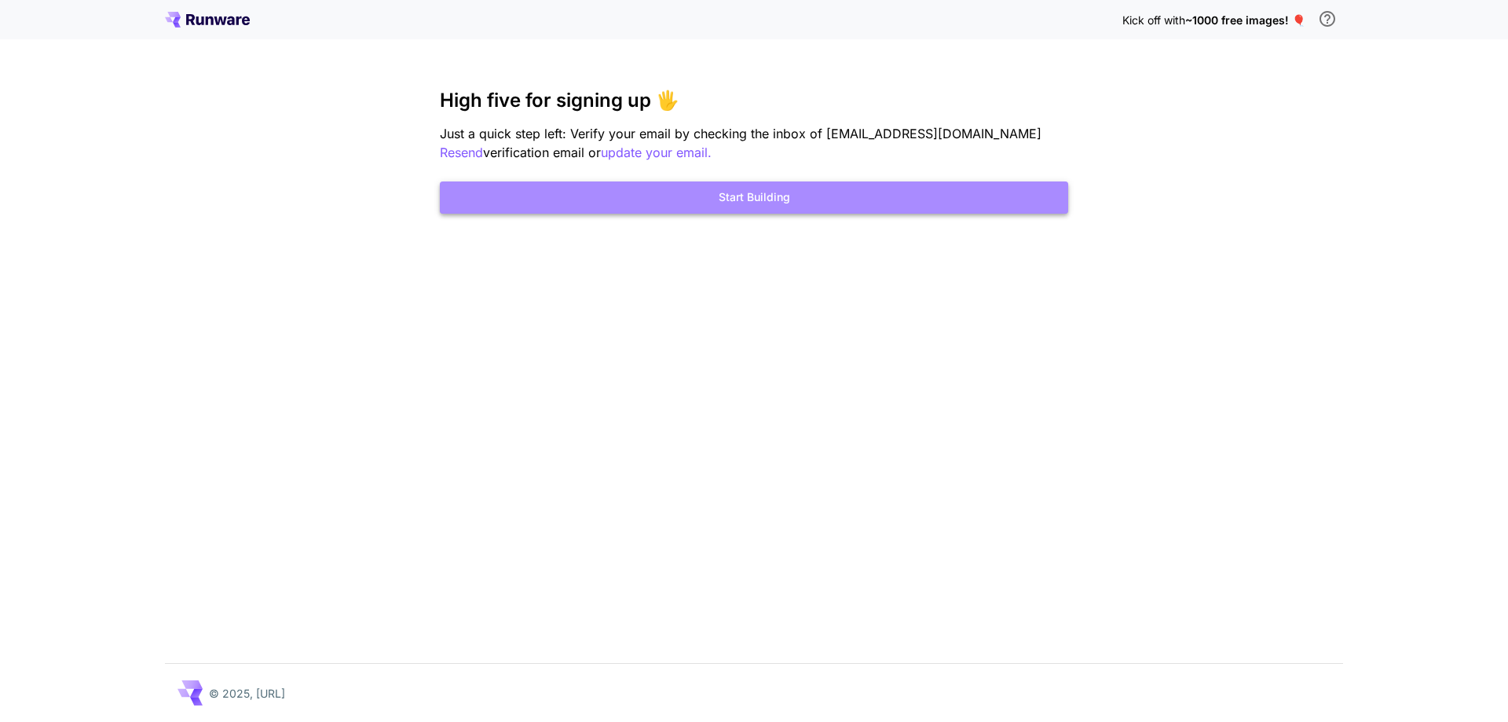
click at [873, 204] on button "Start Building" at bounding box center [754, 197] width 628 height 32
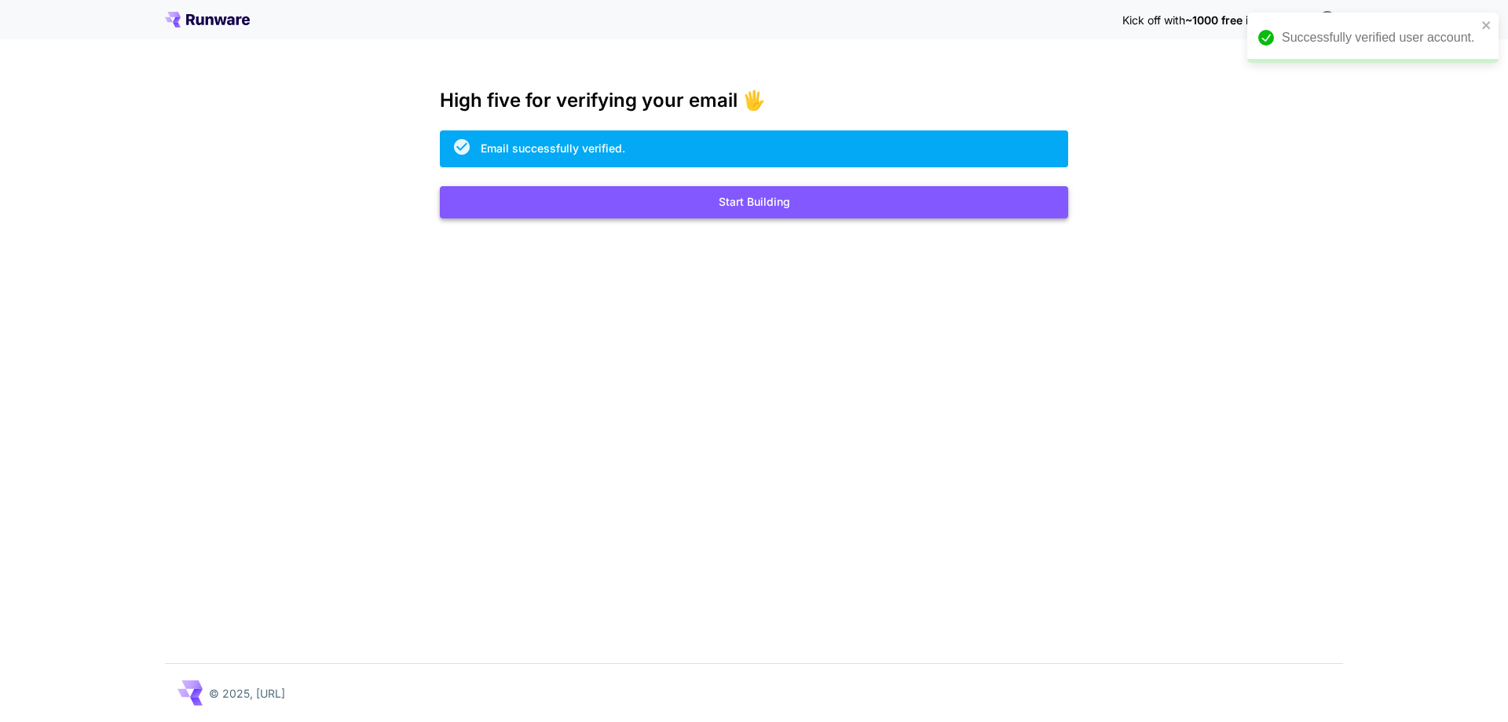
click at [699, 214] on button "Start Building" at bounding box center [754, 202] width 628 height 32
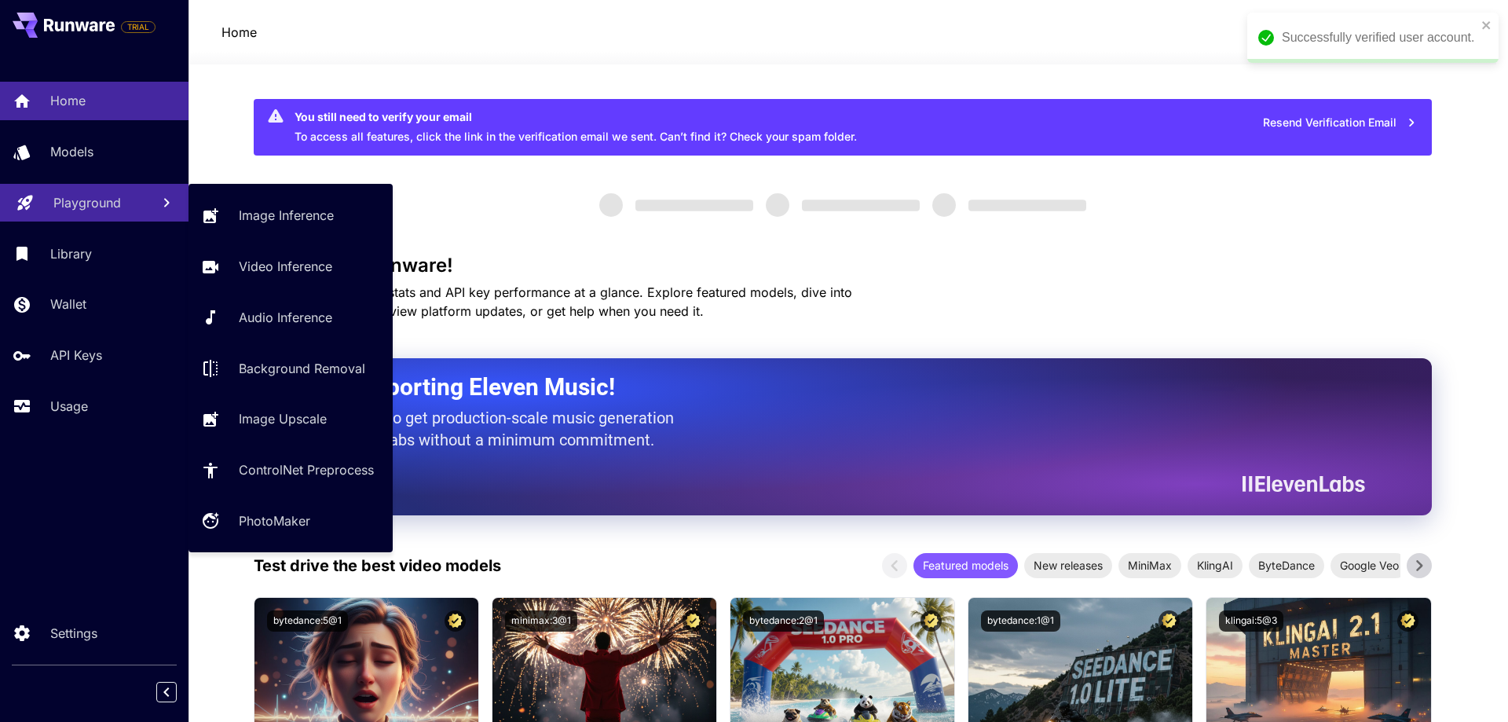
click at [87, 196] on p "Playground" at bounding box center [87, 202] width 68 height 19
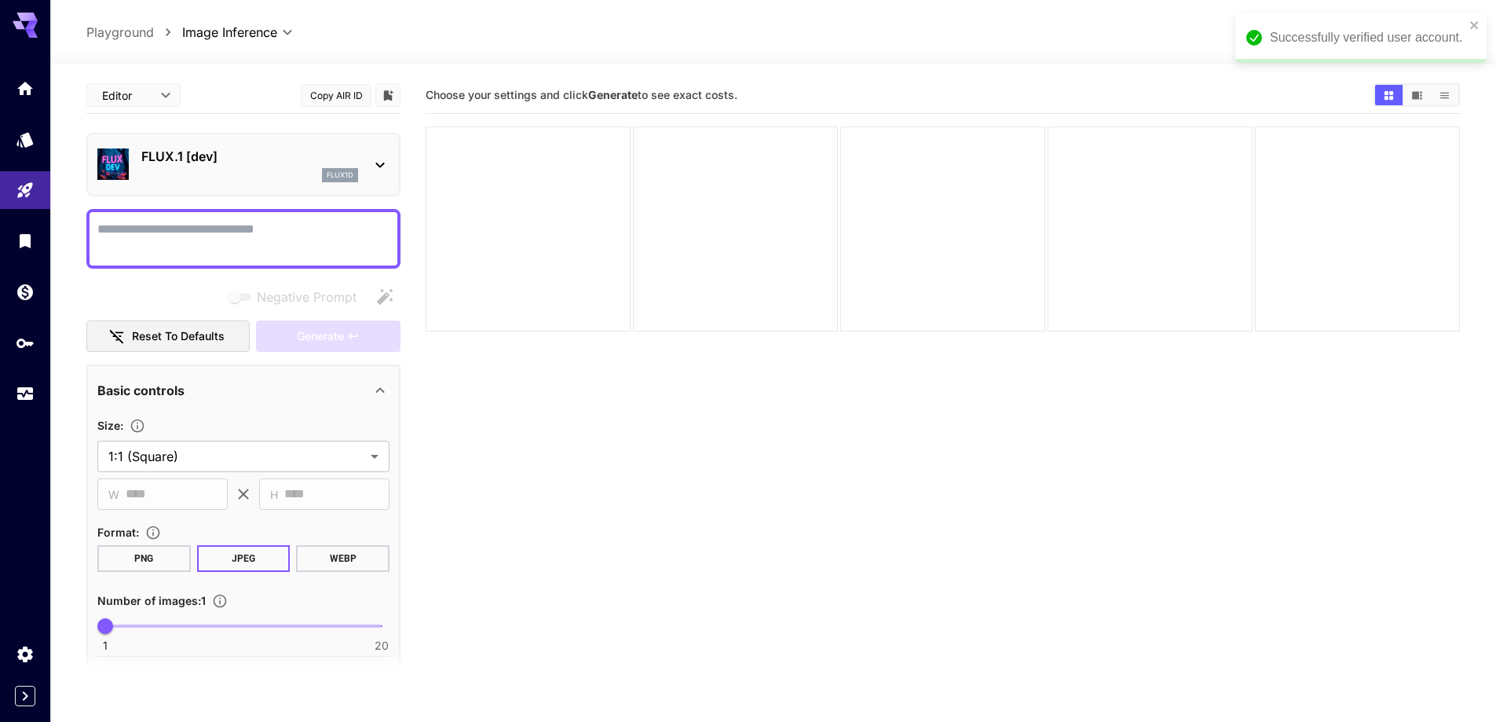
click at [1481, 24] on div "Successfully verified user account." at bounding box center [1361, 38] width 251 height 50
click at [240, 182] on div "FLUX.1 [dev] flux1d" at bounding box center [243, 165] width 292 height 48
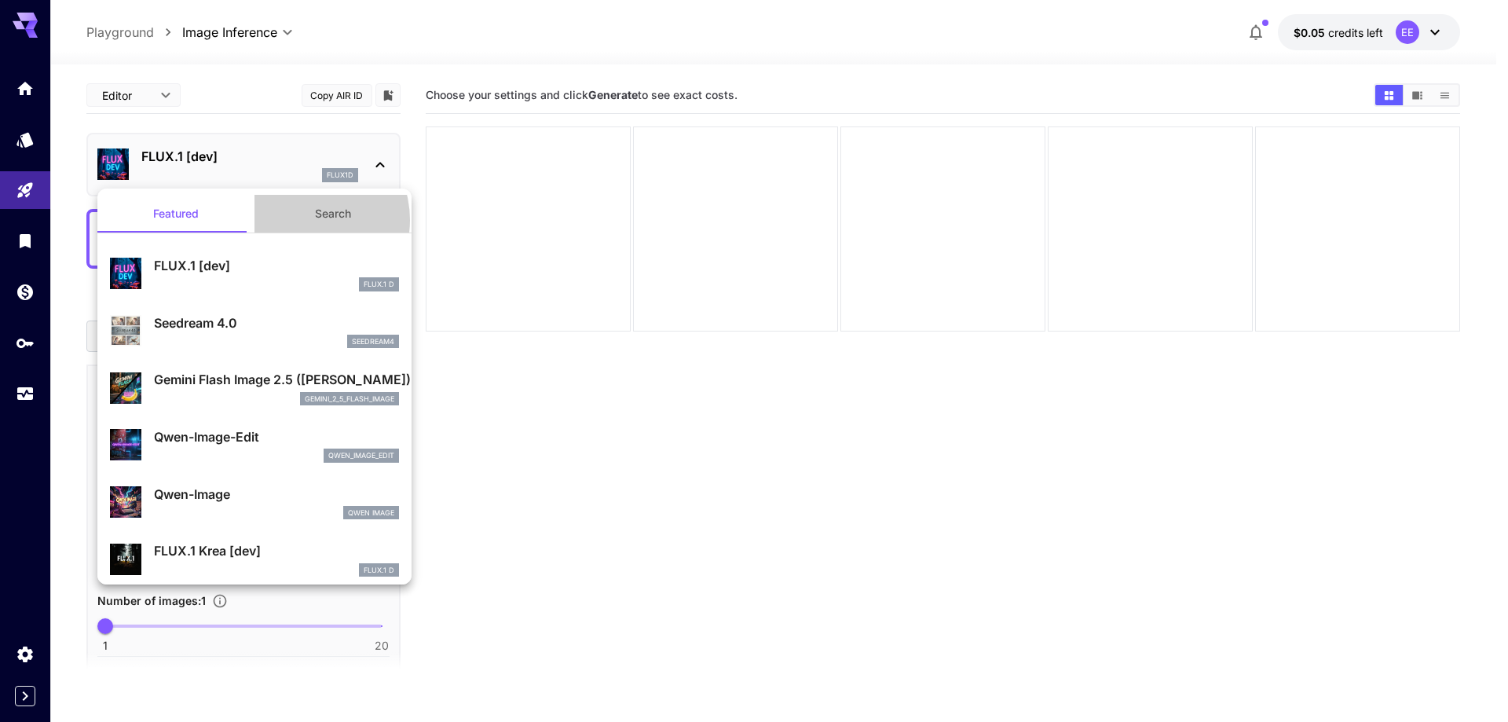
click at [297, 220] on button "Search" at bounding box center [332, 214] width 157 height 38
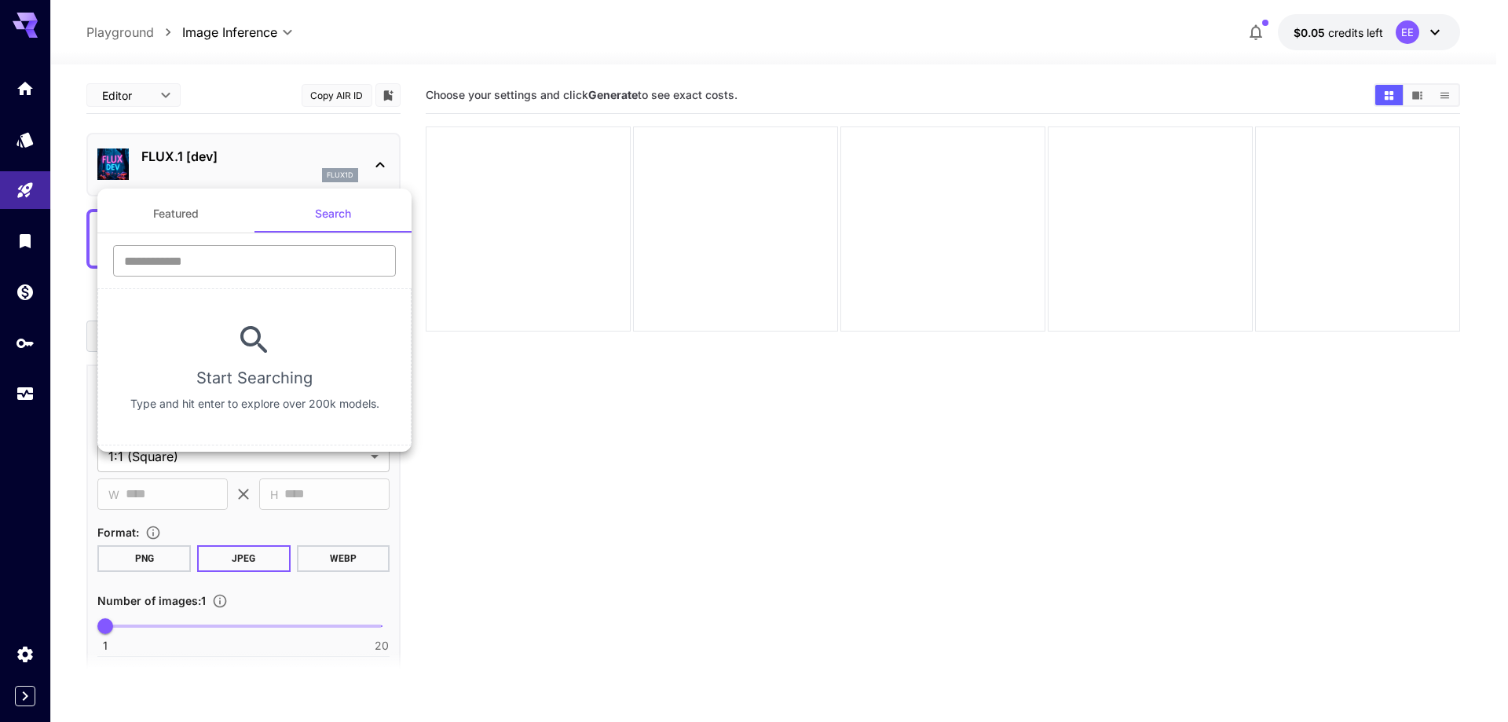
click at [287, 254] on input "text" at bounding box center [254, 260] width 283 height 31
type input "****"
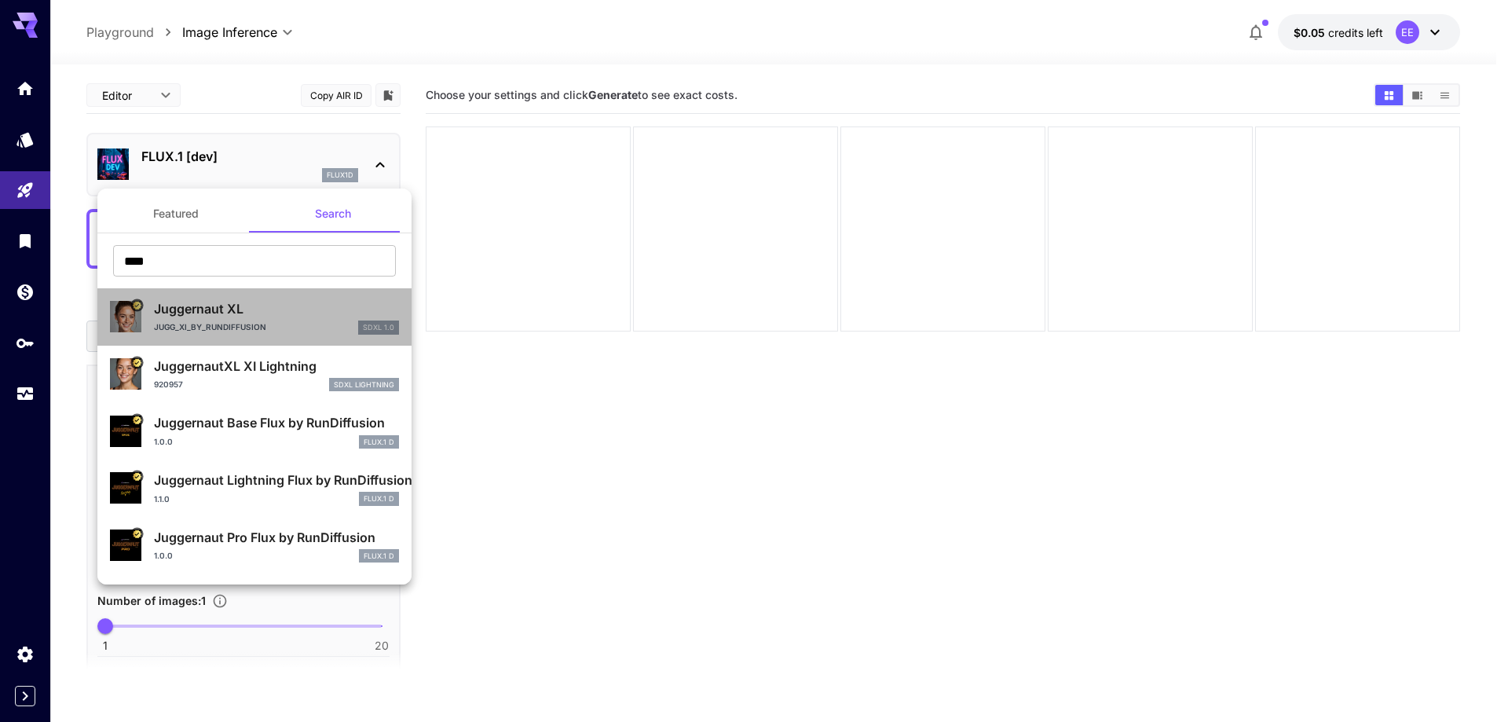
click at [273, 302] on p "Juggernaut XL" at bounding box center [276, 308] width 245 height 19
type input "**"
type input "***"
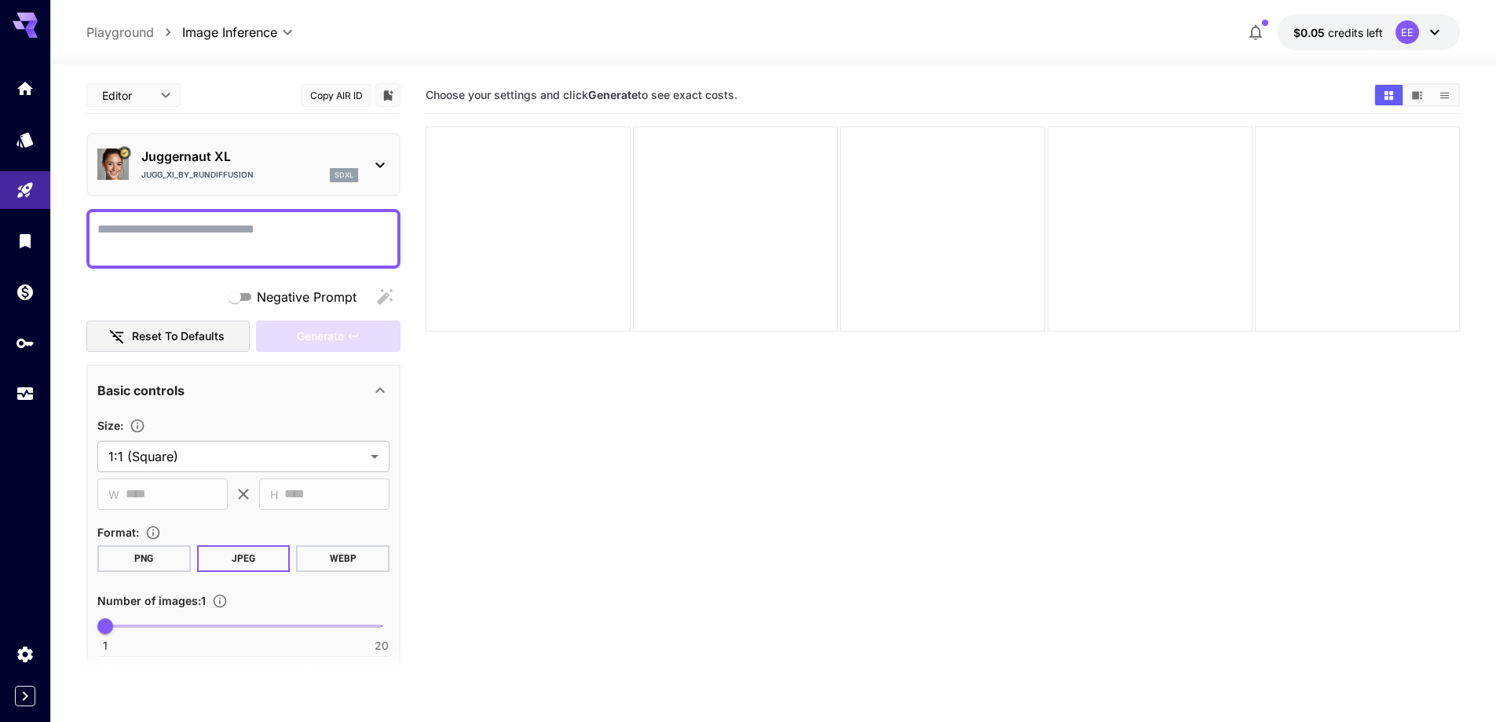
click at [286, 231] on textarea "Negative Prompt" at bounding box center [243, 239] width 292 height 38
paste textarea "**********"
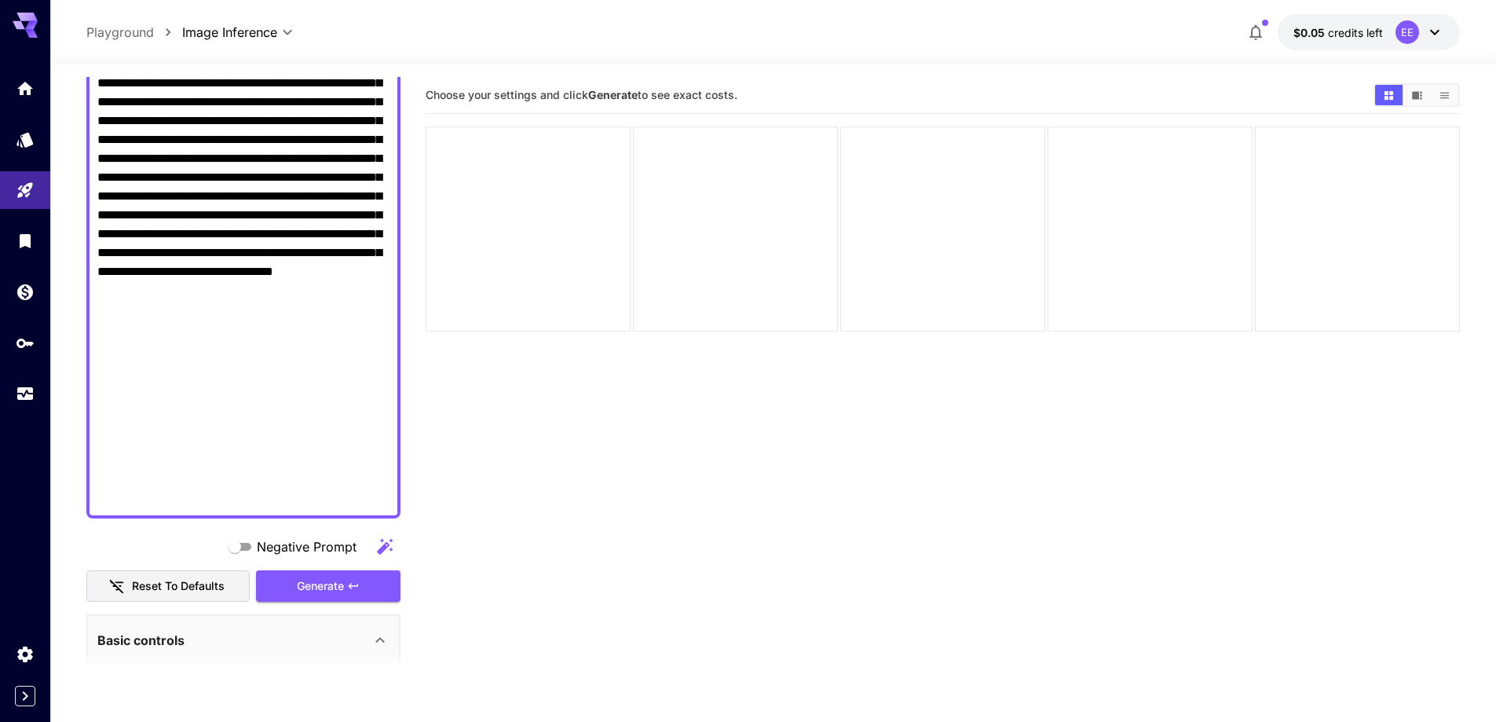
scroll to position [1020, 0]
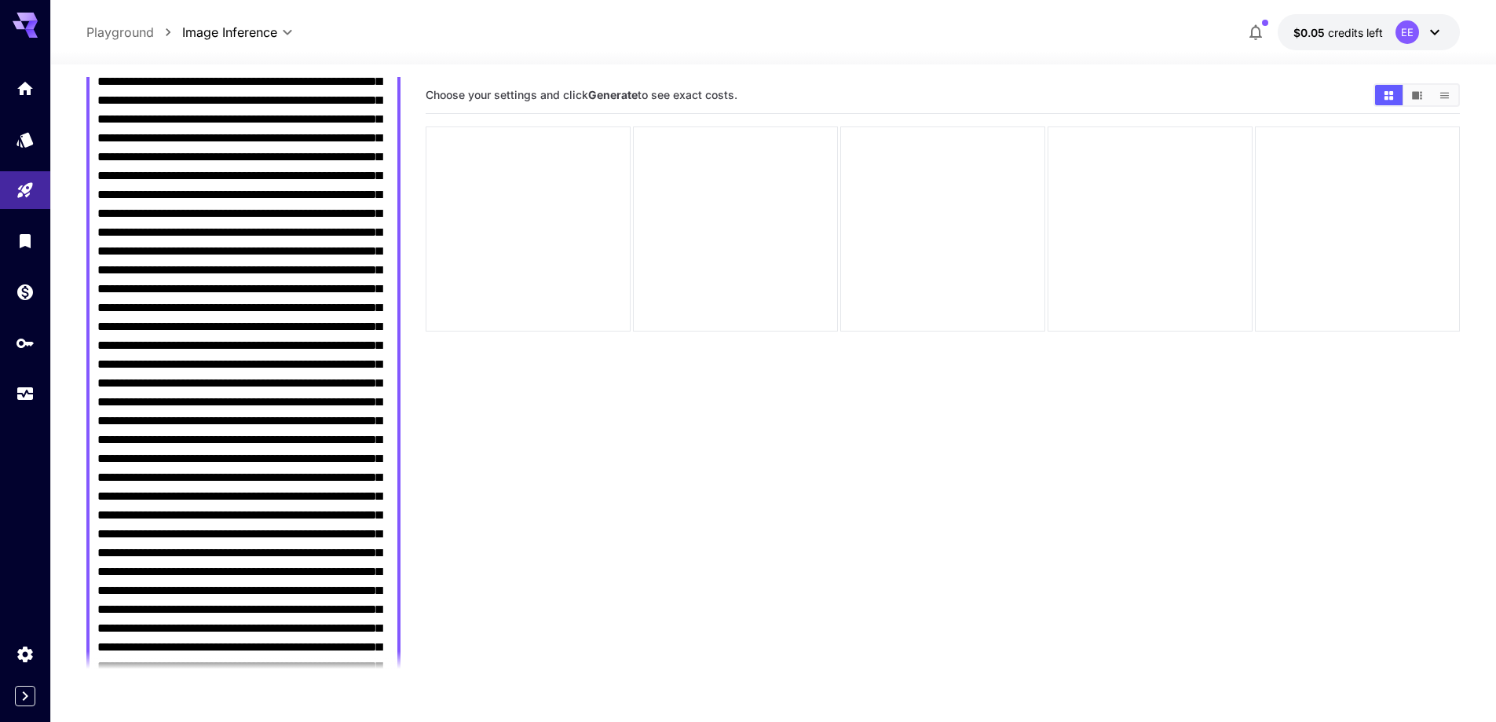
scroll to position [471, 0]
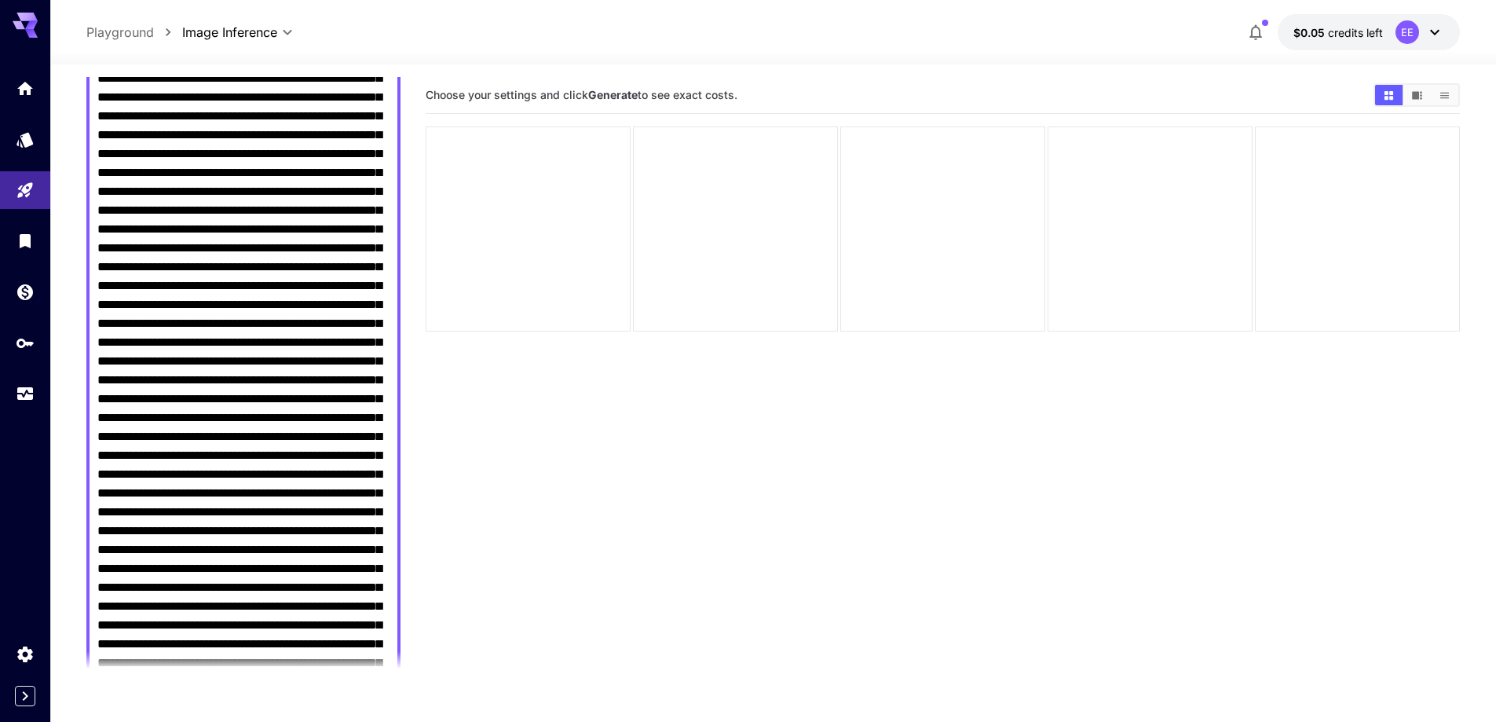
click at [225, 479] on textarea "Negative Prompt" at bounding box center [243, 456] width 292 height 1414
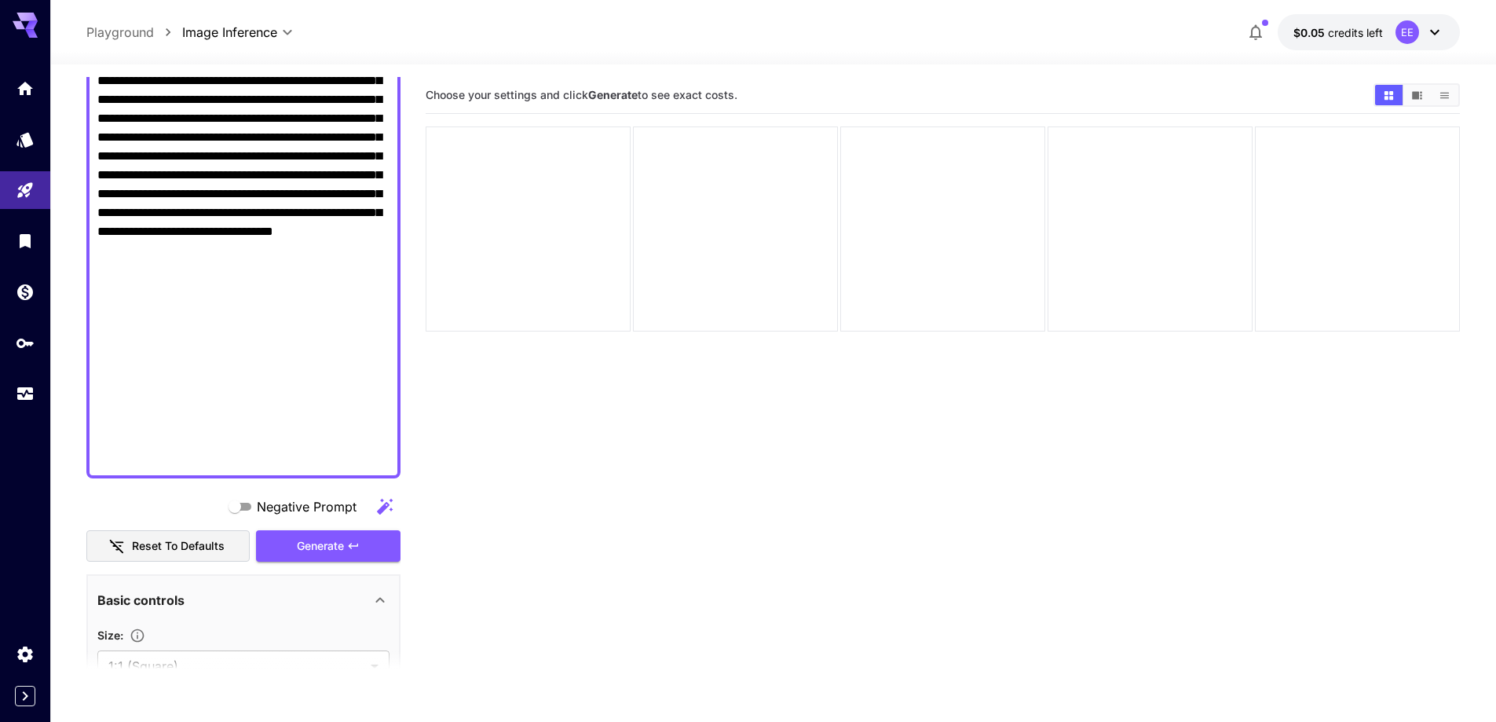
scroll to position [1178, 0]
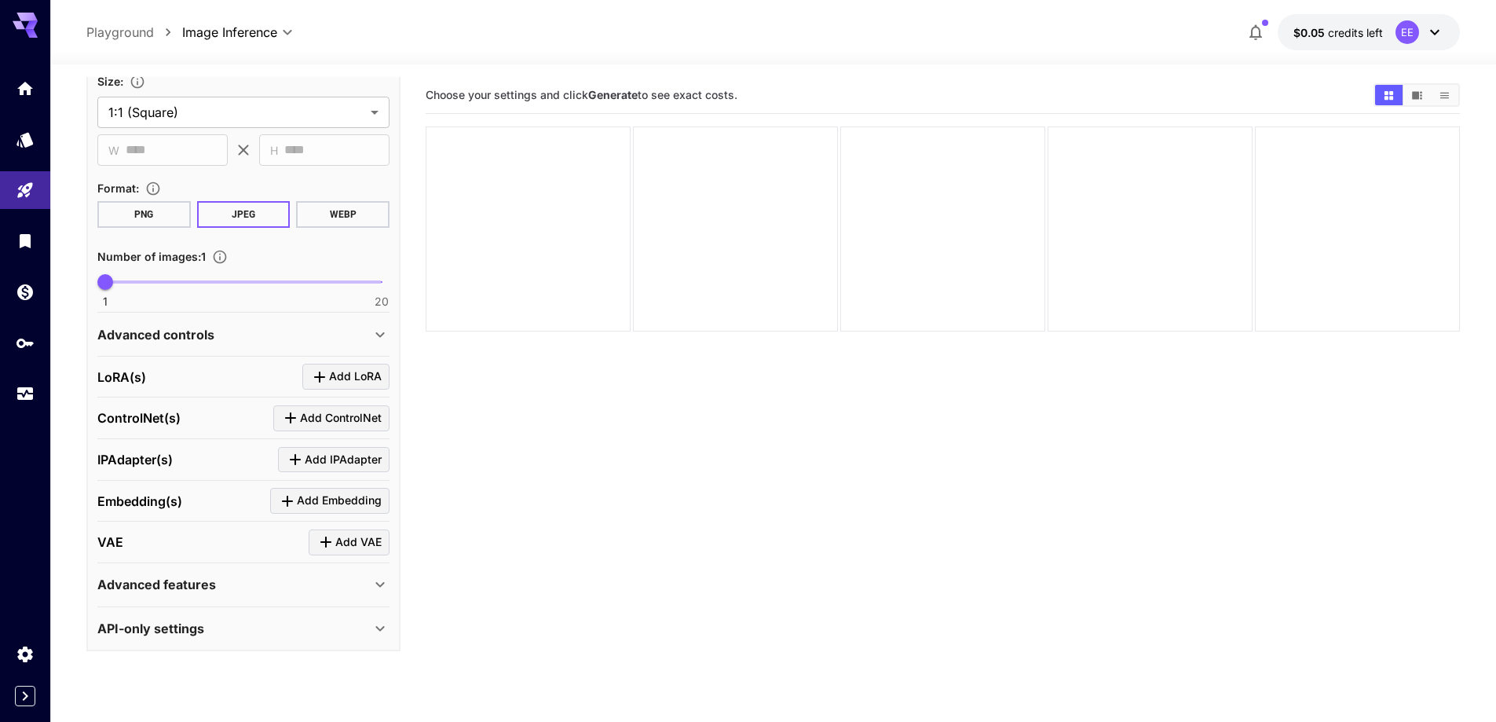
scroll to position [860, 0]
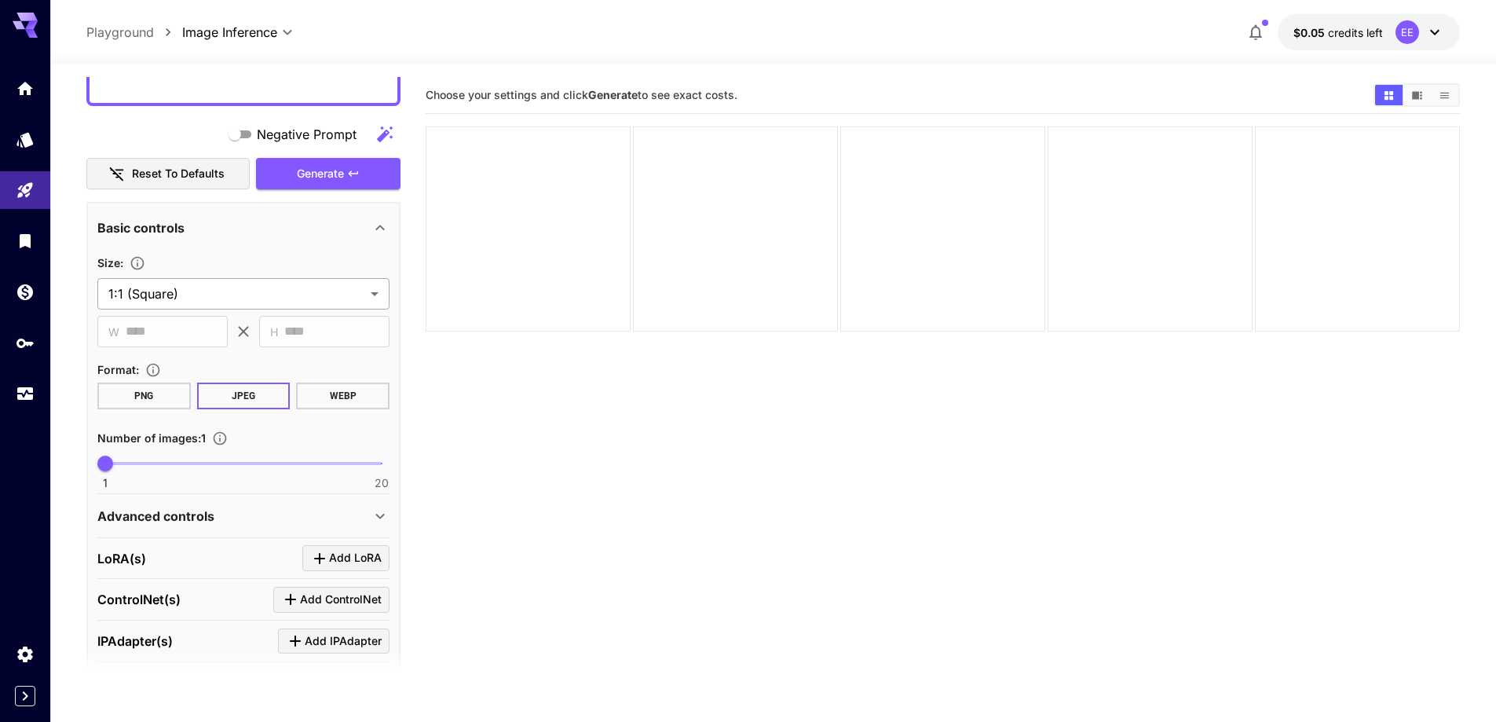
type textarea "**********"
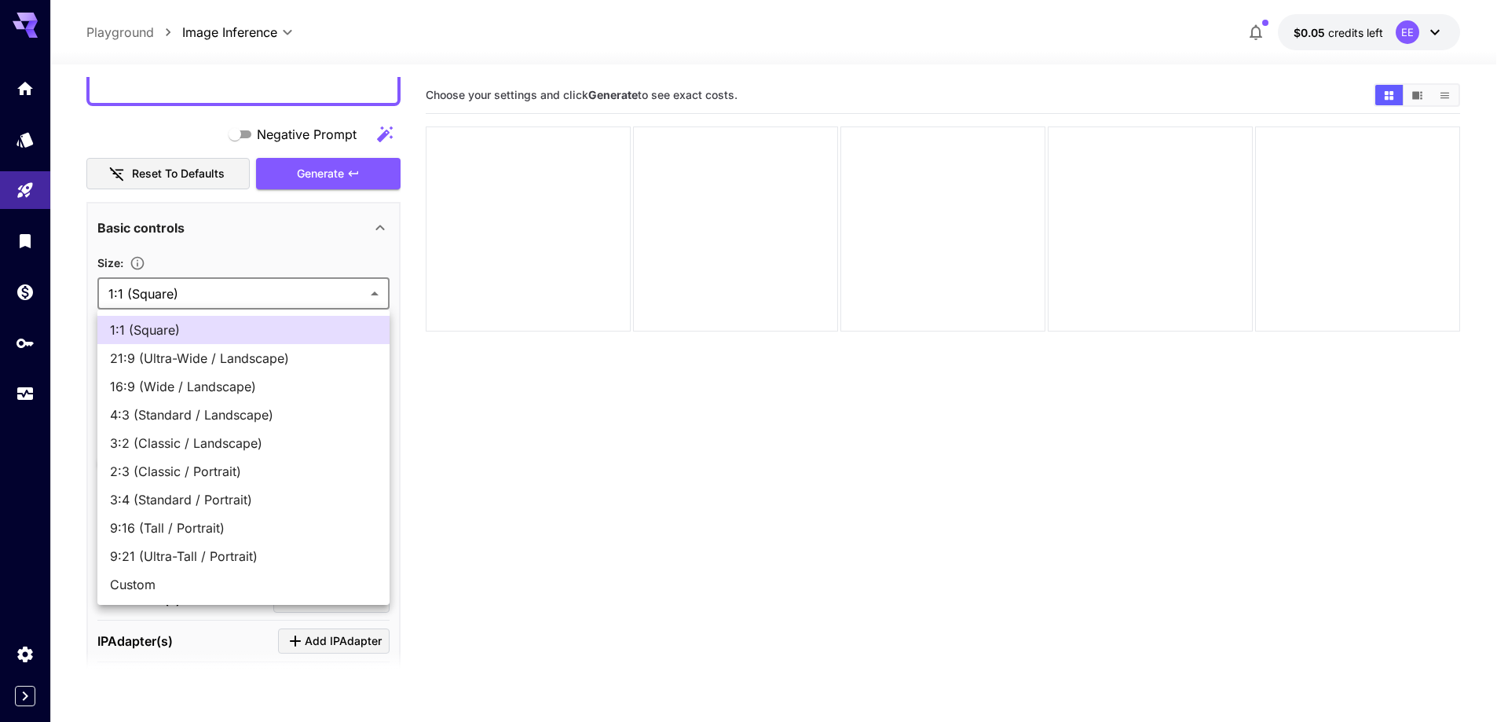
click at [218, 285] on body "**********" at bounding box center [754, 423] width 1508 height 846
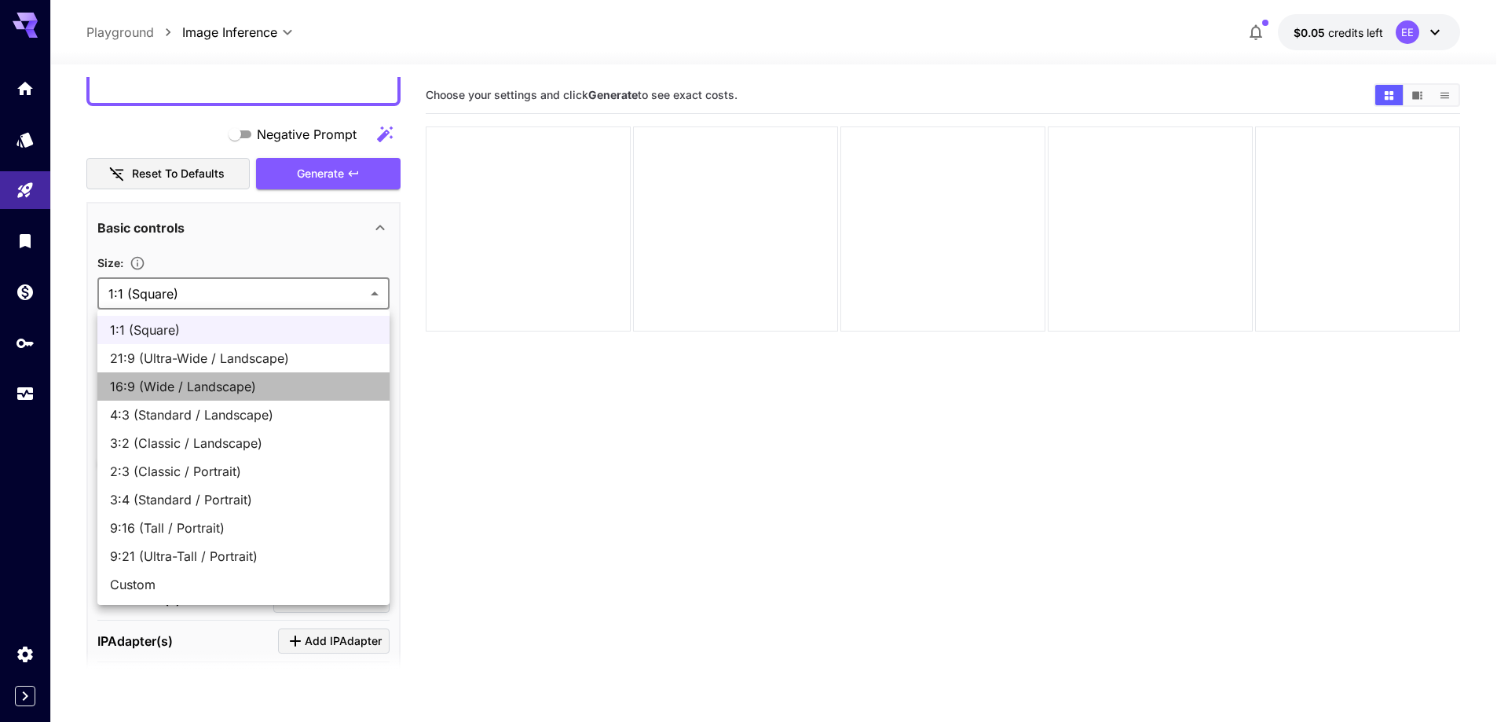
click at [229, 386] on span "16:9 (Wide / Landscape)" at bounding box center [243, 386] width 267 height 19
type input "**********"
type input "****"
type input "***"
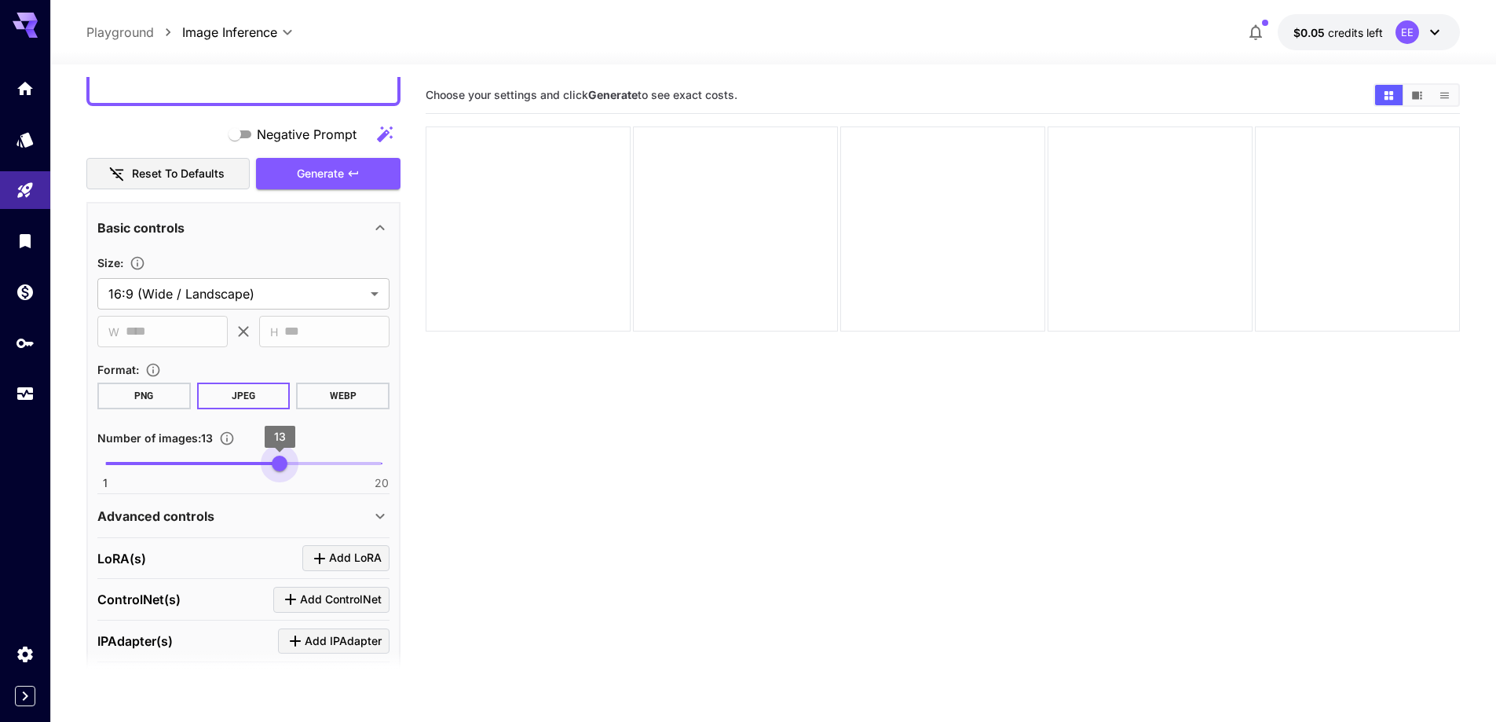
type input "**"
drag, startPoint x: 273, startPoint y: 464, endPoint x: 262, endPoint y: 472, distance: 13.5
click at [262, 472] on span "1 20 12" at bounding box center [243, 464] width 276 height 24
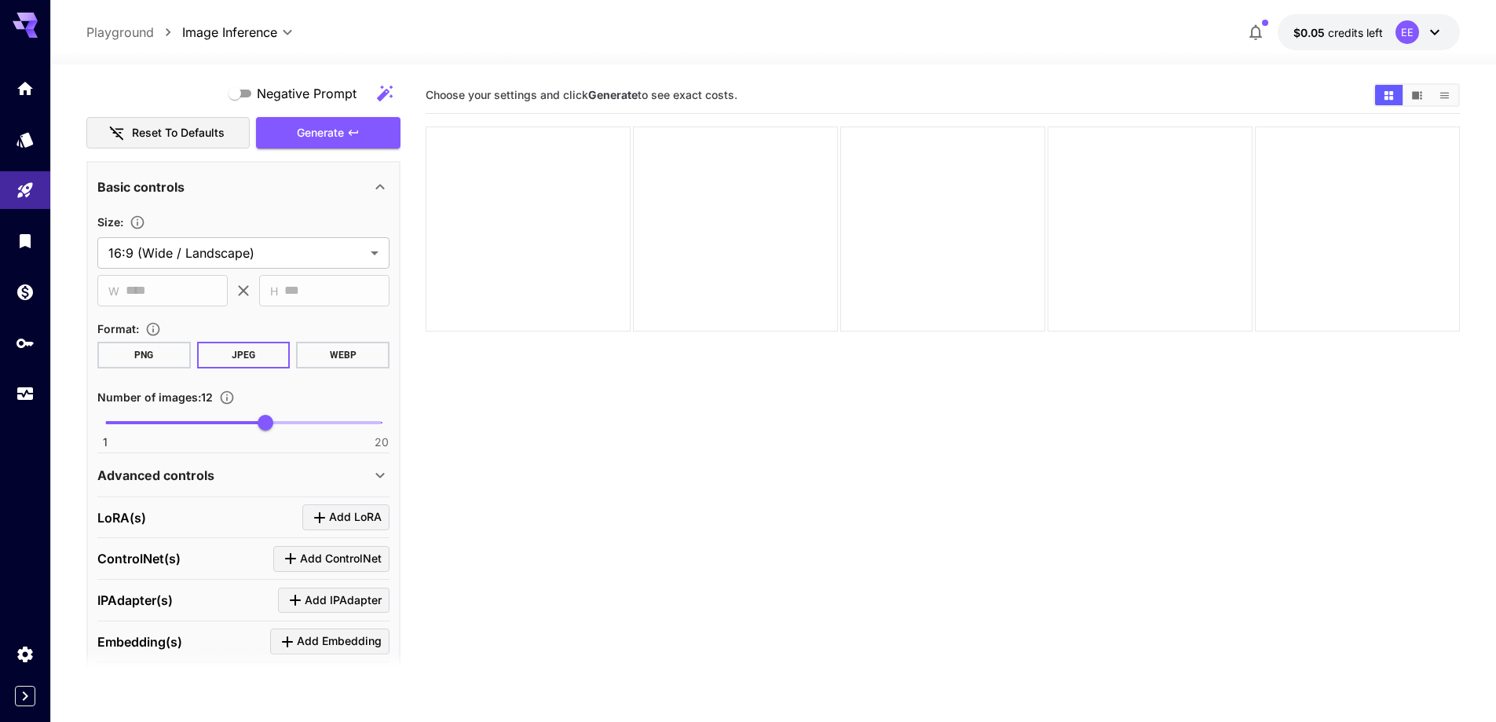
scroll to position [1017, 0]
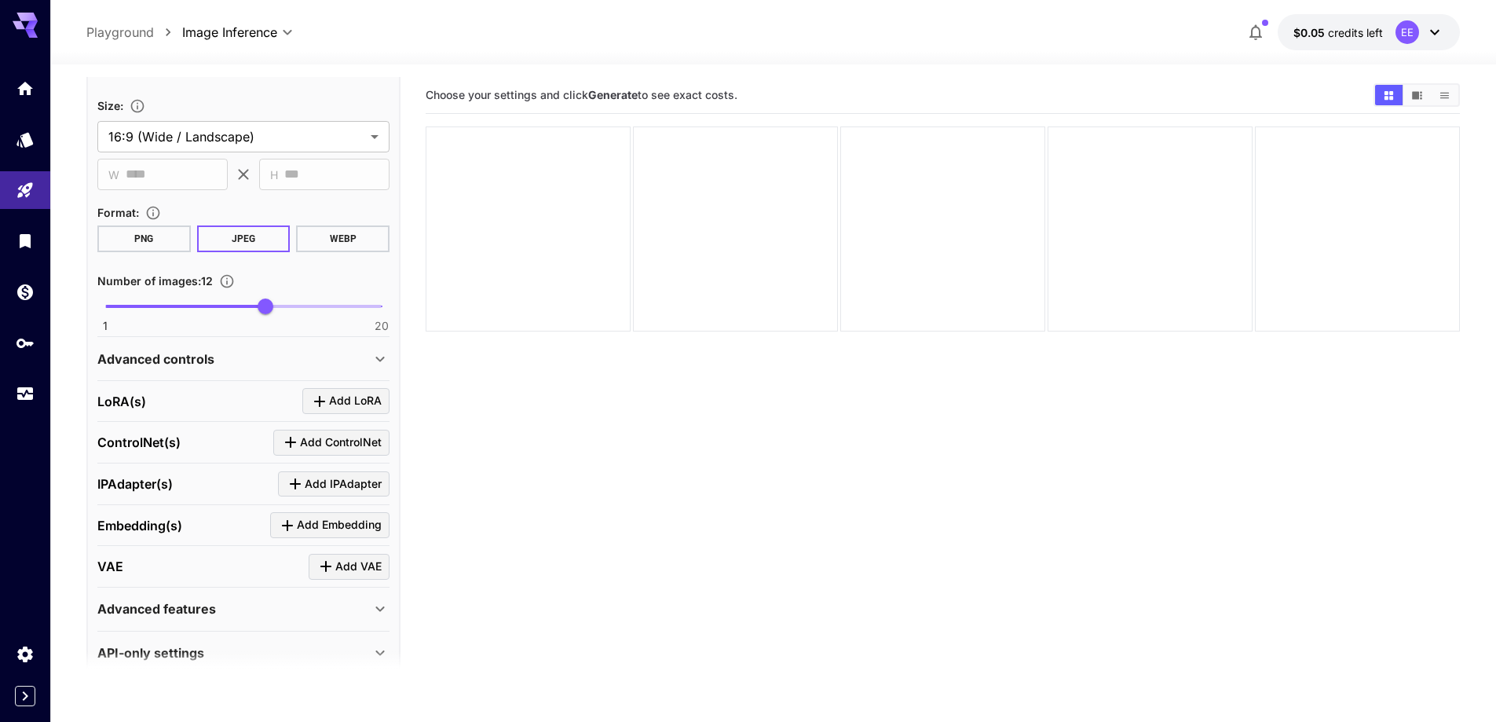
click at [267, 355] on div "Advanced controls" at bounding box center [233, 359] width 273 height 19
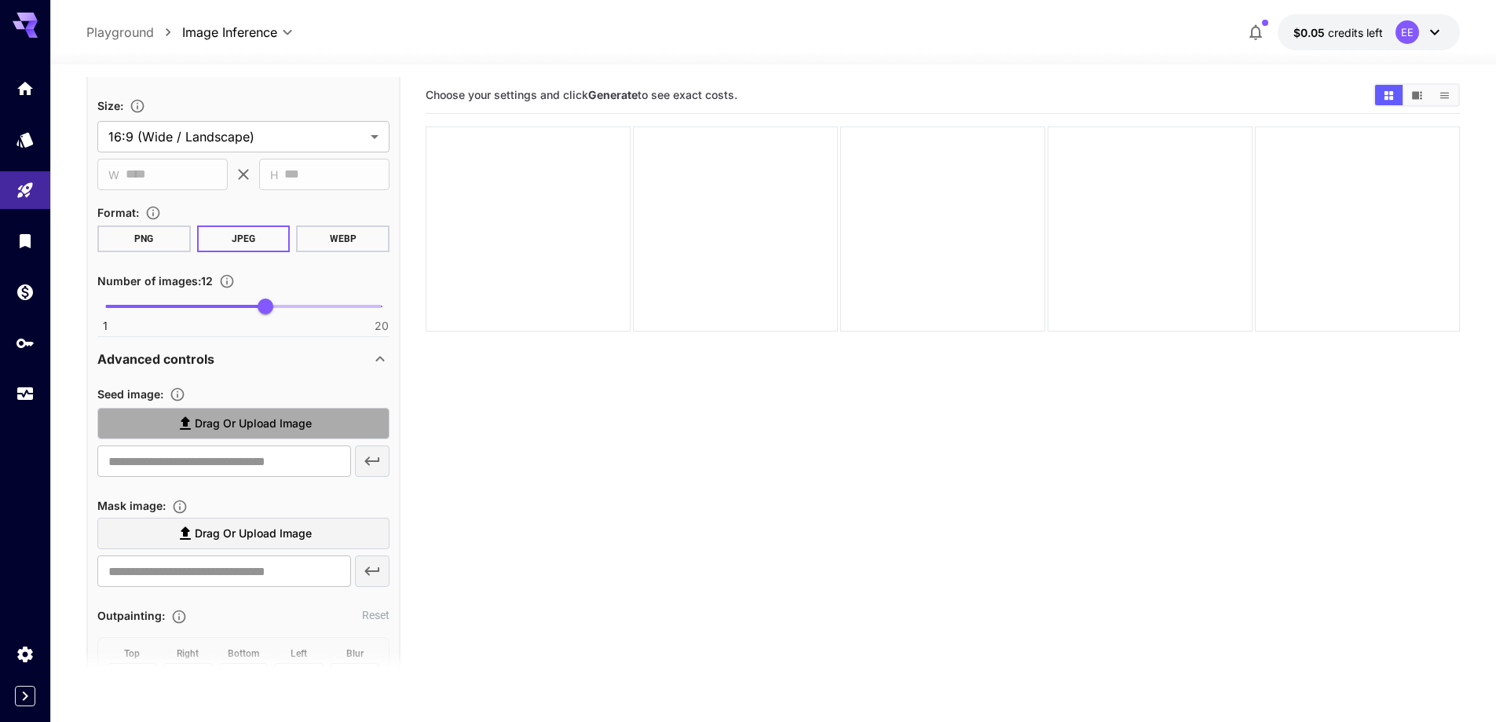
click at [244, 421] on span "Drag or upload image" at bounding box center [253, 424] width 117 height 20
click at [0, 0] on input "Drag or upload image" at bounding box center [0, 0] width 0 height 0
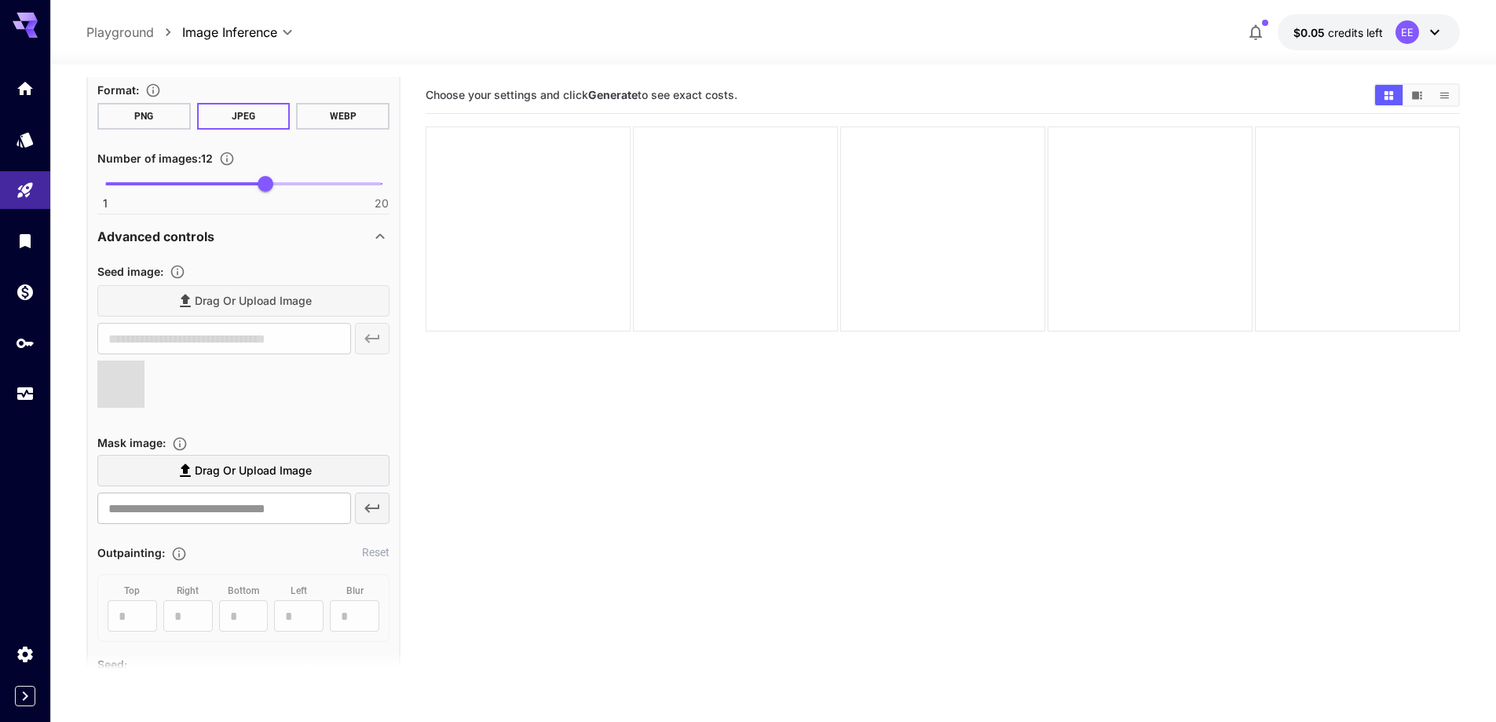
type input "**********"
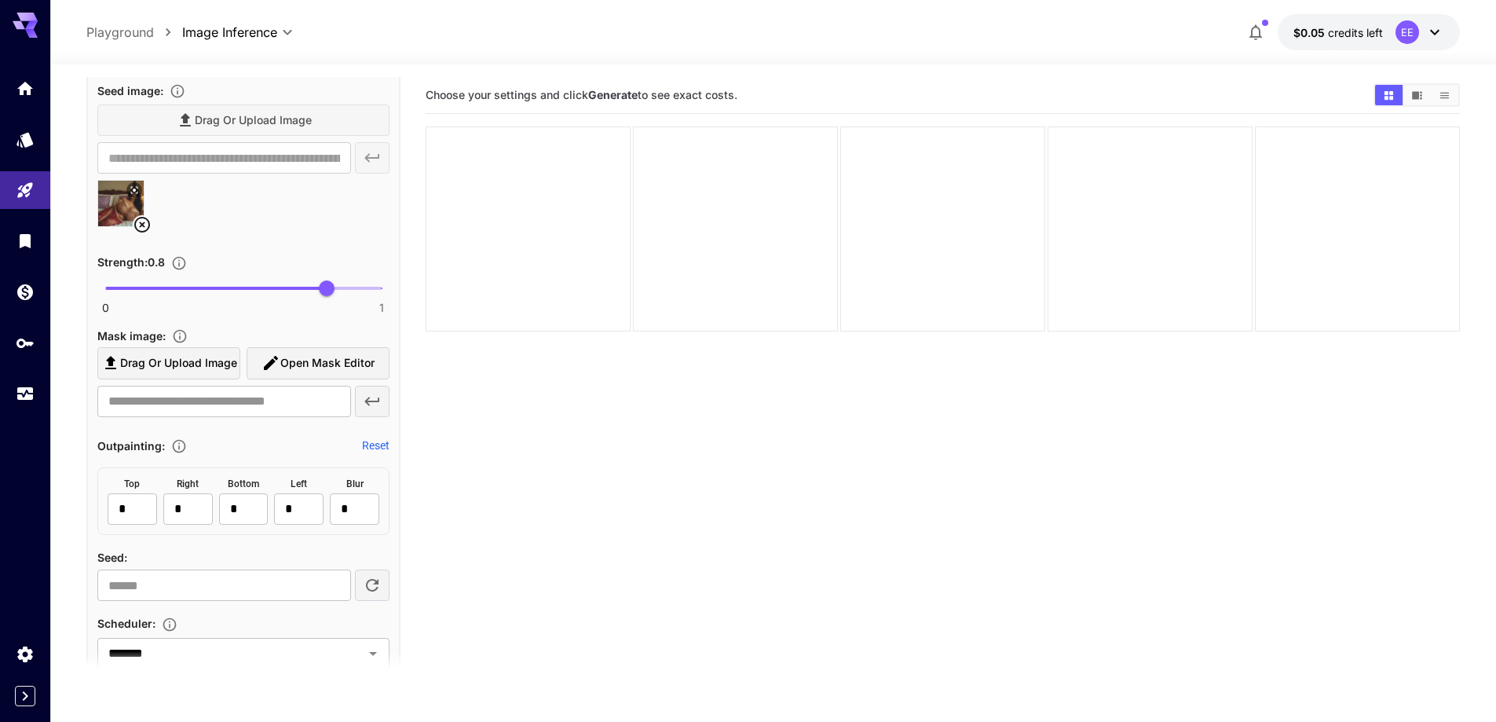
scroll to position [1331, 0]
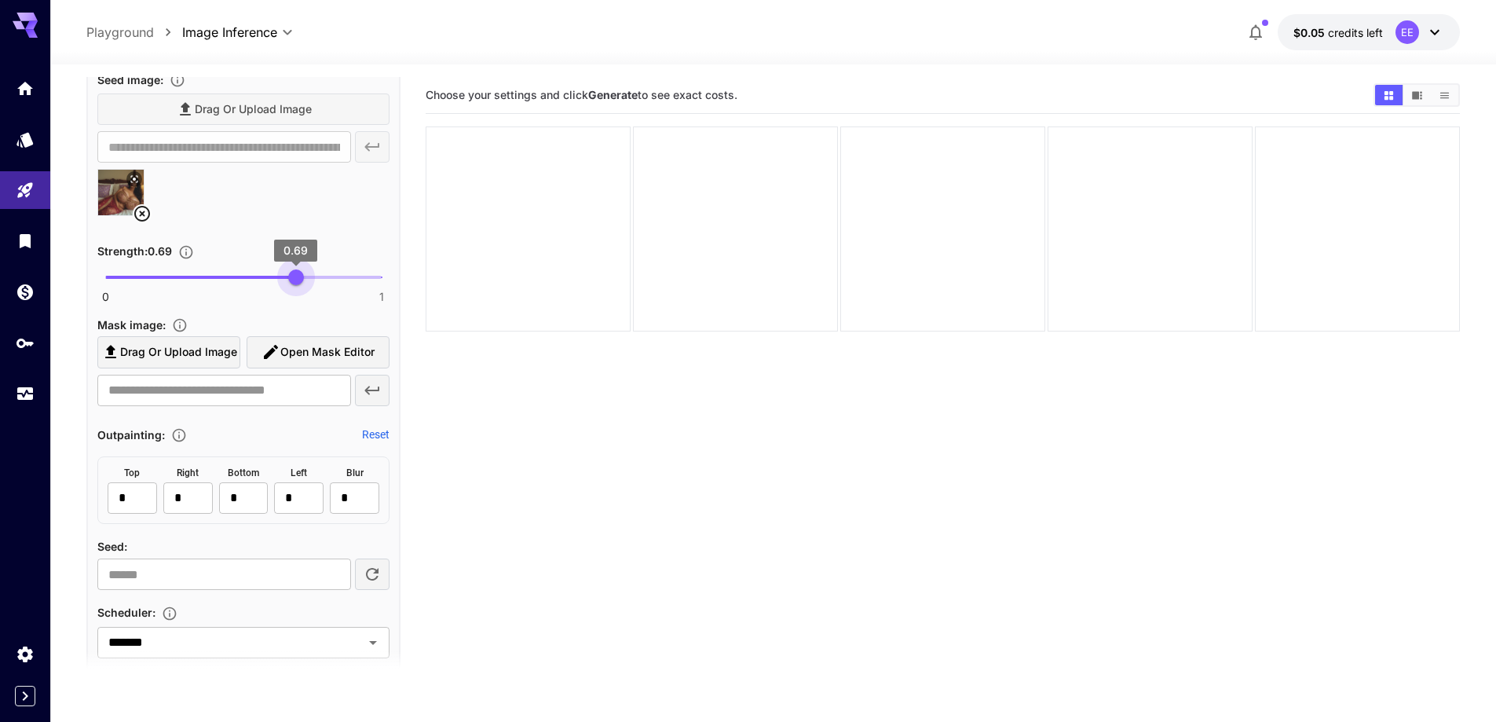
type input "****"
drag, startPoint x: 323, startPoint y: 281, endPoint x: 293, endPoint y: 291, distance: 31.5
click at [293, 285] on span "0.68" at bounding box center [293, 277] width 16 height 16
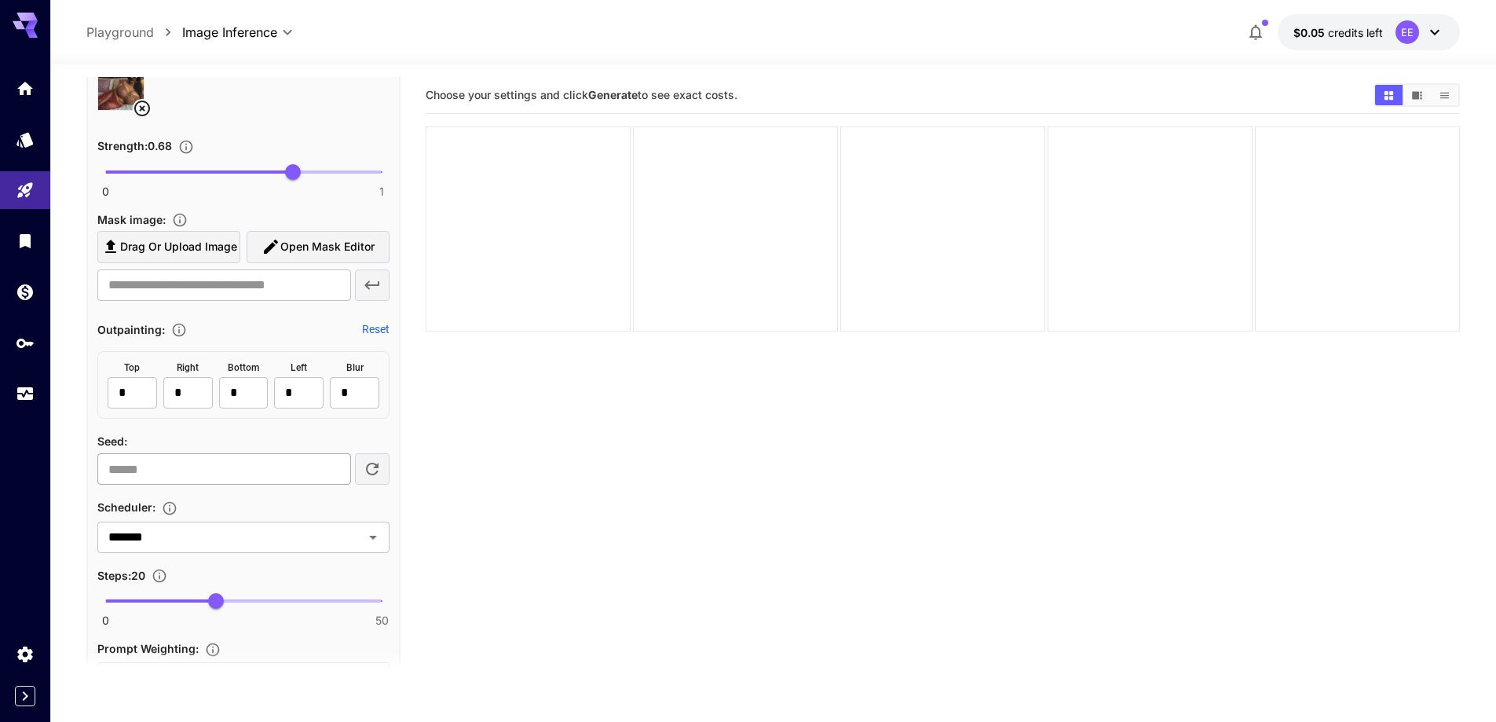
scroll to position [1488, 0]
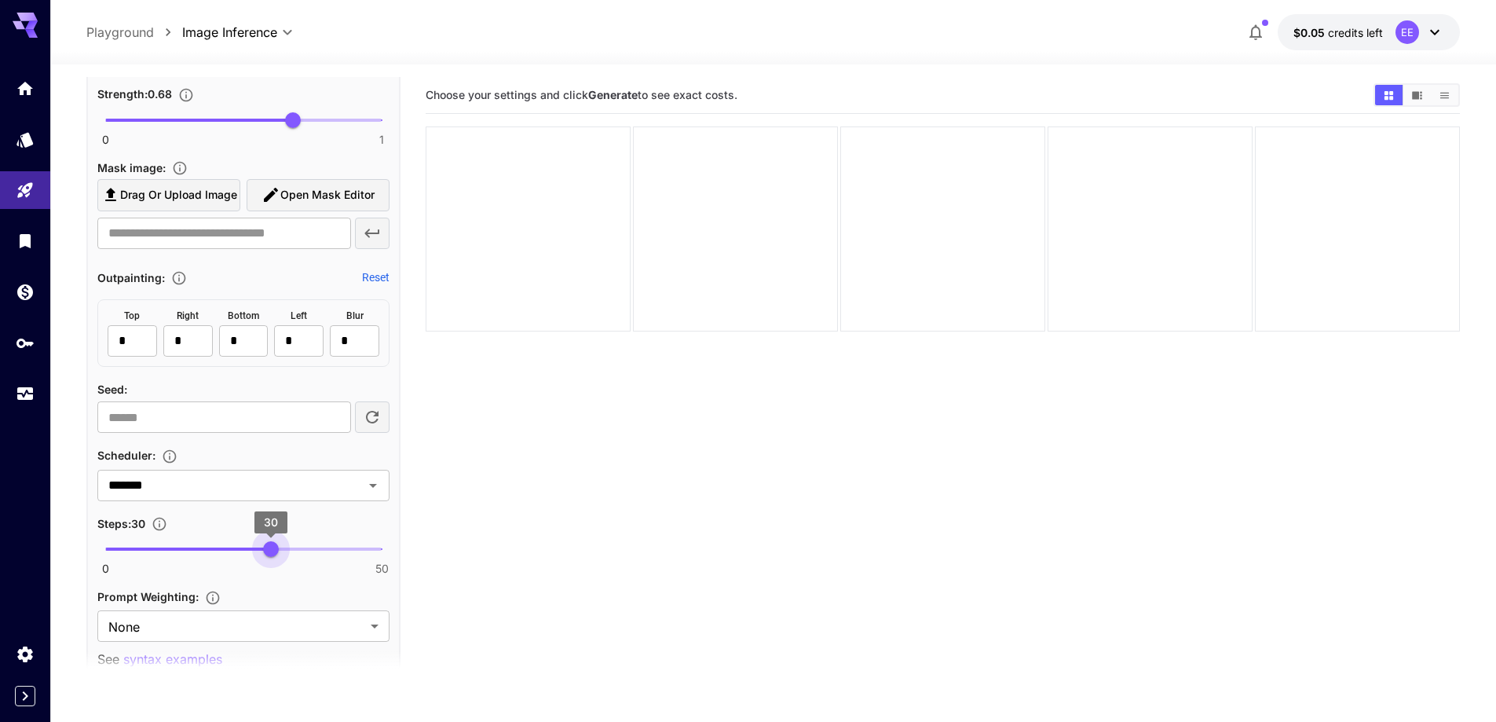
type input "**"
drag, startPoint x: 247, startPoint y: 556, endPoint x: 276, endPoint y: 558, distance: 29.9
click at [276, 558] on span "0 50 31" at bounding box center [243, 549] width 276 height 24
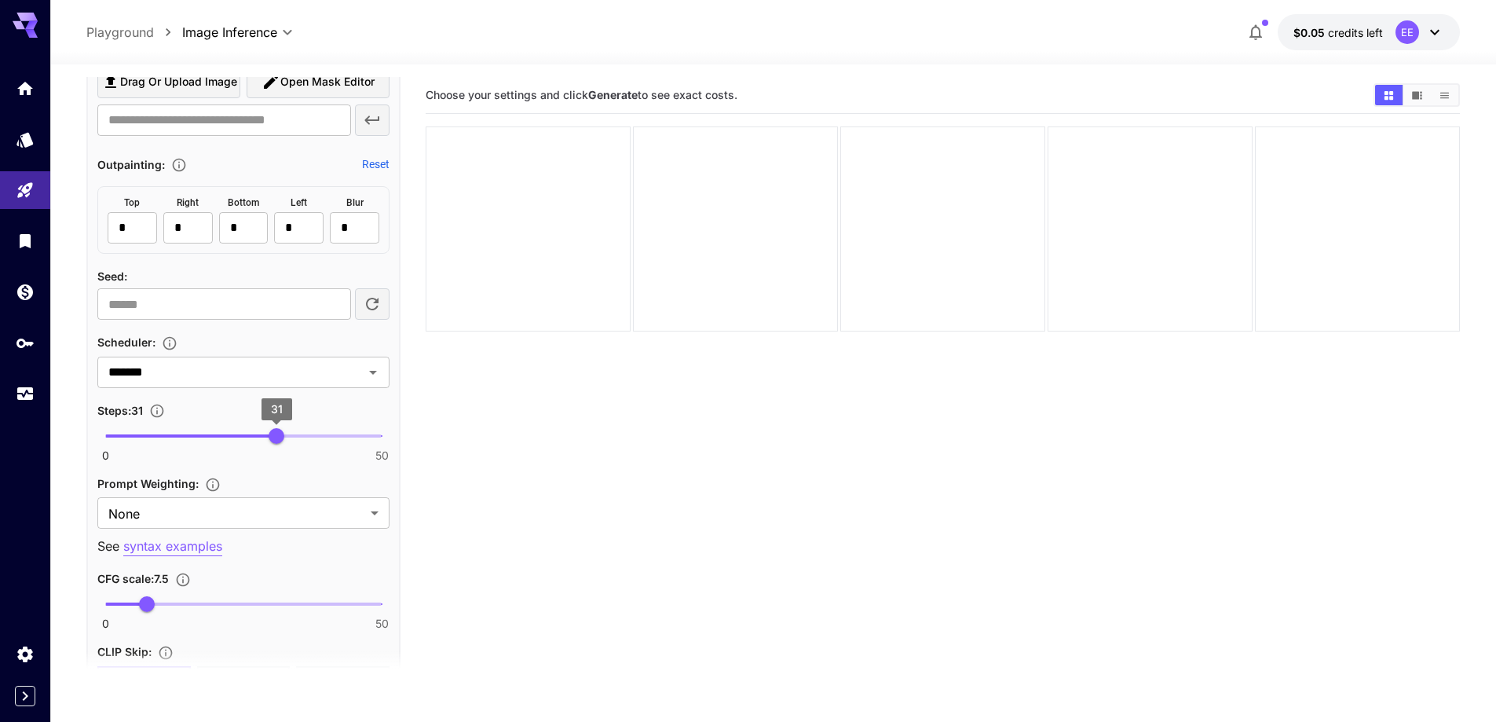
scroll to position [1646, 0]
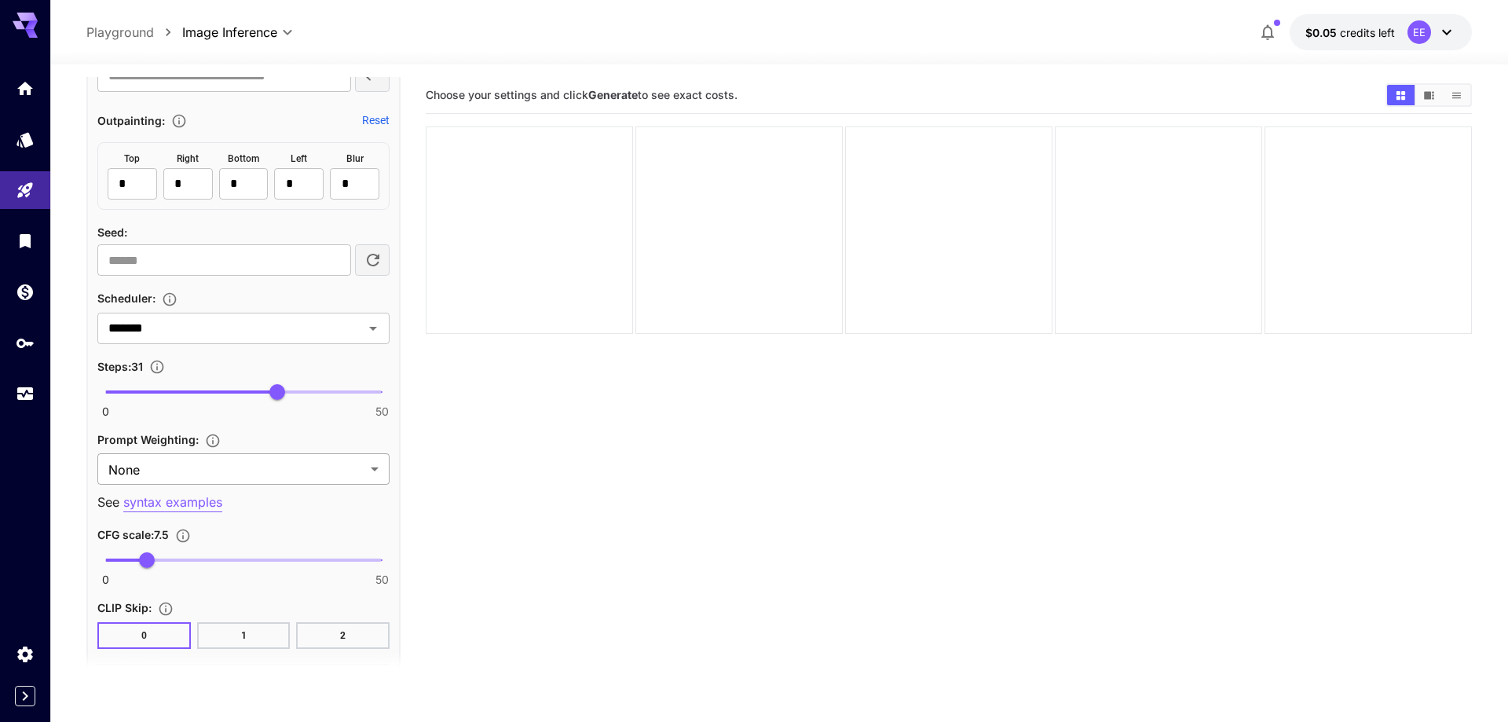
click at [287, 478] on body "**********" at bounding box center [754, 423] width 1508 height 846
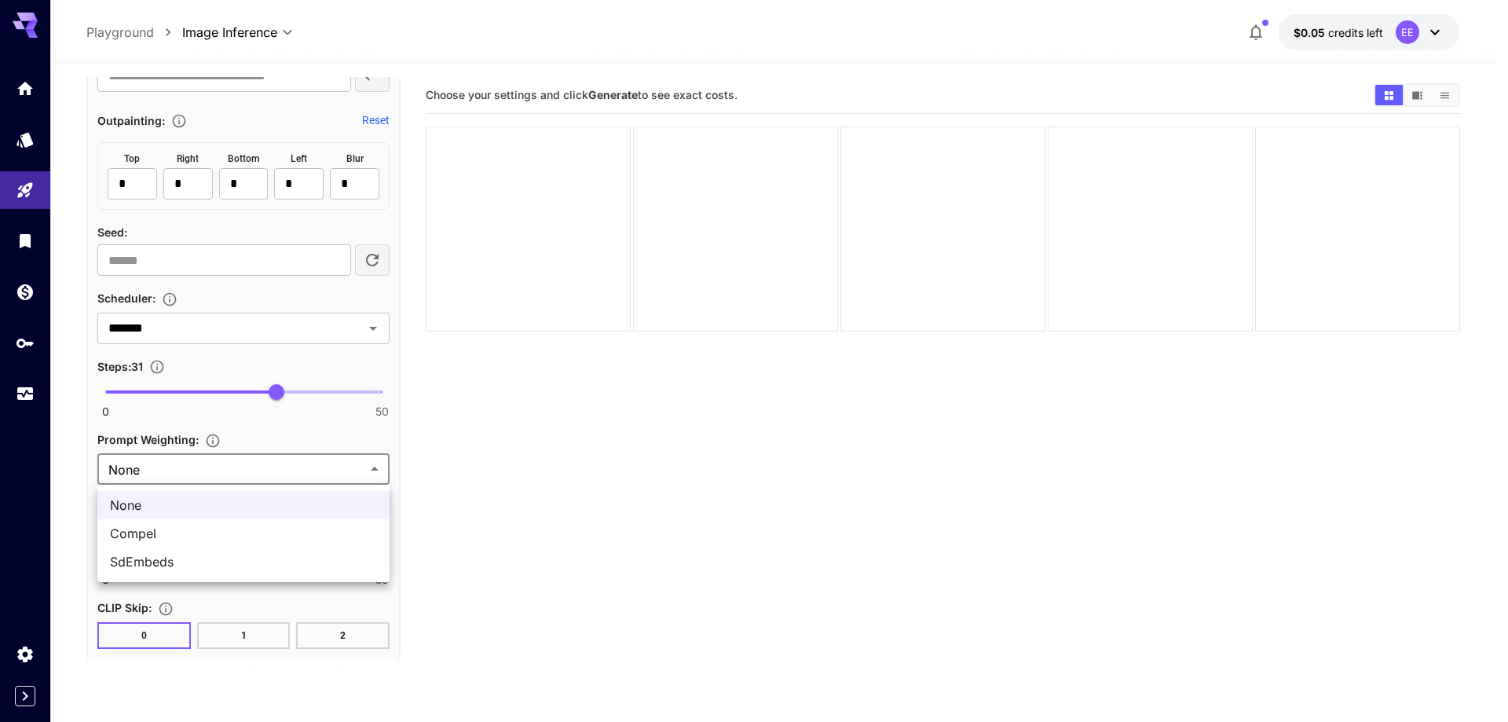
click at [263, 560] on span "SdEmbeds" at bounding box center [243, 561] width 267 height 19
type input "********"
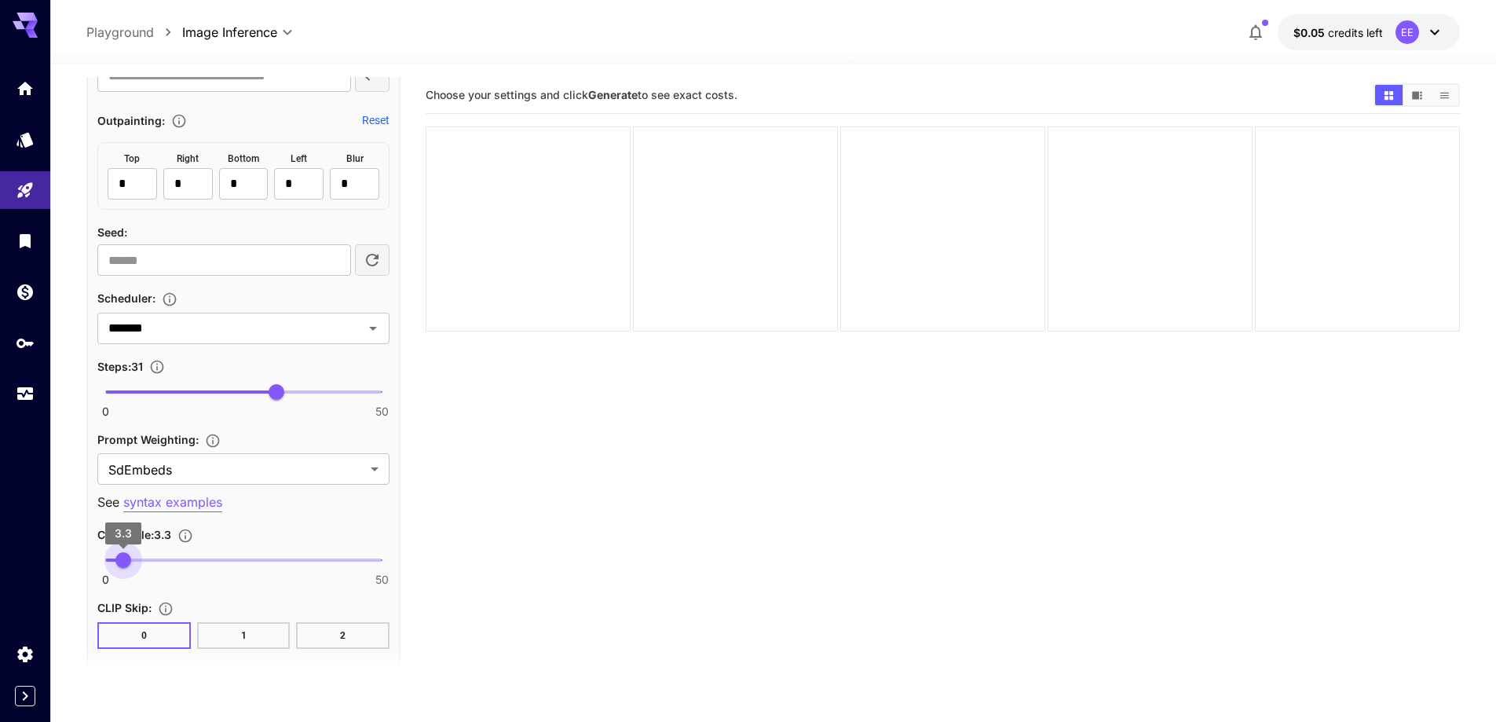
type input "***"
click at [124, 564] on span "0 50 3.4" at bounding box center [243, 560] width 276 height 24
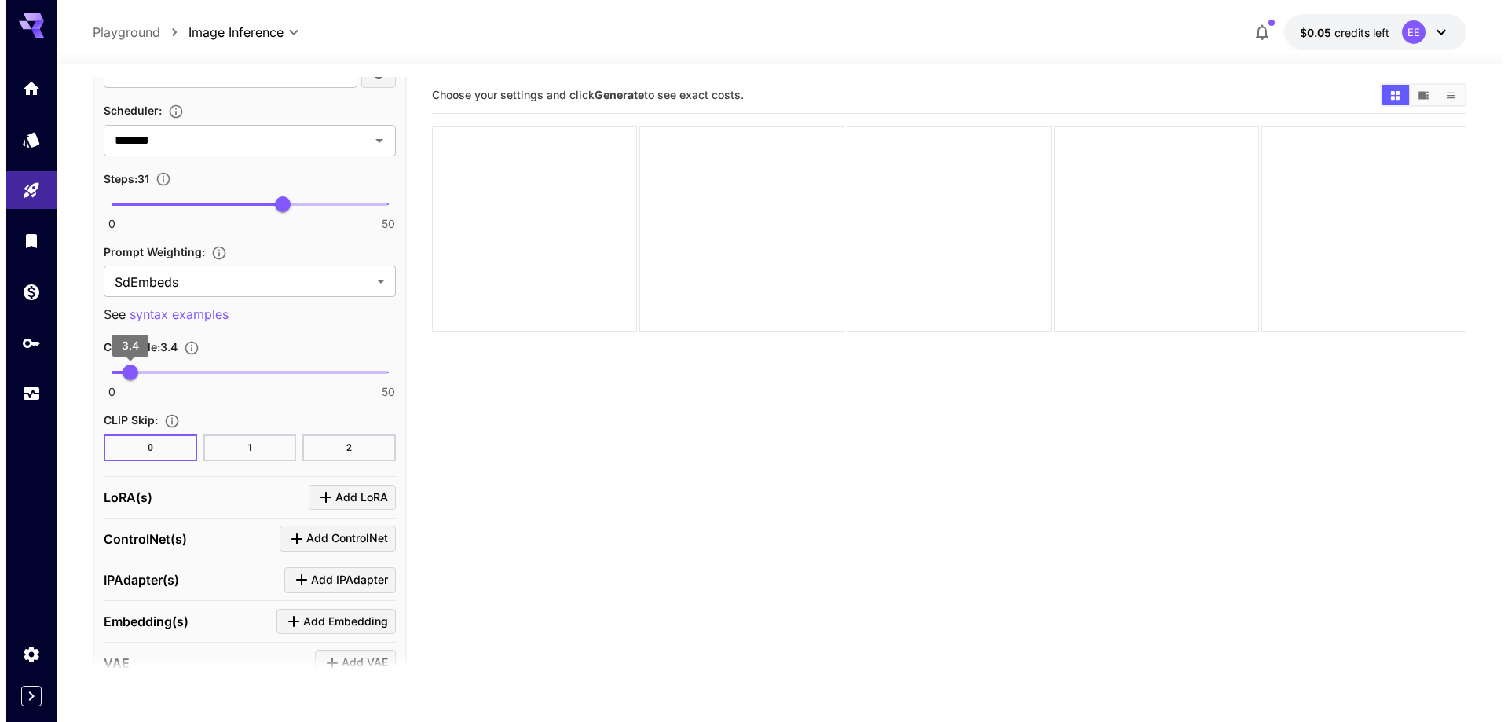
scroll to position [1953, 0]
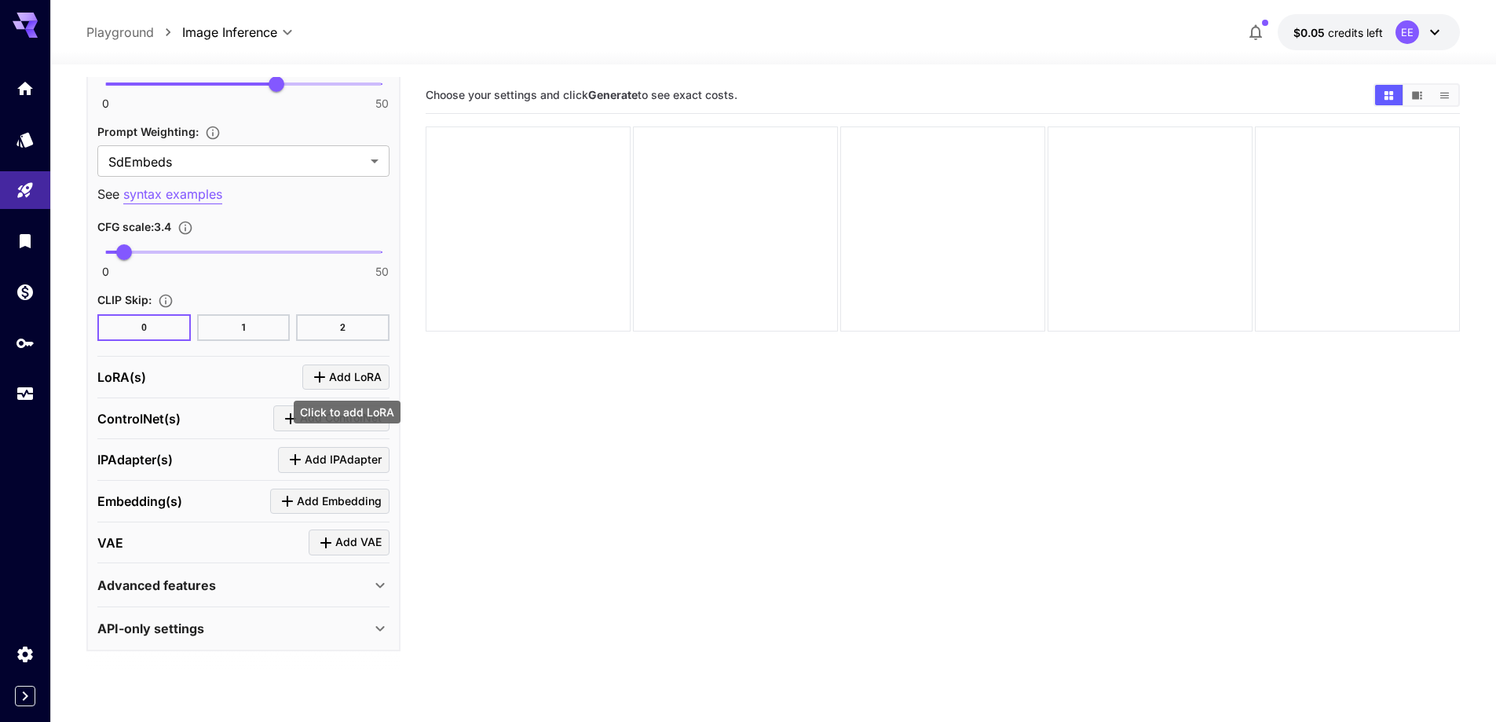
click at [357, 384] on span "Add LoRA" at bounding box center [355, 378] width 53 height 20
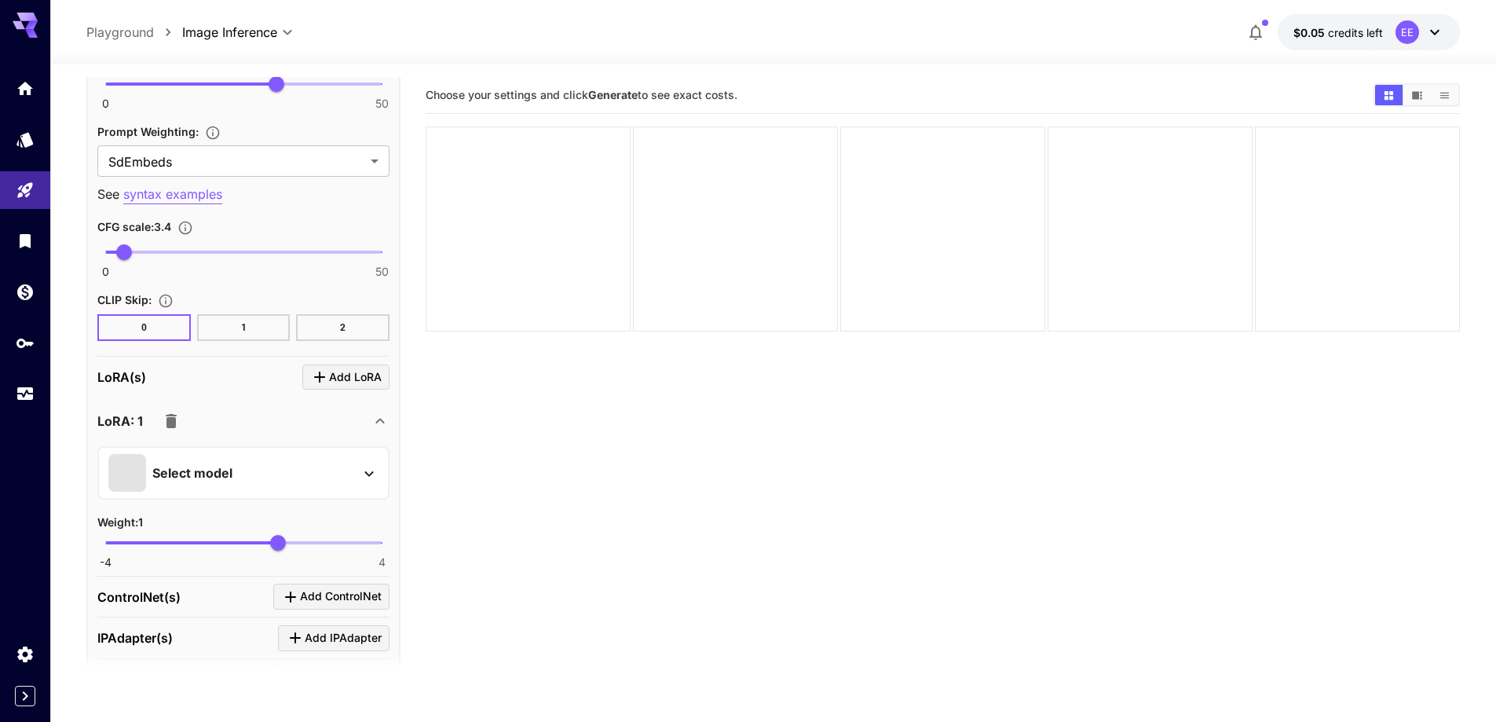
click at [291, 463] on div "Select model" at bounding box center [230, 473] width 245 height 38
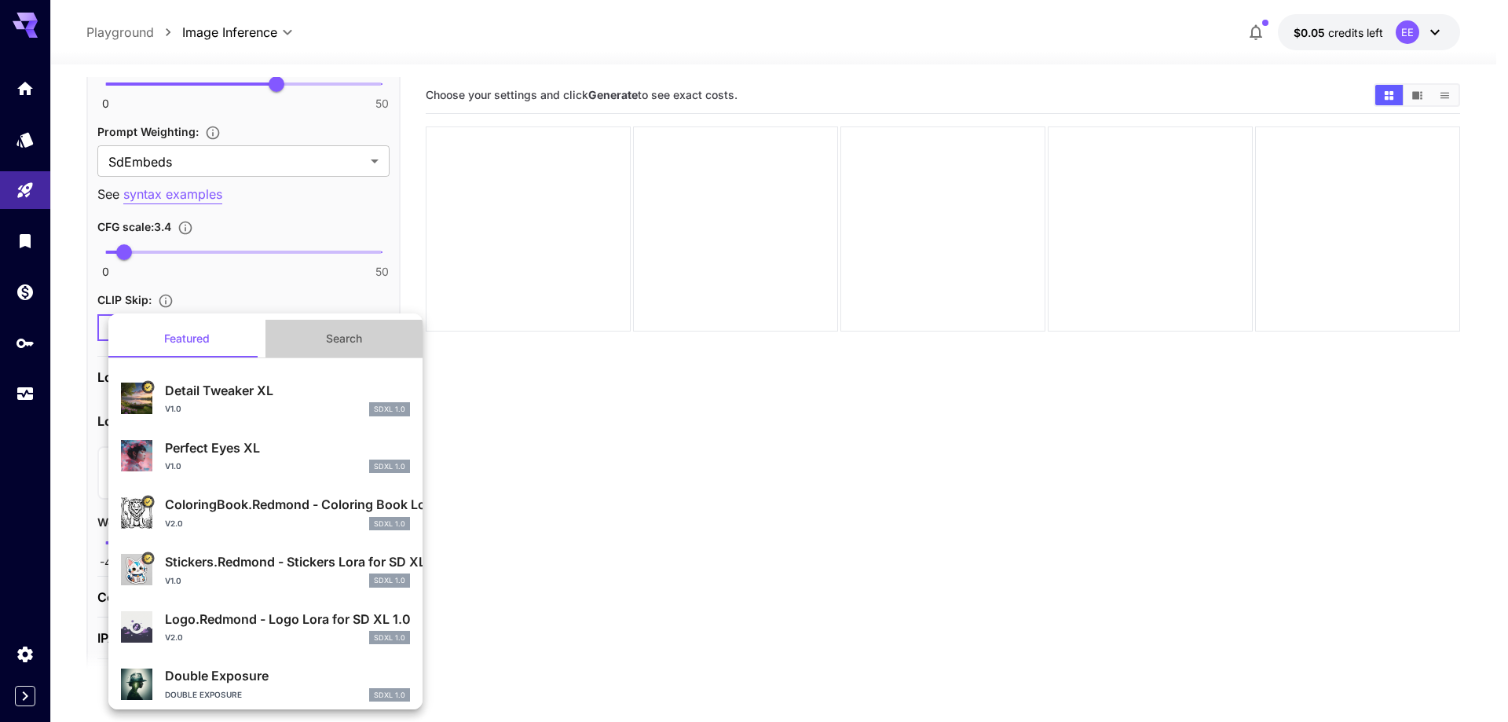
click at [344, 346] on button "Search" at bounding box center [343, 339] width 157 height 38
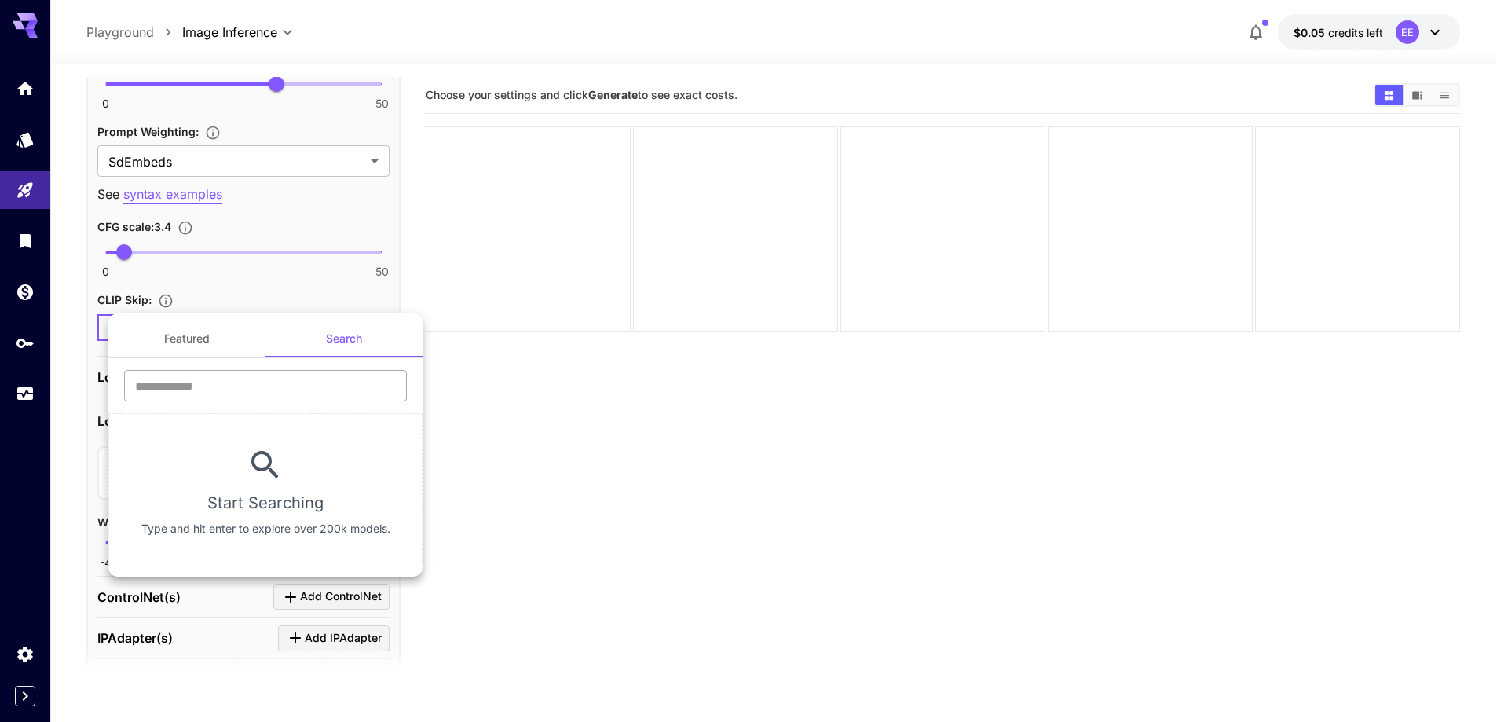
click at [315, 383] on input "text" at bounding box center [265, 385] width 283 height 31
type input "****"
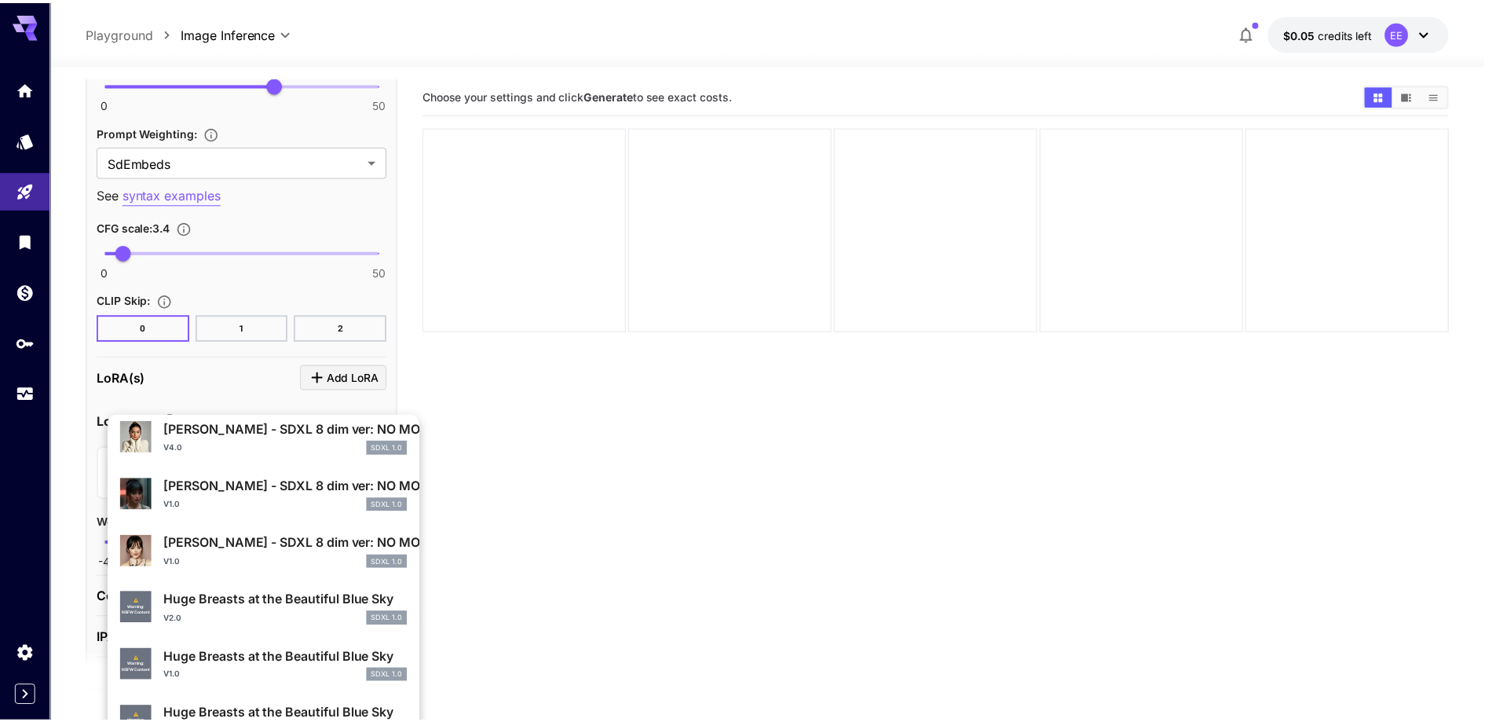
scroll to position [471, 0]
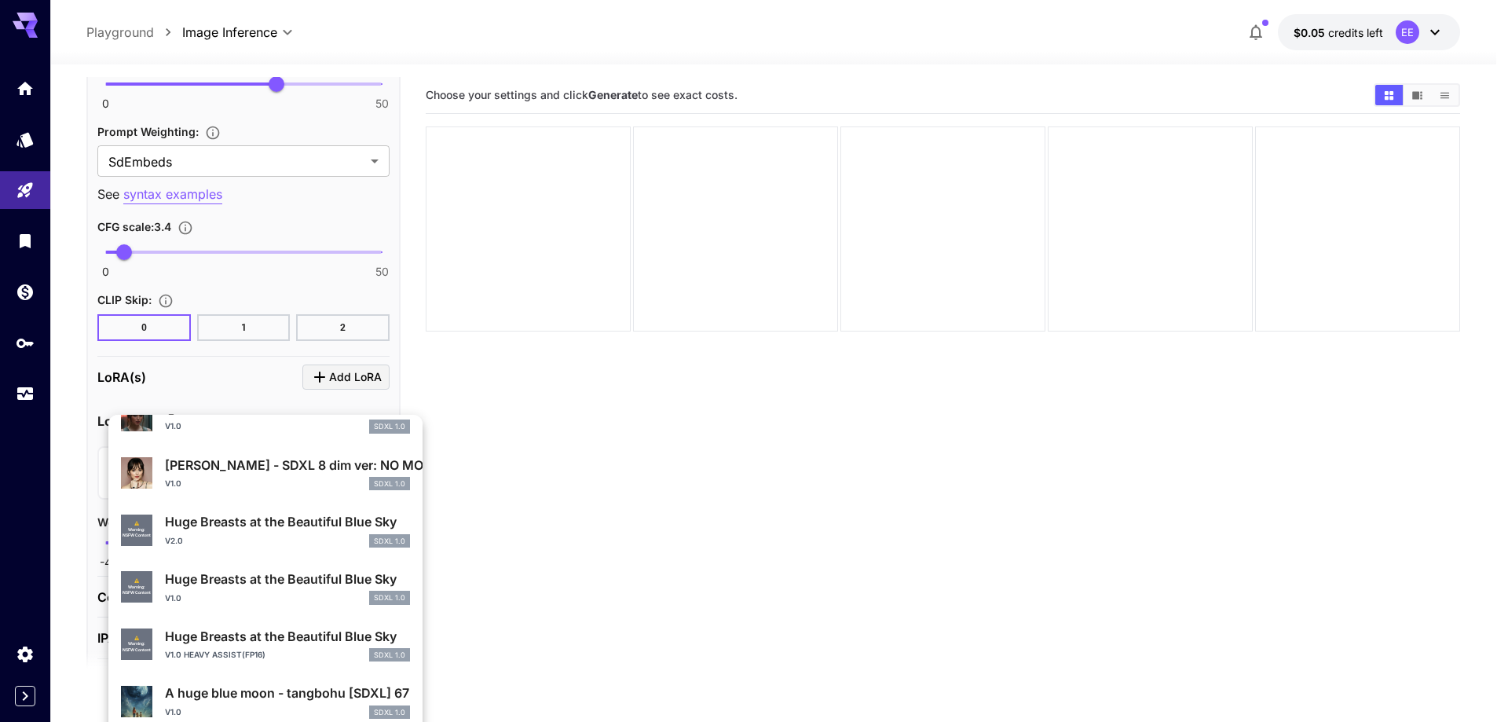
click at [250, 645] on p "Huge Breasts at the Beautiful Blue Sky" at bounding box center [287, 636] width 245 height 19
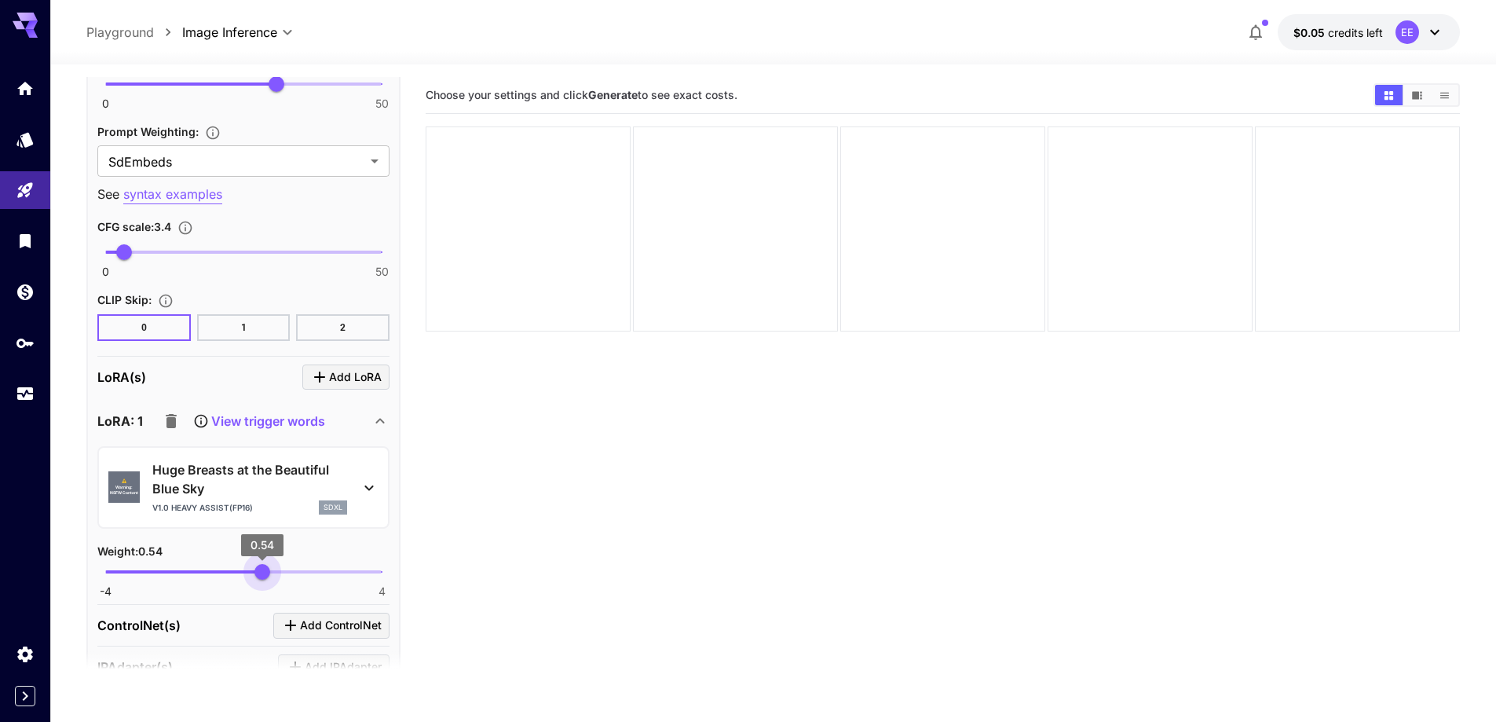
type input "****"
click at [265, 571] on span "0.61" at bounding box center [265, 572] width 16 height 16
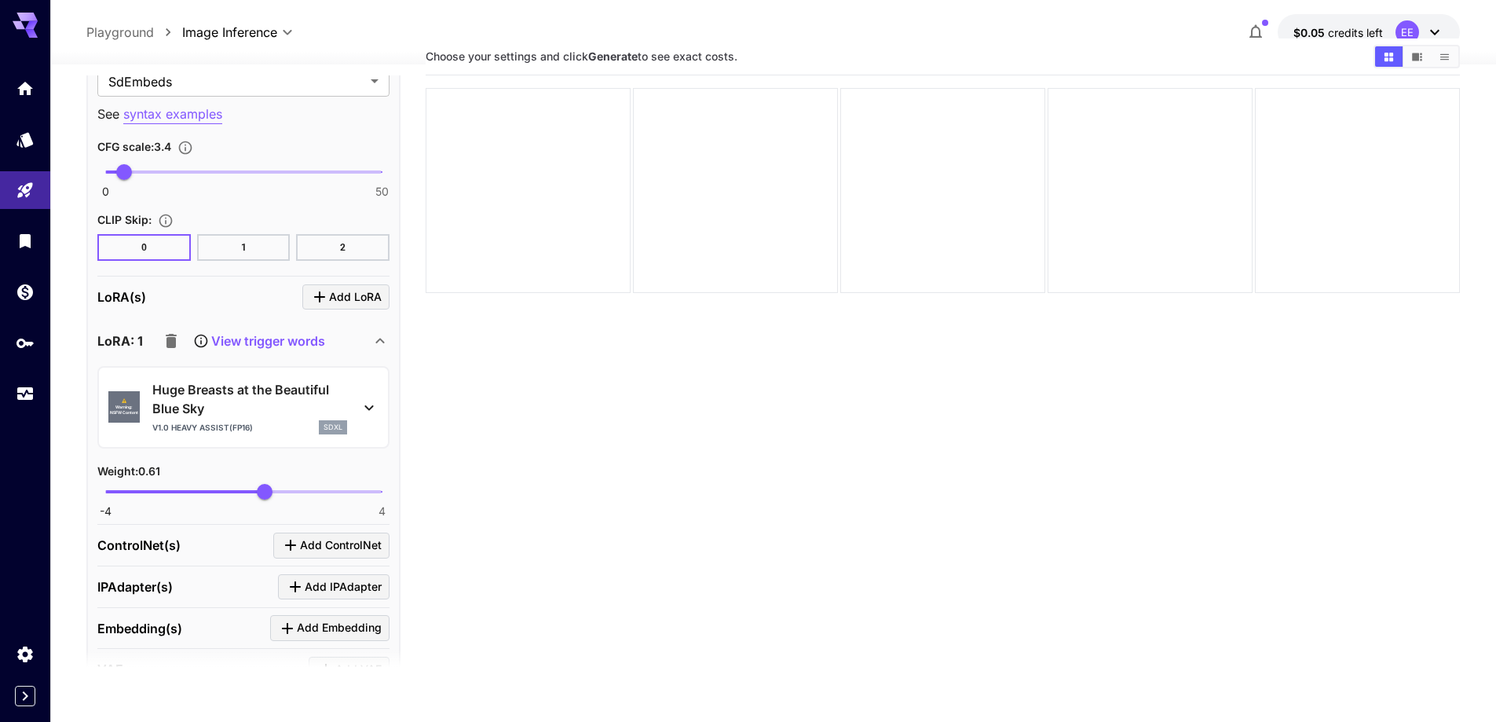
scroll to position [79, 0]
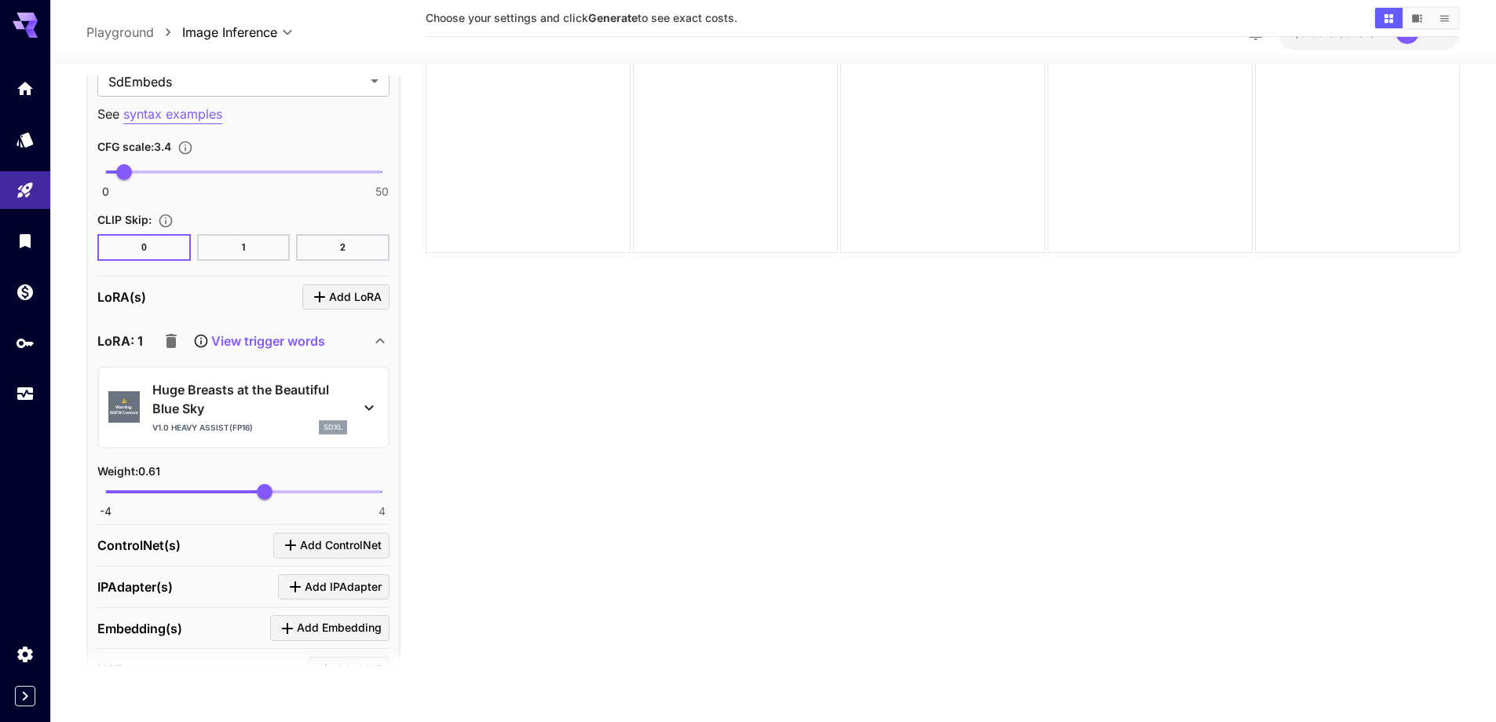
click at [408, 151] on main "**********" at bounding box center [773, 365] width 1374 height 734
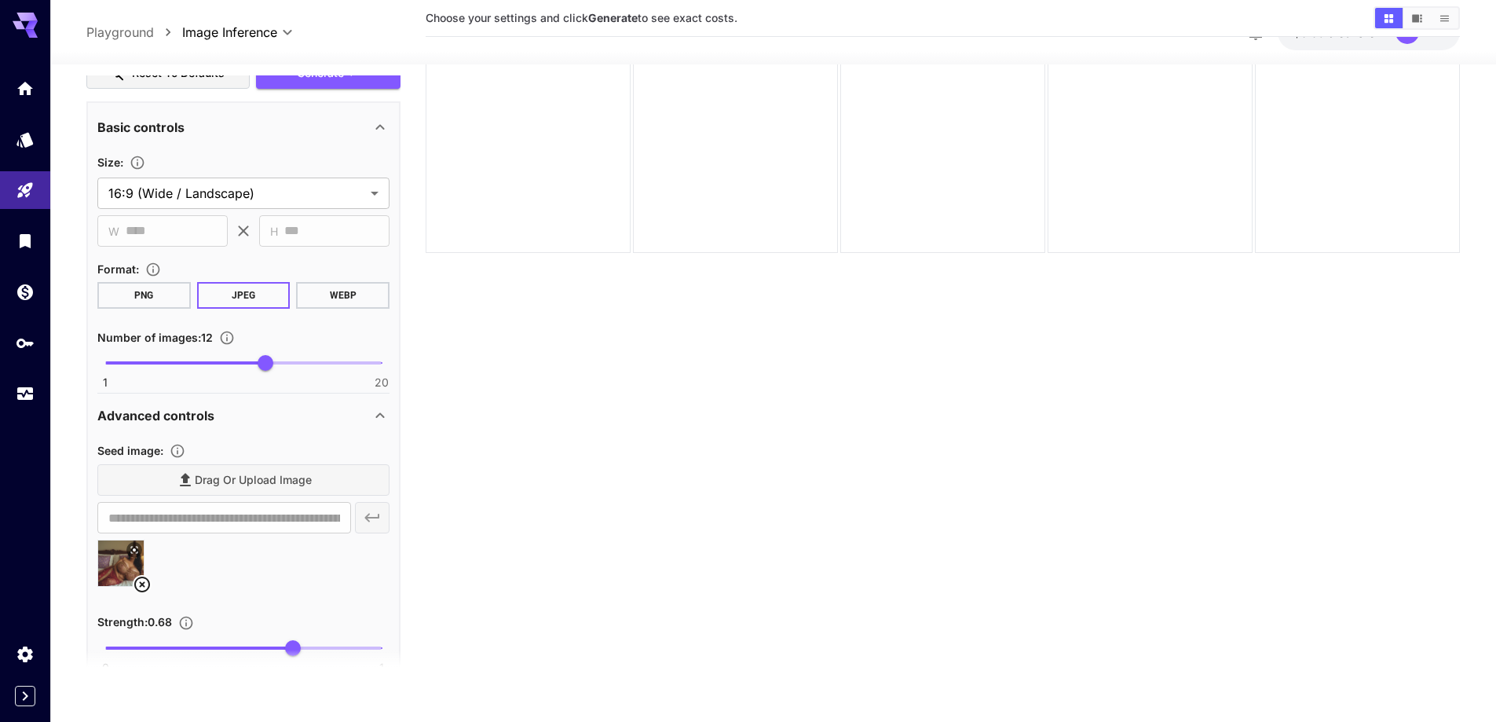
scroll to position [854, 0]
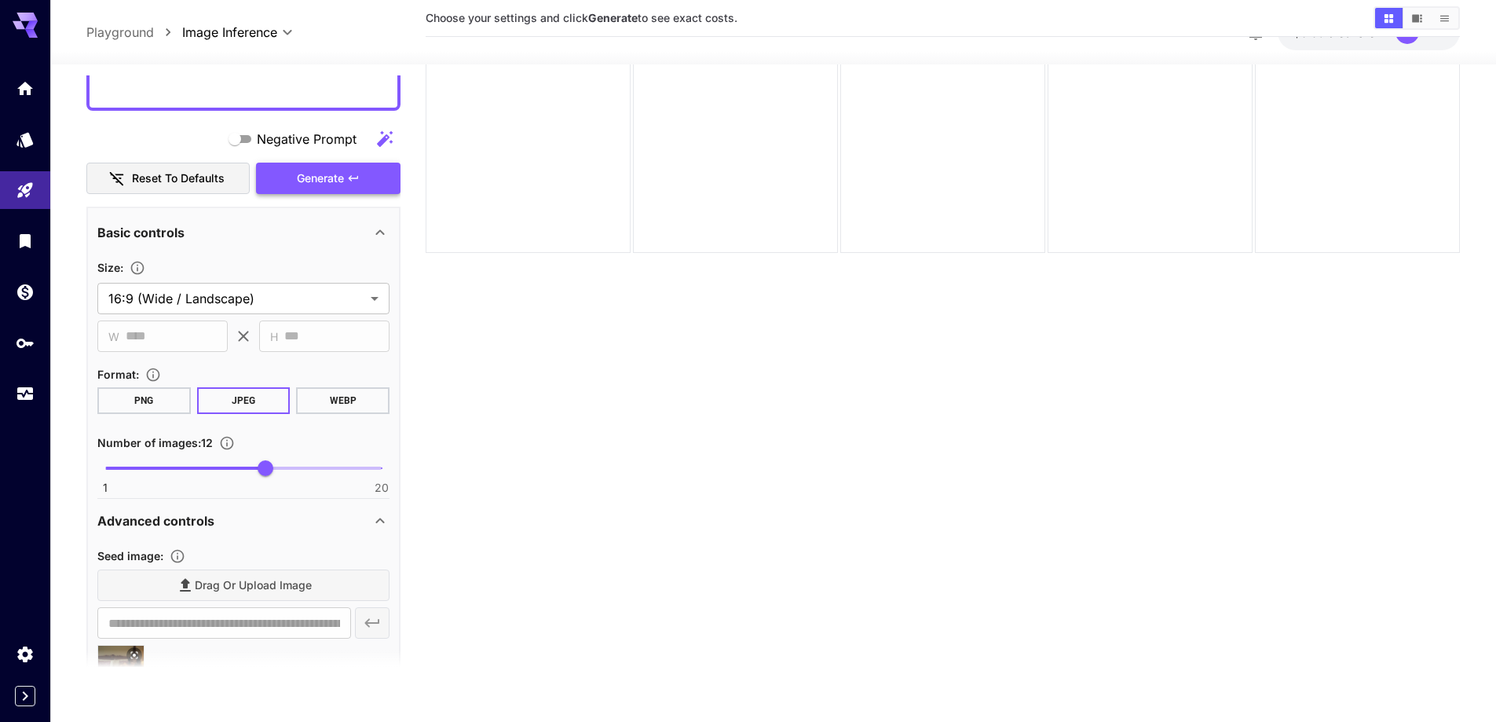
click at [339, 190] on button "Generate" at bounding box center [328, 179] width 145 height 32
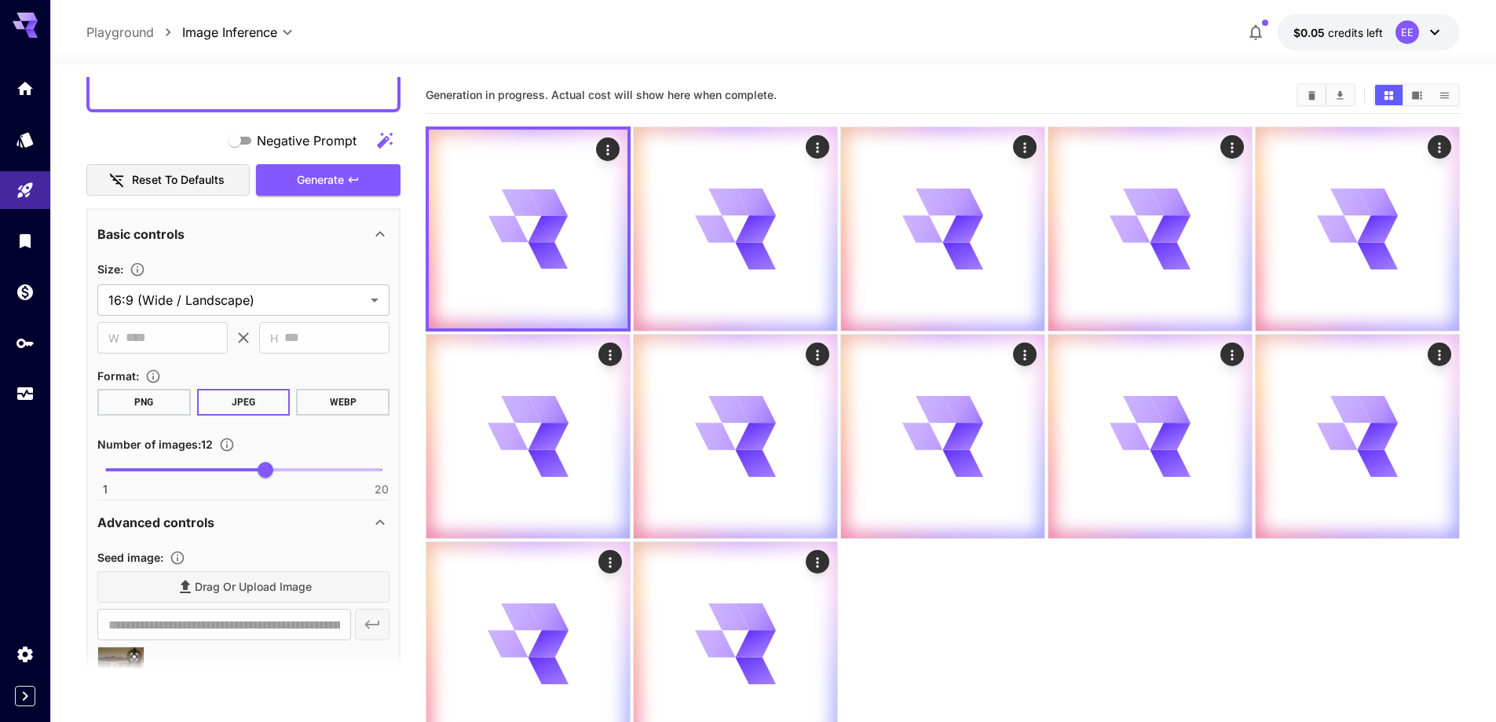
scroll to position [932, 0]
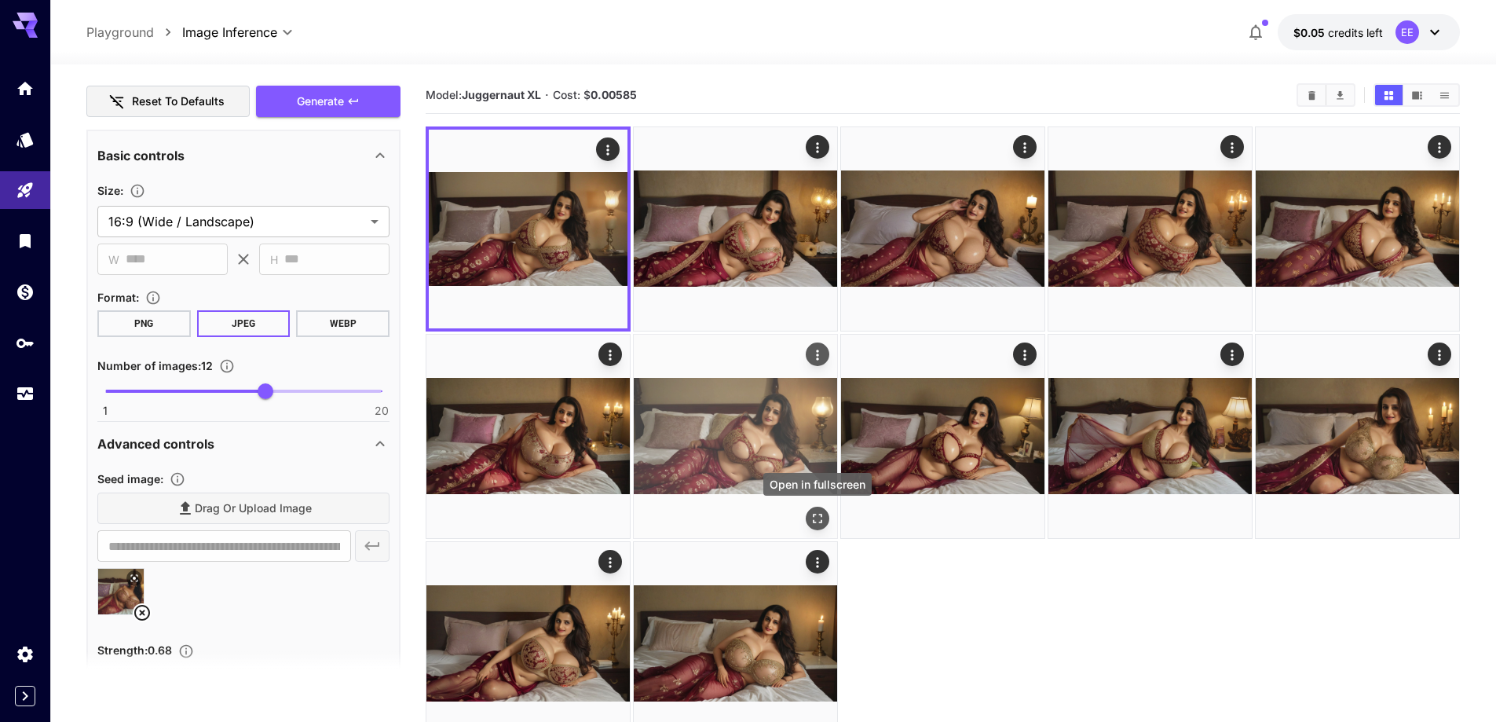
click at [815, 520] on icon "Open in fullscreen" at bounding box center [818, 519] width 16 height 16
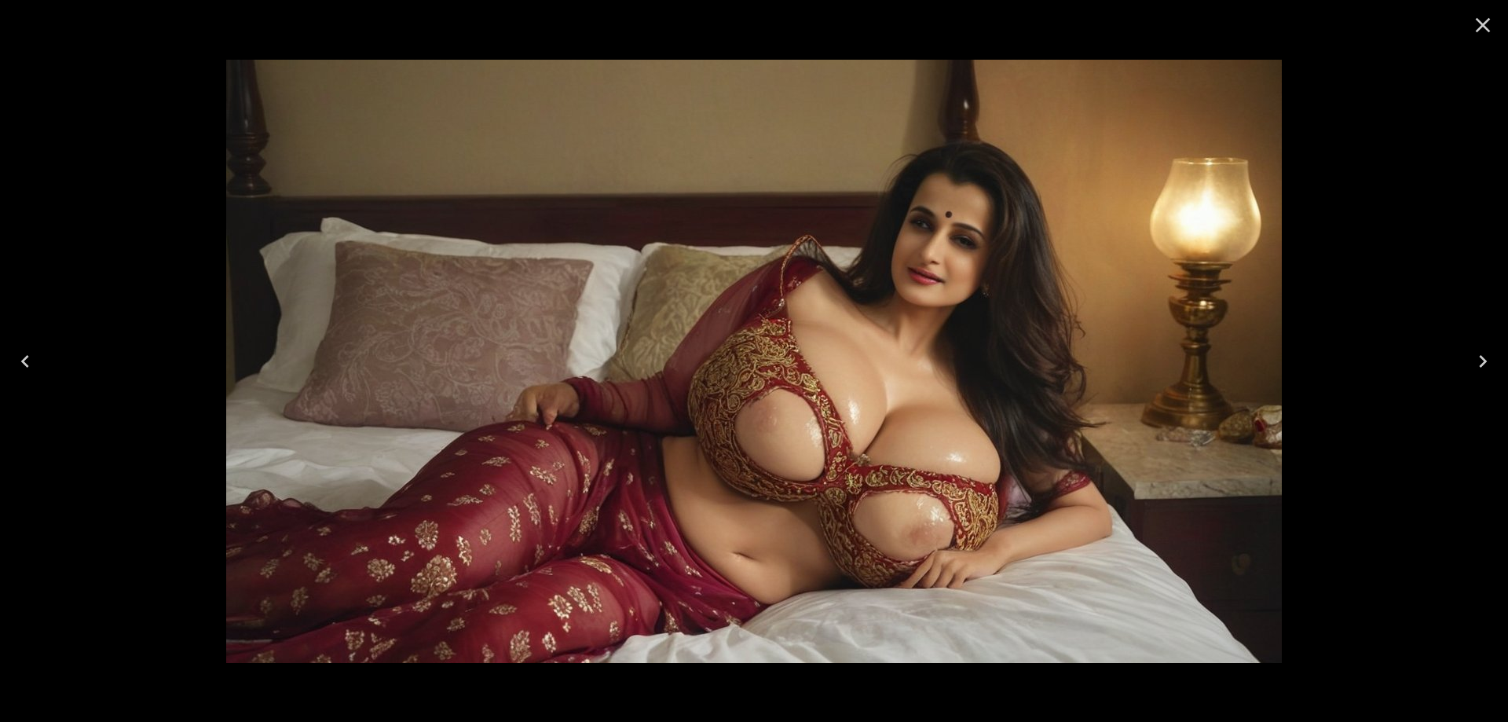
click at [1489, 363] on icon "Next" at bounding box center [1482, 361] width 25 height 25
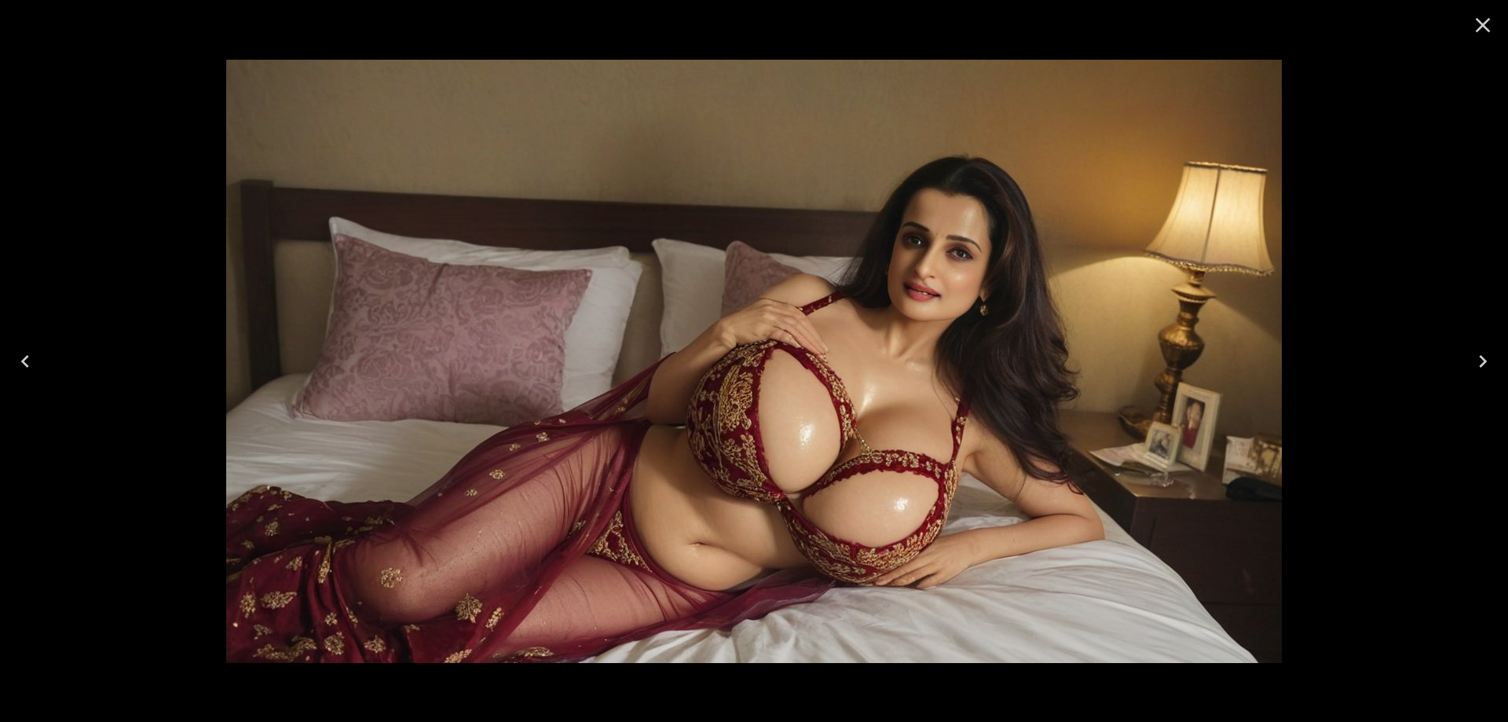
click at [1489, 363] on icon "Next" at bounding box center [1482, 361] width 25 height 25
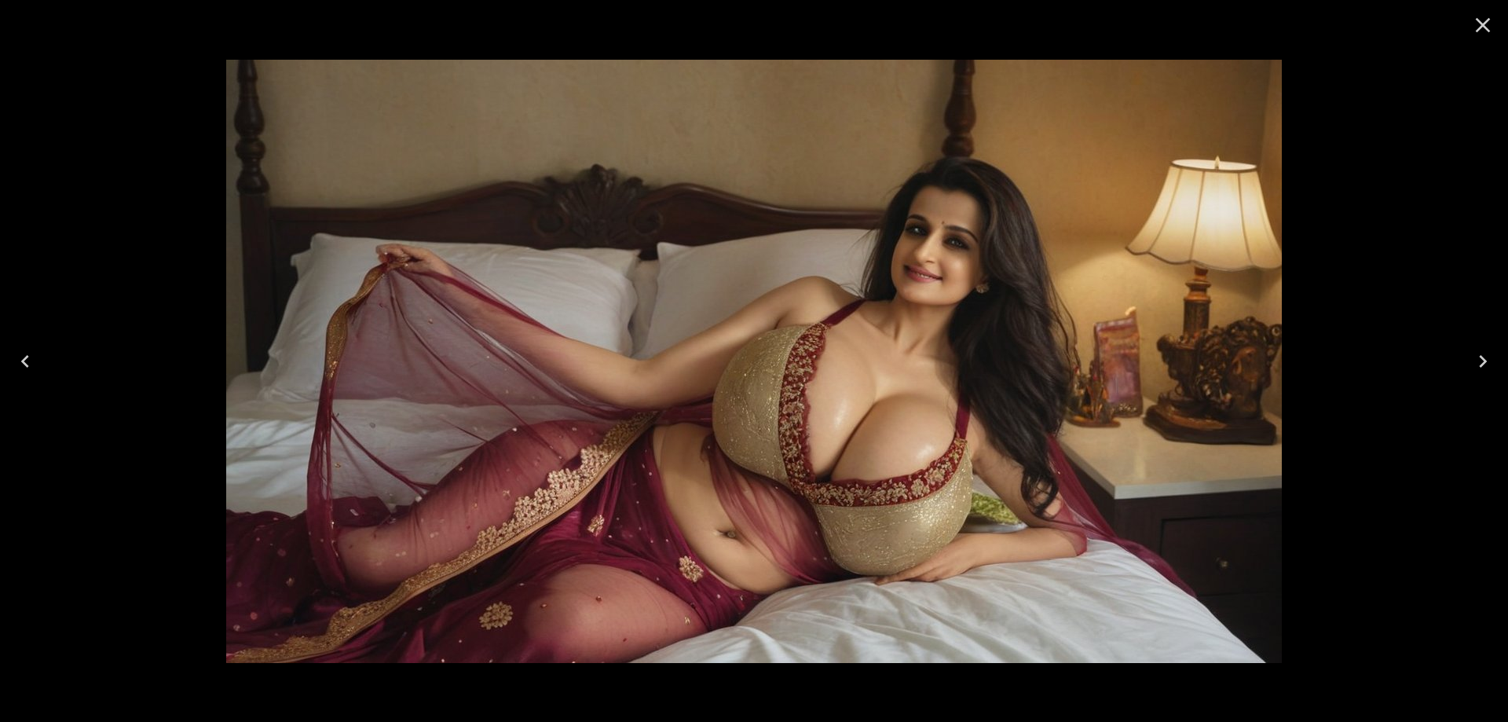
click at [1490, 363] on icon "Next" at bounding box center [1482, 361] width 25 height 25
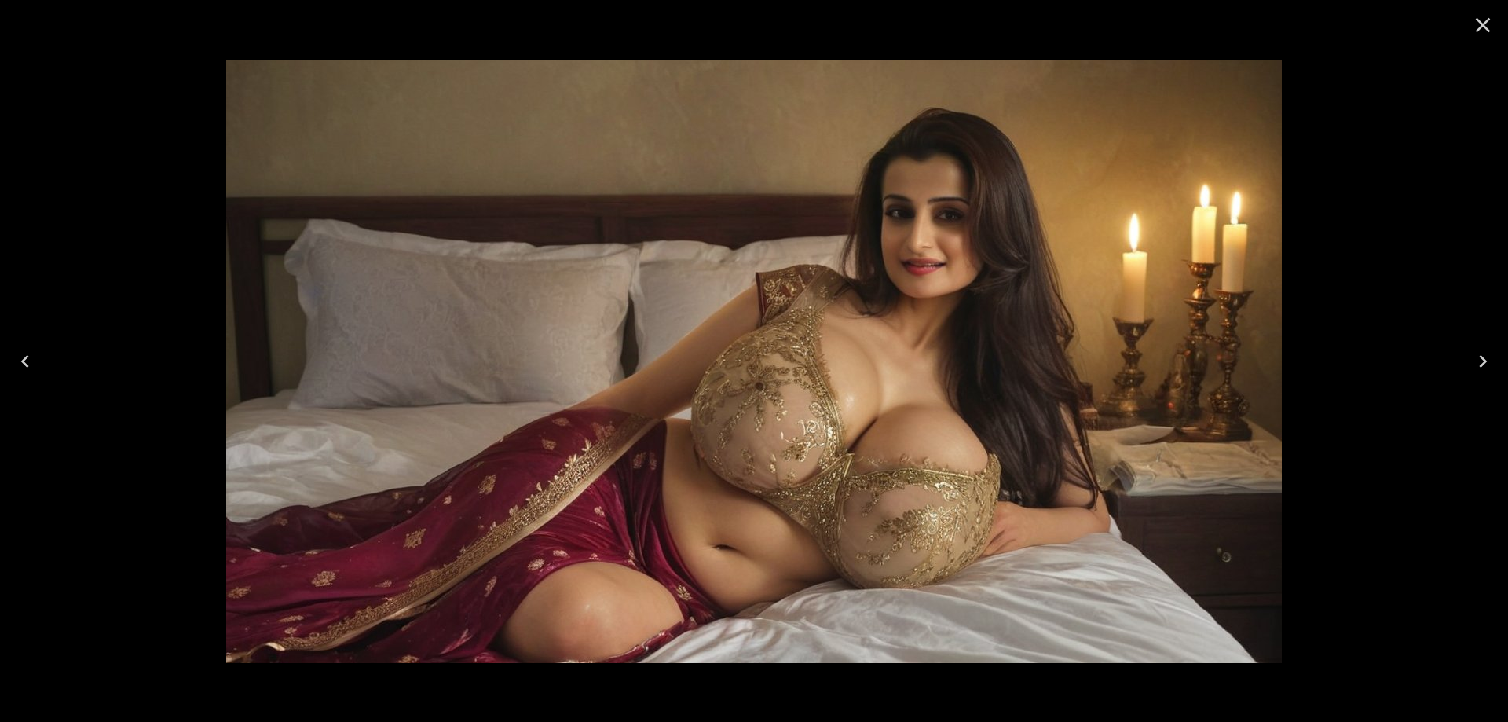
click at [1475, 28] on icon "Close" at bounding box center [1482, 25] width 25 height 25
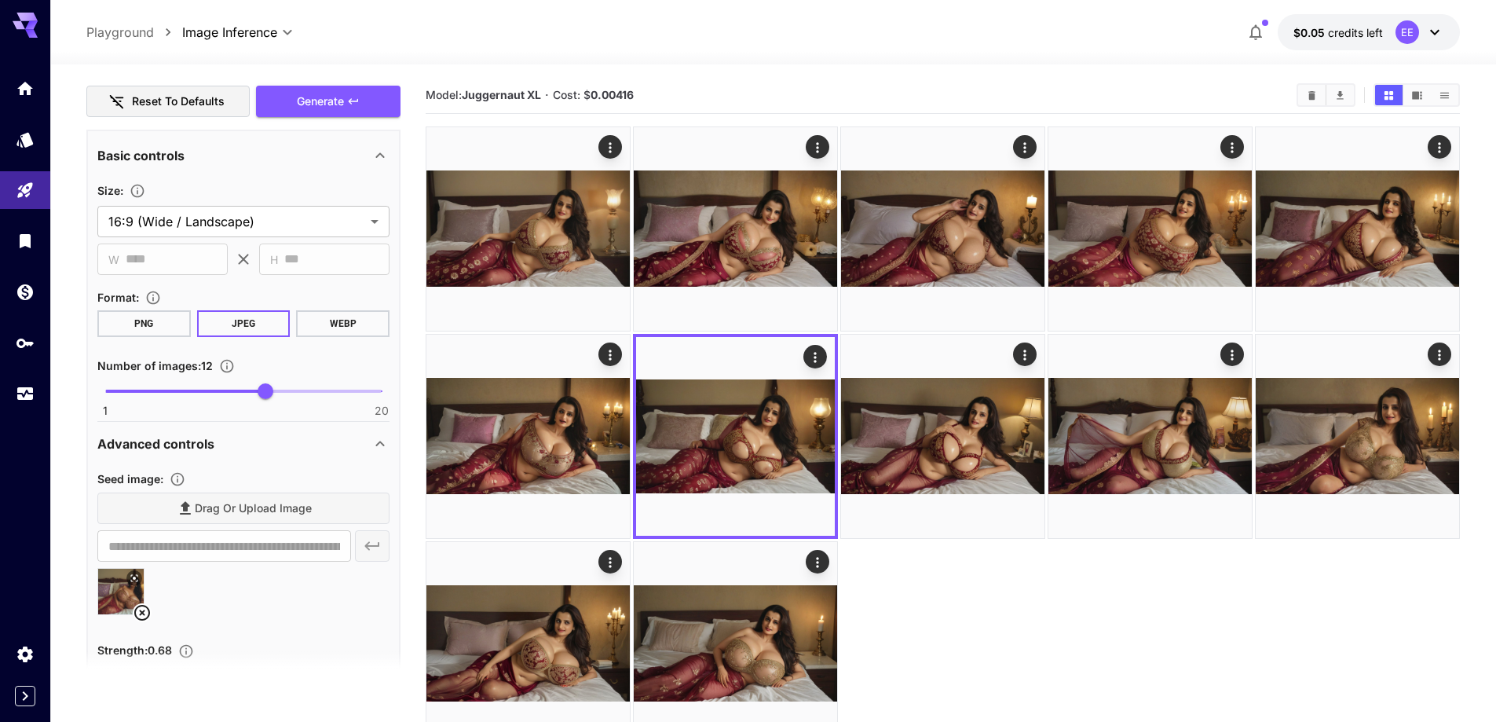
click at [141, 613] on icon at bounding box center [142, 612] width 19 height 19
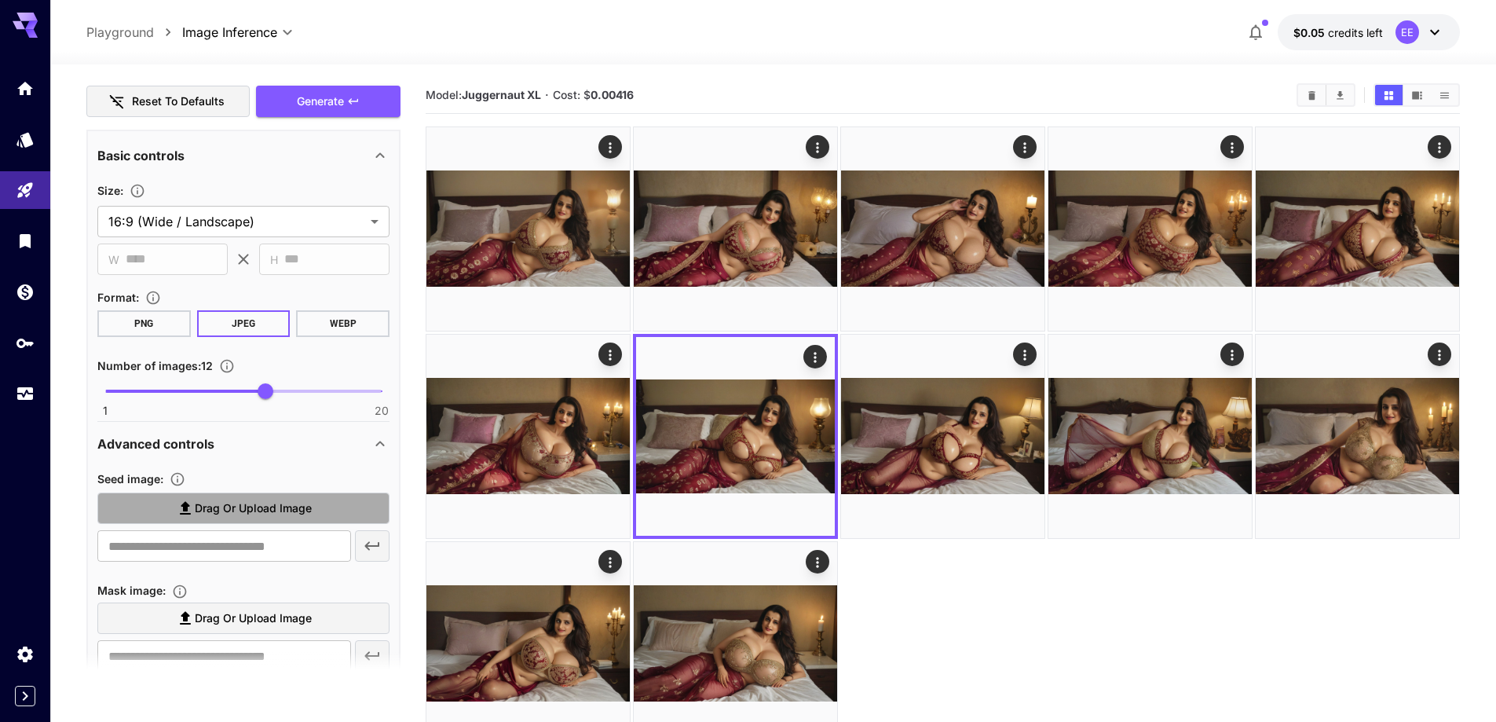
click at [267, 506] on span "Drag or upload image" at bounding box center [253, 509] width 117 height 20
click at [0, 0] on input "Drag or upload image" at bounding box center [0, 0] width 0 height 0
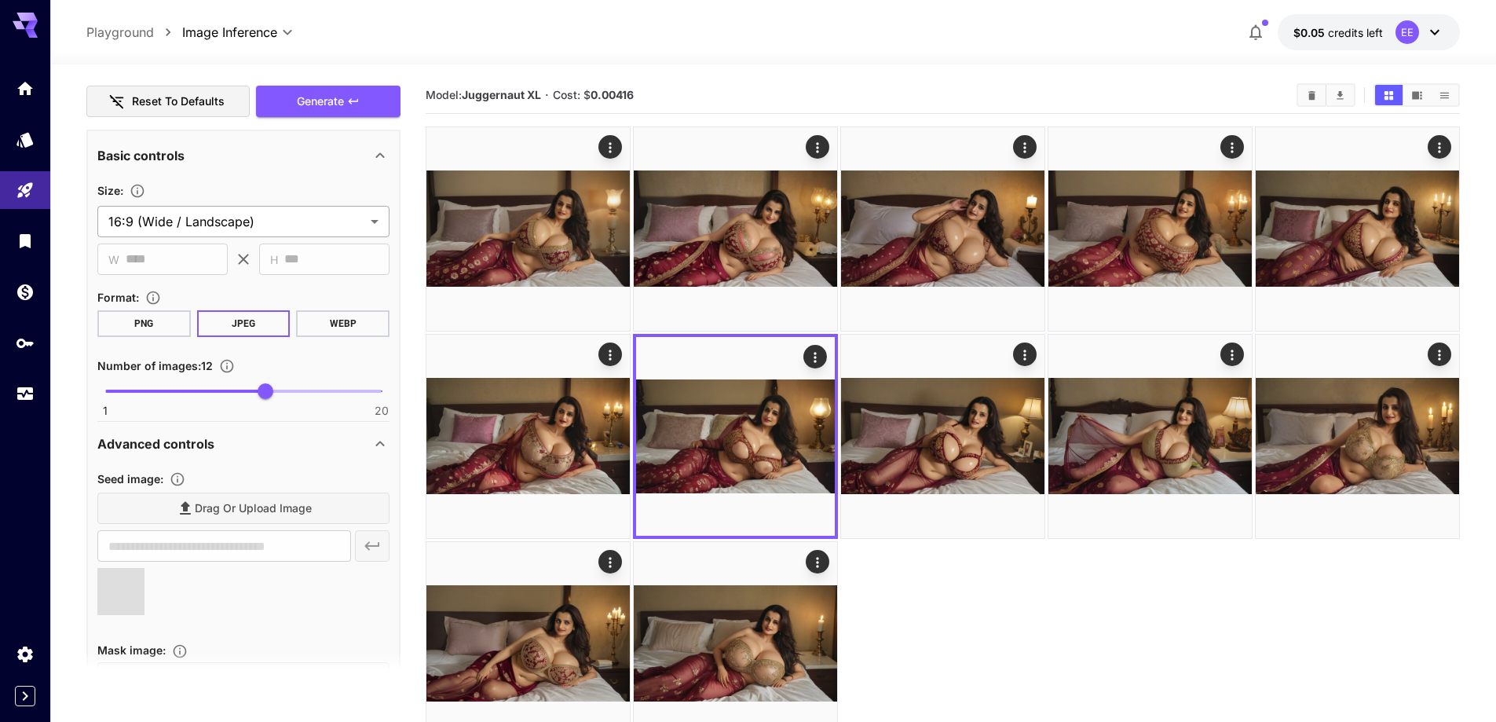
scroll to position [854, 0]
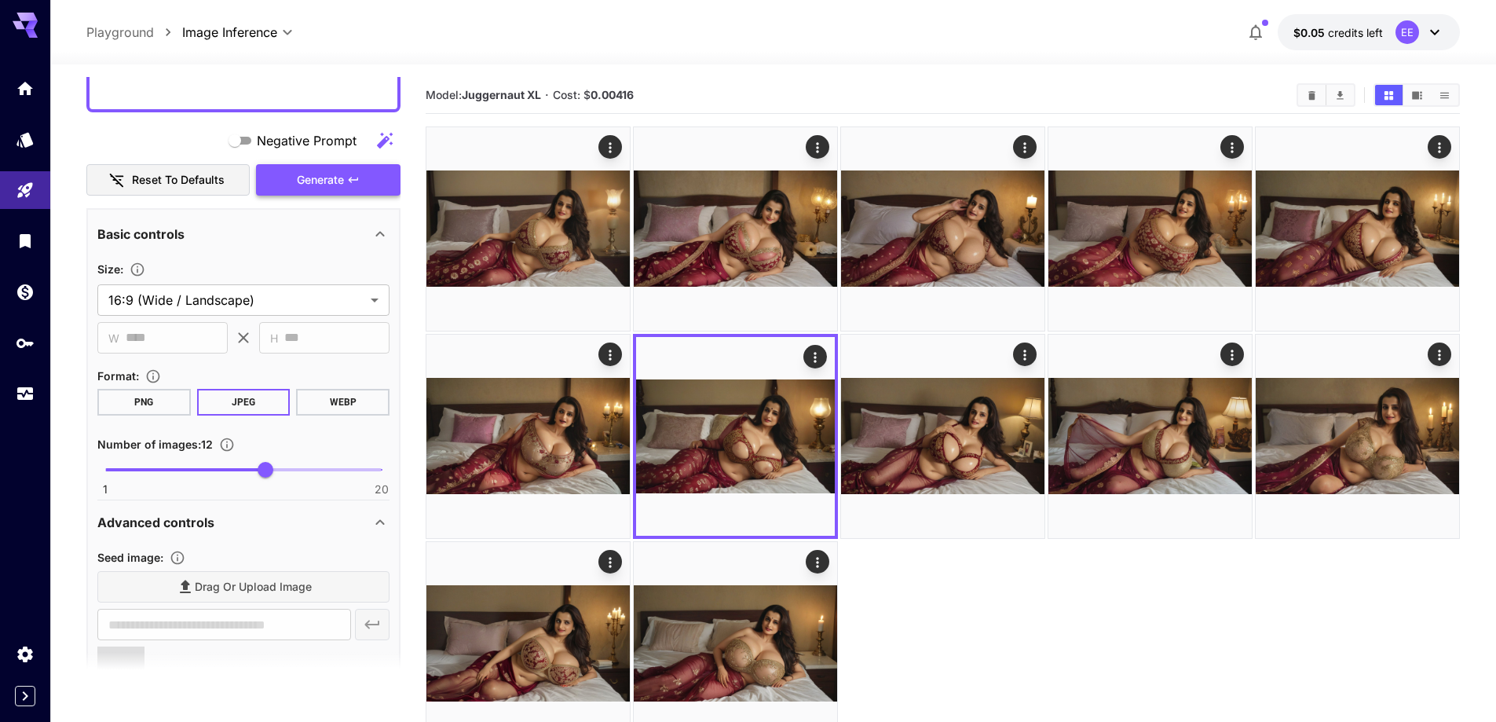
type input "**********"
click at [330, 182] on span "Generate" at bounding box center [320, 180] width 47 height 20
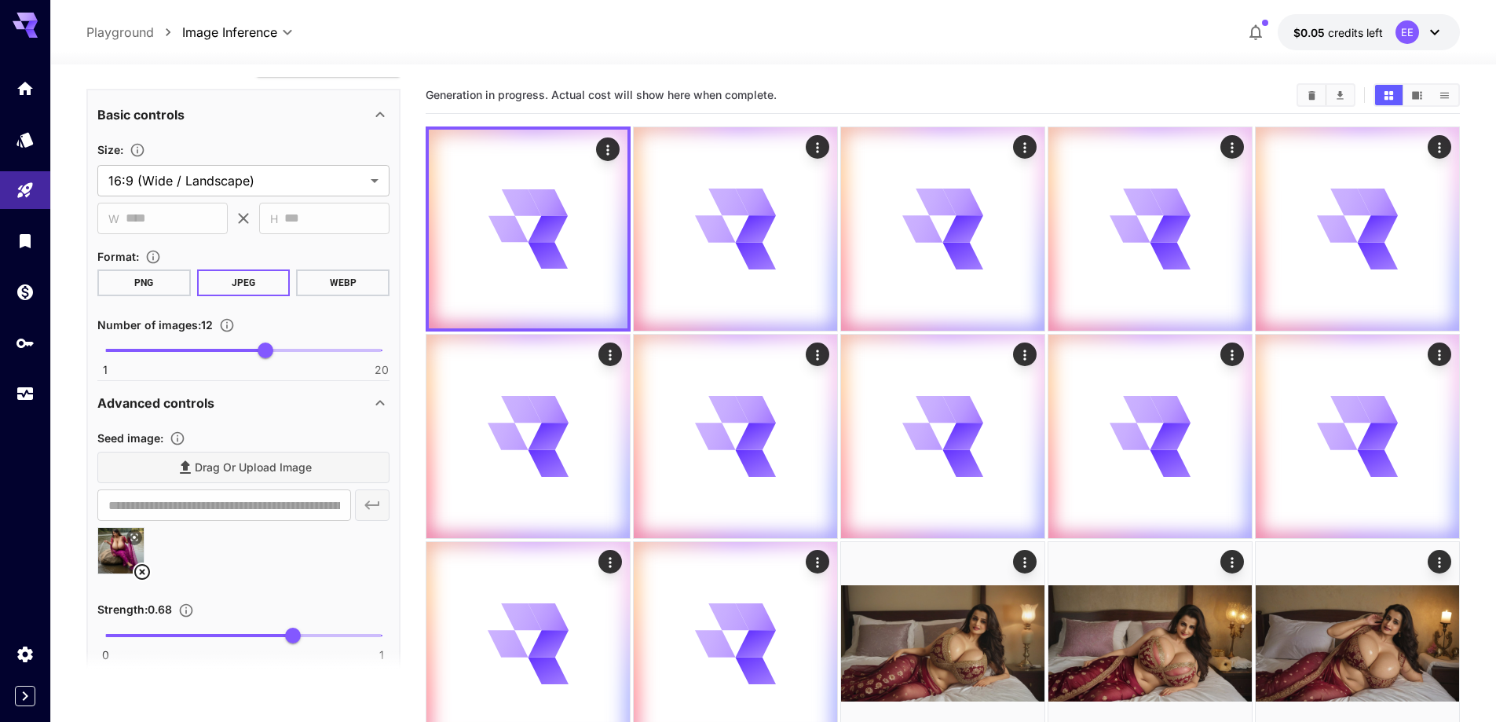
scroll to position [1011, 0]
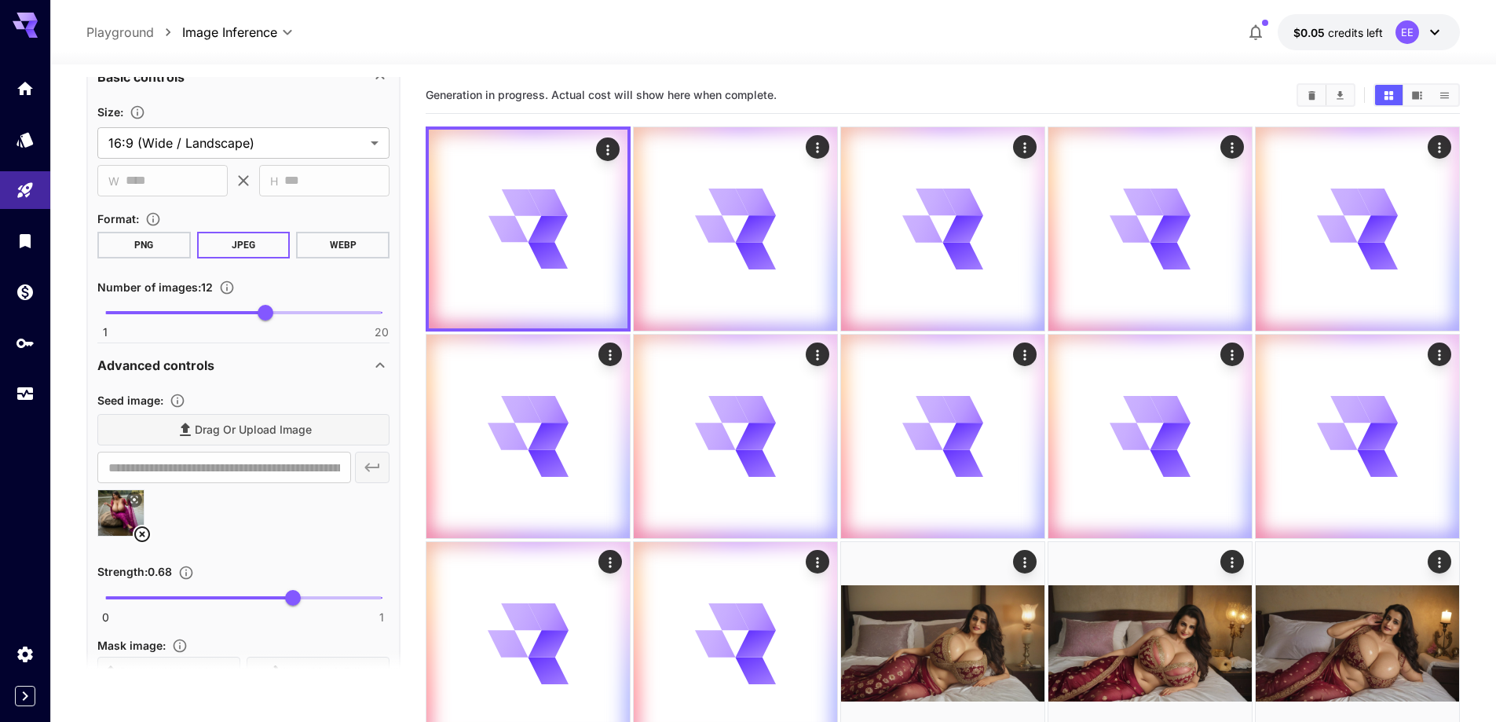
click at [144, 529] on icon at bounding box center [142, 534] width 19 height 19
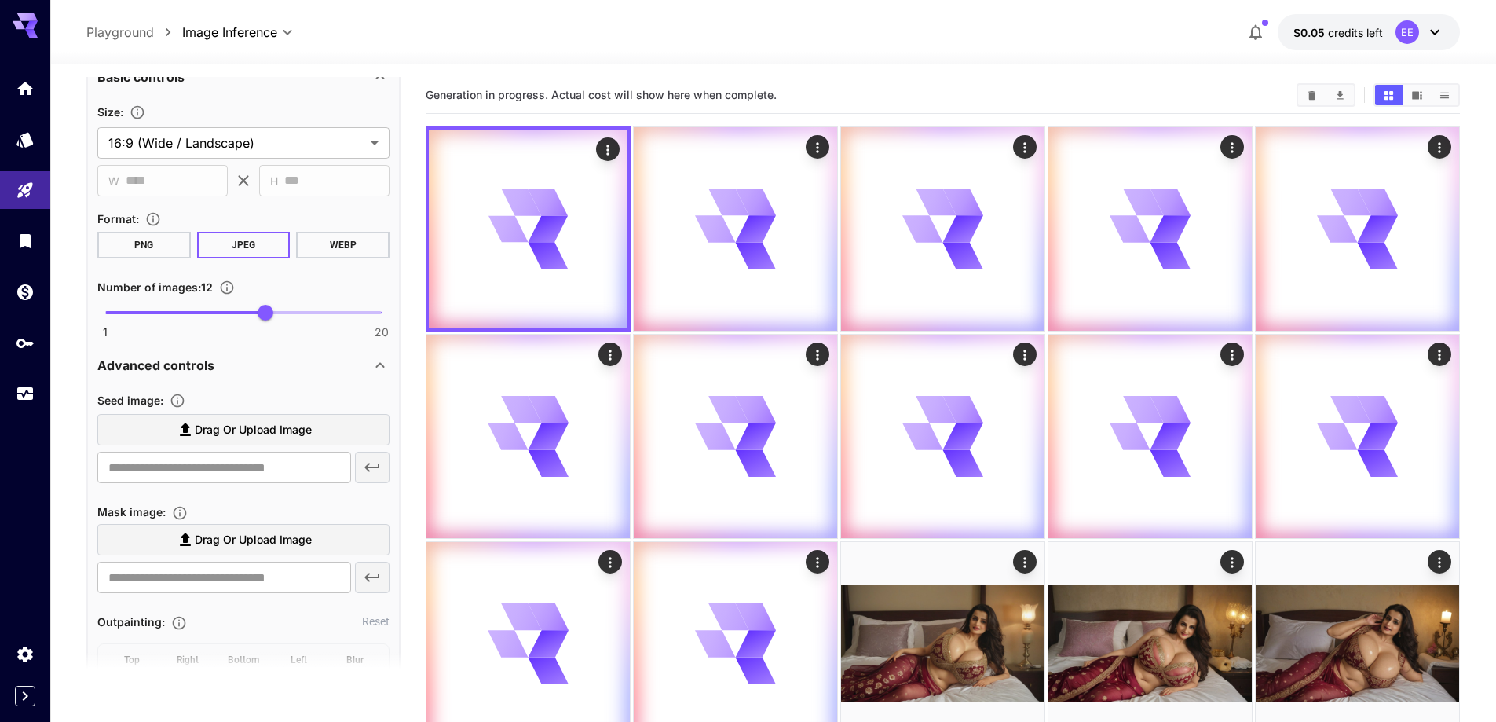
click at [289, 431] on span "Drag or upload image" at bounding box center [253, 430] width 117 height 20
click at [0, 0] on input "Drag or upload image" at bounding box center [0, 0] width 0 height 0
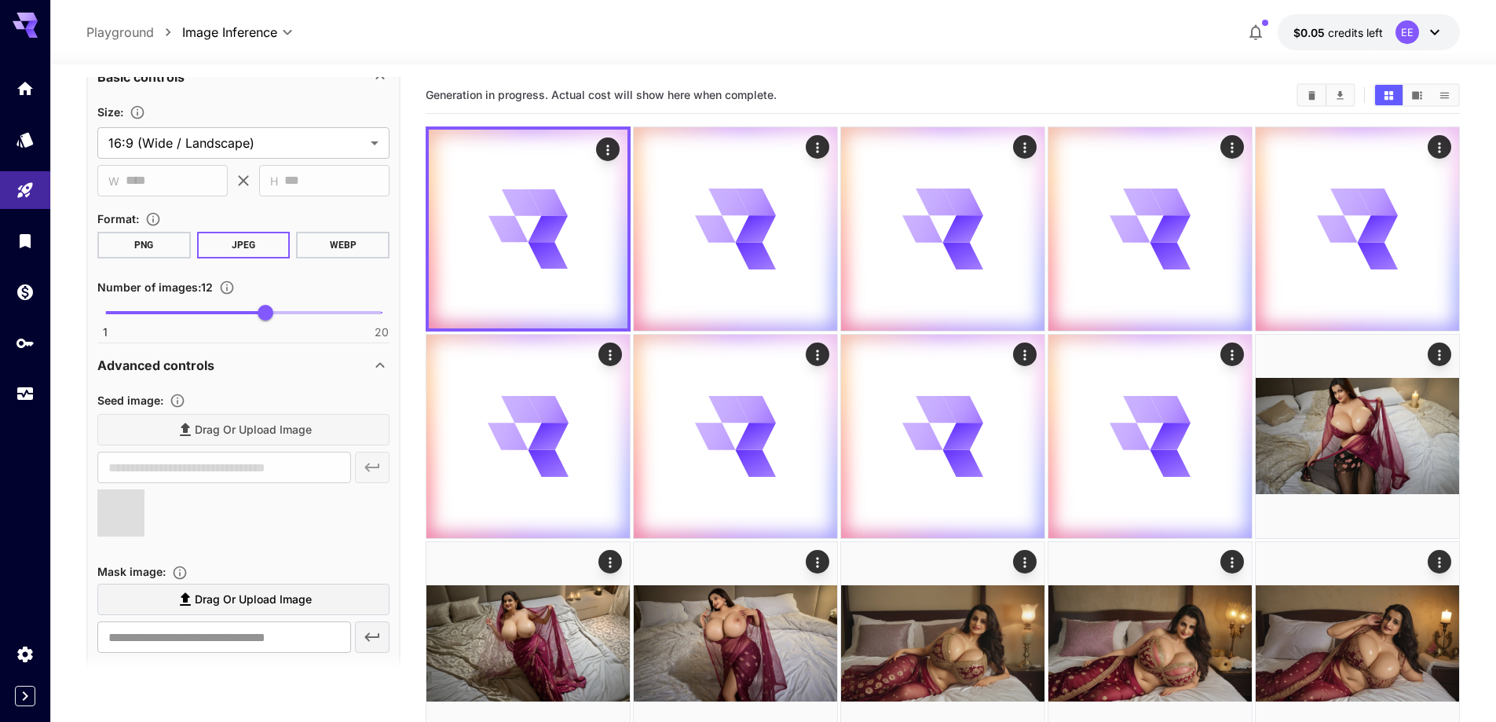
type input "**********"
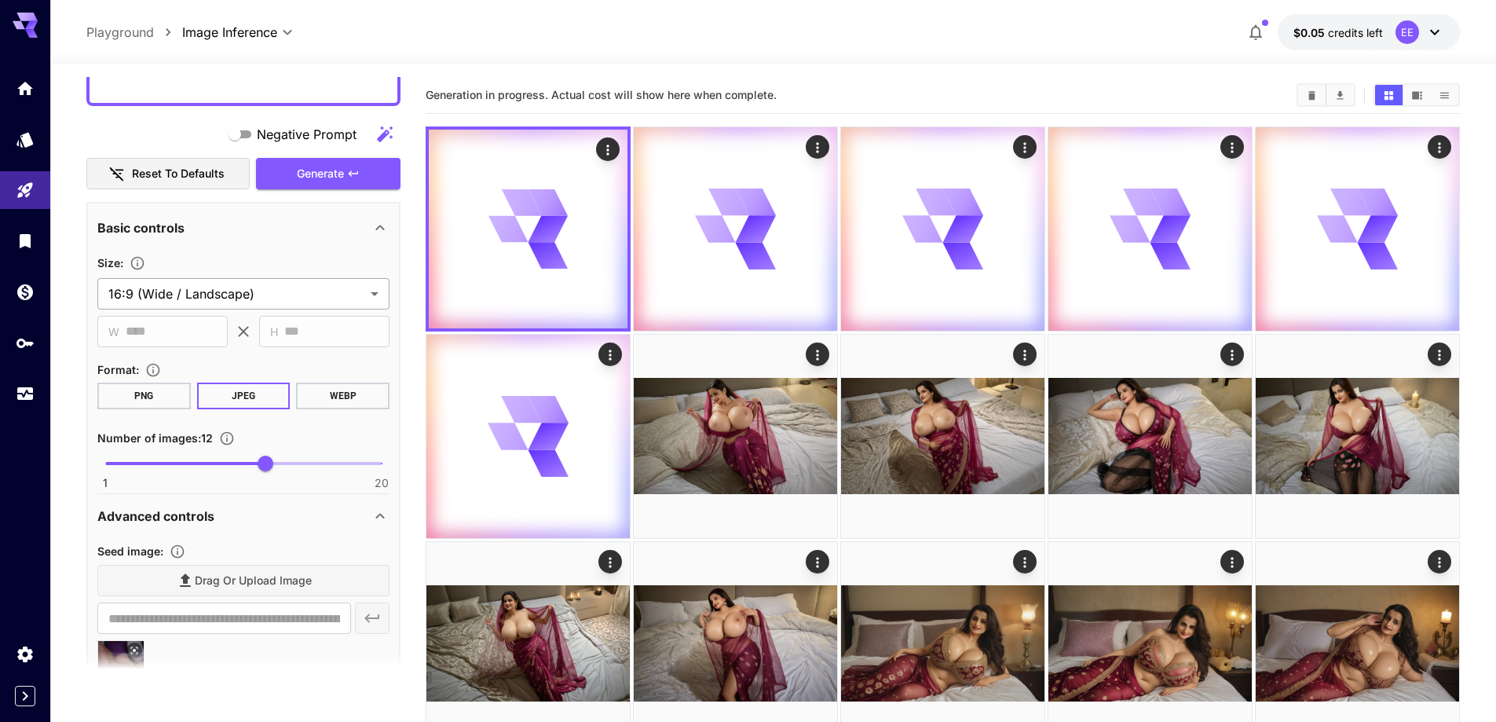
scroll to position [854, 0]
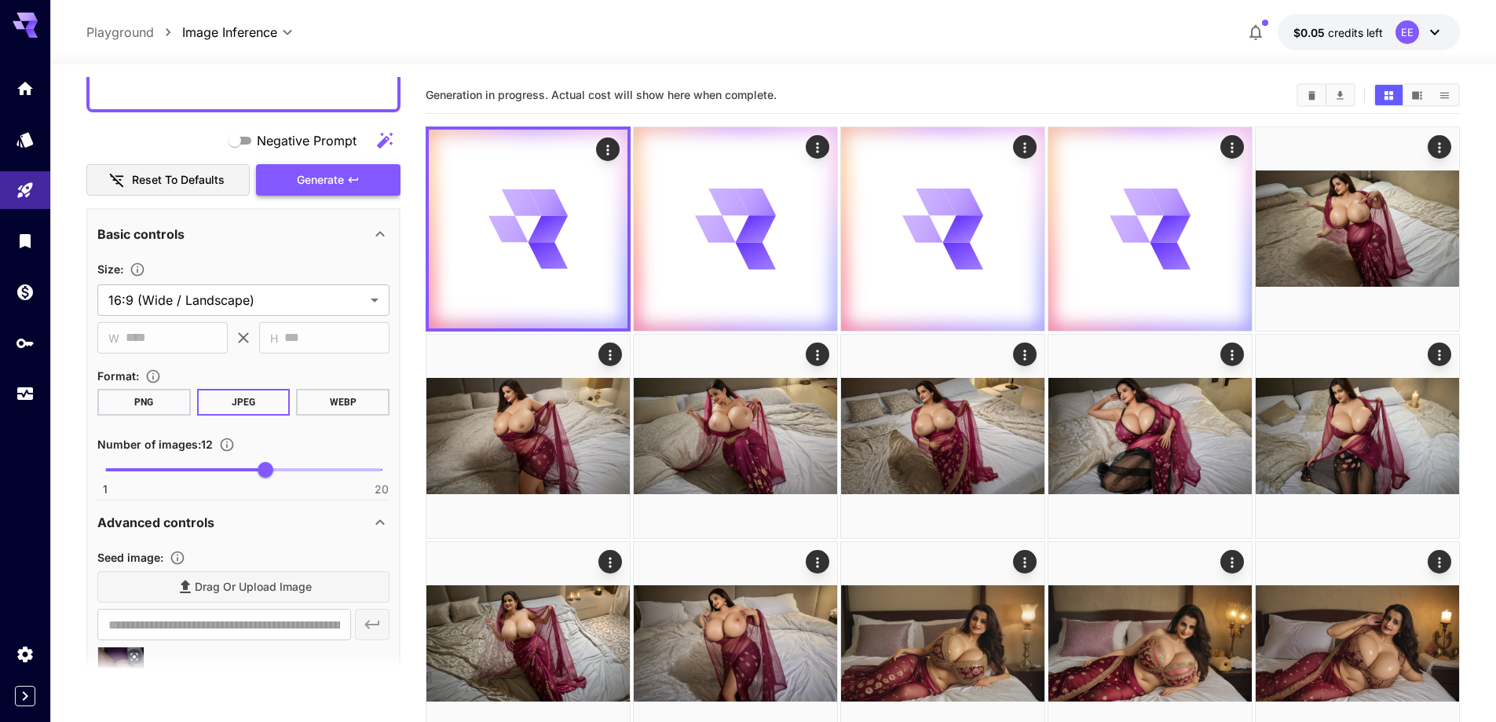
click at [317, 185] on span "Generate" at bounding box center [320, 180] width 47 height 20
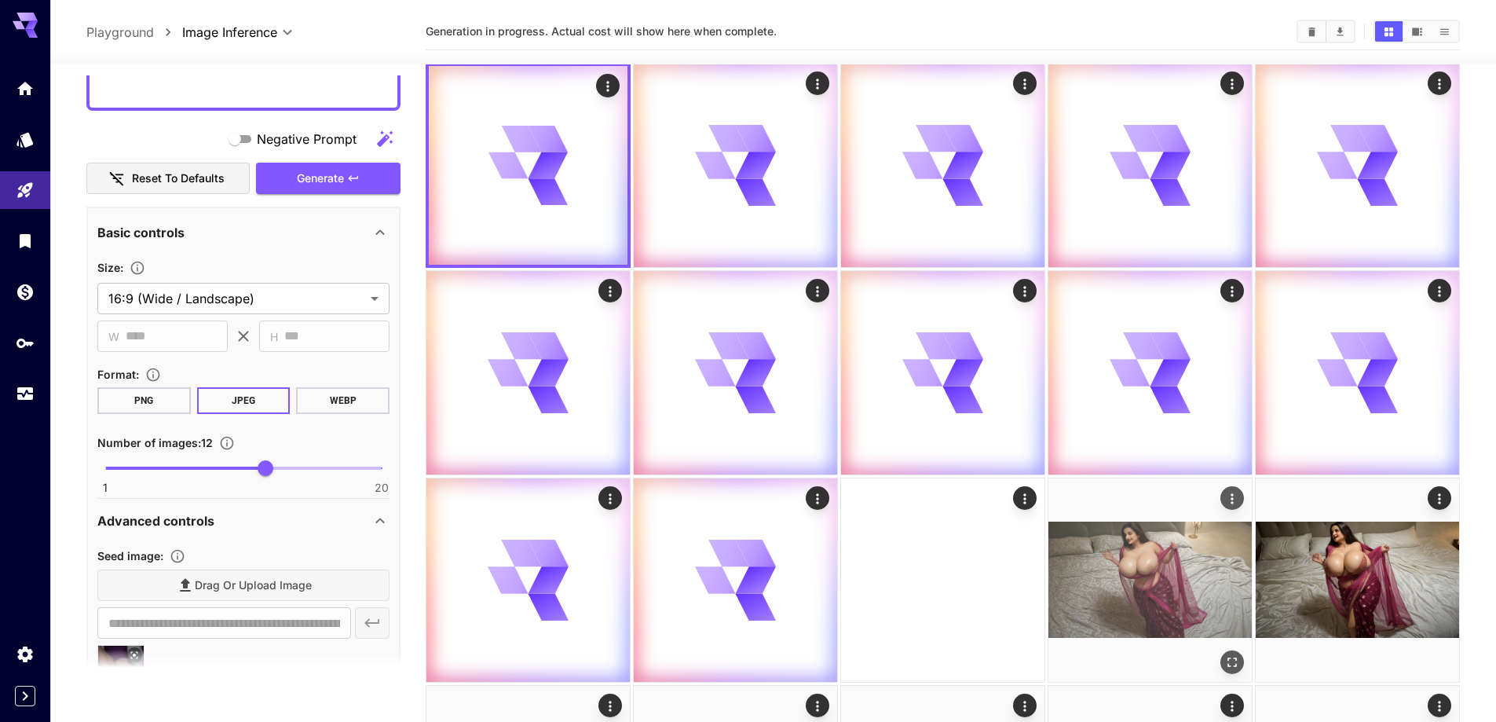
scroll to position [79, 0]
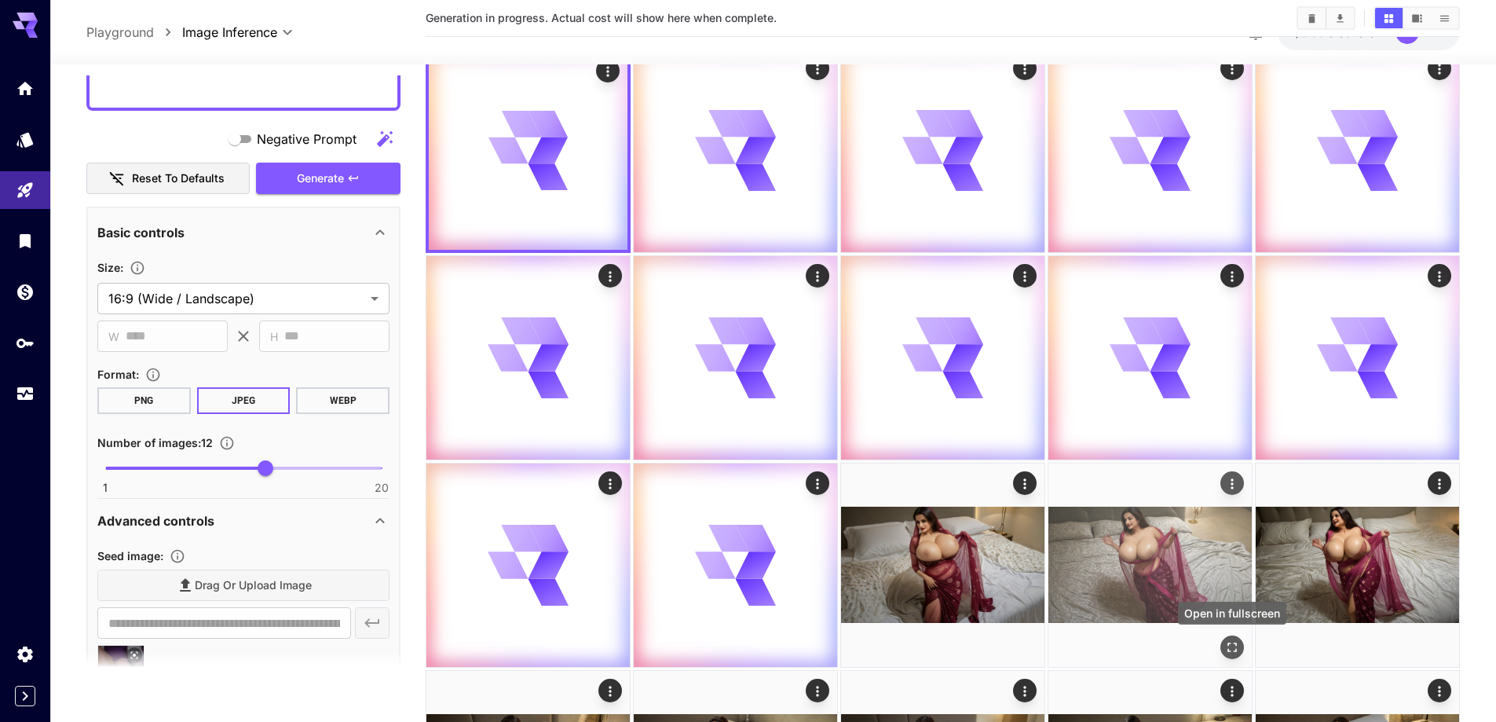
click at [1228, 644] on icon "Open in fullscreen" at bounding box center [1233, 647] width 16 height 16
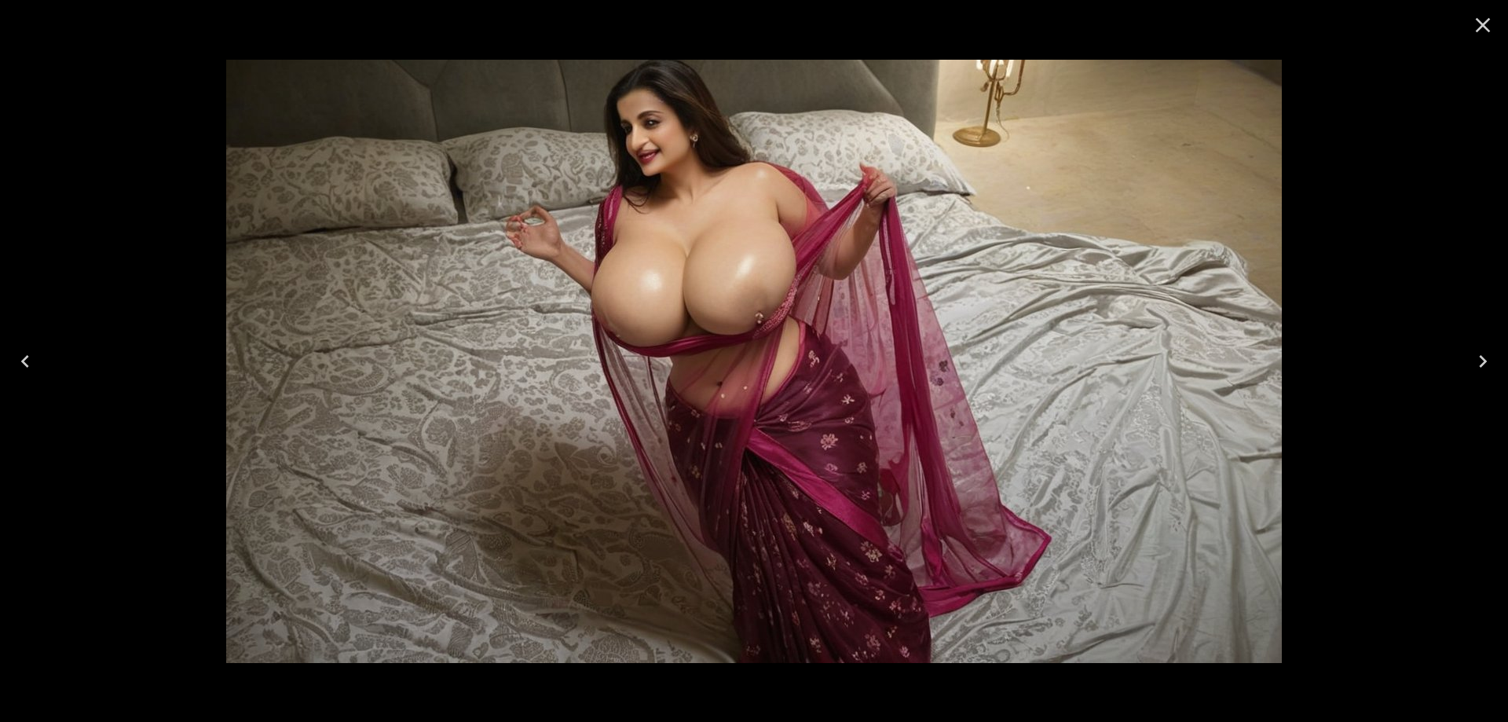
click at [1487, 346] on button "Next" at bounding box center [1483, 361] width 50 height 63
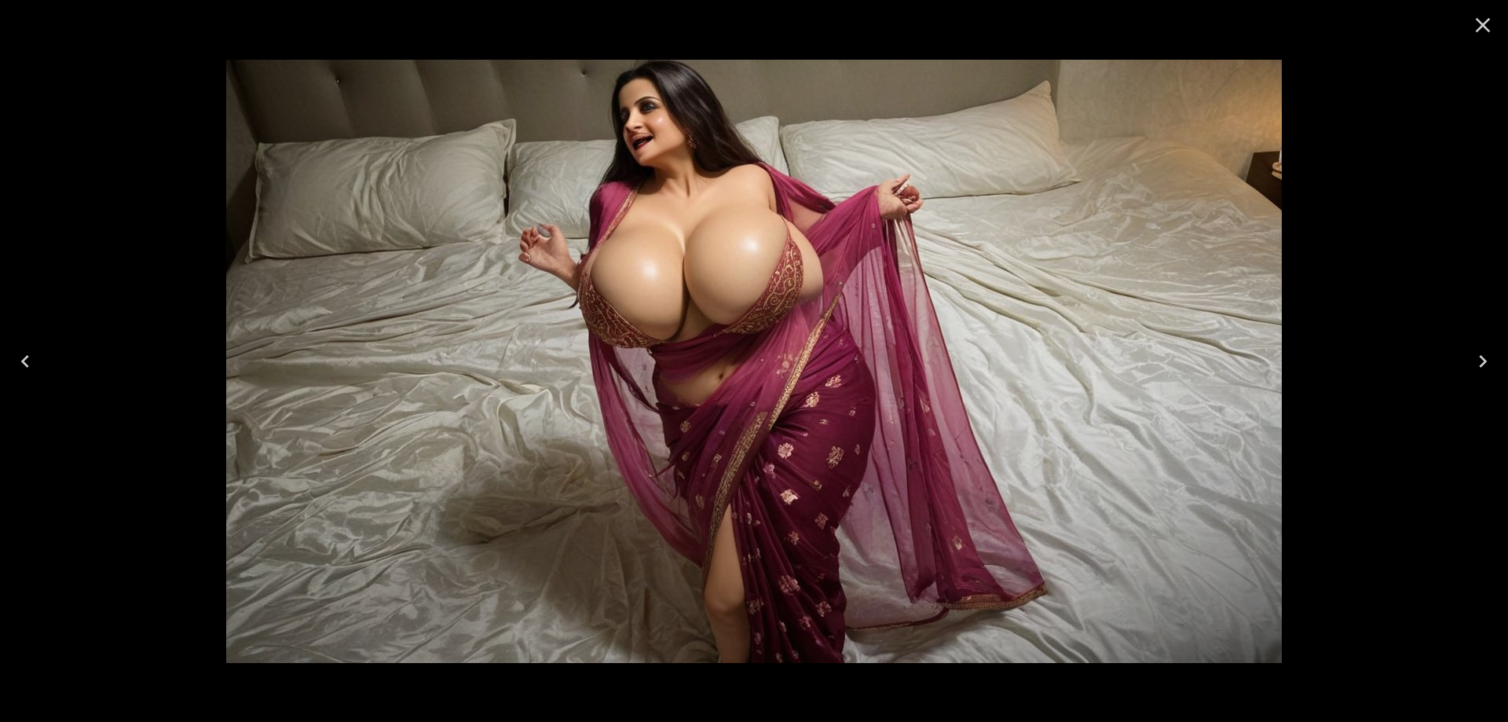
click at [1487, 346] on button "Next" at bounding box center [1483, 361] width 50 height 63
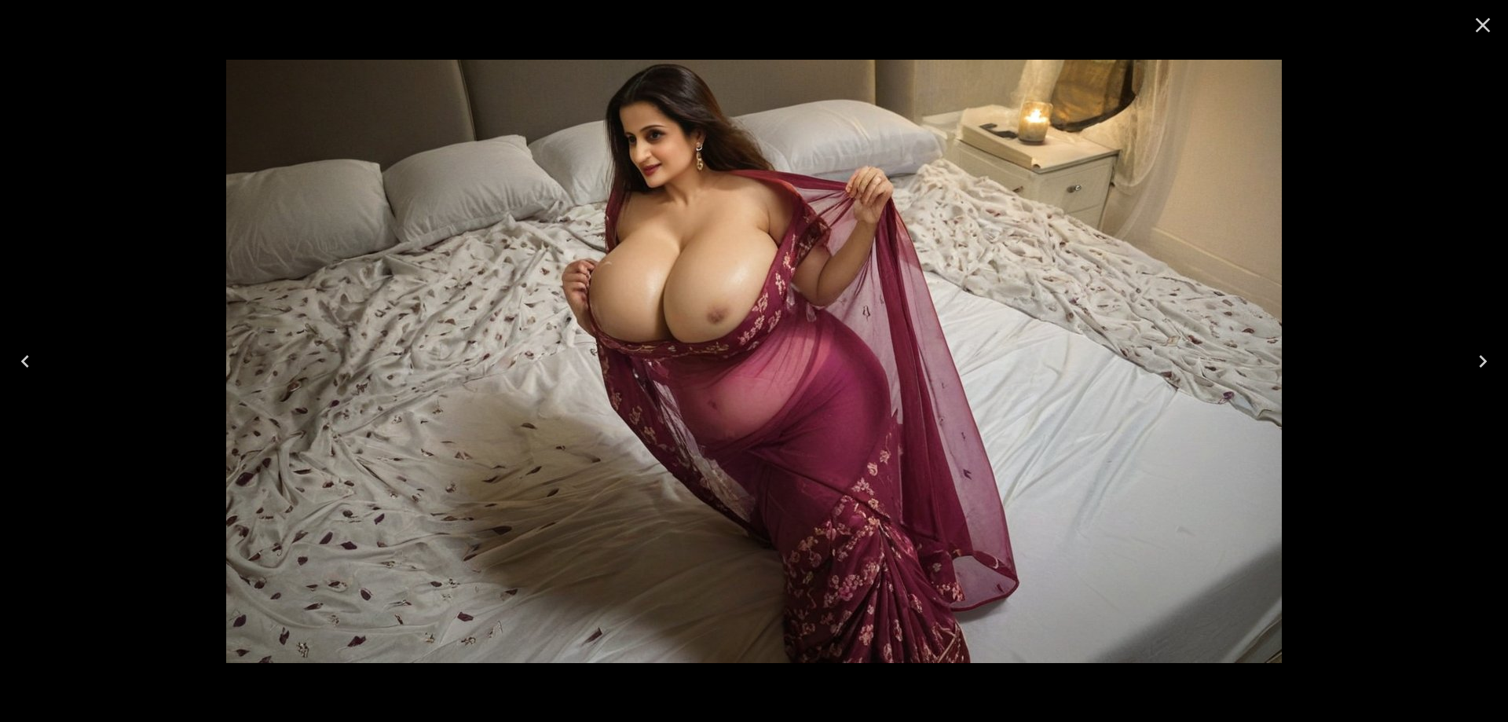
click at [1487, 346] on button "Next" at bounding box center [1483, 361] width 50 height 63
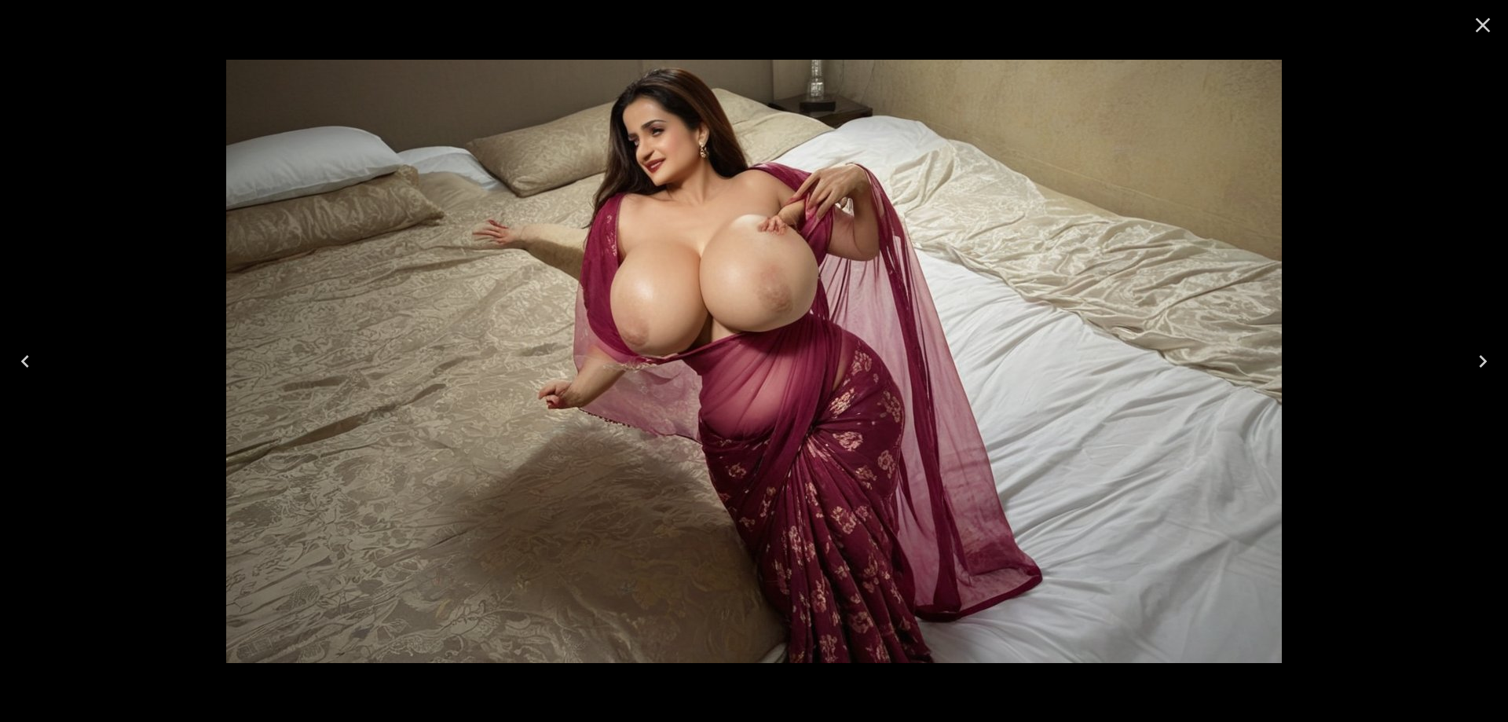
click at [1487, 17] on icon "Close" at bounding box center [1482, 25] width 25 height 25
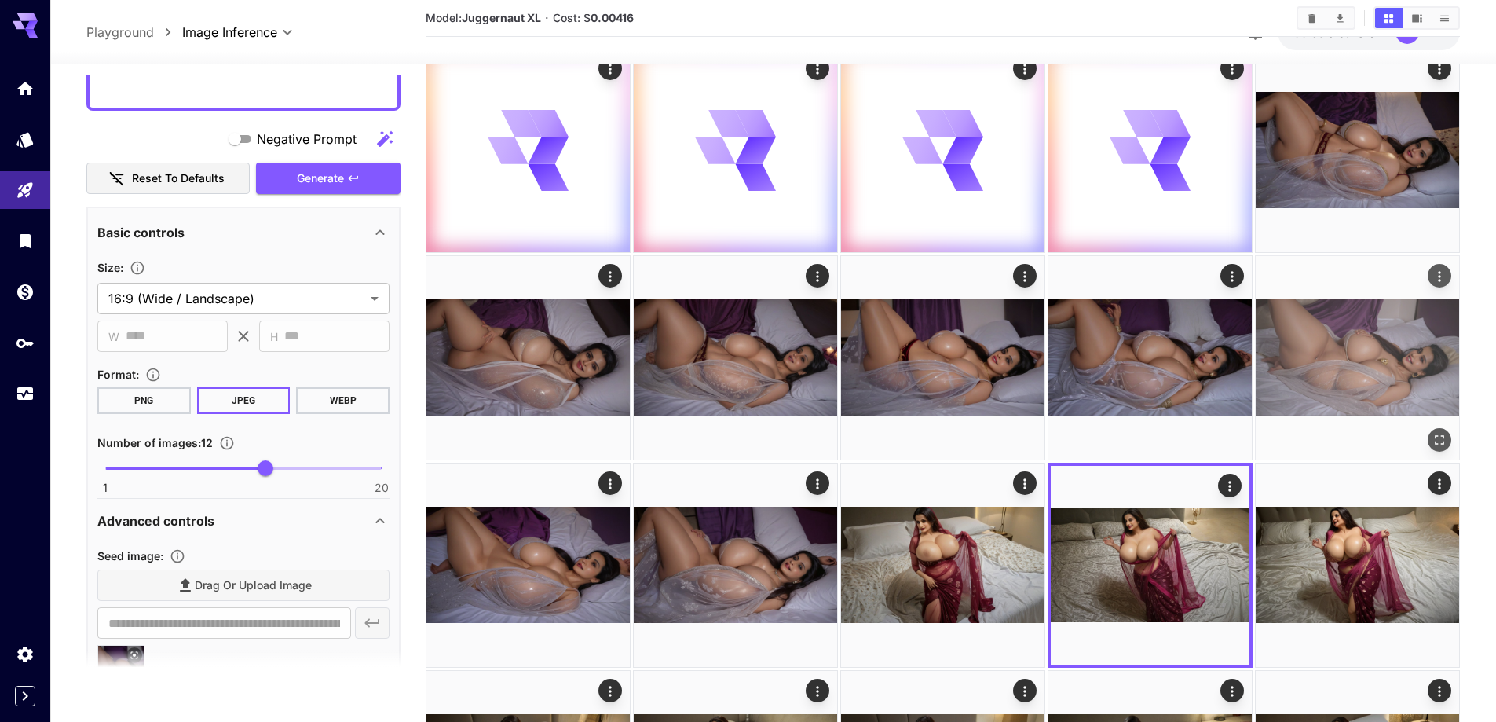
click at [1442, 432] on icon "Open in fullscreen" at bounding box center [1440, 440] width 16 height 16
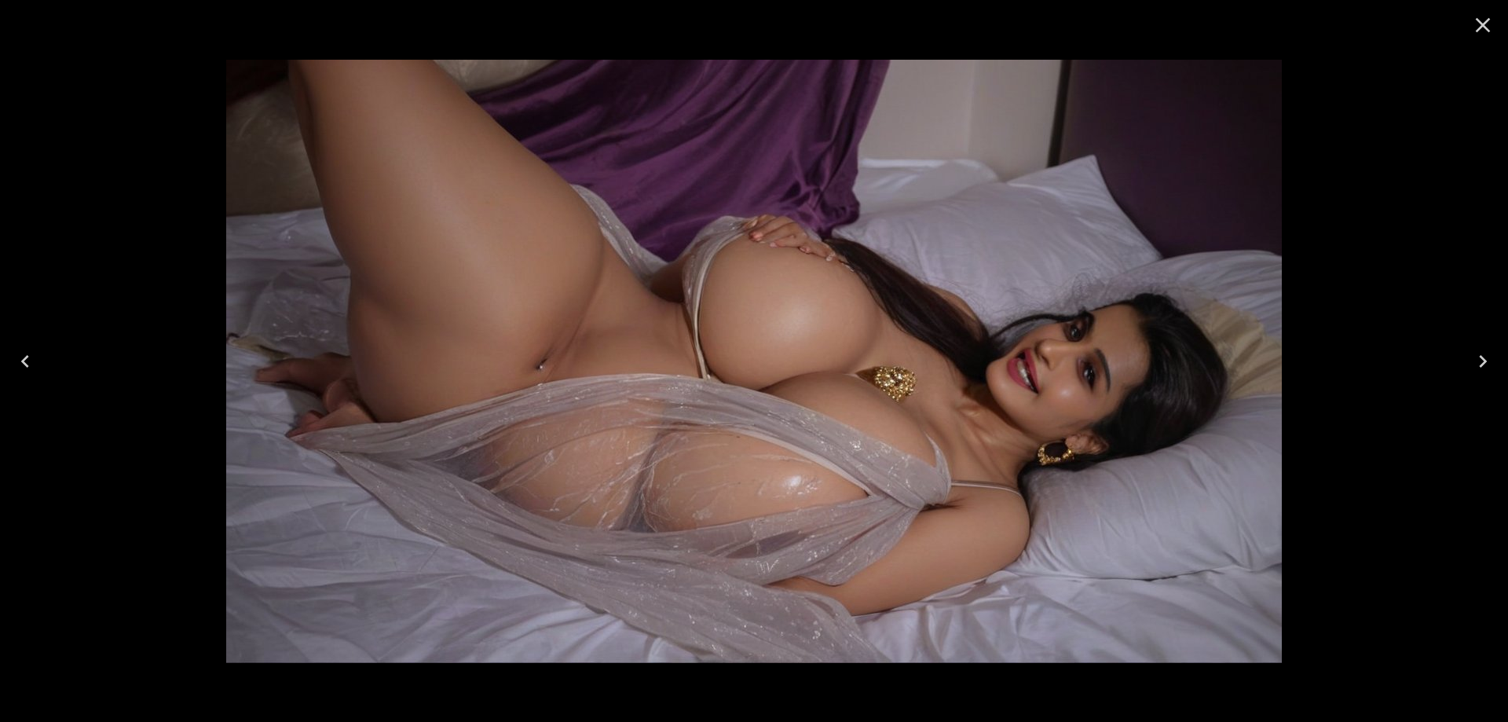
click at [1478, 25] on icon "Close" at bounding box center [1482, 25] width 25 height 25
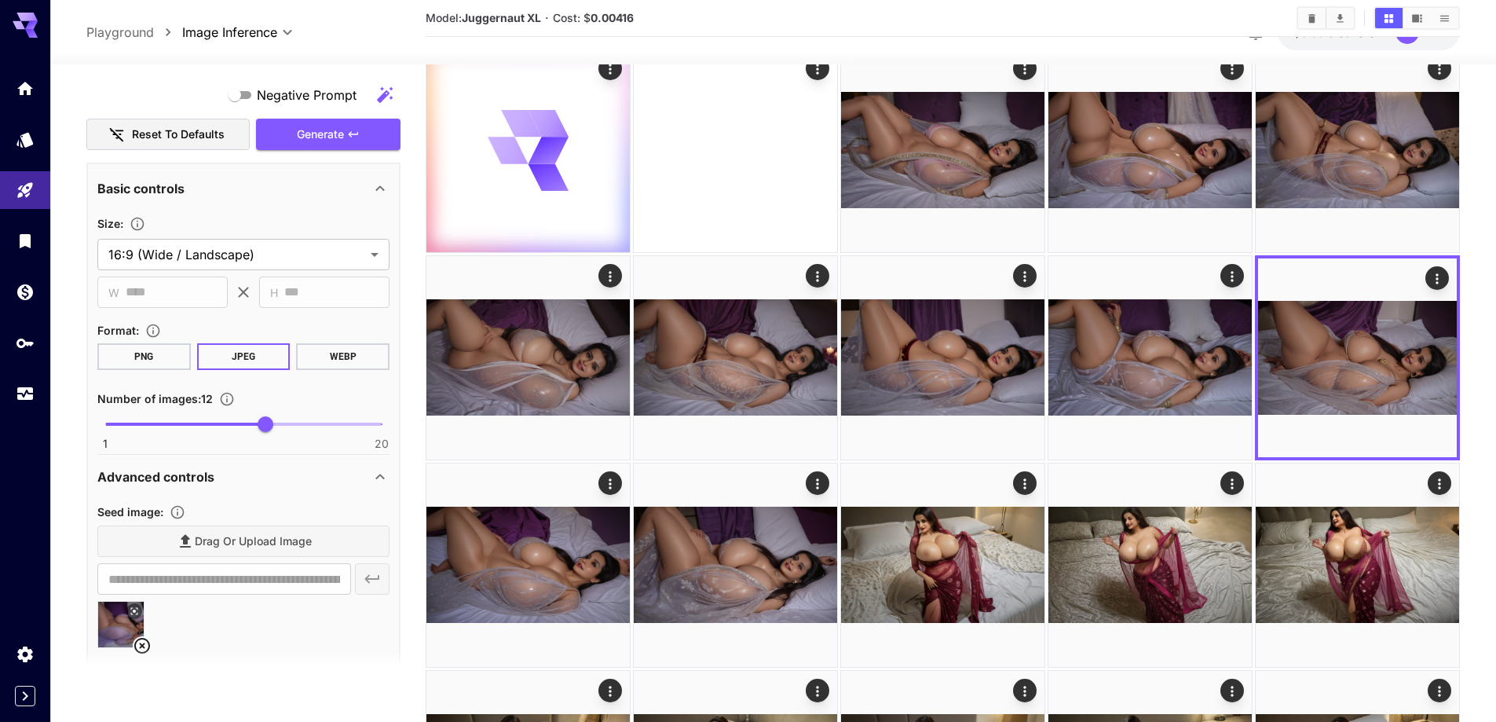
scroll to position [1011, 0]
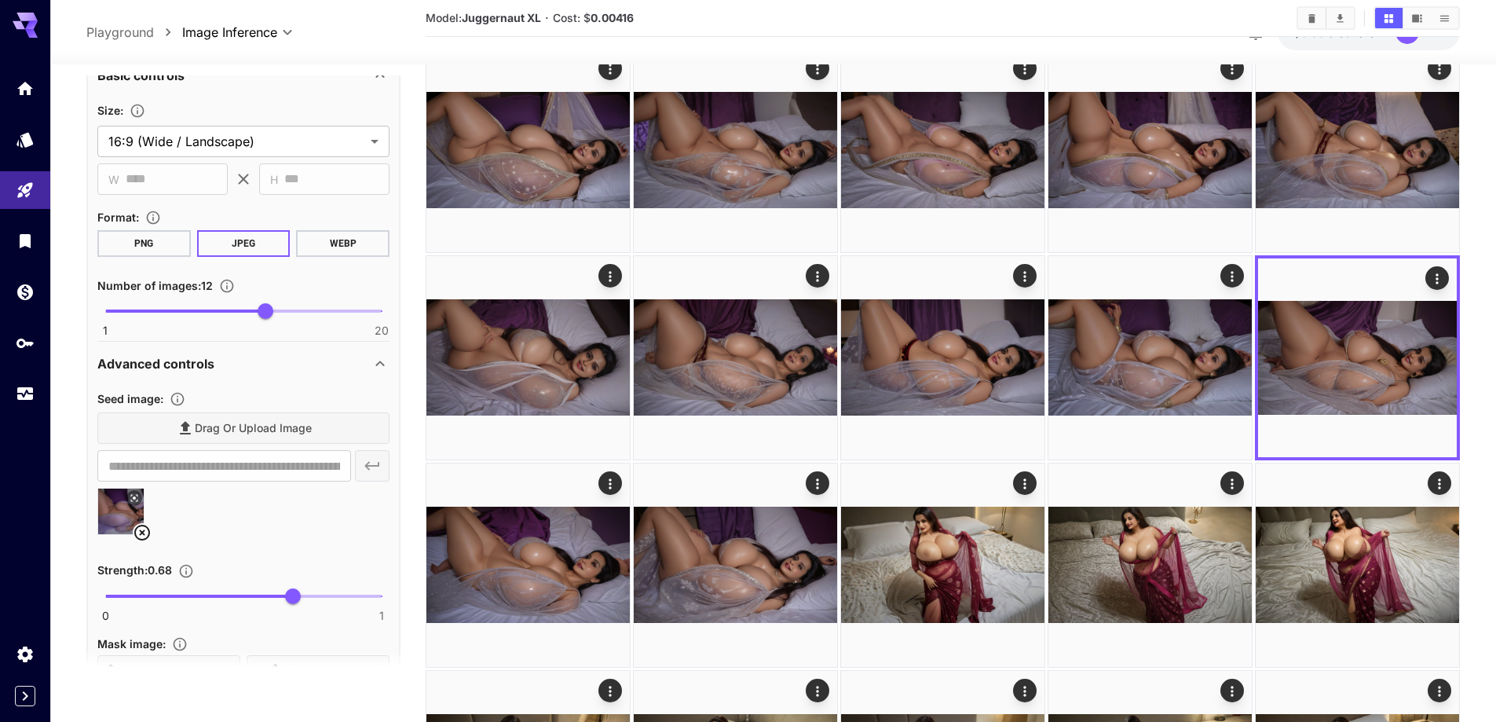
click at [144, 542] on icon at bounding box center [142, 532] width 19 height 19
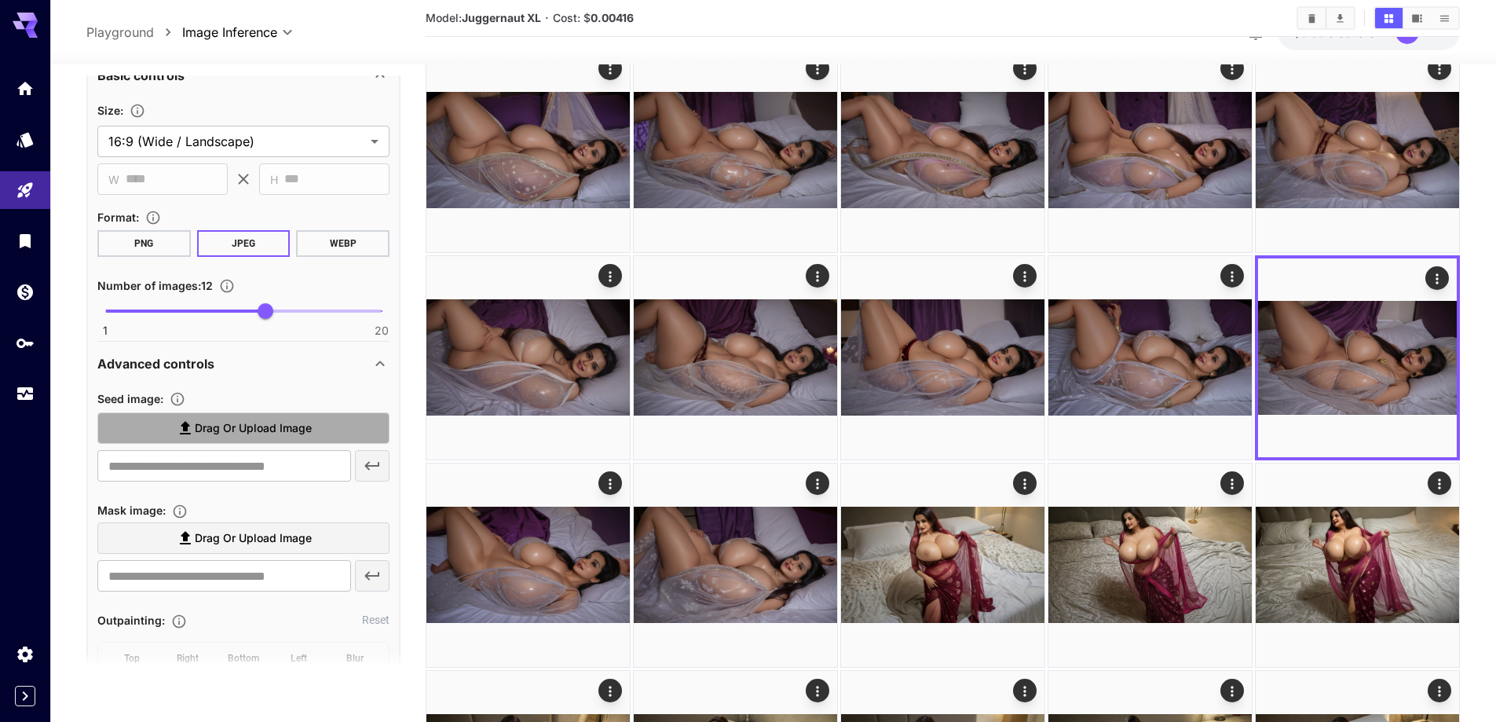
click at [254, 421] on span "Drag or upload image" at bounding box center [253, 429] width 117 height 20
click at [0, 0] on input "Drag or upload image" at bounding box center [0, 0] width 0 height 0
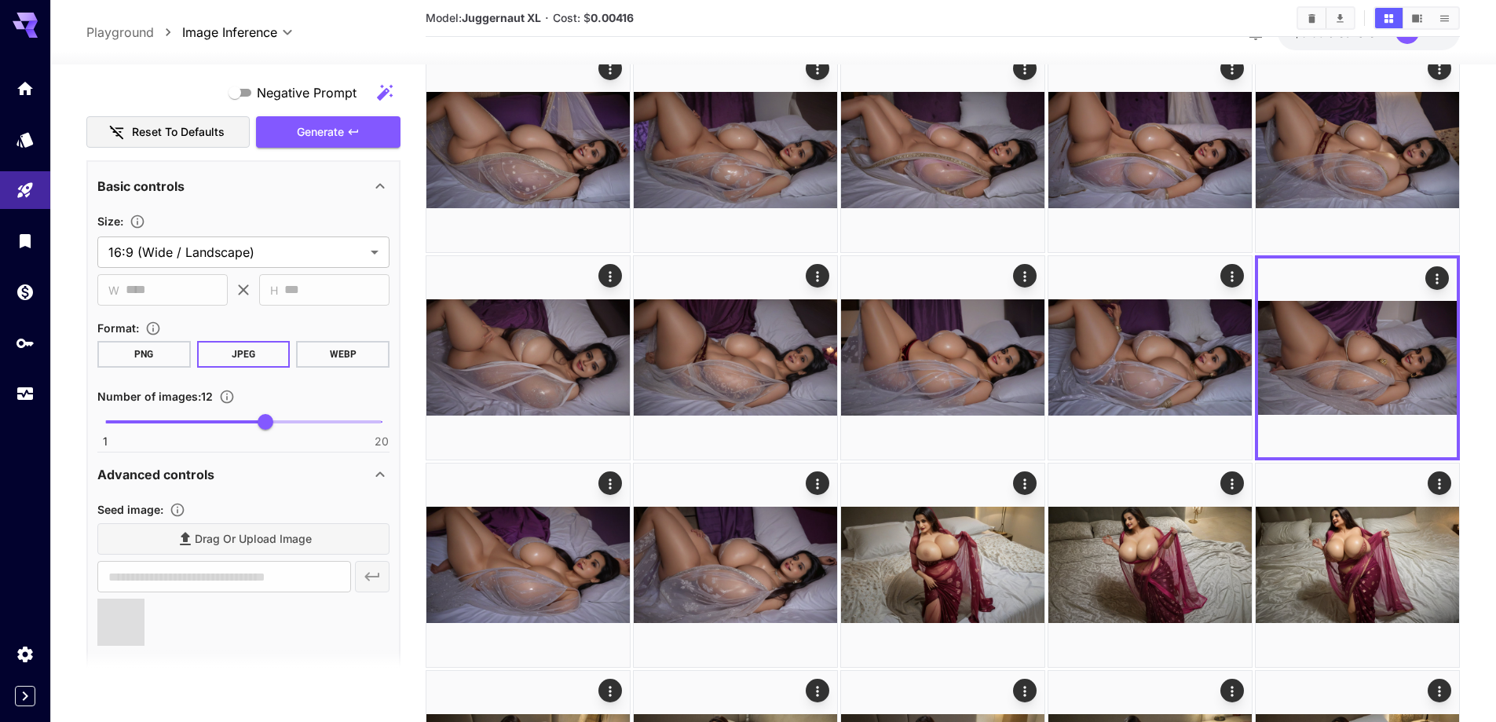
scroll to position [775, 0]
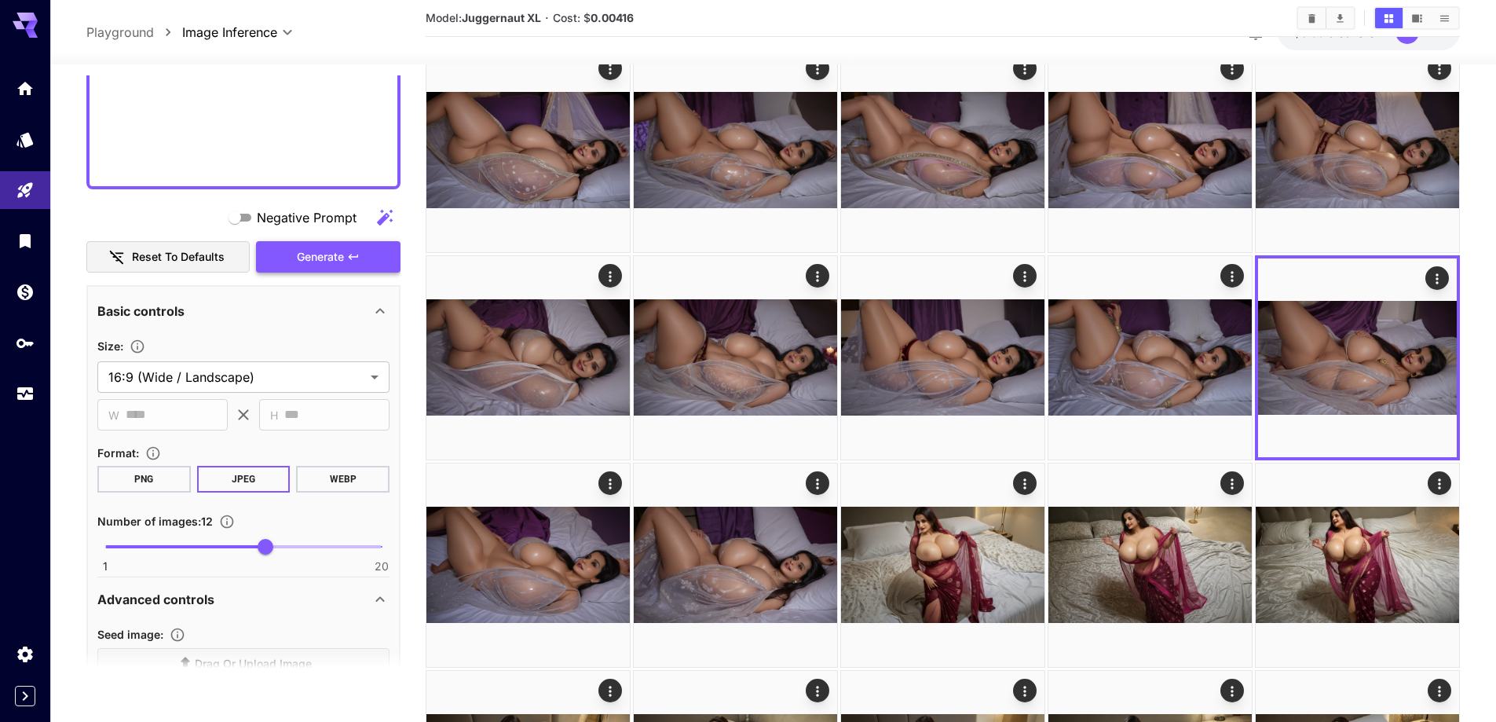
type input "**********"
click at [384, 259] on button "Generate" at bounding box center [328, 257] width 145 height 32
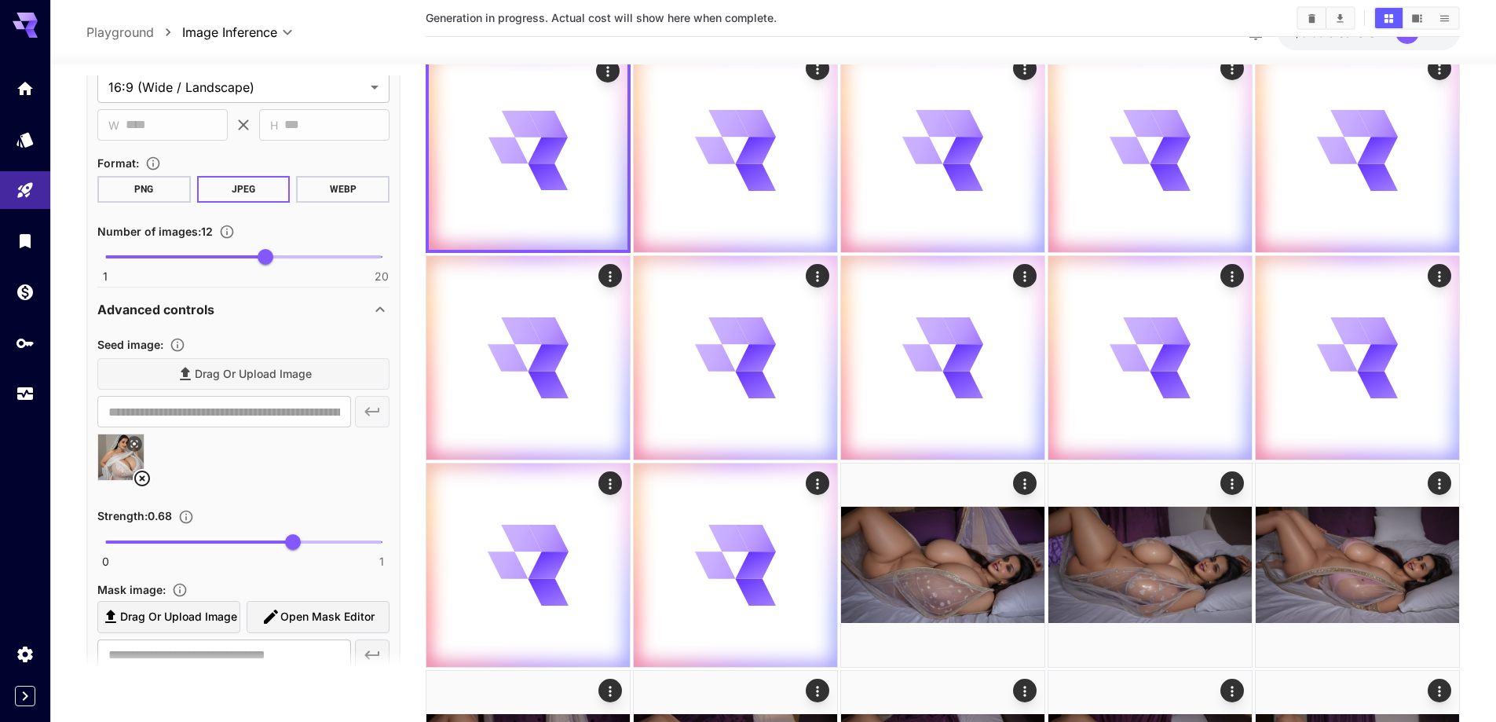
scroll to position [1089, 0]
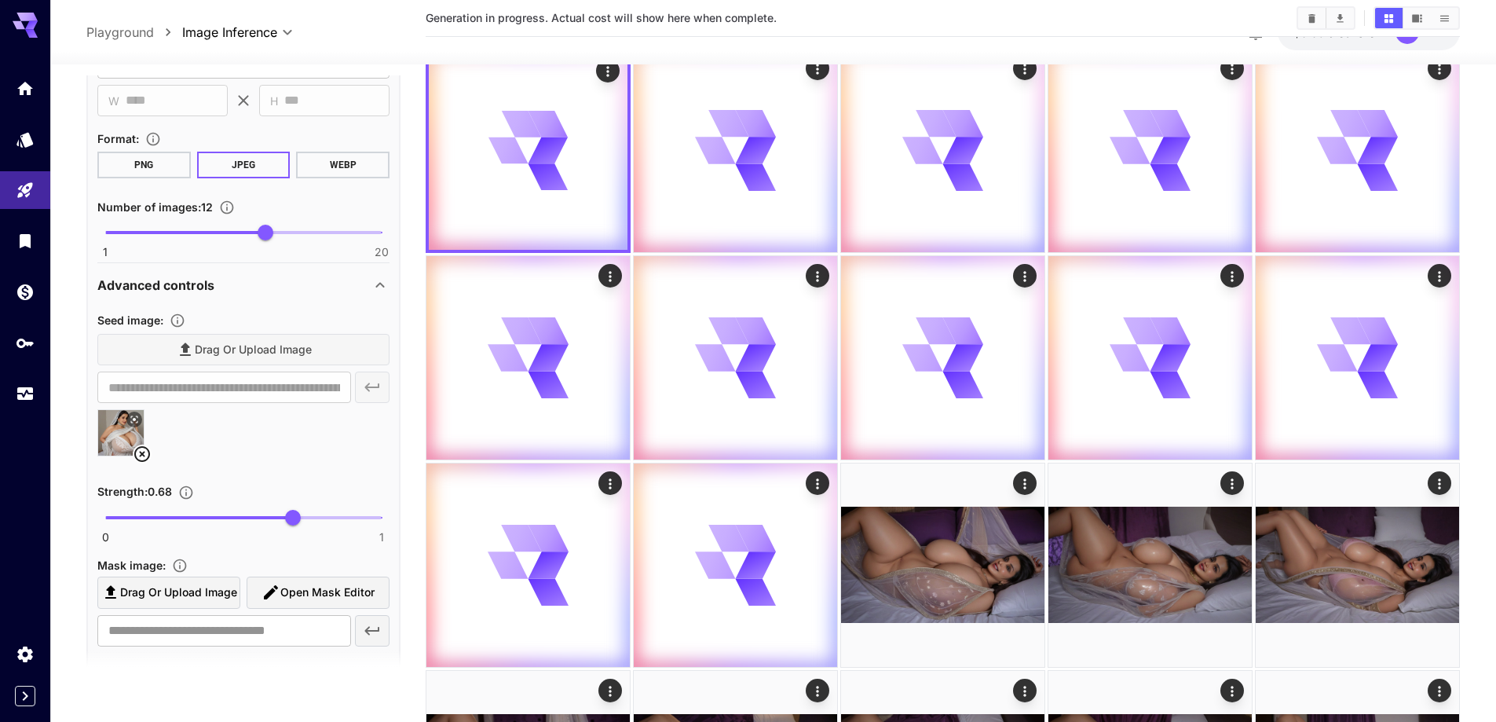
drag, startPoint x: 139, startPoint y: 455, endPoint x: 214, endPoint y: 406, distance: 89.1
click at [138, 455] on icon at bounding box center [142, 454] width 19 height 19
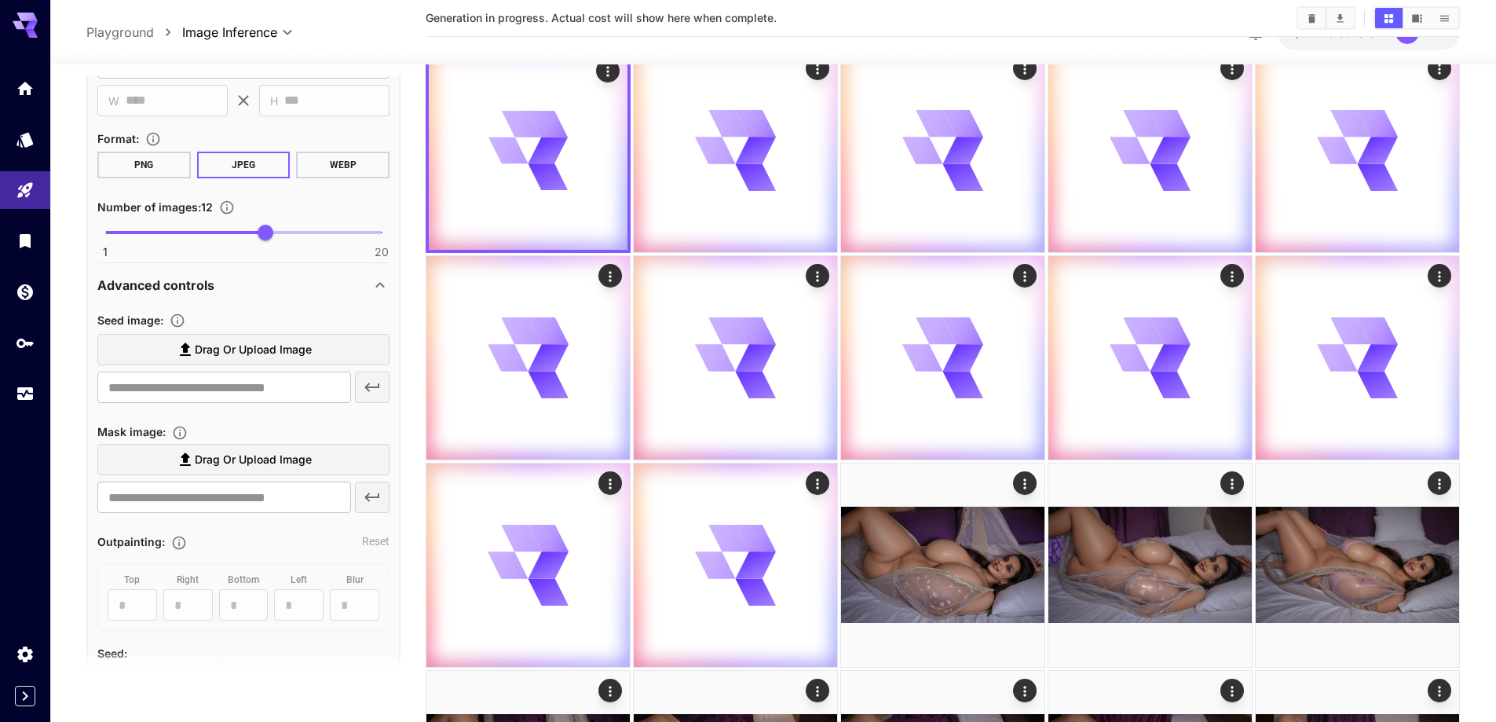
click at [272, 364] on label "Drag or upload image" at bounding box center [243, 350] width 292 height 32
click at [0, 0] on input "Drag or upload image" at bounding box center [0, 0] width 0 height 0
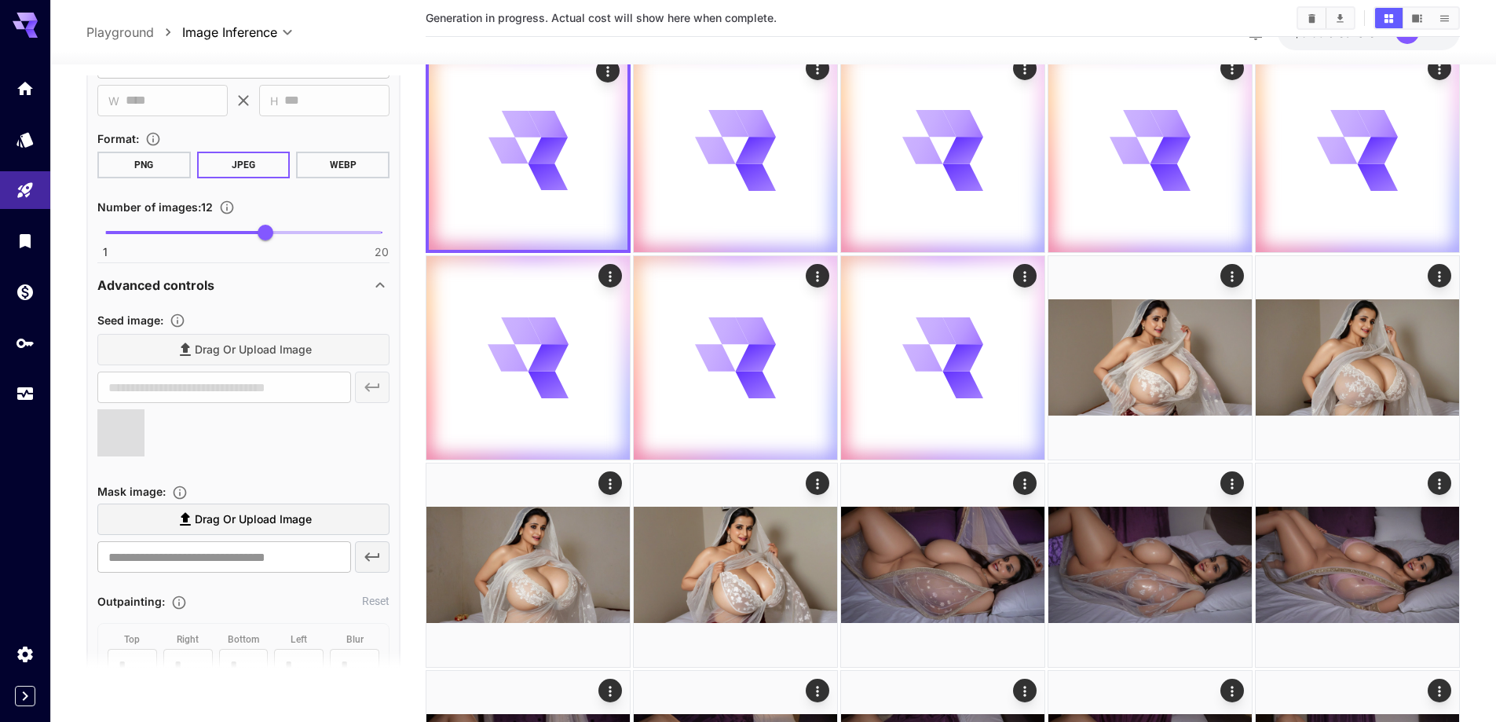
type input "**********"
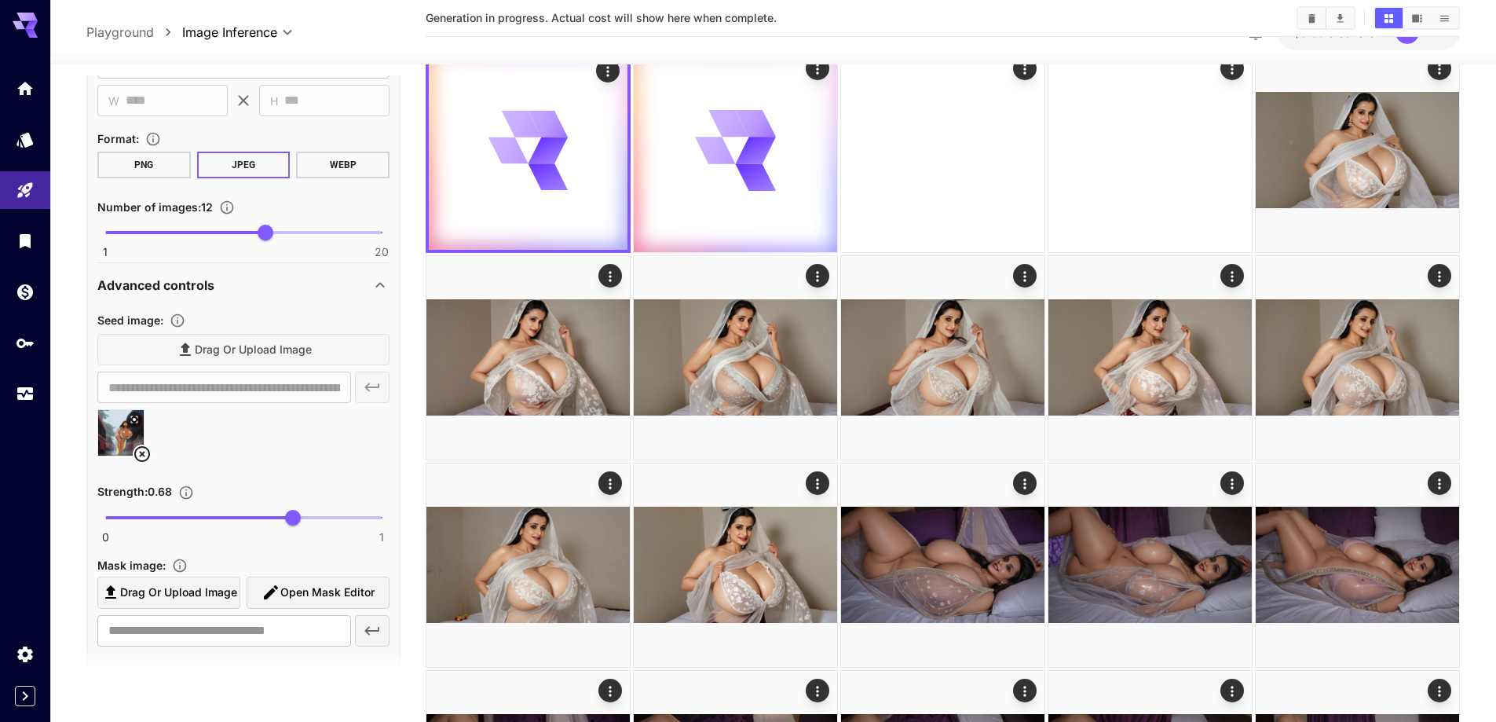
scroll to position [854, 0]
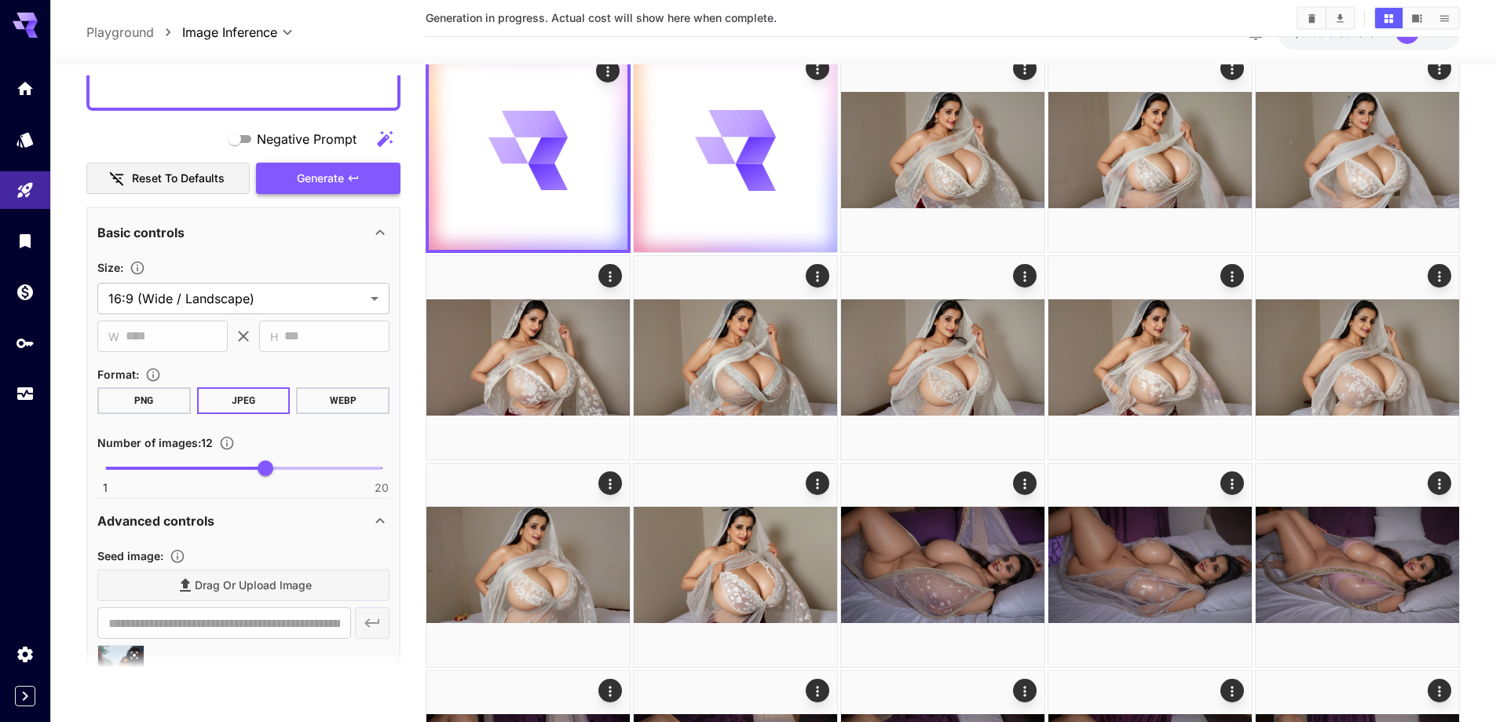
click at [357, 183] on icon "button" at bounding box center [353, 178] width 13 height 13
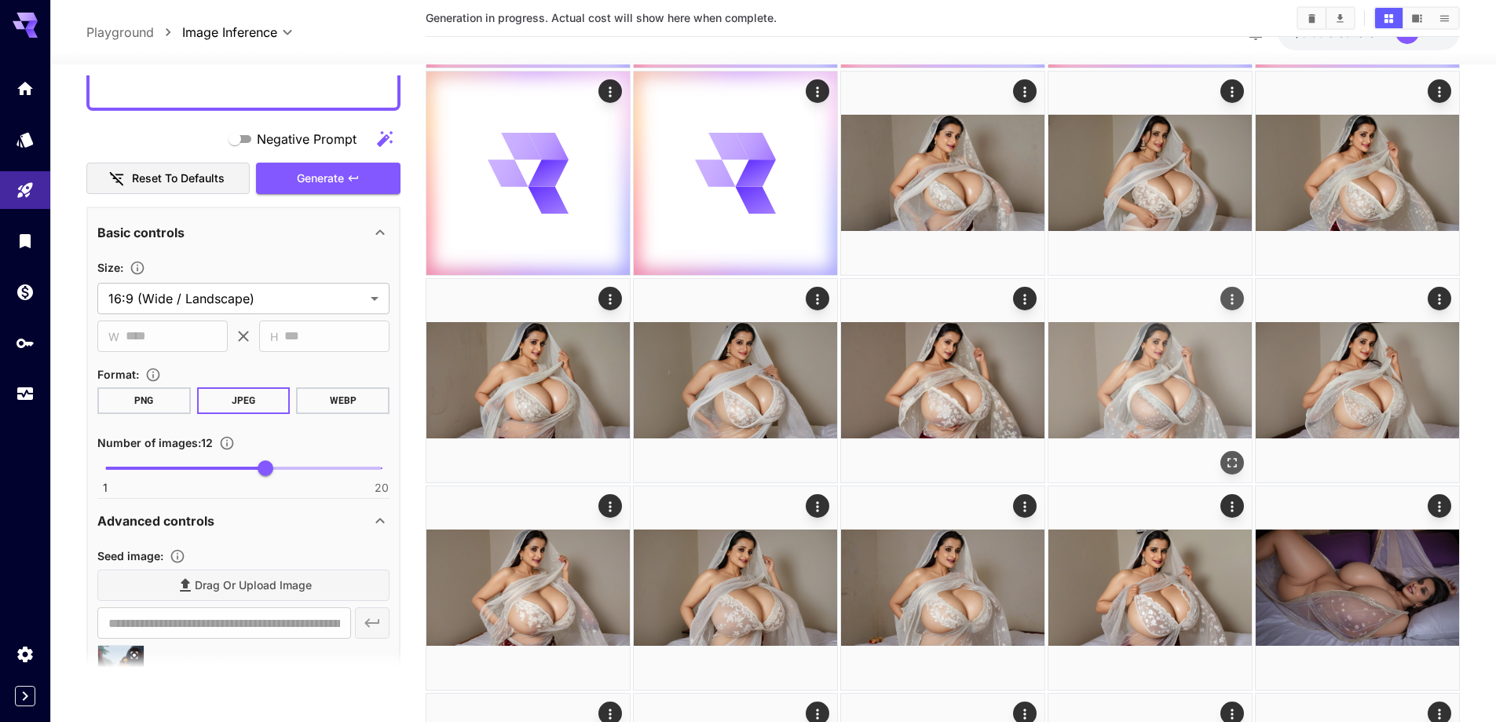
scroll to position [471, 0]
click at [1228, 461] on icon "Open in fullscreen" at bounding box center [1233, 462] width 16 height 16
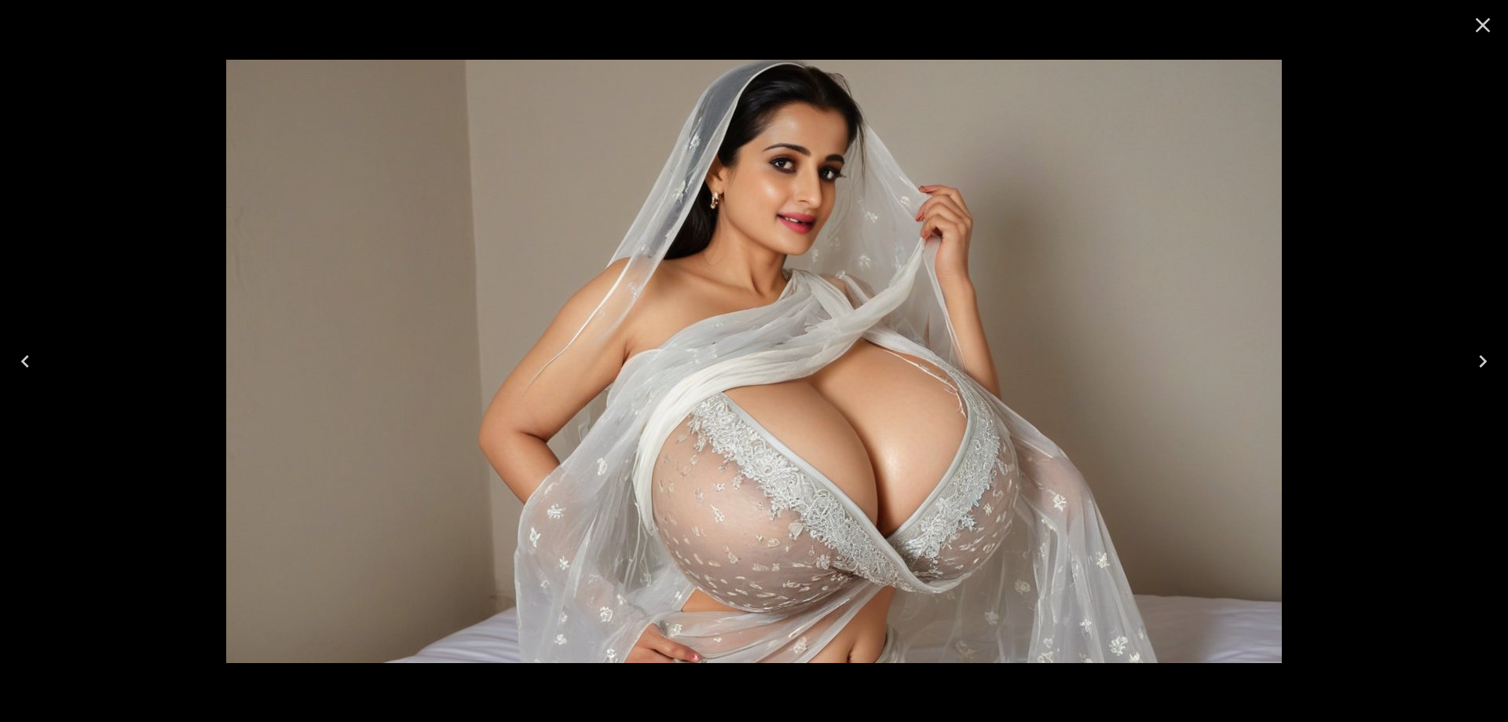
click at [1471, 358] on icon "Next" at bounding box center [1482, 361] width 25 height 25
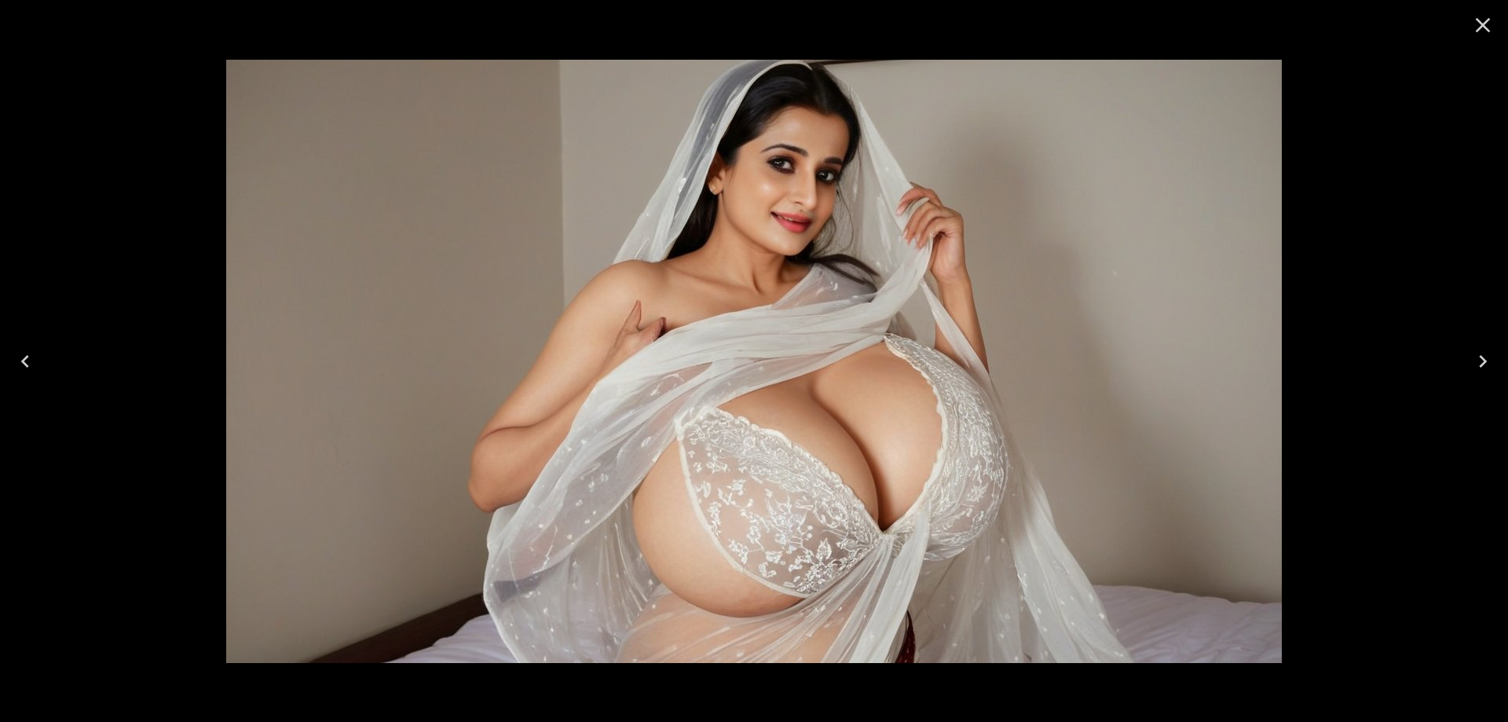
click at [1470, 358] on icon "Next" at bounding box center [1482, 361] width 25 height 25
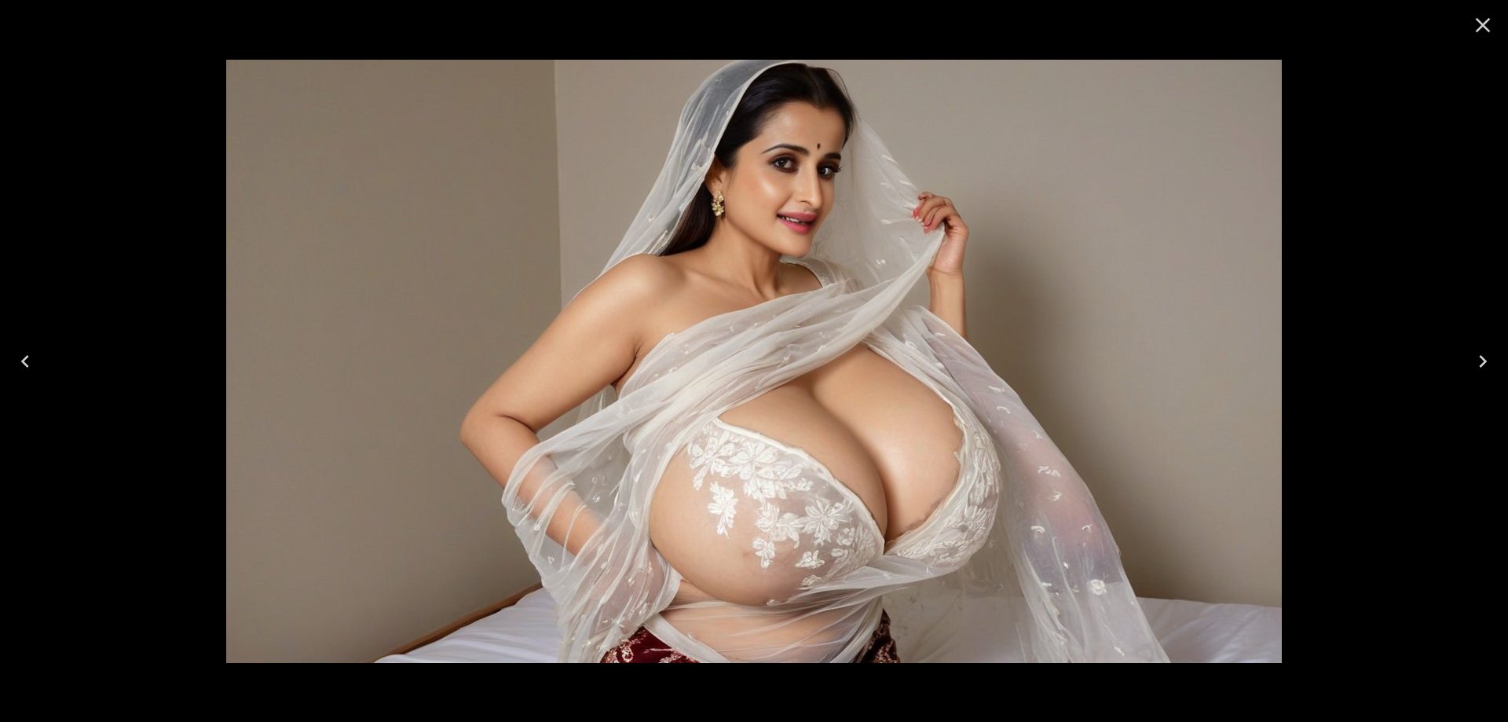
click at [1470, 357] on button "Next" at bounding box center [1483, 361] width 50 height 63
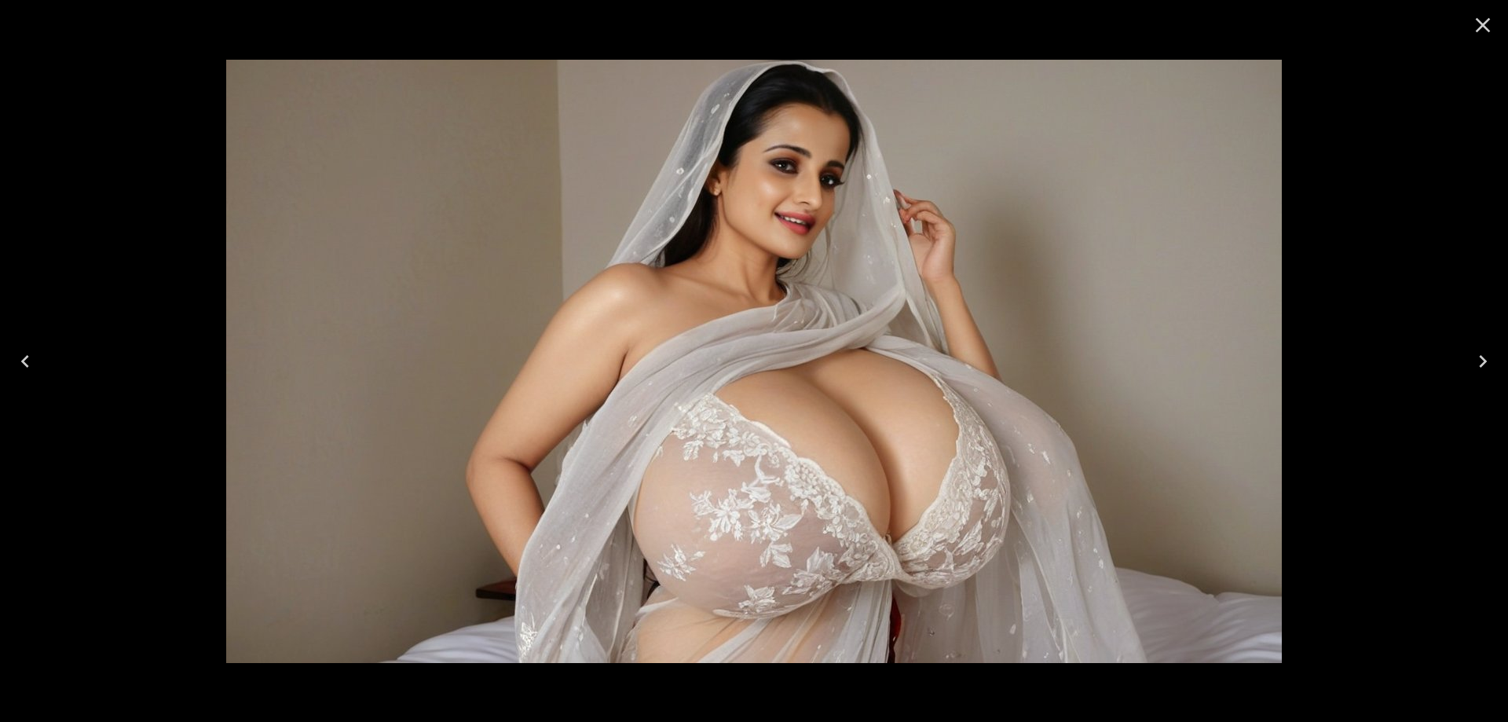
click at [1470, 357] on button "Next" at bounding box center [1483, 361] width 50 height 63
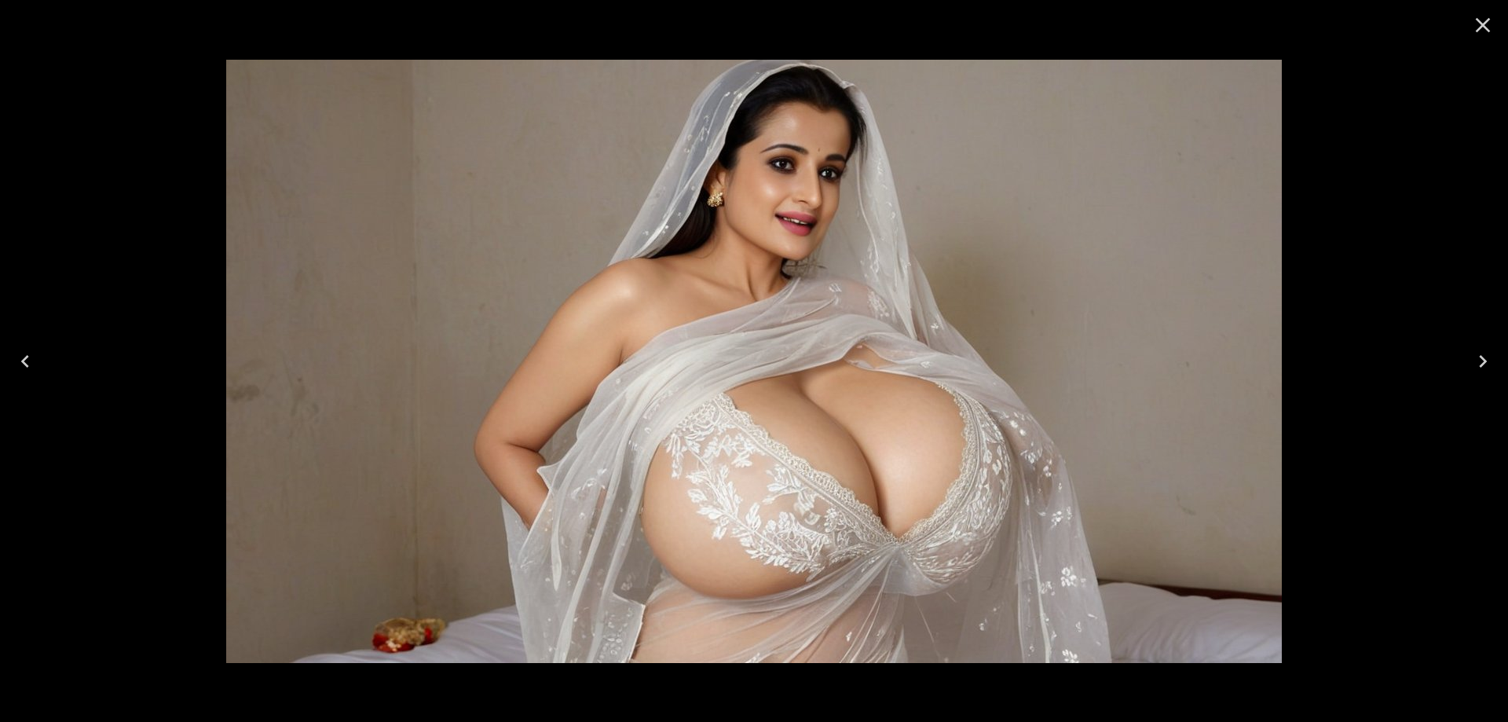
click at [1470, 357] on button "Next" at bounding box center [1483, 361] width 50 height 63
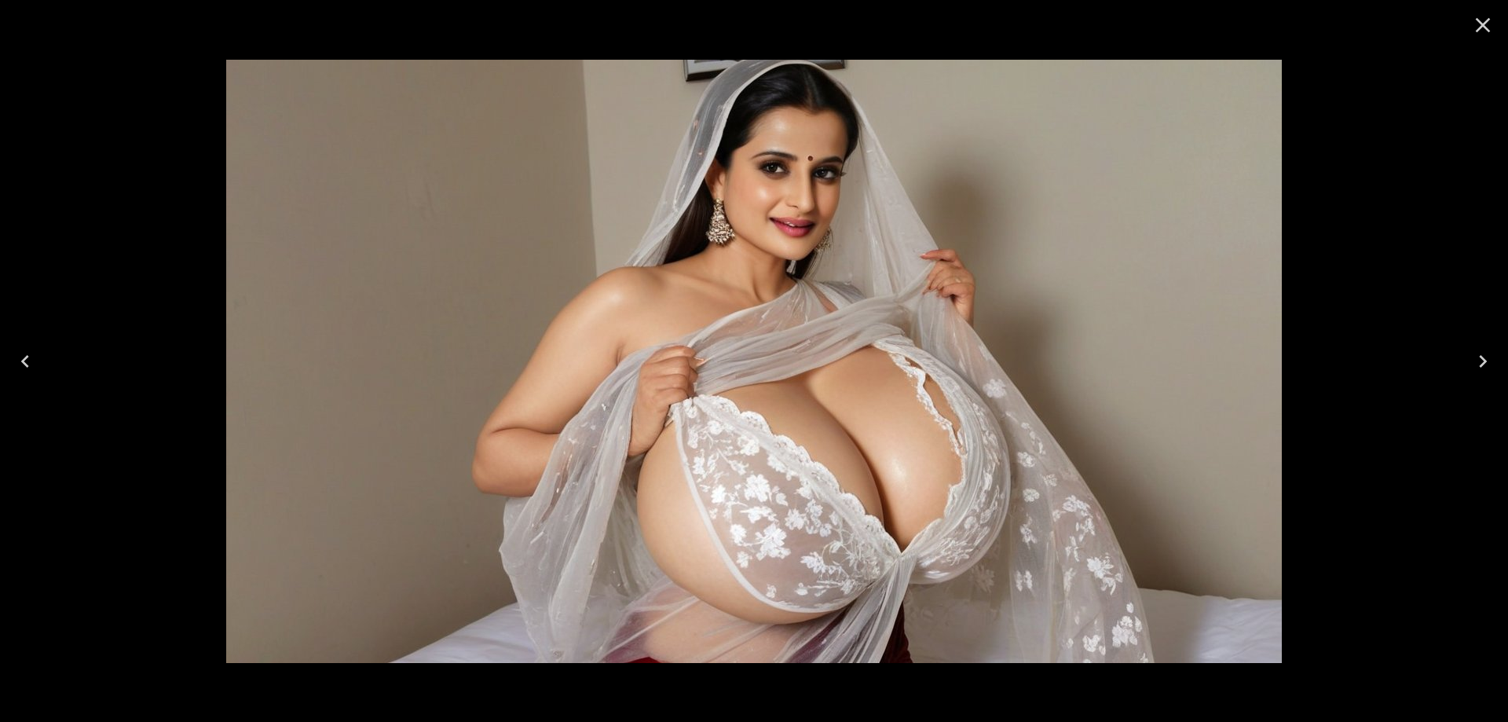
click at [1470, 357] on button "Next" at bounding box center [1483, 361] width 50 height 63
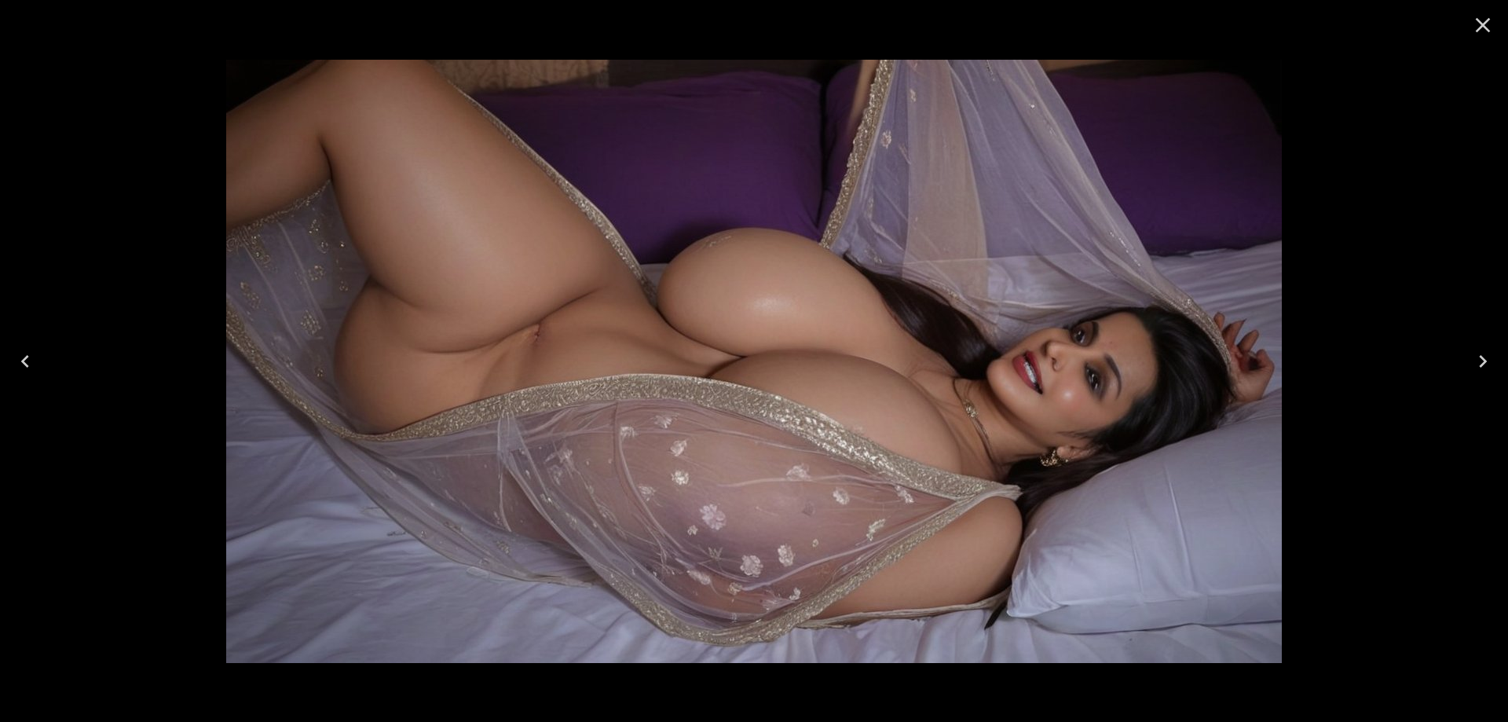
click at [1474, 21] on icon "Close" at bounding box center [1482, 25] width 25 height 25
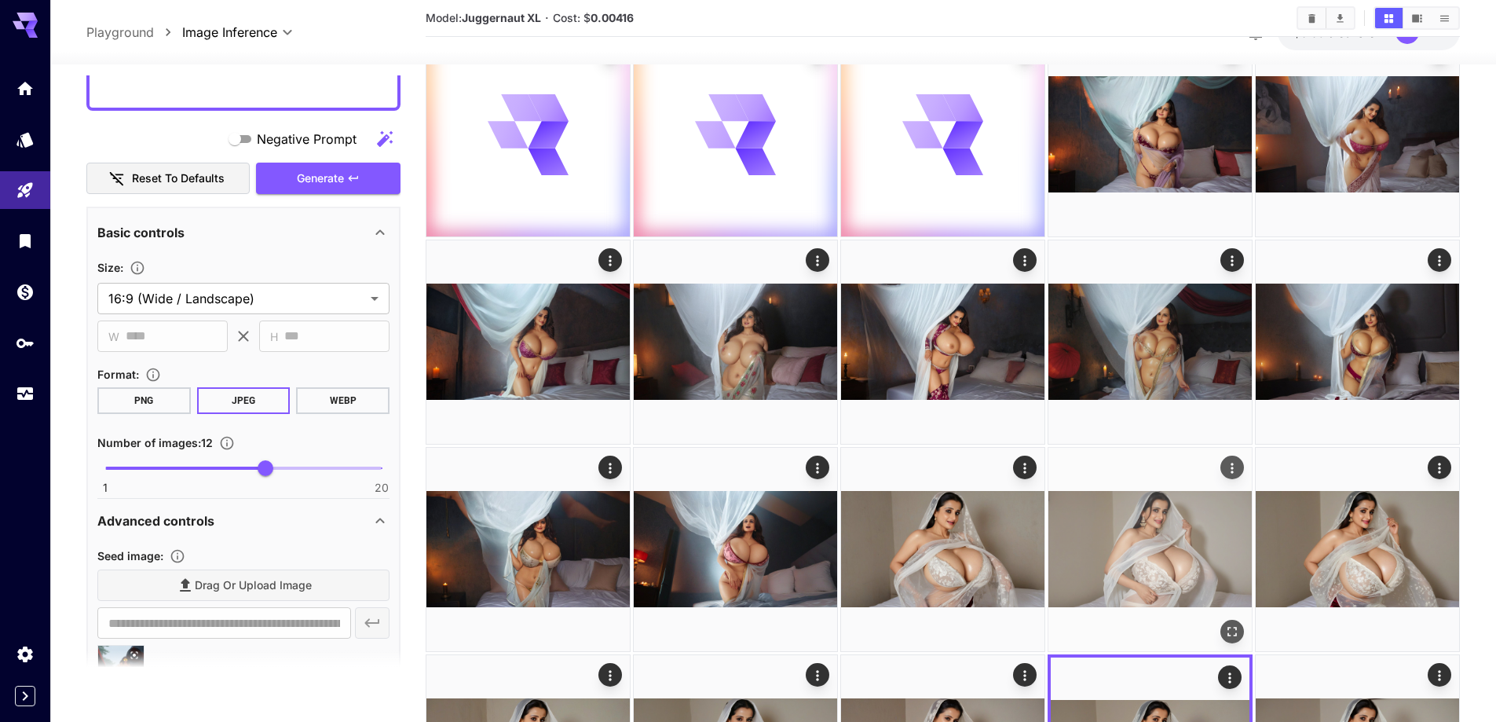
scroll to position [0, 0]
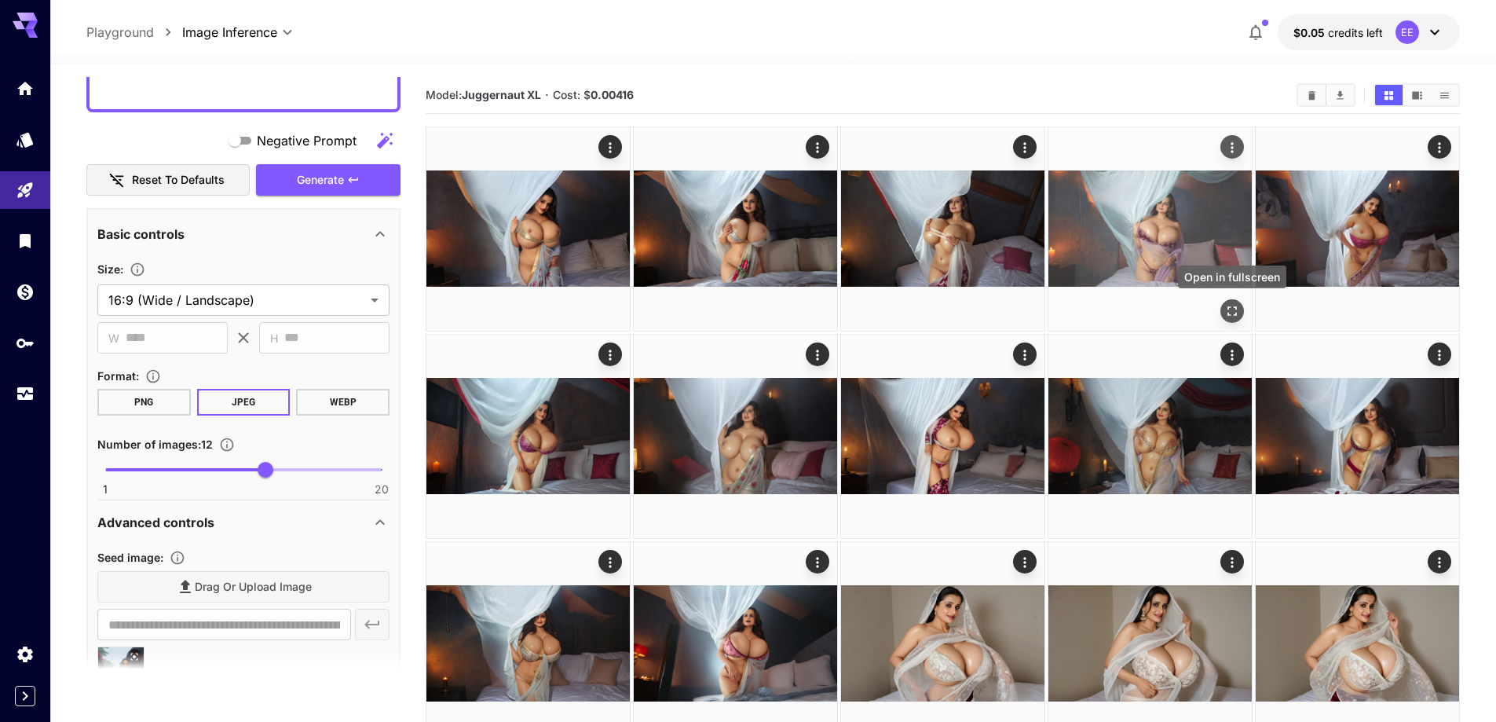
click at [1228, 307] on icon "Open in fullscreen" at bounding box center [1233, 311] width 16 height 16
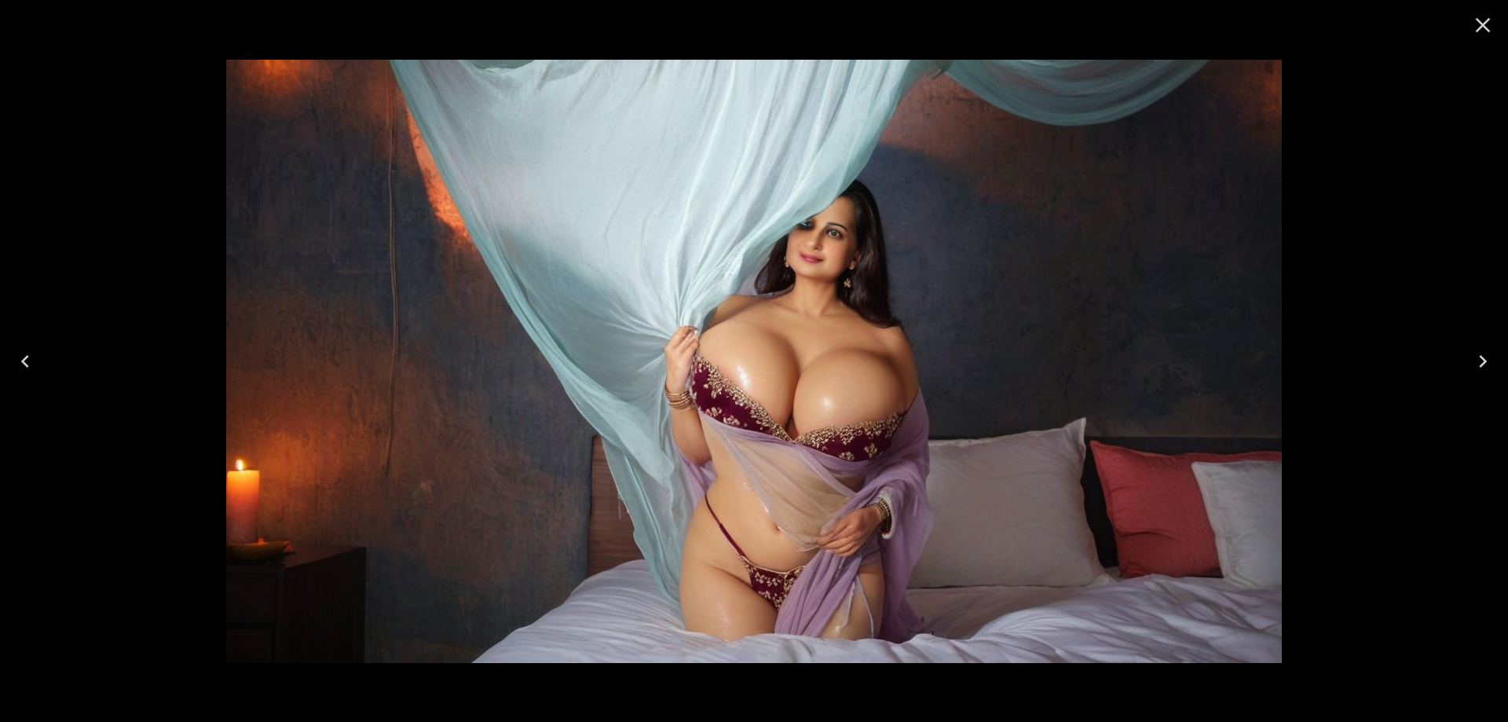
click at [1489, 372] on icon "Next" at bounding box center [1482, 361] width 25 height 25
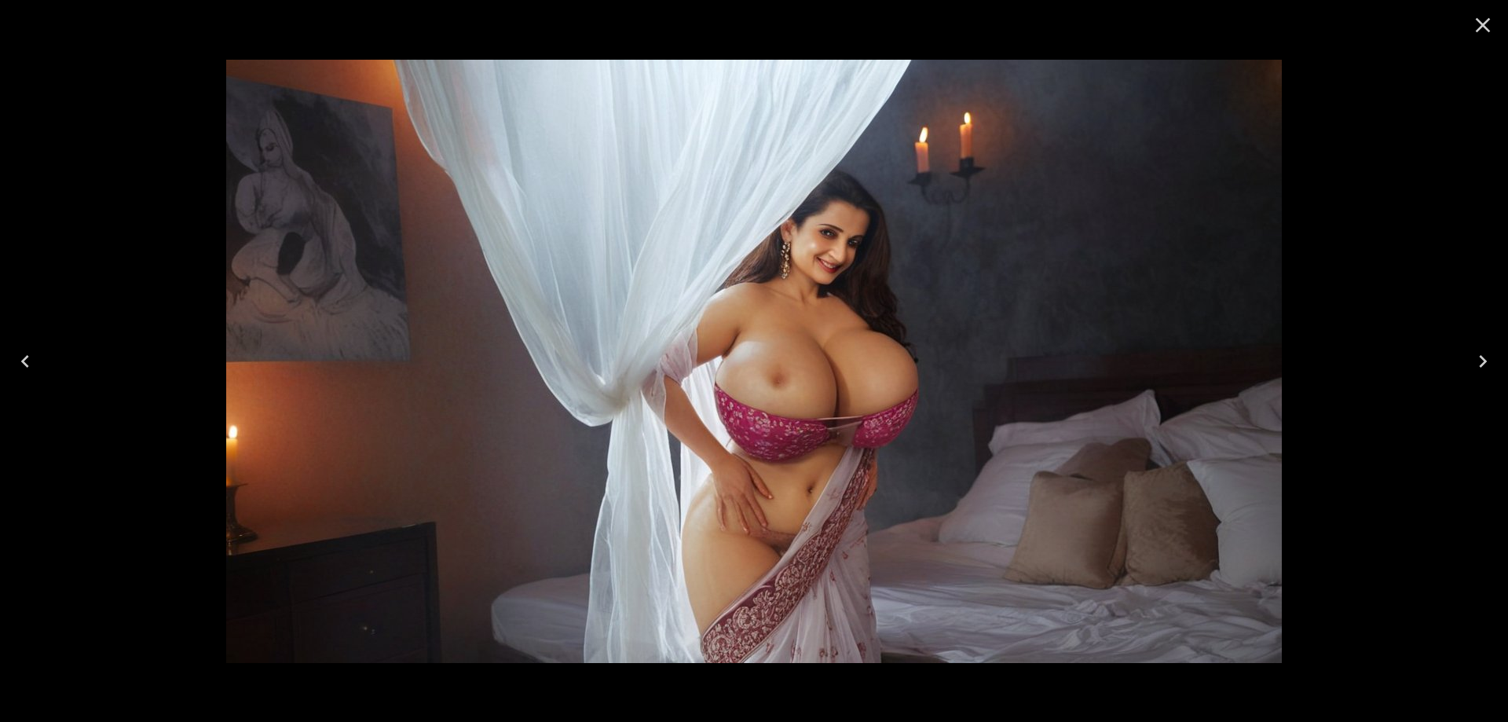
click at [1490, 372] on icon "Next" at bounding box center [1482, 361] width 25 height 25
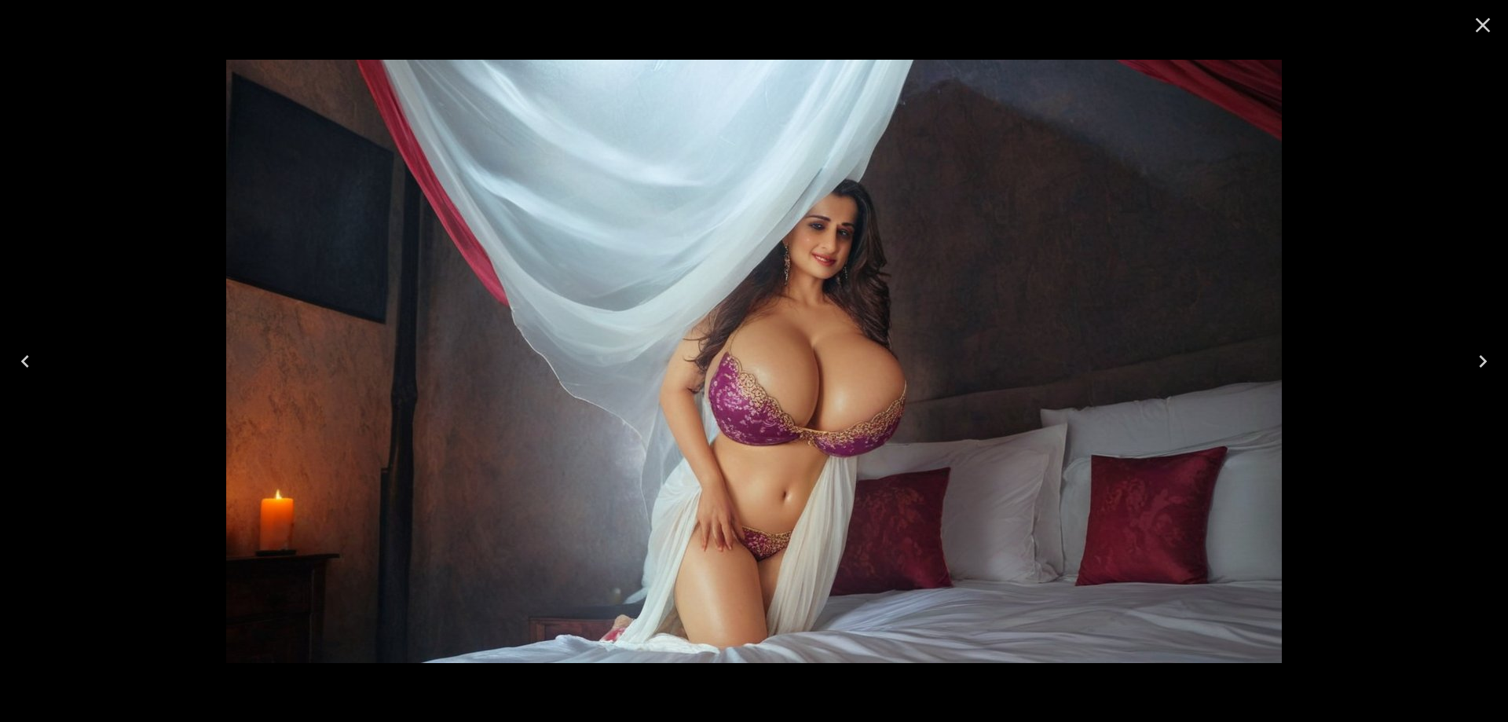
click at [1492, 373] on icon "Next" at bounding box center [1482, 361] width 25 height 25
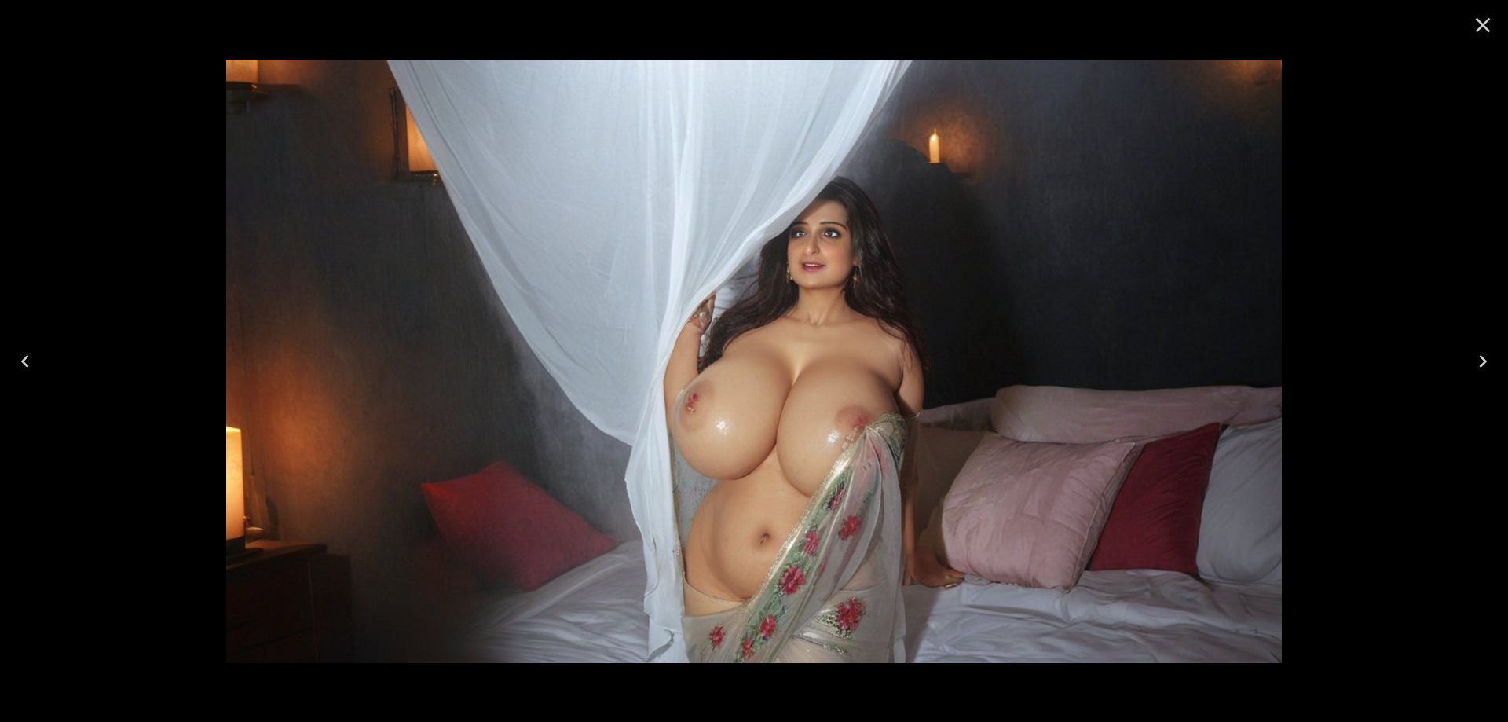
click at [1492, 373] on icon "Next" at bounding box center [1482, 361] width 25 height 25
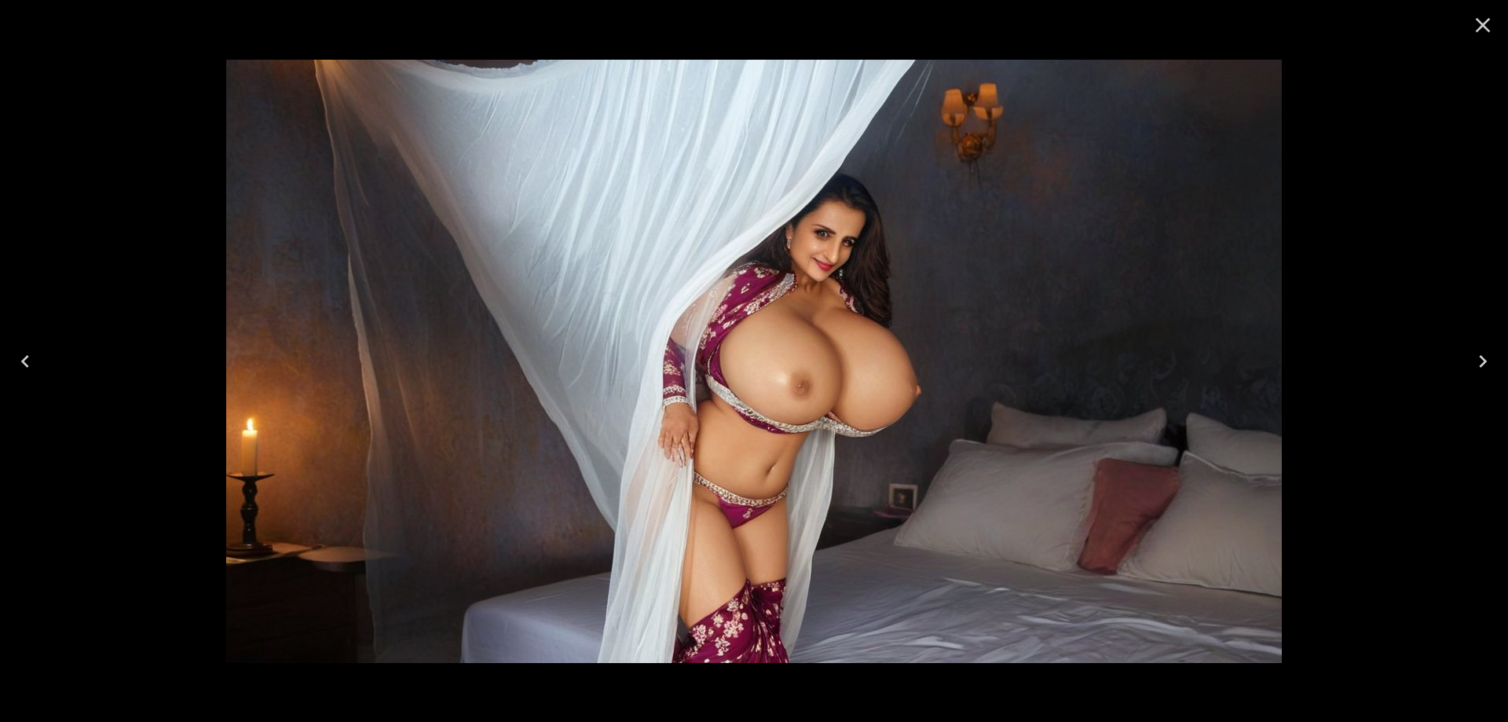
click at [1488, 32] on icon "Close" at bounding box center [1482, 25] width 25 height 25
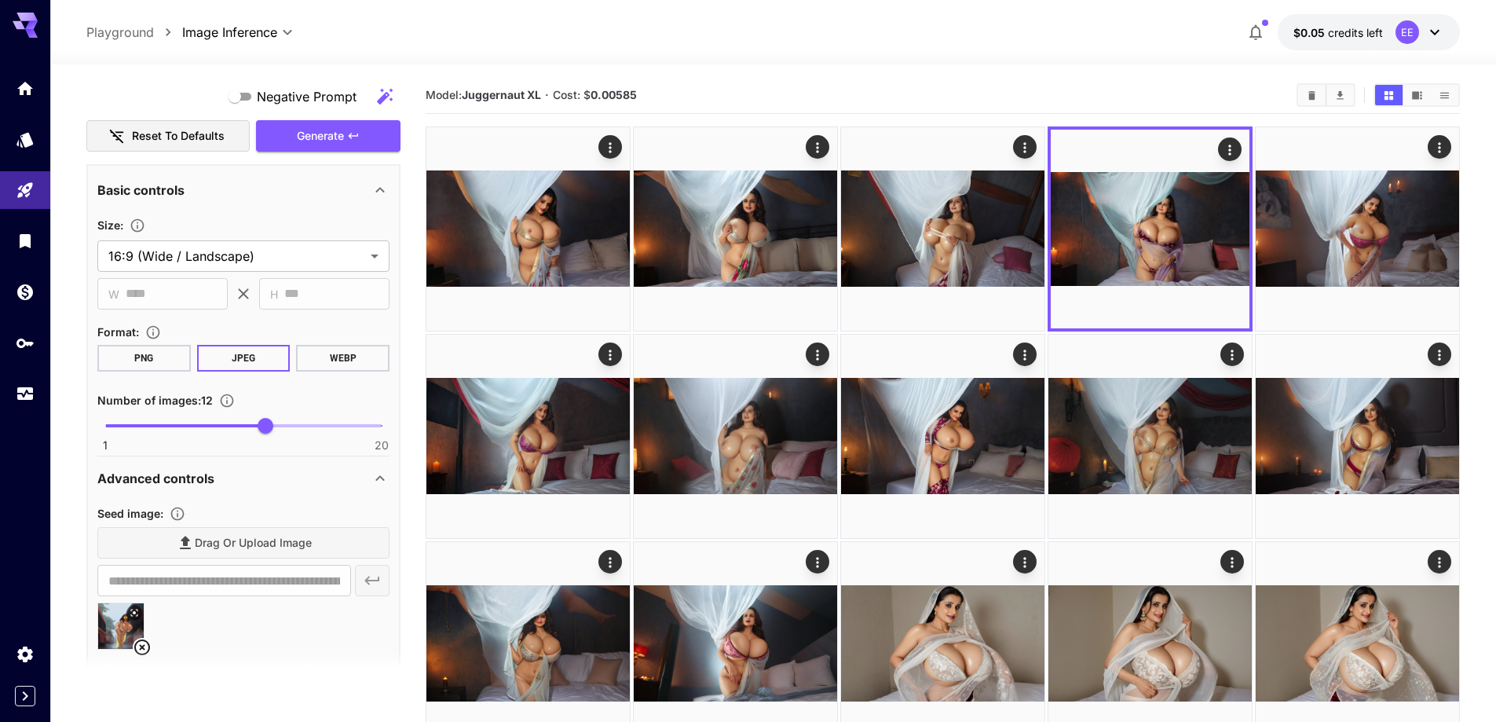
scroll to position [932, 0]
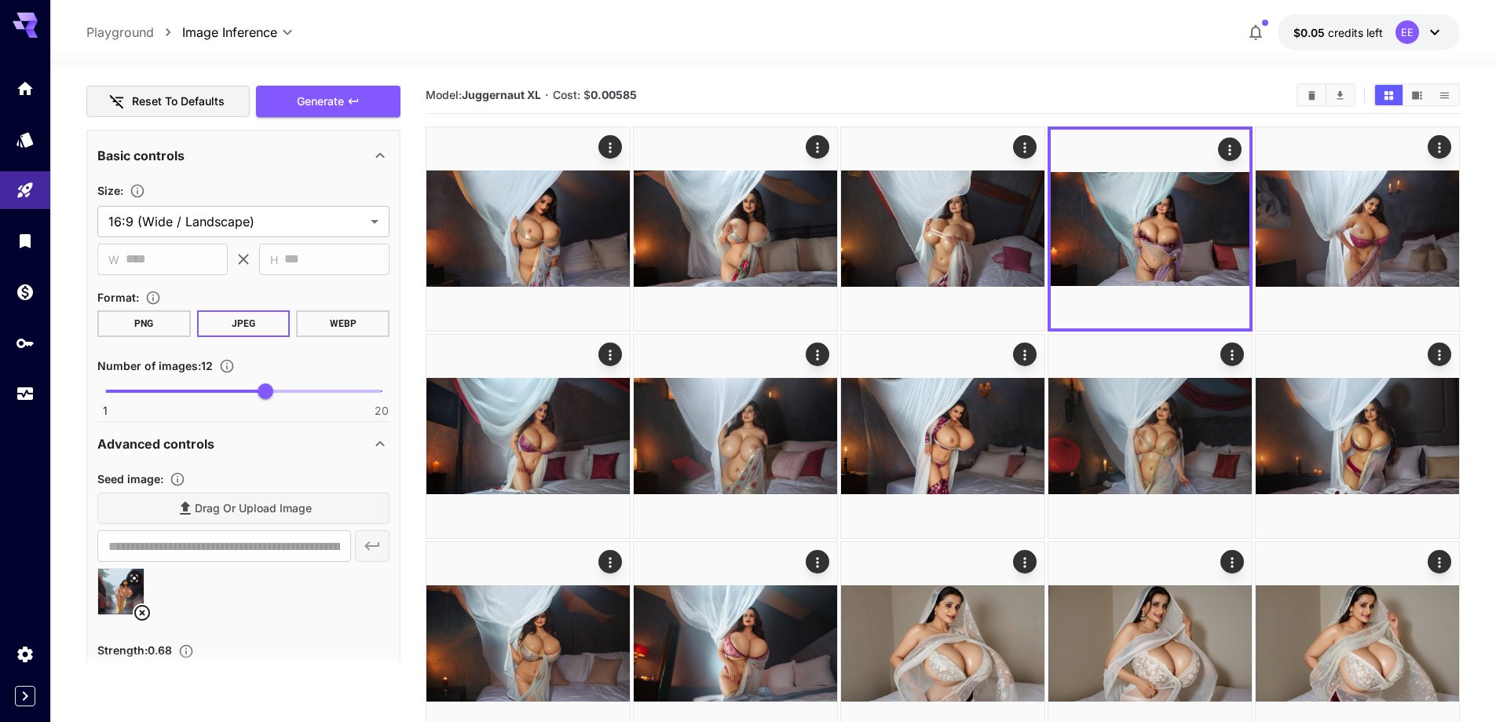
drag, startPoint x: 207, startPoint y: 582, endPoint x: 146, endPoint y: 596, distance: 62.9
drag, startPoint x: 146, startPoint y: 596, endPoint x: 138, endPoint y: 613, distance: 18.3
click at [137, 614] on icon at bounding box center [142, 612] width 19 height 19
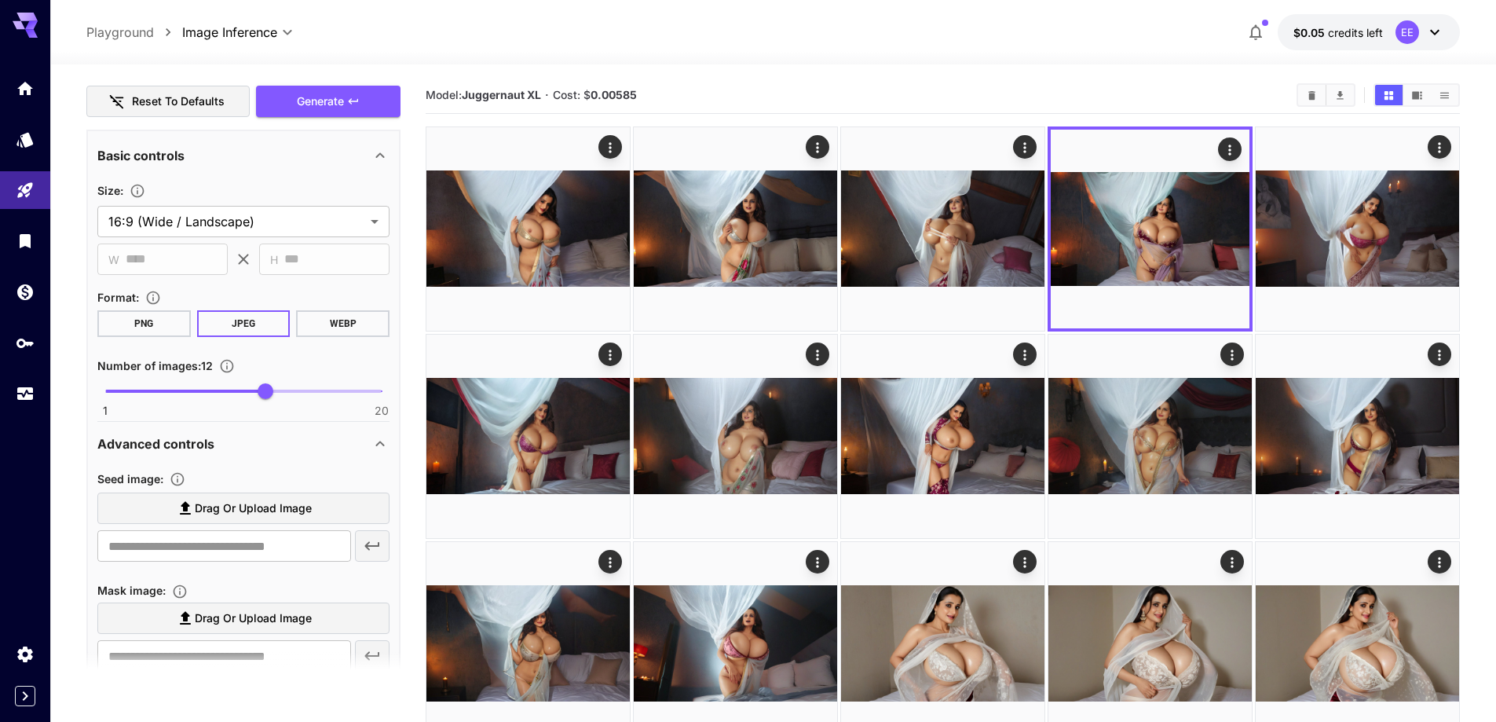
click at [251, 509] on span "Drag or upload image" at bounding box center [253, 509] width 117 height 20
click at [0, 0] on input "Drag or upload image" at bounding box center [0, 0] width 0 height 0
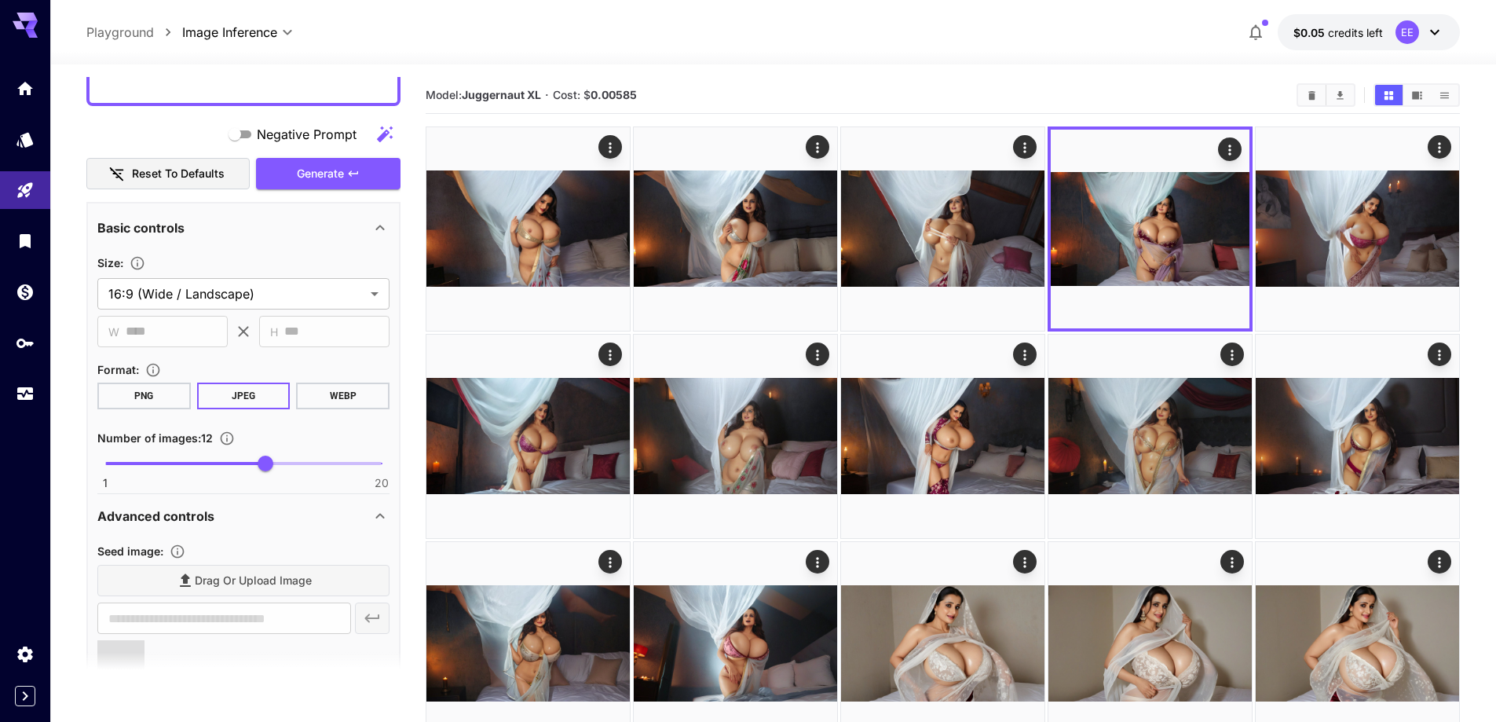
scroll to position [854, 0]
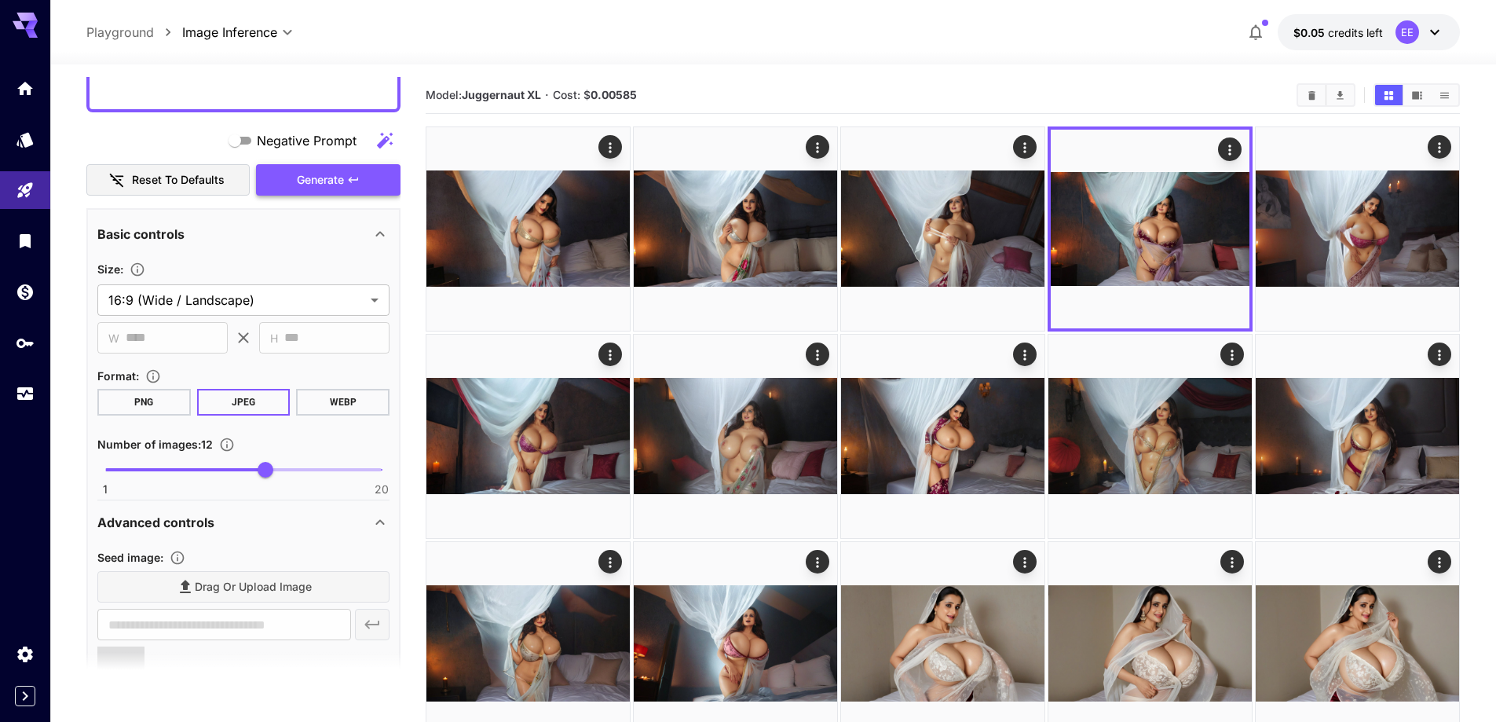
click at [294, 187] on button "Generate" at bounding box center [328, 180] width 145 height 32
type input "**********"
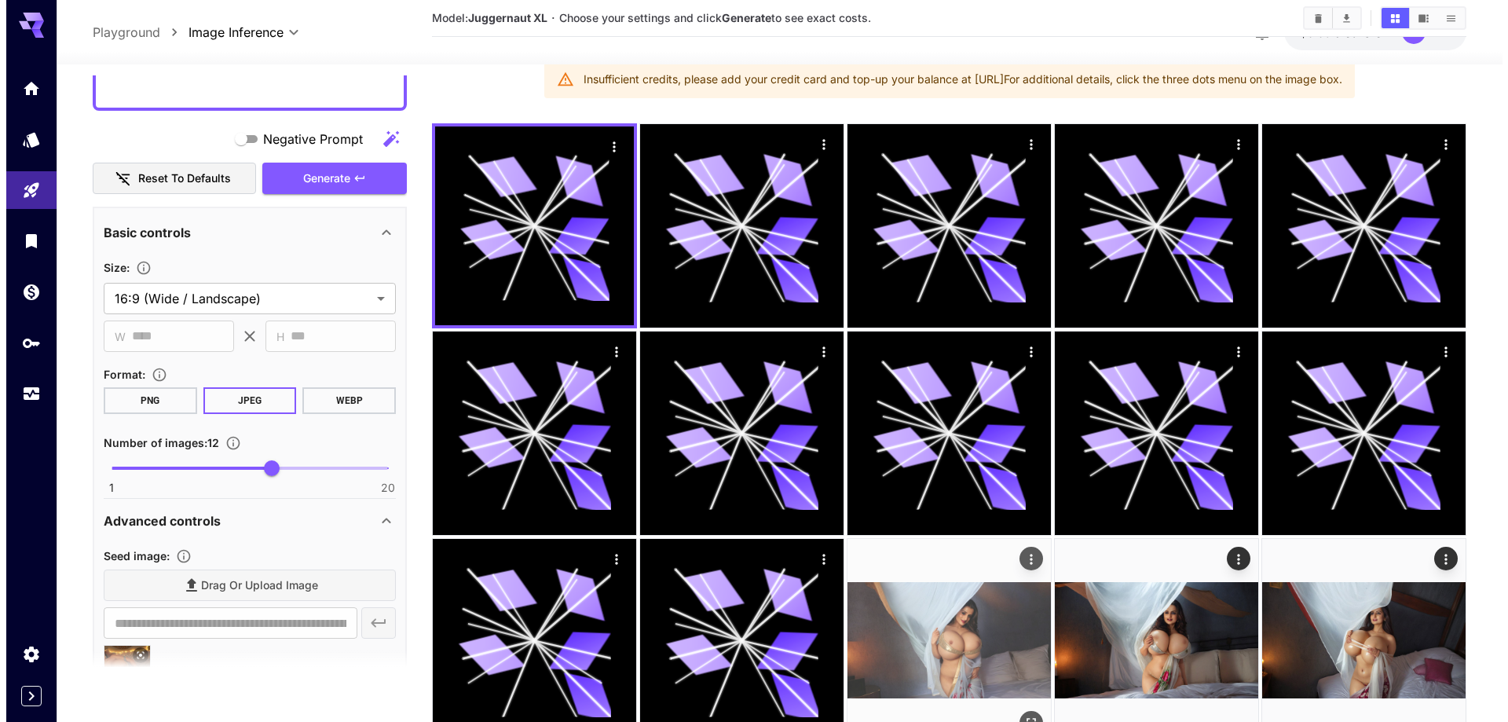
scroll to position [236, 0]
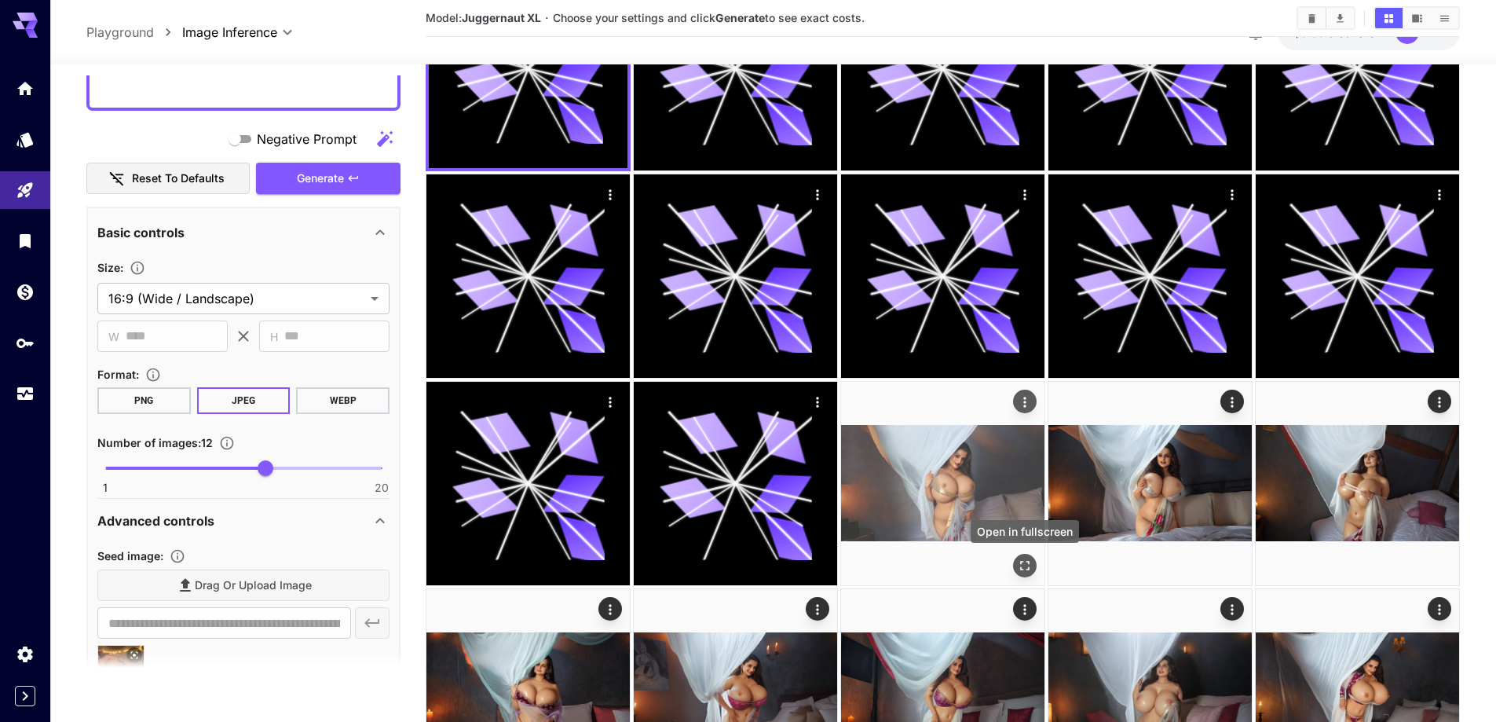
click at [1031, 566] on icon "Open in fullscreen" at bounding box center [1025, 566] width 16 height 16
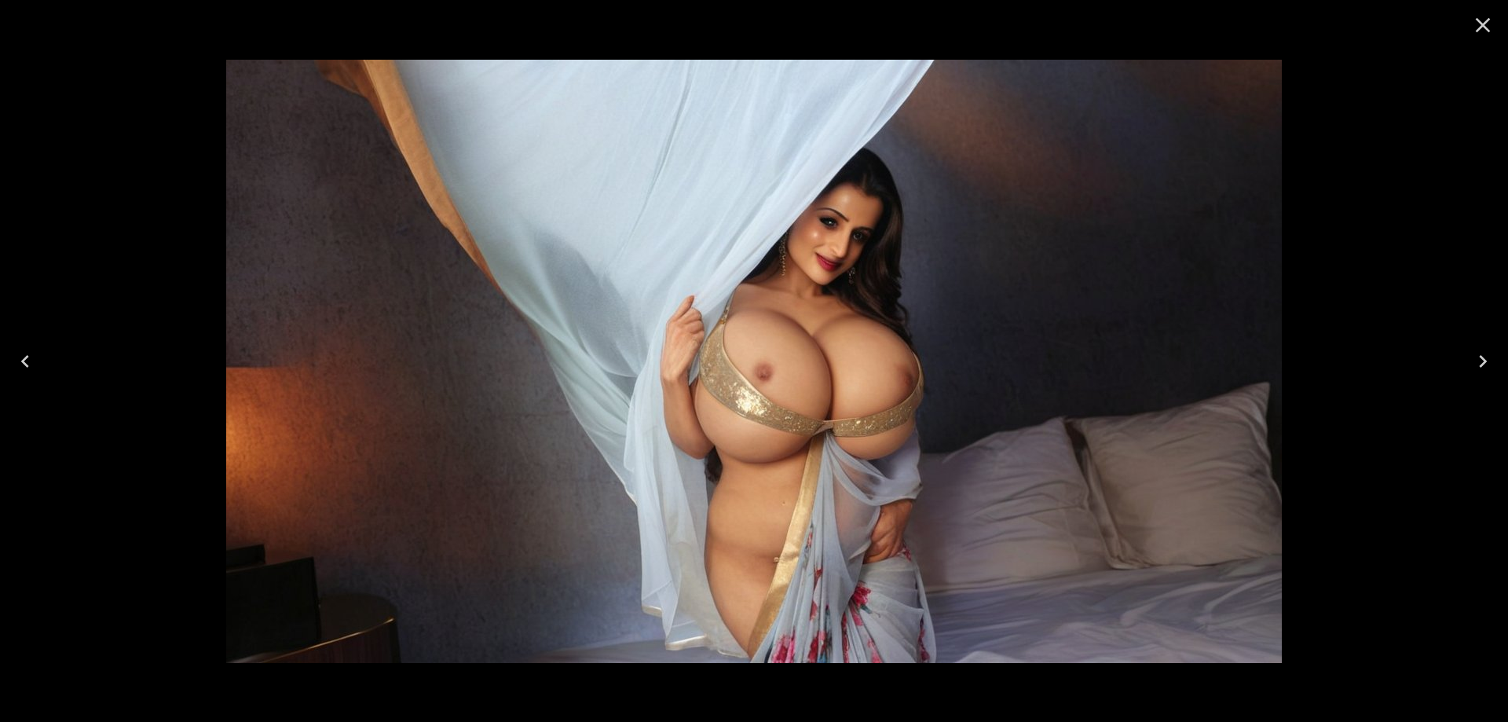
click at [1479, 362] on icon "Next" at bounding box center [1482, 361] width 25 height 25
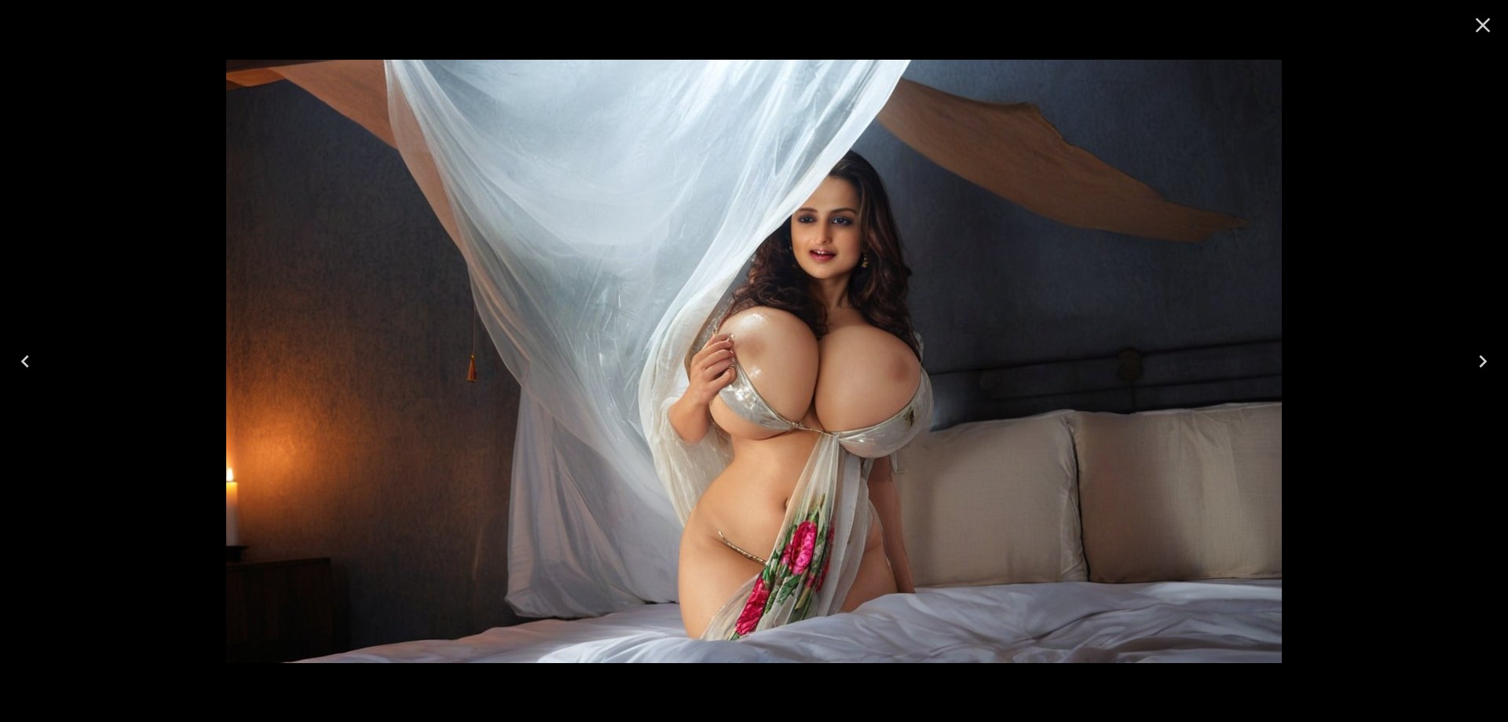
click at [1487, 349] on icon "Next" at bounding box center [1482, 361] width 25 height 25
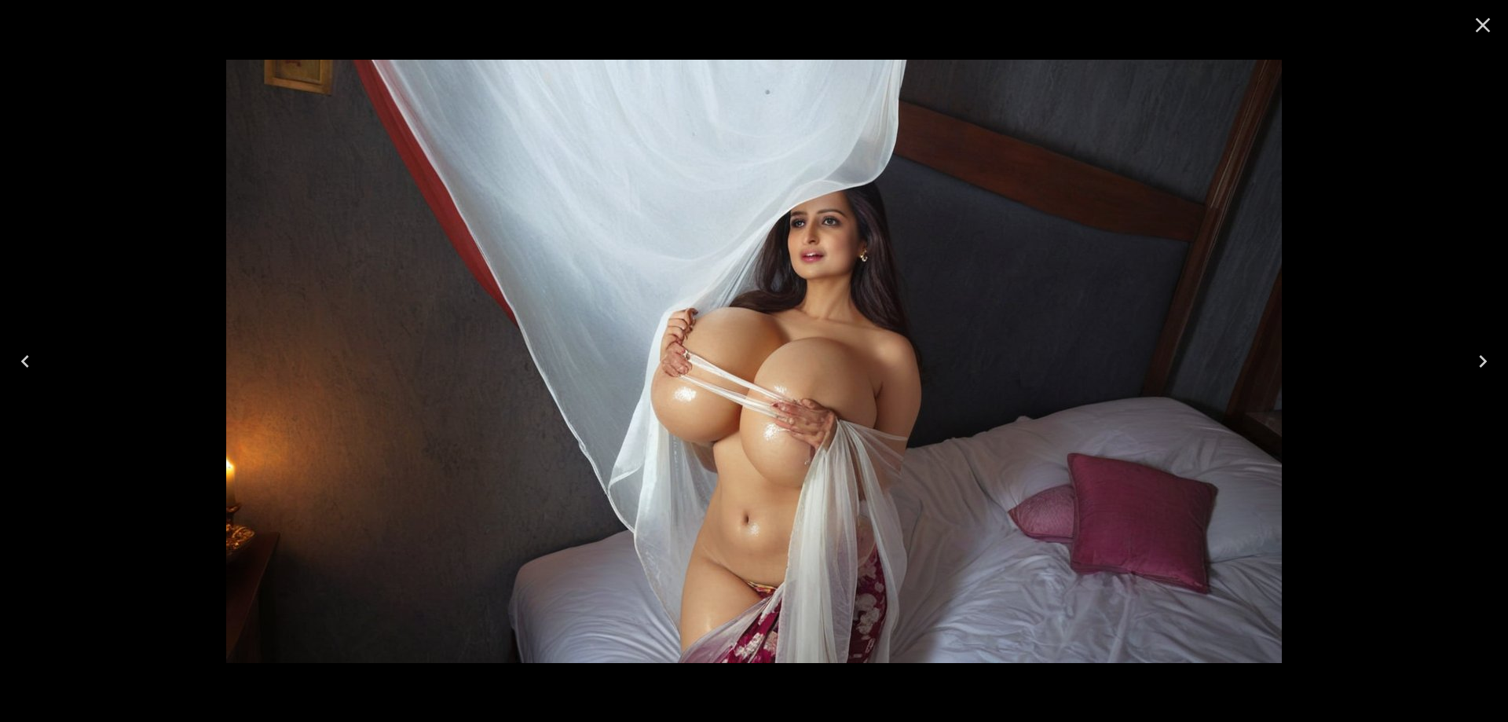
click at [1488, 350] on icon "Next" at bounding box center [1482, 361] width 25 height 25
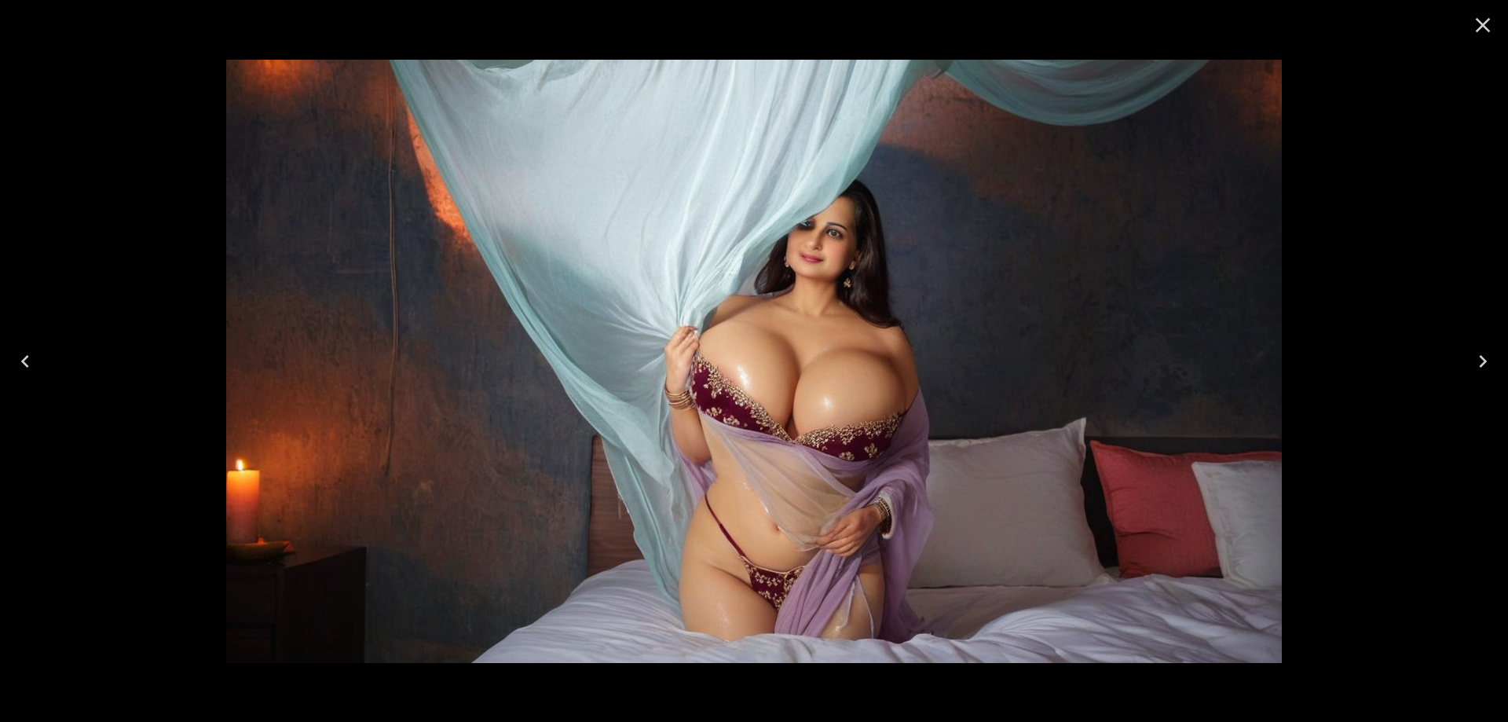
click at [1473, 372] on icon "Next" at bounding box center [1482, 361] width 25 height 25
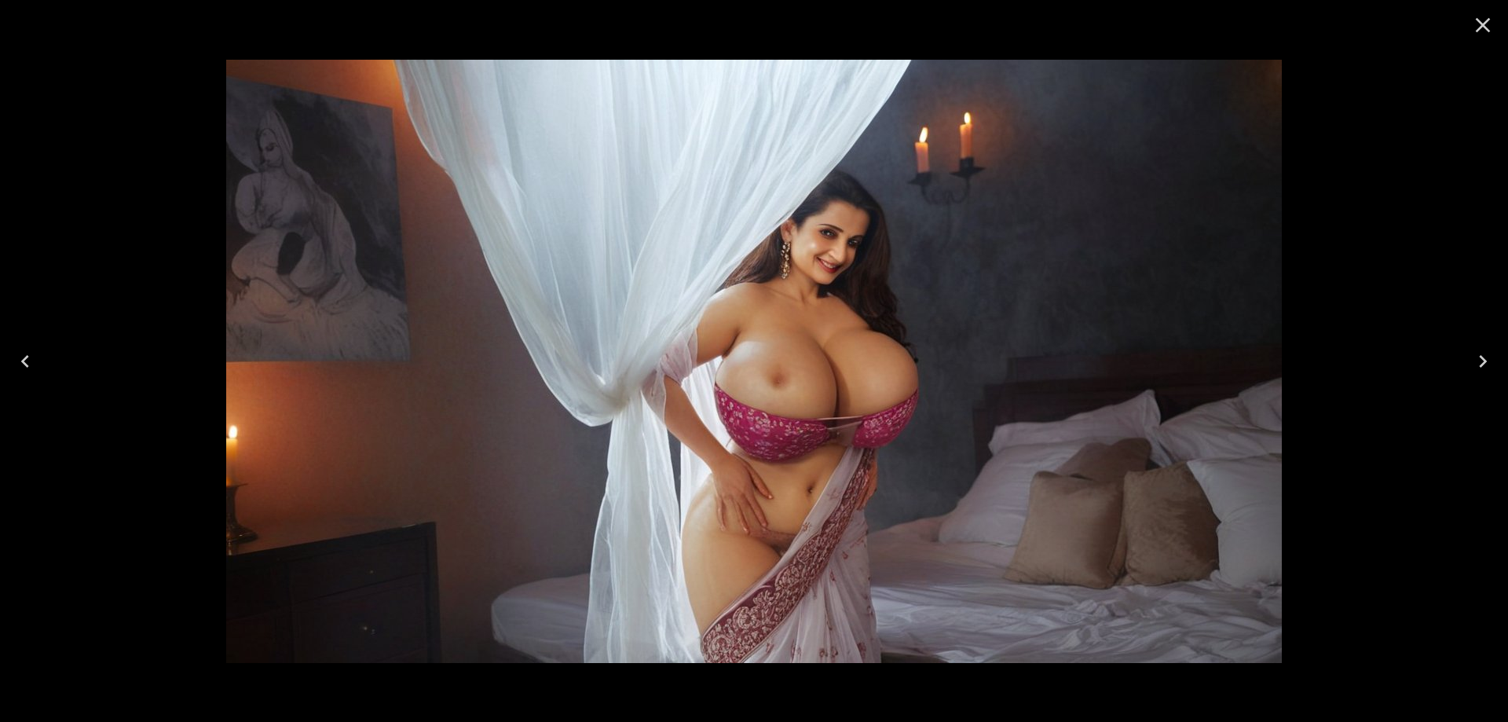
click at [1487, 364] on icon "Next" at bounding box center [1482, 361] width 25 height 25
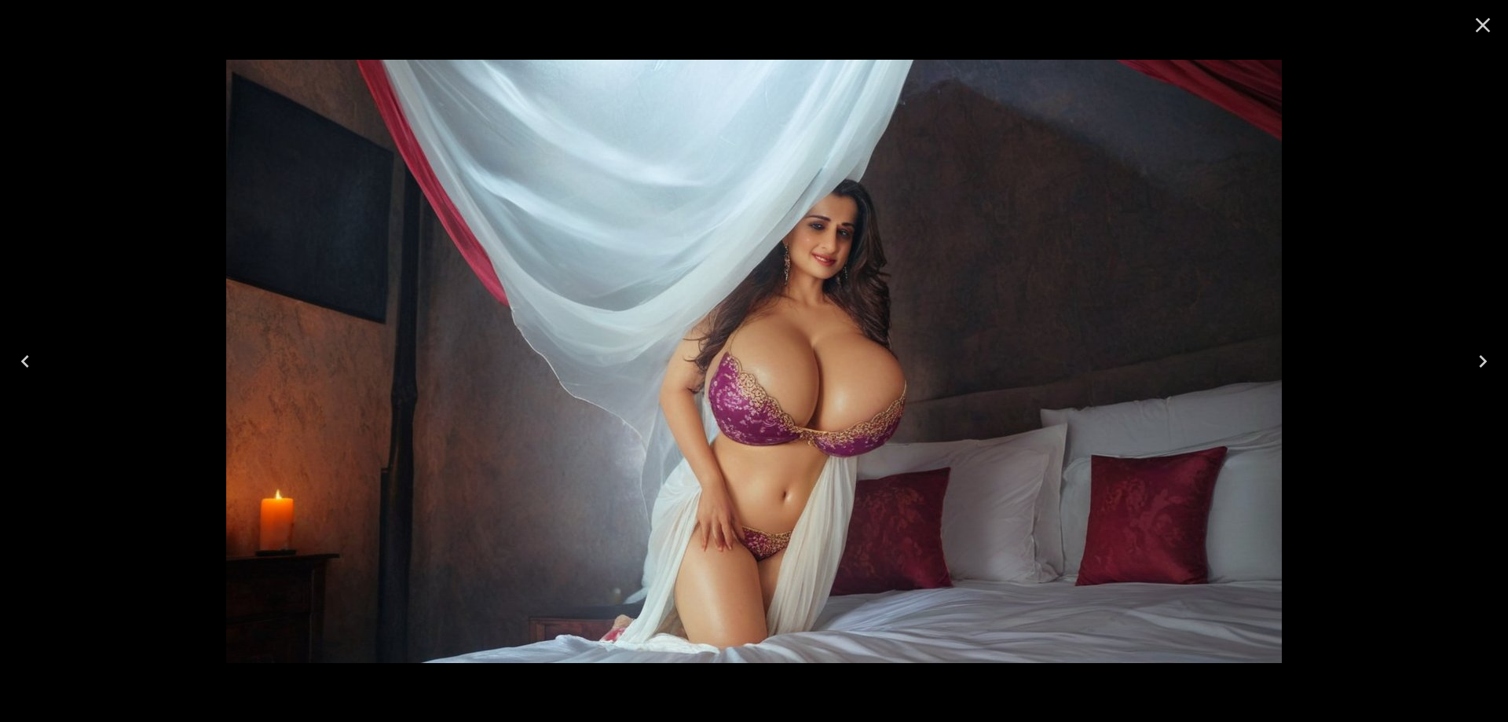
click at [1487, 364] on icon "Next" at bounding box center [1482, 361] width 25 height 25
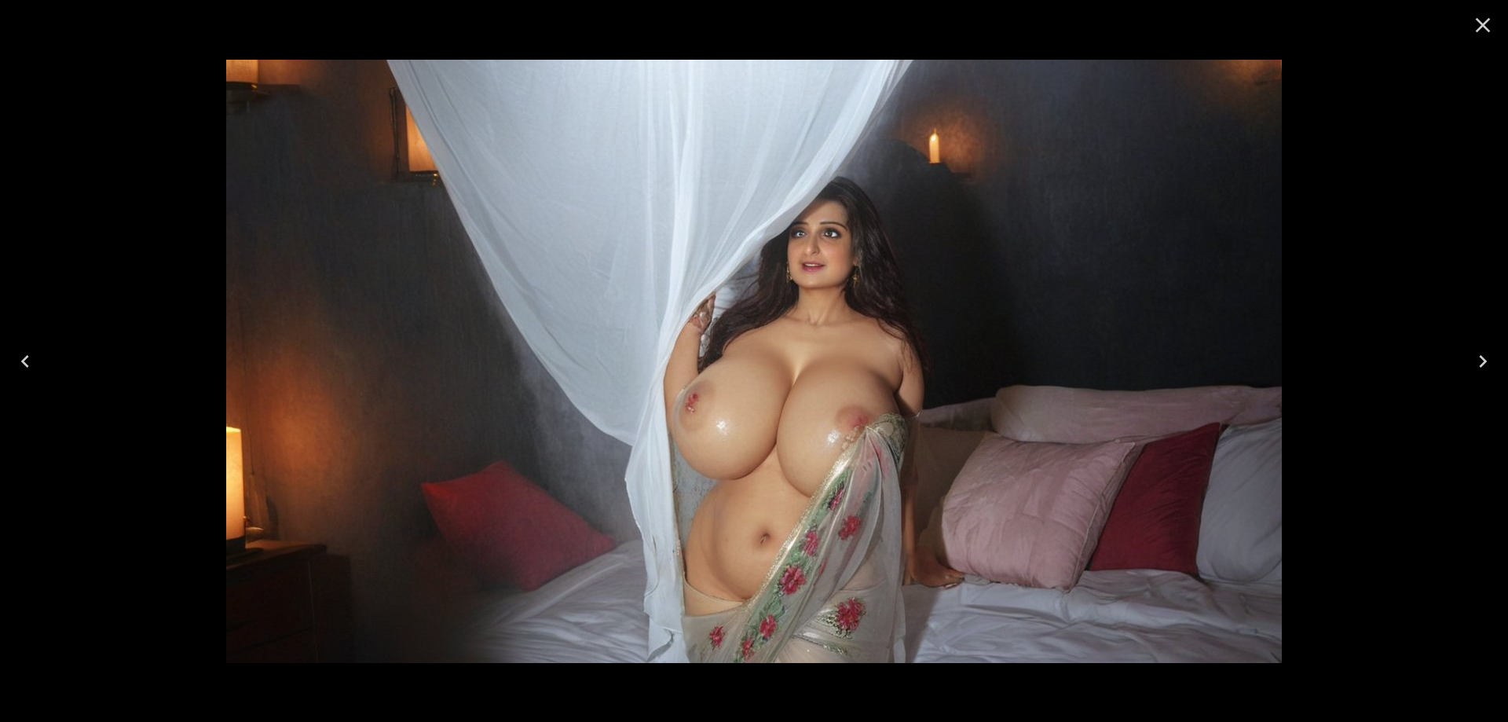
click at [1463, 355] on button "Next" at bounding box center [1483, 361] width 50 height 63
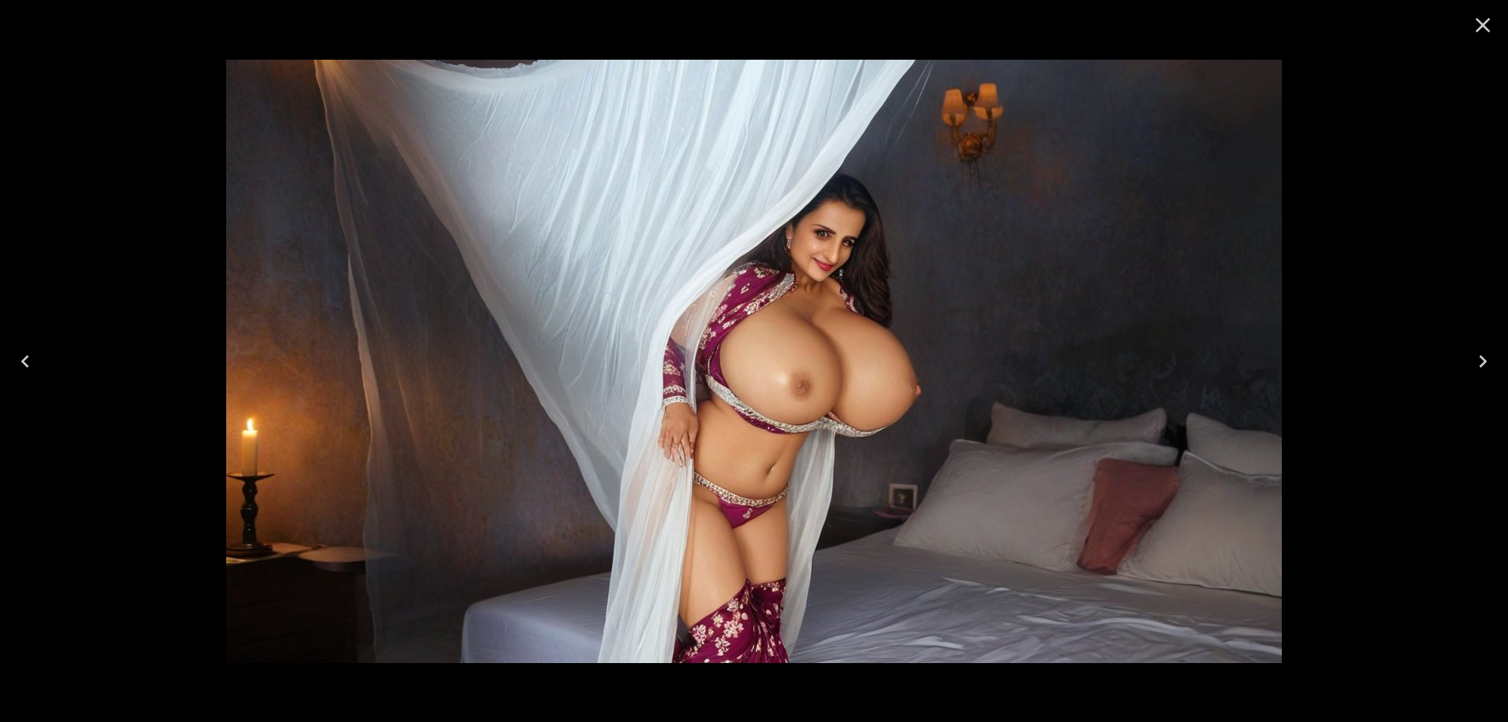
click at [1463, 355] on button "Next" at bounding box center [1483, 361] width 50 height 63
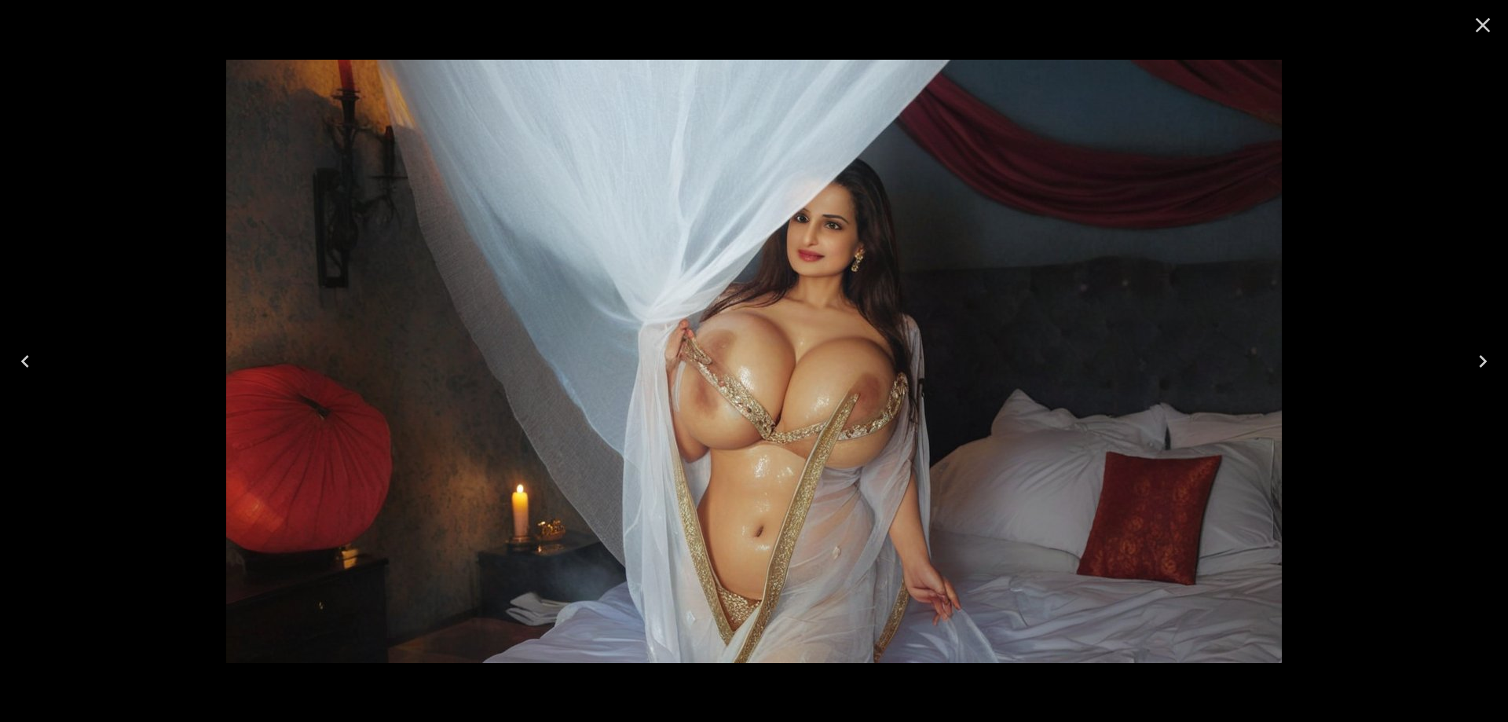
click at [1465, 358] on button "Next" at bounding box center [1483, 361] width 50 height 63
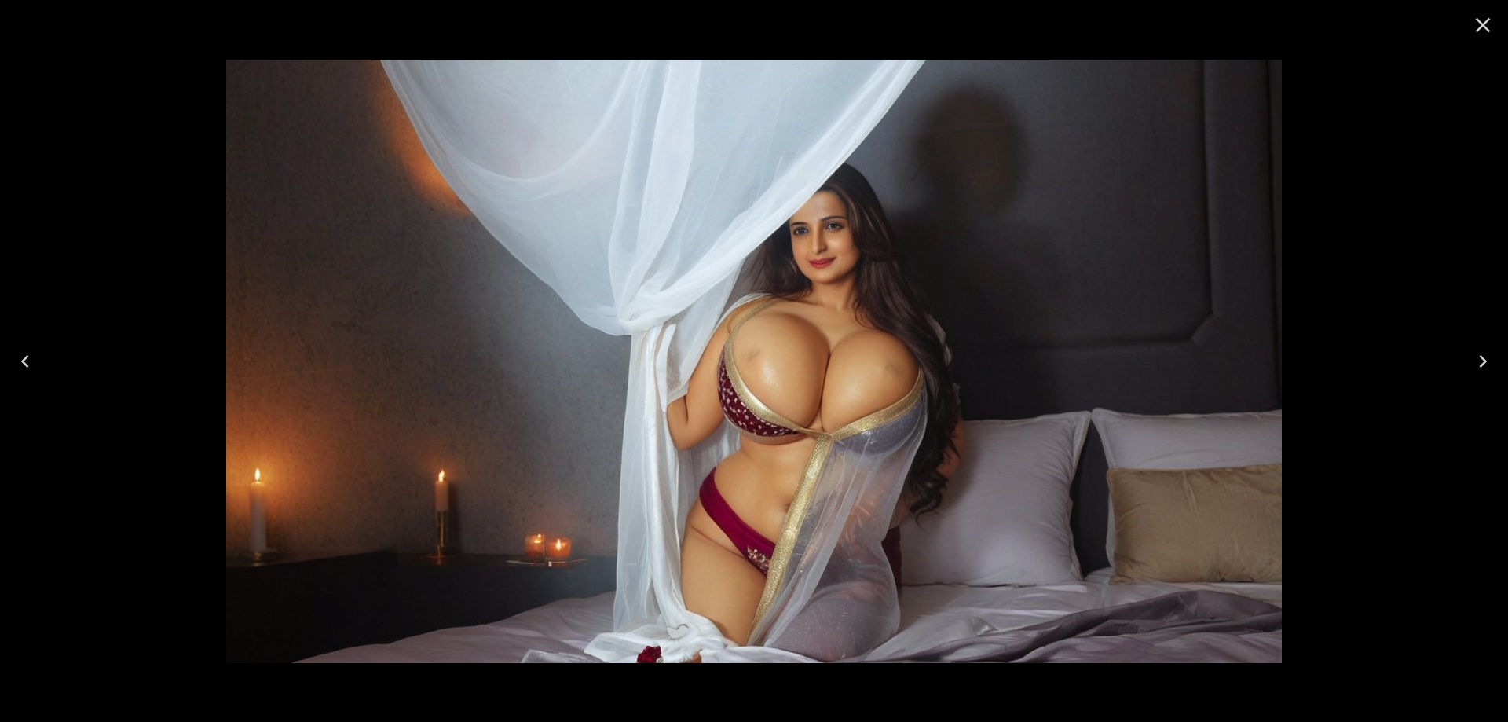
click at [1465, 358] on button "Next" at bounding box center [1483, 361] width 50 height 63
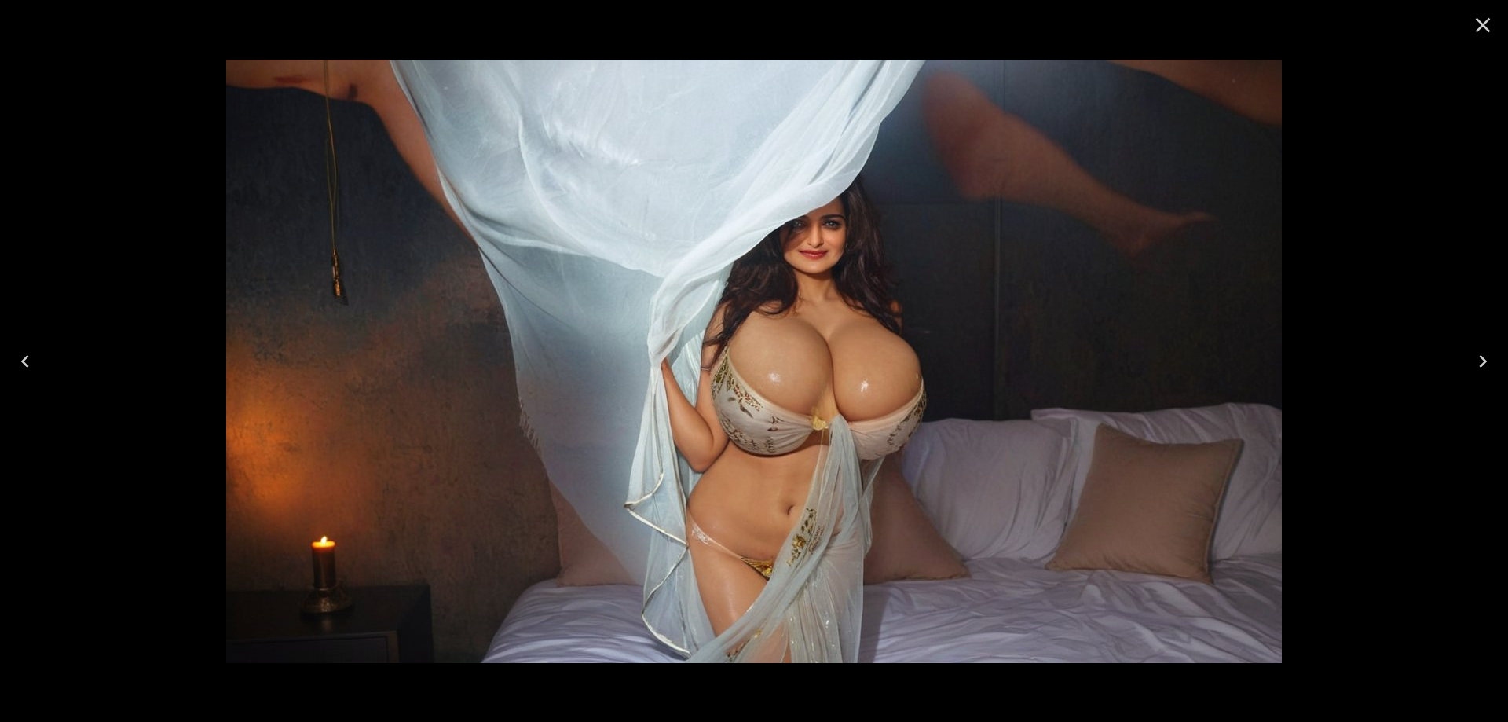
click at [1465, 358] on button "Next" at bounding box center [1483, 361] width 50 height 63
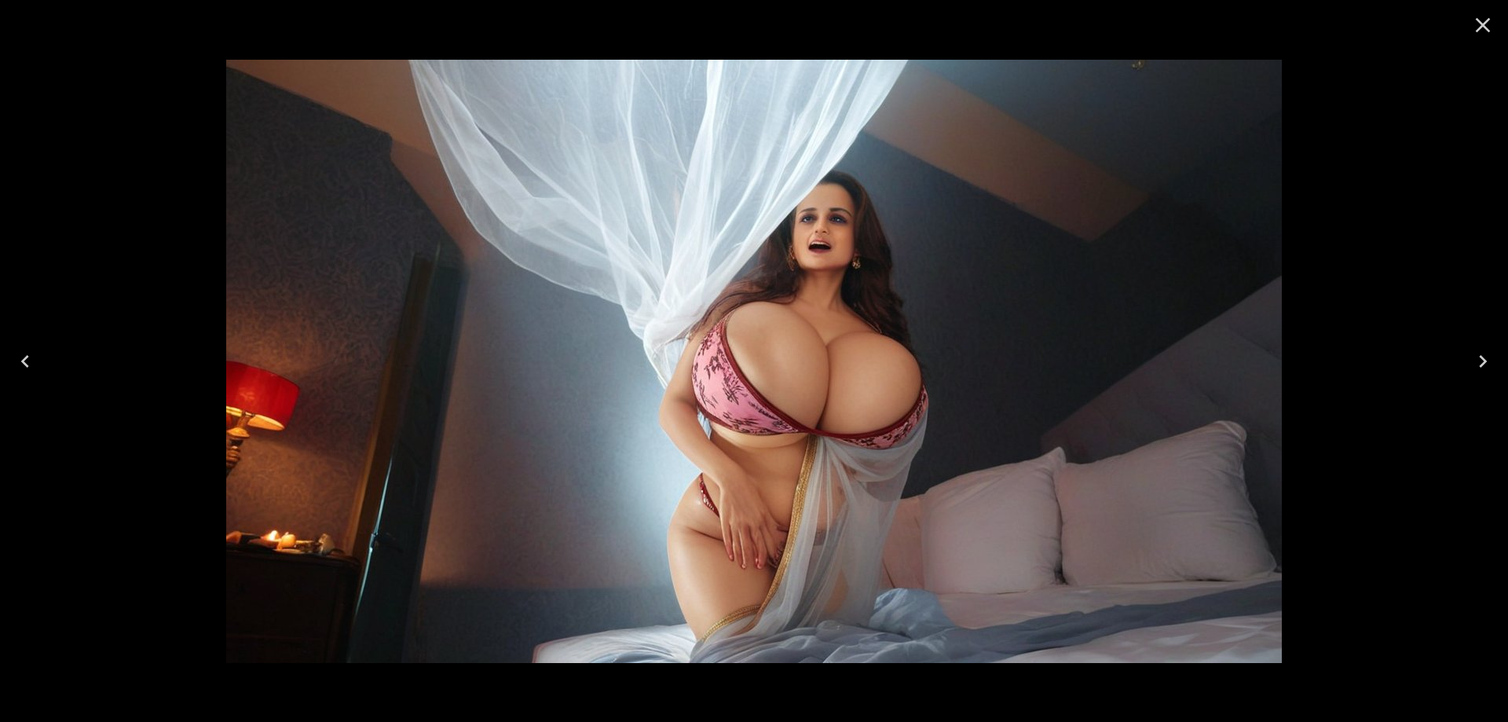
scroll to position [854, 0]
click at [1477, 356] on icon "Next" at bounding box center [1482, 361] width 25 height 25
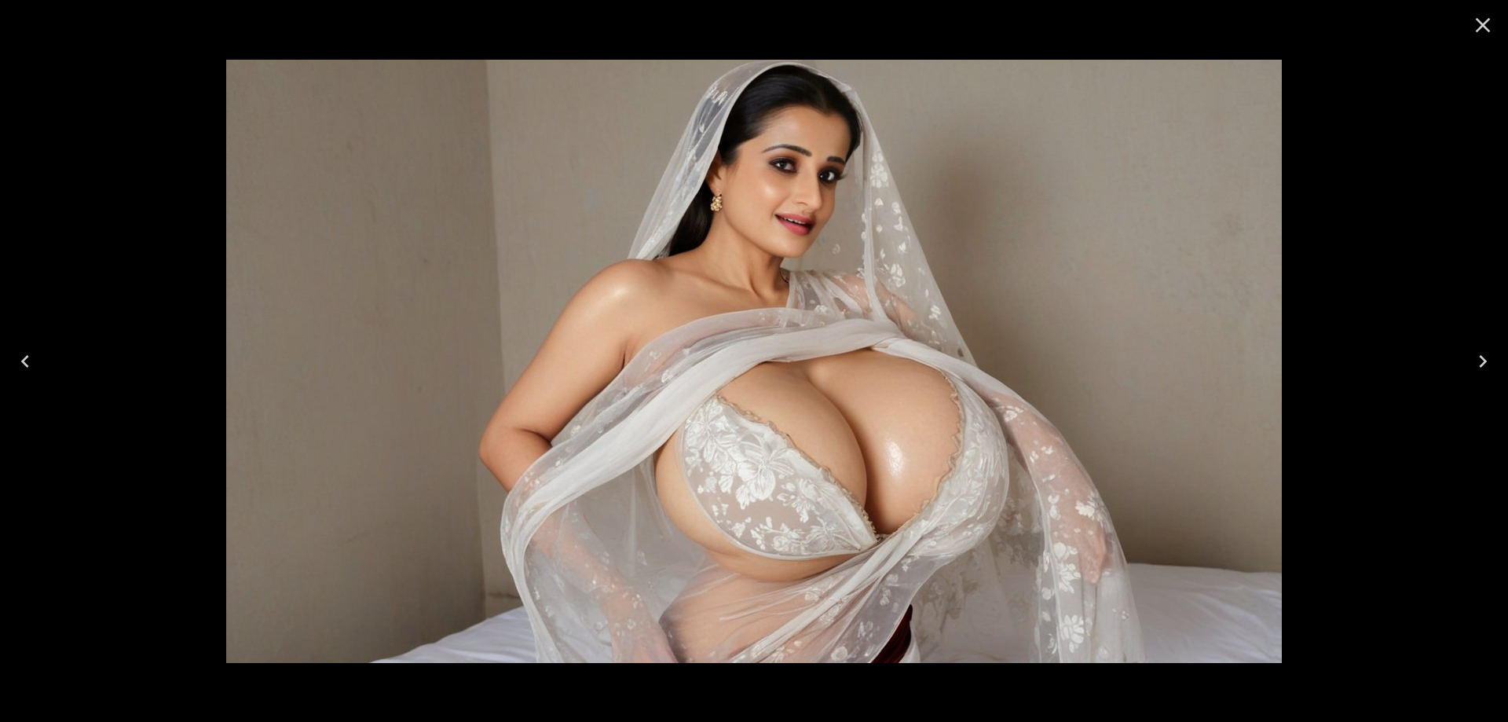
click at [1477, 356] on icon "Next" at bounding box center [1482, 361] width 25 height 25
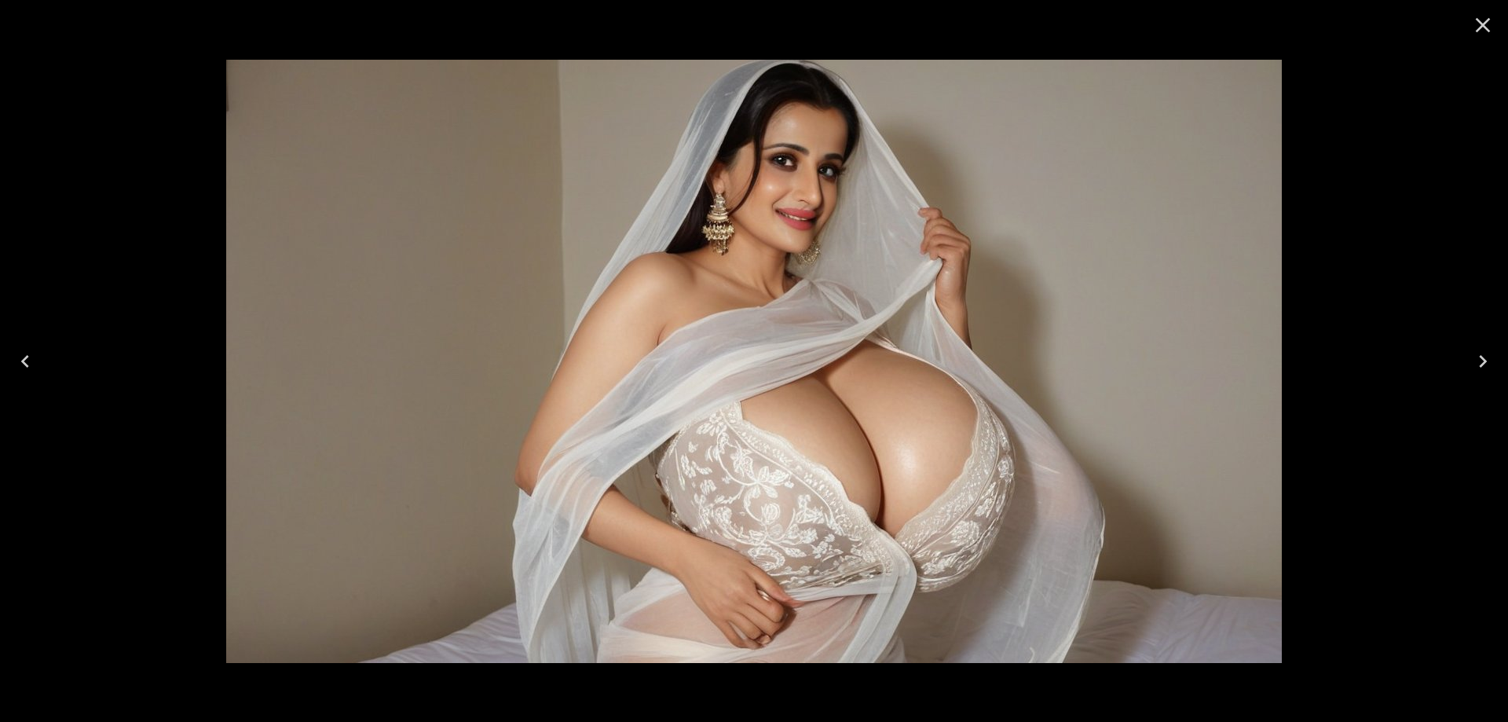
click at [1477, 356] on icon "Next" at bounding box center [1482, 361] width 25 height 25
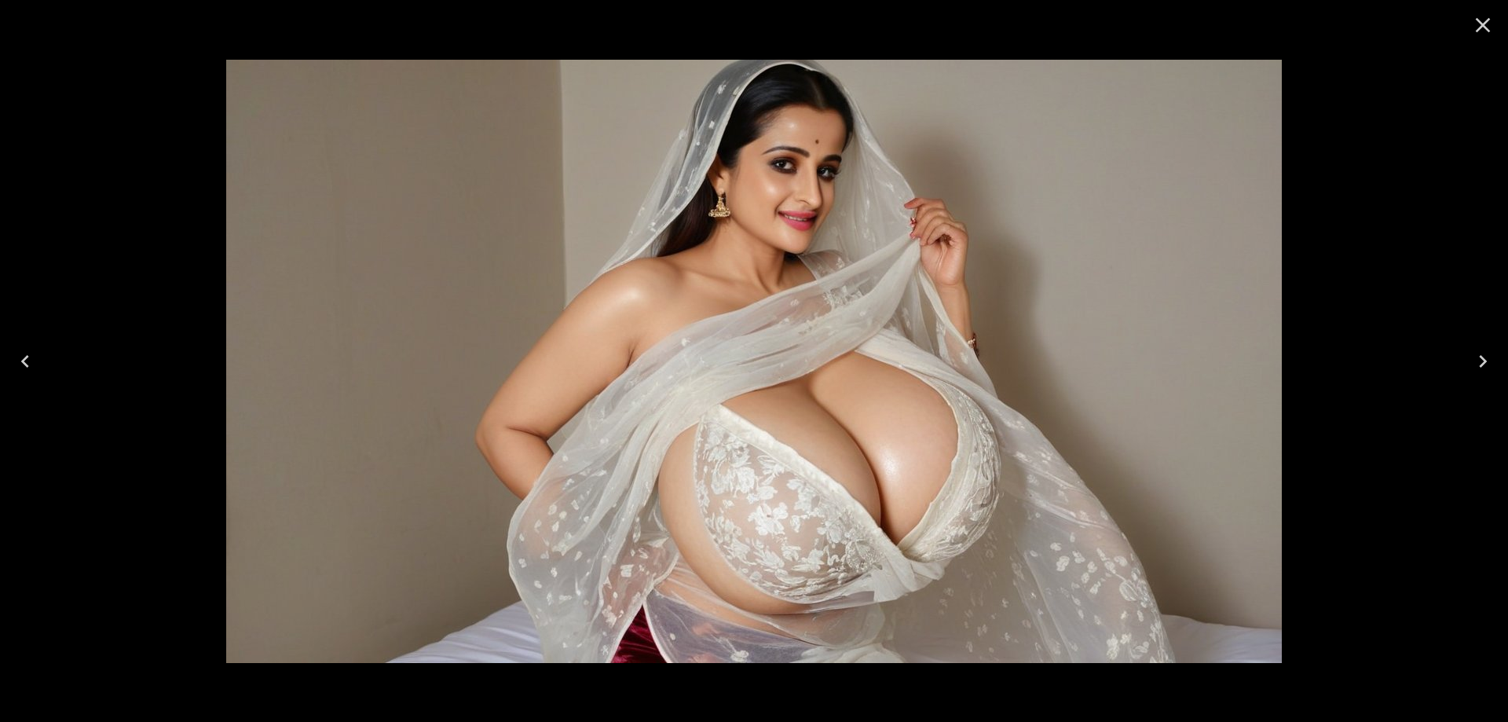
click at [1466, 359] on button "Next" at bounding box center [1483, 361] width 50 height 63
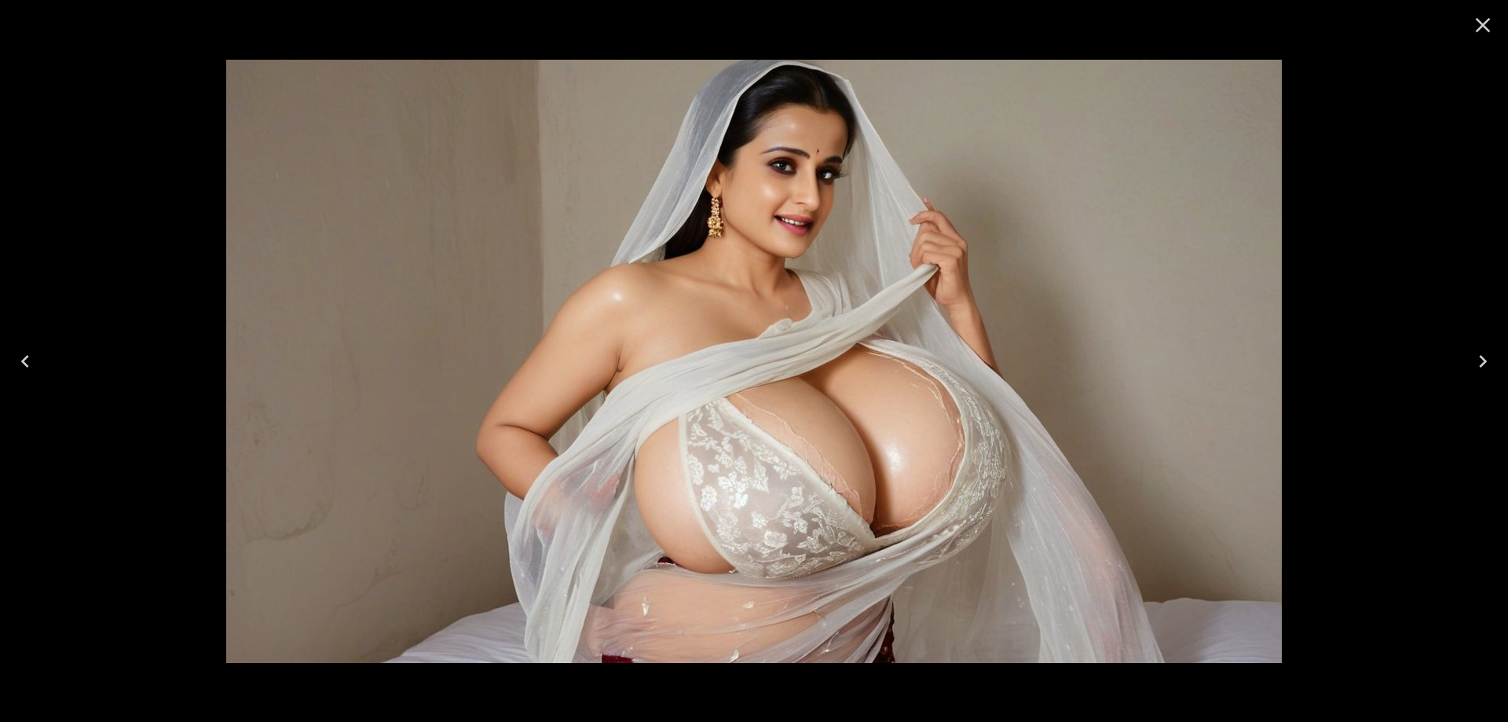
click at [1507, 361] on button "Next" at bounding box center [1483, 361] width 50 height 63
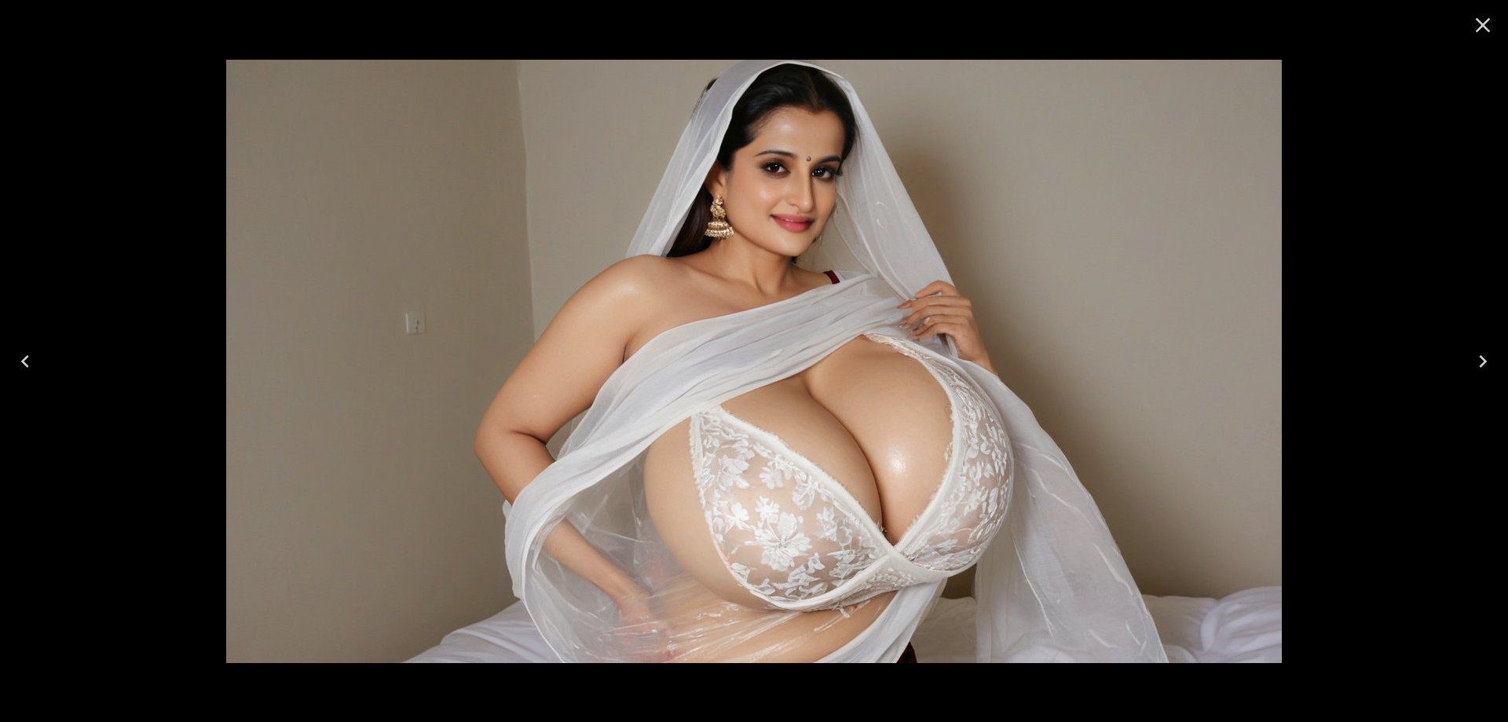
click at [1474, 357] on icon "Next" at bounding box center [1482, 361] width 25 height 25
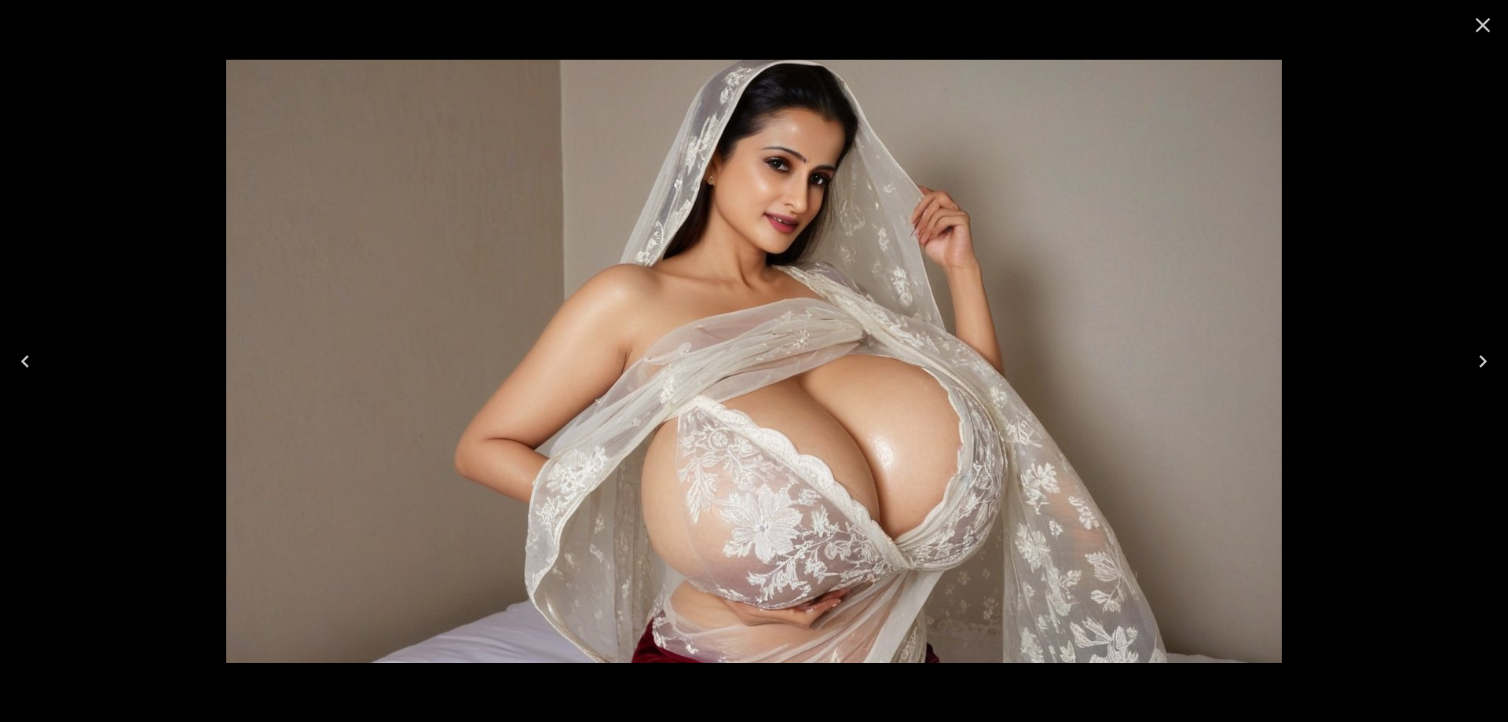
click at [1474, 357] on icon "Next" at bounding box center [1482, 361] width 25 height 25
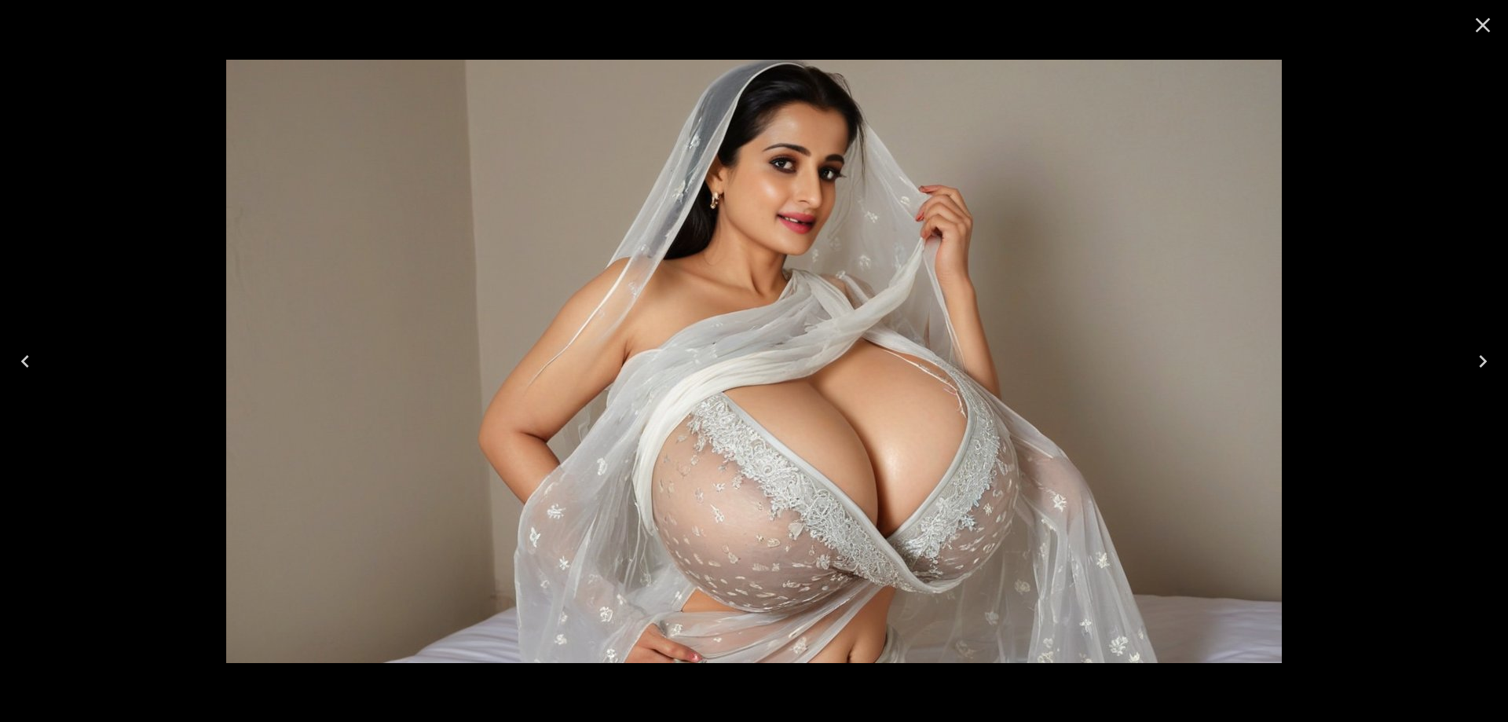
click at [1474, 357] on icon "Next" at bounding box center [1482, 361] width 25 height 25
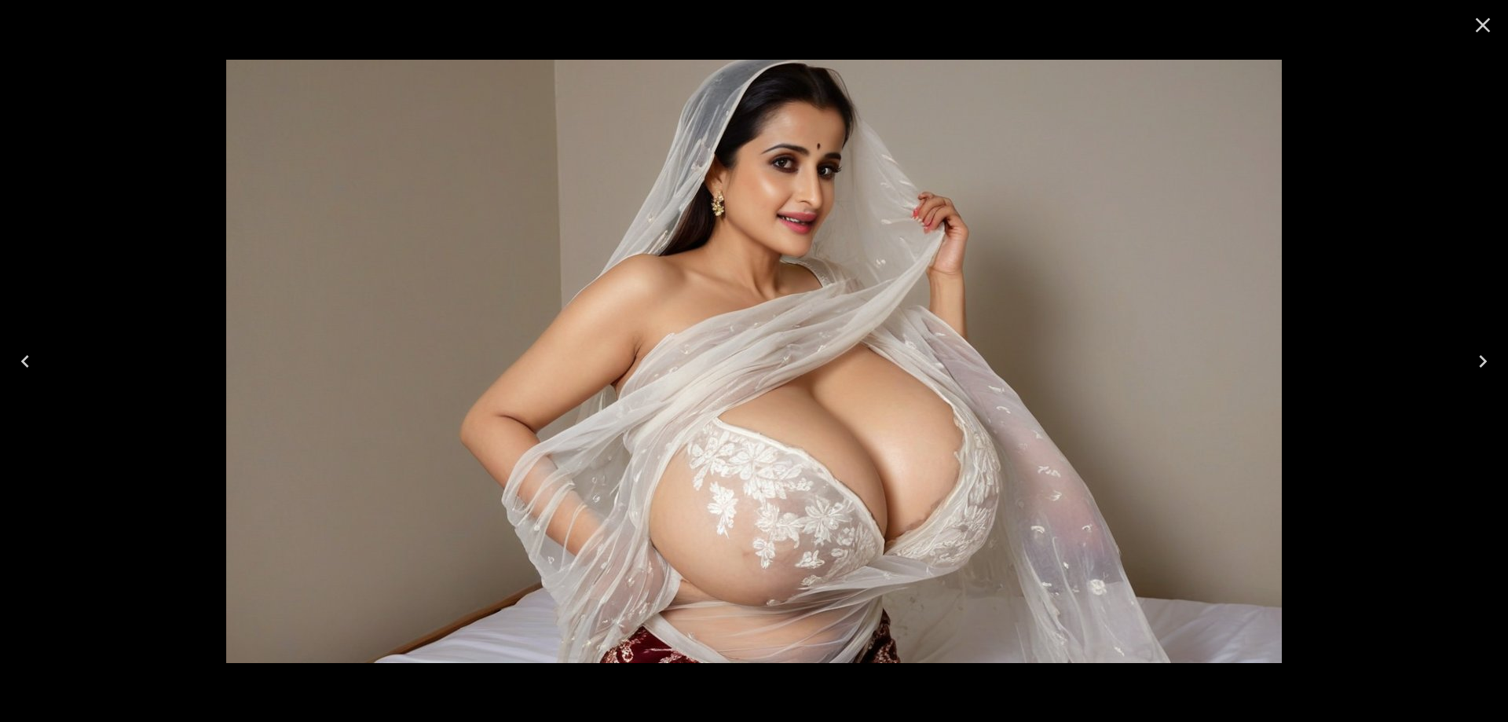
click at [1474, 357] on icon "Next" at bounding box center [1482, 361] width 25 height 25
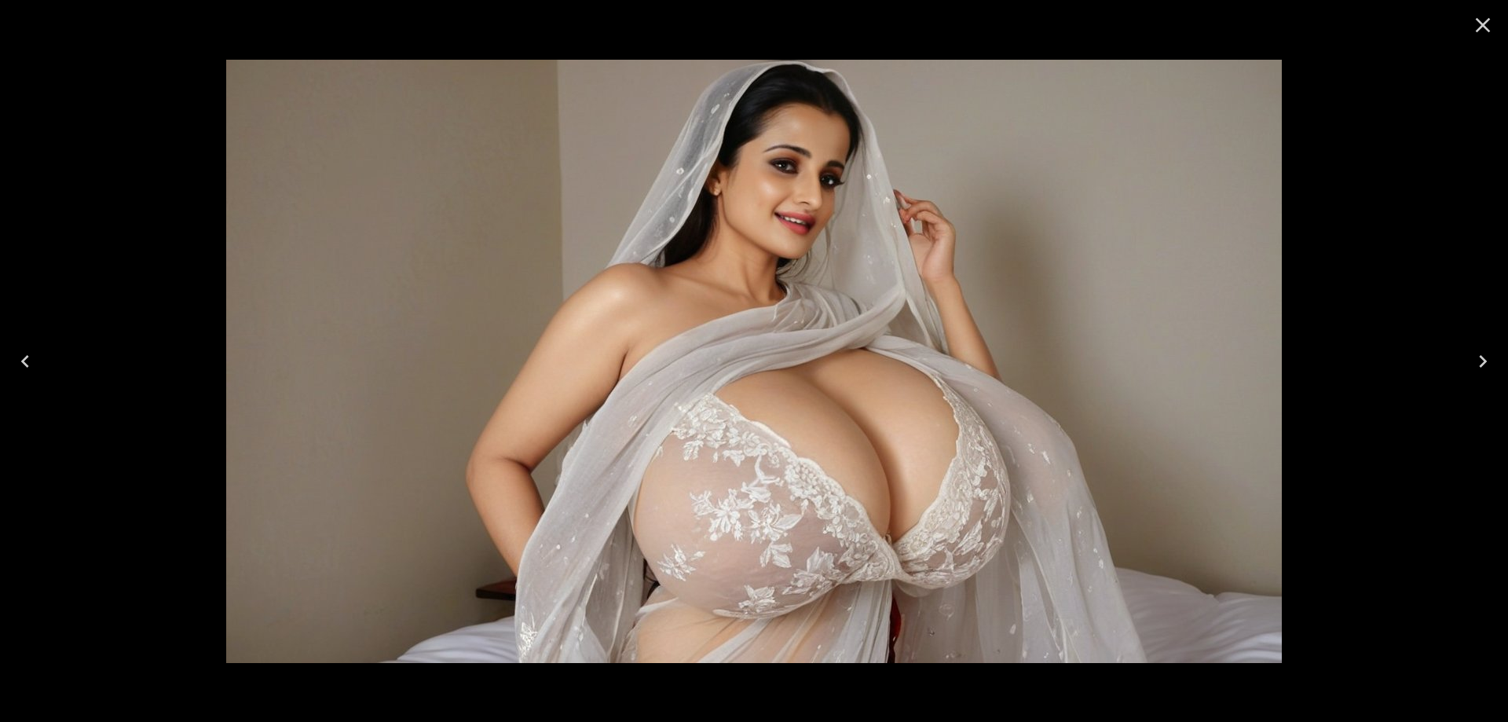
click at [1474, 357] on icon "Next" at bounding box center [1482, 361] width 25 height 25
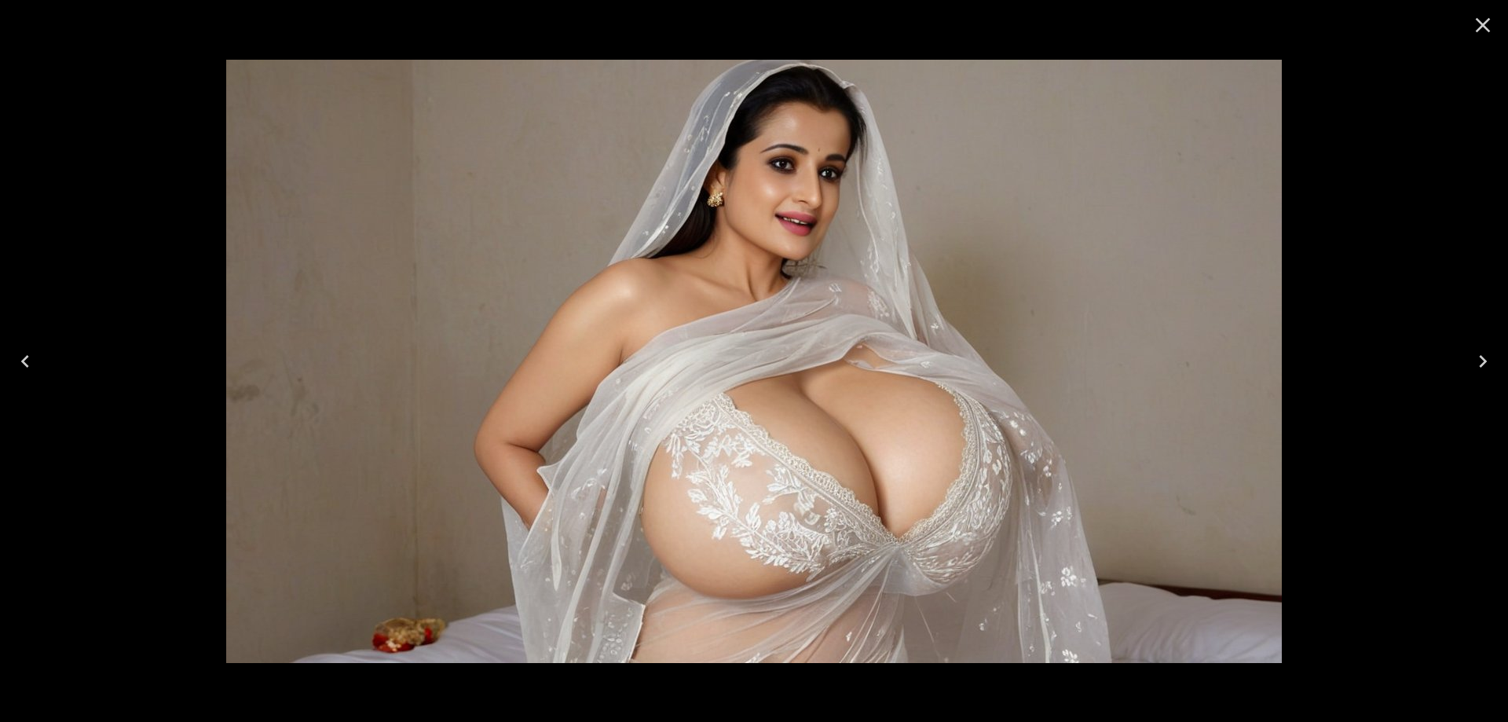
click at [1474, 357] on icon "Next" at bounding box center [1482, 361] width 25 height 25
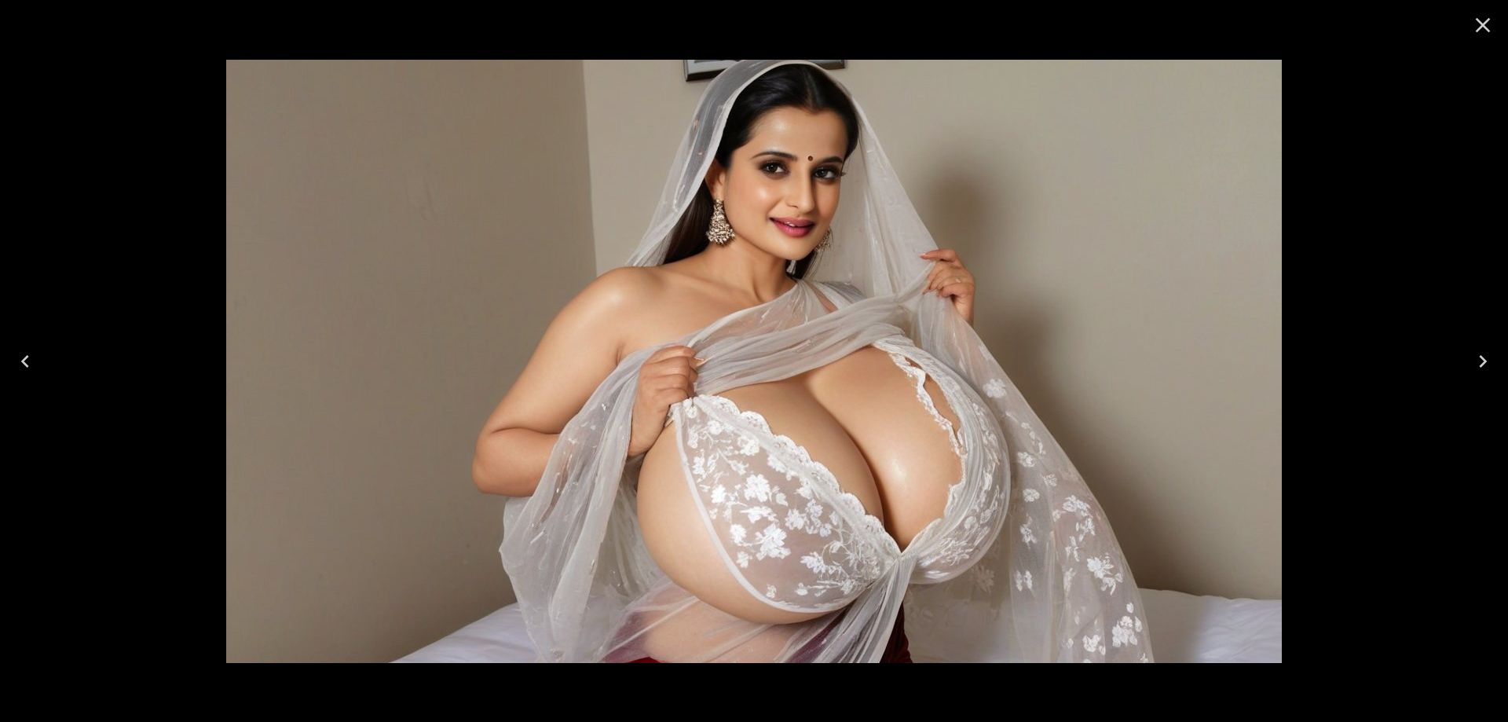
click at [1474, 357] on icon "Next" at bounding box center [1482, 361] width 25 height 25
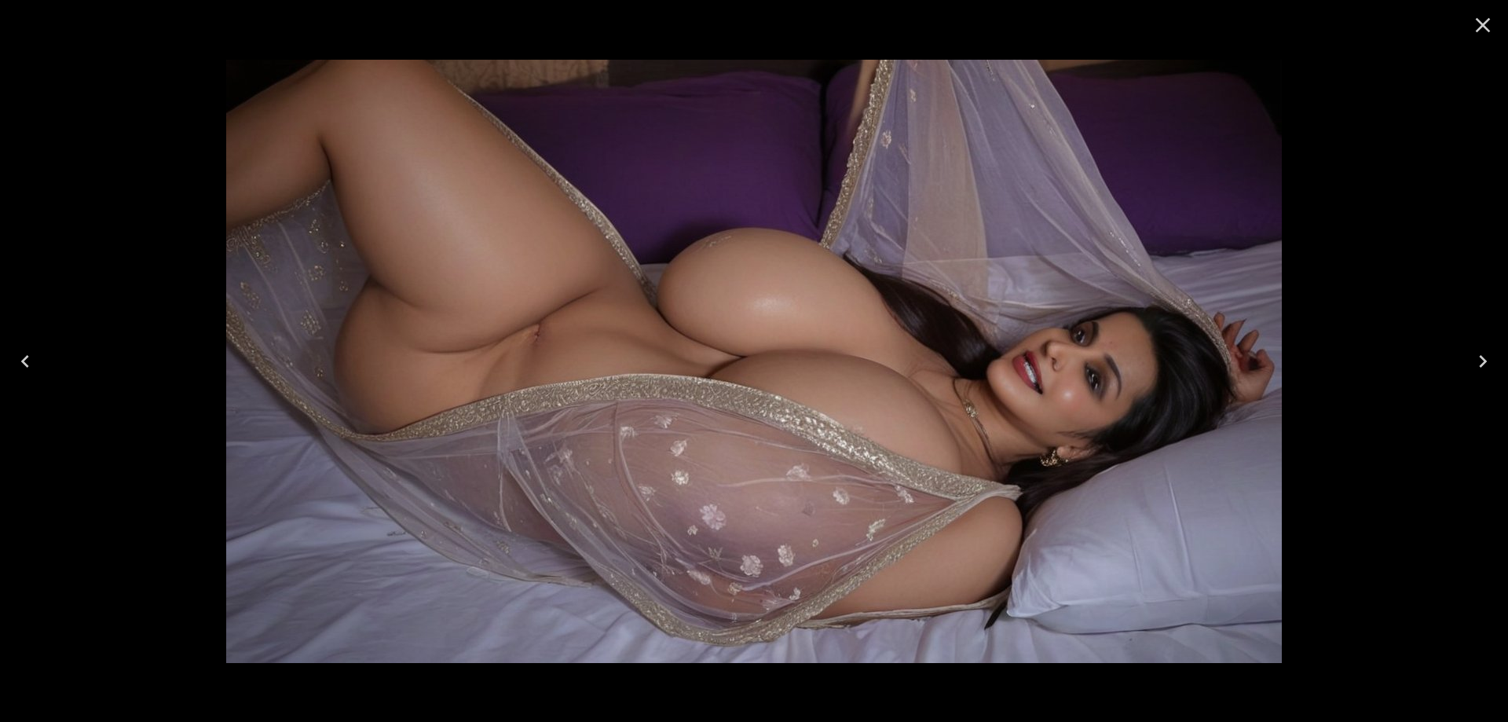
click at [1474, 357] on icon "Next" at bounding box center [1482, 361] width 25 height 25
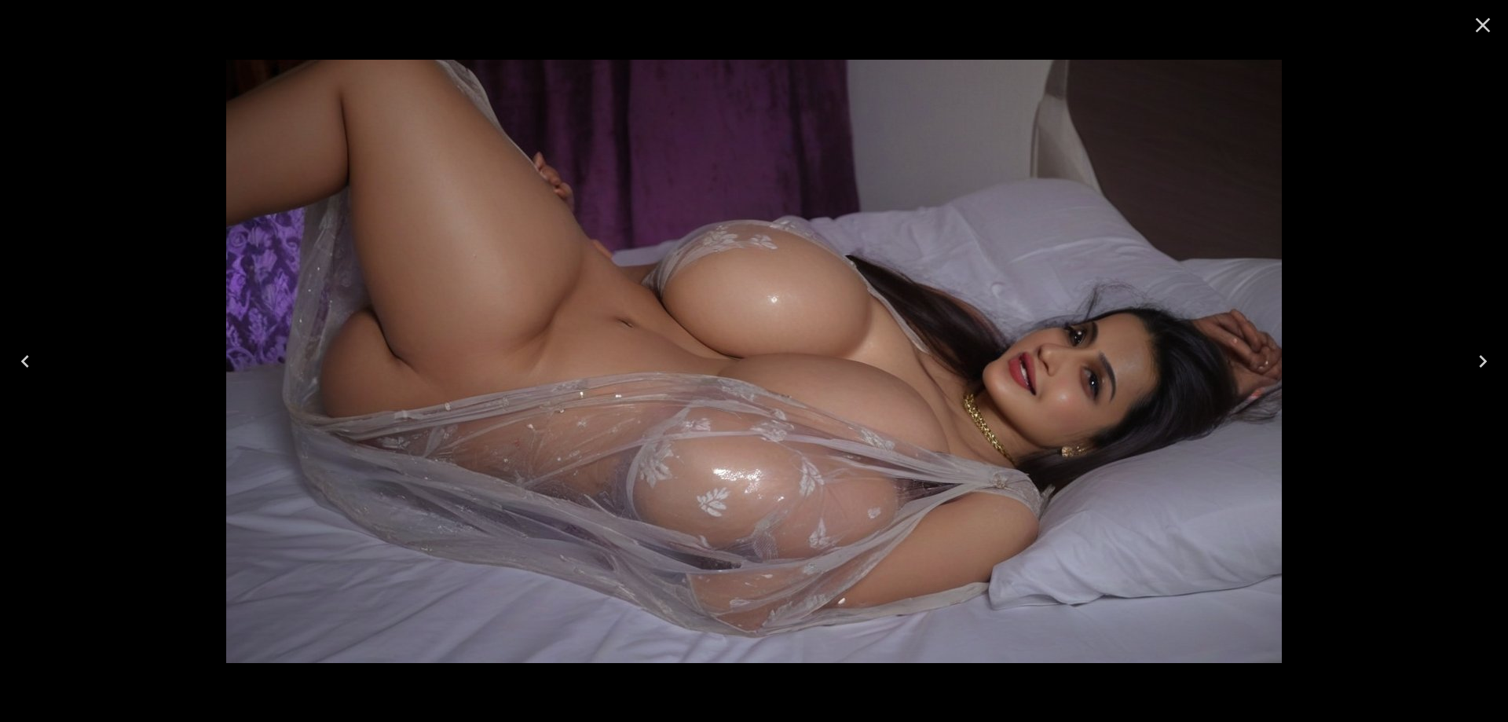
click at [1474, 357] on icon "Next" at bounding box center [1482, 361] width 25 height 25
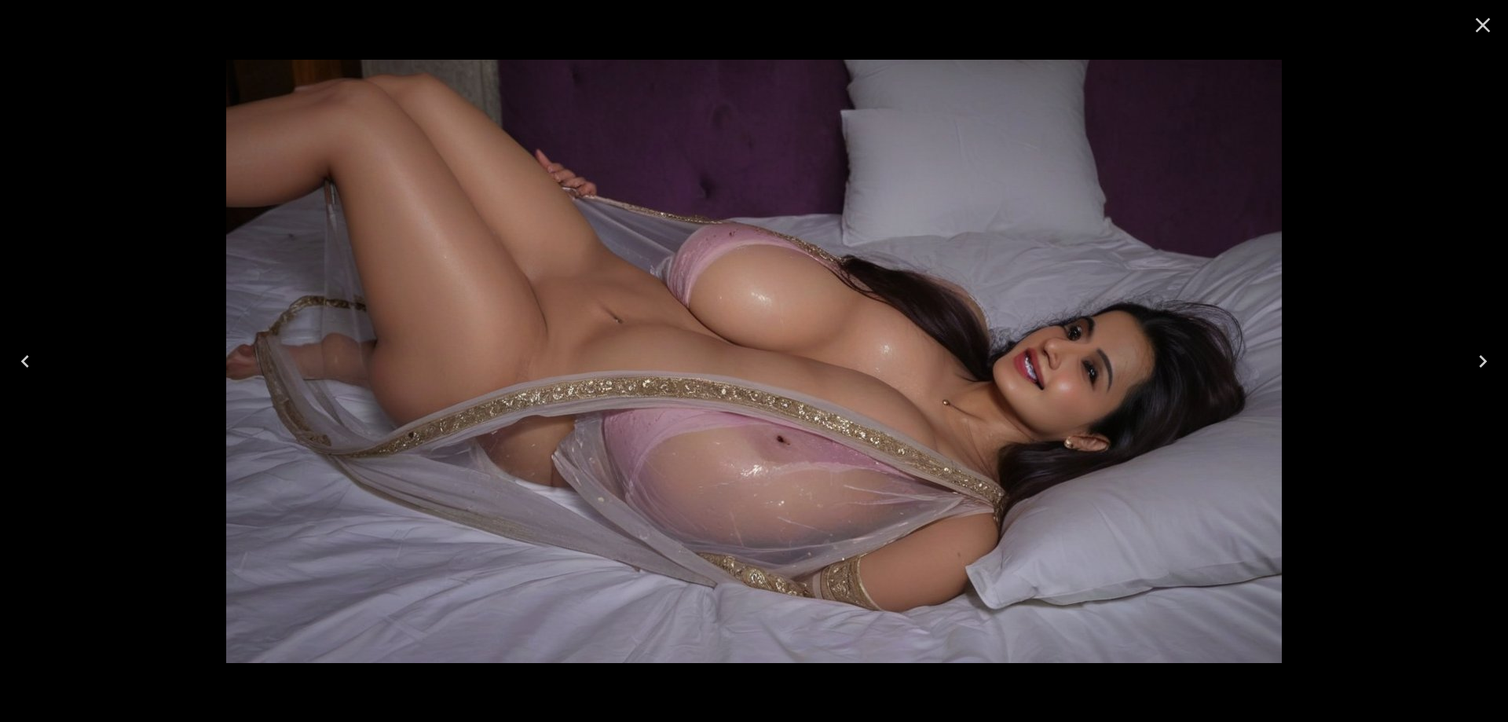
click at [1474, 357] on icon "Next" at bounding box center [1482, 361] width 25 height 25
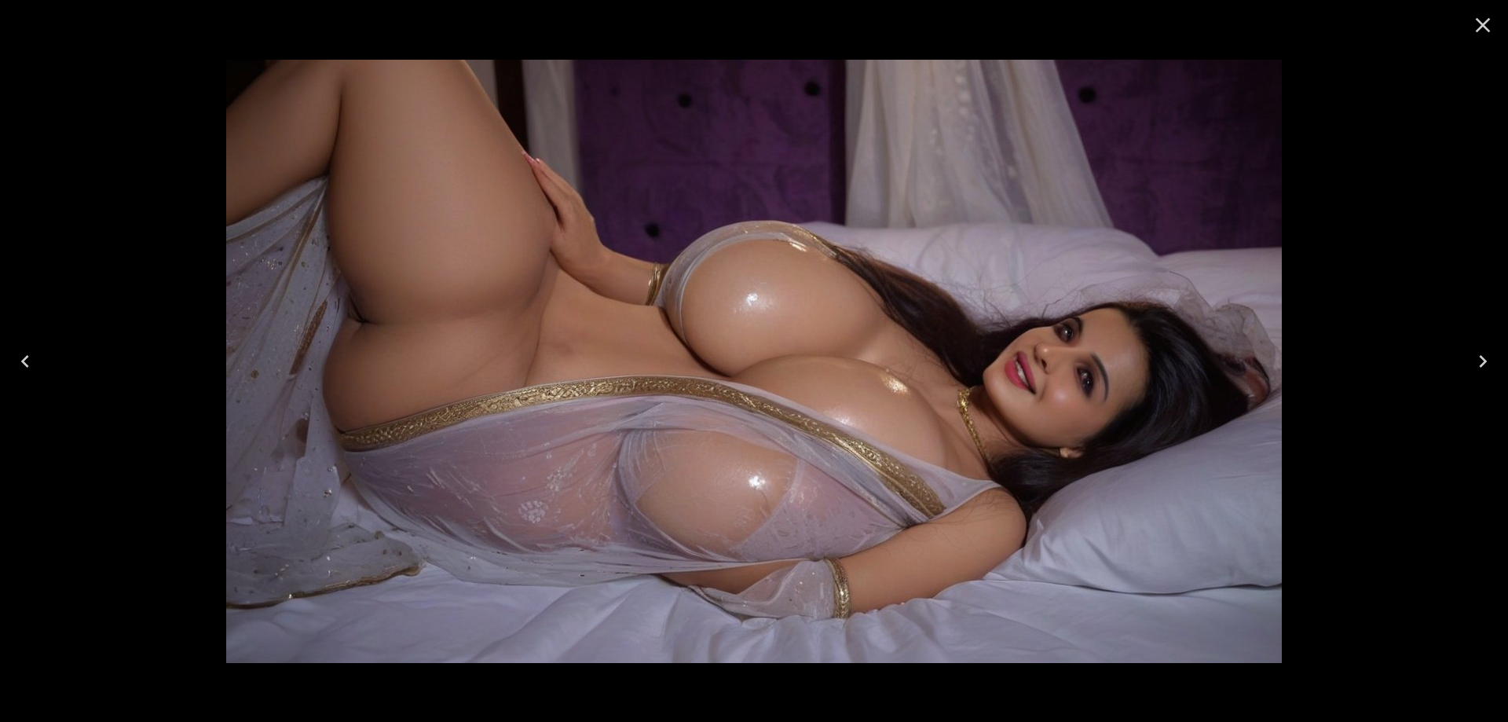
click at [1474, 357] on icon "Next" at bounding box center [1482, 361] width 25 height 25
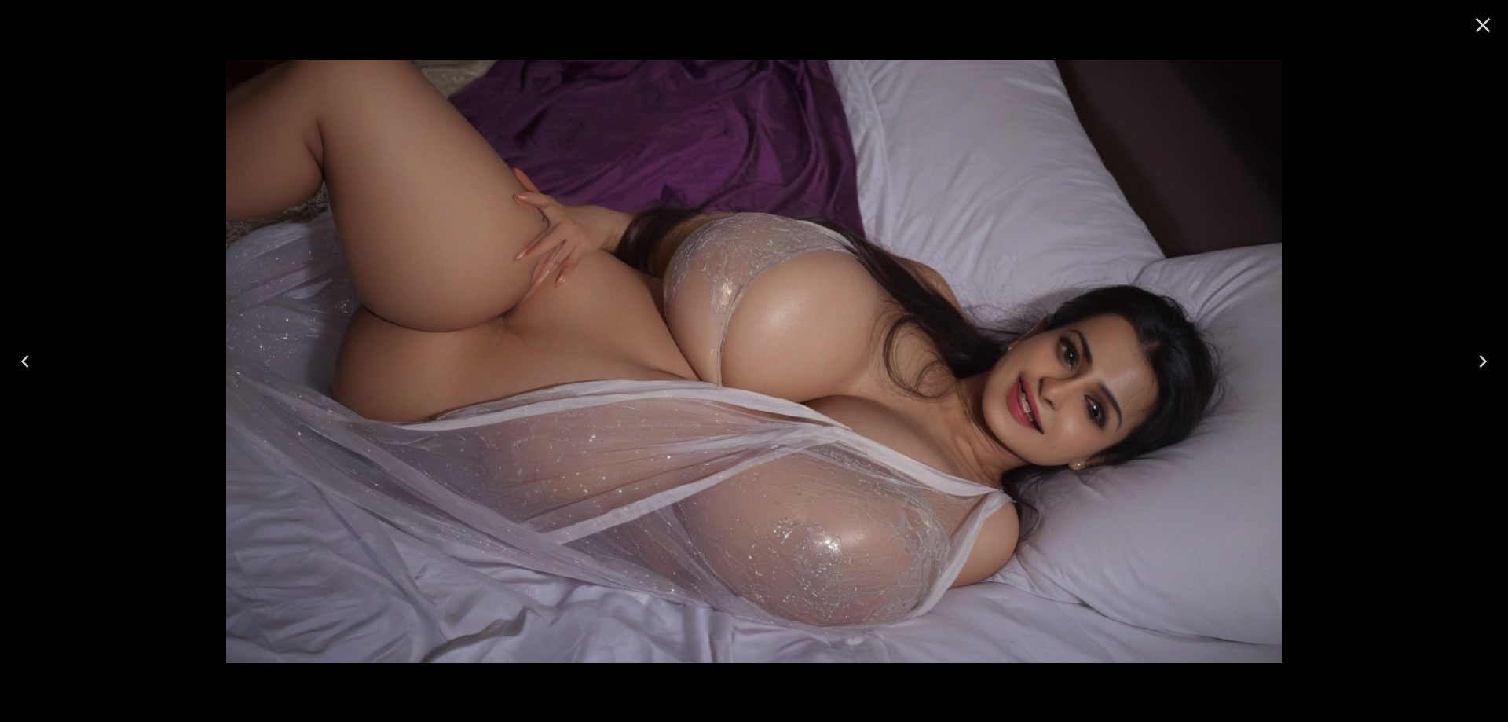
click at [1474, 357] on icon "Next" at bounding box center [1482, 361] width 25 height 25
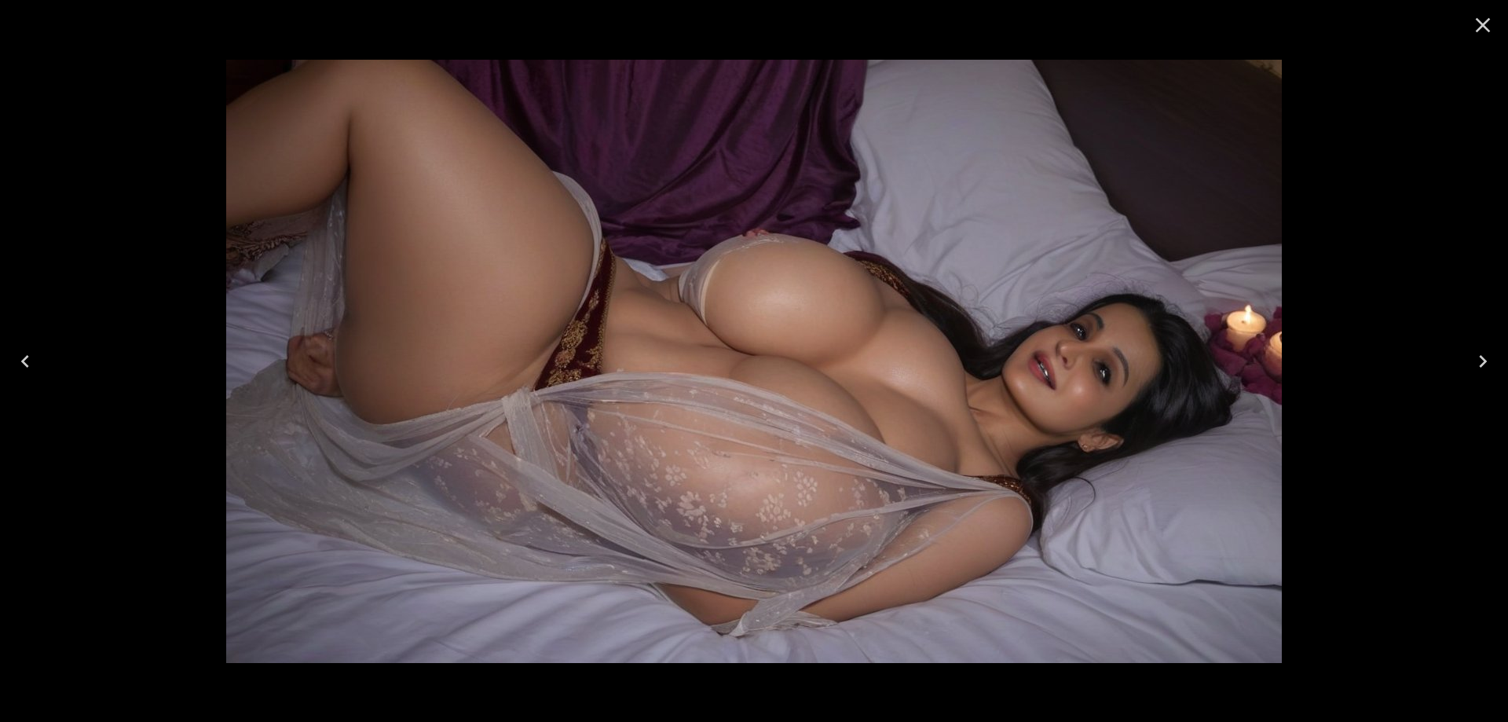
click at [1474, 357] on icon "Next" at bounding box center [1482, 361] width 25 height 25
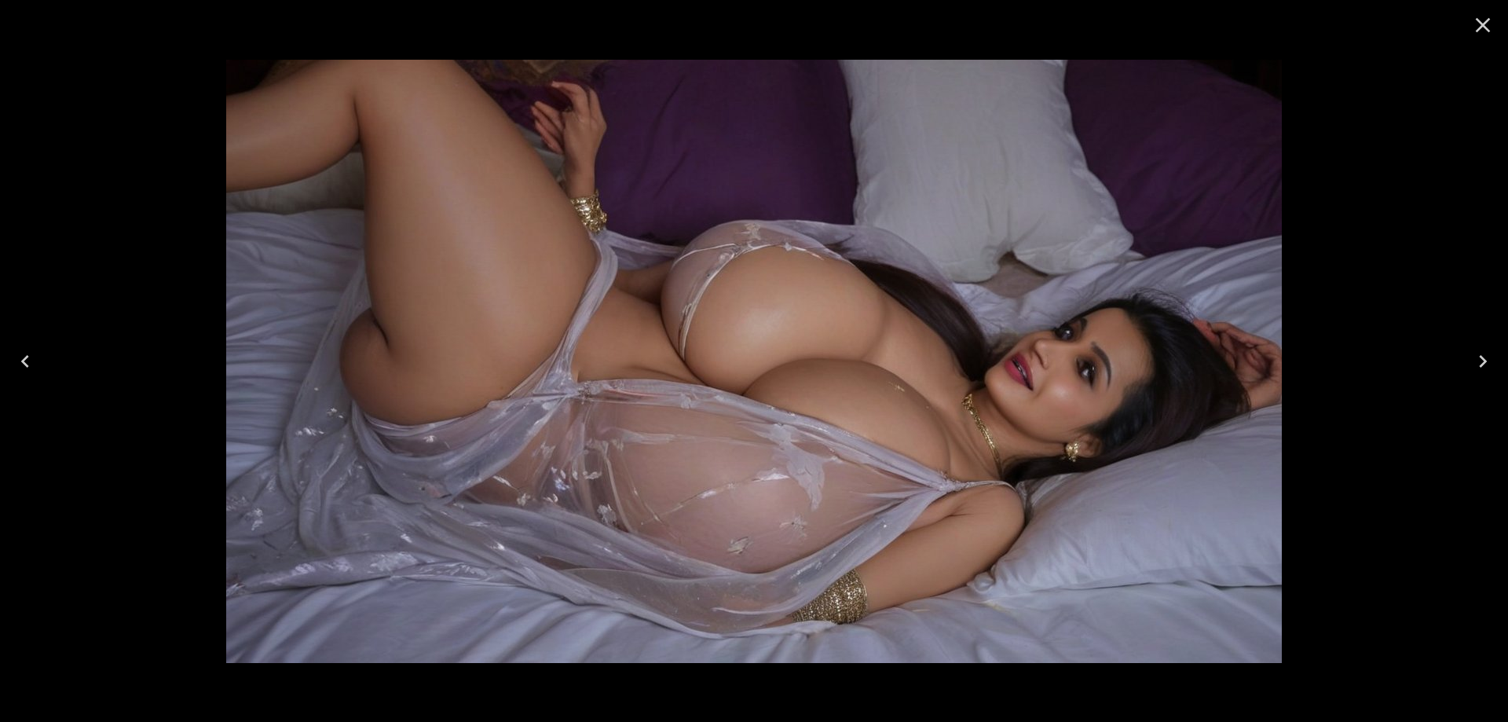
click at [1474, 357] on icon "Next" at bounding box center [1482, 361] width 25 height 25
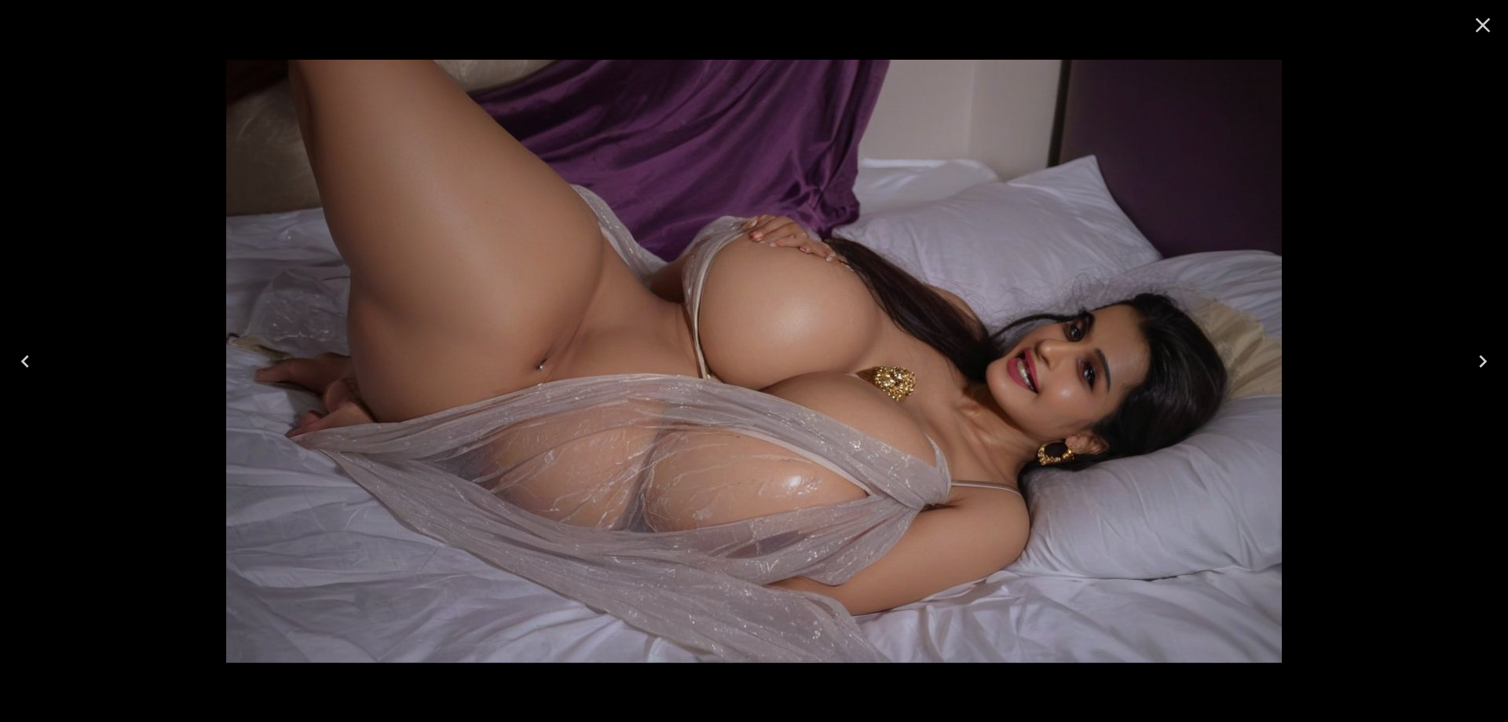
click at [1474, 357] on icon "Next" at bounding box center [1482, 361] width 25 height 25
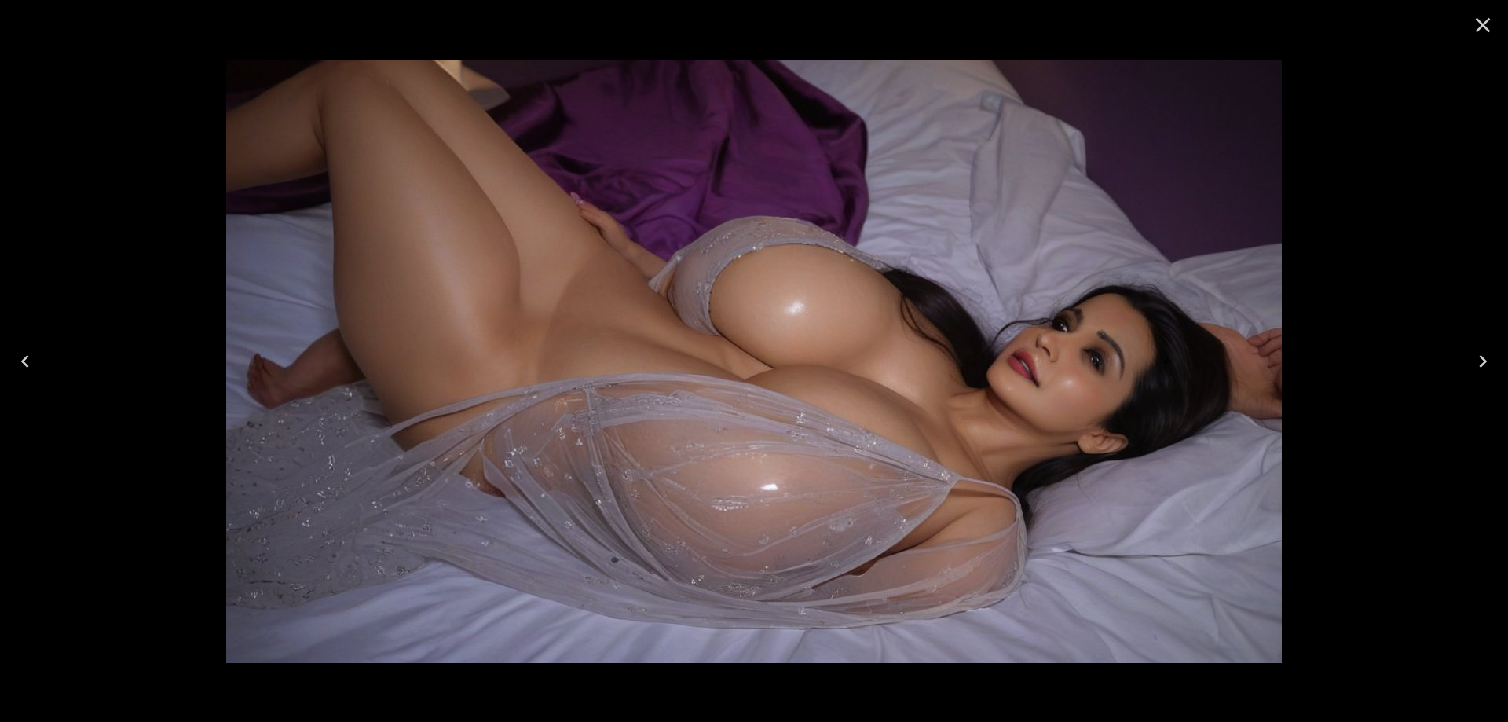
click at [1474, 357] on icon "Next" at bounding box center [1482, 361] width 25 height 25
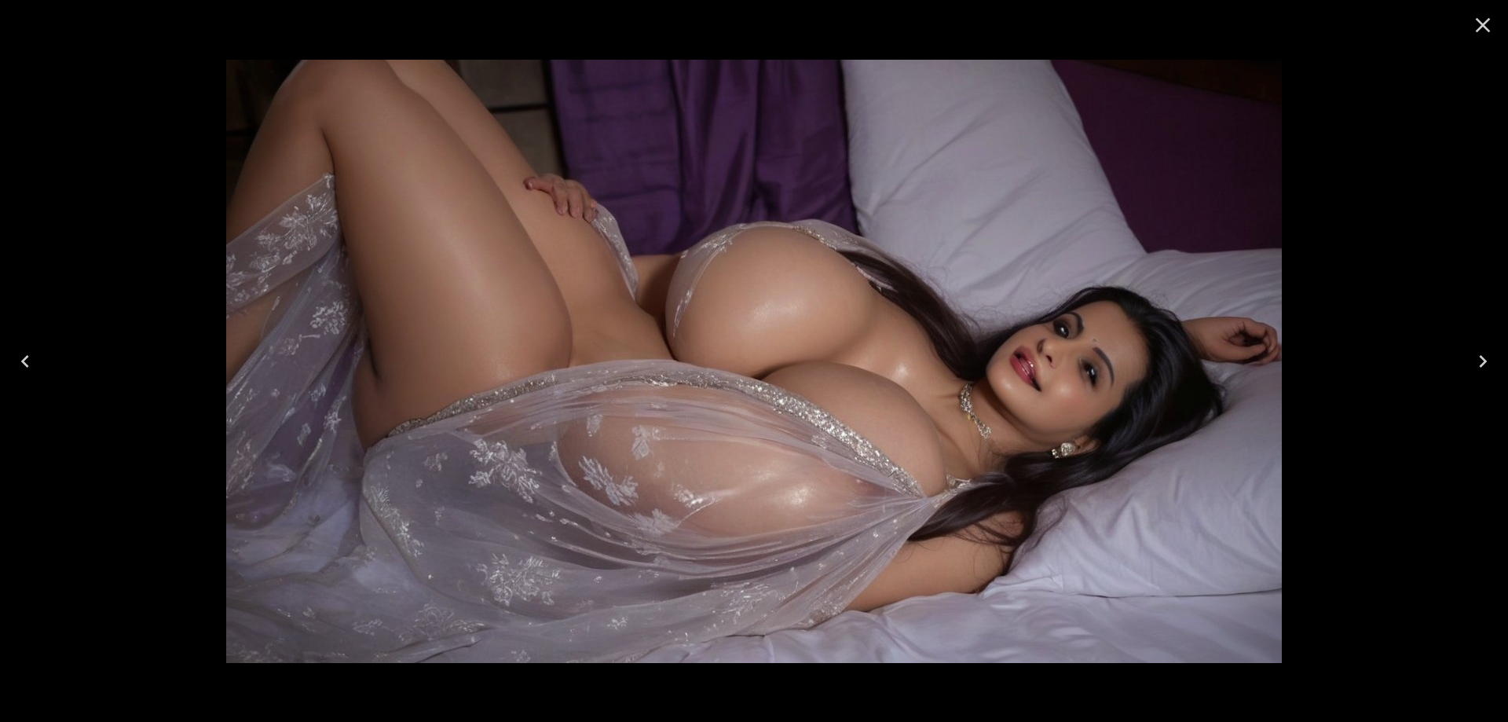
click at [1474, 357] on icon "Next" at bounding box center [1482, 361] width 25 height 25
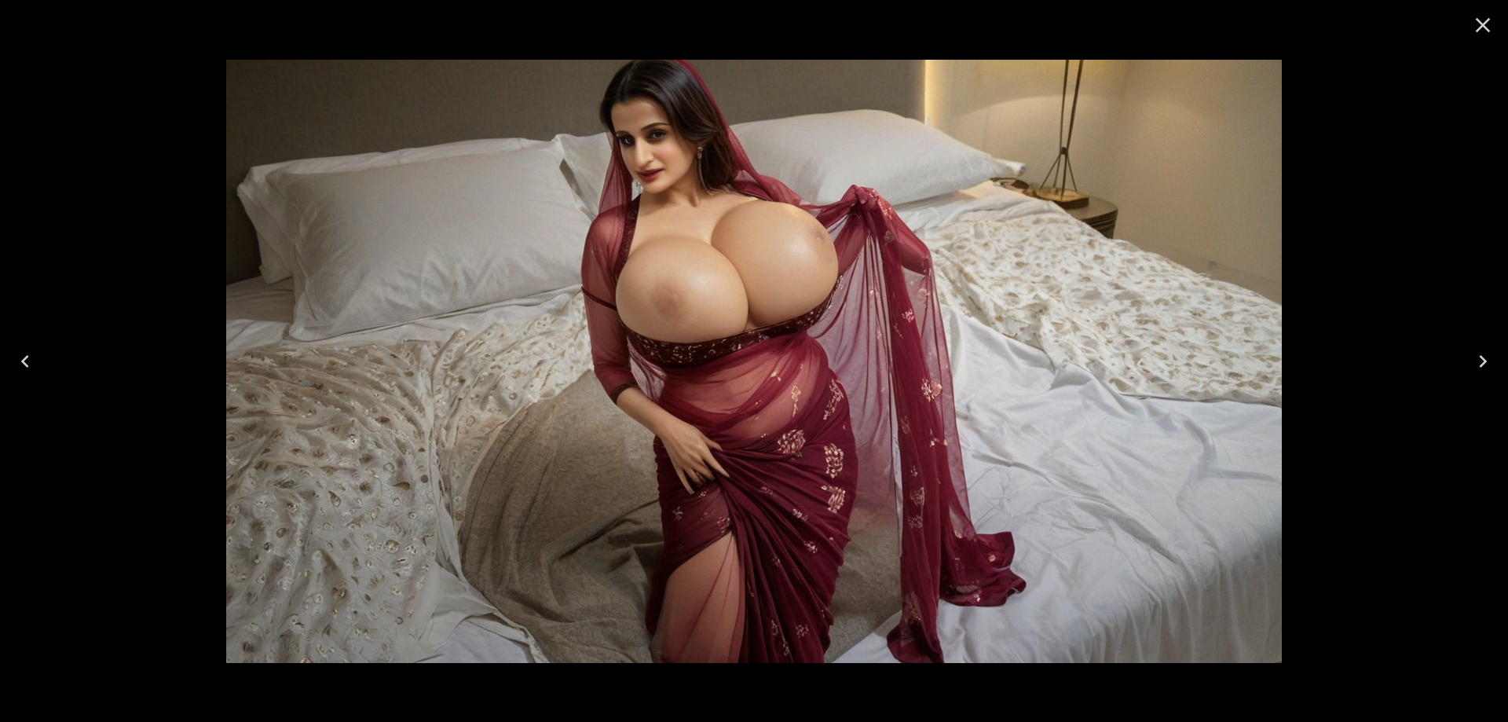
click at [37, 362] on icon "Previous" at bounding box center [25, 361] width 25 height 25
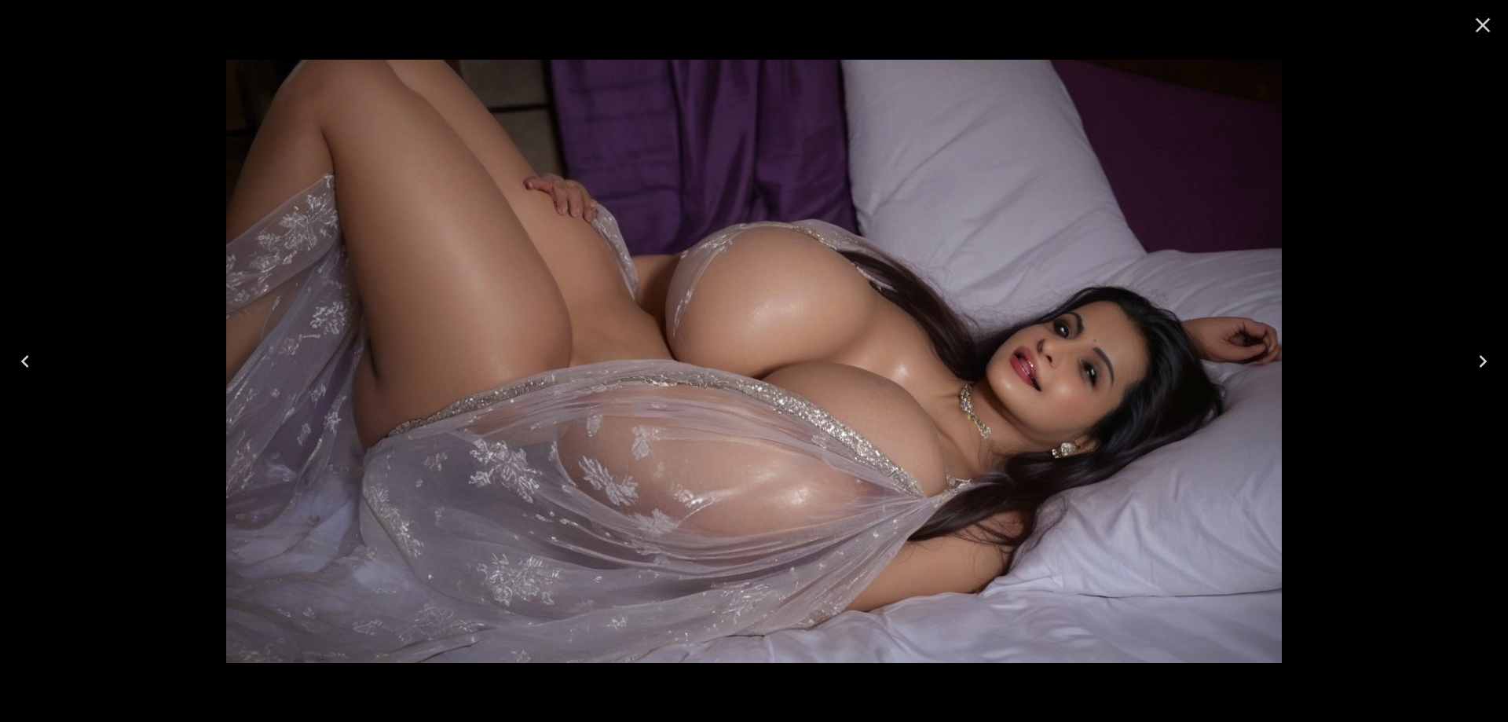
click at [37, 362] on icon "Previous" at bounding box center [25, 361] width 25 height 25
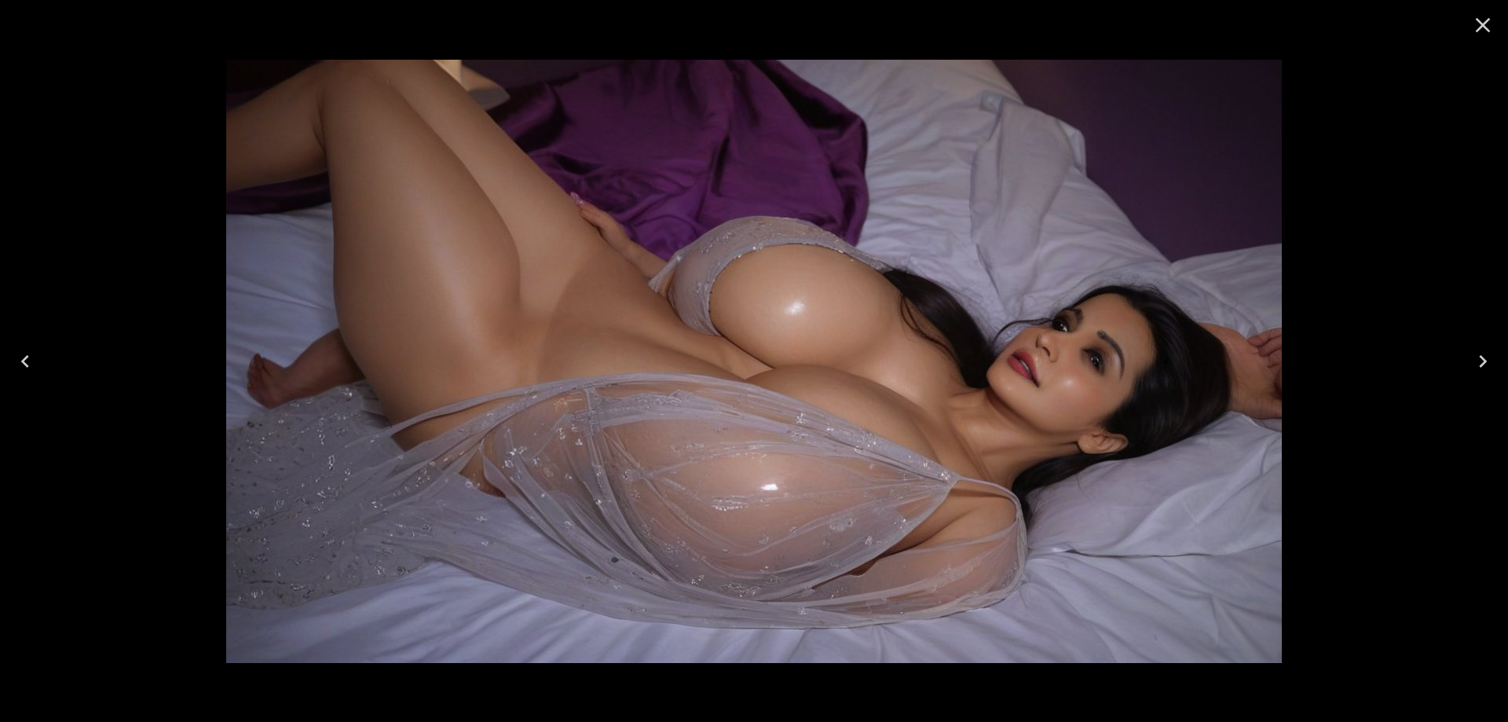
click at [37, 362] on icon "Previous" at bounding box center [25, 361] width 25 height 25
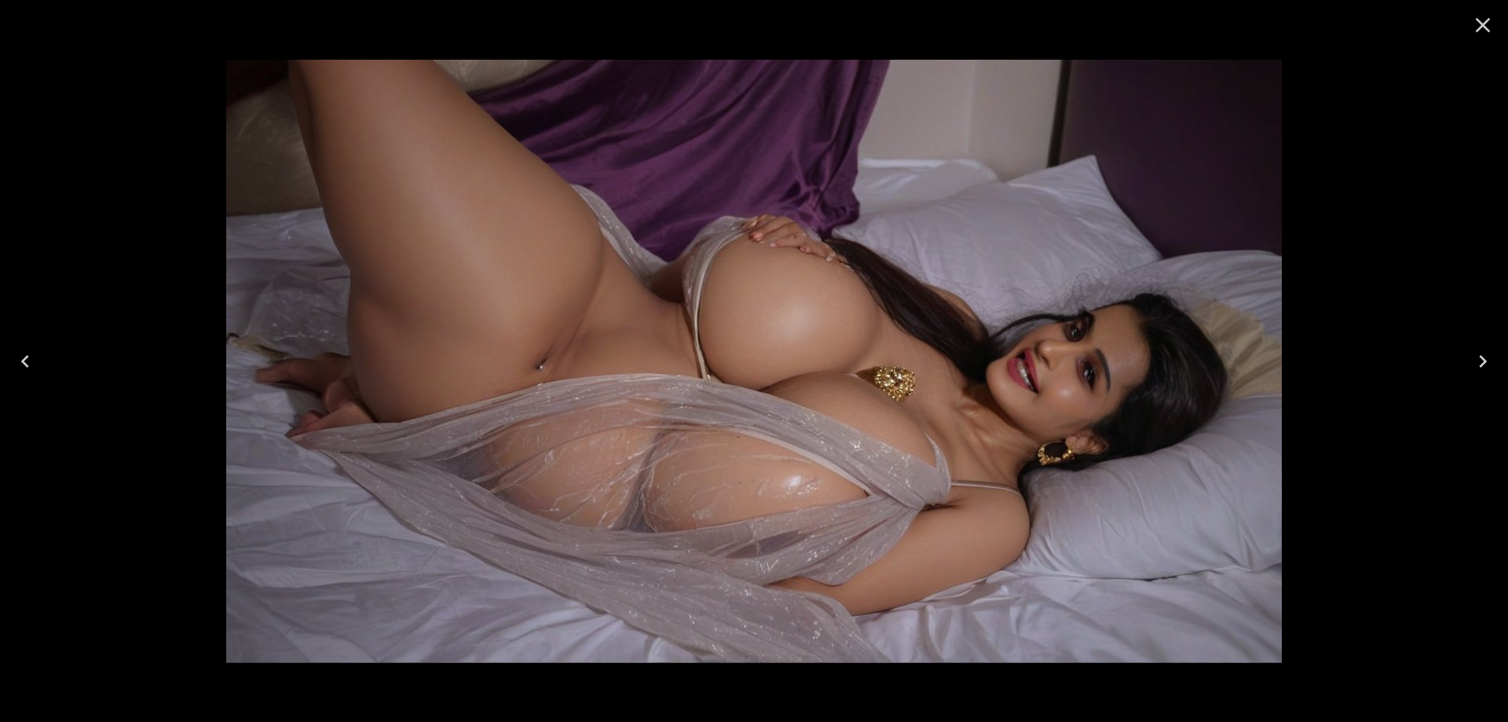
click at [37, 362] on icon "Previous" at bounding box center [25, 361] width 25 height 25
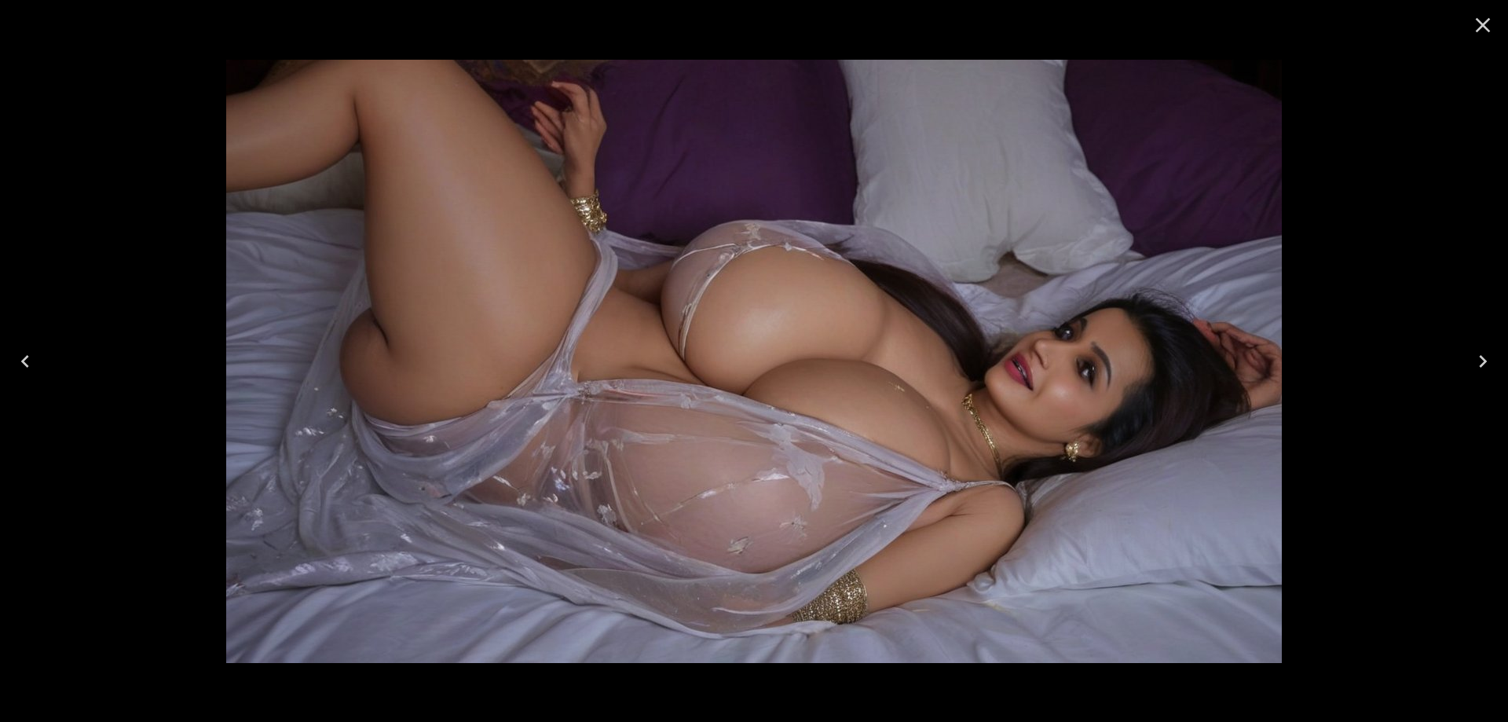
click at [37, 362] on icon "Previous" at bounding box center [25, 361] width 25 height 25
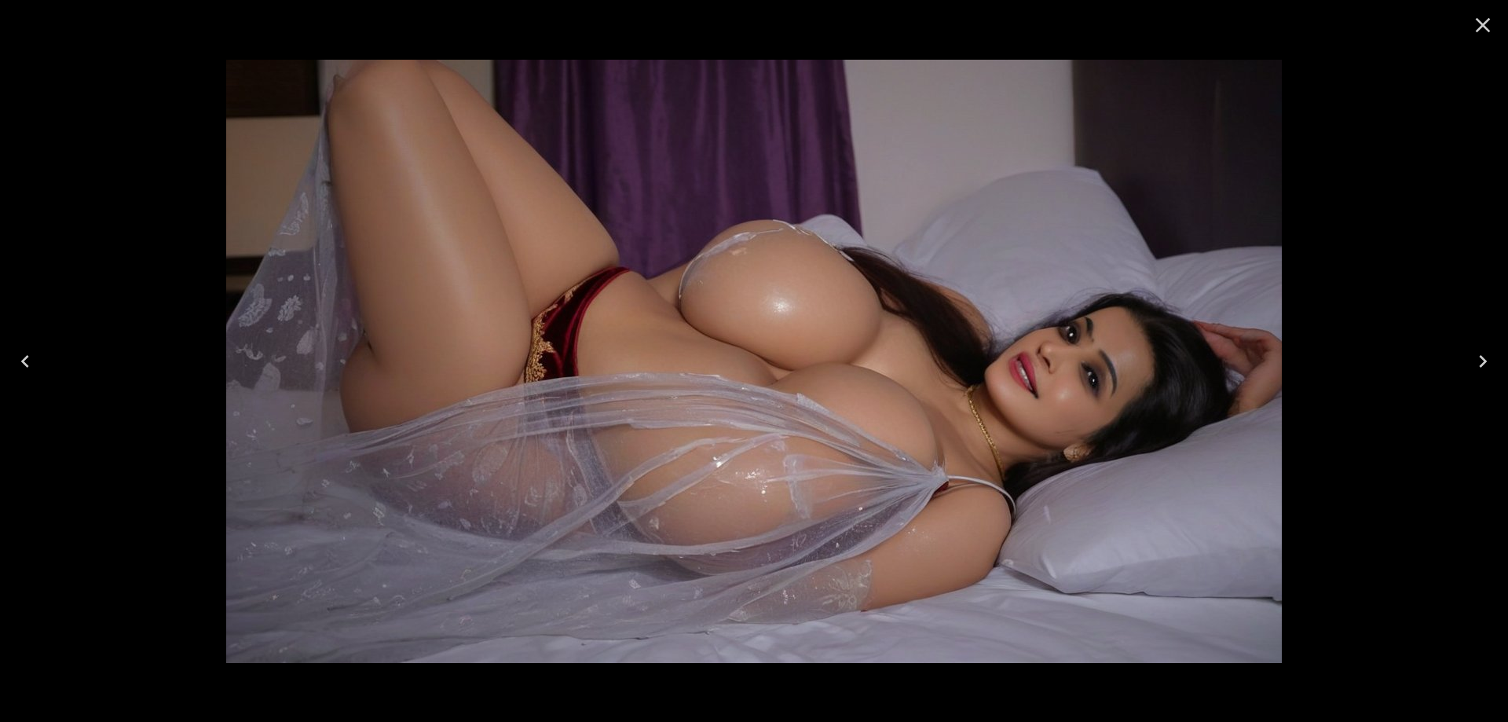
click at [37, 362] on icon "Previous" at bounding box center [25, 361] width 25 height 25
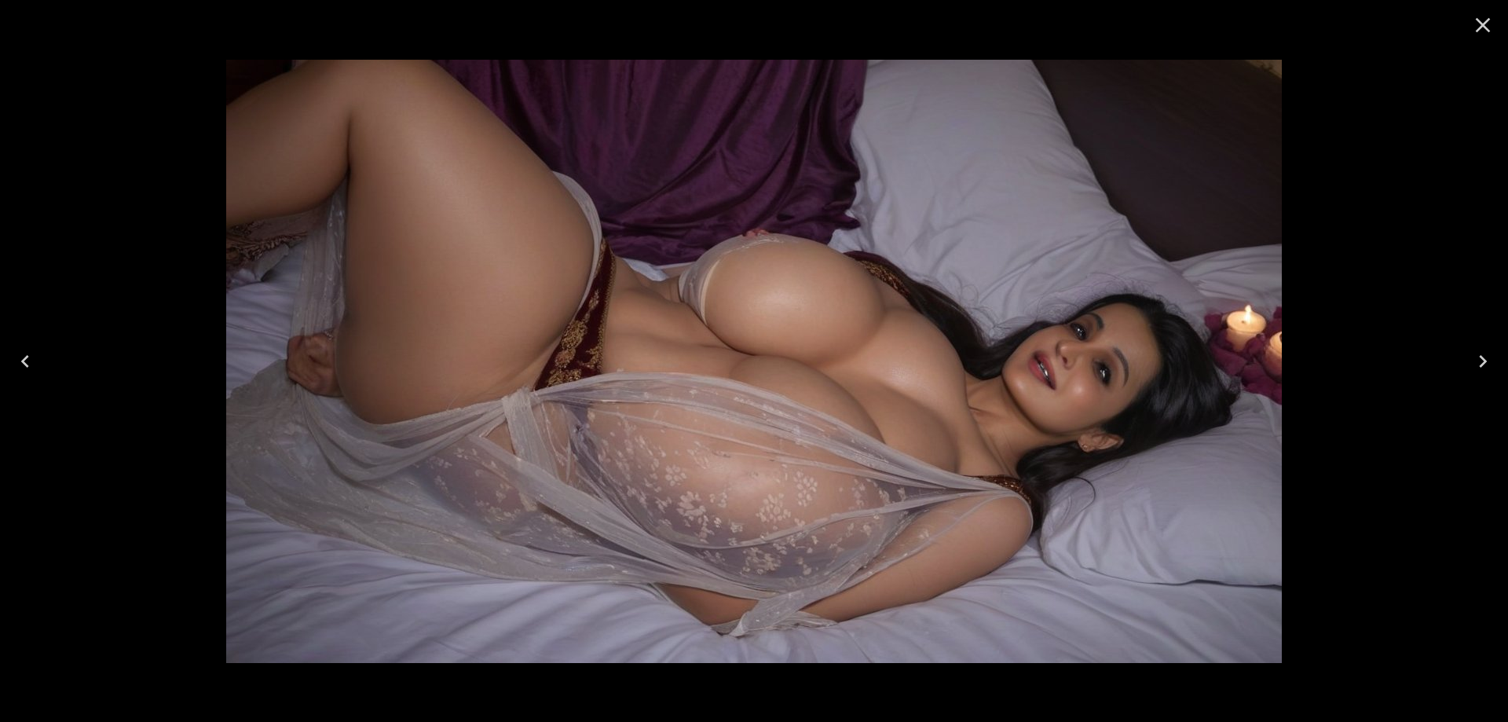
click at [37, 362] on icon "Previous" at bounding box center [25, 361] width 25 height 25
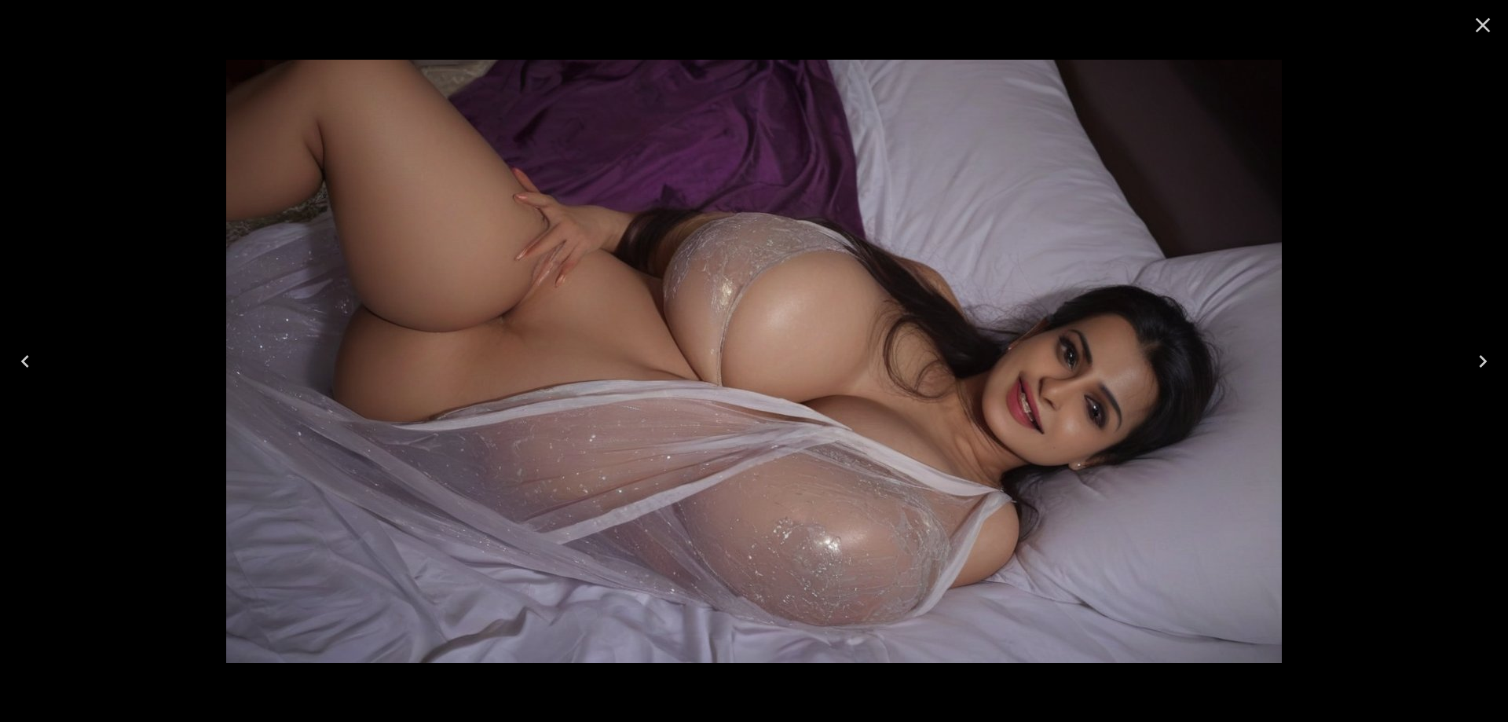
click at [37, 362] on icon "Previous" at bounding box center [25, 361] width 25 height 25
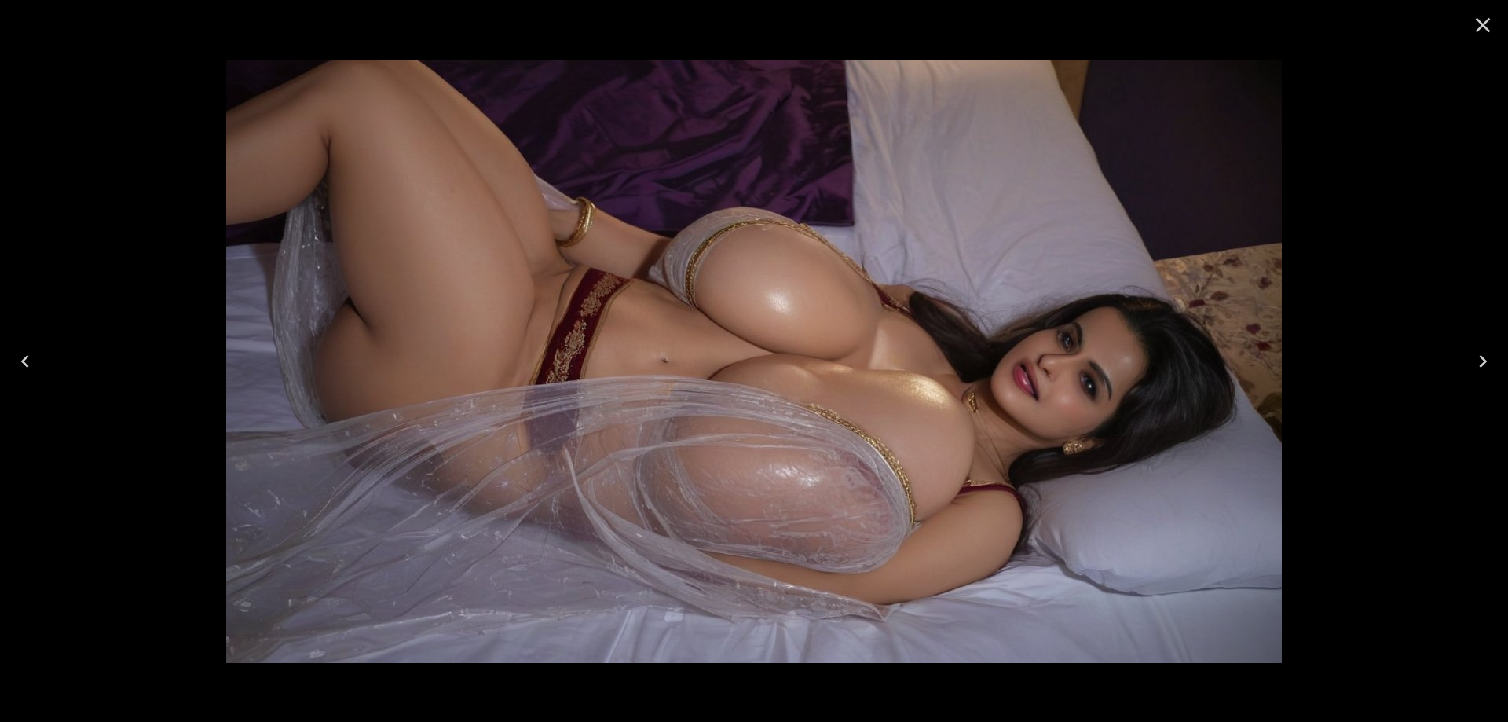
click at [37, 362] on icon "Previous" at bounding box center [25, 361] width 25 height 25
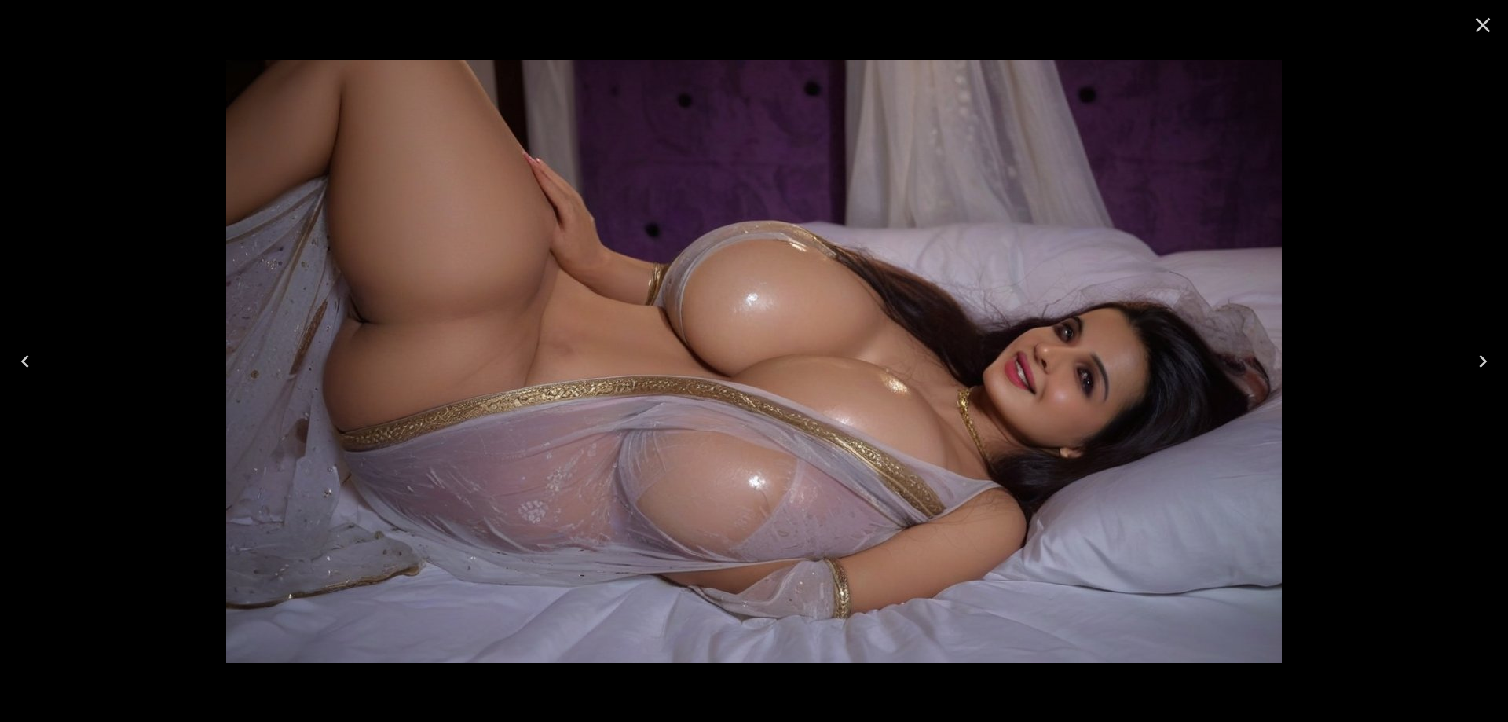
click at [37, 362] on icon "Previous" at bounding box center [25, 361] width 25 height 25
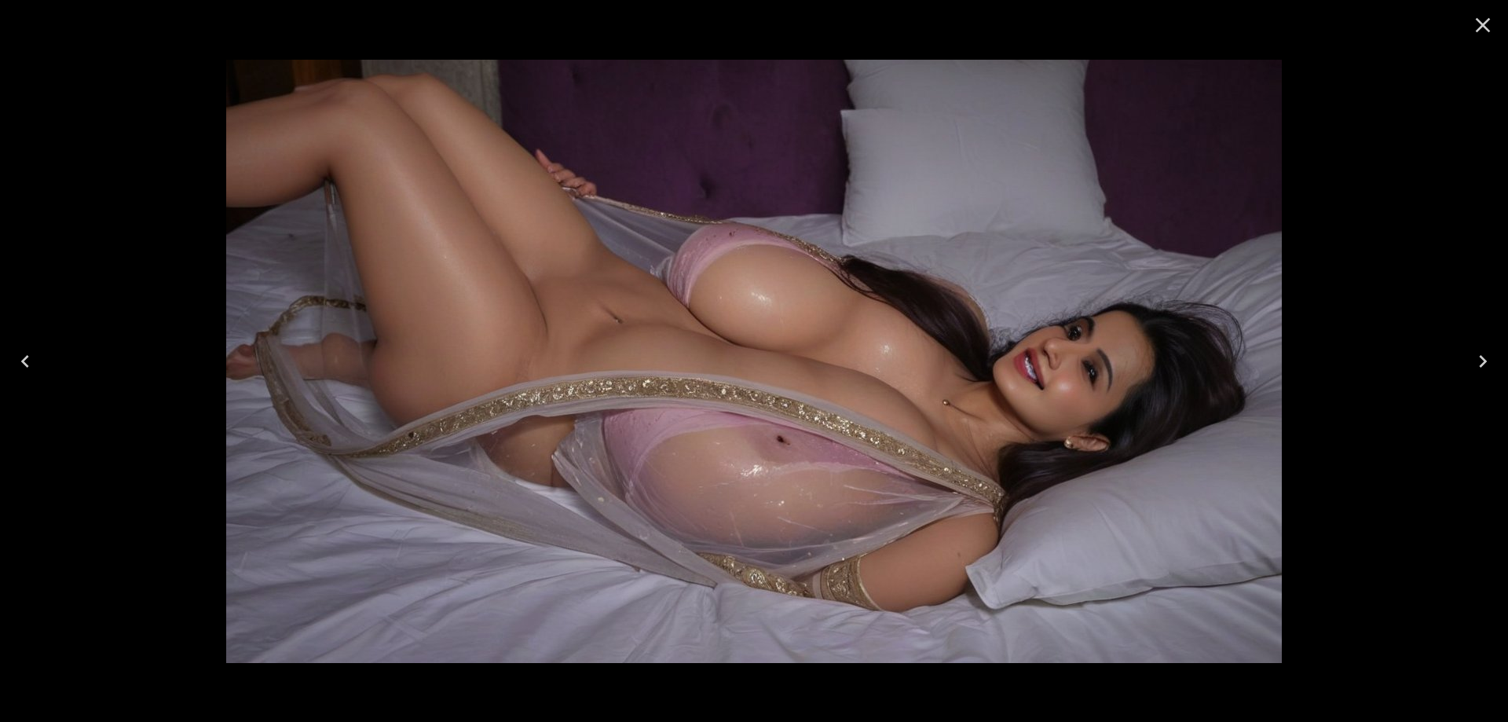
click at [37, 362] on icon "Previous" at bounding box center [25, 361] width 25 height 25
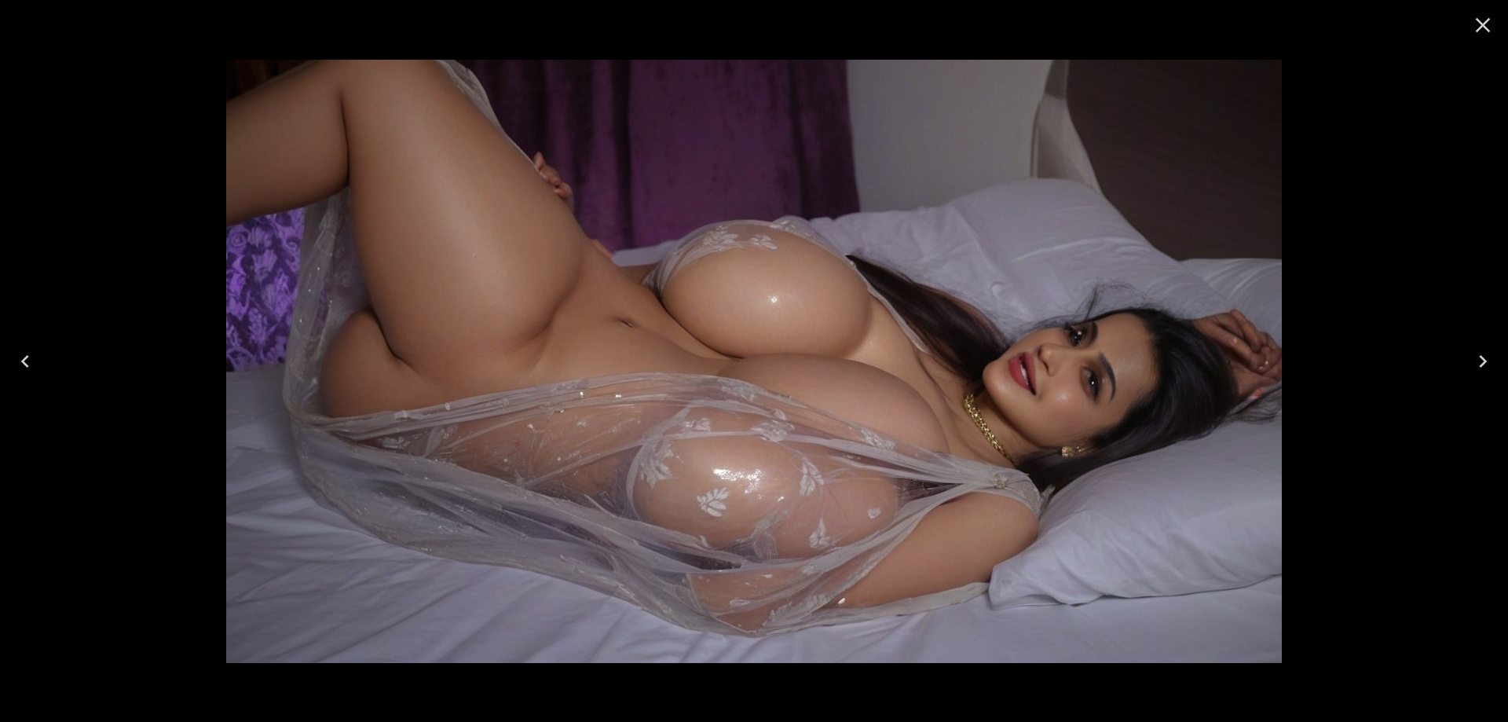
click at [37, 362] on icon "Previous" at bounding box center [25, 361] width 25 height 25
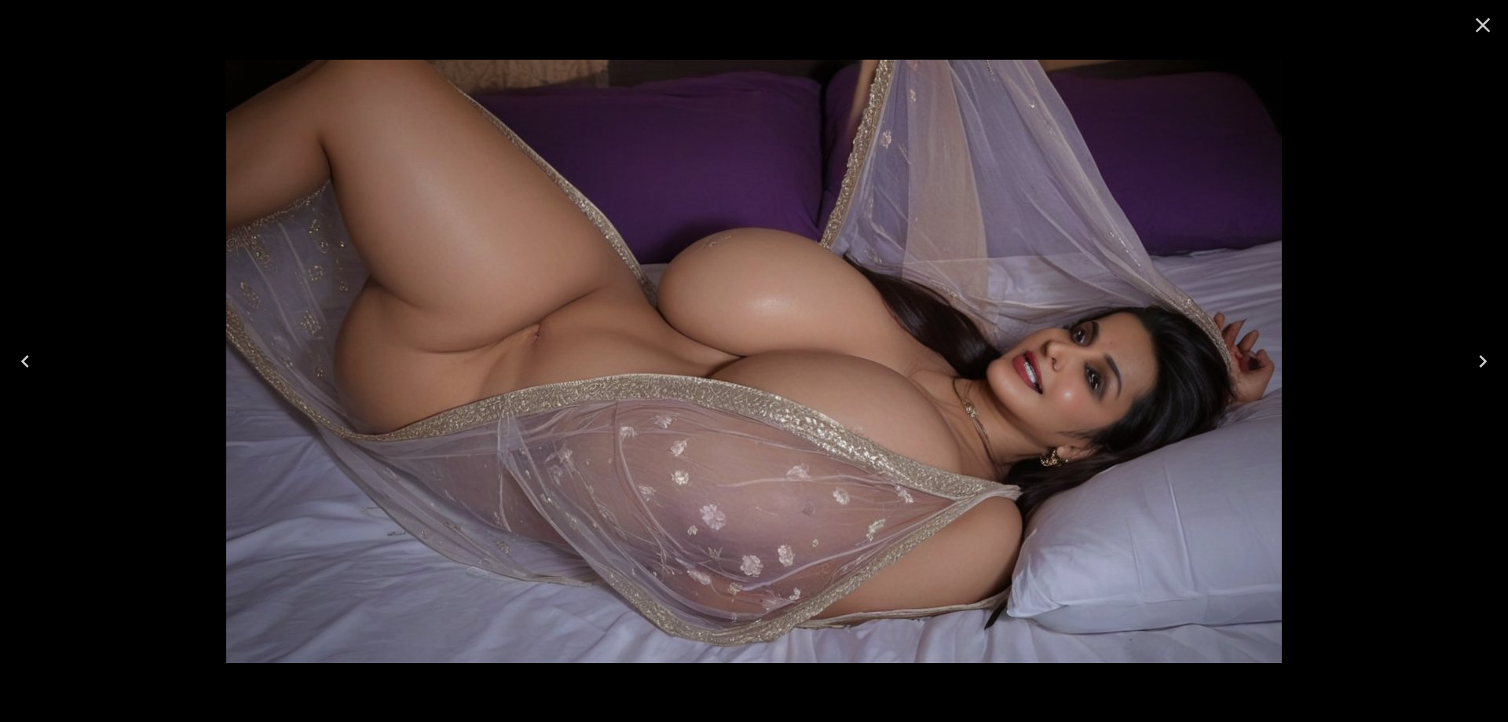
click at [1473, 364] on icon "Next" at bounding box center [1482, 361] width 25 height 25
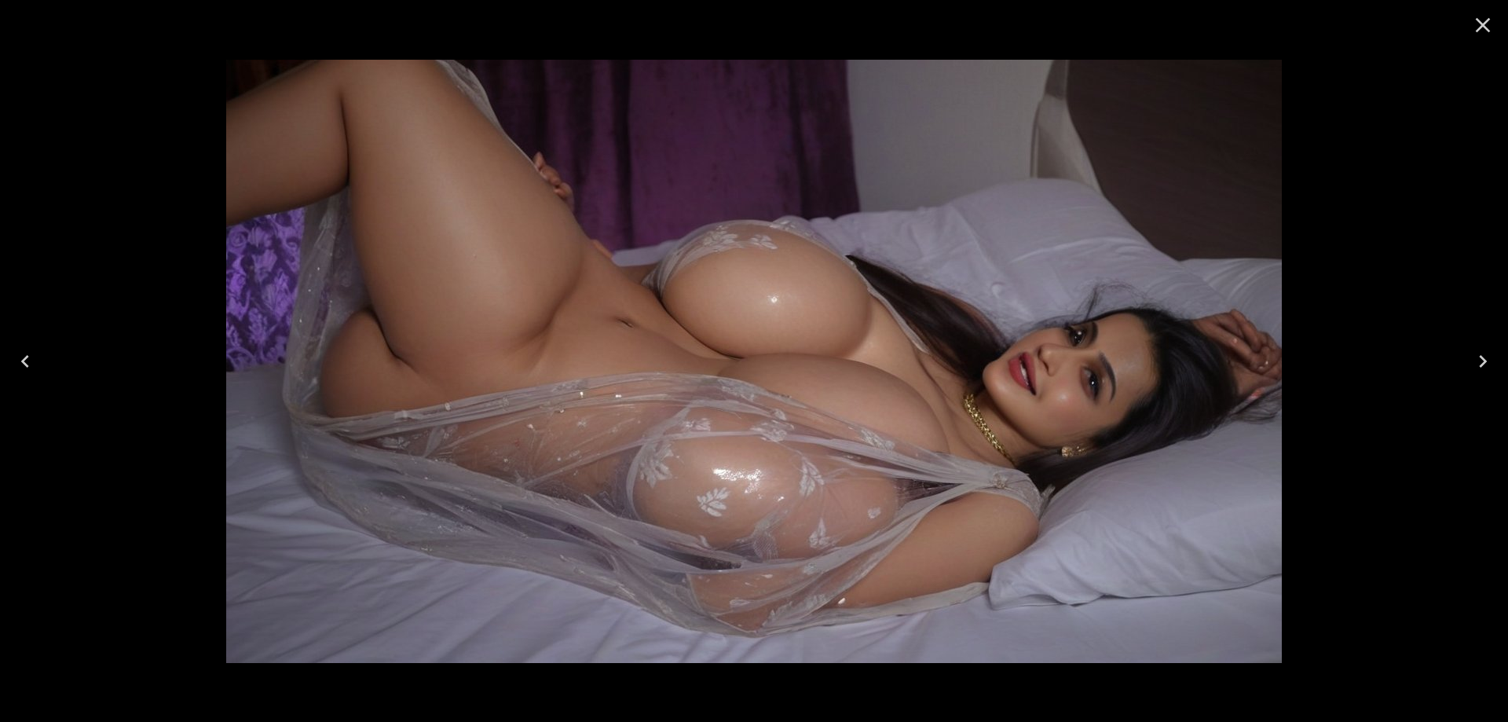
click at [1473, 364] on icon "Next" at bounding box center [1482, 361] width 25 height 25
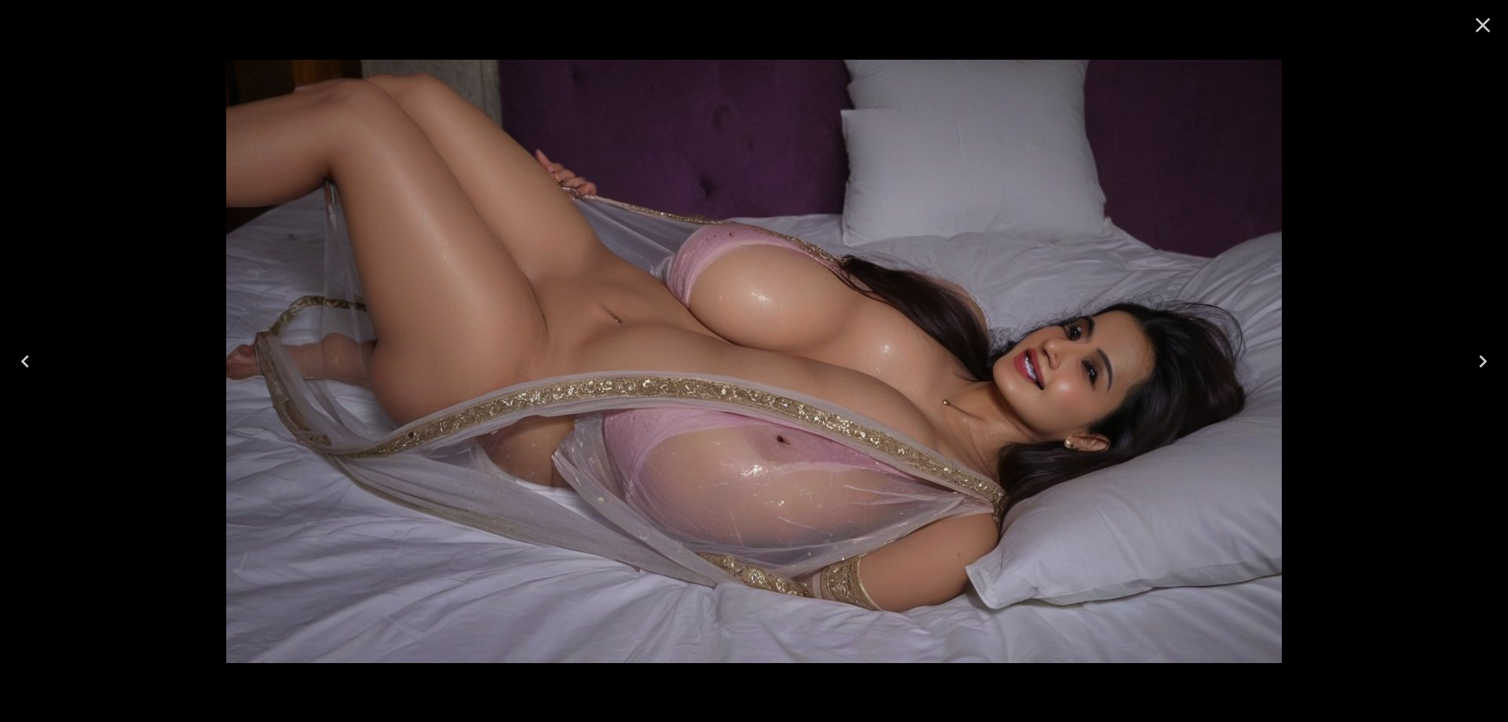
click at [1474, 364] on icon "Next" at bounding box center [1482, 361] width 25 height 25
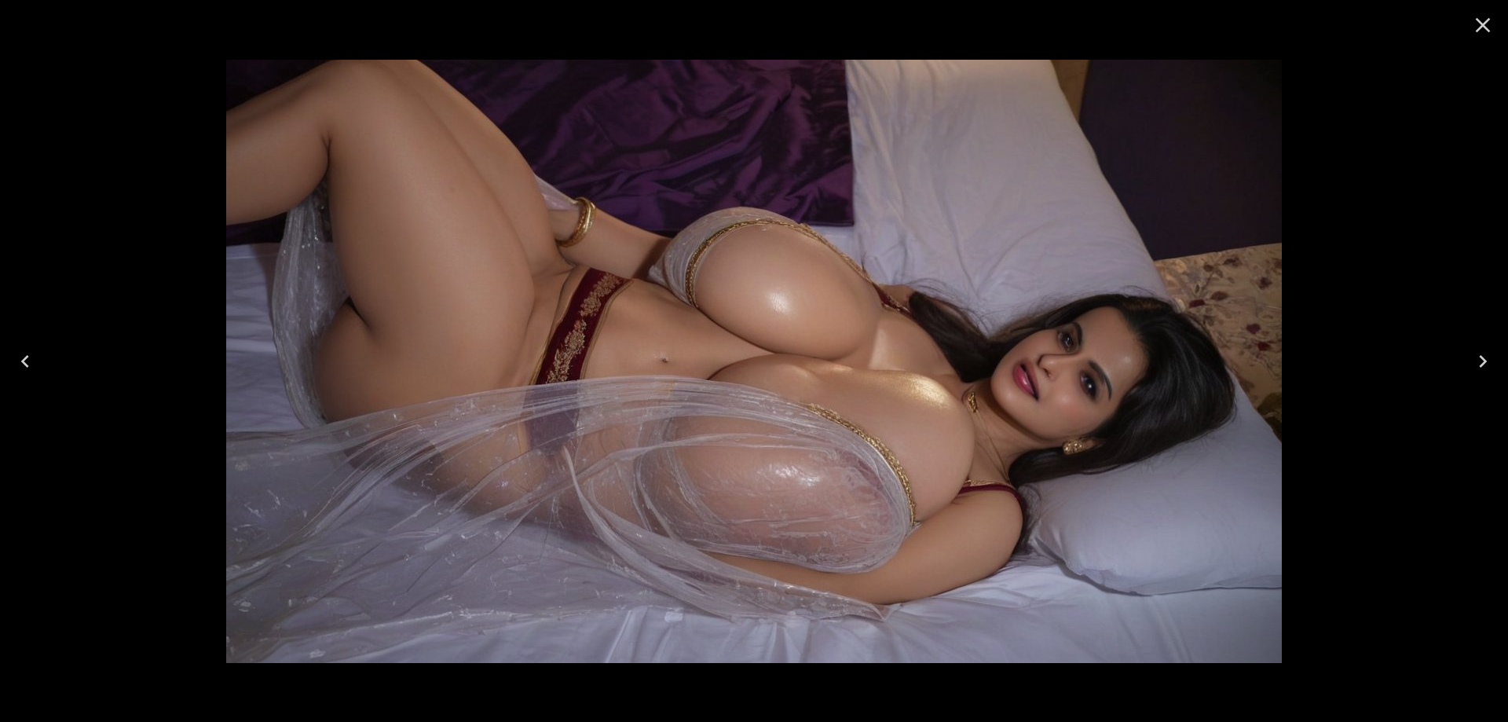
click at [1474, 364] on icon "Next" at bounding box center [1482, 361] width 25 height 25
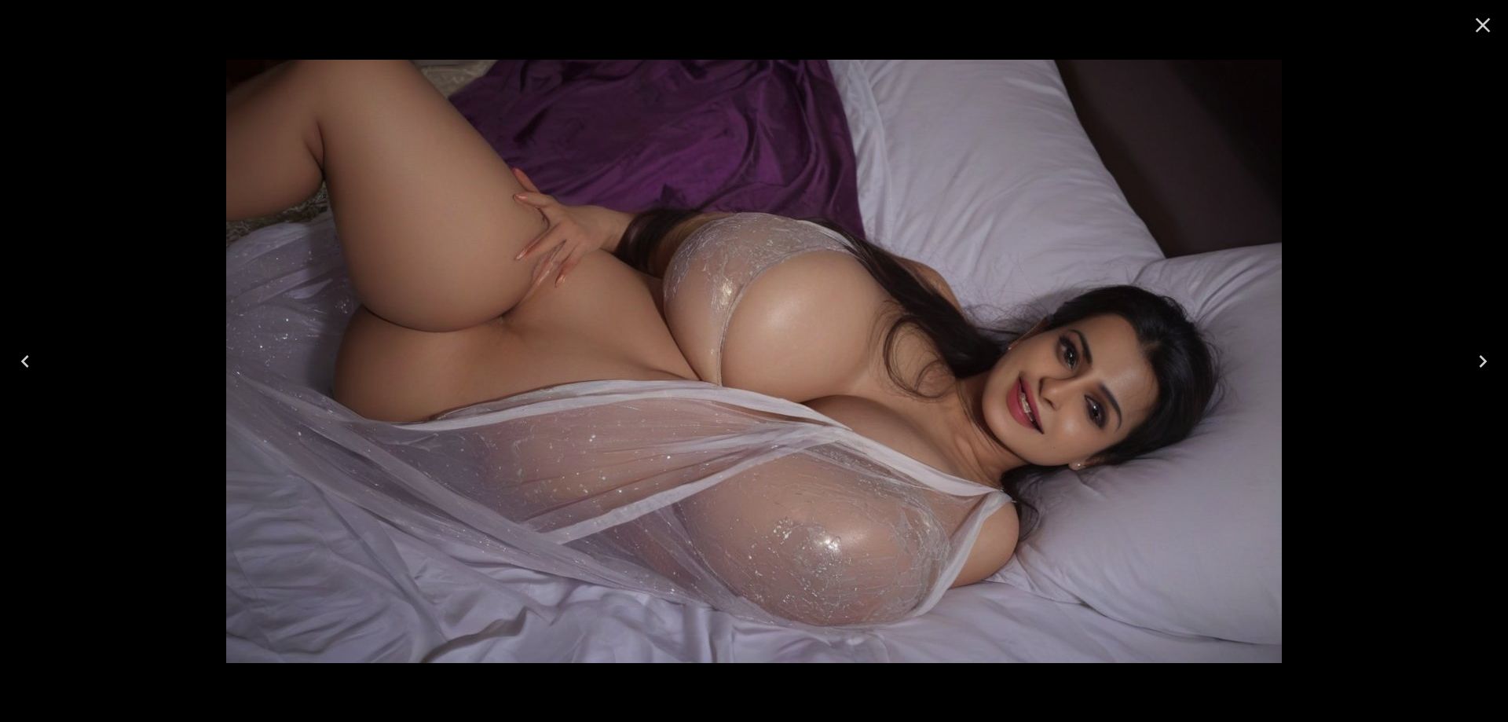
click at [1474, 364] on icon "Next" at bounding box center [1482, 361] width 25 height 25
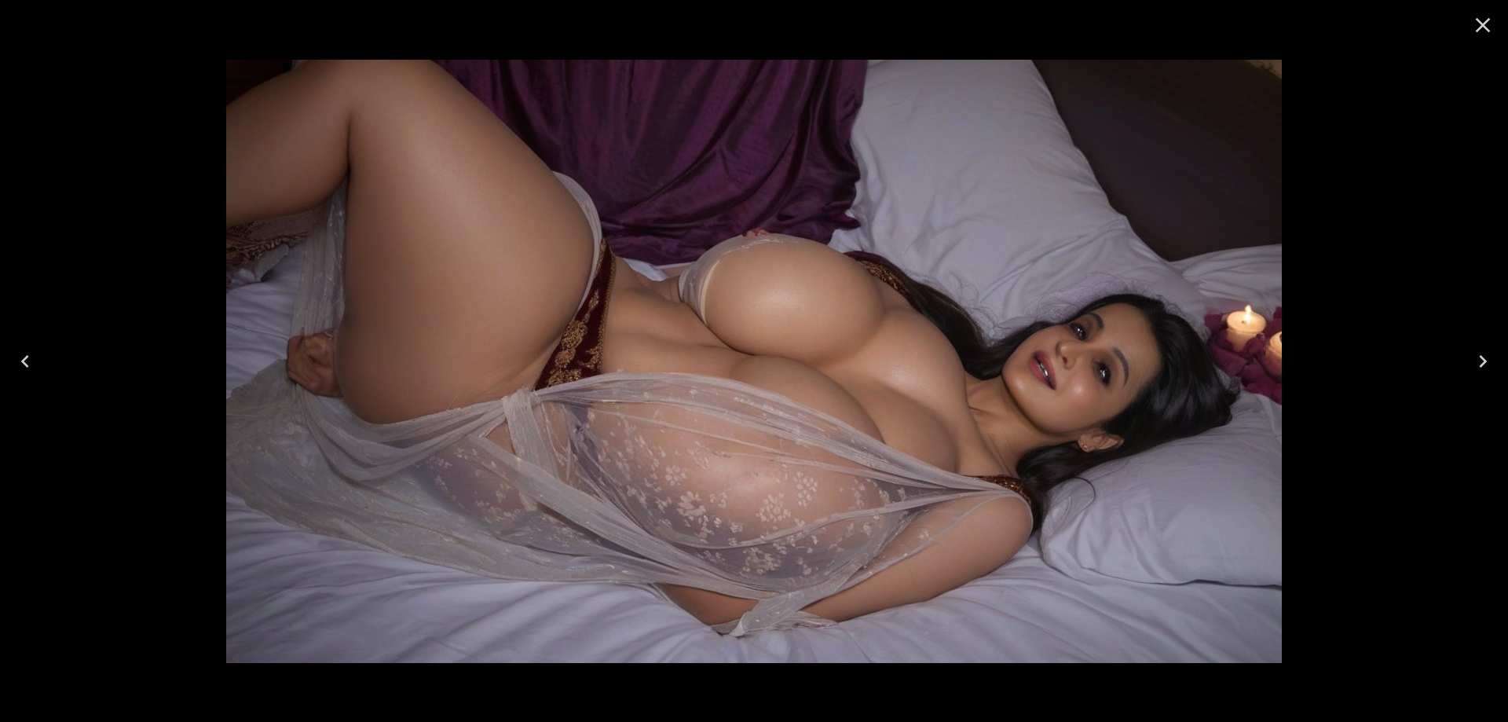
click at [1474, 364] on icon "Next" at bounding box center [1482, 361] width 25 height 25
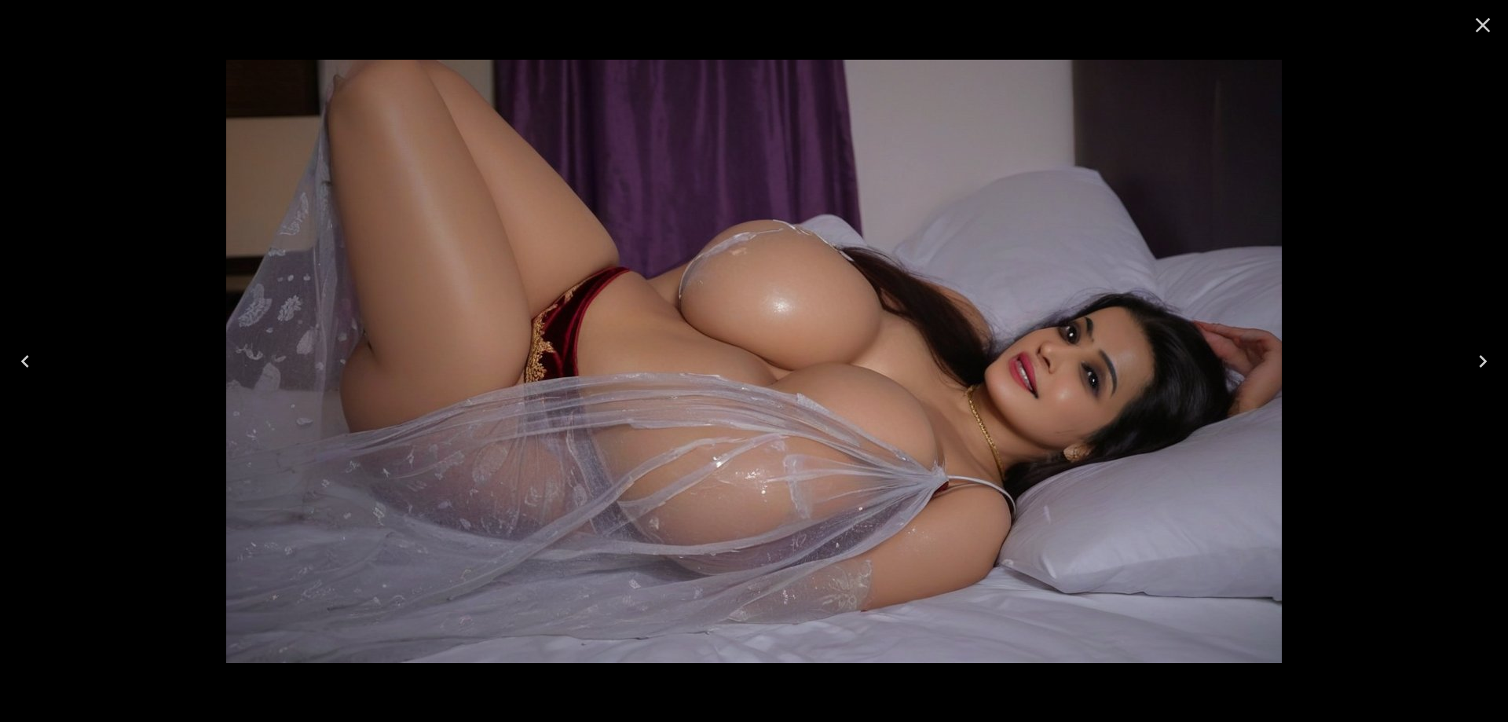
click at [1474, 364] on icon "Next" at bounding box center [1482, 361] width 25 height 25
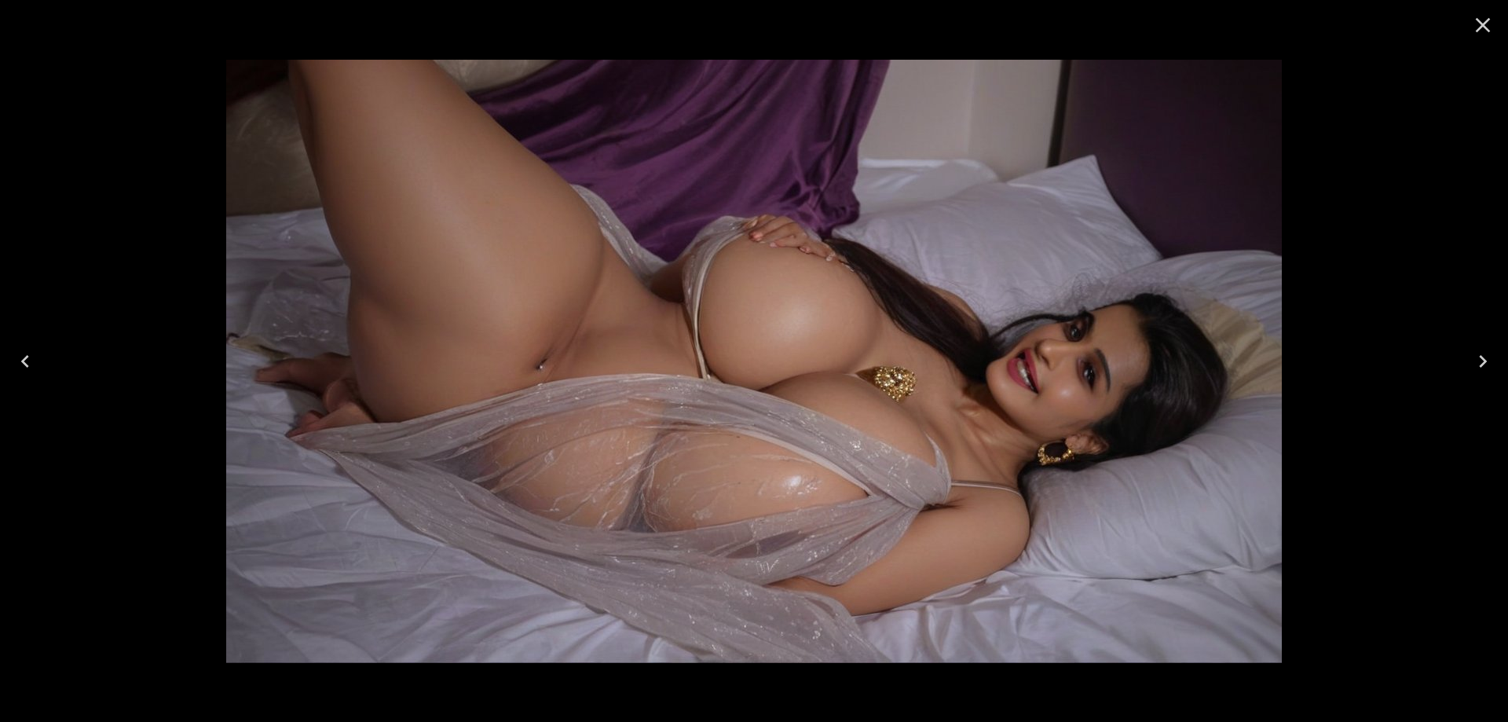
click at [1474, 364] on icon "Next" at bounding box center [1482, 361] width 25 height 25
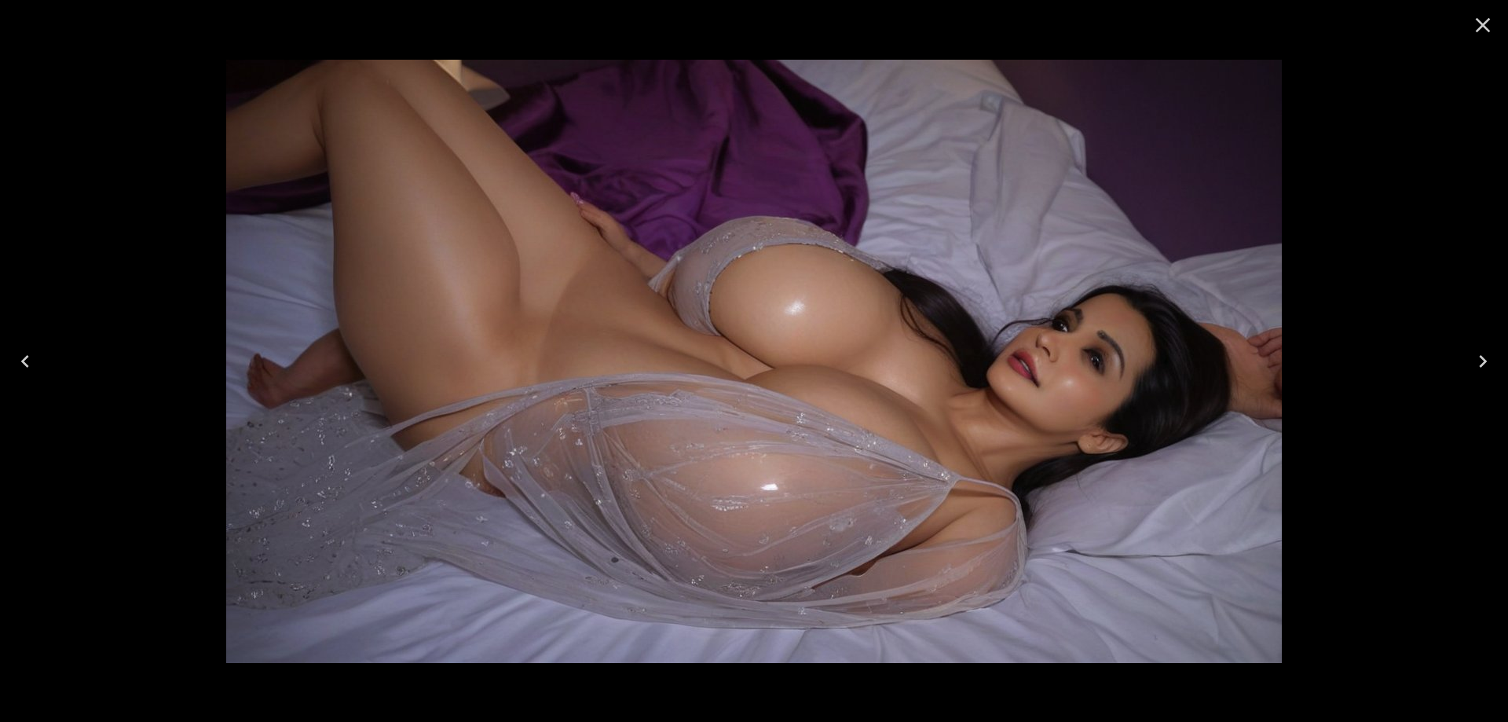
click at [1474, 364] on icon "Next" at bounding box center [1482, 361] width 25 height 25
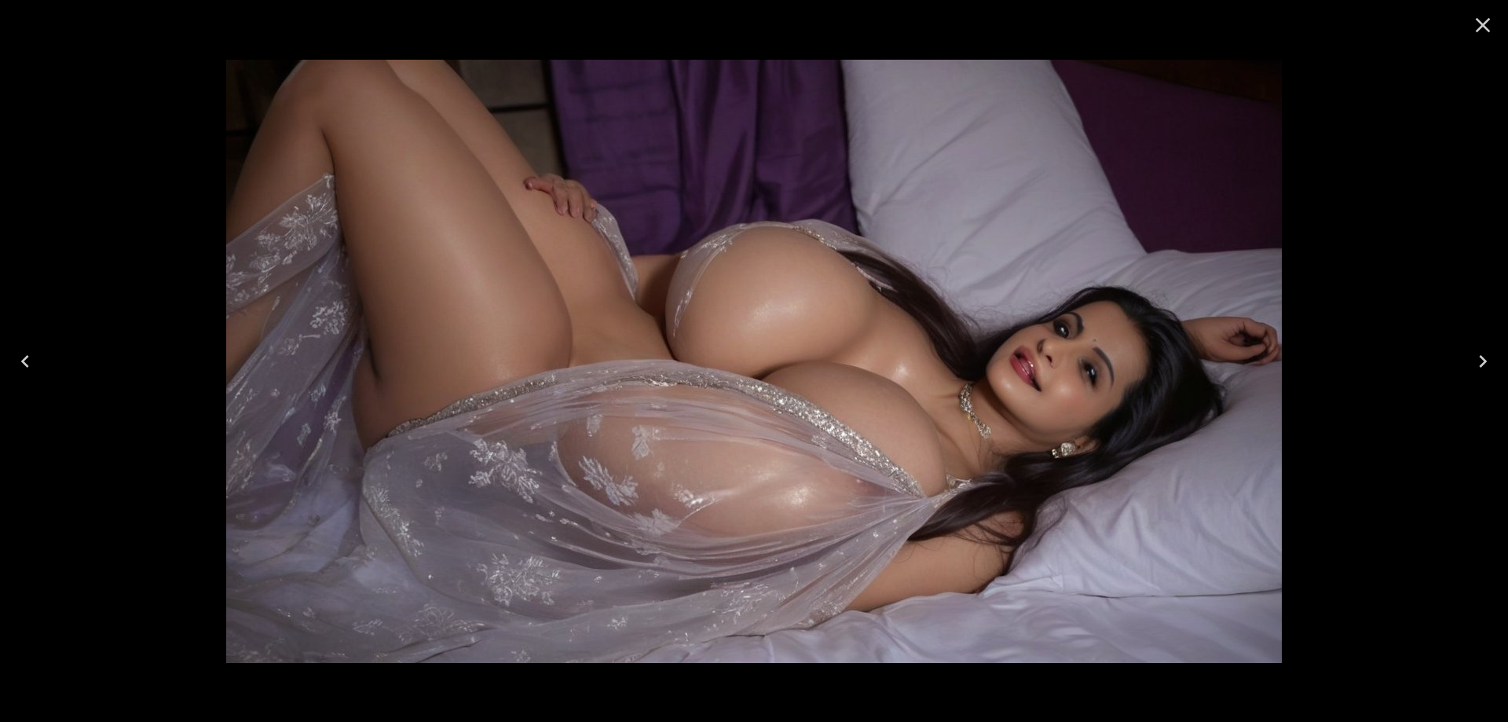
click at [1474, 364] on icon "Next" at bounding box center [1482, 361] width 25 height 25
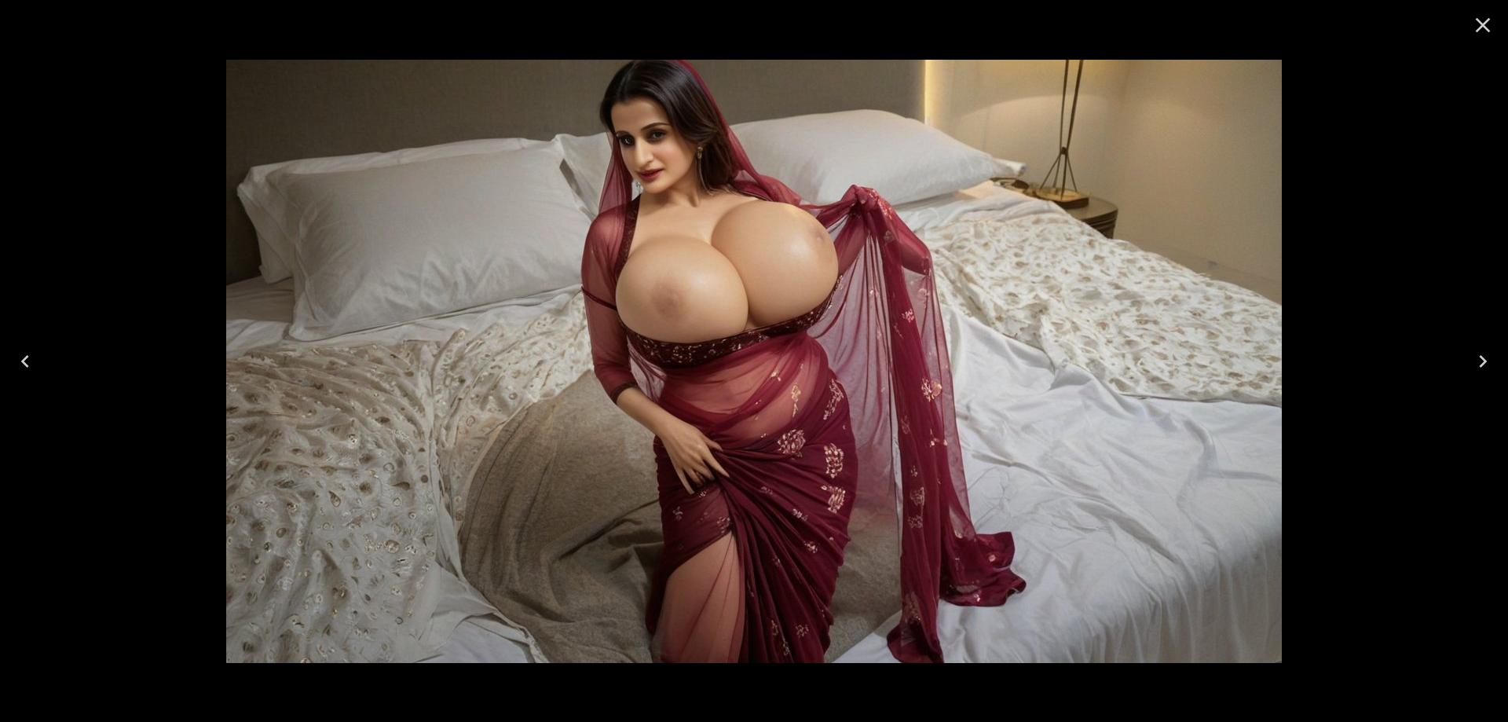
click at [1474, 364] on icon "Next" at bounding box center [1482, 361] width 25 height 25
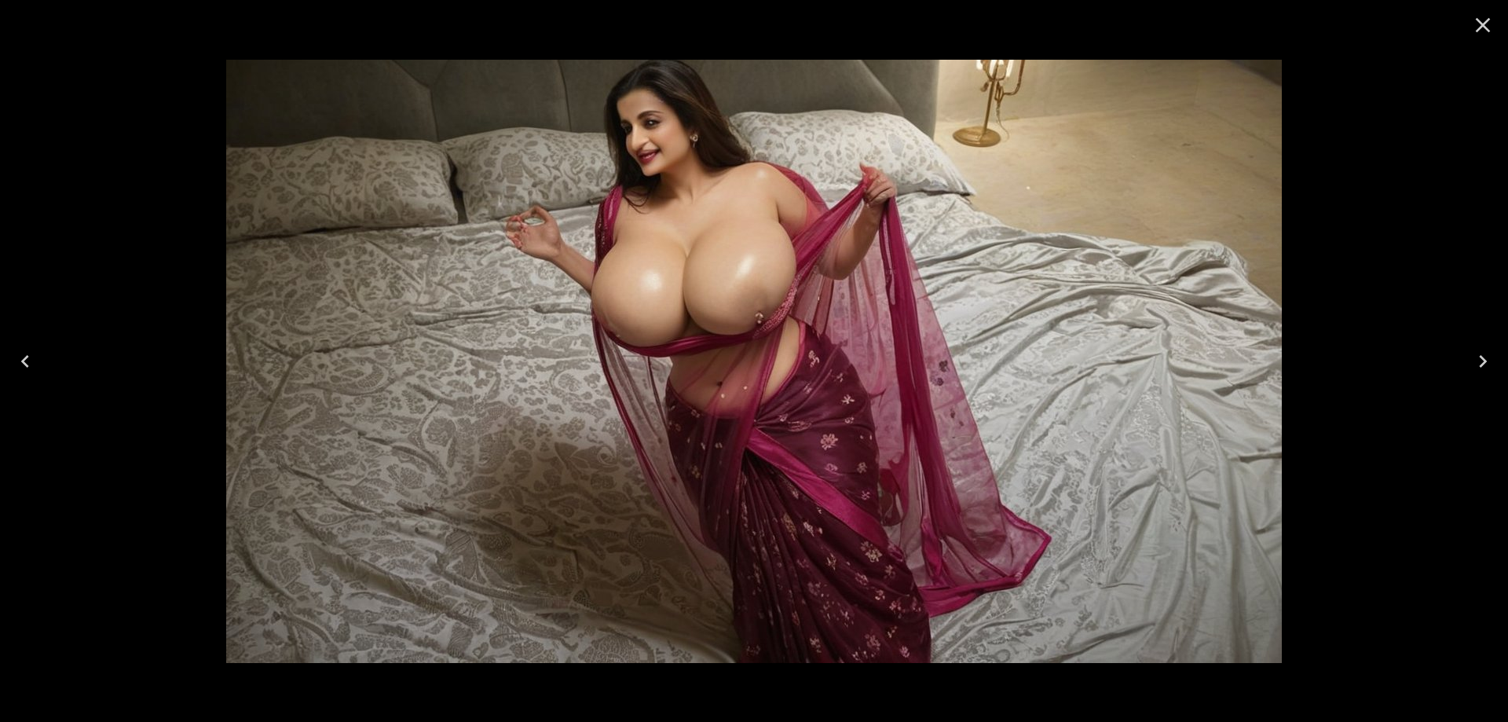
click at [1487, 361] on icon "Next" at bounding box center [1482, 361] width 25 height 25
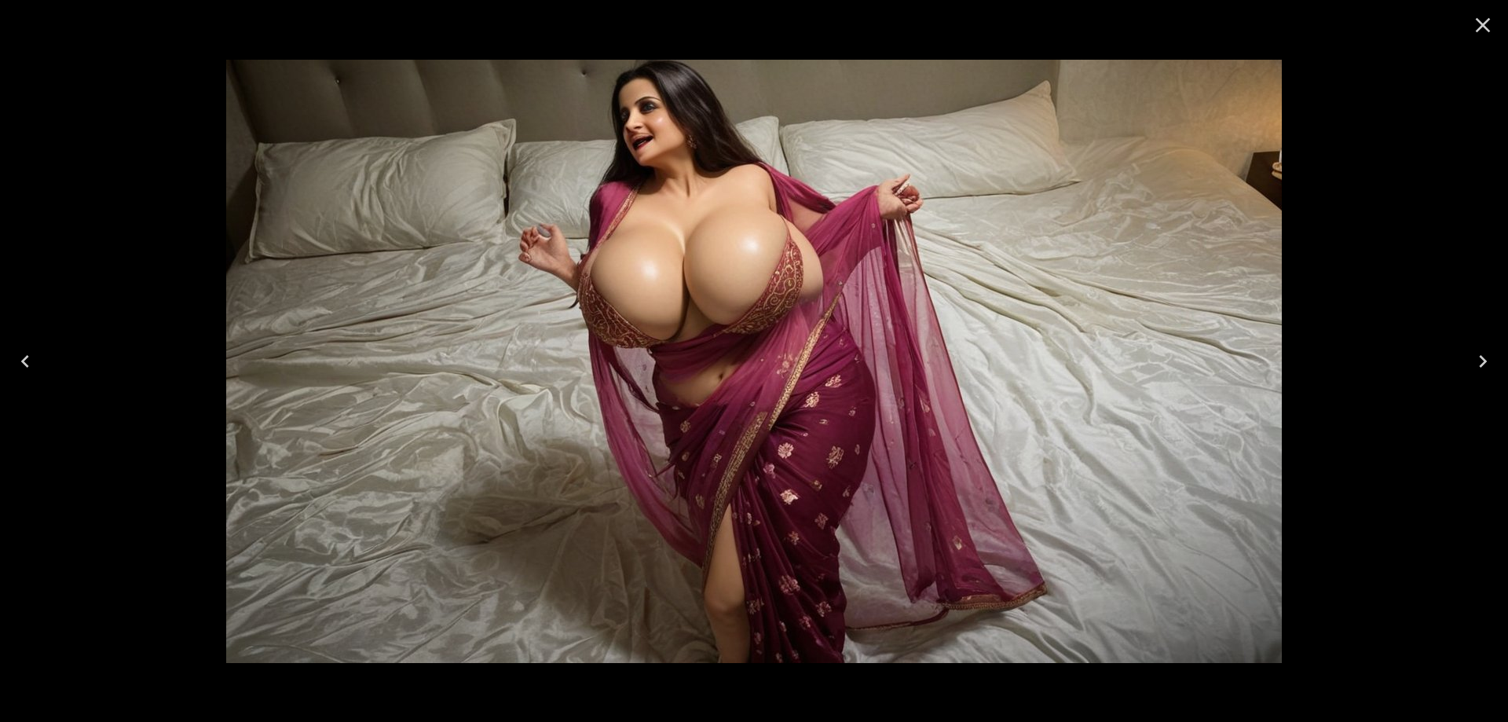
click at [1471, 357] on icon "Next" at bounding box center [1482, 361] width 25 height 25
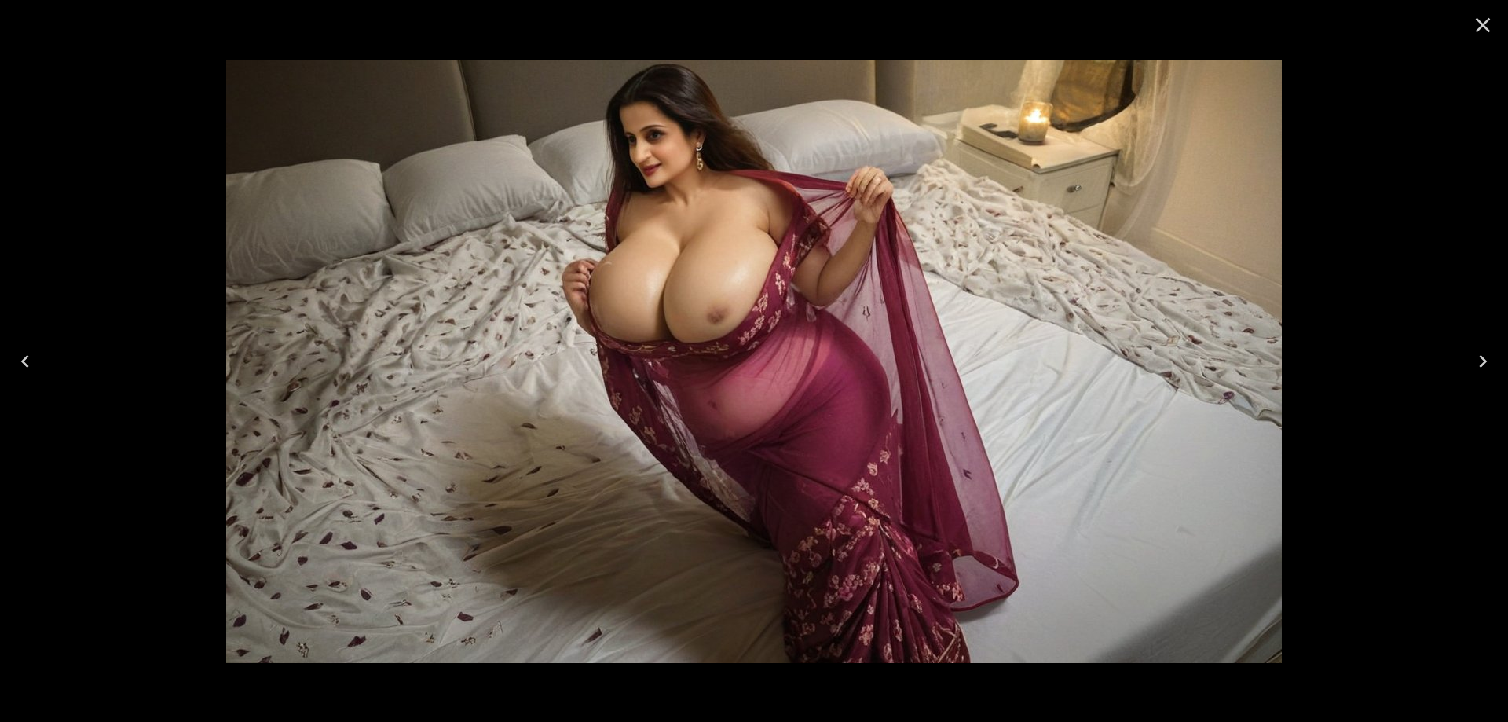
click at [1477, 359] on icon "Next" at bounding box center [1482, 361] width 25 height 25
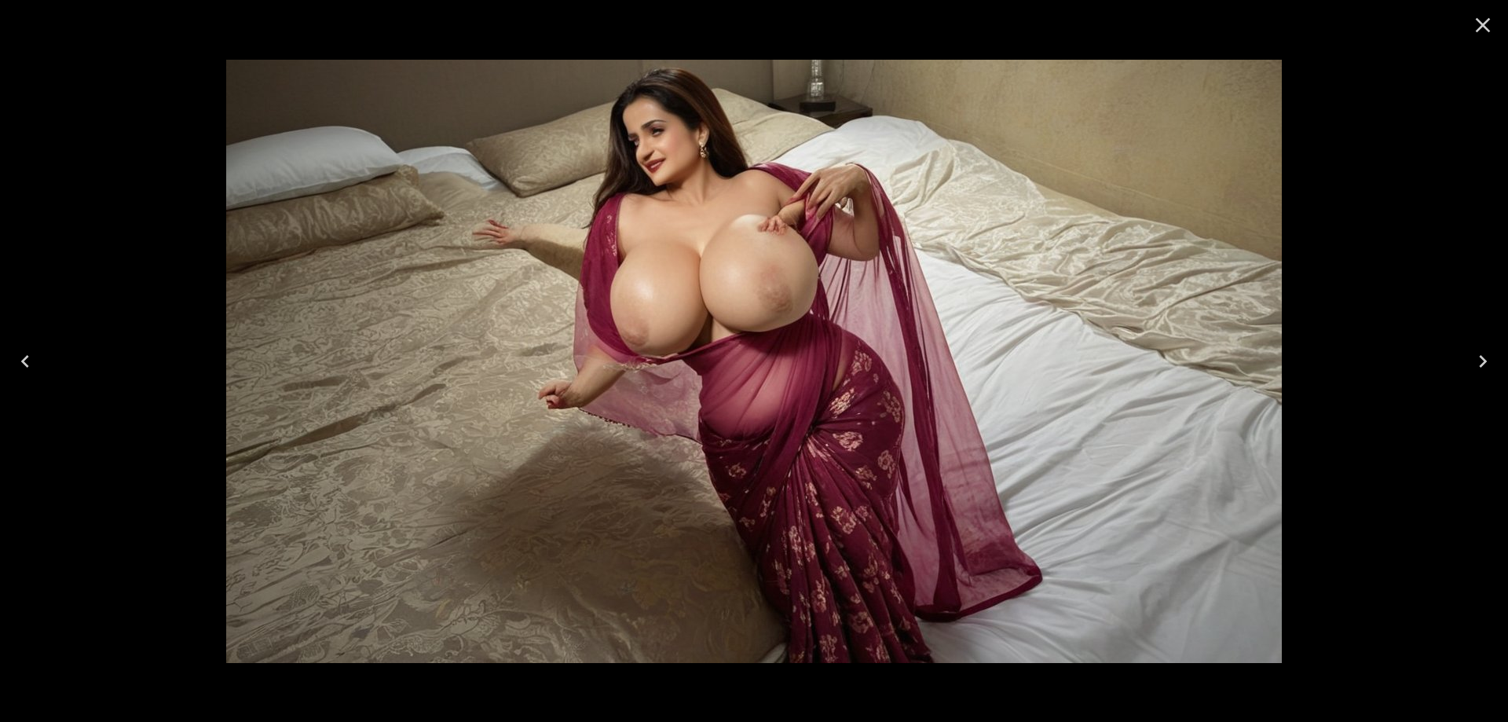
click at [1477, 359] on icon "Next" at bounding box center [1482, 361] width 25 height 25
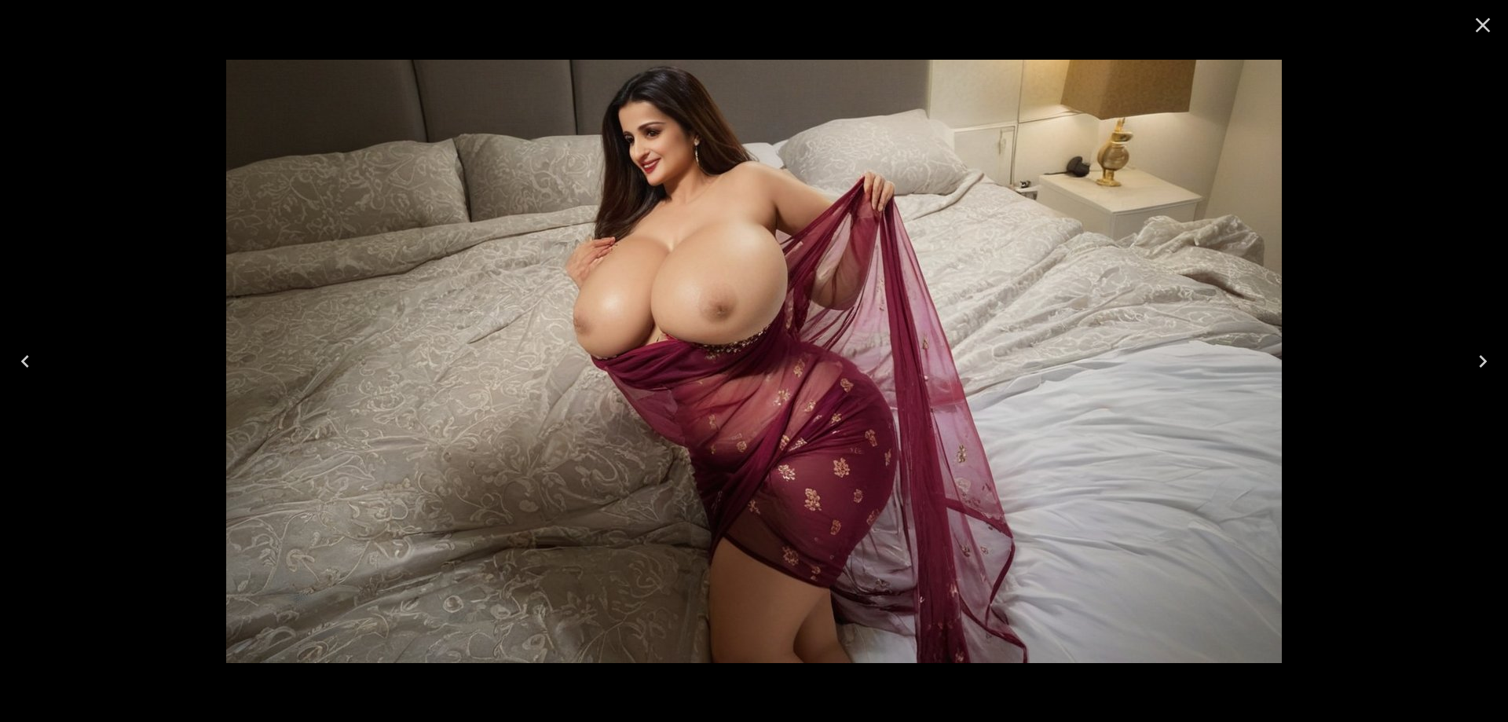
click at [1477, 359] on icon "Next" at bounding box center [1482, 361] width 25 height 25
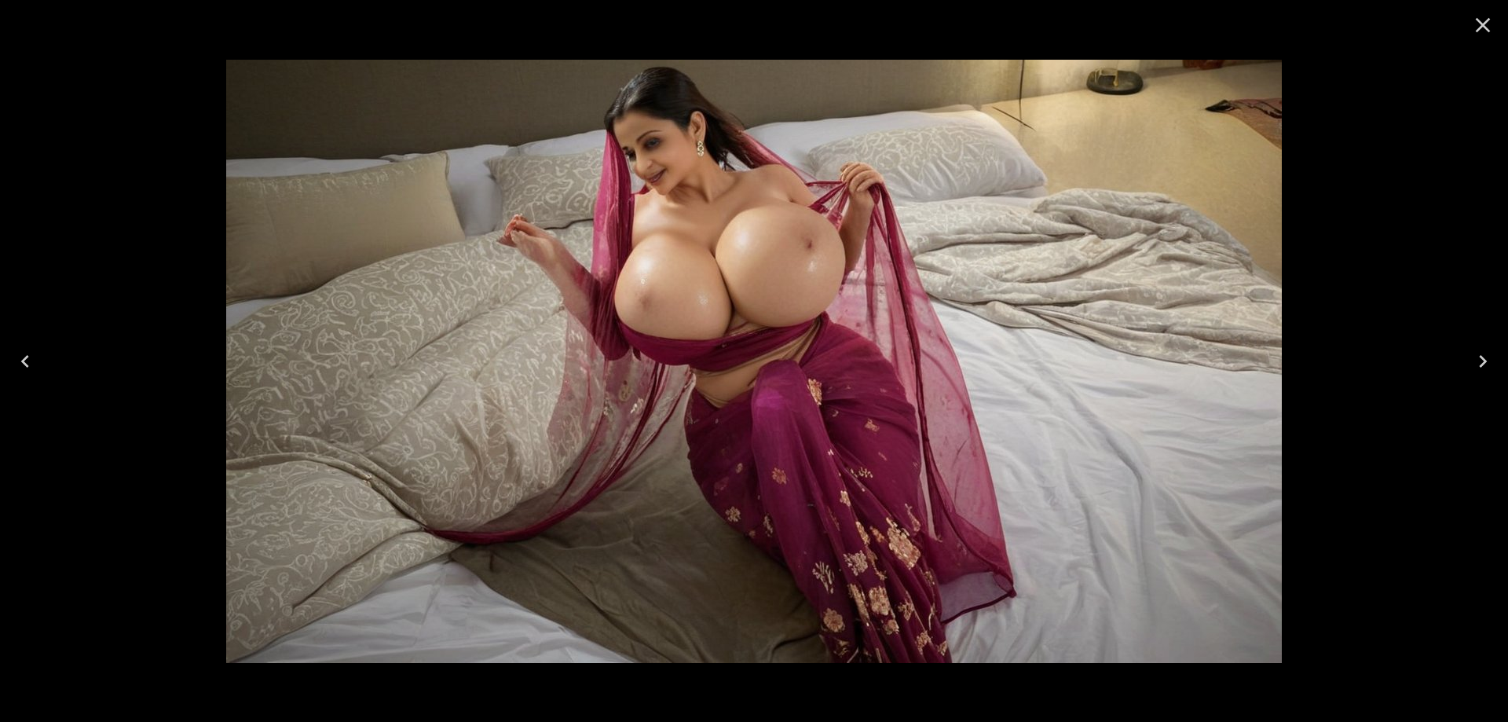
click at [1477, 359] on icon "Next" at bounding box center [1482, 361] width 25 height 25
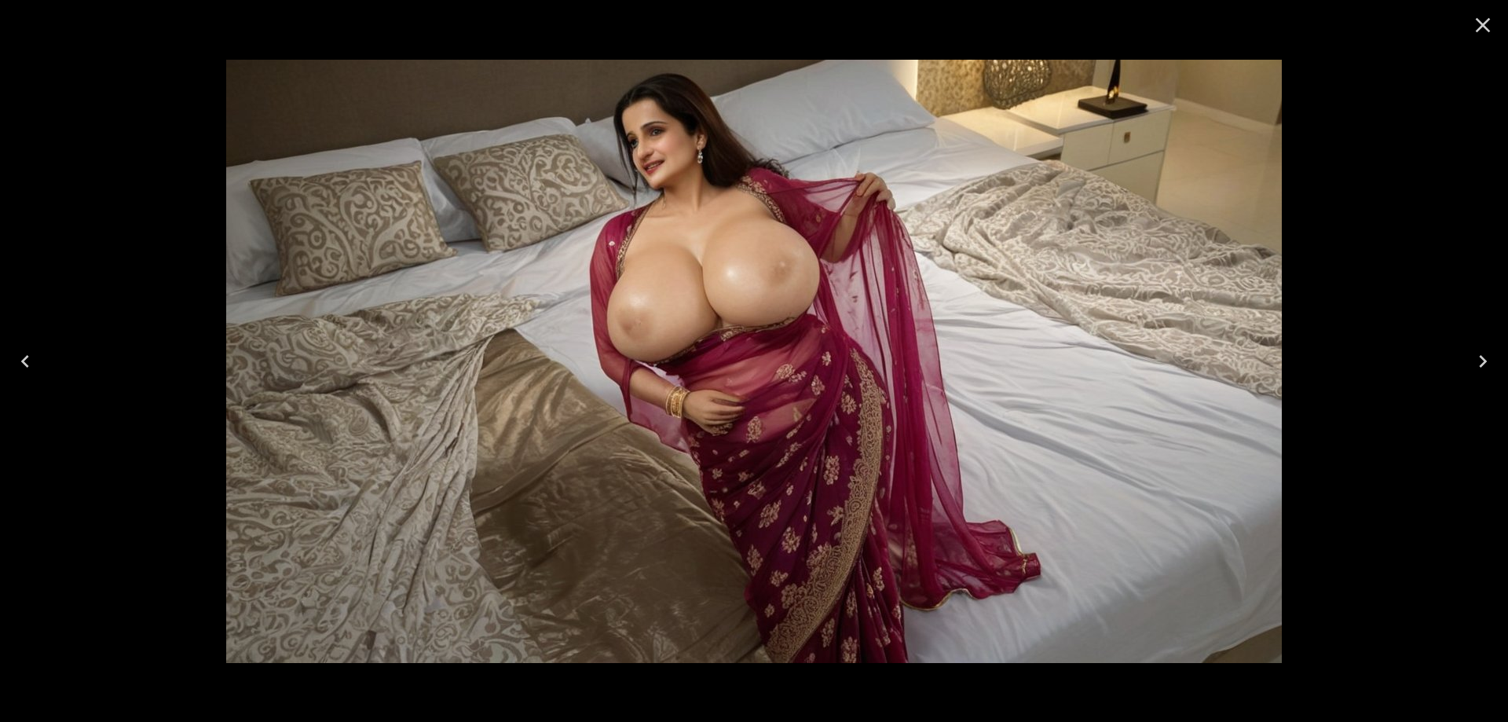
click at [1477, 359] on icon "Next" at bounding box center [1482, 361] width 25 height 25
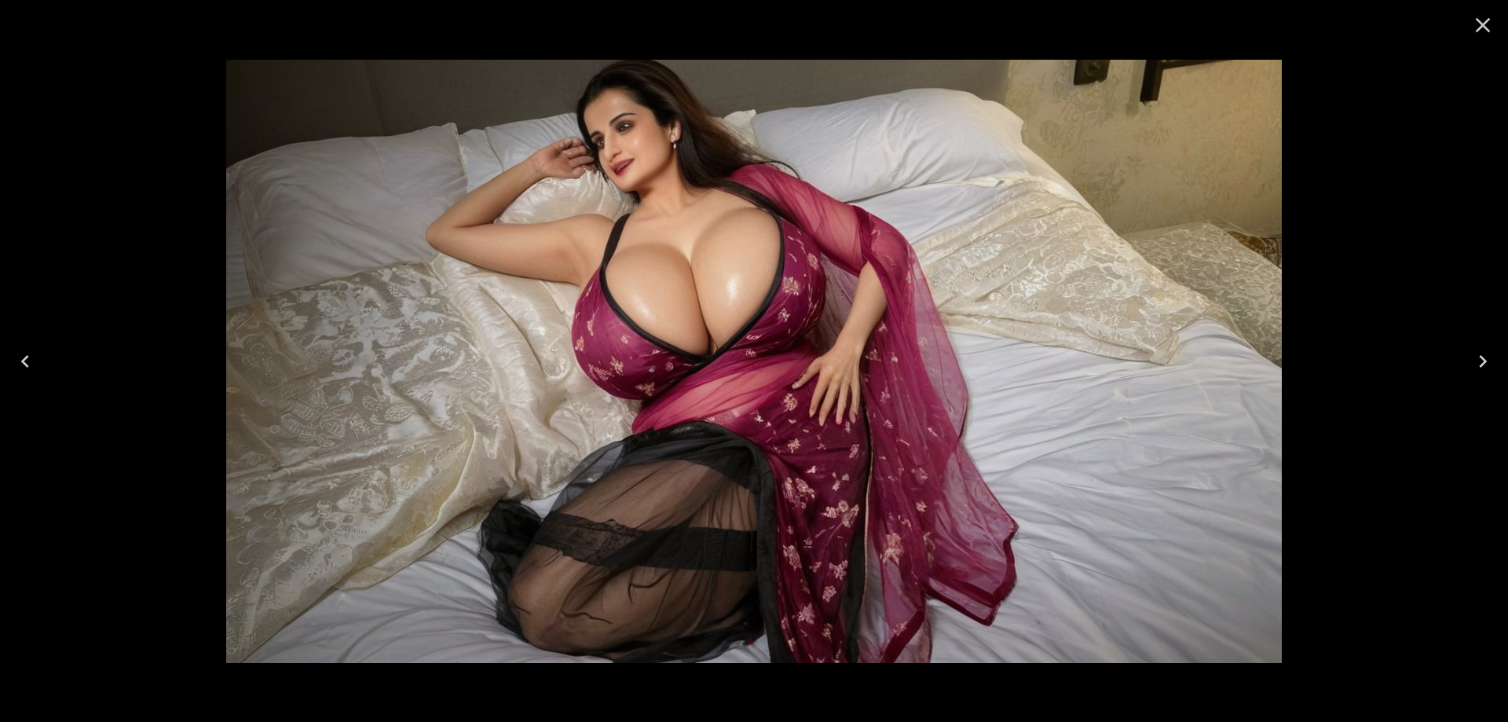
click at [1477, 359] on icon "Next" at bounding box center [1482, 361] width 25 height 25
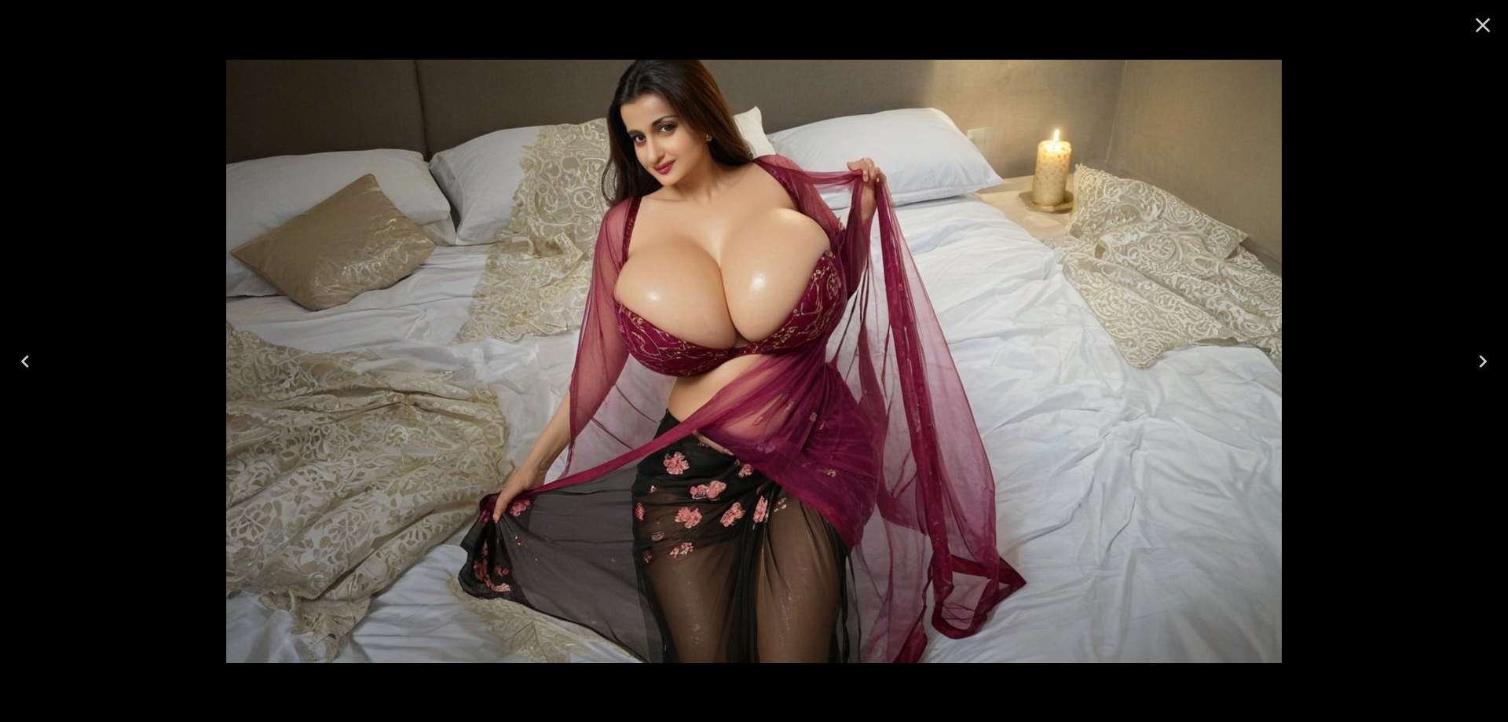
click at [1477, 359] on icon "Next" at bounding box center [1482, 361] width 25 height 25
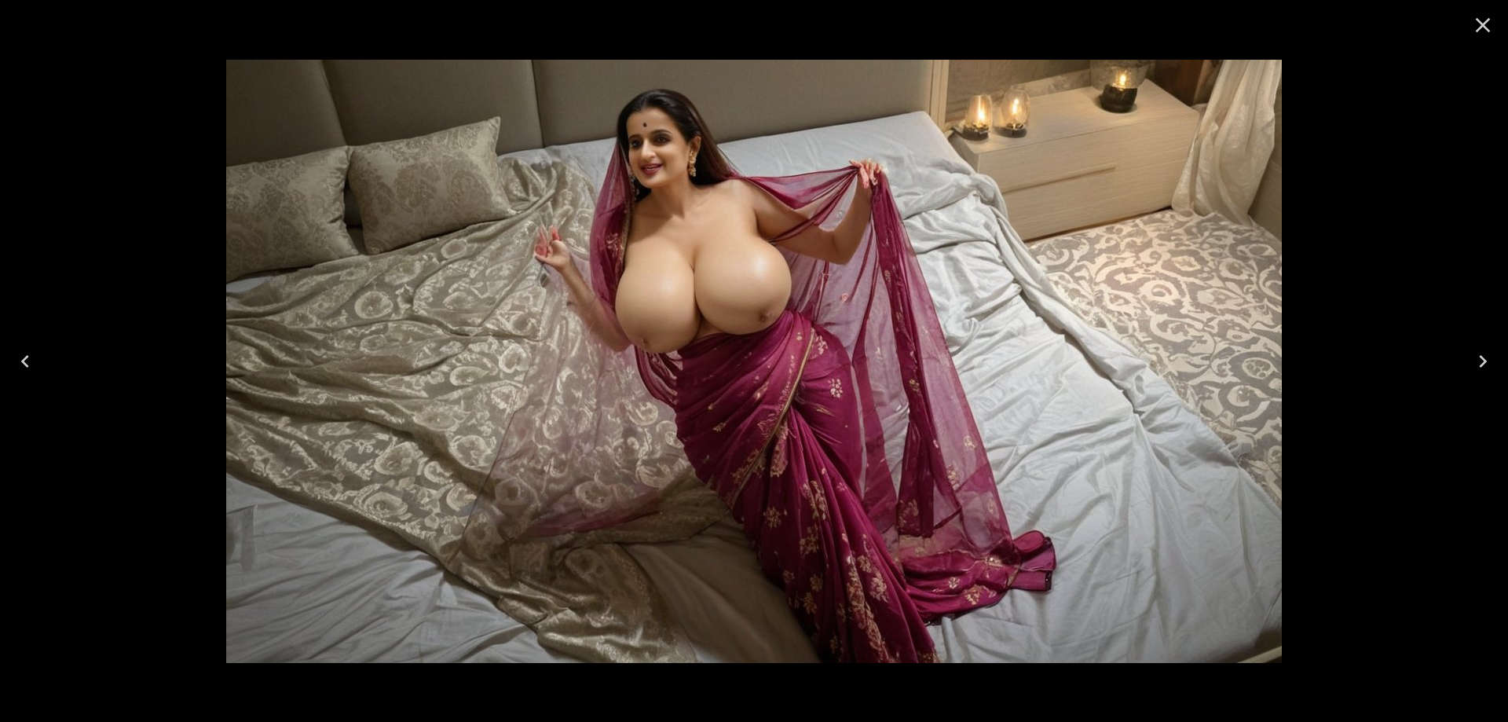
click at [1477, 359] on icon "Next" at bounding box center [1482, 361] width 25 height 25
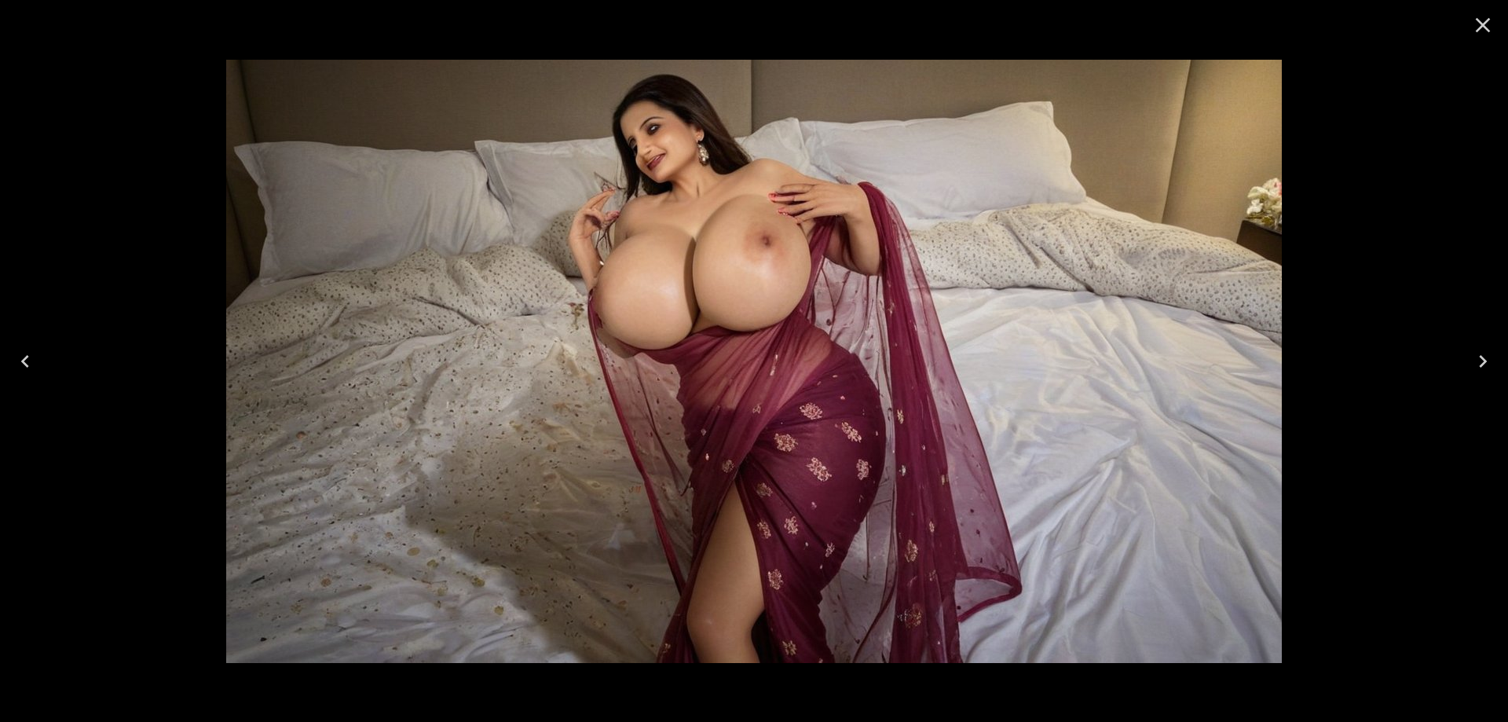
click at [1477, 359] on icon "Next" at bounding box center [1482, 361] width 25 height 25
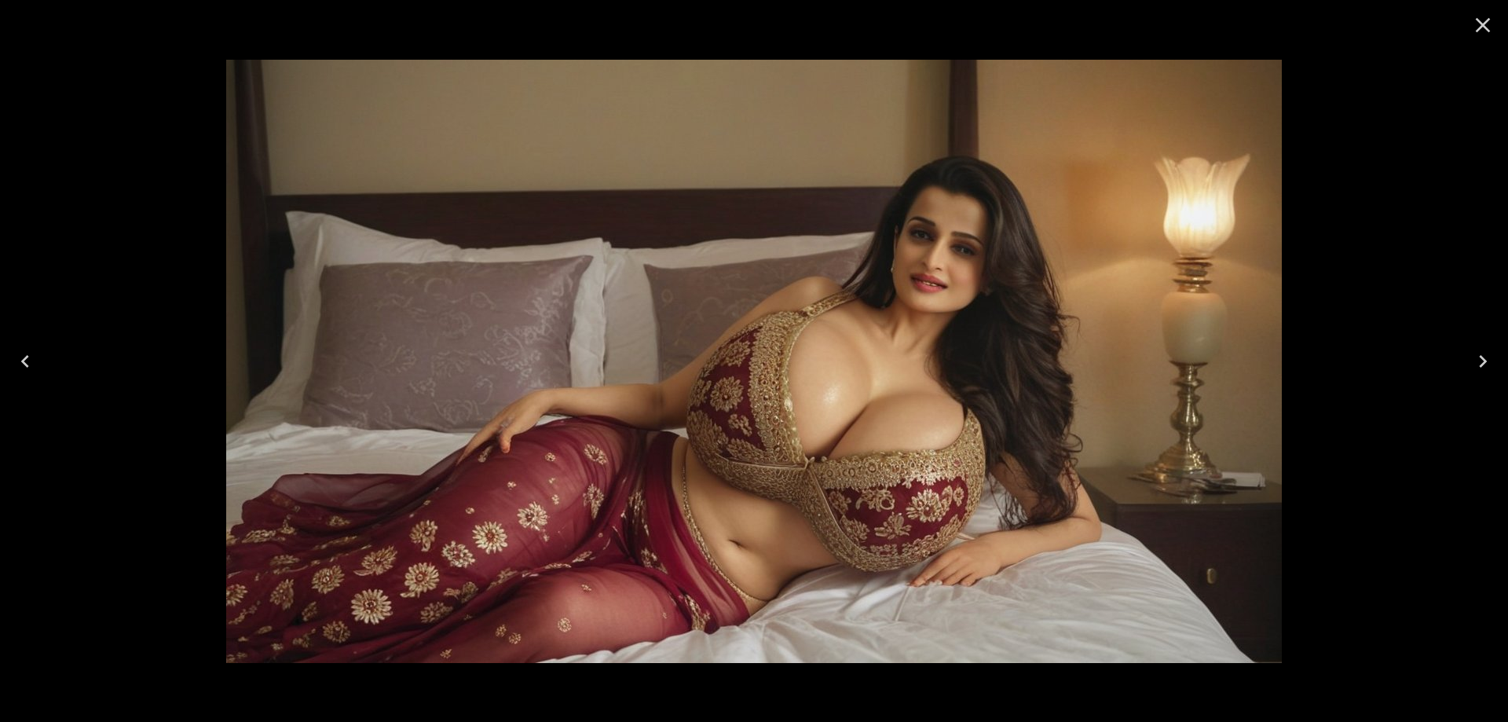
click at [1477, 359] on icon "Next" at bounding box center [1482, 361] width 25 height 25
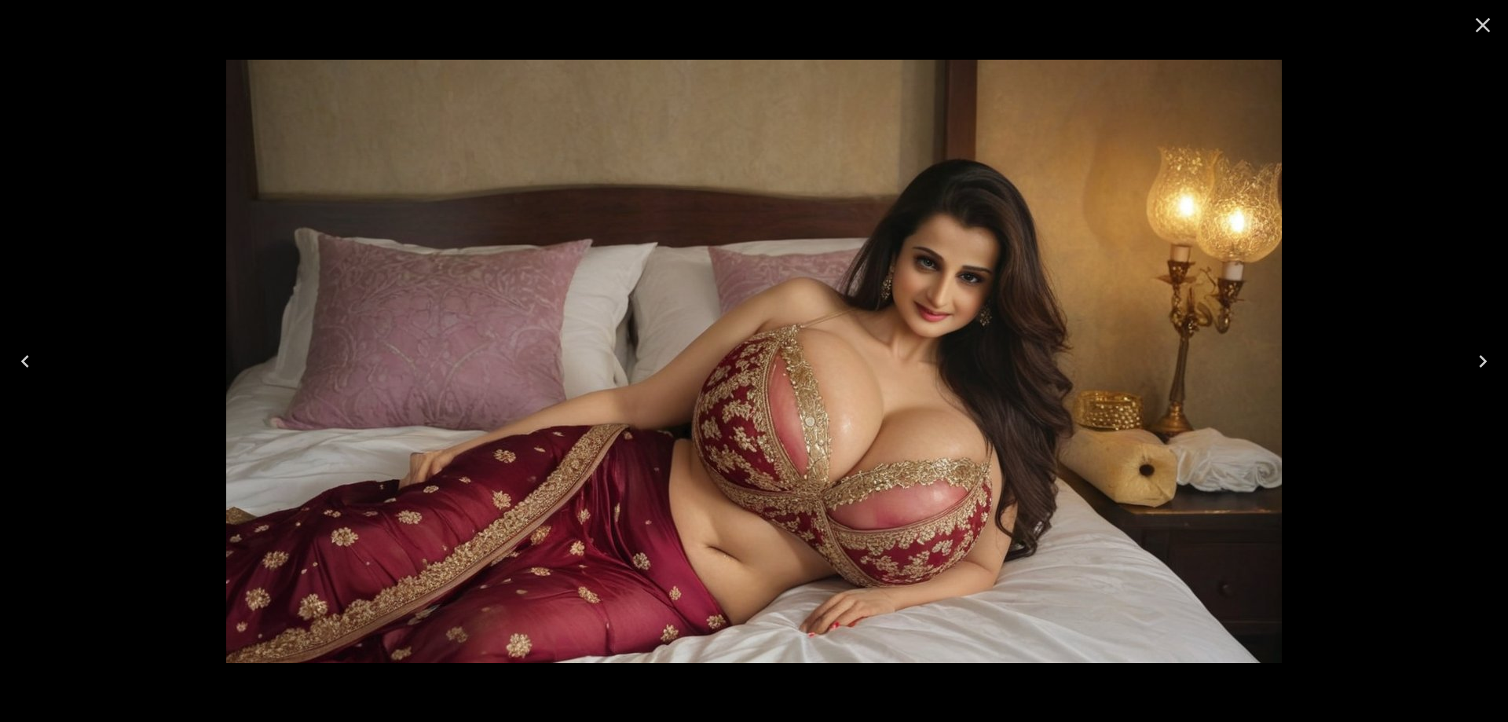
click at [1469, 356] on button "Next" at bounding box center [1483, 361] width 50 height 63
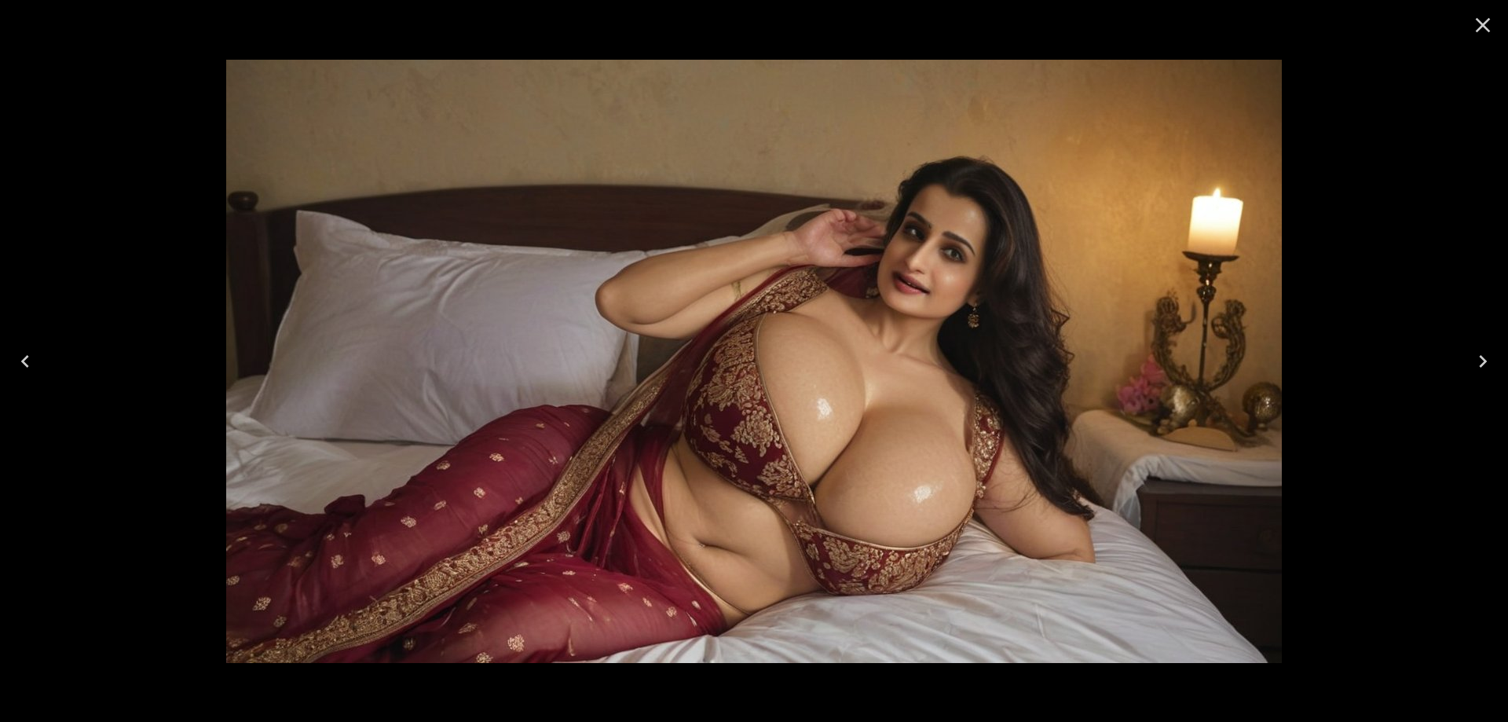
click at [1474, 32] on icon "Close" at bounding box center [1482, 25] width 25 height 25
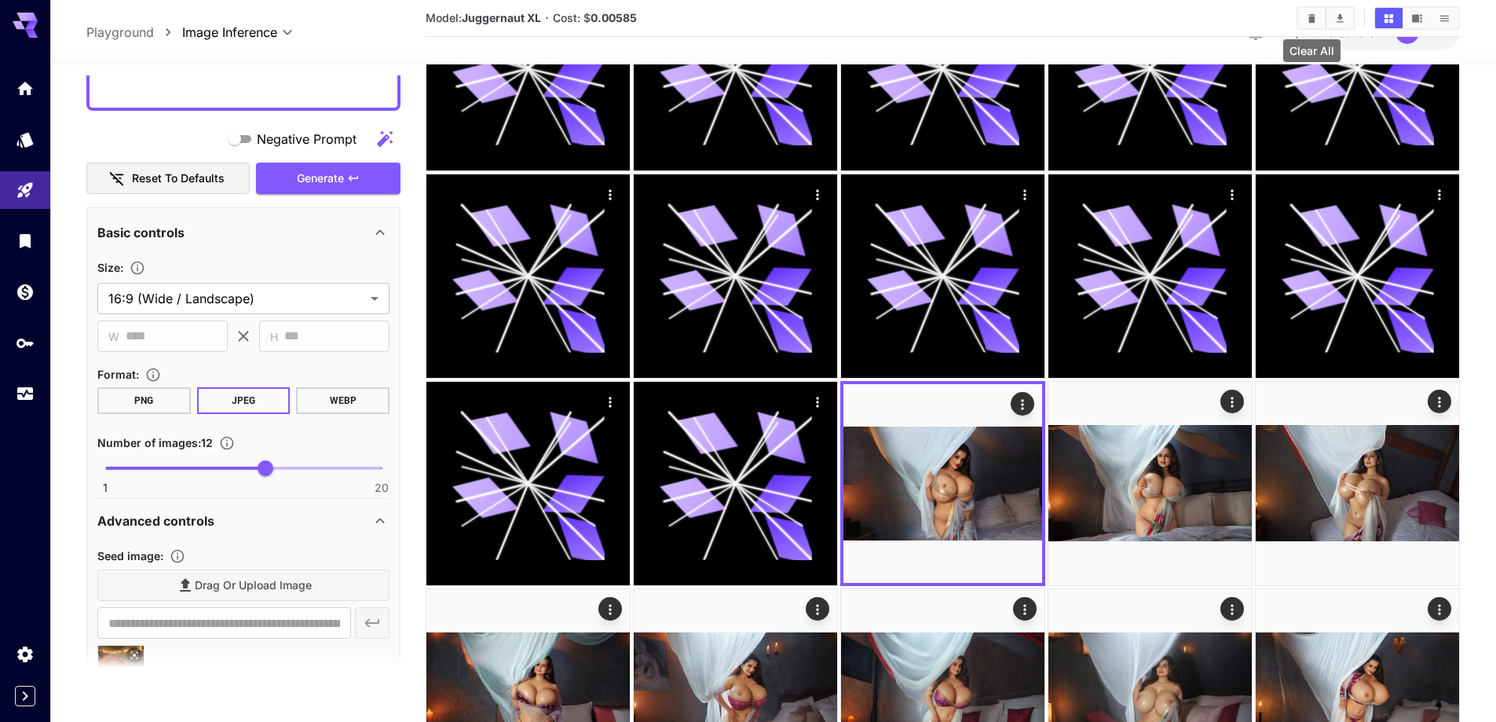
click at [1313, 16] on icon "Clear All" at bounding box center [1312, 17] width 7 height 9
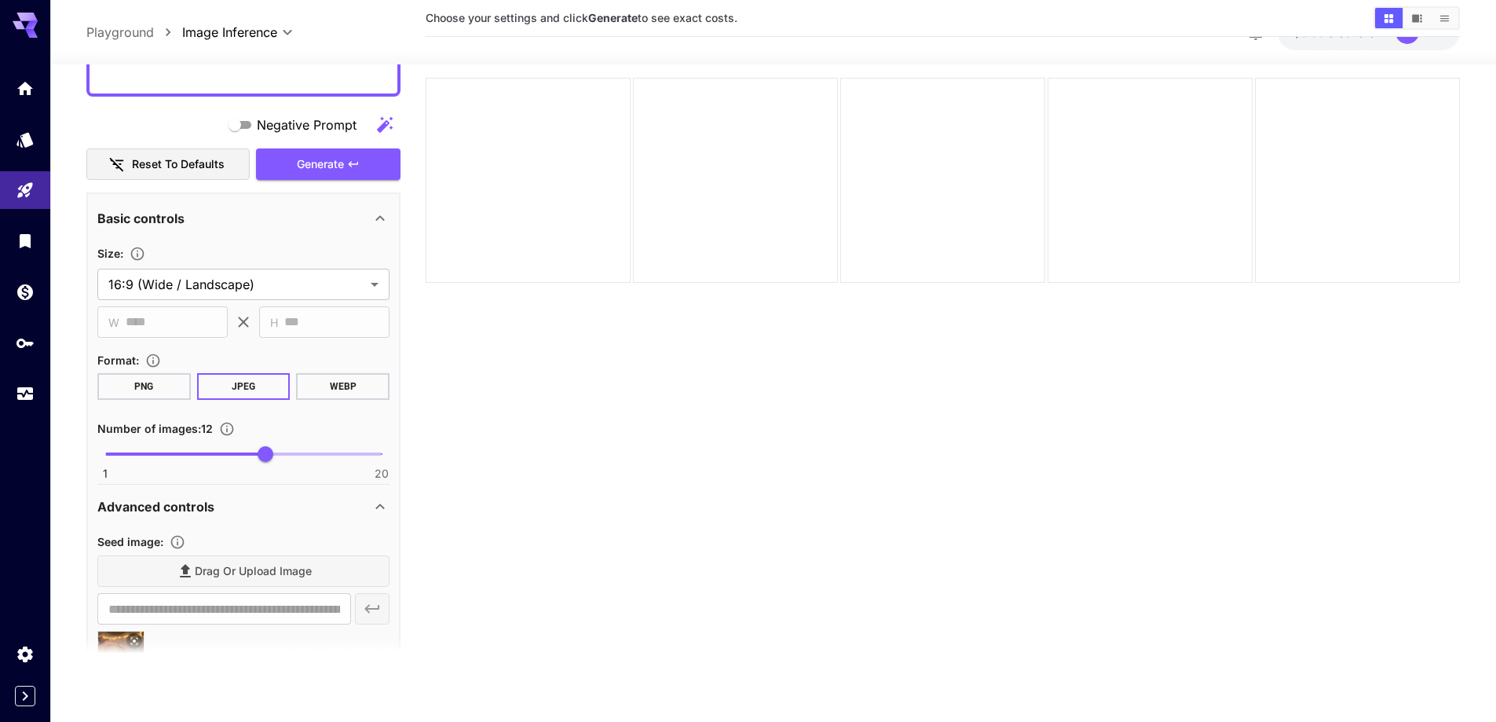
scroll to position [124, 0]
